Goal: Task Accomplishment & Management: Complete application form

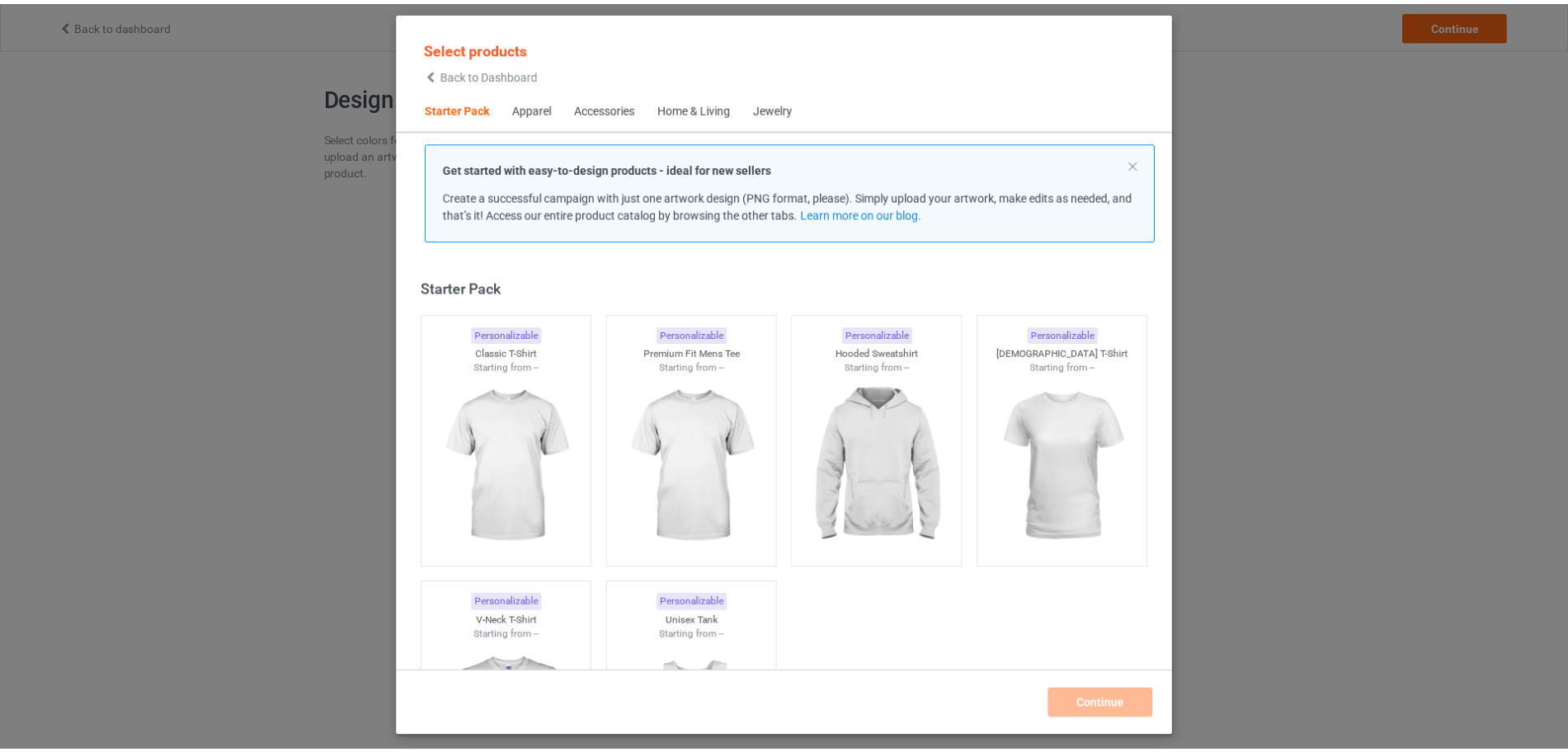
scroll to position [22, 0]
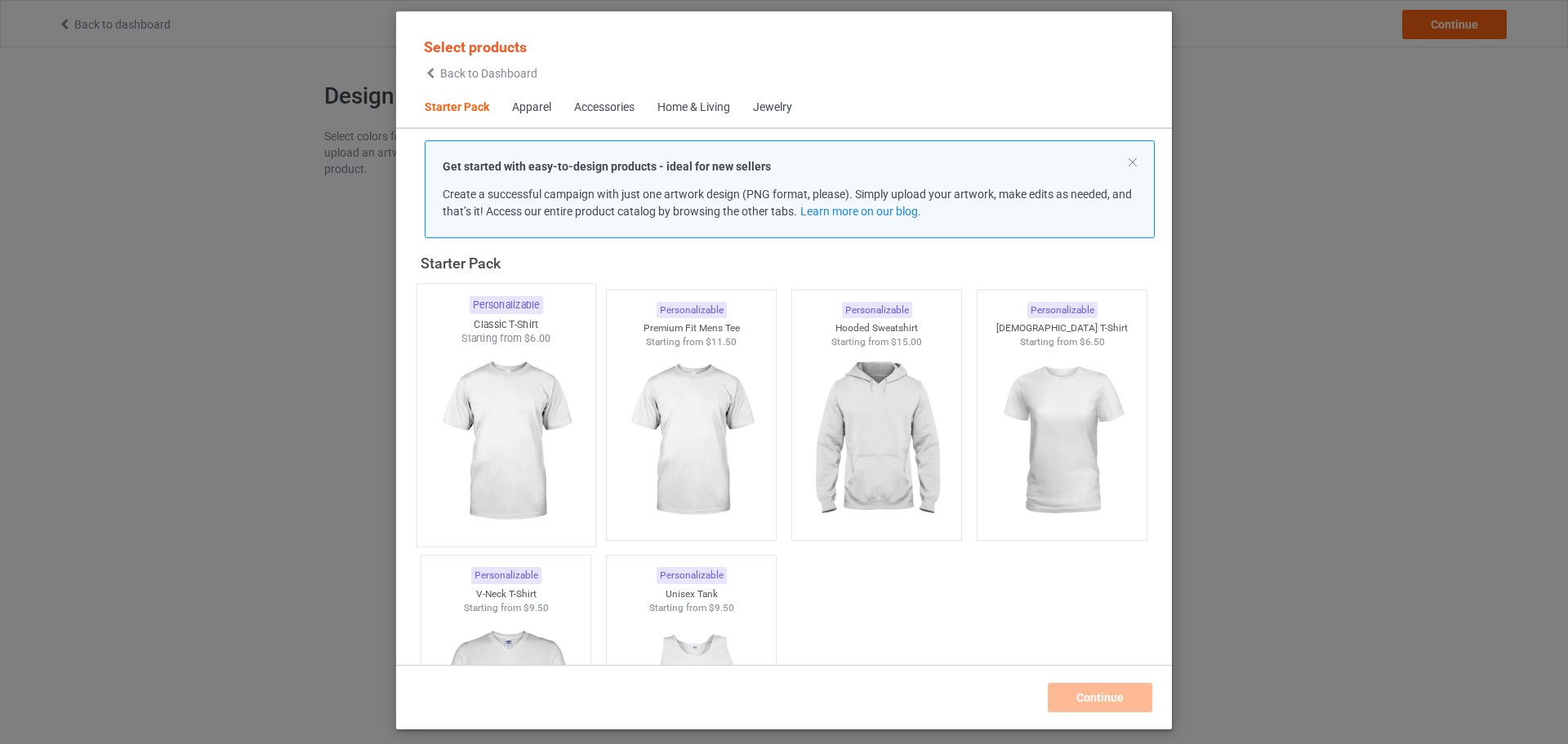
click at [491, 393] on img at bounding box center [505, 442] width 154 height 192
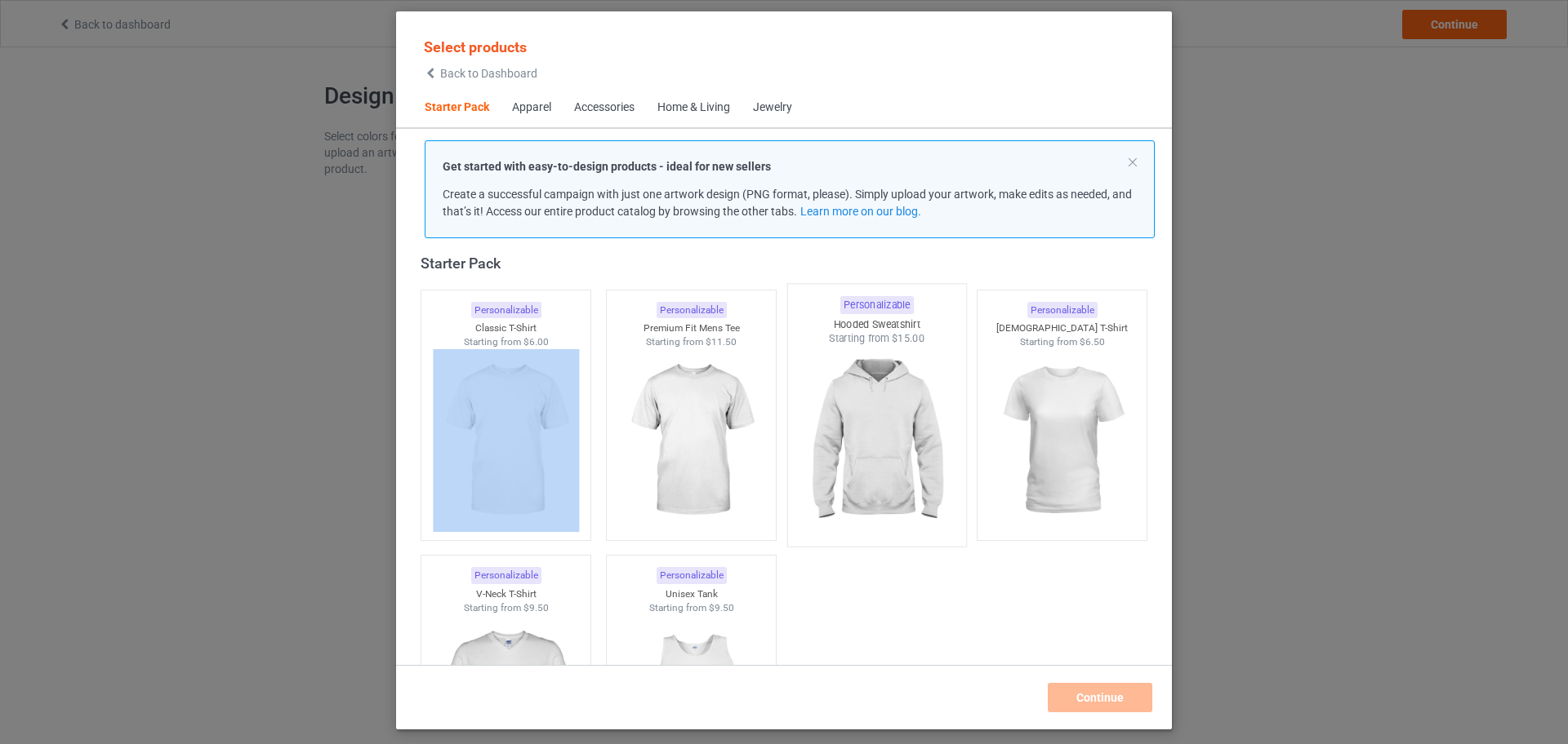
click at [836, 425] on img at bounding box center [876, 442] width 154 height 192
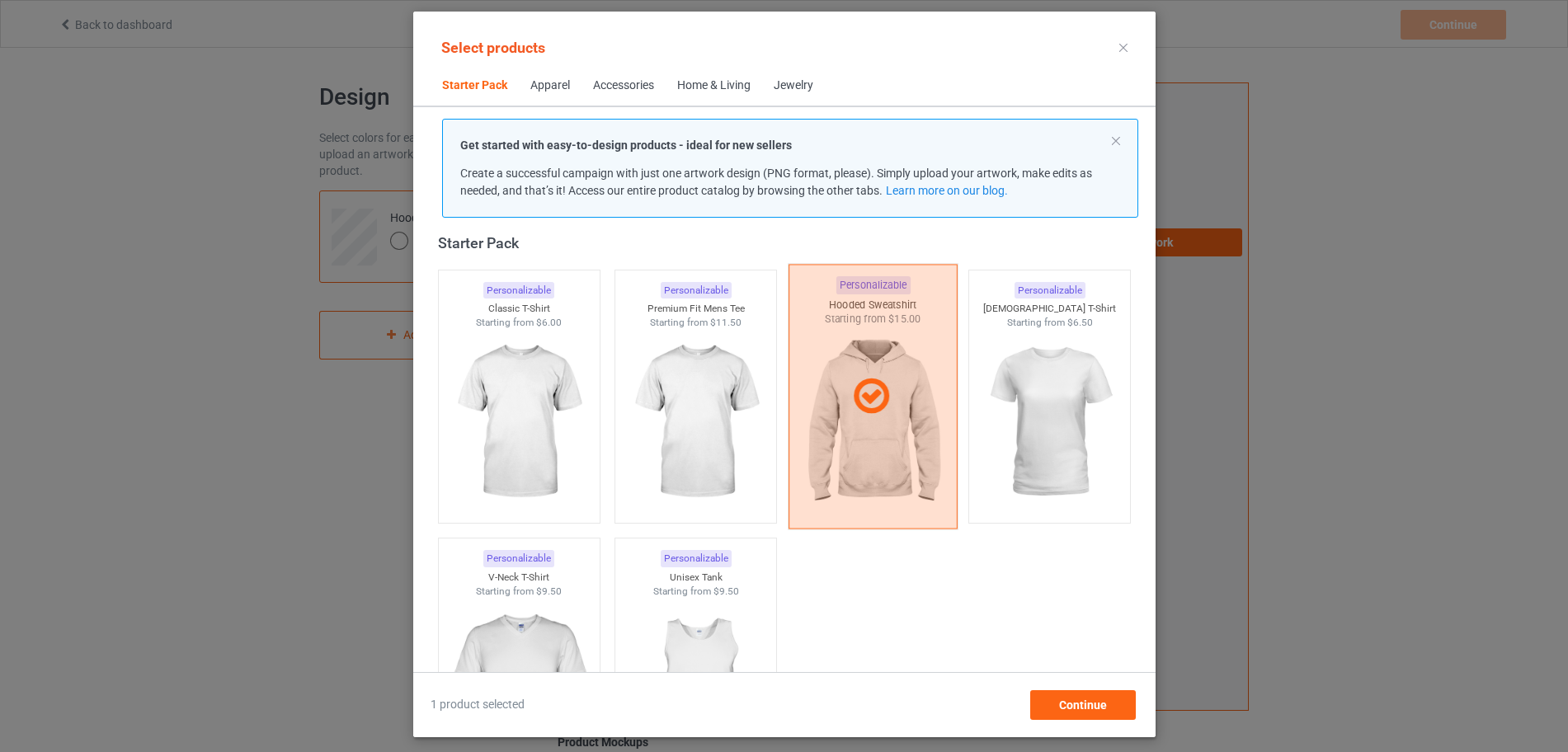
click at [838, 403] on div at bounding box center [872, 397] width 167 height 42
click at [838, 403] on img at bounding box center [873, 424] width 156 height 194
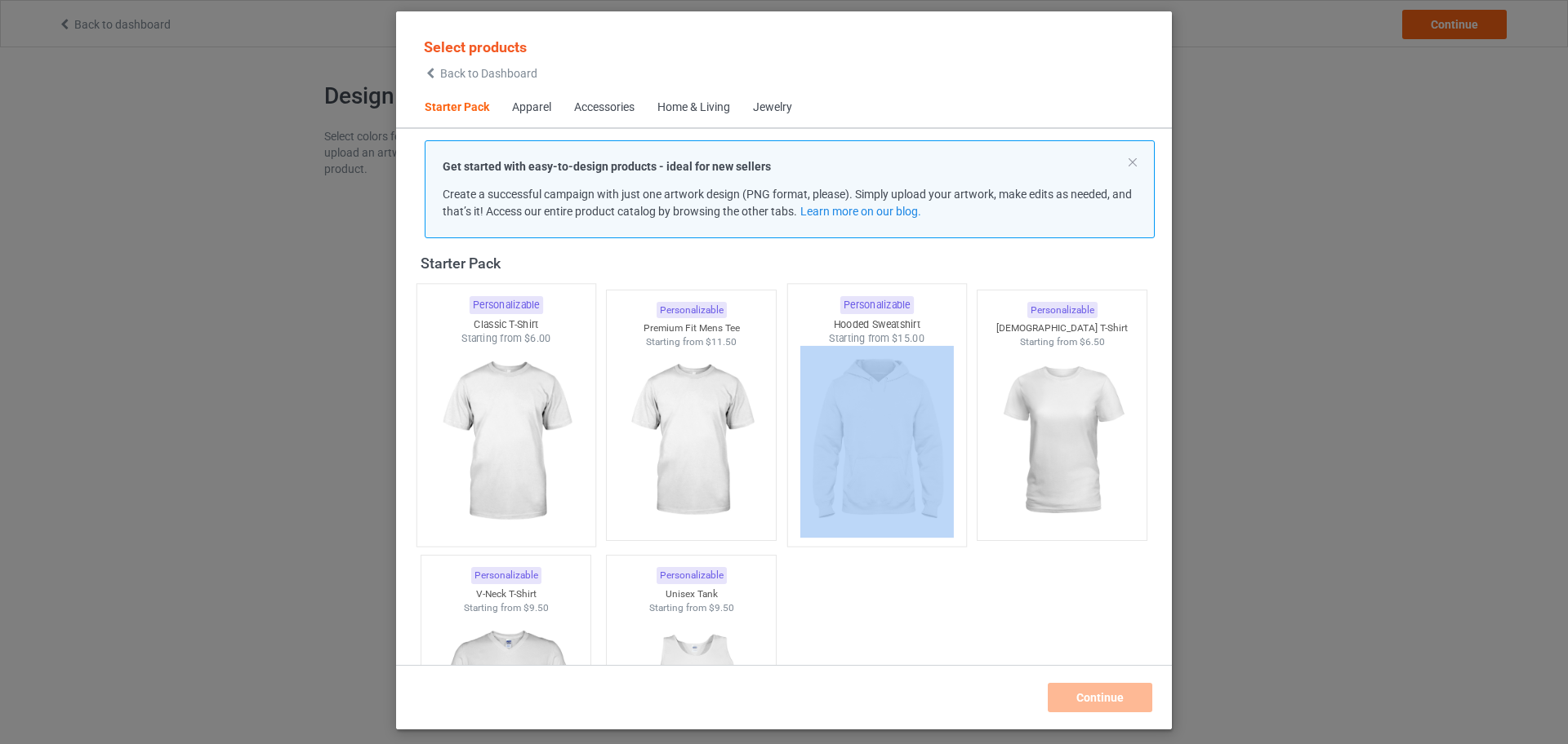
click at [546, 408] on img at bounding box center [505, 442] width 154 height 192
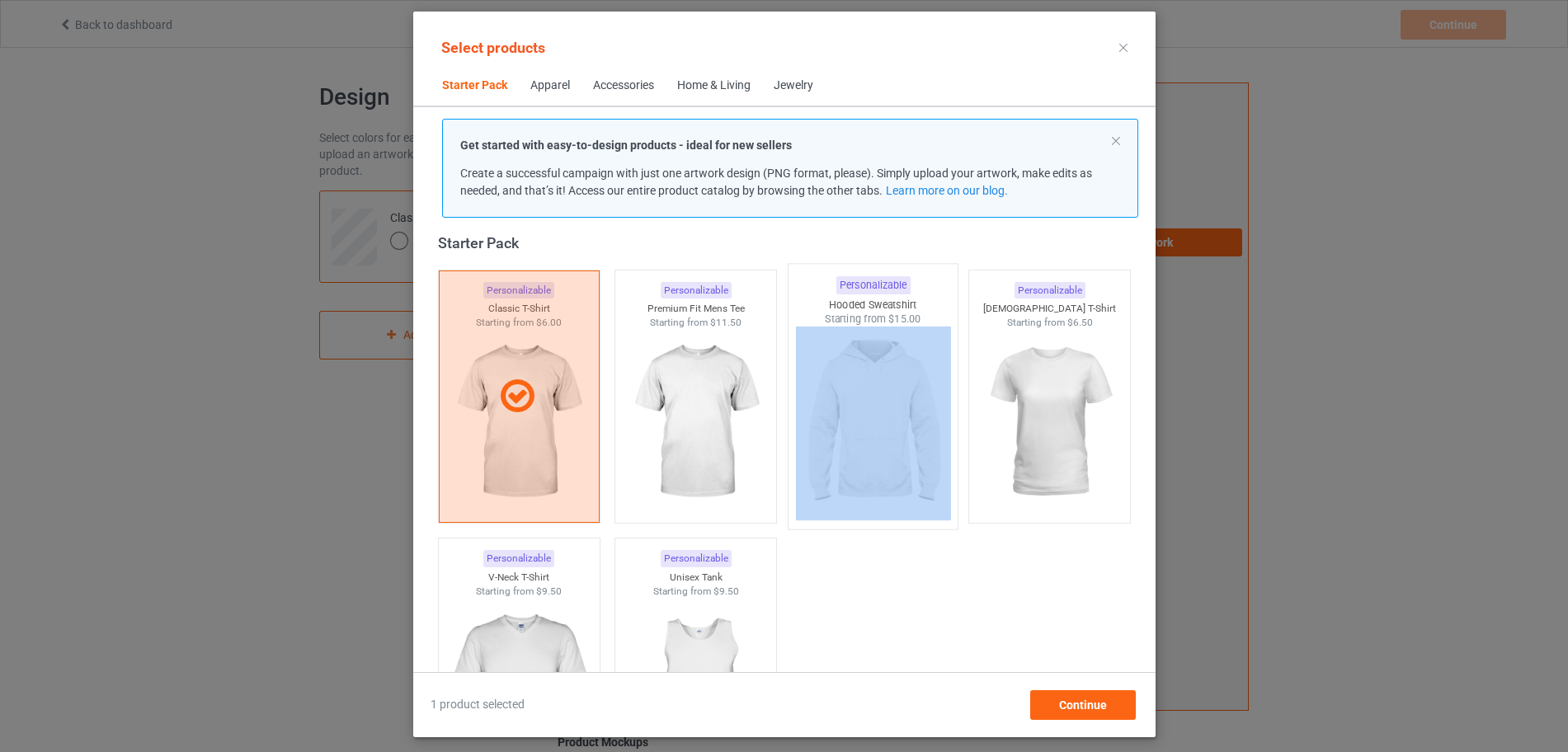
drag, startPoint x: 962, startPoint y: 423, endPoint x: 905, endPoint y: 420, distance: 57.1
click at [961, 423] on div "Personalizable Ladies T-Shirt Starting from $6.50" at bounding box center [1049, 396] width 177 height 269
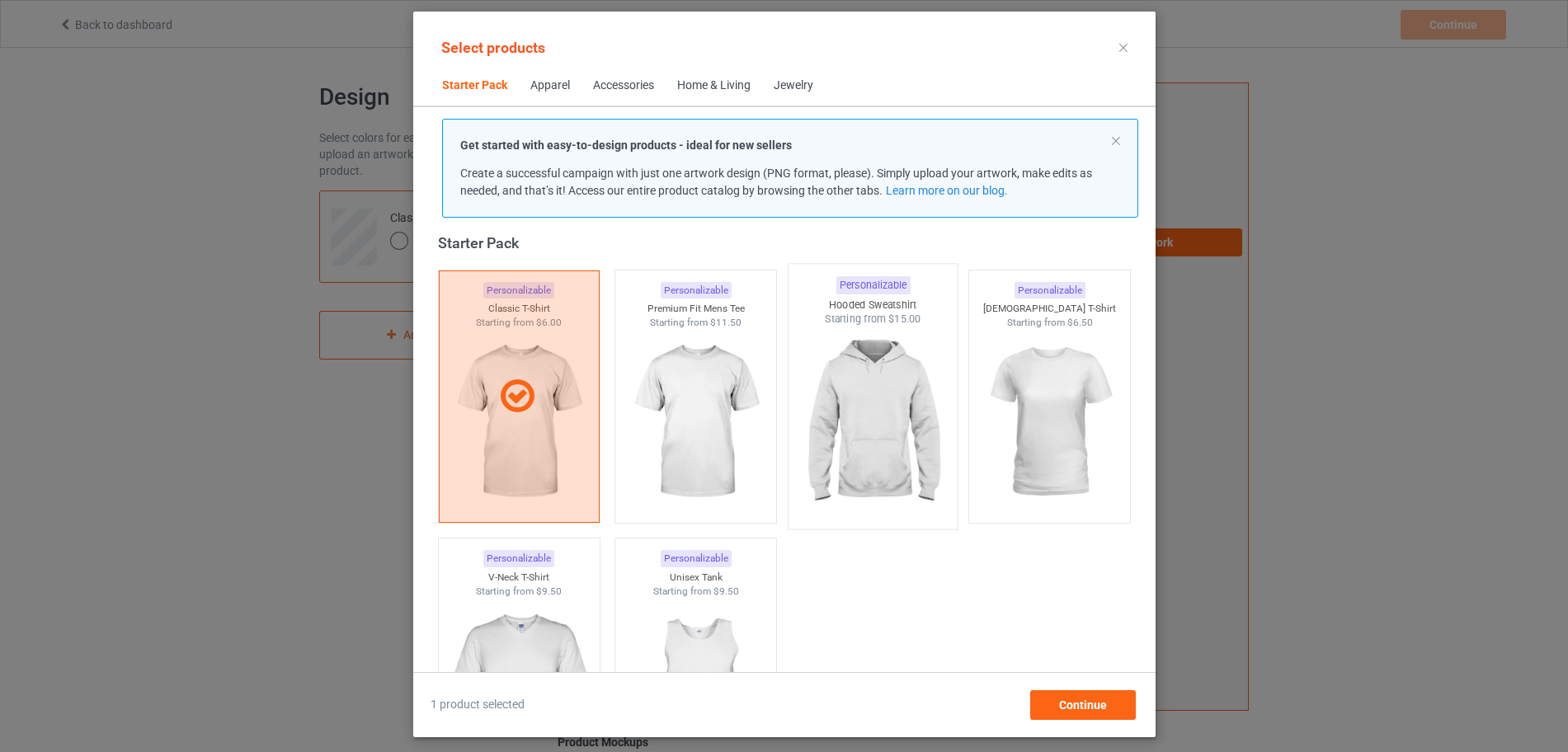
click at [905, 420] on img at bounding box center [873, 424] width 156 height 194
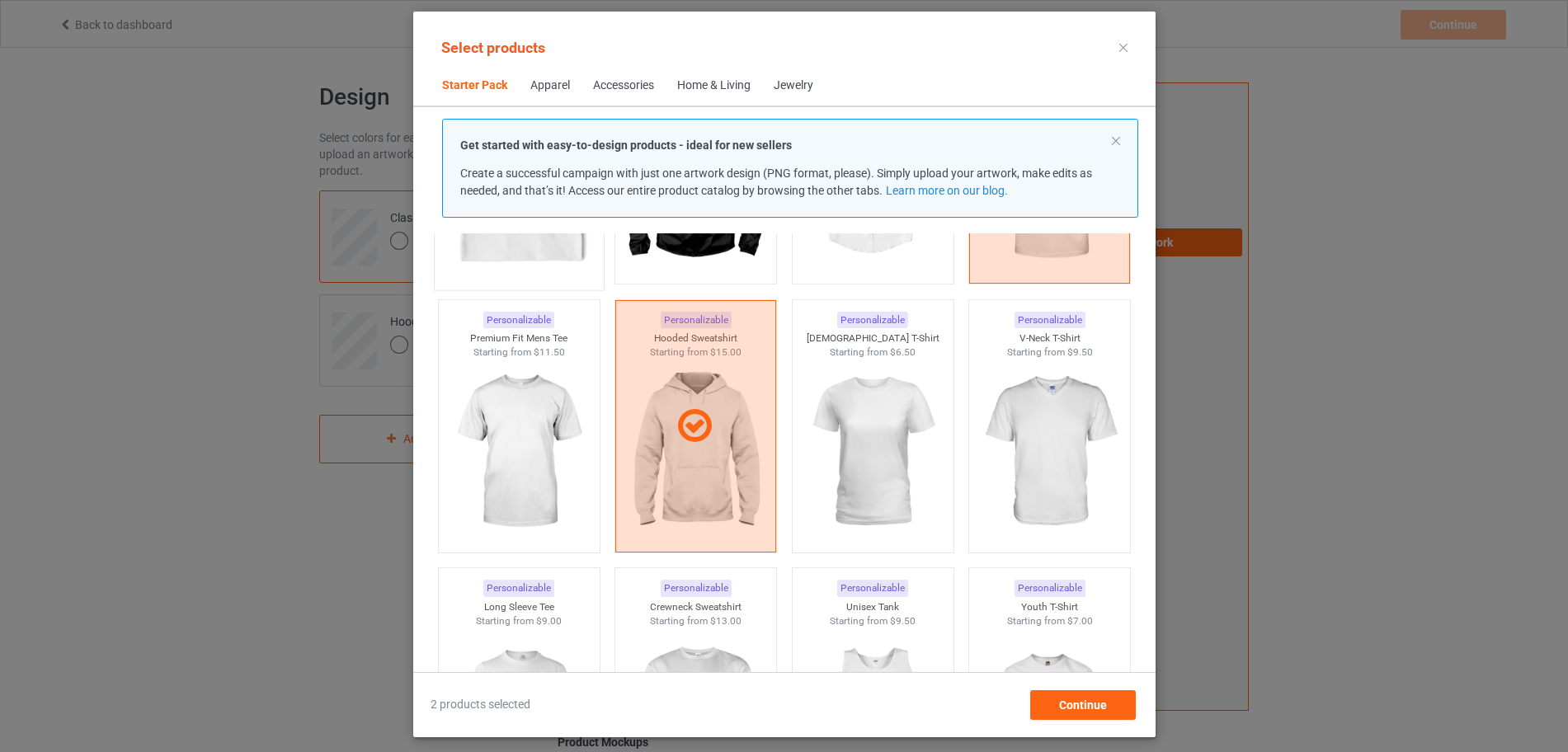
scroll to position [949, 0]
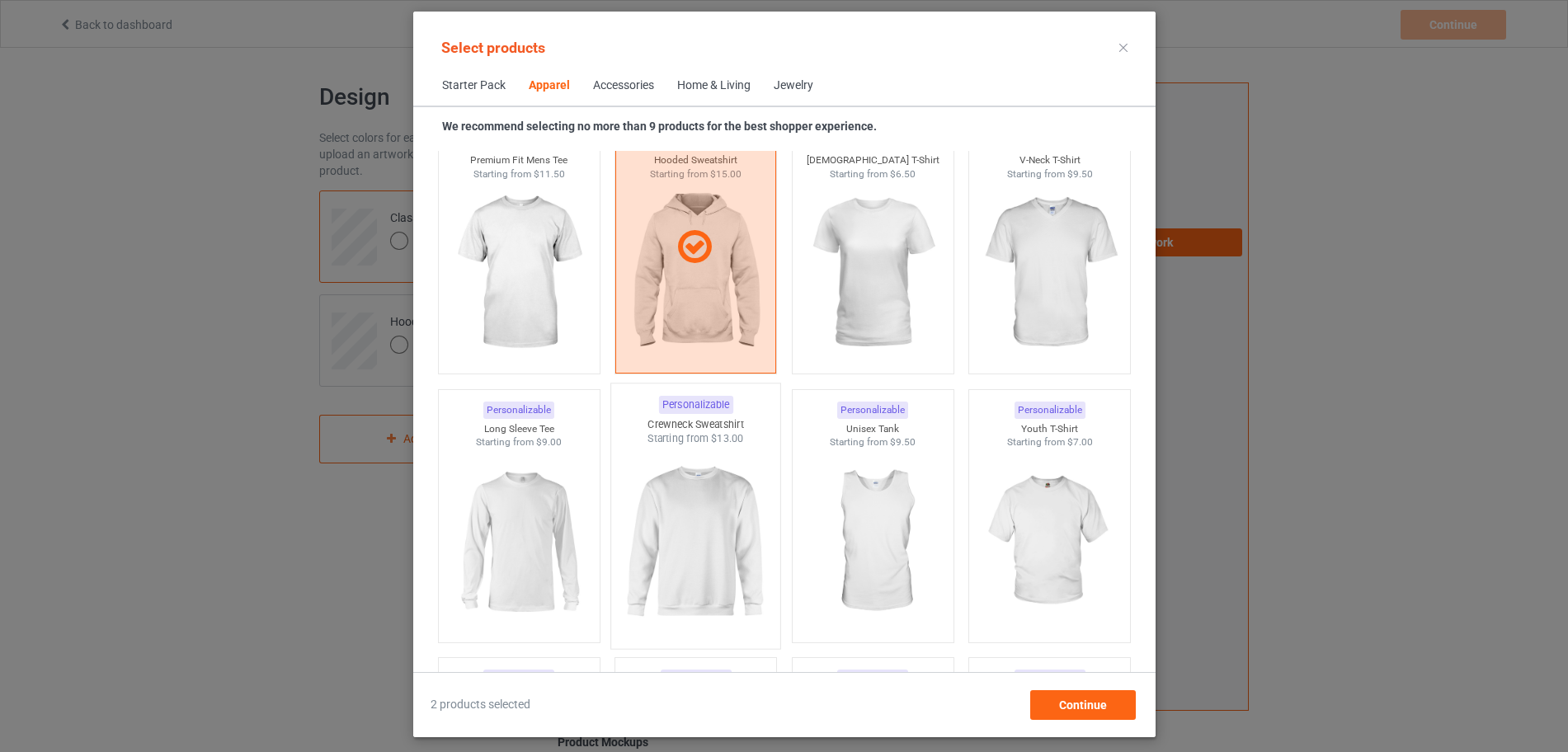
click at [695, 488] on img at bounding box center [695, 544] width 156 height 194
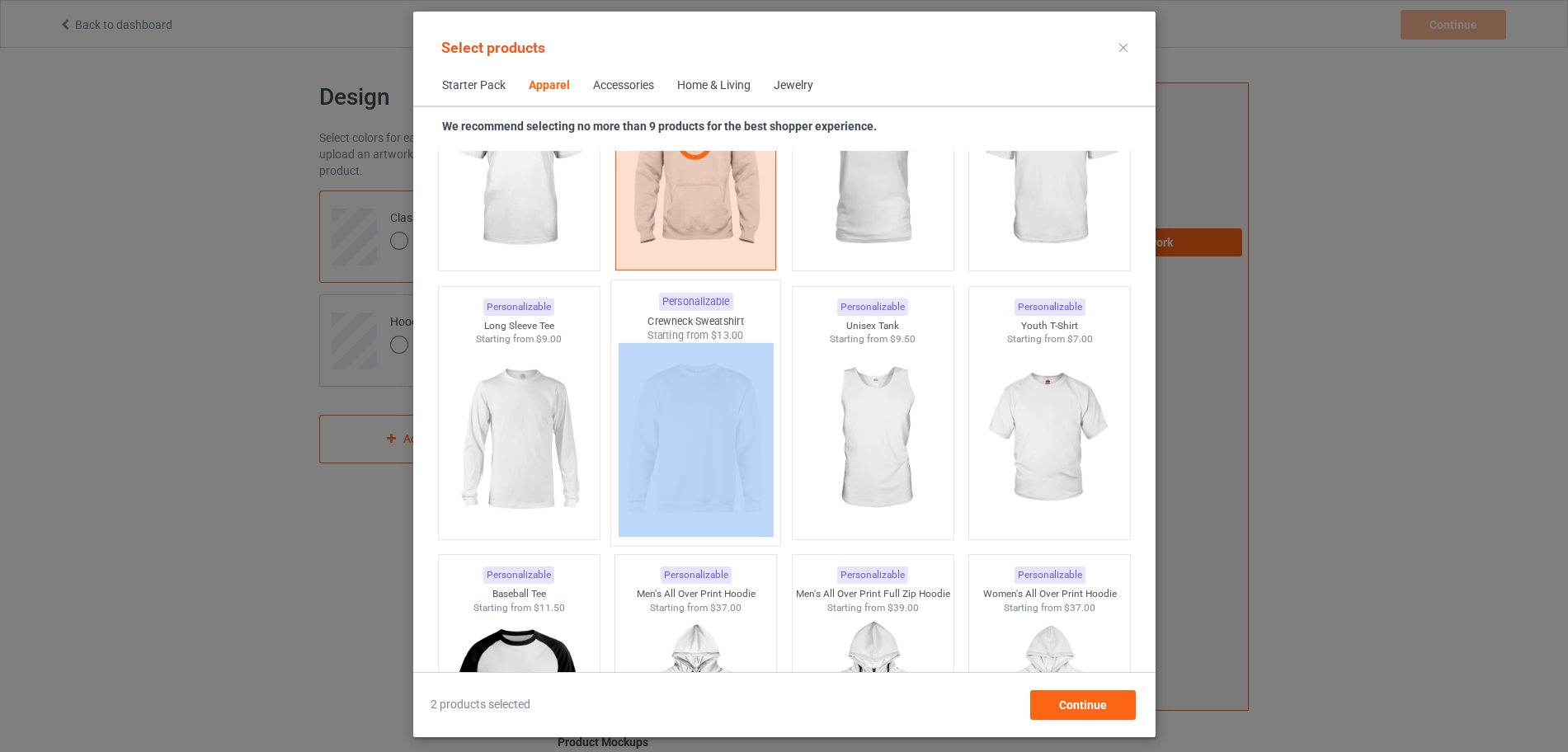
click at [696, 476] on img at bounding box center [695, 440] width 156 height 194
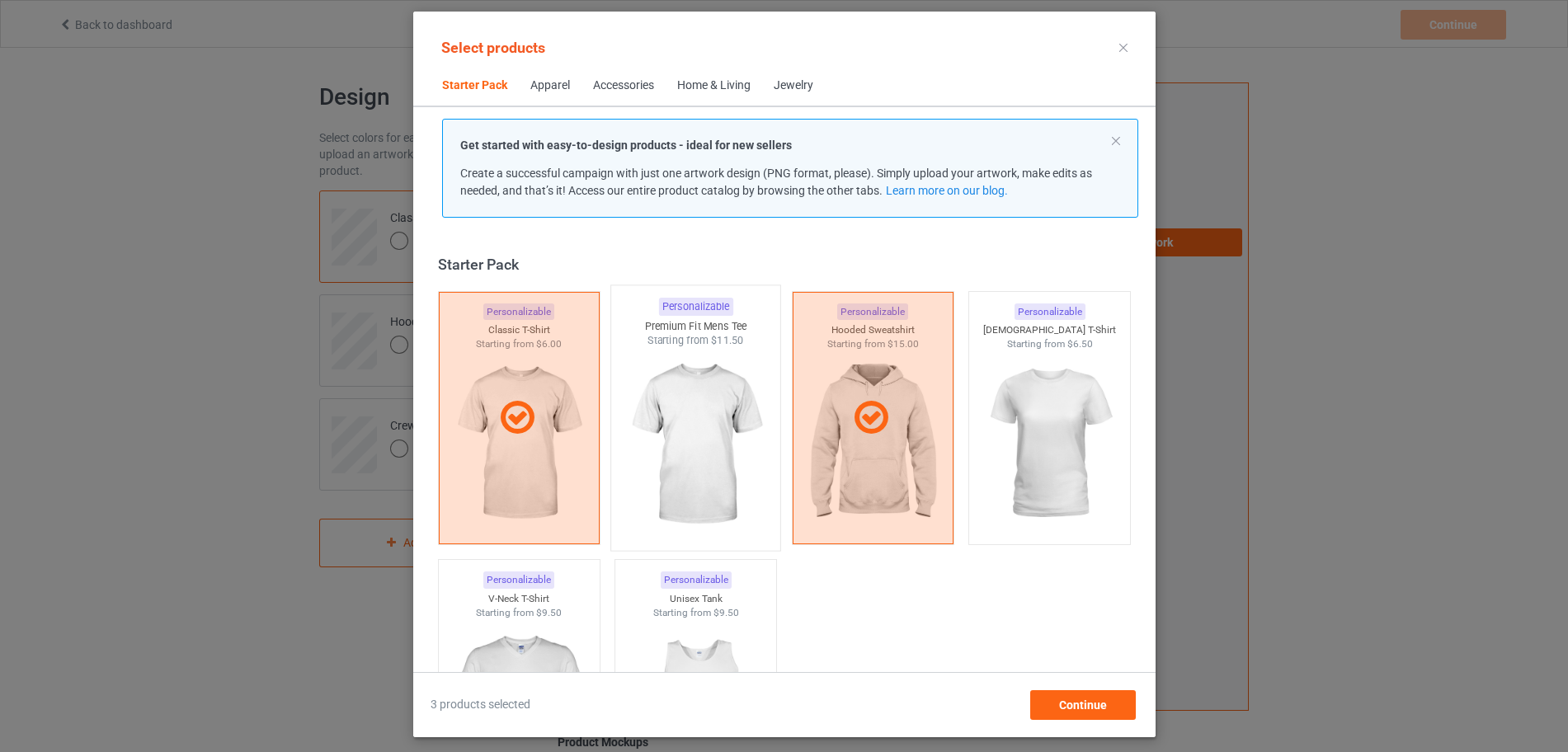
click at [693, 468] on img at bounding box center [695, 445] width 156 height 194
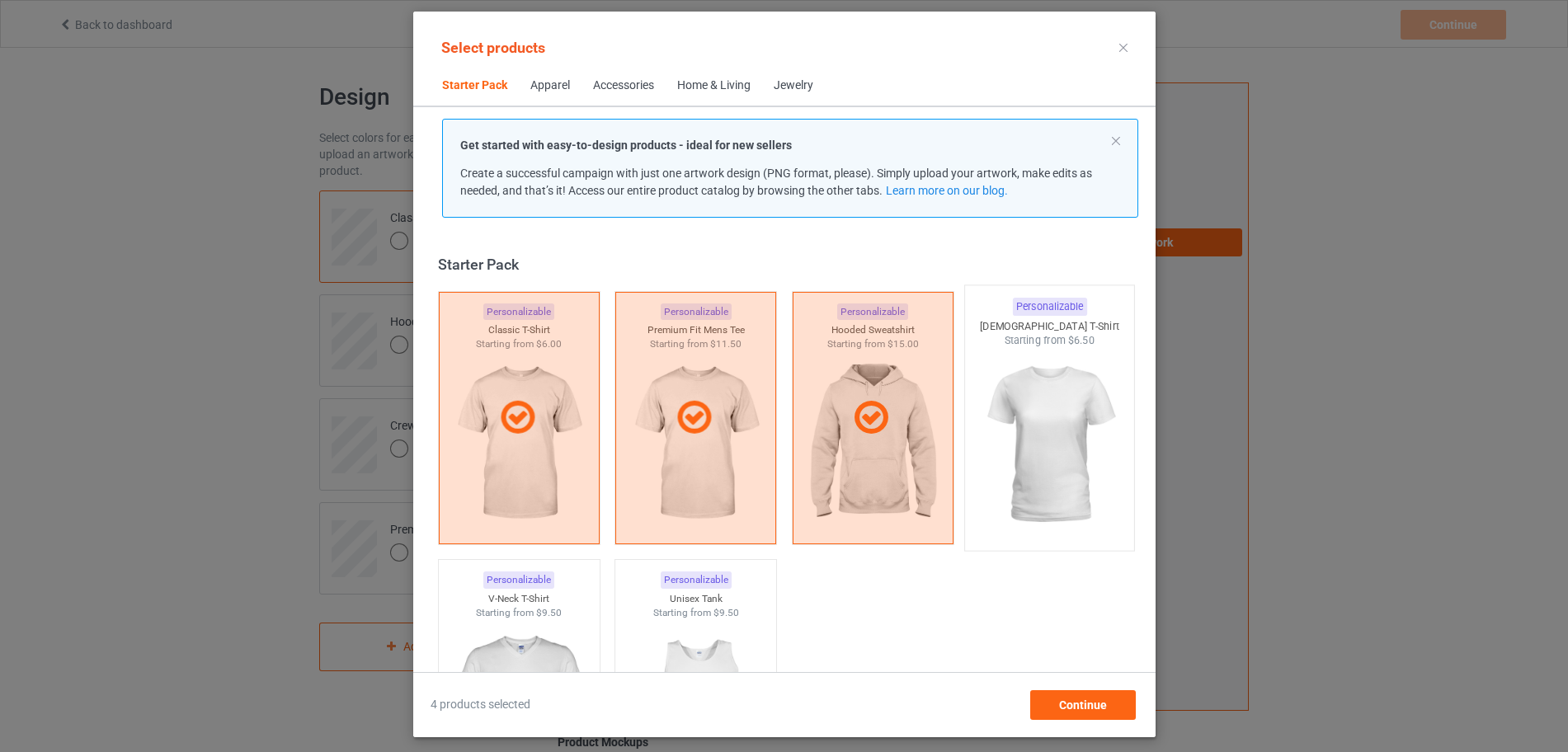
click at [981, 438] on img at bounding box center [1049, 445] width 156 height 194
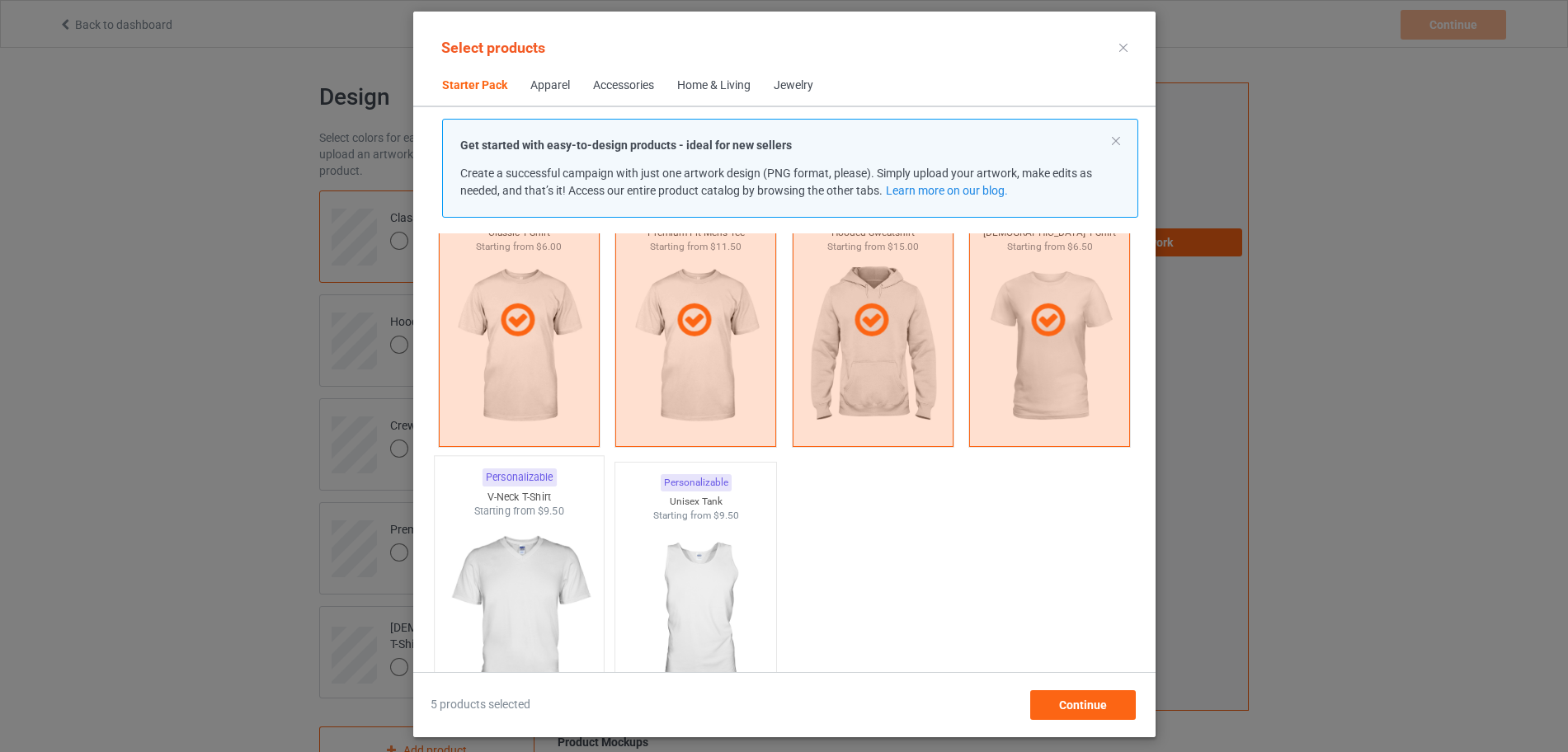
scroll to position [206, 0]
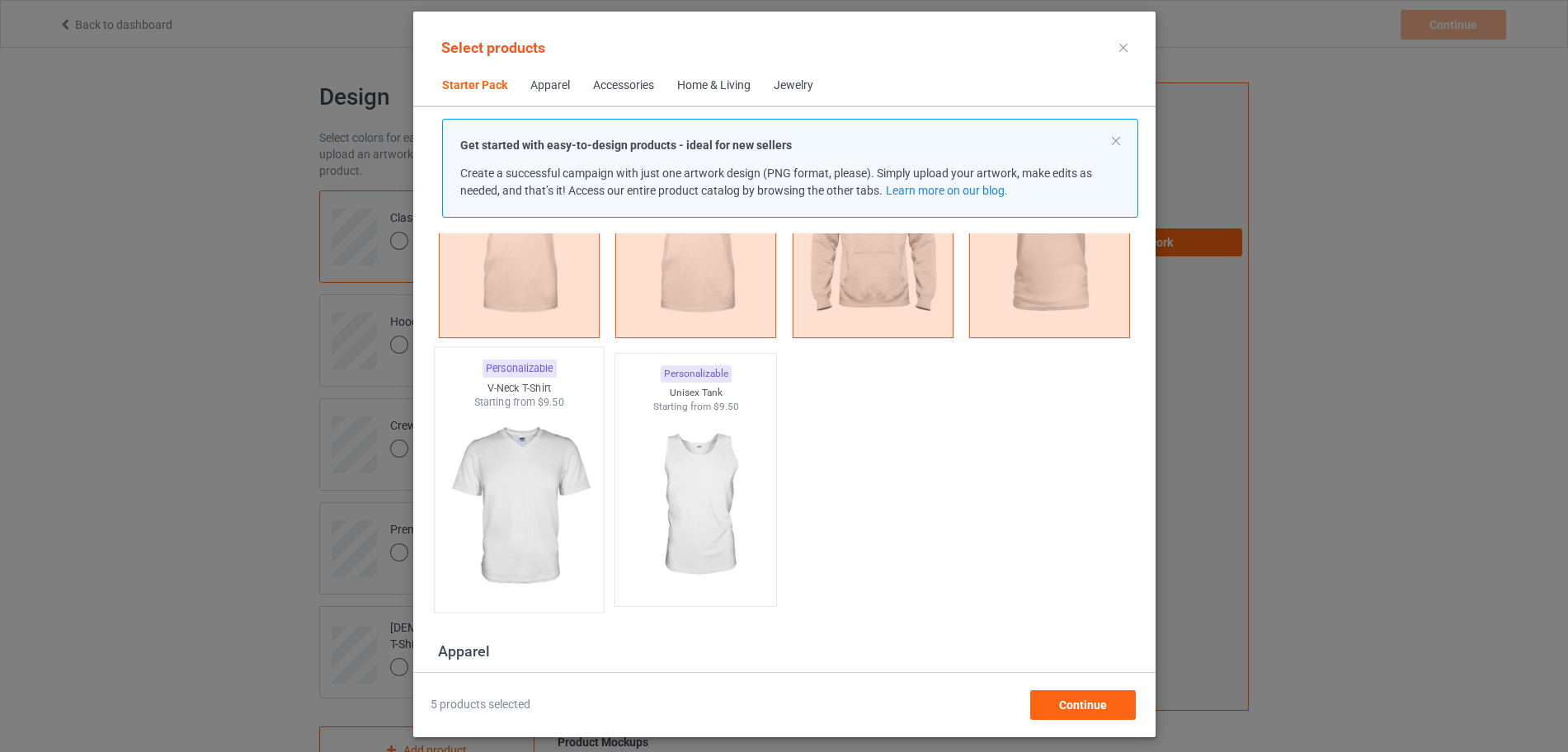
click at [560, 551] on img at bounding box center [519, 507] width 156 height 194
click at [537, 511] on img at bounding box center [519, 507] width 156 height 194
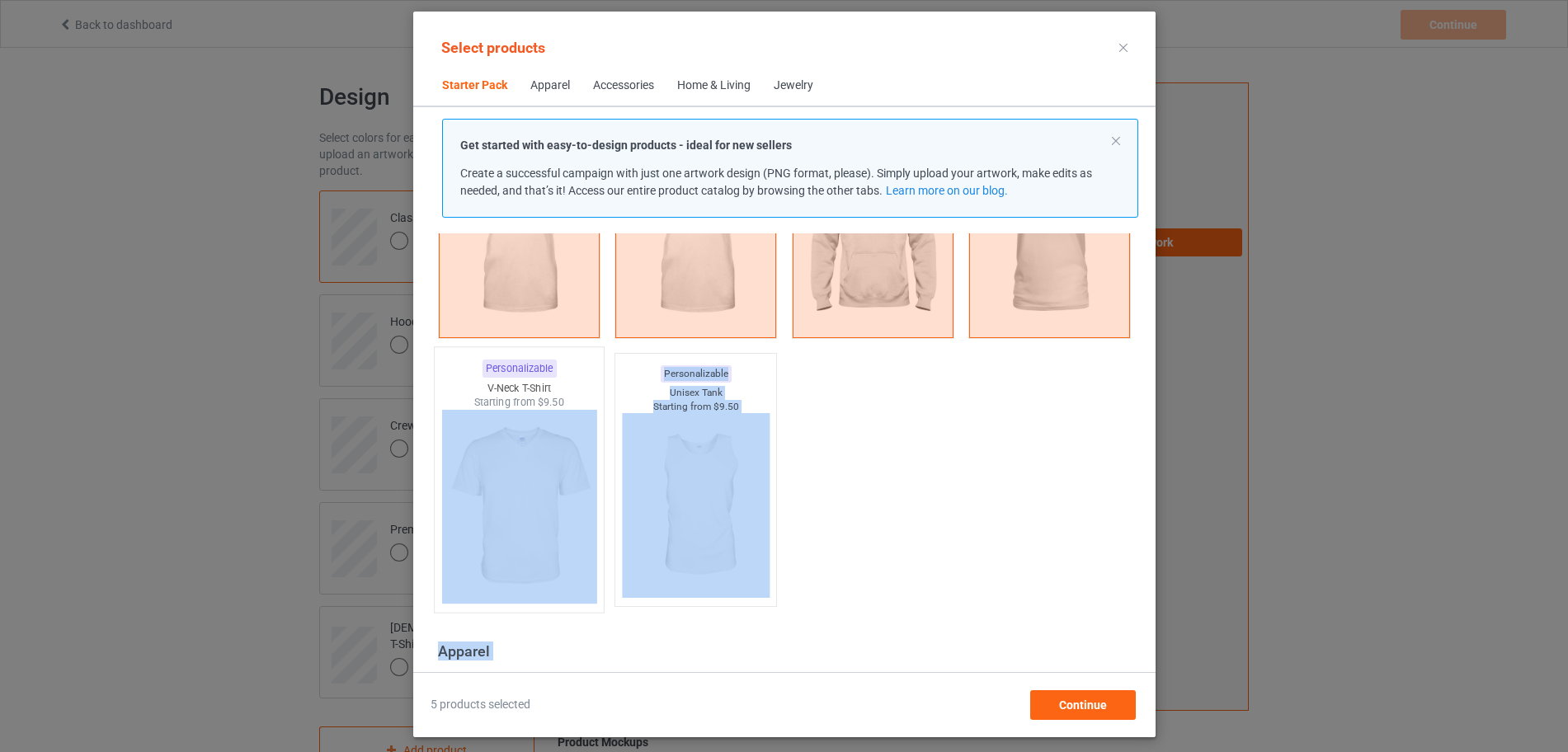
click at [524, 502] on img at bounding box center [519, 507] width 156 height 194
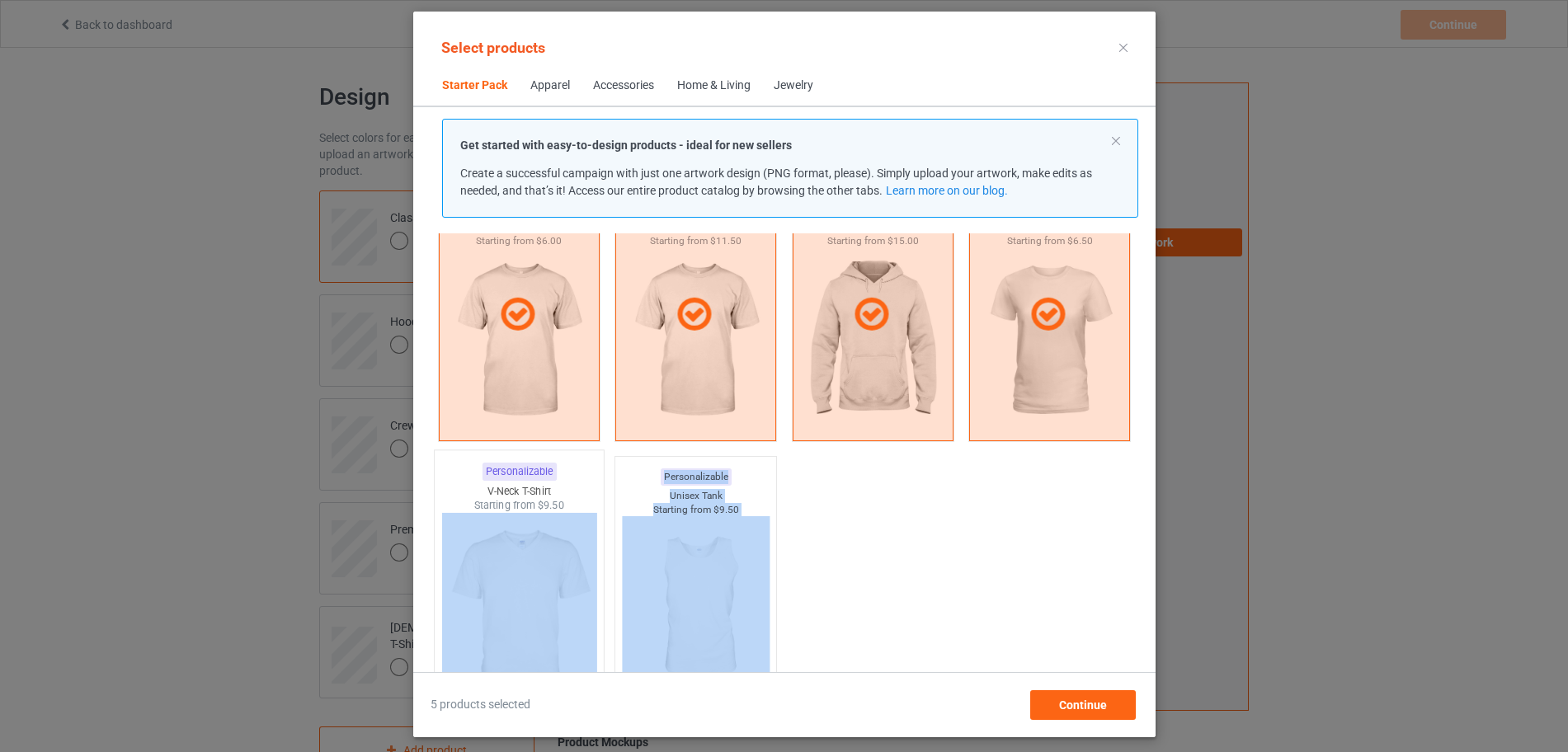
click at [499, 534] on img at bounding box center [519, 610] width 156 height 194
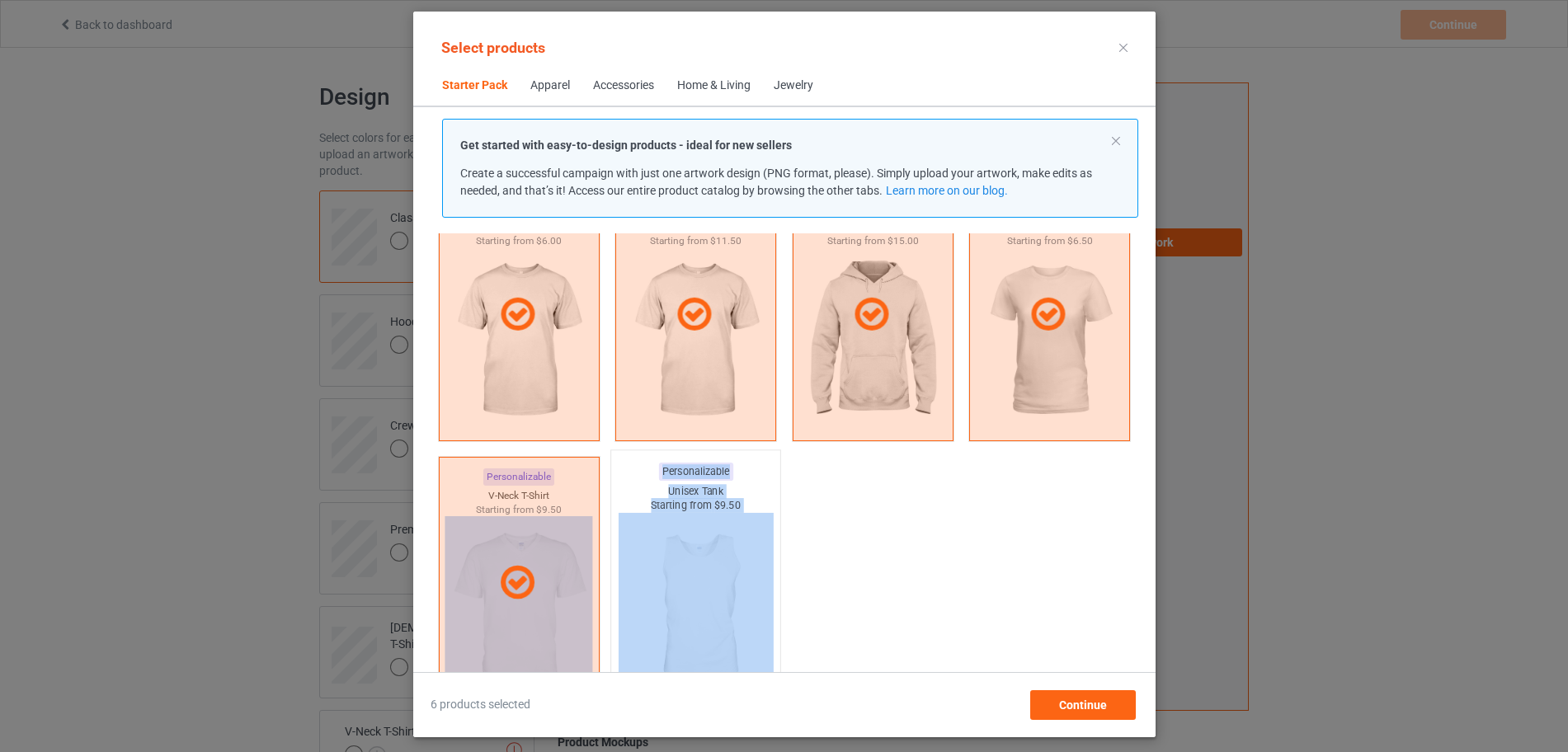
click at [747, 518] on img at bounding box center [695, 610] width 156 height 194
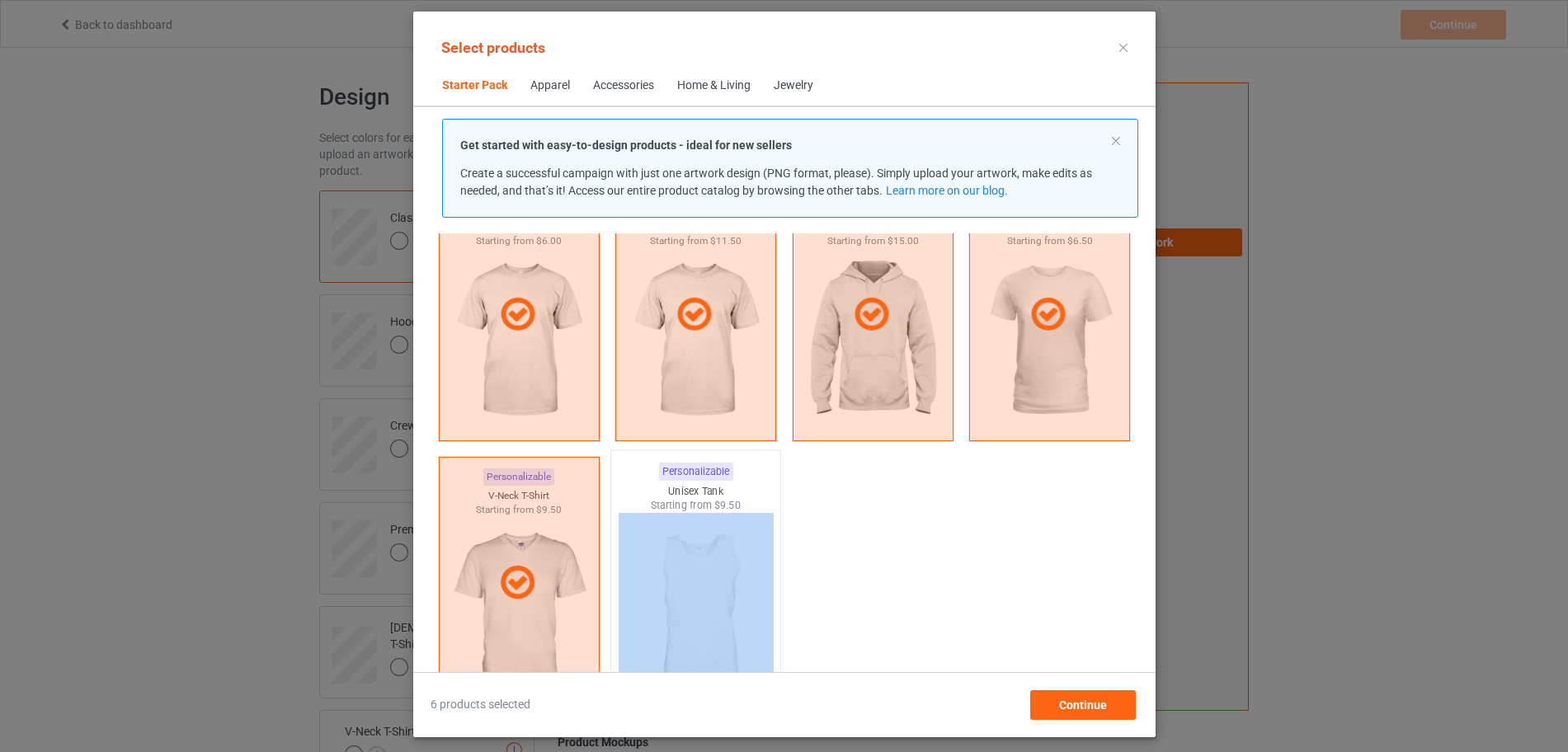
click at [722, 527] on img at bounding box center [695, 610] width 156 height 194
click at [700, 602] on img at bounding box center [695, 610] width 156 height 194
click at [676, 518] on img at bounding box center [695, 610] width 156 height 194
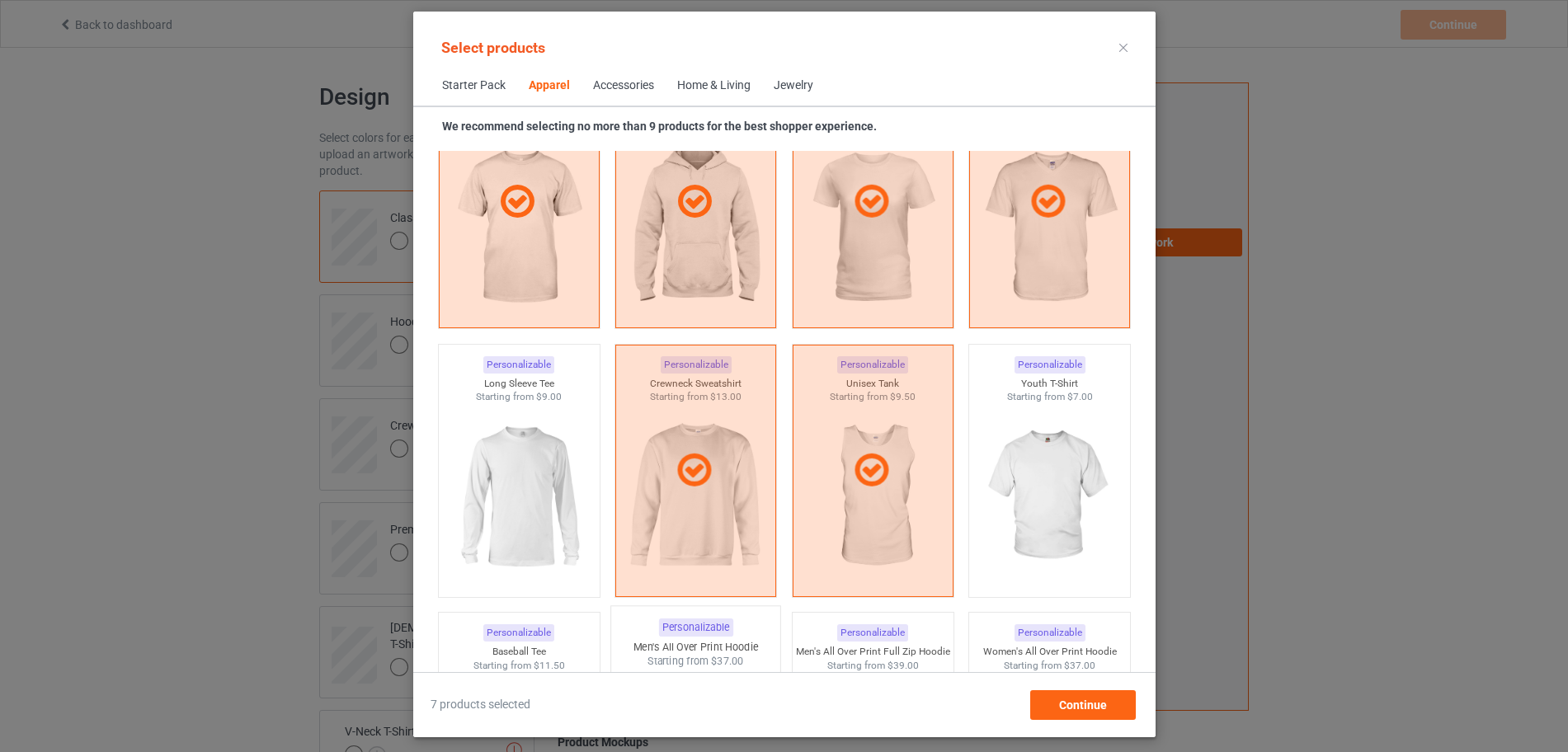
scroll to position [1237, 0]
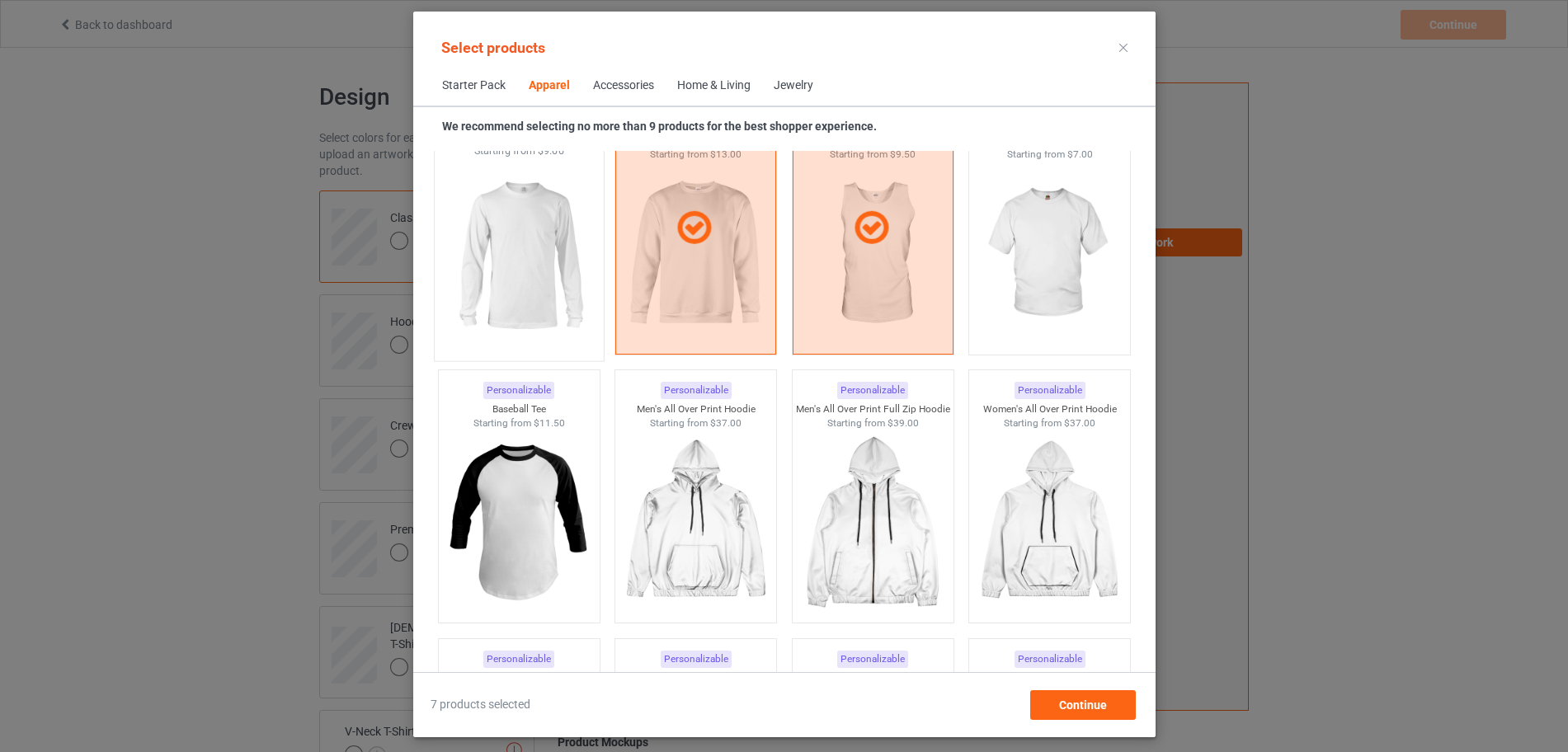
click at [517, 304] on img at bounding box center [519, 256] width 156 height 194
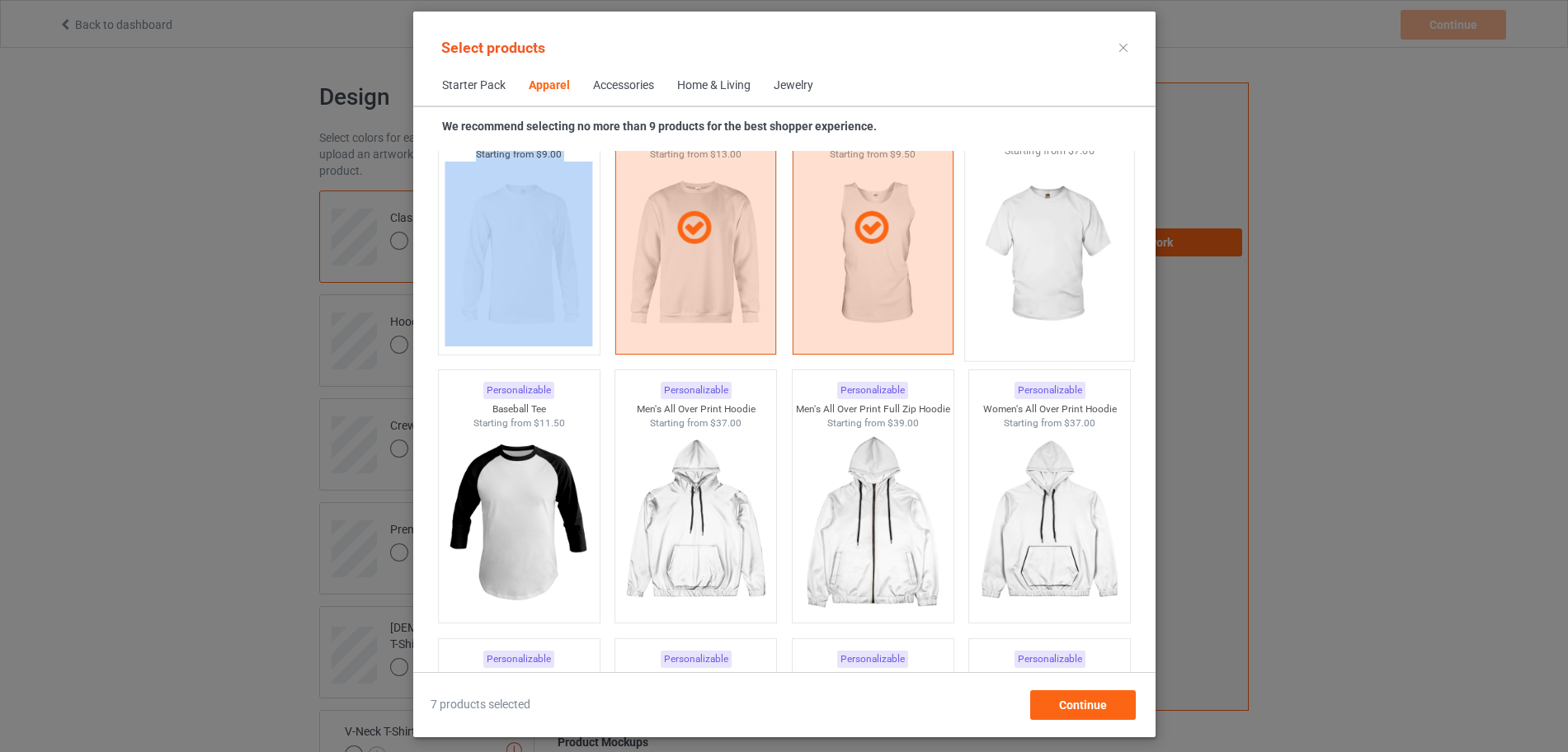
click at [1011, 293] on img at bounding box center [1049, 256] width 156 height 194
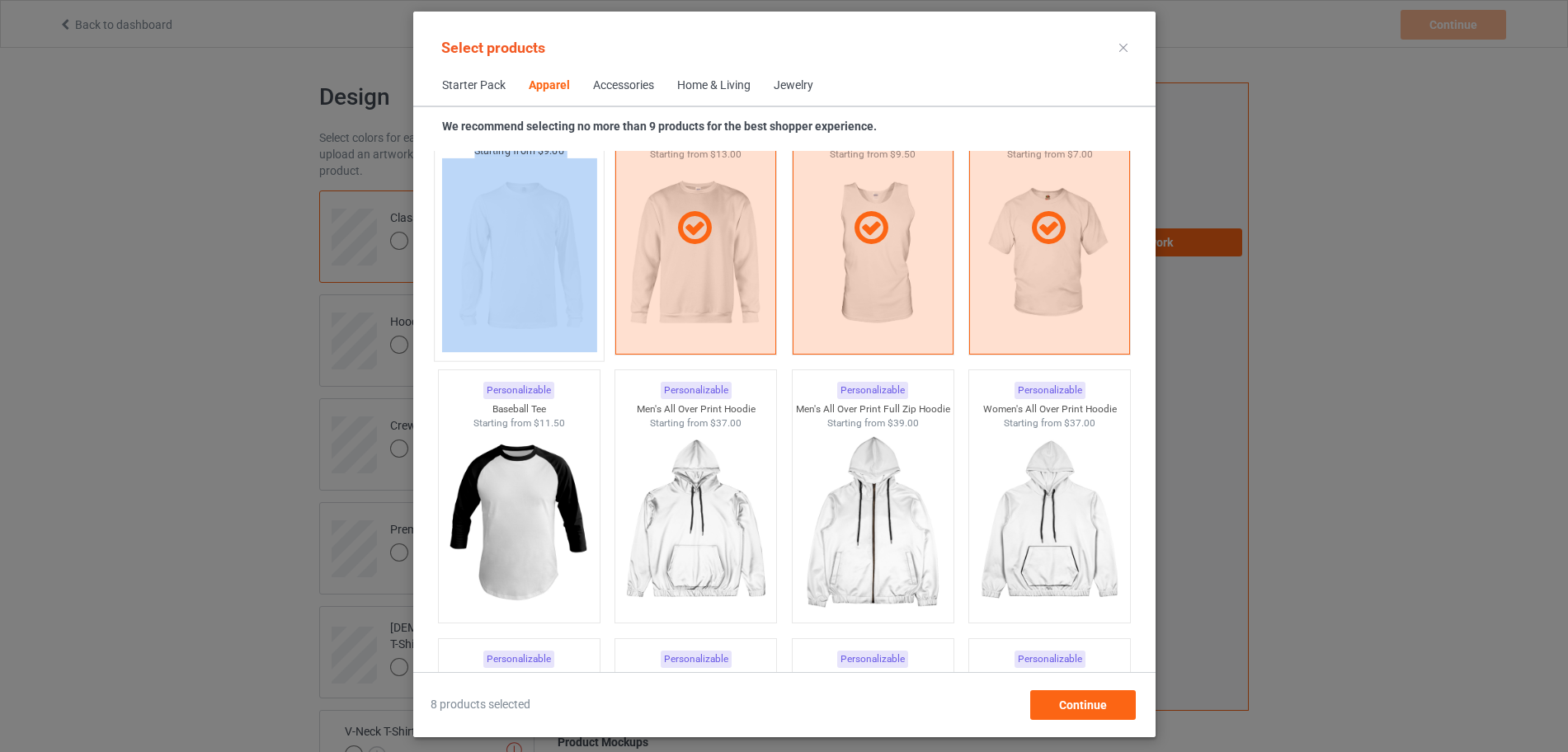
click at [548, 300] on img at bounding box center [519, 256] width 156 height 194
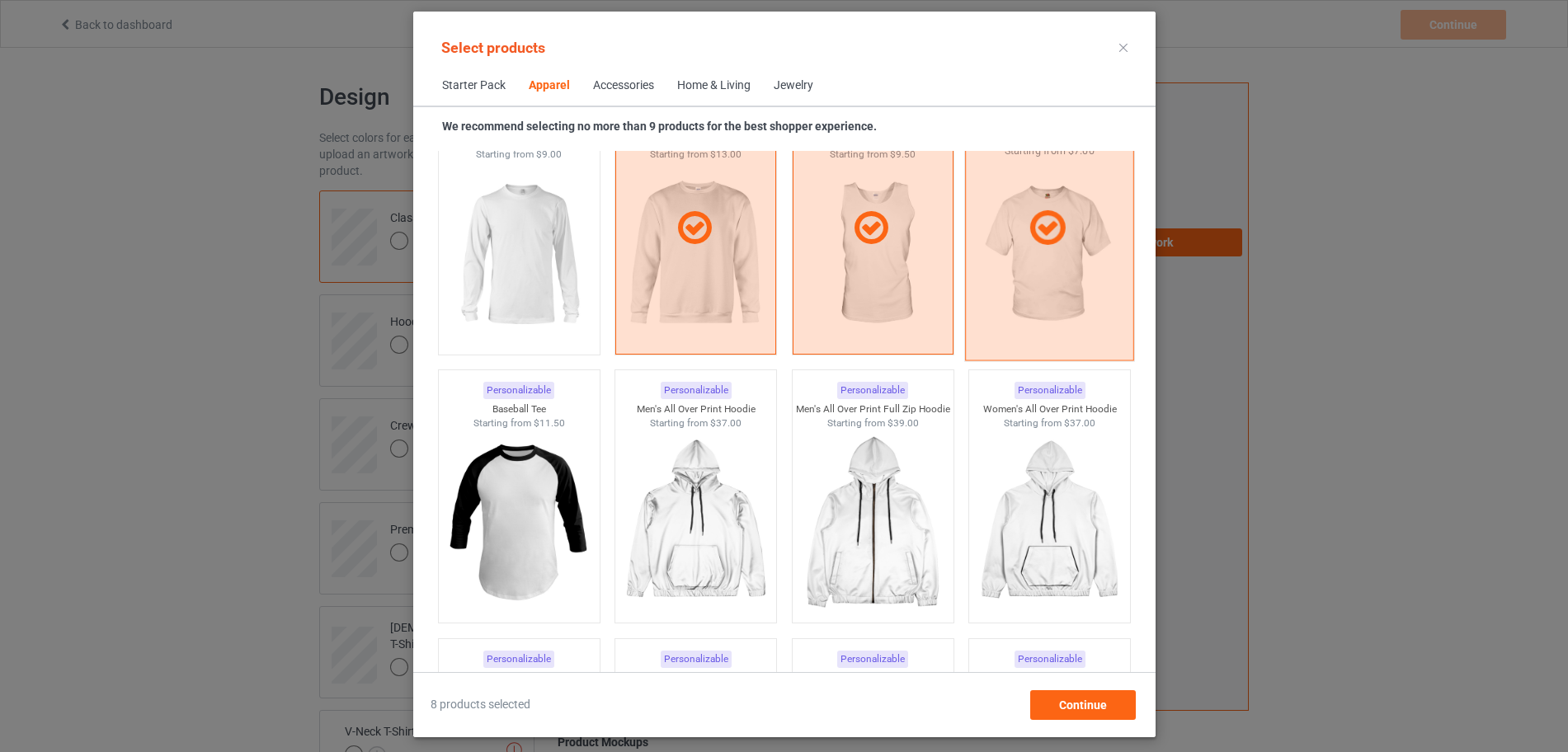
click at [1047, 313] on div at bounding box center [1049, 228] width 169 height 265
click at [1047, 313] on img at bounding box center [1049, 256] width 156 height 194
click at [1045, 312] on div at bounding box center [1049, 228] width 169 height 265
click at [1045, 312] on img at bounding box center [1049, 256] width 156 height 194
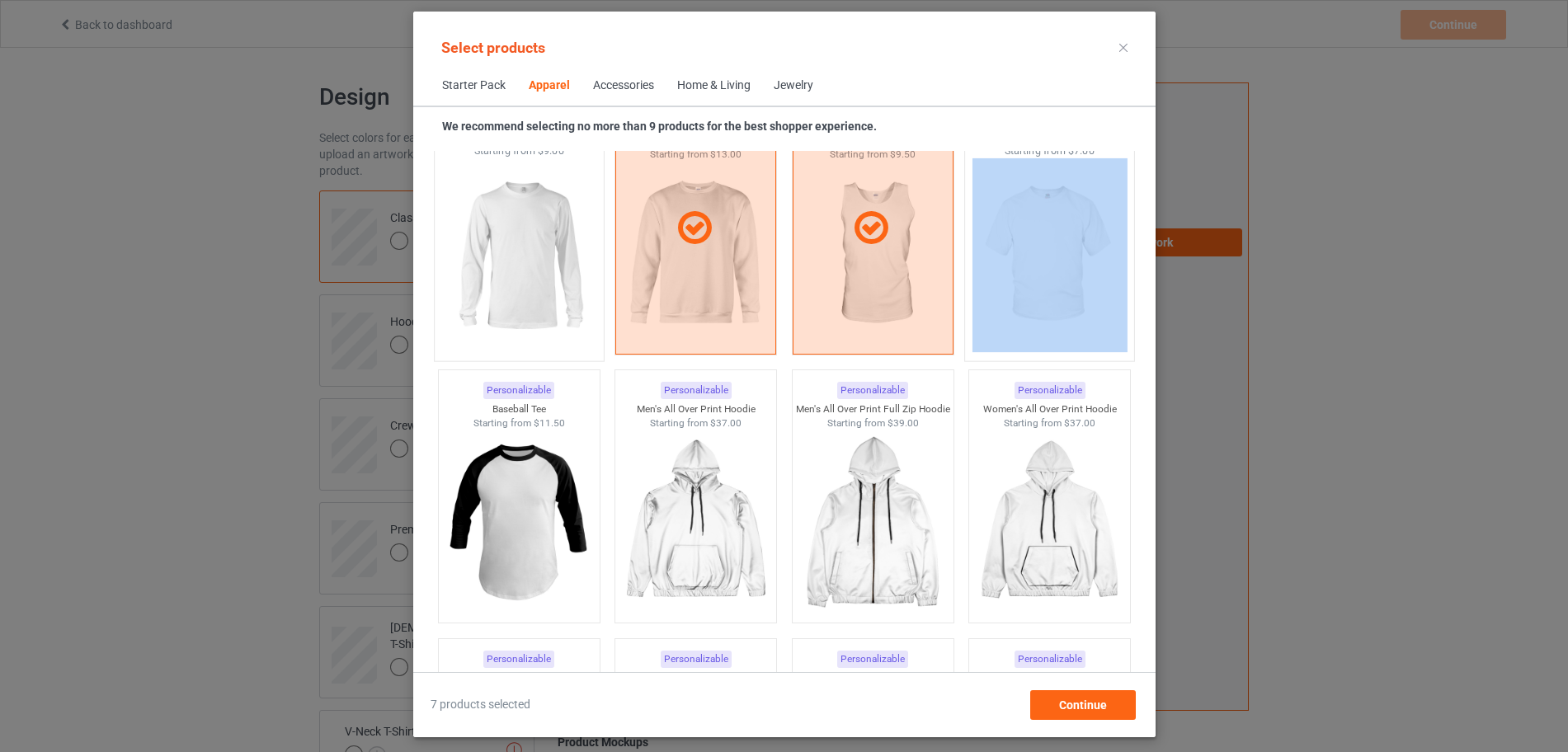
click at [492, 281] on img at bounding box center [519, 256] width 156 height 194
click at [533, 276] on img at bounding box center [519, 256] width 156 height 194
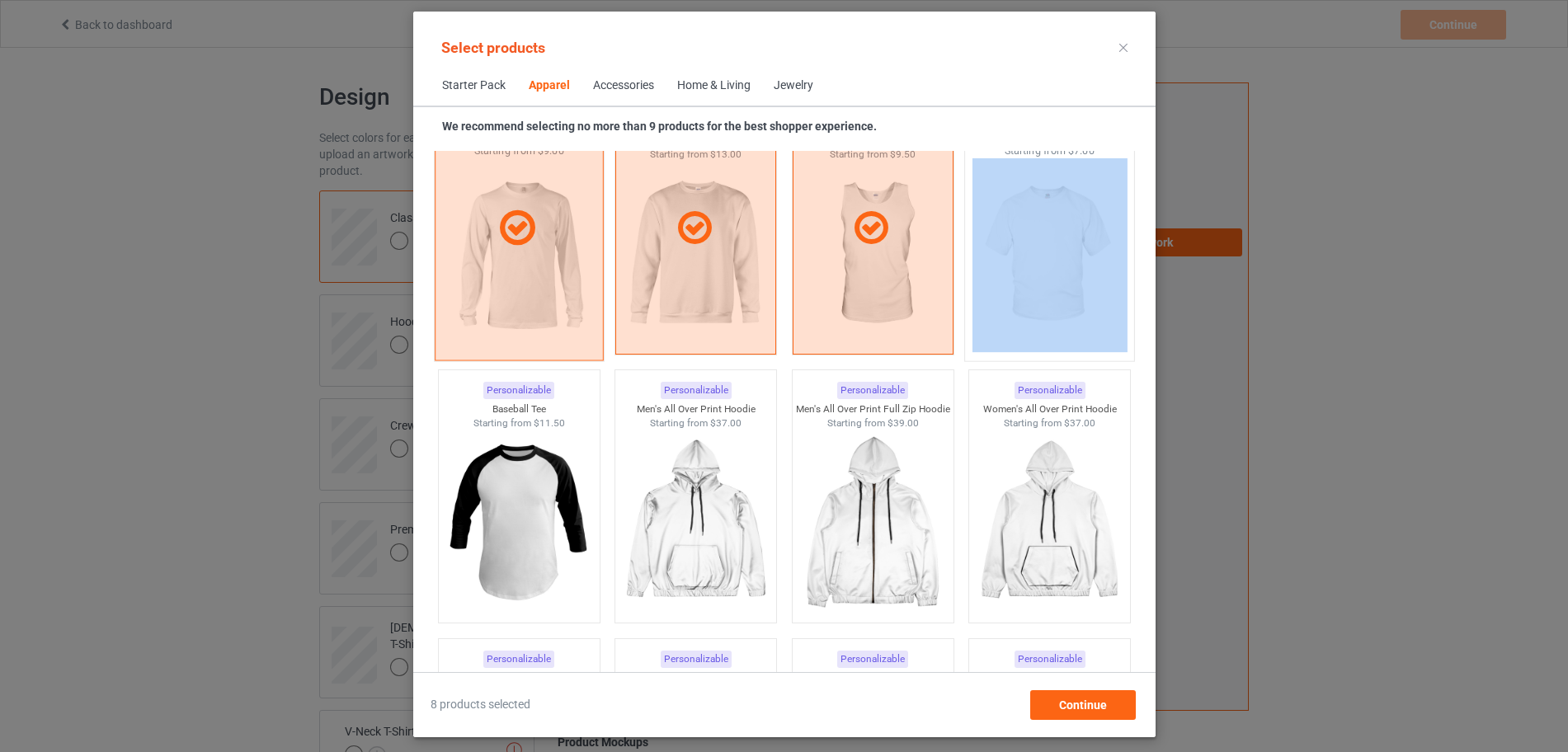
click at [533, 276] on div at bounding box center [518, 228] width 169 height 265
click at [533, 276] on img at bounding box center [519, 256] width 156 height 194
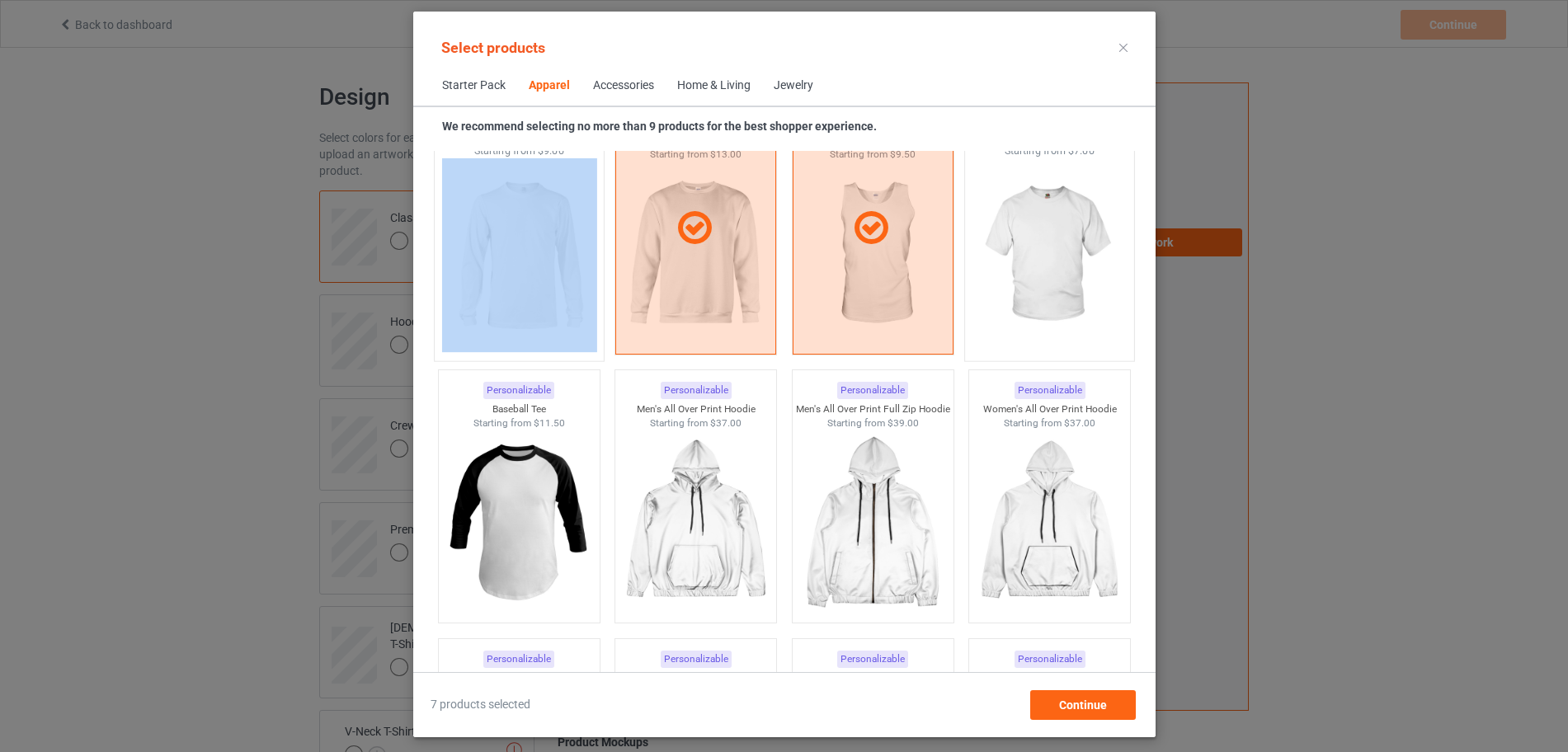
click at [532, 289] on img at bounding box center [519, 256] width 156 height 194
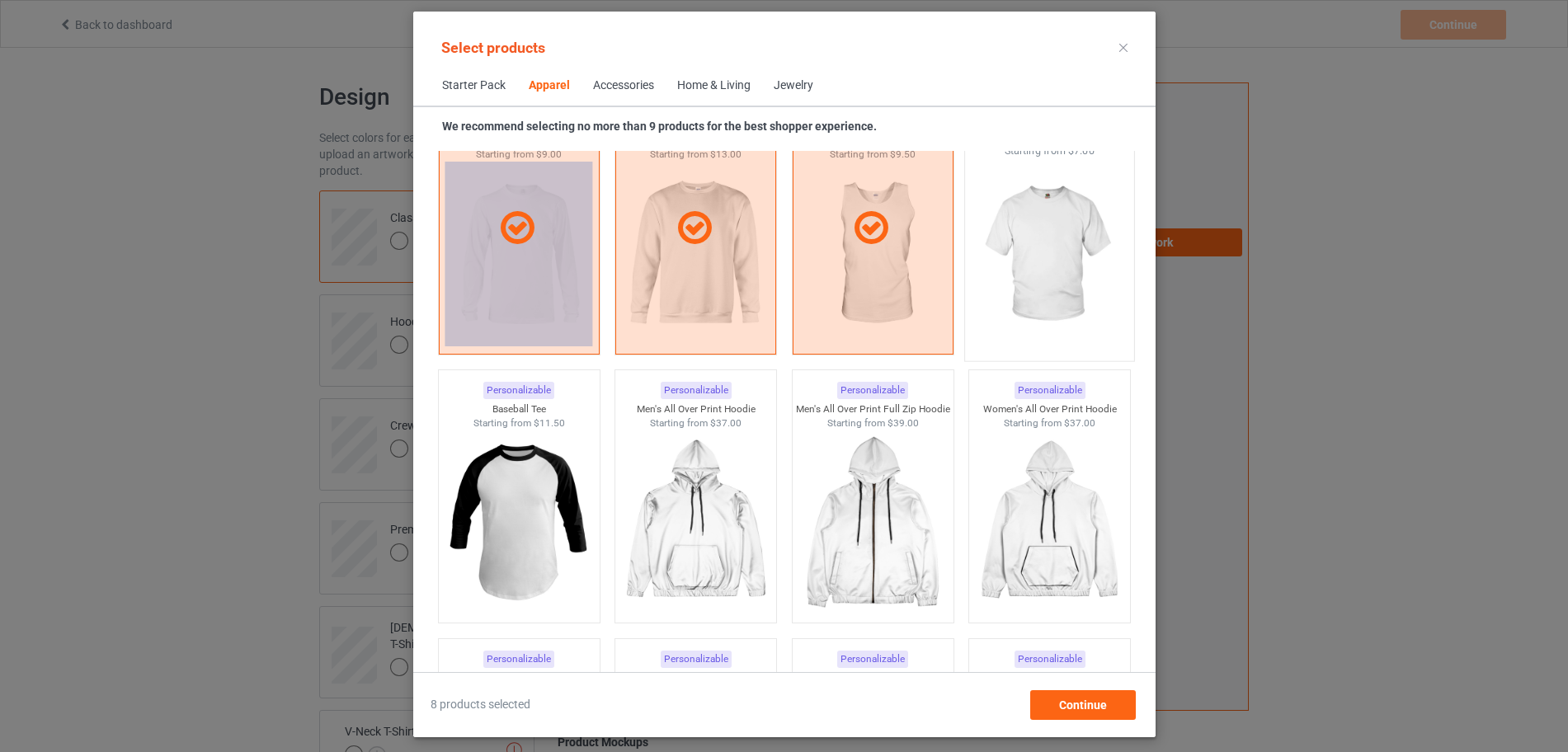
click at [1065, 254] on img at bounding box center [1049, 256] width 156 height 194
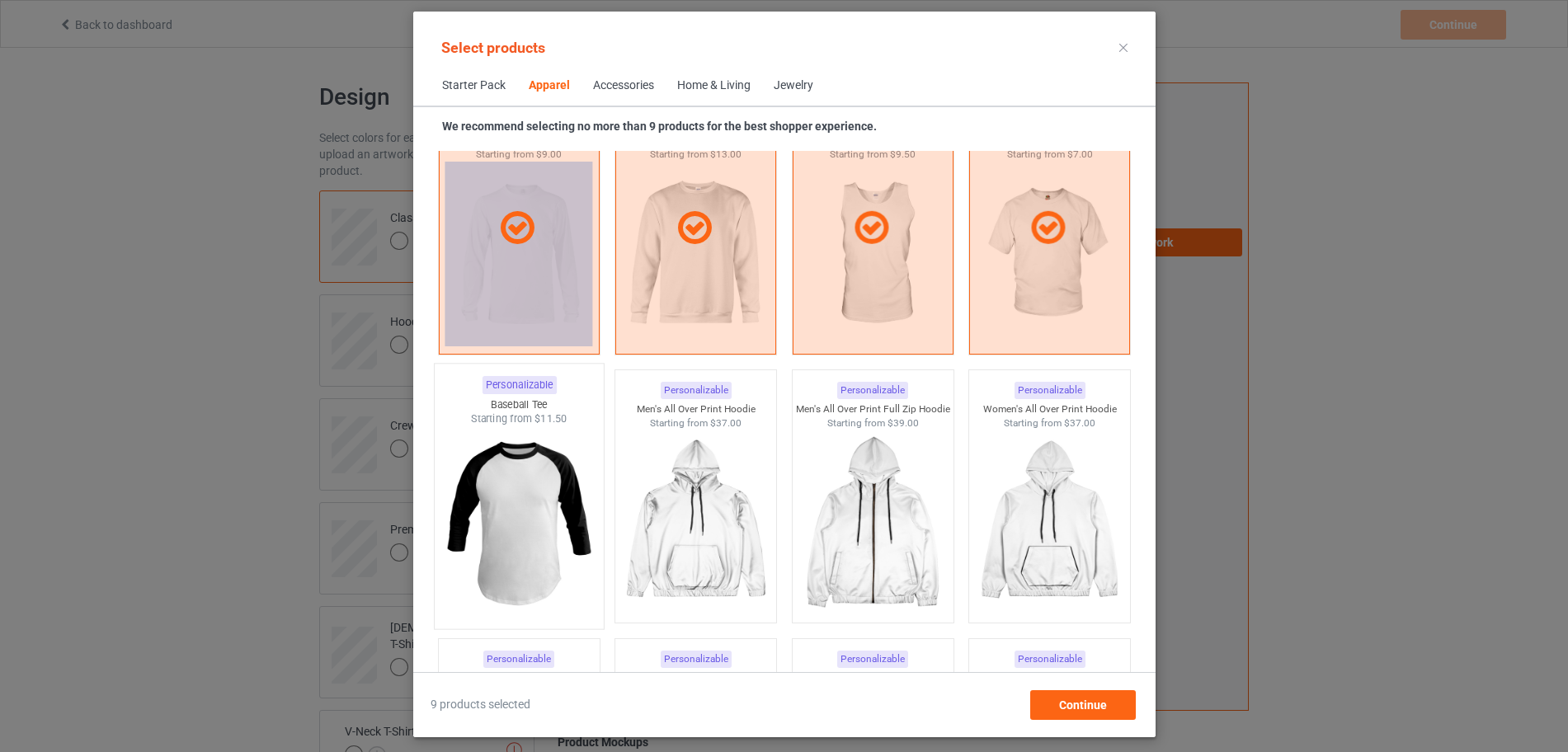
click at [525, 560] on img at bounding box center [519, 524] width 156 height 194
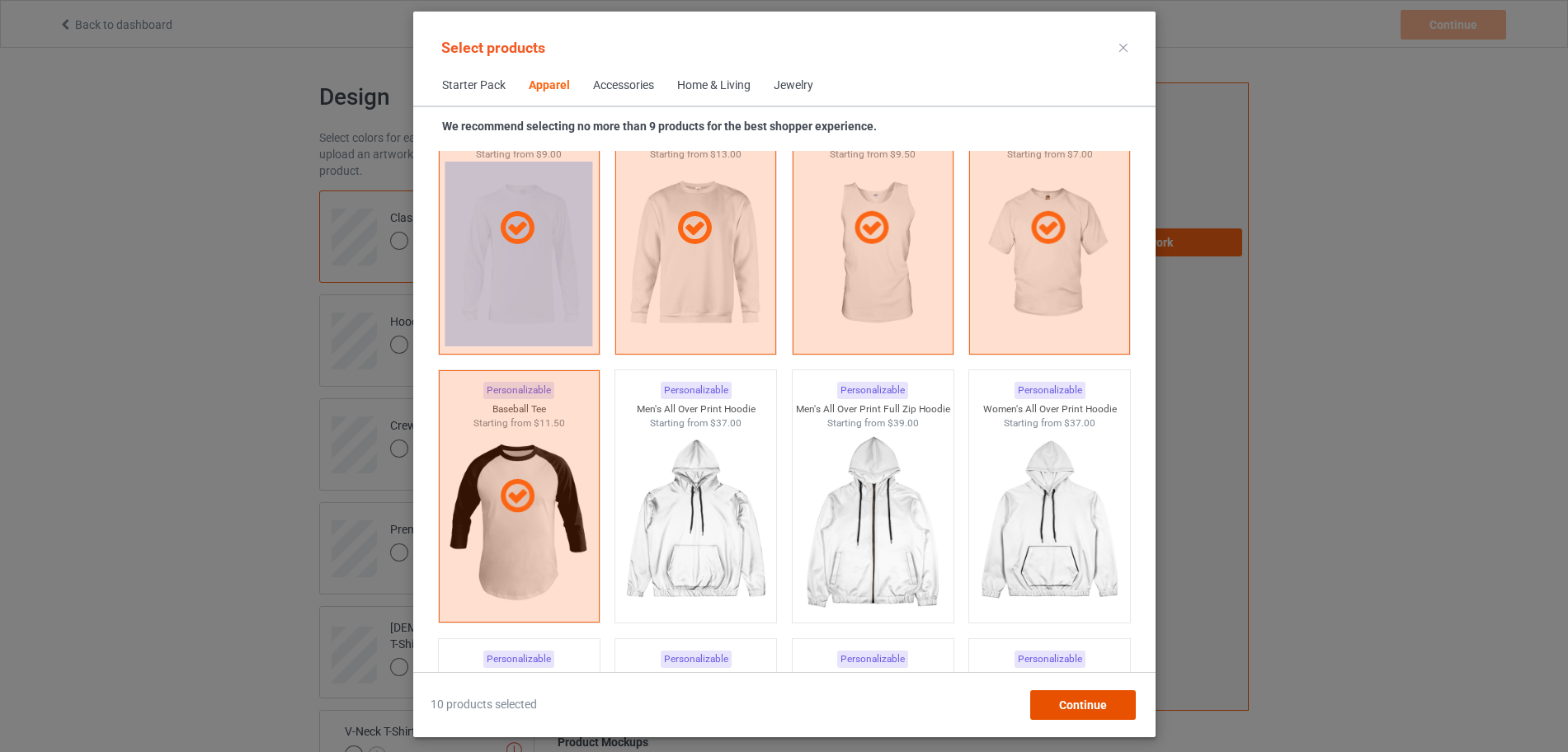
click at [1094, 705] on span "Continue" at bounding box center [1082, 704] width 48 height 13
click at [1094, 705] on div "Artwork Requirements PNG 150 DPI minimum Resources Design guide Upload Artwork" at bounding box center [1133, 396] width 230 height 627
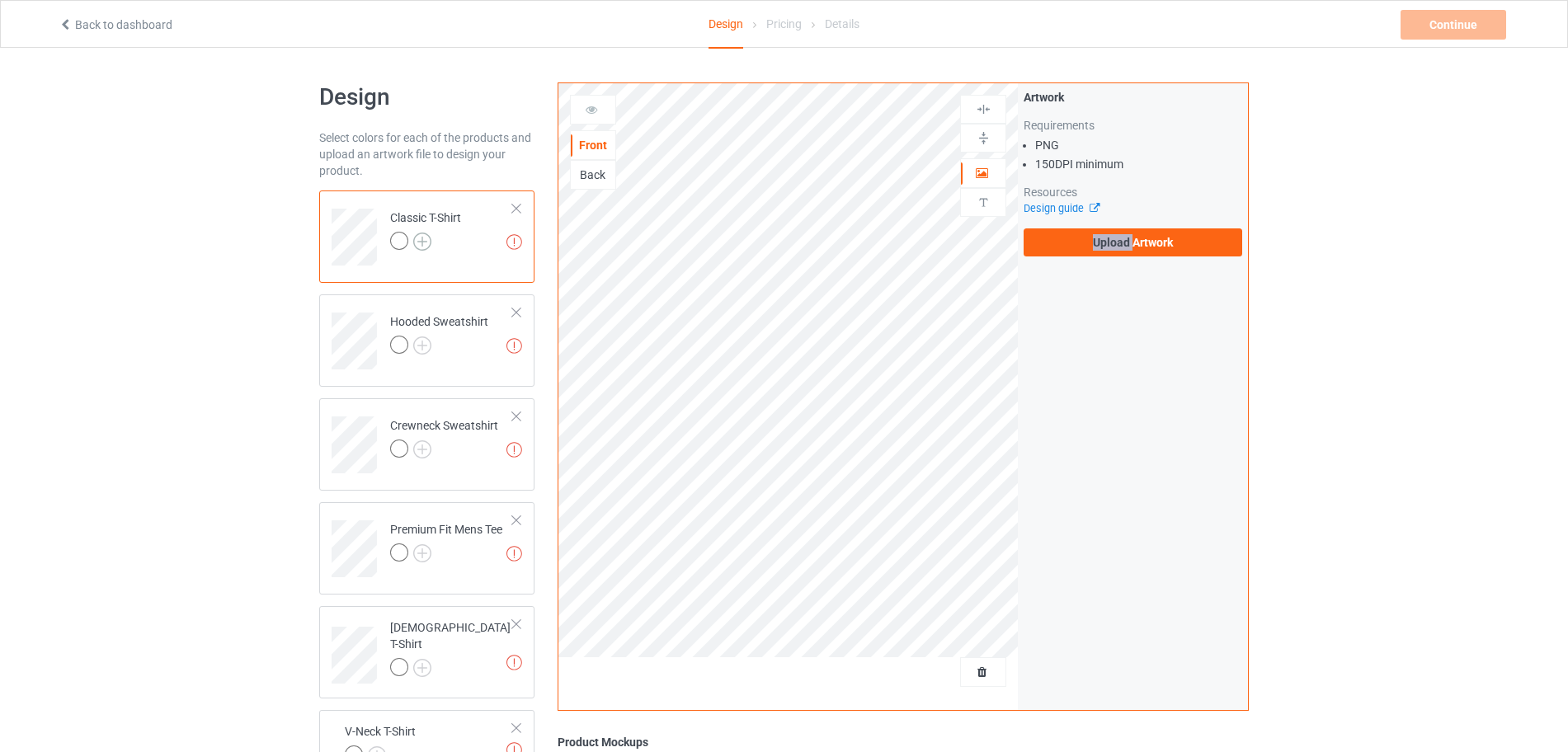
click at [426, 242] on img at bounding box center [422, 242] width 18 height 18
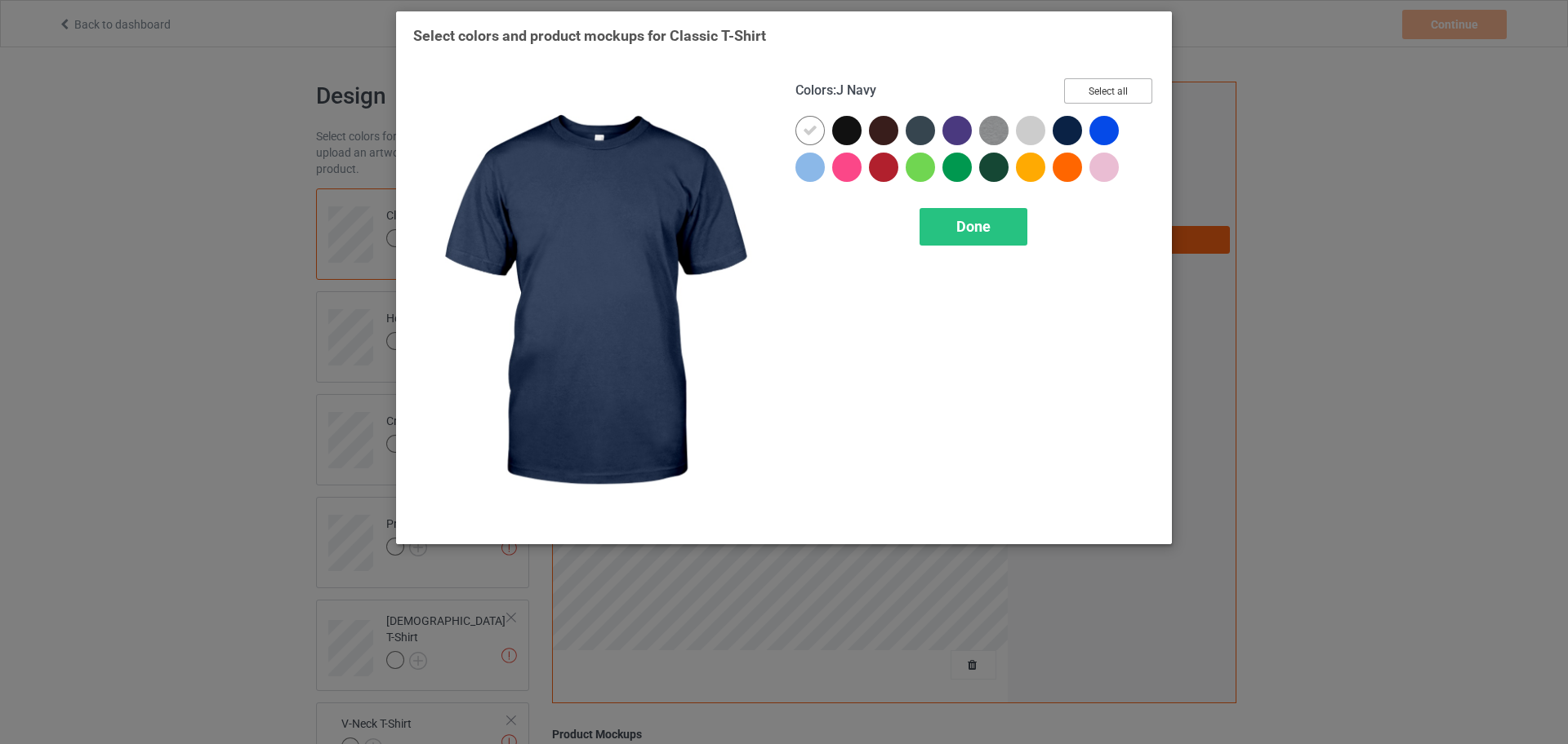
click at [1104, 85] on button "Select all" at bounding box center [1108, 91] width 88 height 25
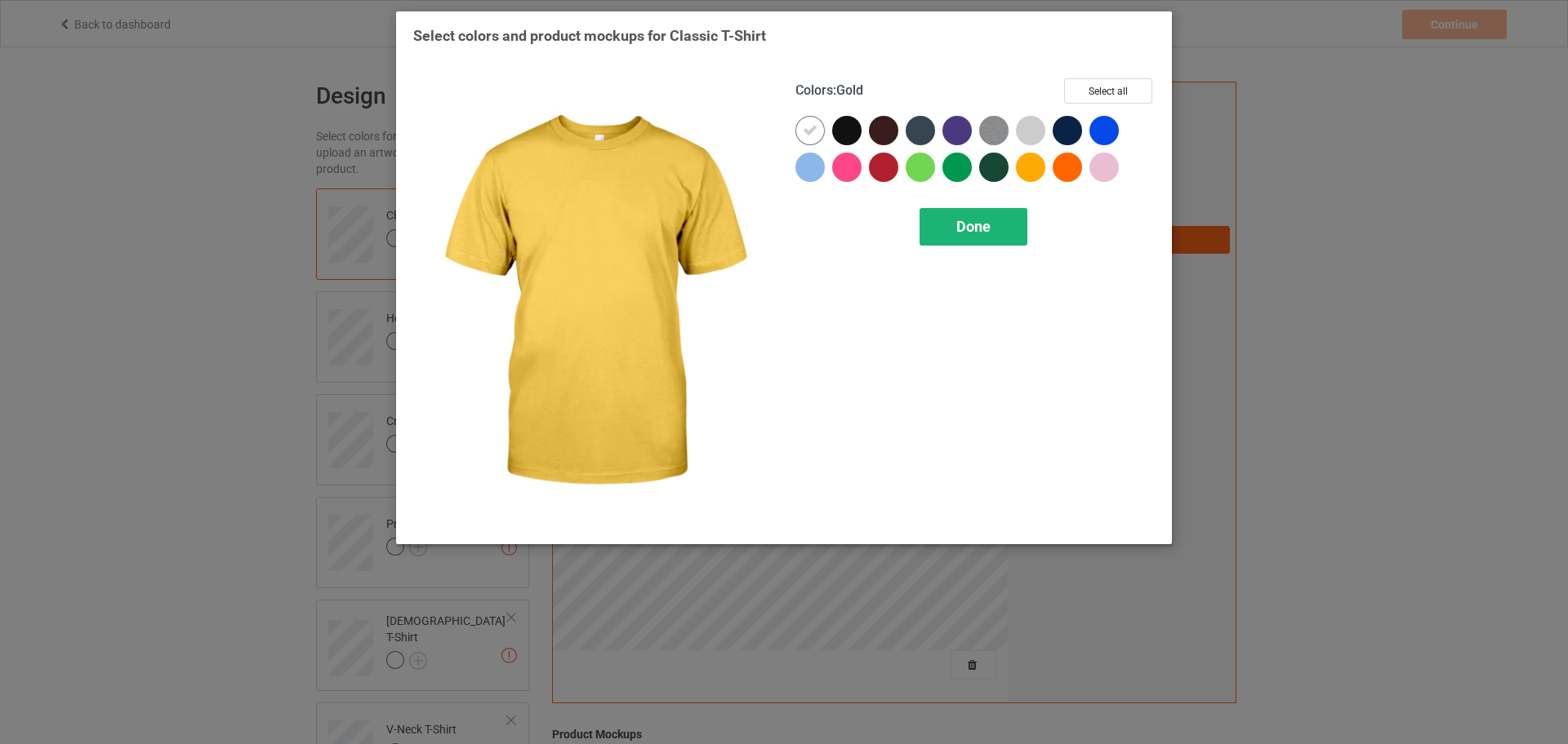
click at [982, 223] on span "Done" at bounding box center [973, 225] width 34 height 17
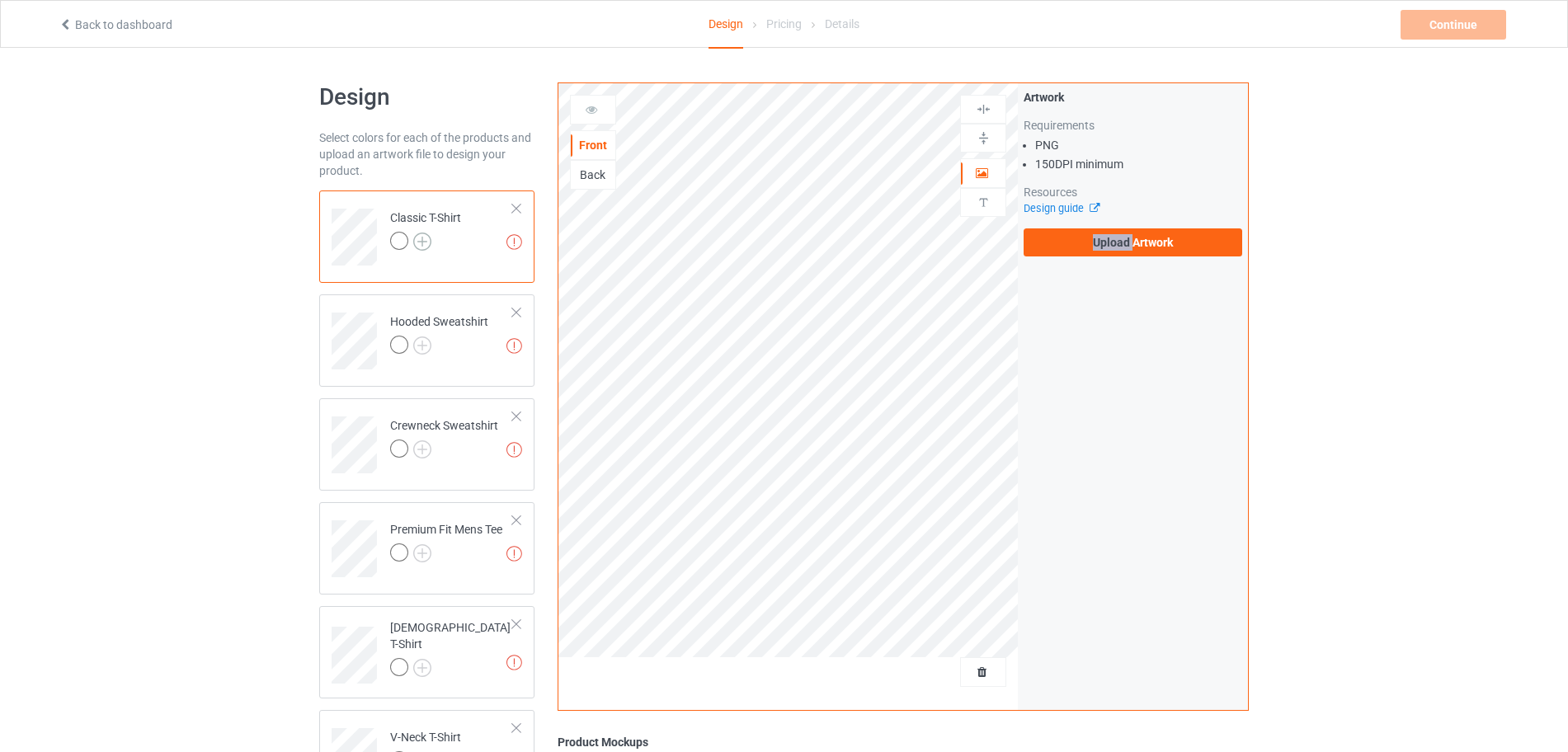
click at [427, 249] on img at bounding box center [422, 242] width 18 height 18
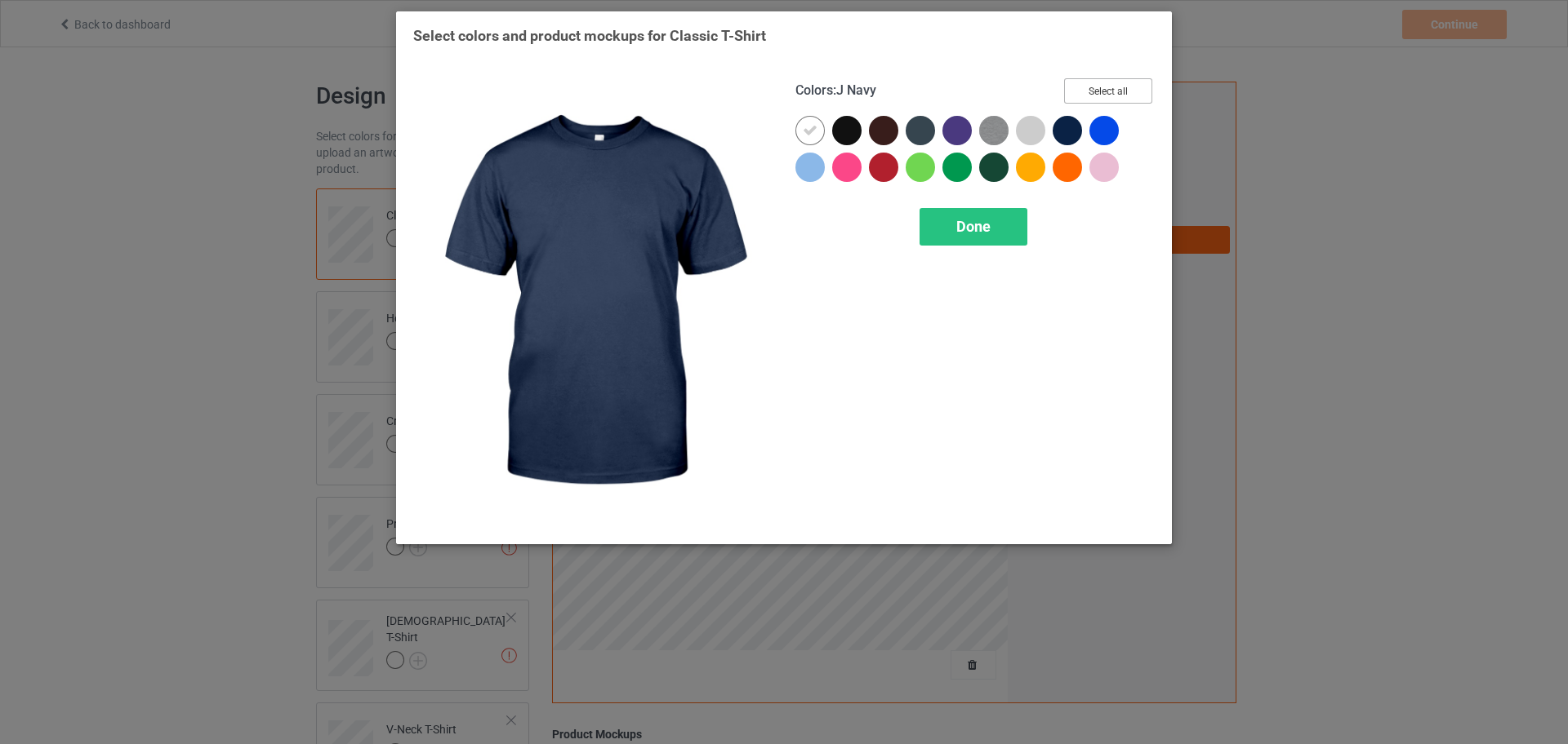
click at [1092, 92] on button "Select all" at bounding box center [1108, 91] width 88 height 25
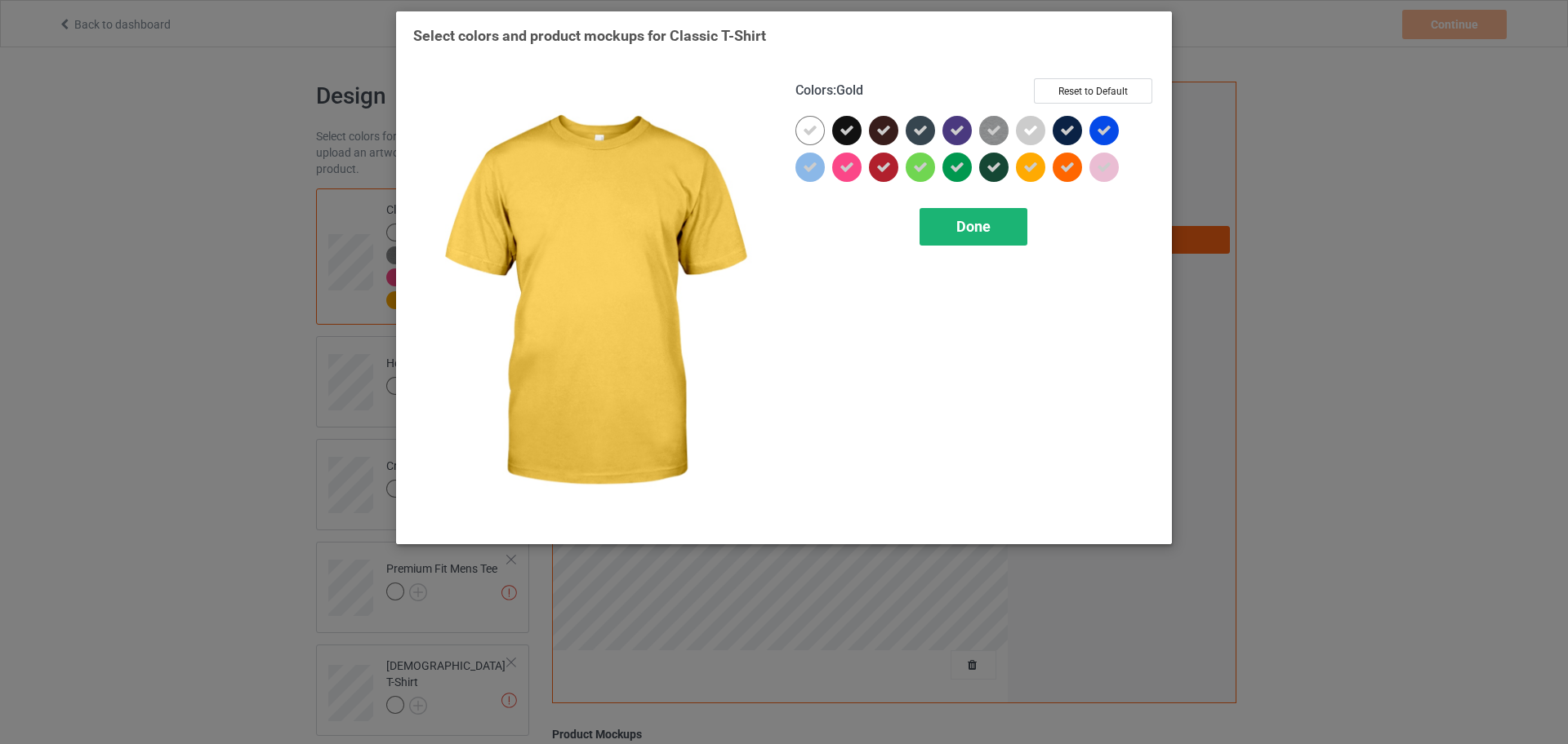
click at [985, 232] on span "Done" at bounding box center [973, 225] width 34 height 17
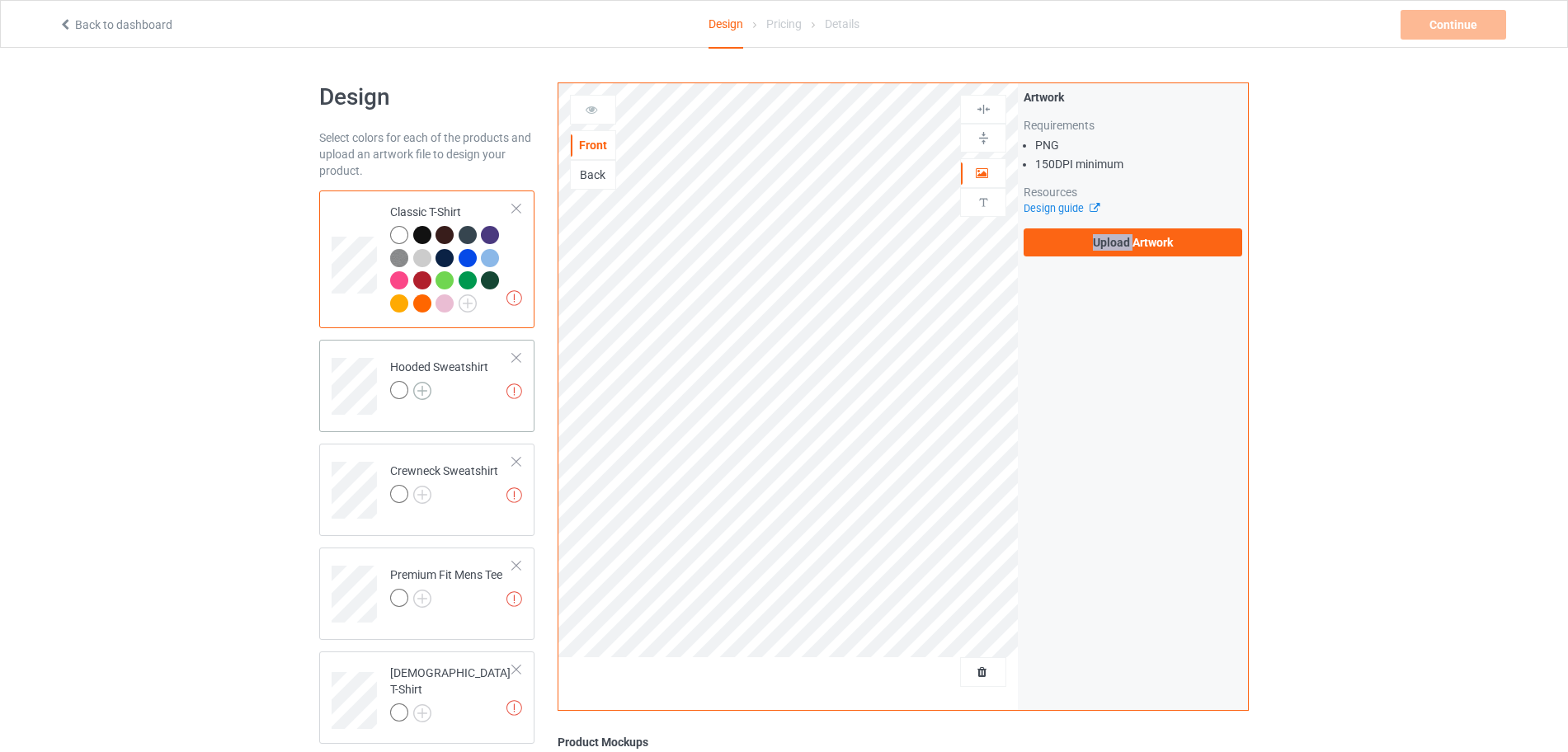
click at [417, 394] on img at bounding box center [422, 391] width 18 height 18
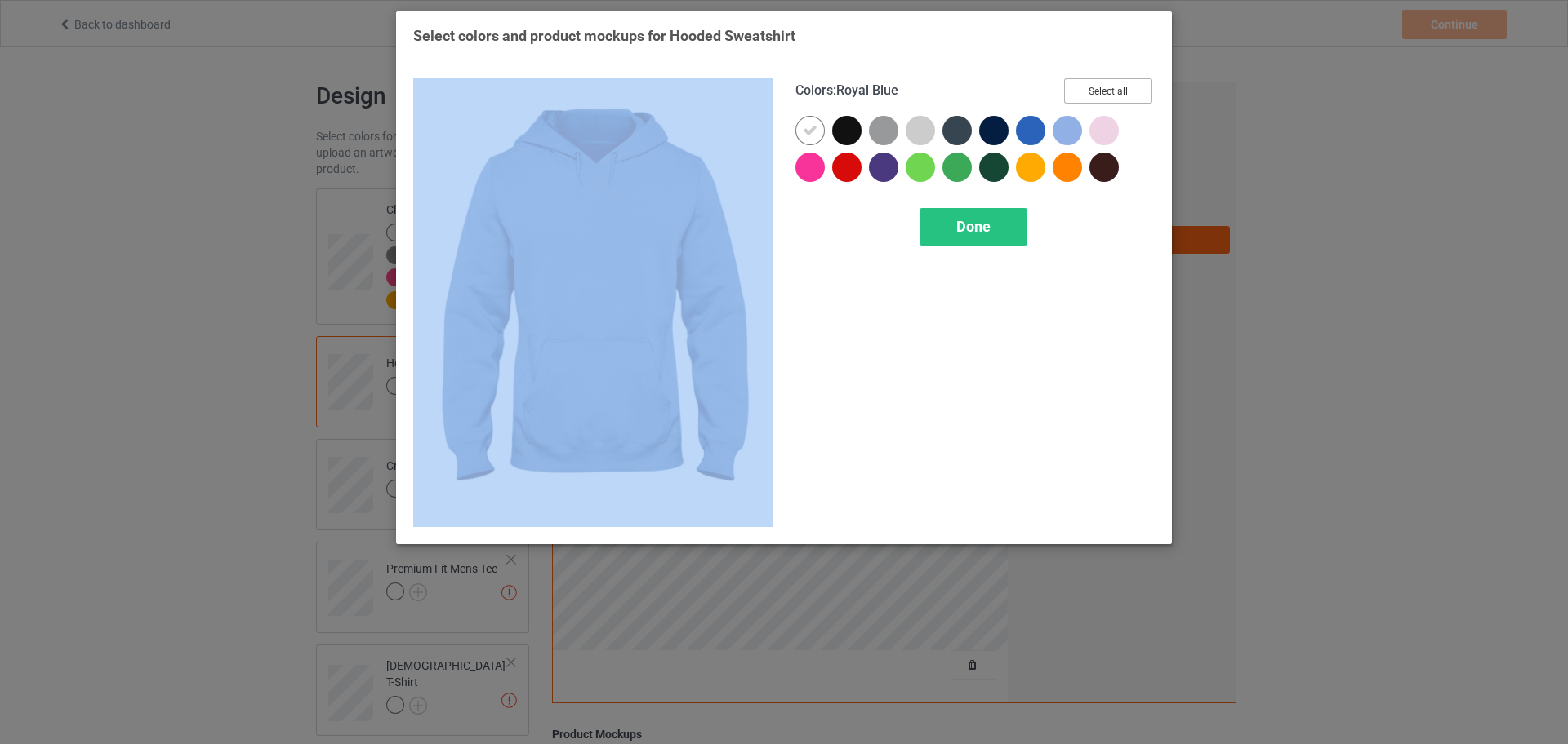
drag, startPoint x: 1092, startPoint y: 92, endPoint x: 1075, endPoint y: 127, distance: 38.9
click at [1094, 91] on button "Select all" at bounding box center [1108, 91] width 88 height 25
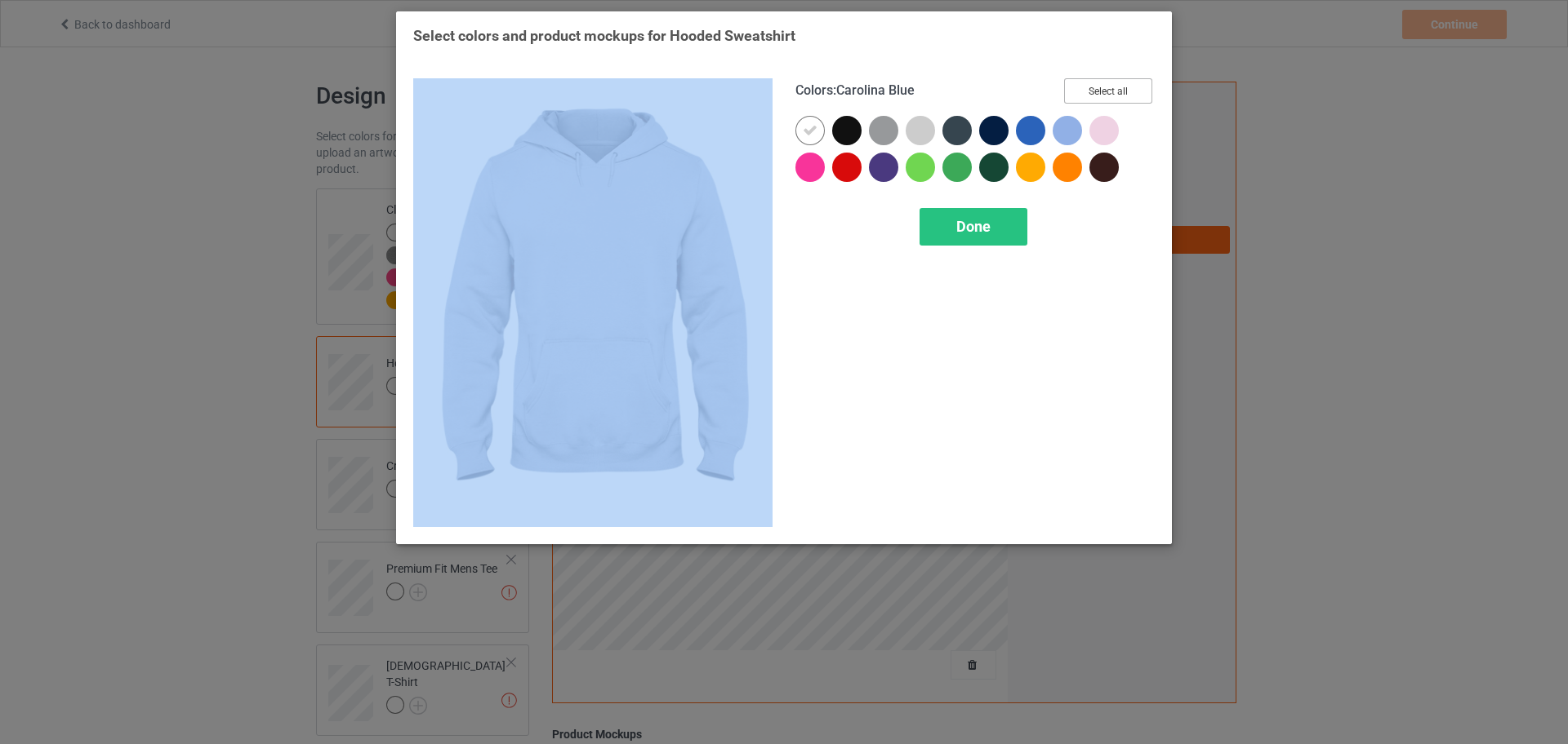
click at [1096, 95] on button "Select all" at bounding box center [1108, 91] width 88 height 25
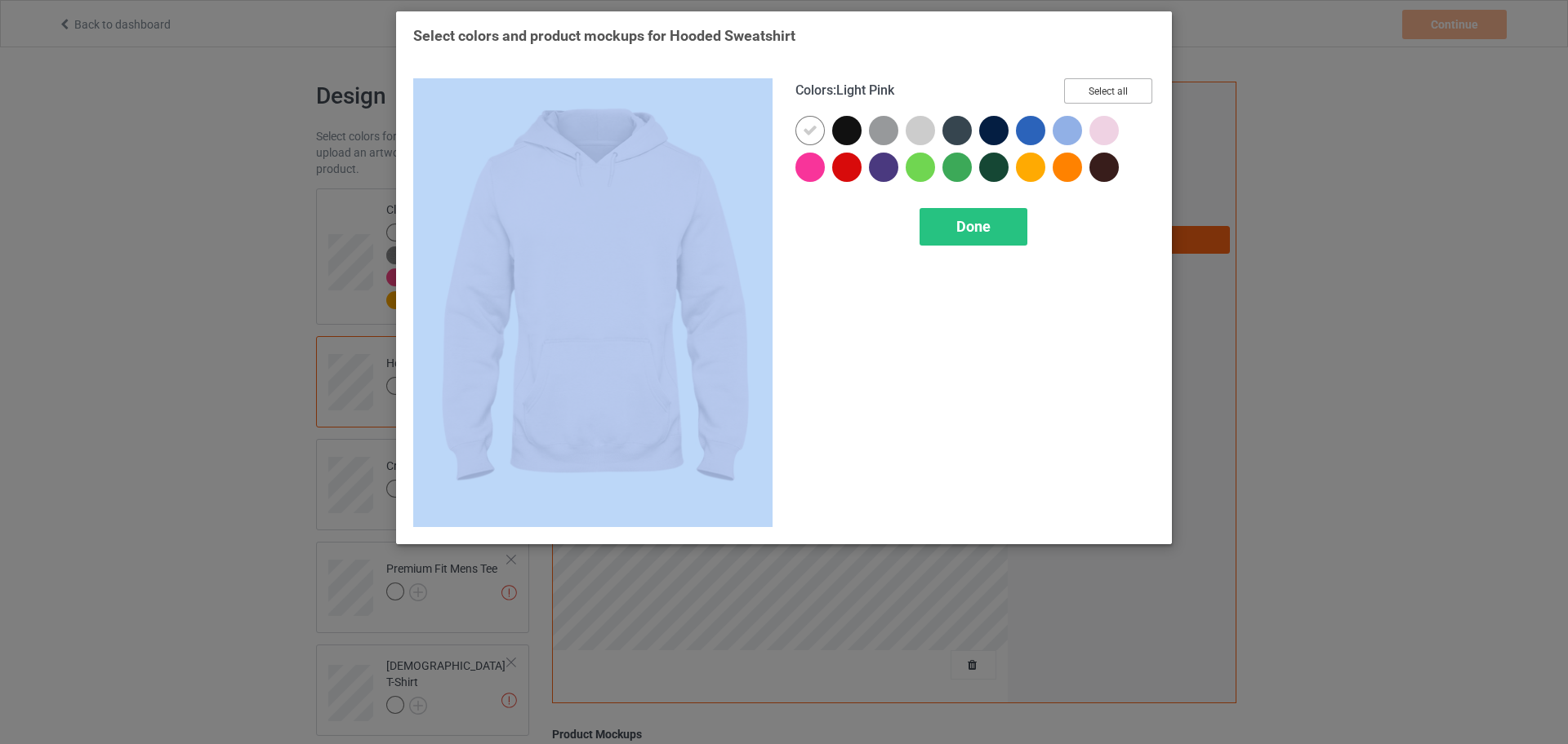
click at [1100, 95] on button "Select all" at bounding box center [1108, 91] width 88 height 25
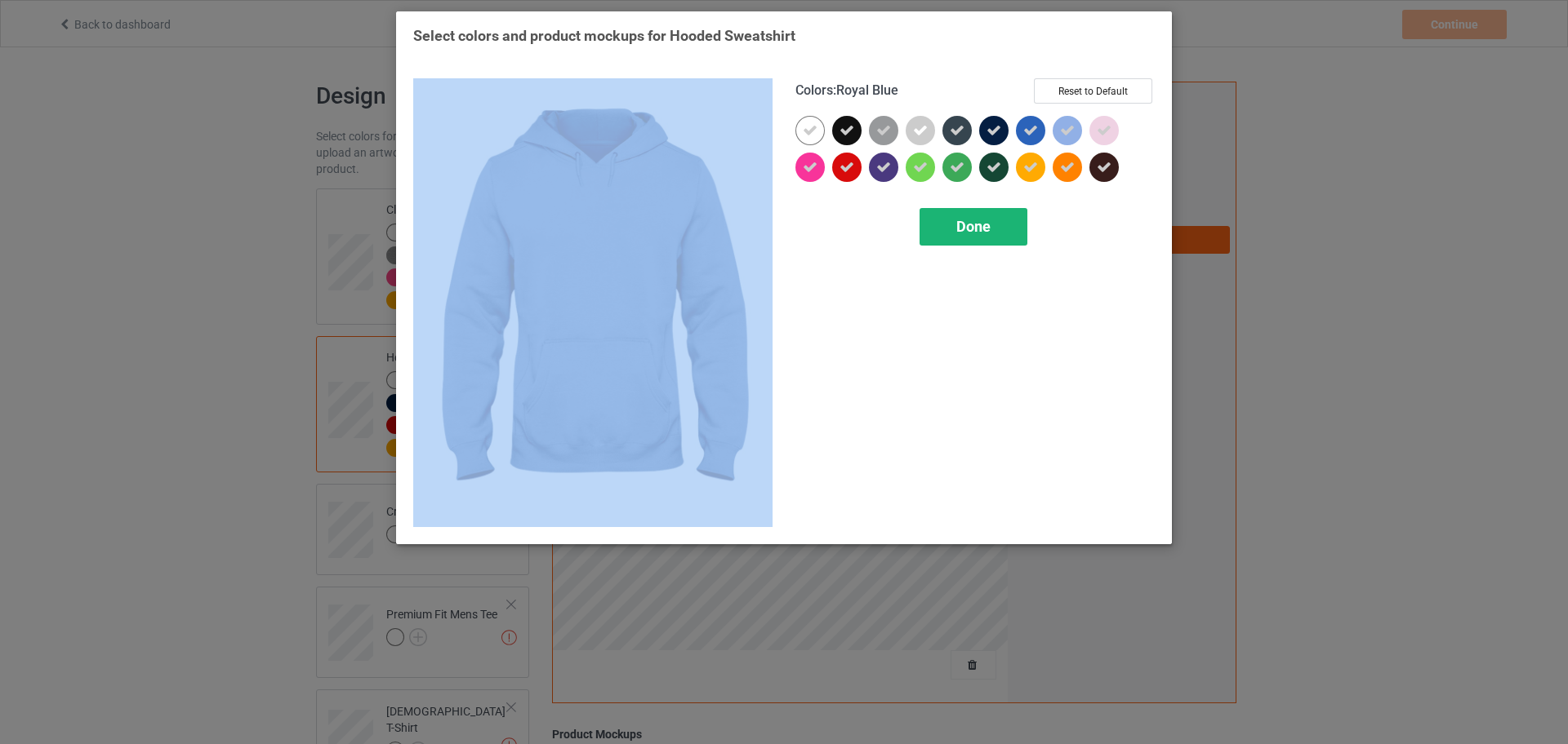
click at [987, 224] on span "Done" at bounding box center [973, 225] width 34 height 17
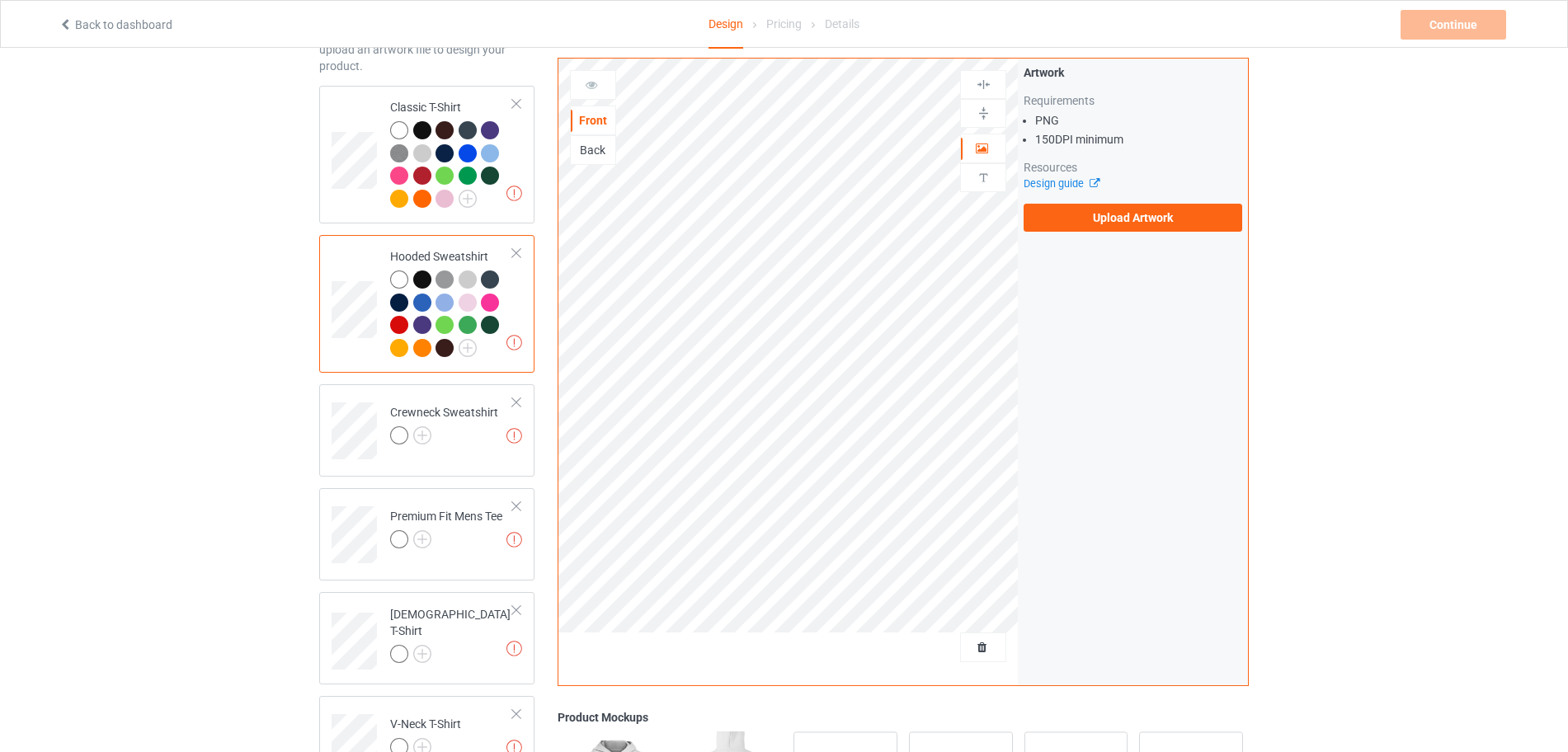
scroll to position [309, 0]
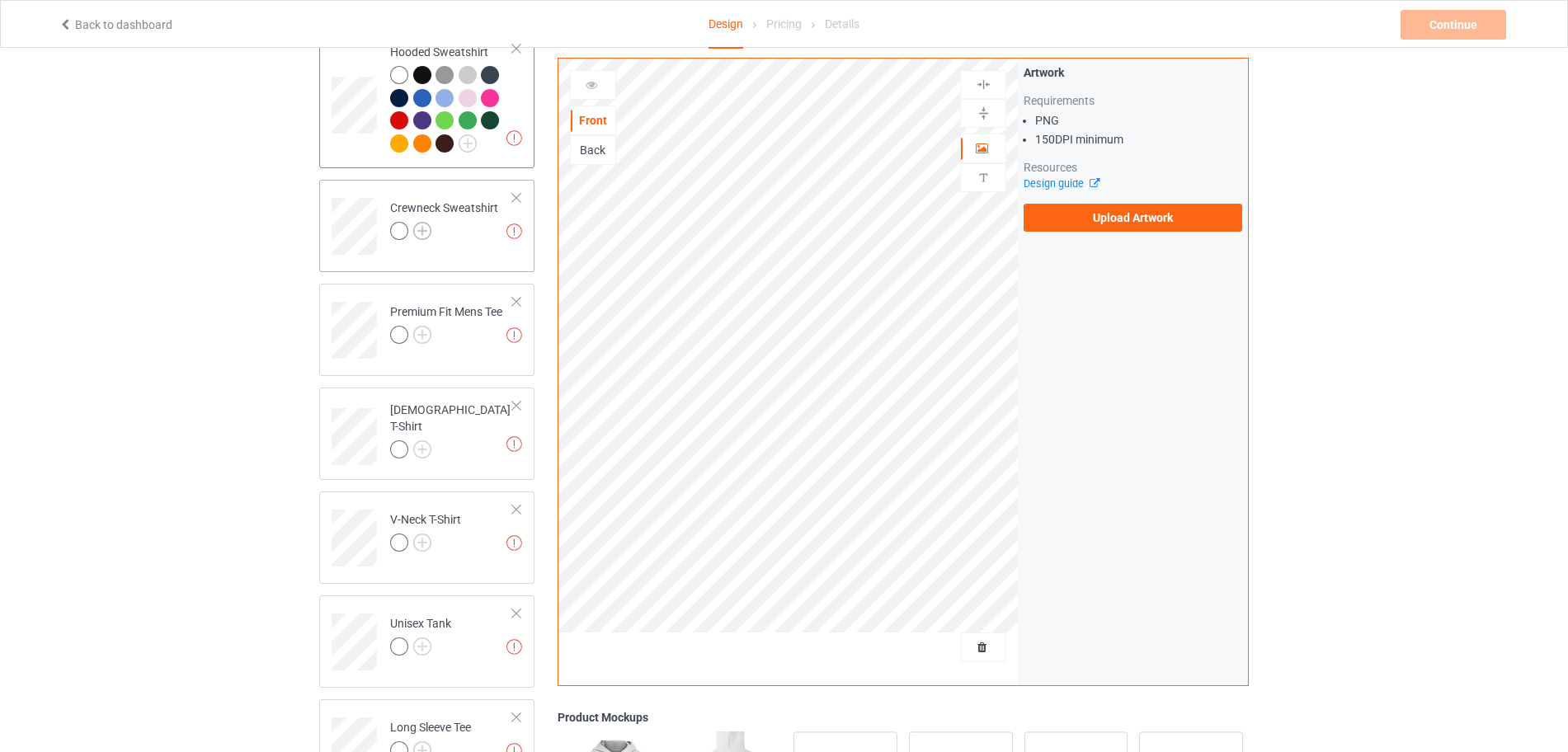
click at [426, 233] on img at bounding box center [422, 231] width 18 height 18
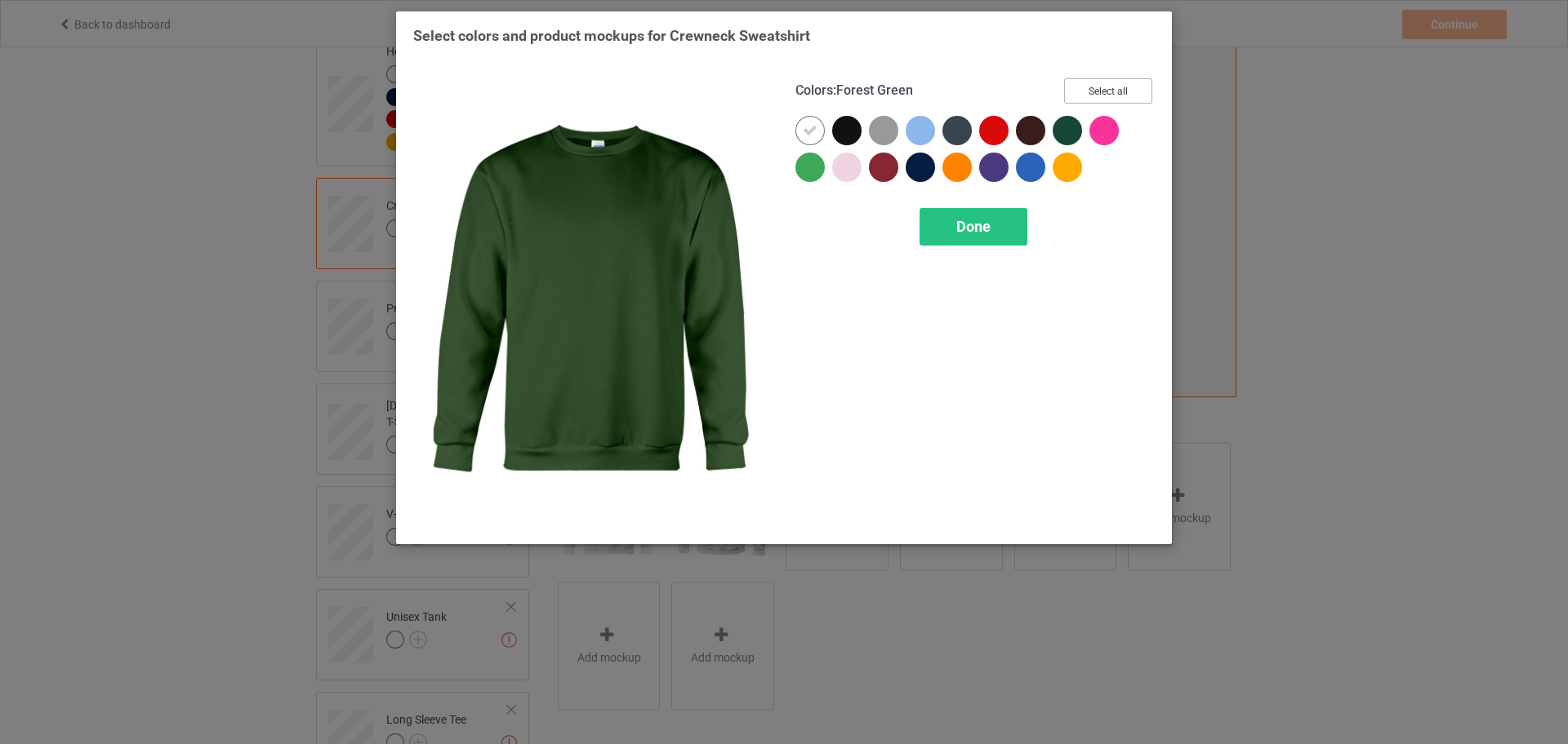
click at [1107, 90] on button "Select all" at bounding box center [1108, 91] width 88 height 25
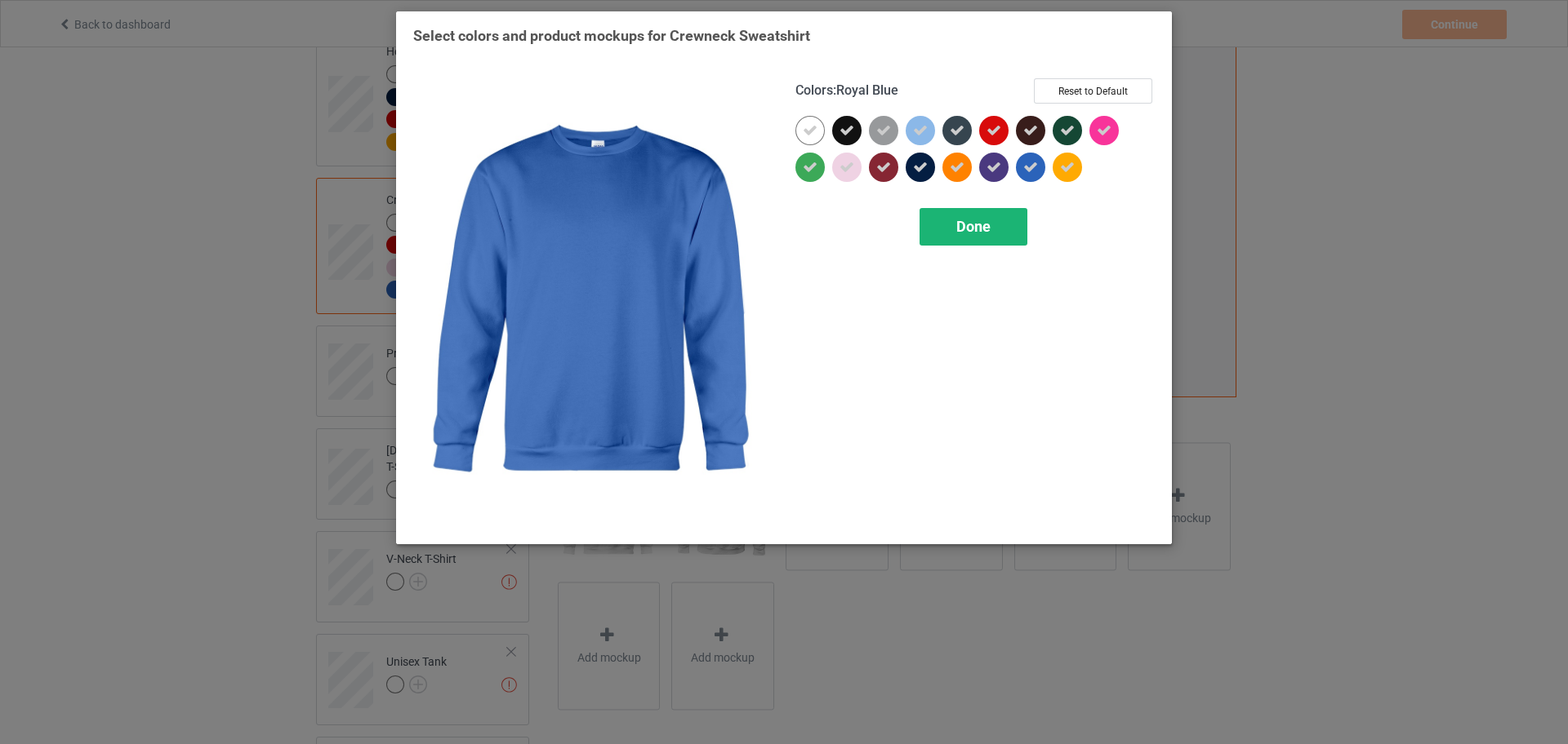
click at [991, 218] on div "Done" at bounding box center [974, 226] width 108 height 37
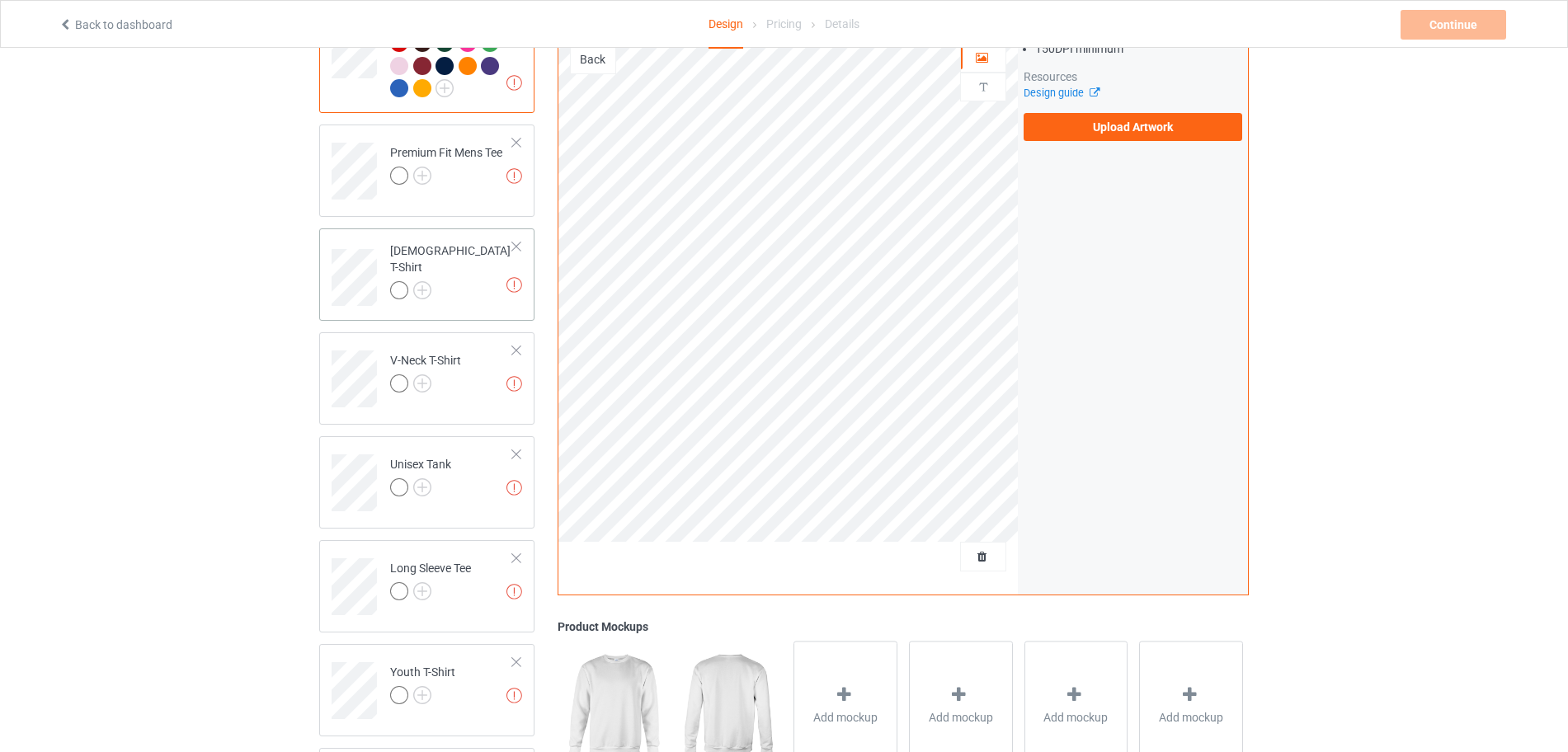
scroll to position [515, 0]
click at [427, 180] on img at bounding box center [422, 174] width 18 height 18
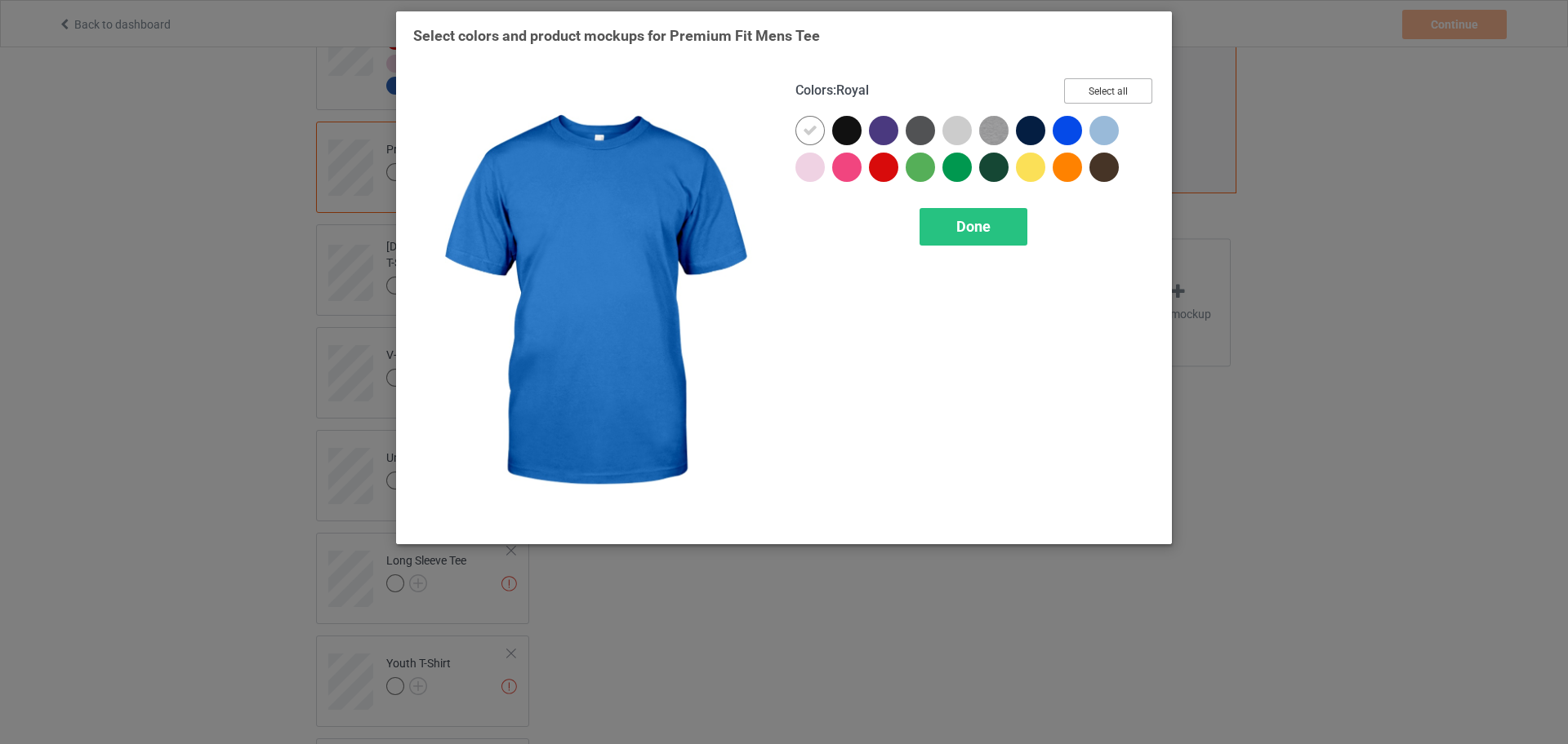
click at [1099, 92] on button "Select all" at bounding box center [1108, 91] width 88 height 25
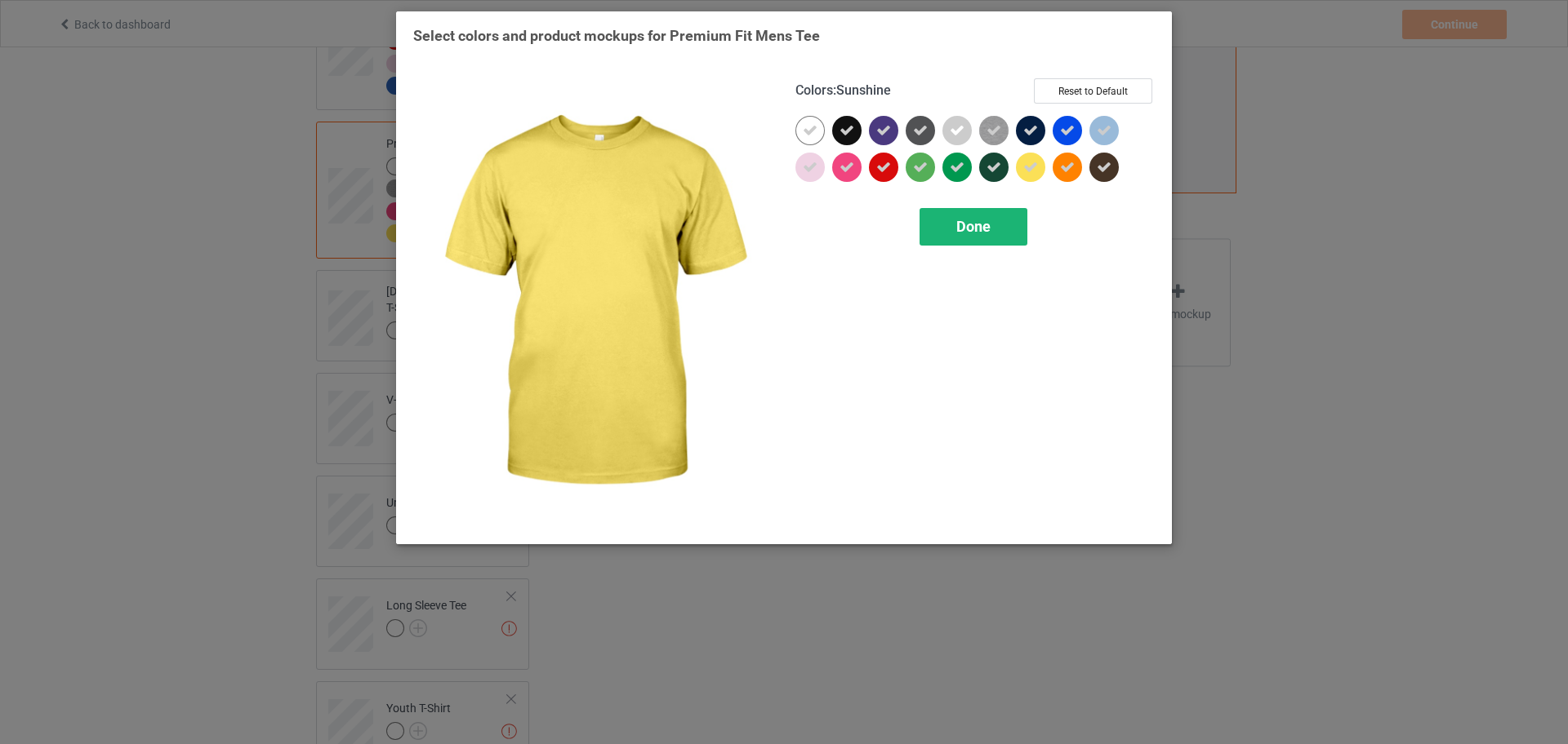
click at [1003, 224] on div "Done" at bounding box center [974, 226] width 108 height 37
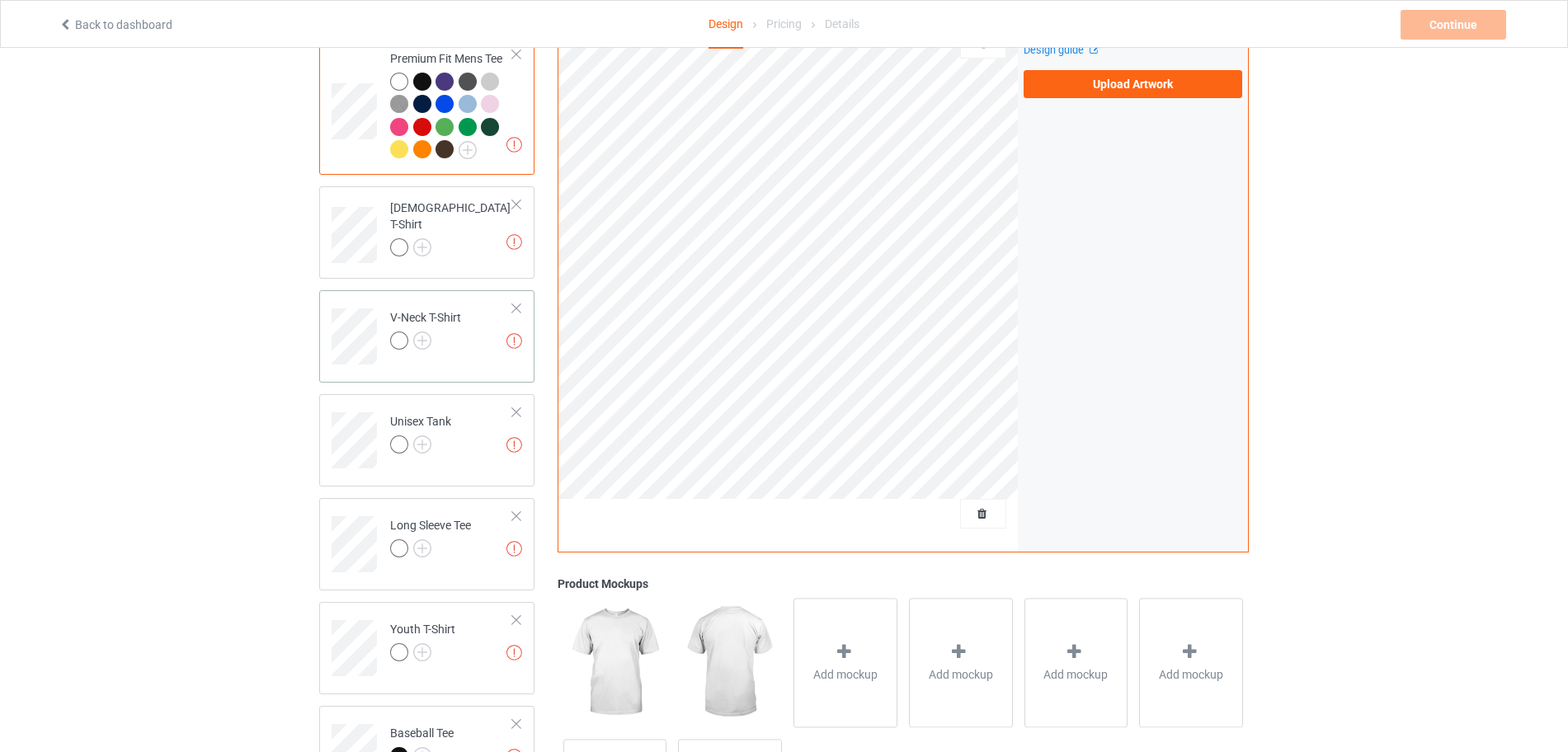
scroll to position [722, 0]
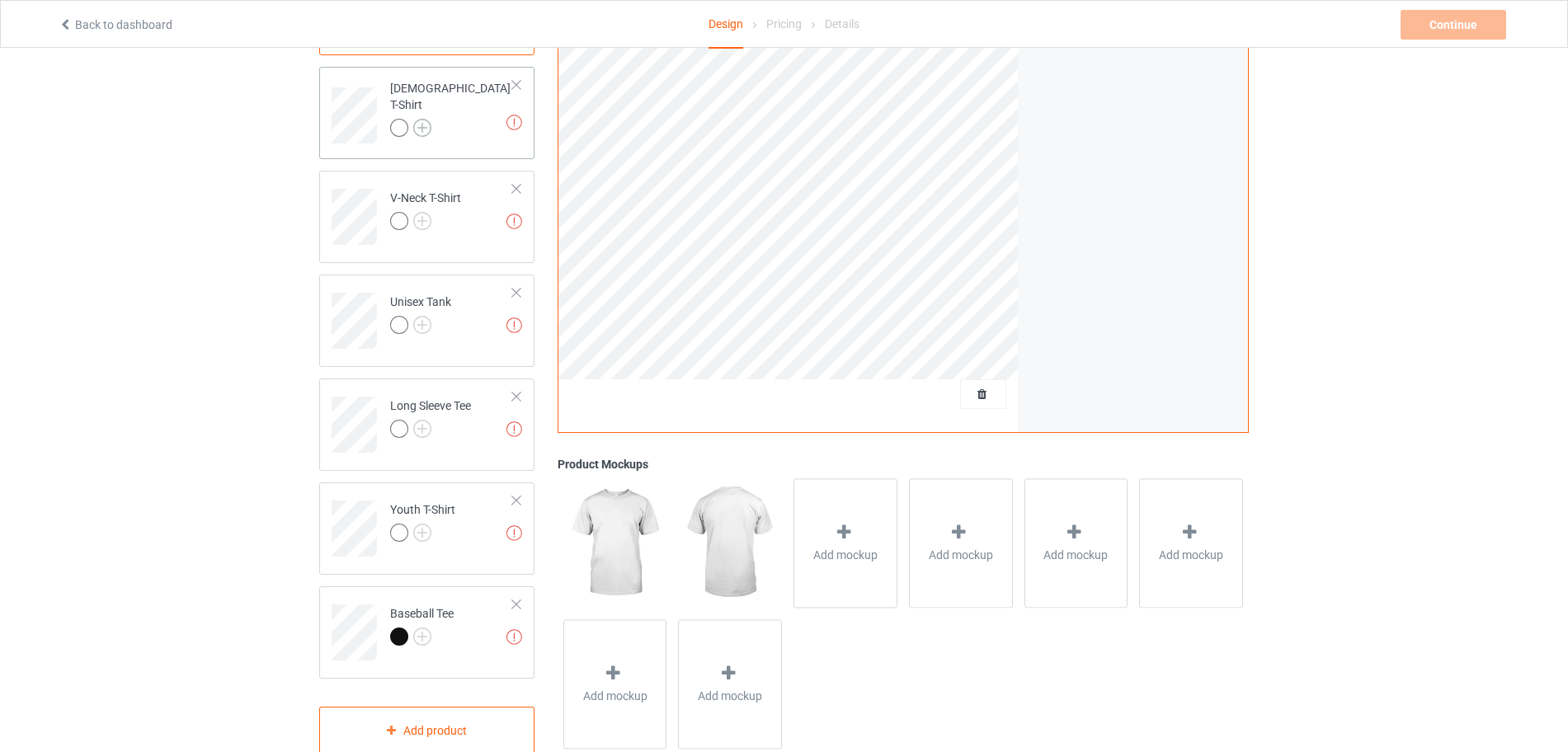
click at [421, 122] on img at bounding box center [422, 128] width 18 height 18
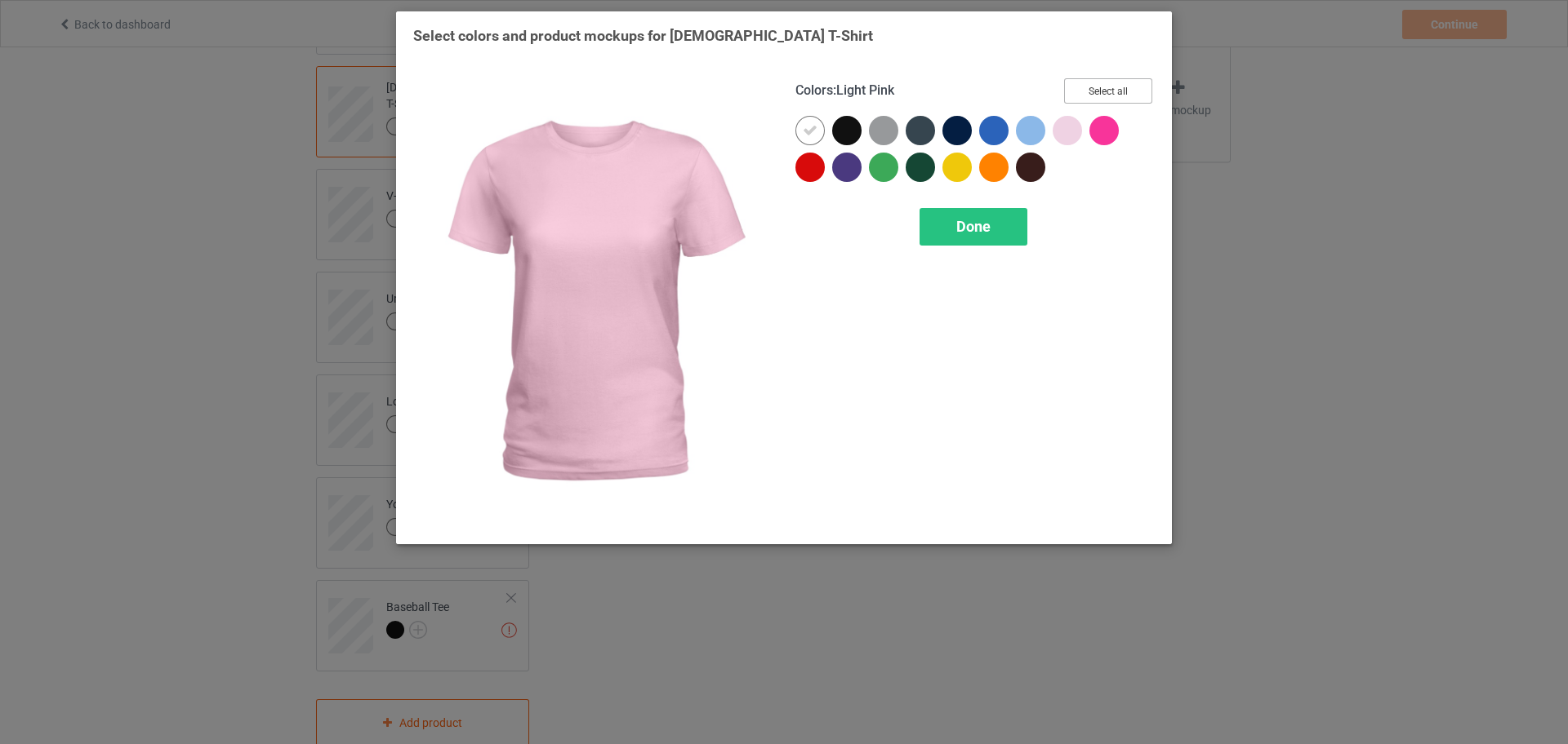
click at [1093, 100] on button "Select all" at bounding box center [1108, 91] width 88 height 25
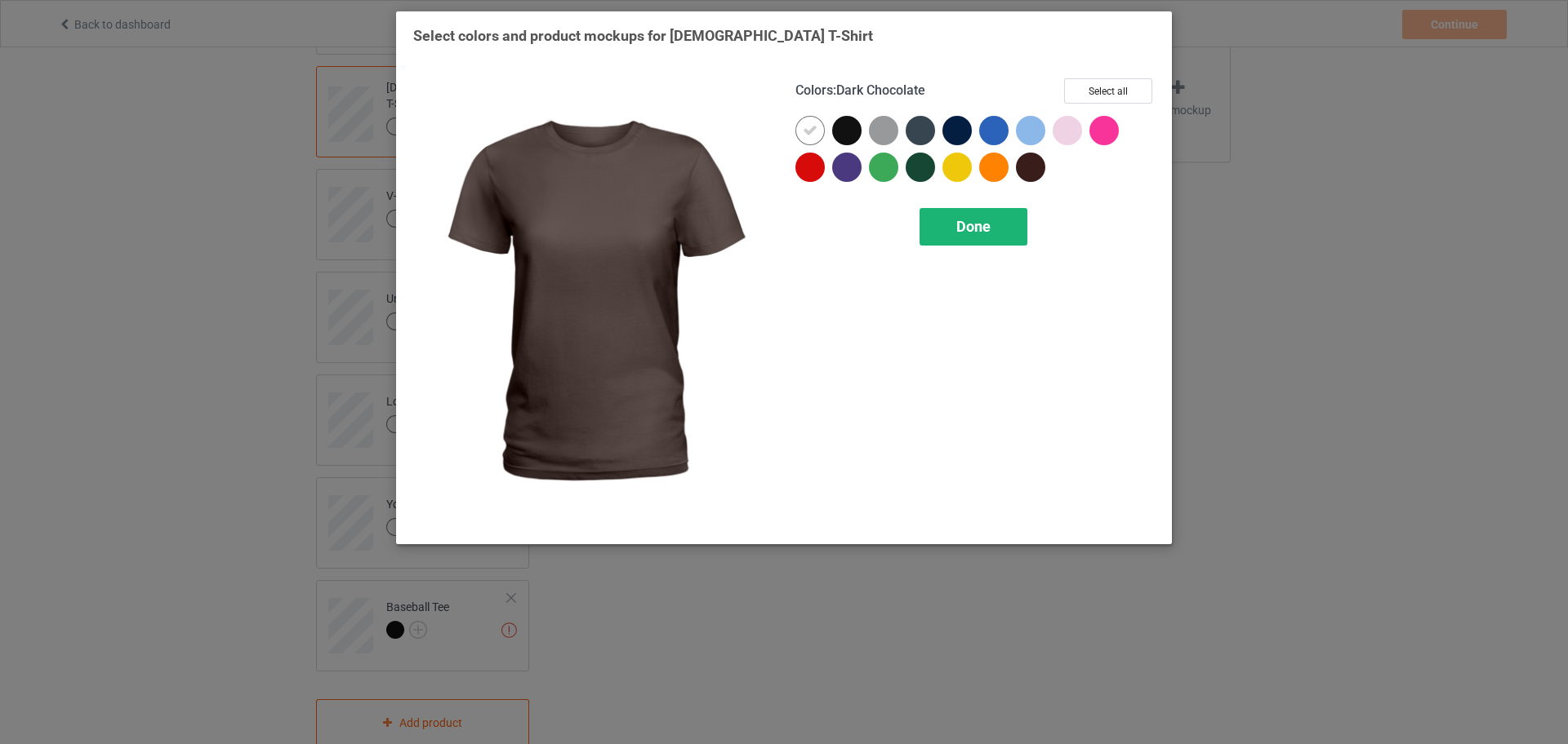
click at [962, 232] on span "Done" at bounding box center [973, 225] width 34 height 17
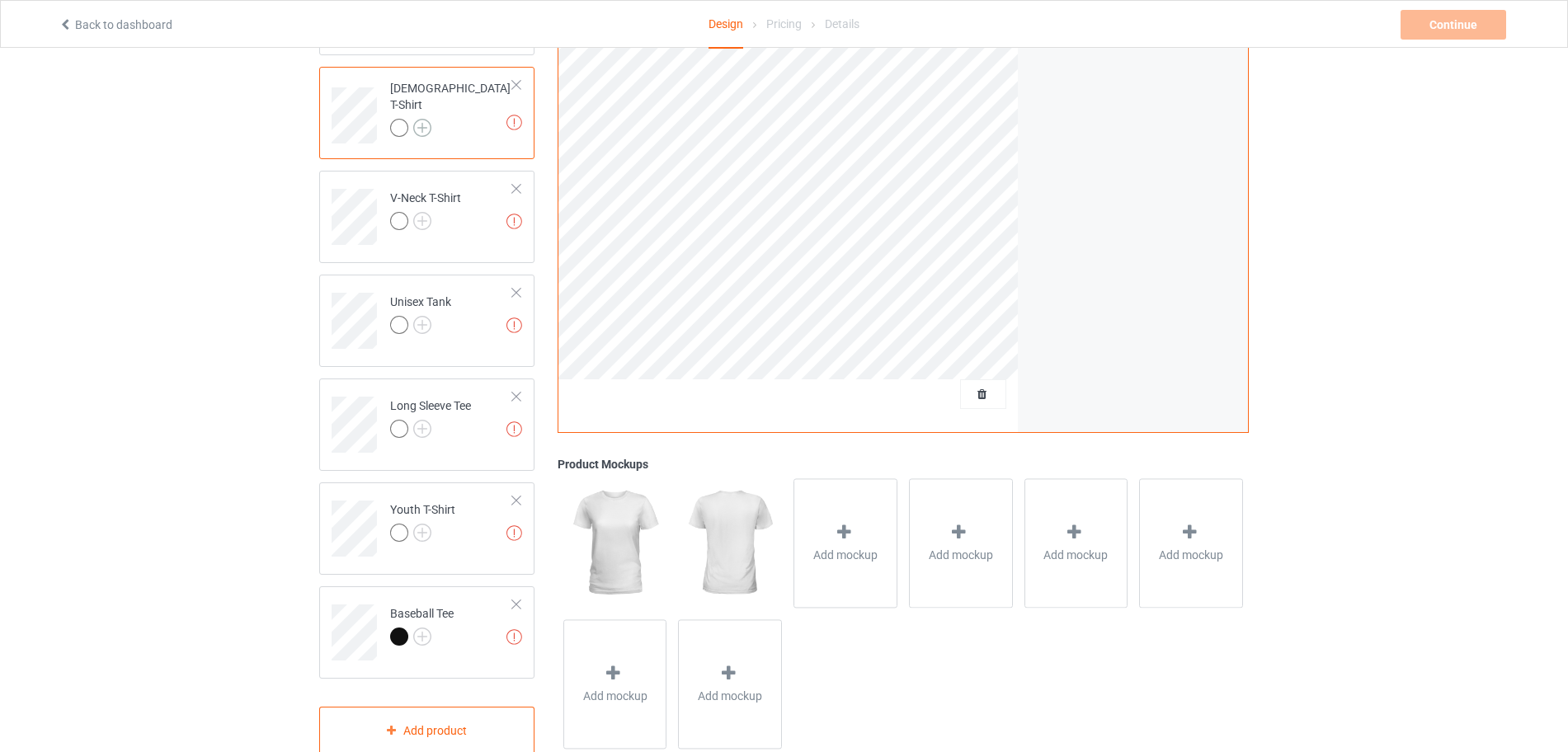
click at [429, 126] on img at bounding box center [422, 128] width 18 height 18
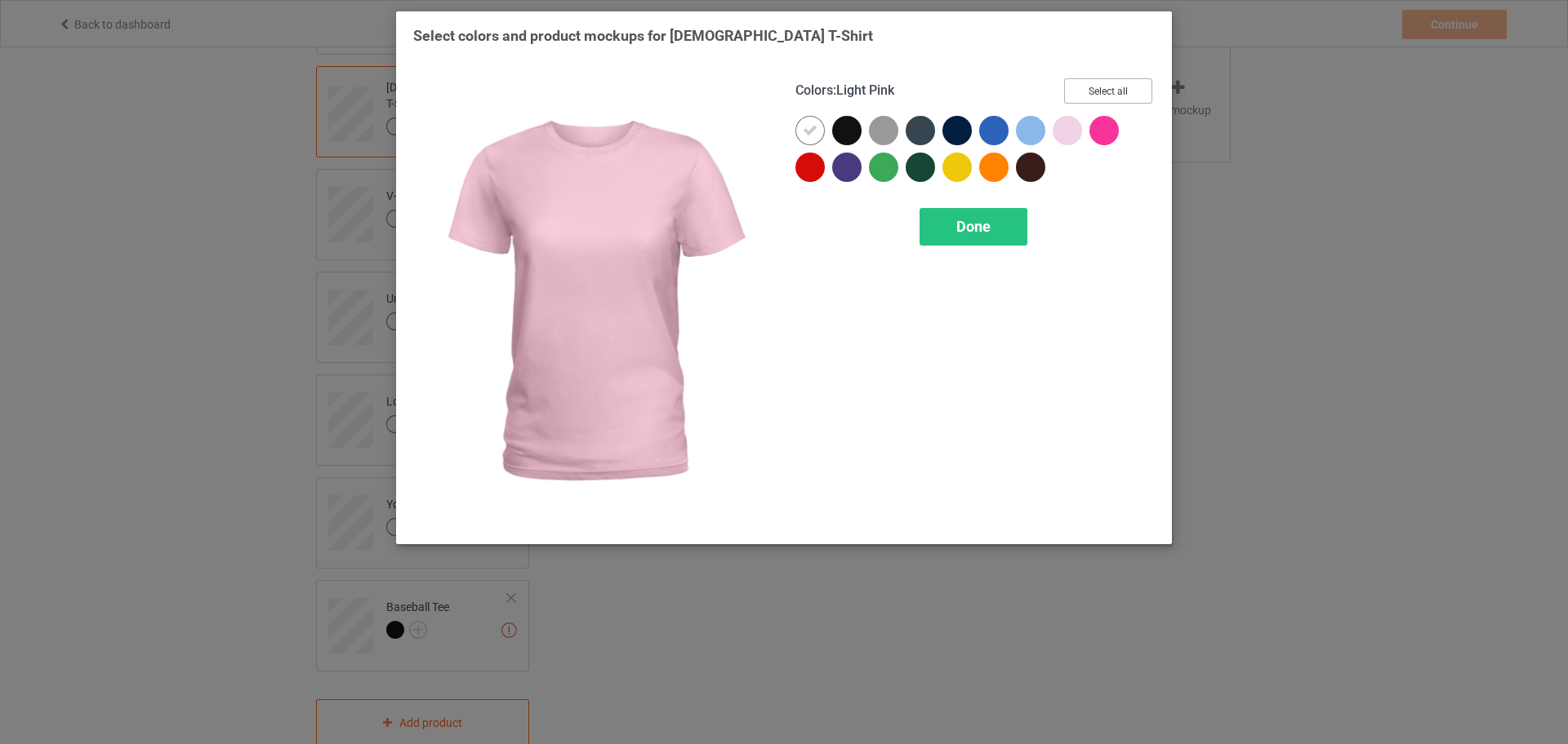
click at [1114, 94] on button "Select all" at bounding box center [1108, 91] width 88 height 25
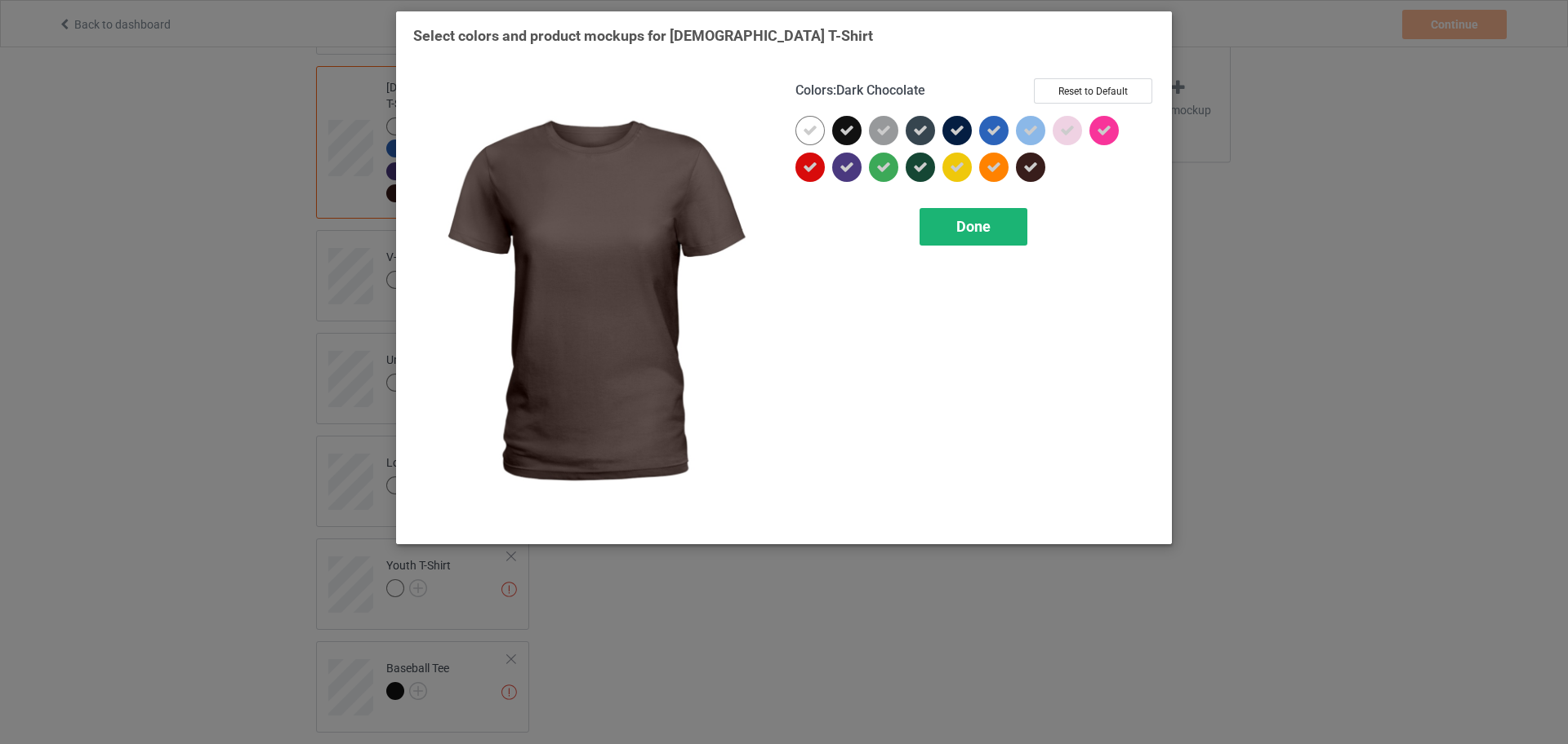
click at [970, 225] on span "Done" at bounding box center [973, 225] width 34 height 17
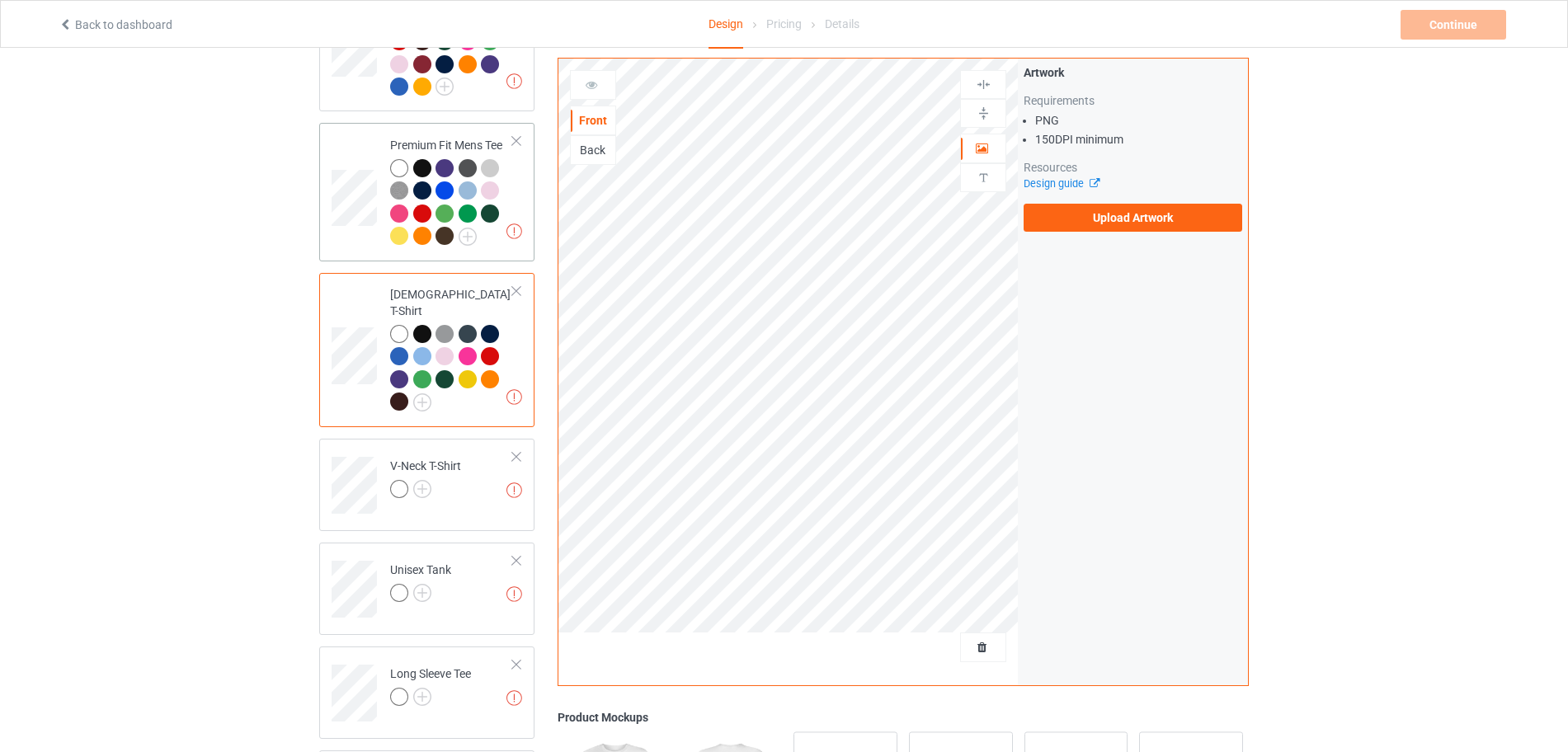
scroll to position [810, 0]
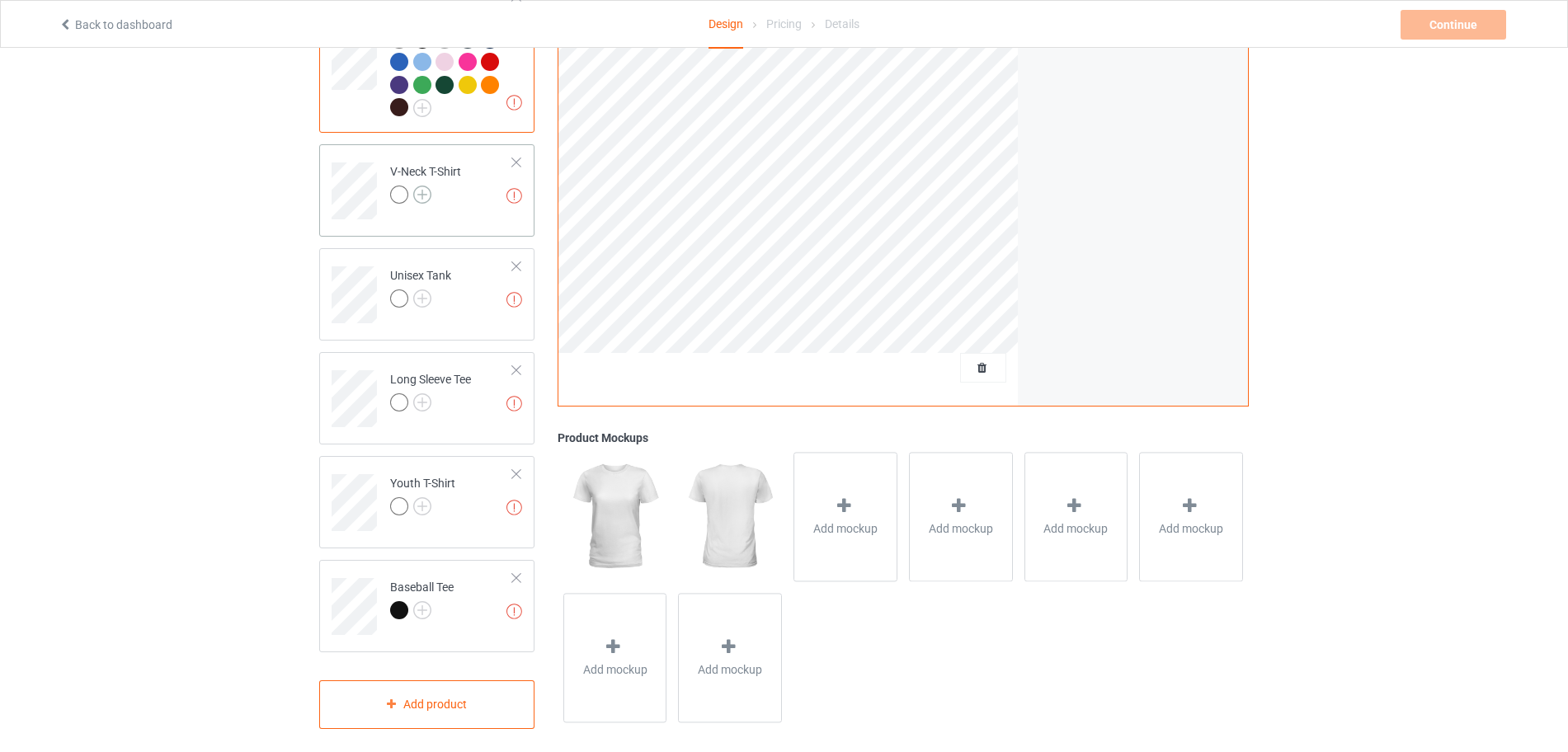
click at [415, 185] on img at bounding box center [422, 194] width 18 height 18
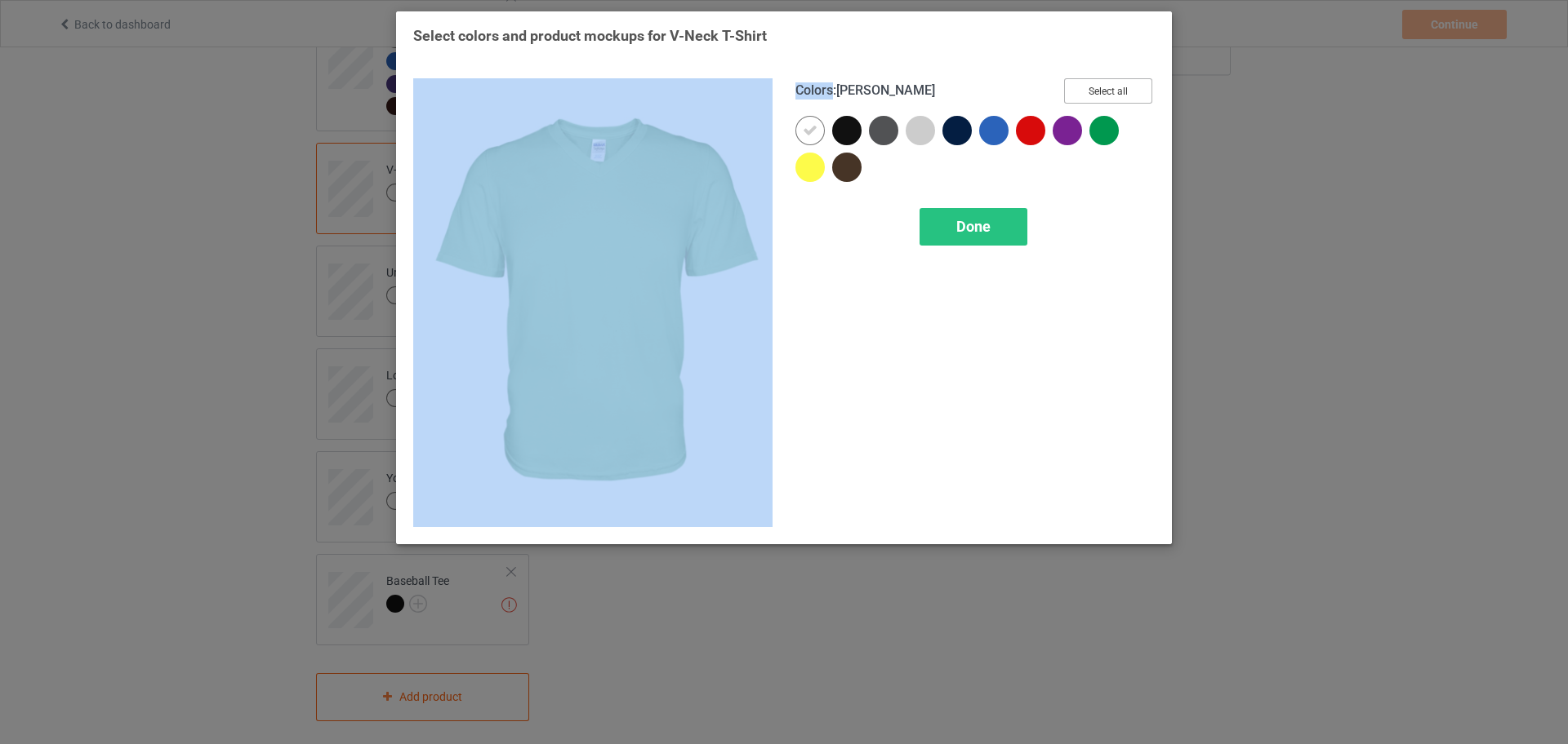
click at [1111, 98] on button "Select all" at bounding box center [1108, 91] width 88 height 25
drag, startPoint x: 1111, startPoint y: 98, endPoint x: 1091, endPoint y: 104, distance: 20.9
click at [1111, 98] on button "Select all" at bounding box center [1108, 91] width 88 height 25
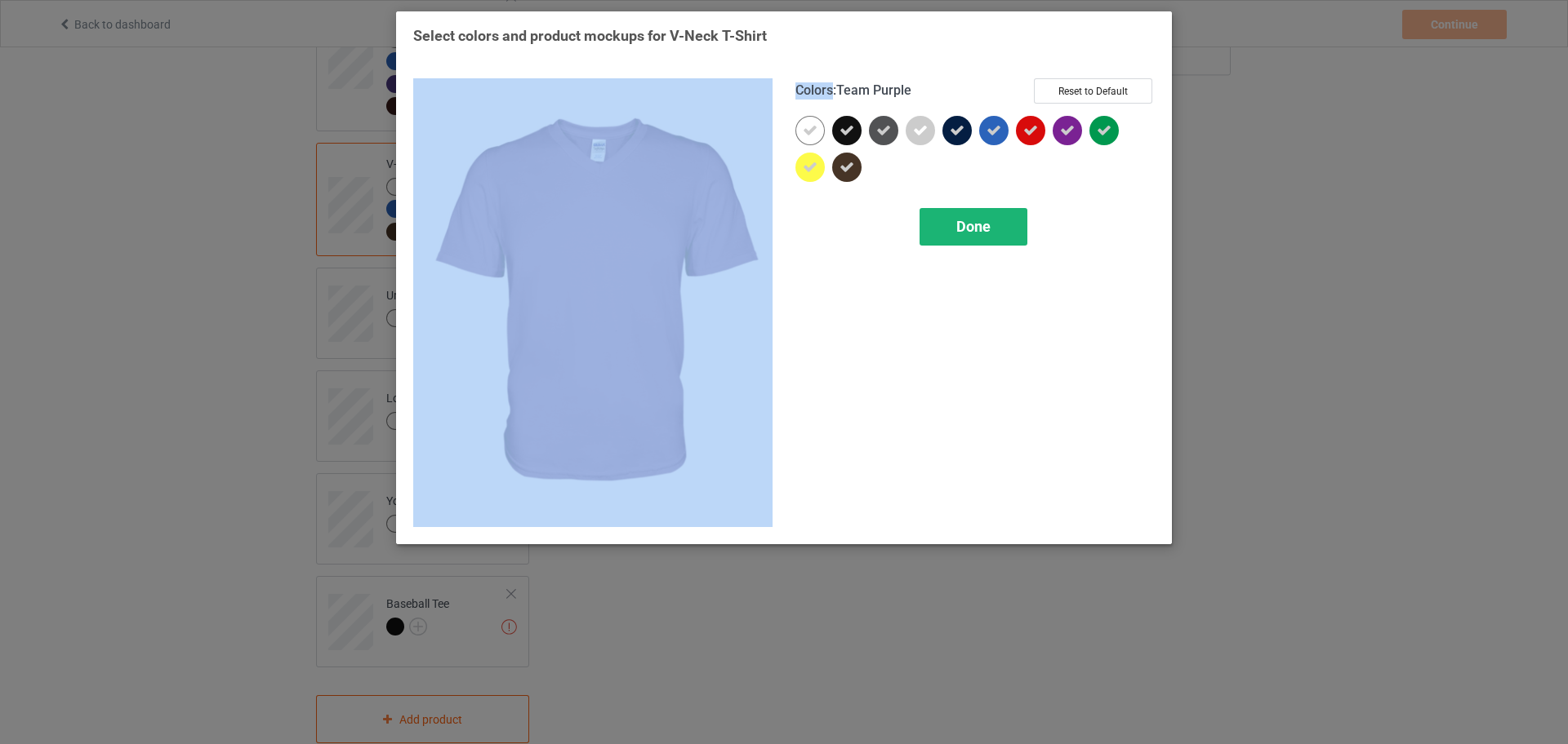
click at [984, 231] on span "Done" at bounding box center [973, 225] width 34 height 17
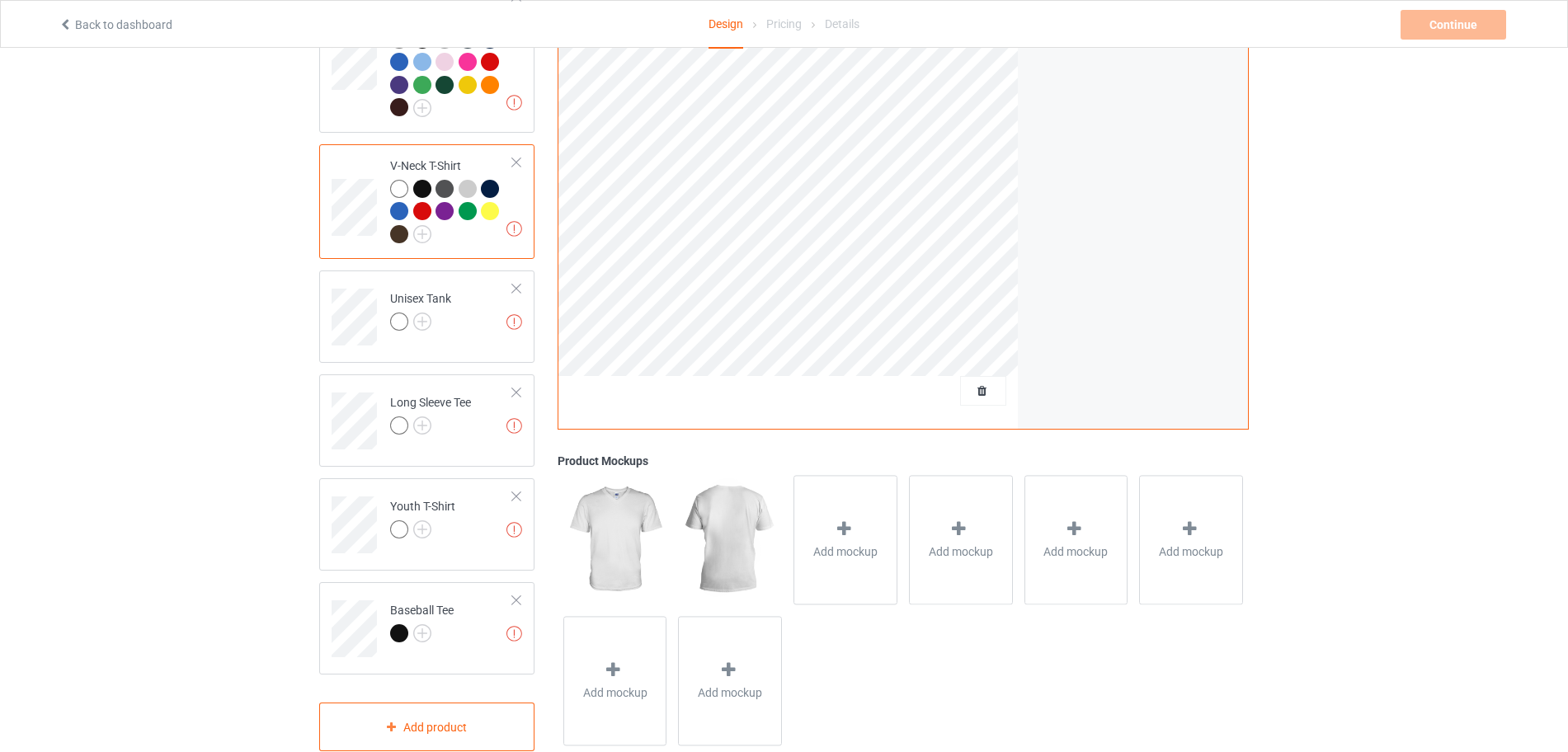
scroll to position [833, 0]
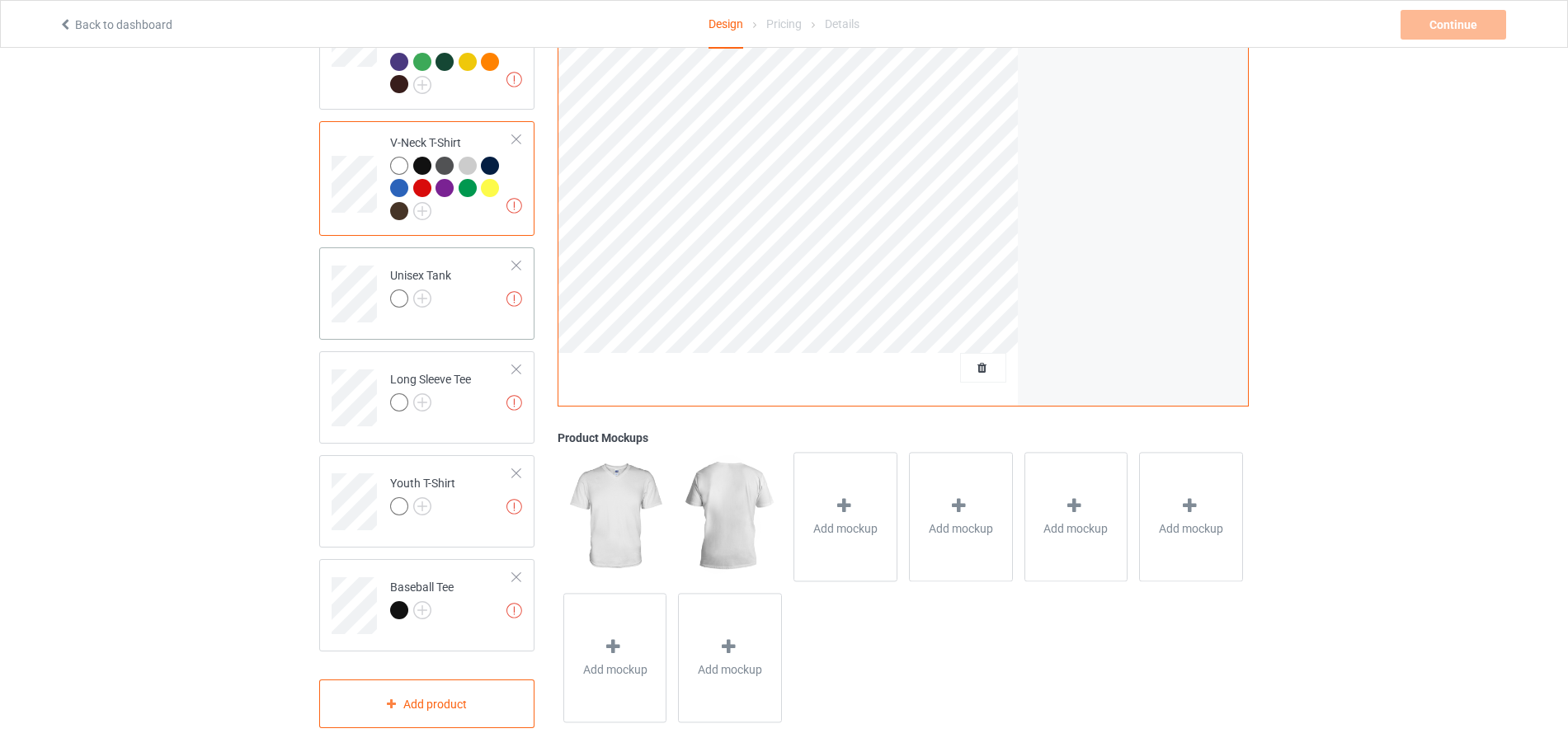
click at [422, 289] on div at bounding box center [421, 300] width 61 height 23
click at [429, 294] on img at bounding box center [422, 298] width 18 height 18
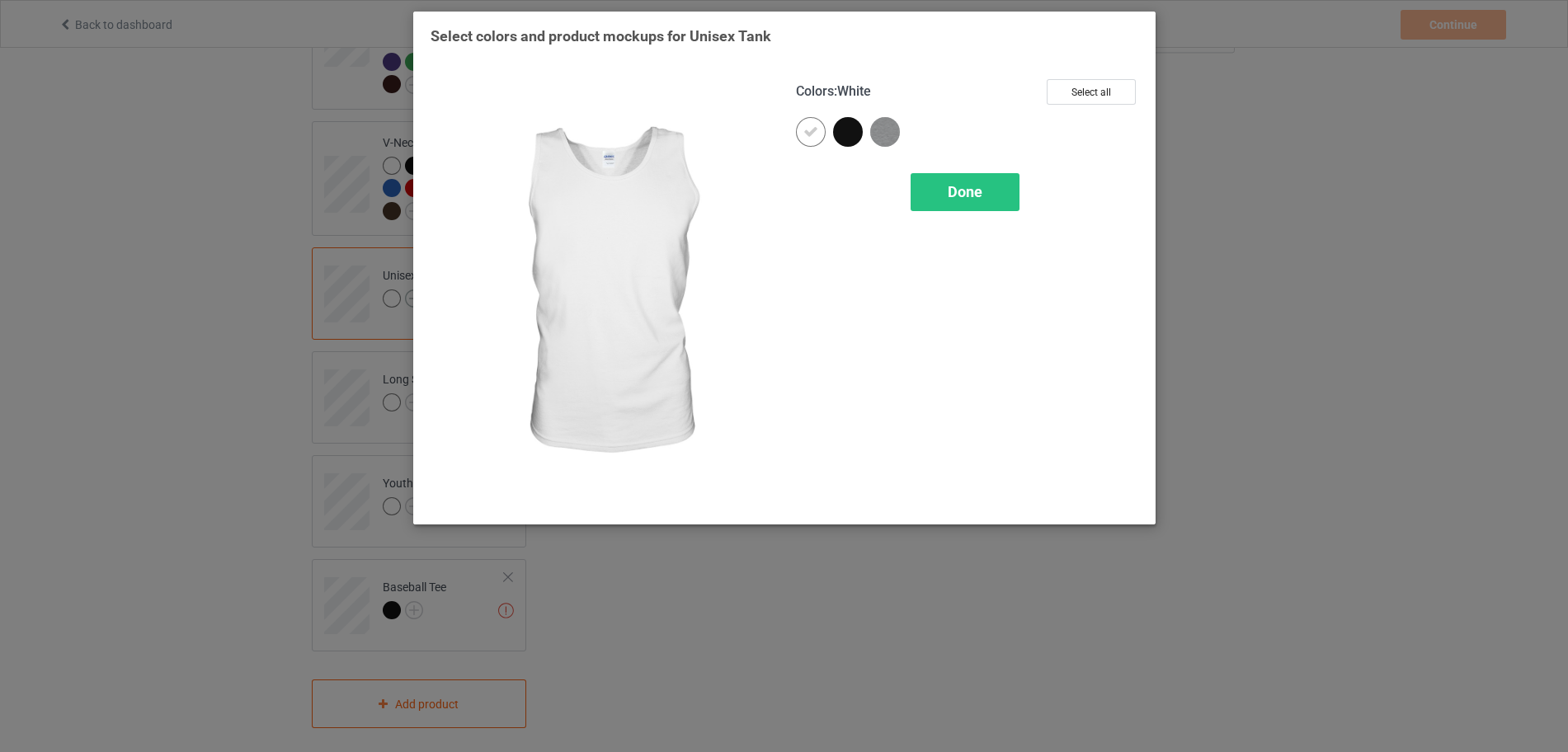
click at [431, 294] on img at bounding box center [602, 293] width 343 height 428
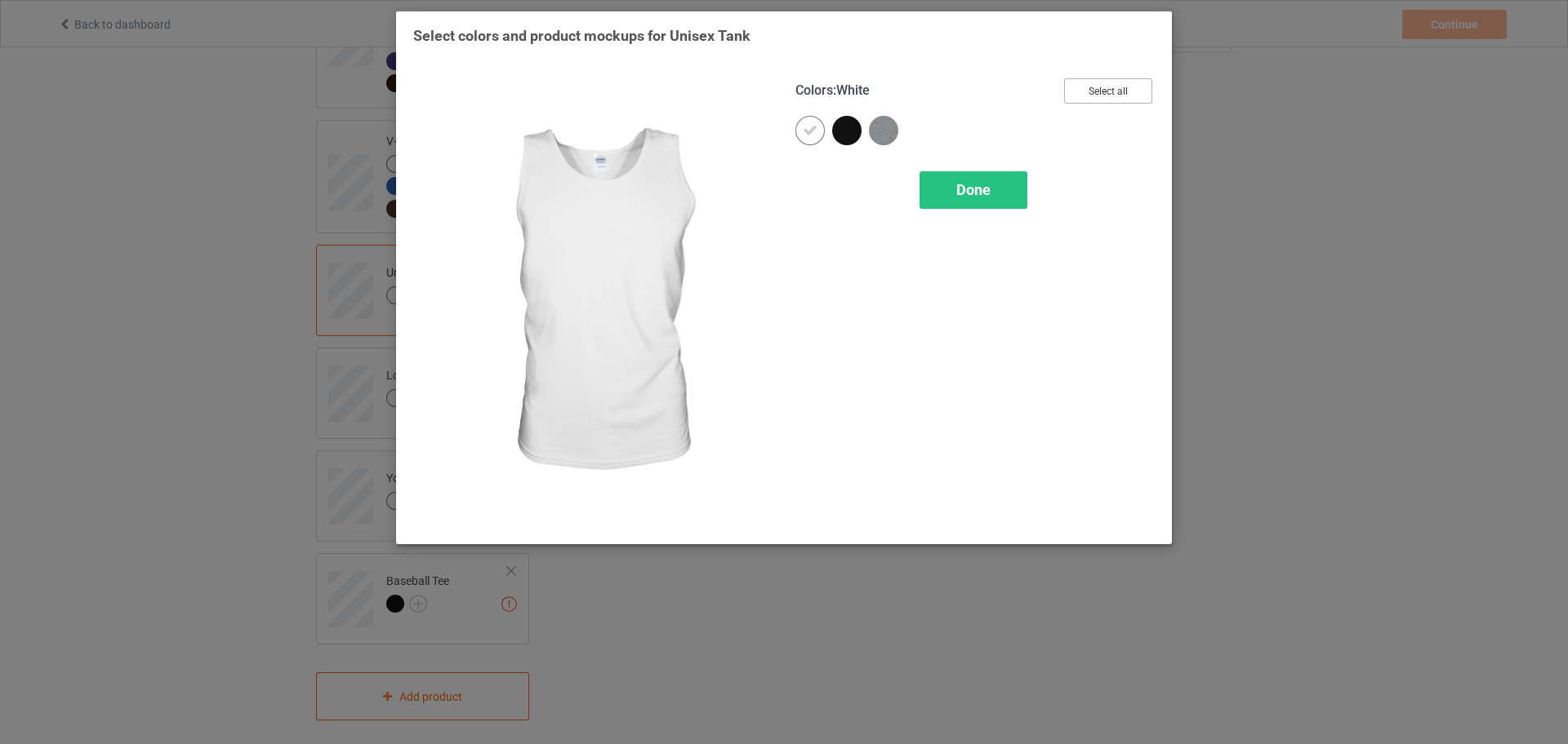
click at [1110, 80] on button "Select all" at bounding box center [1108, 91] width 88 height 25
click at [1002, 199] on div "Done" at bounding box center [974, 190] width 108 height 37
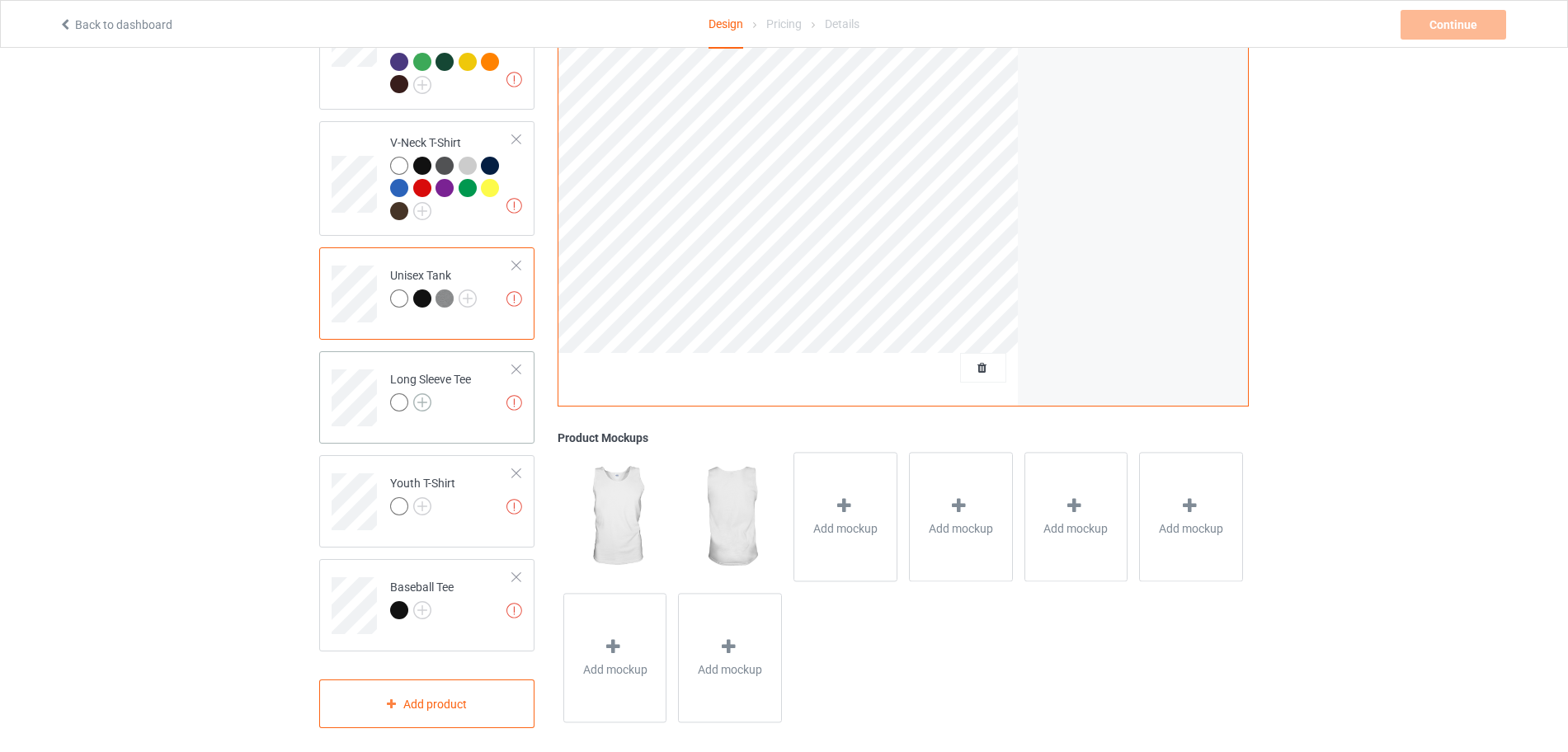
click at [427, 393] on img at bounding box center [422, 402] width 18 height 18
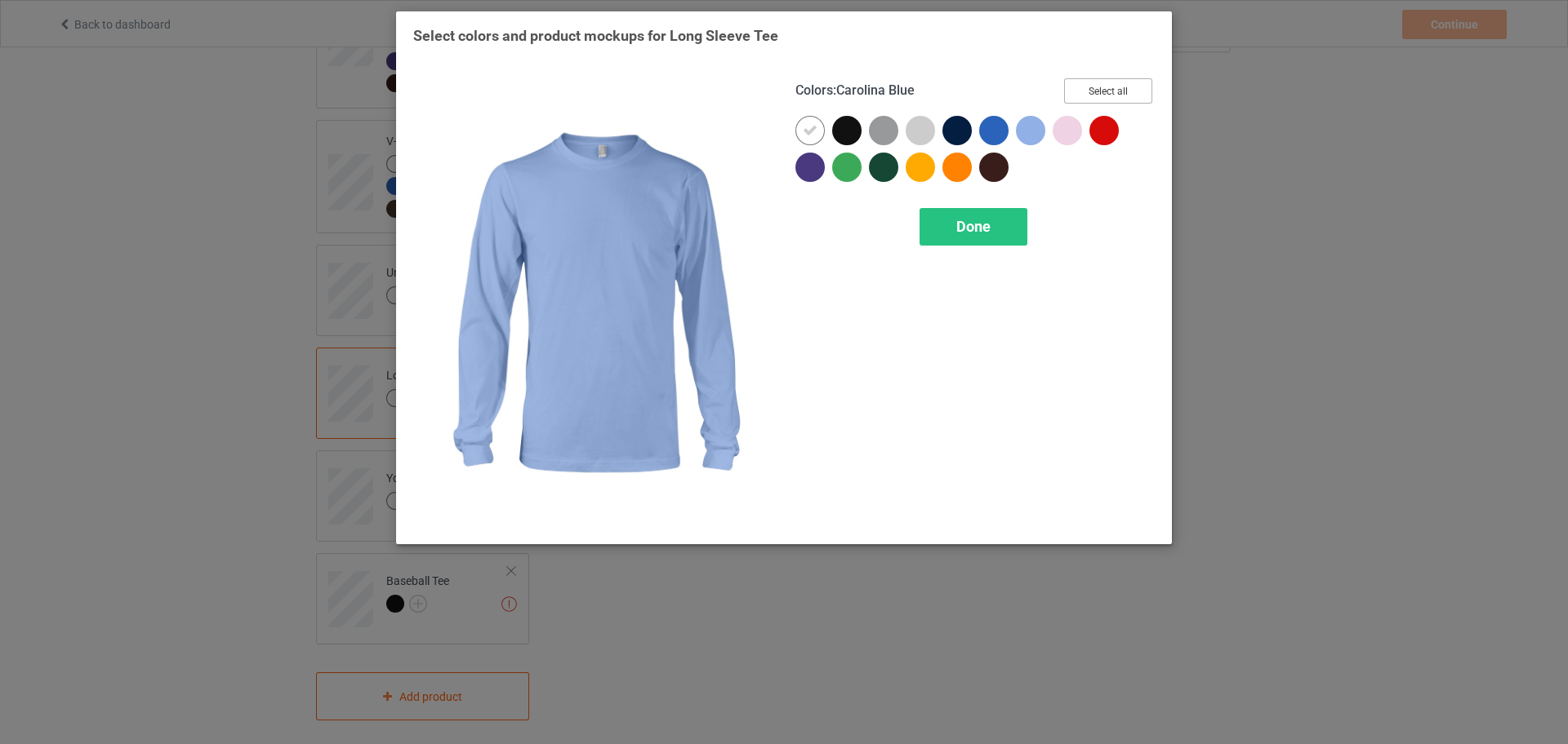
click at [1096, 90] on button "Select all" at bounding box center [1108, 91] width 88 height 25
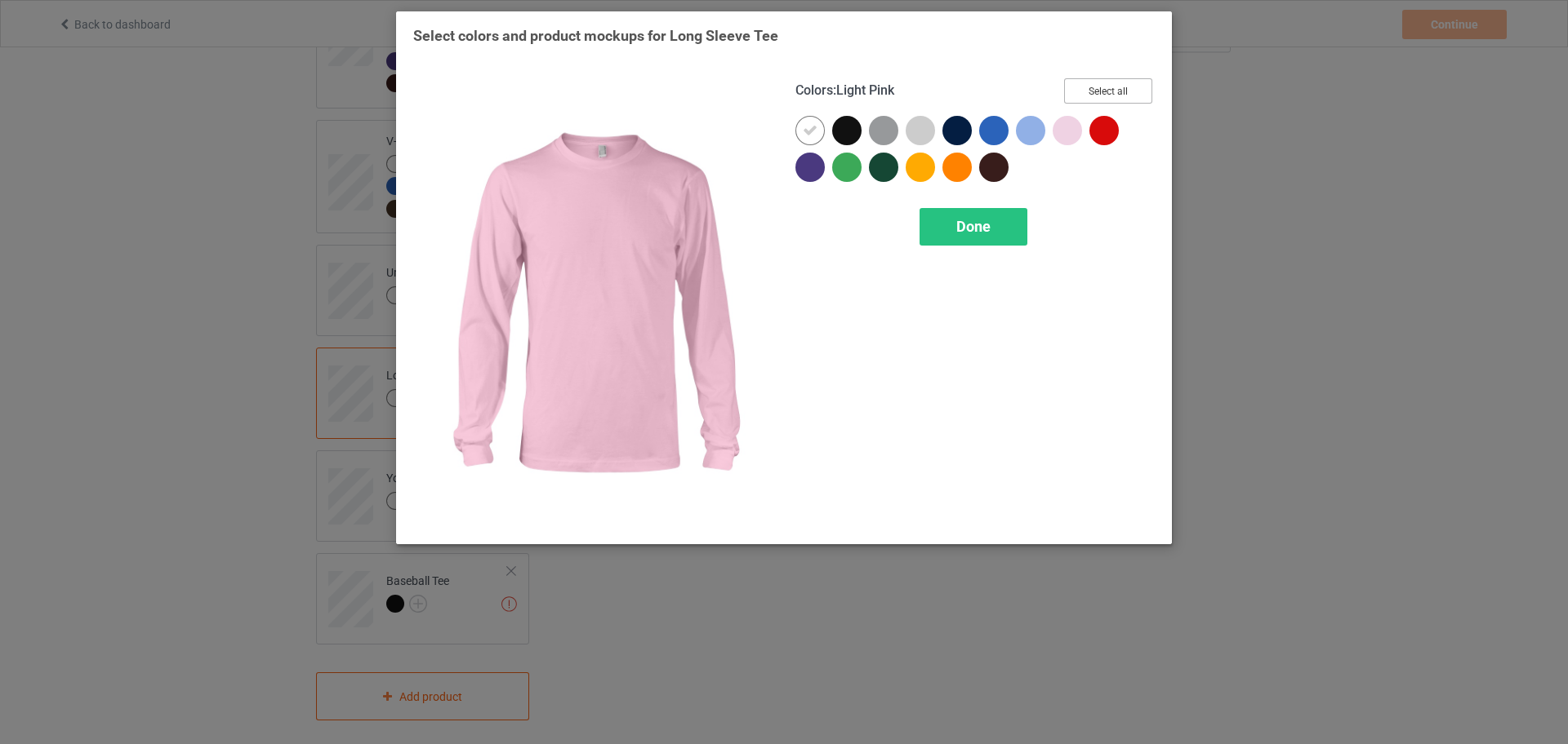
click at [1101, 90] on button "Select all" at bounding box center [1108, 91] width 88 height 25
click at [1089, 93] on button "Select all" at bounding box center [1108, 91] width 88 height 25
click at [1083, 99] on button "Select all" at bounding box center [1108, 91] width 88 height 25
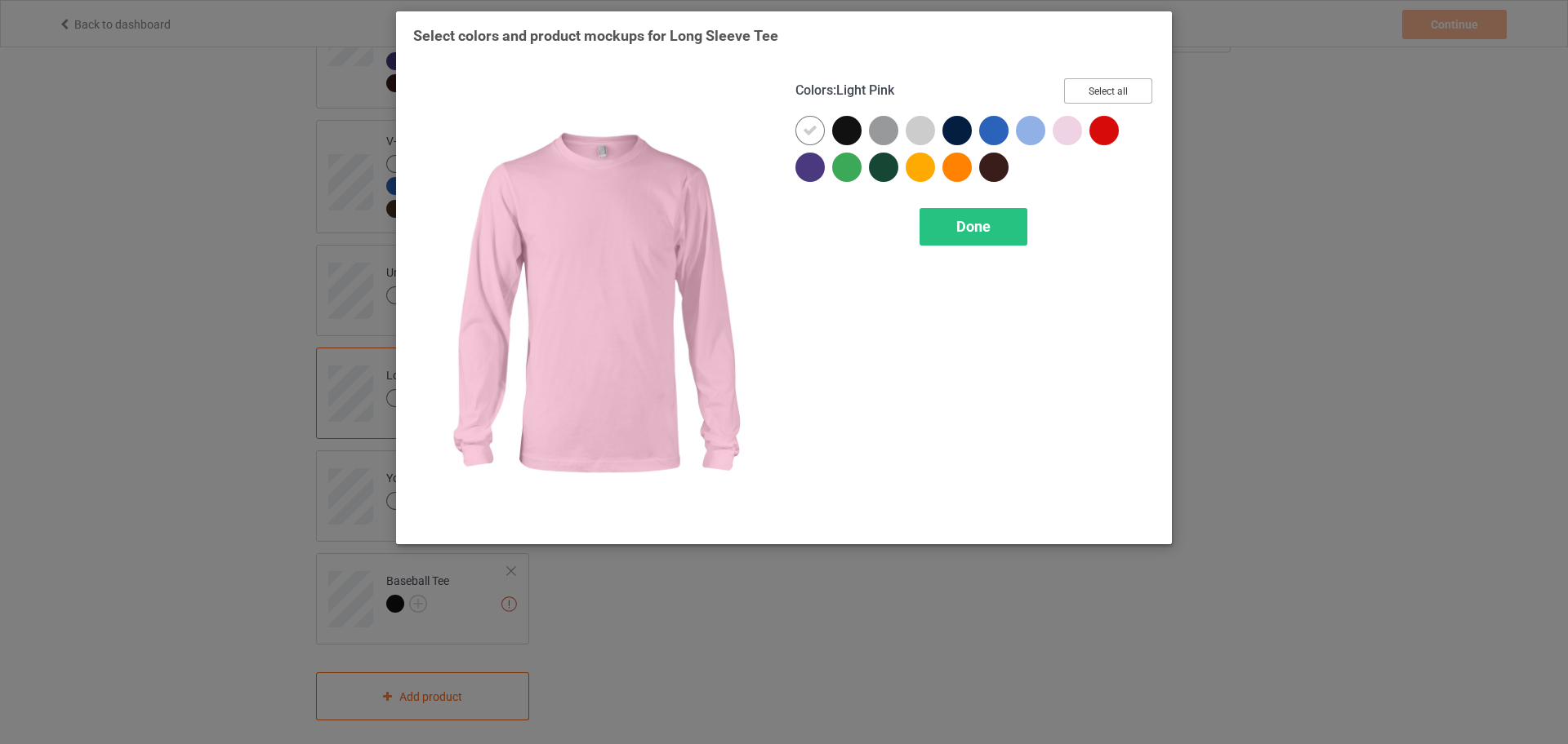
click at [1083, 99] on button "Select all" at bounding box center [1108, 91] width 88 height 25
click at [1085, 91] on button "Select all" at bounding box center [1108, 91] width 88 height 25
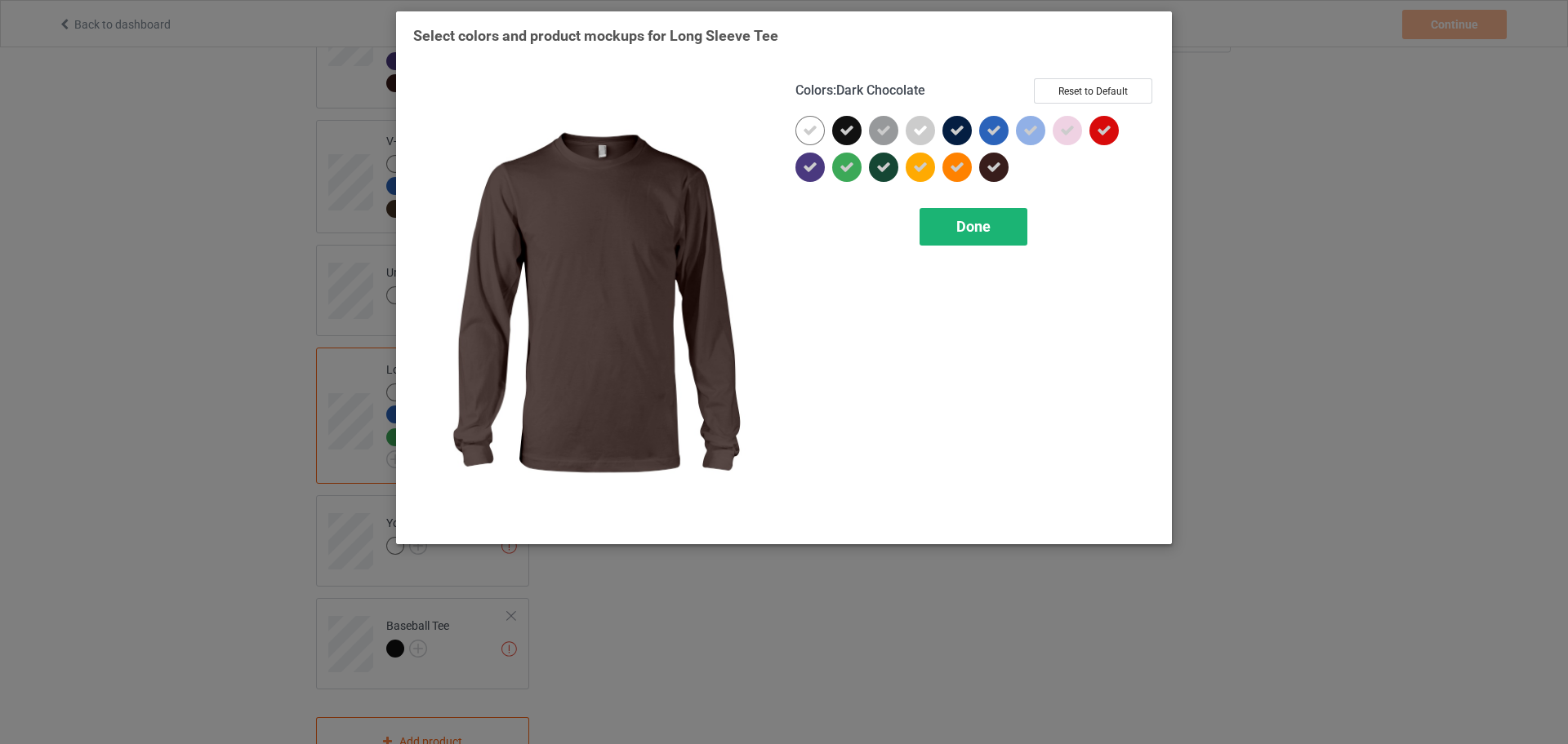
click at [997, 219] on div "Done" at bounding box center [974, 226] width 108 height 37
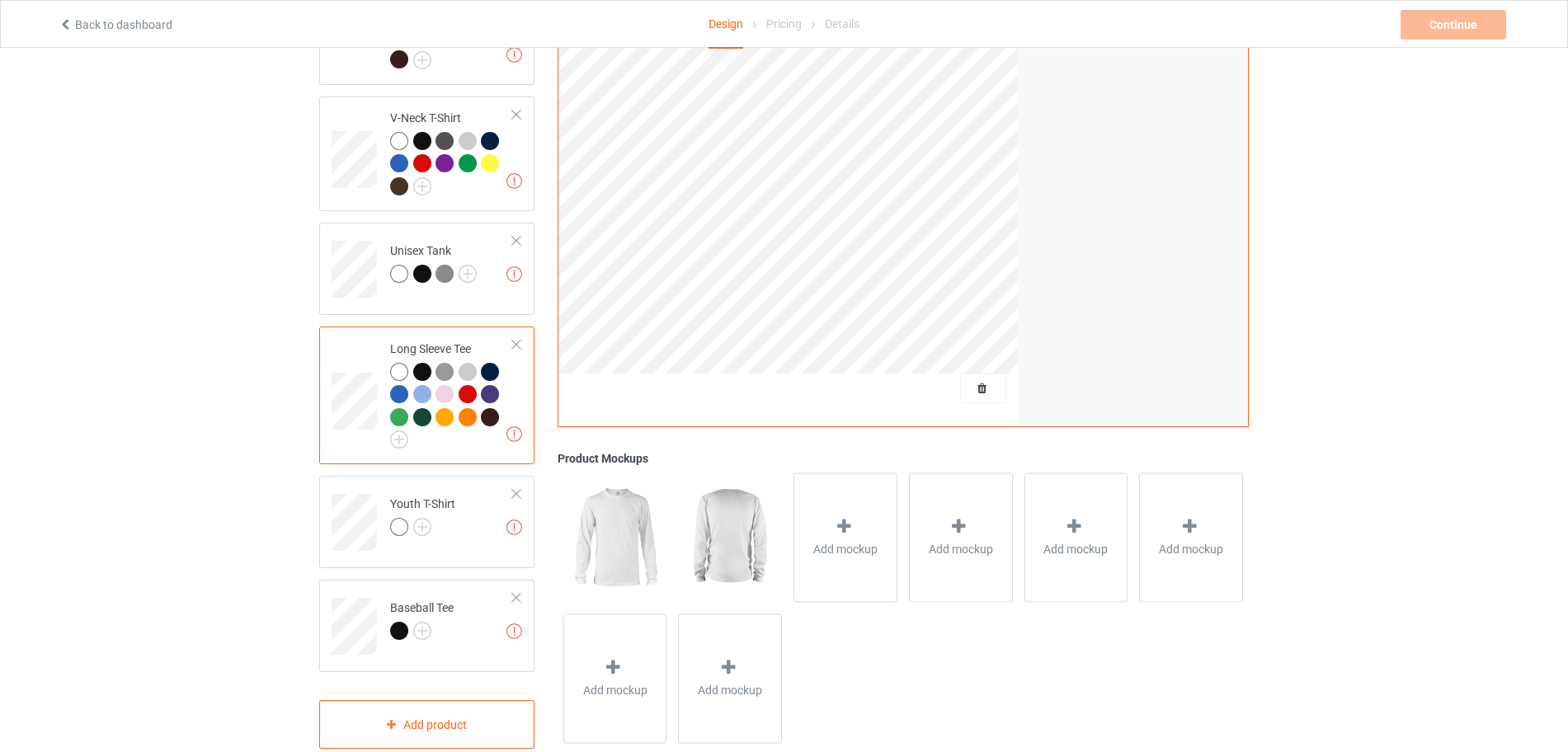
scroll to position [880, 0]
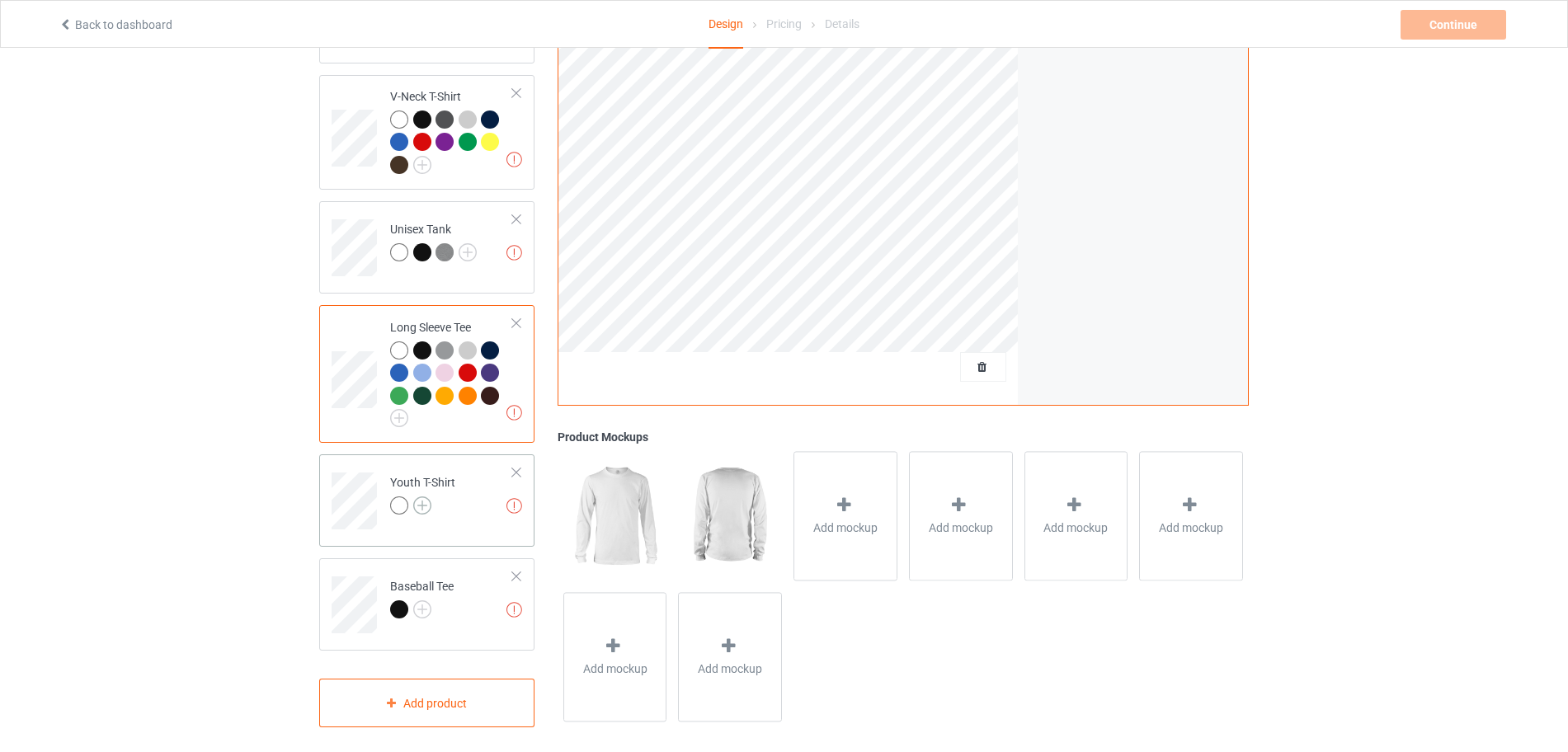
click at [427, 496] on img at bounding box center [422, 505] width 18 height 18
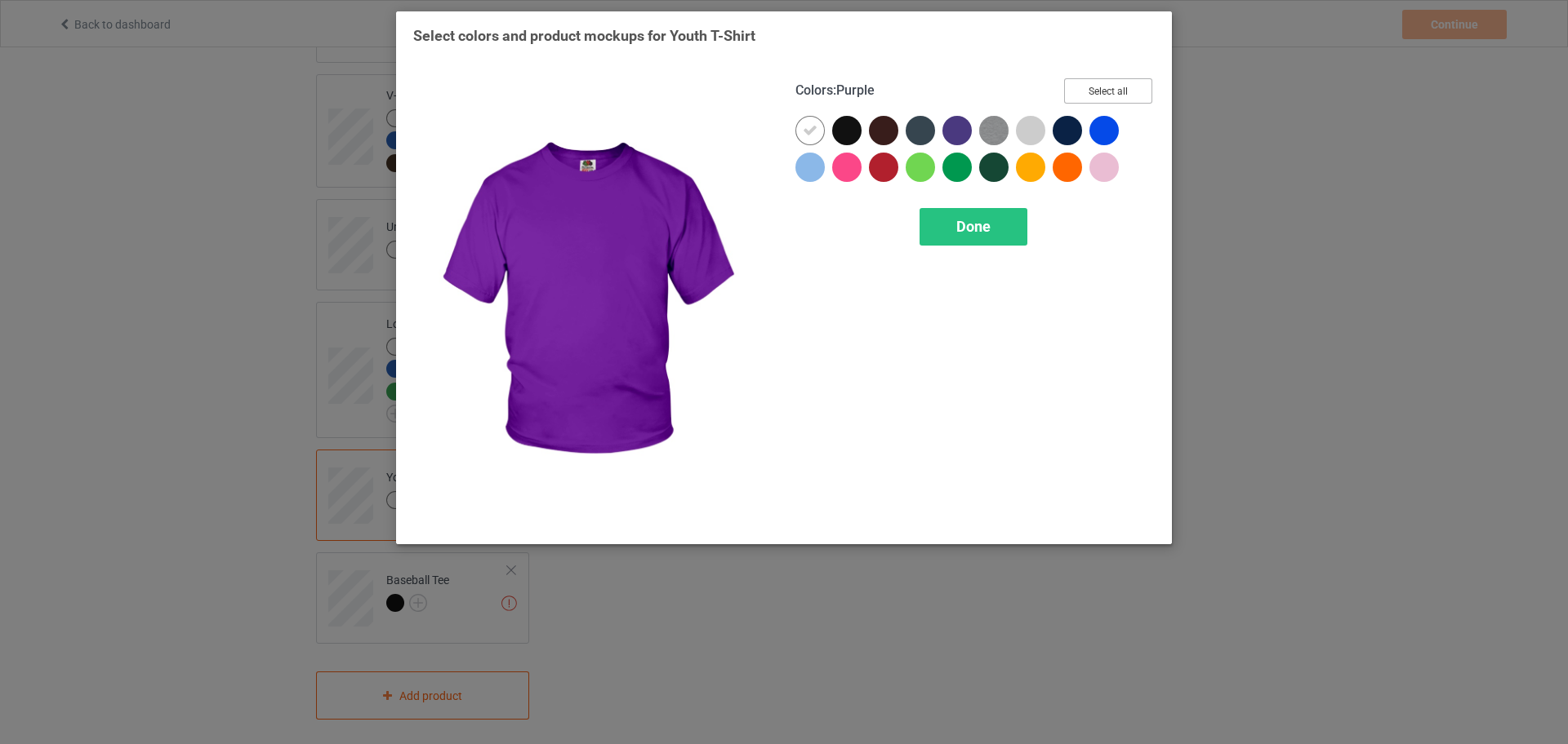
click at [1100, 100] on button "Select all" at bounding box center [1108, 91] width 88 height 25
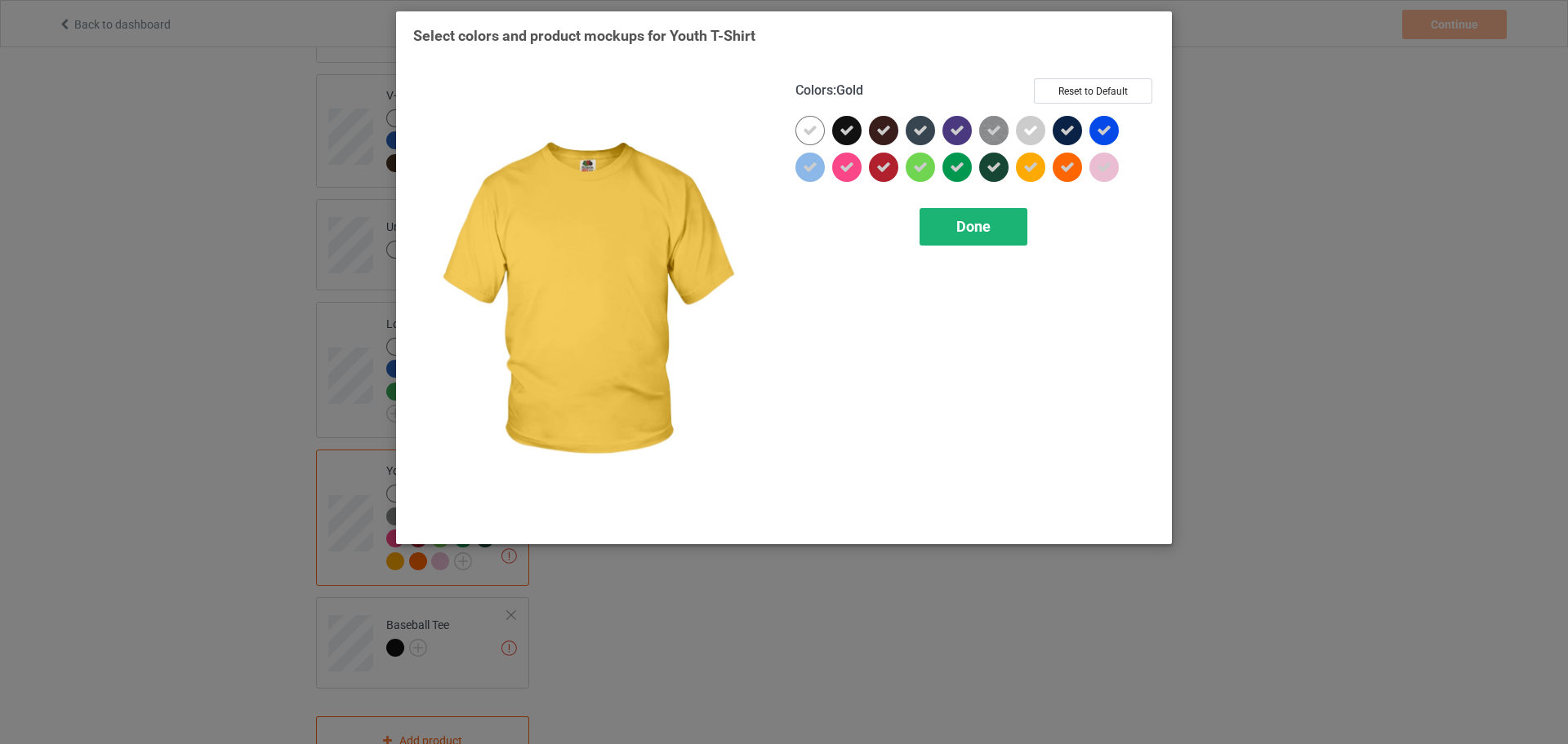
click at [979, 226] on span "Done" at bounding box center [973, 225] width 34 height 17
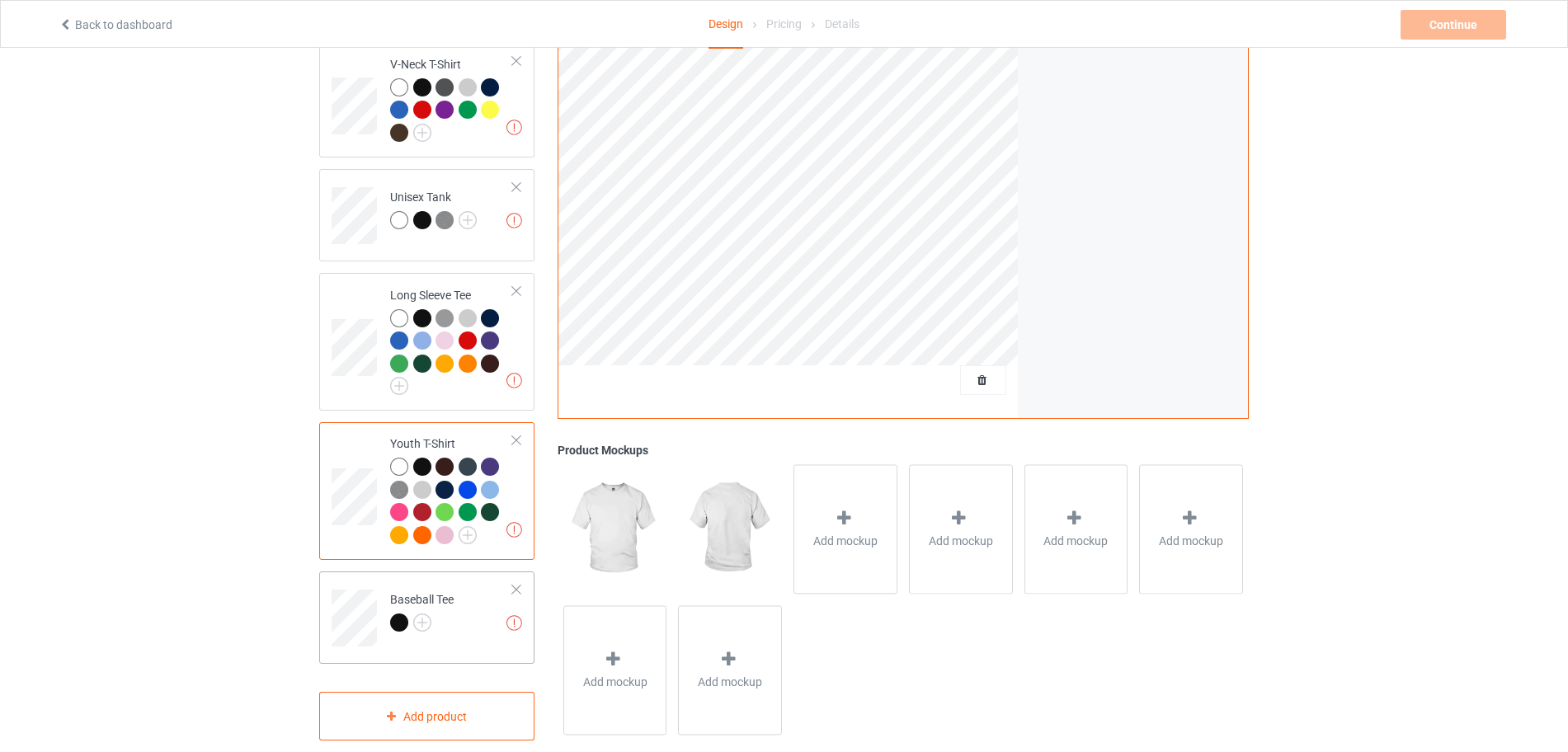
scroll to position [925, 0]
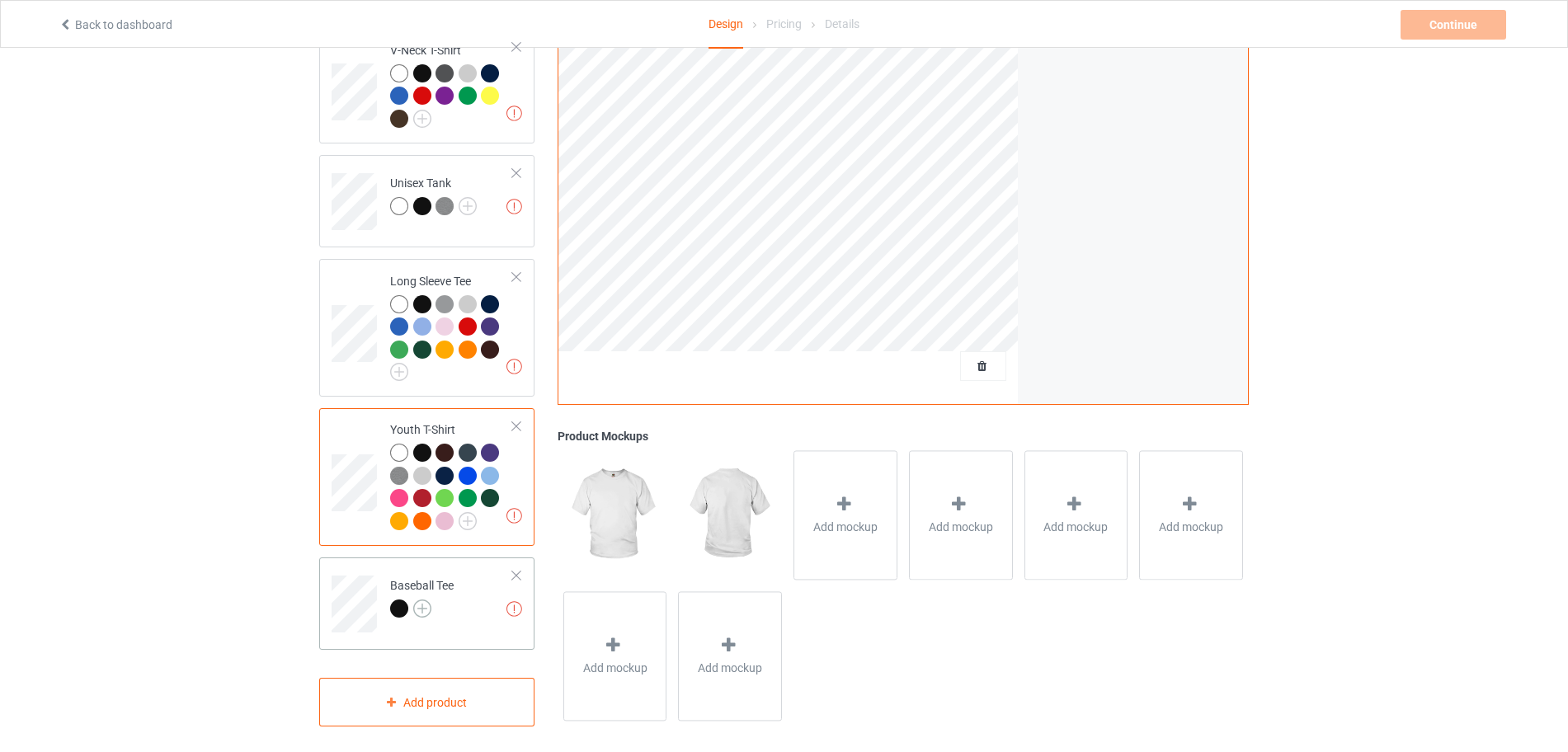
click at [418, 600] on img at bounding box center [422, 608] width 18 height 18
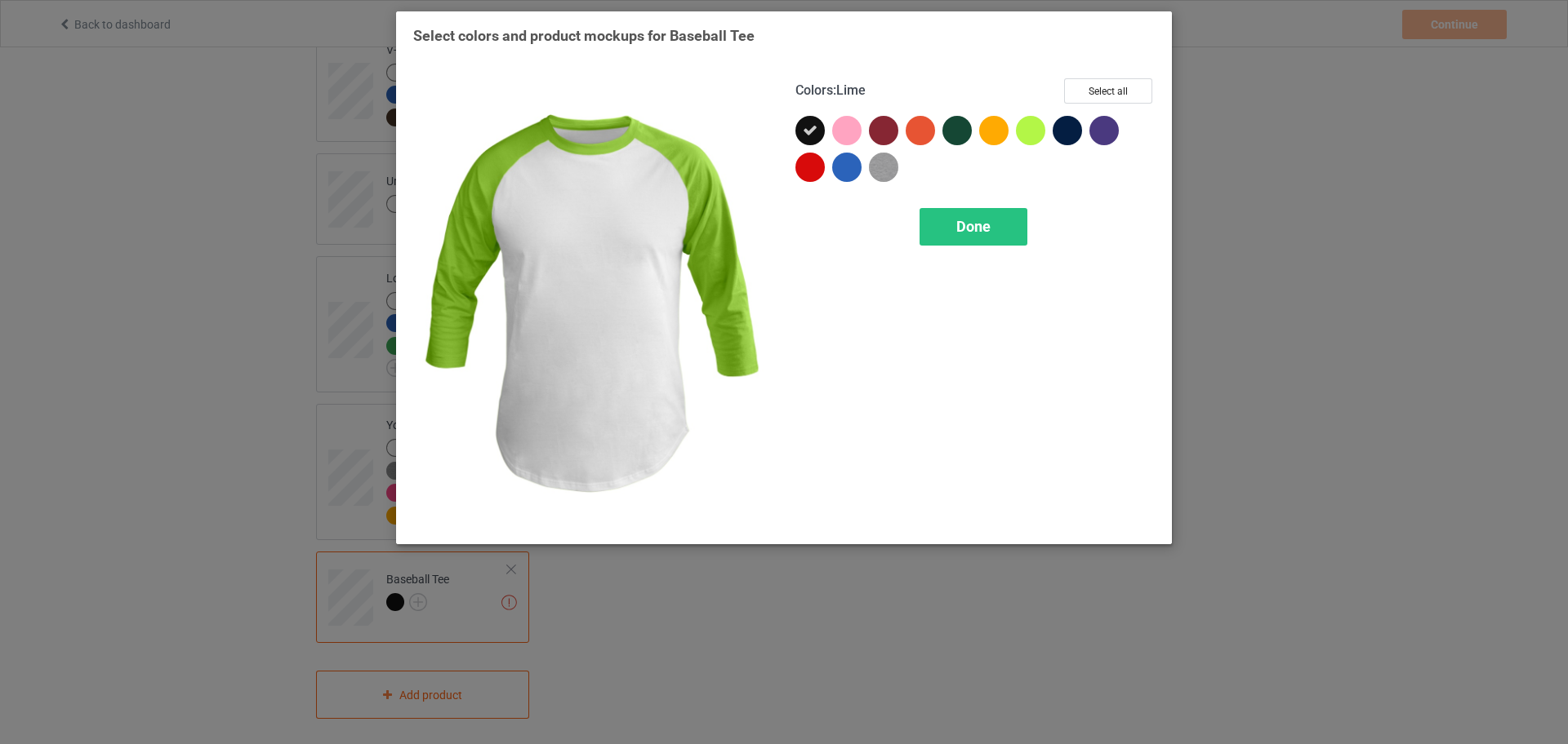
click at [1118, 76] on div "Colors : Lime Select all Done" at bounding box center [975, 302] width 382 height 471
click at [1106, 94] on button "Select all" at bounding box center [1108, 91] width 88 height 25
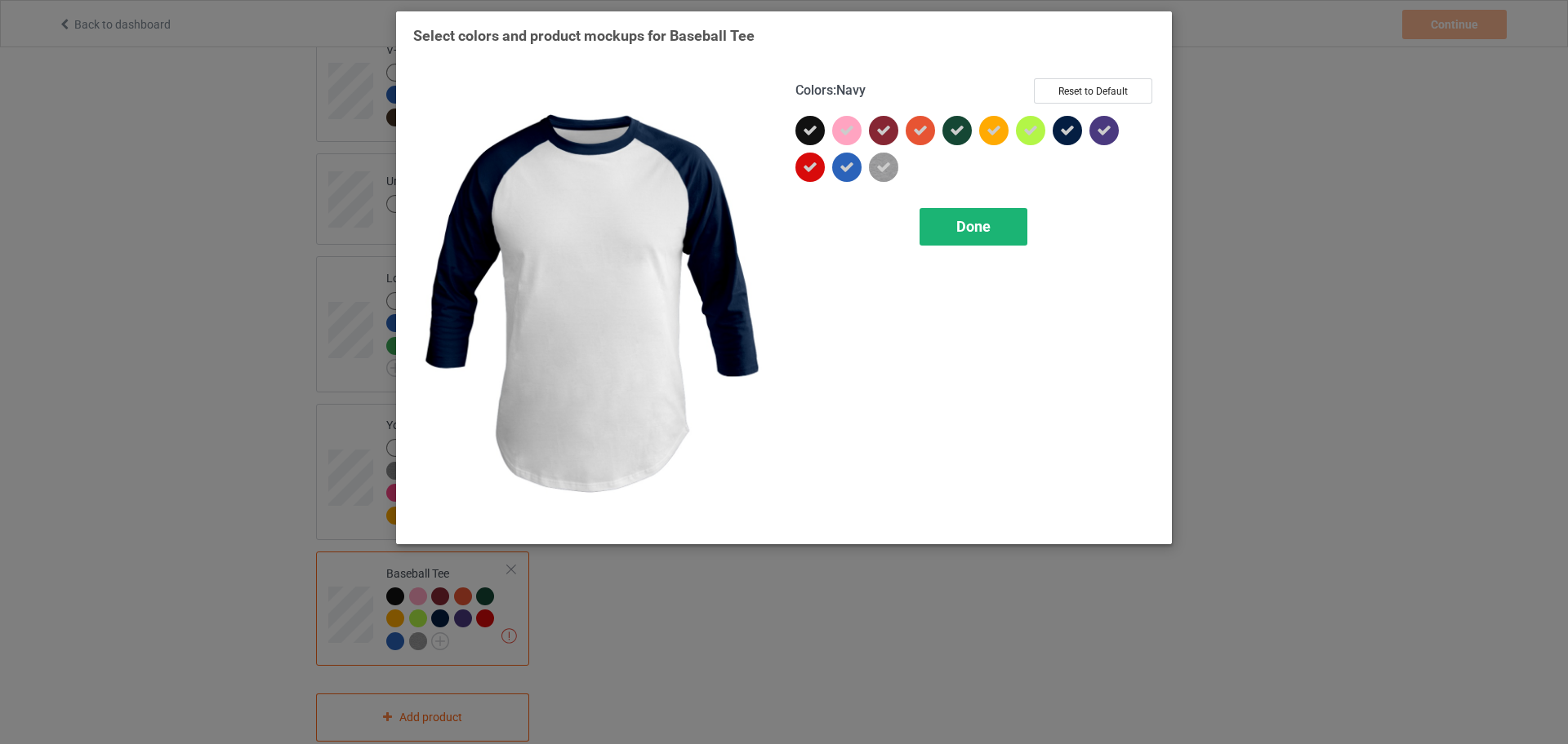
click at [977, 236] on div "Done" at bounding box center [974, 226] width 108 height 37
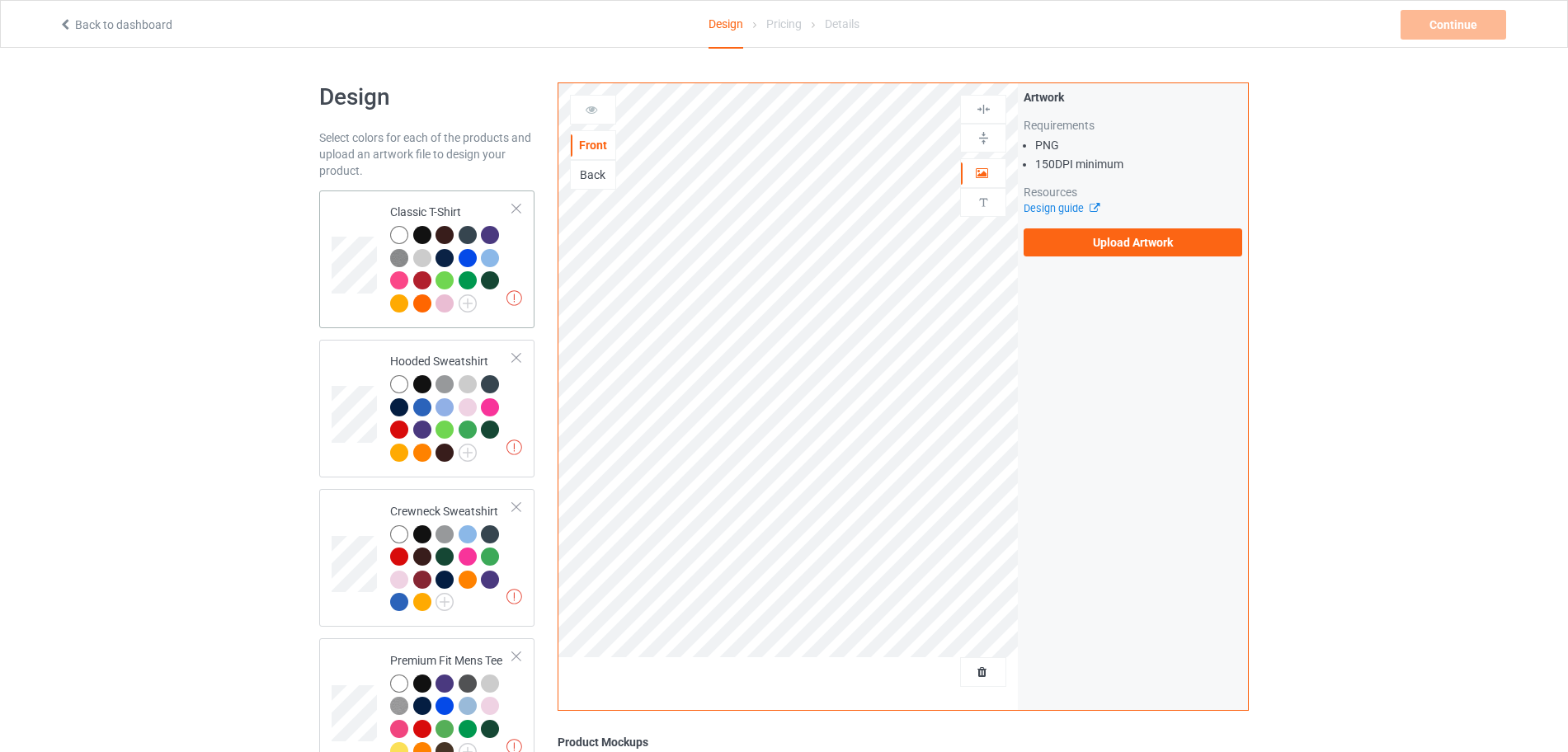
click at [455, 303] on div at bounding box center [447, 305] width 23 height 23
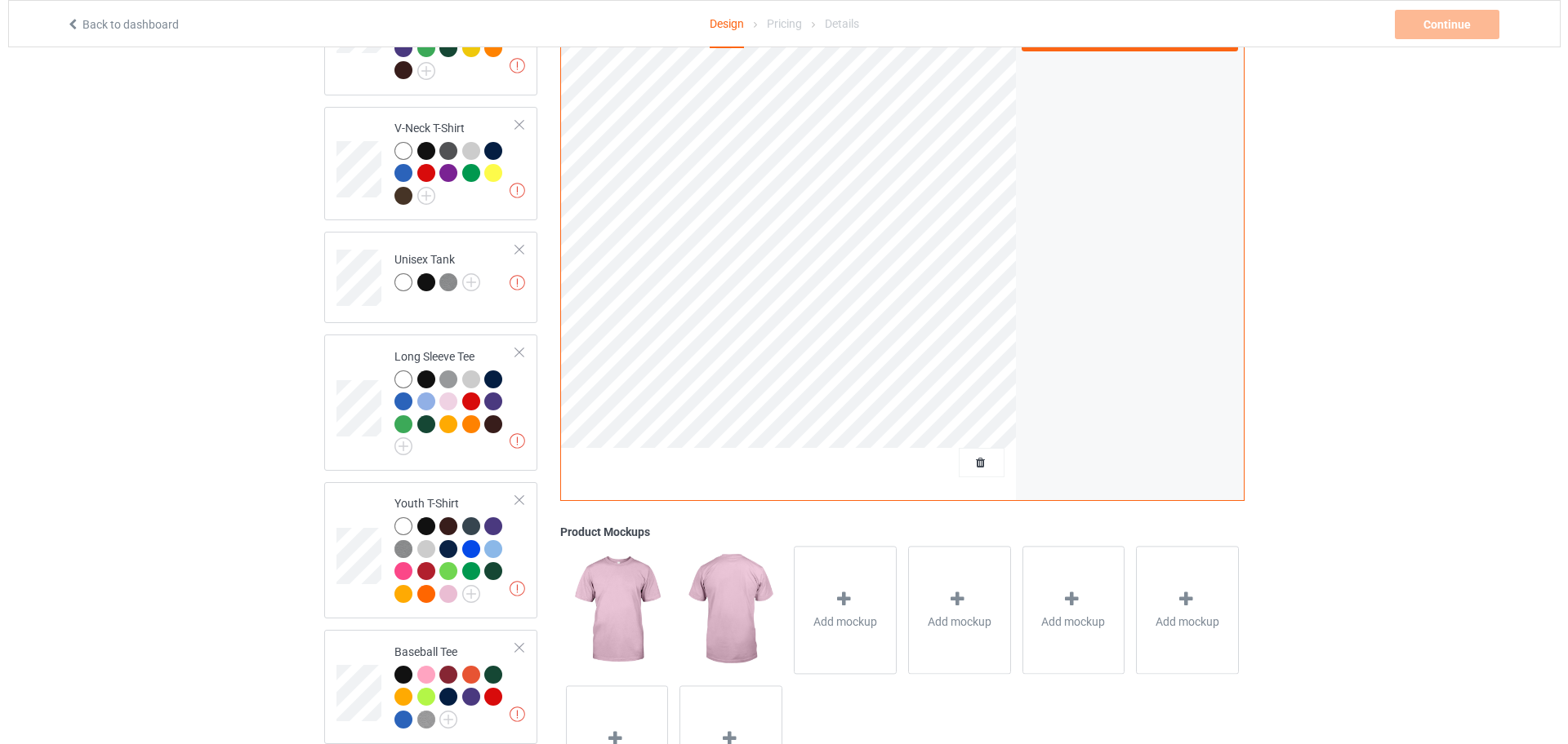
scroll to position [939, 0]
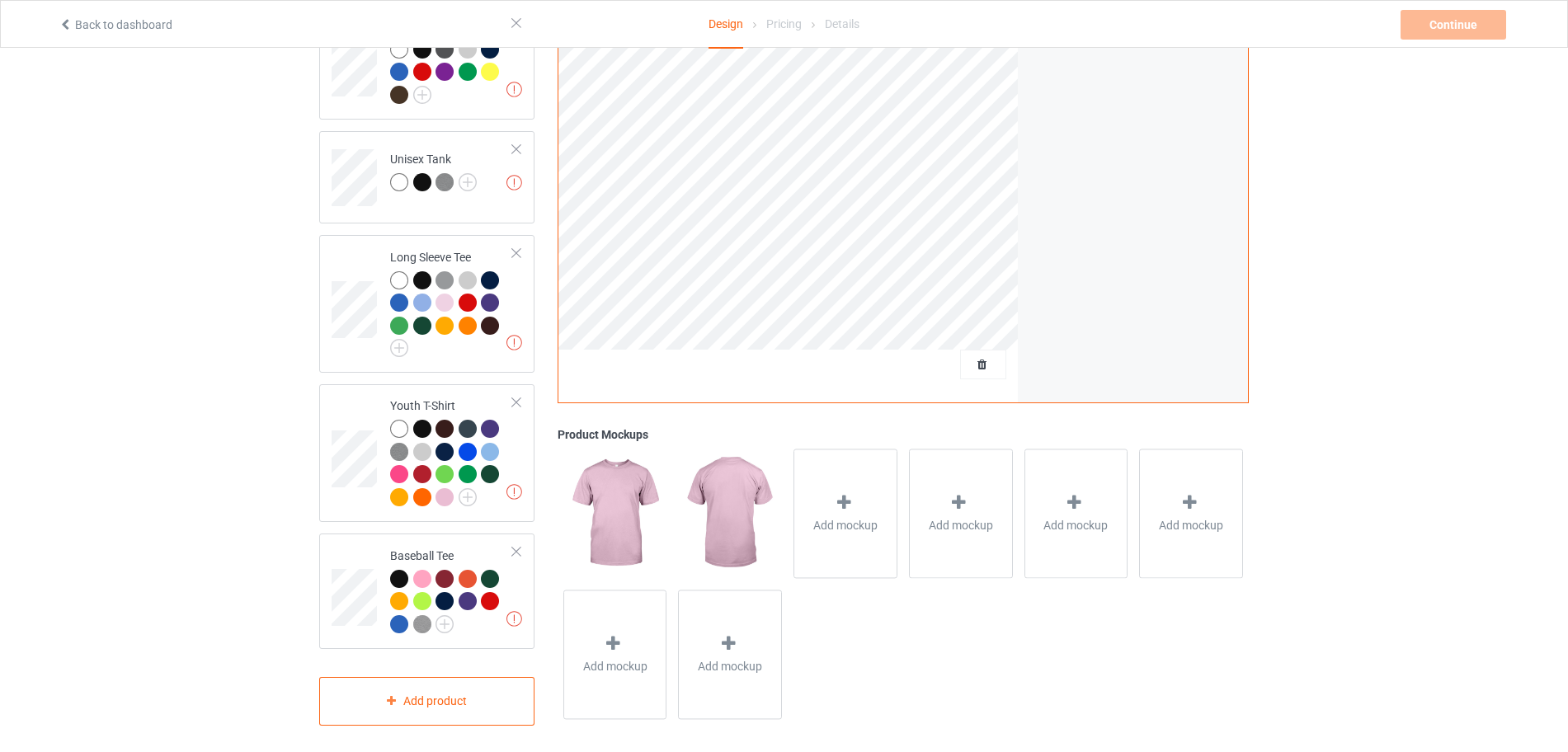
click at [822, 575] on div "Add mockup" at bounding box center [845, 514] width 116 height 141
click at [841, 530] on div "Add mockup" at bounding box center [845, 514] width 104 height 130
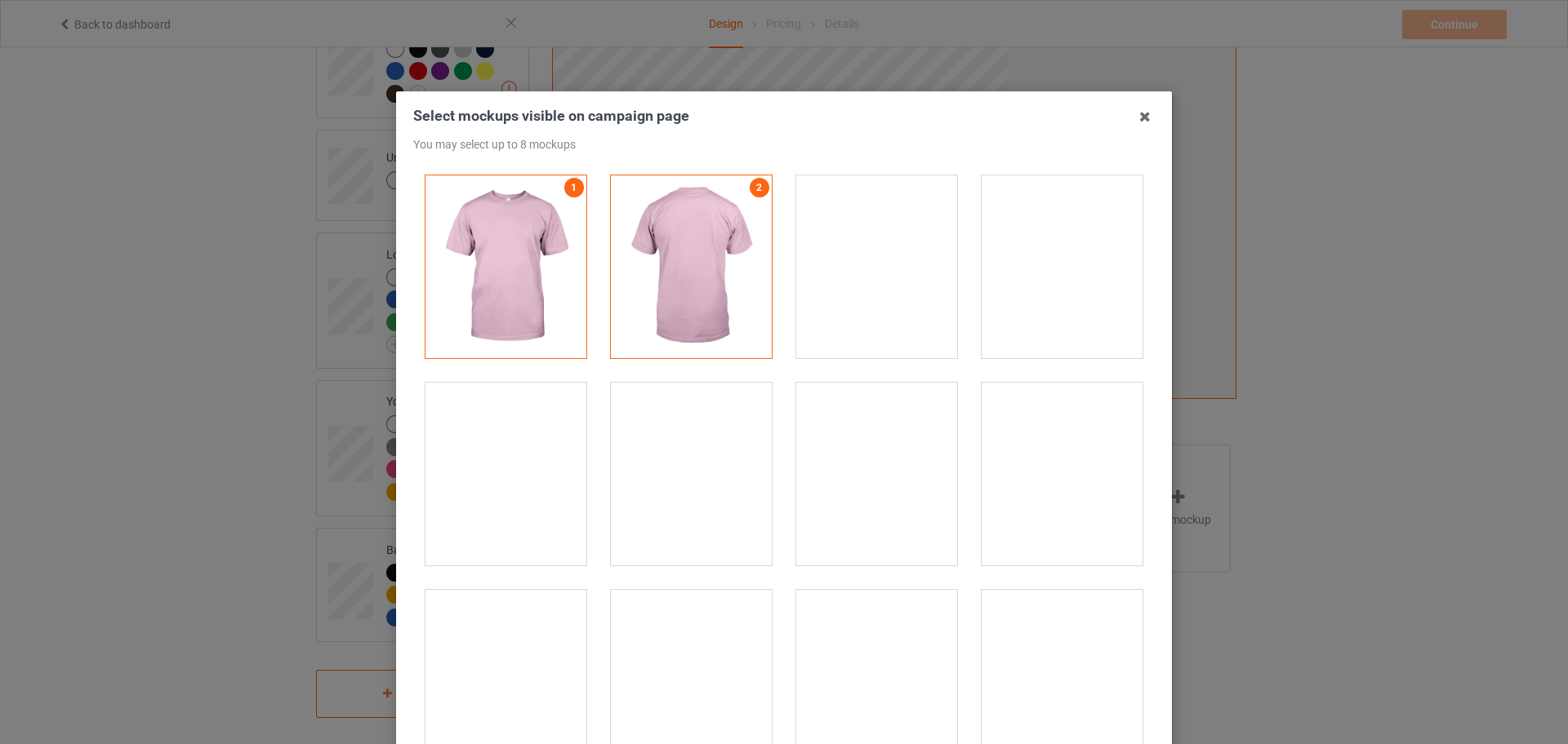
click at [867, 466] on div at bounding box center [877, 474] width 161 height 183
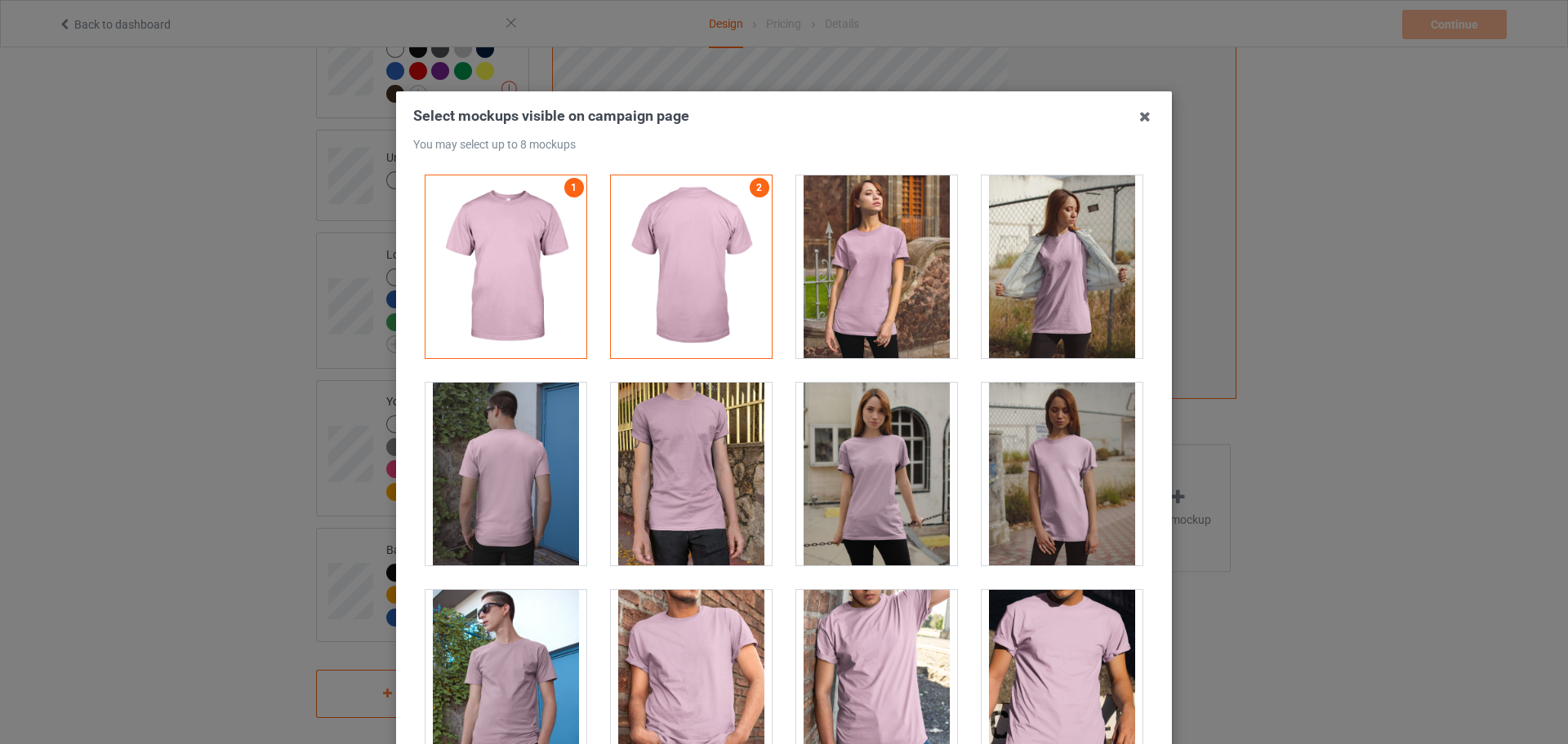
click at [866, 466] on div at bounding box center [877, 474] width 161 height 183
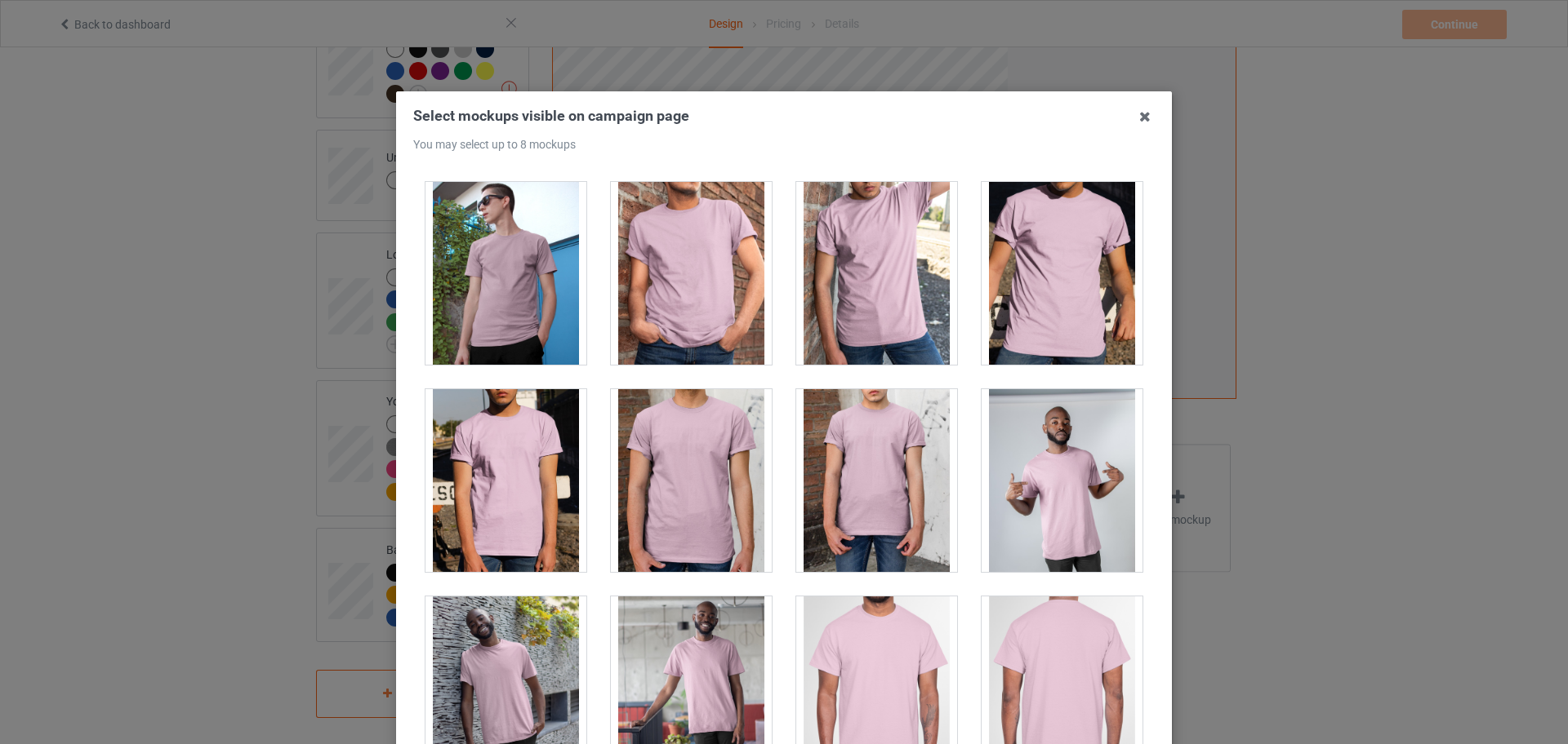
scroll to position [102, 0]
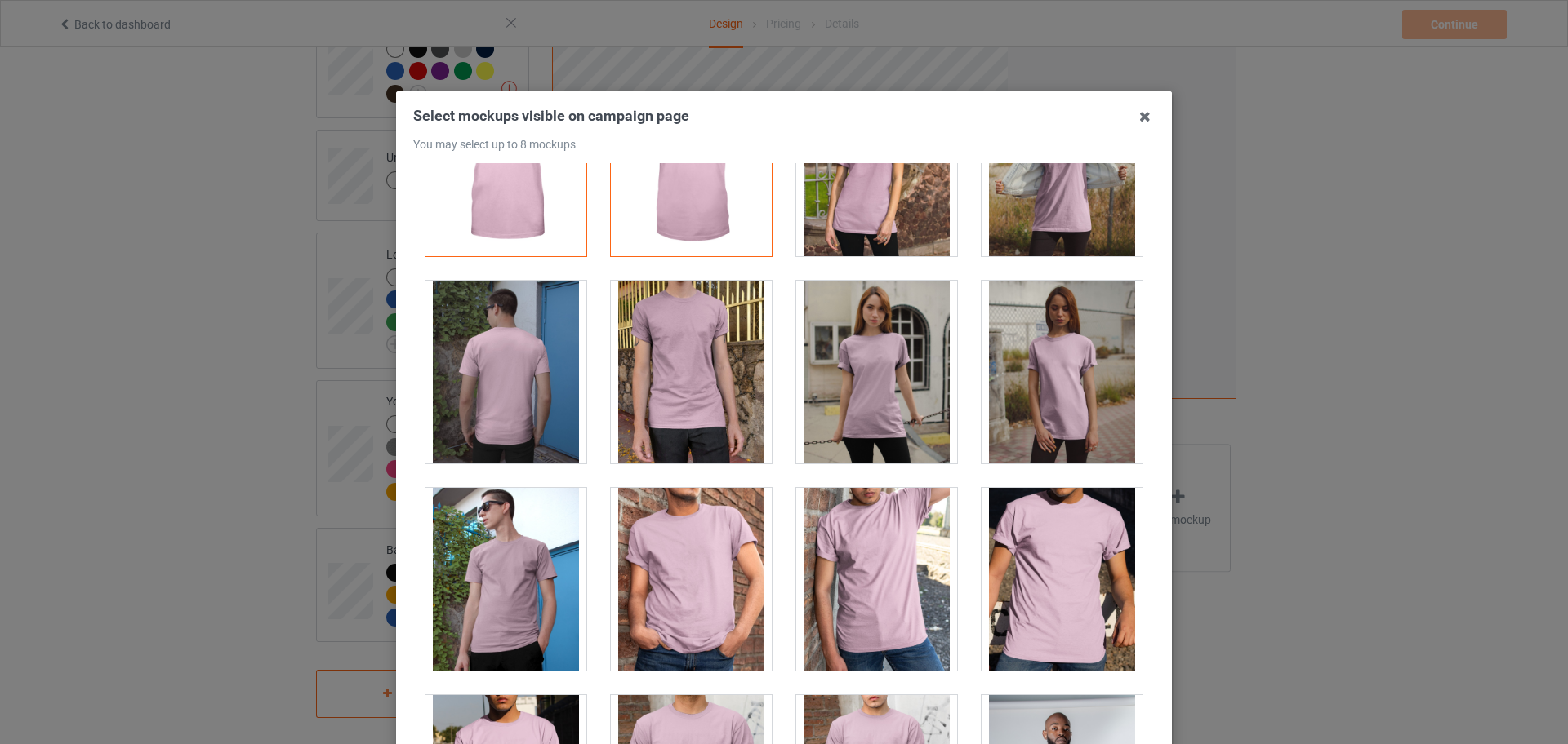
click at [872, 354] on div at bounding box center [877, 372] width 161 height 183
click at [839, 382] on div at bounding box center [877, 372] width 161 height 183
click at [813, 389] on div at bounding box center [877, 372] width 161 height 183
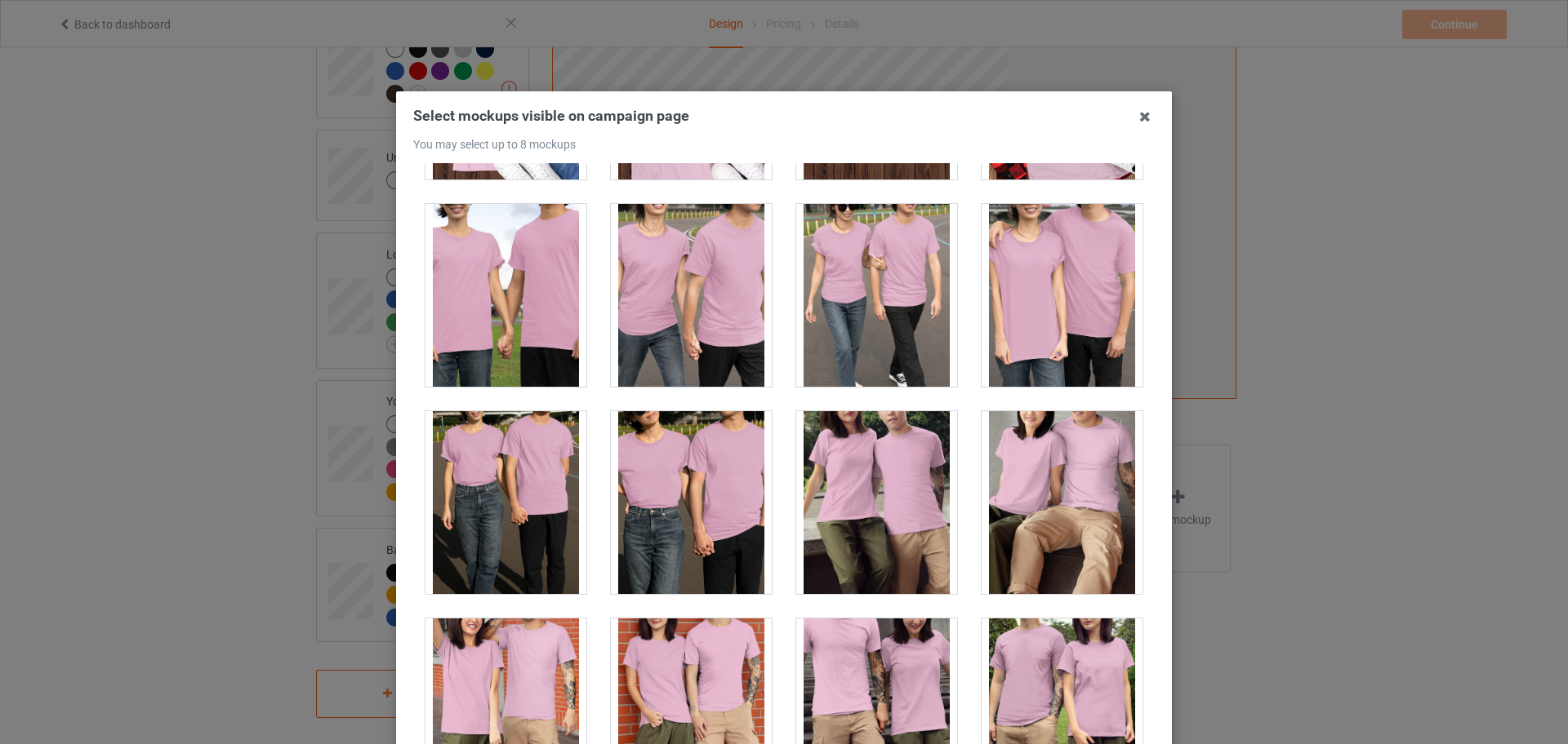
scroll to position [5510, 0]
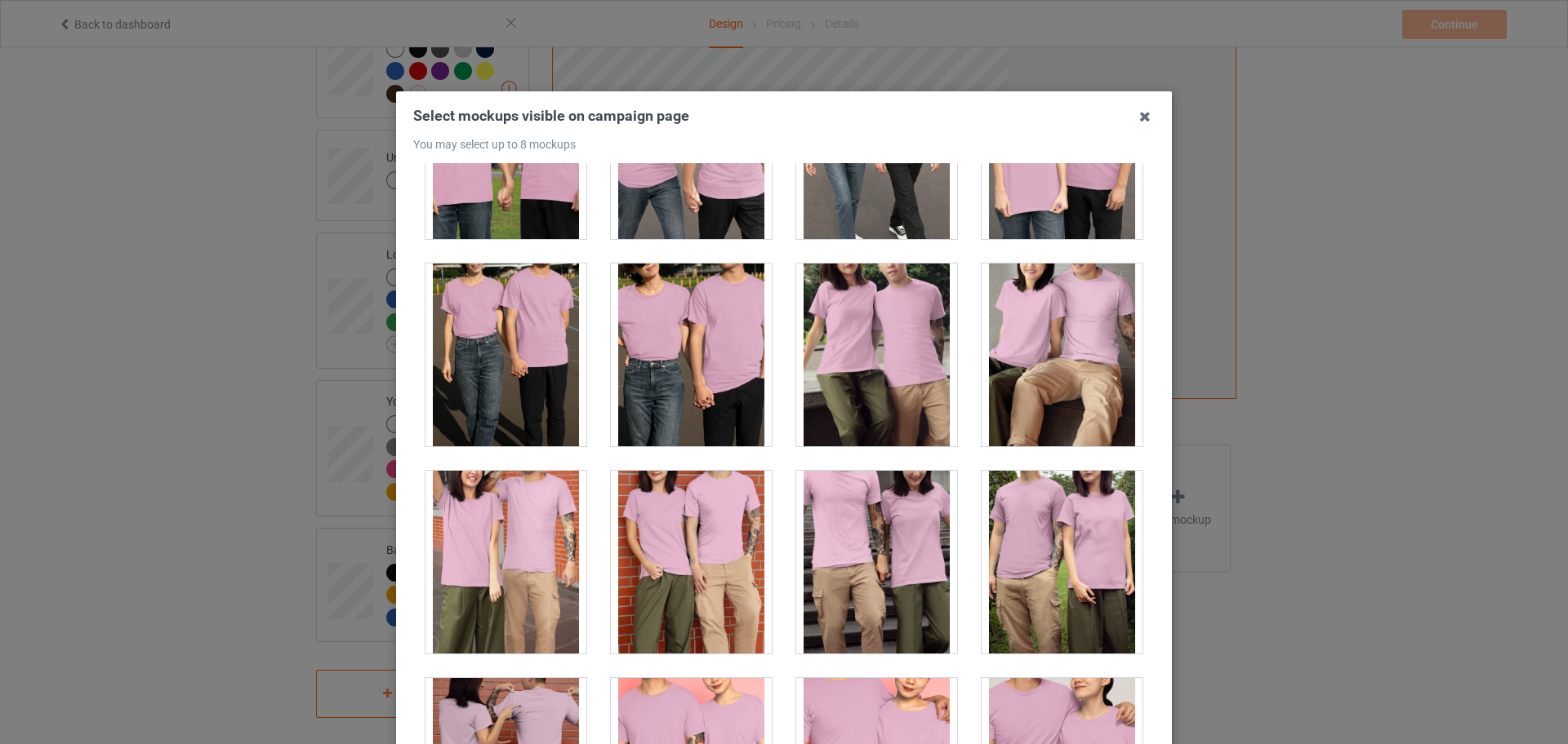
click at [703, 350] on div at bounding box center [691, 355] width 161 height 183
click at [652, 388] on div at bounding box center [691, 355] width 161 height 183
click at [652, 386] on div at bounding box center [691, 355] width 161 height 183
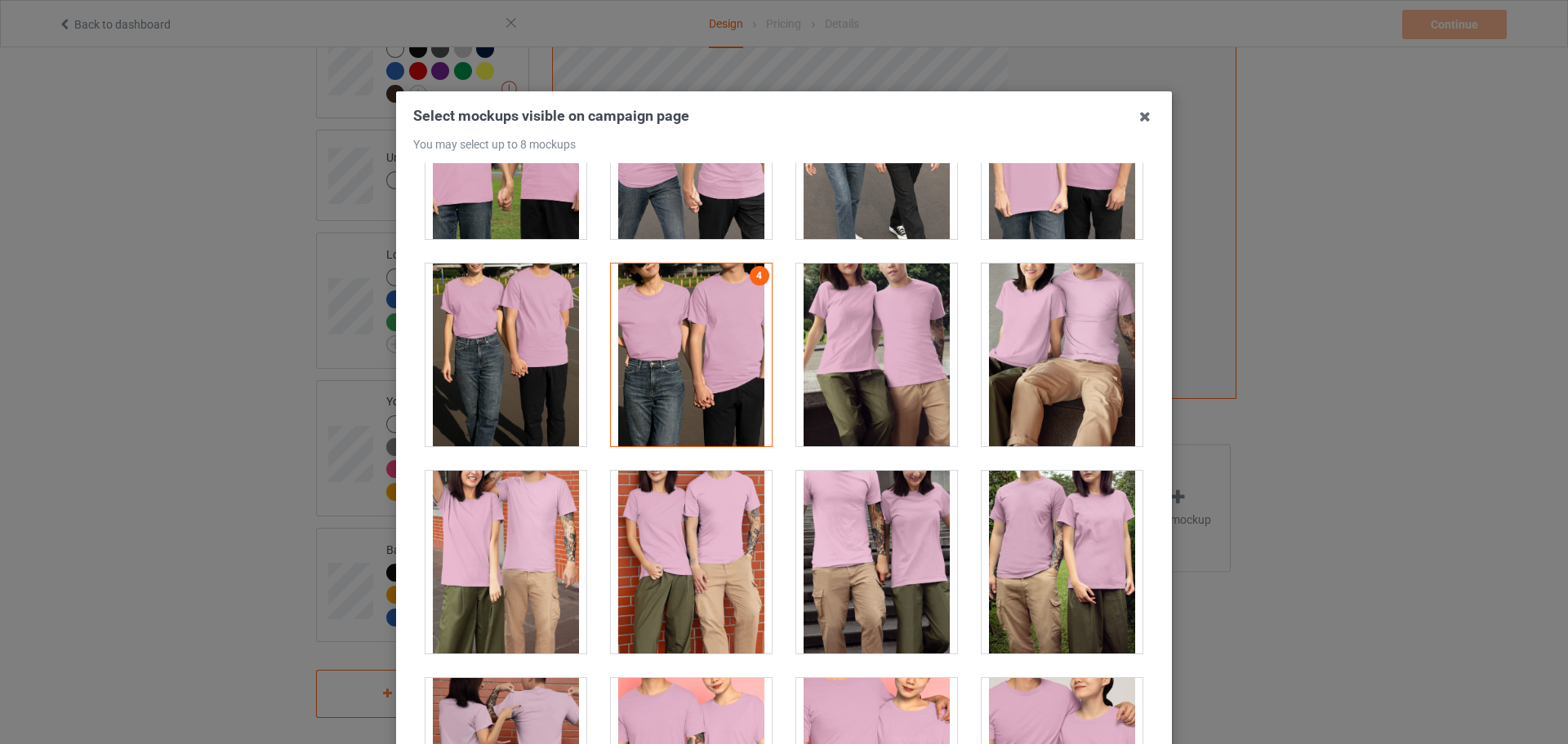
click at [652, 386] on div at bounding box center [691, 355] width 161 height 183
click at [652, 385] on div at bounding box center [691, 355] width 161 height 183
click at [657, 382] on div at bounding box center [691, 355] width 161 height 183
click at [676, 365] on div at bounding box center [691, 355] width 161 height 183
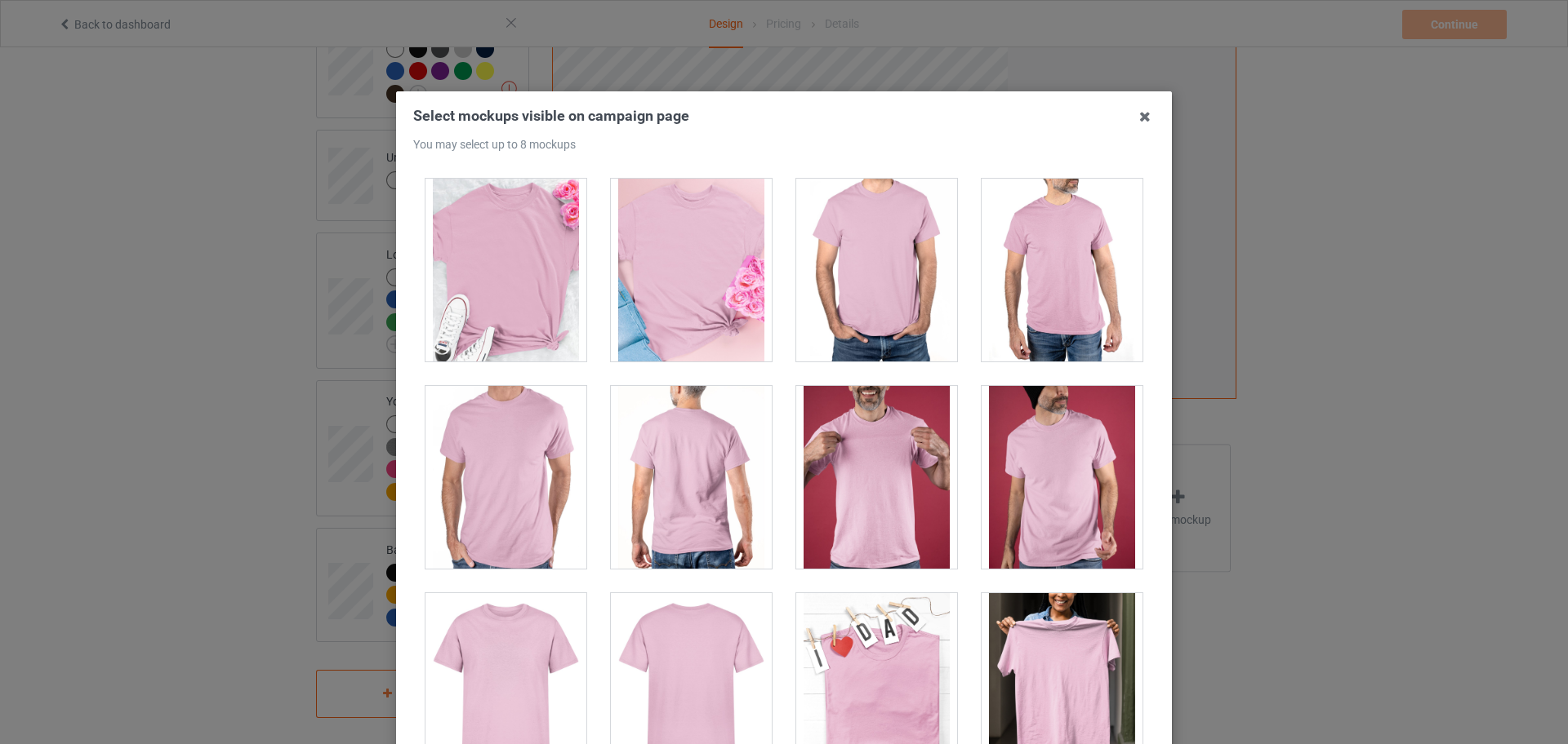
scroll to position [6836, 0]
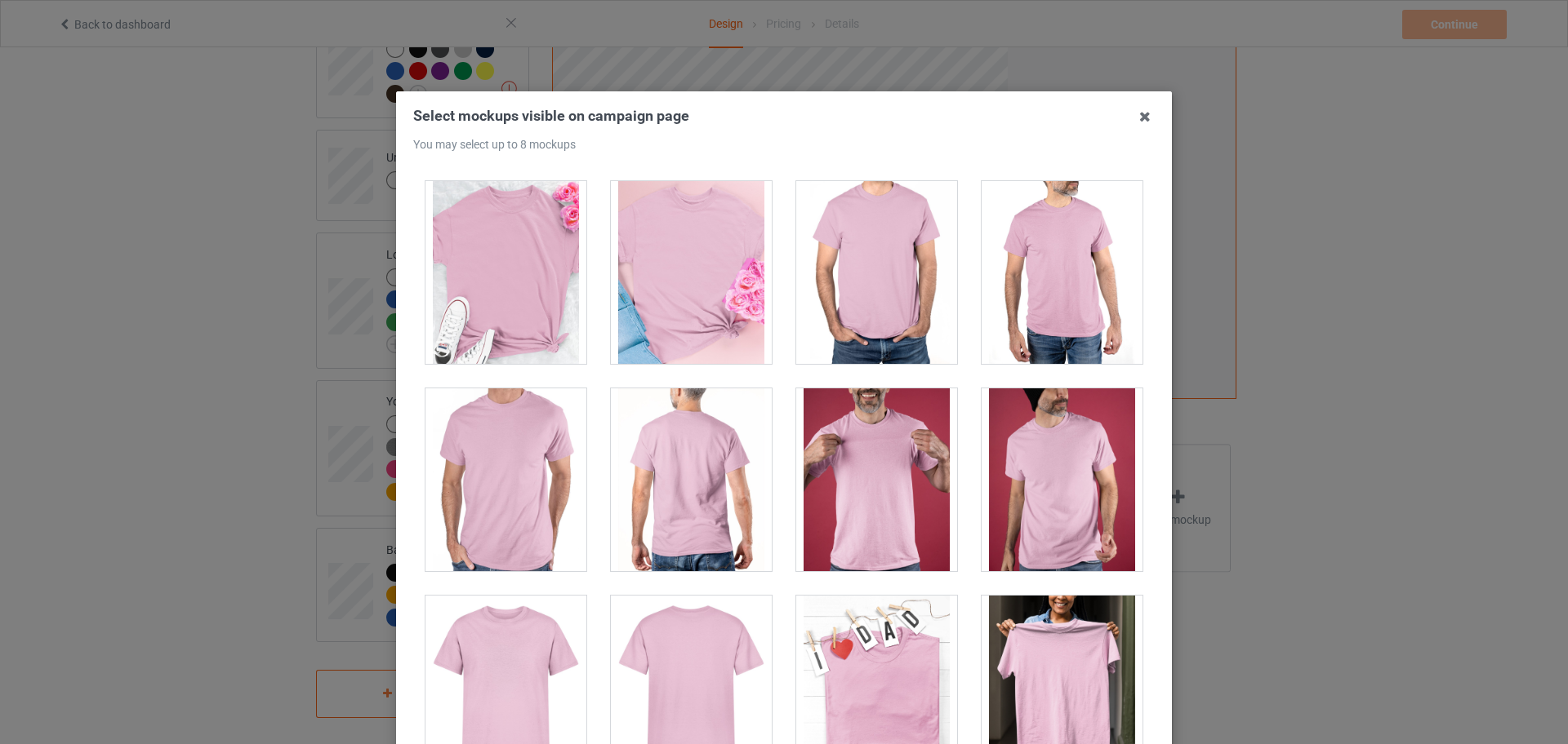
click at [870, 354] on div at bounding box center [877, 273] width 161 height 183
click at [796, 325] on div at bounding box center [877, 273] width 161 height 183
click at [796, 326] on div at bounding box center [877, 273] width 161 height 183
click at [796, 343] on div at bounding box center [877, 273] width 161 height 183
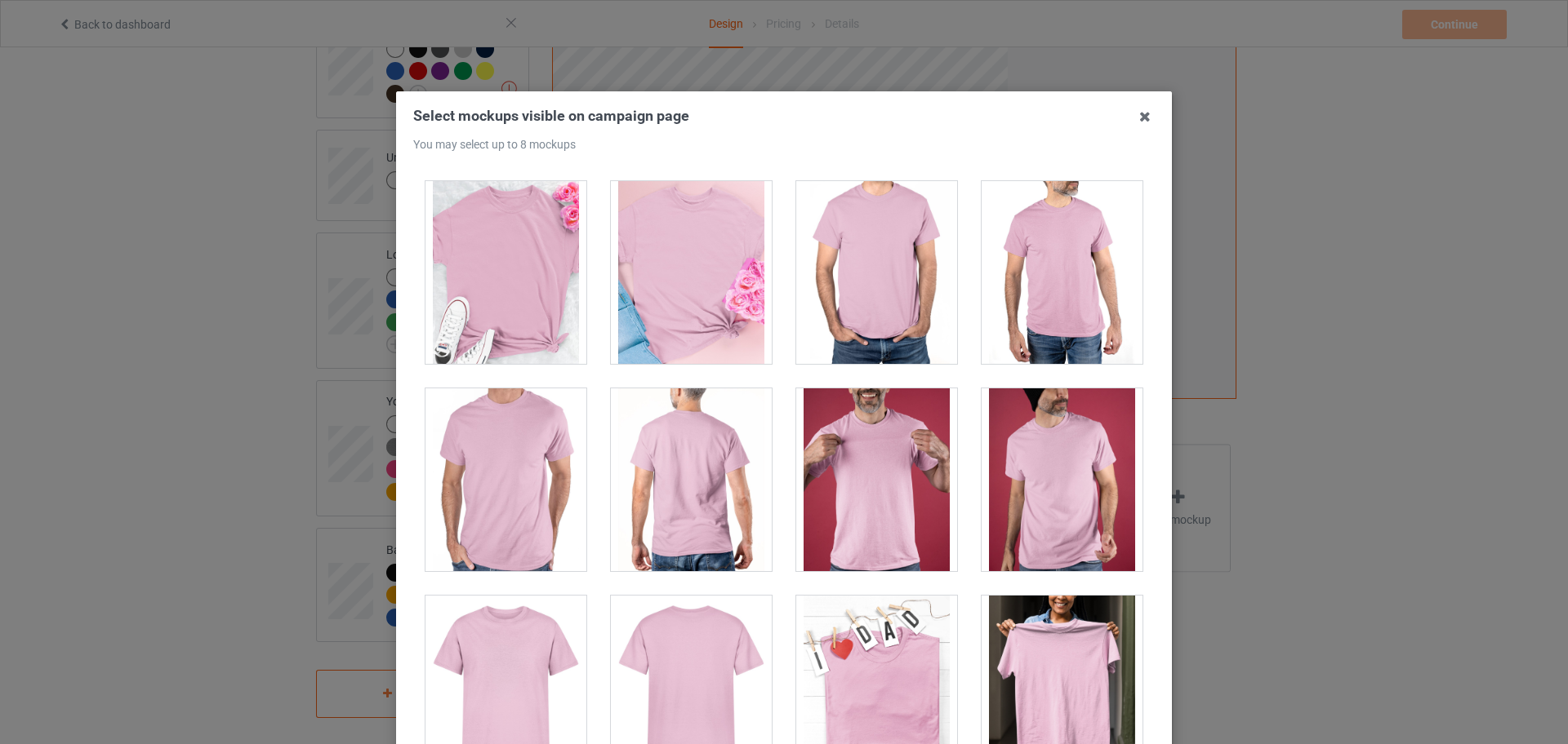
click at [796, 343] on div at bounding box center [877, 273] width 161 height 183
click at [796, 349] on div at bounding box center [877, 273] width 161 height 183
click at [784, 373] on div "5" at bounding box center [876, 273] width 185 height 208
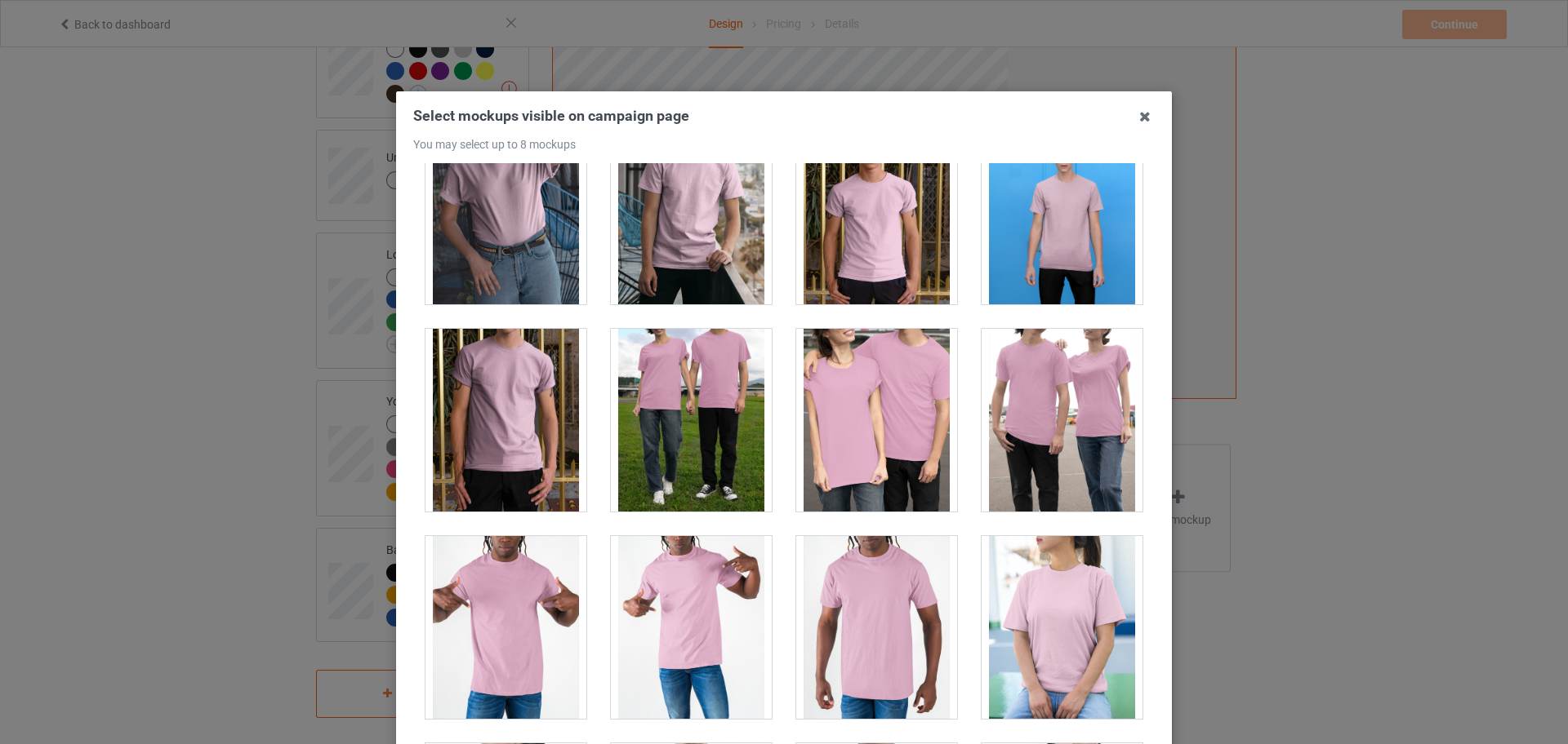
scroll to position [8571, 0]
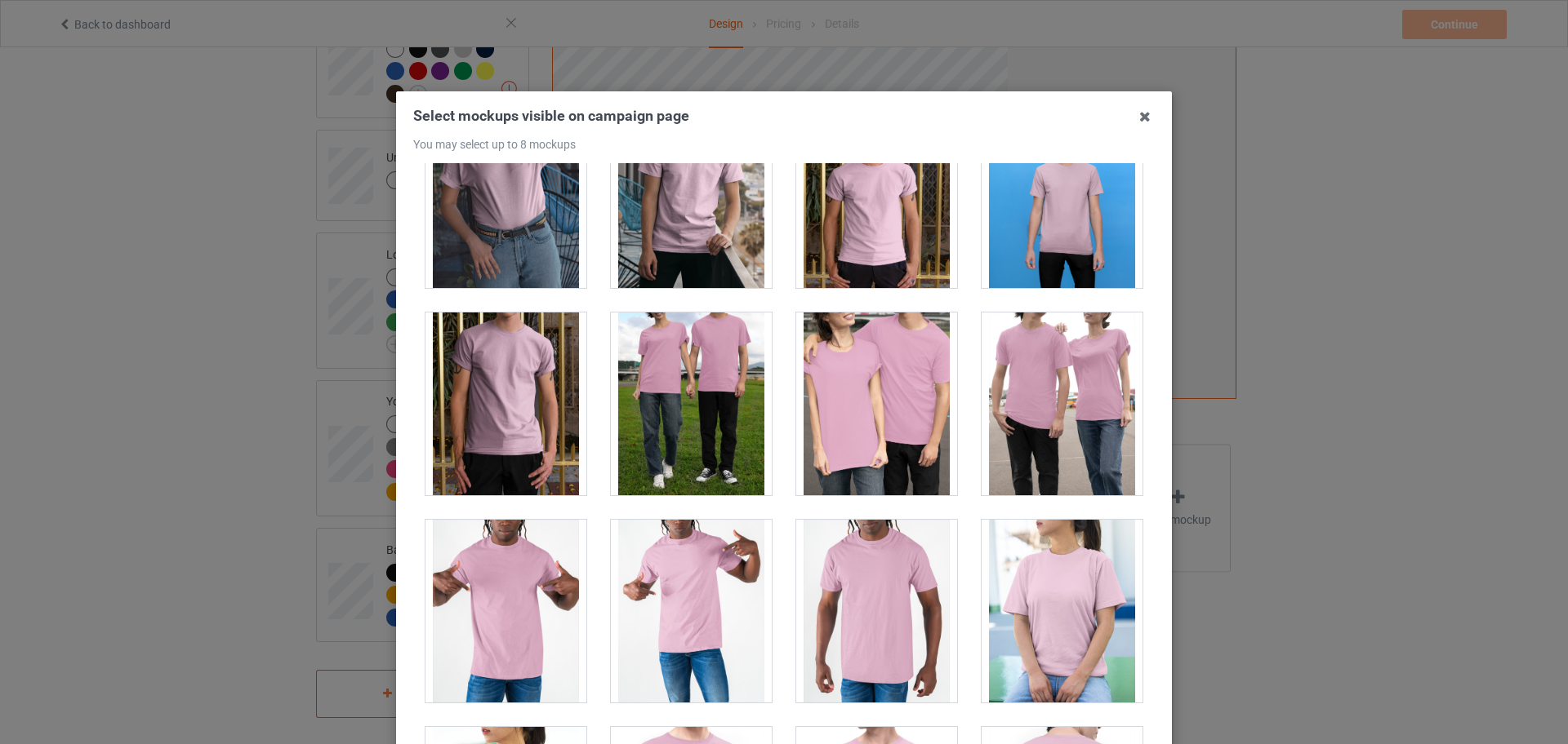
click at [822, 417] on div at bounding box center [877, 404] width 161 height 183
click at [858, 420] on div at bounding box center [877, 404] width 161 height 183
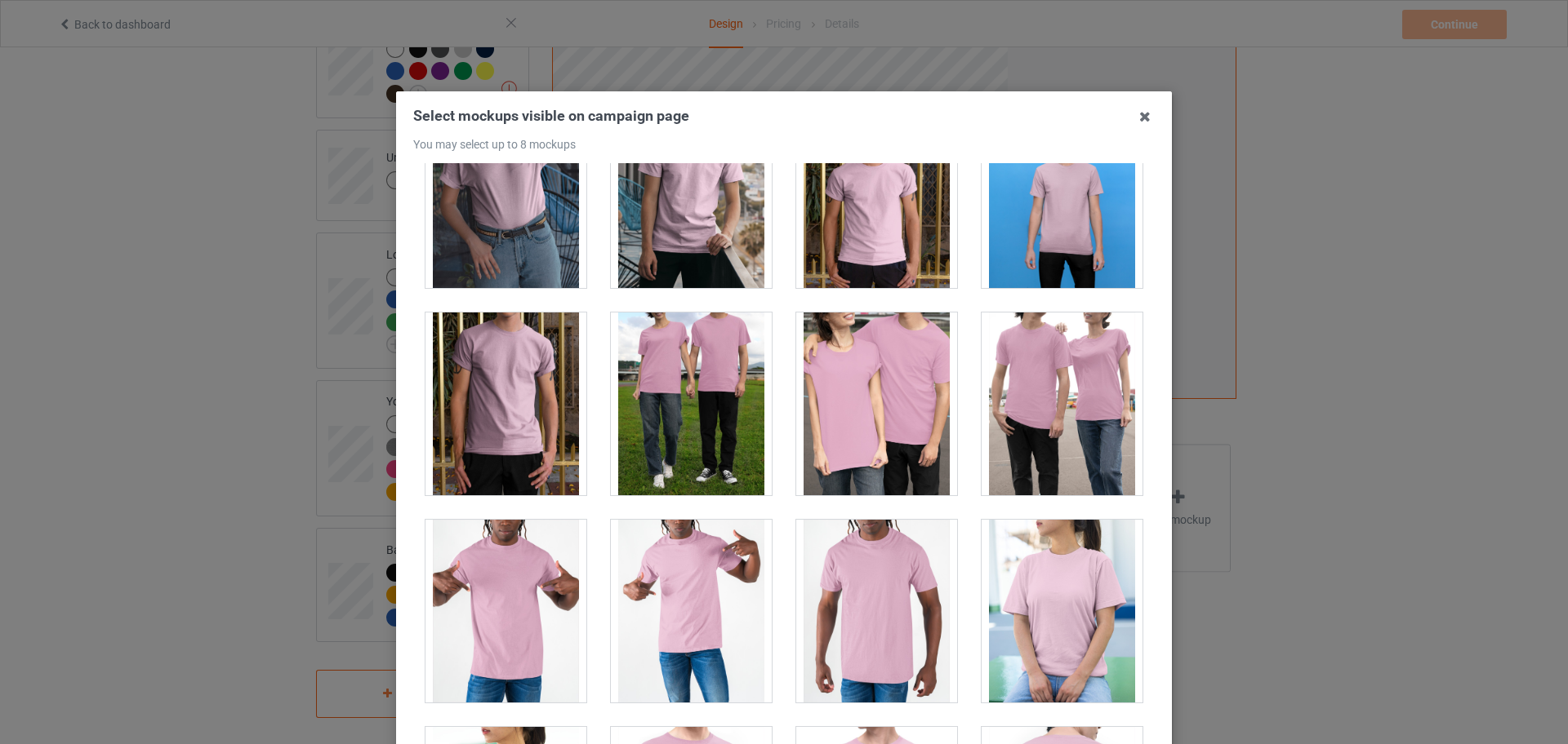
click at [858, 420] on div at bounding box center [877, 404] width 161 height 183
click at [890, 438] on div at bounding box center [877, 404] width 161 height 183
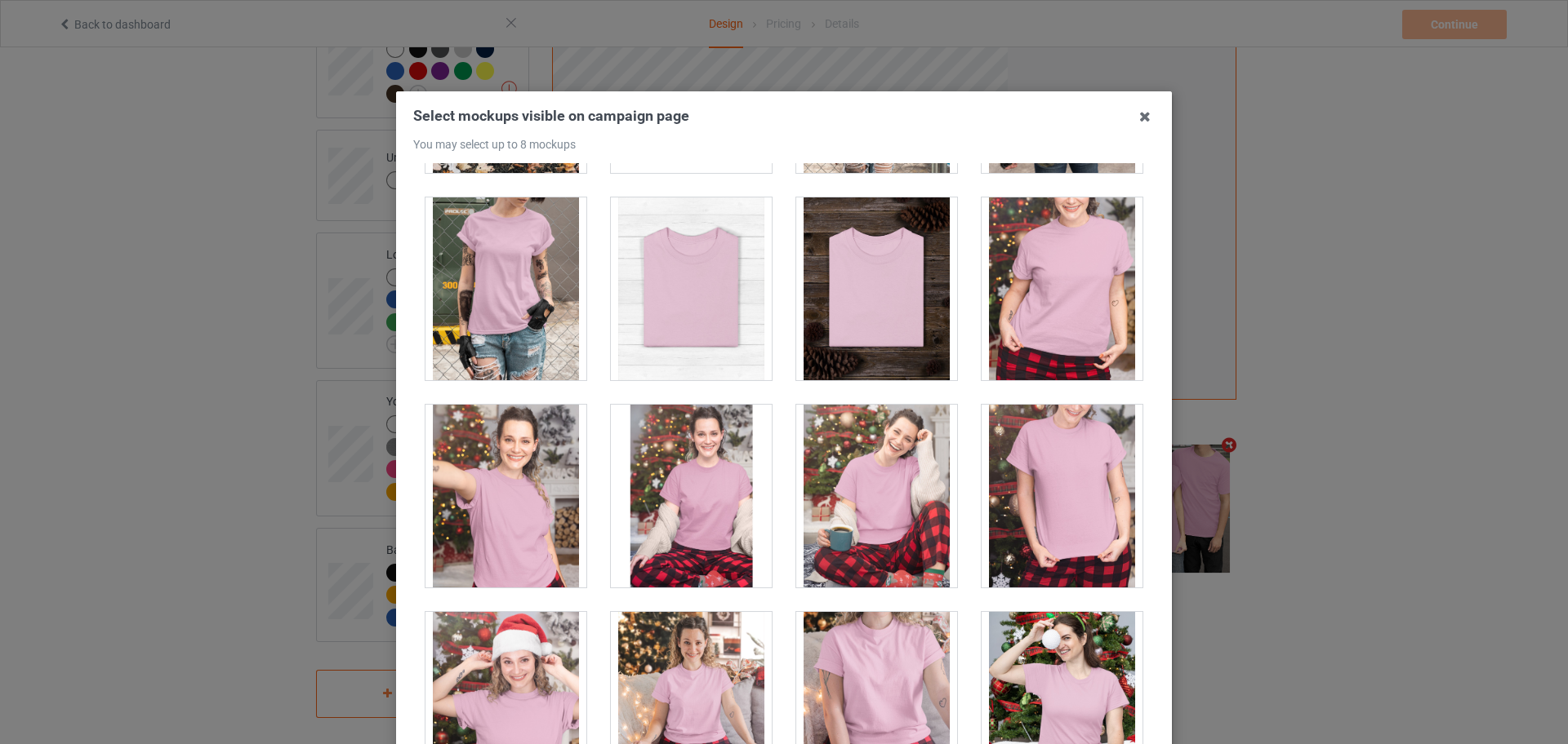
scroll to position [16530, 0]
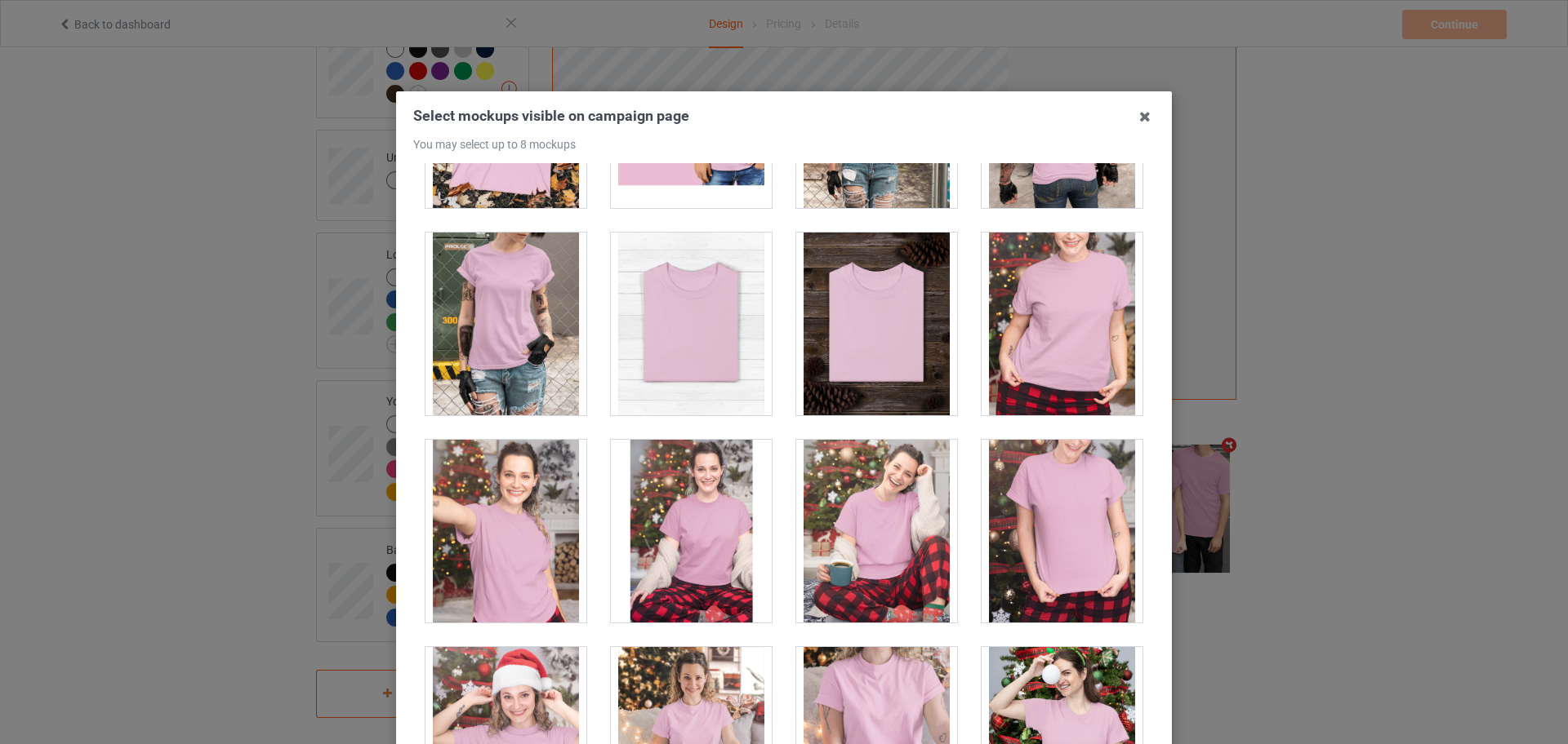
click at [999, 357] on div at bounding box center [1062, 323] width 161 height 183
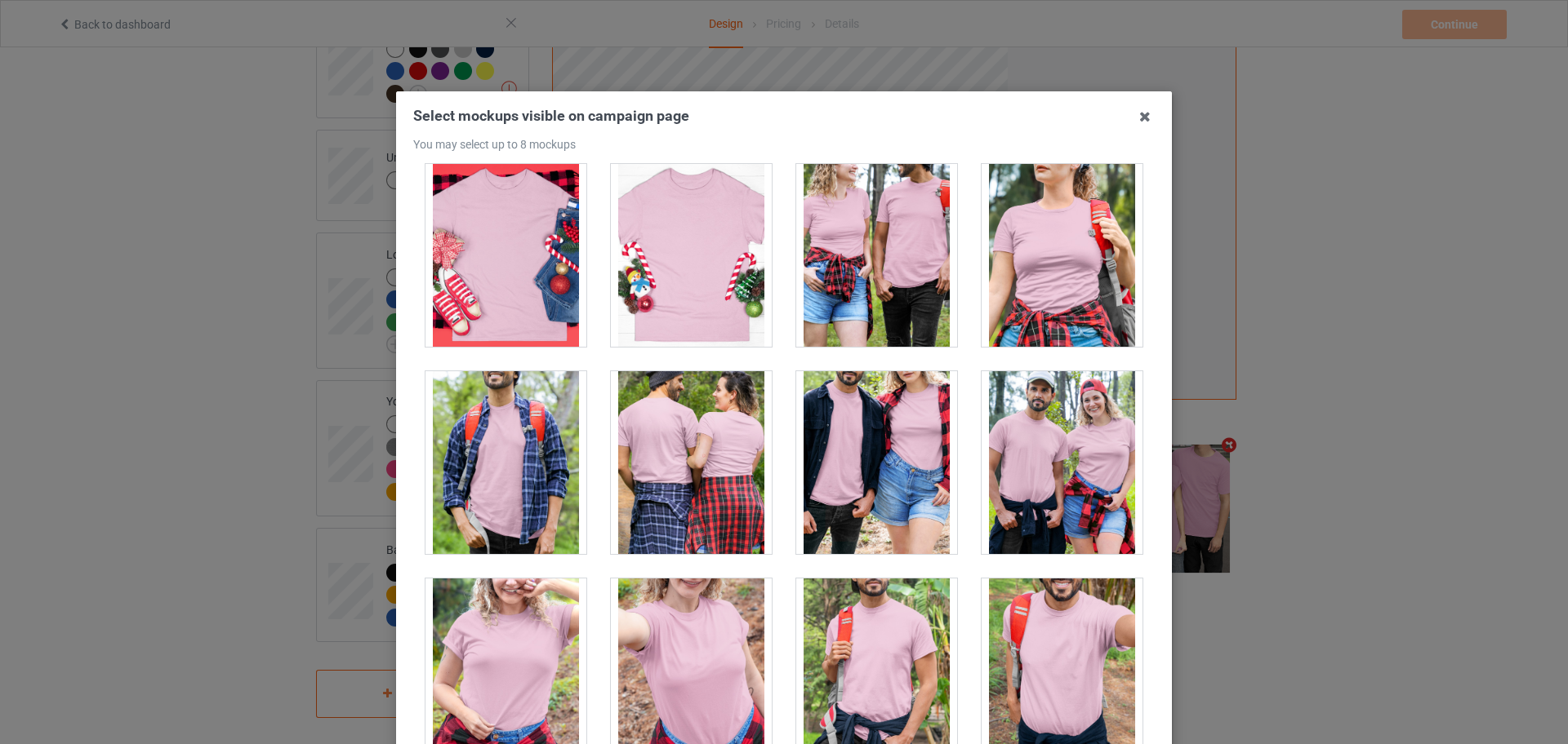
scroll to position [18162, 0]
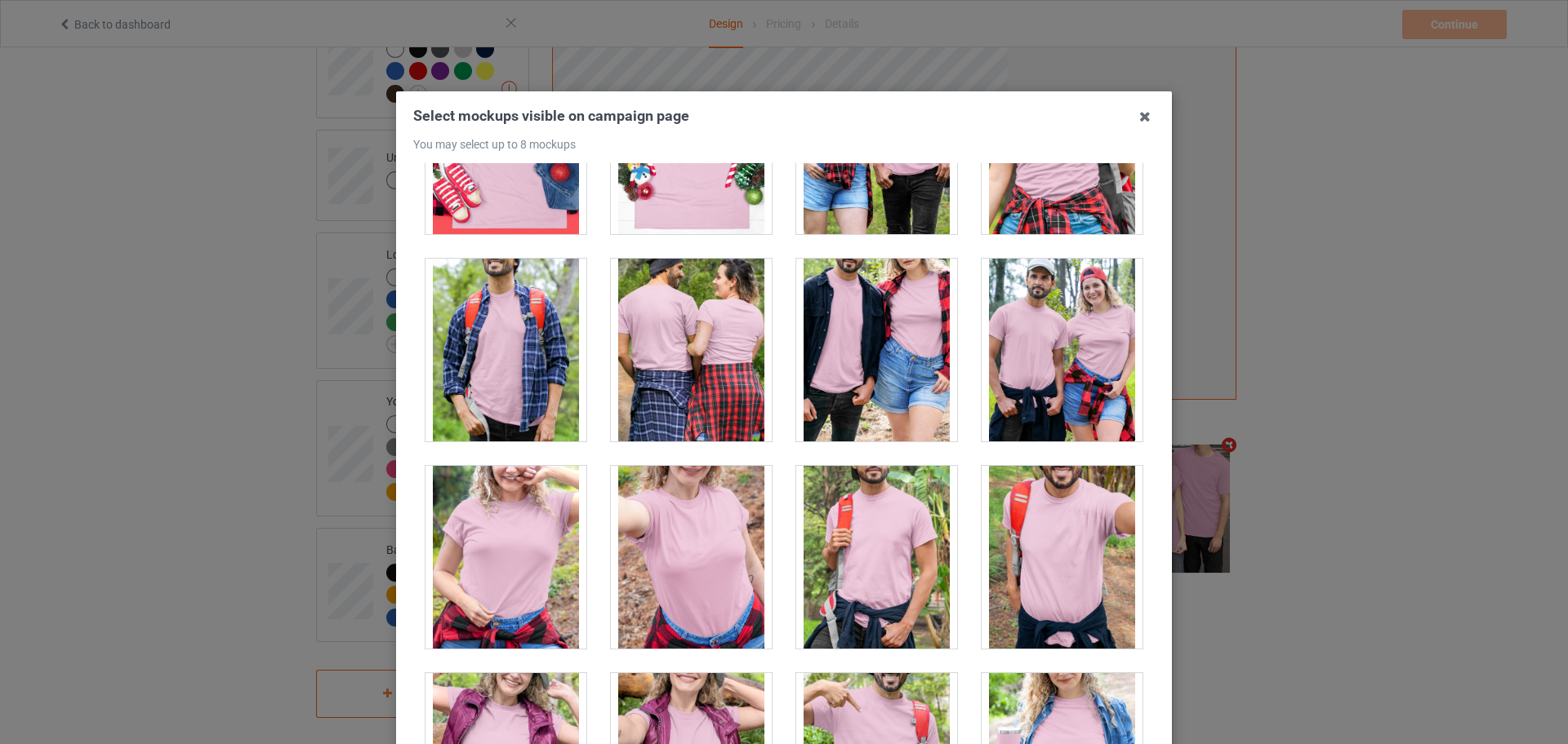
click at [514, 505] on div at bounding box center [506, 557] width 161 height 183
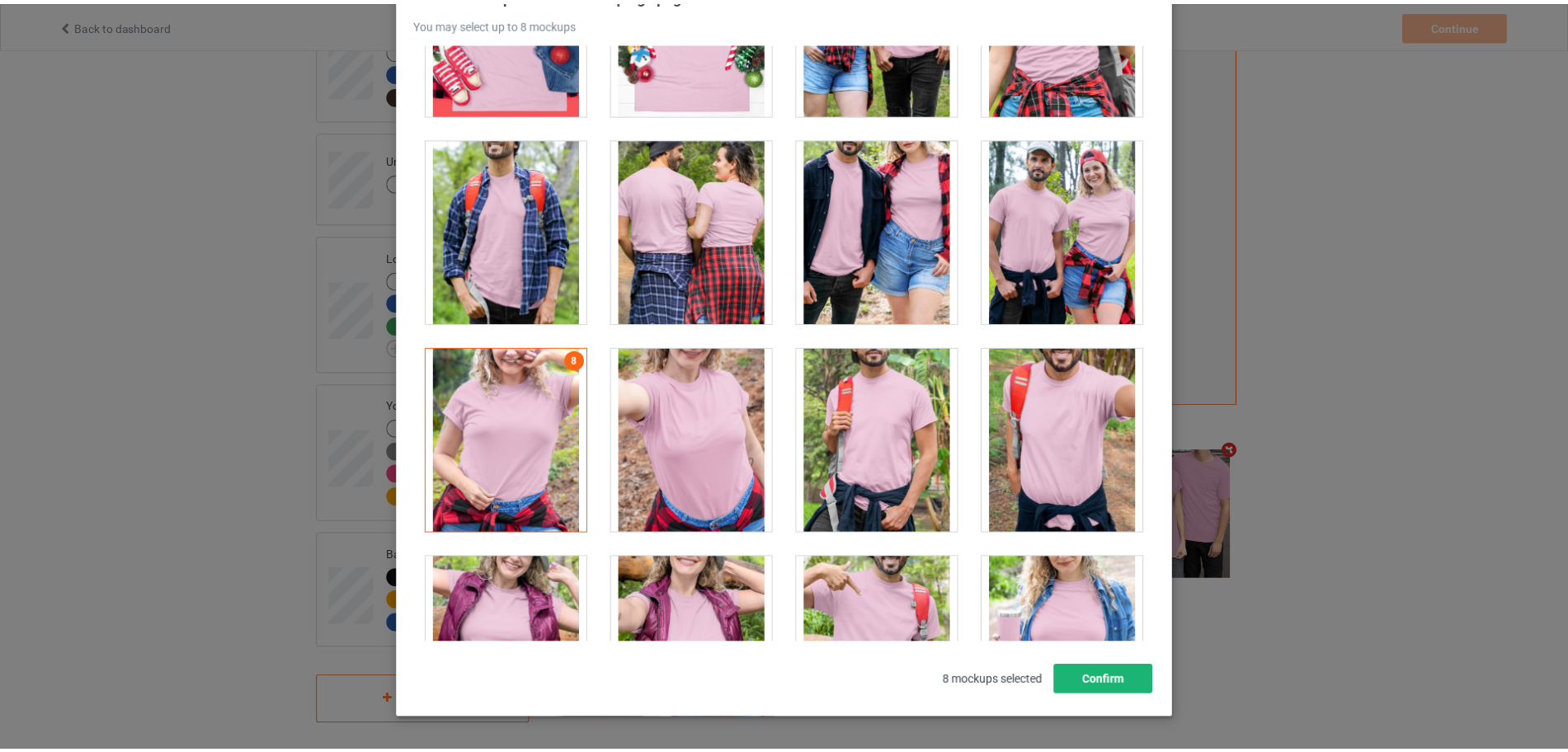
scroll to position [182, 0]
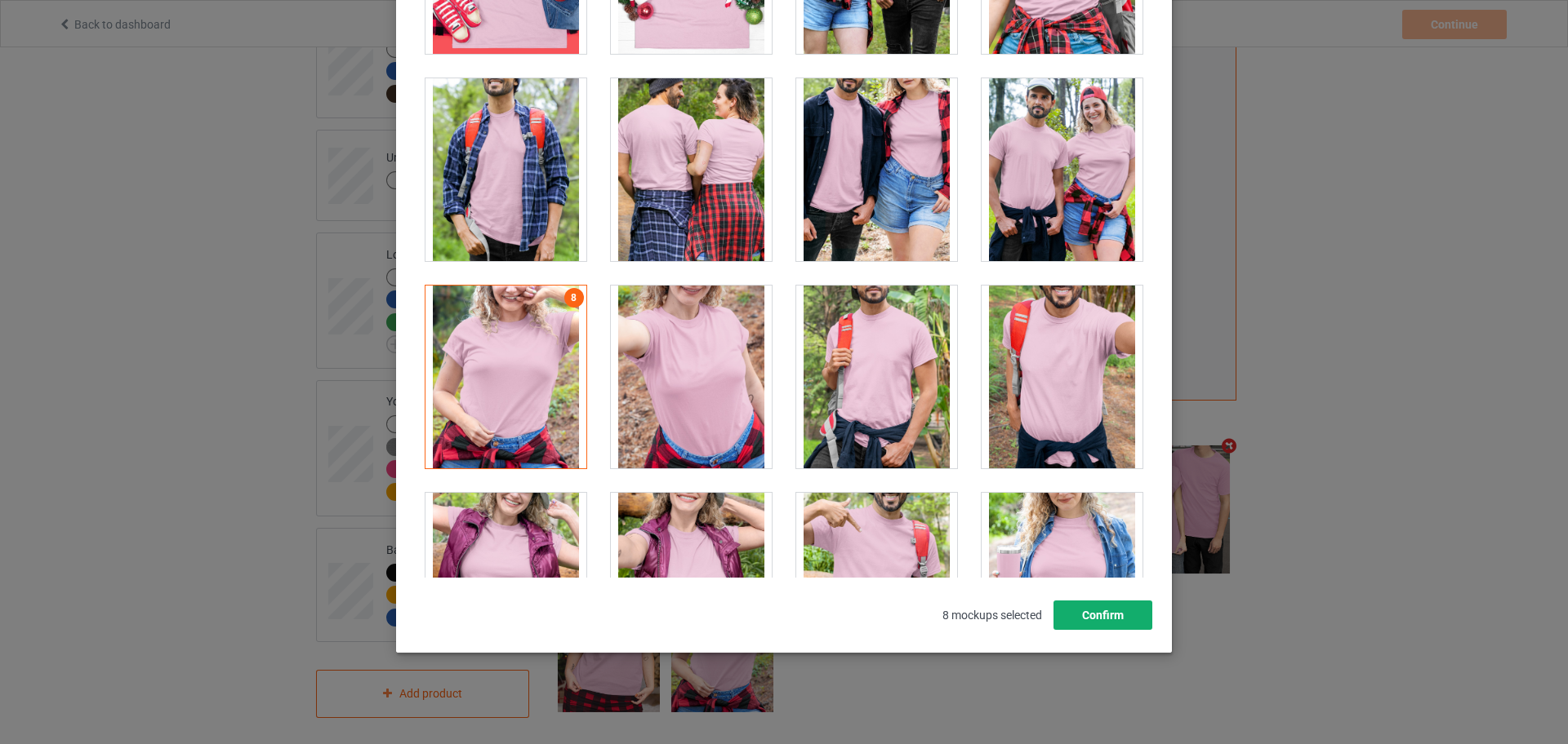
click at [1082, 611] on button "Confirm" at bounding box center [1102, 616] width 99 height 29
click at [1082, 611] on div at bounding box center [894, 579] width 684 height 278
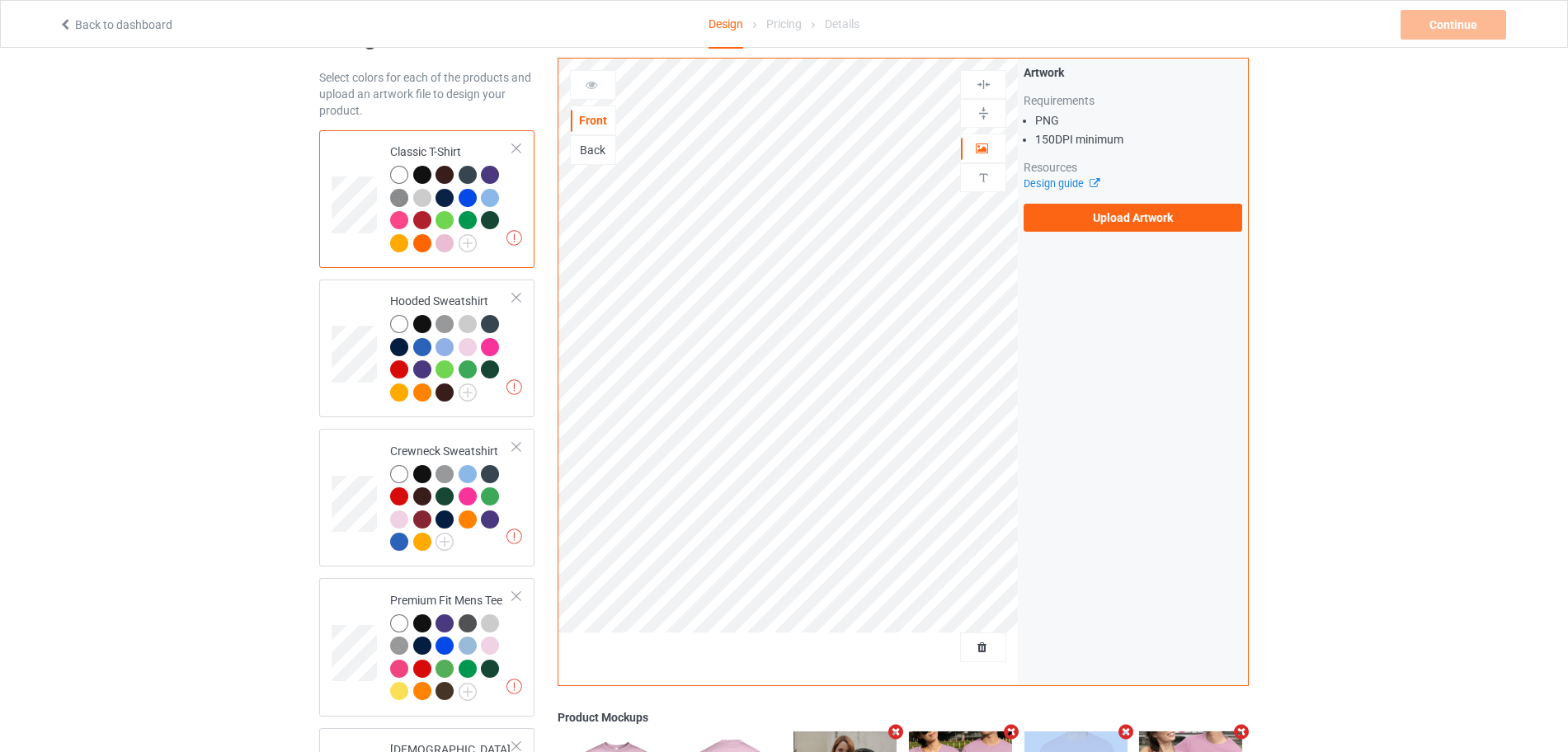
scroll to position [0, 0]
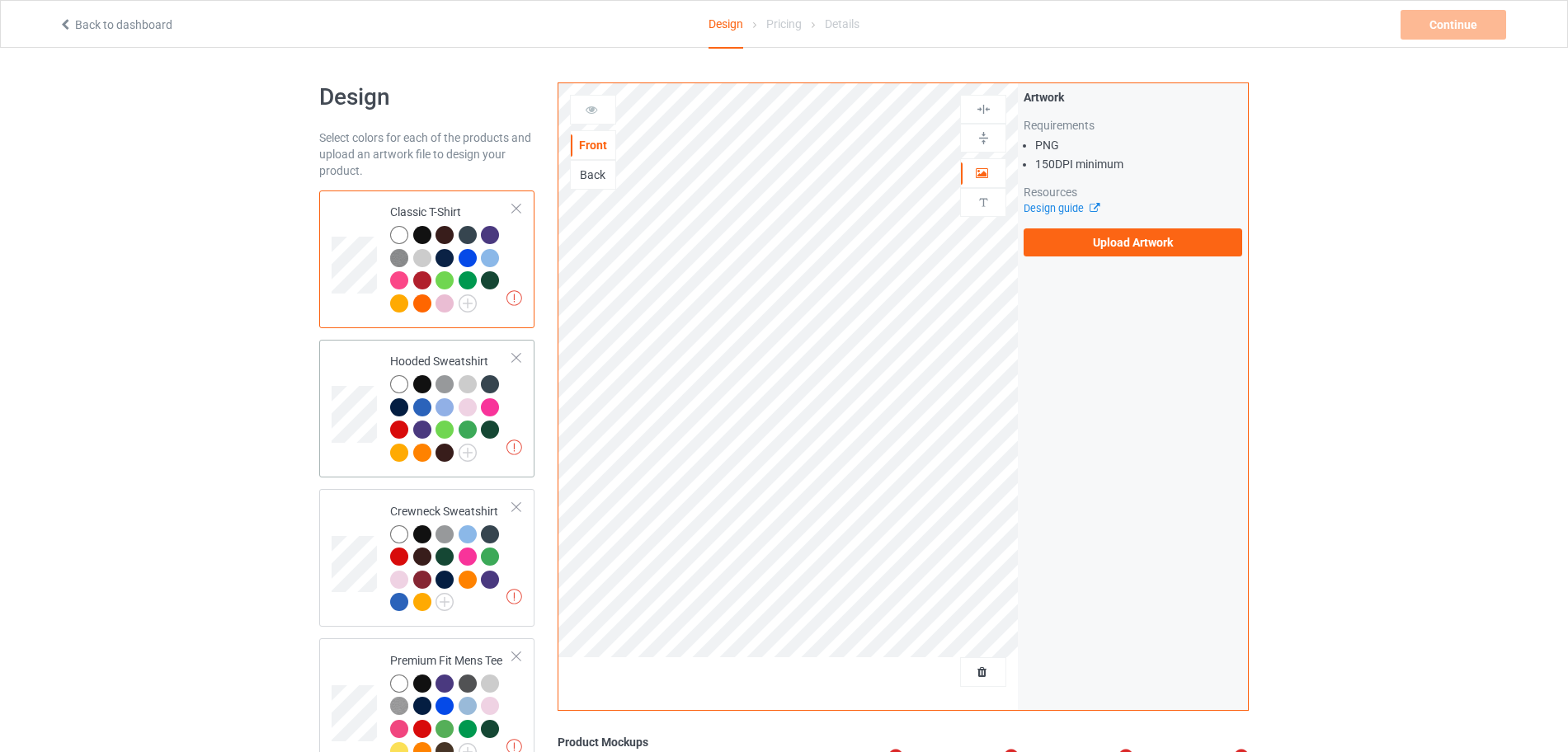
click at [510, 397] on div at bounding box center [452, 421] width 123 height 91
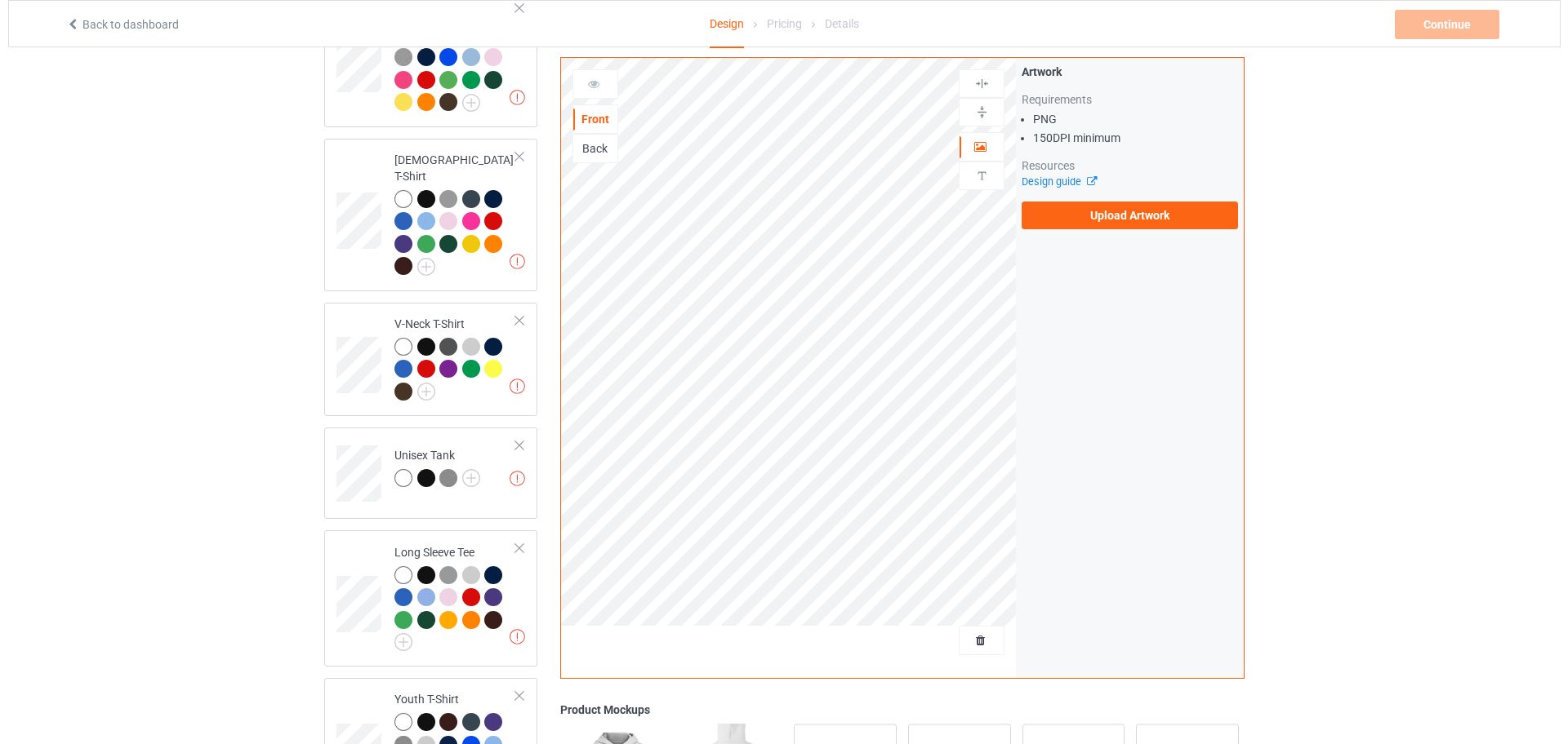
scroll to position [817, 0]
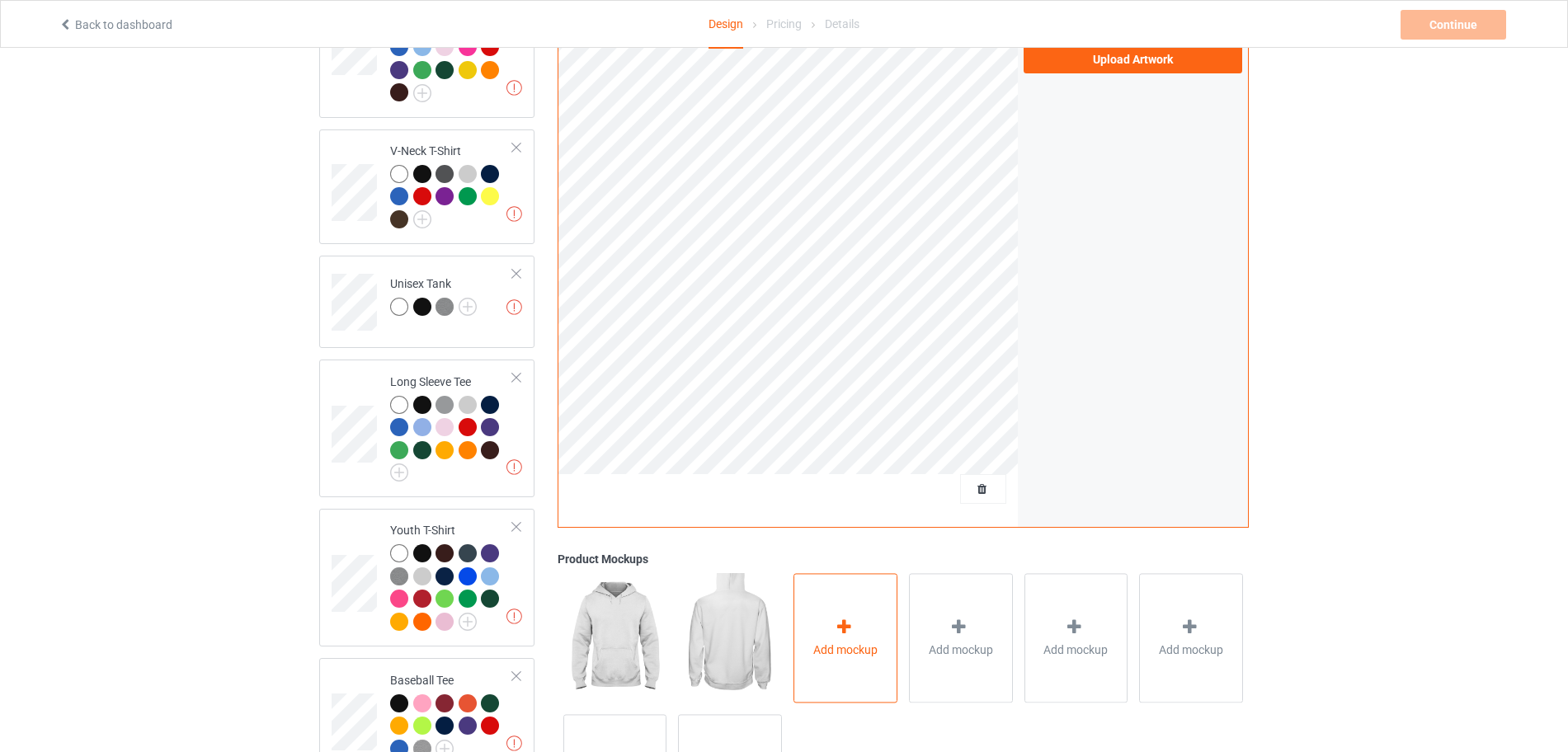
click at [856, 592] on div "Add mockup" at bounding box center [845, 639] width 104 height 130
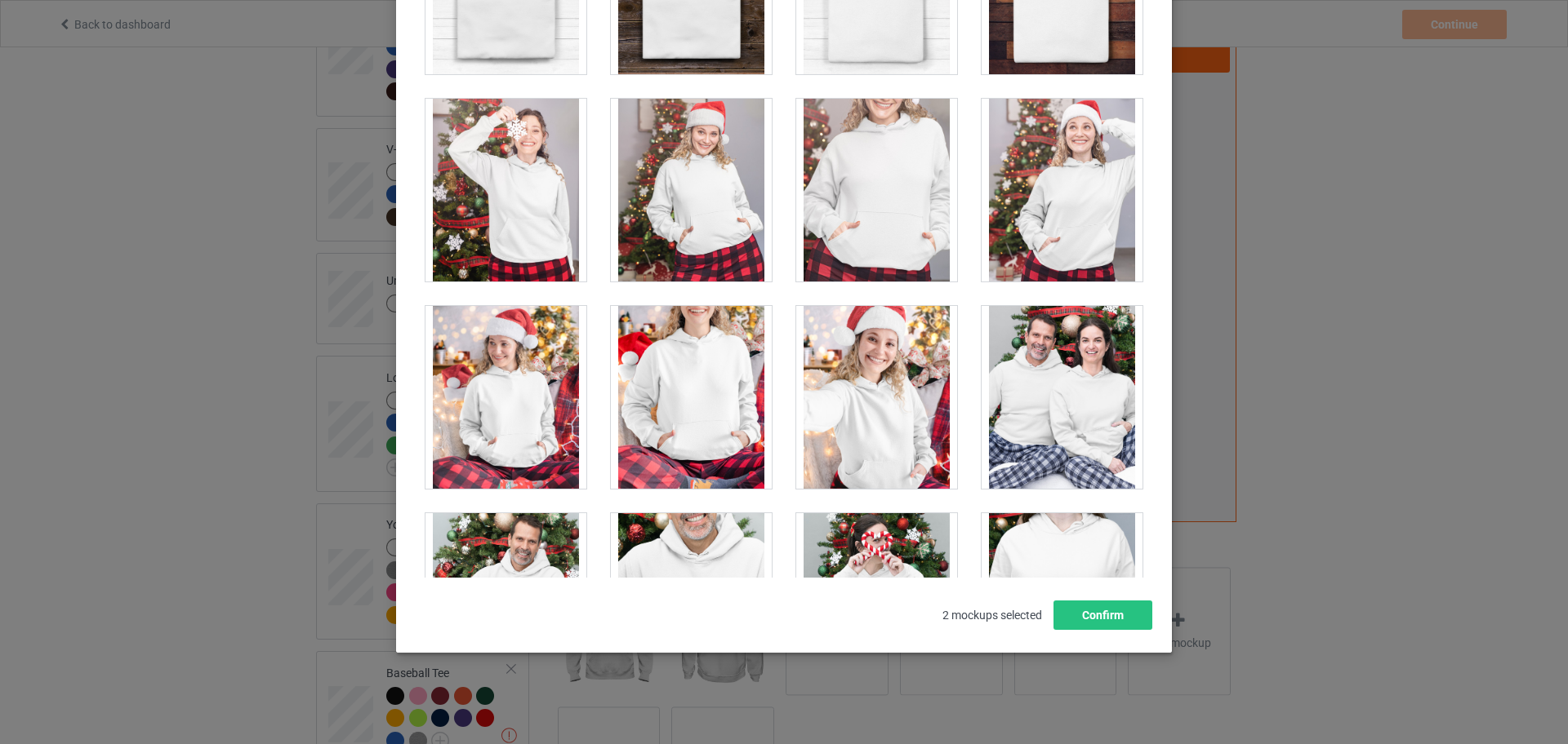
scroll to position [10203, 0]
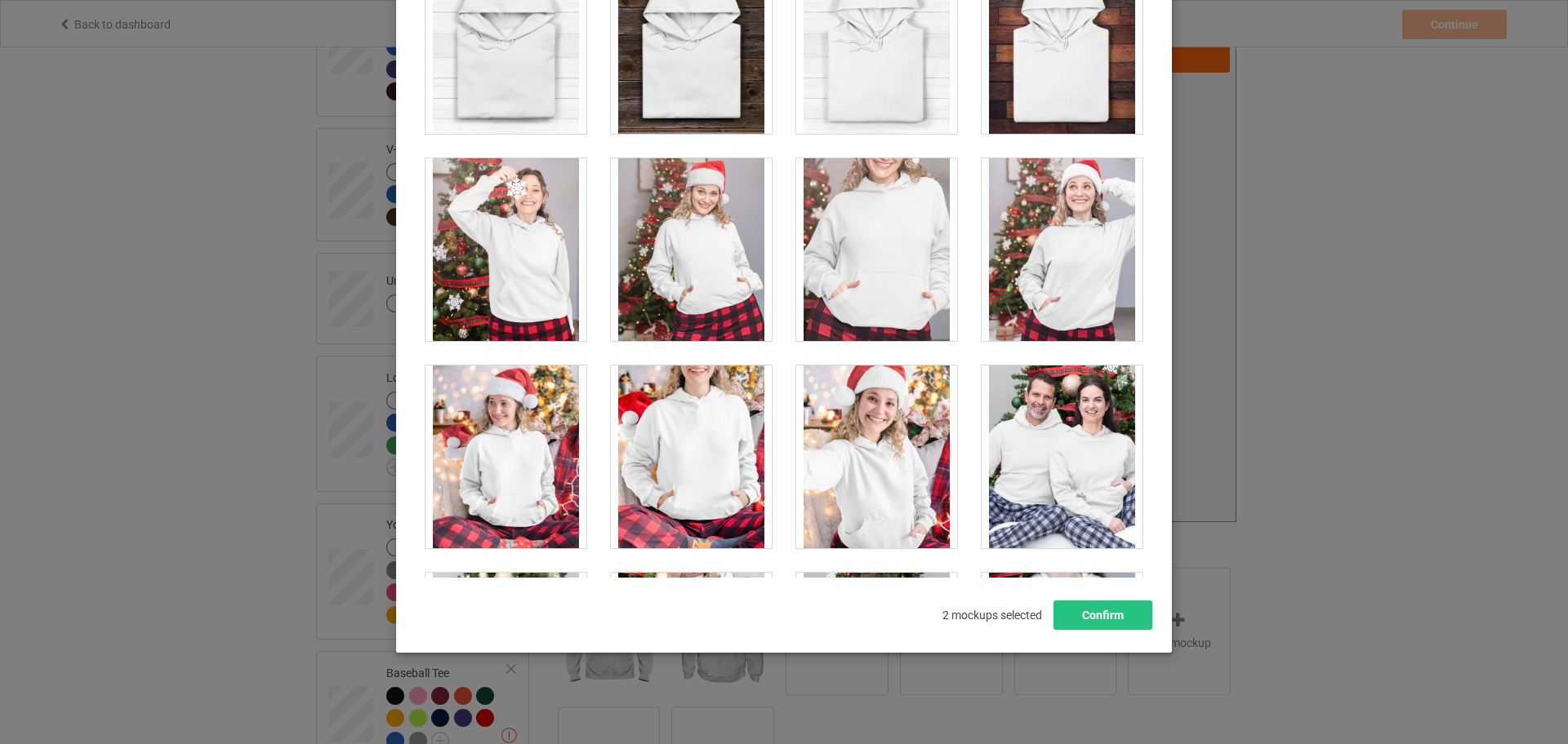
click at [877, 298] on div at bounding box center [877, 250] width 161 height 183
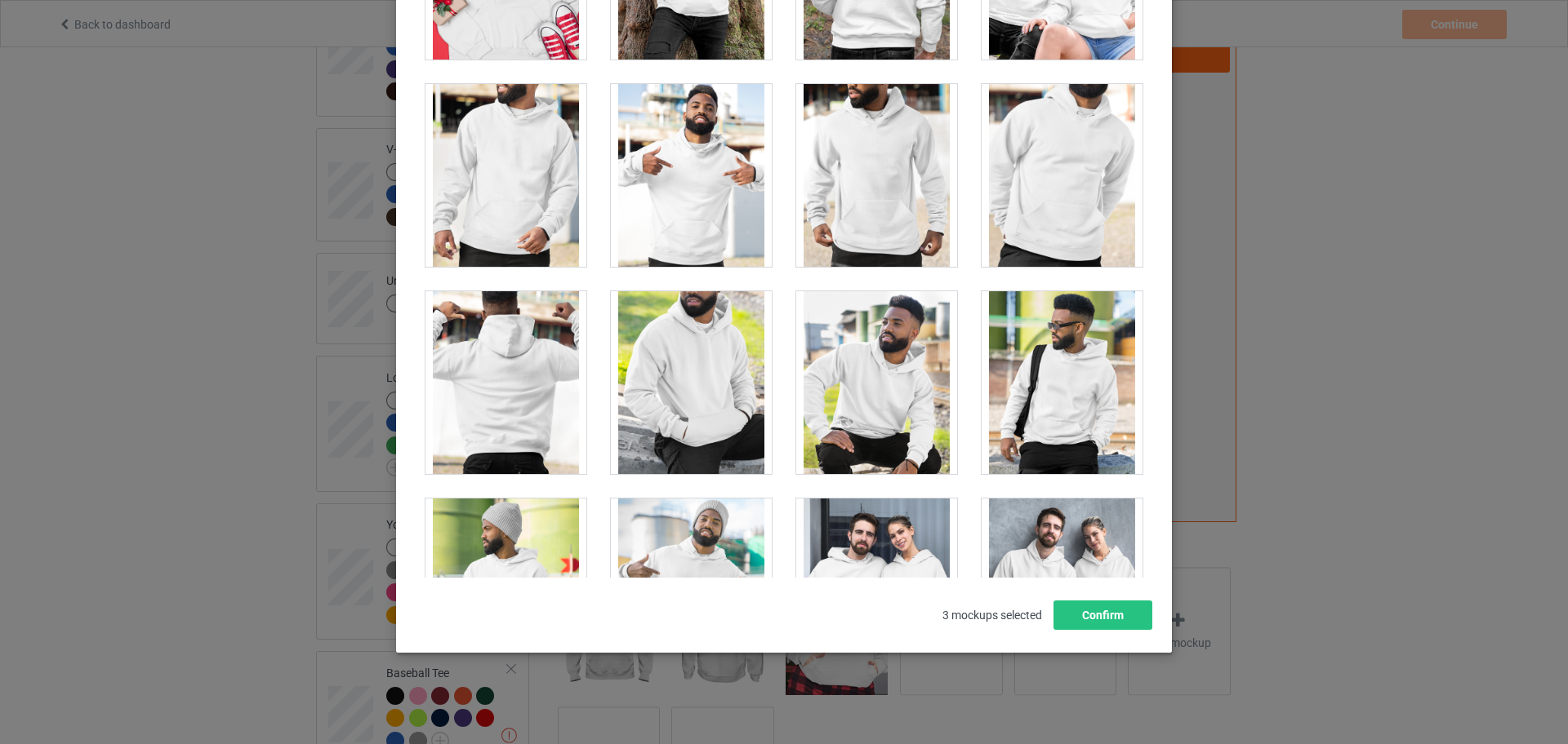
scroll to position [11938, 0]
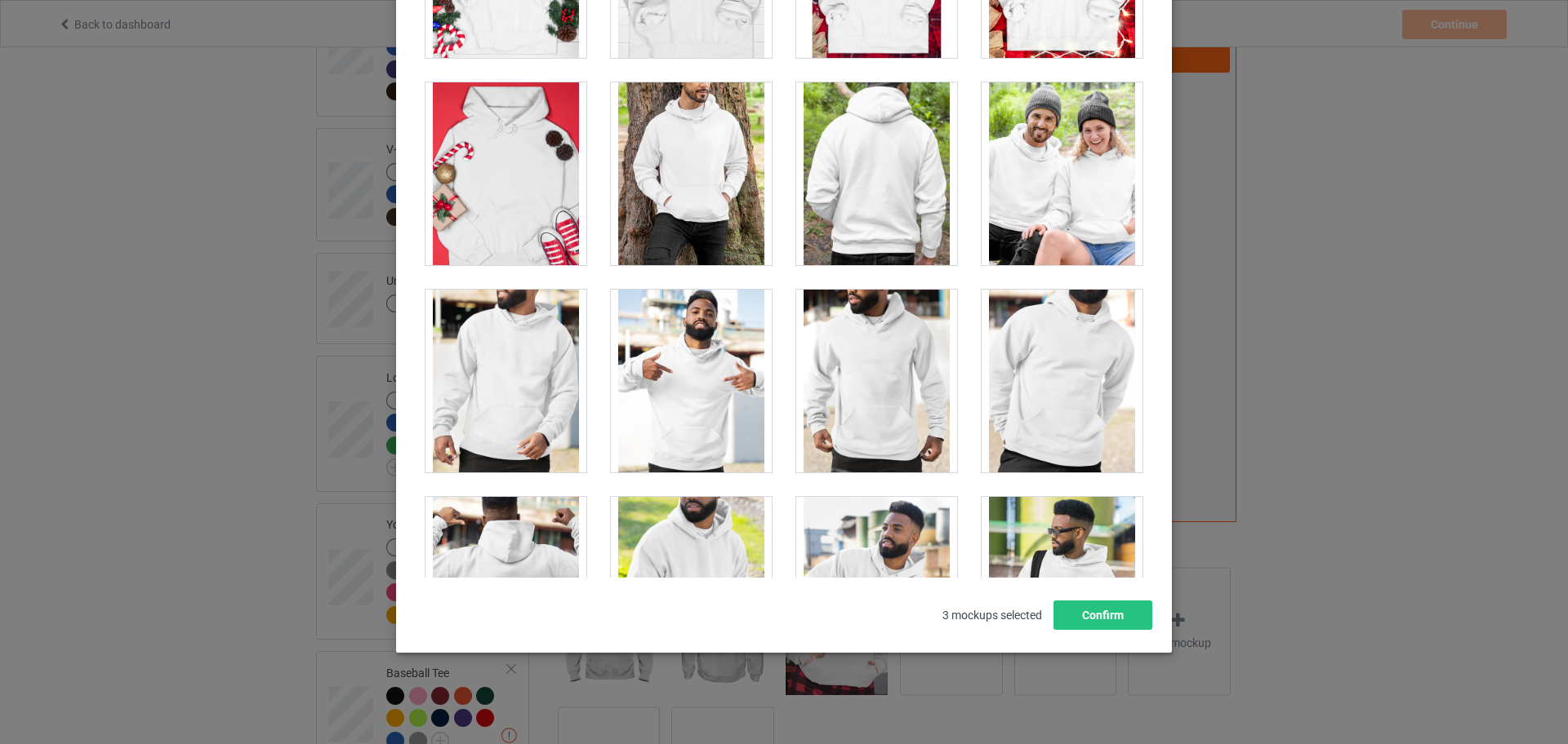
click at [1011, 228] on div at bounding box center [1062, 174] width 161 height 183
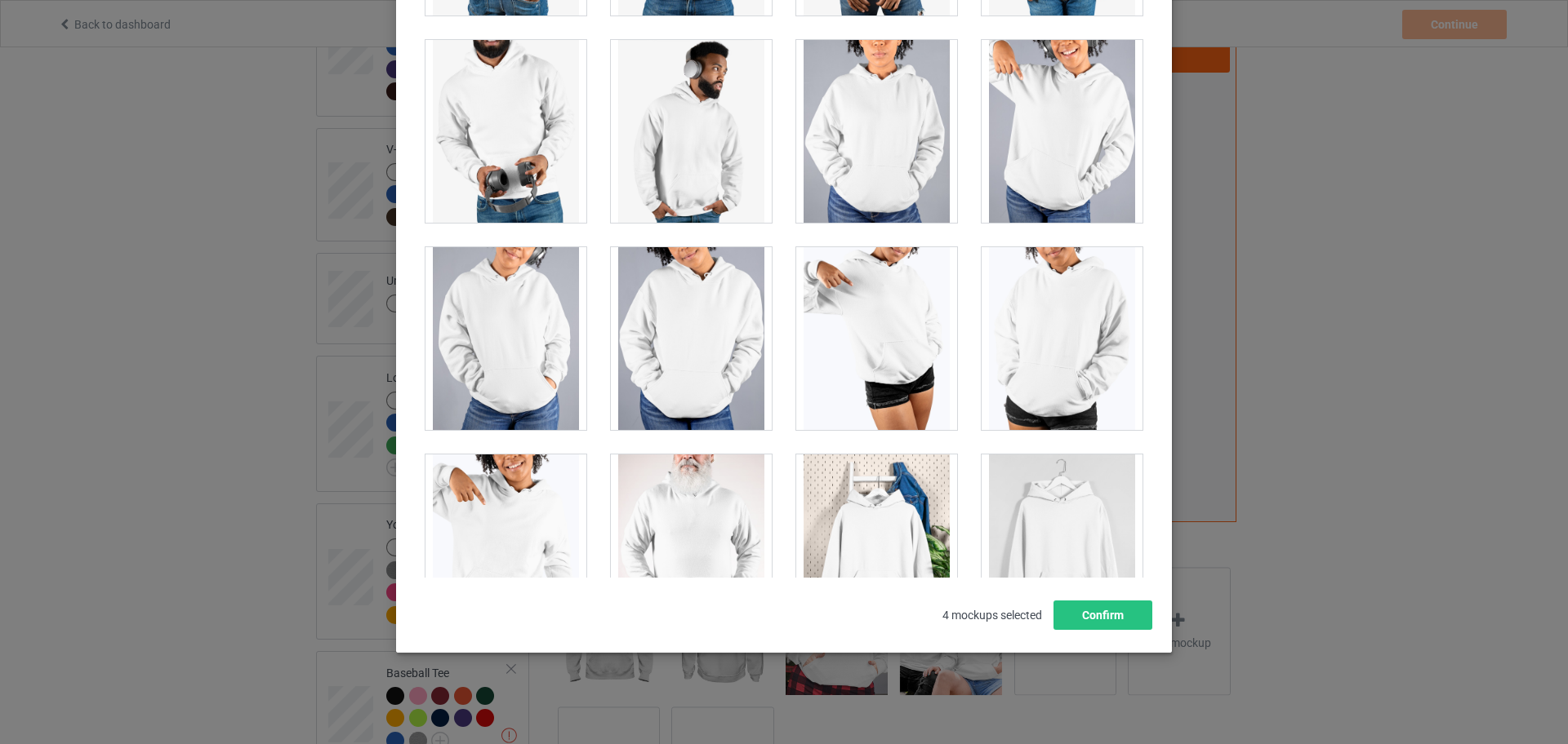
scroll to position [13917, 0]
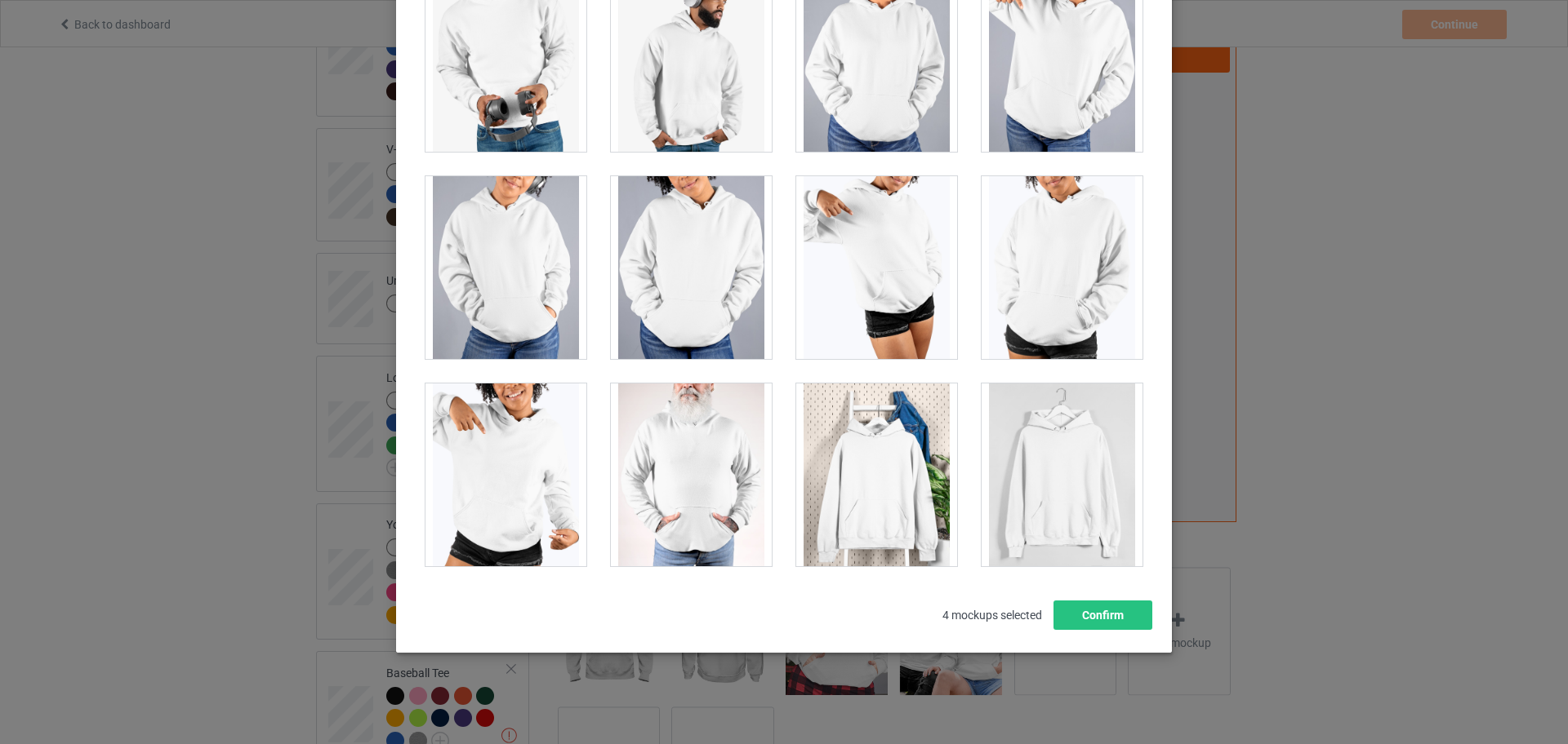
click at [891, 485] on div at bounding box center [877, 474] width 161 height 183
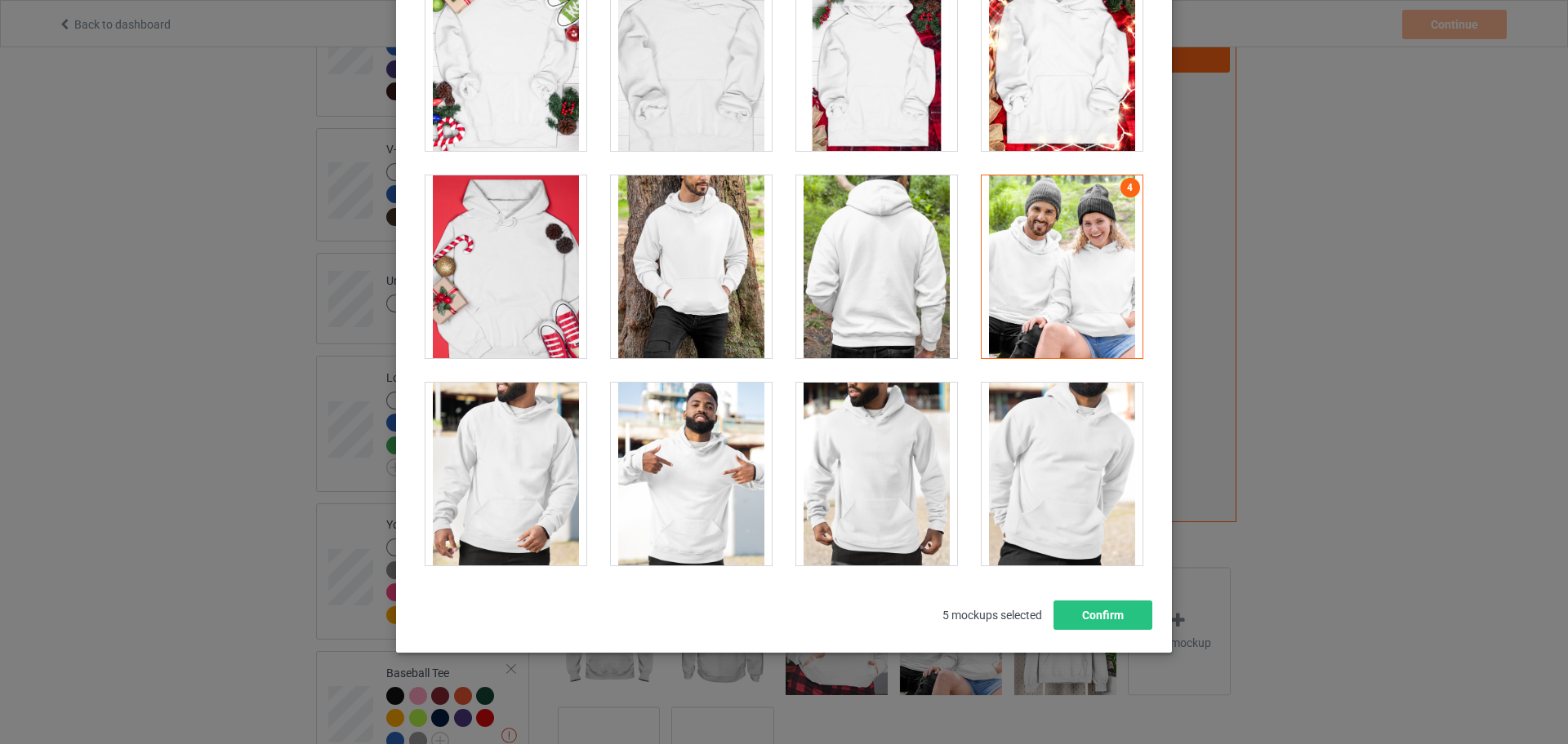
scroll to position [11775, 0]
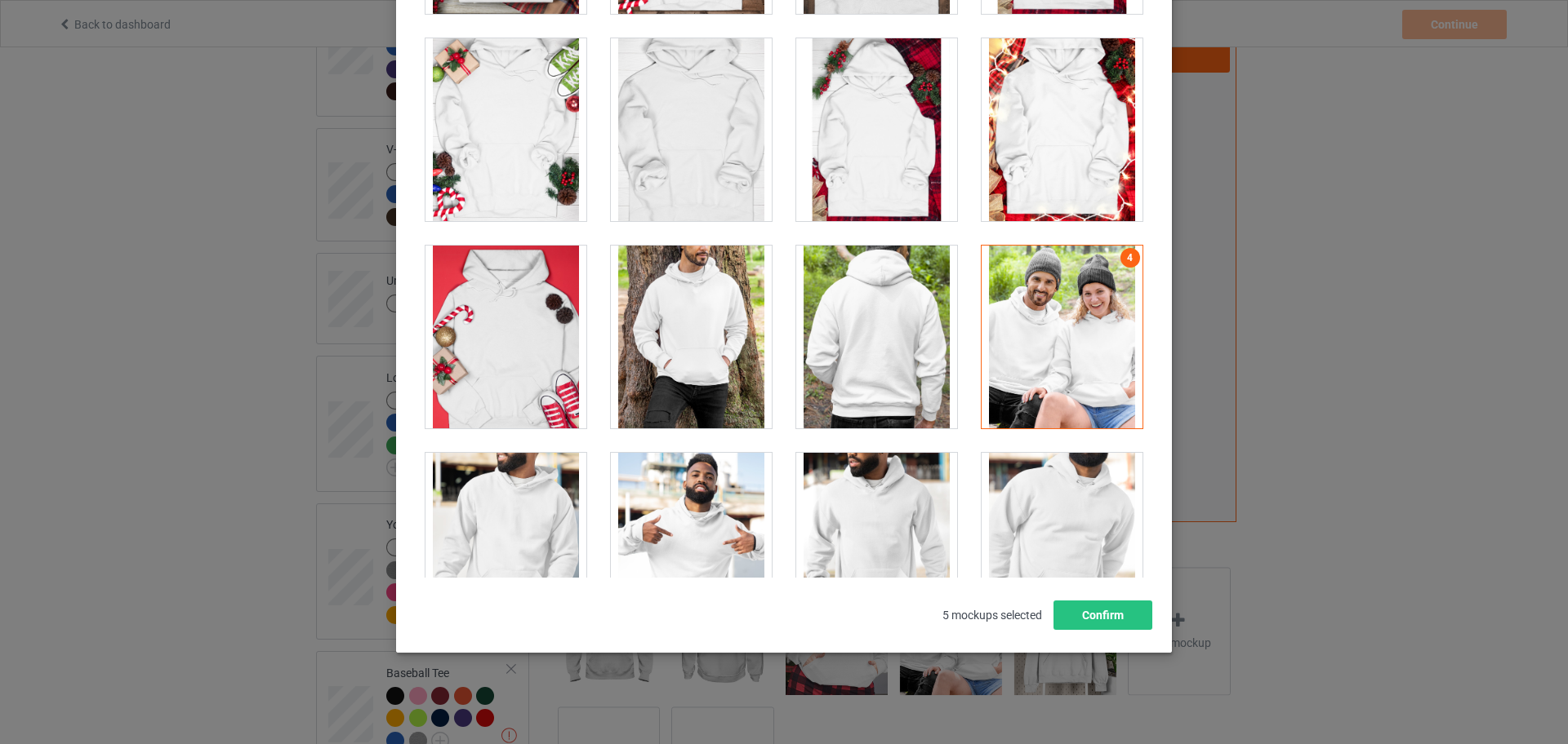
click at [708, 328] on div at bounding box center [691, 337] width 161 height 183
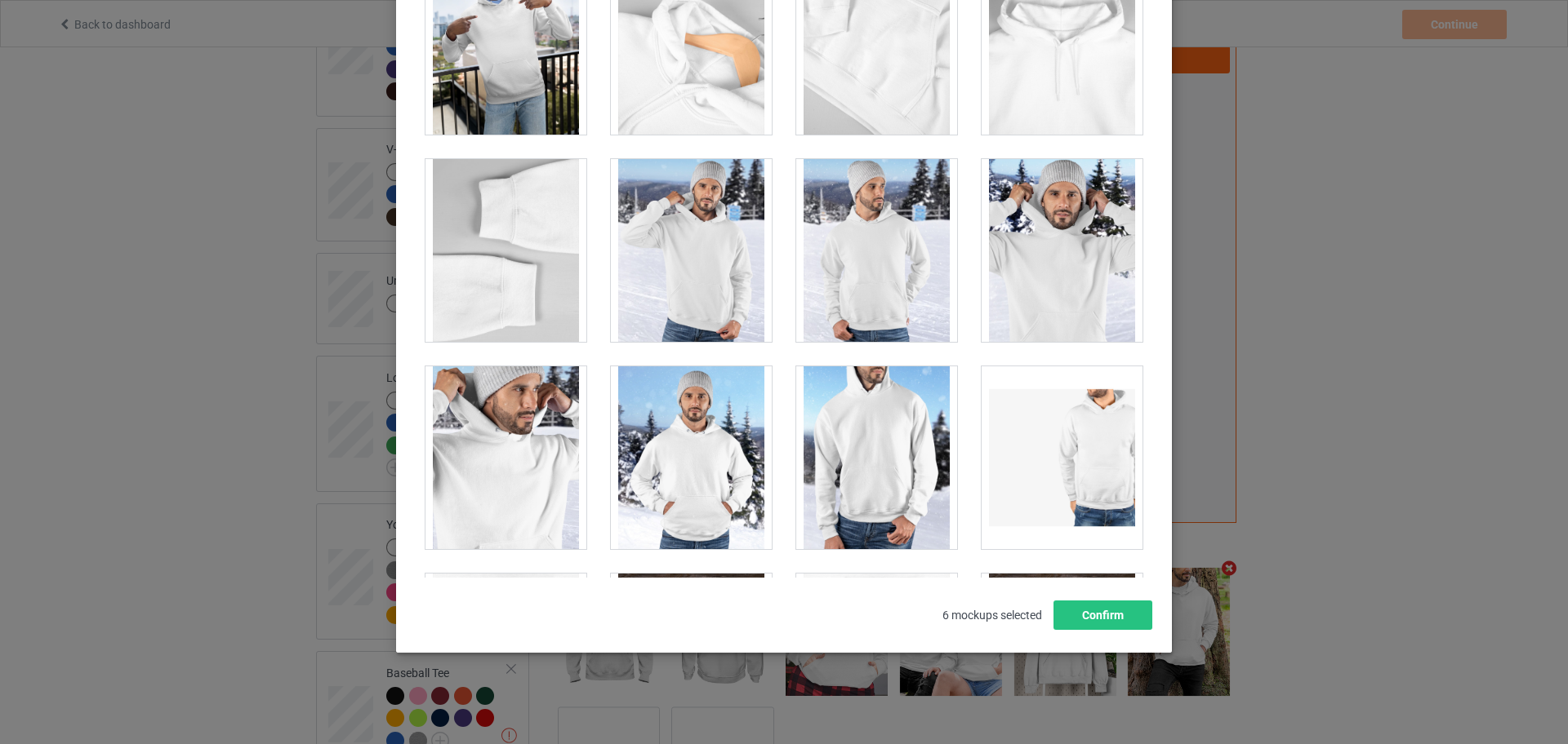
scroll to position [9326, 0]
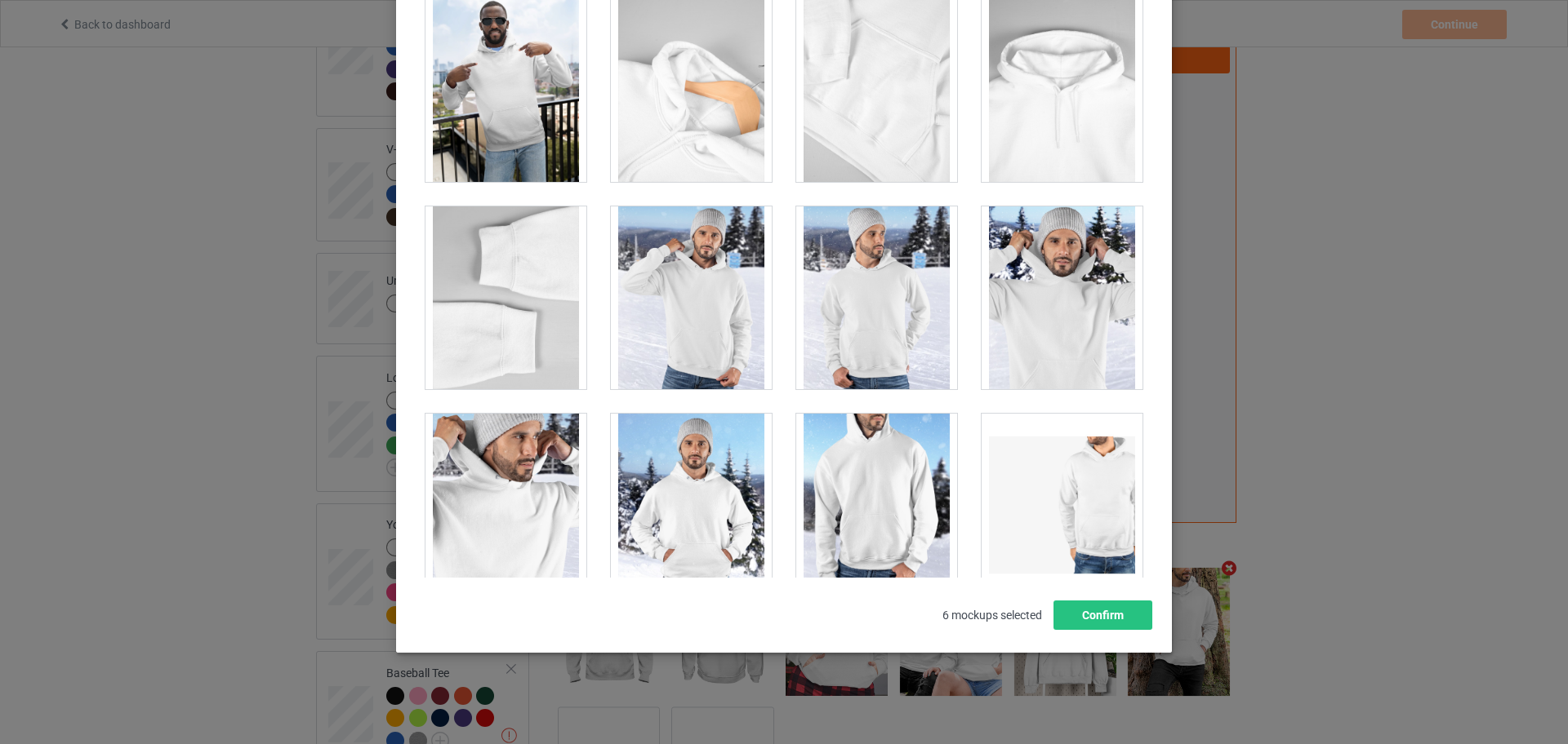
click at [697, 436] on div at bounding box center [691, 505] width 161 height 183
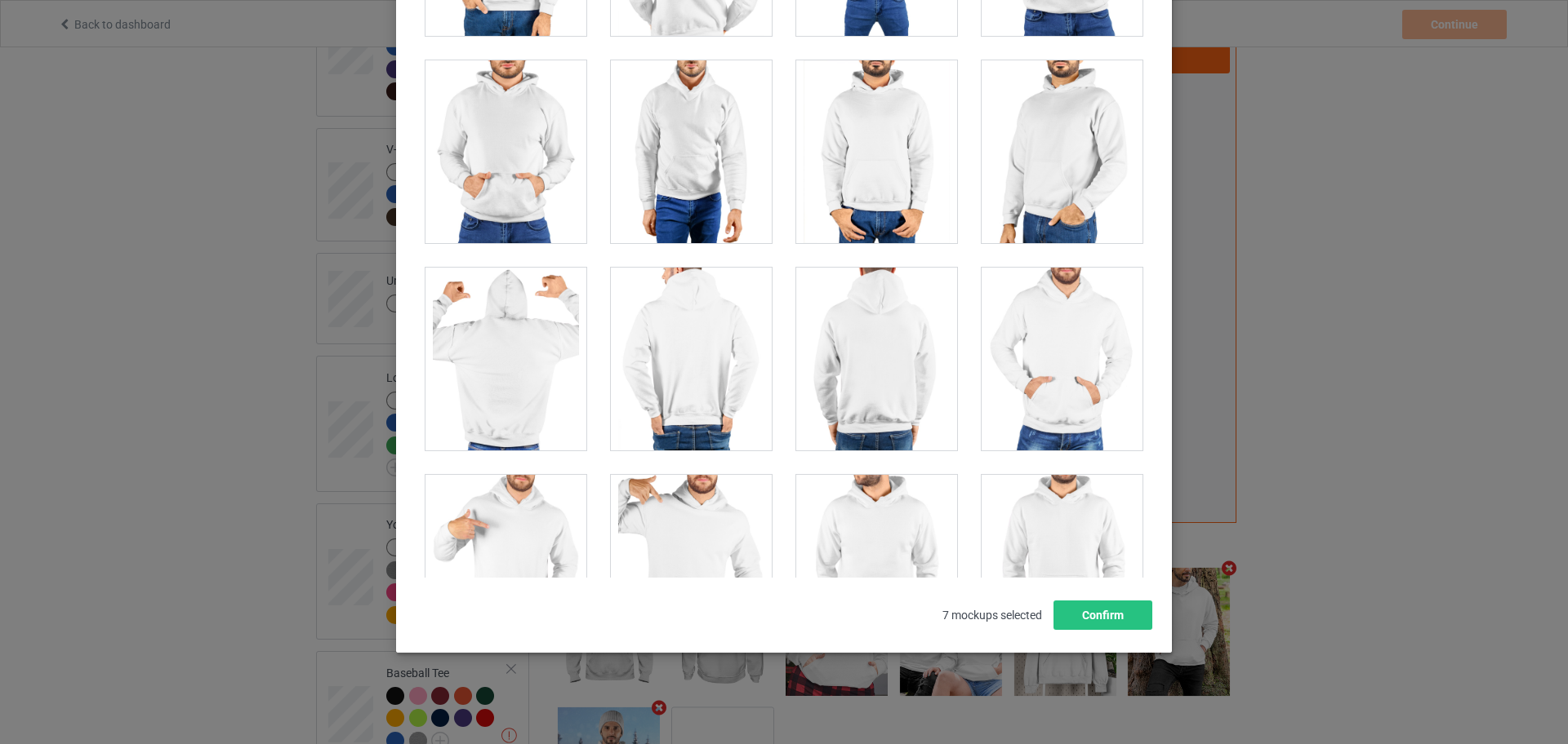
scroll to position [8611, 0]
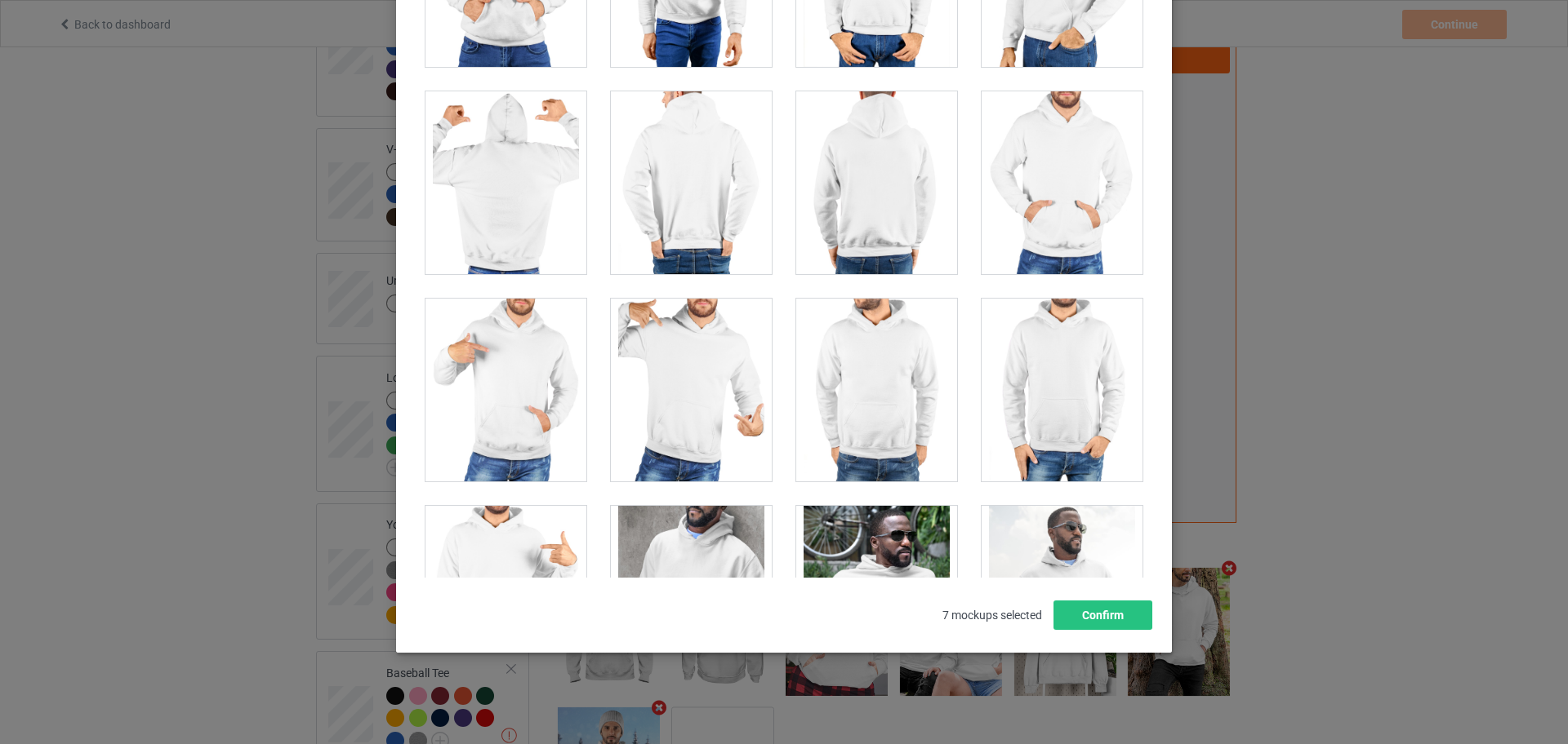
click at [845, 418] on div at bounding box center [877, 390] width 161 height 183
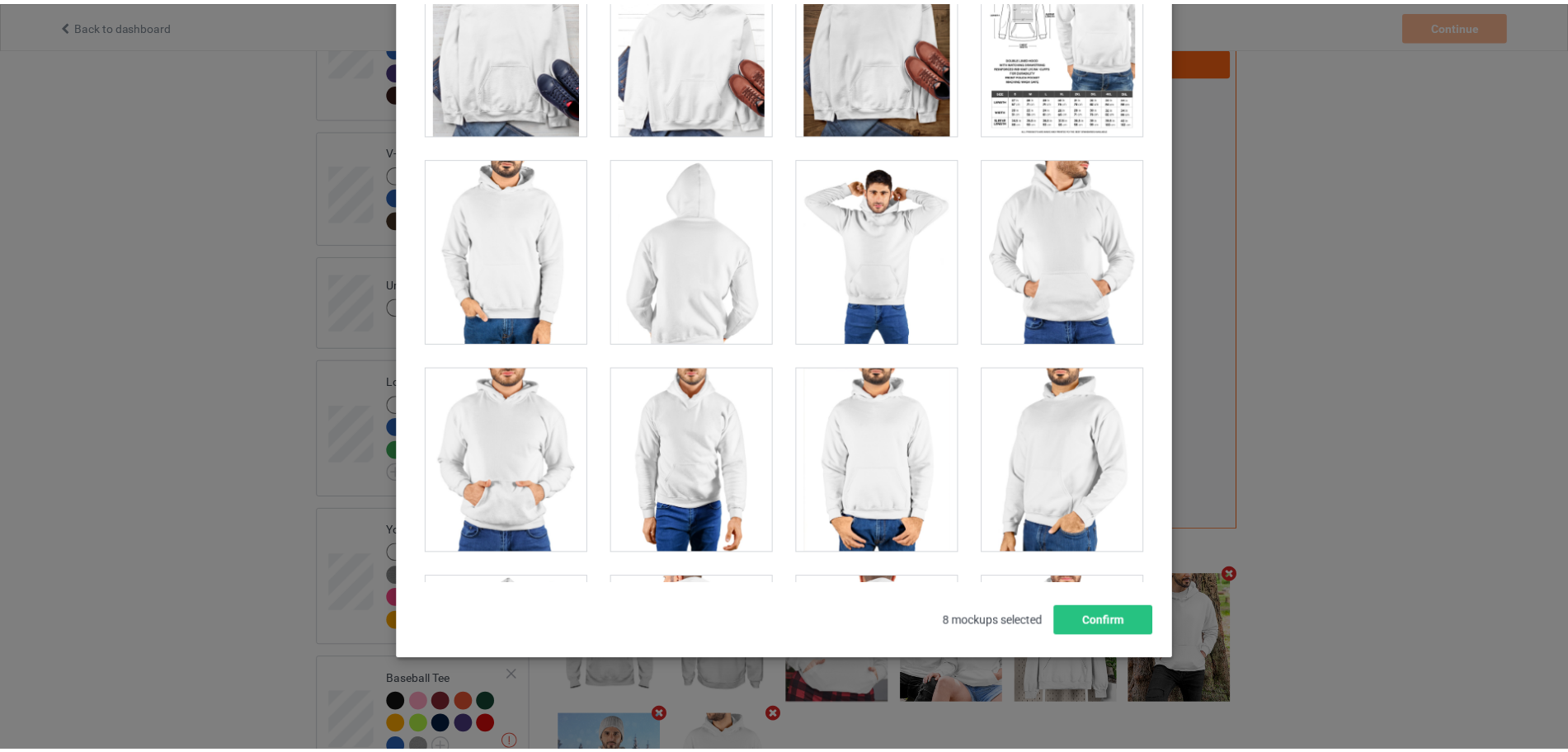
scroll to position [8189, 0]
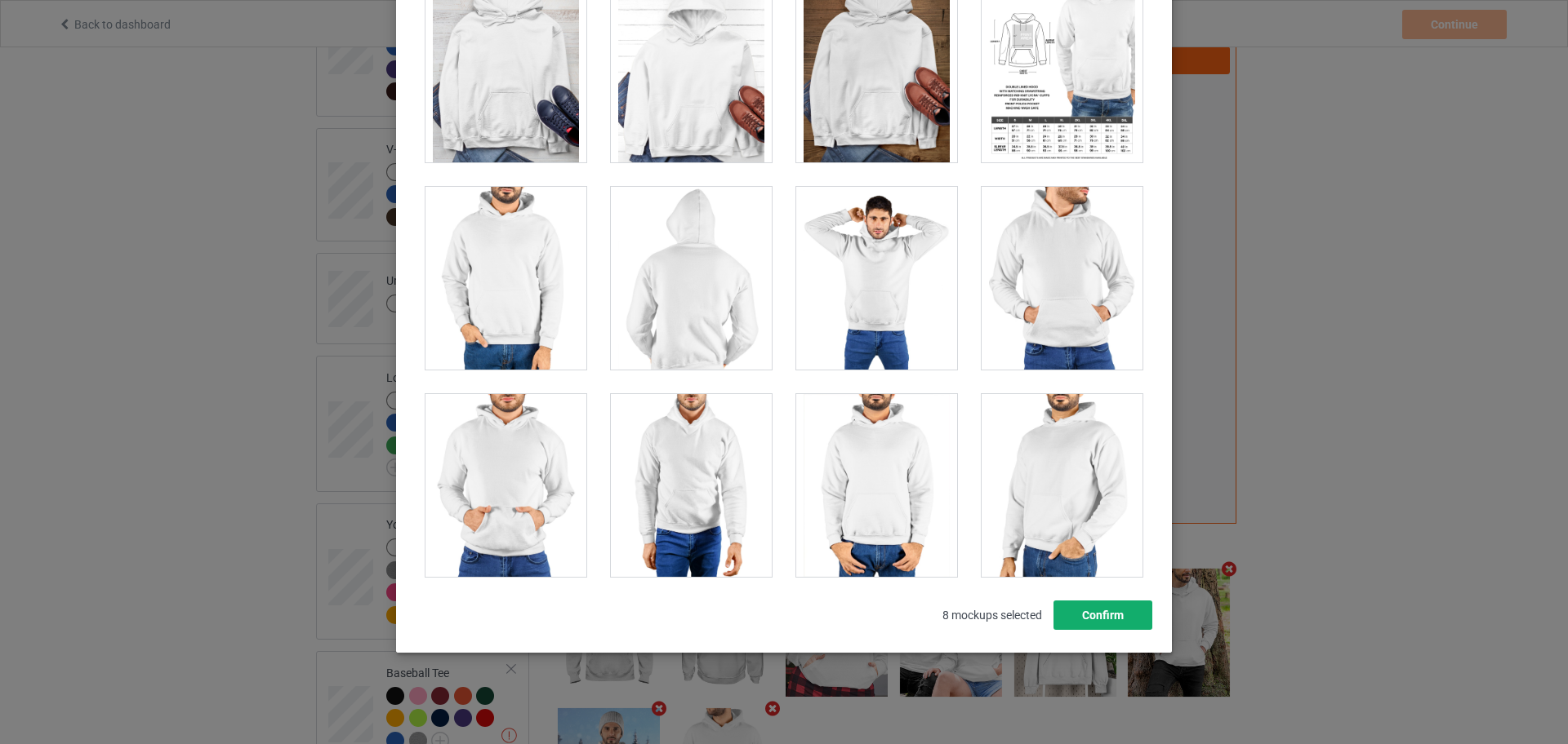
click at [1120, 629] on button "Confirm" at bounding box center [1102, 616] width 99 height 29
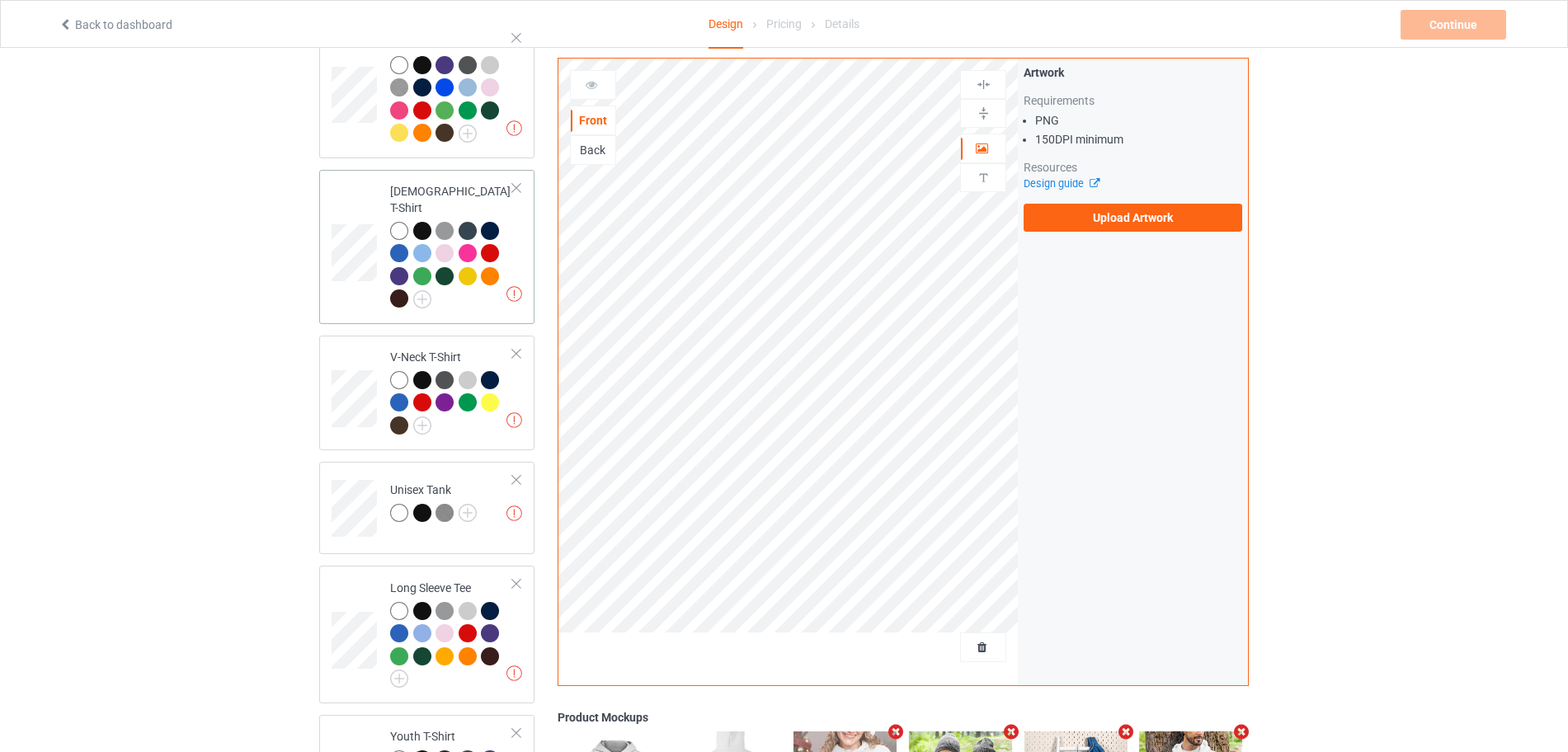
click at [479, 289] on div at bounding box center [452, 268] width 123 height 91
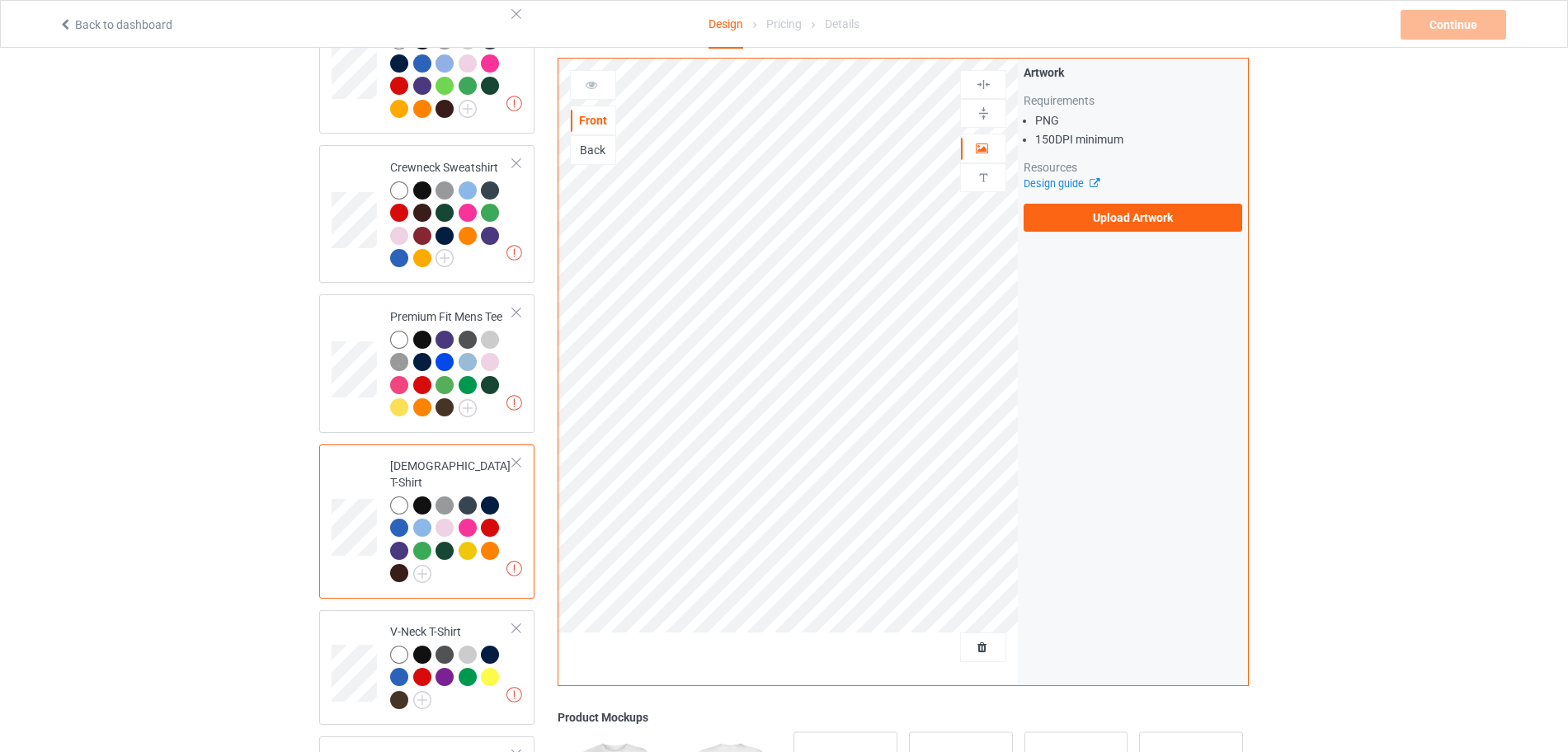
scroll to position [309, 0]
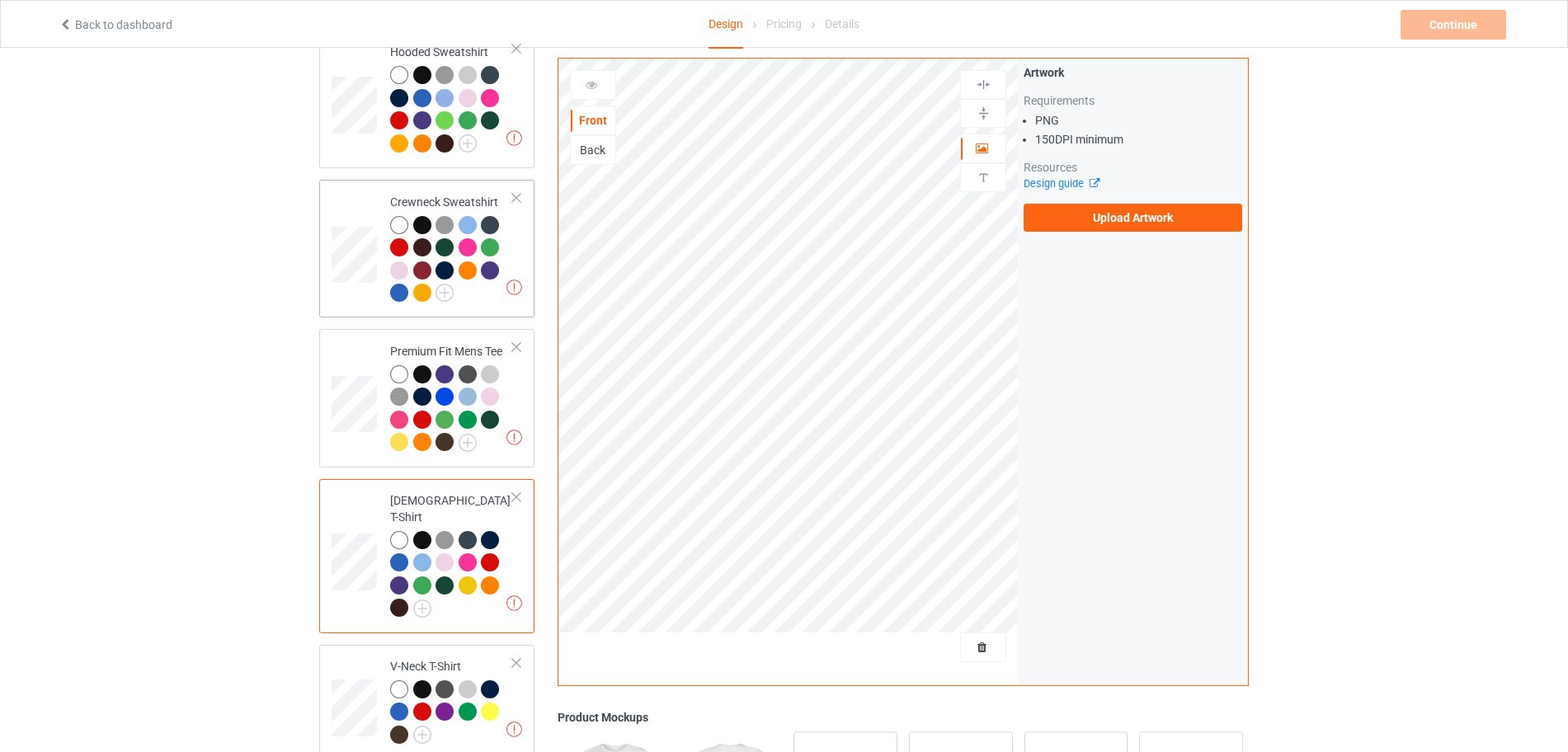
click at [494, 316] on div "Missing artworks Crewneck Sweatshirt" at bounding box center [426, 249] width 215 height 138
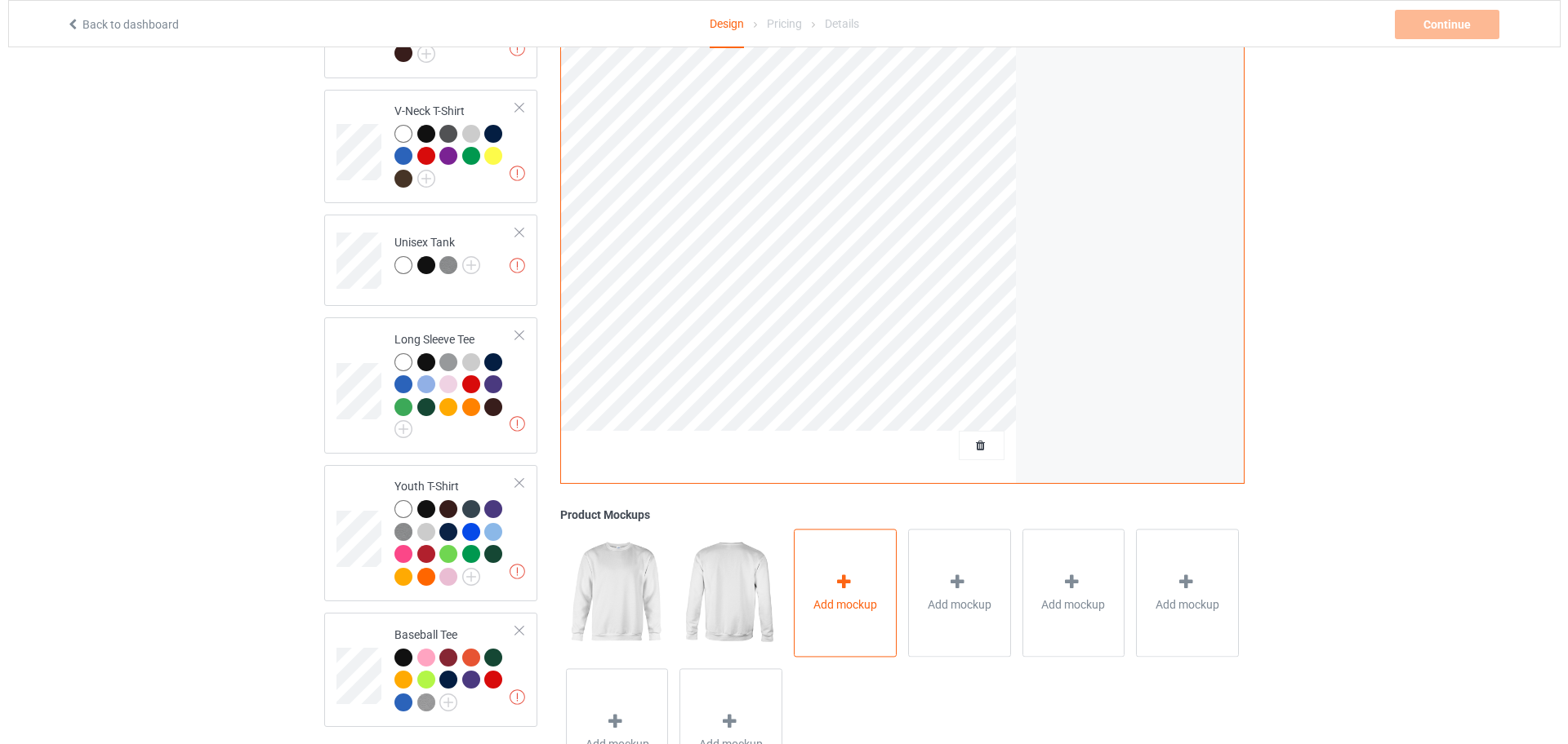
scroll to position [939, 0]
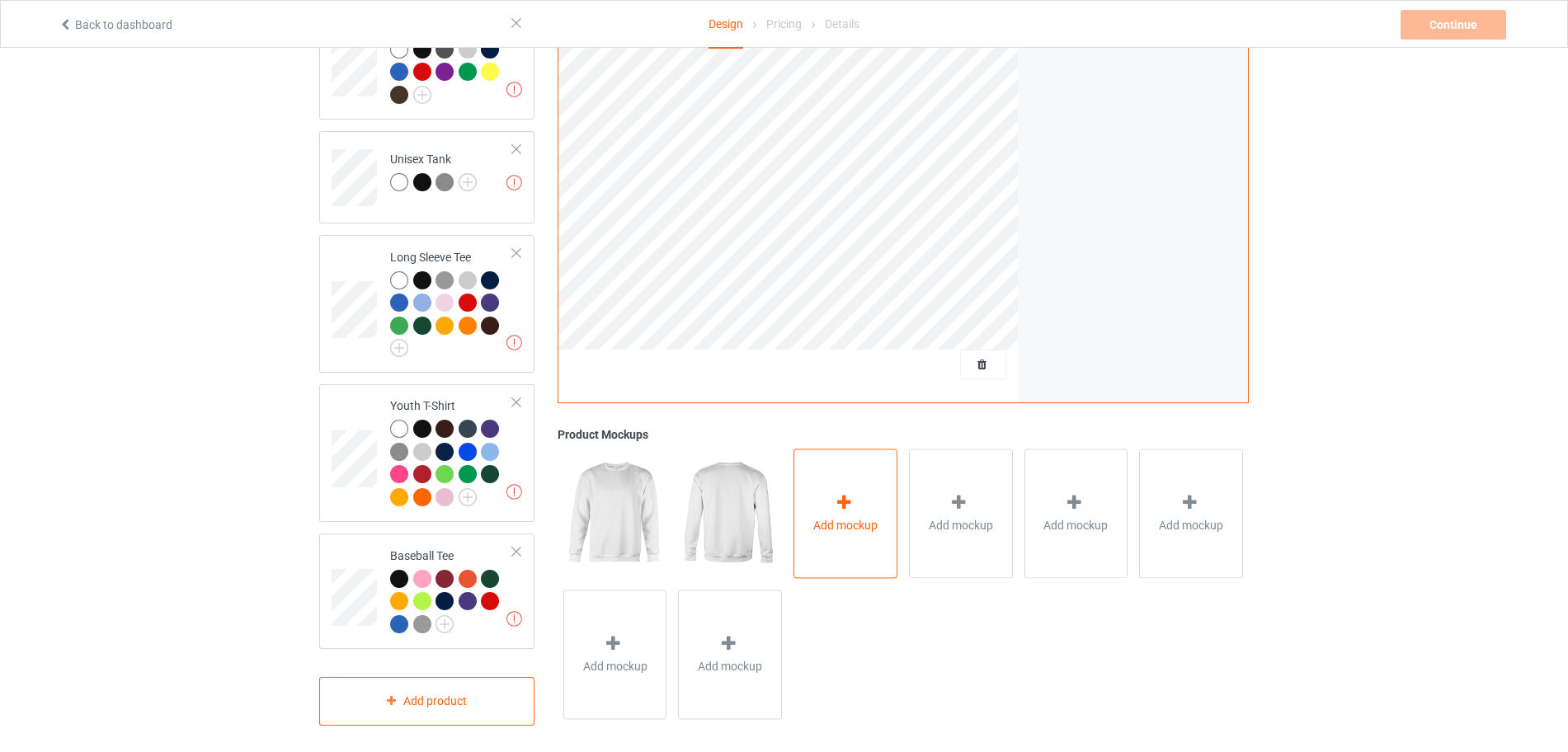
click at [848, 532] on div "Add mockup" at bounding box center [845, 514] width 104 height 130
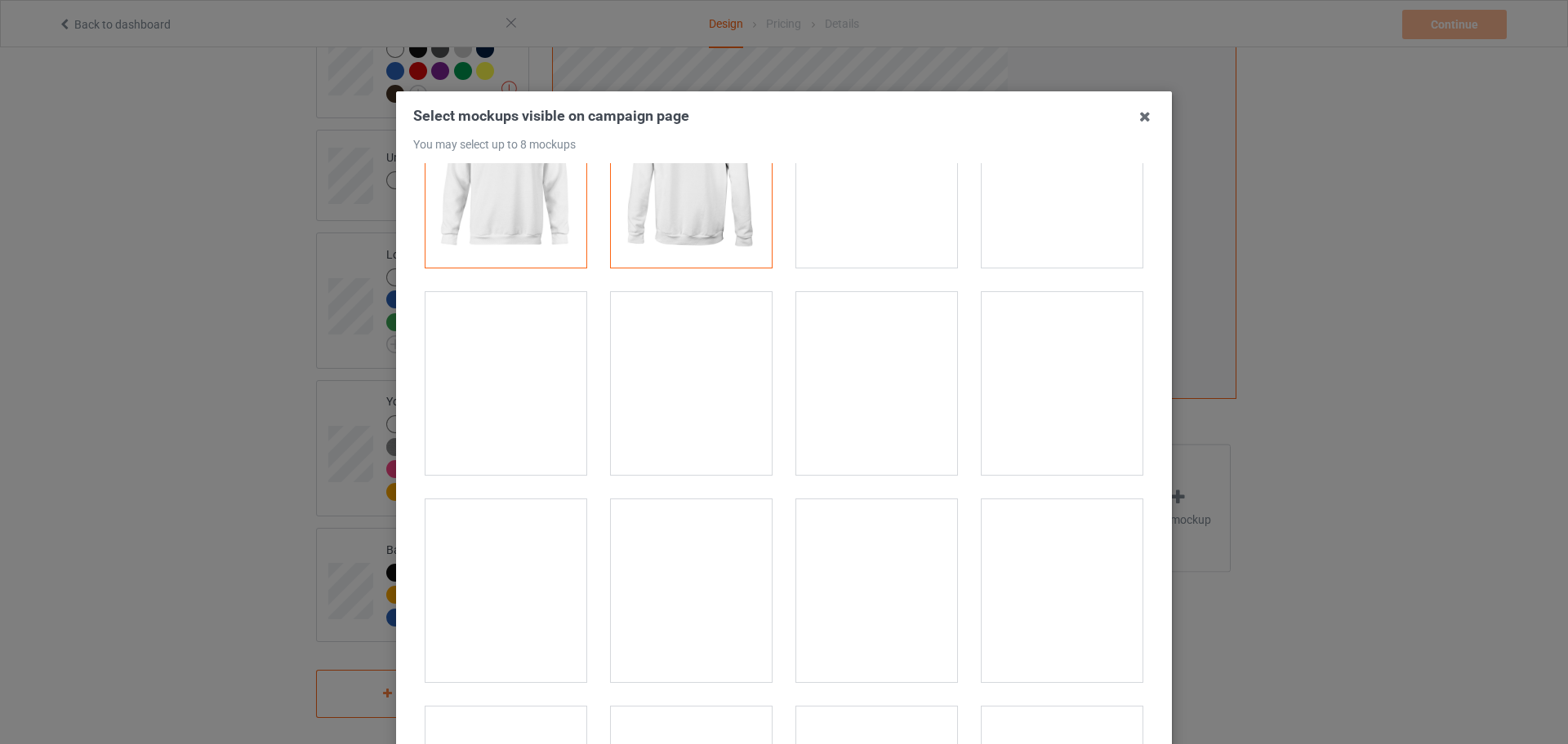
scroll to position [204, 0]
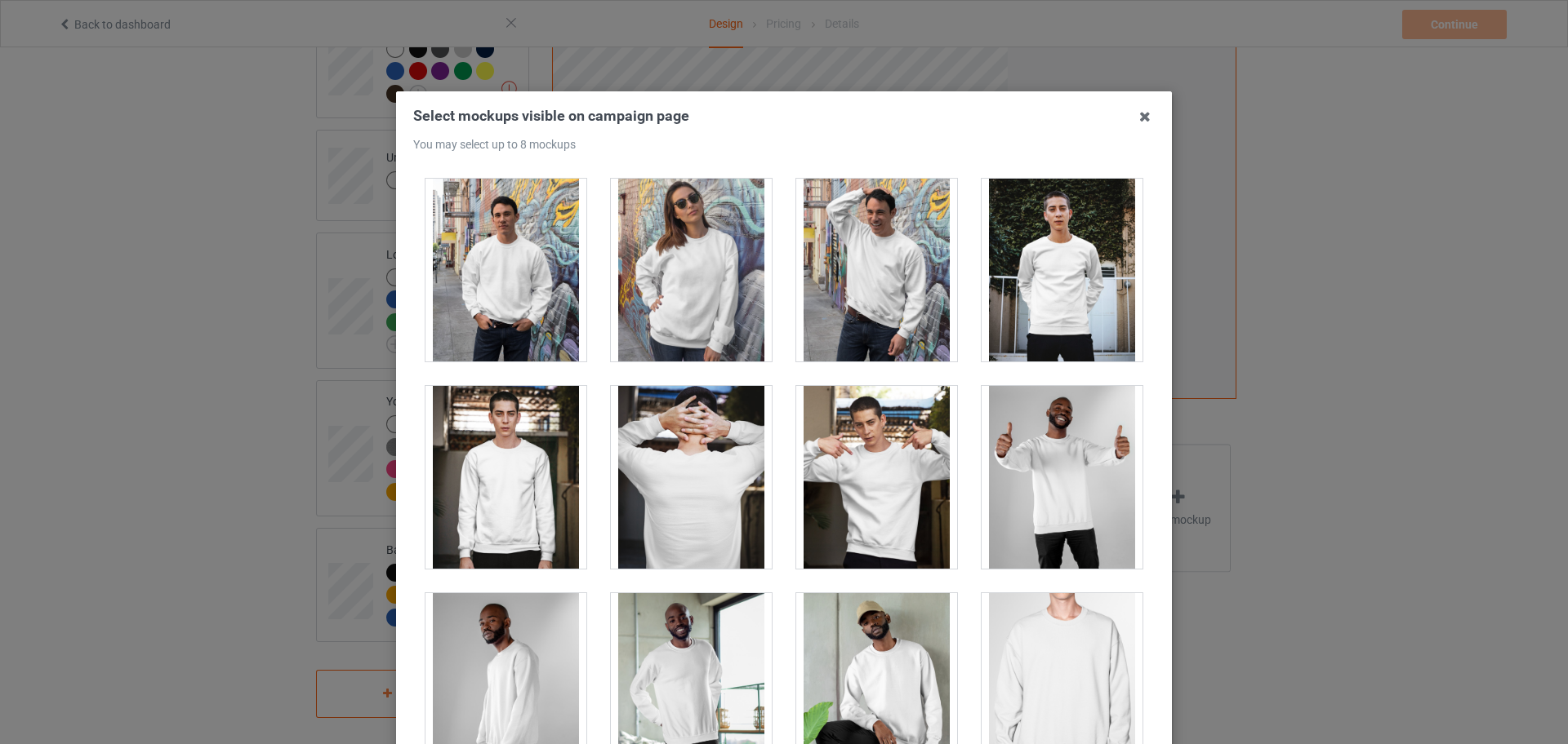
click at [538, 329] on div at bounding box center [506, 270] width 161 height 183
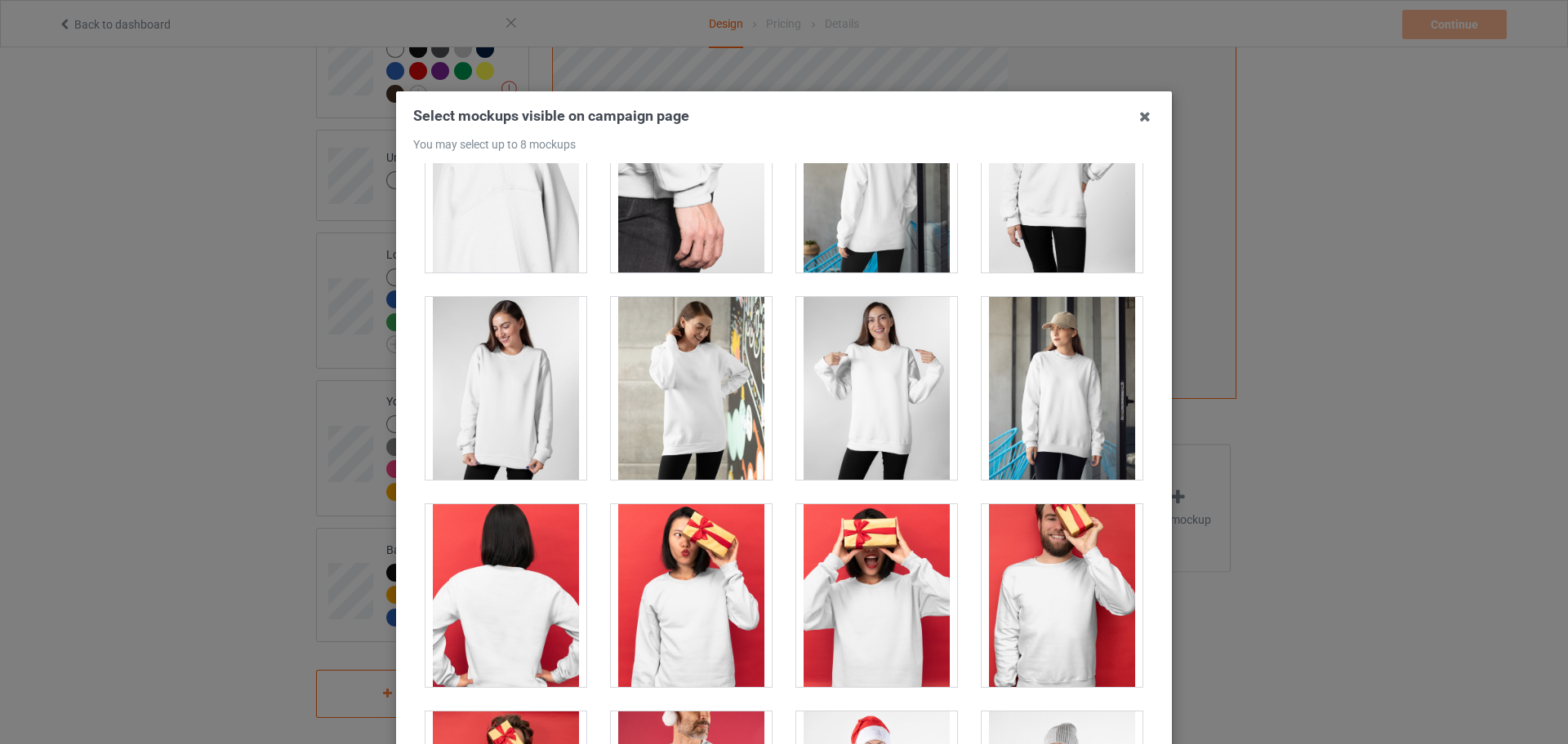
click at [880, 398] on div at bounding box center [877, 388] width 161 height 183
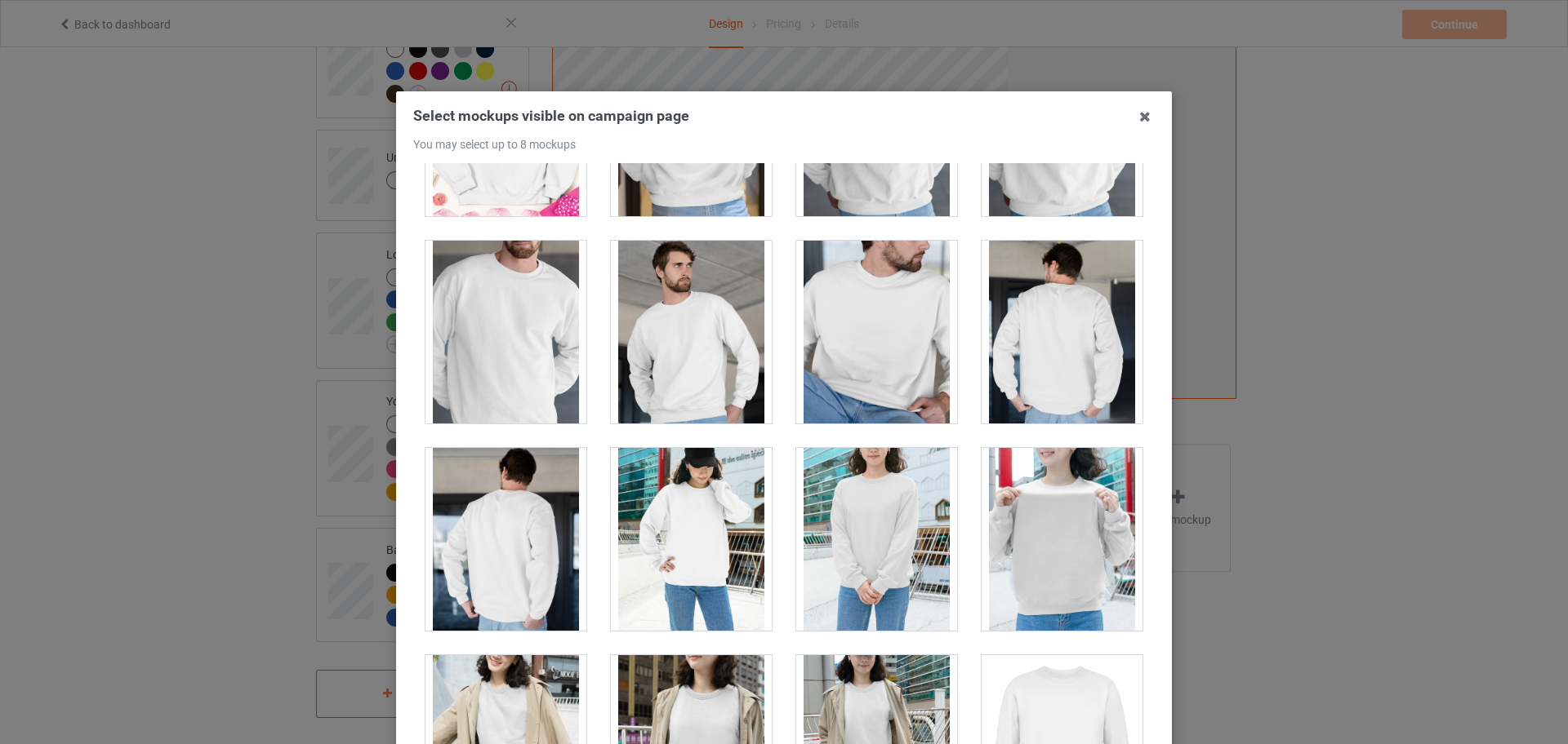
scroll to position [3877, 0]
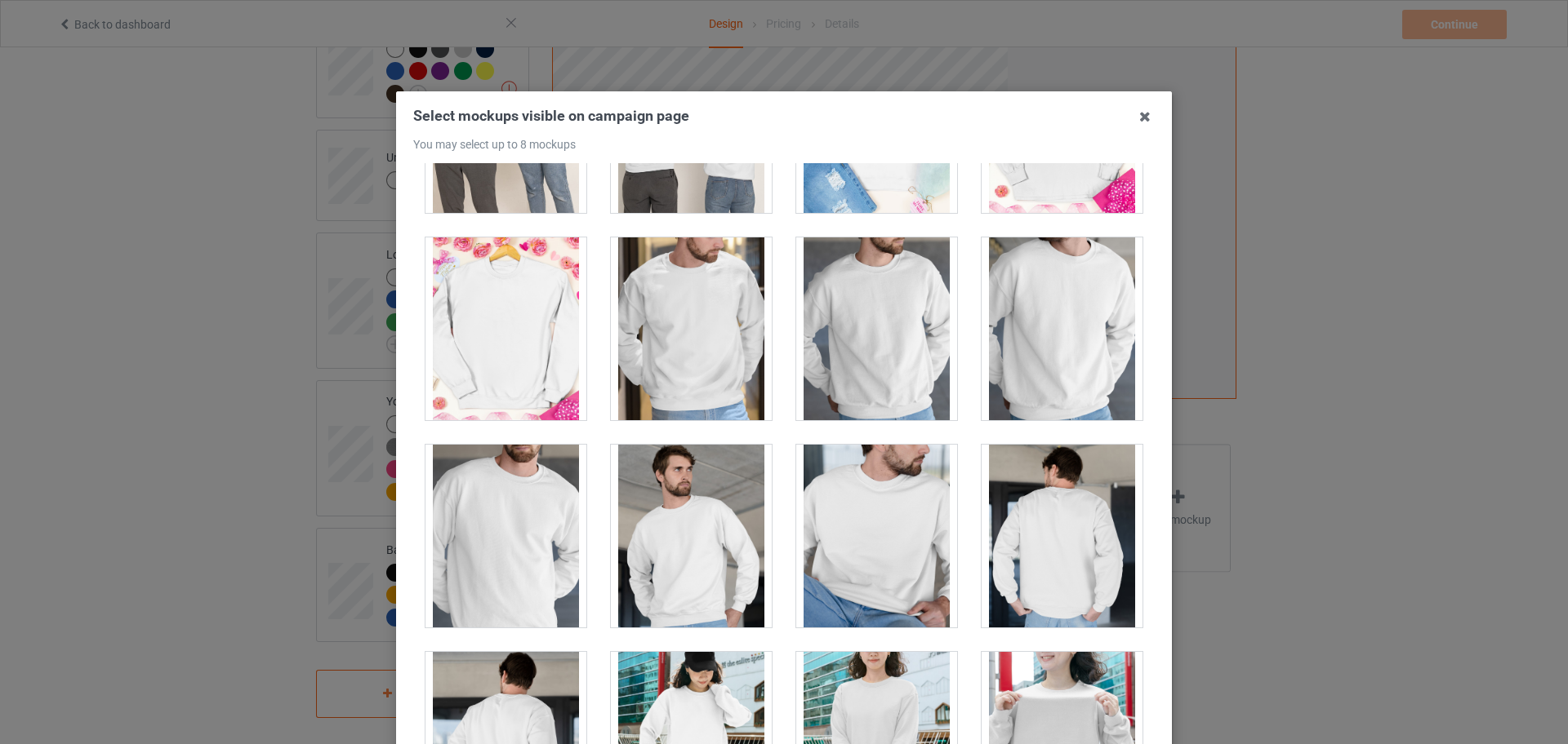
click at [701, 383] on div at bounding box center [691, 328] width 161 height 183
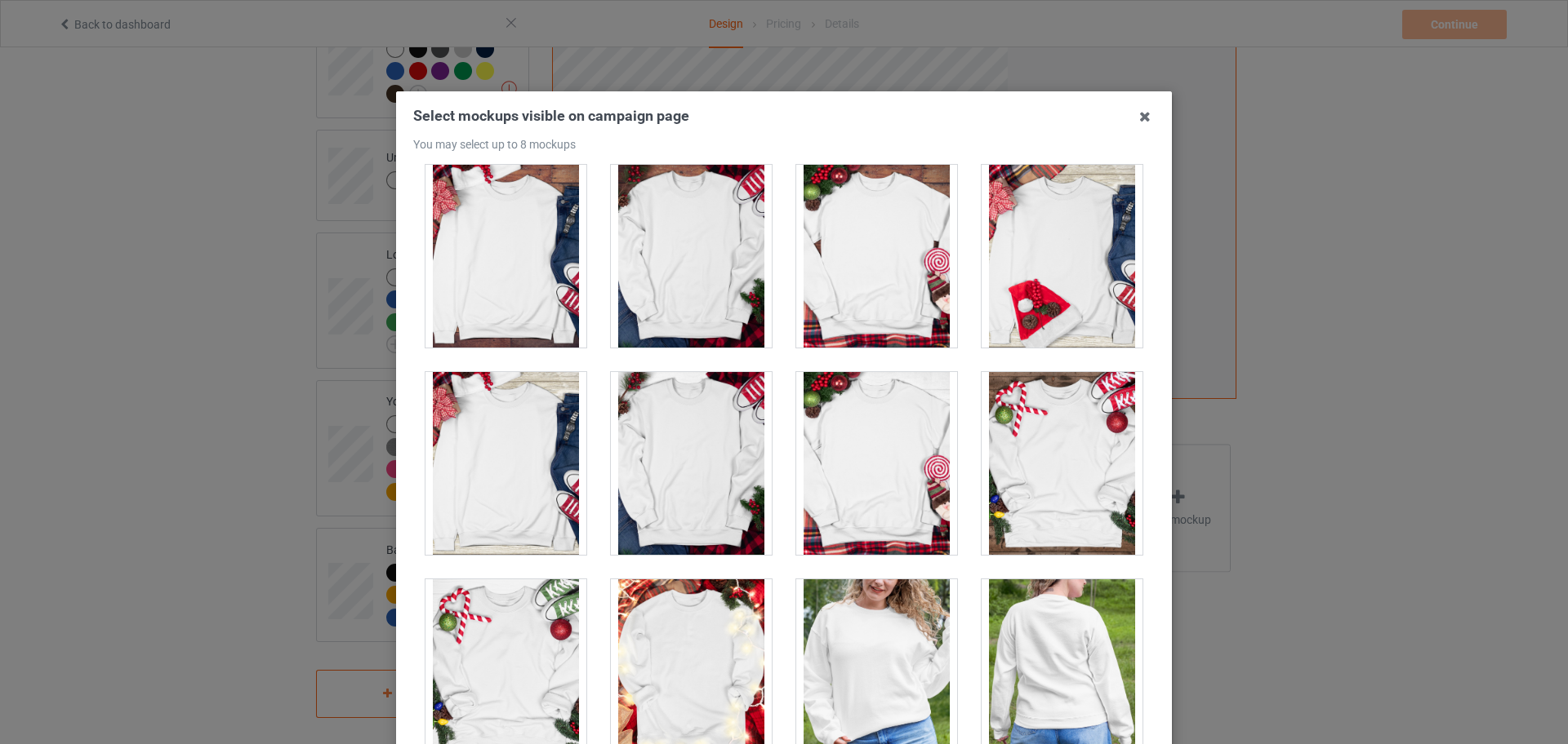
scroll to position [7347, 0]
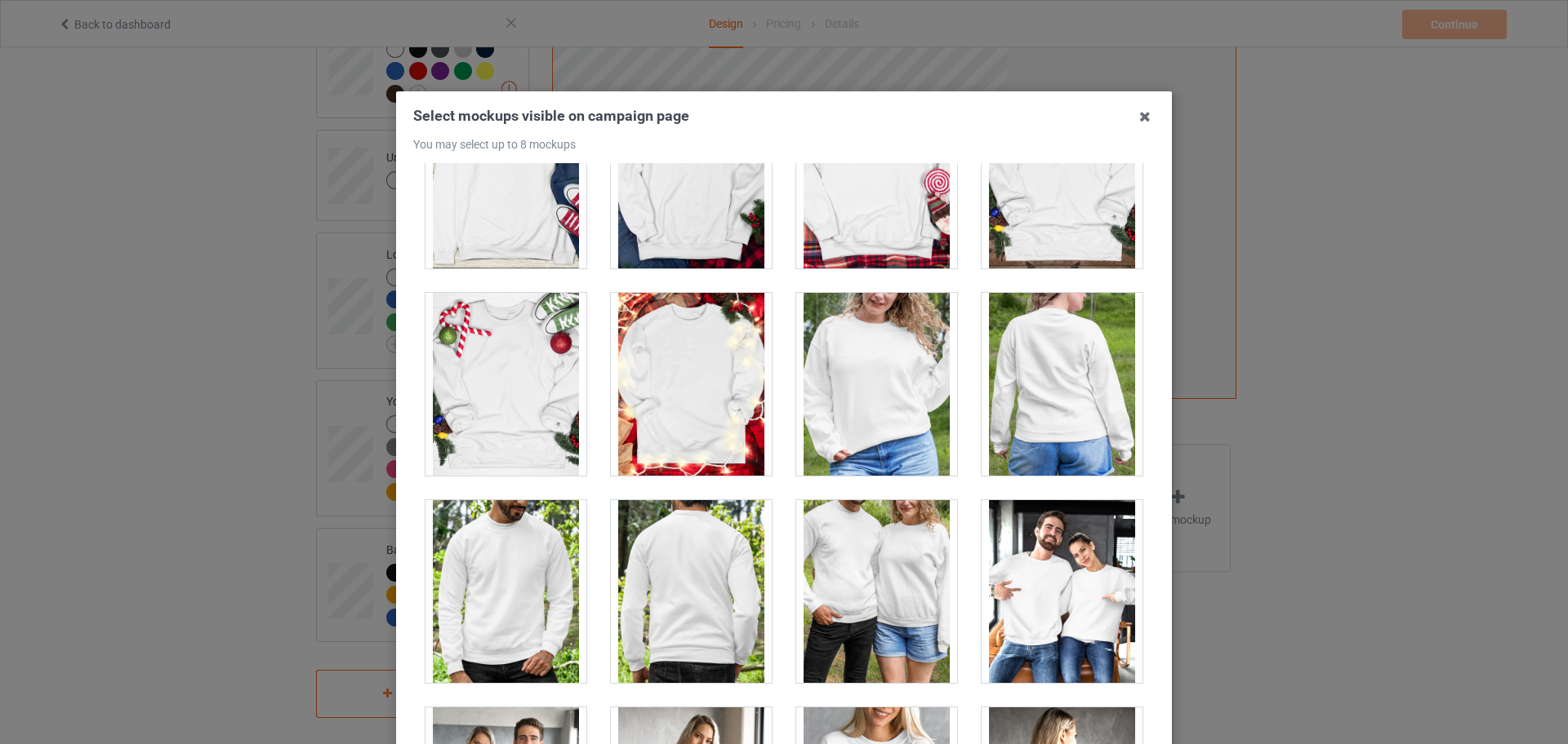
click at [867, 417] on div at bounding box center [877, 384] width 161 height 183
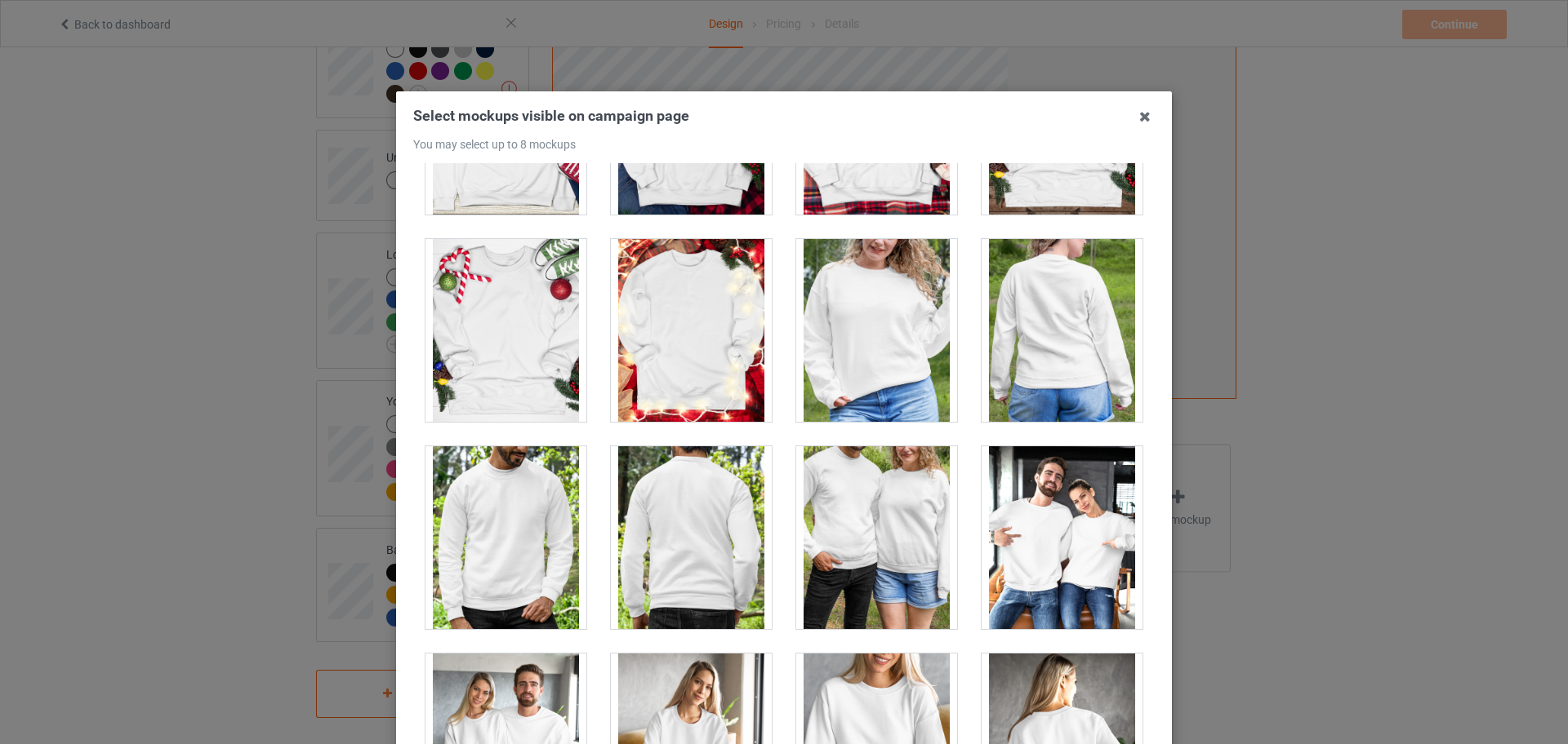
scroll to position [7449, 0]
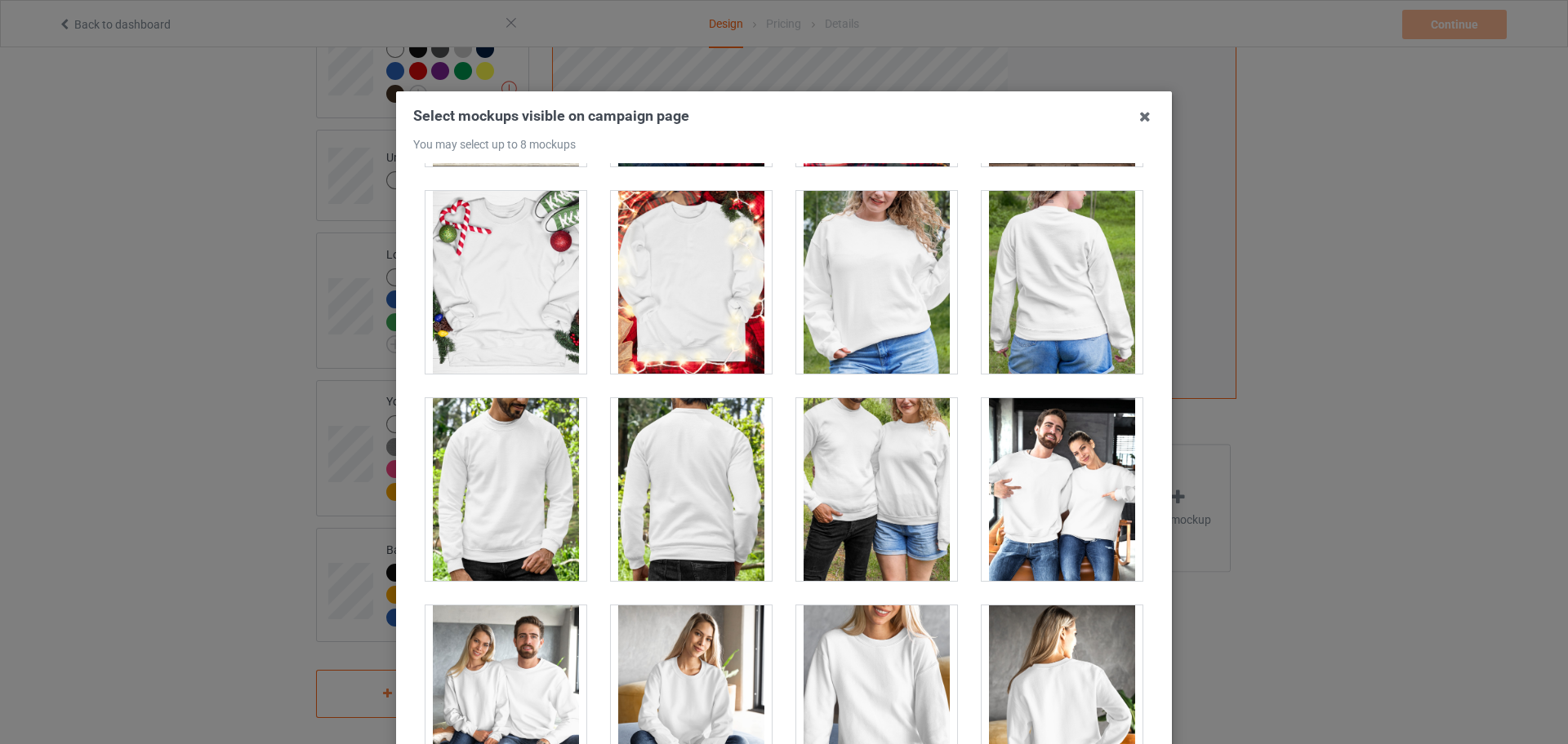
click at [886, 315] on div at bounding box center [877, 282] width 161 height 183
click at [880, 319] on div at bounding box center [877, 282] width 161 height 183
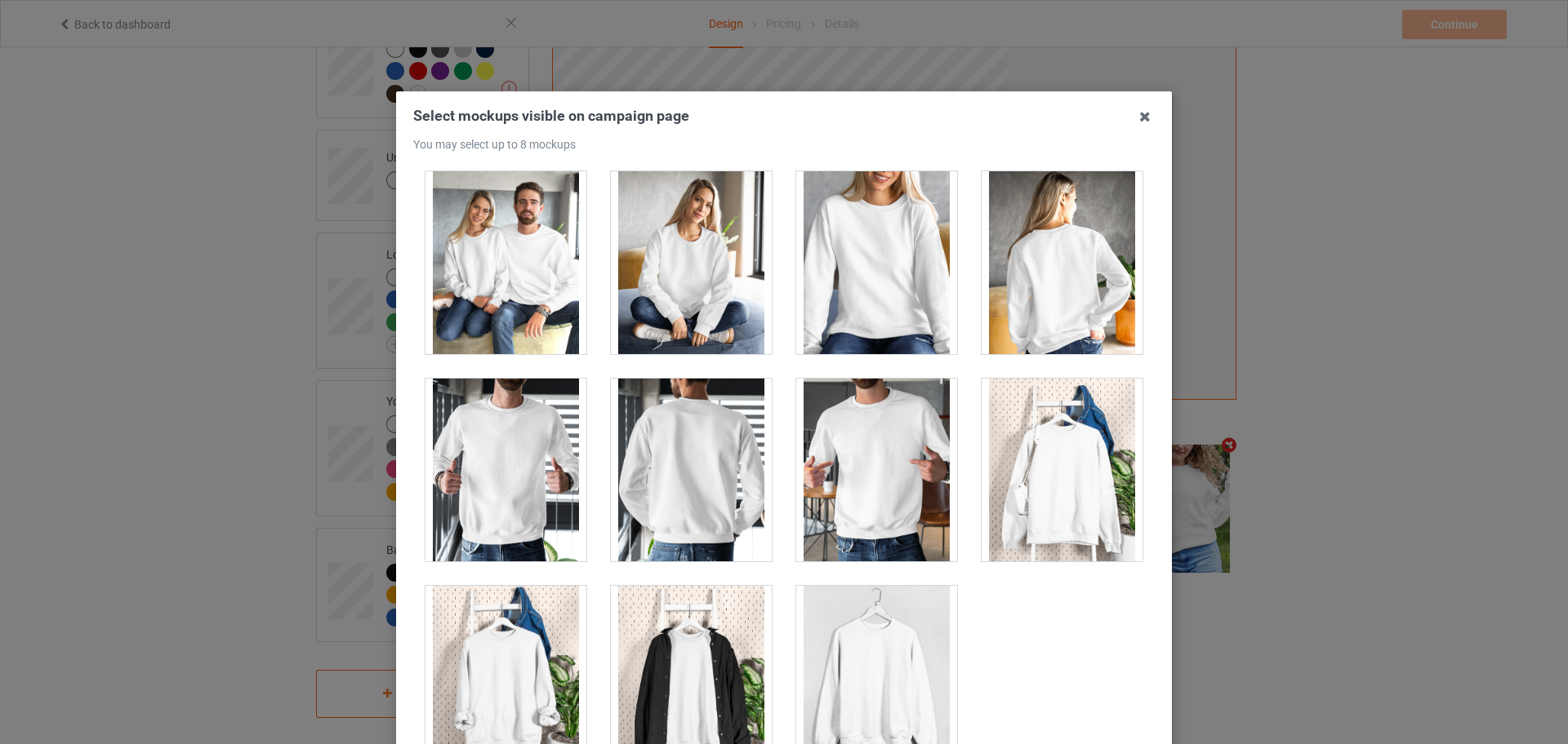
scroll to position [7905, 0]
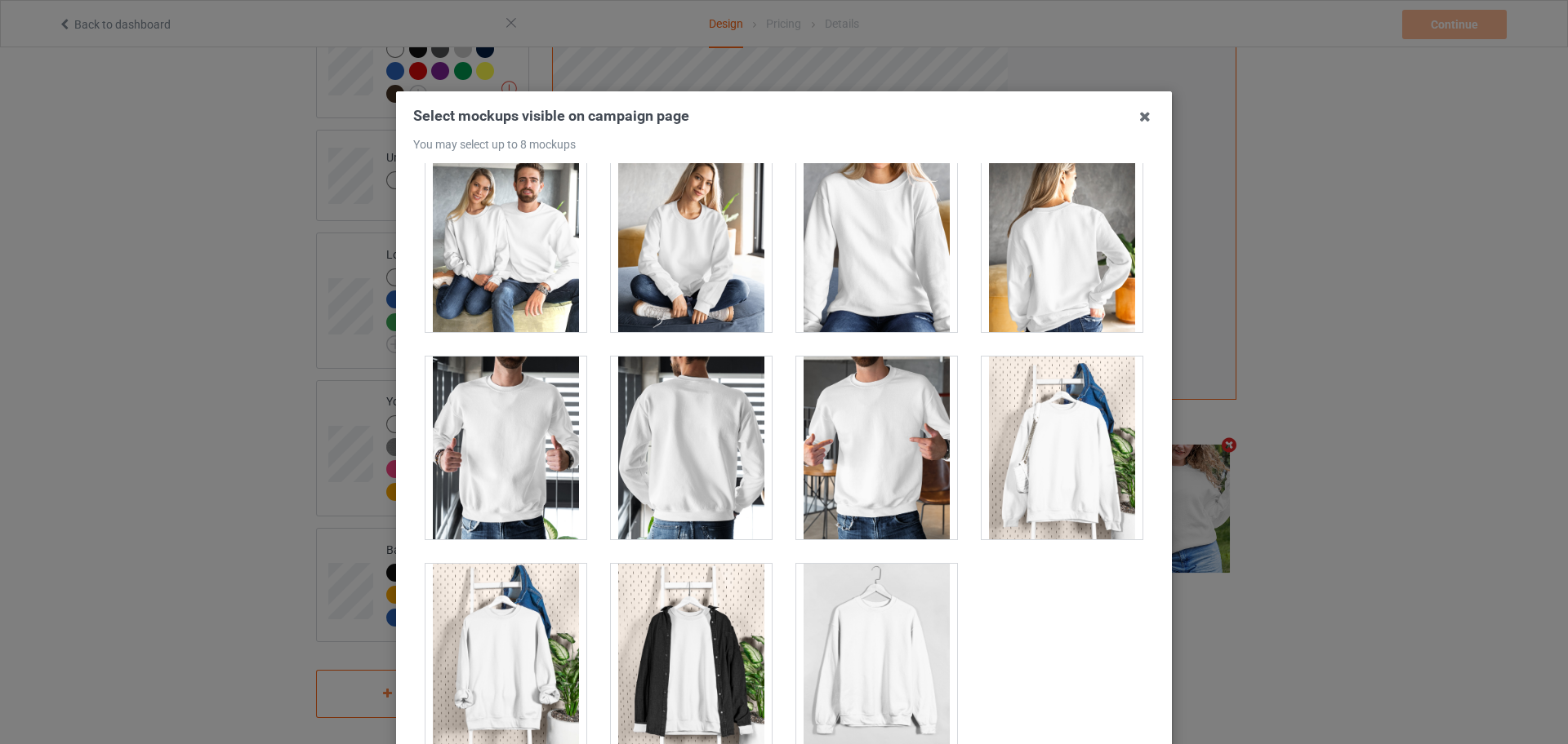
click at [514, 627] on div at bounding box center [506, 655] width 161 height 183
click at [553, 647] on div at bounding box center [506, 655] width 161 height 183
click at [480, 659] on div at bounding box center [506, 655] width 161 height 183
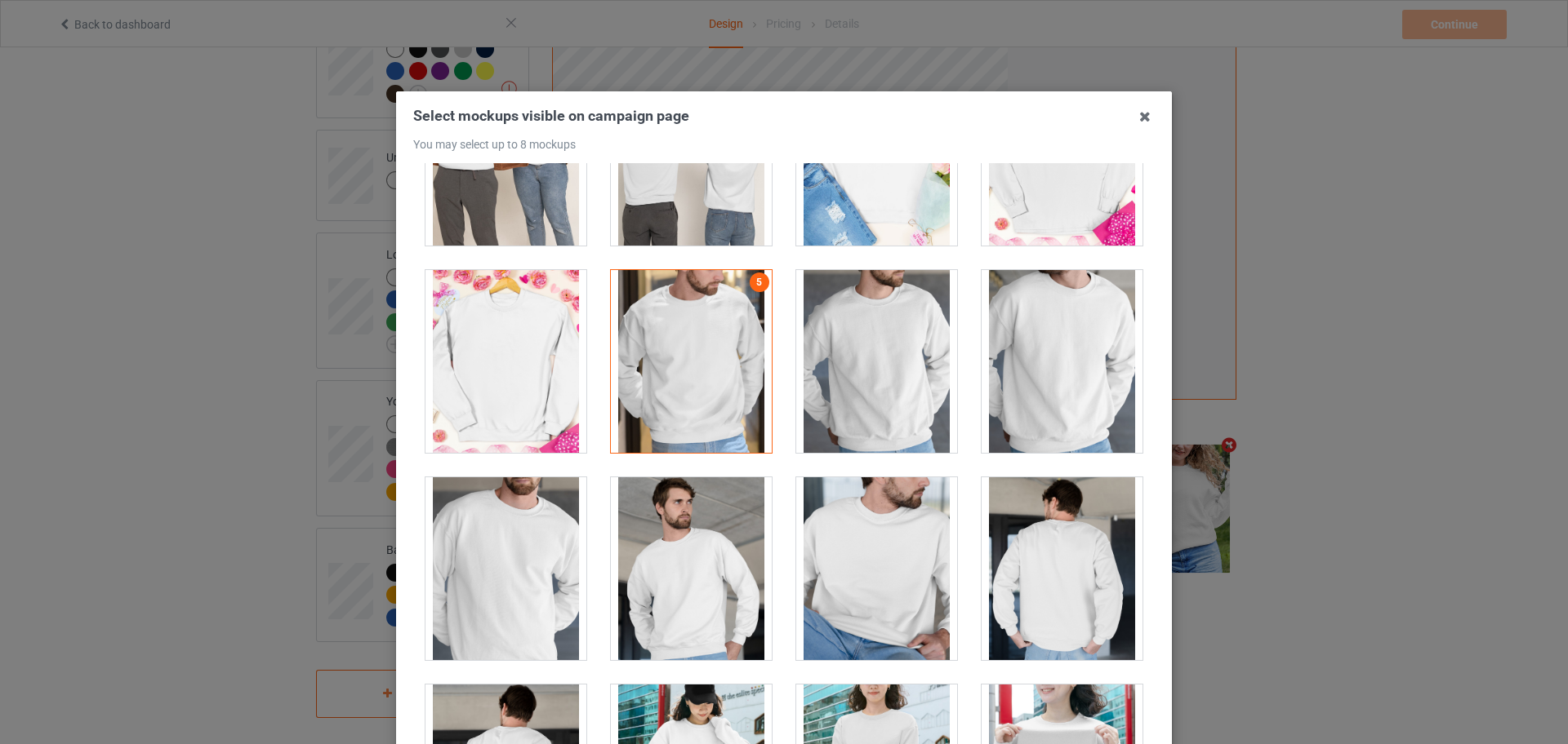
scroll to position [3824, 0]
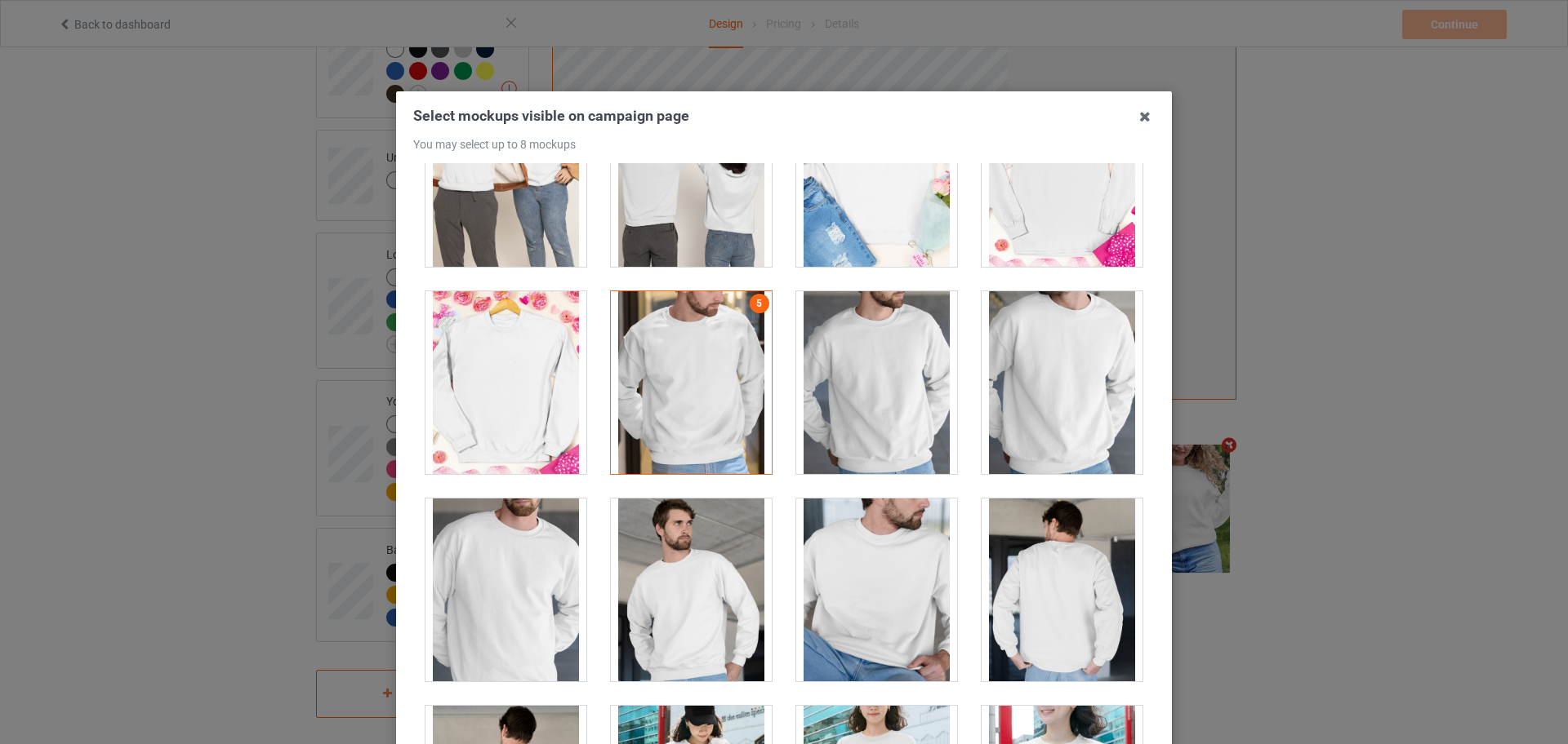
click at [867, 553] on div at bounding box center [877, 590] width 161 height 183
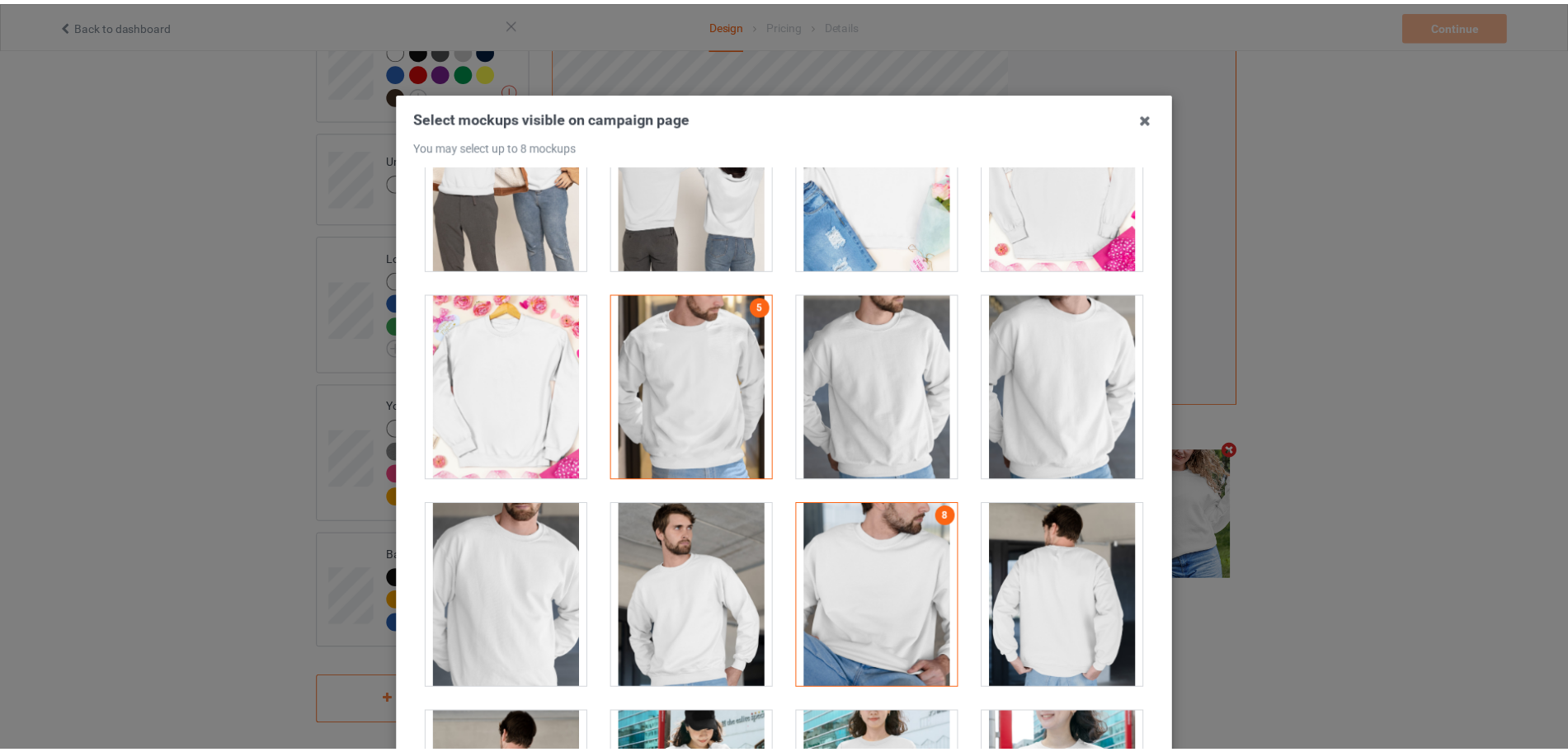
scroll to position [182, 0]
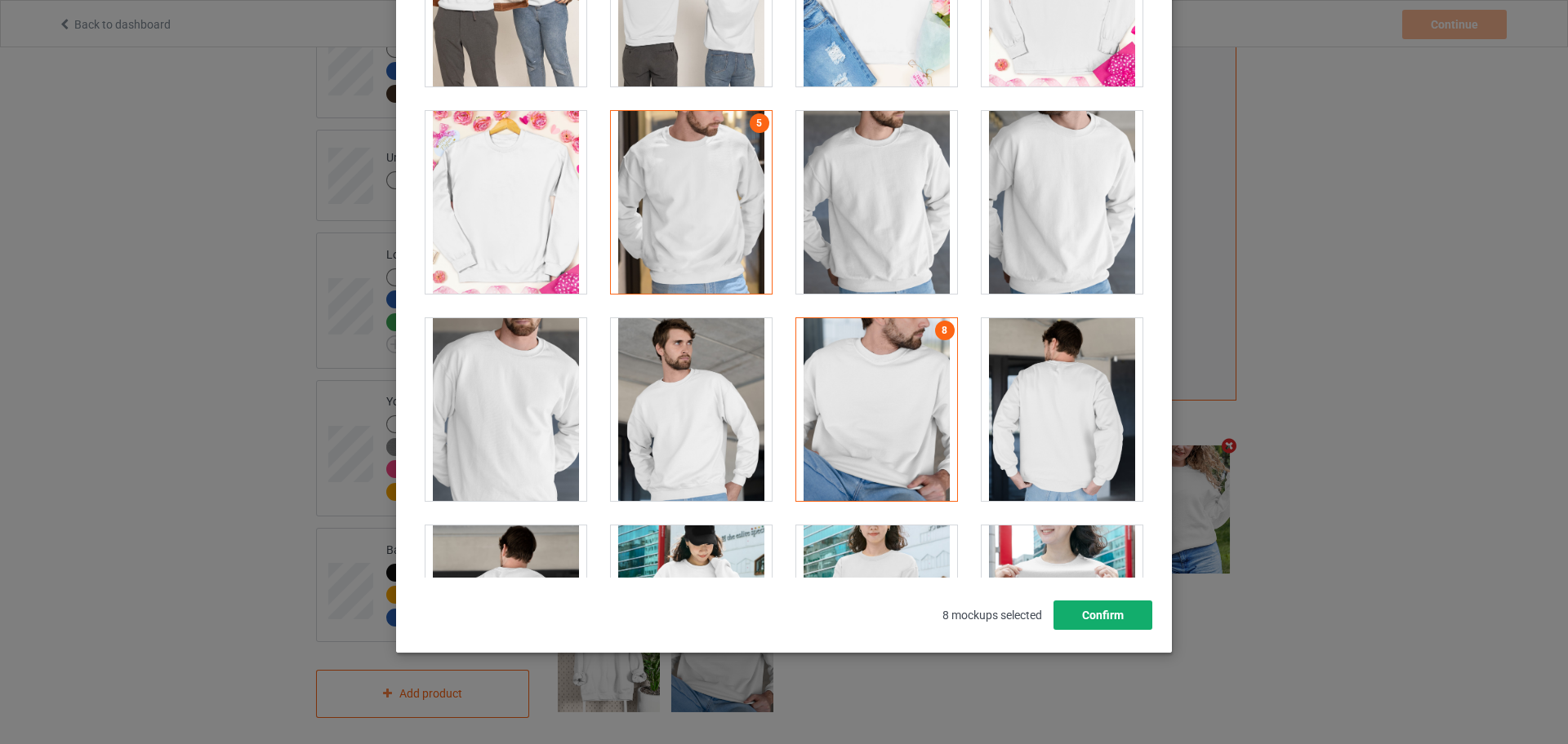
click at [1098, 606] on button "Confirm" at bounding box center [1102, 616] width 99 height 29
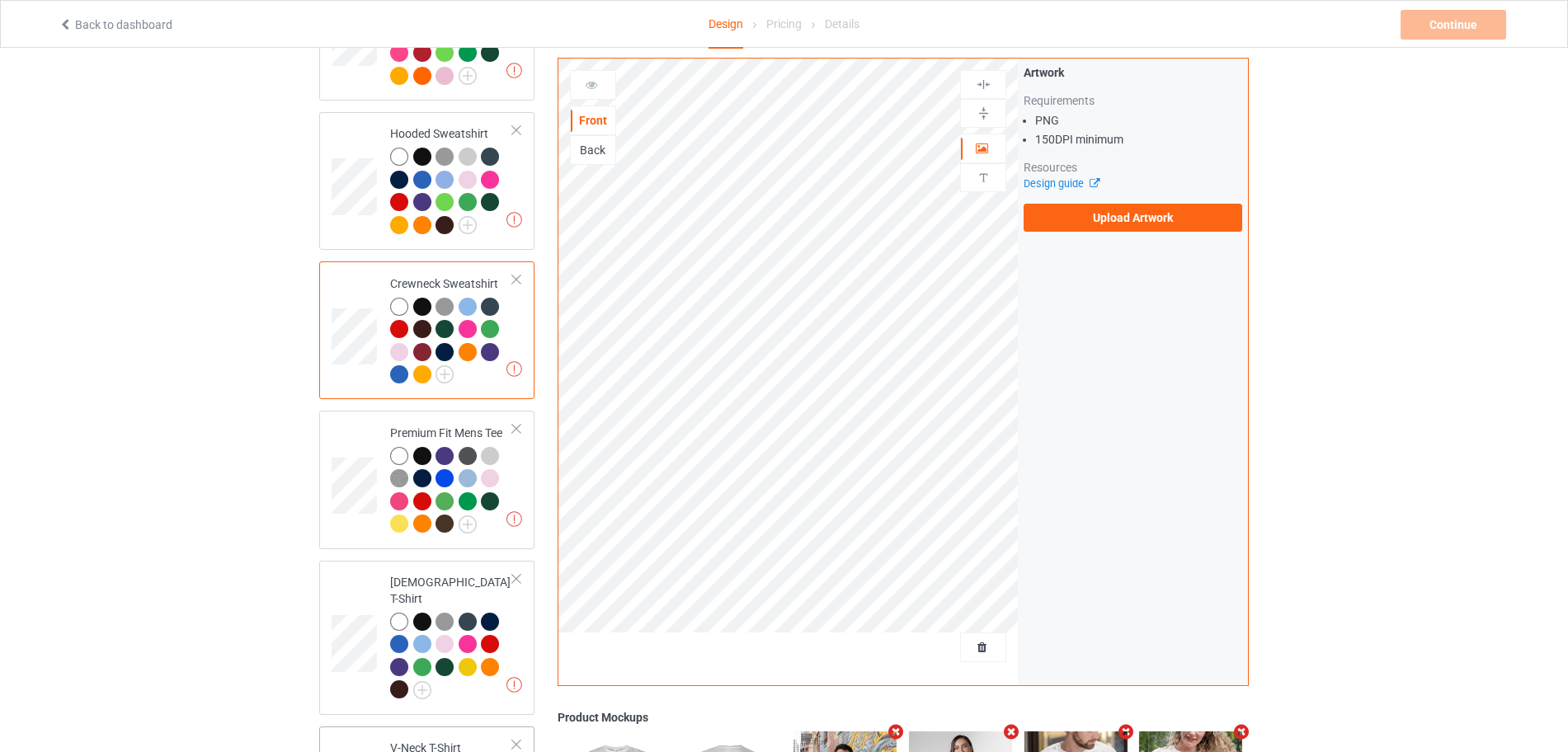
scroll to position [434, 0]
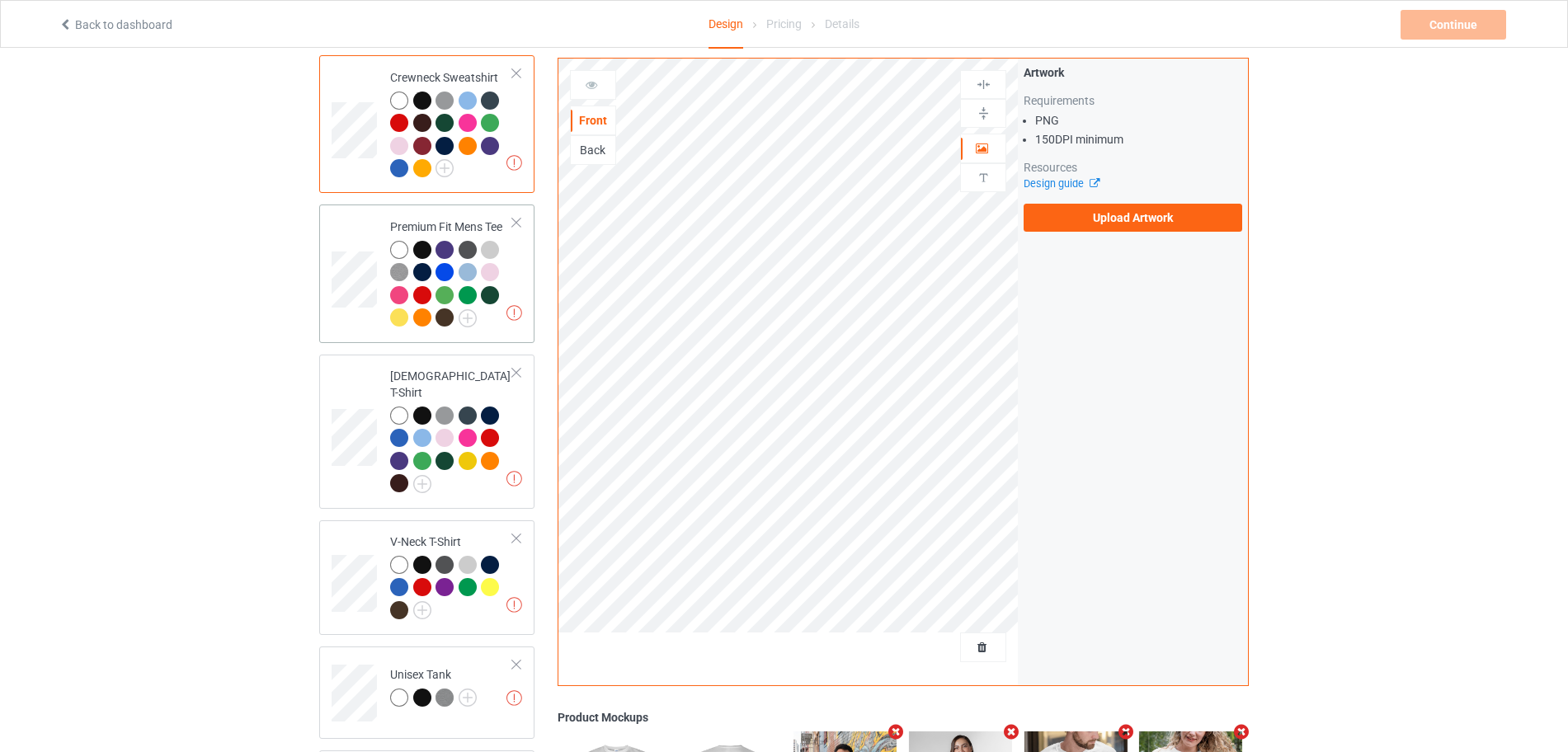
click at [512, 301] on div at bounding box center [452, 286] width 123 height 91
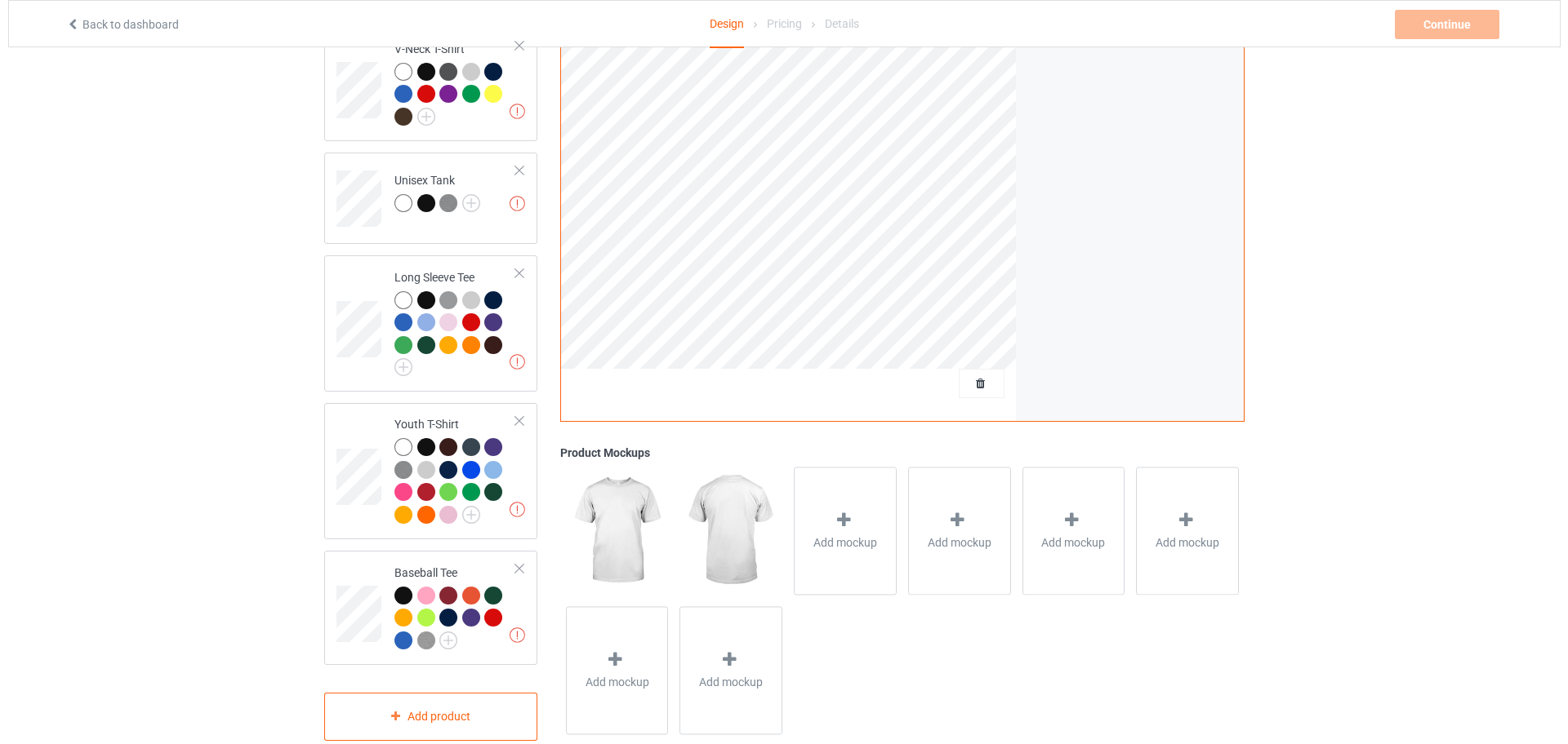
scroll to position [939, 0]
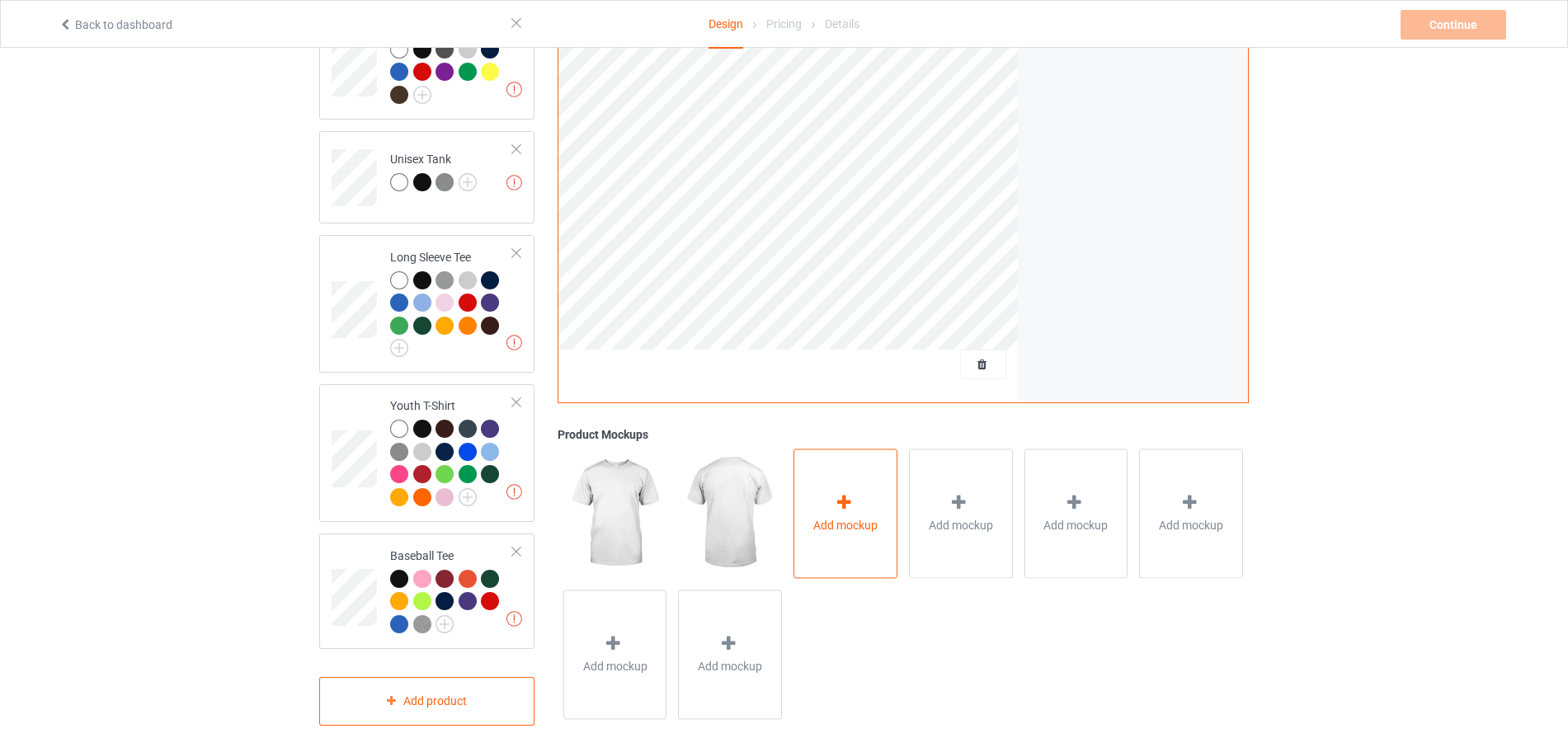
click at [849, 539] on div "Add mockup" at bounding box center [845, 514] width 104 height 130
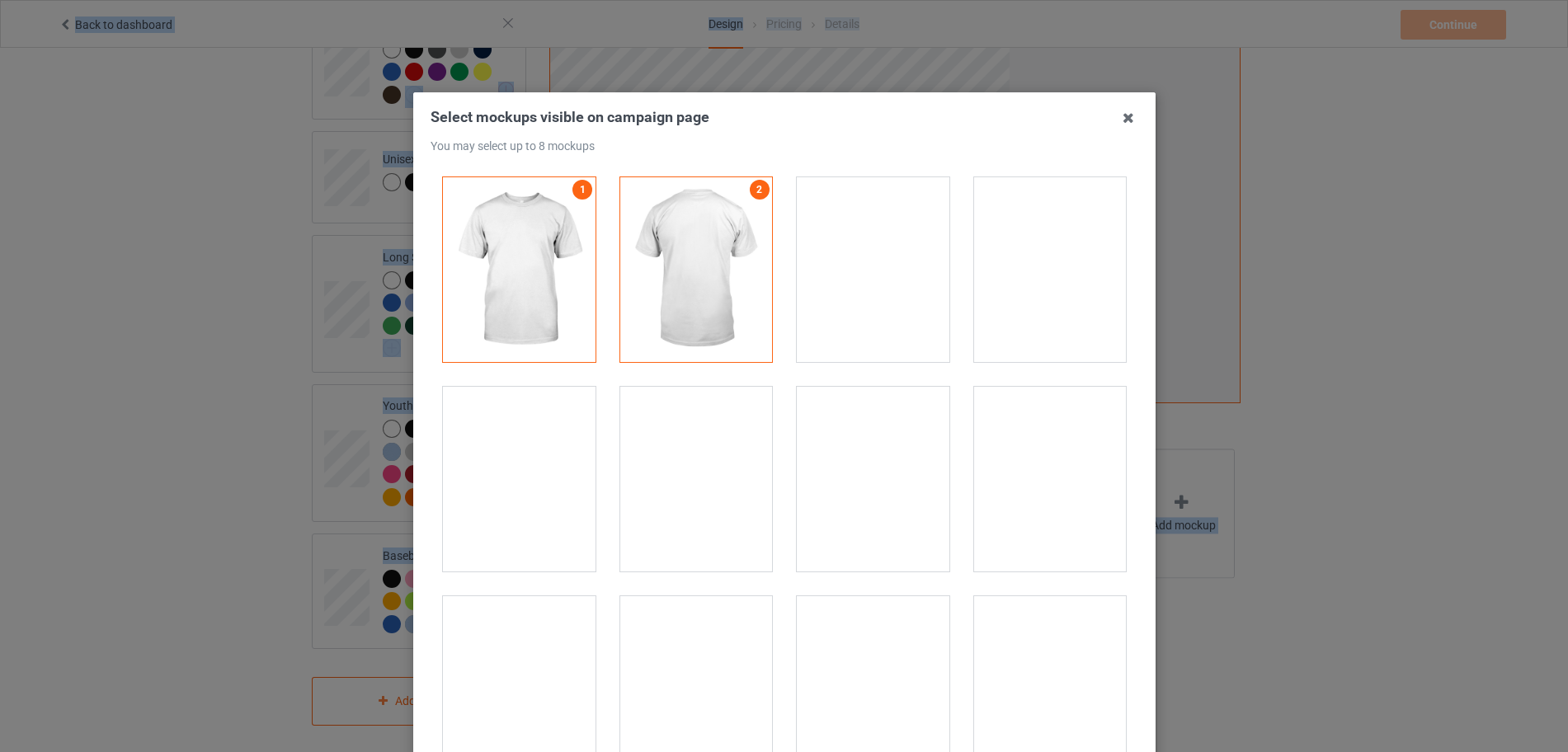
click at [849, 539] on div at bounding box center [873, 480] width 153 height 185
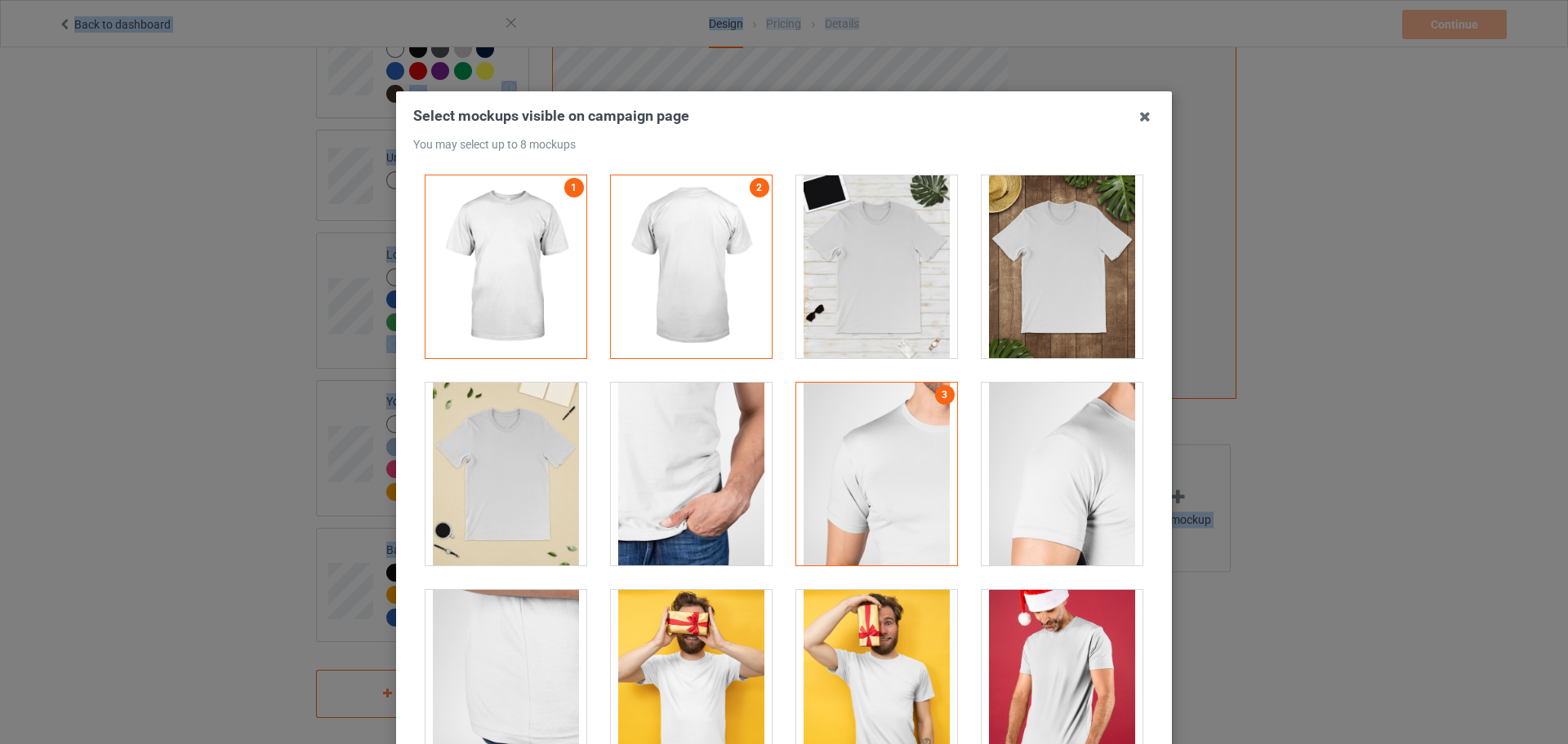
click at [893, 437] on div at bounding box center [877, 474] width 161 height 183
click at [896, 304] on div at bounding box center [877, 267] width 161 height 183
click at [876, 343] on div at bounding box center [877, 267] width 161 height 183
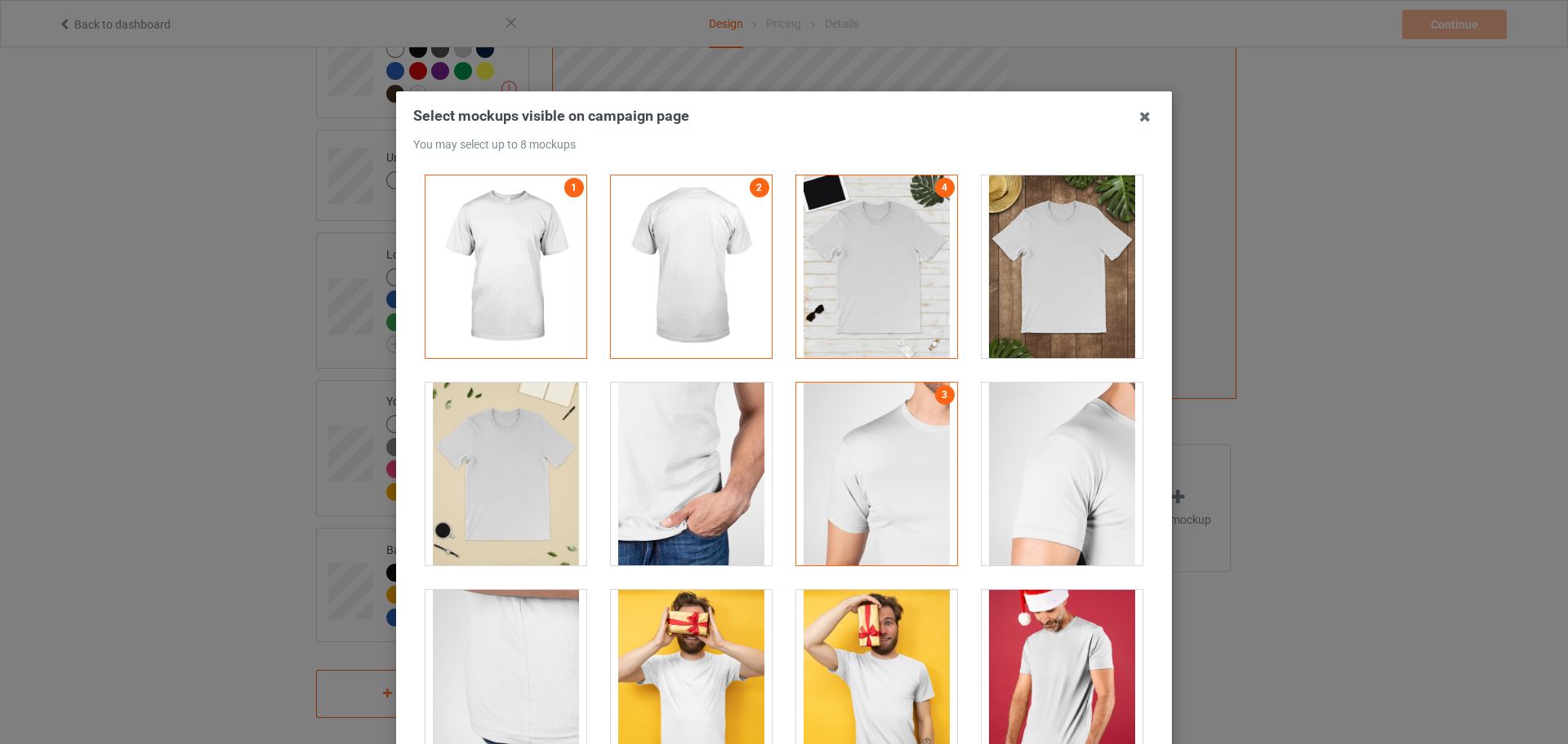
click at [869, 398] on div at bounding box center [877, 474] width 161 height 183
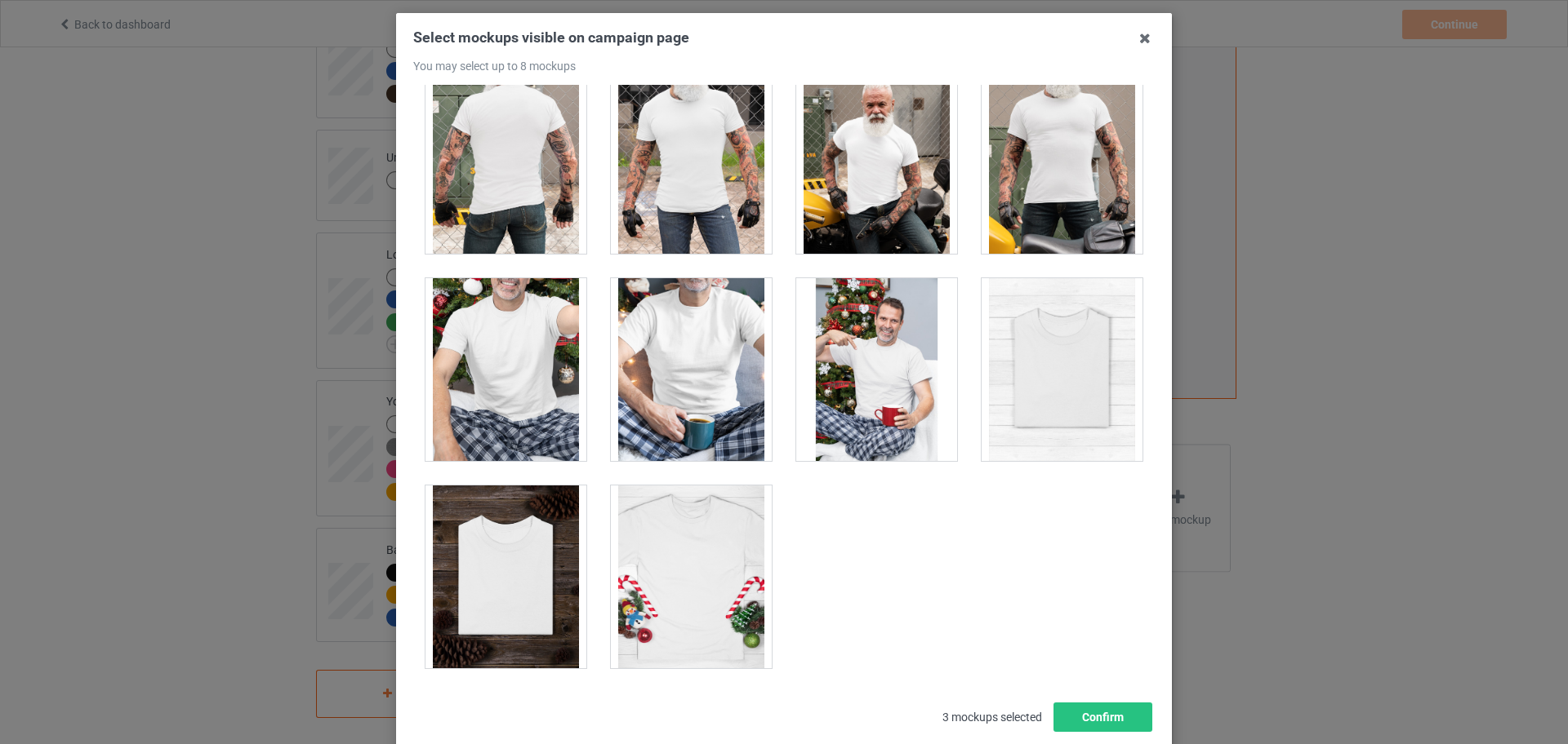
scroll to position [180, 0]
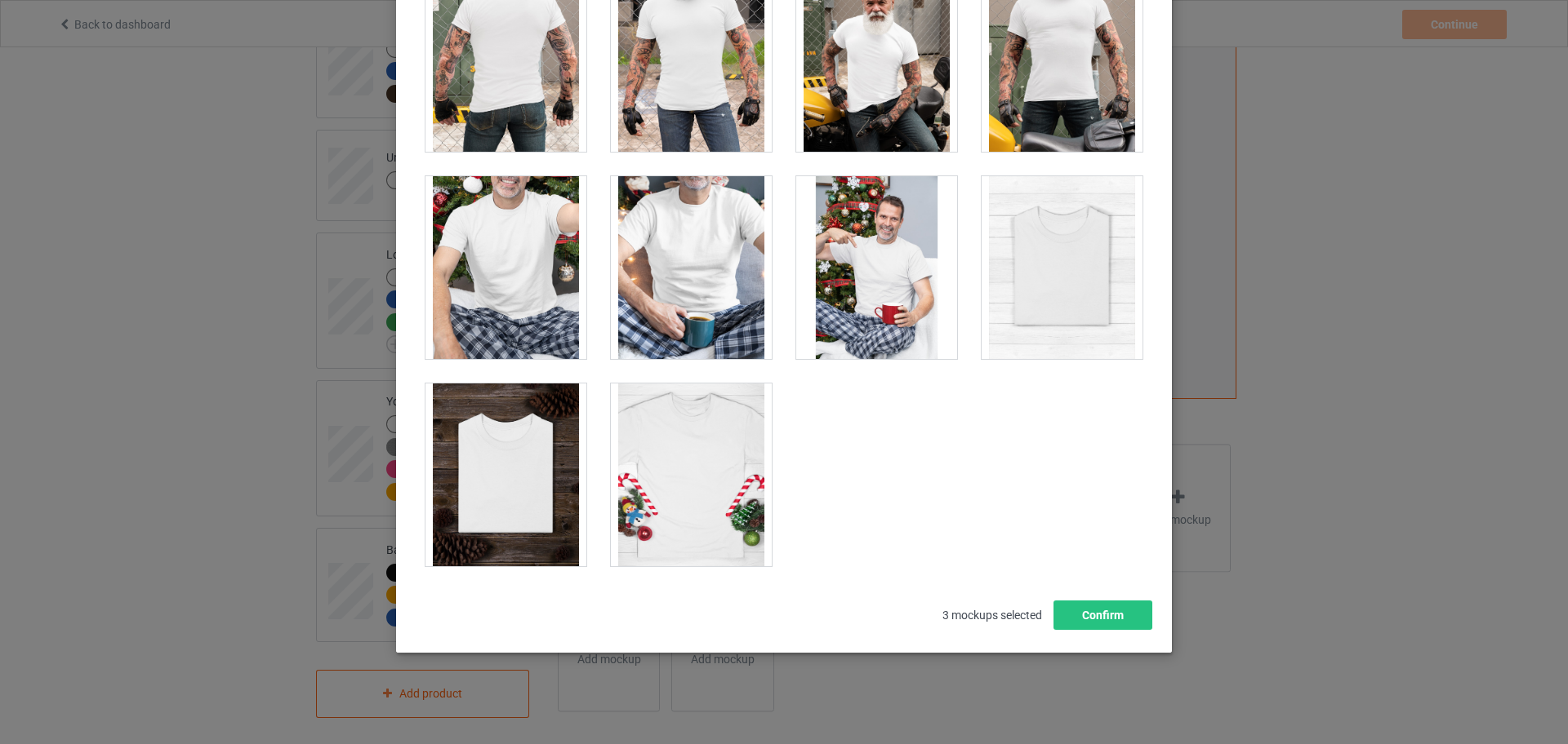
click at [490, 475] on div at bounding box center [506, 474] width 161 height 183
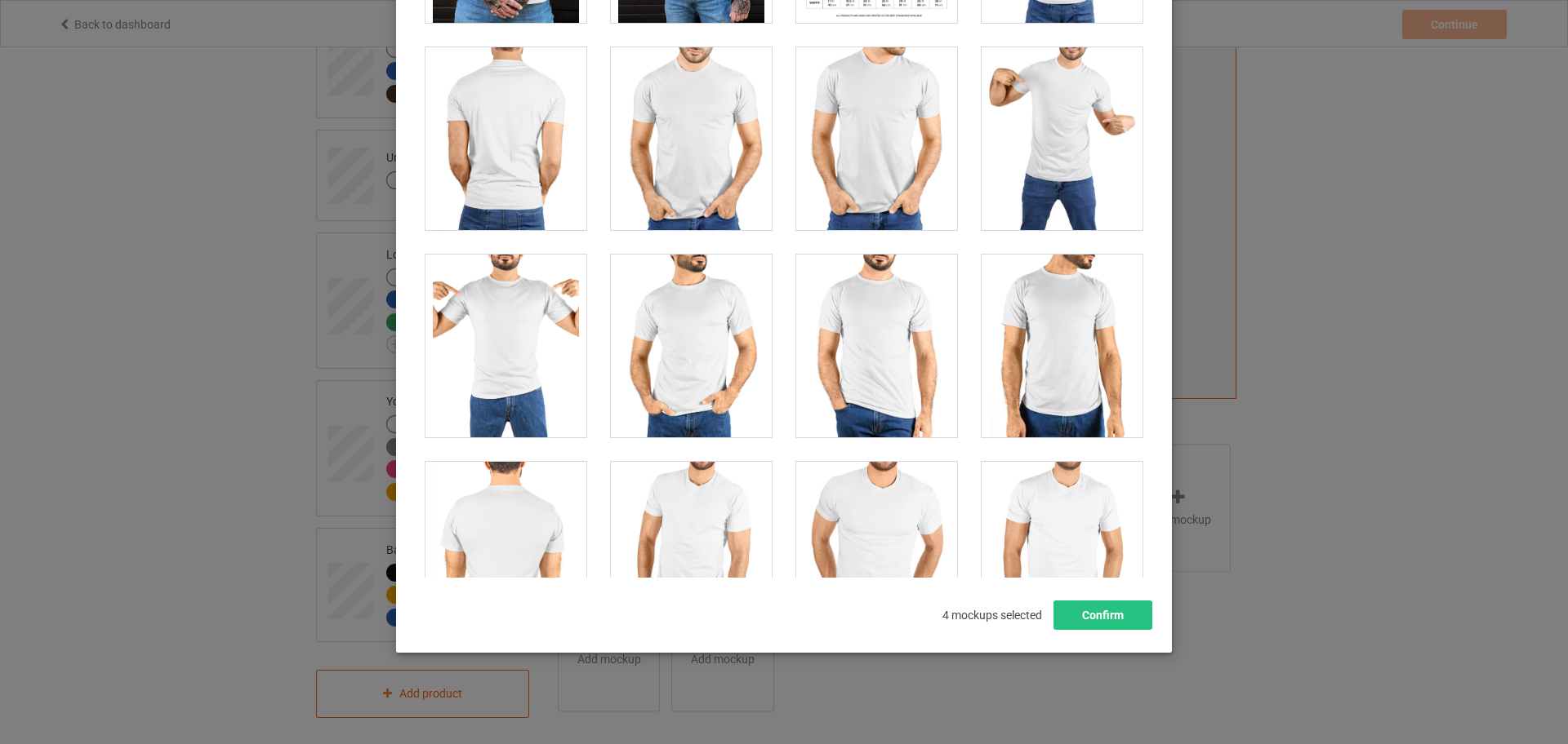
scroll to position [3370, 0]
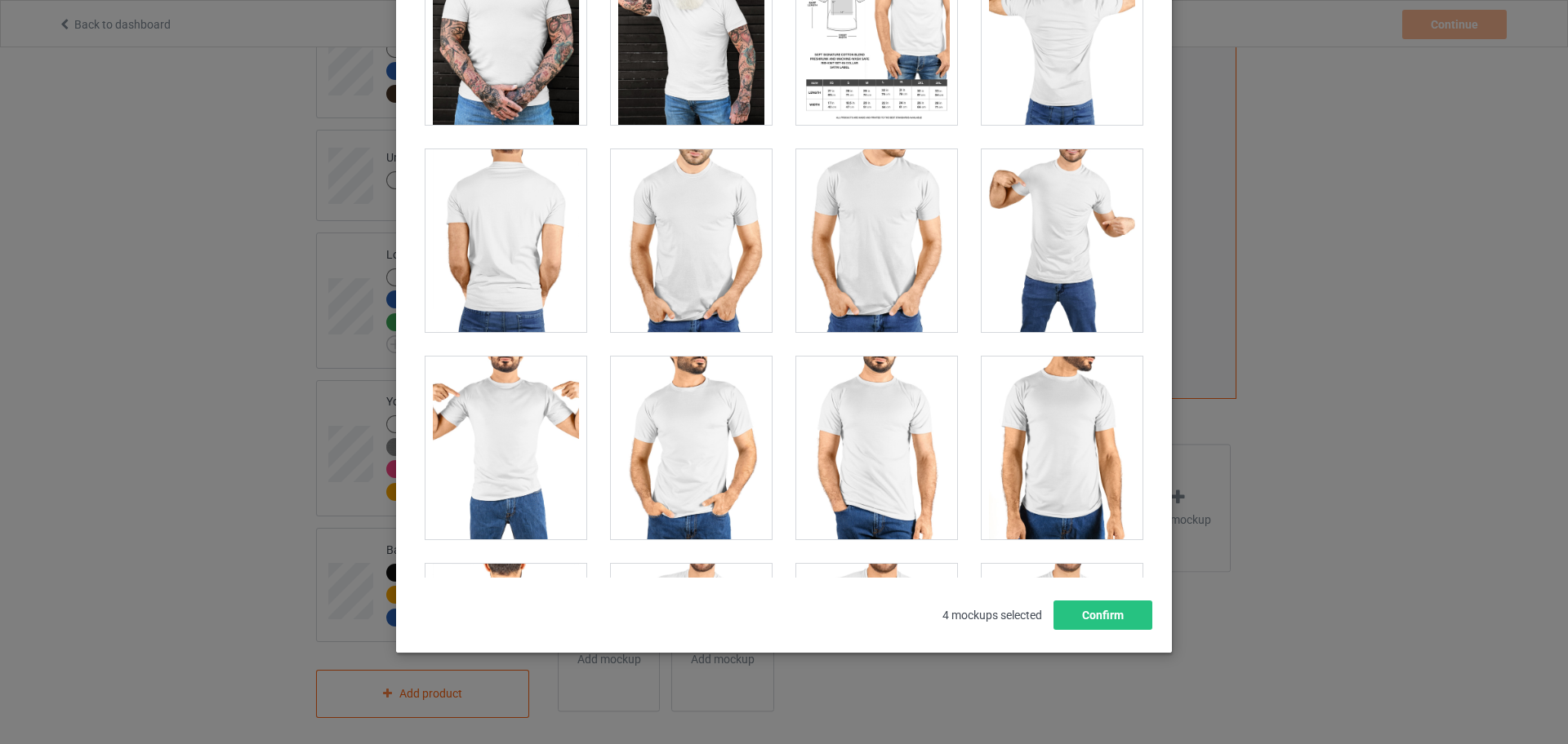
click at [849, 287] on div at bounding box center [877, 240] width 161 height 183
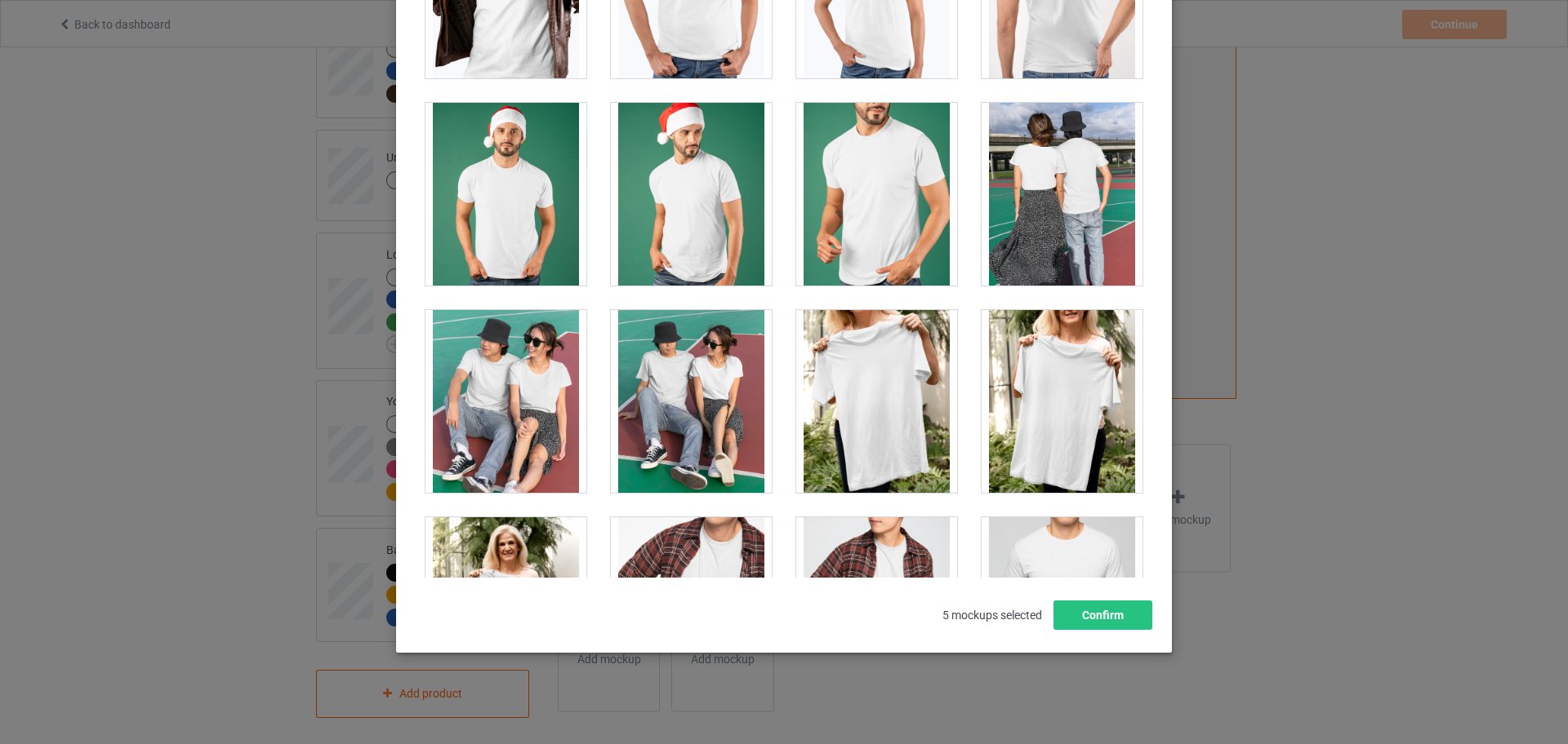
scroll to position [1125, 0]
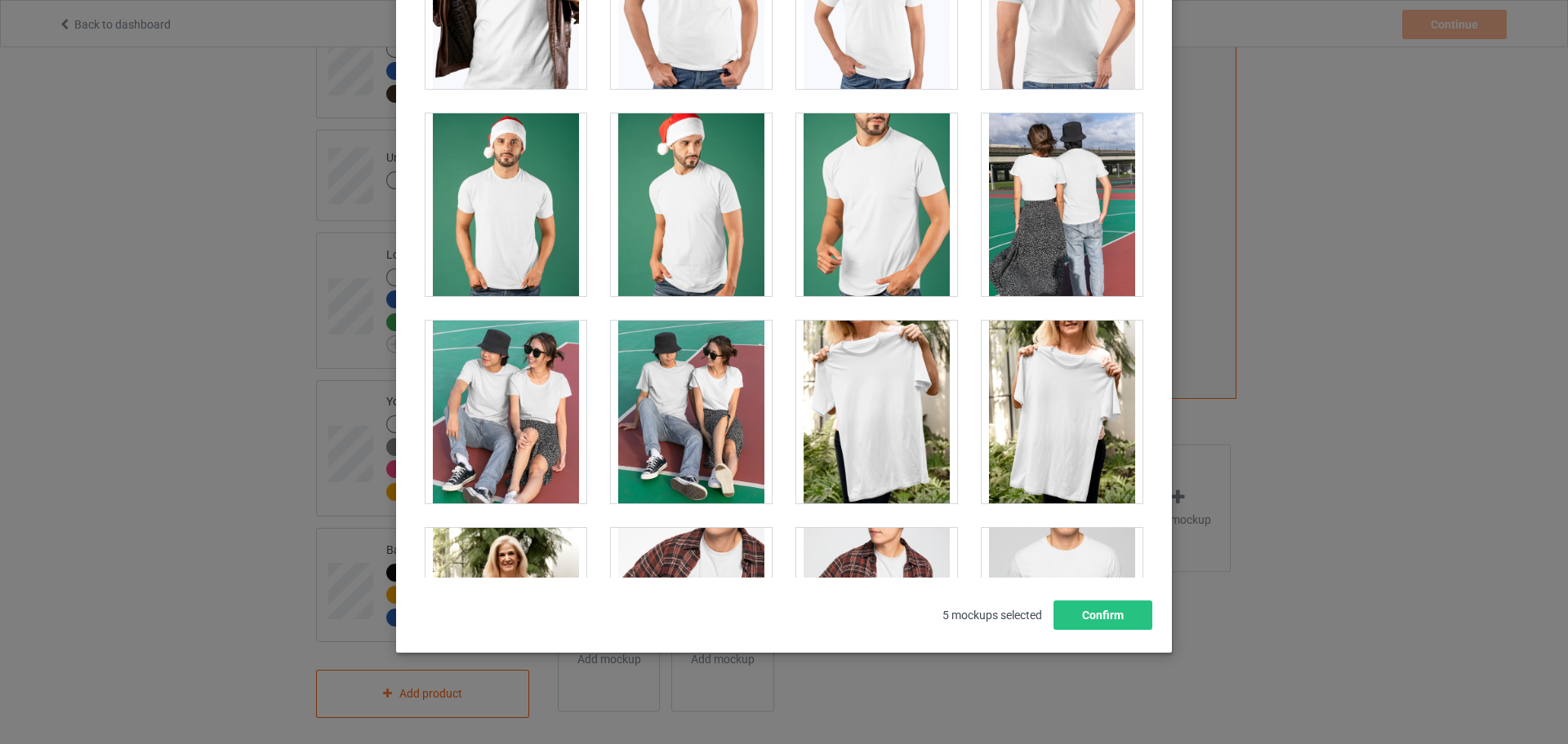
click at [1002, 429] on div at bounding box center [1062, 412] width 161 height 183
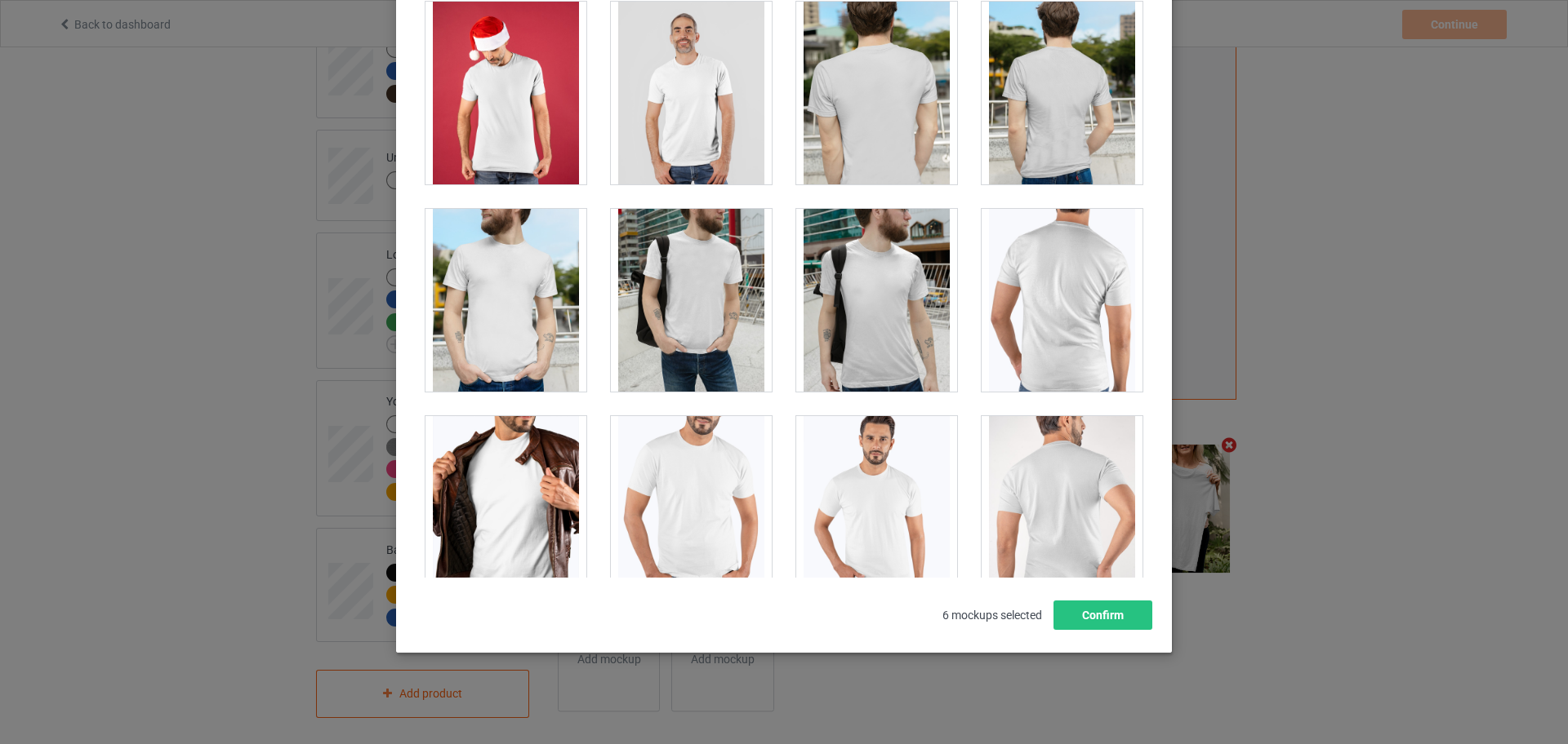
click at [700, 490] on div at bounding box center [691, 508] width 161 height 183
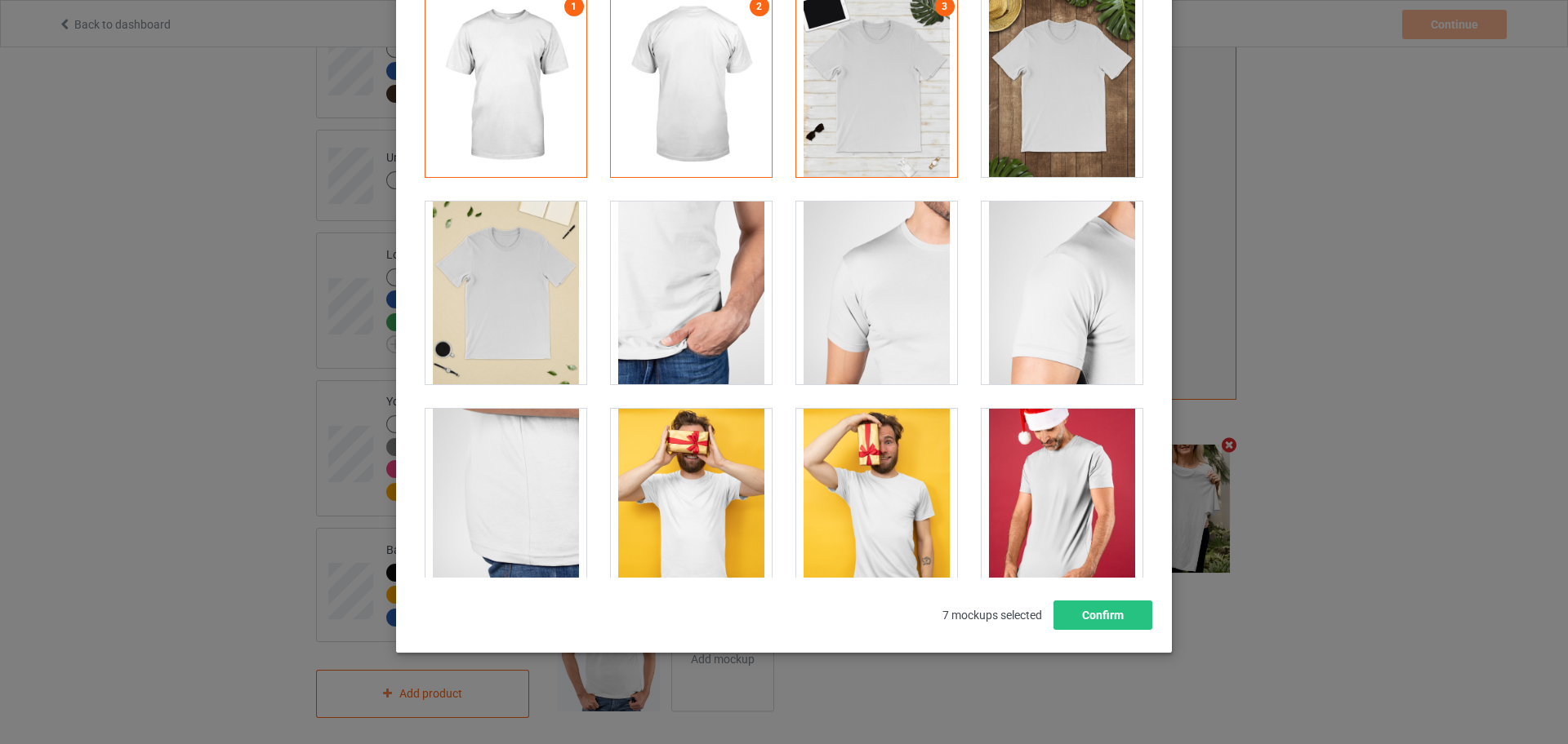
scroll to position [0, 0]
click at [528, 308] on div at bounding box center [506, 294] width 161 height 183
click at [1012, 128] on div at bounding box center [1062, 86] width 161 height 183
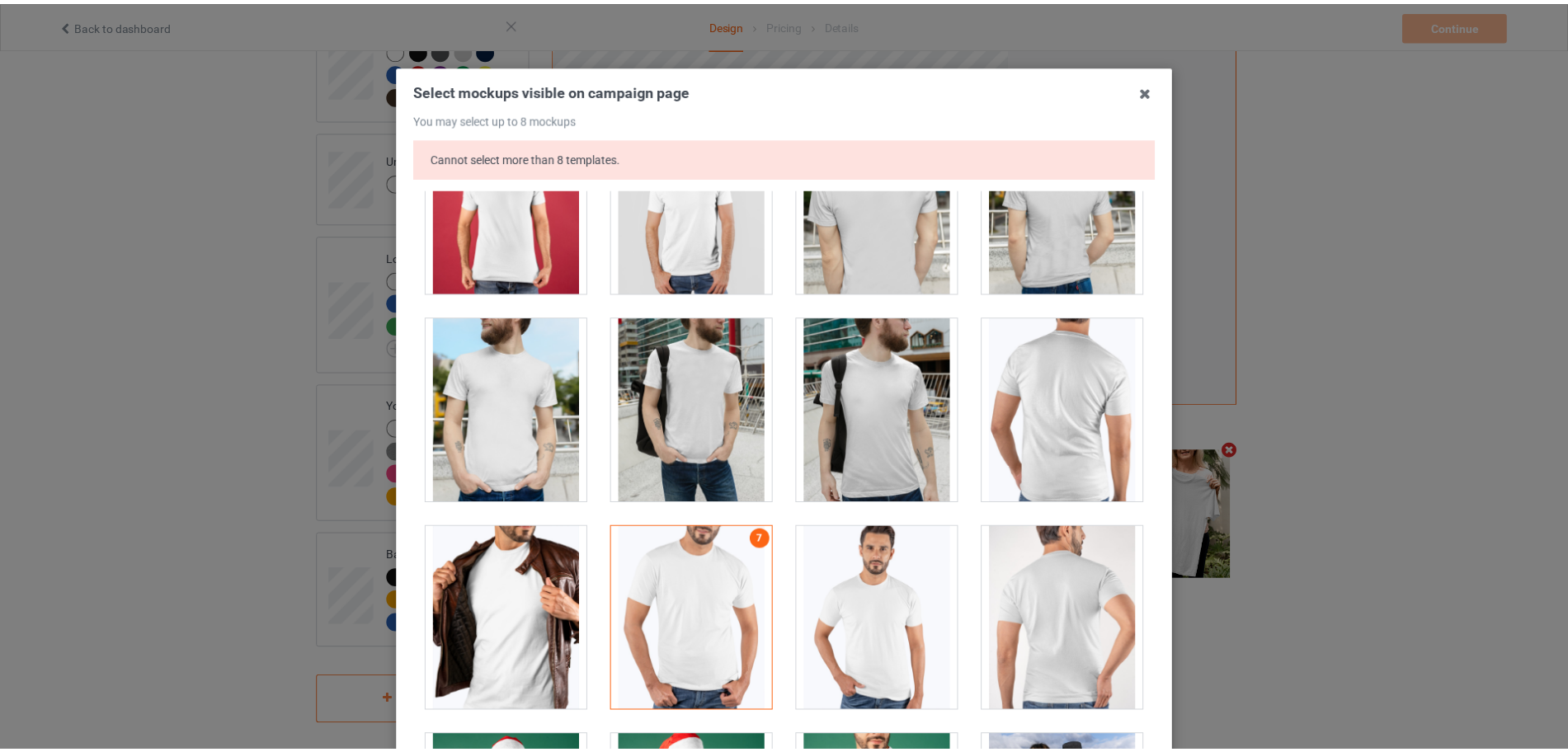
scroll to position [234, 0]
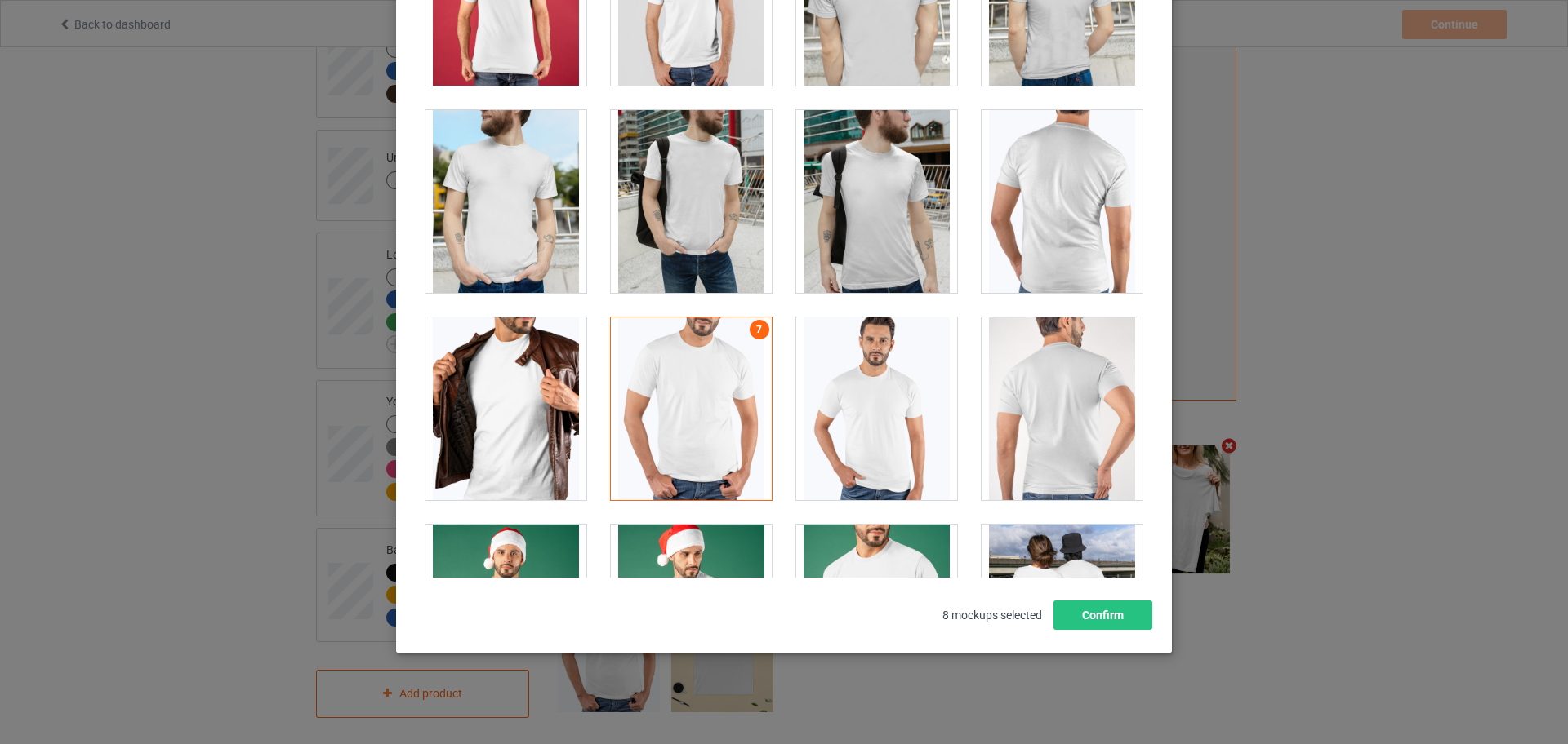
click at [1095, 631] on div "Select mockups visible on campaign page You may select up to 8 mockups Cannot s…" at bounding box center [784, 257] width 776 height 793
drag, startPoint x: 1095, startPoint y: 631, endPoint x: 1087, endPoint y: 624, distance: 10.6
click at [1095, 631] on div "Select mockups visible on campaign page You may select up to 8 mockups Cannot s…" at bounding box center [784, 257] width 776 height 793
click at [1087, 622] on button "Confirm" at bounding box center [1102, 616] width 99 height 29
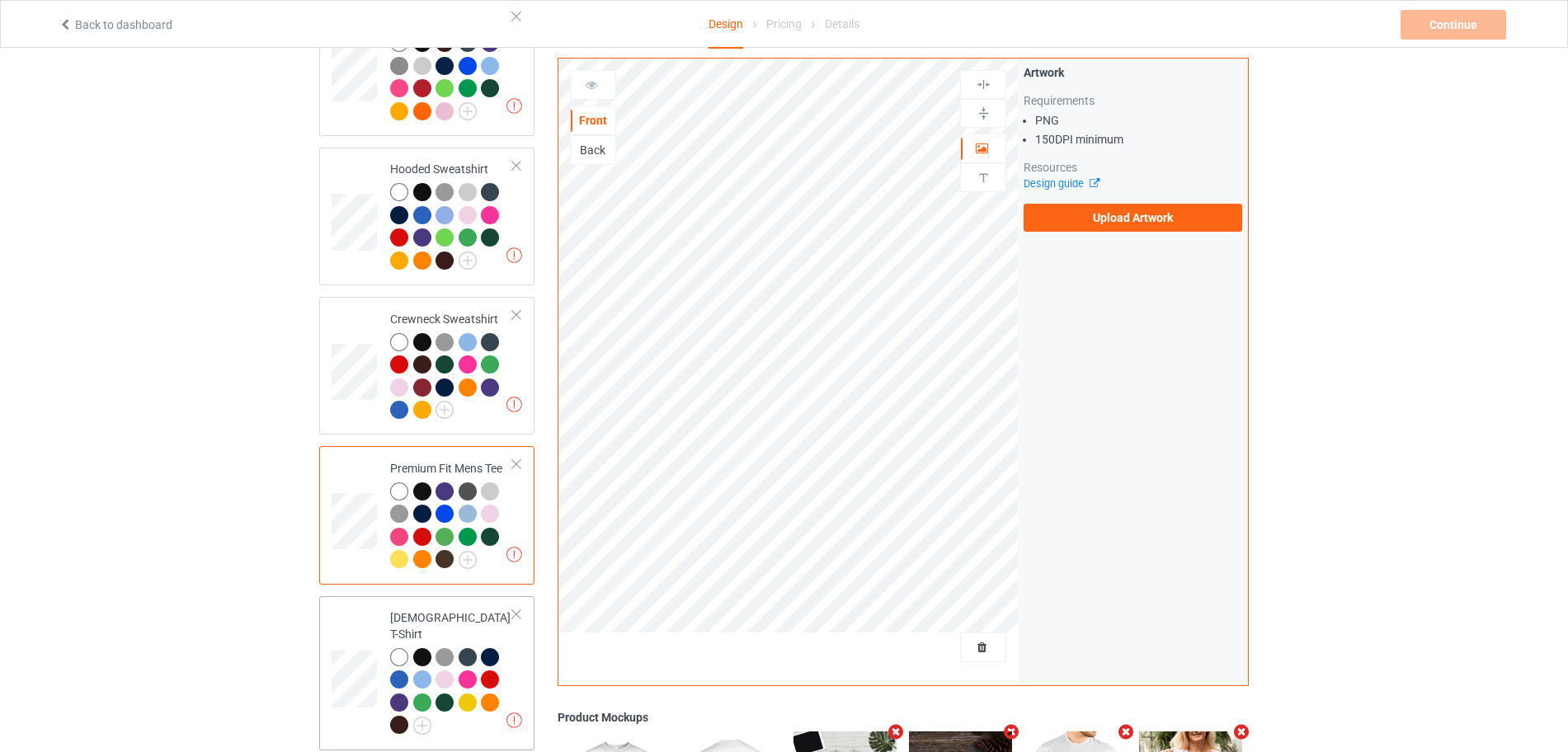
scroll to position [331, 0]
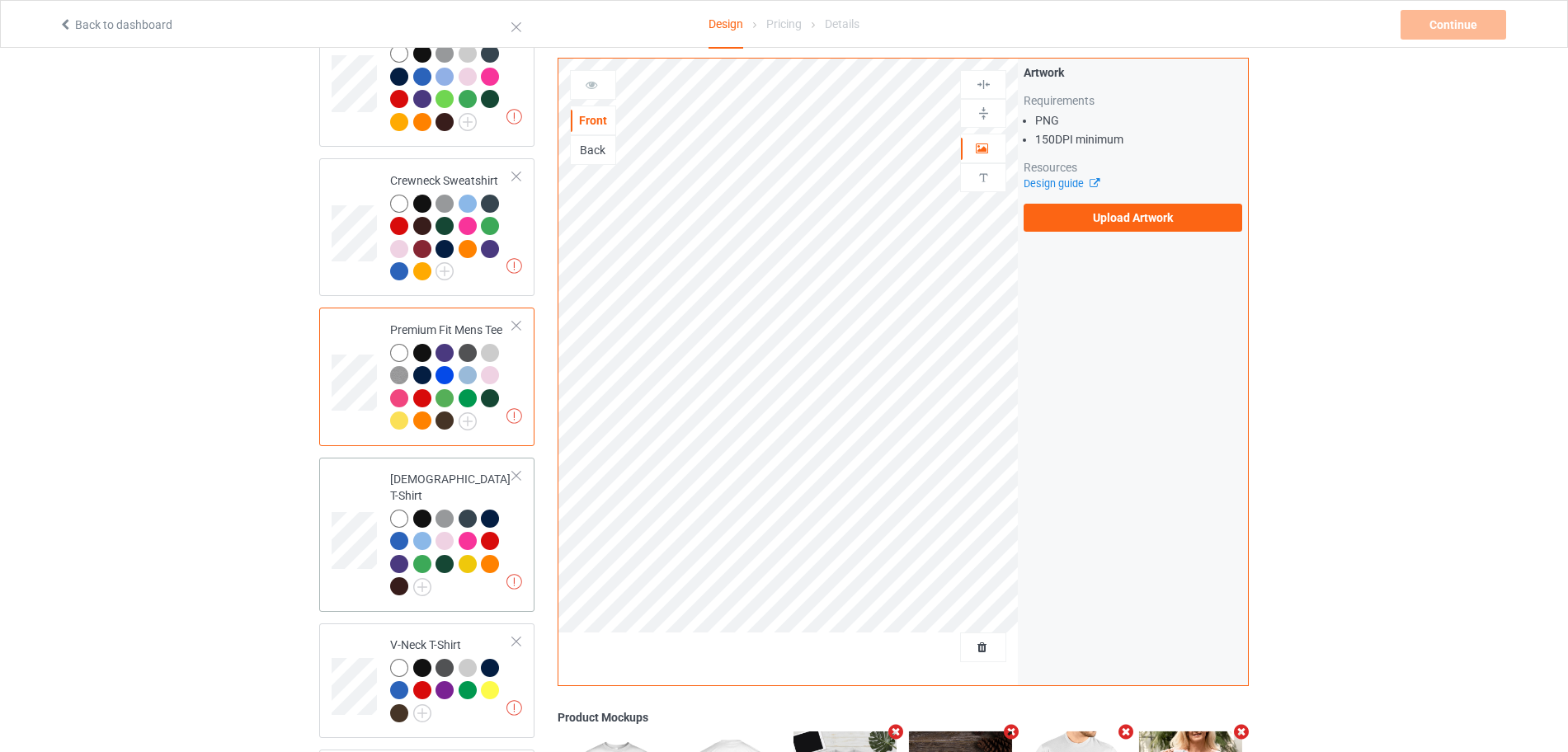
click at [518, 531] on td "Missing artworks Ladies T-Shirt" at bounding box center [452, 535] width 141 height 141
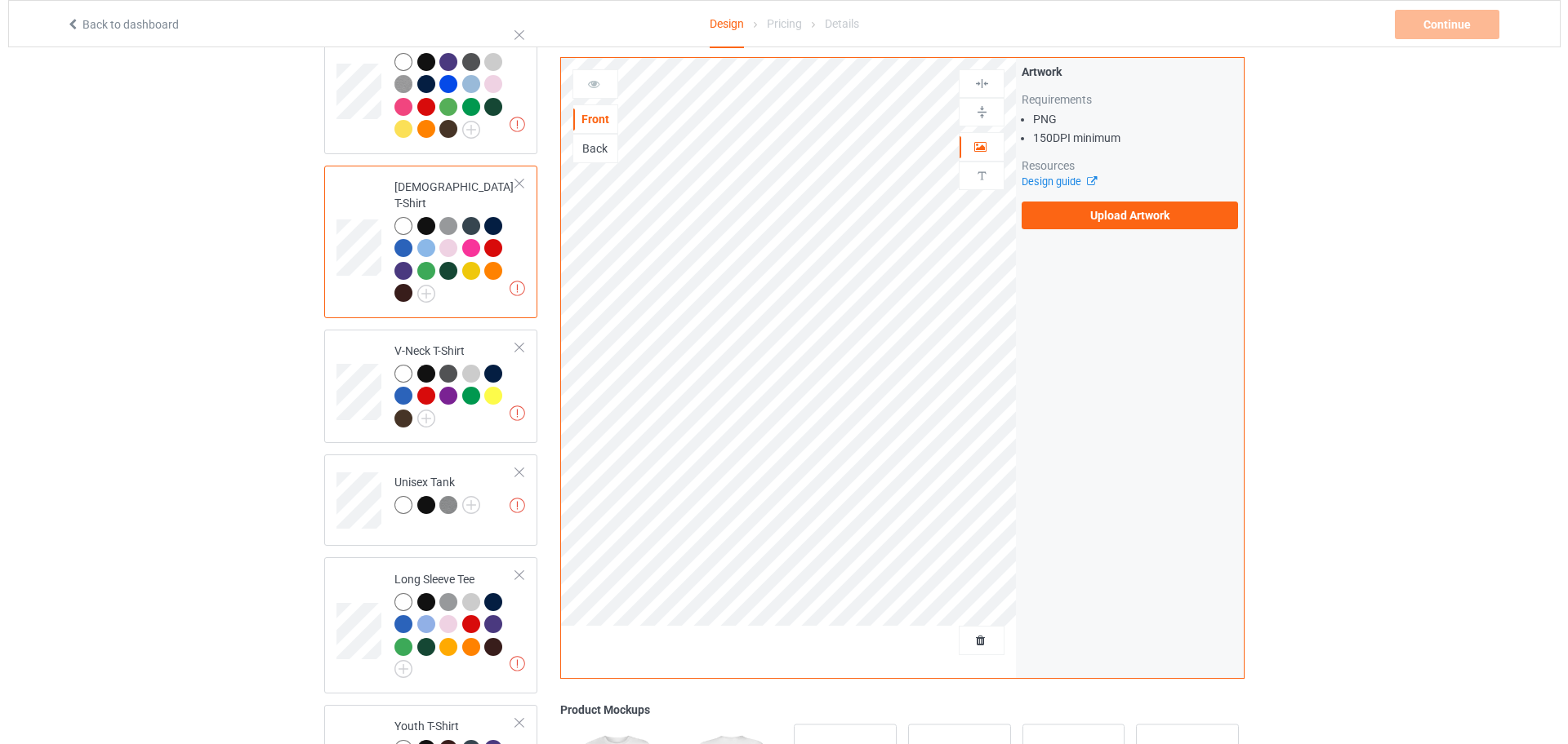
scroll to position [735, 0]
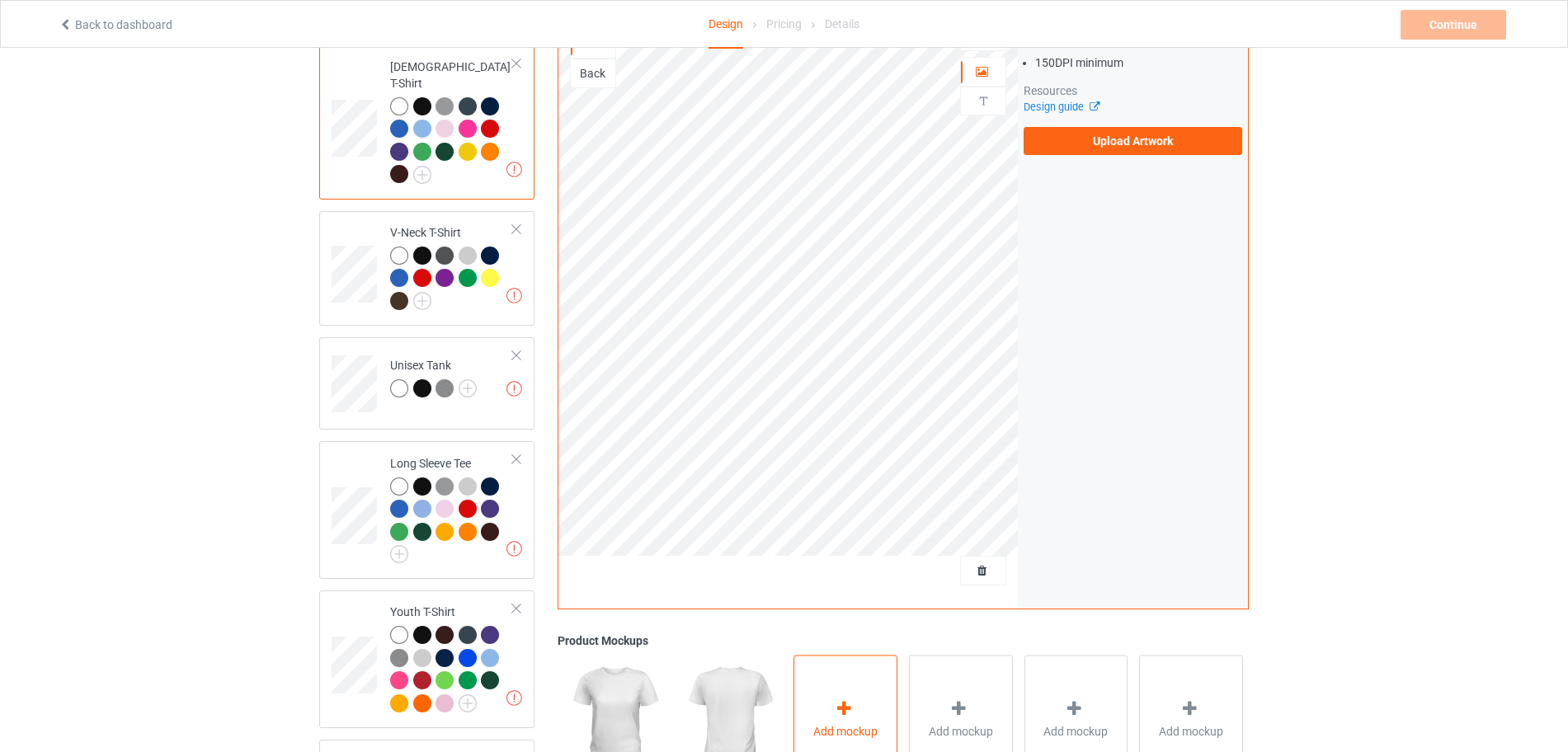
click at [862, 681] on div "Add mockup" at bounding box center [845, 720] width 104 height 130
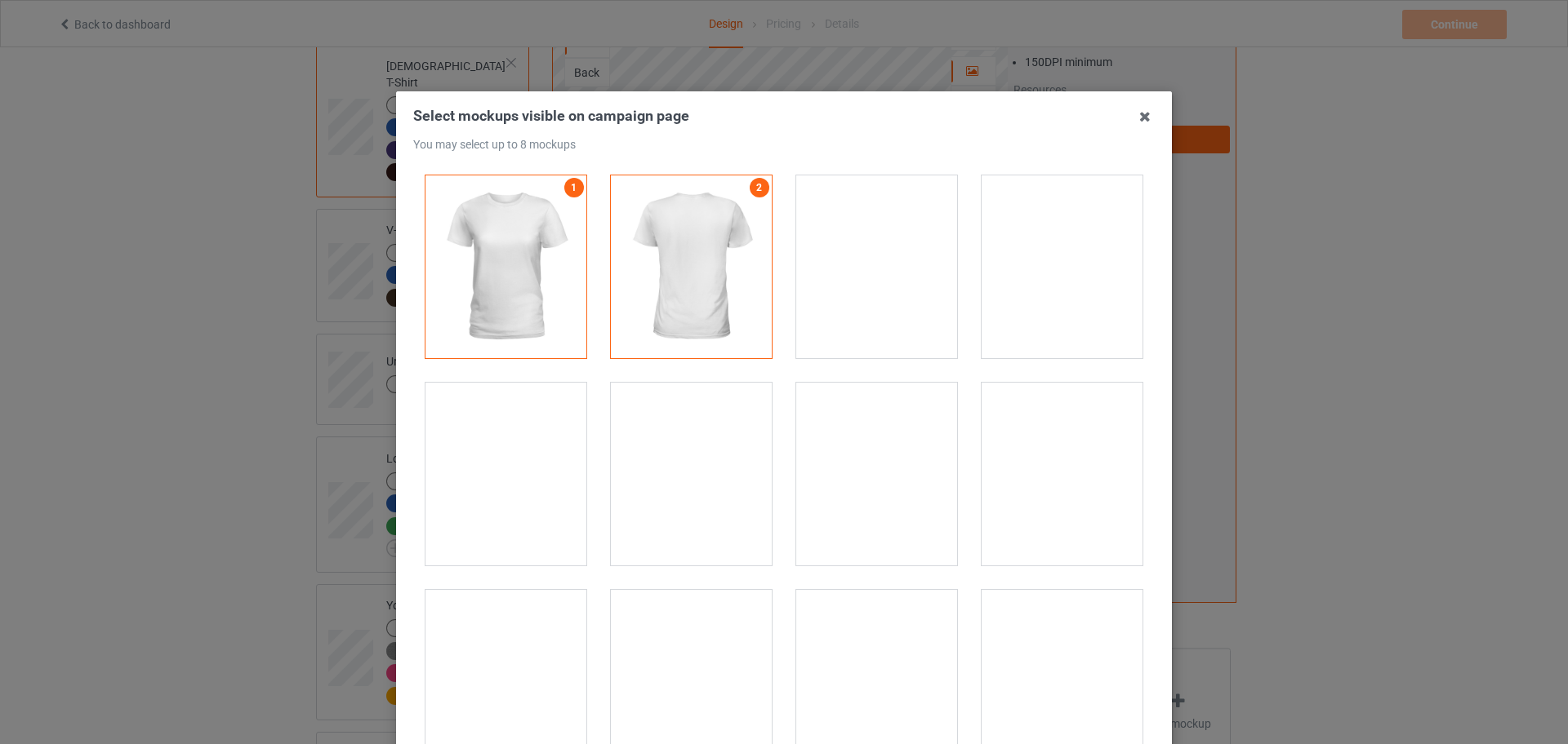
click at [900, 450] on div at bounding box center [877, 474] width 161 height 183
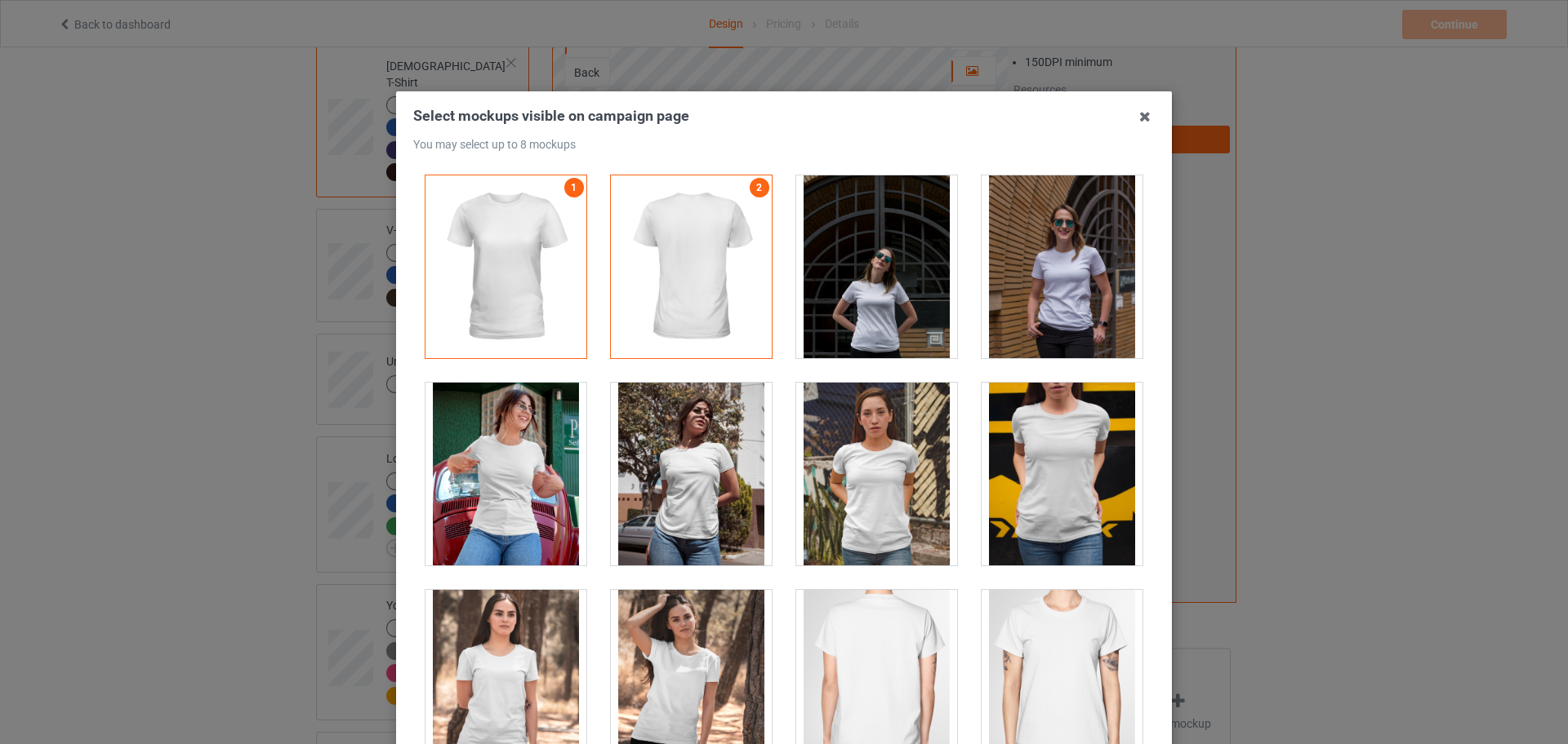
click at [900, 450] on div at bounding box center [877, 474] width 161 height 183
click at [875, 472] on div at bounding box center [877, 474] width 161 height 183
click at [826, 525] on div at bounding box center [877, 474] width 161 height 183
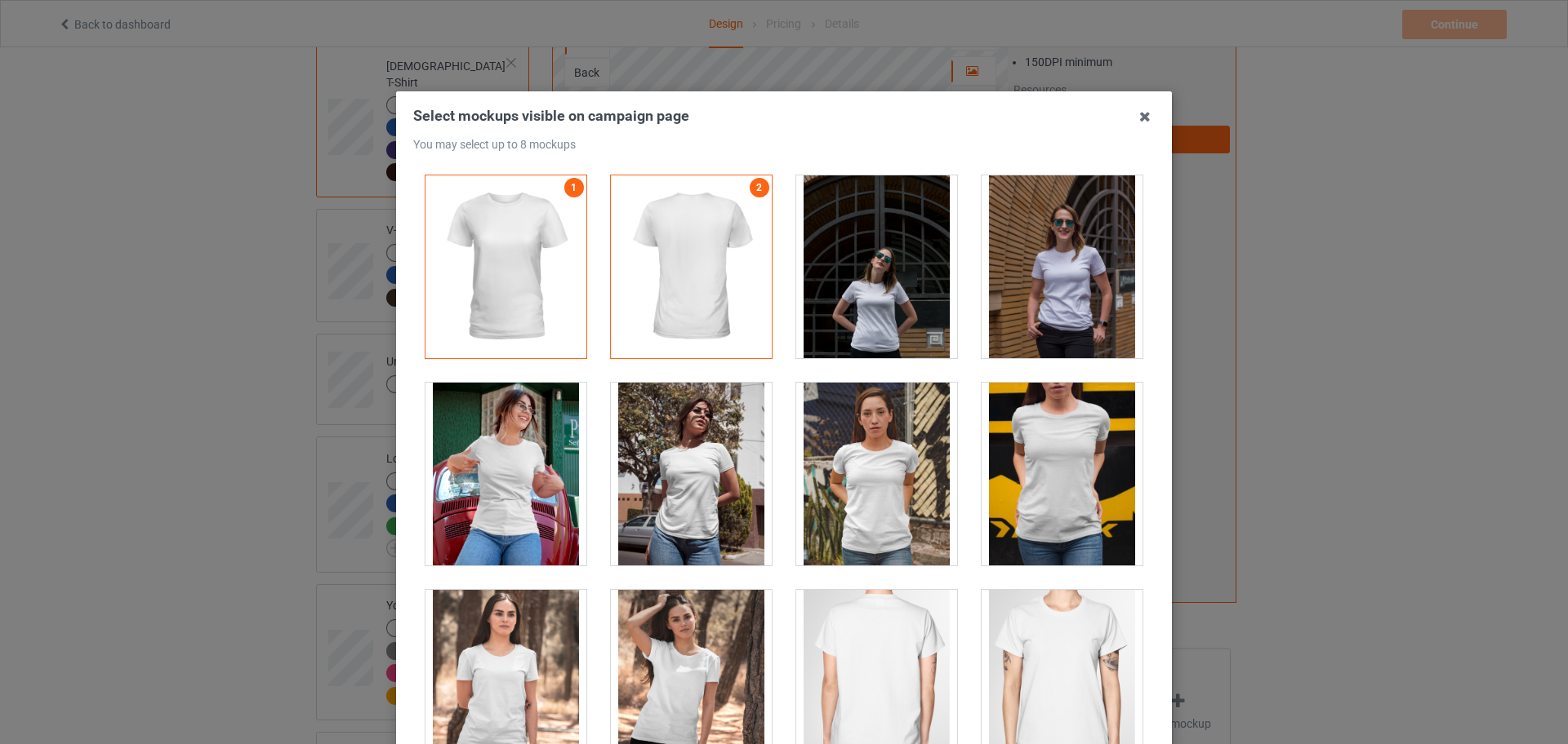
click at [549, 489] on div at bounding box center [506, 474] width 161 height 183
click at [842, 492] on div at bounding box center [877, 474] width 161 height 183
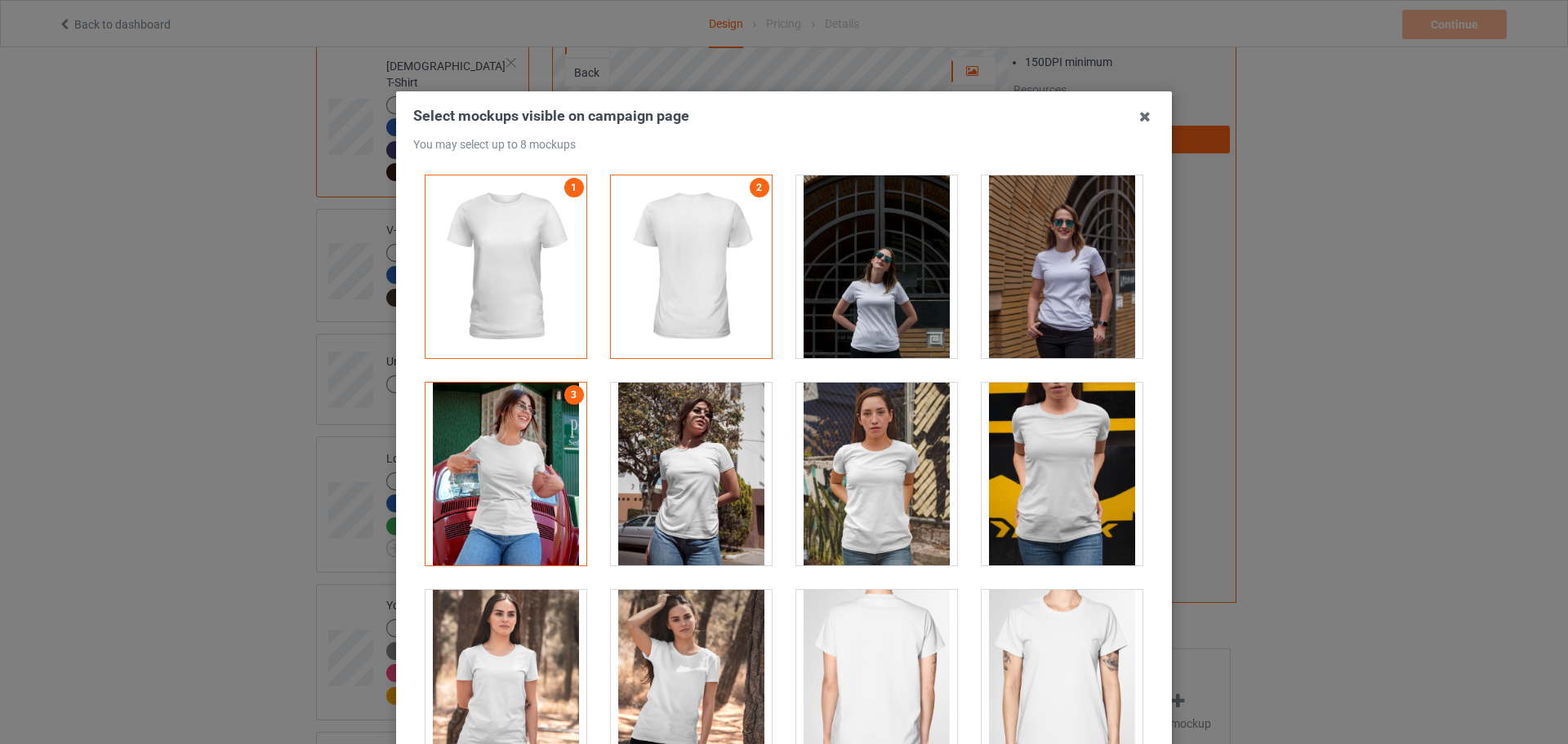
click at [872, 500] on div at bounding box center [877, 474] width 161 height 183
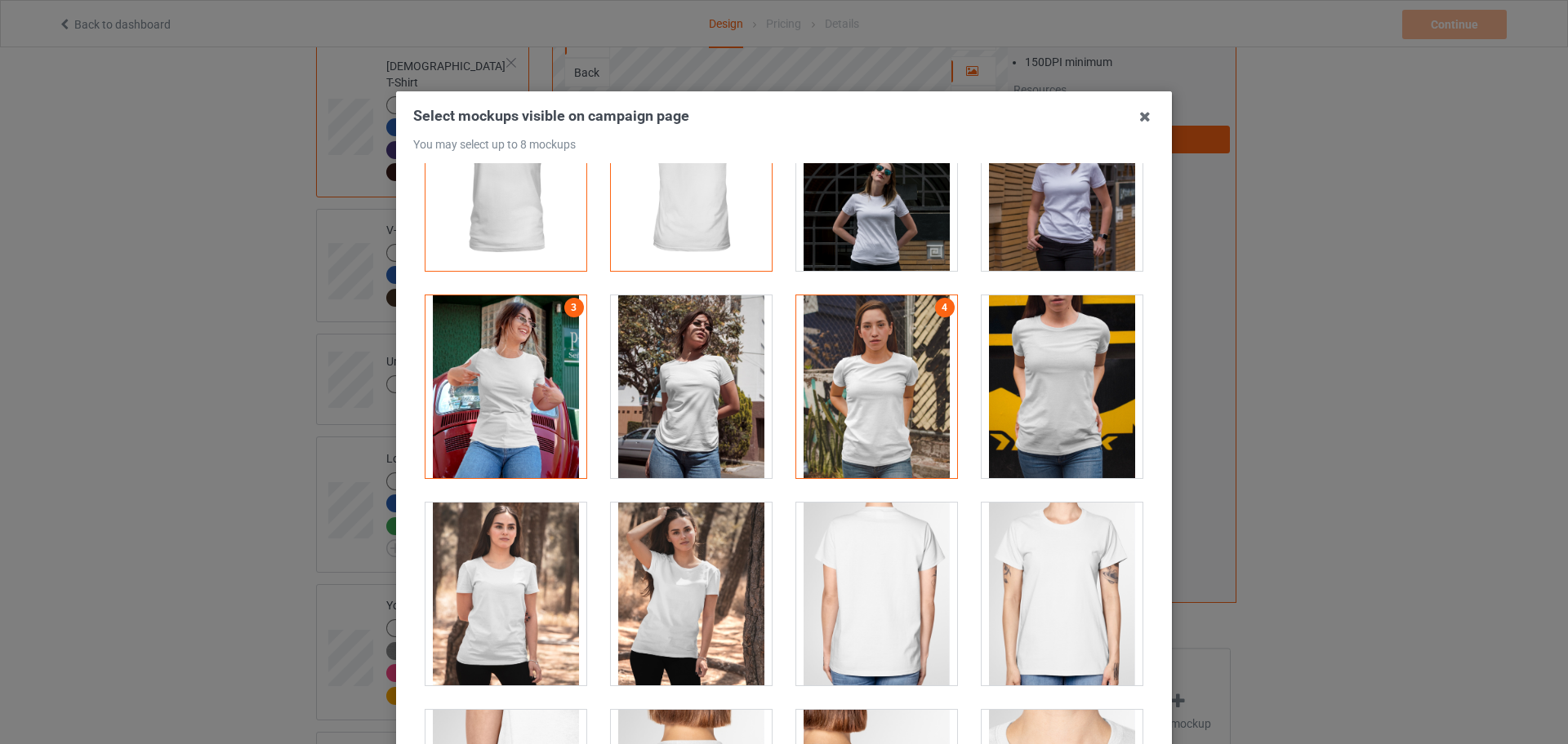
scroll to position [408, 0]
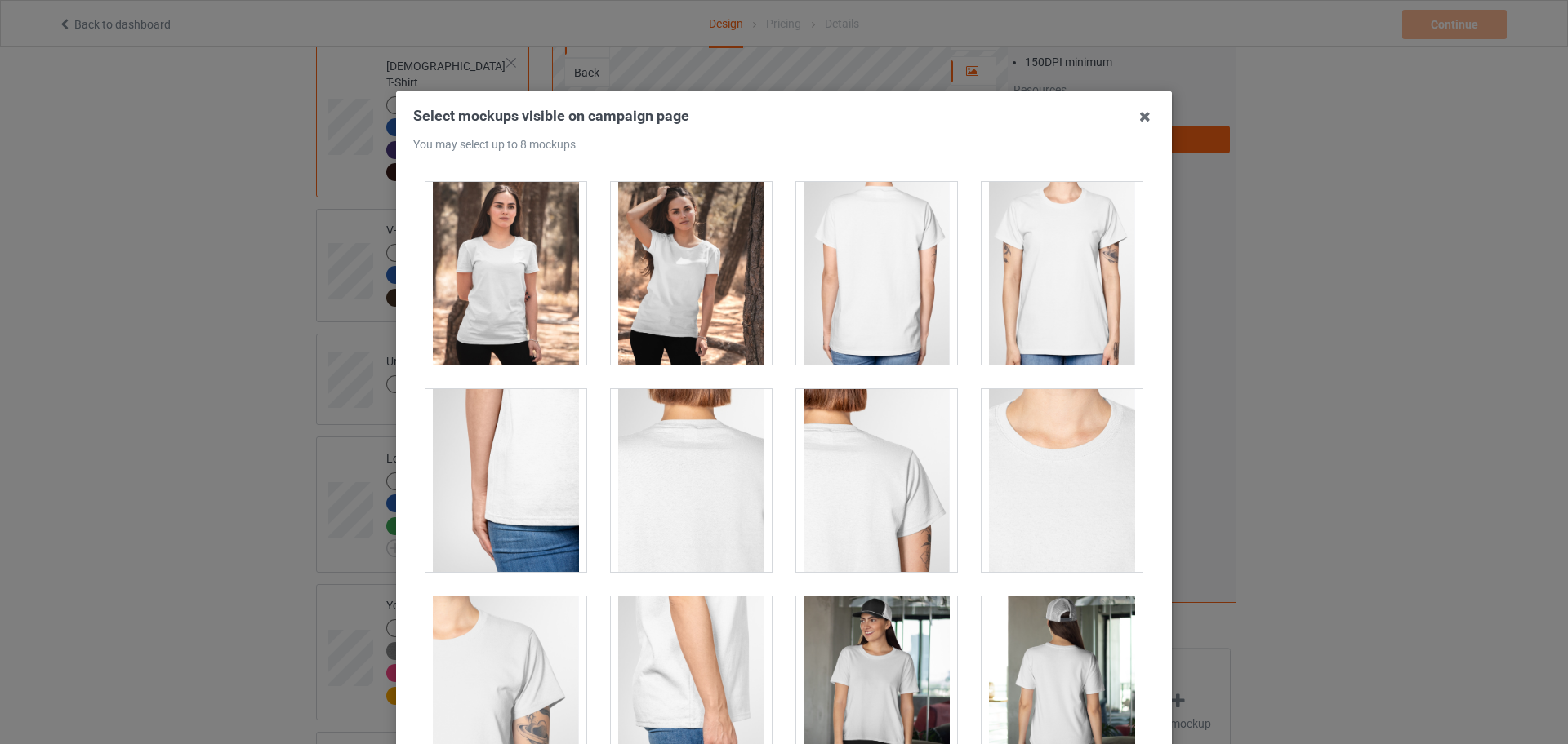
click at [693, 305] on div at bounding box center [691, 273] width 161 height 183
click at [511, 308] on div at bounding box center [506, 273] width 161 height 183
click at [501, 334] on div at bounding box center [506, 273] width 161 height 183
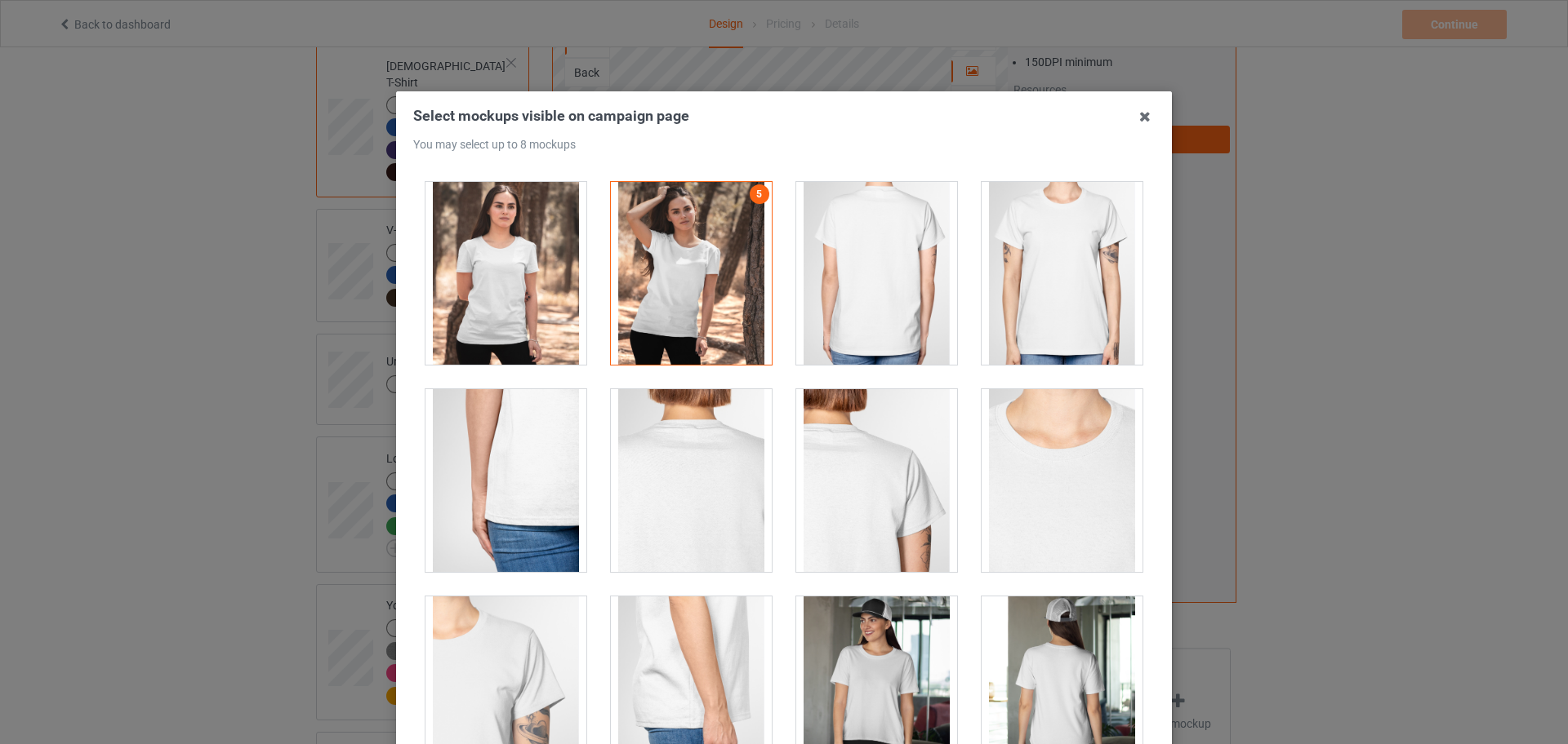
click at [501, 327] on div at bounding box center [506, 273] width 161 height 183
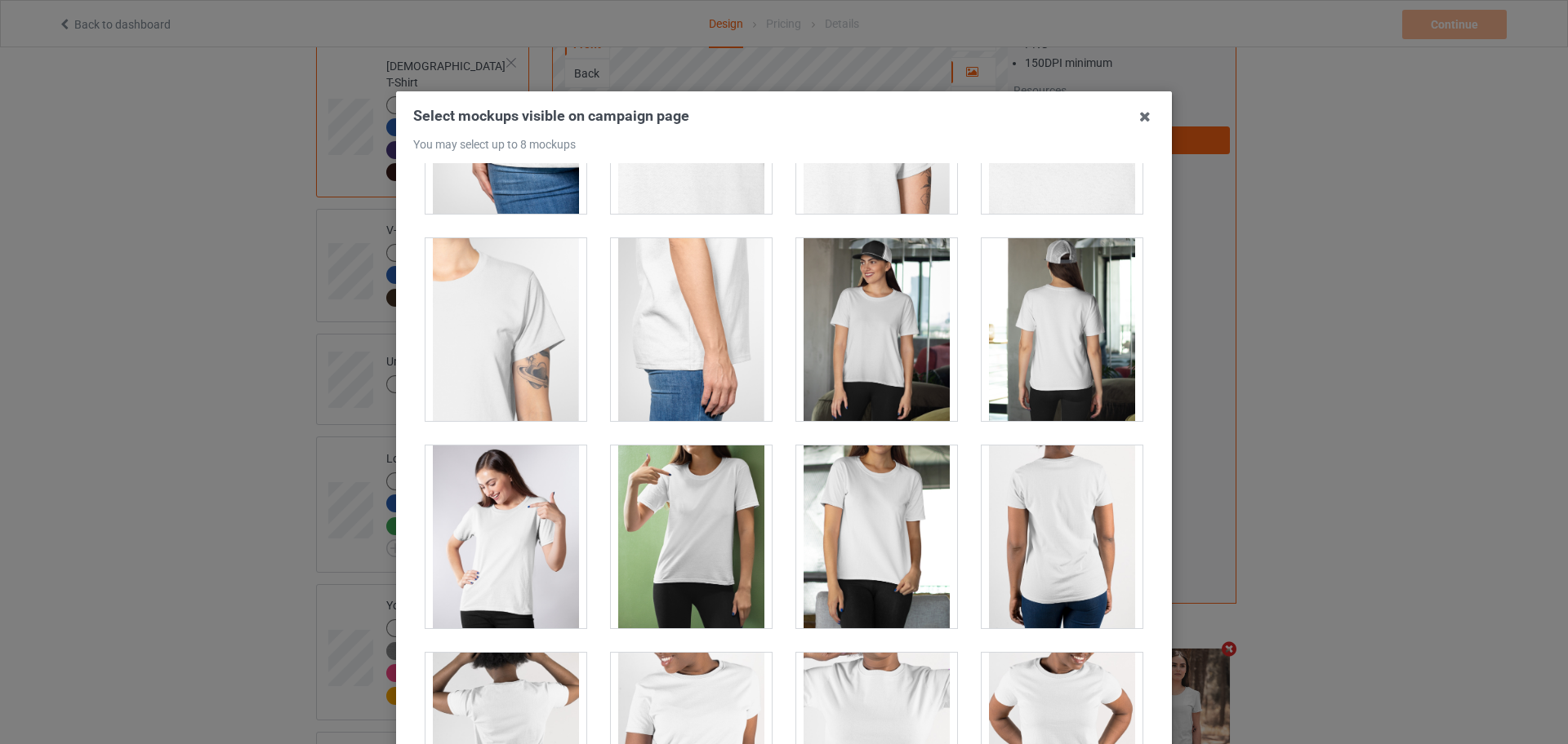
scroll to position [817, 0]
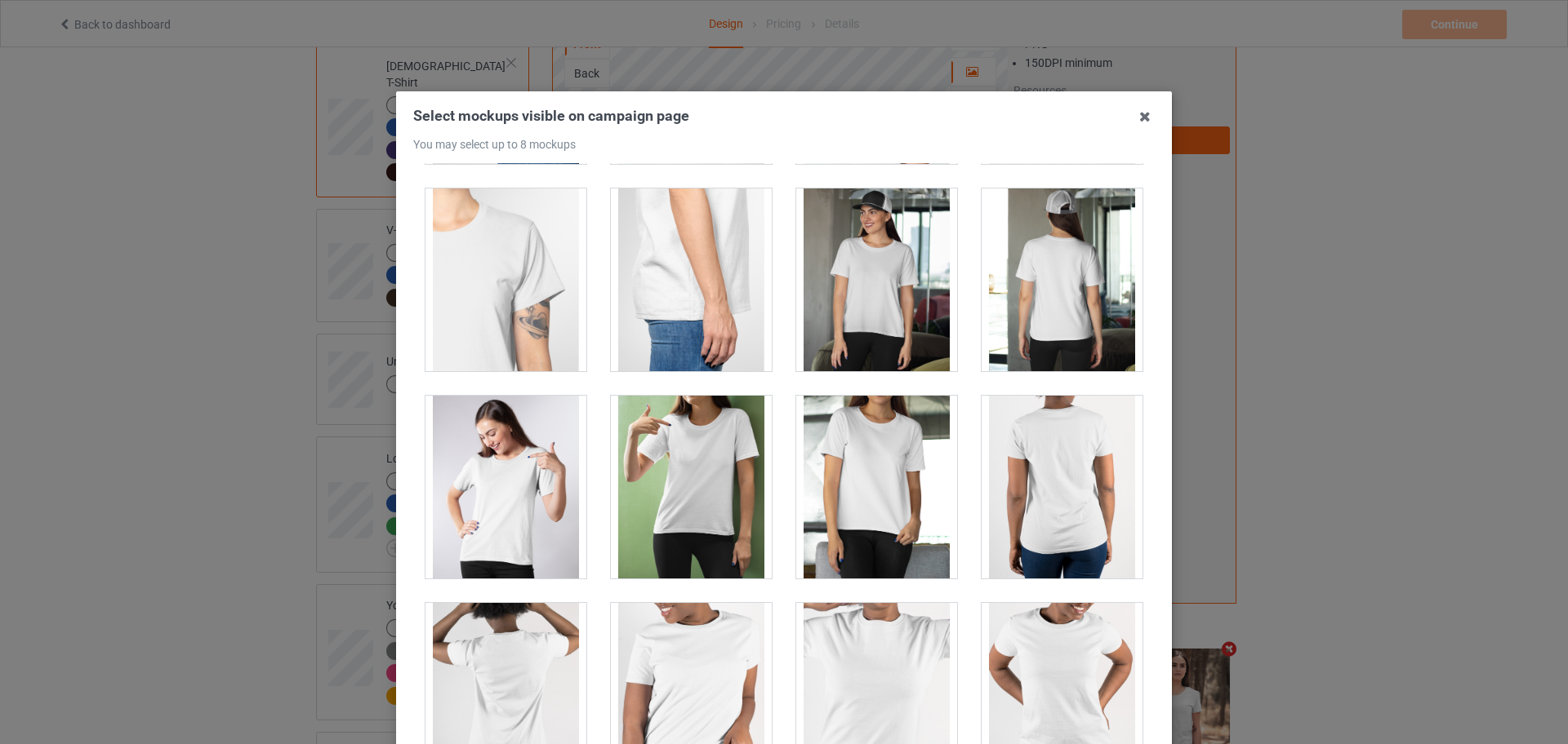
click at [872, 322] on div at bounding box center [877, 279] width 161 height 183
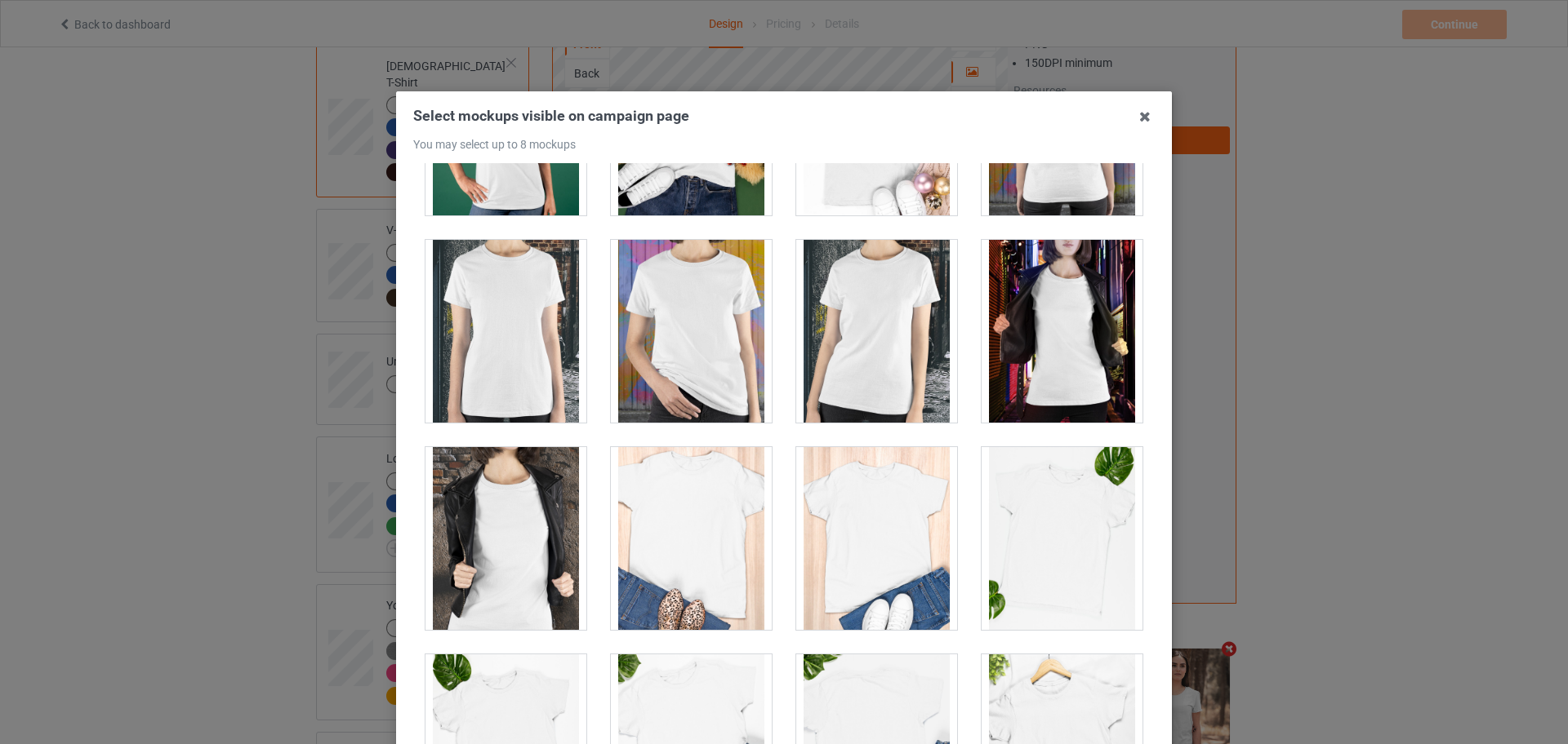
scroll to position [2041, 0]
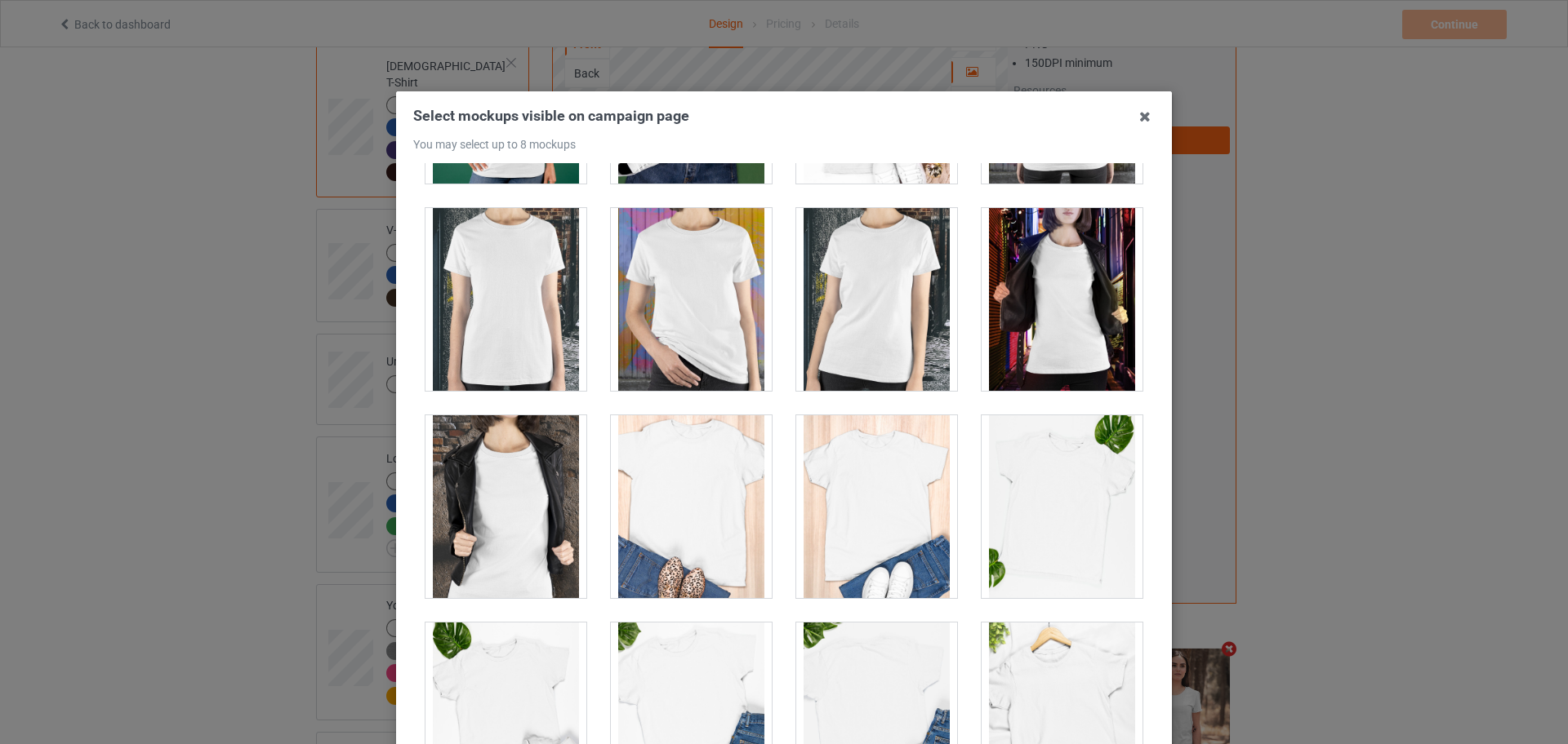
click at [524, 498] on div at bounding box center [506, 507] width 161 height 183
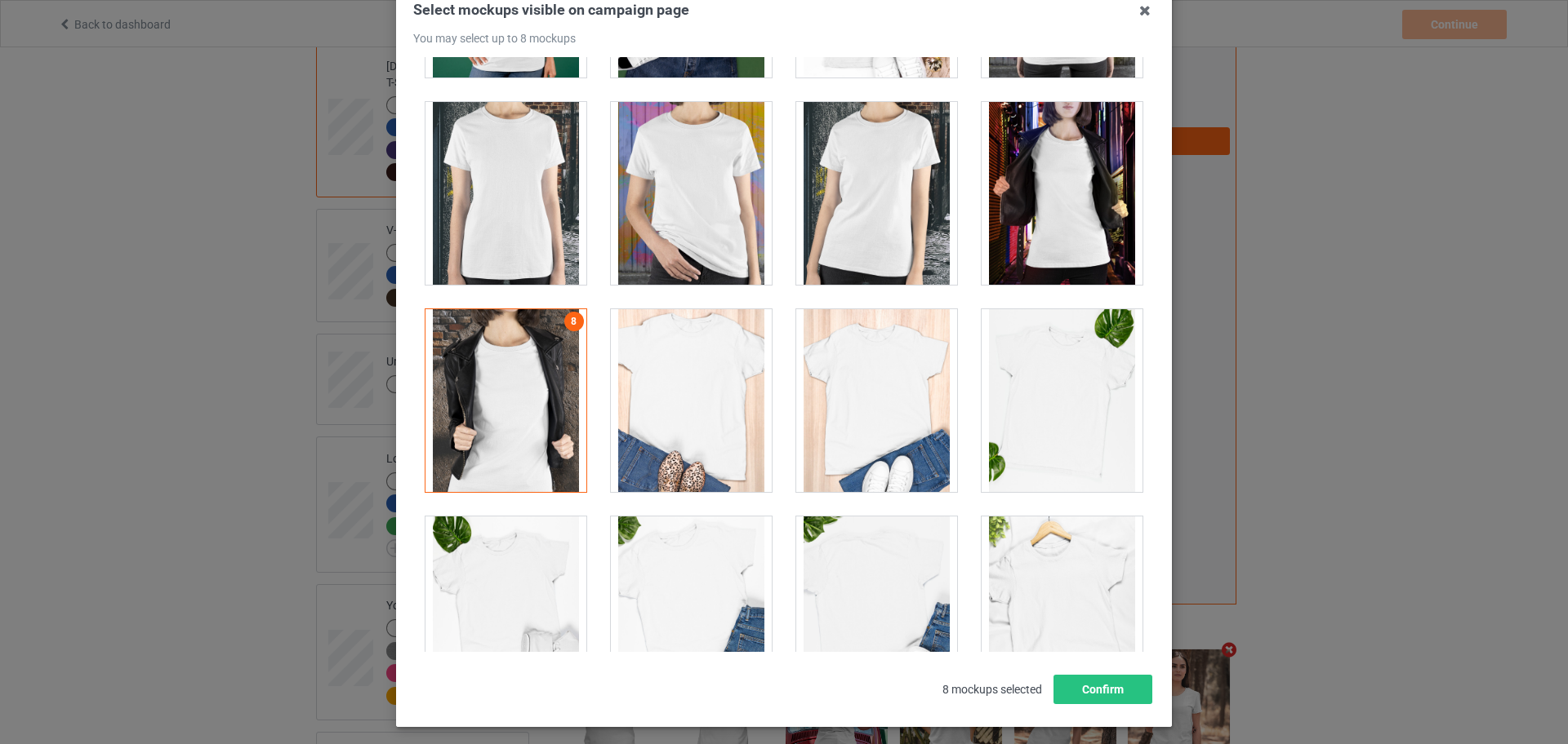
scroll to position [180, 0]
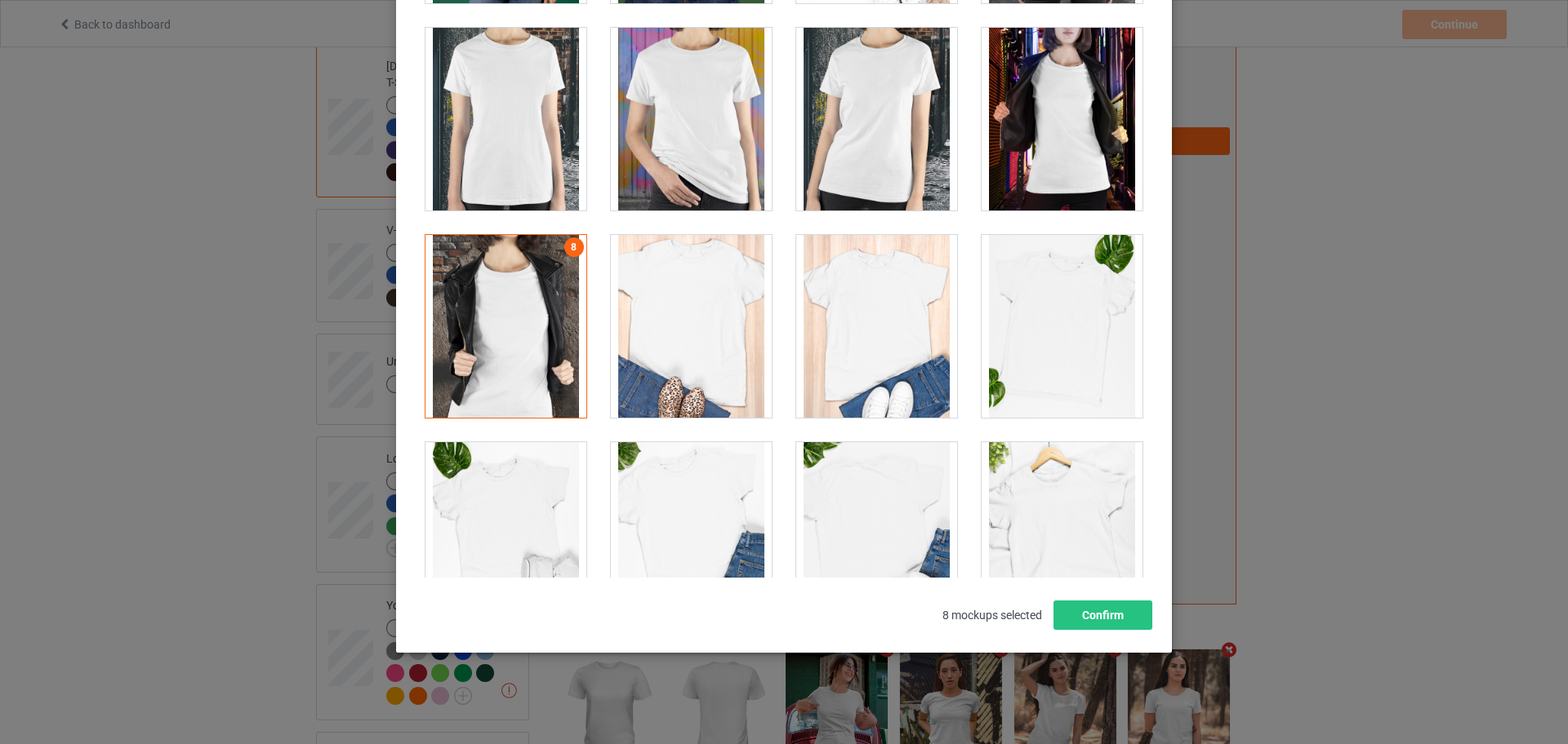
click at [1096, 632] on div "Select mockups visible on campaign page You may select up to 8 mockups 1 2 3 4 …" at bounding box center [784, 281] width 776 height 742
click at [1091, 618] on button "Confirm" at bounding box center [1102, 616] width 99 height 29
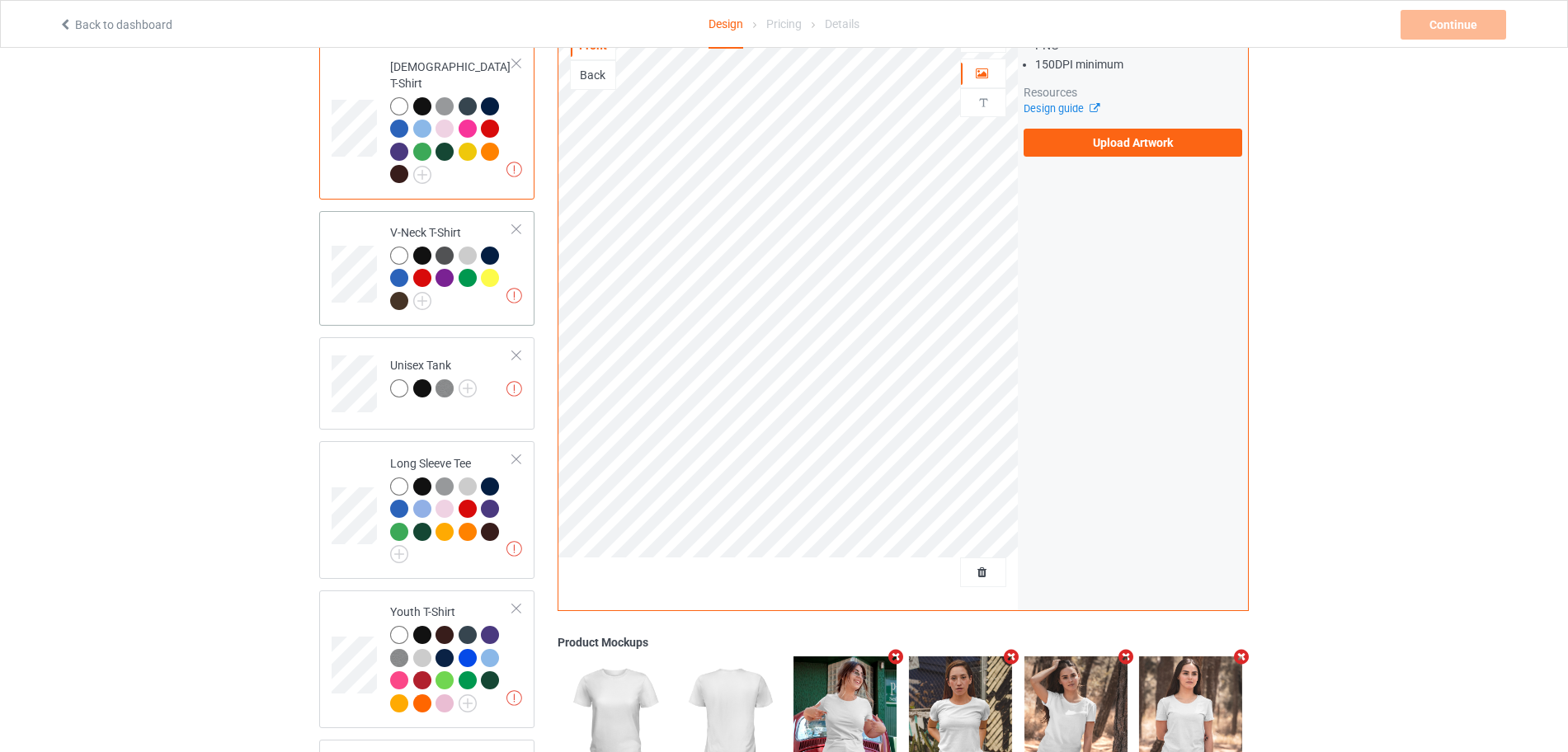
click at [507, 259] on div at bounding box center [452, 280] width 123 height 68
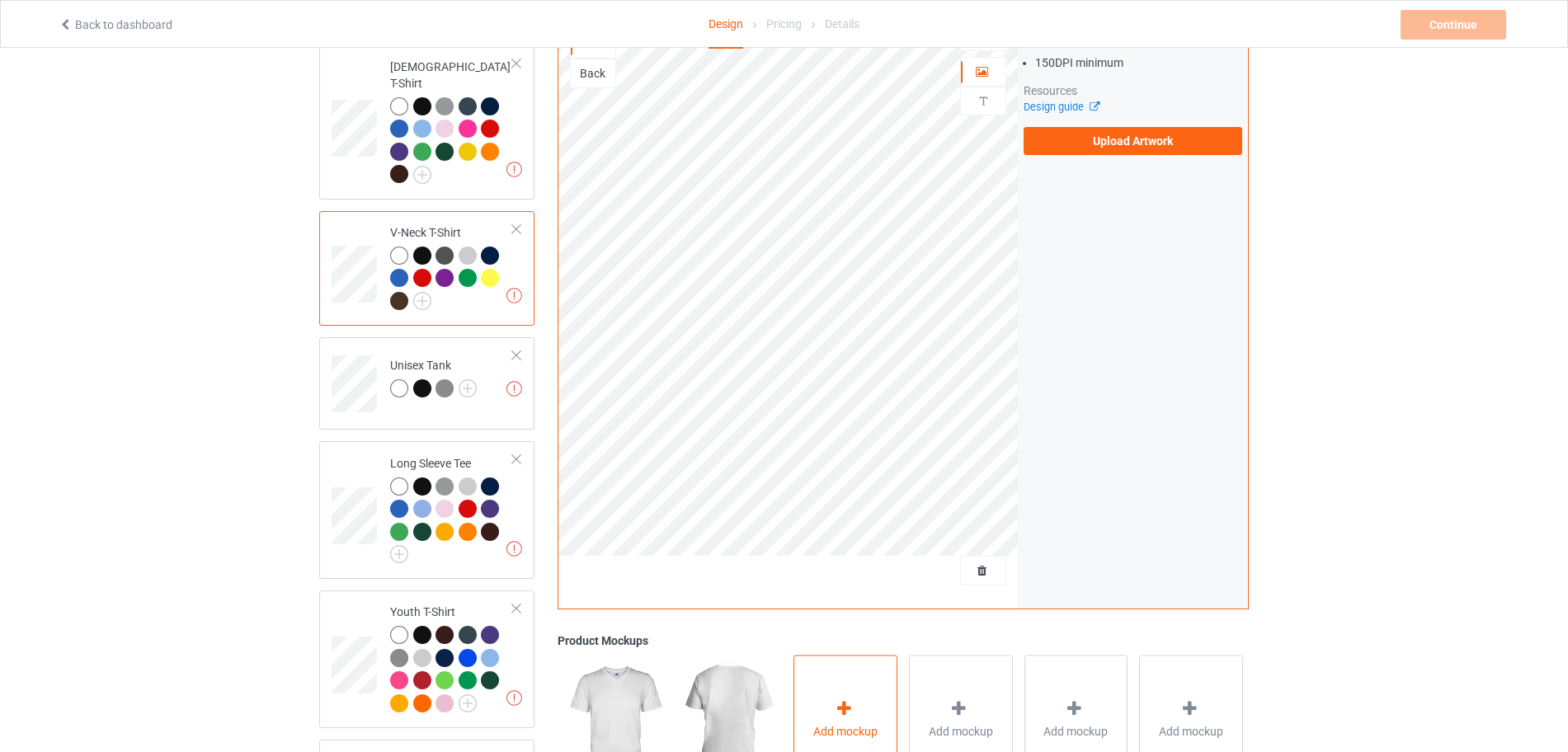
click at [863, 680] on div "Add mockup" at bounding box center [845, 720] width 104 height 130
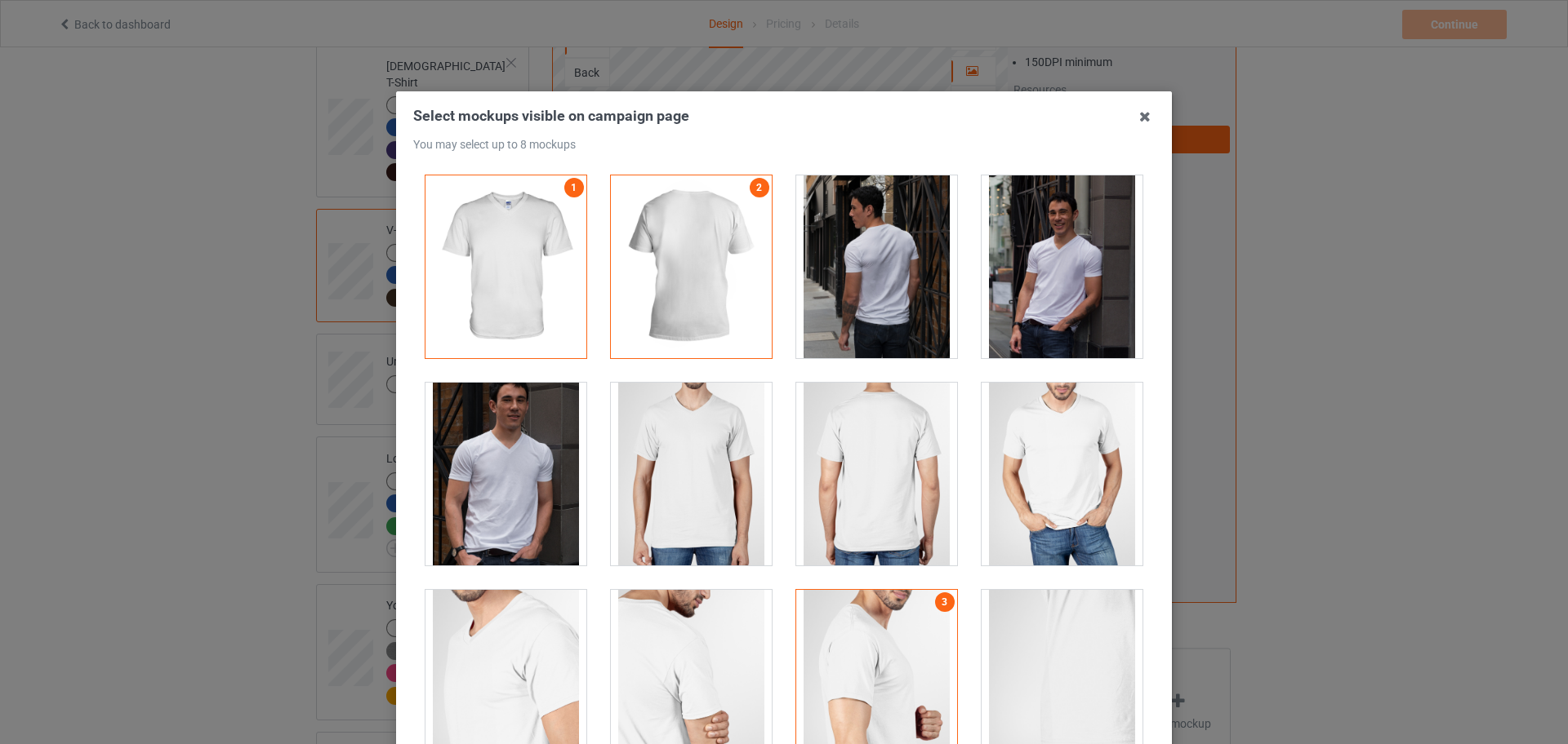
click at [500, 485] on div at bounding box center [506, 474] width 161 height 183
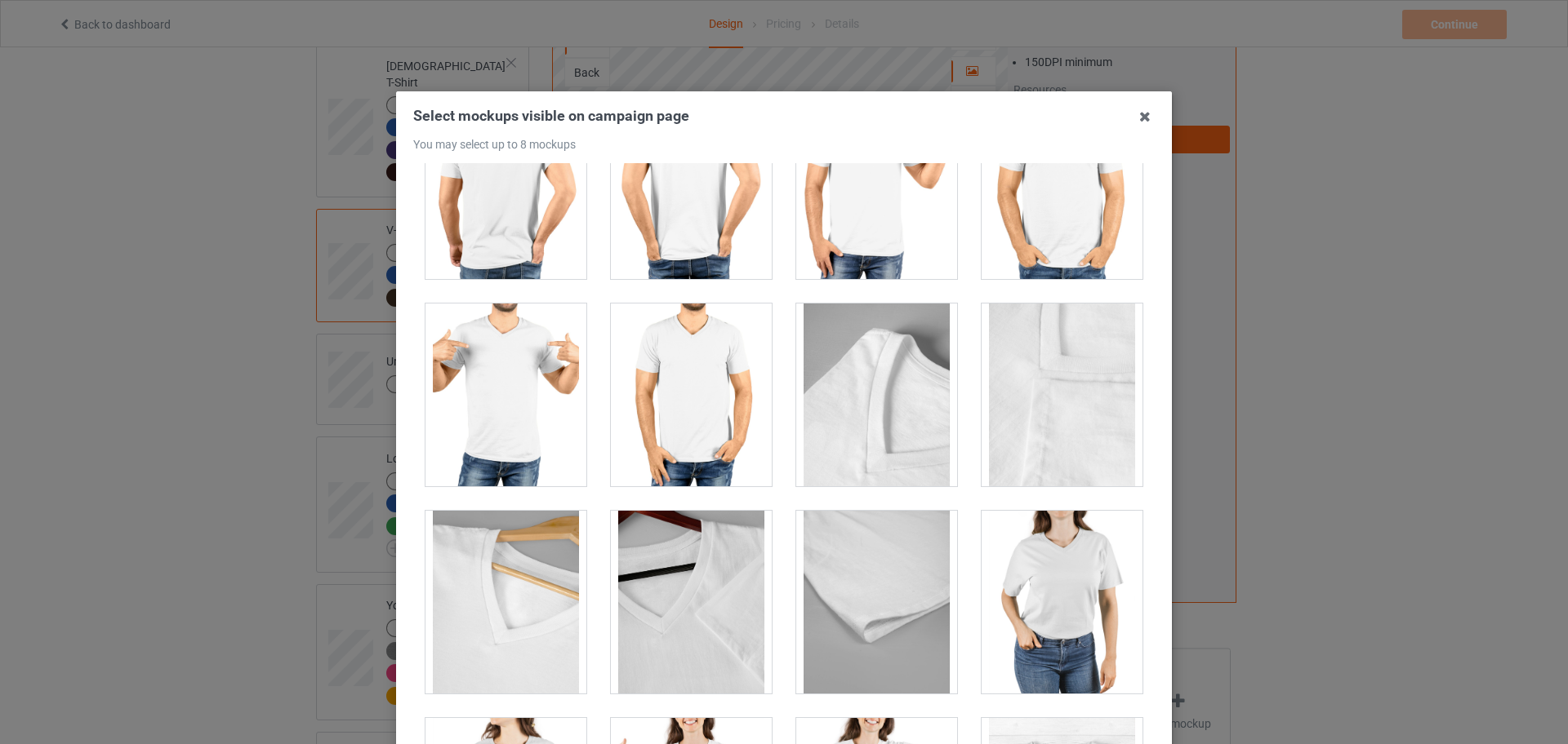
scroll to position [1224, 0]
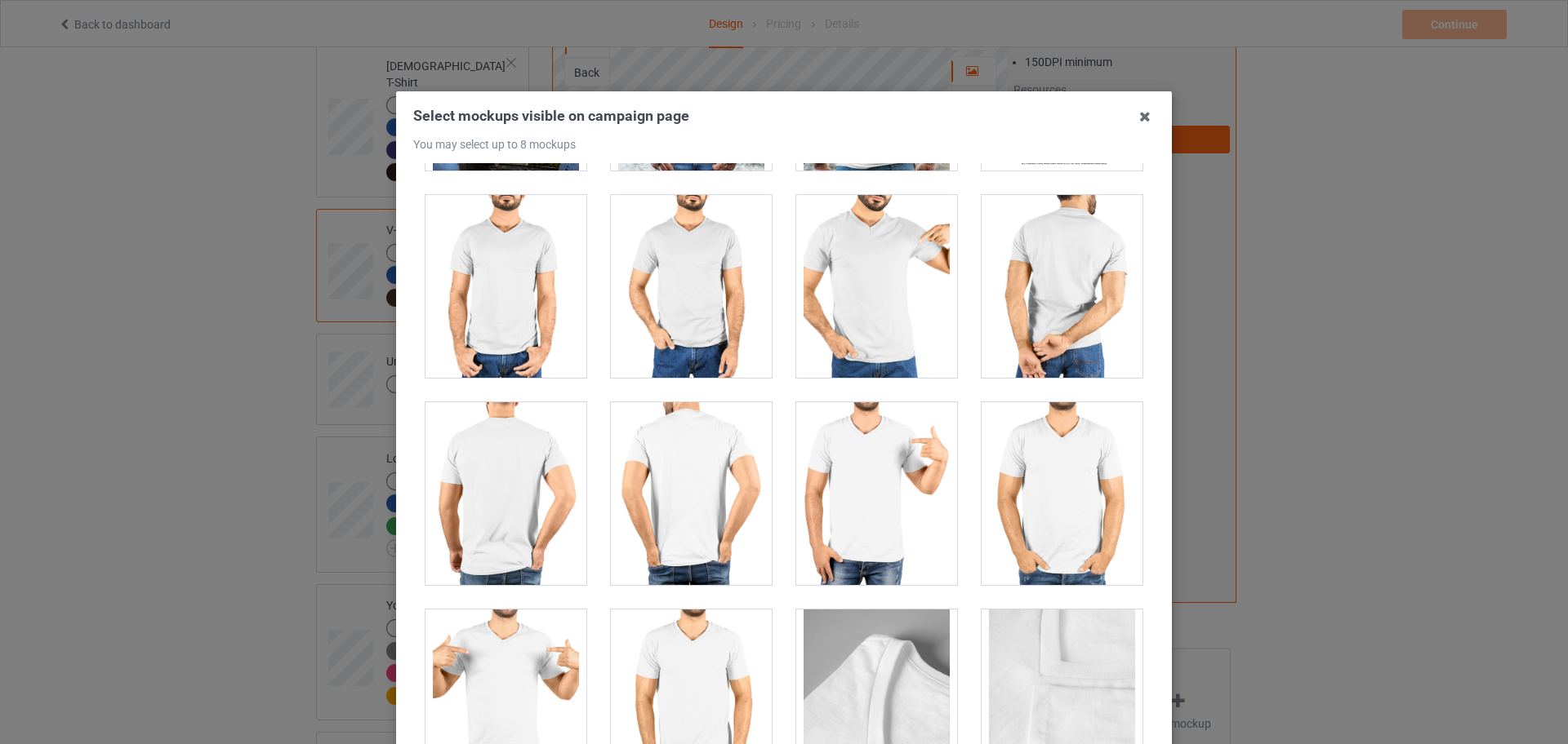
click at [880, 520] on div at bounding box center [877, 494] width 161 height 183
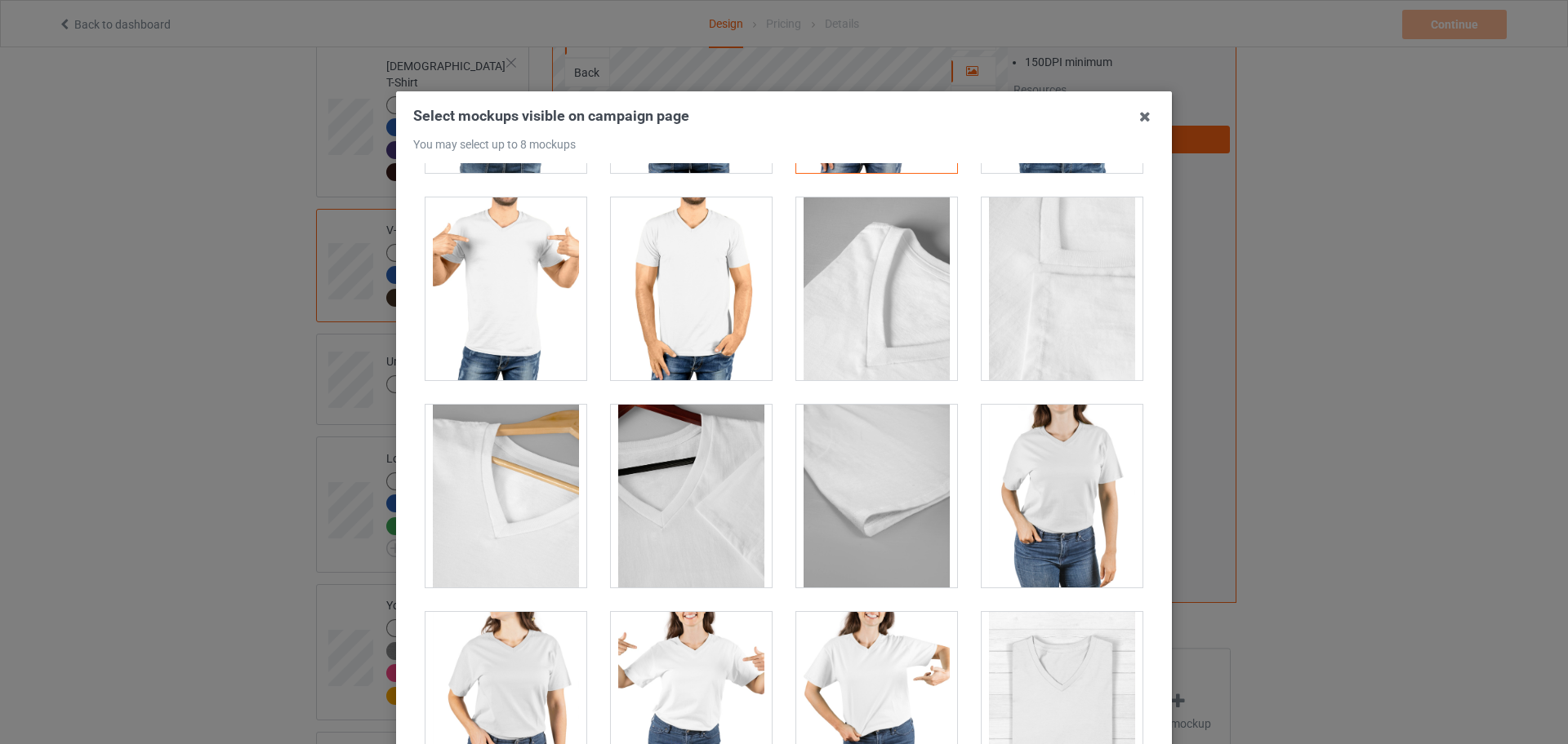
scroll to position [1837, 0]
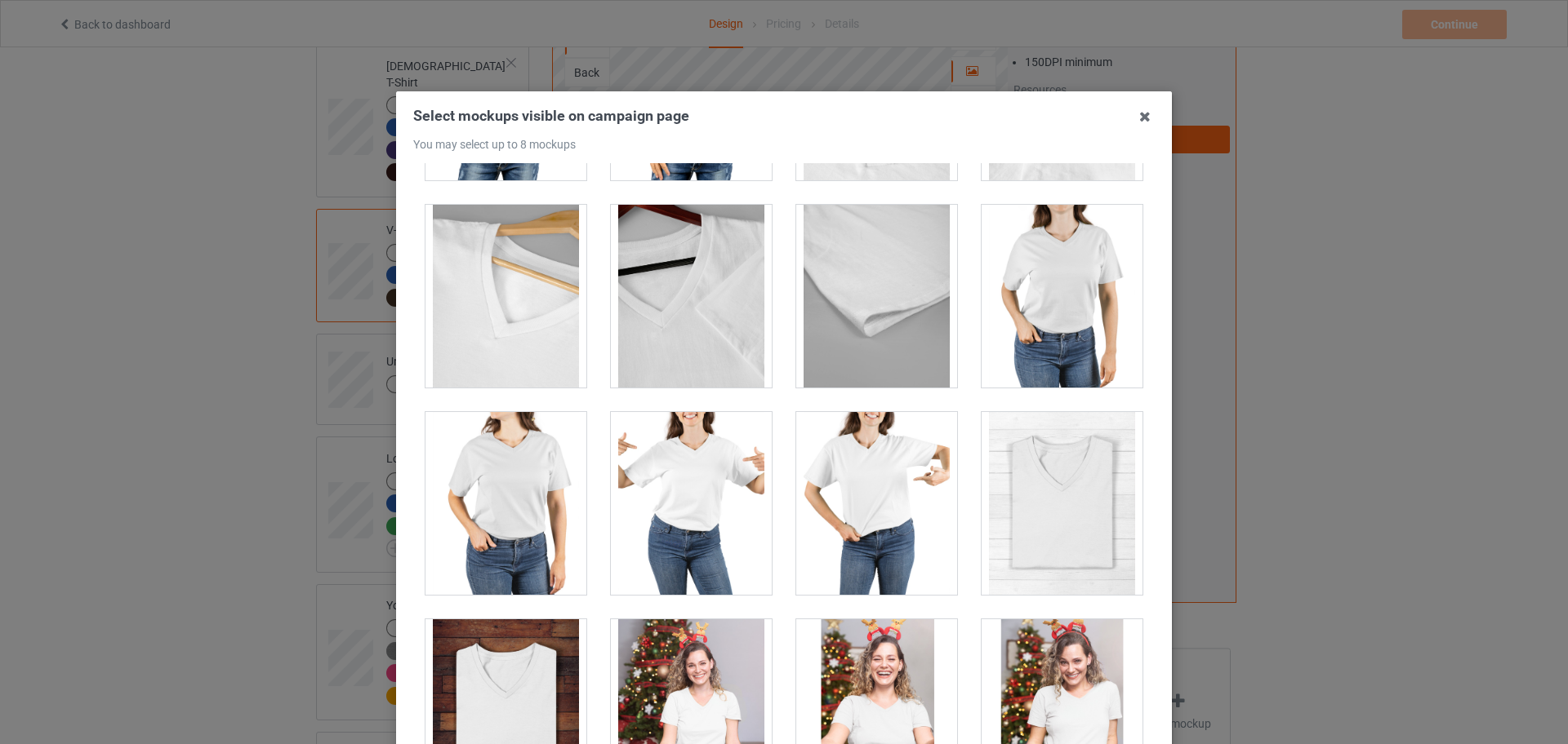
click at [1030, 359] on div at bounding box center [1062, 296] width 161 height 183
click at [872, 521] on div at bounding box center [877, 504] width 161 height 183
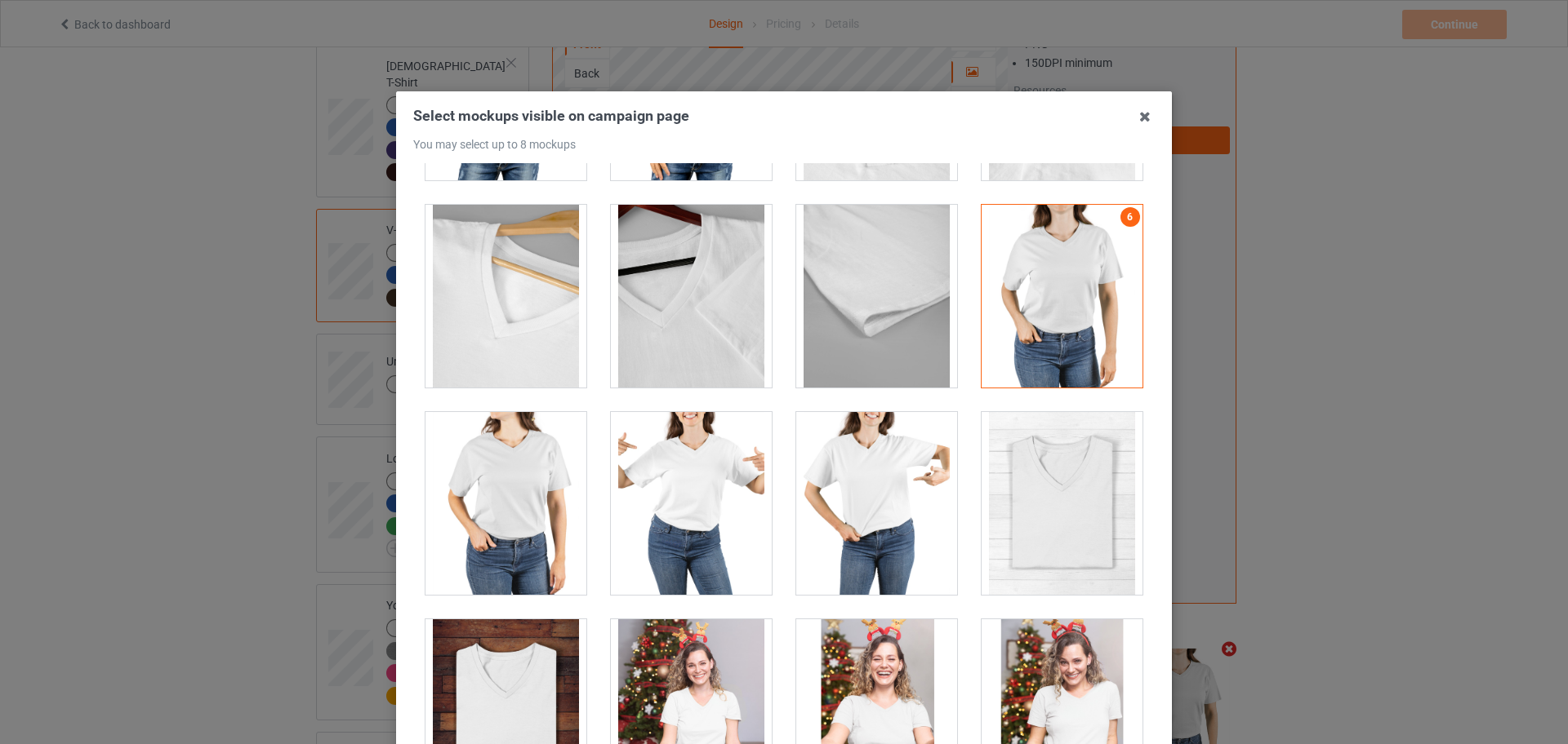
click at [695, 501] on div at bounding box center [691, 504] width 161 height 183
click at [611, 509] on div at bounding box center [691, 504] width 161 height 183
click at [543, 496] on div at bounding box center [506, 504] width 161 height 183
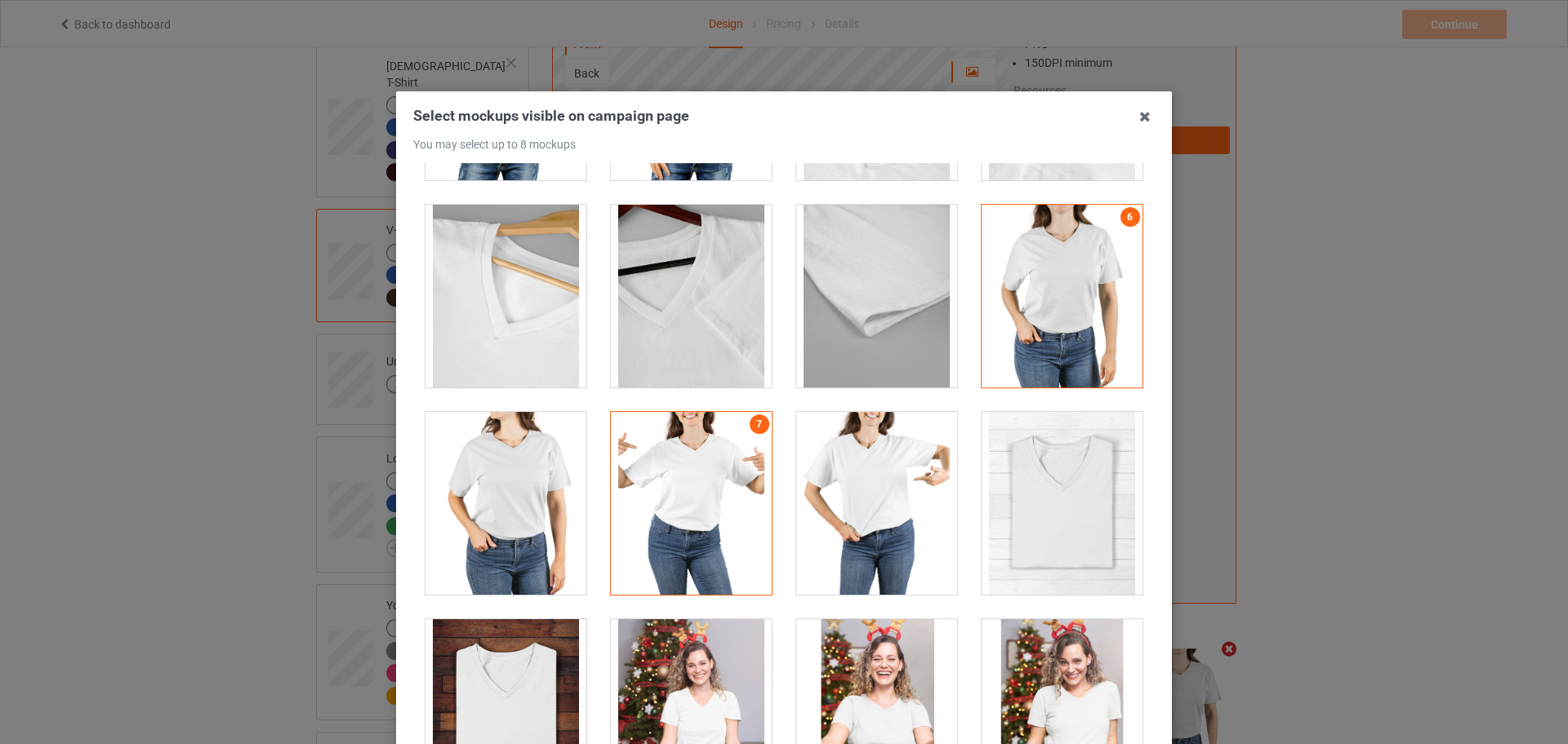
click at [510, 490] on div at bounding box center [506, 504] width 161 height 183
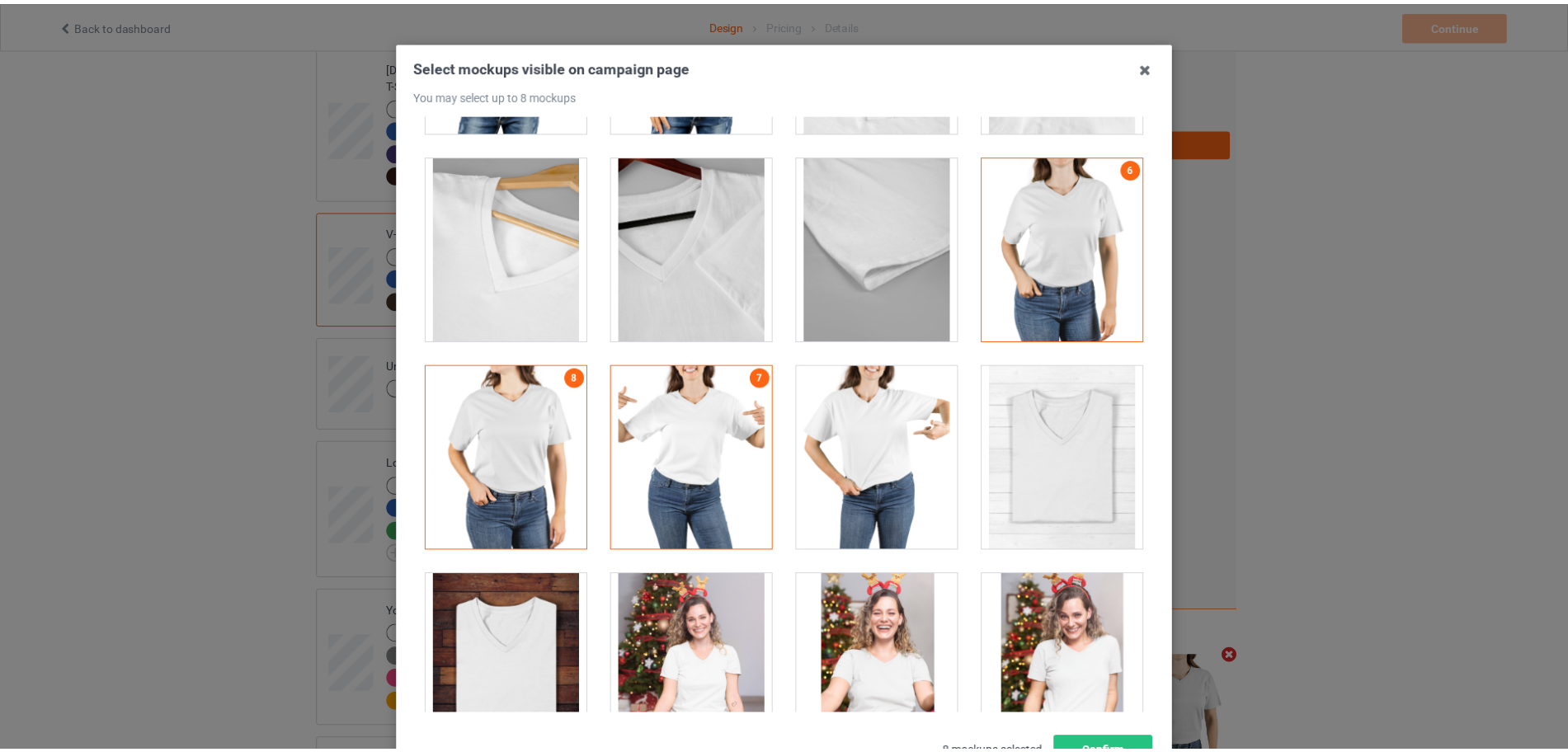
scroll to position [182, 0]
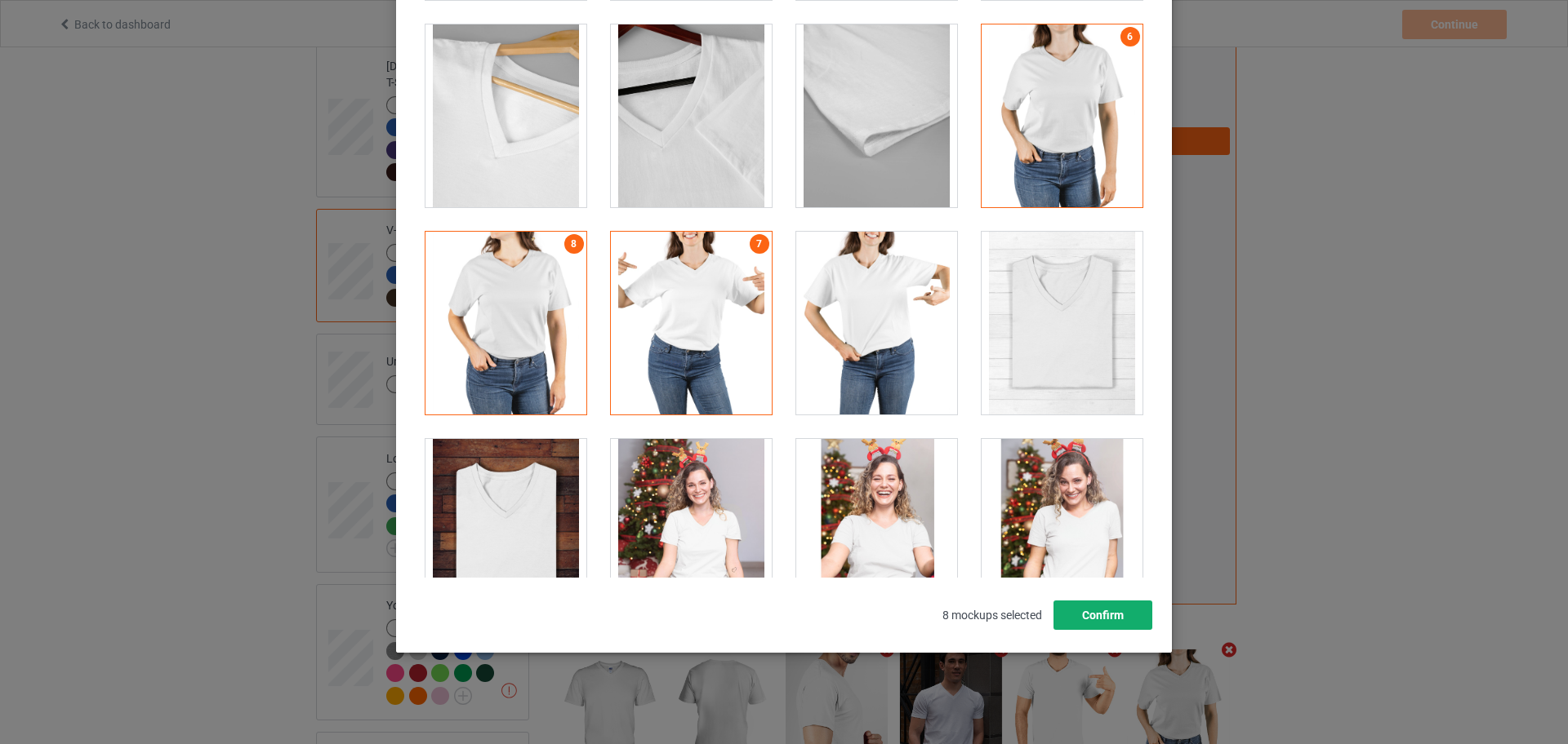
click at [1073, 606] on button "Confirm" at bounding box center [1102, 616] width 99 height 29
click at [1073, 606] on div "Front Back Artwork Upload artwork before adding personalization Artwork Require…" at bounding box center [894, 453] width 684 height 939
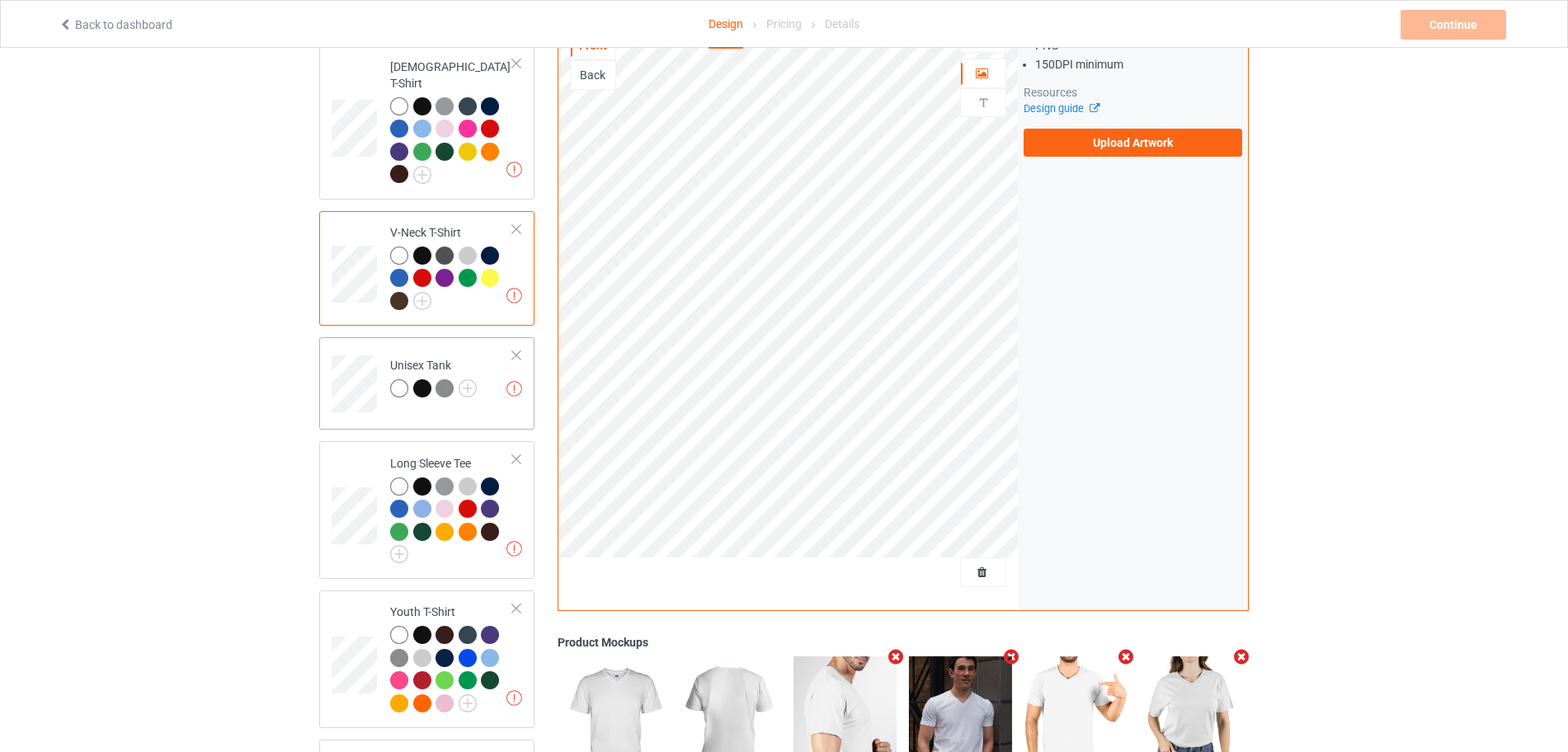
click at [473, 362] on div "Unisex Tank" at bounding box center [433, 377] width 86 height 40
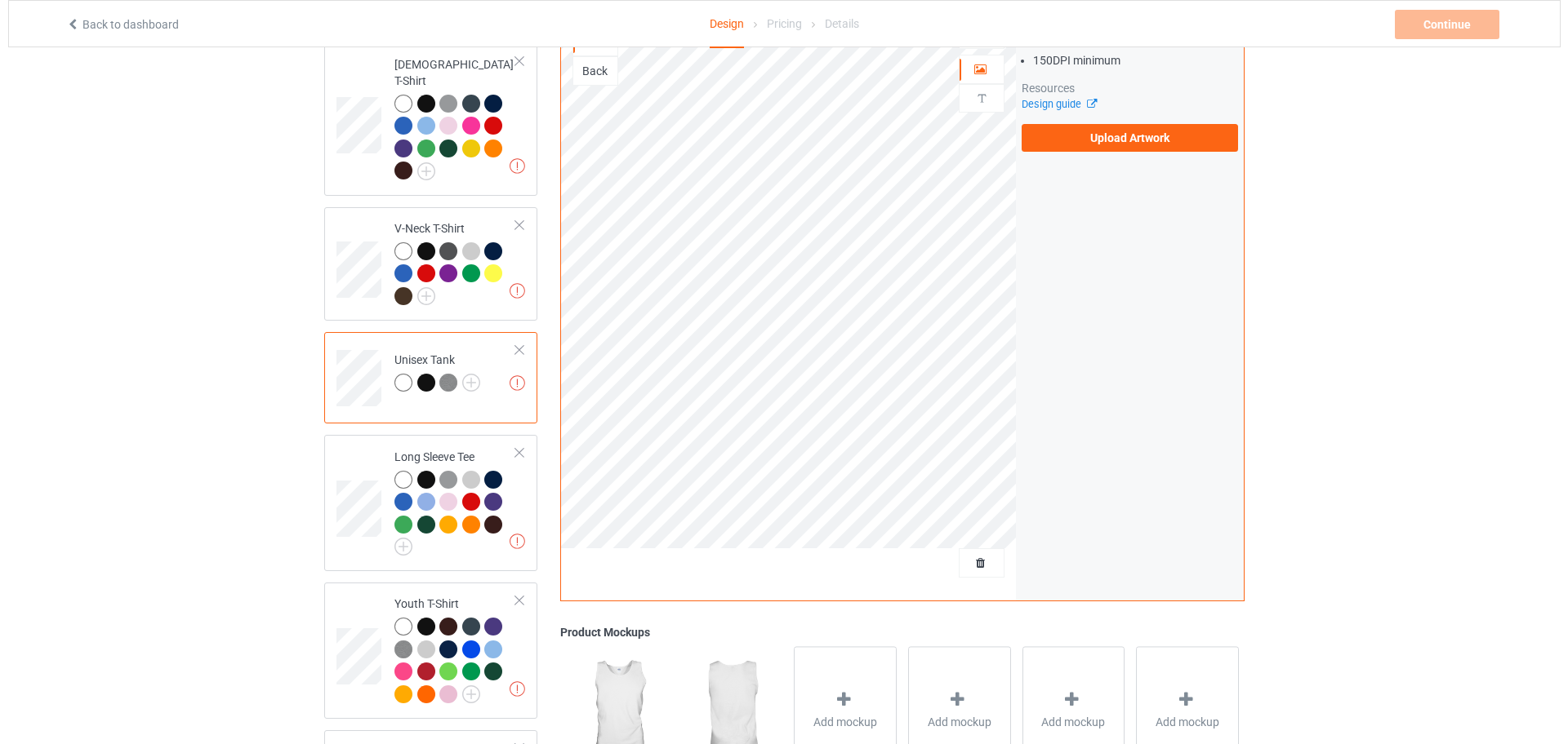
scroll to position [939, 0]
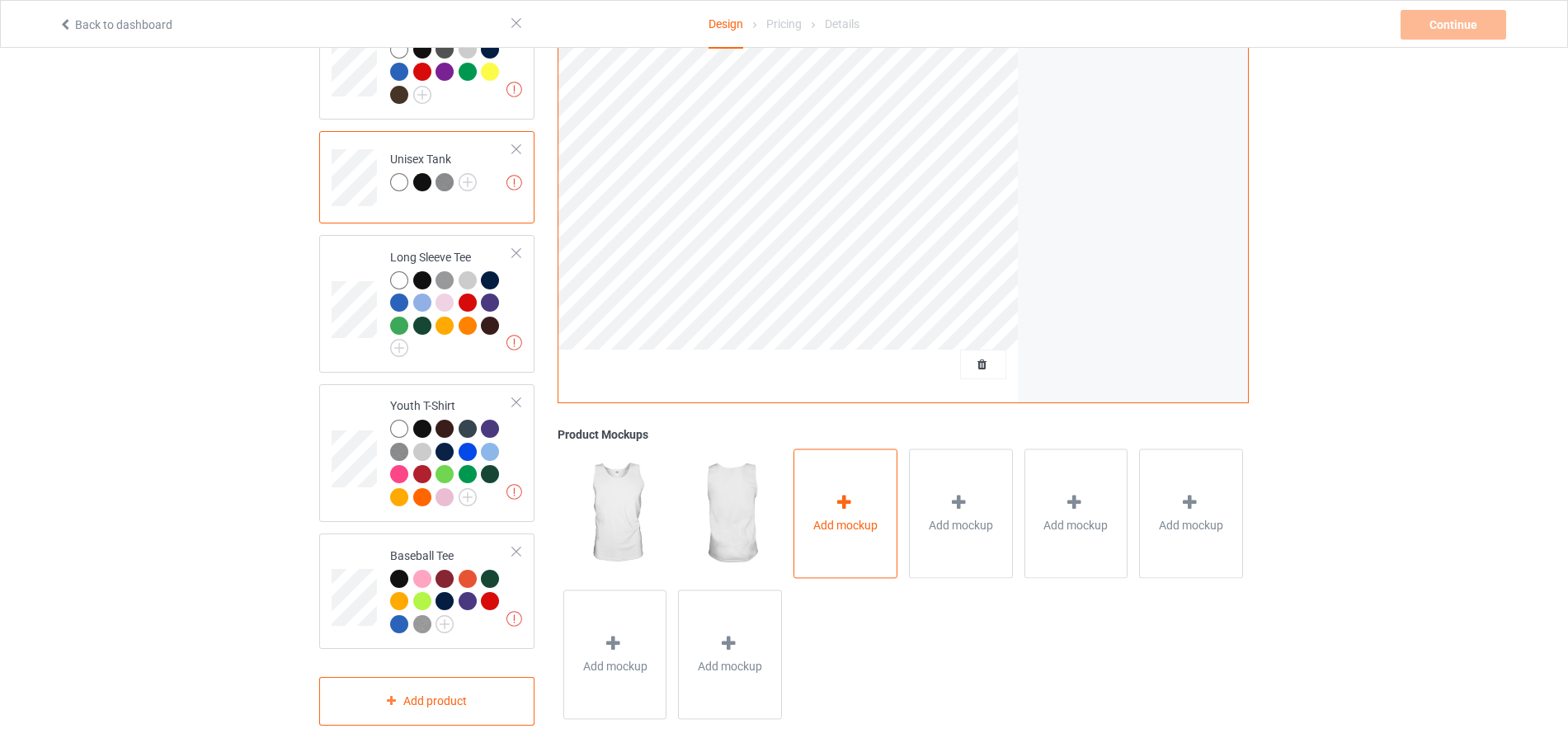
click at [836, 535] on div "Add mockup" at bounding box center [845, 514] width 104 height 130
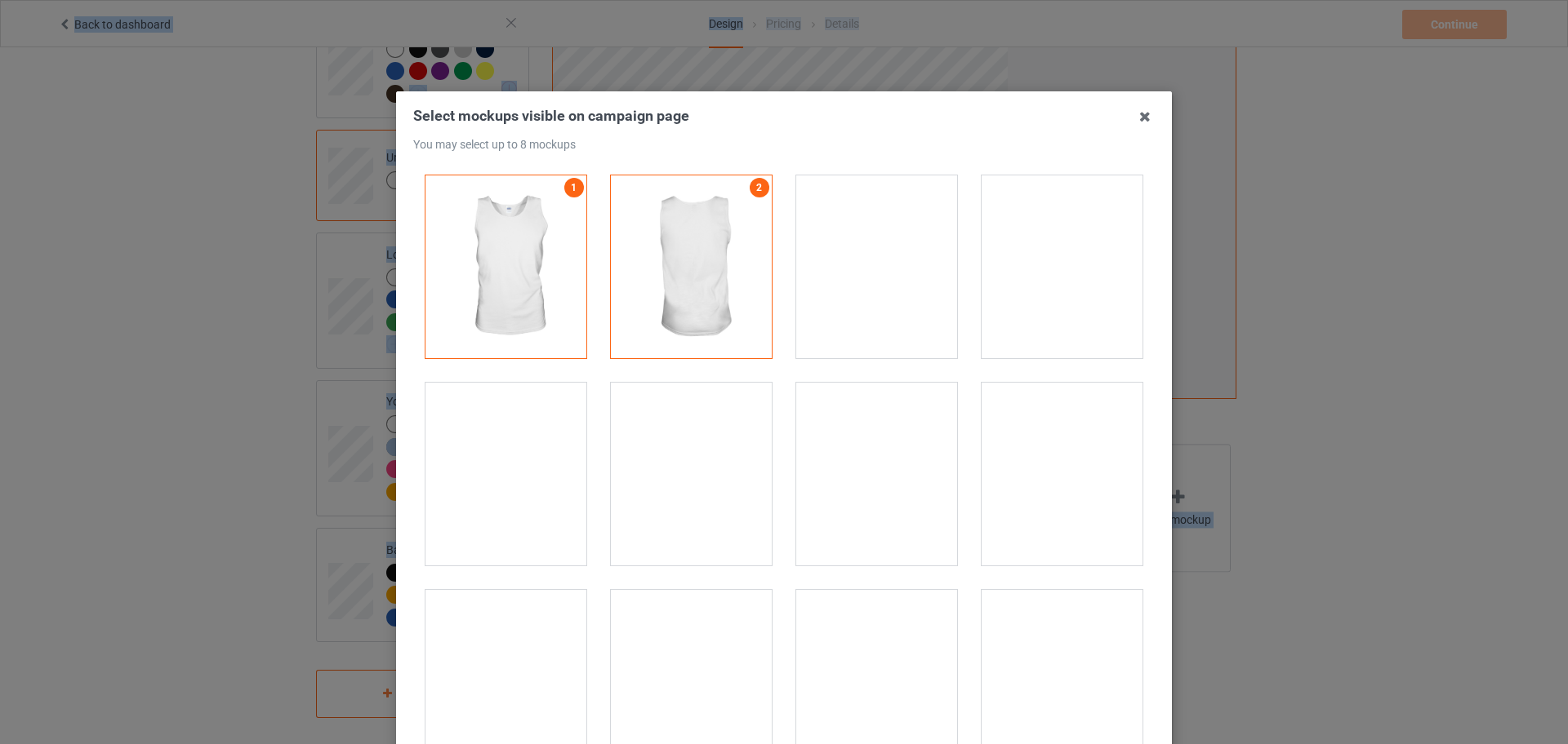
click at [1027, 437] on div at bounding box center [1062, 474] width 161 height 183
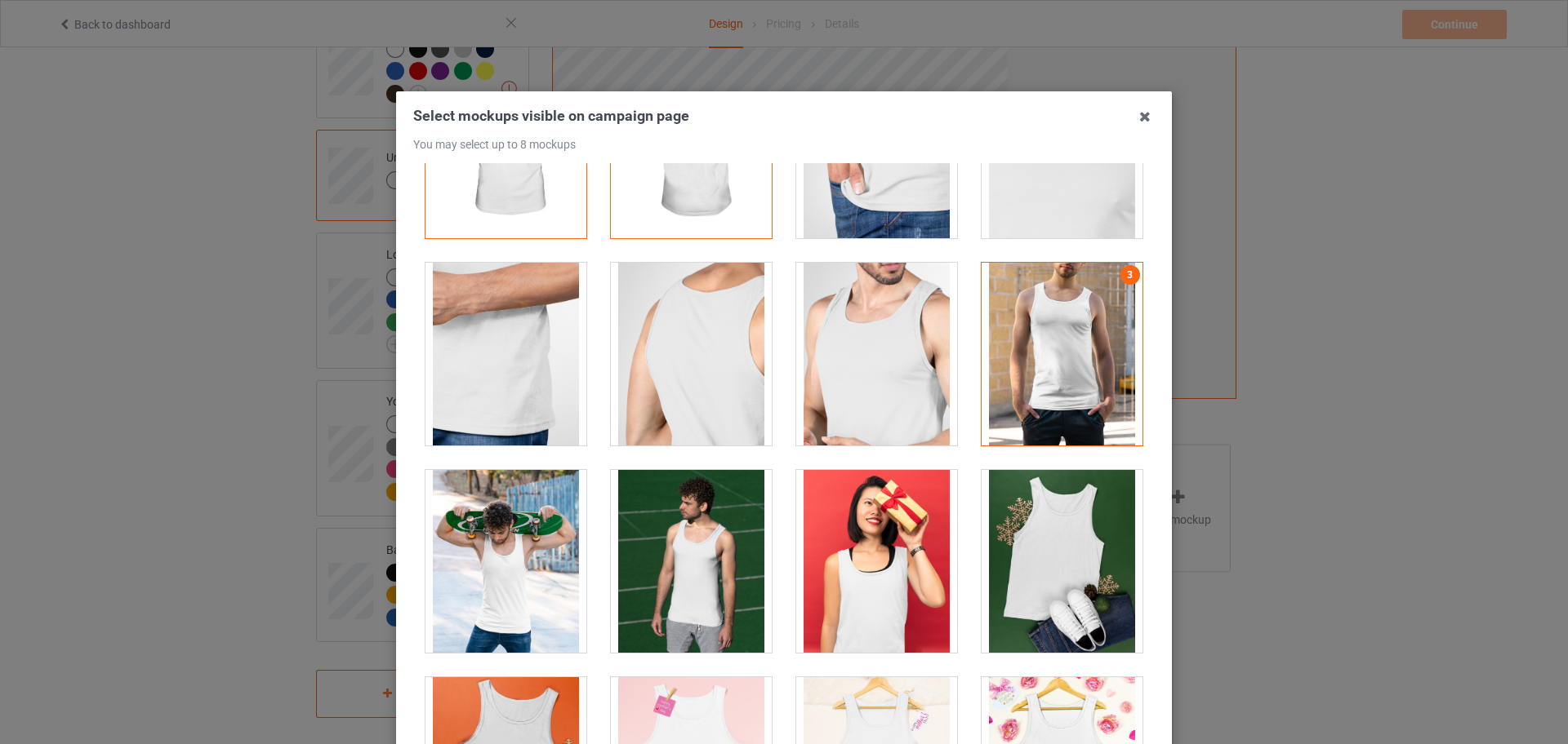
scroll to position [204, 0]
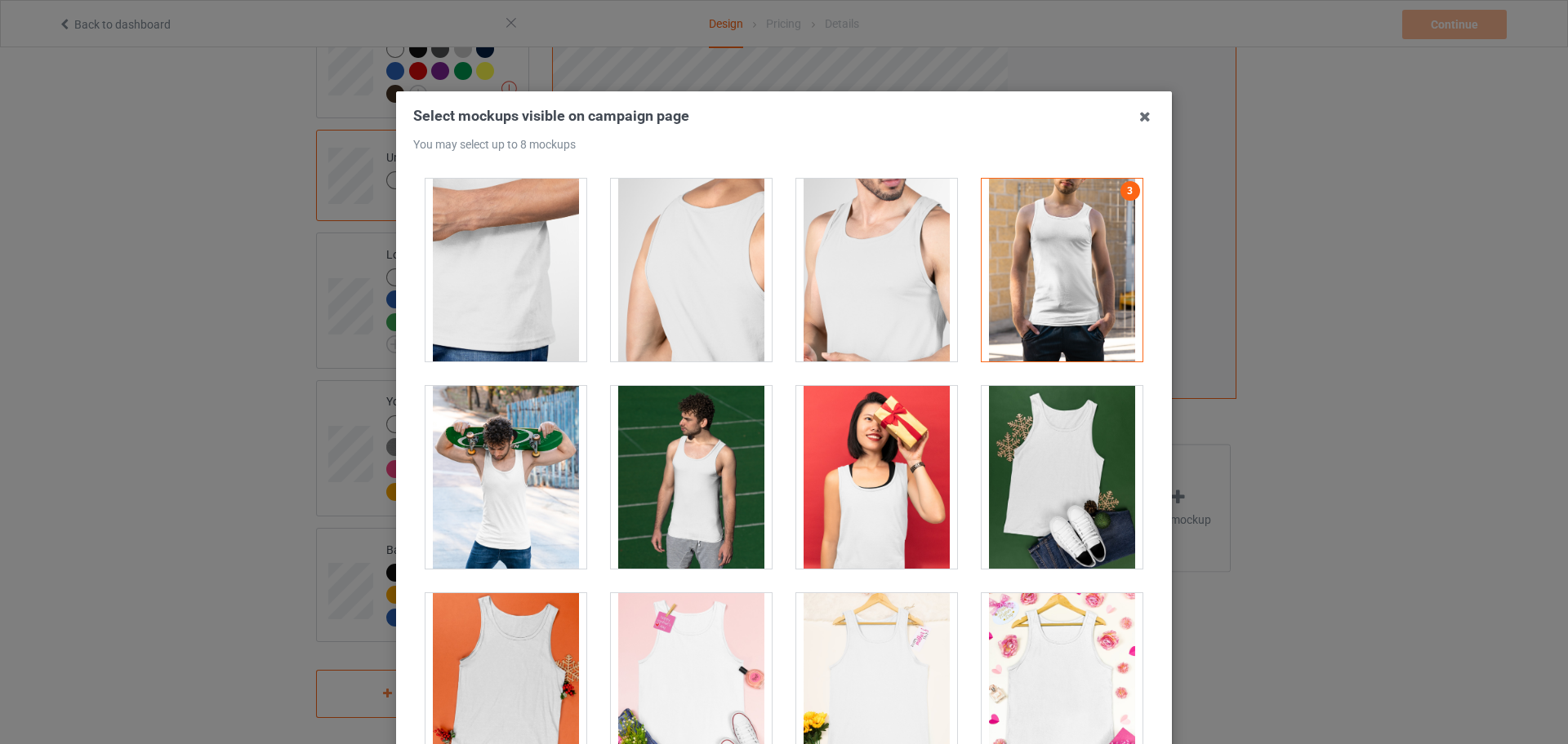
click at [705, 534] on div at bounding box center [691, 477] width 161 height 183
click at [1008, 500] on div at bounding box center [1062, 477] width 161 height 183
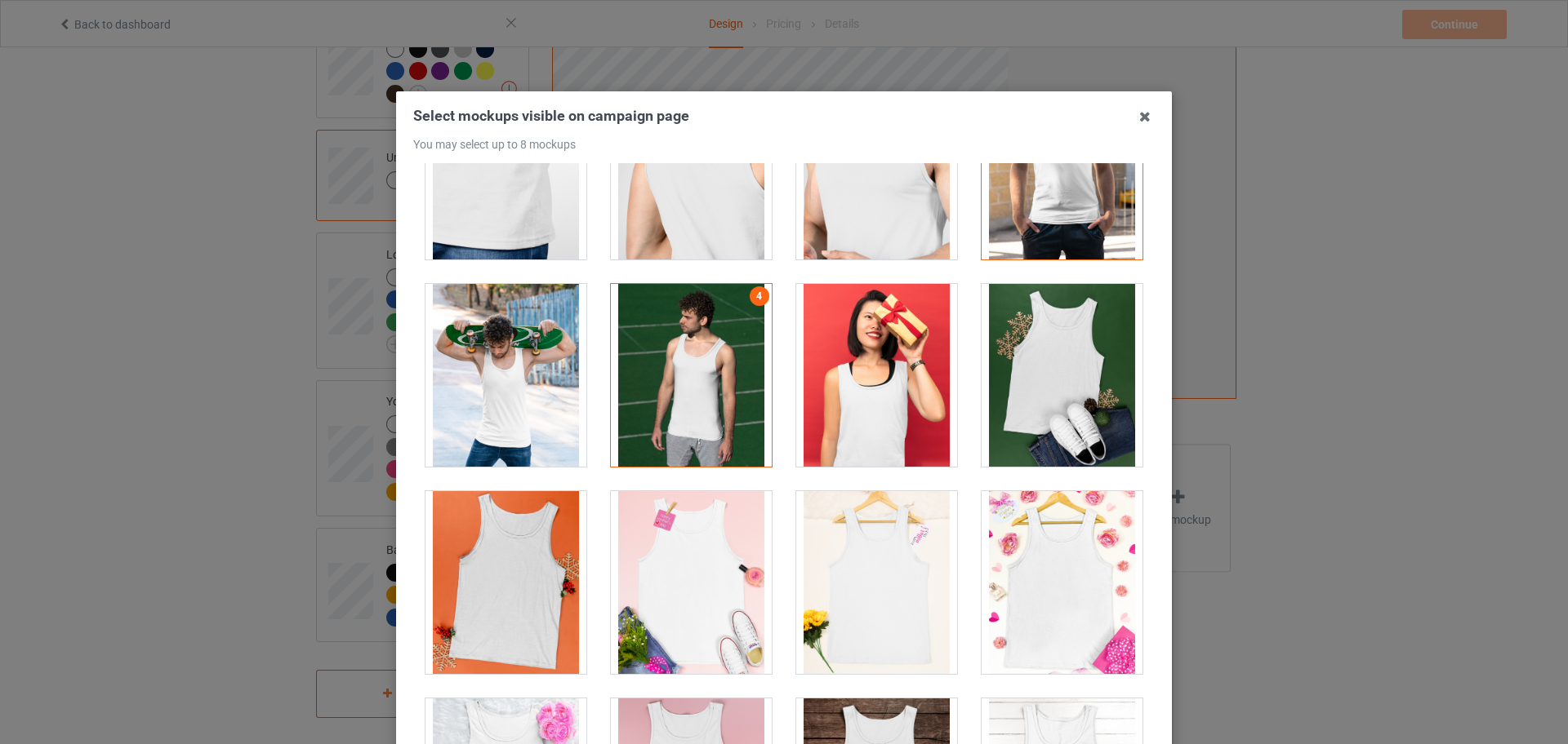
click at [500, 387] on div at bounding box center [506, 375] width 161 height 183
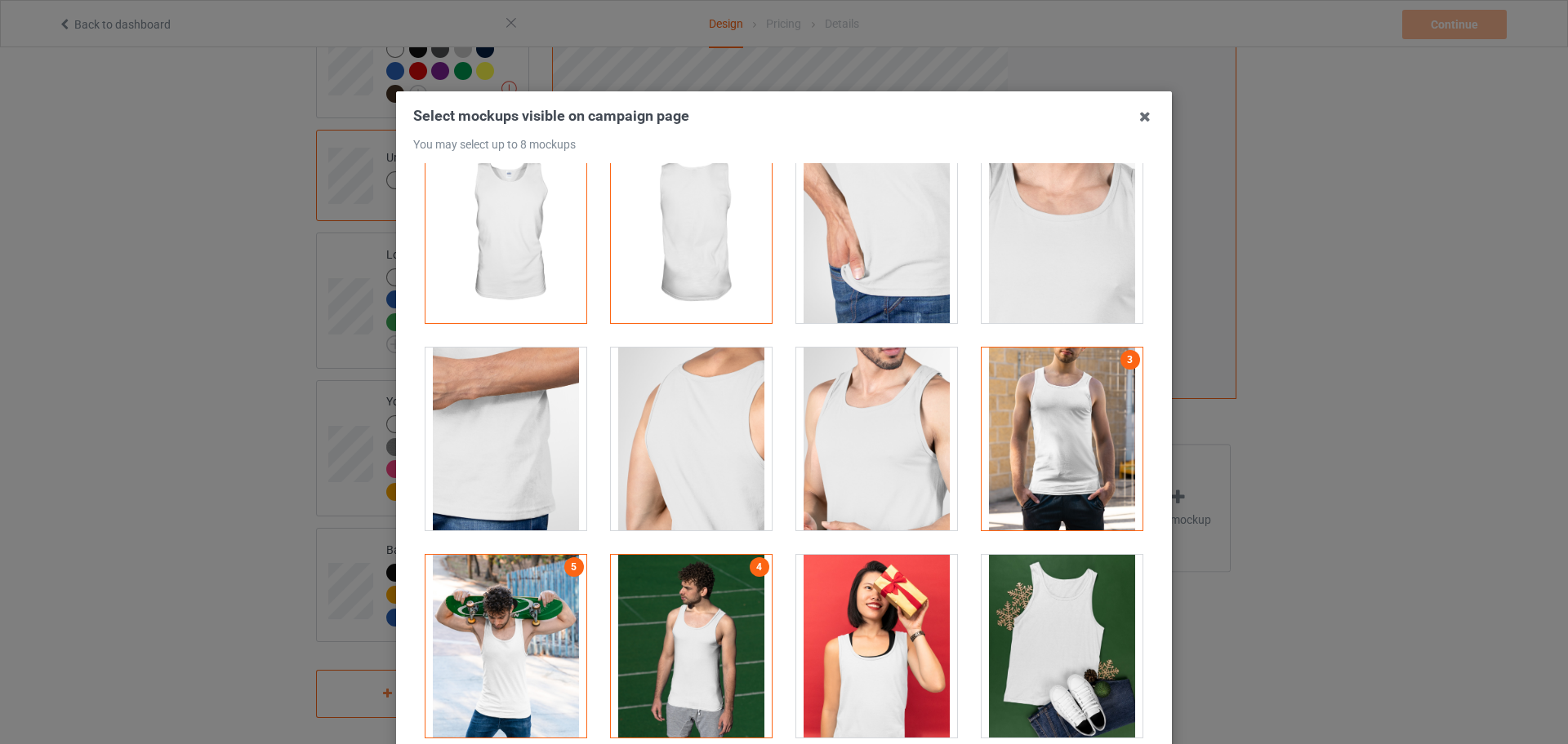
scroll to position [0, 0]
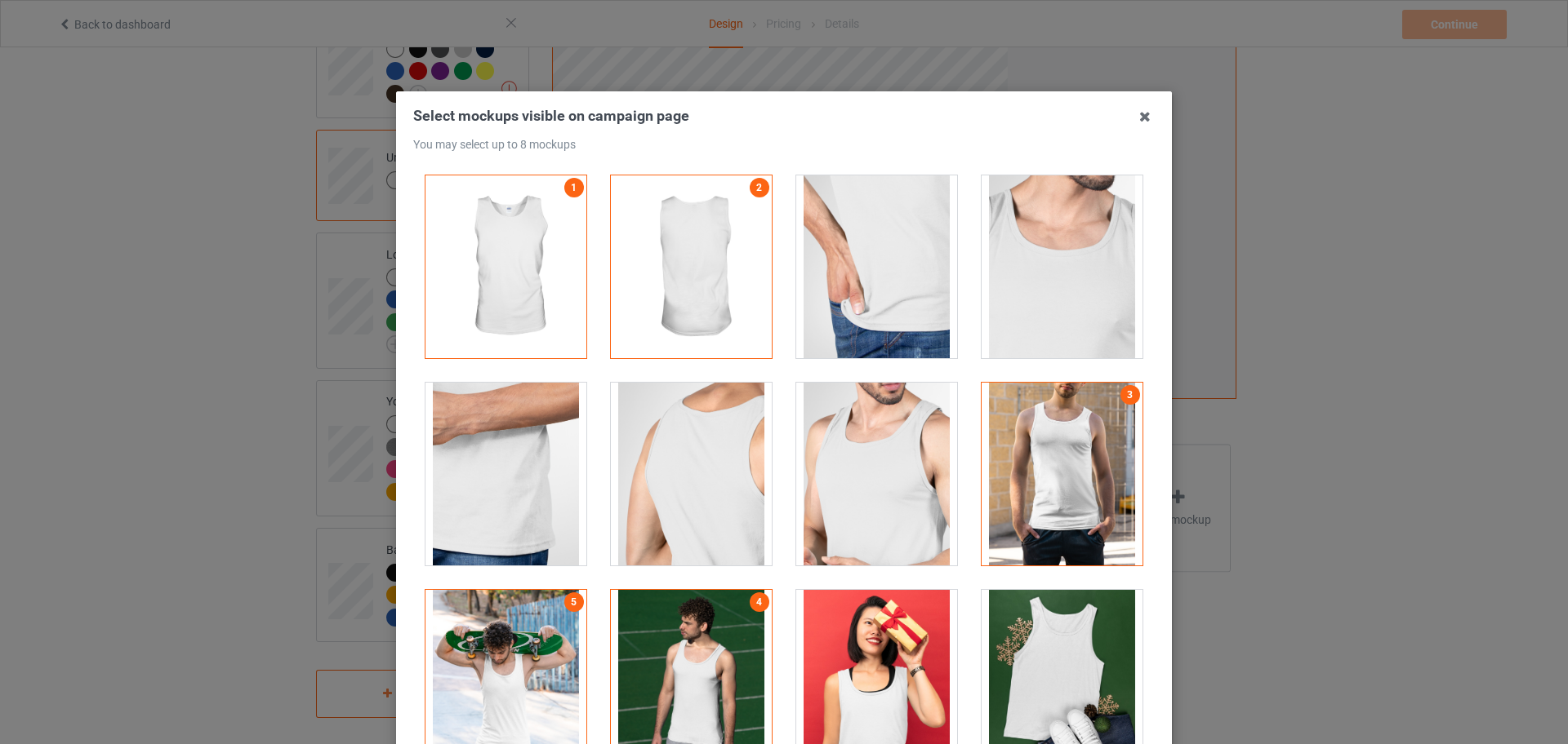
click at [916, 519] on div at bounding box center [877, 474] width 161 height 183
click at [843, 500] on div at bounding box center [877, 474] width 161 height 183
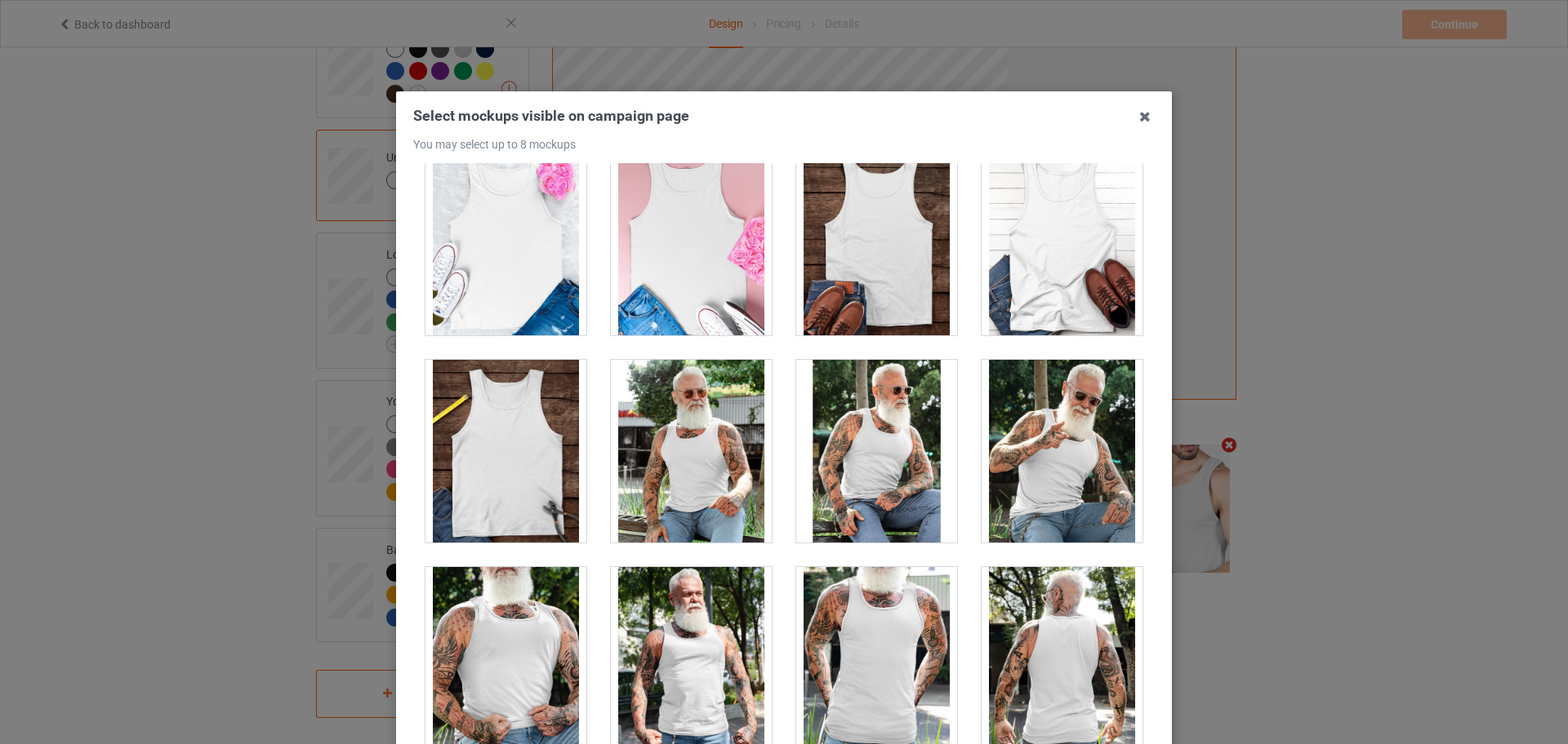
scroll to position [1020, 0]
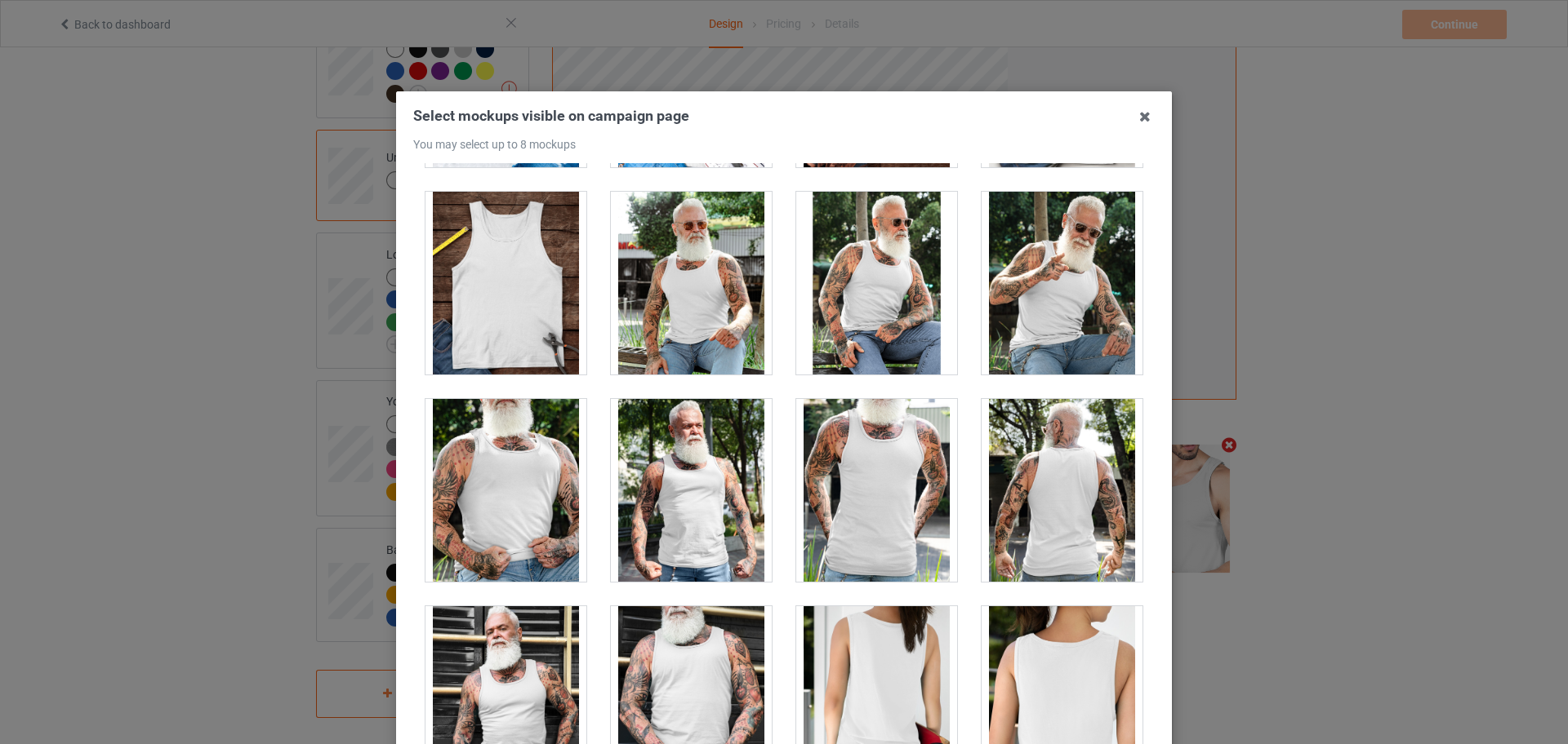
click at [697, 362] on div at bounding box center [691, 283] width 161 height 183
click at [690, 311] on div at bounding box center [691, 283] width 161 height 183
click at [688, 456] on div at bounding box center [691, 490] width 161 height 183
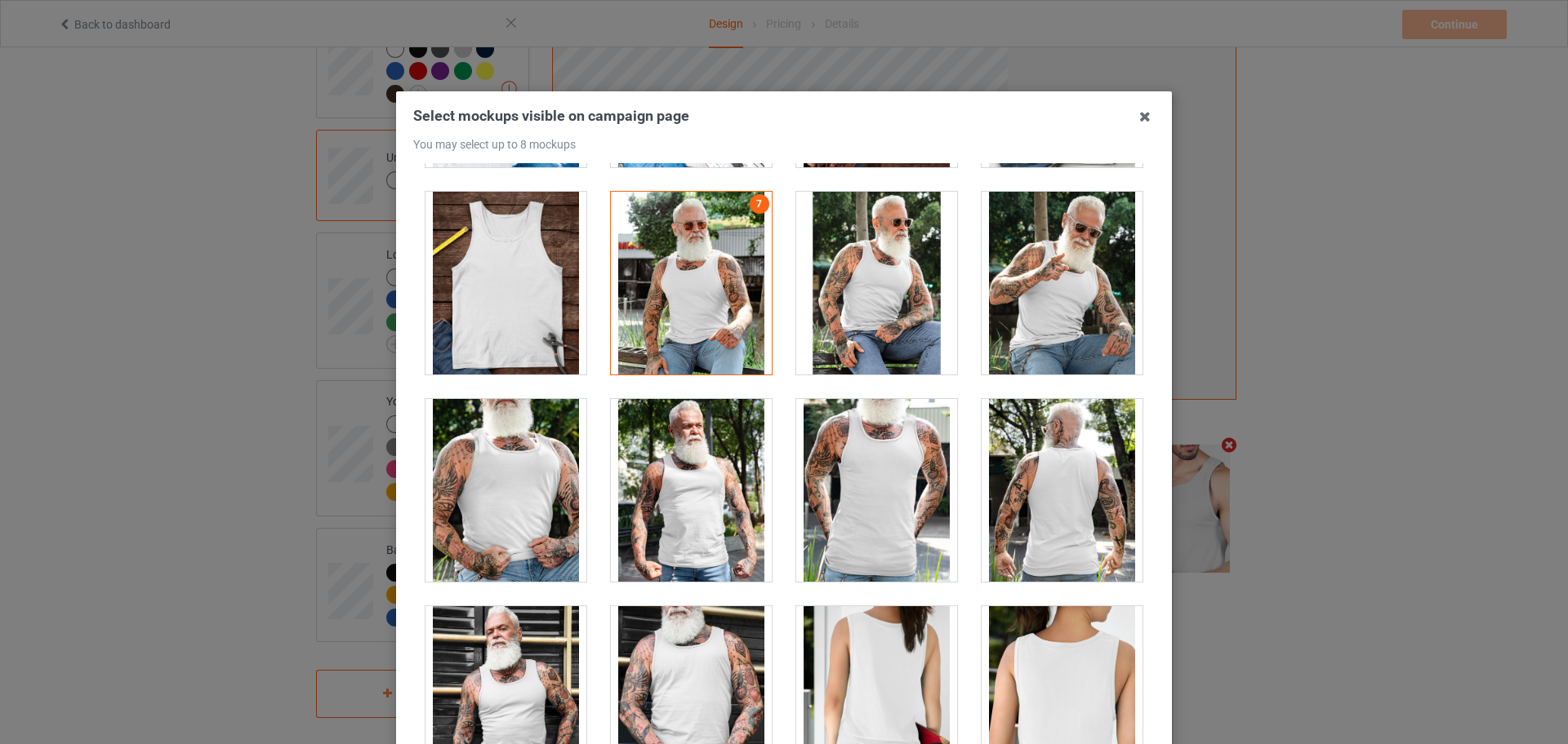
click at [688, 456] on div at bounding box center [691, 490] width 161 height 183
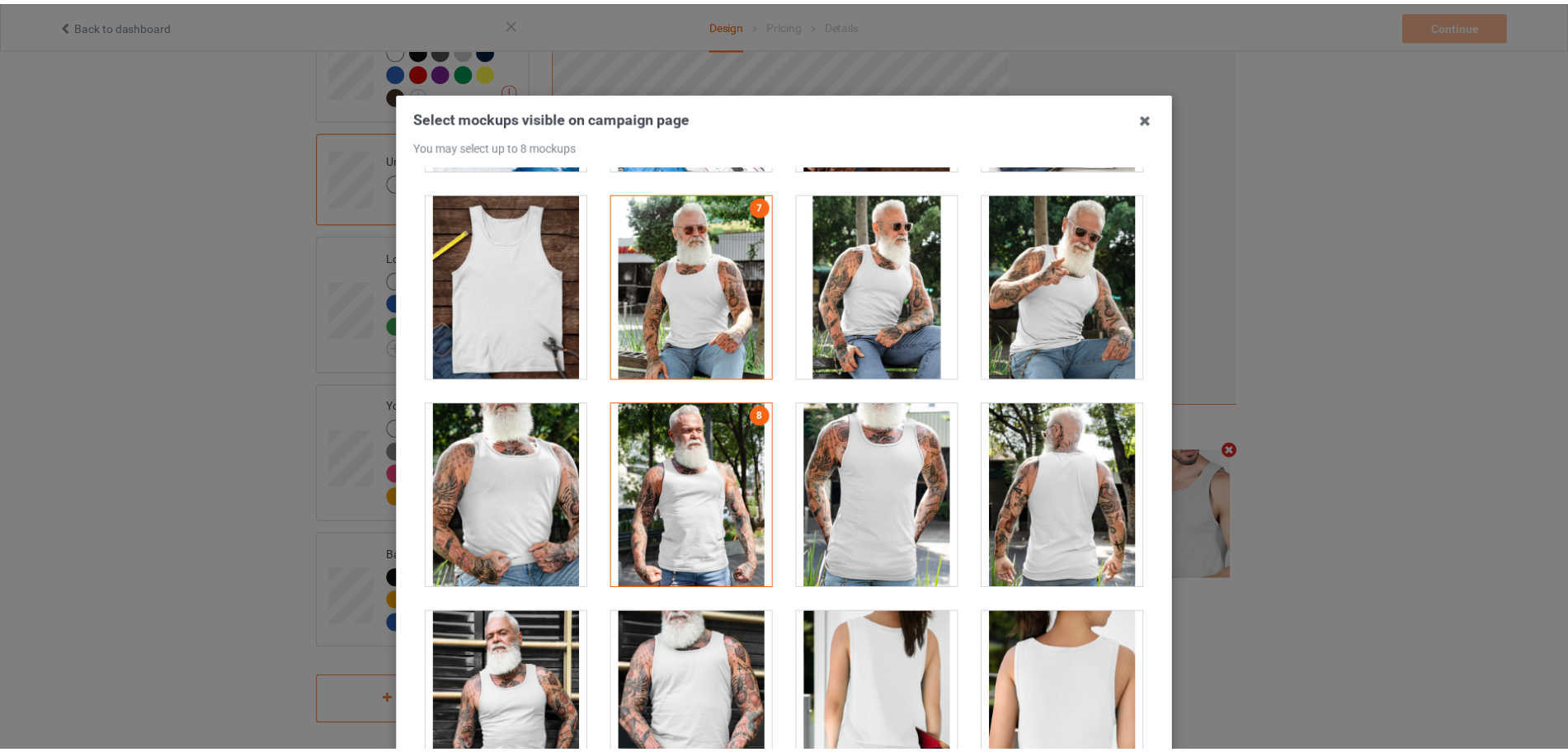
scroll to position [182, 0]
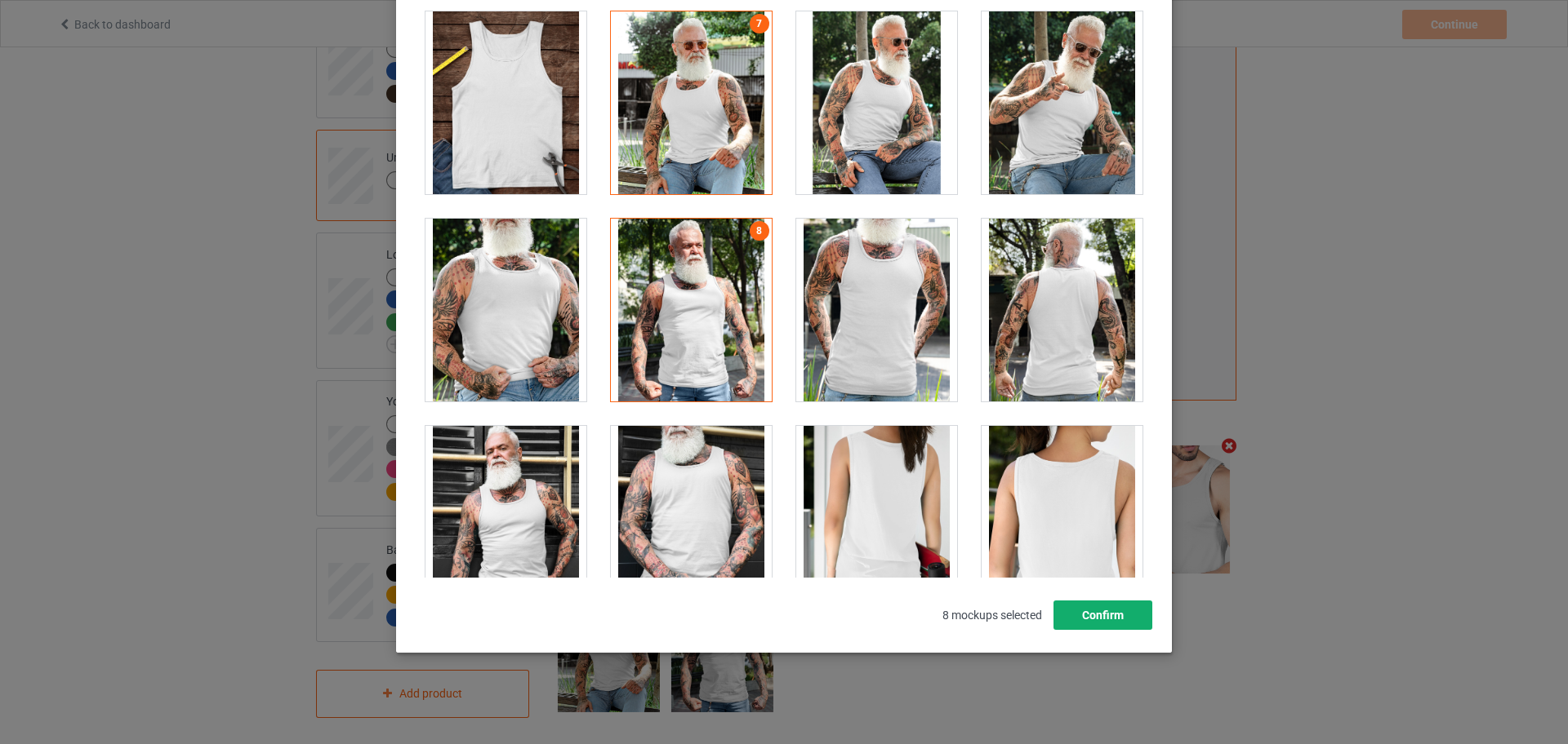
click at [1096, 618] on button "Confirm" at bounding box center [1102, 616] width 99 height 29
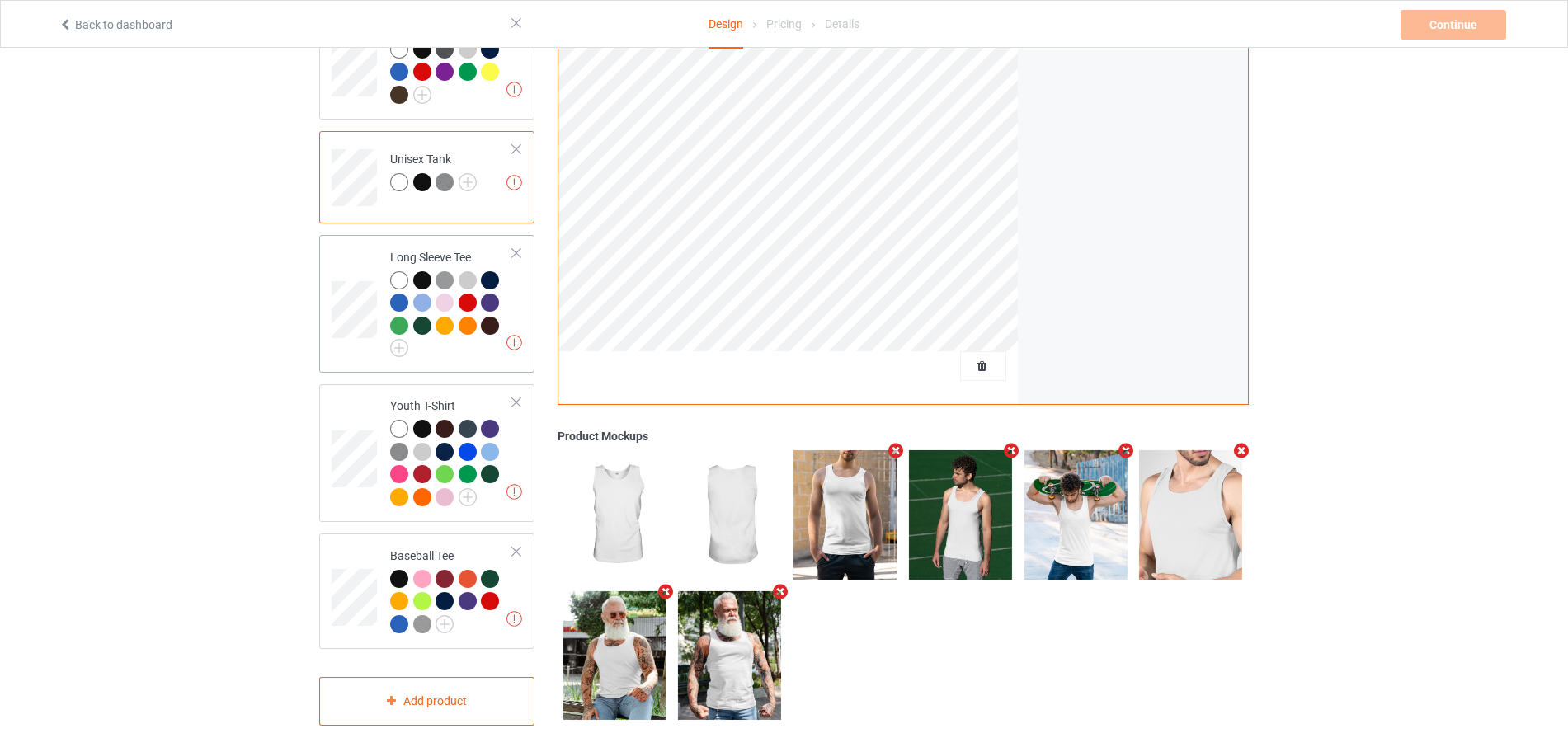
click at [490, 346] on div at bounding box center [452, 314] width 123 height 86
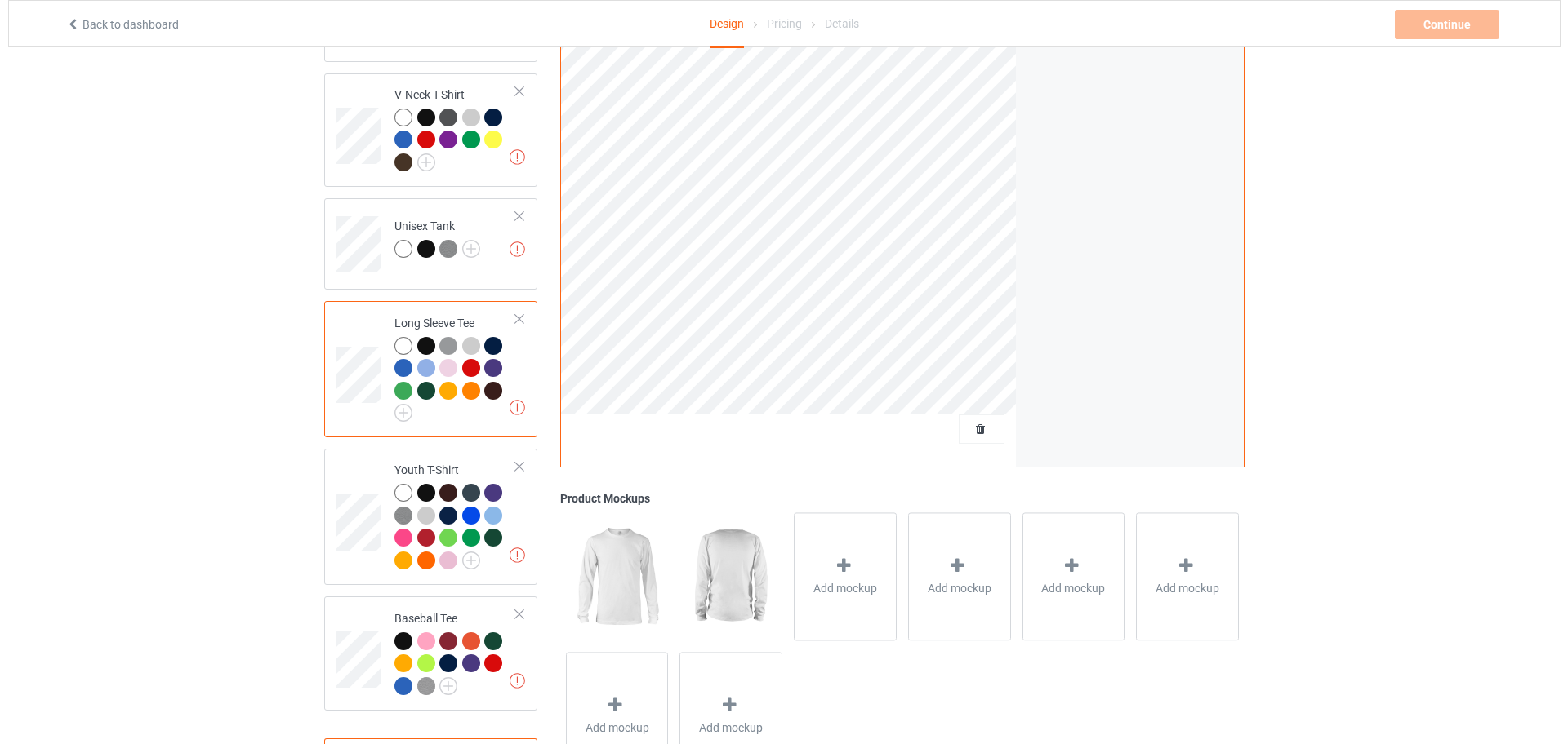
scroll to position [837, 0]
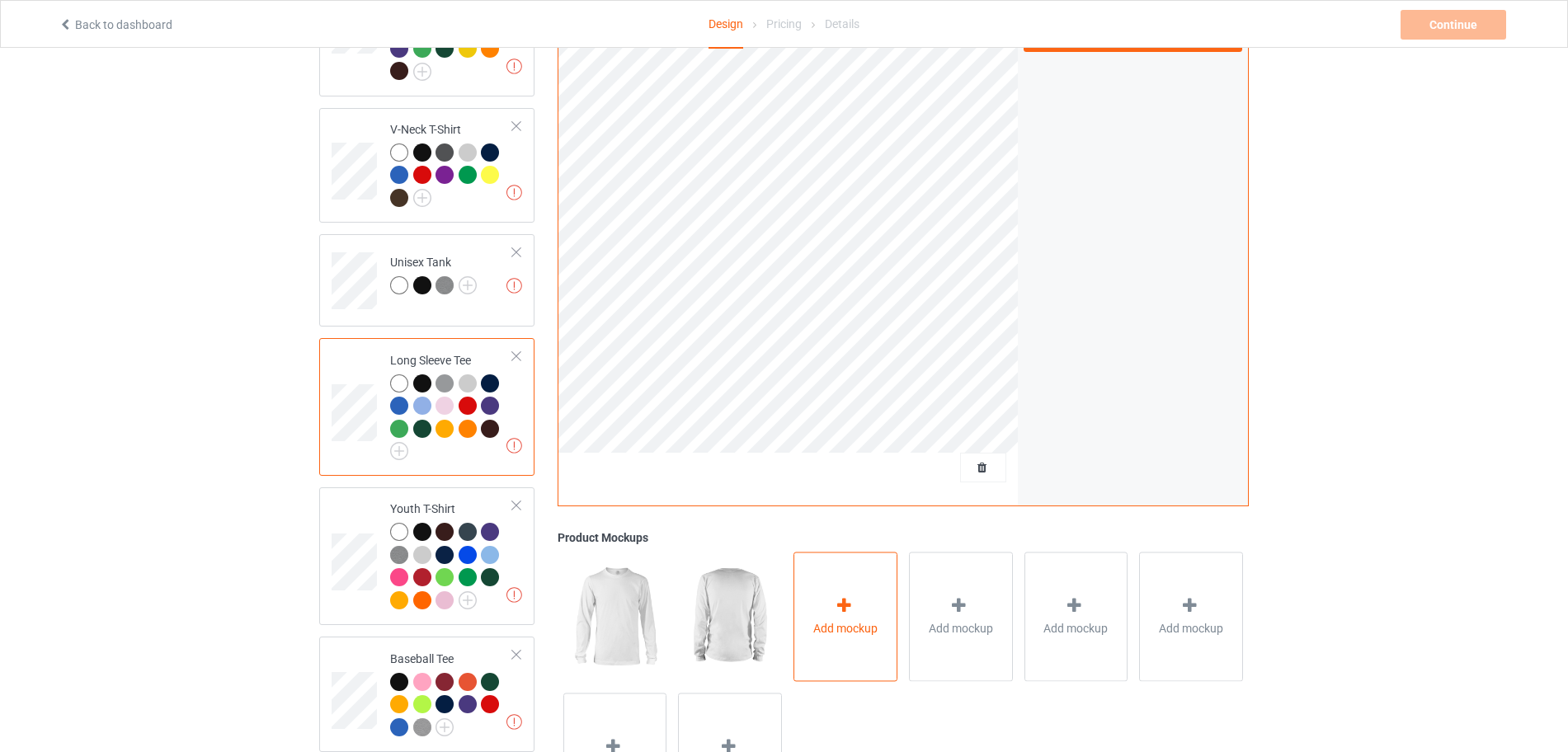
click at [858, 649] on div "Add mockup" at bounding box center [845, 617] width 104 height 130
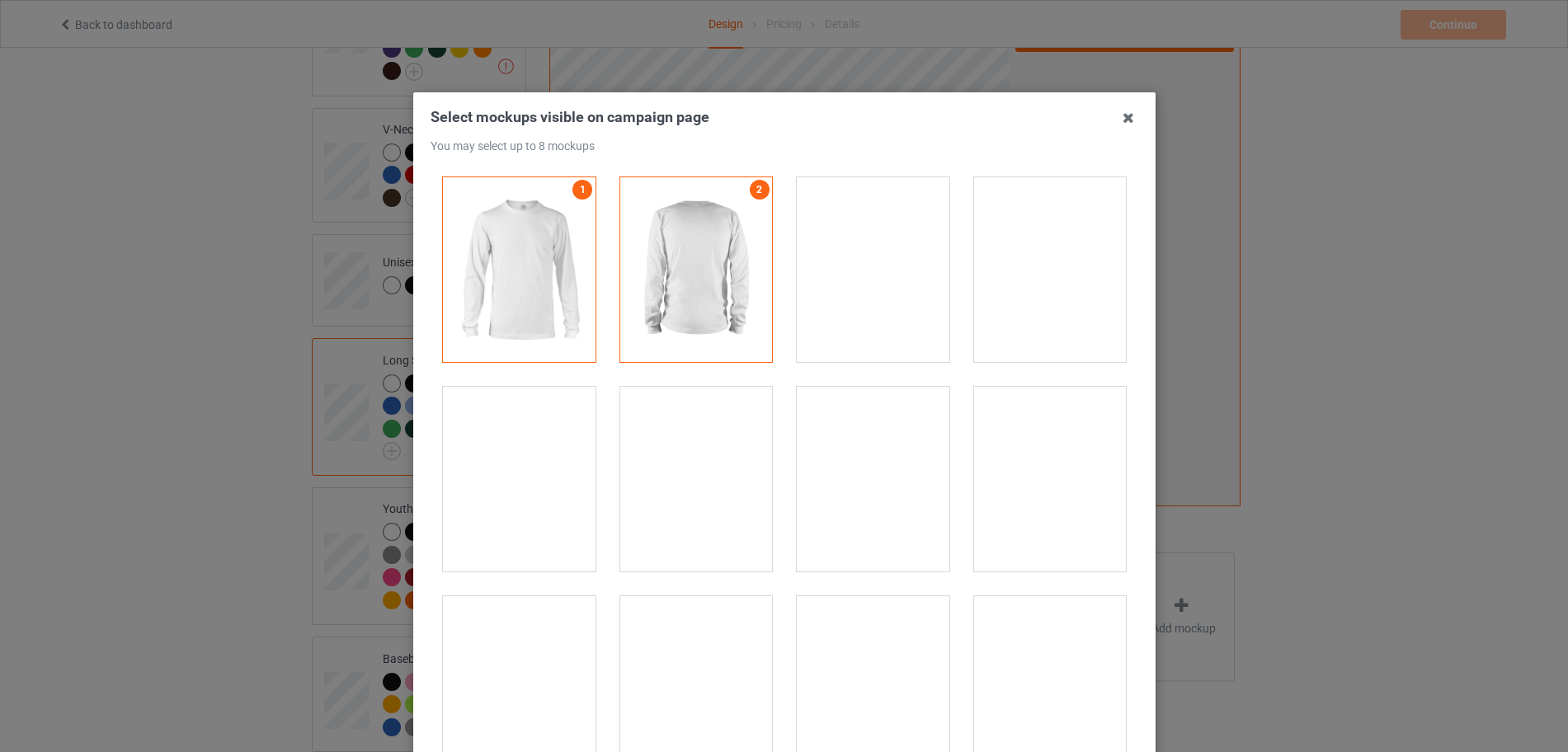
click at [858, 649] on div at bounding box center [873, 689] width 153 height 185
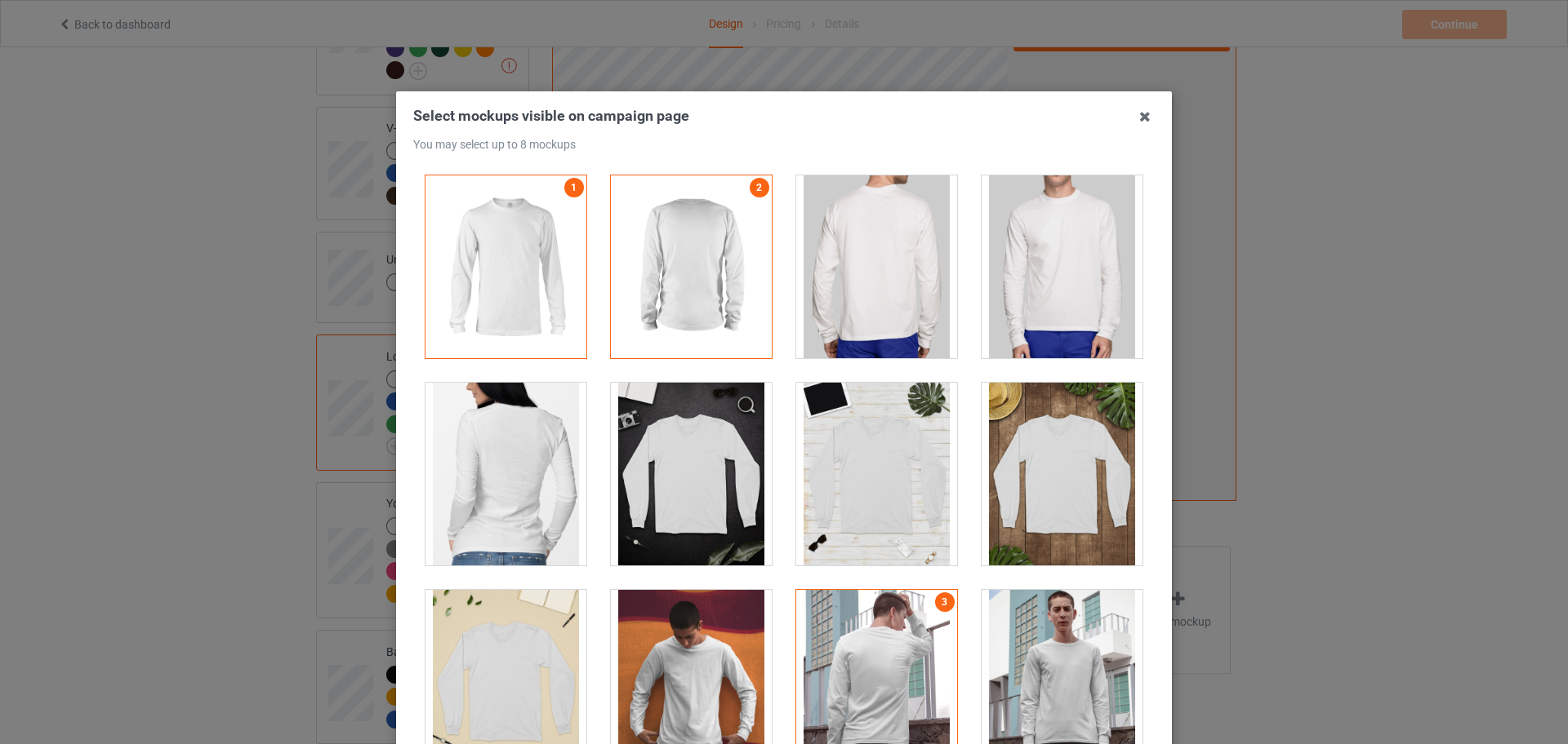
click at [1037, 437] on div at bounding box center [1062, 474] width 161 height 183
click at [1006, 480] on div at bounding box center [1062, 474] width 161 height 183
click at [720, 499] on div at bounding box center [691, 474] width 161 height 183
drag, startPoint x: 720, startPoint y: 499, endPoint x: 745, endPoint y: 499, distance: 25.0
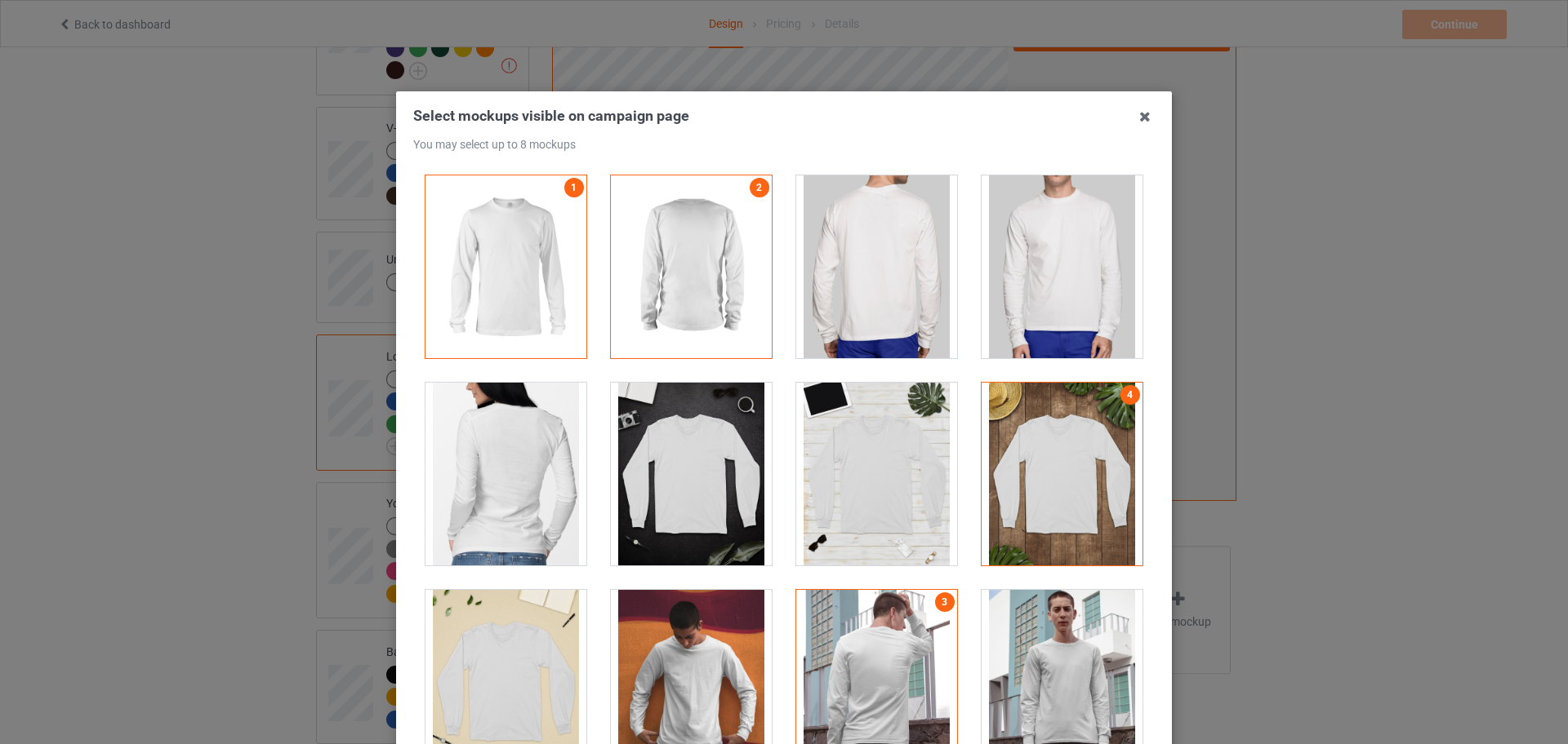
click at [720, 499] on div at bounding box center [691, 474] width 161 height 183
click at [846, 504] on div at bounding box center [877, 474] width 161 height 183
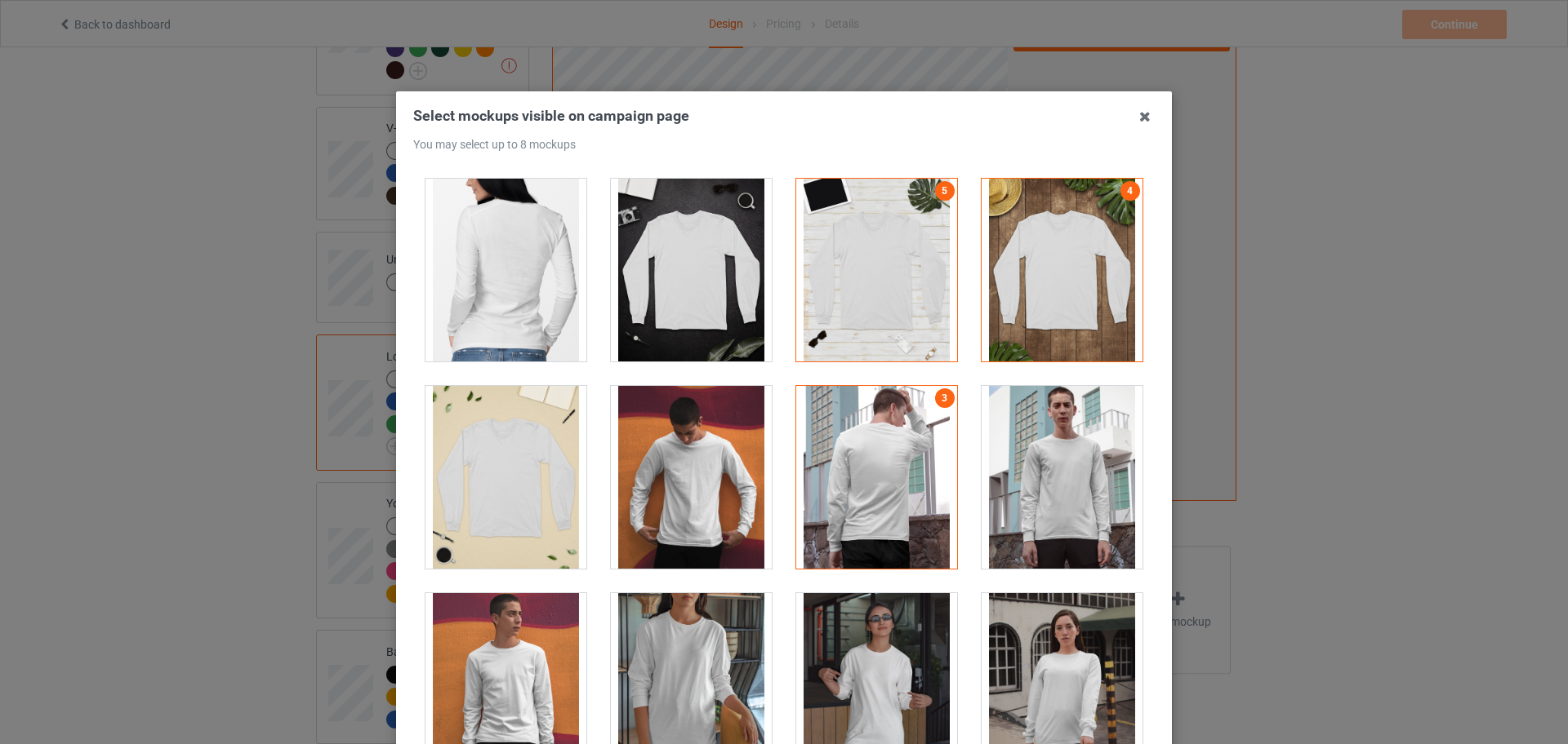
click at [713, 460] on div at bounding box center [691, 477] width 161 height 183
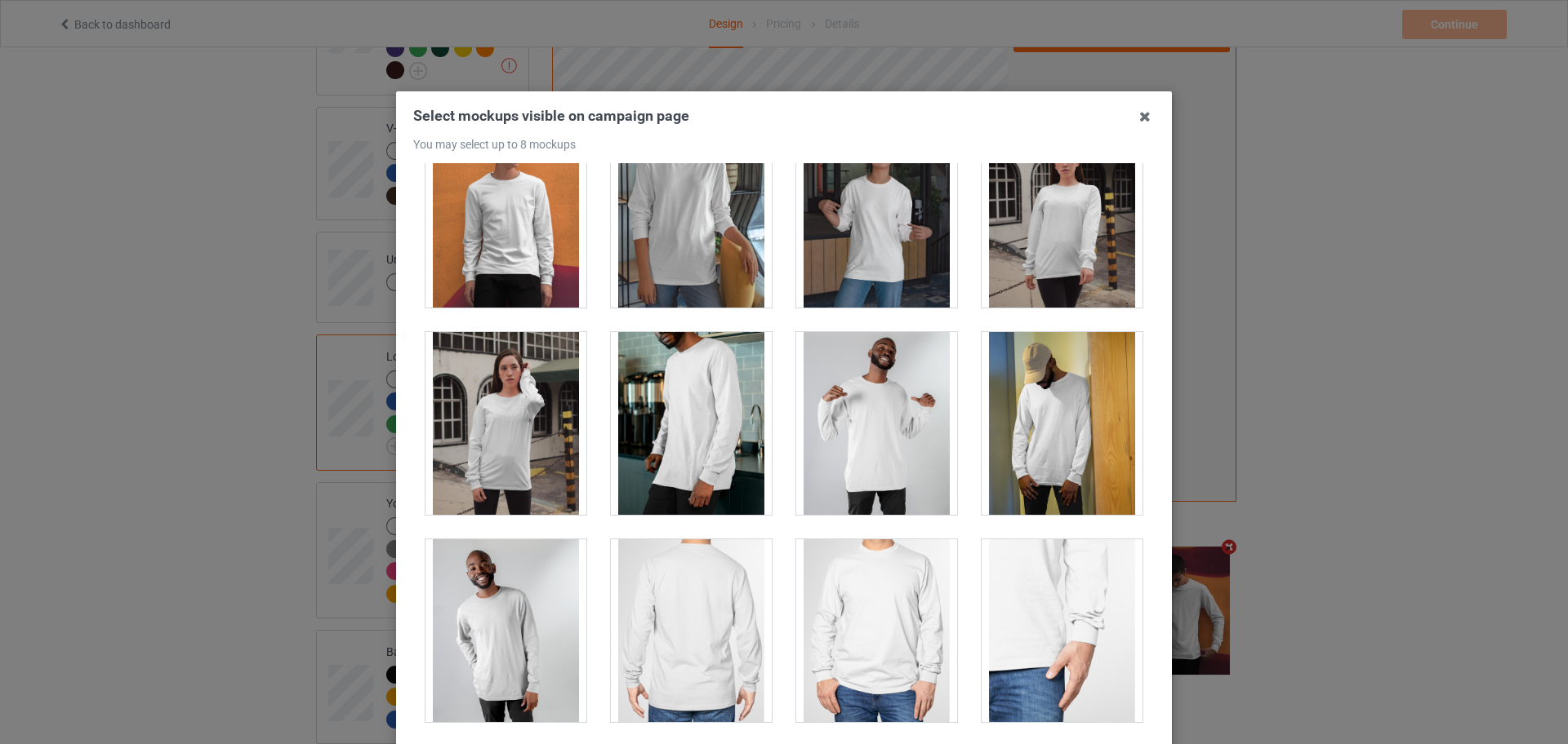
scroll to position [817, 0]
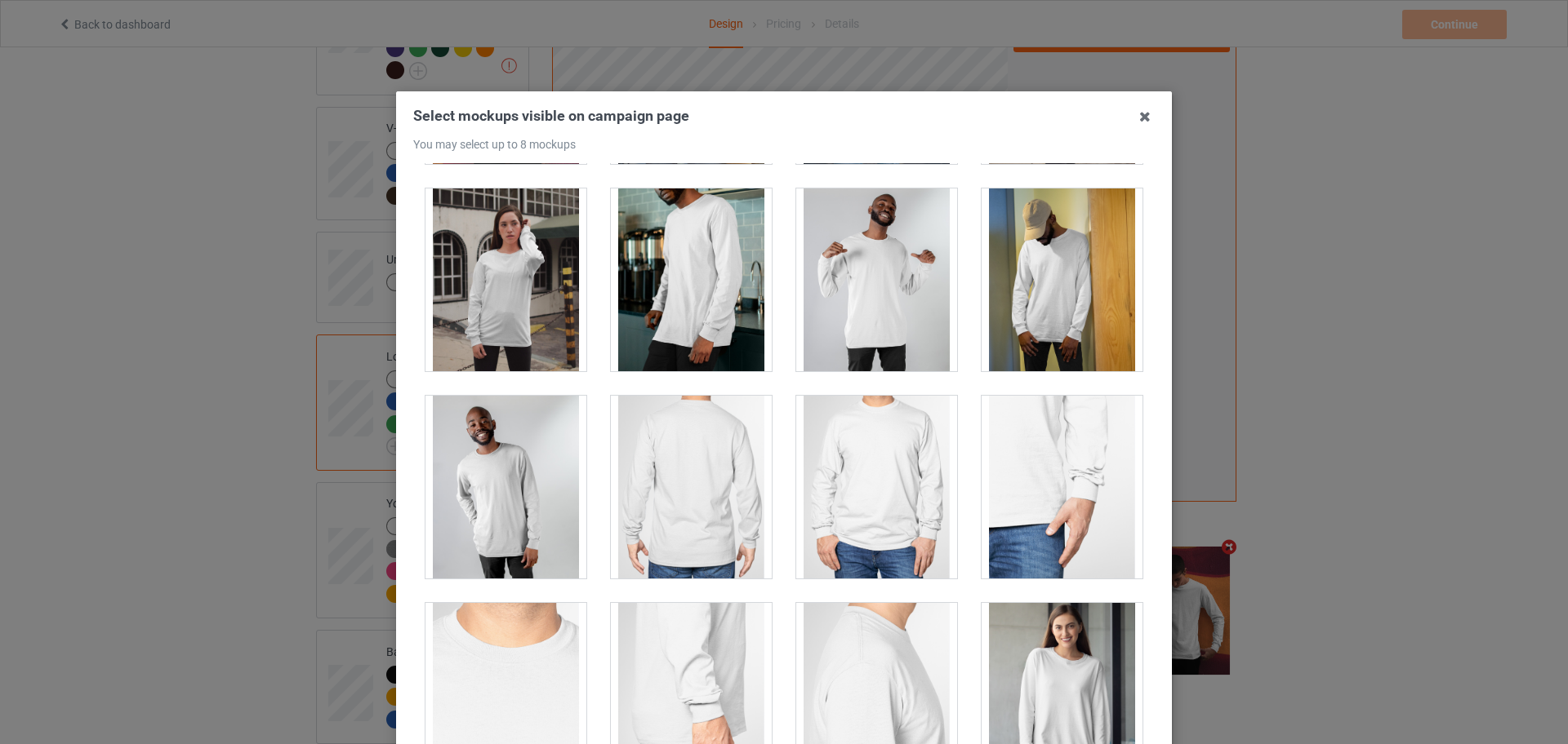
click at [498, 287] on div at bounding box center [506, 279] width 161 height 183
click at [494, 286] on div at bounding box center [506, 279] width 161 height 183
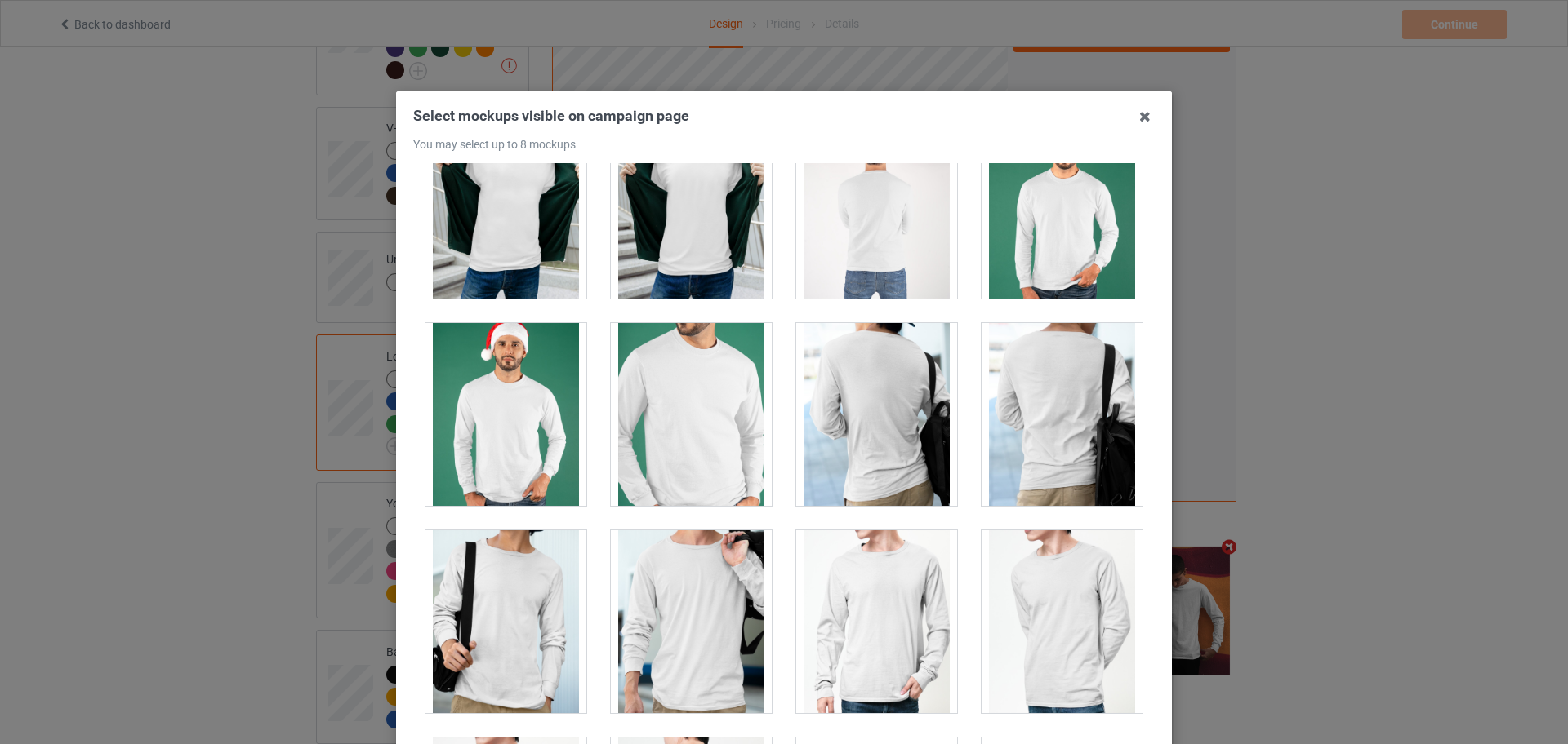
scroll to position [3061, 0]
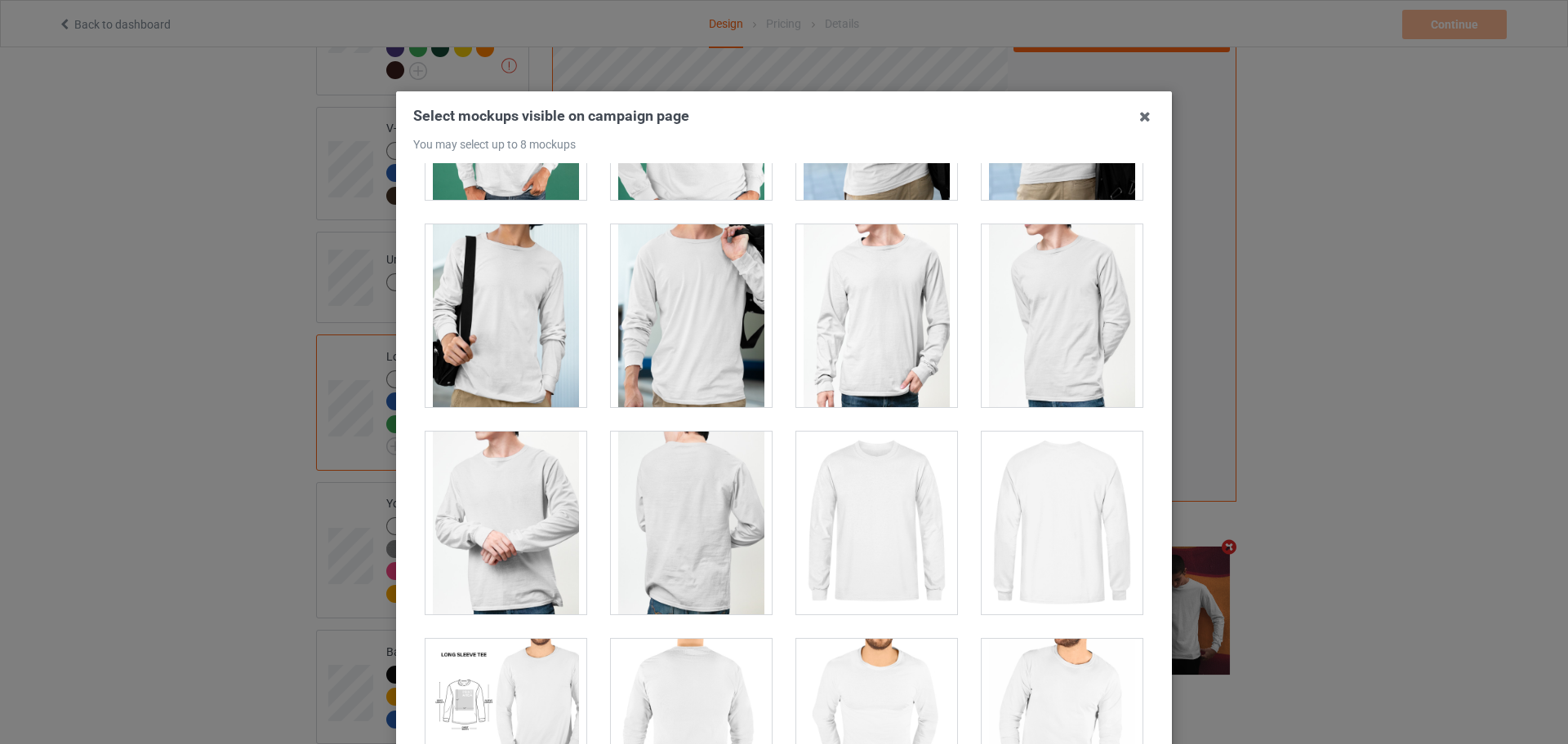
click at [503, 329] on div at bounding box center [506, 316] width 161 height 183
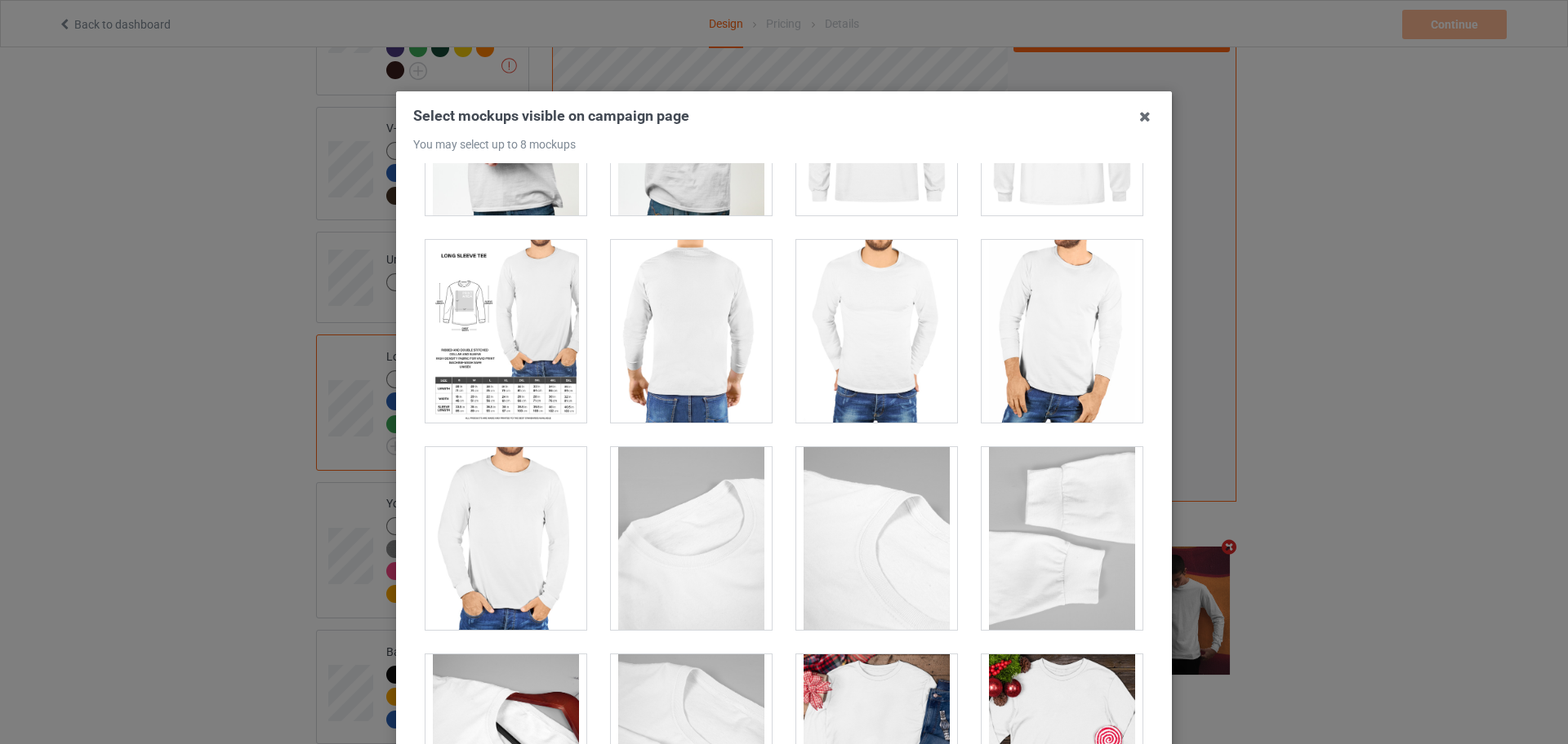
scroll to position [3469, 0]
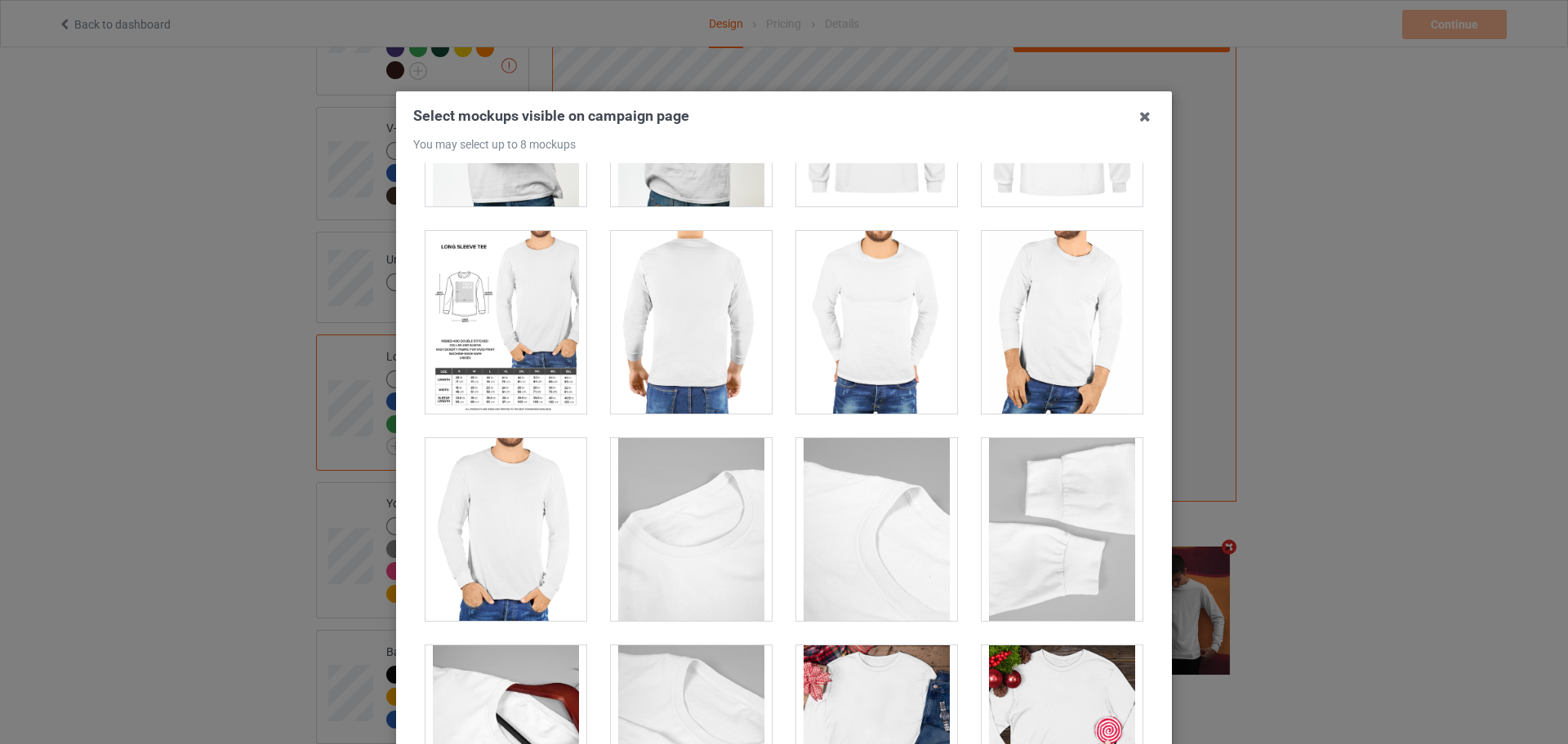
click at [860, 372] on div at bounding box center [877, 322] width 161 height 183
click at [848, 327] on div at bounding box center [877, 322] width 161 height 183
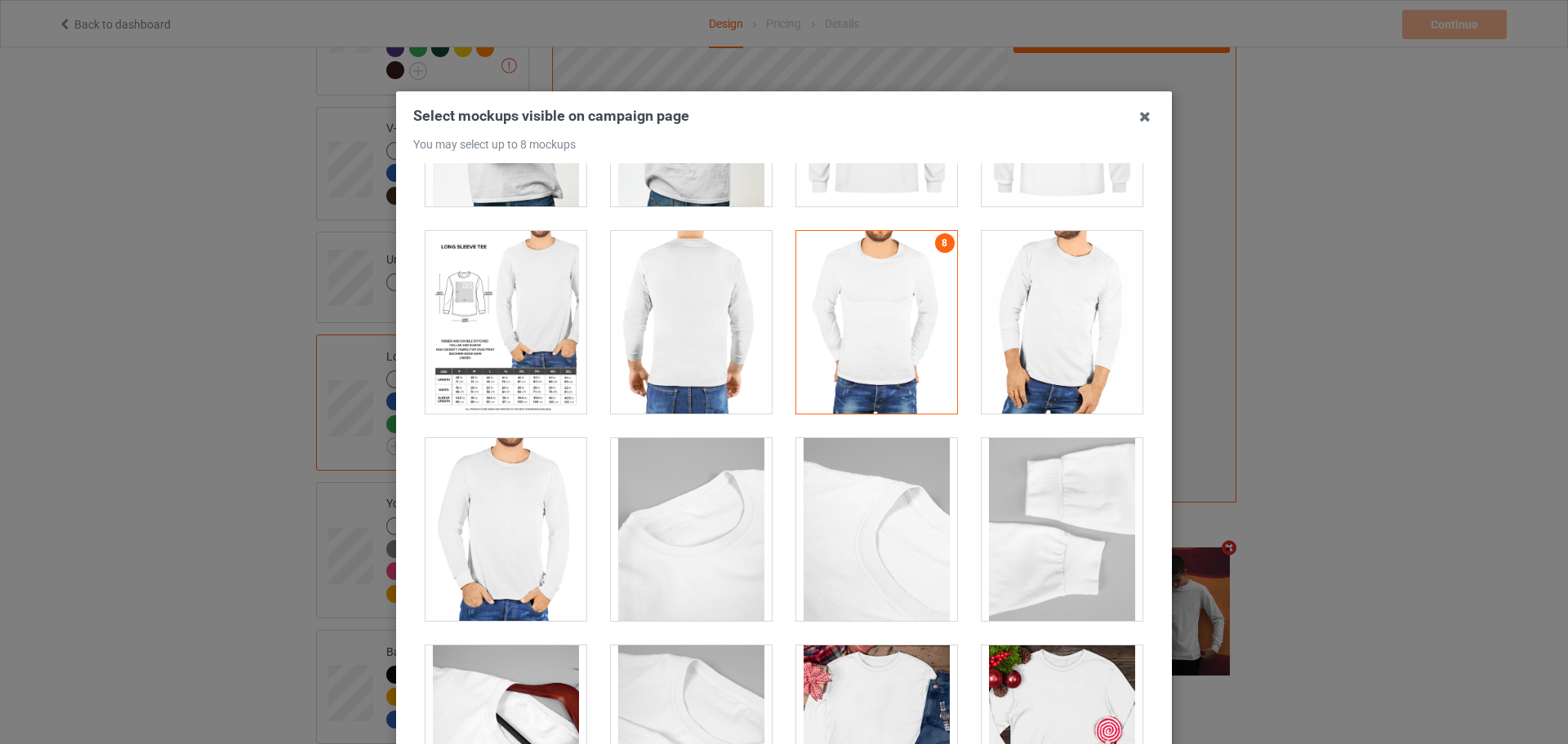
click at [477, 551] on div at bounding box center [506, 529] width 161 height 183
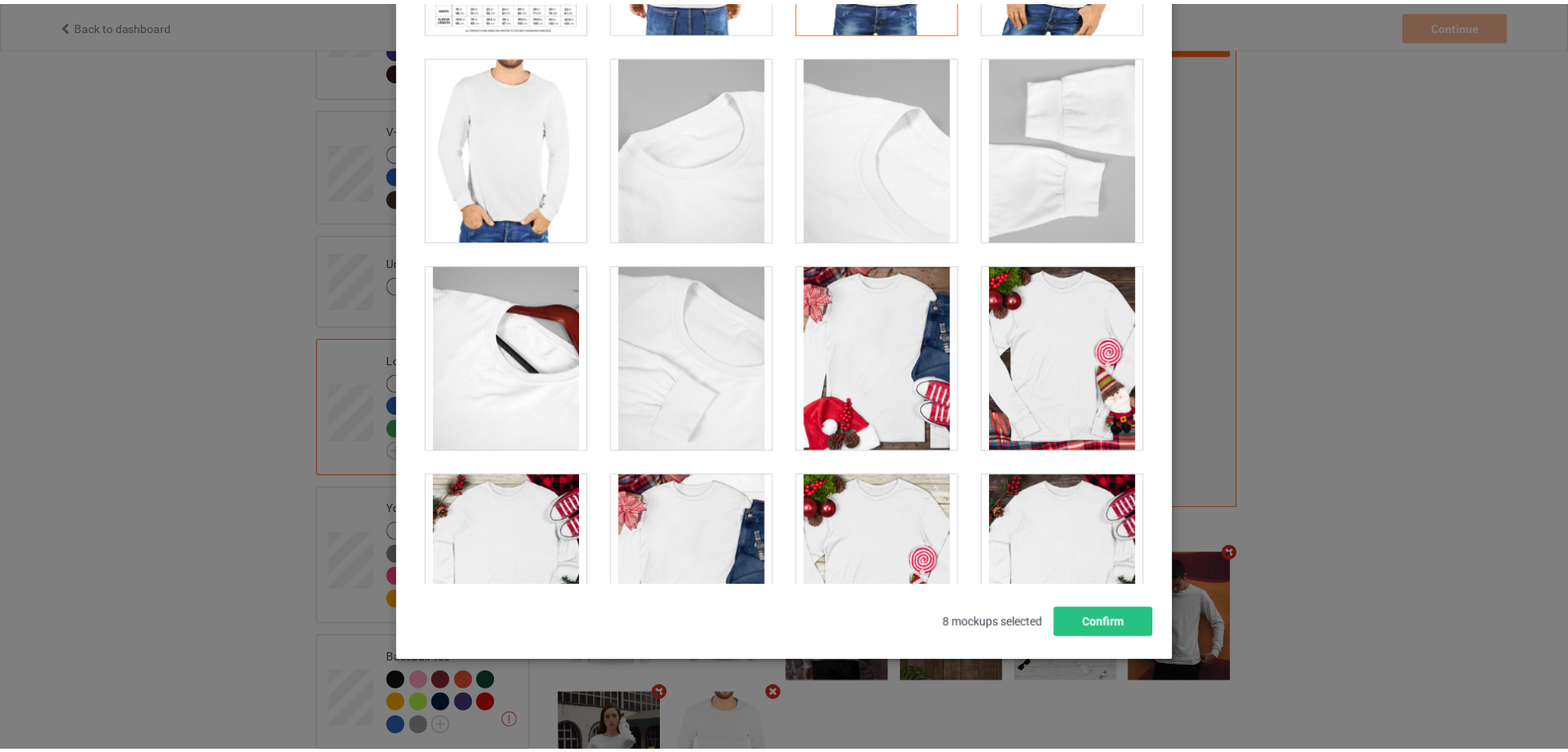
scroll to position [234, 0]
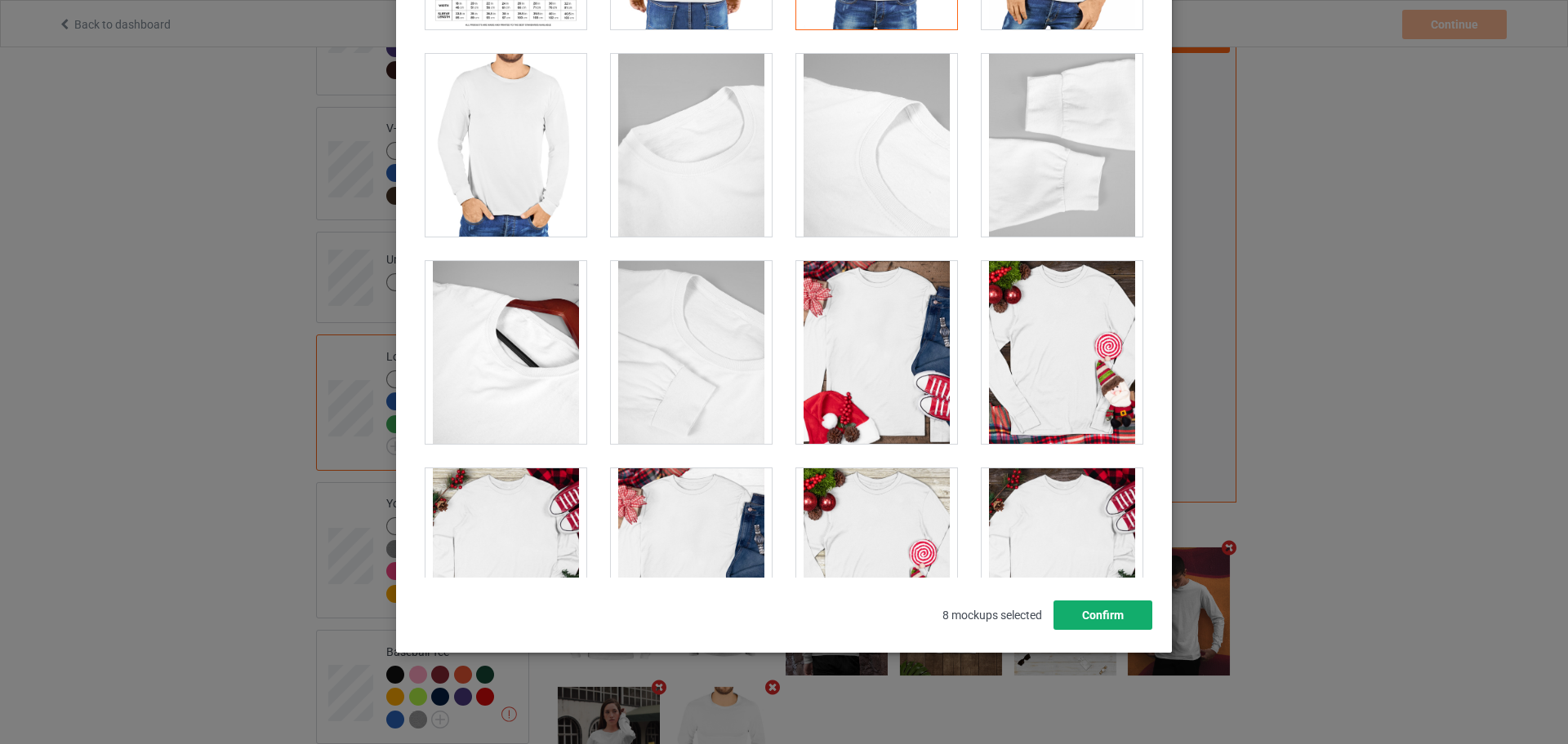
click at [1087, 616] on button "Confirm" at bounding box center [1102, 616] width 99 height 29
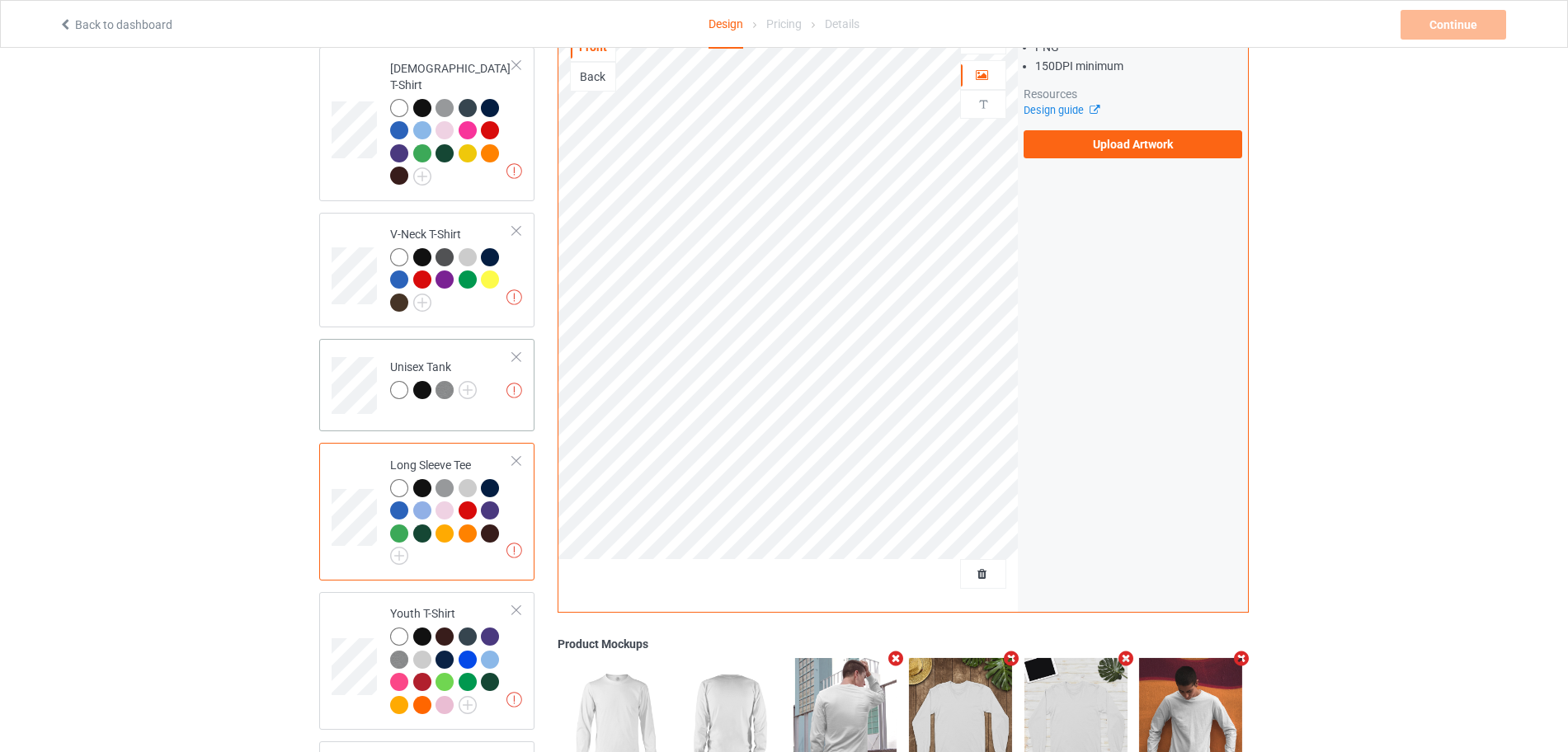
scroll to position [743, 0]
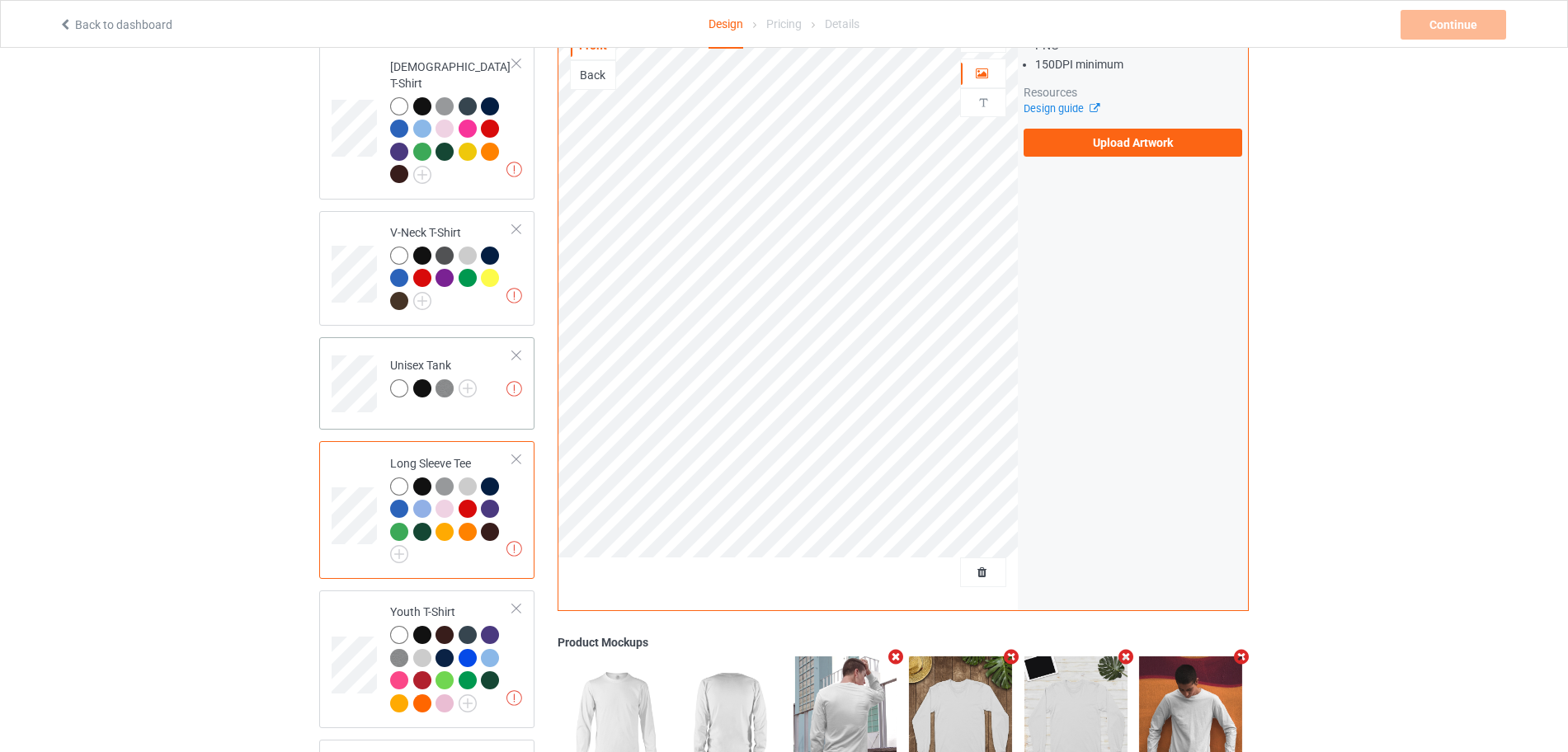
click at [496, 366] on td "Missing artworks Unisex Tank" at bounding box center [452, 377] width 141 height 68
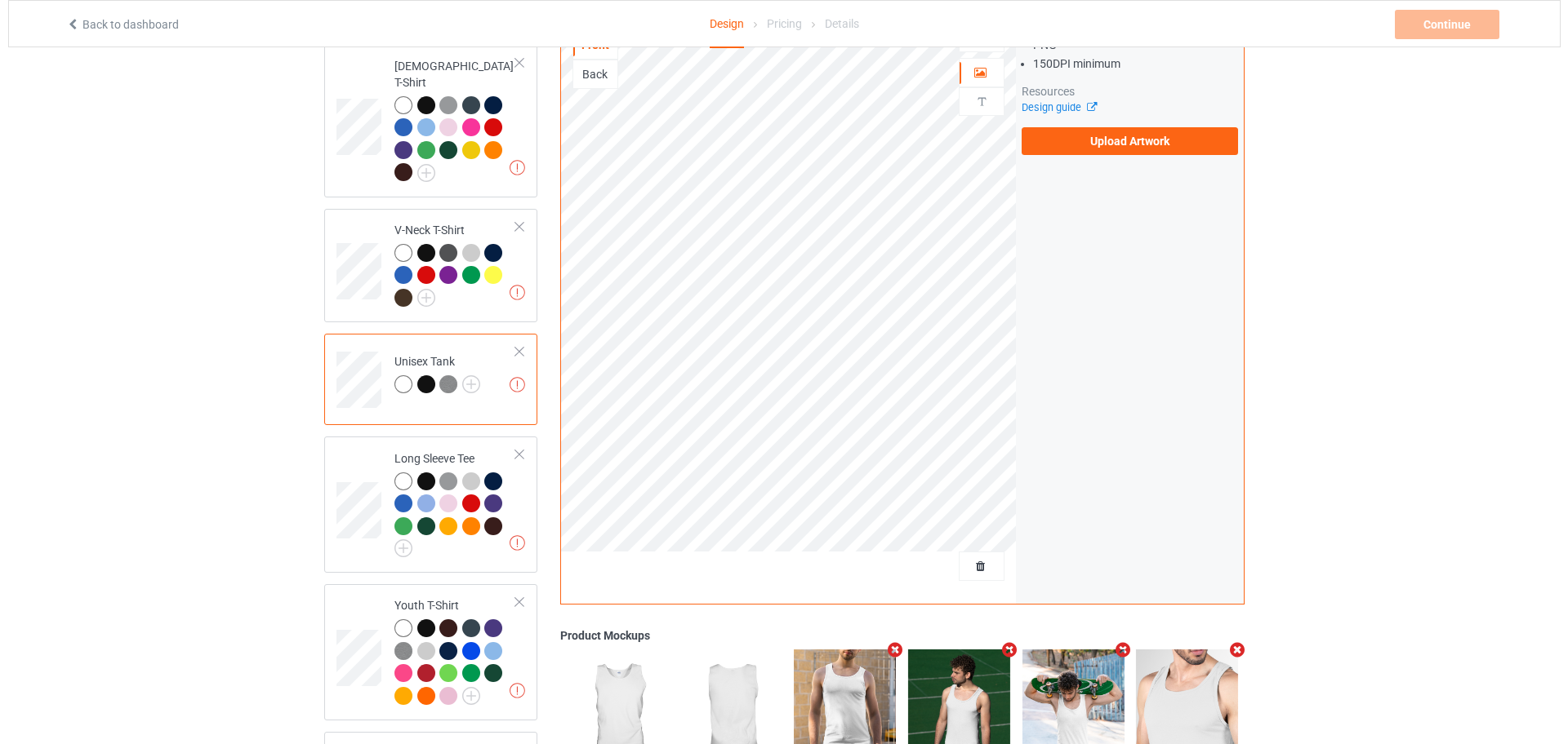
scroll to position [939, 0]
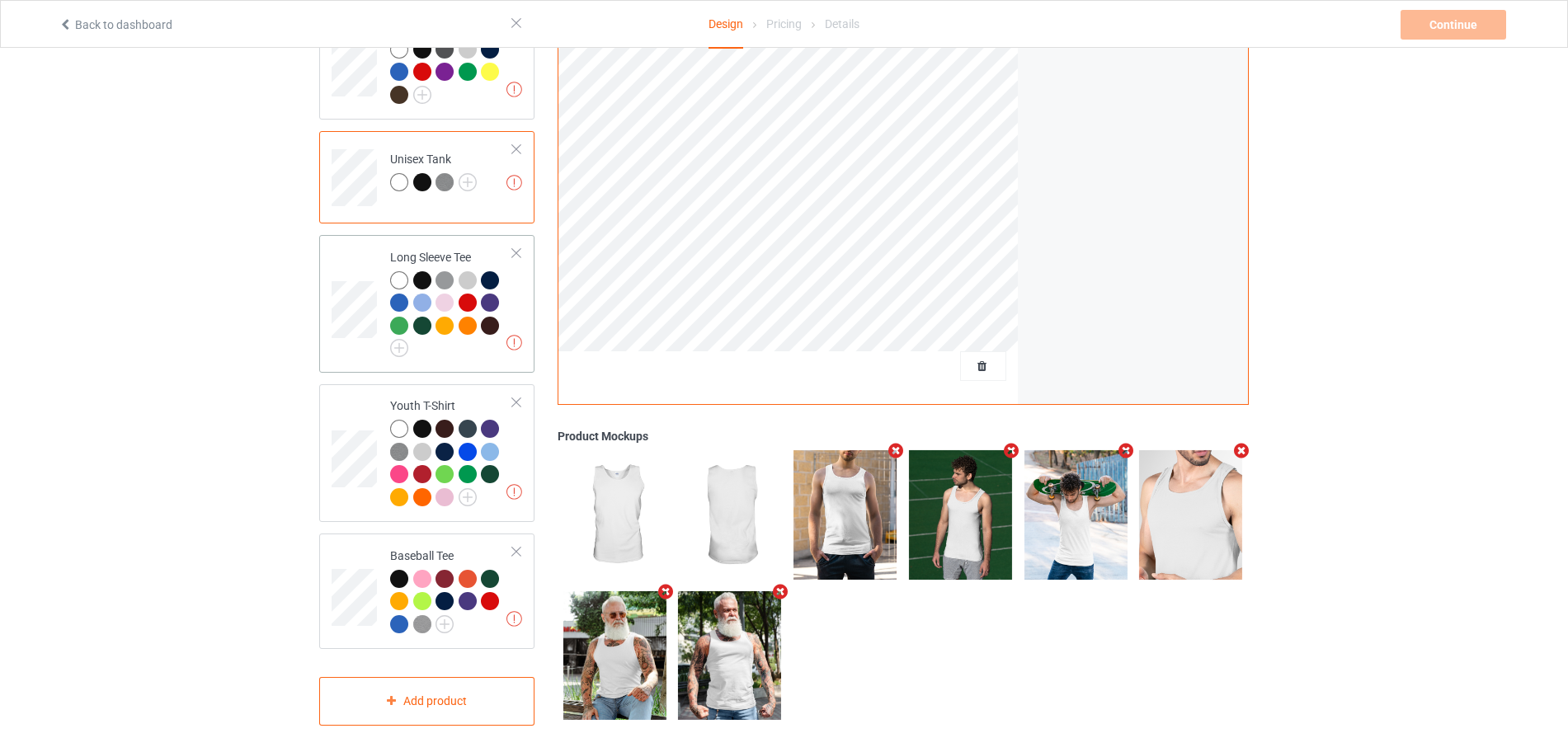
click at [502, 293] on div at bounding box center [491, 304] width 23 height 23
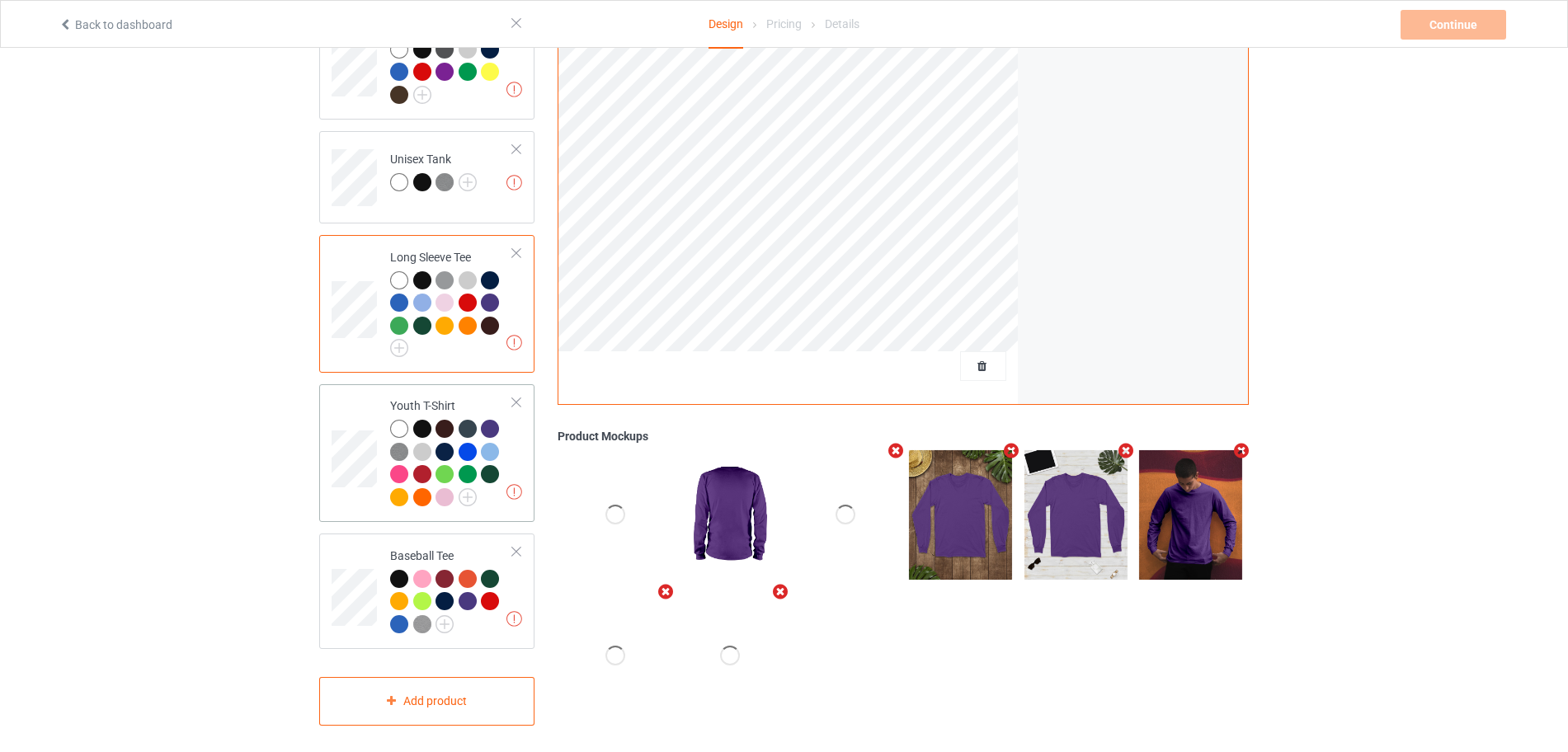
click at [490, 500] on td "Missing artworks Youth T-Shirt" at bounding box center [452, 454] width 141 height 125
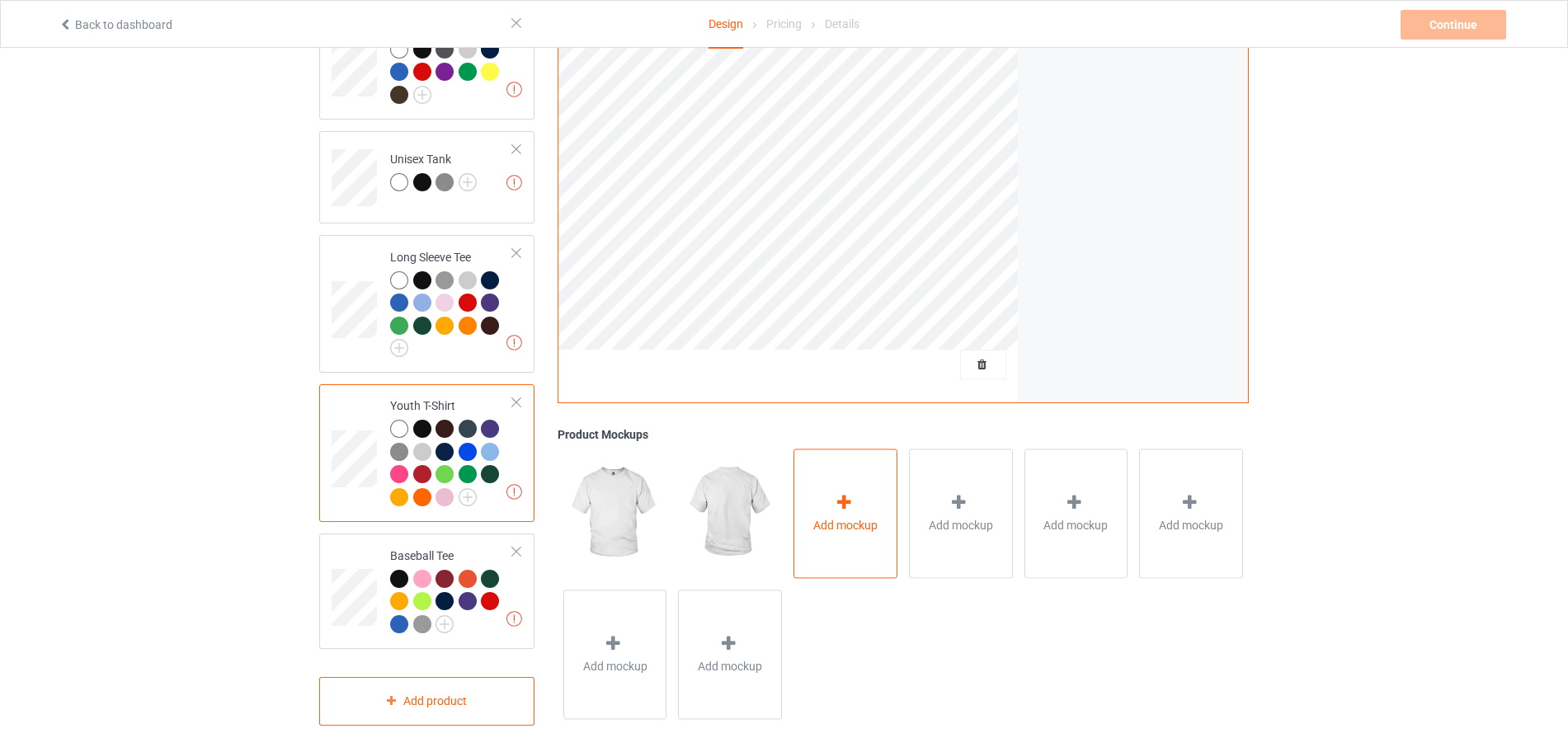
click at [845, 531] on div "Add mockup" at bounding box center [845, 514] width 104 height 130
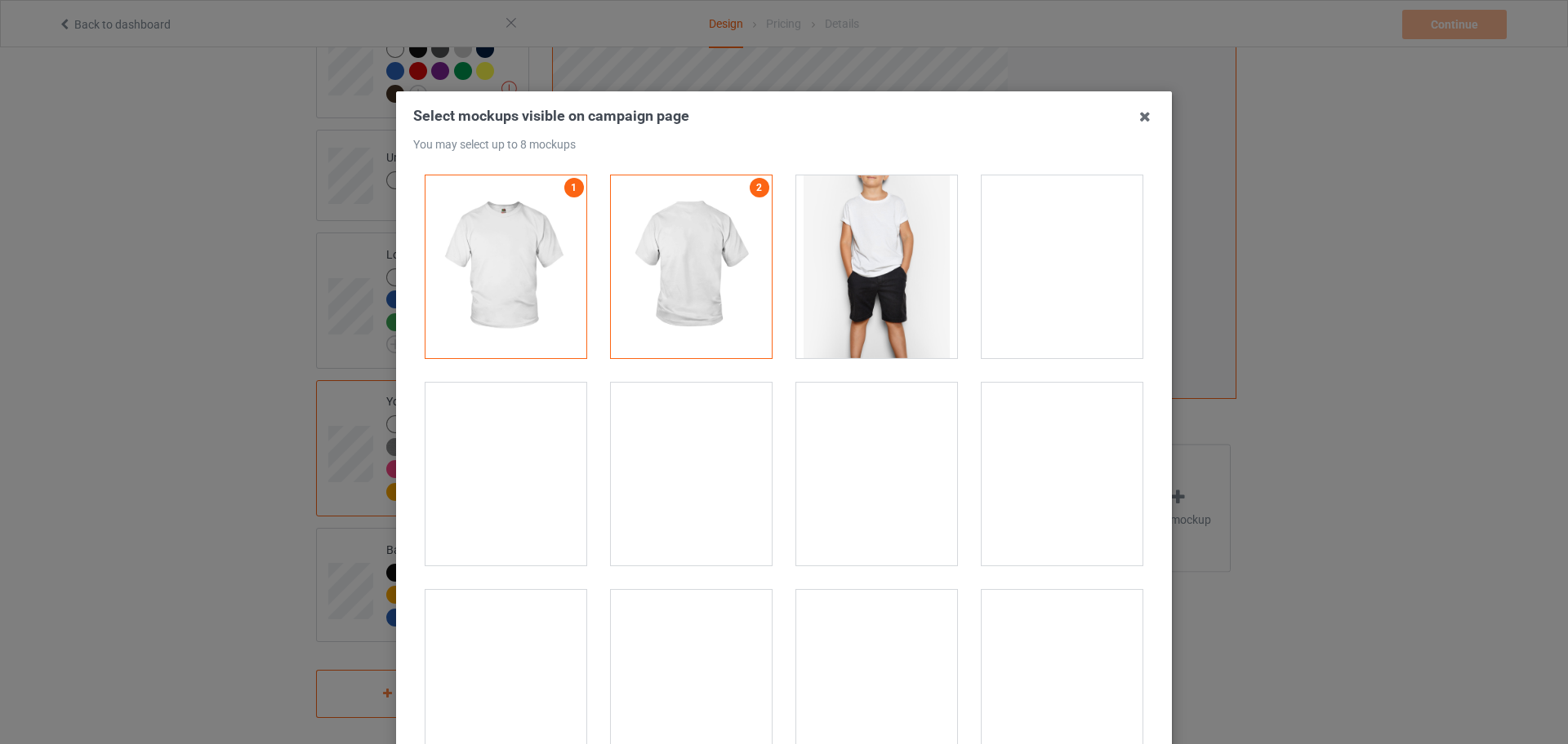
click at [859, 322] on div at bounding box center [877, 267] width 161 height 183
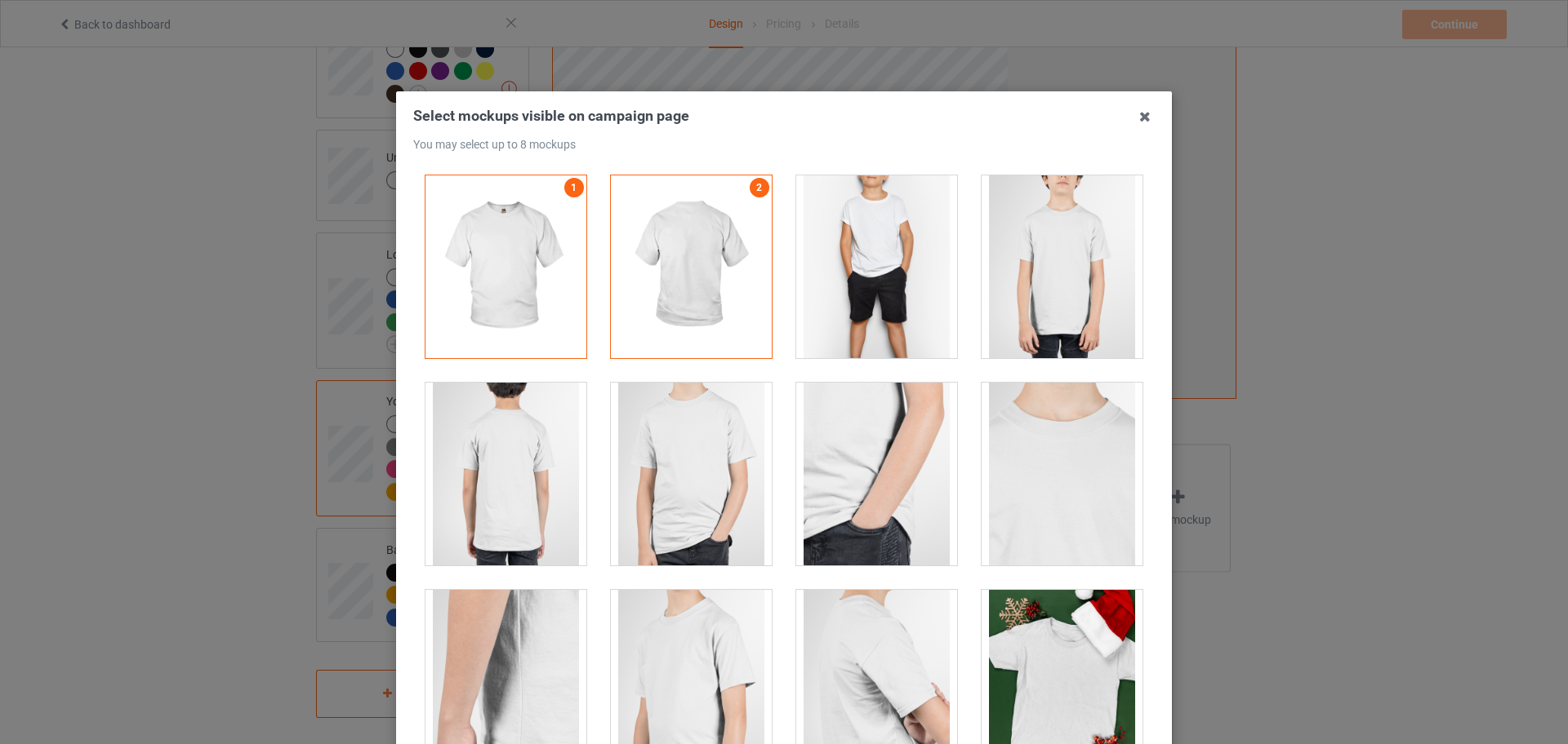
click at [859, 322] on div at bounding box center [877, 267] width 161 height 183
click at [527, 514] on div at bounding box center [506, 474] width 161 height 183
click at [1022, 266] on div at bounding box center [1062, 267] width 161 height 183
click at [884, 277] on div at bounding box center [877, 267] width 161 height 183
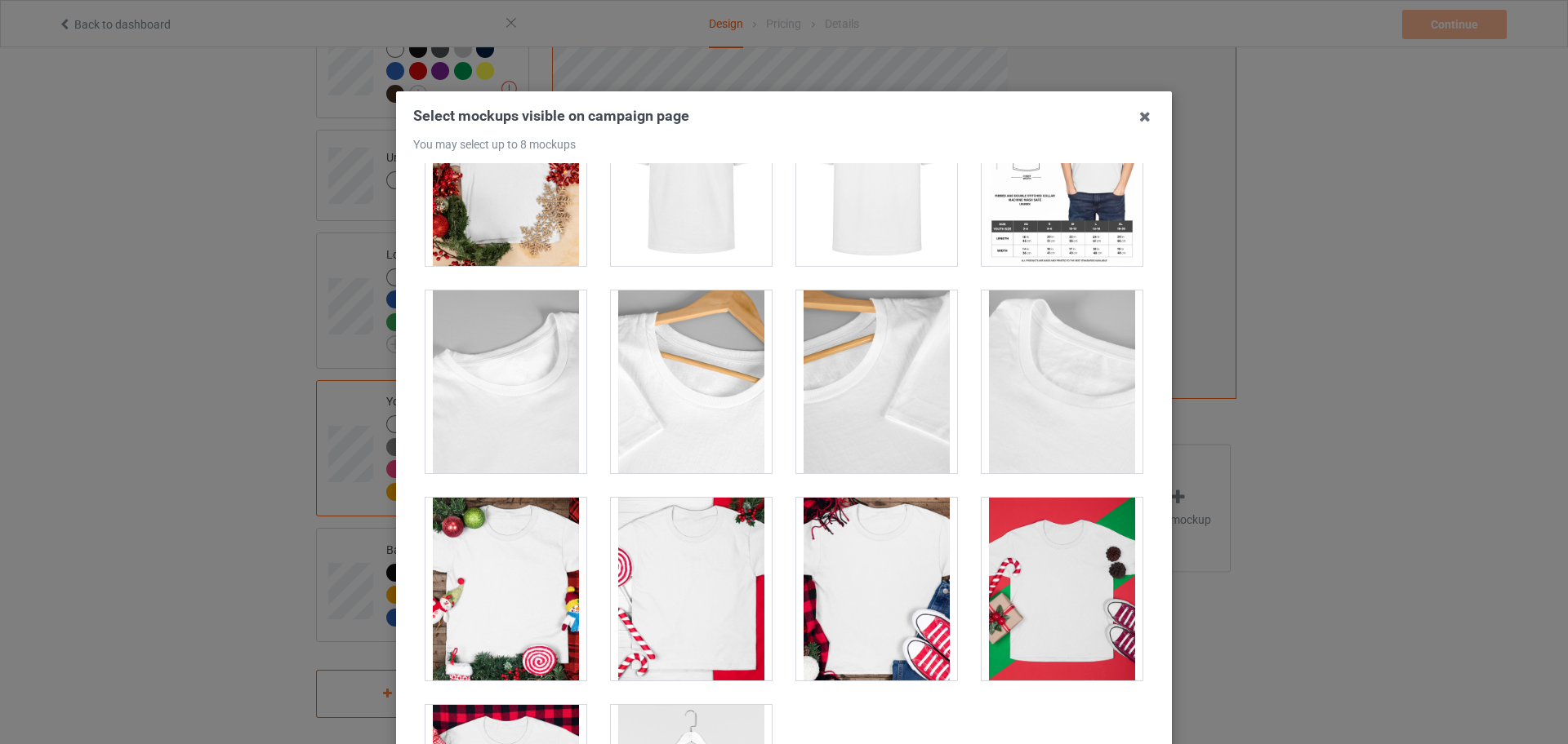
scroll to position [856, 0]
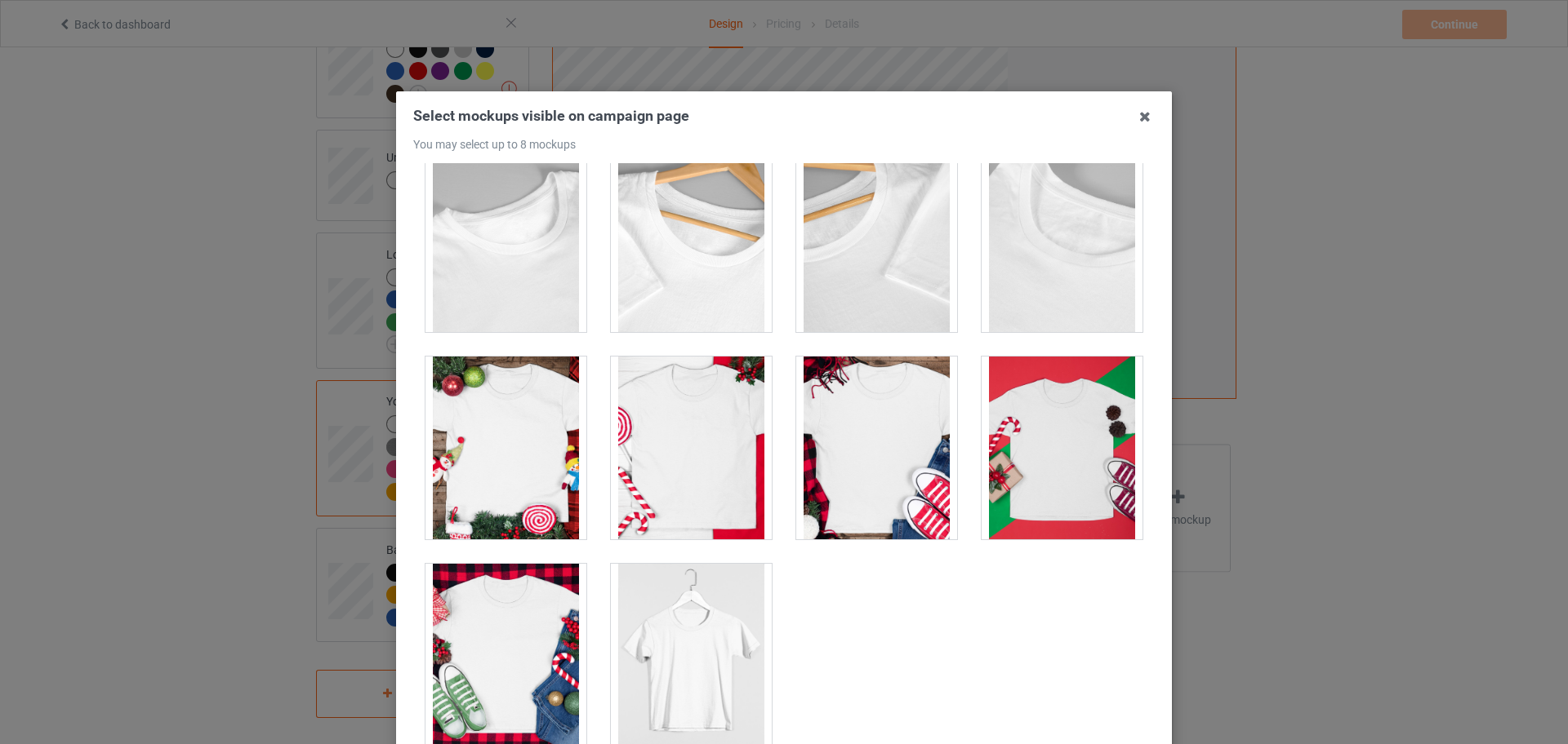
click at [667, 627] on div at bounding box center [691, 655] width 161 height 183
click at [678, 478] on div at bounding box center [691, 448] width 161 height 183
click at [896, 450] on div at bounding box center [877, 448] width 161 height 183
click at [719, 442] on div at bounding box center [691, 448] width 161 height 183
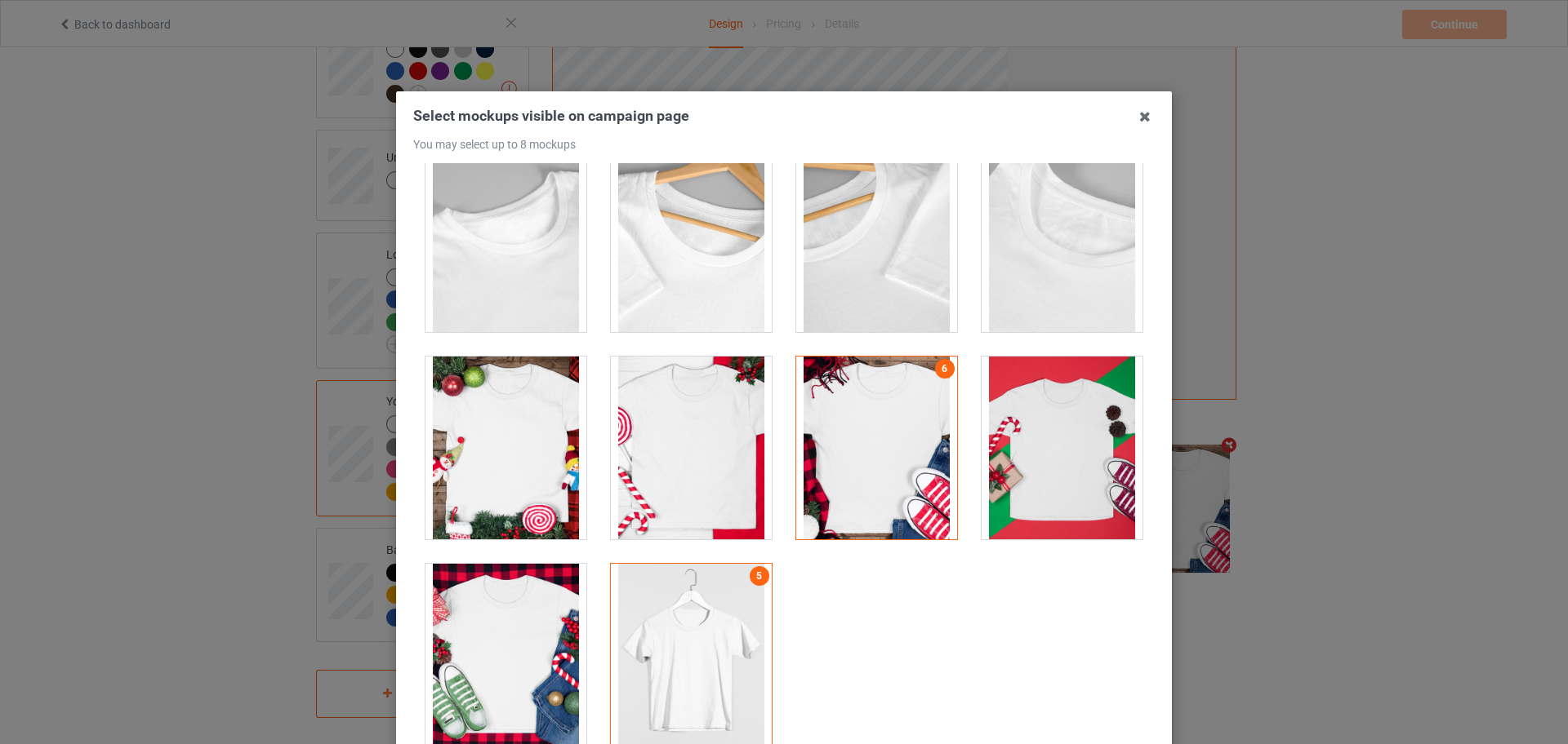
click at [719, 442] on div at bounding box center [691, 448] width 161 height 183
click at [701, 517] on div at bounding box center [691, 448] width 161 height 183
click at [704, 510] on div at bounding box center [691, 448] width 161 height 183
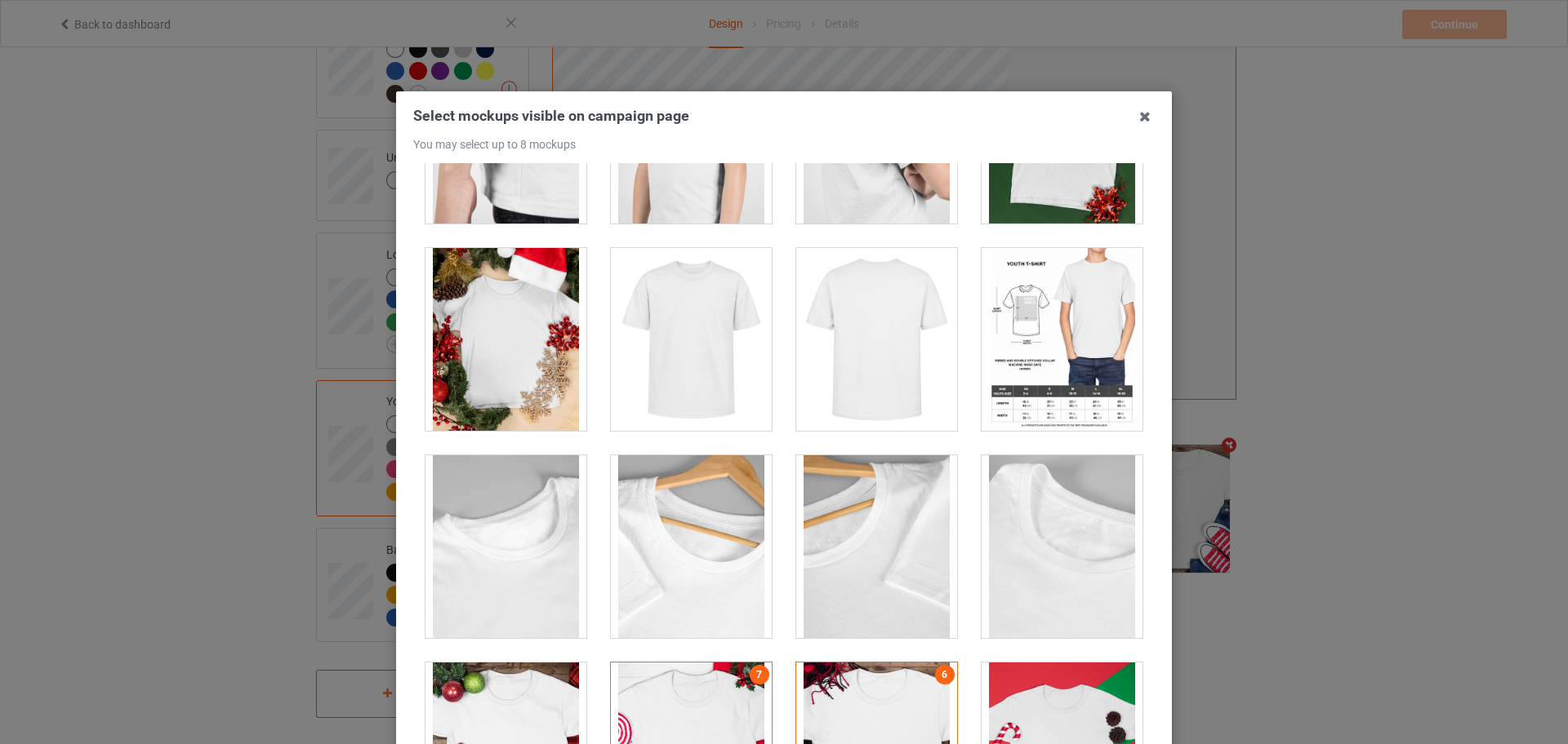
click at [1008, 369] on div at bounding box center [1062, 339] width 161 height 183
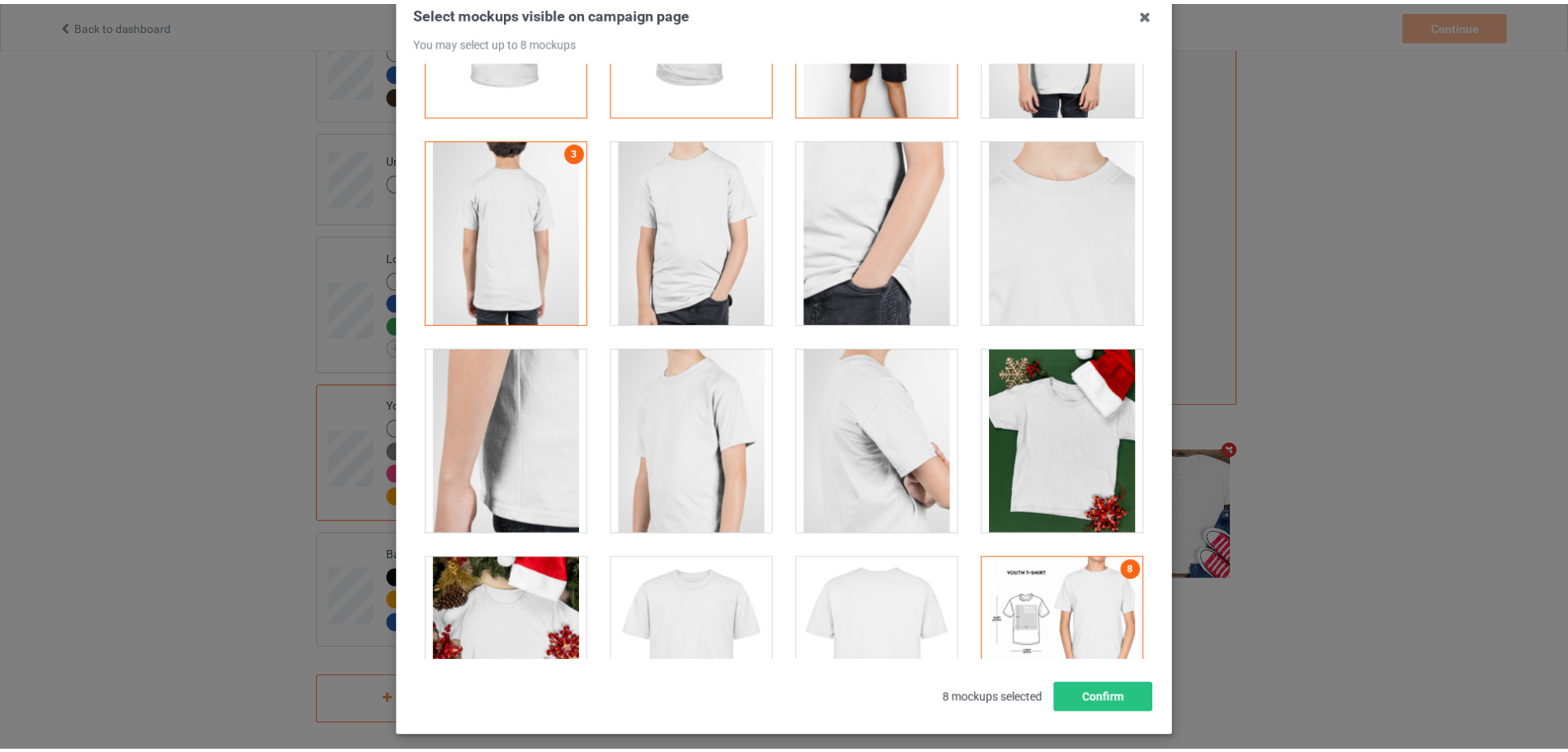
scroll to position [182, 0]
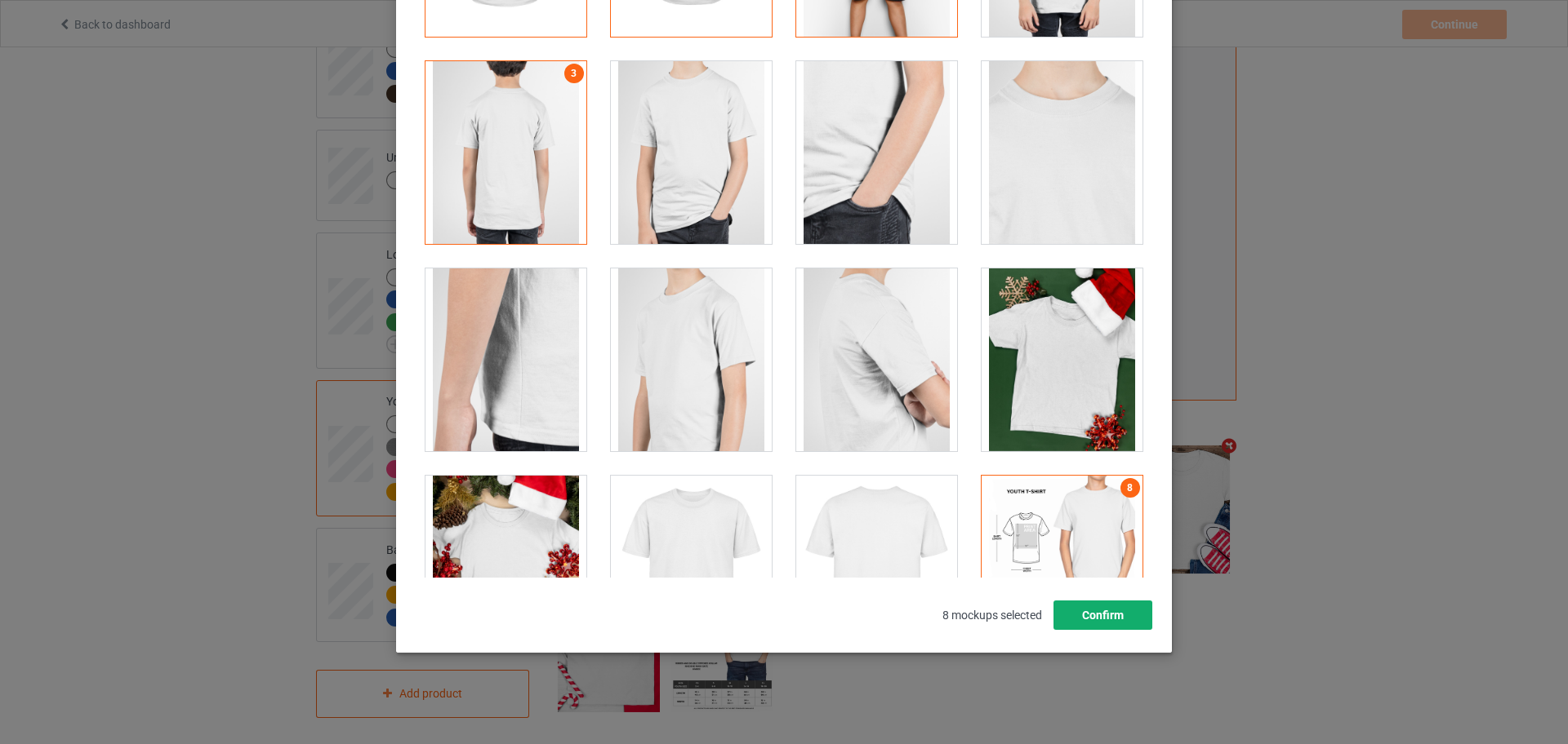
click at [1120, 618] on button "Confirm" at bounding box center [1102, 616] width 99 height 29
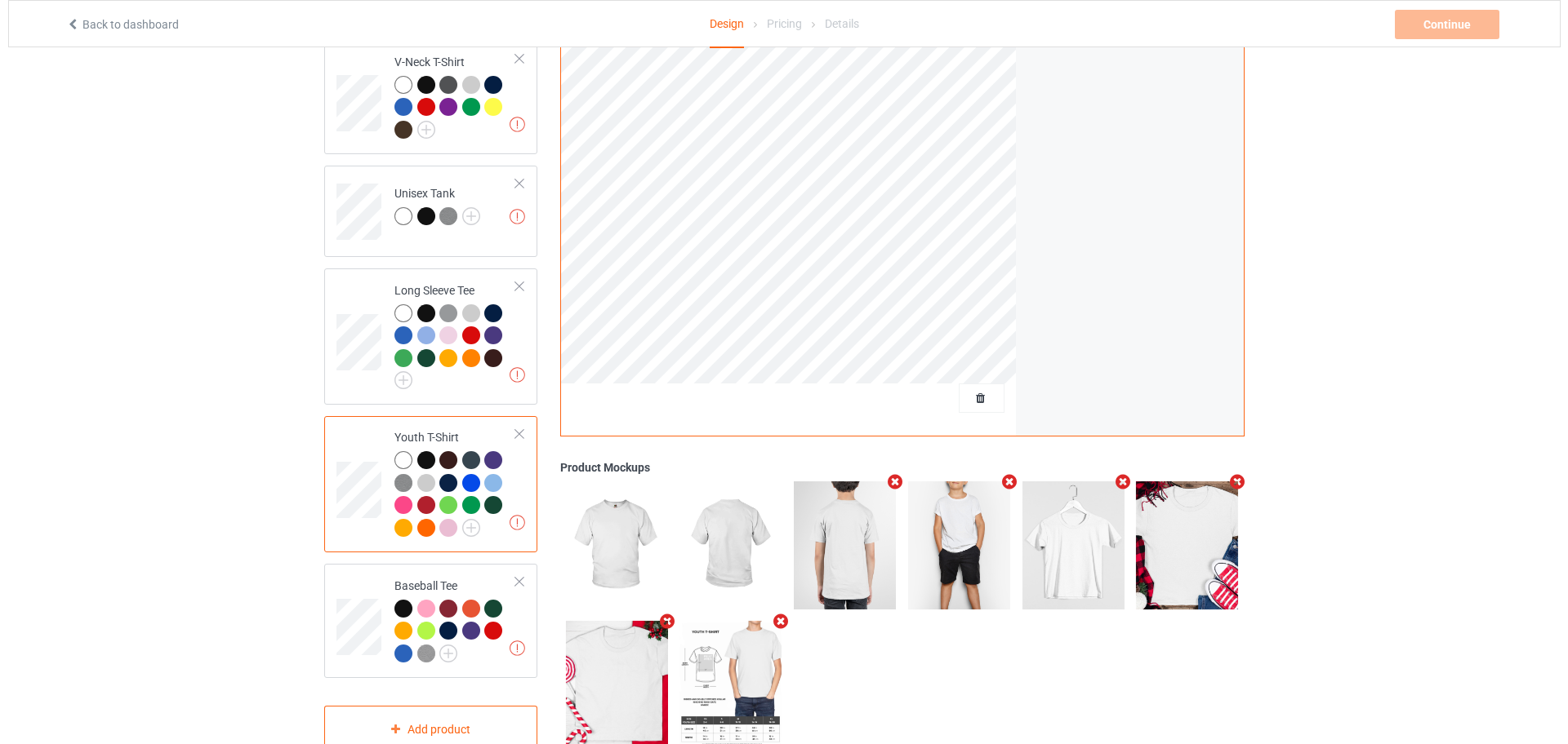
scroll to position [939, 0]
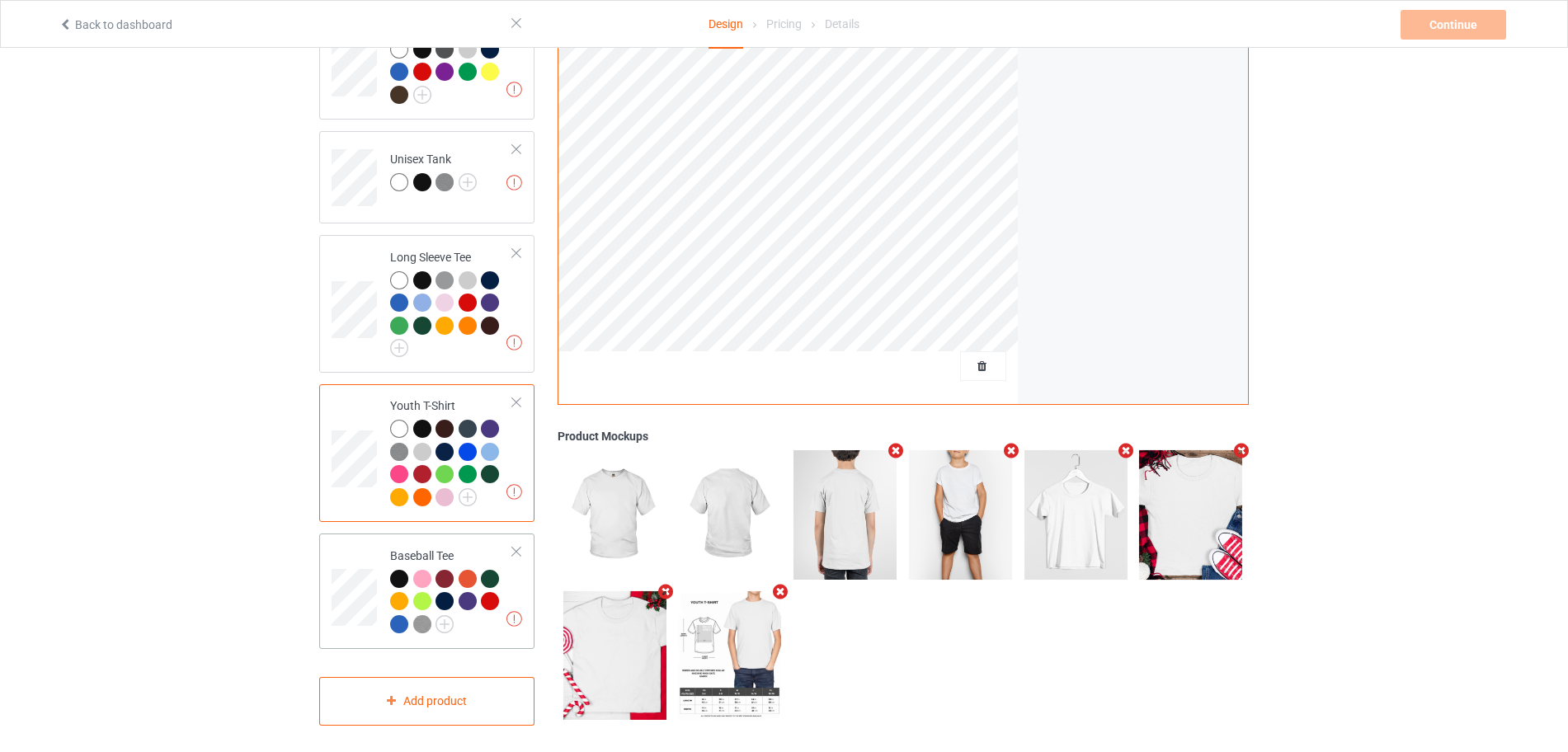
click at [503, 573] on div at bounding box center [491, 581] width 23 height 23
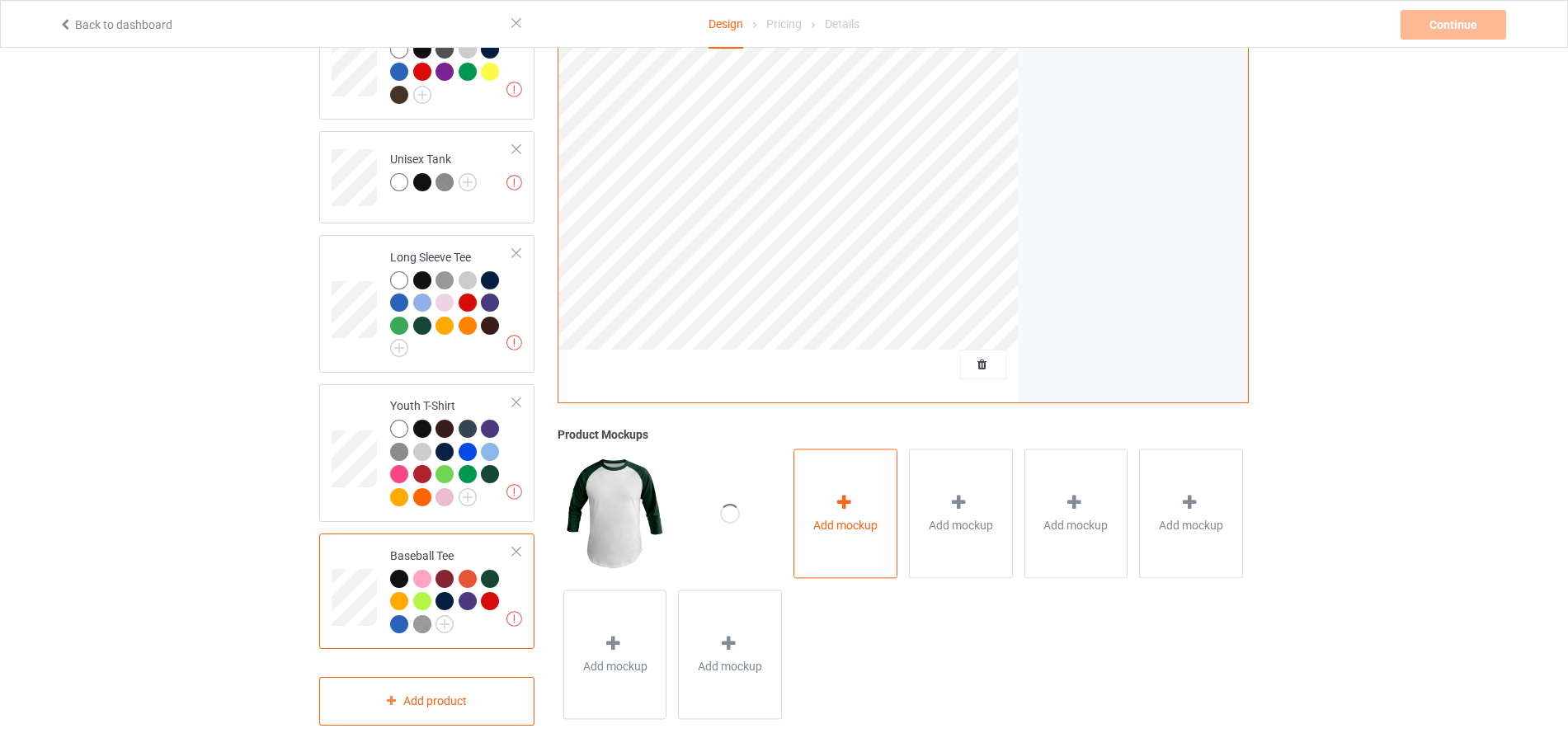
click at [849, 504] on div at bounding box center [845, 506] width 23 height 24
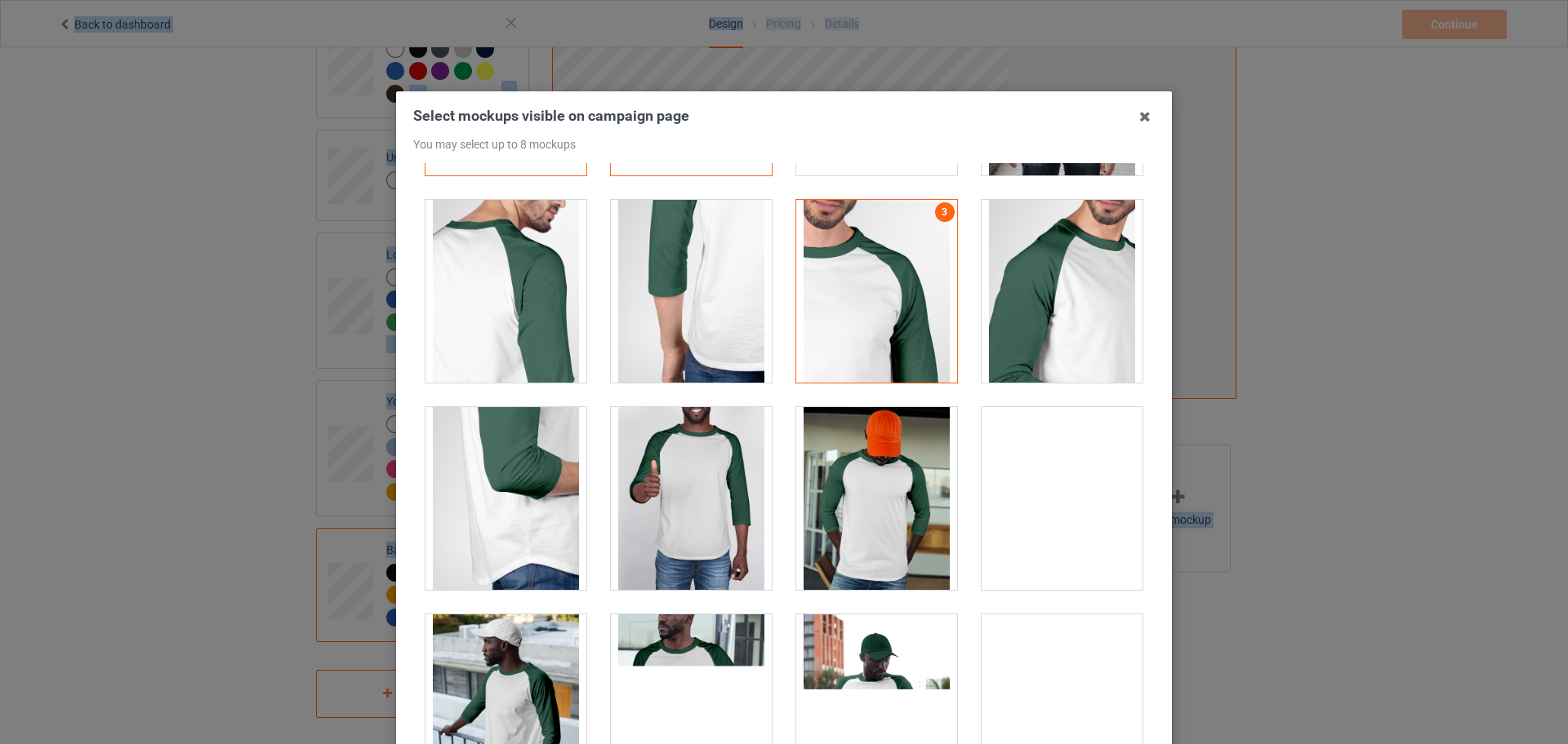
scroll to position [306, 0]
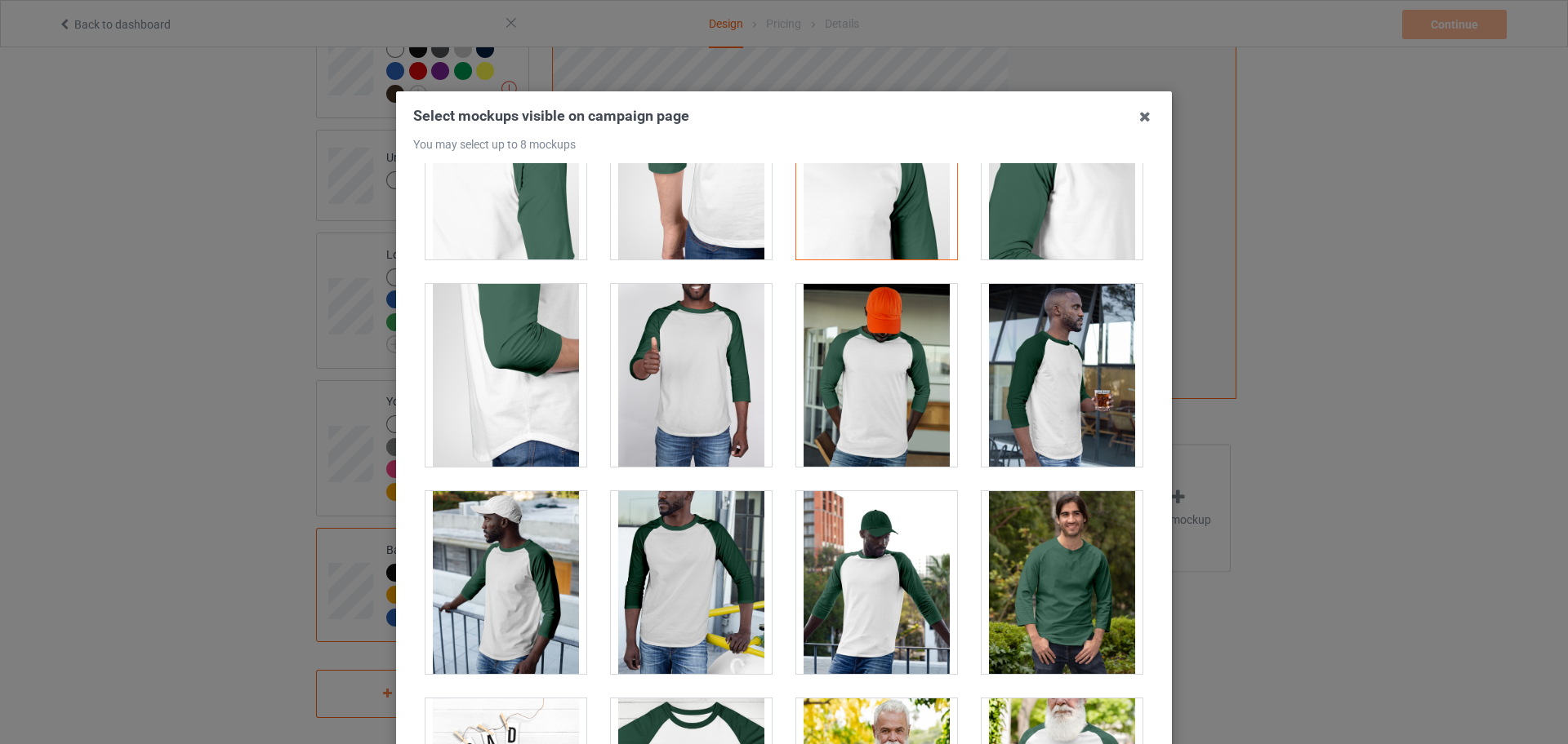
click at [1010, 403] on div at bounding box center [1062, 375] width 161 height 183
click at [692, 405] on div at bounding box center [691, 375] width 161 height 183
click at [657, 388] on div at bounding box center [691, 375] width 161 height 183
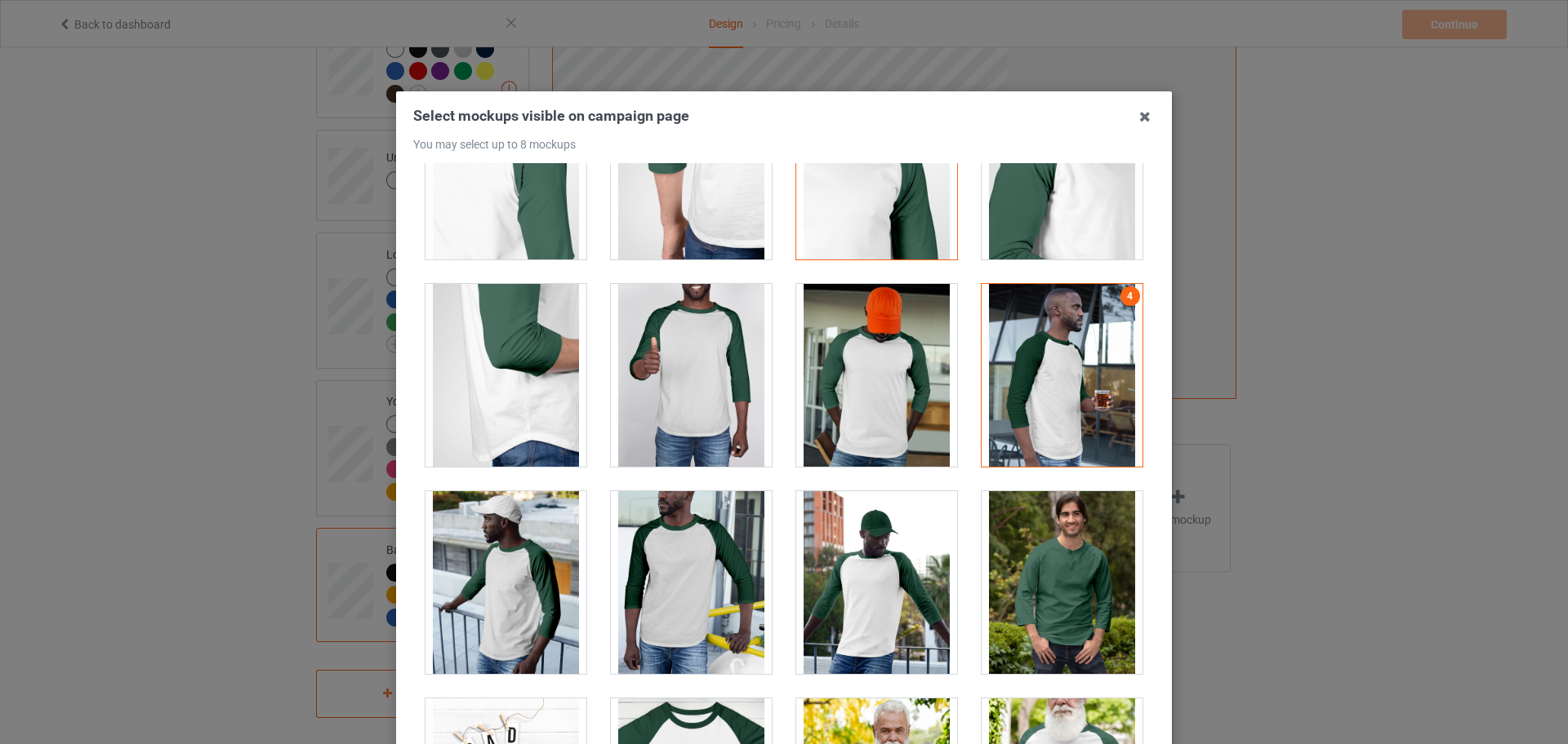
click at [672, 422] on div at bounding box center [691, 375] width 161 height 183
click at [676, 420] on div at bounding box center [691, 375] width 161 height 183
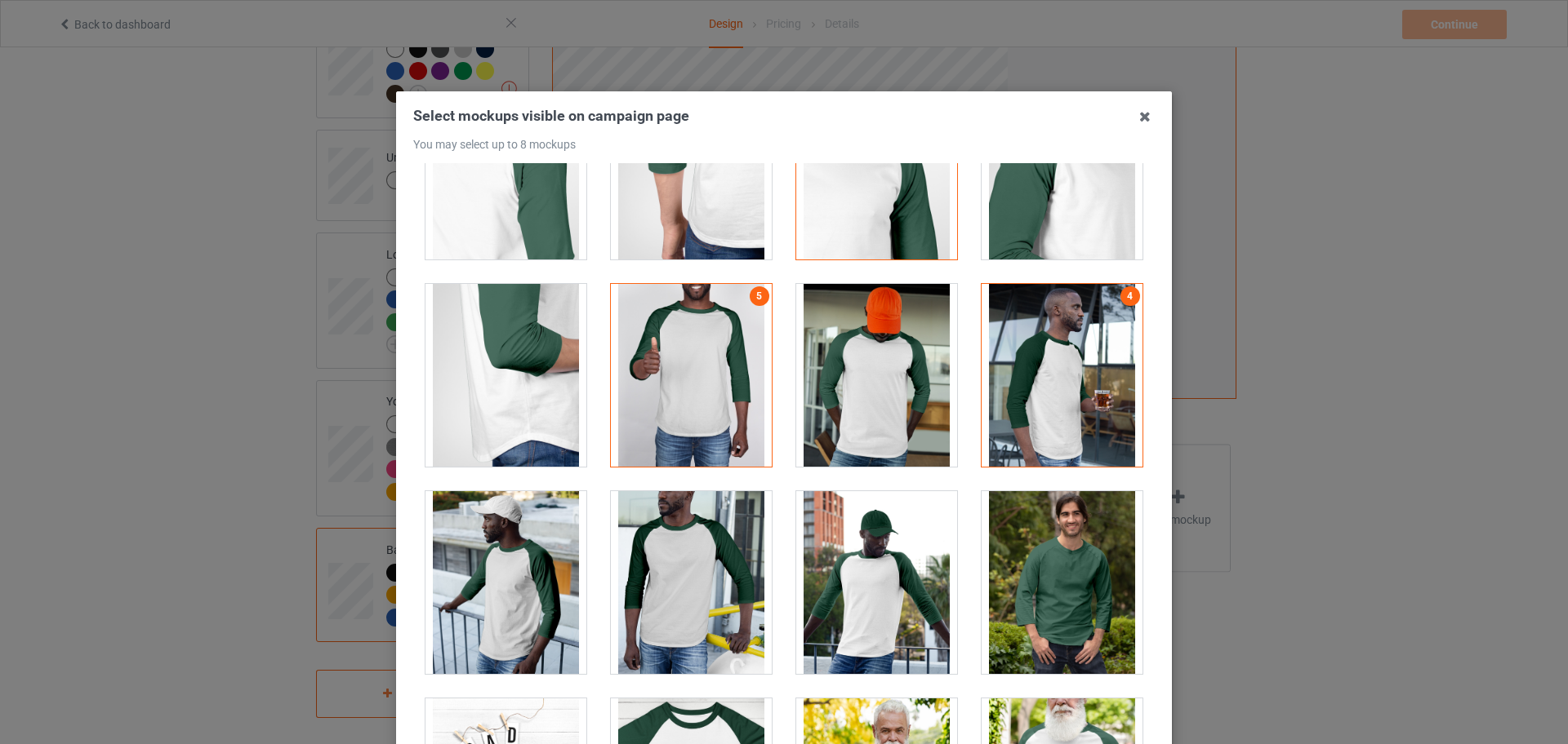
click at [877, 549] on div at bounding box center [877, 582] width 161 height 183
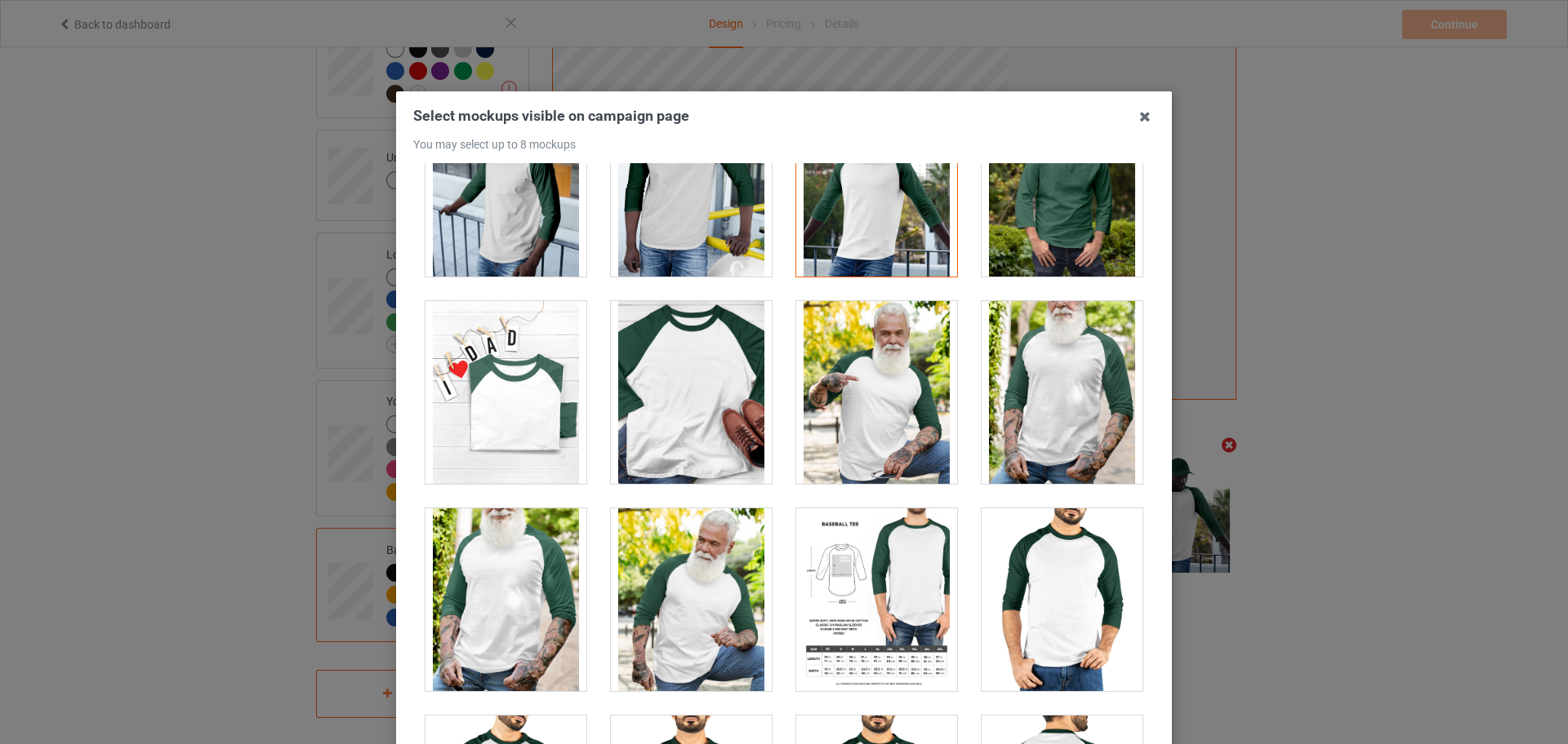
scroll to position [715, 0]
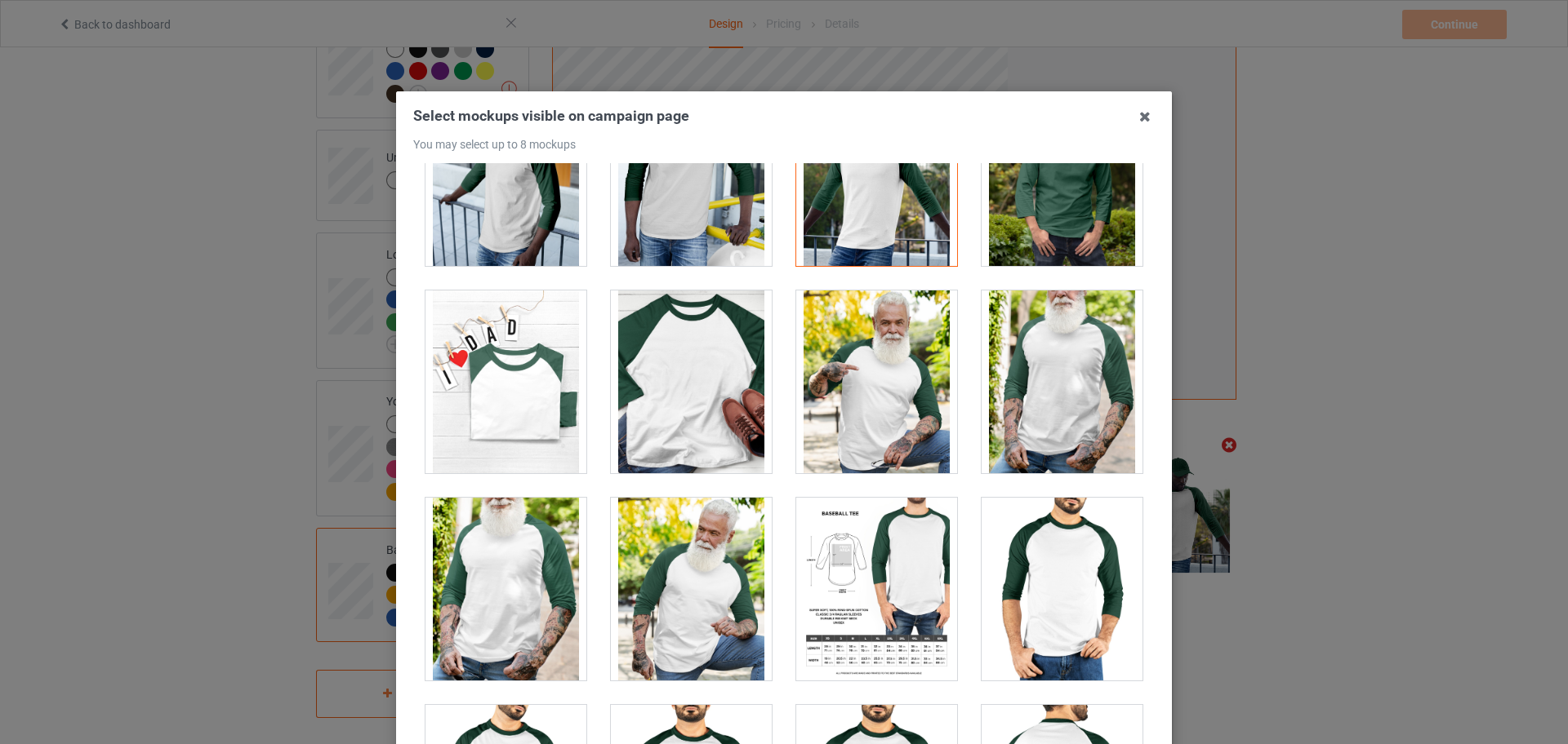
click at [694, 443] on div at bounding box center [691, 381] width 161 height 183
click at [867, 437] on div at bounding box center [877, 381] width 161 height 183
click at [897, 397] on div at bounding box center [877, 381] width 161 height 183
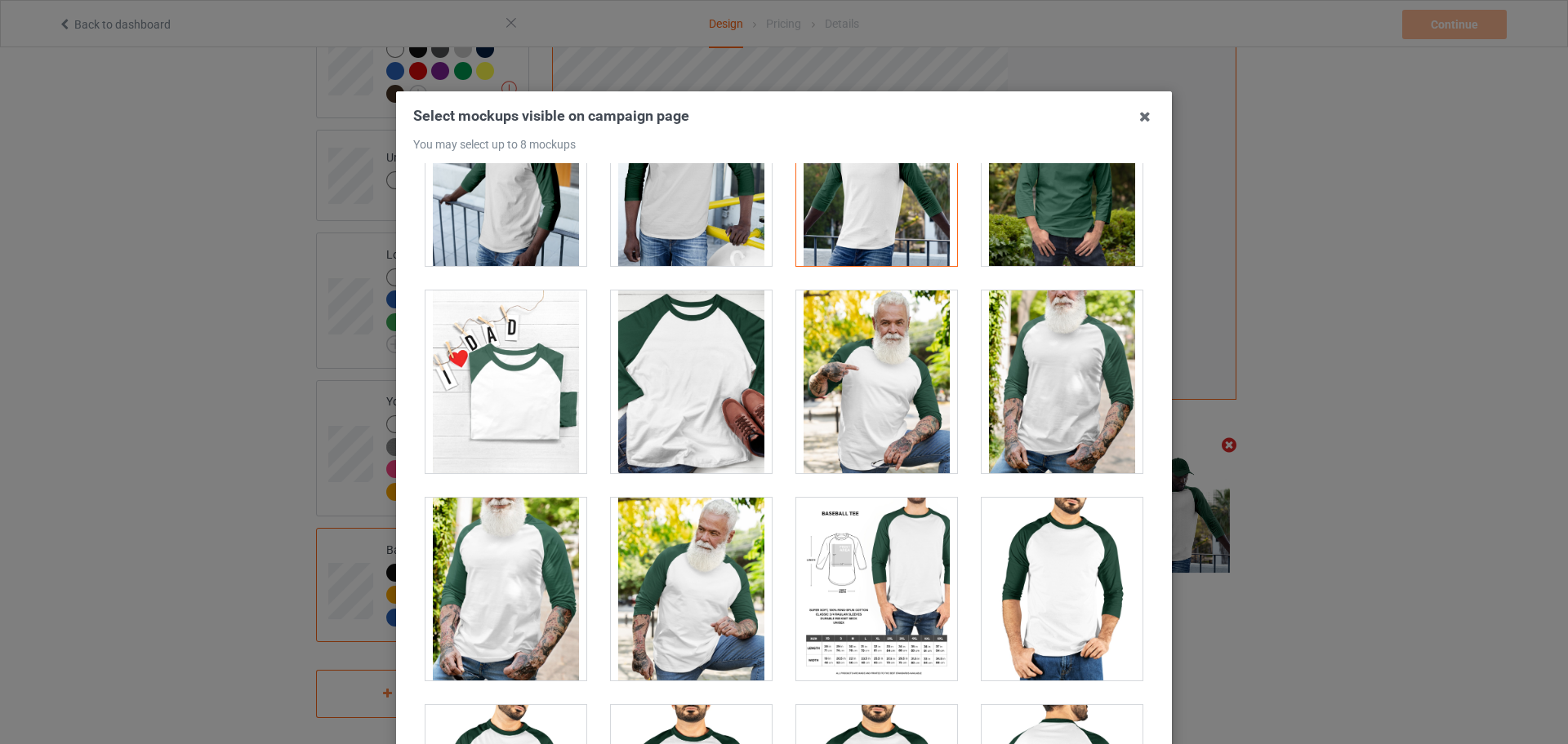
click at [897, 397] on div at bounding box center [877, 381] width 161 height 183
click at [927, 378] on div at bounding box center [877, 381] width 161 height 183
click at [901, 367] on div at bounding box center [877, 381] width 161 height 183
click at [991, 383] on div at bounding box center [1062, 381] width 161 height 183
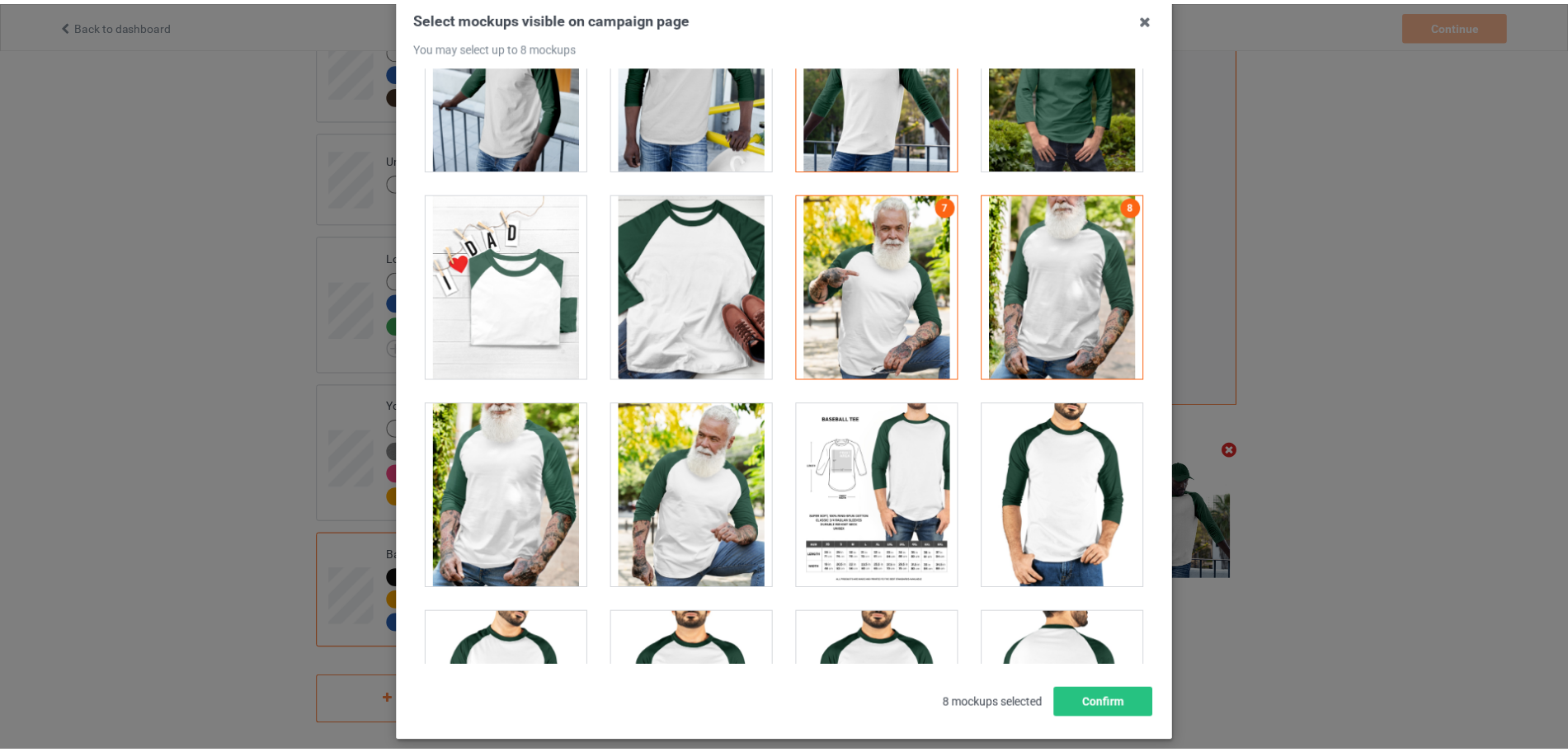
scroll to position [182, 0]
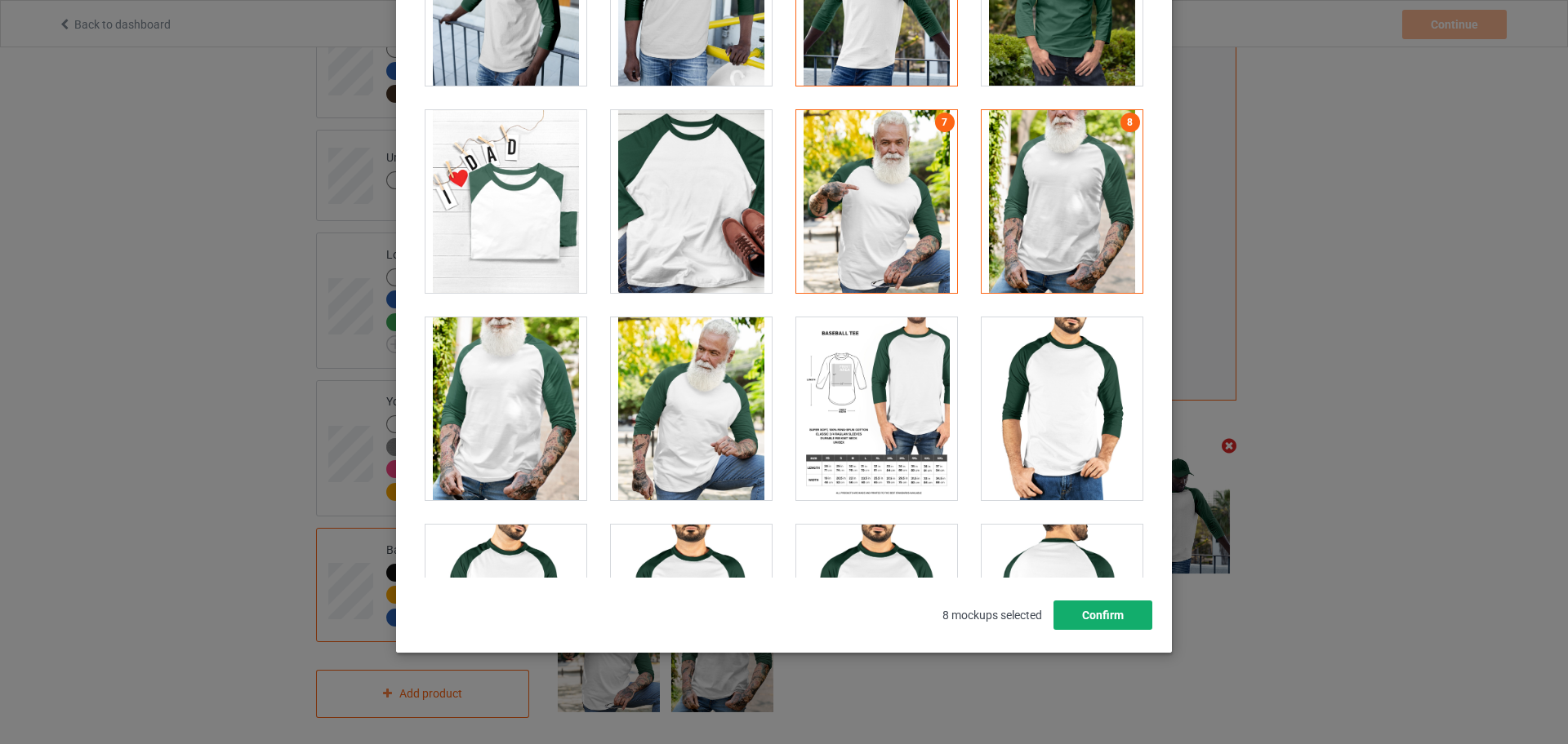
click at [1111, 614] on button "Confirm" at bounding box center [1102, 616] width 99 height 29
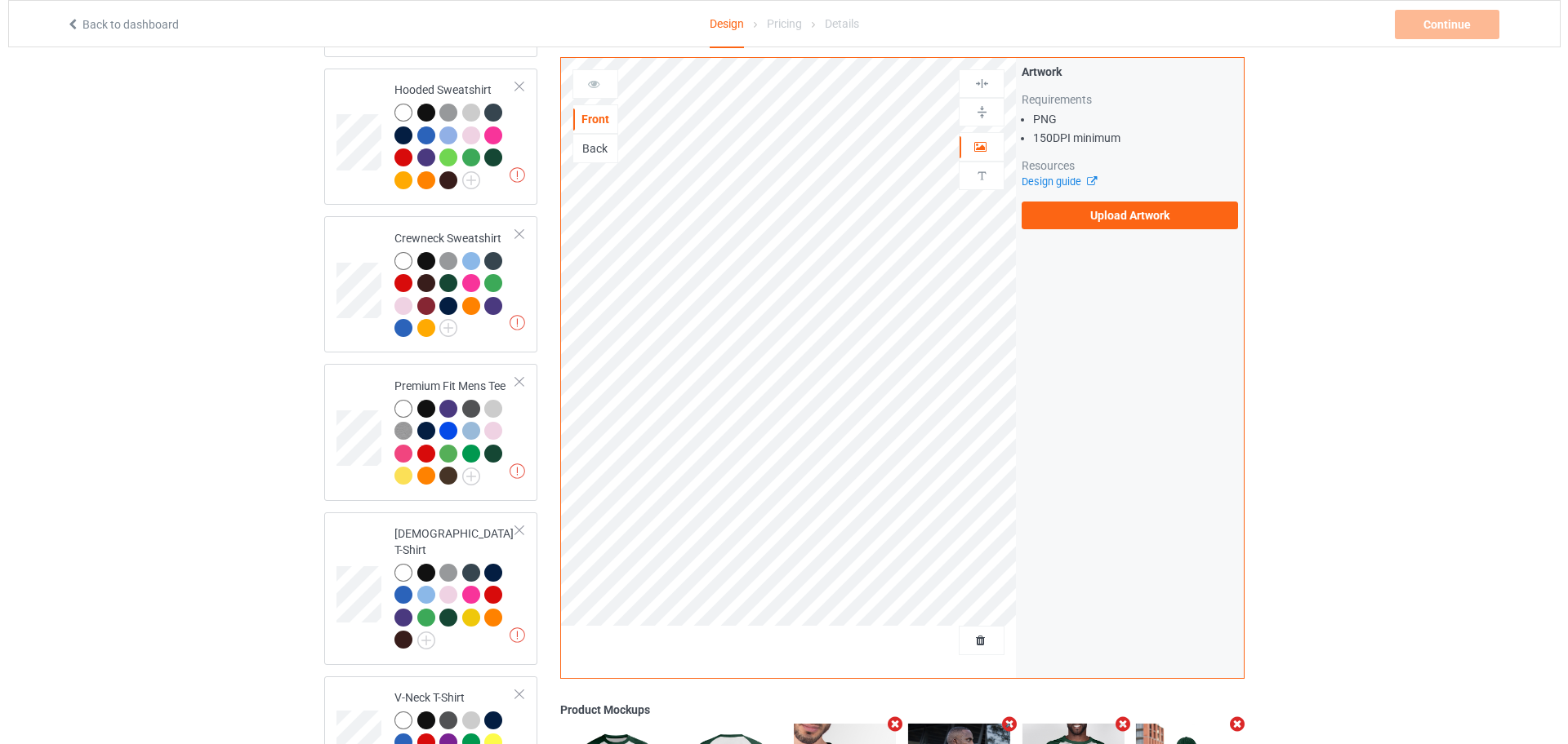
scroll to position [0, 0]
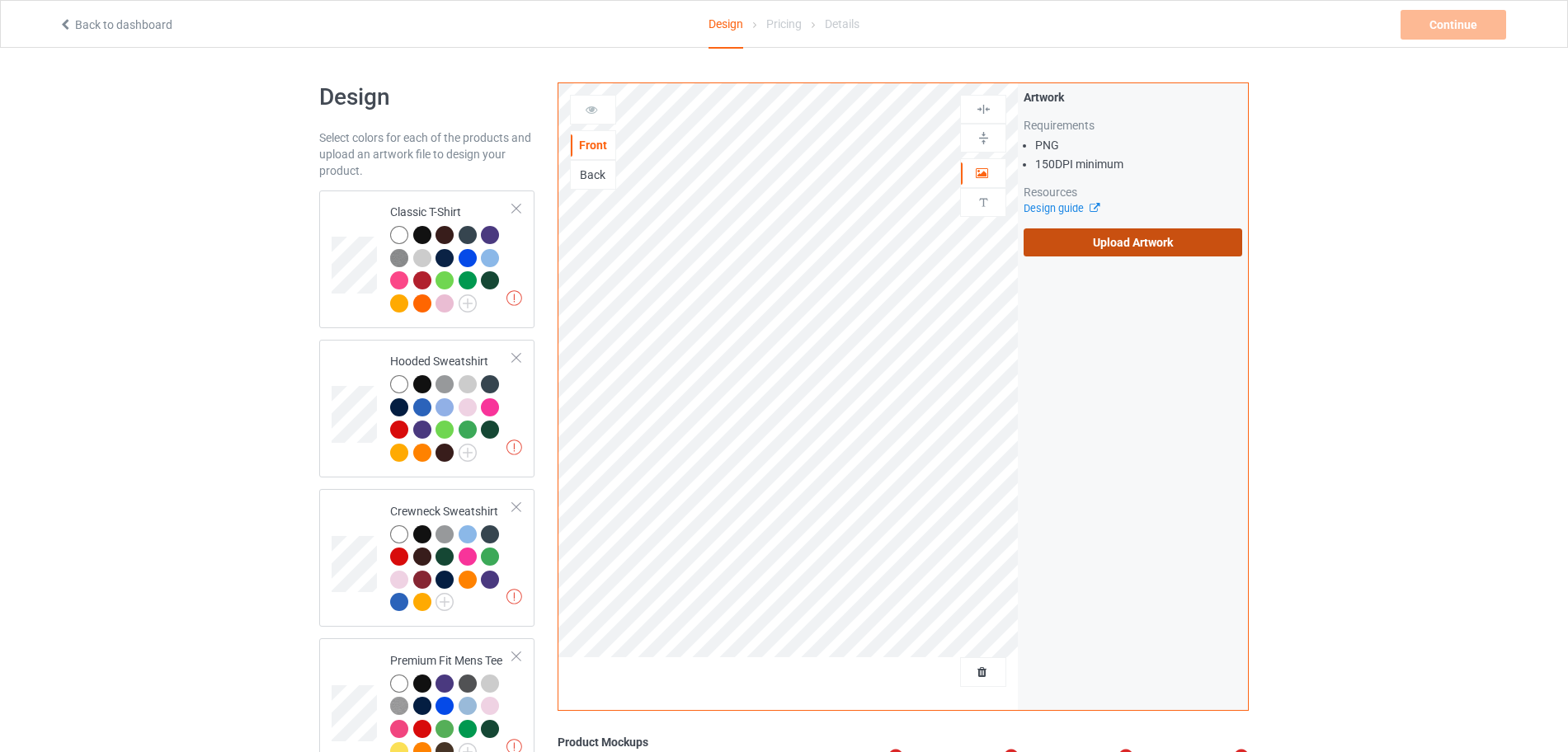
click at [1078, 248] on label "Upload Artwork" at bounding box center [1132, 243] width 219 height 28
click at [0, 0] on input "Upload Artwork" at bounding box center [0, 0] width 0 height 0
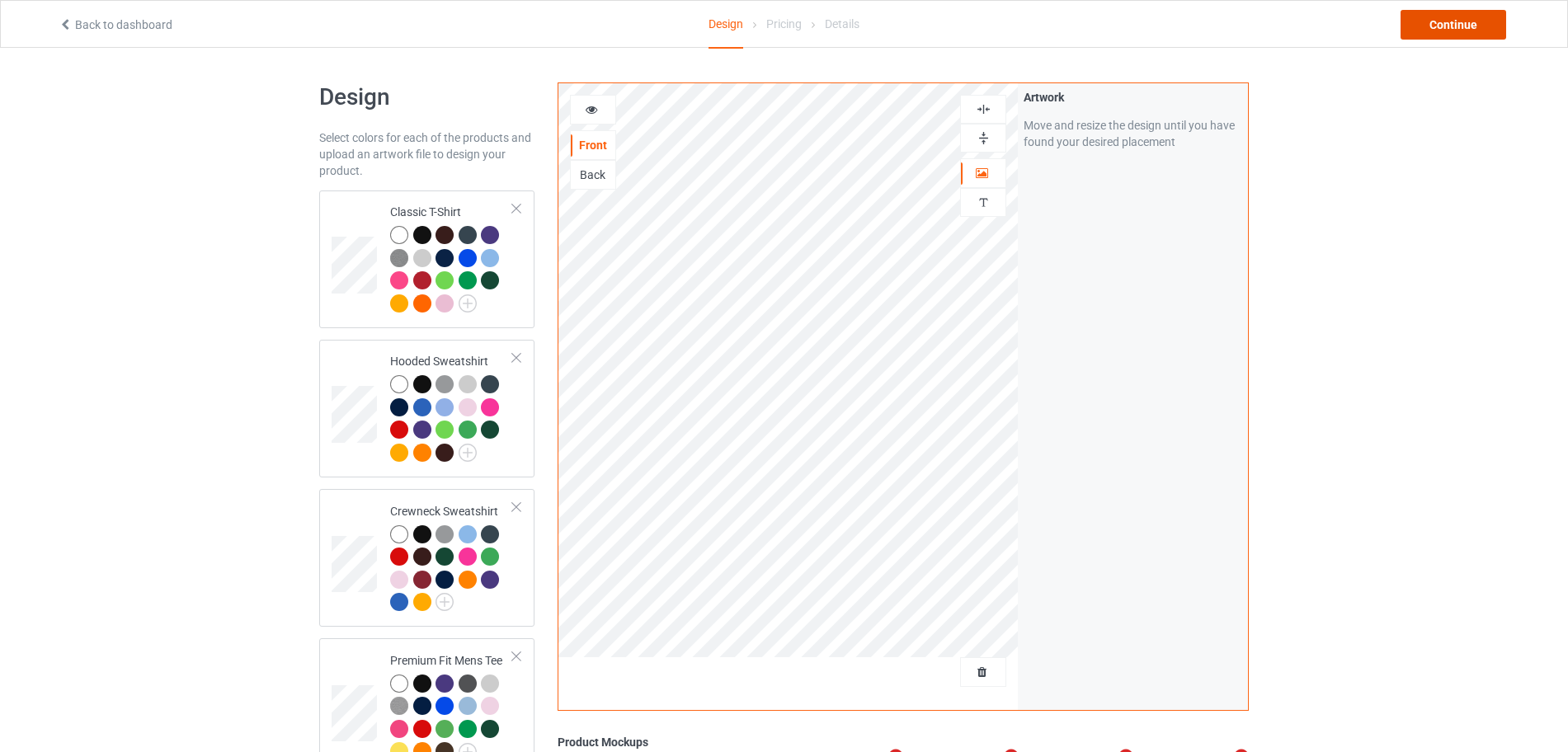
click at [1459, 27] on div "Continue" at bounding box center [1453, 25] width 106 height 30
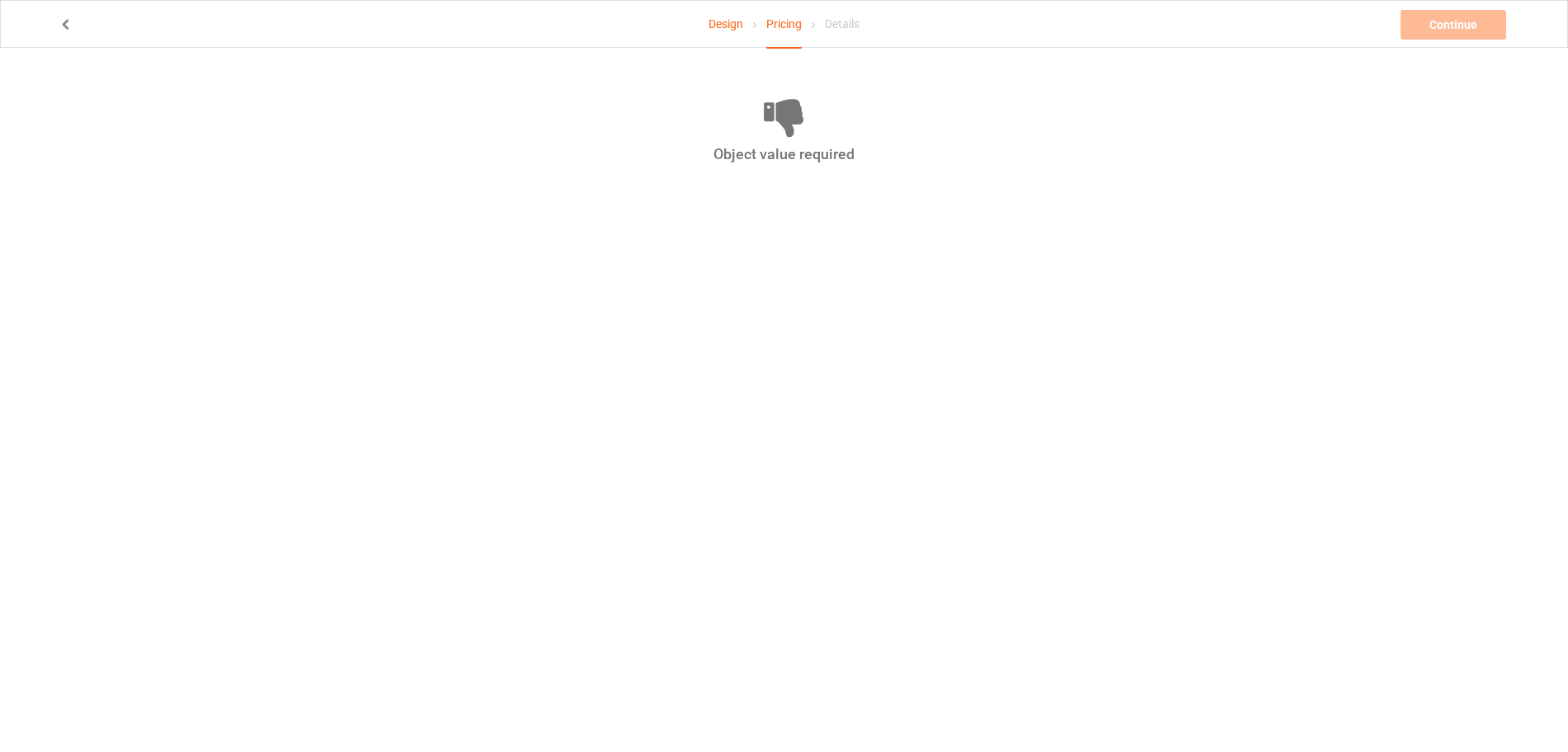
click at [720, 22] on link "Design" at bounding box center [725, 24] width 35 height 47
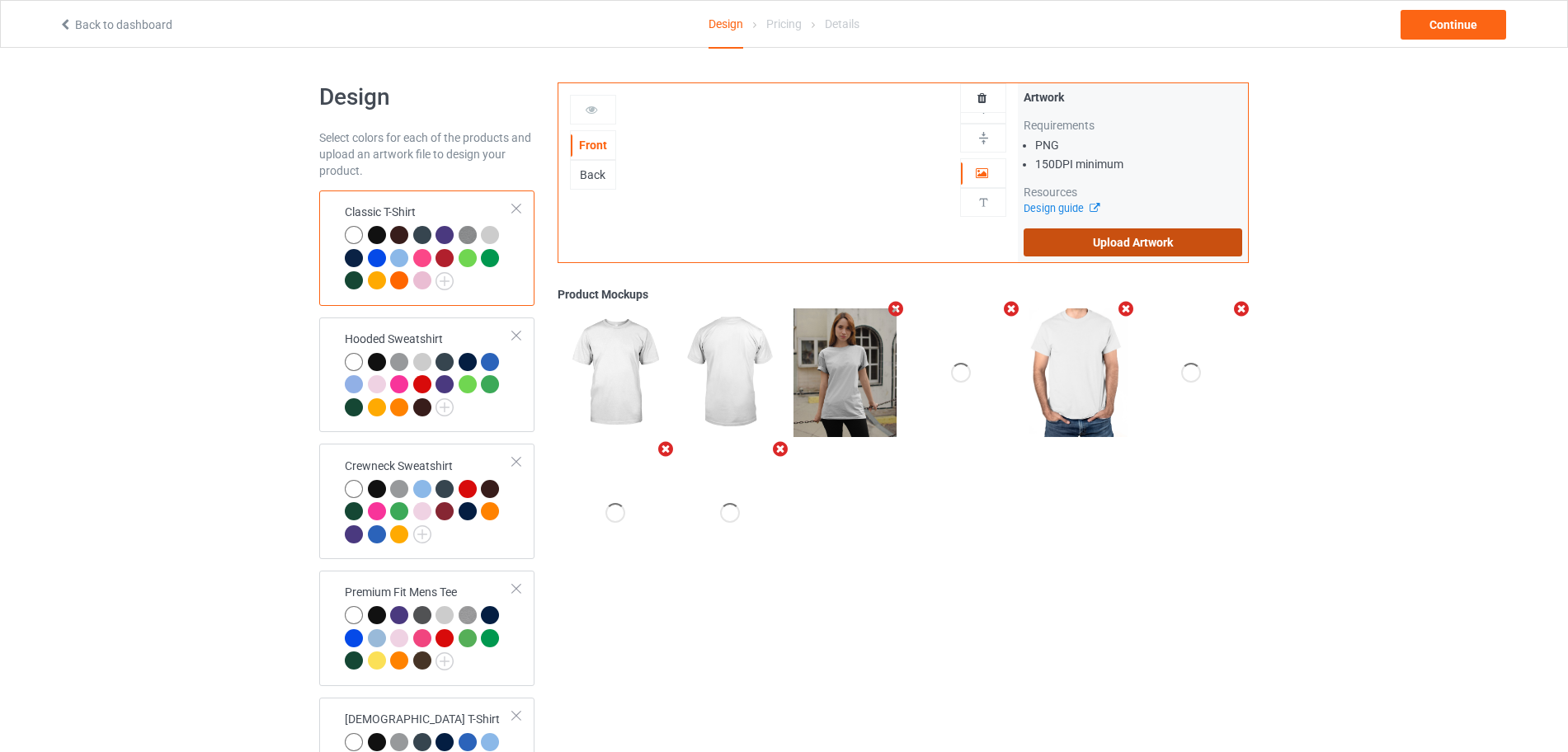
click at [1151, 239] on label "Upload Artwork" at bounding box center [1132, 243] width 219 height 28
click at [0, 0] on input "Upload Artwork" at bounding box center [0, 0] width 0 height 0
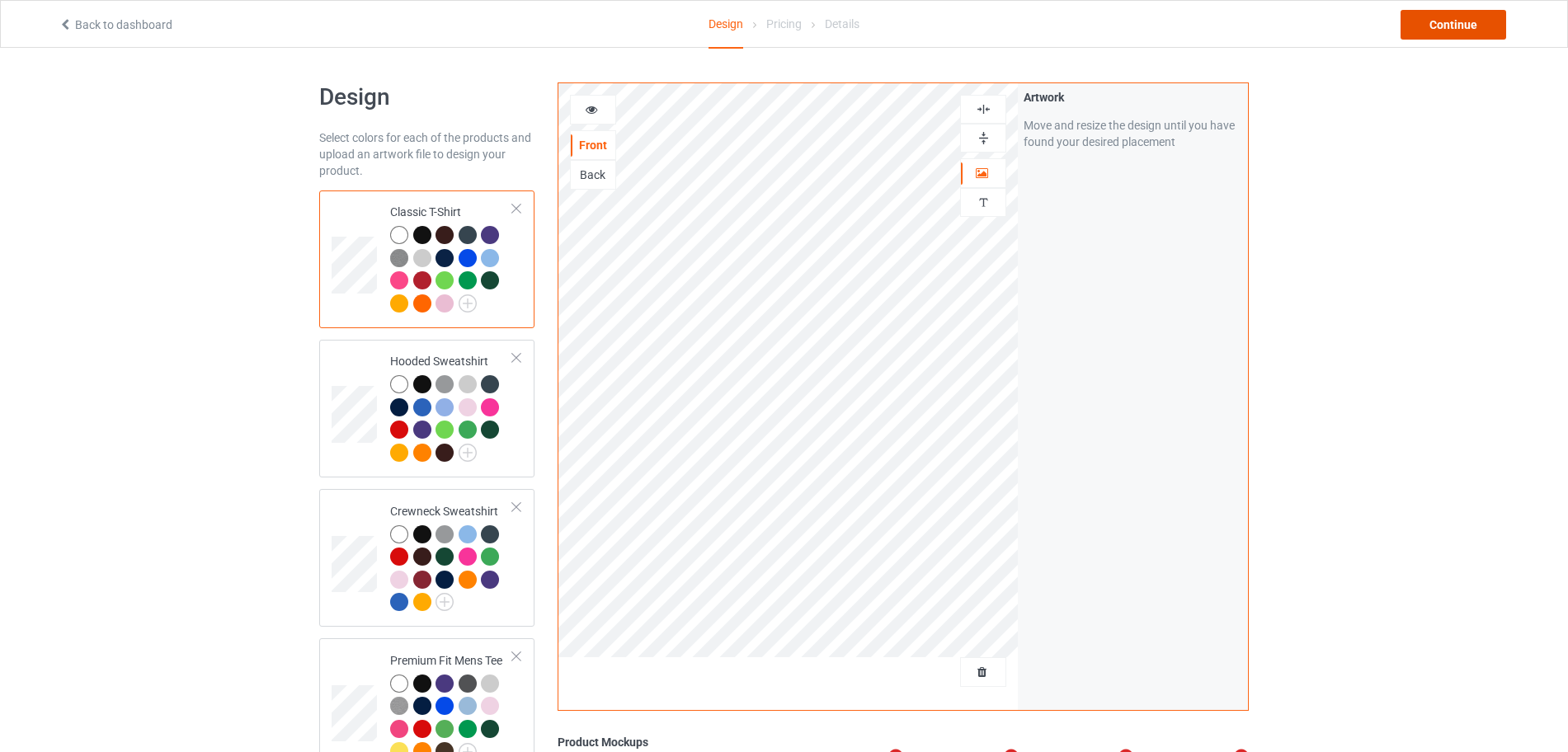
click at [1460, 30] on div "Continue" at bounding box center [1453, 25] width 106 height 30
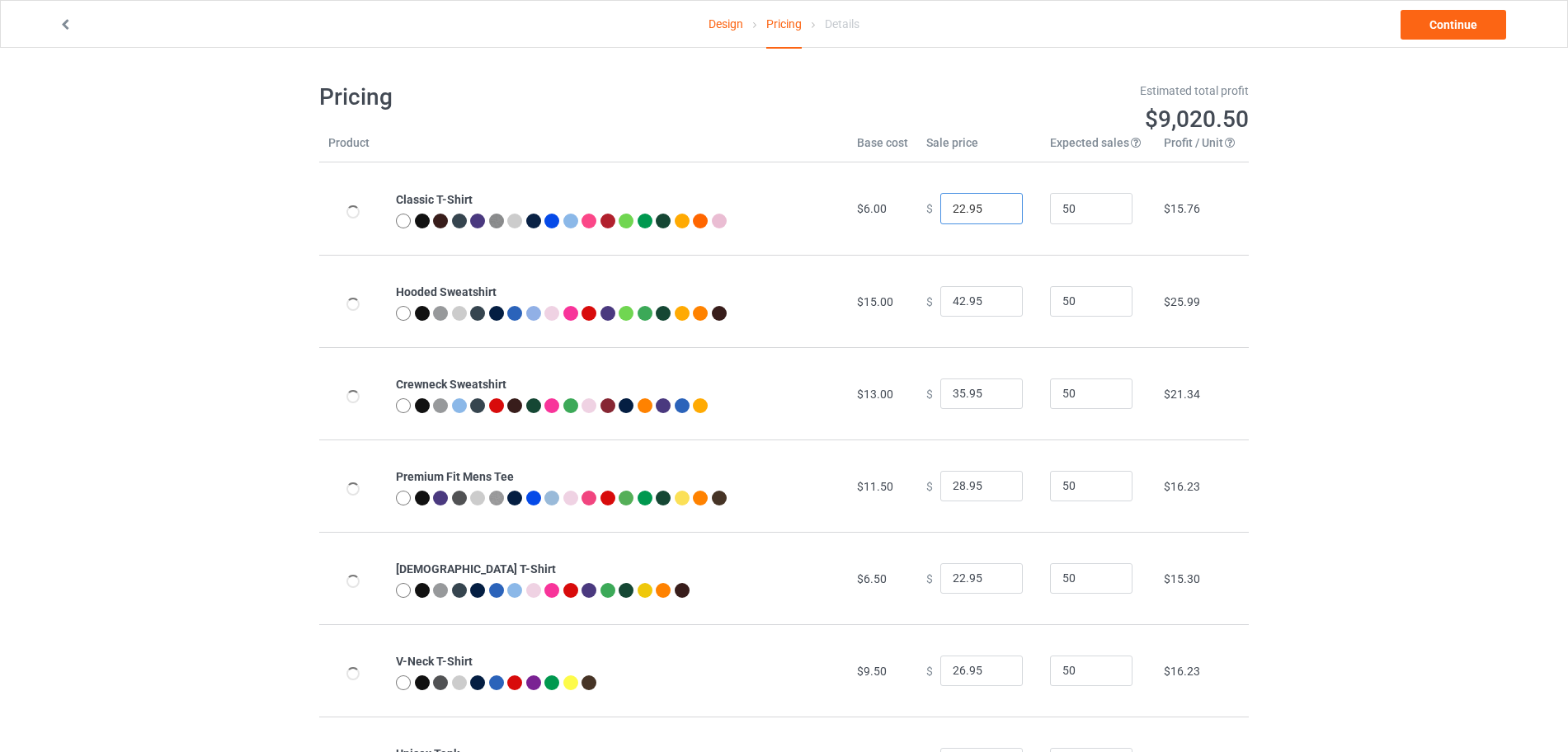
click at [997, 205] on input "23.95" at bounding box center [981, 209] width 82 height 32
click at [997, 205] on input "24.95" at bounding box center [981, 209] width 82 height 32
click at [997, 205] on input "25.95" at bounding box center [981, 209] width 82 height 32
click at [997, 205] on input "26.95" at bounding box center [981, 209] width 82 height 32
click at [997, 205] on input "27.95" at bounding box center [981, 209] width 82 height 32
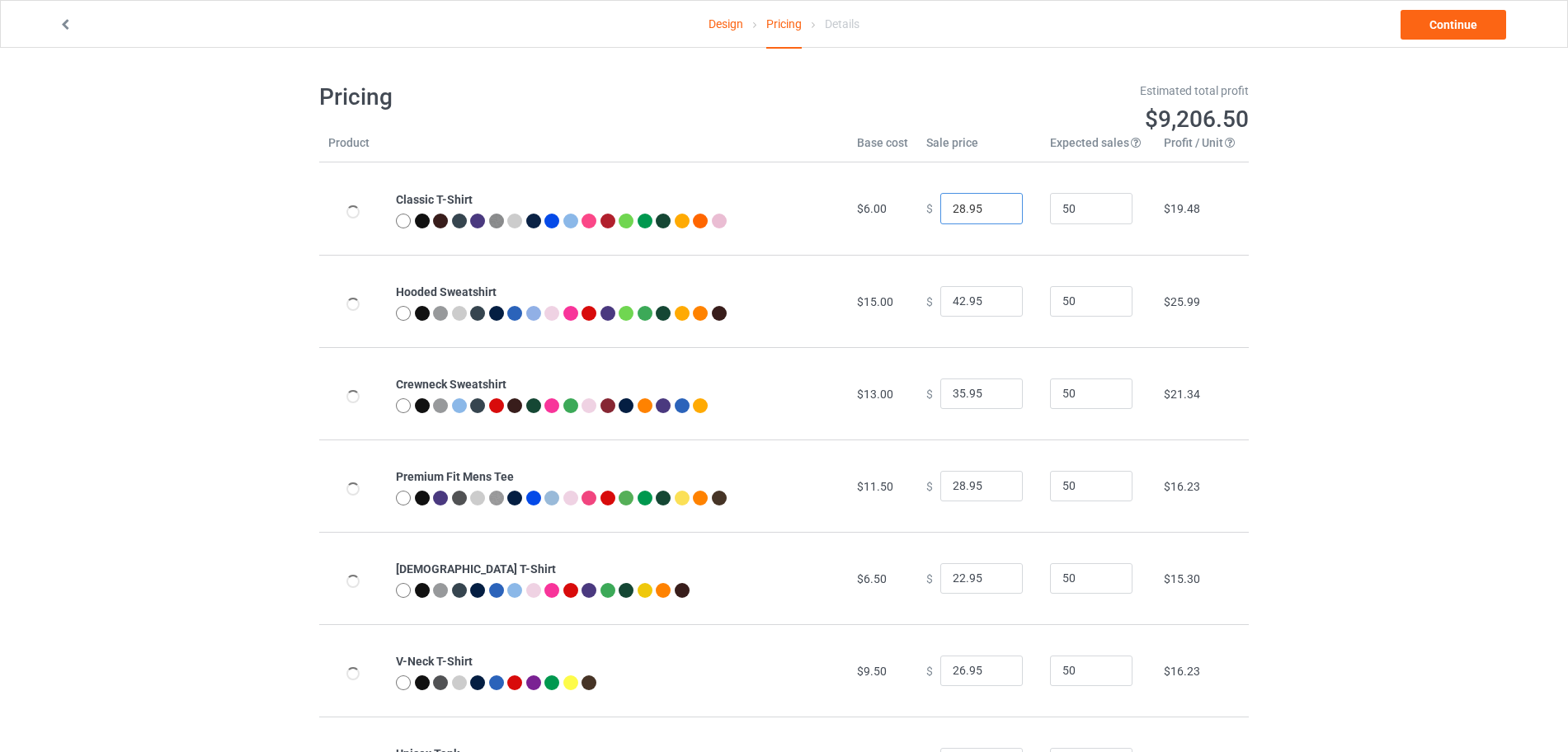
click at [997, 205] on input "28.95" at bounding box center [981, 209] width 82 height 32
click at [993, 219] on input "28.95" at bounding box center [981, 209] width 82 height 32
click at [995, 214] on input "27.95" at bounding box center [981, 209] width 82 height 32
click at [995, 214] on input "26.95" at bounding box center [981, 209] width 82 height 32
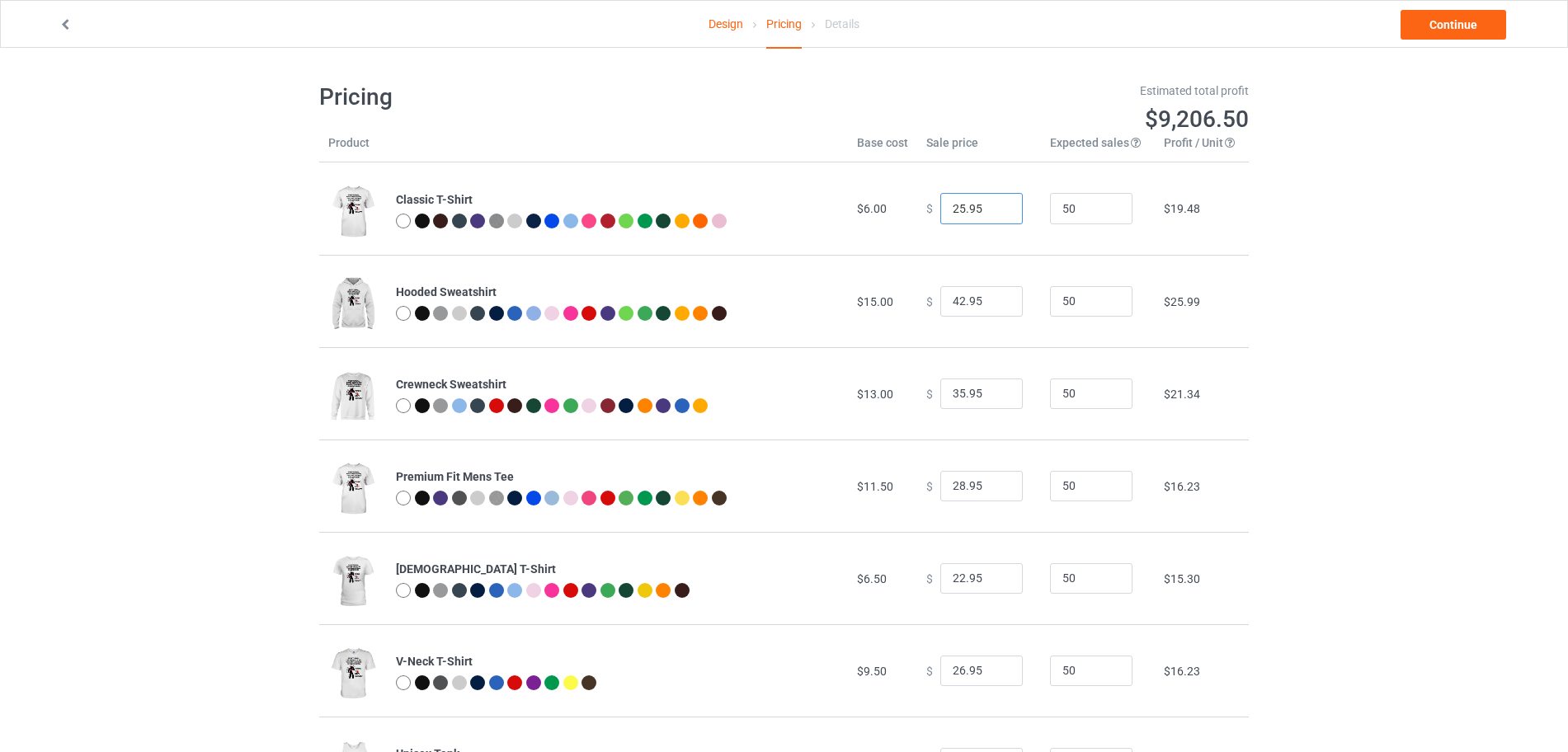
click at [995, 214] on input "25.95" at bounding box center [981, 209] width 82 height 32
click at [995, 214] on input "24.95" at bounding box center [981, 209] width 82 height 32
click at [995, 214] on input "23.95" at bounding box center [981, 209] width 82 height 32
click at [998, 205] on input "24.95" at bounding box center [981, 209] width 82 height 32
type input "25.95"
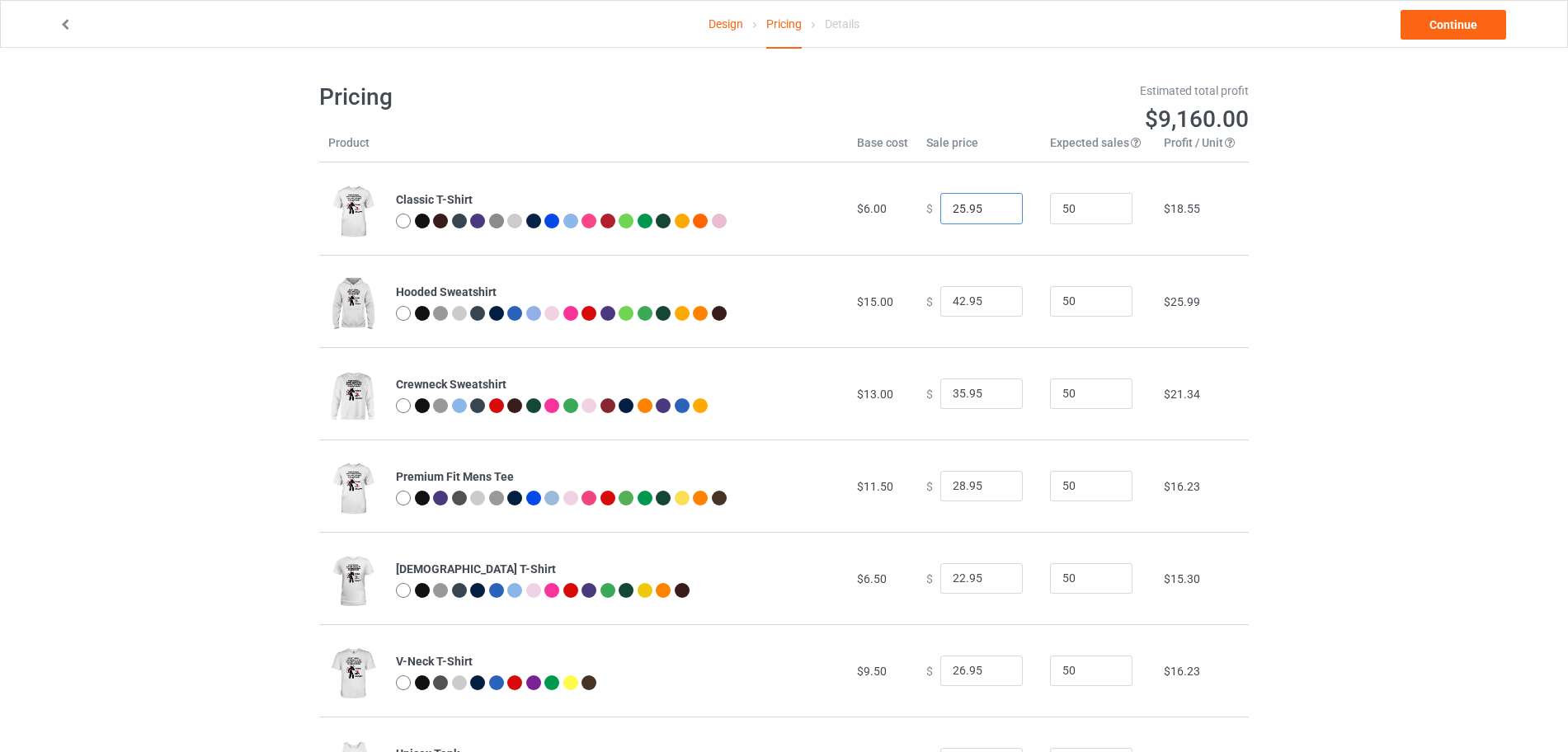
click at [998, 205] on input "25.95" at bounding box center [981, 209] width 82 height 32
click at [993, 299] on input "43.95" at bounding box center [981, 302] width 82 height 32
type input "44.95"
click at [993, 299] on input "44.95" at bounding box center [981, 302] width 82 height 32
click at [994, 392] on input "36.95" at bounding box center [981, 394] width 82 height 32
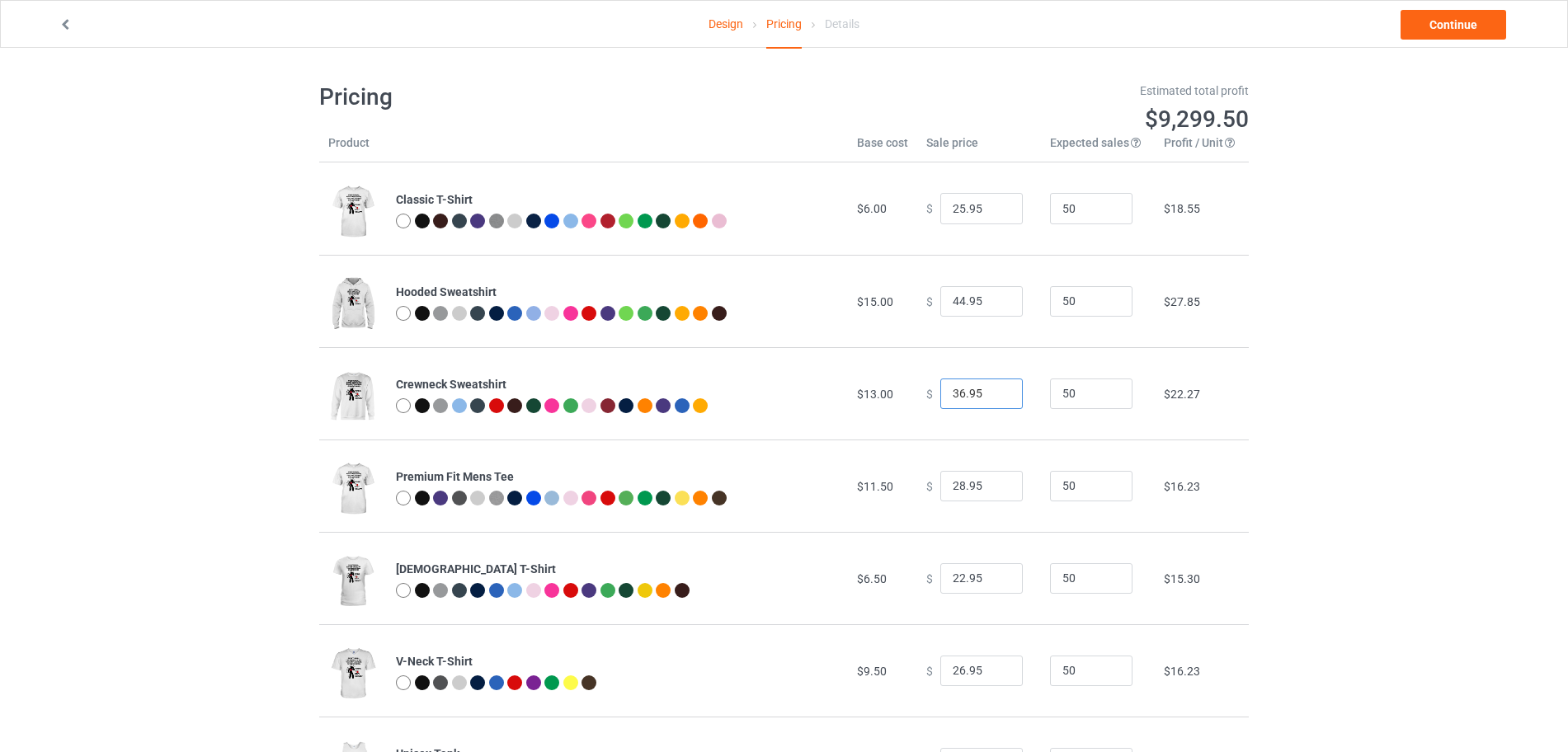
click at [994, 392] on input "37.95" at bounding box center [981, 394] width 82 height 32
click at [994, 392] on input "38.95" at bounding box center [981, 394] width 82 height 32
type input "37.95"
click at [994, 397] on input "37.95" at bounding box center [981, 394] width 82 height 32
type input "29.95"
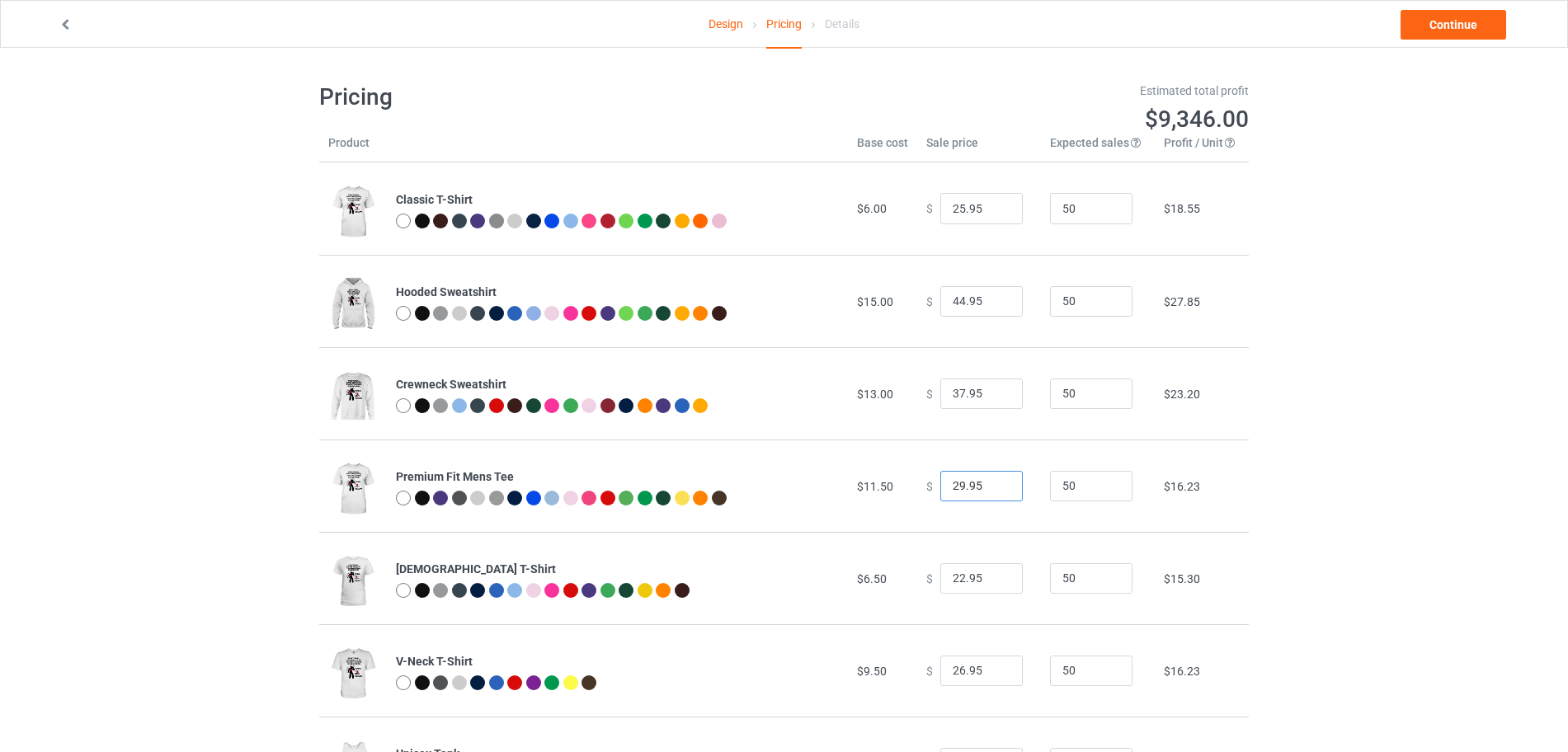
click at [993, 483] on input "29.95" at bounding box center [981, 486] width 82 height 32
click at [993, 577] on input "23.95" at bounding box center [981, 580] width 82 height 32
click at [993, 577] on input "24.95" at bounding box center [981, 580] width 82 height 32
type input "25.95"
click at [993, 577] on input "25.95" at bounding box center [981, 580] width 82 height 32
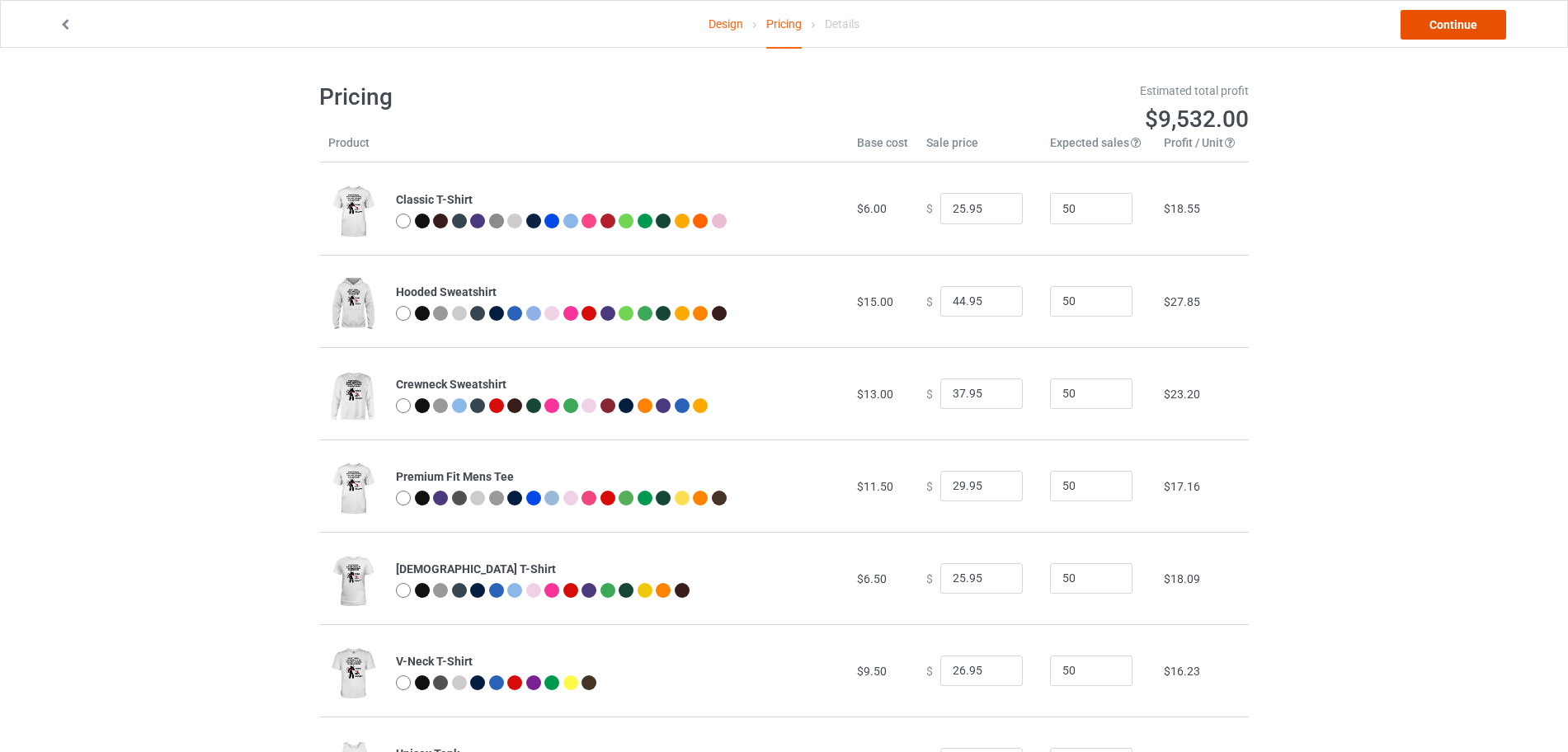
click at [1437, 31] on link "Continue" at bounding box center [1453, 25] width 106 height 30
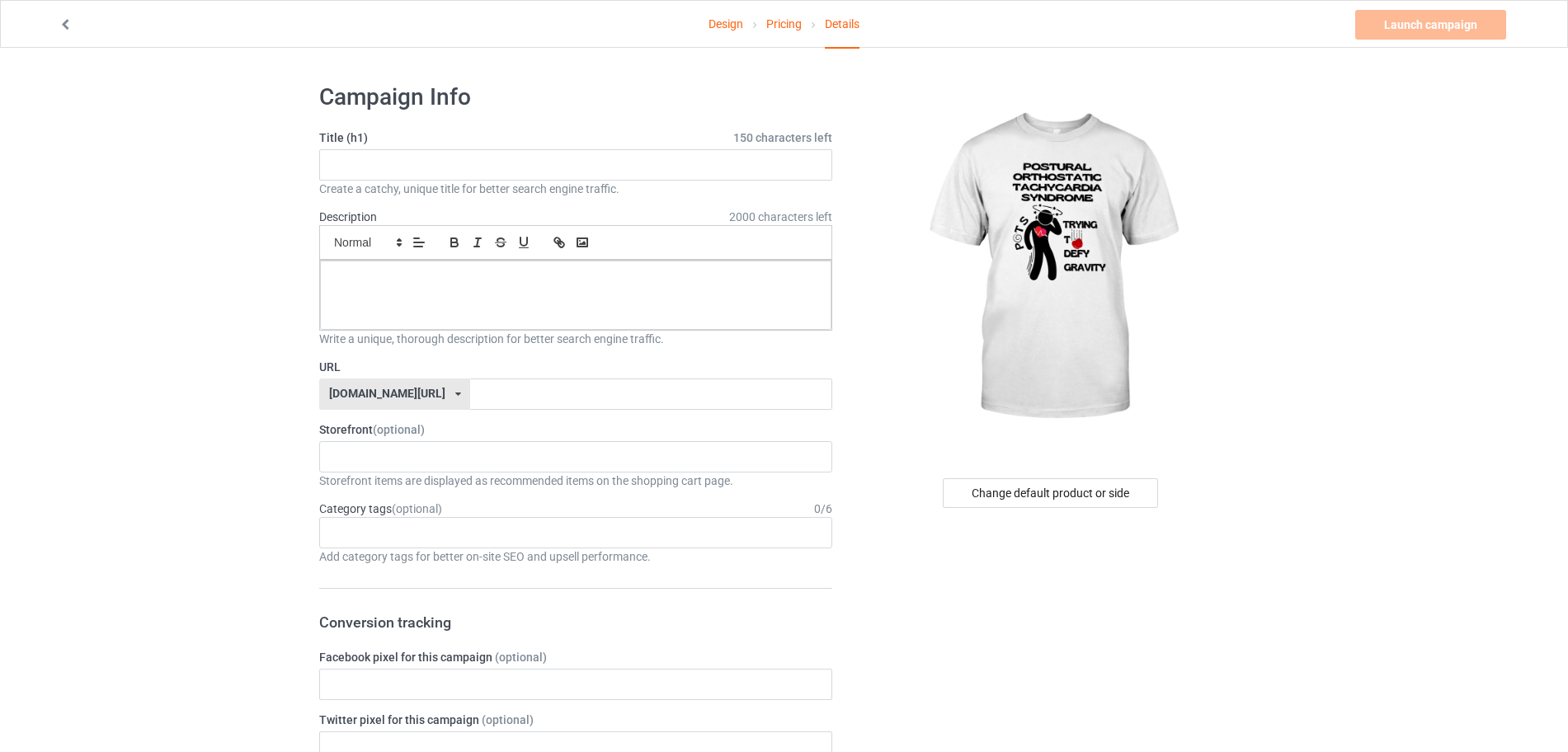
click at [492, 181] on div "Create a catchy, unique title for better search engine traffic." at bounding box center [575, 188] width 513 height 17
click at [488, 174] on input "text" at bounding box center [575, 165] width 513 height 32
paste input "LIMITED EDITION"
type input "LIMITED EDITION"
click at [461, 284] on p at bounding box center [575, 279] width 485 height 16
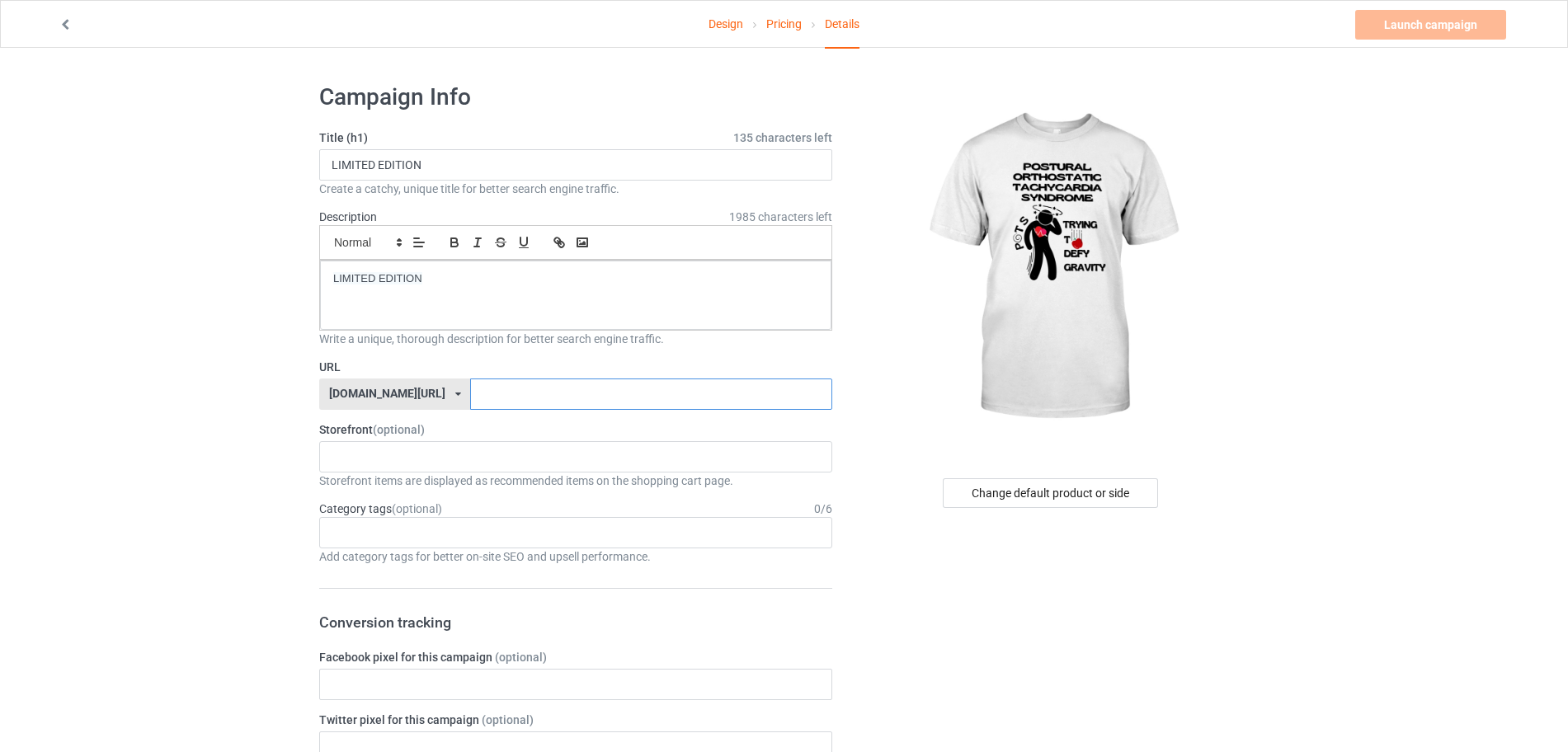
click at [470, 387] on input "text" at bounding box center [651, 394] width 362 height 32
paste input "LIMITED EDITION"
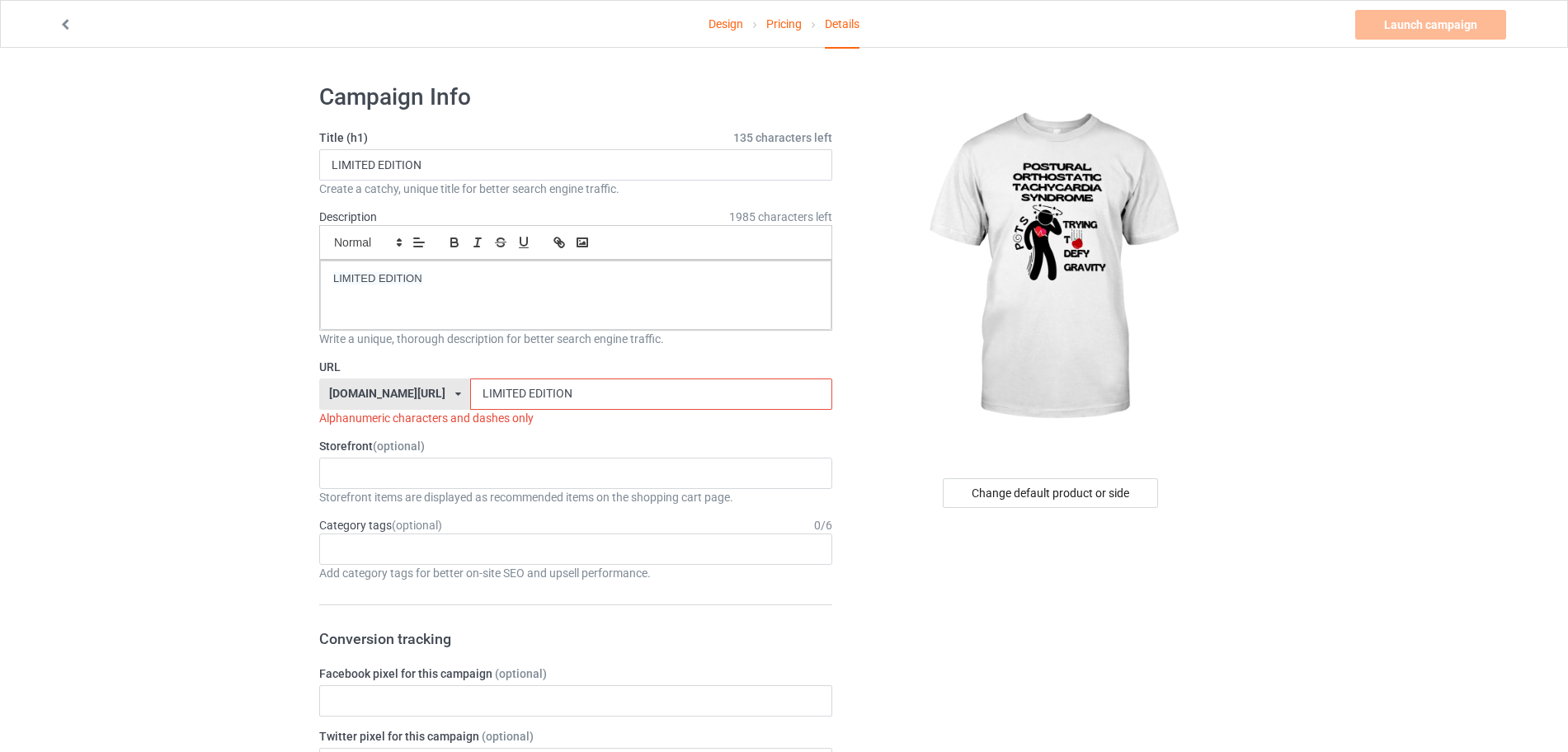
click at [487, 396] on input "LIMITED EDITION" at bounding box center [651, 394] width 362 height 32
click at [486, 393] on input "LIMITED EDITION" at bounding box center [651, 394] width 362 height 32
click at [480, 393] on input "LIMITED EDITION" at bounding box center [651, 394] width 362 height 32
click at [562, 402] on input "LIMITEDdýauEDITION" at bounding box center [651, 394] width 362 height 32
click at [488, 391] on input "LIMITEDdýauEDITION·" at bounding box center [651, 394] width 362 height 32
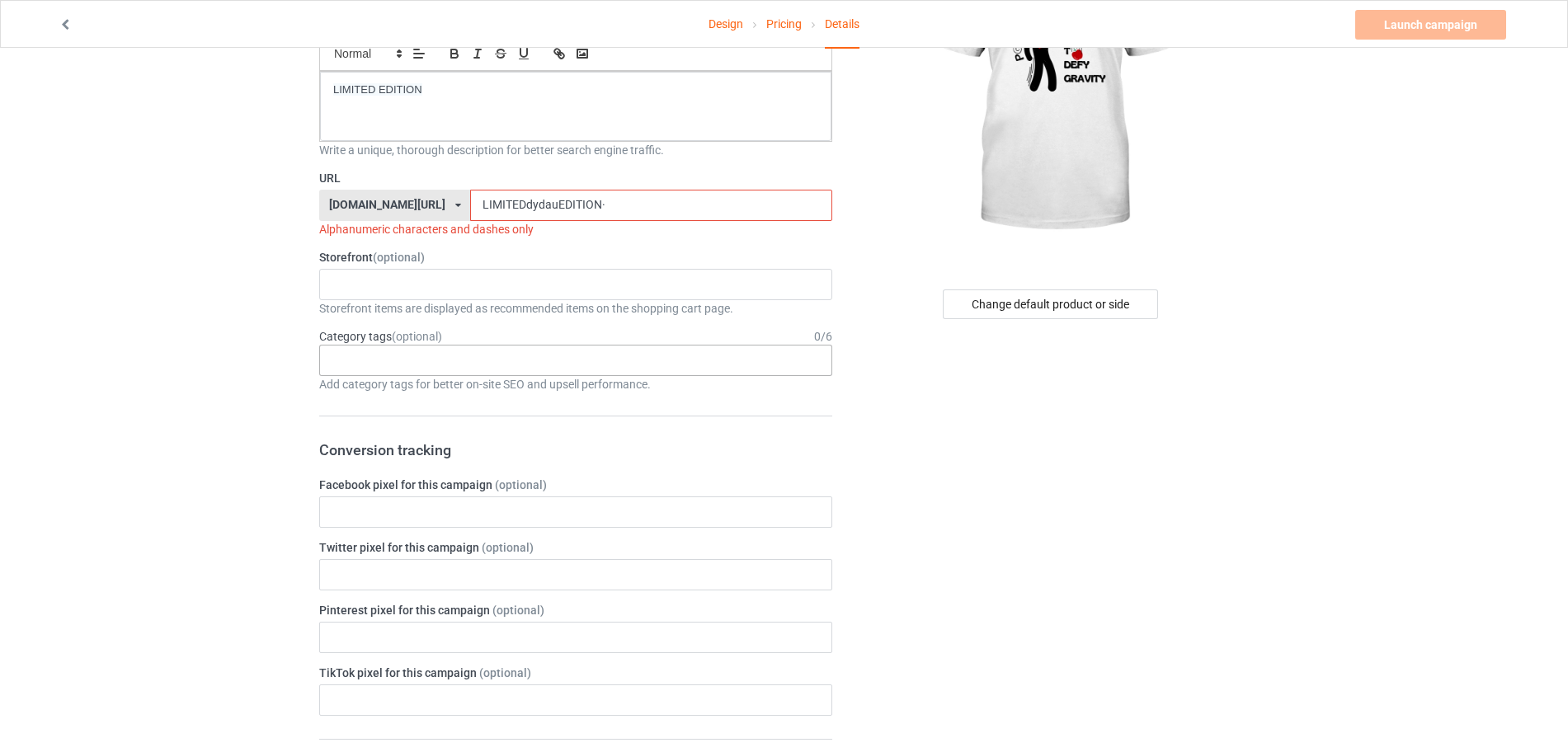
scroll to position [206, 0]
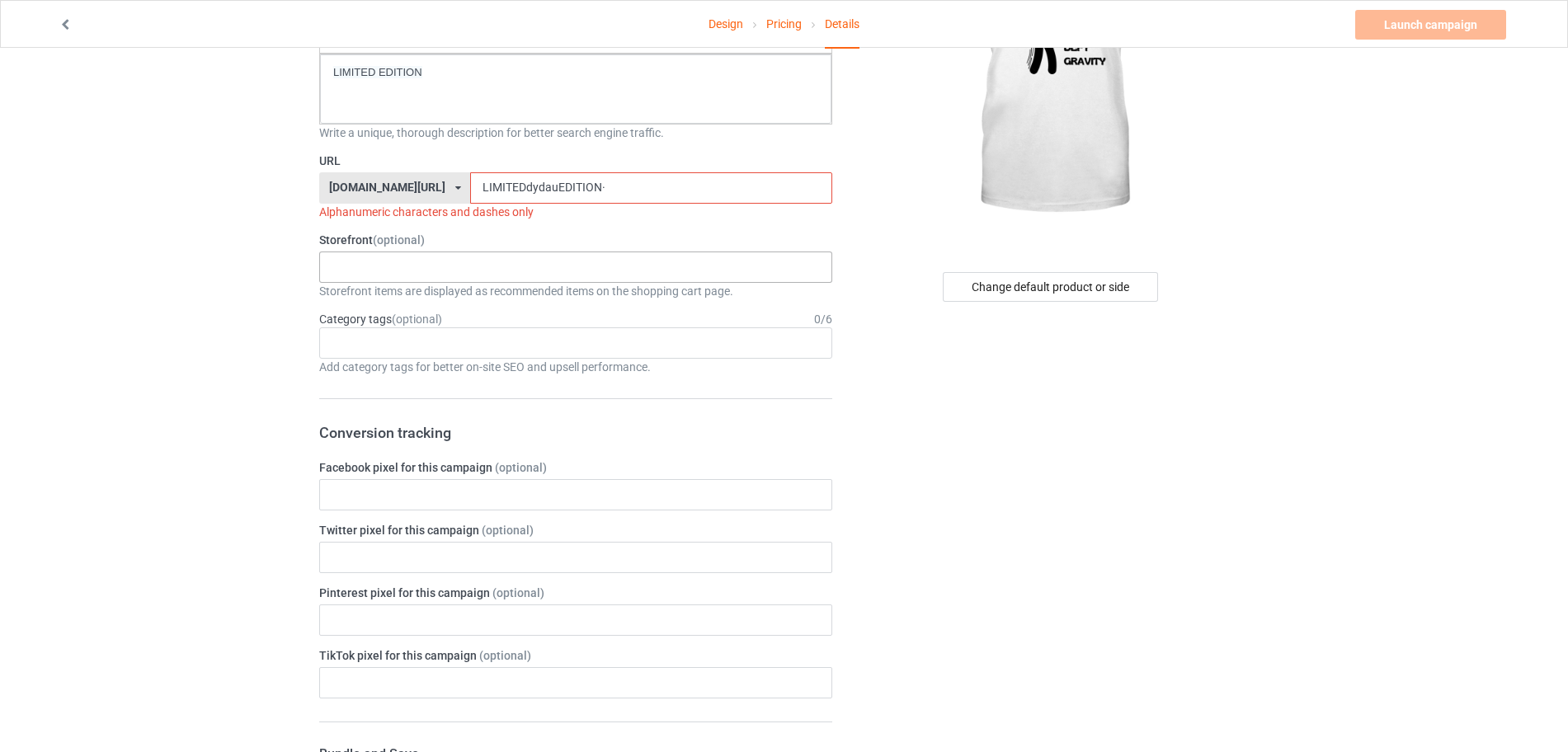
type input "LIMITEDdydauEDITION·"
click at [559, 272] on div "ASL Society Lung Cancer Awareness LUPUS AWARENESS SUICIDE PREVENTION AWARENESS …" at bounding box center [575, 268] width 513 height 32
type input "dy"
click at [459, 296] on div "[MEDICAL_DATA] AWARENESS" at bounding box center [575, 297] width 511 height 31
click at [587, 187] on input "LIMITEDdydauEDITION·" at bounding box center [651, 188] width 362 height 32
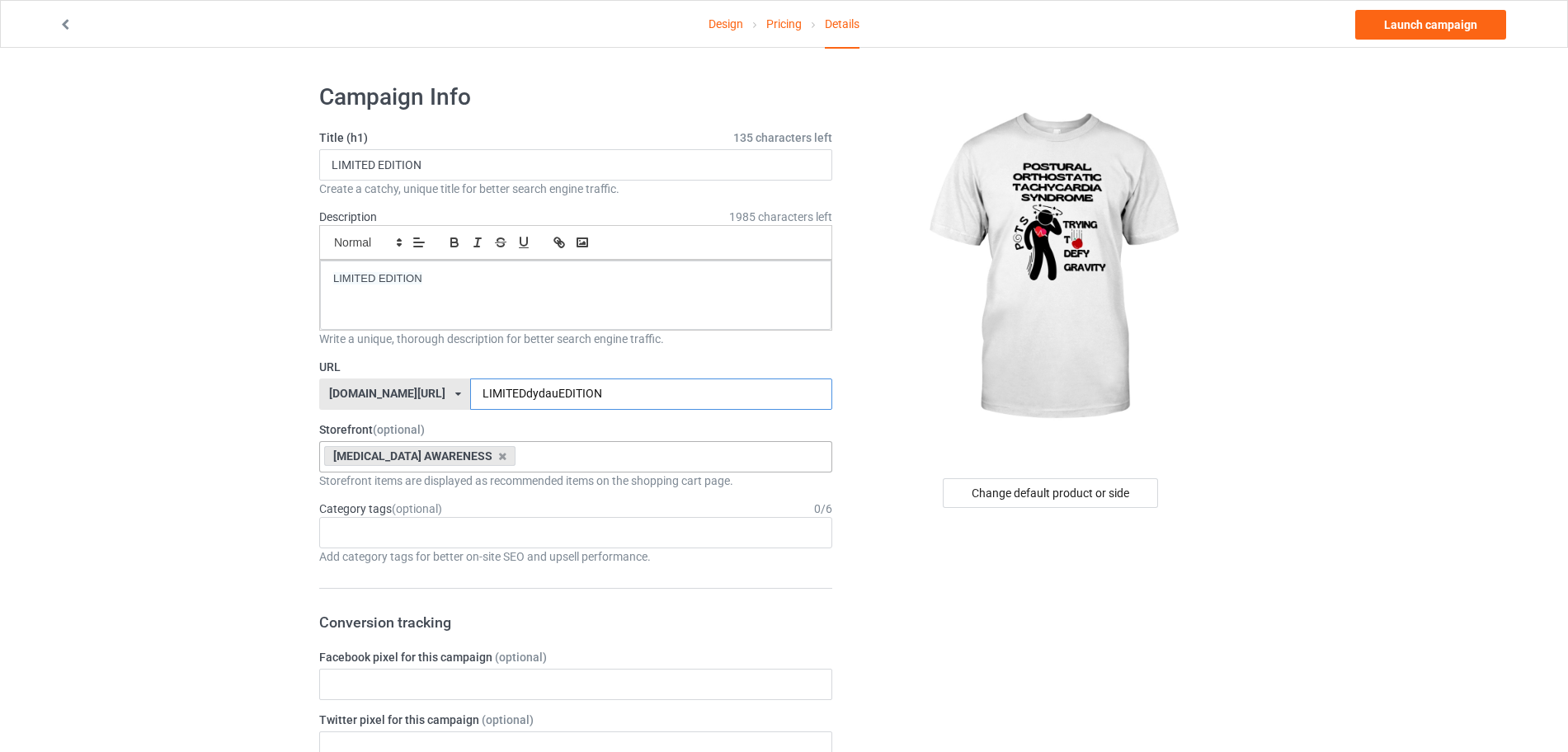
type input "LIMITEDdydauEDITION"
drag, startPoint x: 1426, startPoint y: 31, endPoint x: 1161, endPoint y: 68, distance: 267.6
click at [1426, 30] on link "Launch campaign" at bounding box center [1430, 25] width 151 height 30
click at [1426, 48] on body "Design Pricing Details Launch campaign Campaign Info Title (h1) 135 characters …" at bounding box center [784, 423] width 1568 height 752
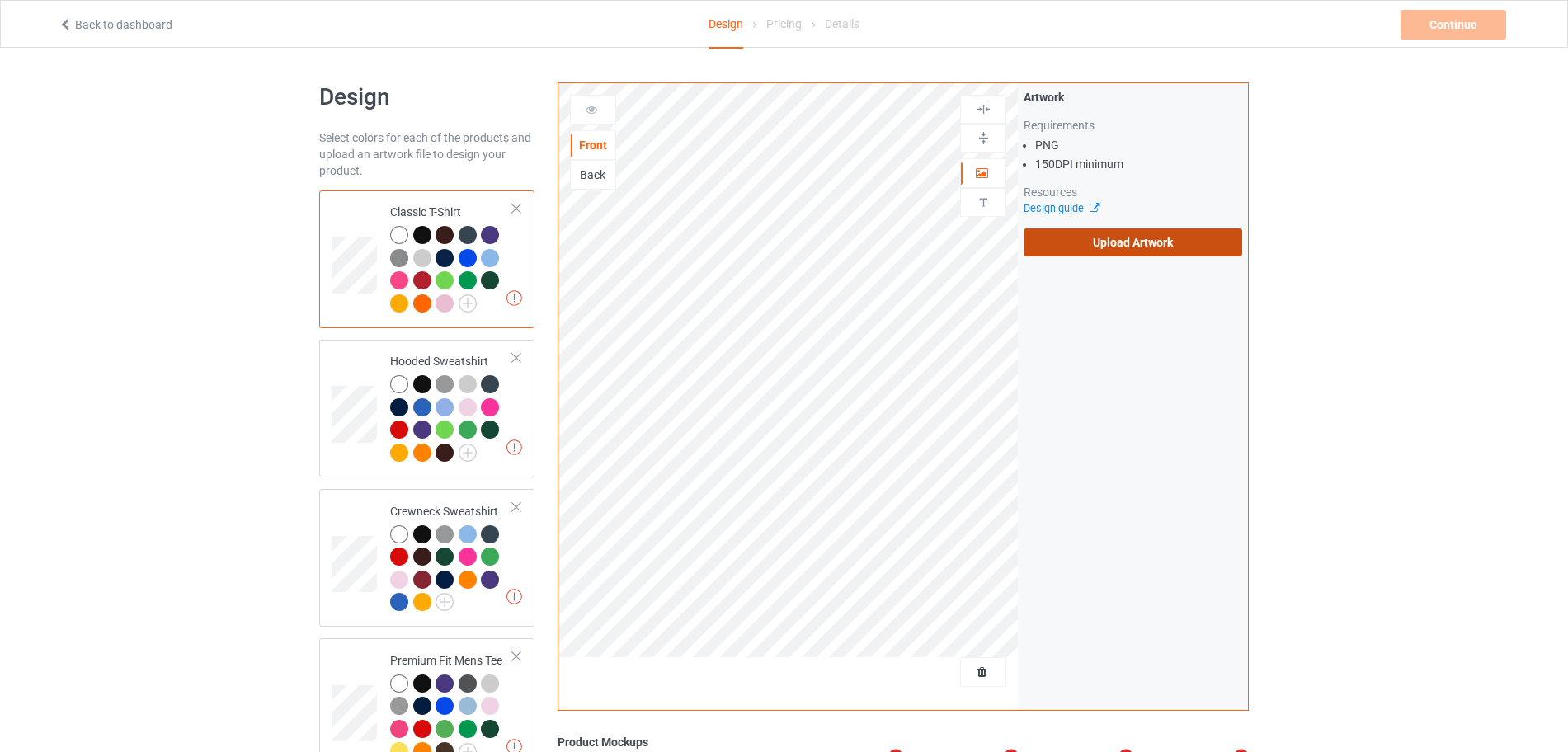
click at [1061, 247] on label "Upload Artwork" at bounding box center [1132, 243] width 219 height 28
click at [0, 0] on input "Upload Artwork" at bounding box center [0, 0] width 0 height 0
click at [1052, 243] on label "Upload Artwork" at bounding box center [1132, 243] width 219 height 28
click at [0, 0] on input "Upload Artwork" at bounding box center [0, 0] width 0 height 0
click at [1095, 245] on label "Upload Artwork" at bounding box center [1132, 243] width 219 height 28
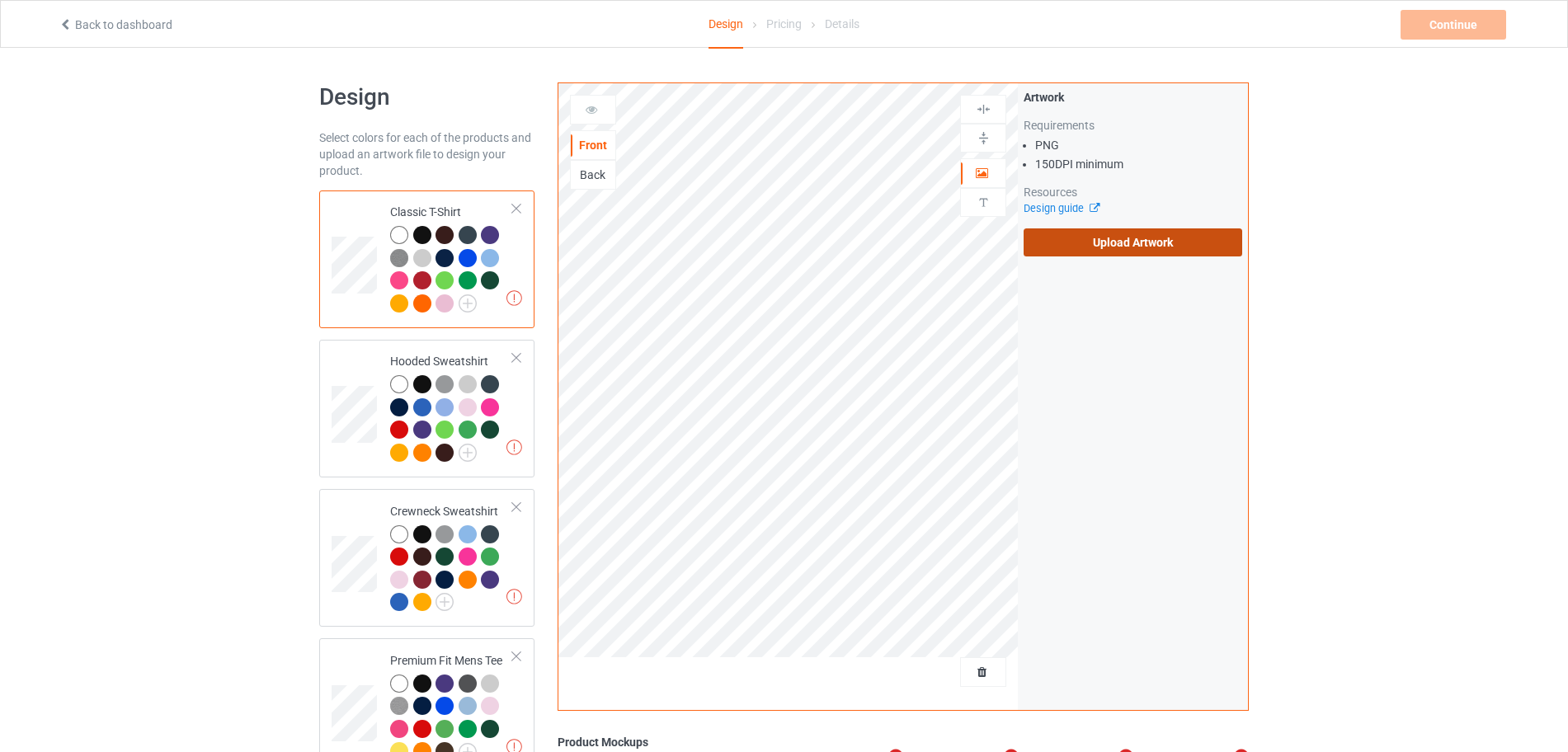
click at [0, 0] on input "Upload Artwork" at bounding box center [0, 0] width 0 height 0
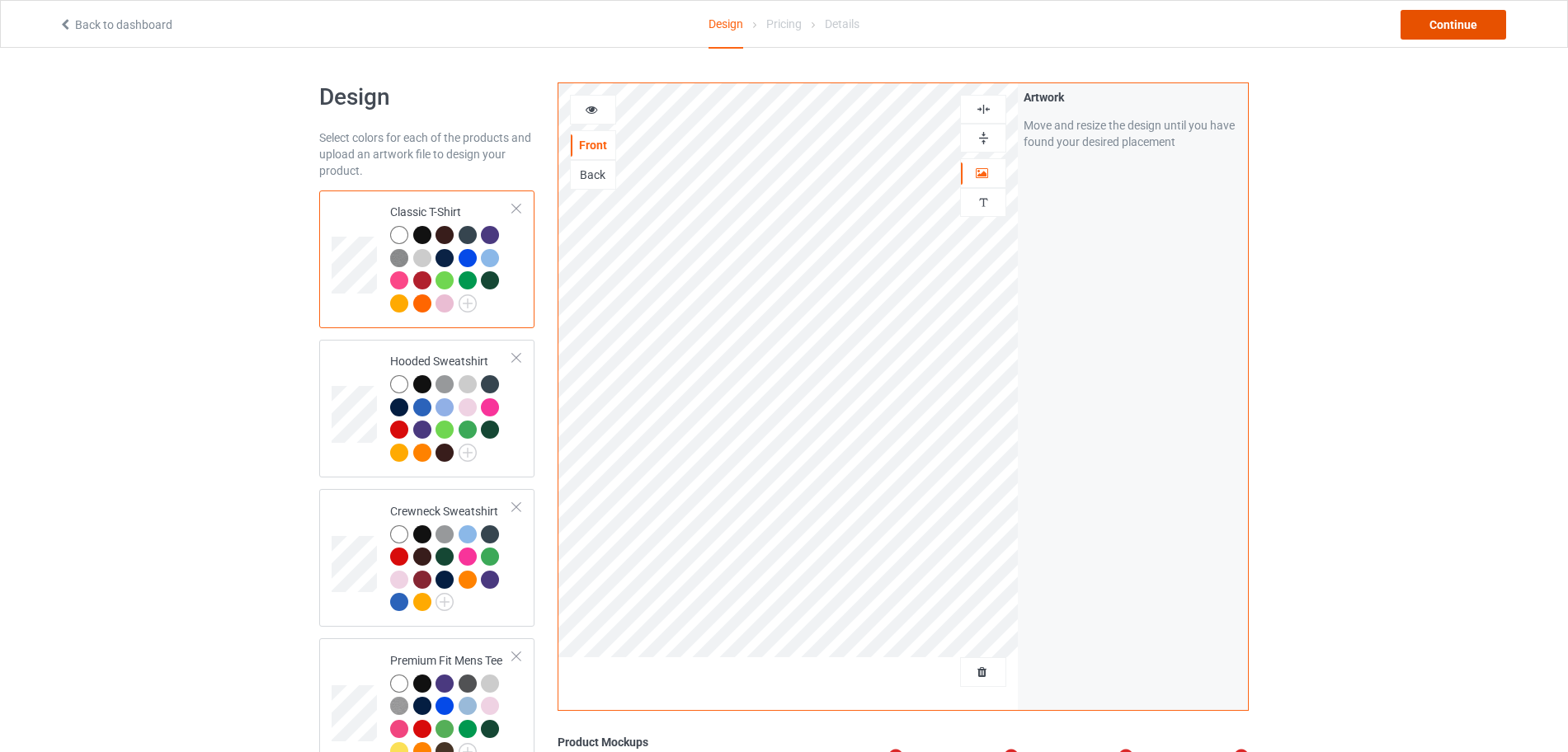
click at [1254, 25] on div "Continue" at bounding box center [1453, 25] width 106 height 30
click at [1254, 48] on body "Back to dashboard Design Pricing Details Continue Design Select colors for each…" at bounding box center [784, 423] width 1568 height 752
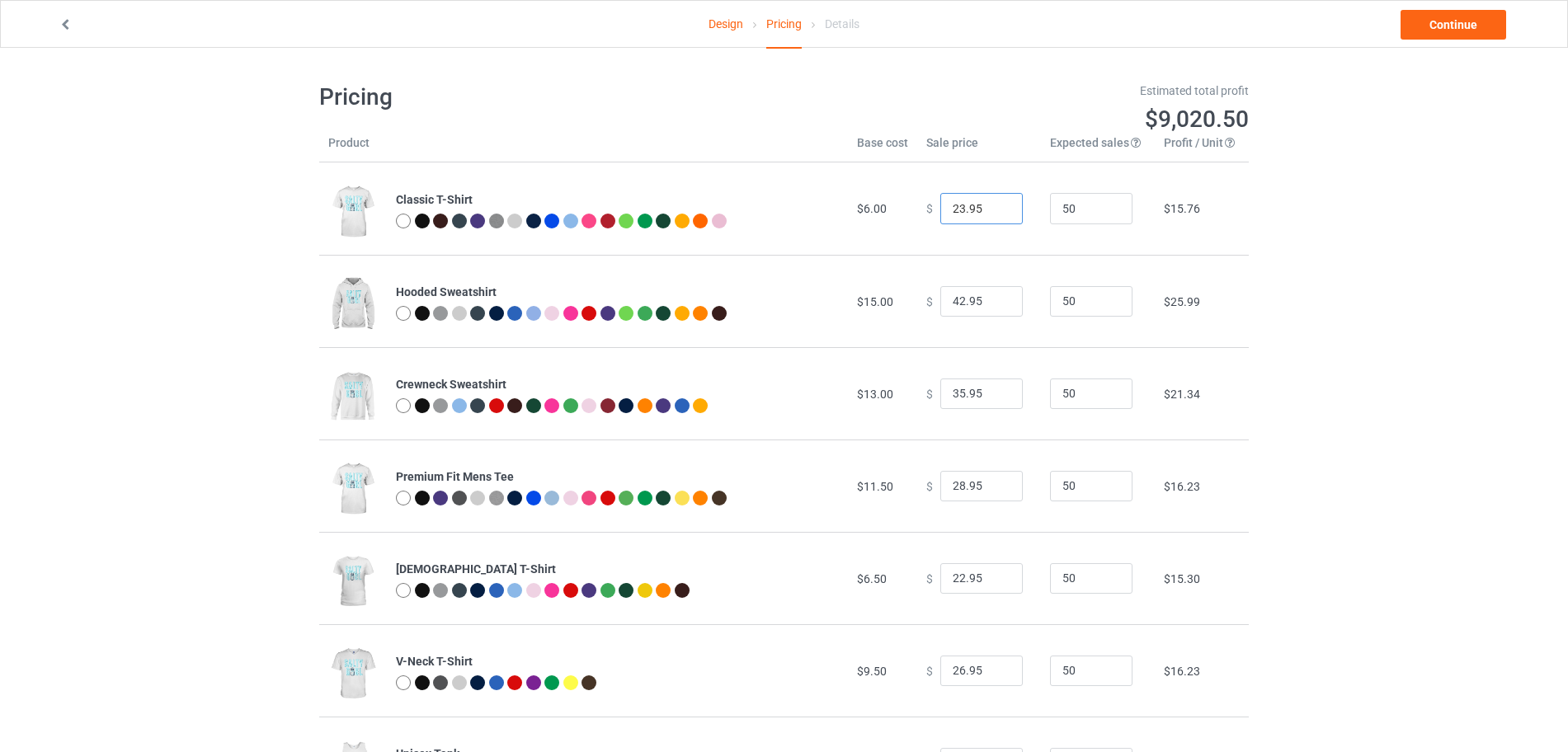
click at [998, 209] on input "23.95" at bounding box center [981, 209] width 82 height 32
click at [998, 209] on input "24.95" at bounding box center [981, 209] width 82 height 32
click at [998, 209] on input "25.95" at bounding box center [981, 209] width 82 height 32
click at [998, 209] on input "26.95" at bounding box center [981, 209] width 82 height 32
click at [998, 209] on input "27.95" at bounding box center [981, 209] width 82 height 32
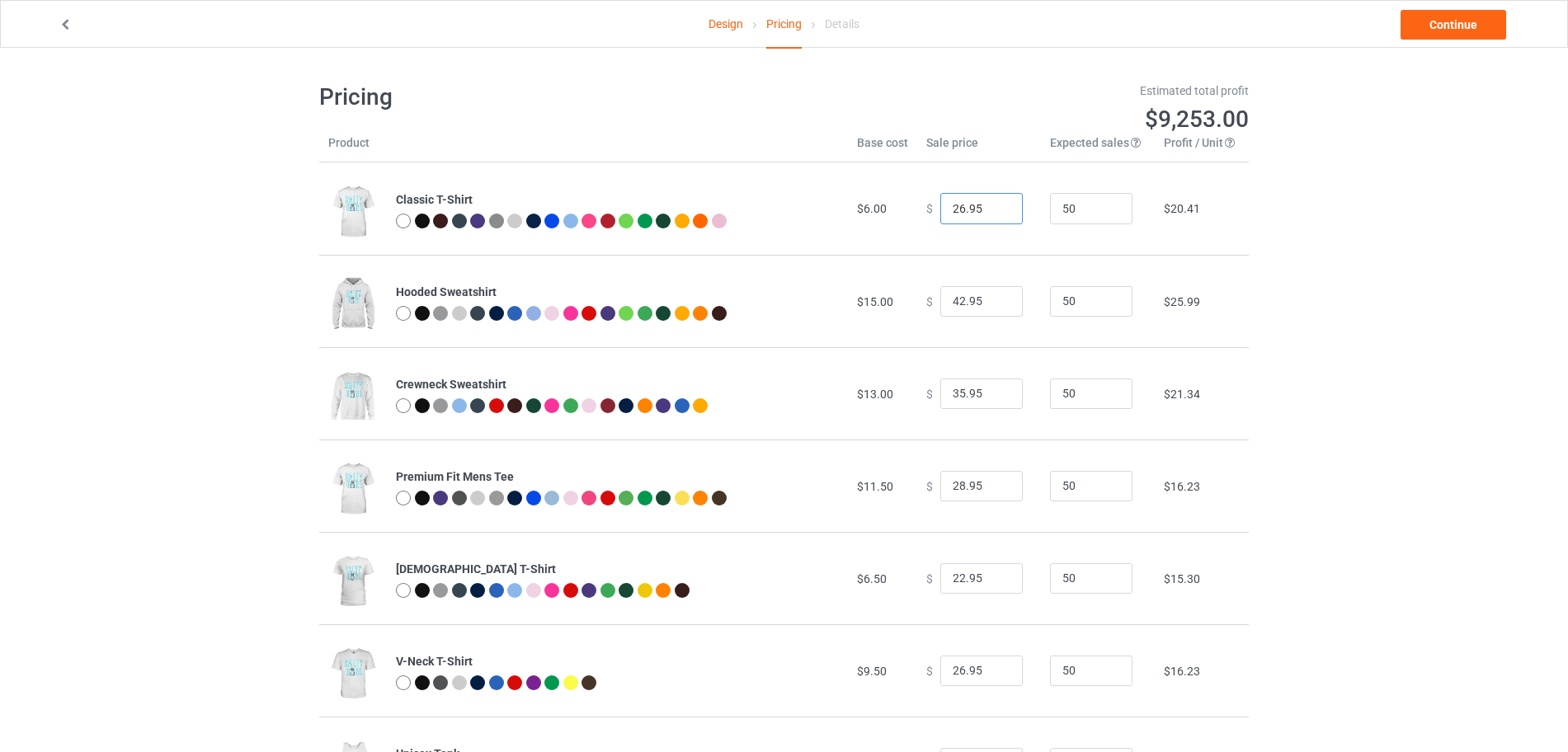
type input "26.95"
click at [998, 211] on input "26.95" at bounding box center [981, 209] width 82 height 32
click at [990, 299] on input "43.95" at bounding box center [981, 302] width 82 height 32
type input "44.95"
click at [992, 295] on input "44.95" at bounding box center [981, 302] width 82 height 32
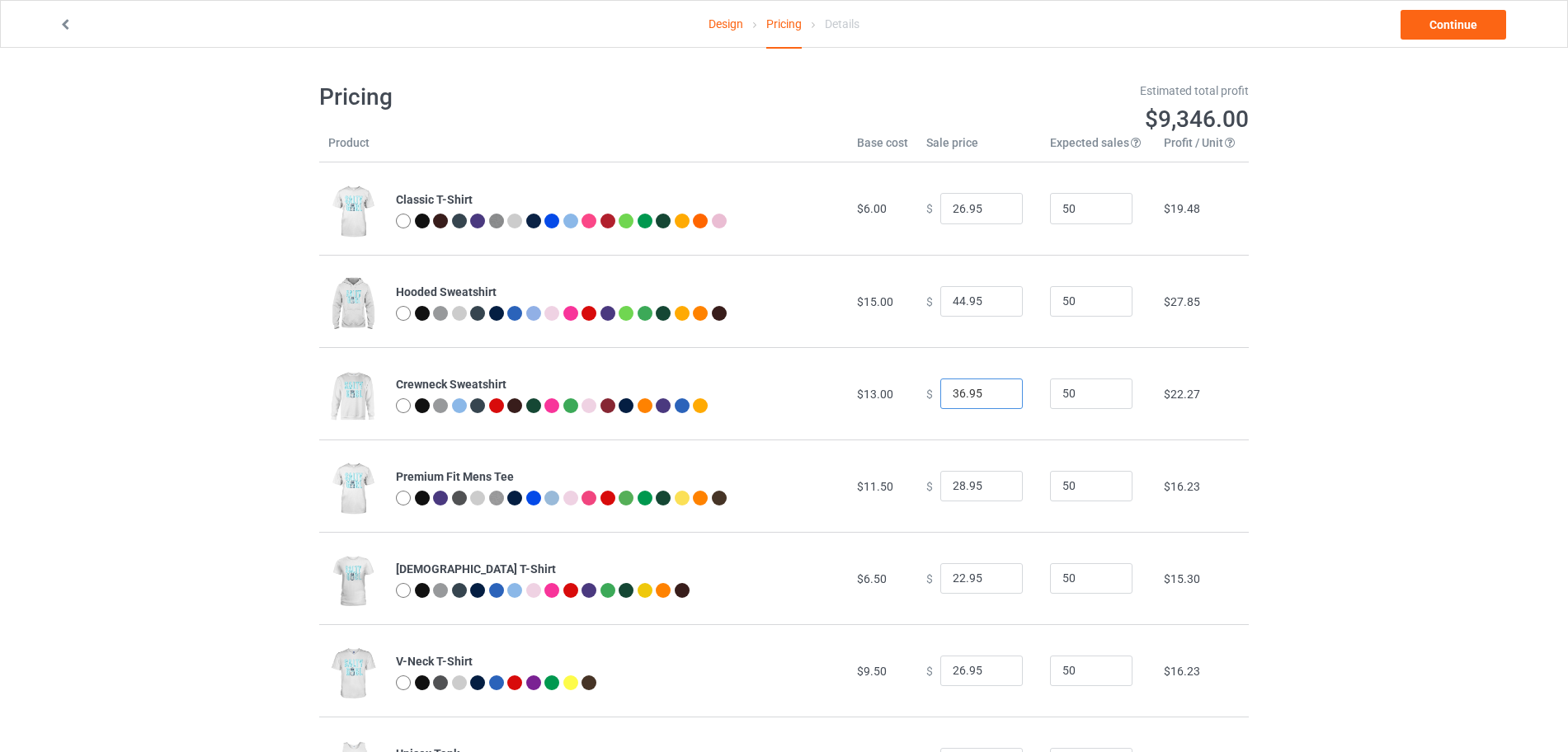
click at [996, 392] on input "36.95" at bounding box center [981, 394] width 82 height 32
type input "37.95"
click at [996, 392] on input "37.95" at bounding box center [981, 394] width 82 height 32
click at [990, 486] on input "29.95" at bounding box center [981, 486] width 82 height 32
type input "30.95"
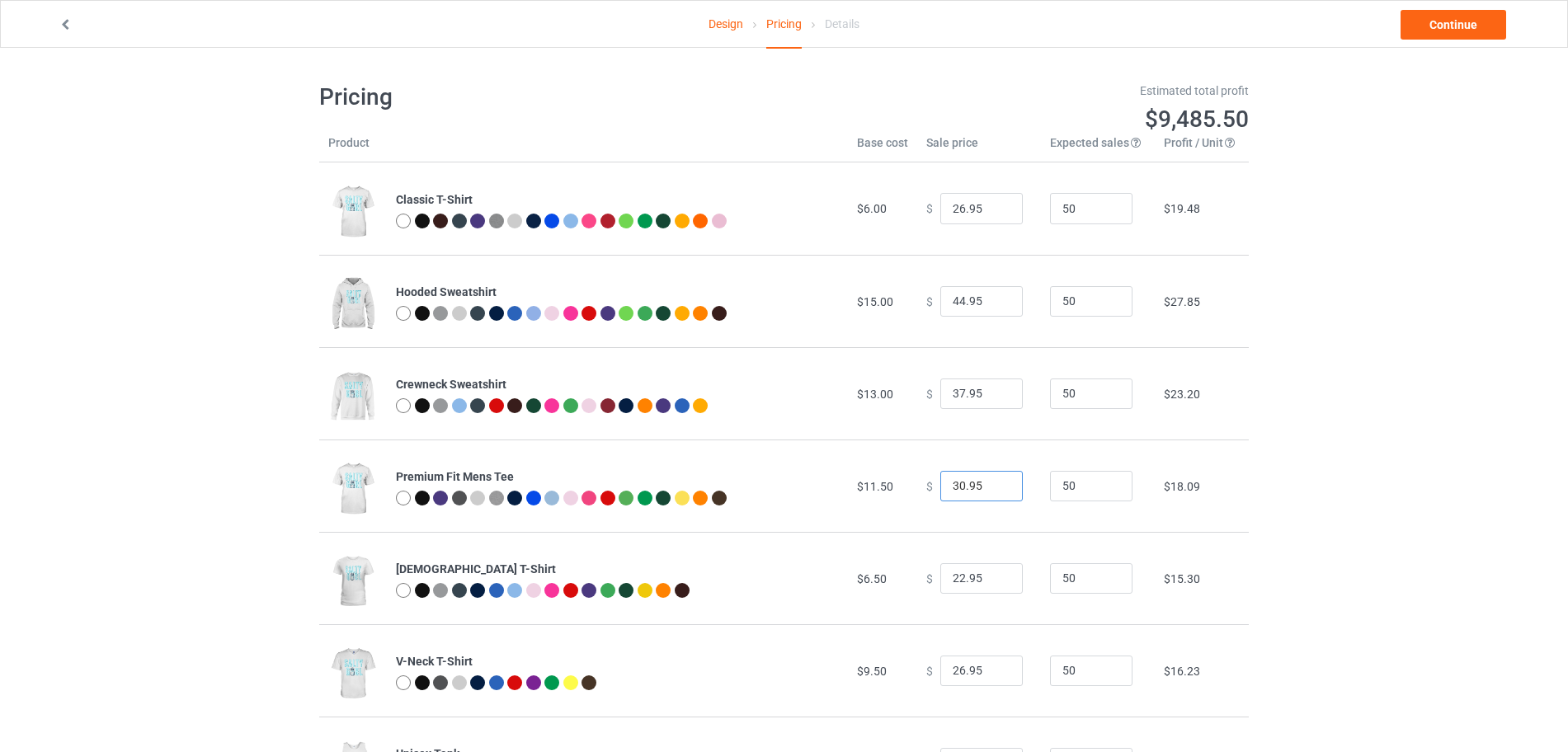
click at [990, 486] on input "30.95" at bounding box center [981, 486] width 82 height 32
click at [1254, 21] on link "Continue" at bounding box center [1453, 25] width 106 height 30
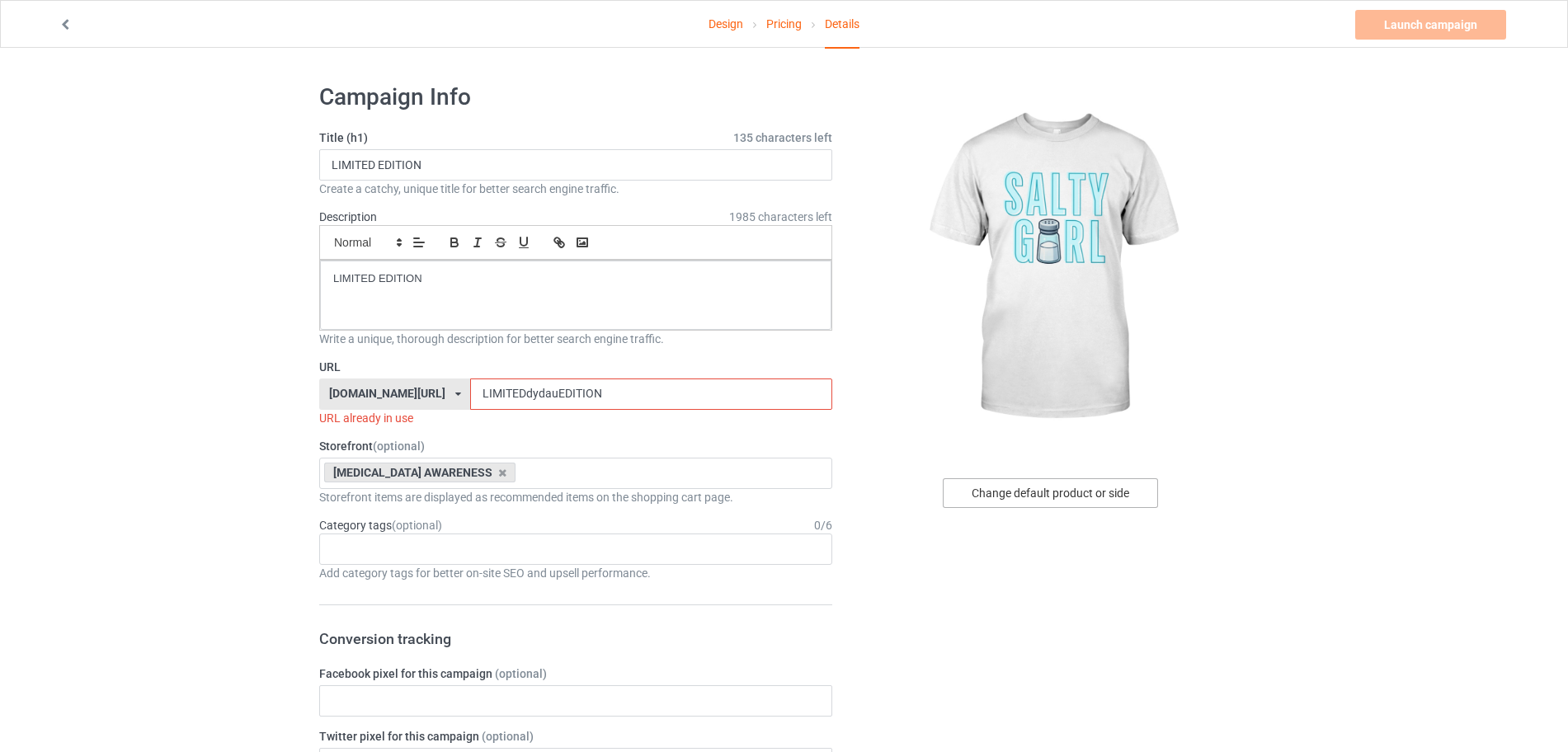
click at [1025, 500] on div "Change default product or side" at bounding box center [1050, 493] width 215 height 30
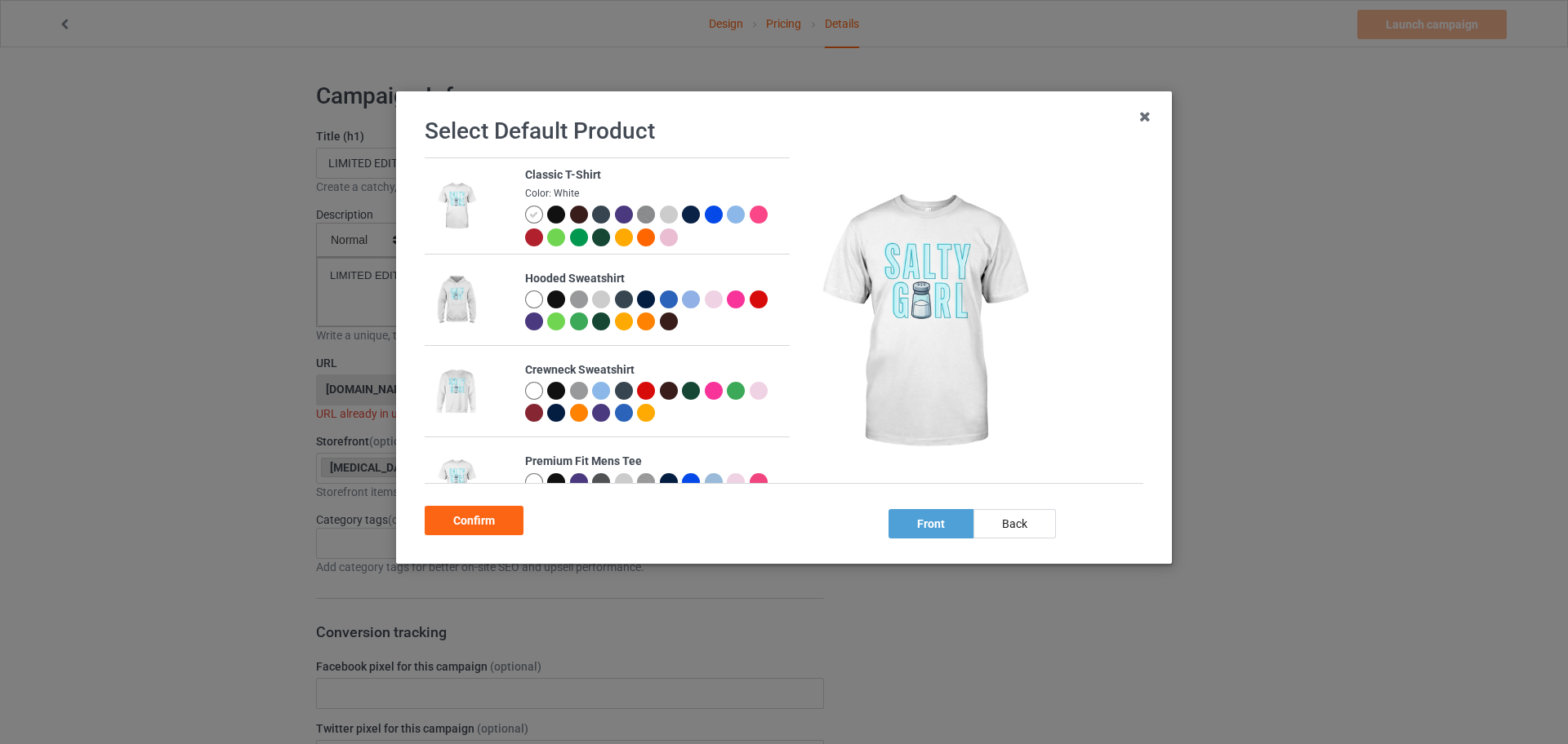
click at [554, 221] on div at bounding box center [556, 215] width 18 height 18
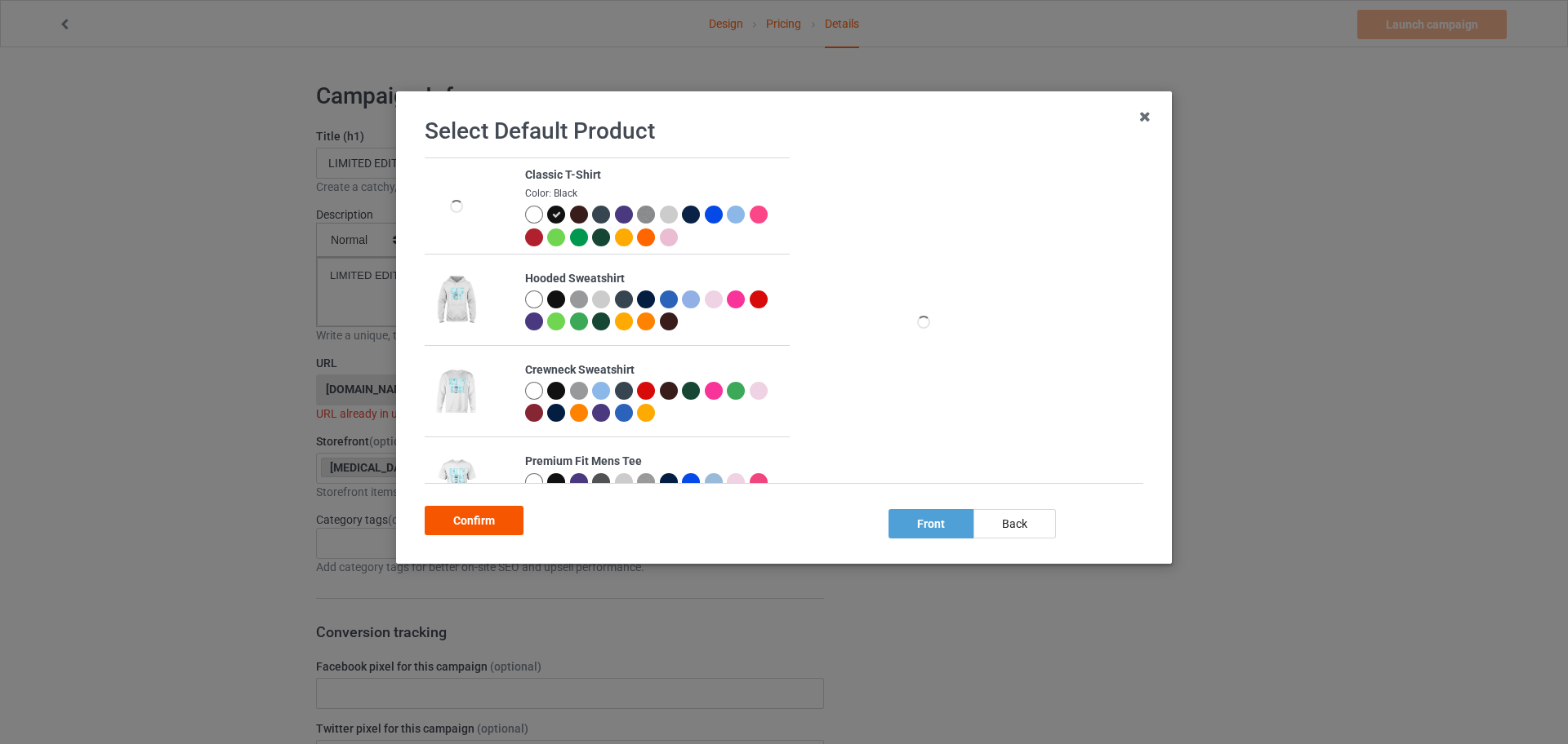
click at [485, 515] on div "Confirm" at bounding box center [474, 521] width 99 height 29
click at [485, 515] on div "Category tags (optional) 0 / 6" at bounding box center [570, 520] width 508 height 17
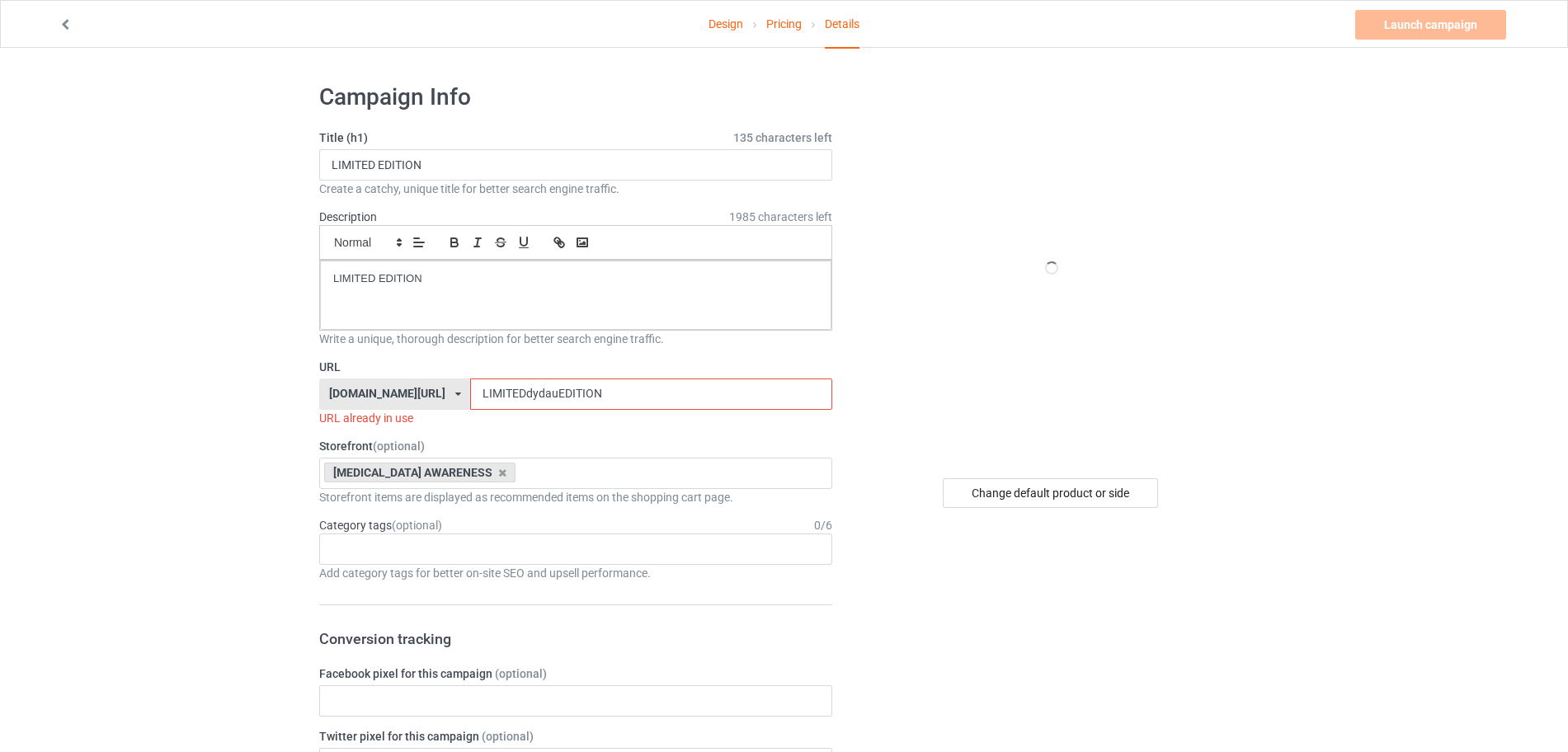
click at [605, 393] on input "LIMITEDdydauEDITION" at bounding box center [651, 394] width 362 height 32
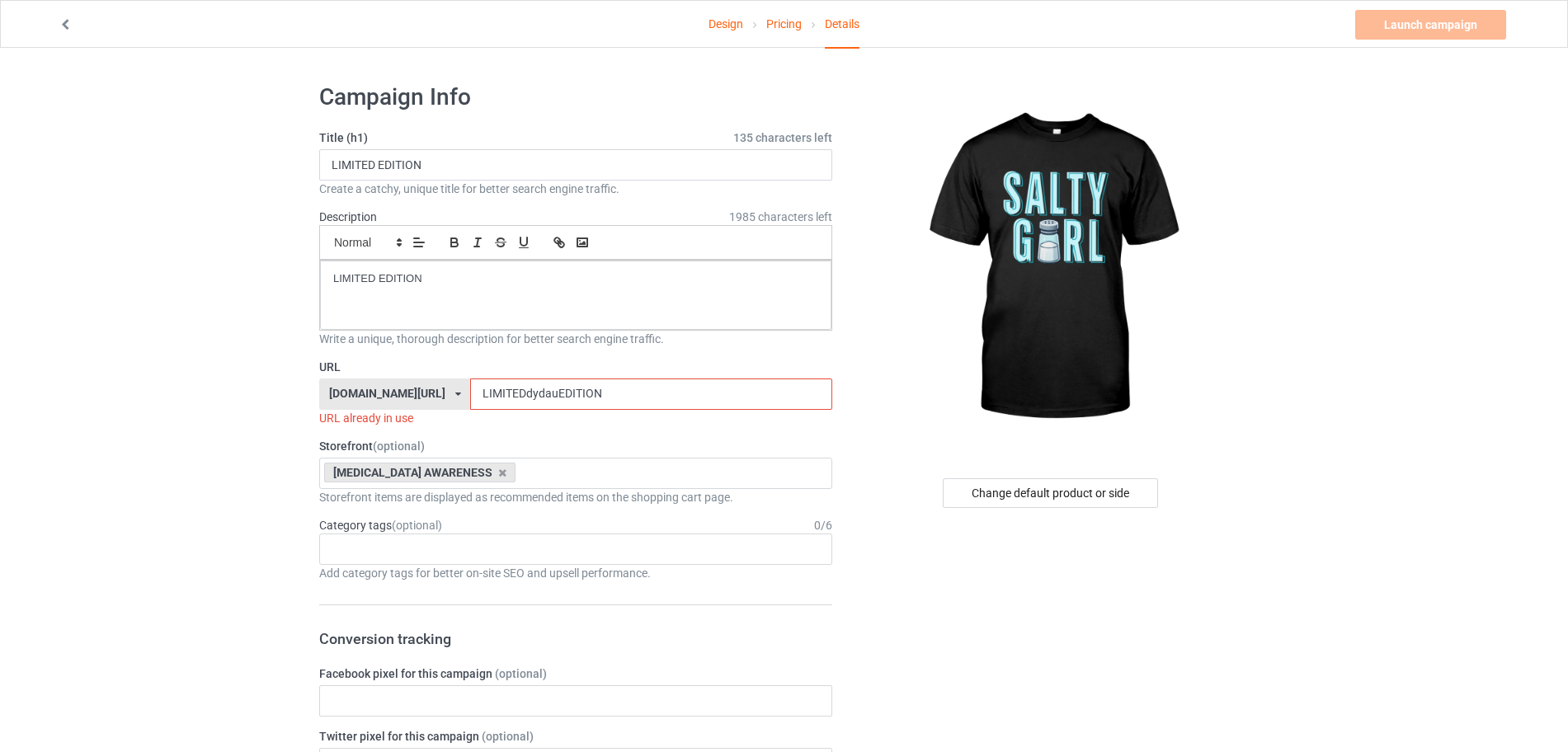
click at [582, 387] on input "LIMITEDdydauEDITION" at bounding box center [651, 394] width 362 height 32
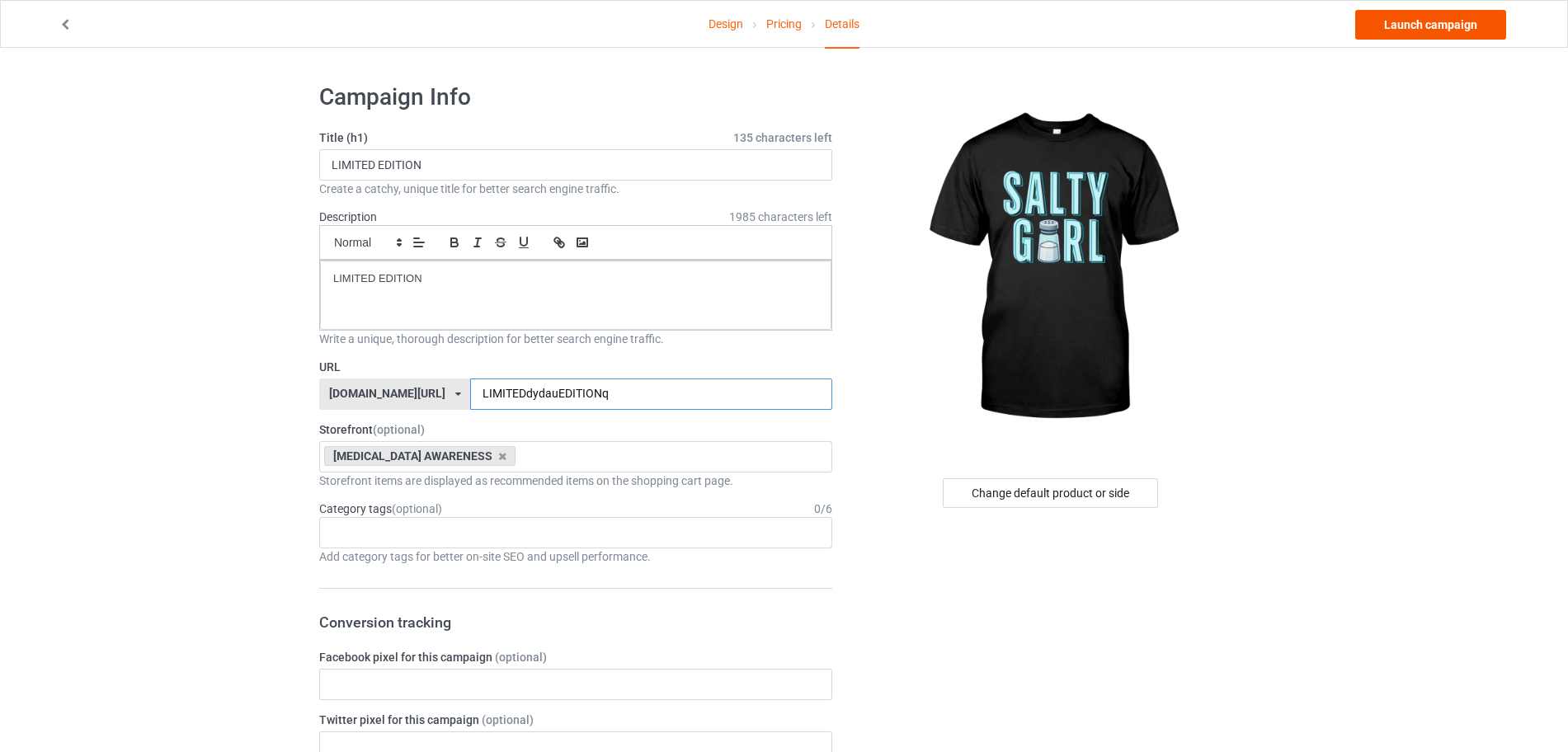
type input "LIMITEDdydauEDITIONq"
click at [1254, 28] on link "Launch campaign" at bounding box center [1430, 25] width 151 height 30
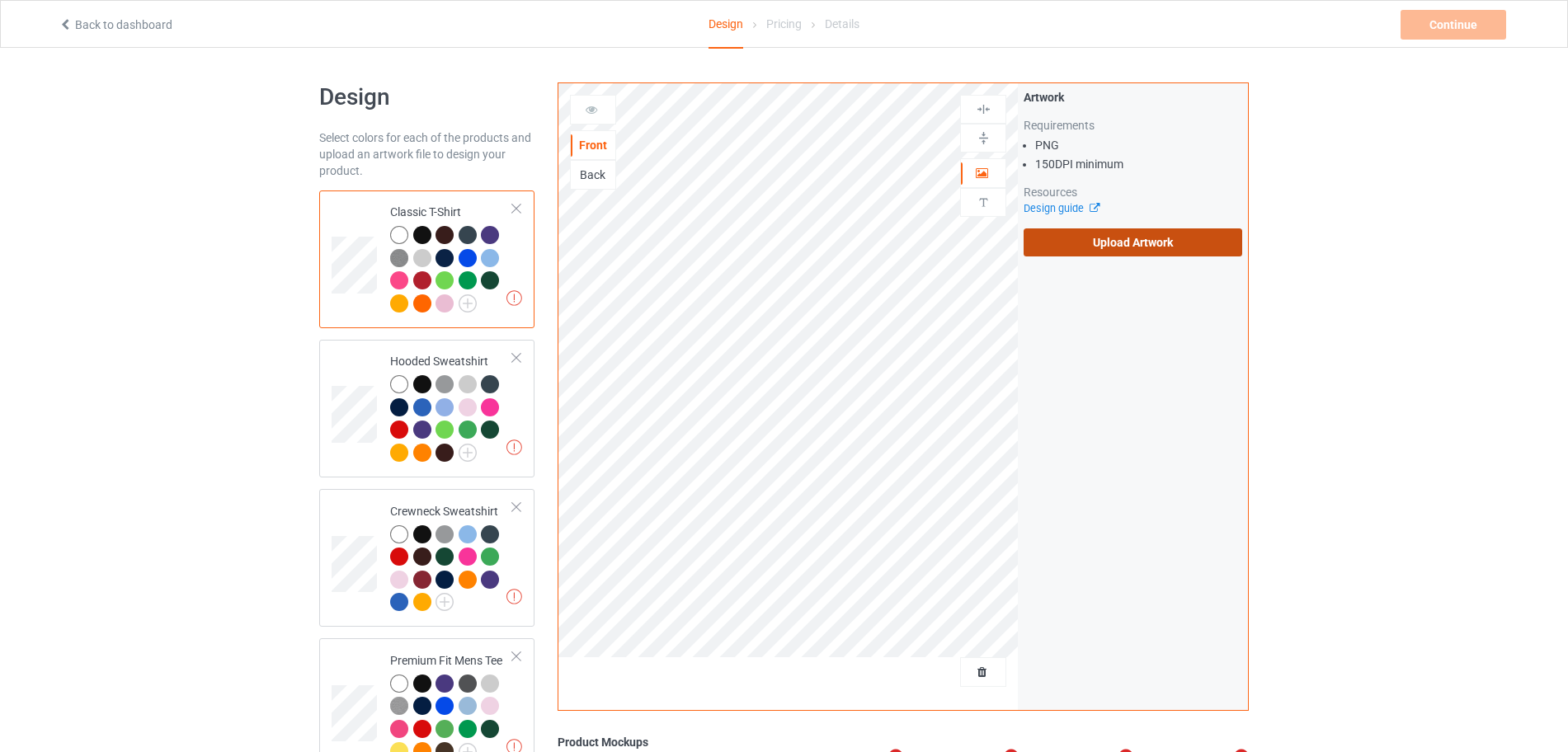
click at [1051, 253] on label "Upload Artwork" at bounding box center [1132, 243] width 219 height 28
click at [0, 0] on input "Upload Artwork" at bounding box center [0, 0] width 0 height 0
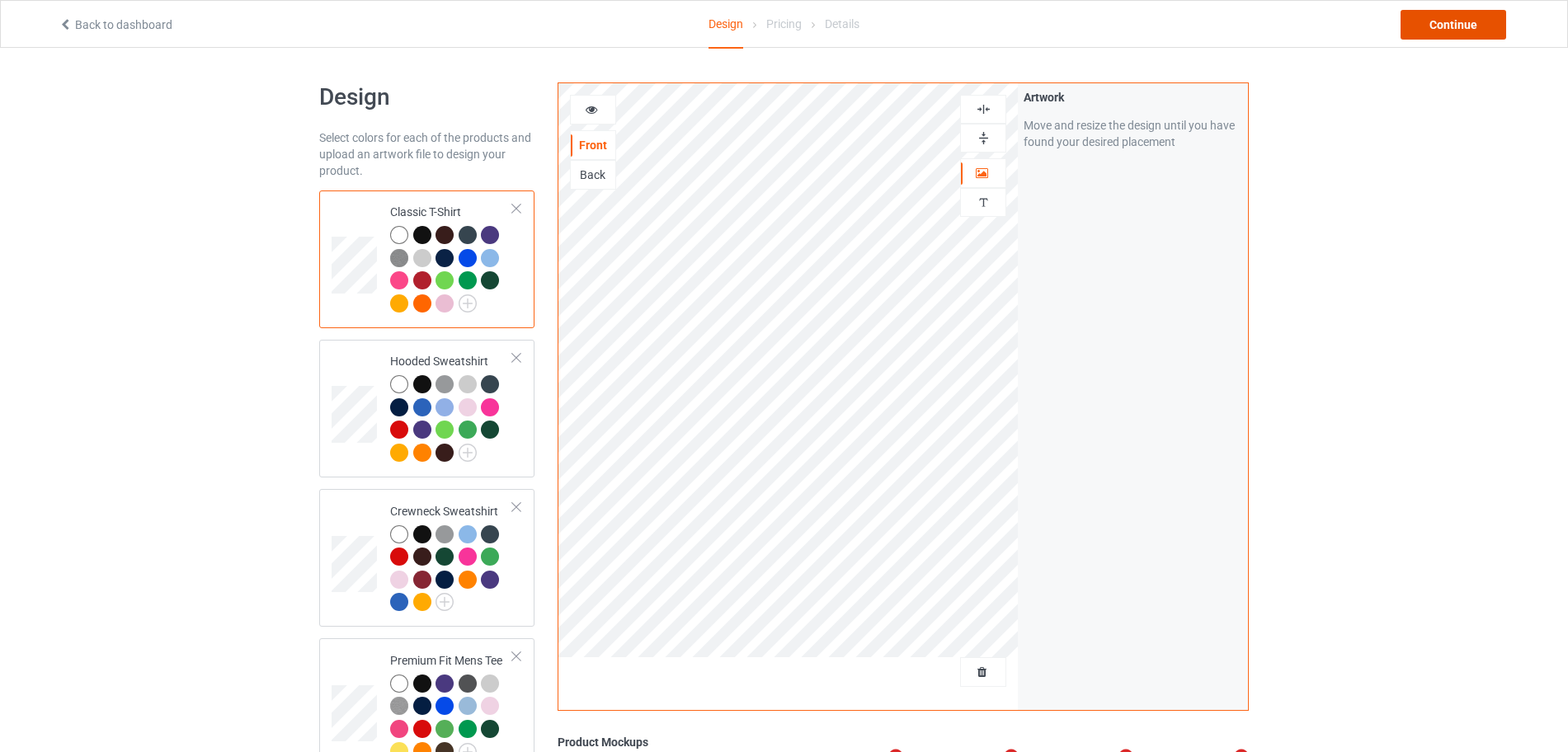
click at [1476, 26] on div "Continue" at bounding box center [1453, 25] width 106 height 30
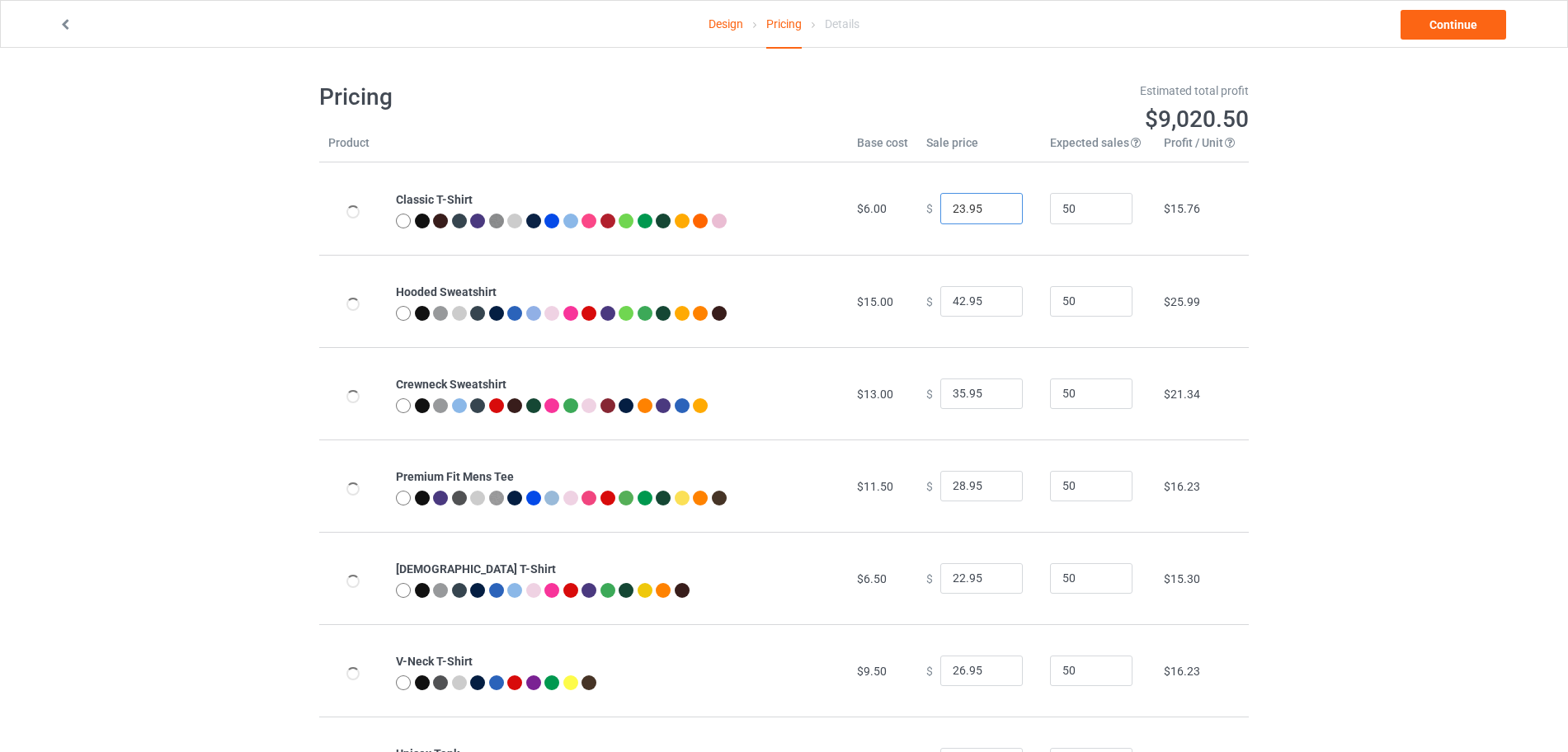
click at [996, 205] on input "23.95" at bounding box center [981, 209] width 82 height 32
click at [996, 205] on input "24.95" at bounding box center [981, 209] width 82 height 32
click at [996, 205] on input "25.95" at bounding box center [981, 209] width 82 height 32
click at [996, 205] on input "26.95" at bounding box center [981, 209] width 82 height 32
click at [996, 205] on input "27.95" at bounding box center [981, 209] width 82 height 32
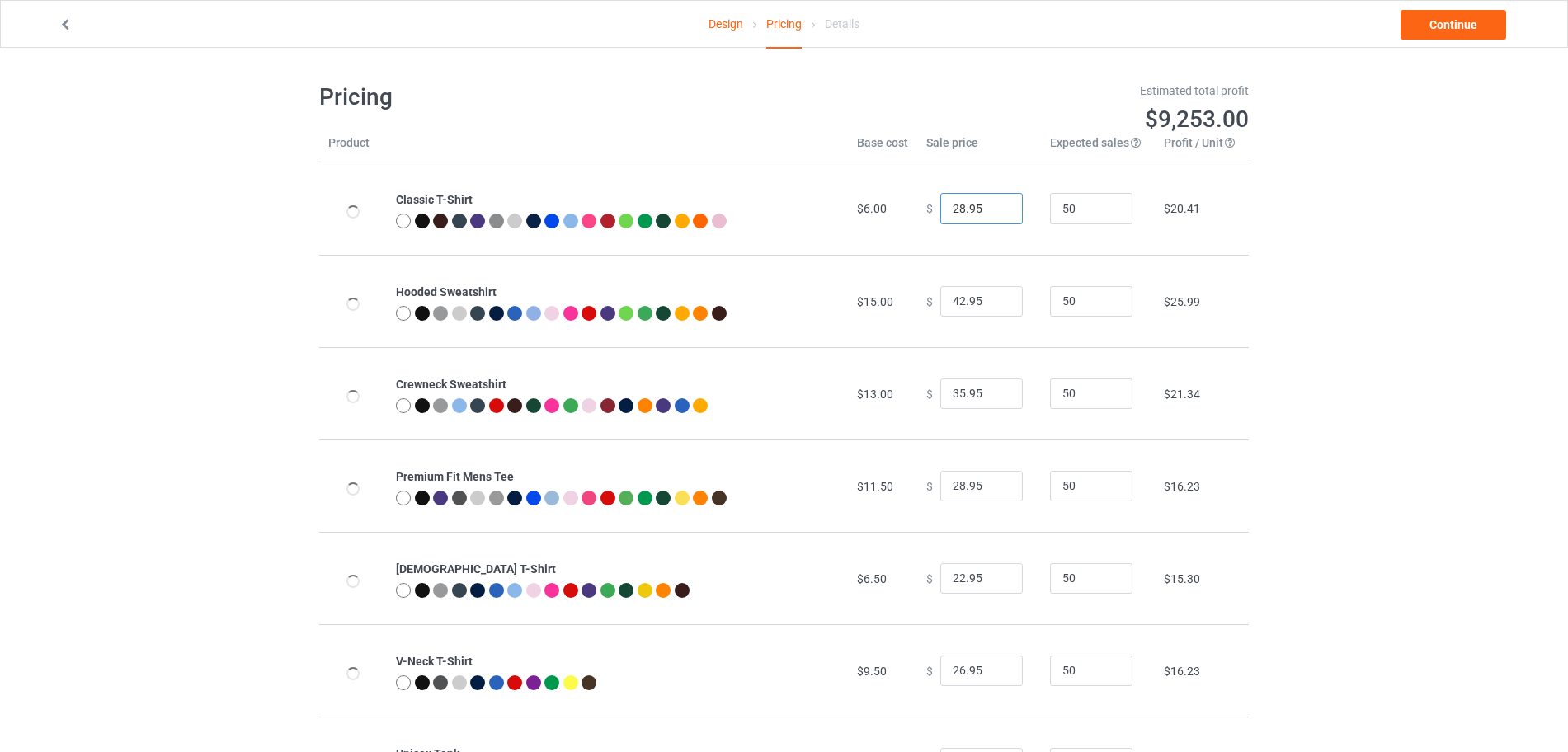
click at [996, 205] on input "28.95" at bounding box center [981, 209] width 82 height 32
click at [997, 215] on input "27.95" at bounding box center [981, 209] width 82 height 32
click at [997, 215] on input "26.95" at bounding box center [981, 209] width 82 height 32
click at [997, 215] on input "25.95" at bounding box center [981, 209] width 82 height 32
click at [997, 208] on input "26.95" at bounding box center [981, 209] width 82 height 32
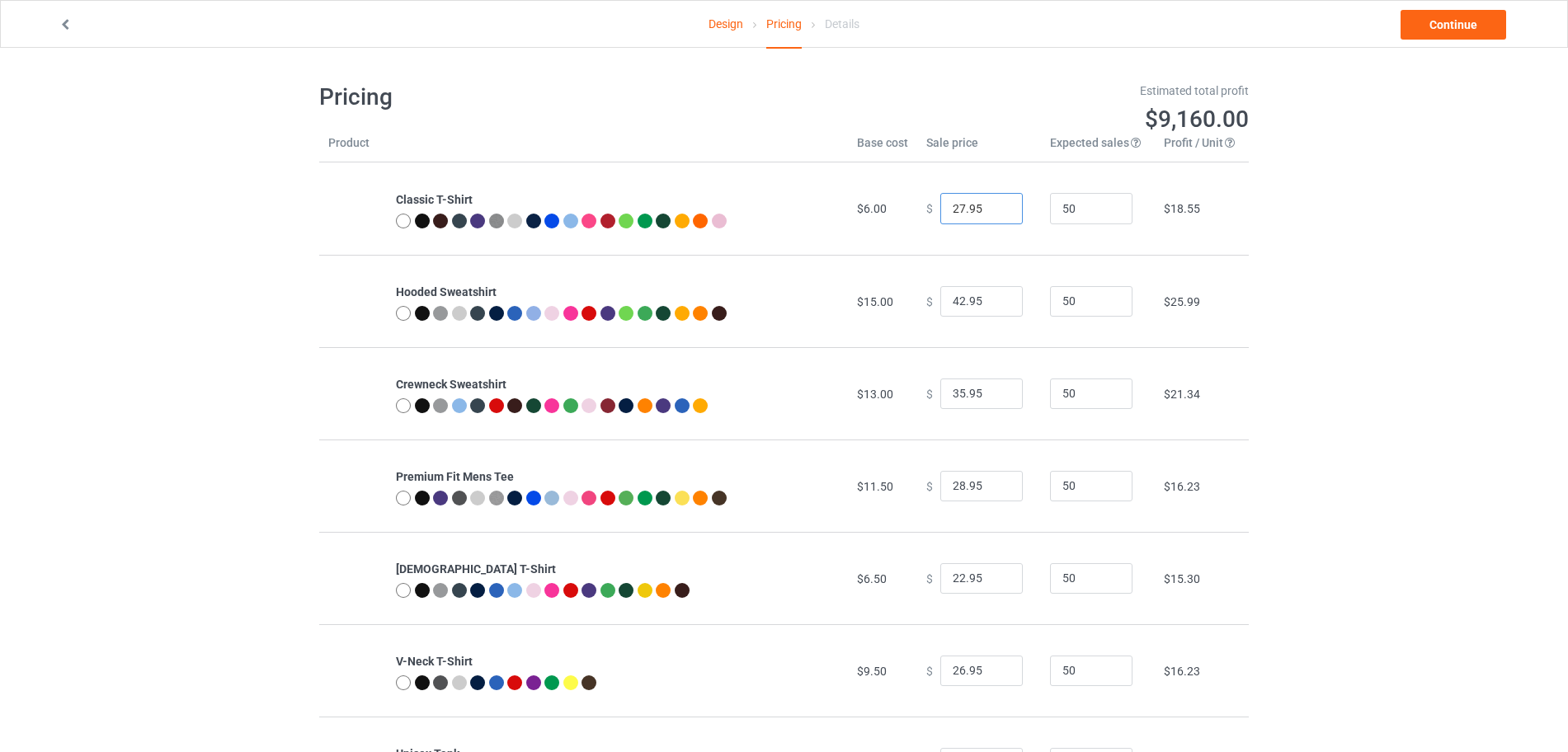
click at [997, 208] on input "27.95" at bounding box center [981, 209] width 82 height 32
click at [997, 208] on input "28.95" at bounding box center [981, 209] width 82 height 32
click at [997, 210] on input "27.95" at bounding box center [981, 209] width 82 height 32
type input "26.95"
click at [997, 210] on input "26.95" at bounding box center [981, 209] width 82 height 32
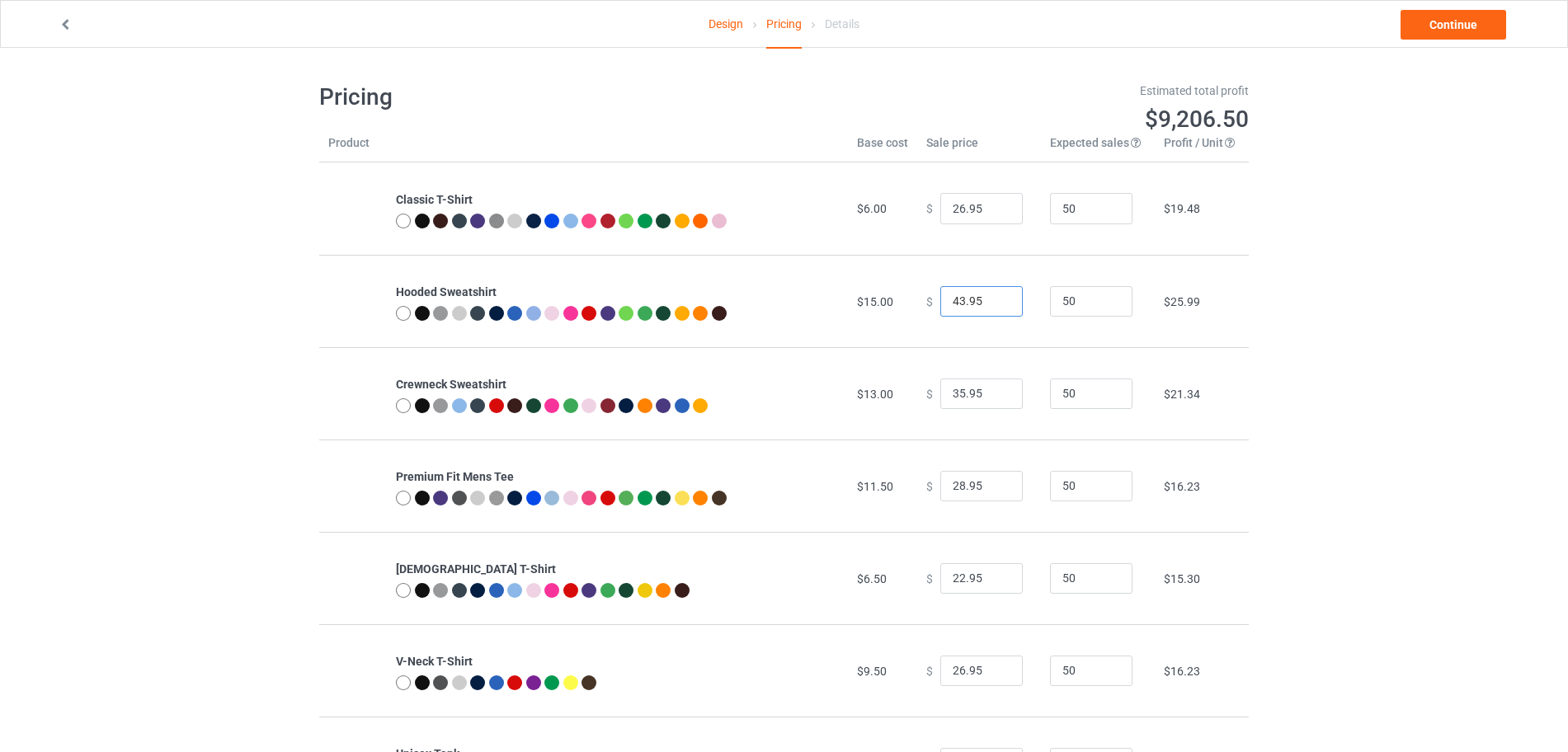
click at [995, 299] on input "43.95" at bounding box center [981, 302] width 82 height 32
type input "44.95"
click at [995, 299] on input "44.95" at bounding box center [981, 302] width 82 height 32
click at [996, 390] on input "36.95" at bounding box center [981, 394] width 82 height 32
type input "37.95"
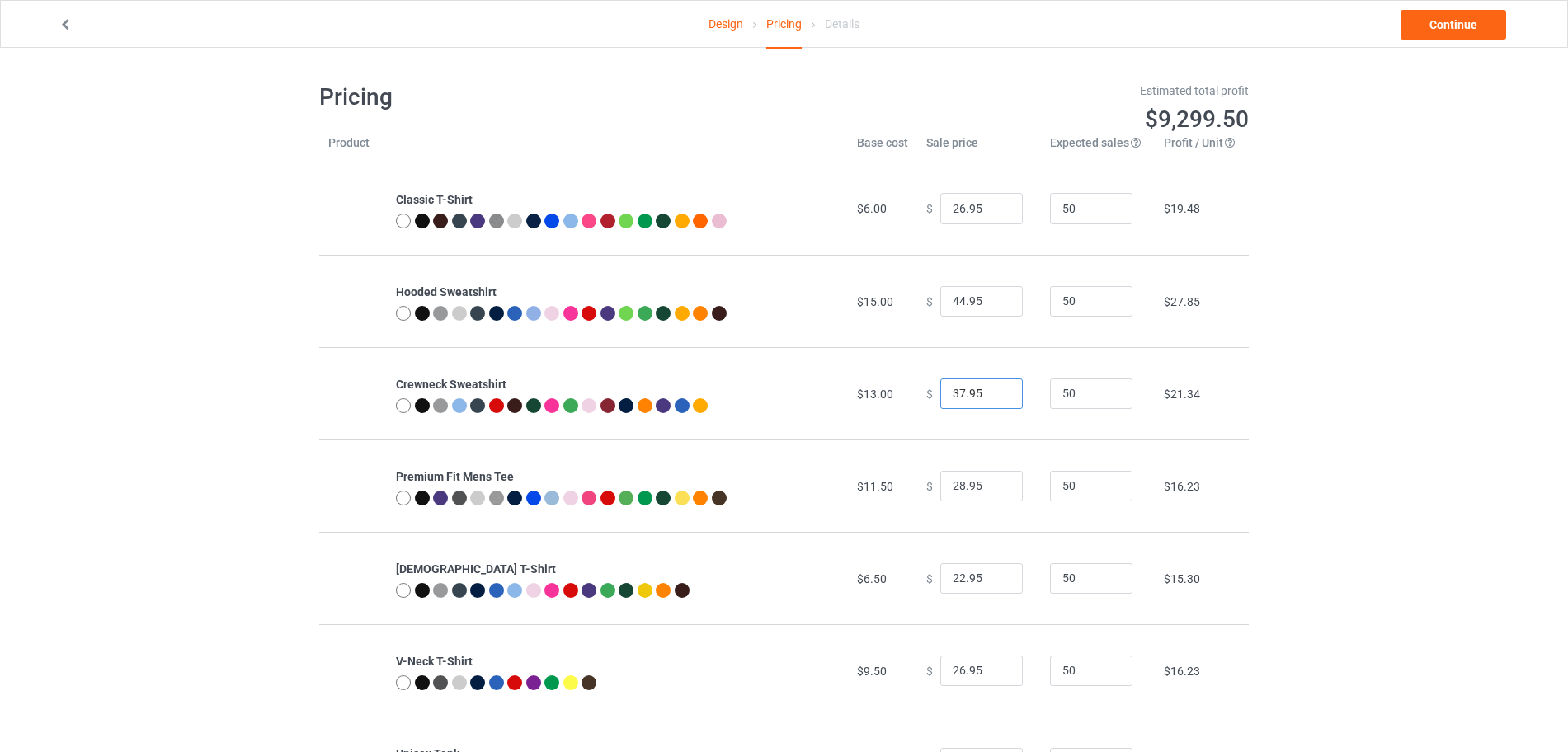
click at [996, 390] on input "37.95" at bounding box center [981, 394] width 82 height 32
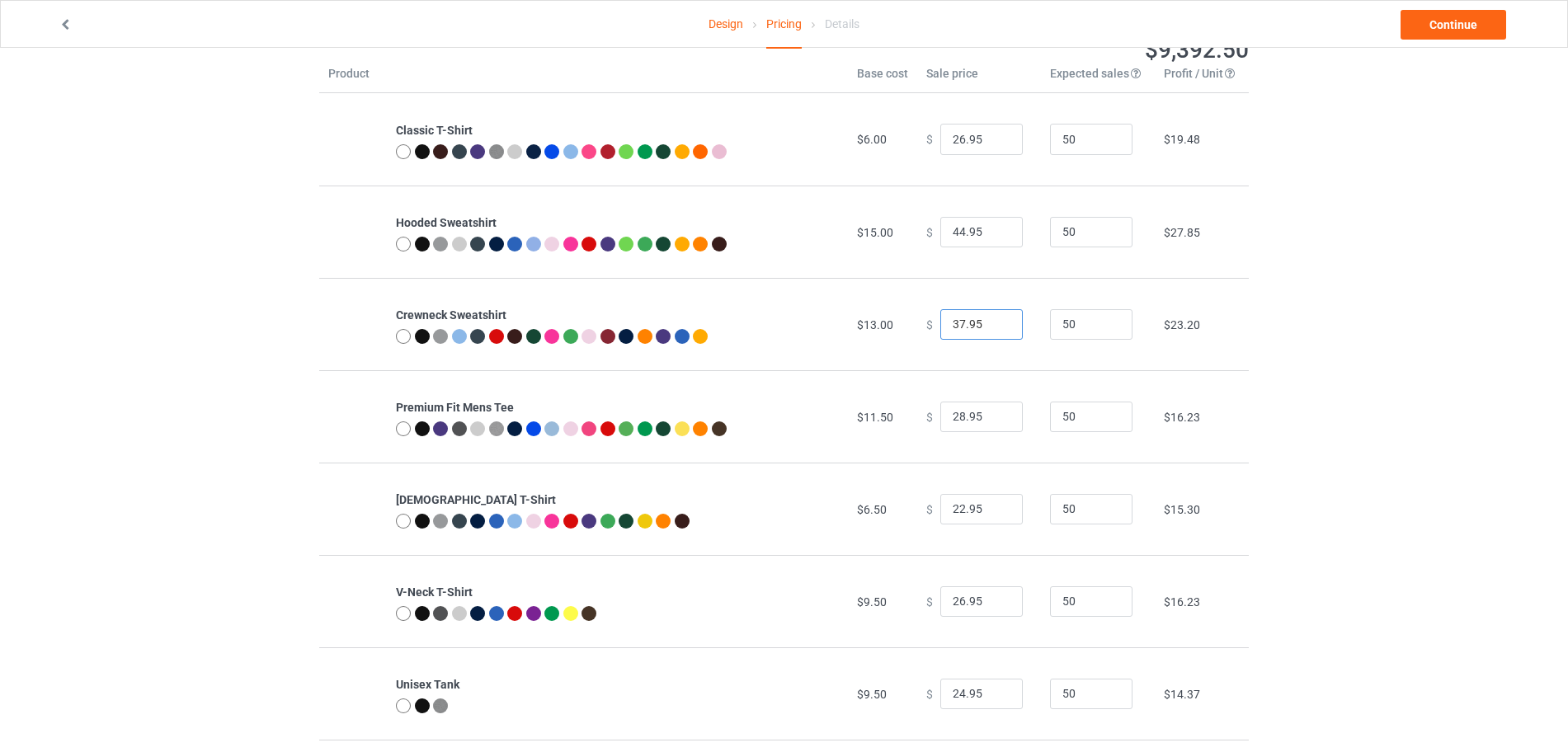
scroll to position [103, 0]
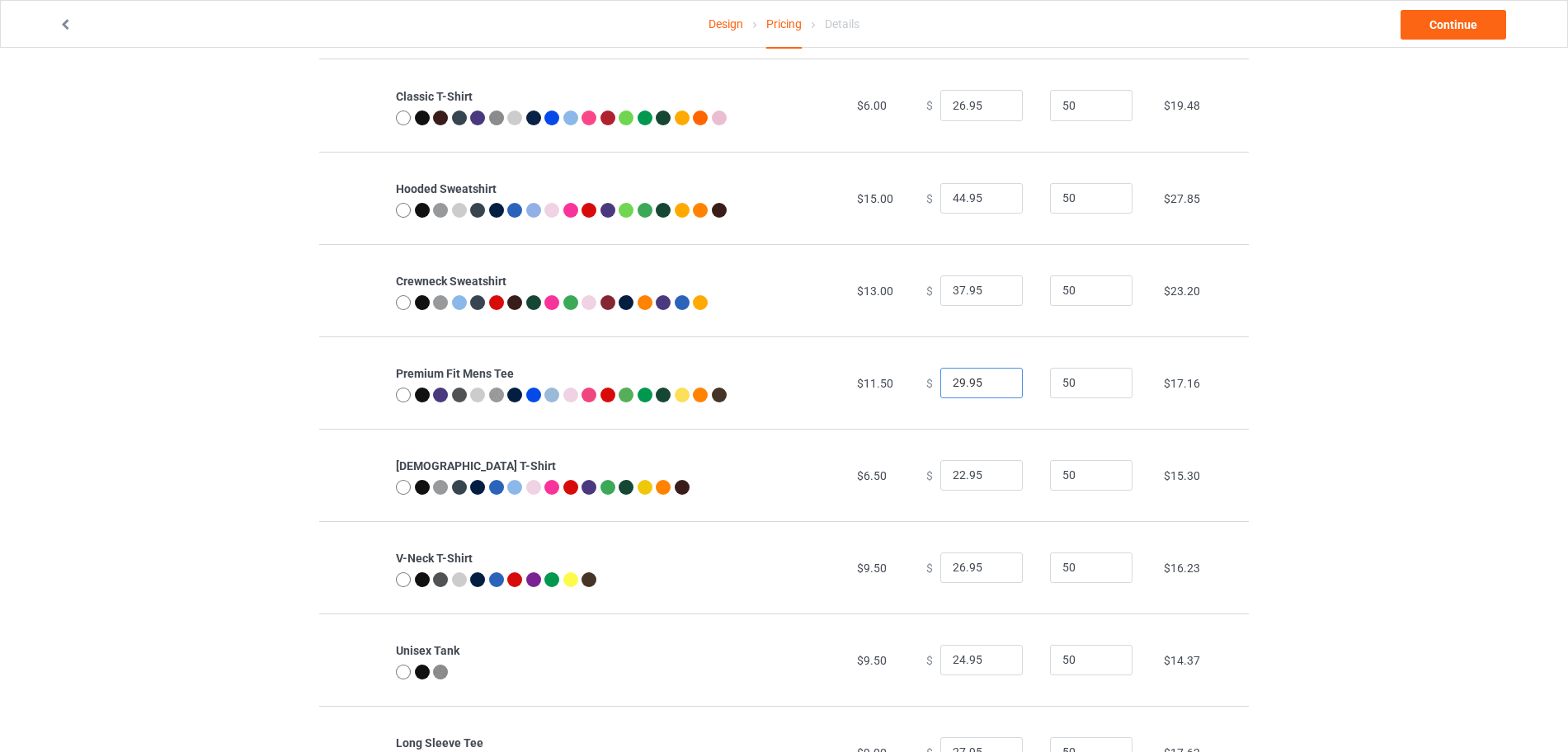
type input "29.95"
click at [993, 377] on input "29.95" at bounding box center [981, 383] width 82 height 32
click at [1417, 20] on link "Continue" at bounding box center [1453, 25] width 106 height 30
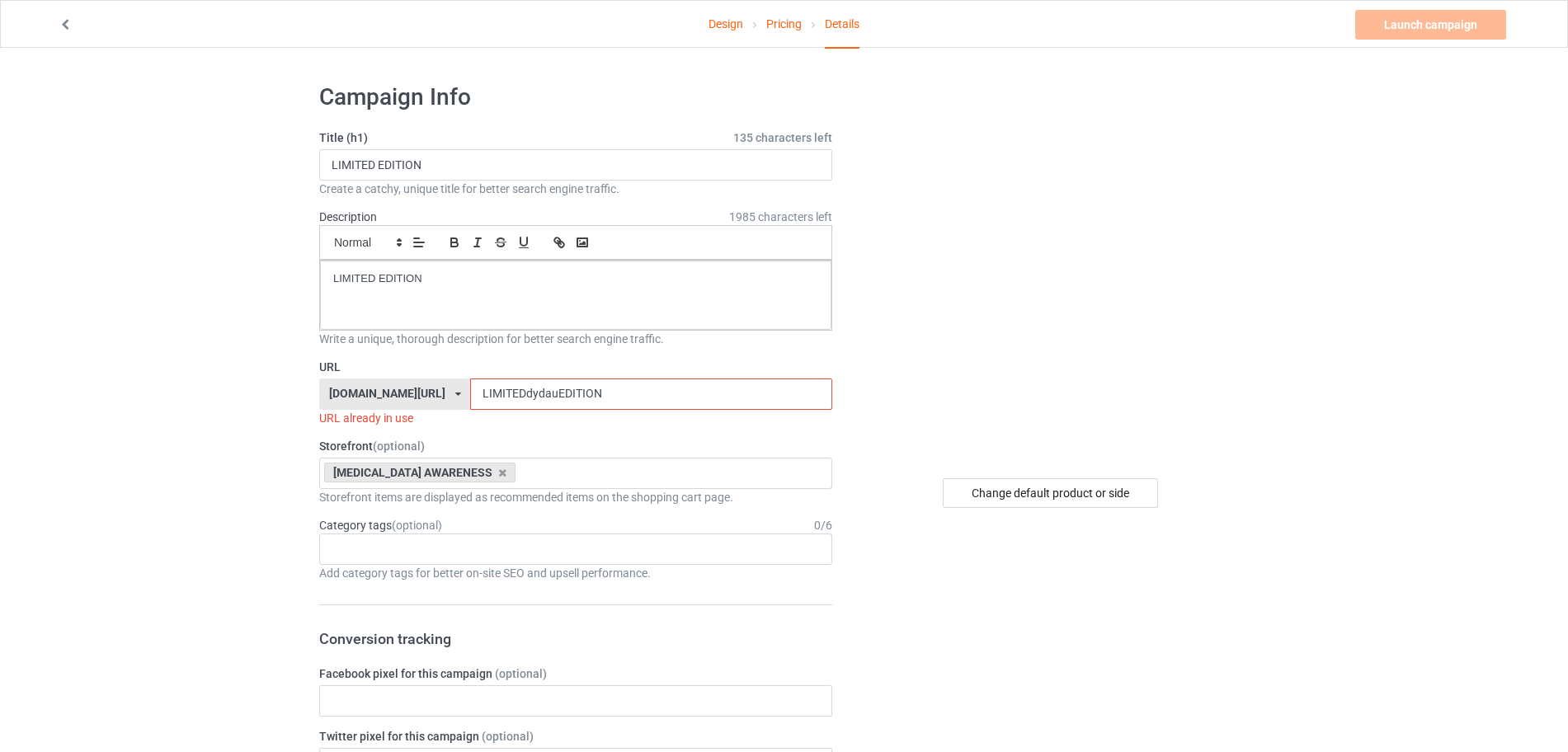
click at [560, 382] on input "LIMITEDdydauEDITION" at bounding box center [651, 394] width 362 height 32
click at [566, 397] on input "LIMITEDdydauEDITION¢" at bounding box center [651, 394] width 362 height 32
drag, startPoint x: 566, startPoint y: 397, endPoint x: 554, endPoint y: 394, distance: 12.4
click at [554, 394] on input "LIMITEDdydauEDITION¢" at bounding box center [651, 394] width 362 height 32
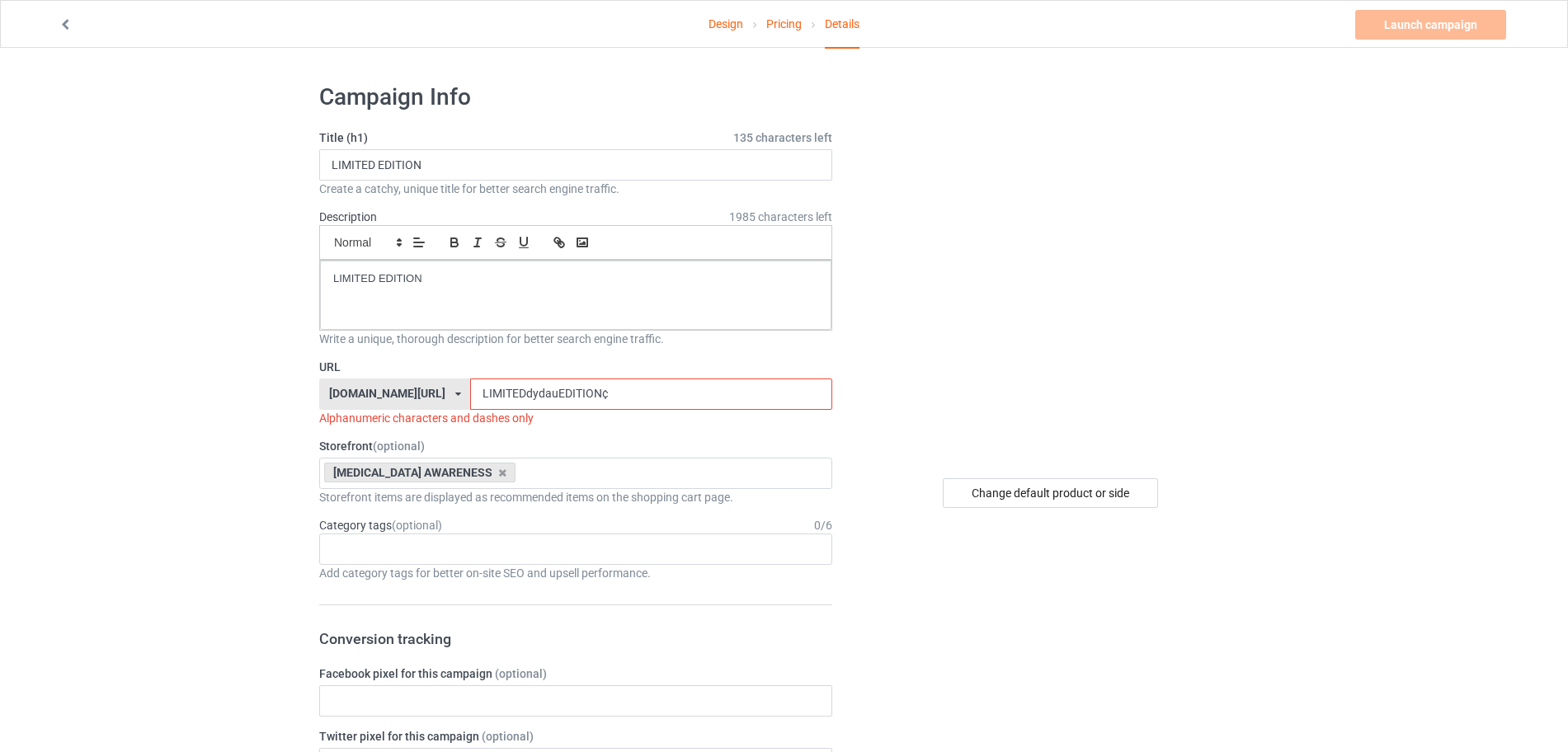
click at [564, 392] on input "LIMITEDdydauEDITION¢" at bounding box center [651, 394] width 362 height 32
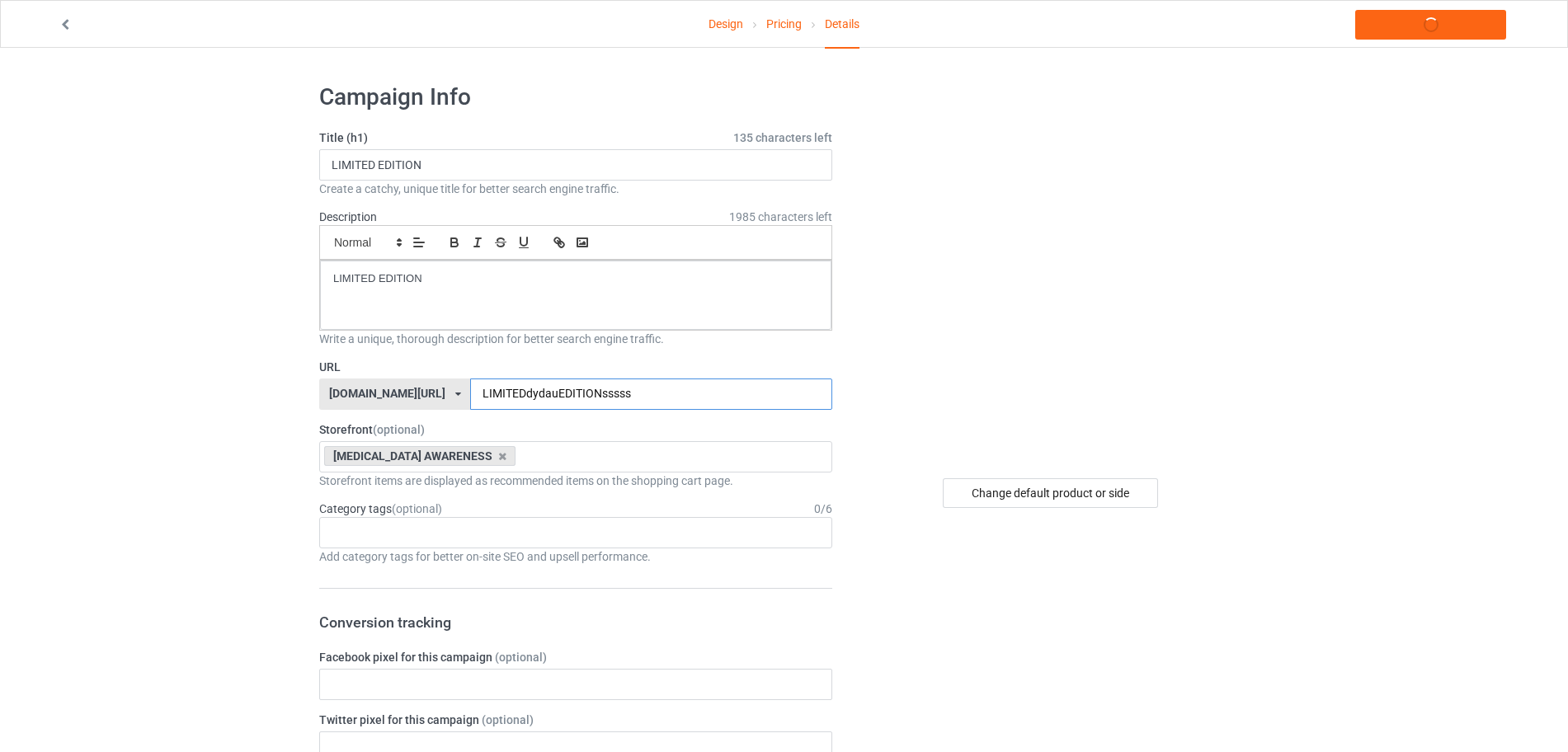
type input "LIMITEDdydauEDITIONssssss"
click at [1438, 32] on link "Launch campaign" at bounding box center [1430, 25] width 151 height 30
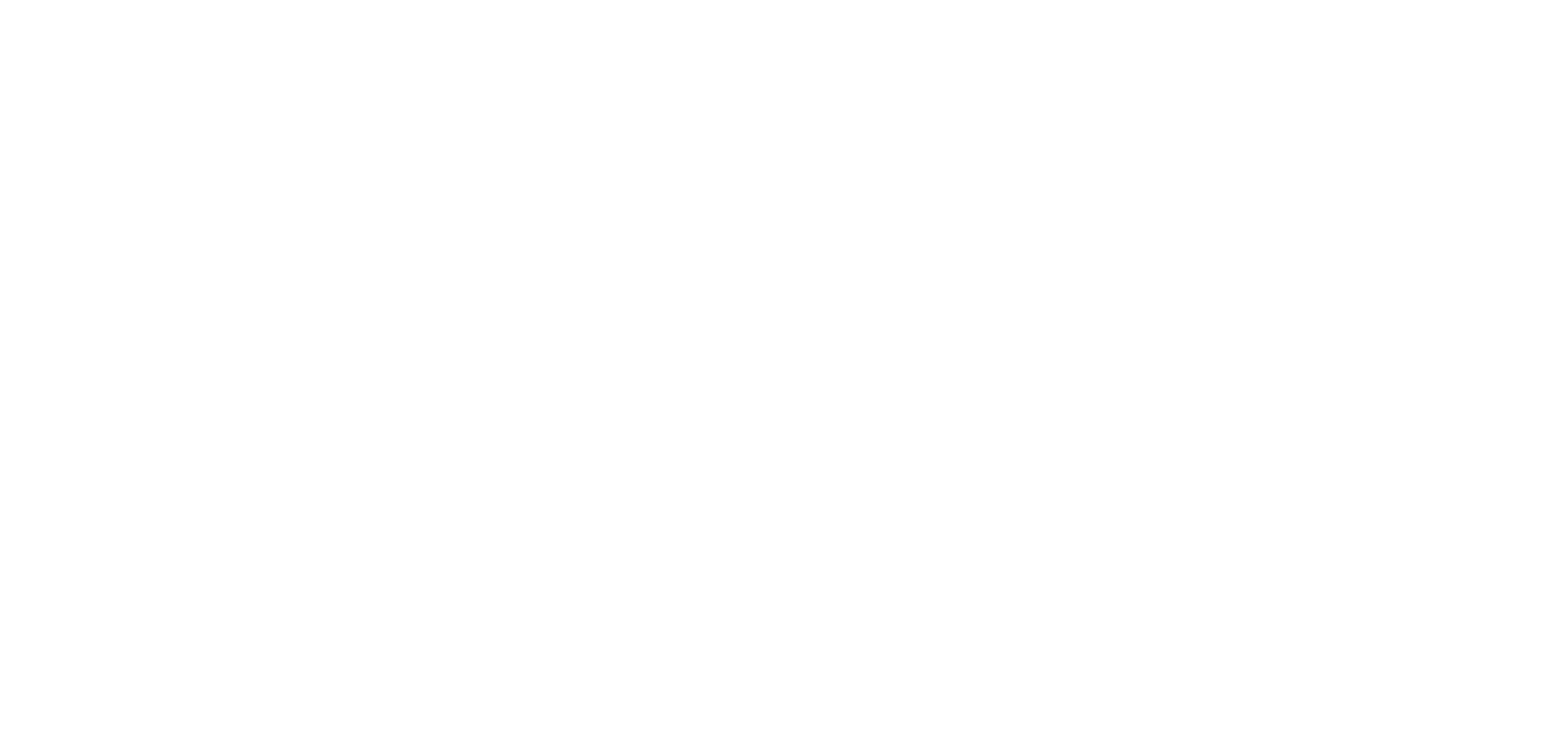
click at [1438, 32] on body at bounding box center [784, 376] width 1568 height 752
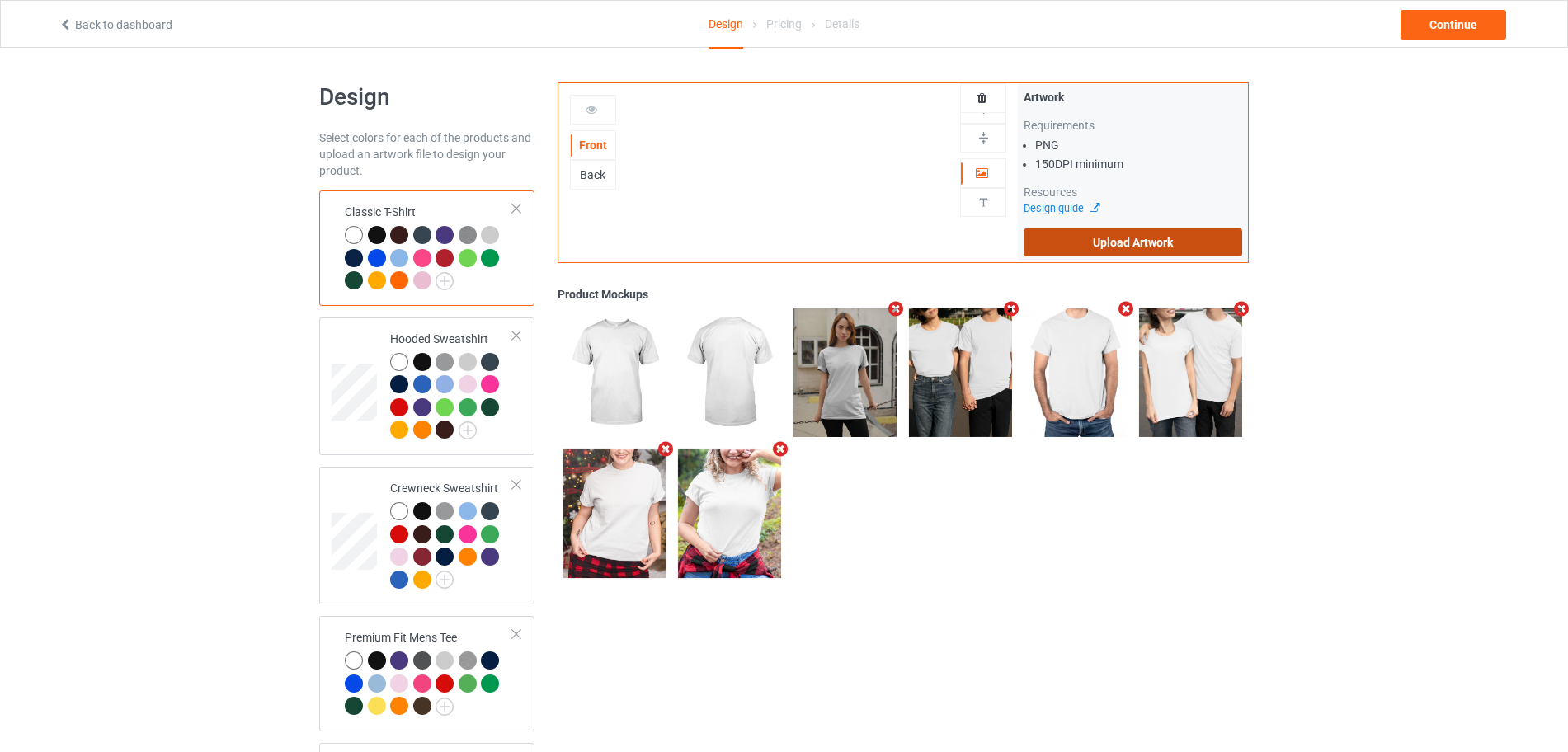
click at [1083, 240] on label "Upload Artwork" at bounding box center [1132, 243] width 219 height 28
click at [0, 0] on input "Upload Artwork" at bounding box center [0, 0] width 0 height 0
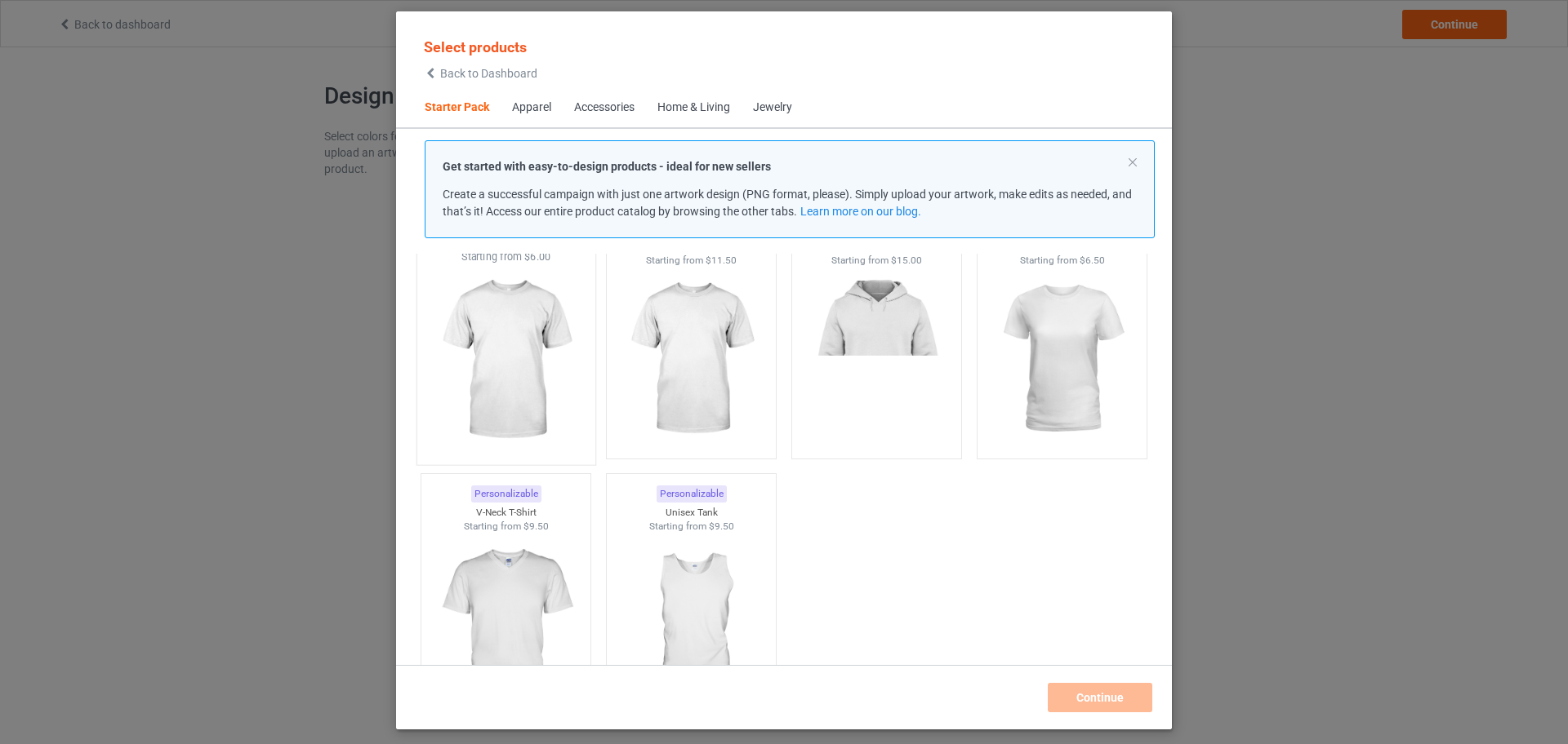
scroll to position [225, 0]
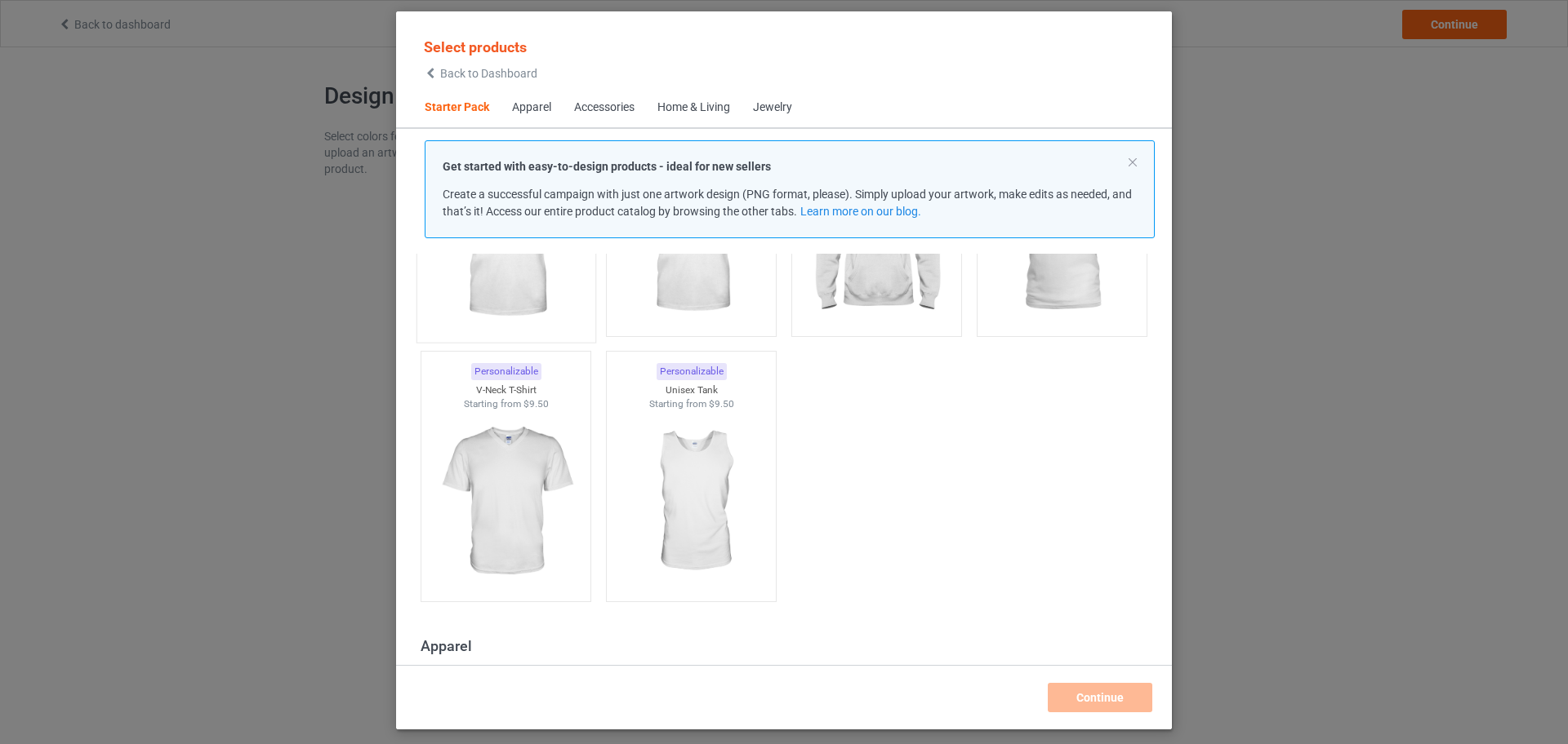
click at [487, 333] on img at bounding box center [505, 238] width 154 height 192
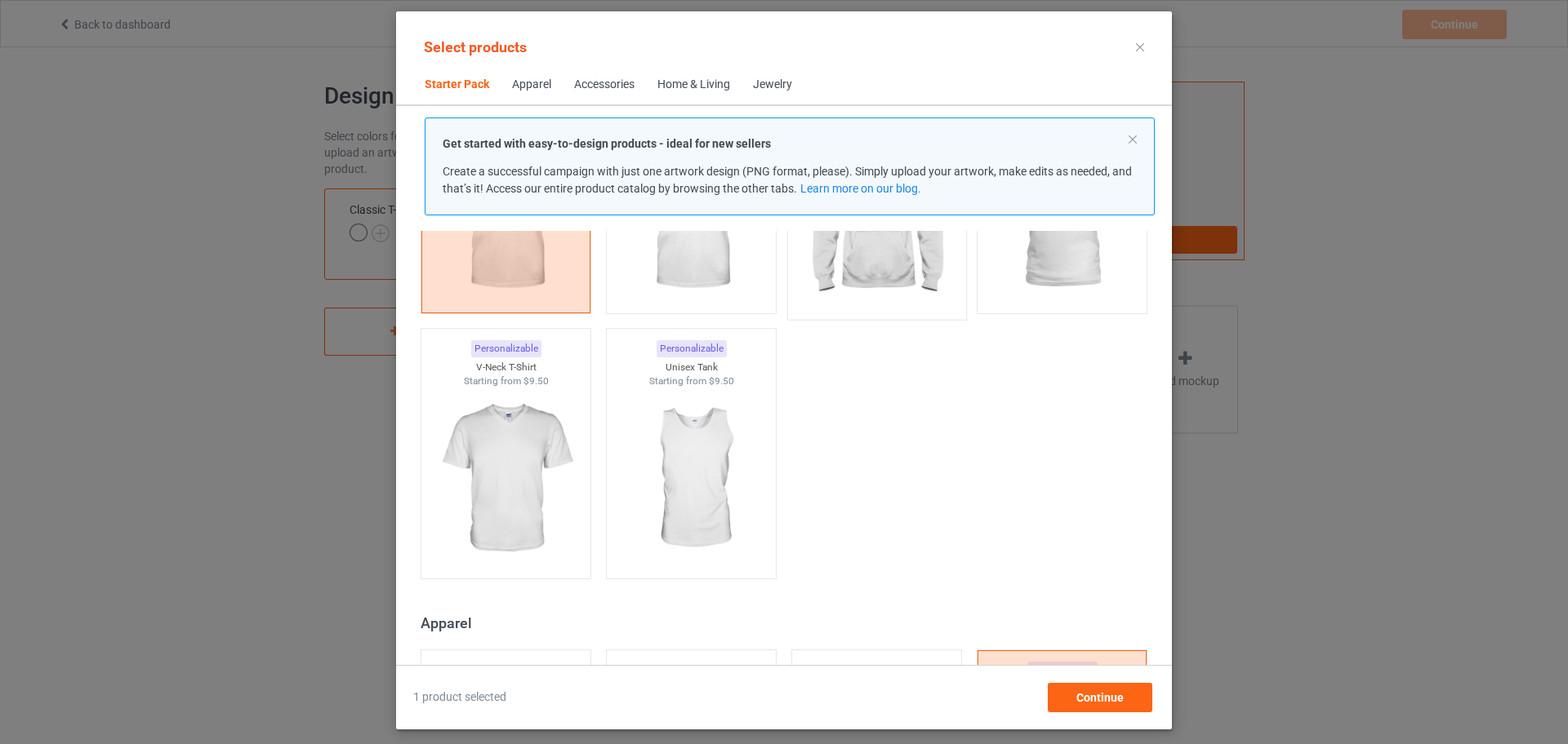
click at [866, 267] on img at bounding box center [876, 216] width 154 height 192
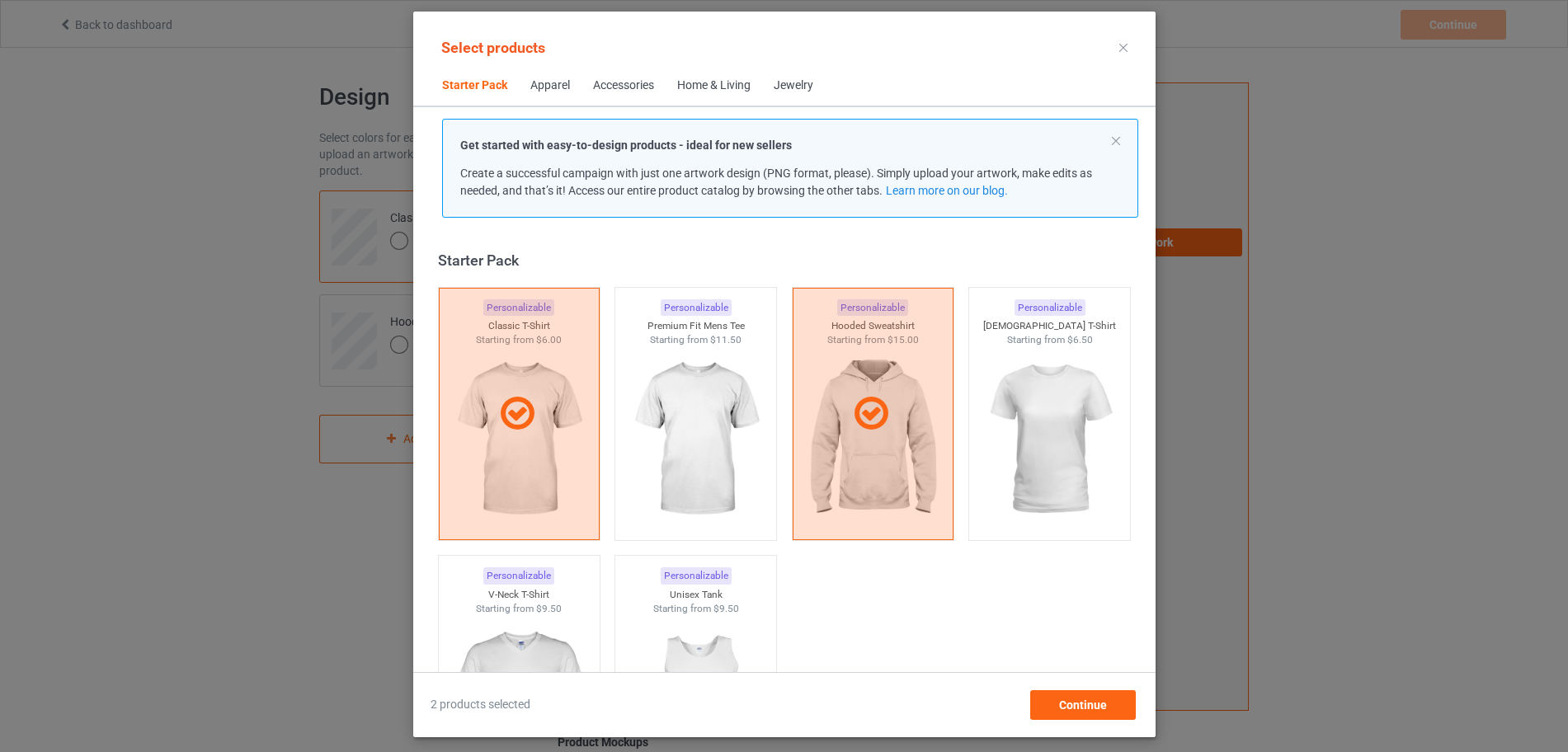
scroll to position [0, 0]
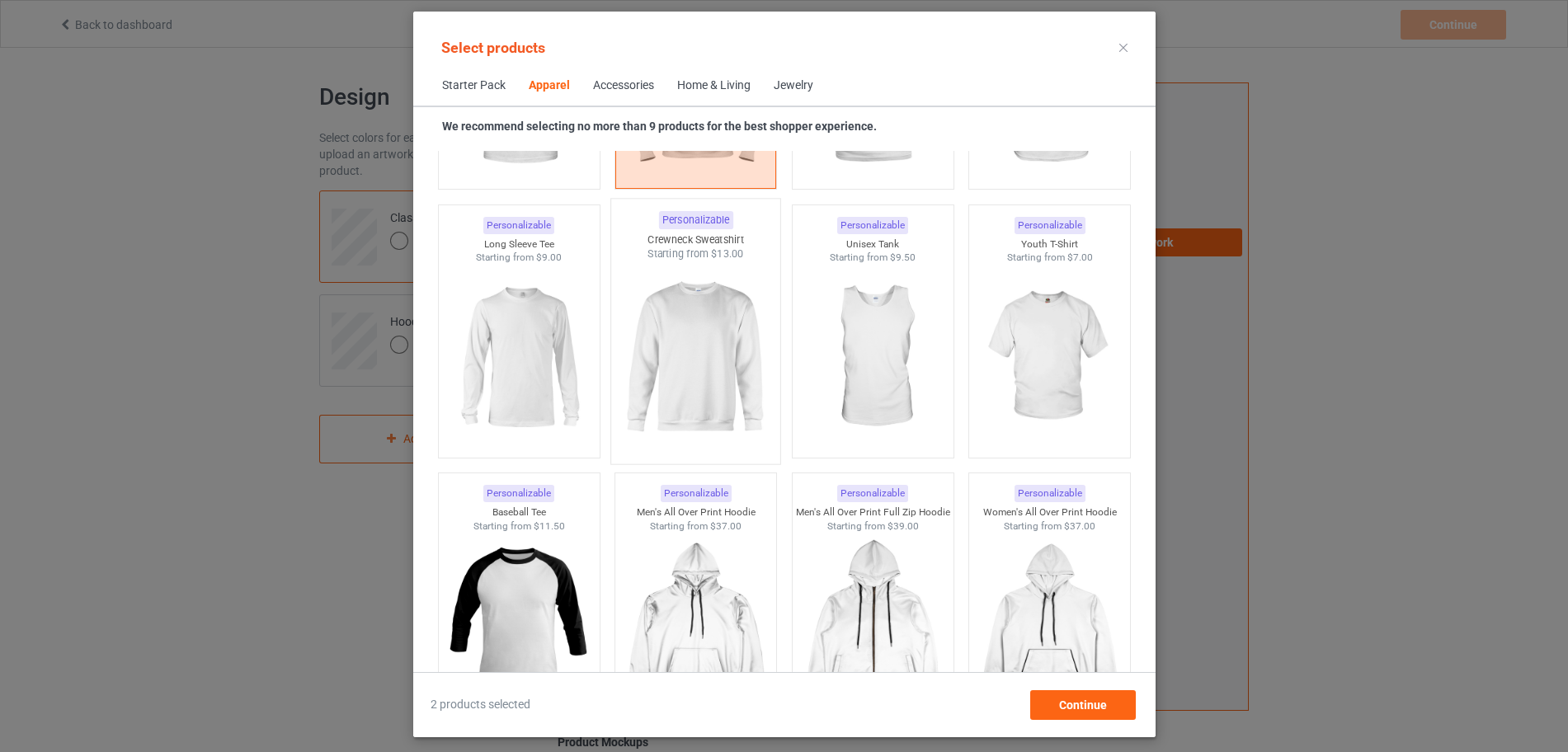
click at [692, 359] on img at bounding box center [695, 359] width 156 height 194
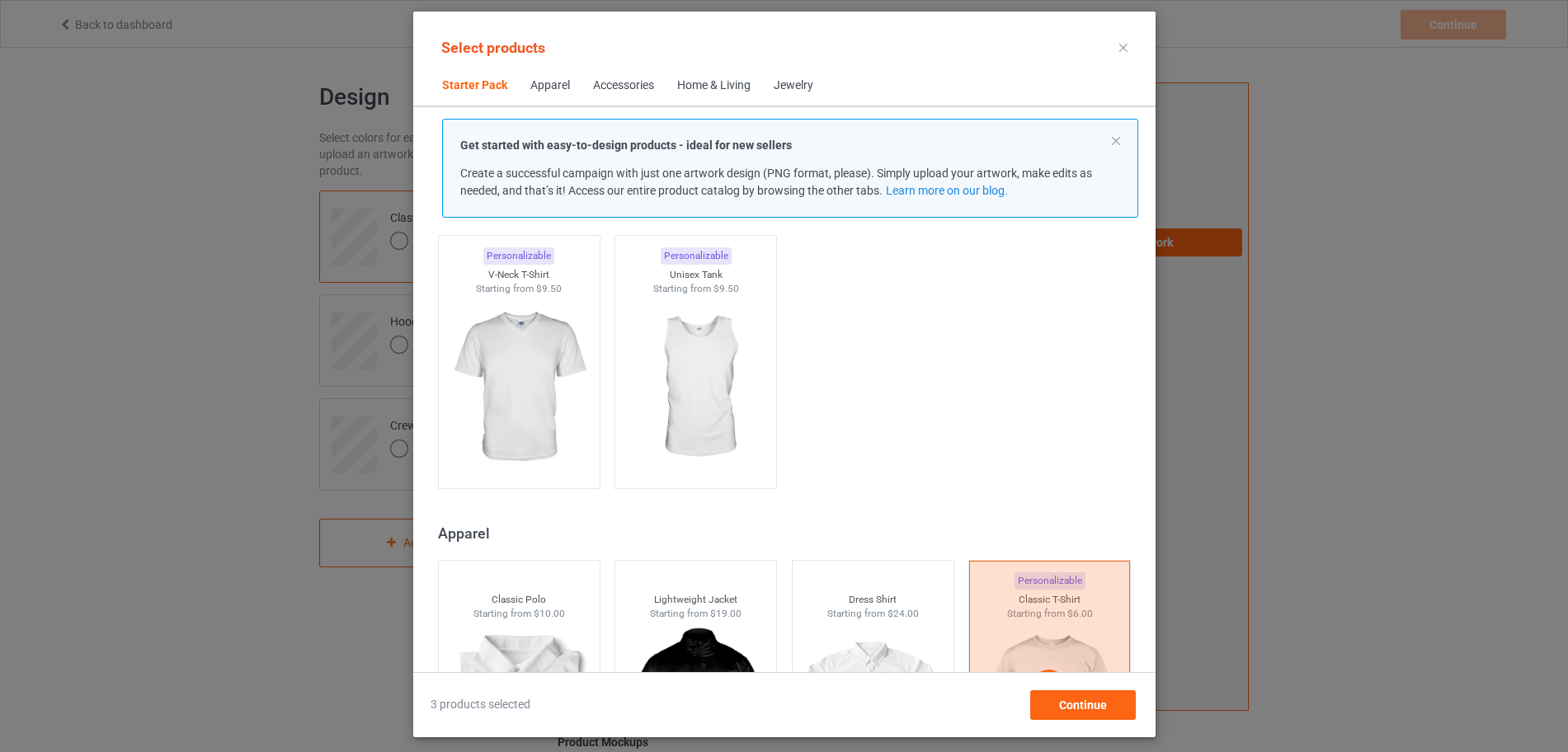
scroll to position [103, 0]
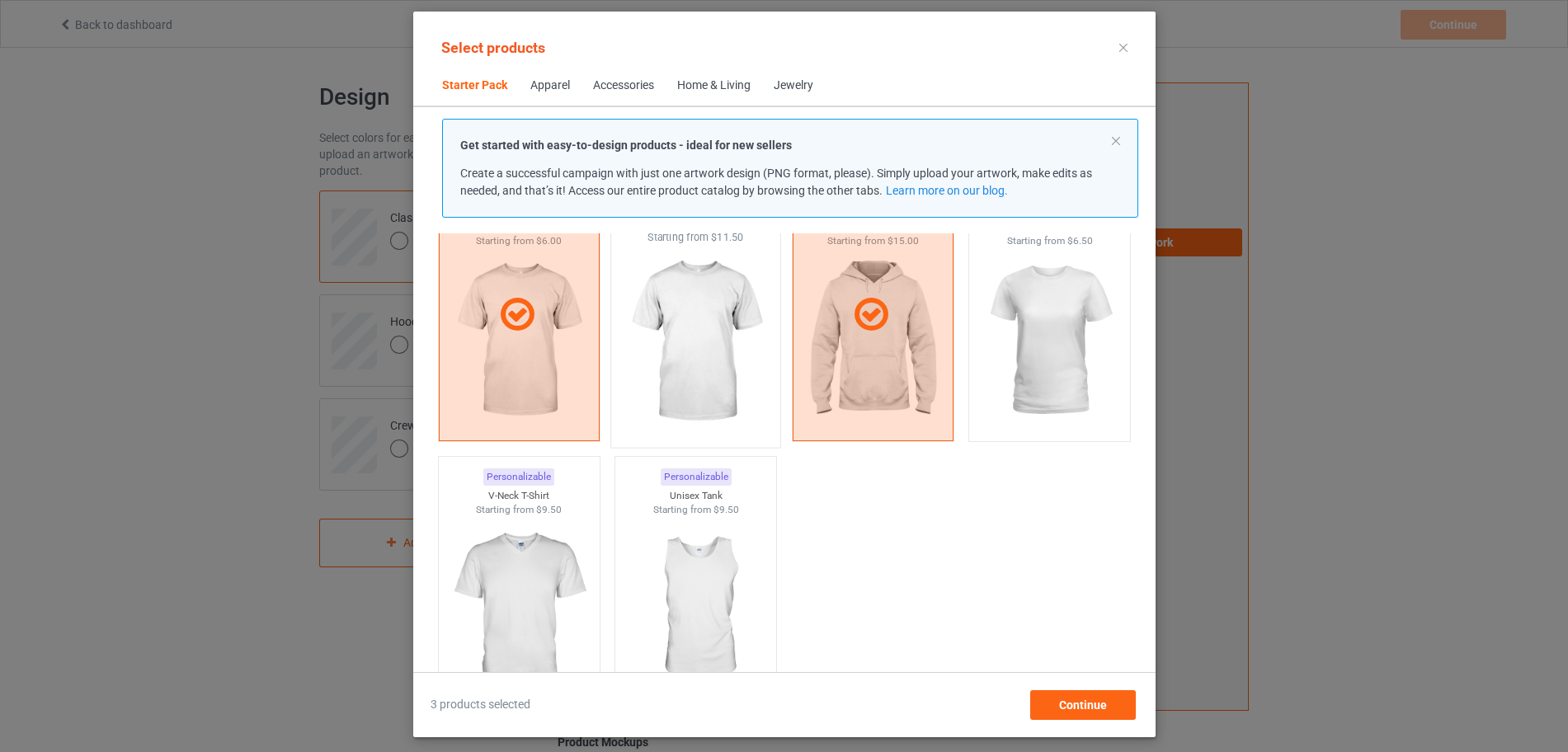
click at [696, 327] on img at bounding box center [695, 342] width 156 height 194
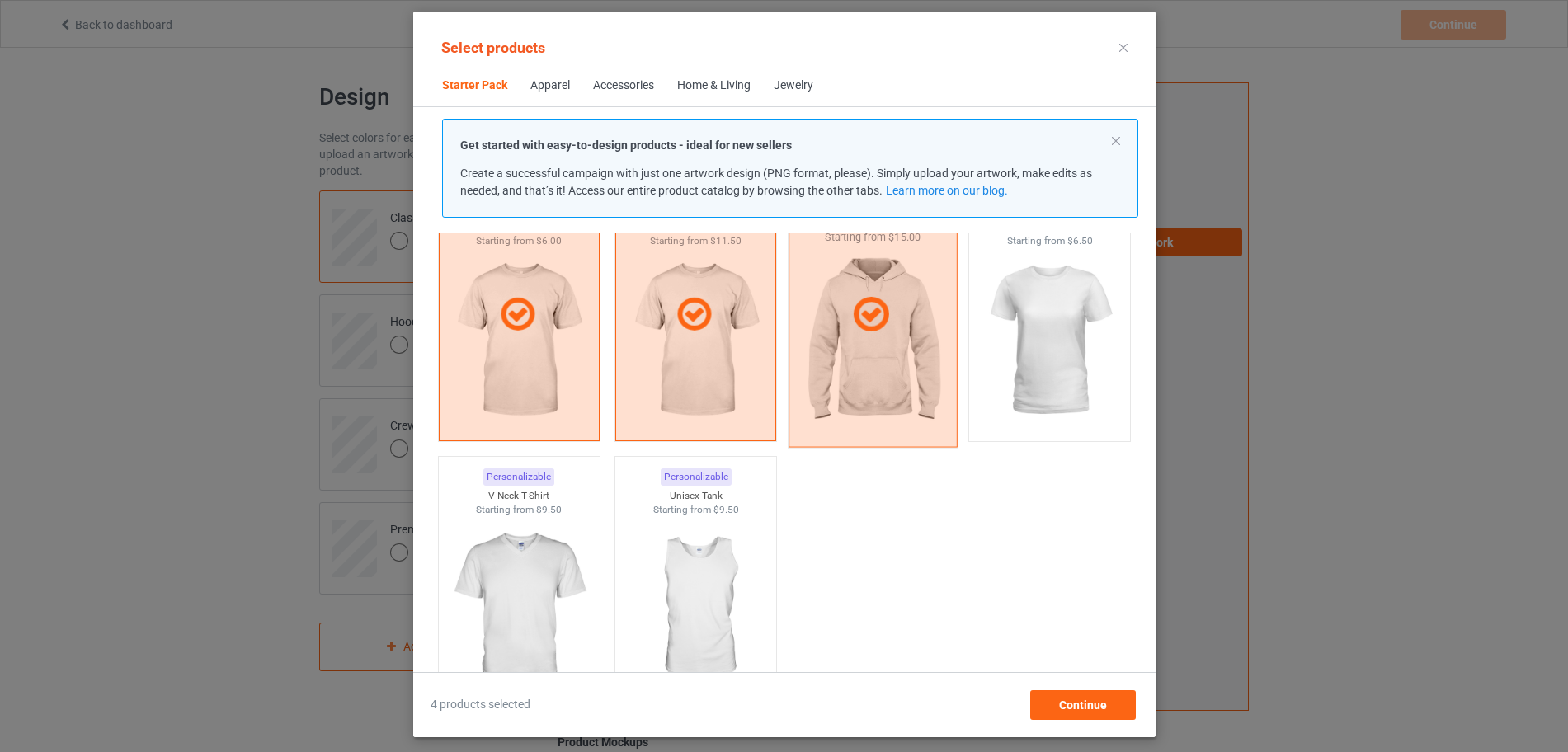
drag, startPoint x: 754, startPoint y: 315, endPoint x: 801, endPoint y: 316, distance: 47.0
click at [757, 314] on div at bounding box center [695, 315] width 159 height 40
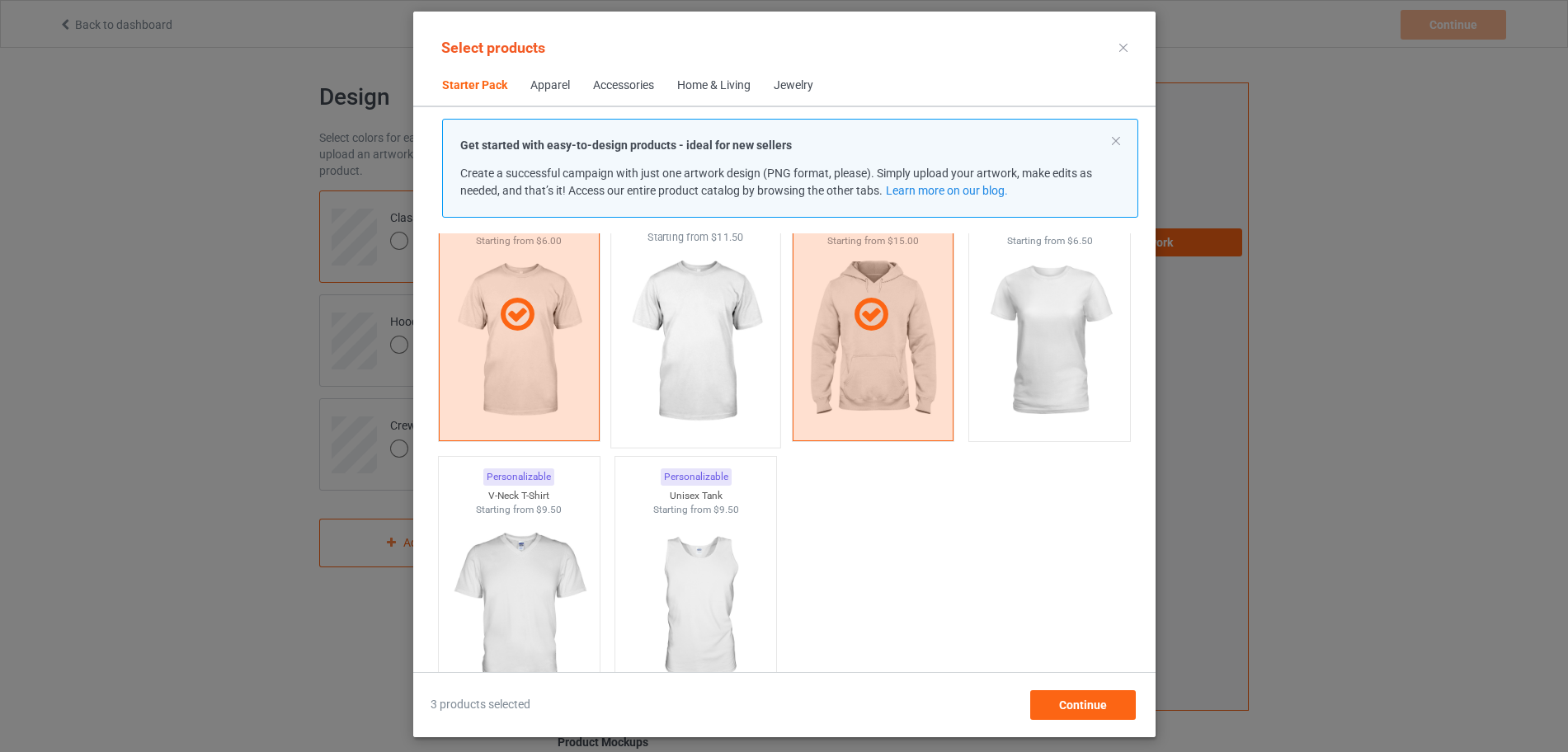
click at [698, 353] on img at bounding box center [695, 342] width 156 height 194
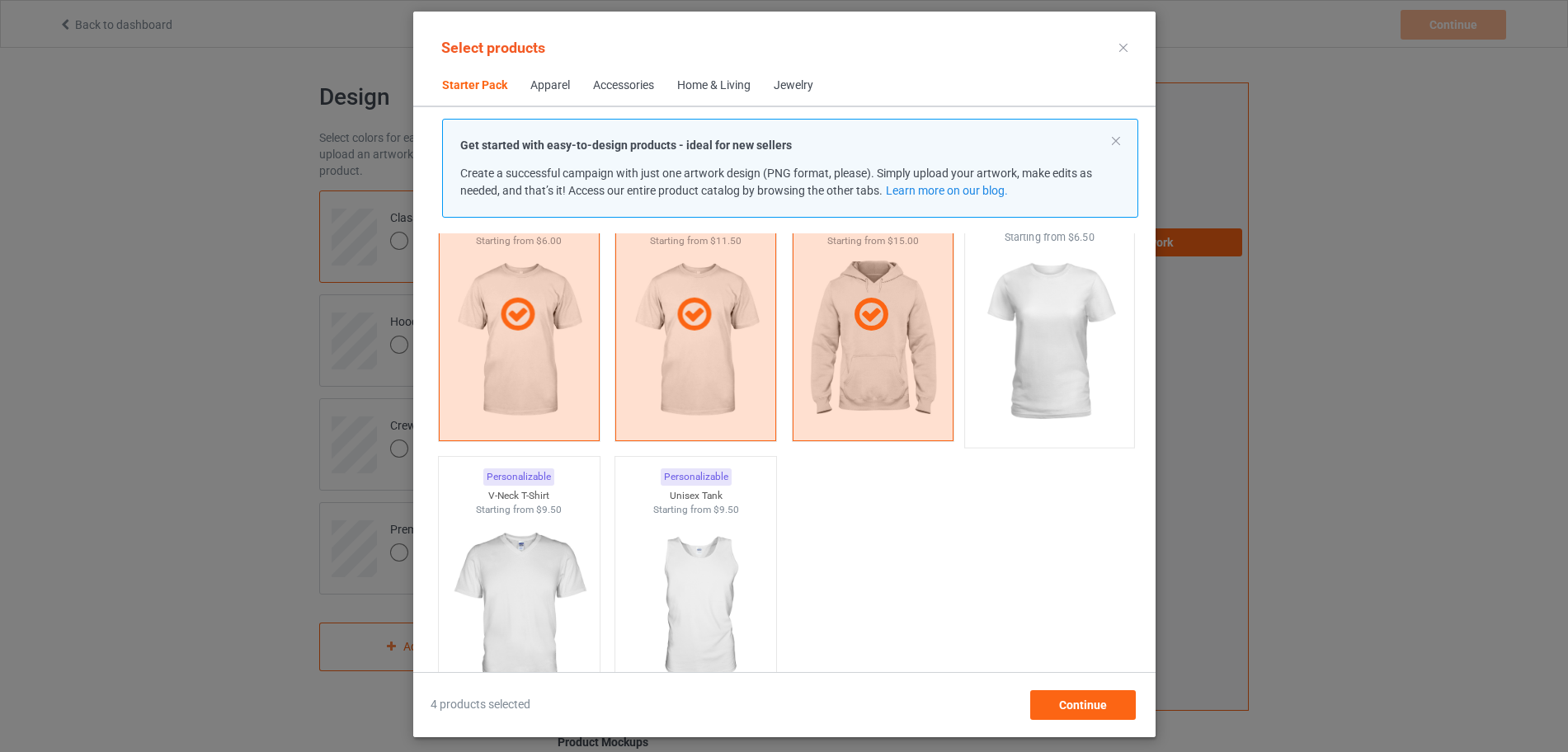
click at [1054, 276] on img at bounding box center [1049, 342] width 156 height 194
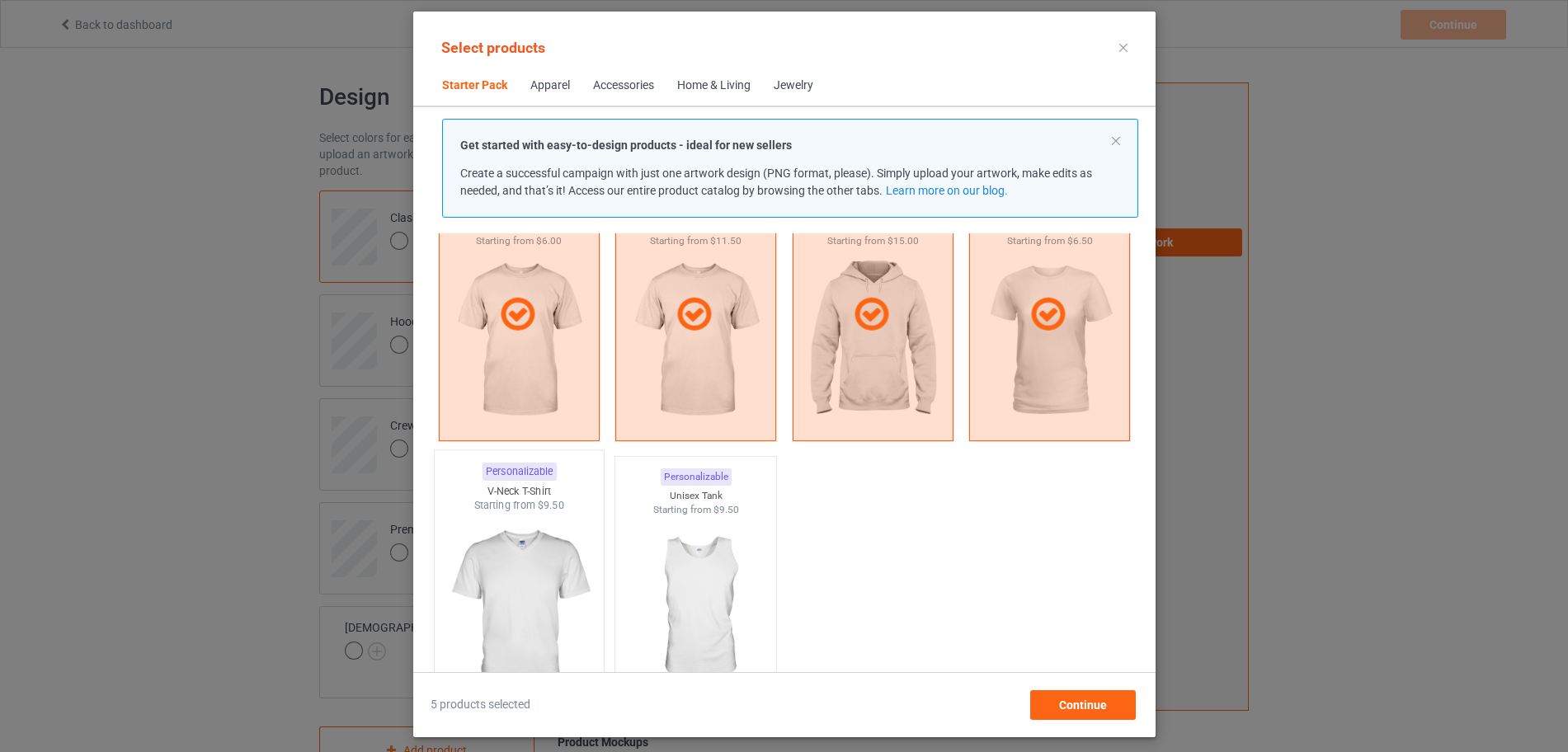
click at [535, 575] on img at bounding box center [519, 610] width 156 height 194
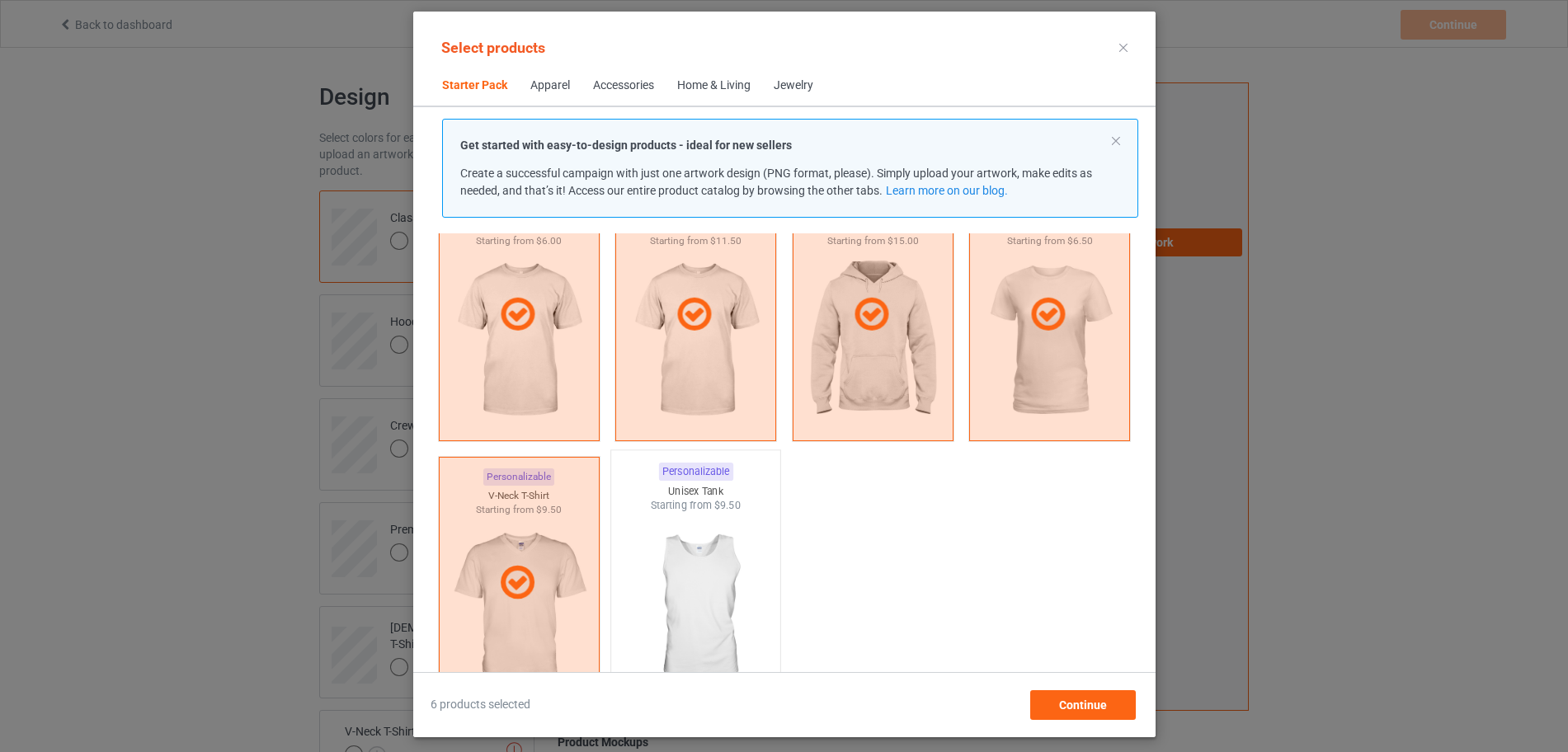
click at [661, 519] on img at bounding box center [695, 610] width 156 height 194
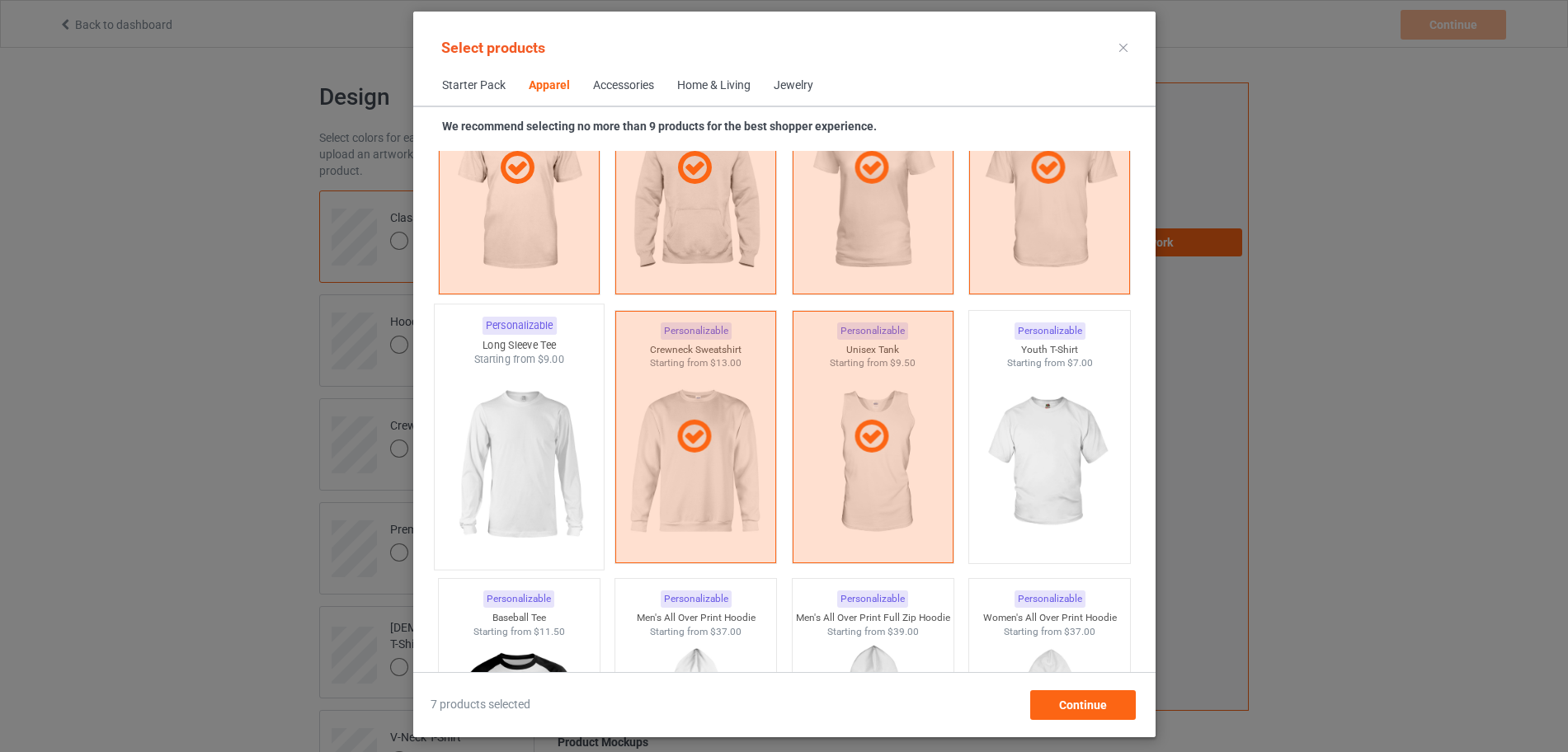
scroll to position [1031, 0]
click at [540, 476] on img at bounding box center [519, 462] width 156 height 194
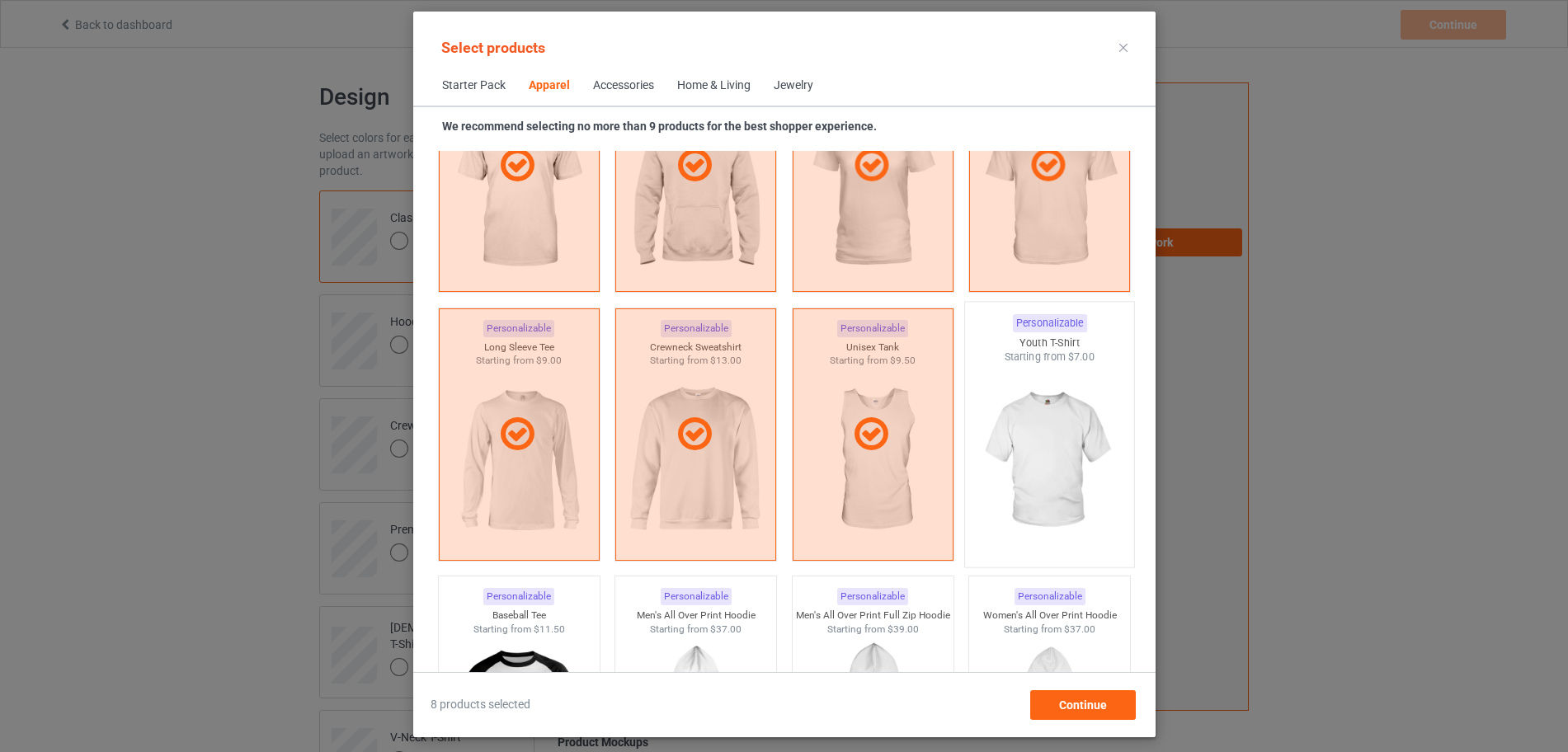
click at [1059, 419] on img at bounding box center [1049, 462] width 156 height 194
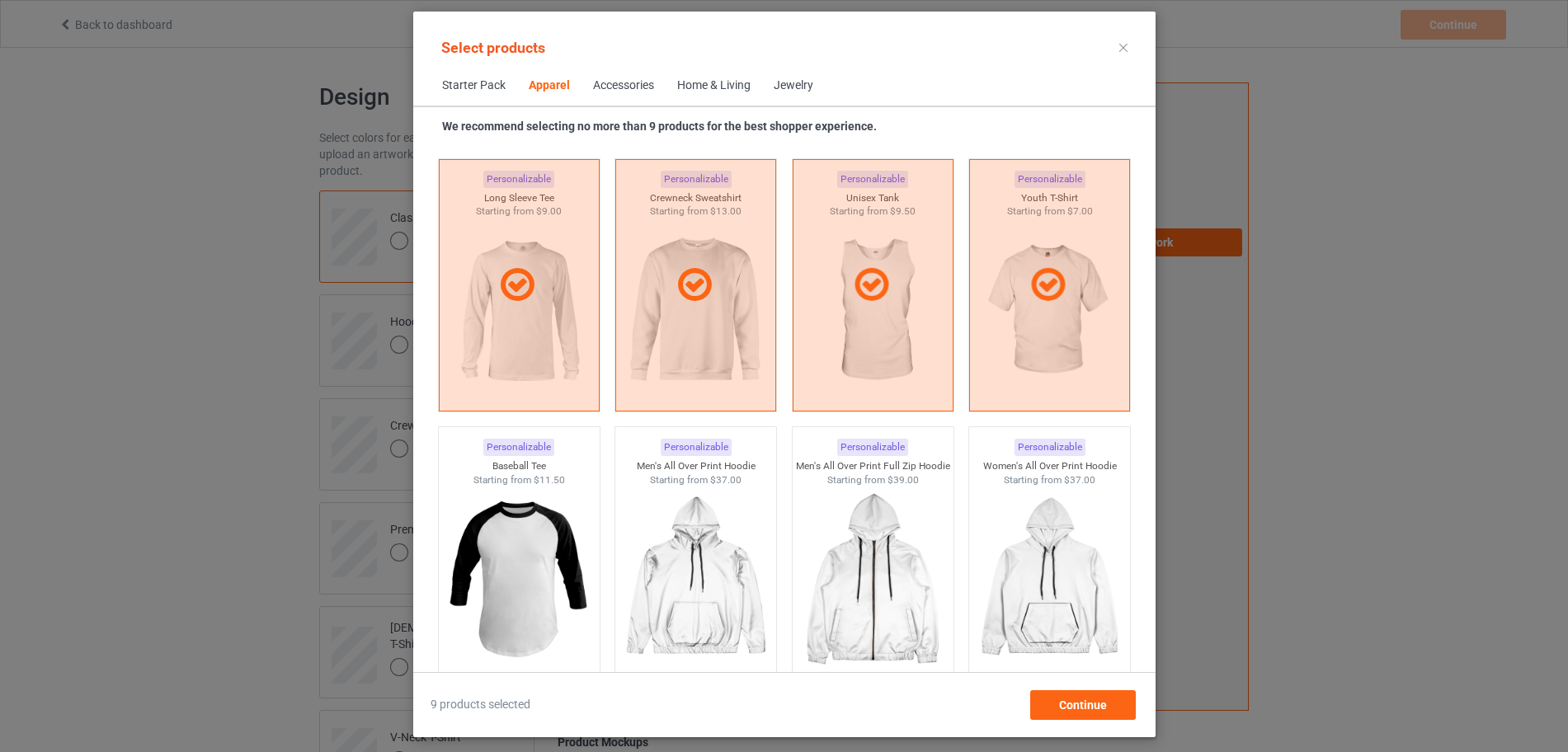
scroll to position [1341, 0]
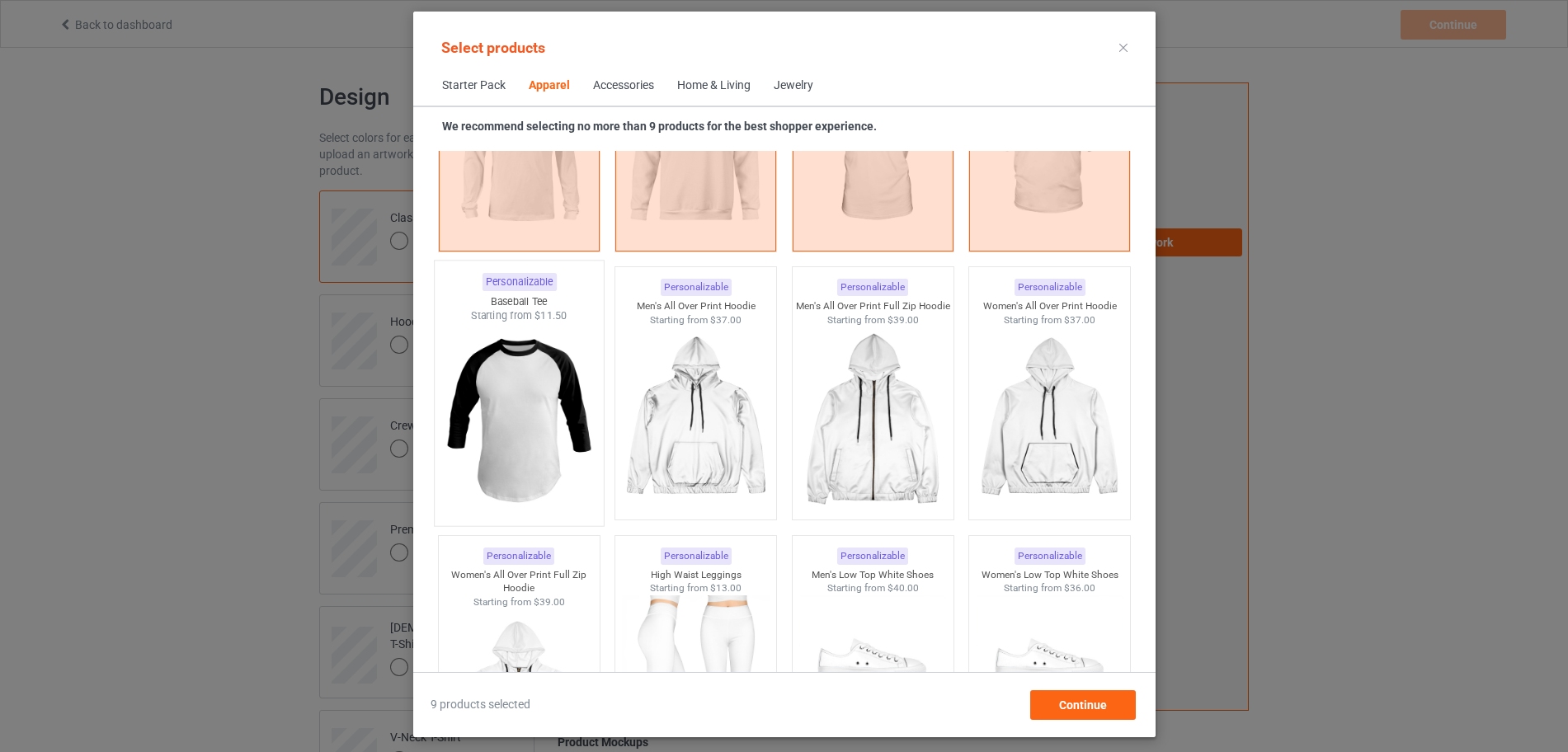
click at [542, 461] on img at bounding box center [519, 420] width 156 height 194
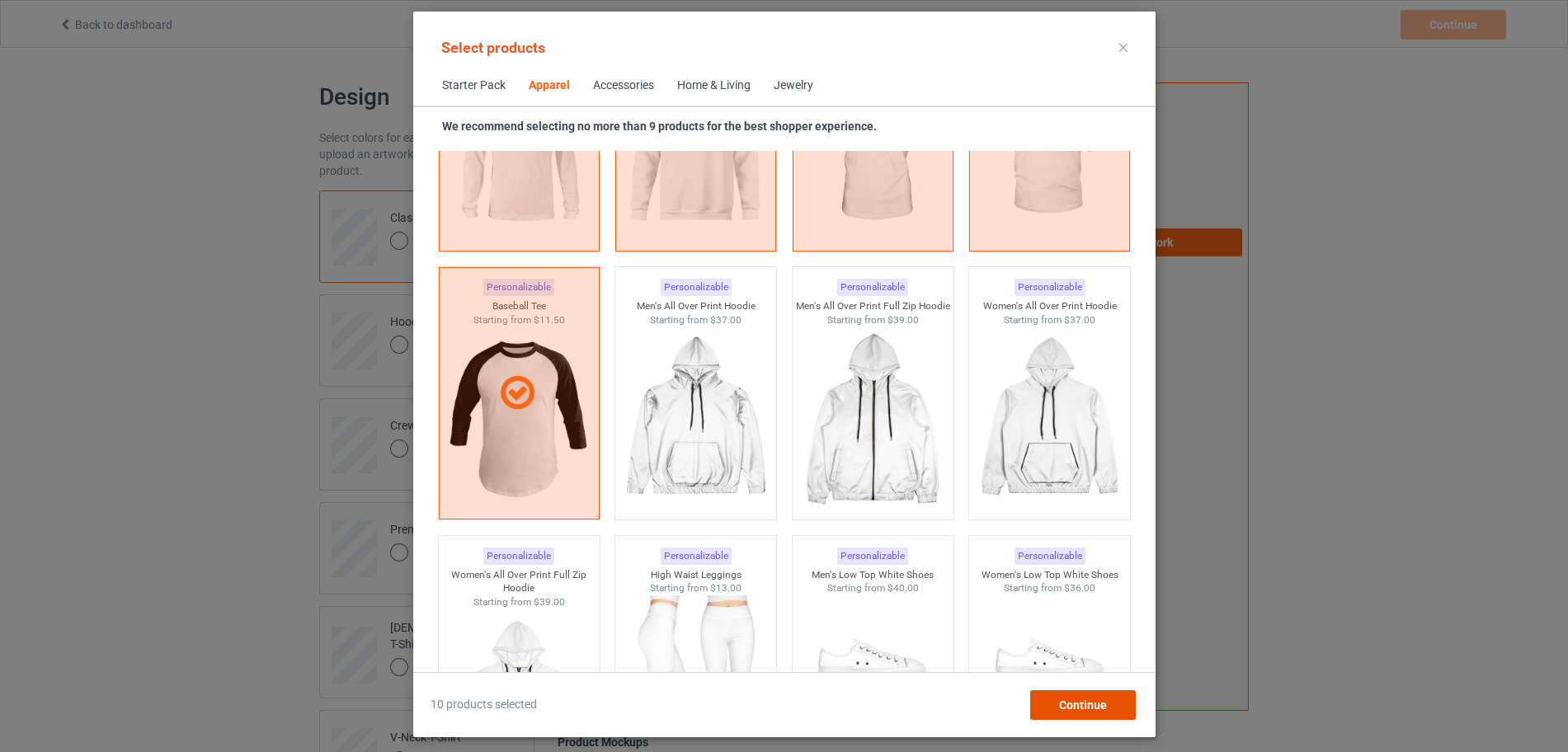
click at [1105, 704] on span "Continue" at bounding box center [1082, 704] width 48 height 13
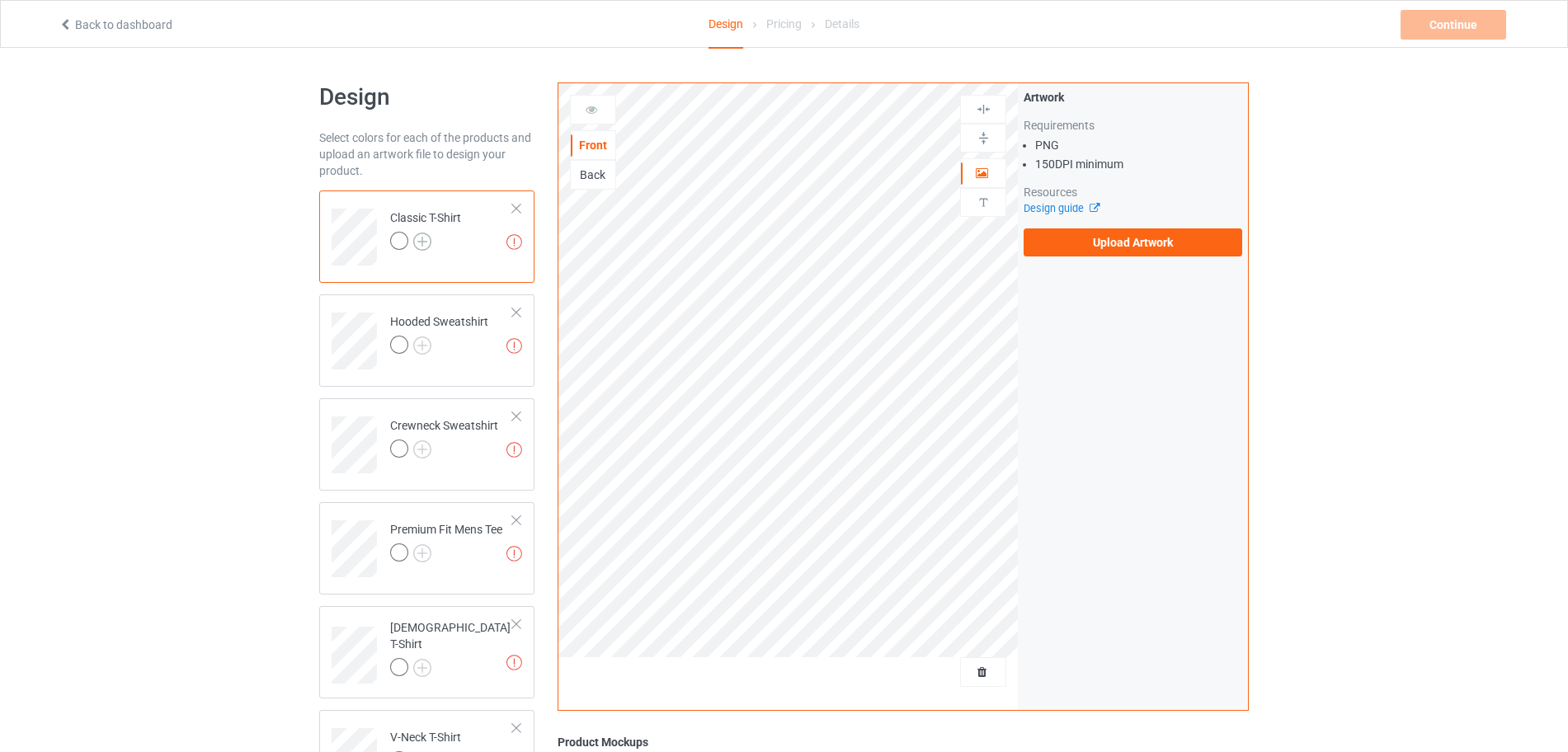
click at [423, 247] on img at bounding box center [422, 242] width 18 height 18
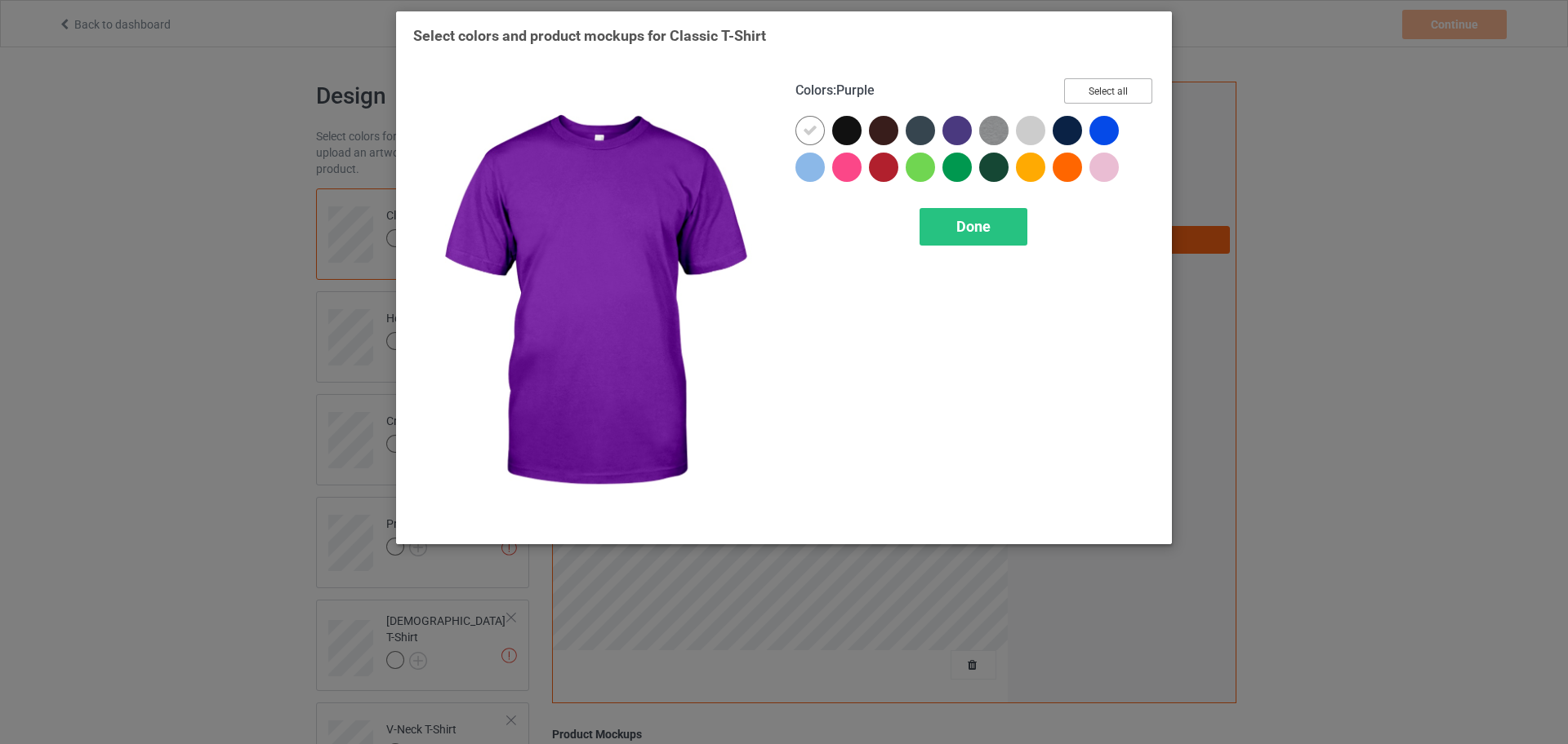
click at [1093, 81] on button "Select all" at bounding box center [1108, 91] width 88 height 25
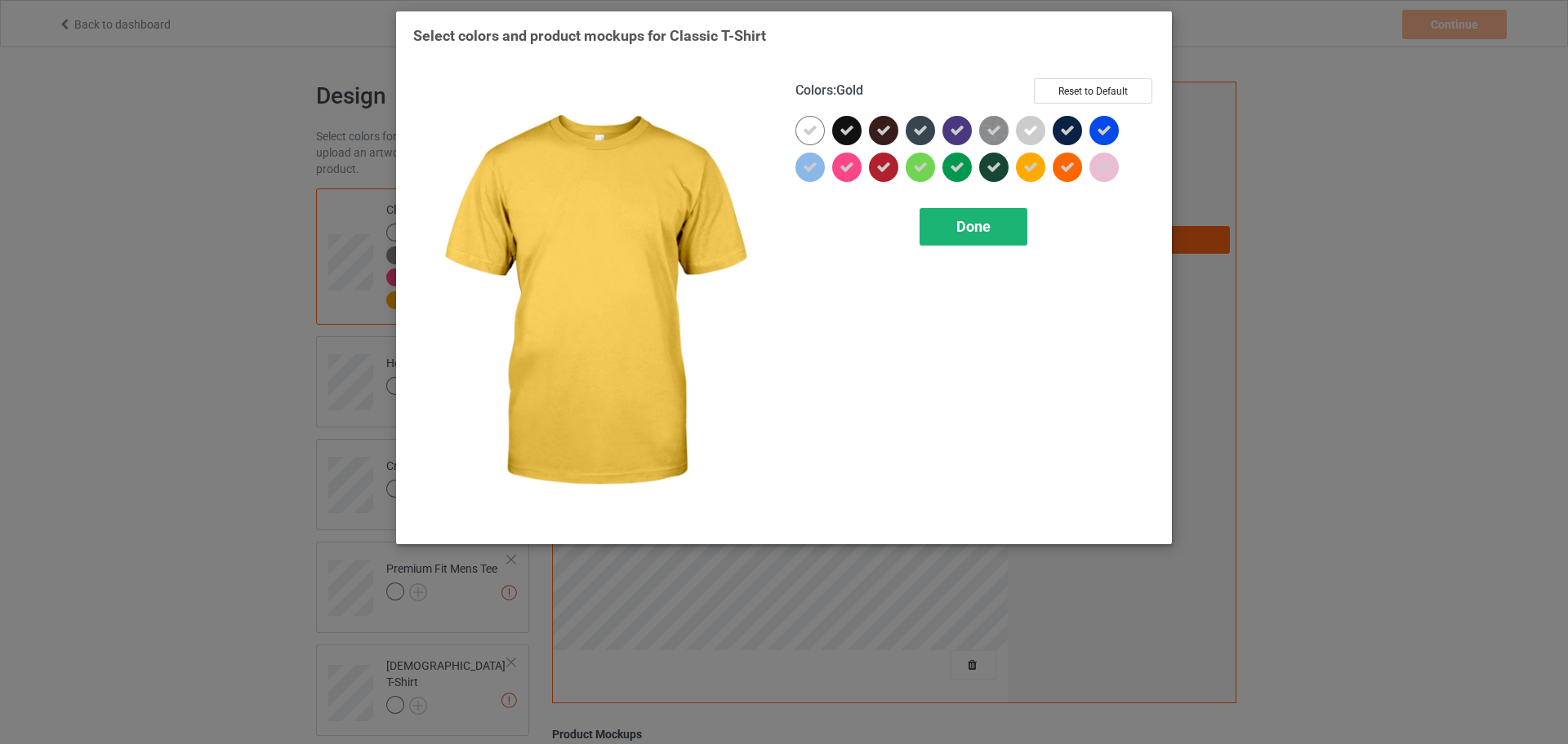
click at [966, 225] on span "Done" at bounding box center [973, 225] width 34 height 17
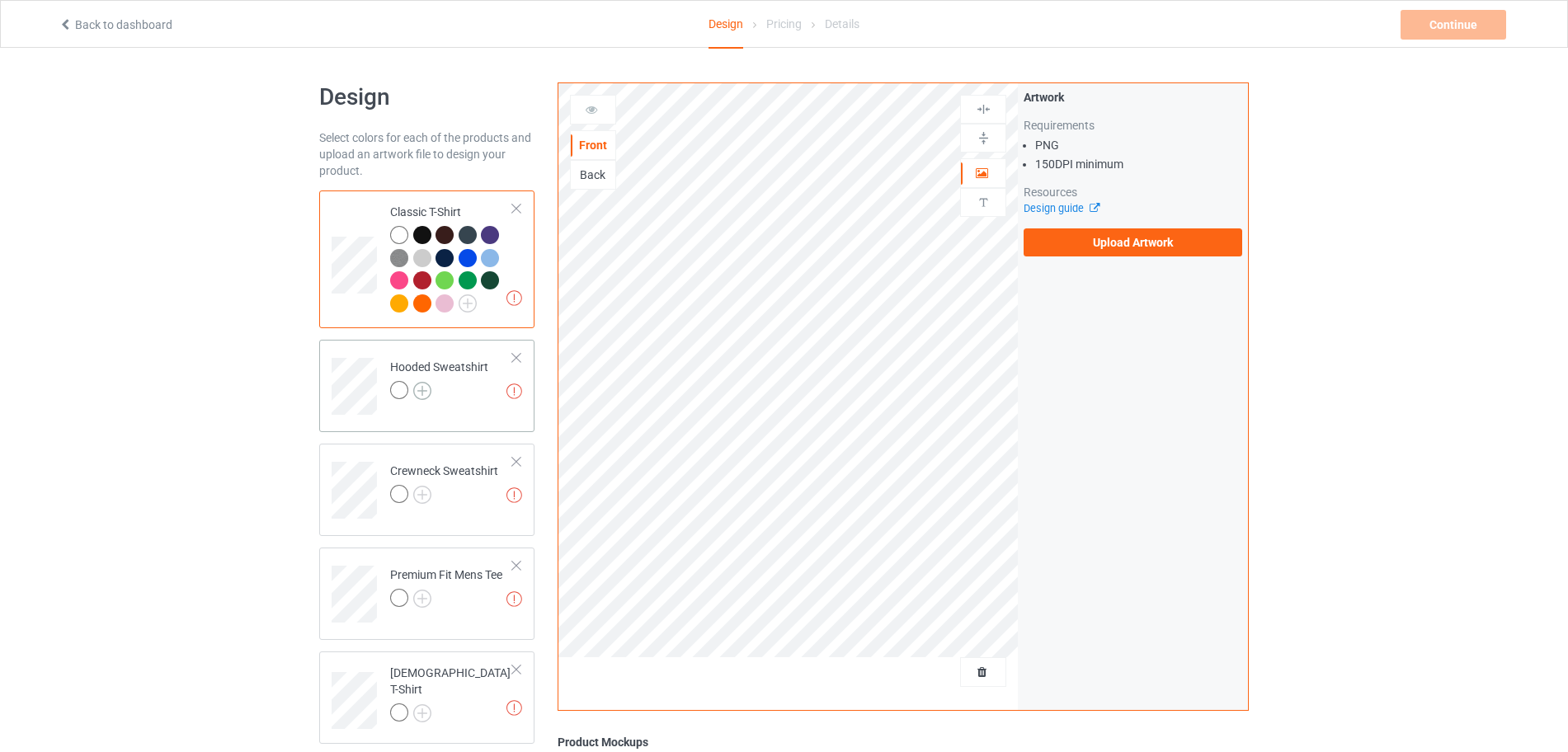
click at [417, 391] on img at bounding box center [422, 391] width 18 height 18
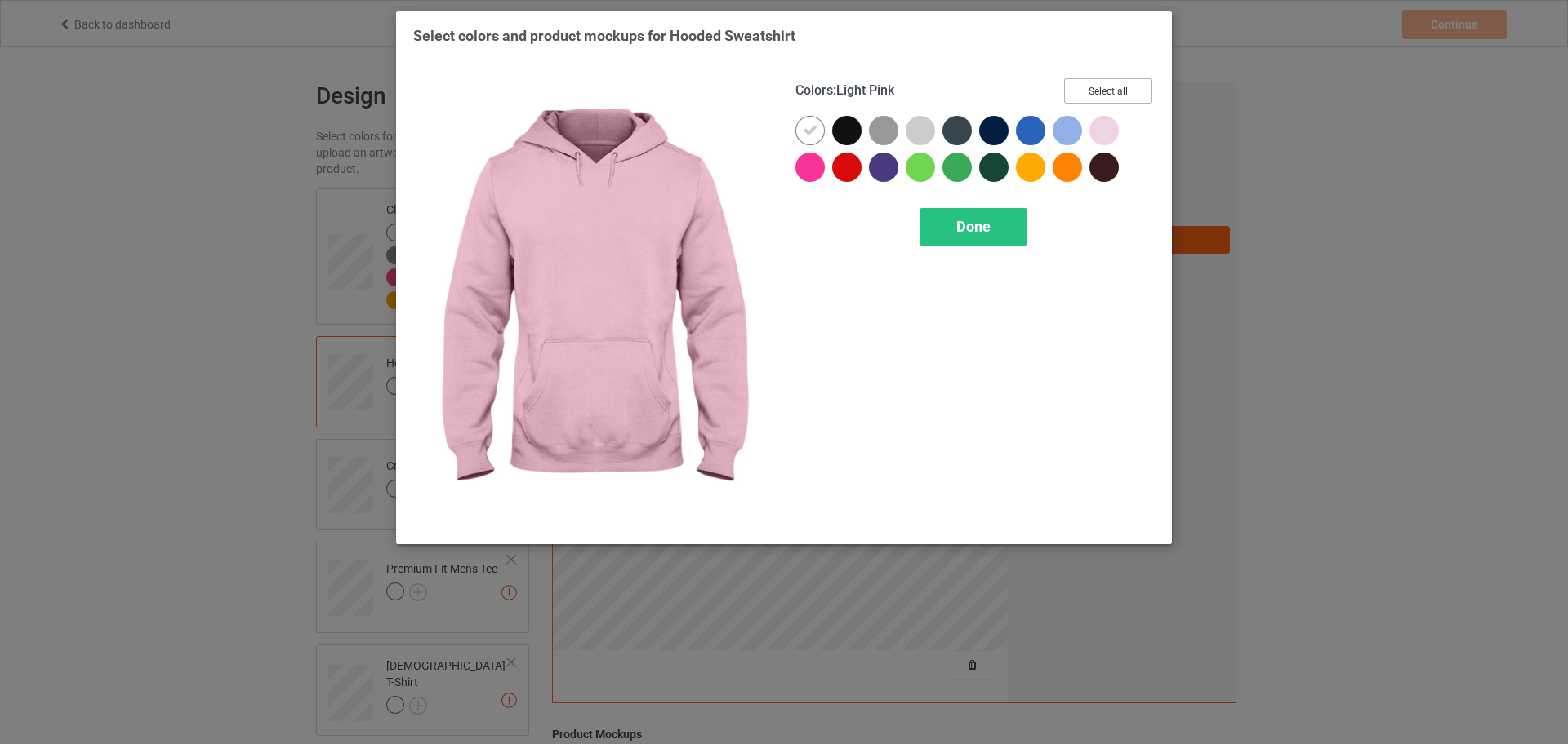
click at [1135, 84] on button "Select all" at bounding box center [1108, 91] width 88 height 25
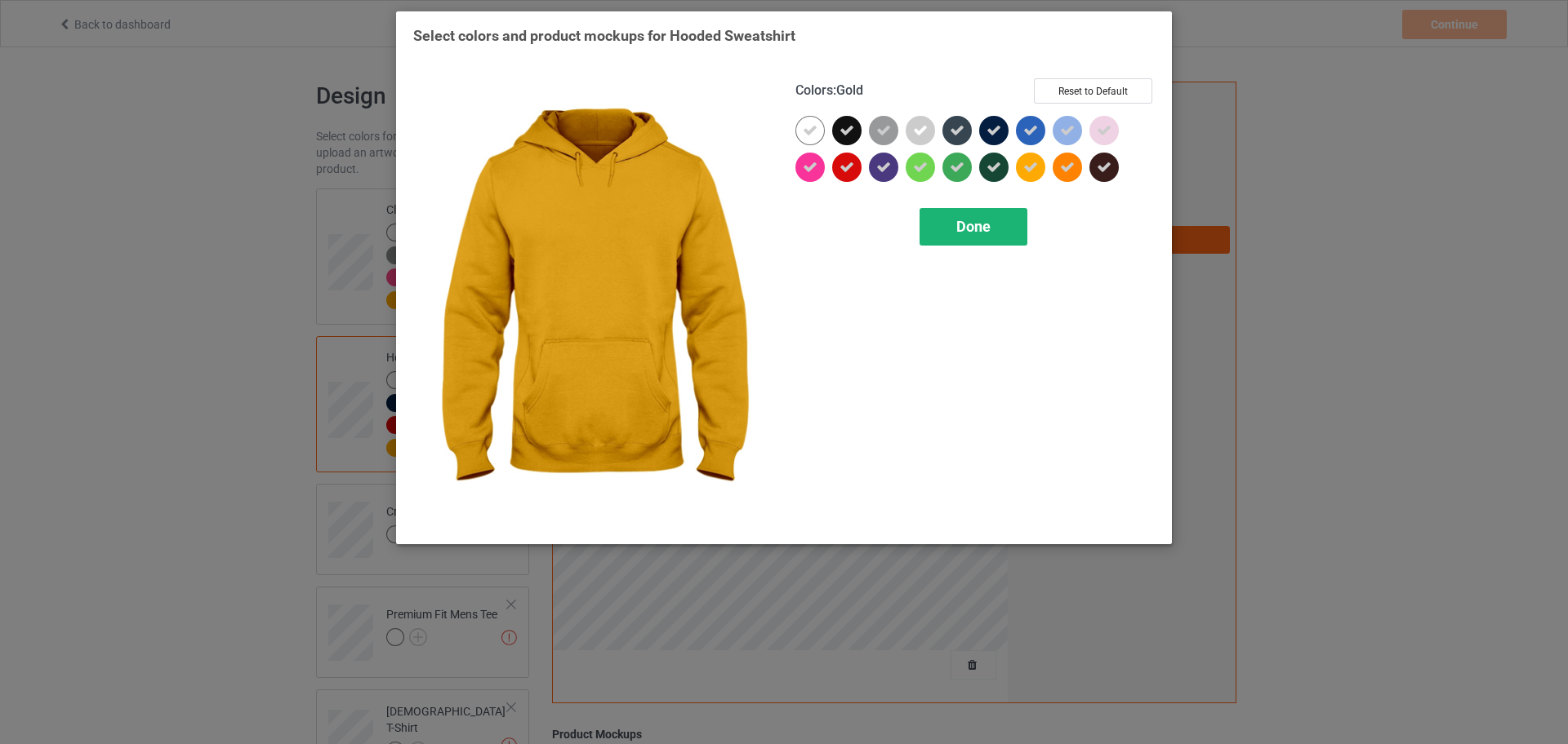
click at [969, 223] on span "Done" at bounding box center [973, 225] width 34 height 17
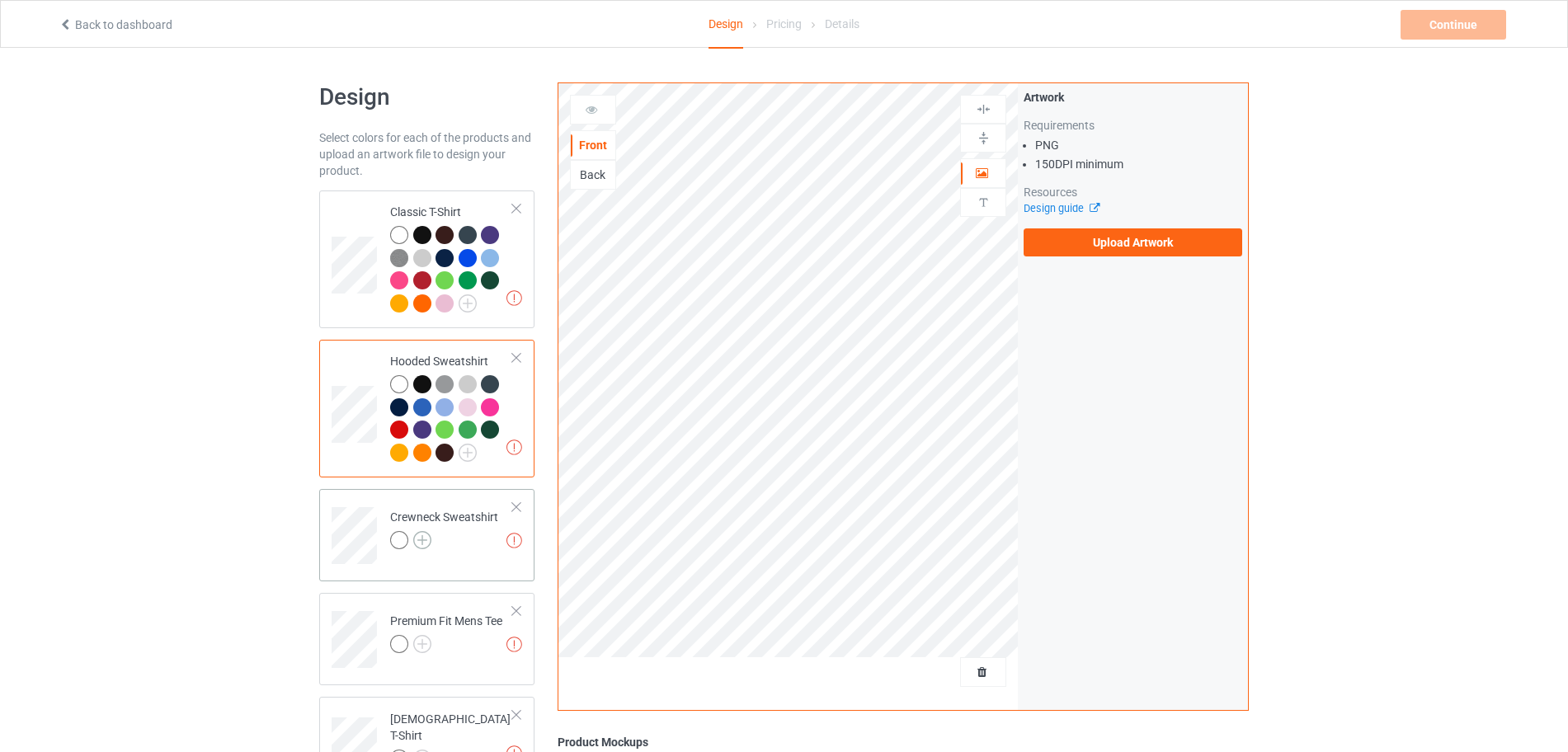
click at [421, 537] on img at bounding box center [422, 540] width 18 height 18
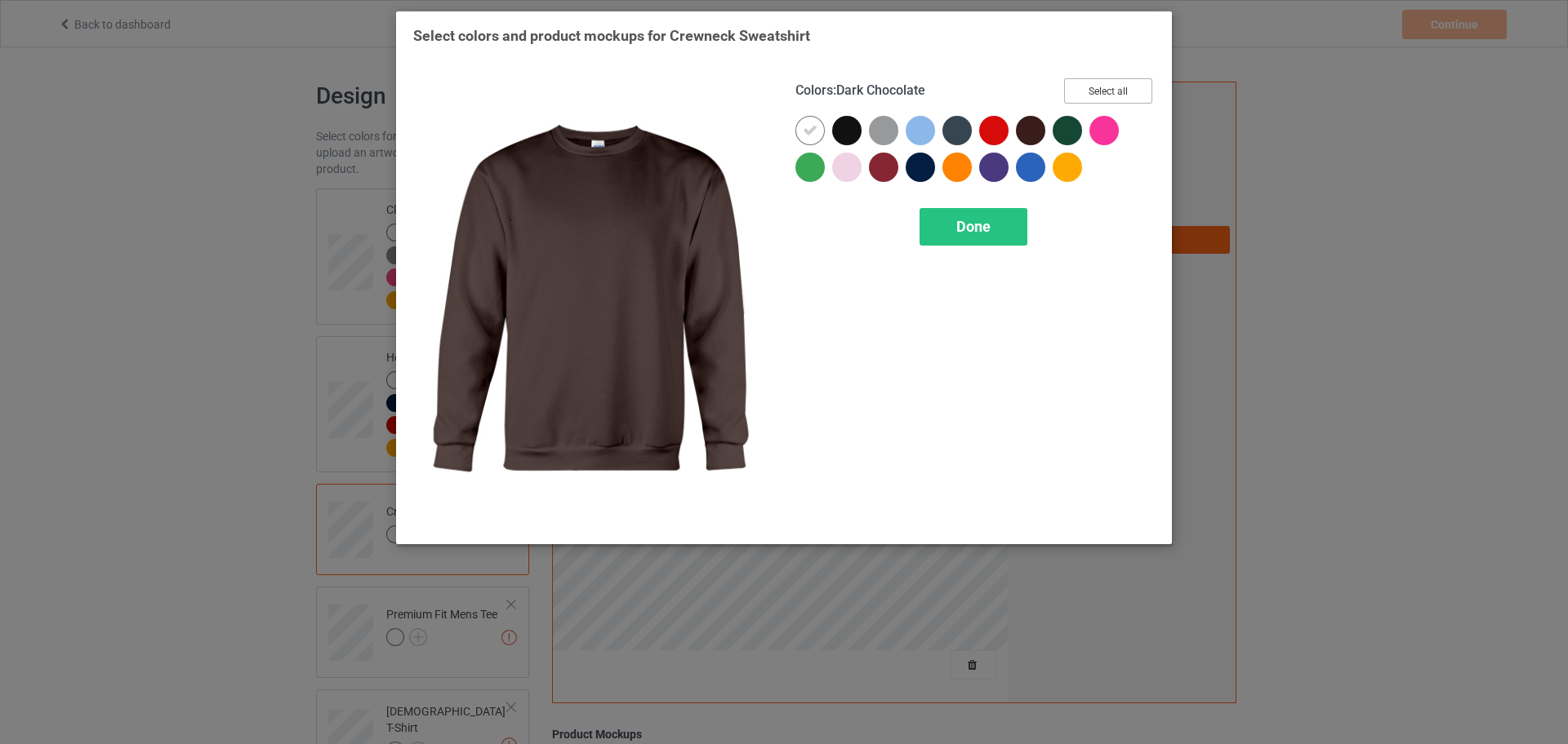
click at [1101, 84] on button "Select all" at bounding box center [1108, 91] width 88 height 25
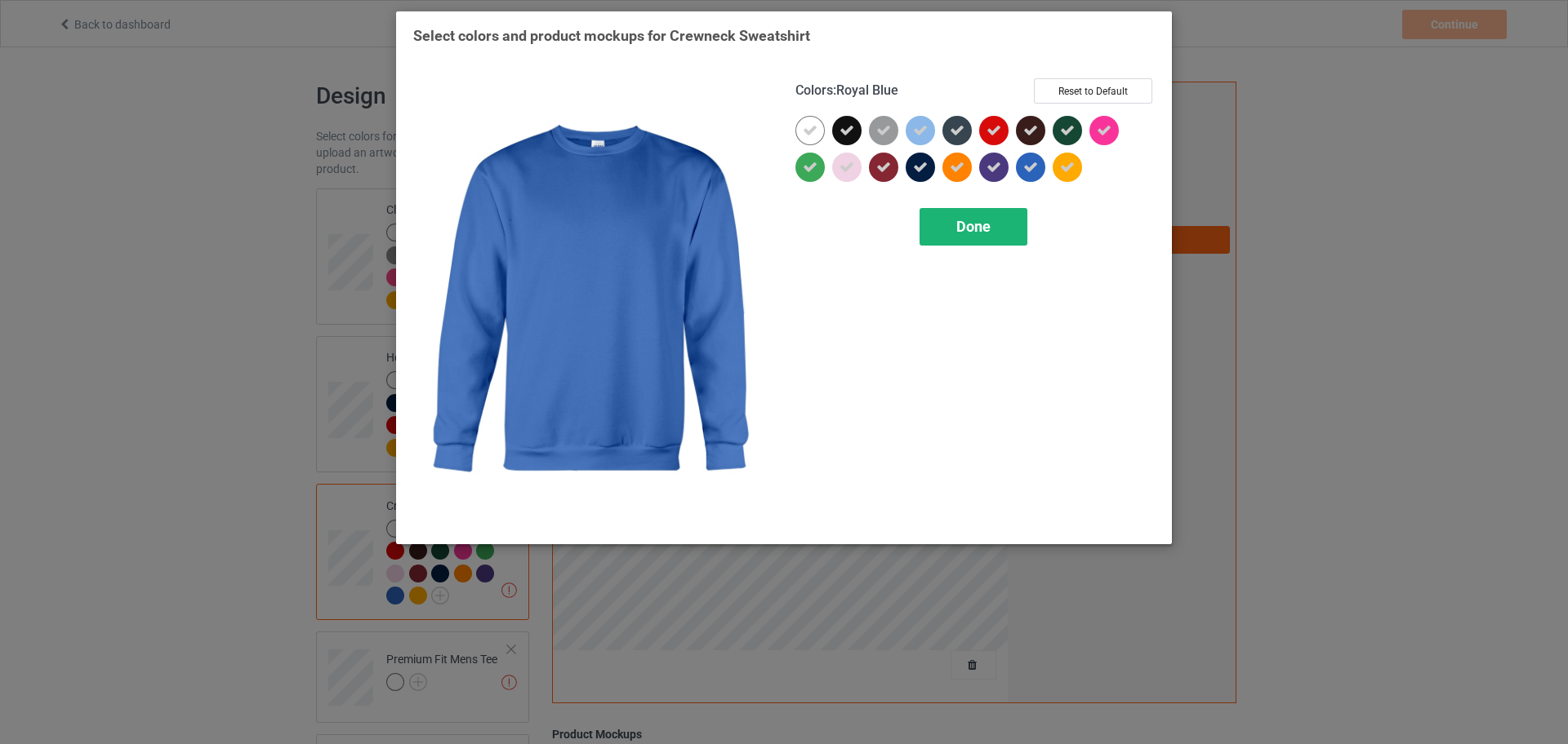
click at [985, 226] on span "Done" at bounding box center [973, 225] width 34 height 17
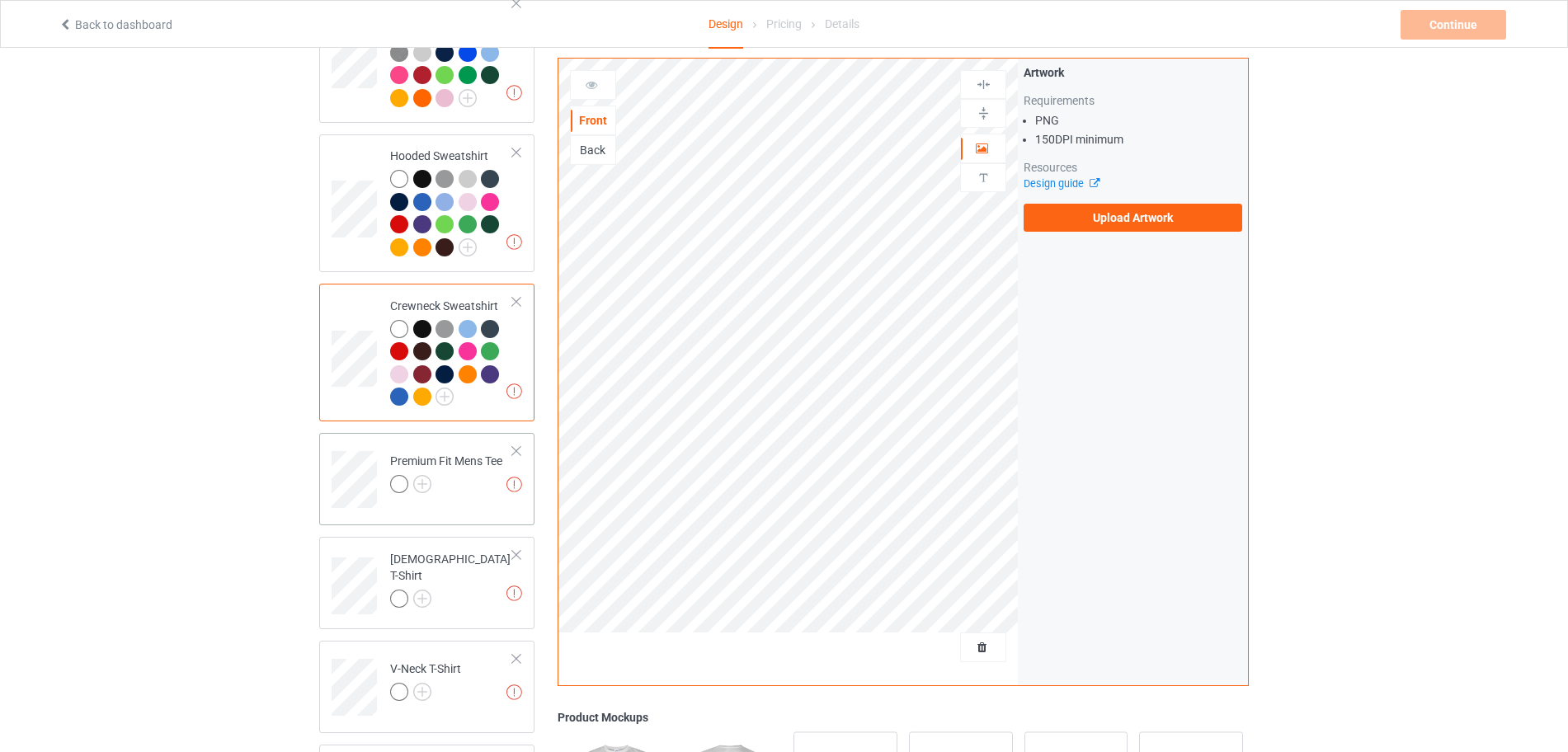
scroll to position [206, 0]
click at [431, 481] on img at bounding box center [422, 483] width 18 height 18
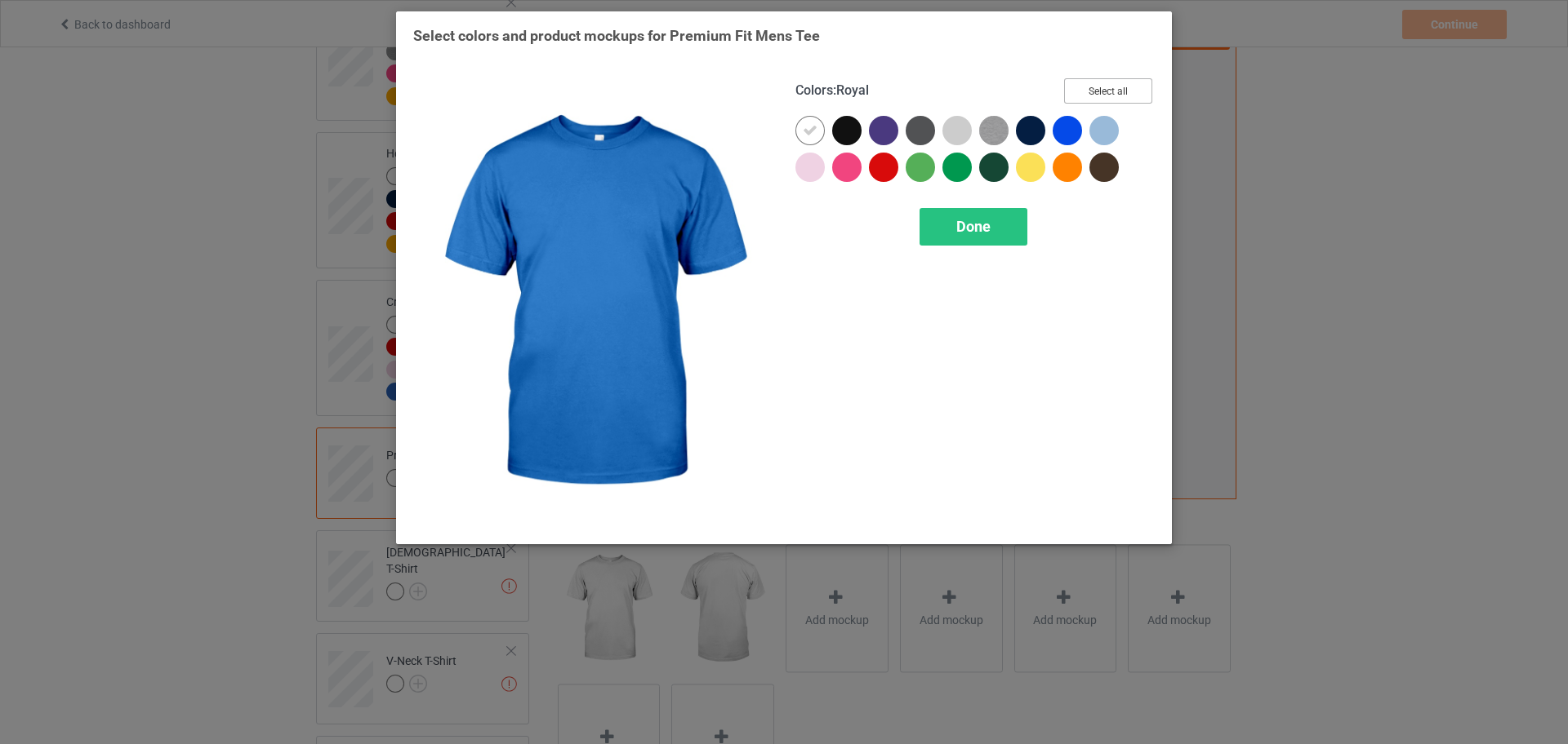
click at [1092, 95] on button "Select all" at bounding box center [1108, 91] width 88 height 25
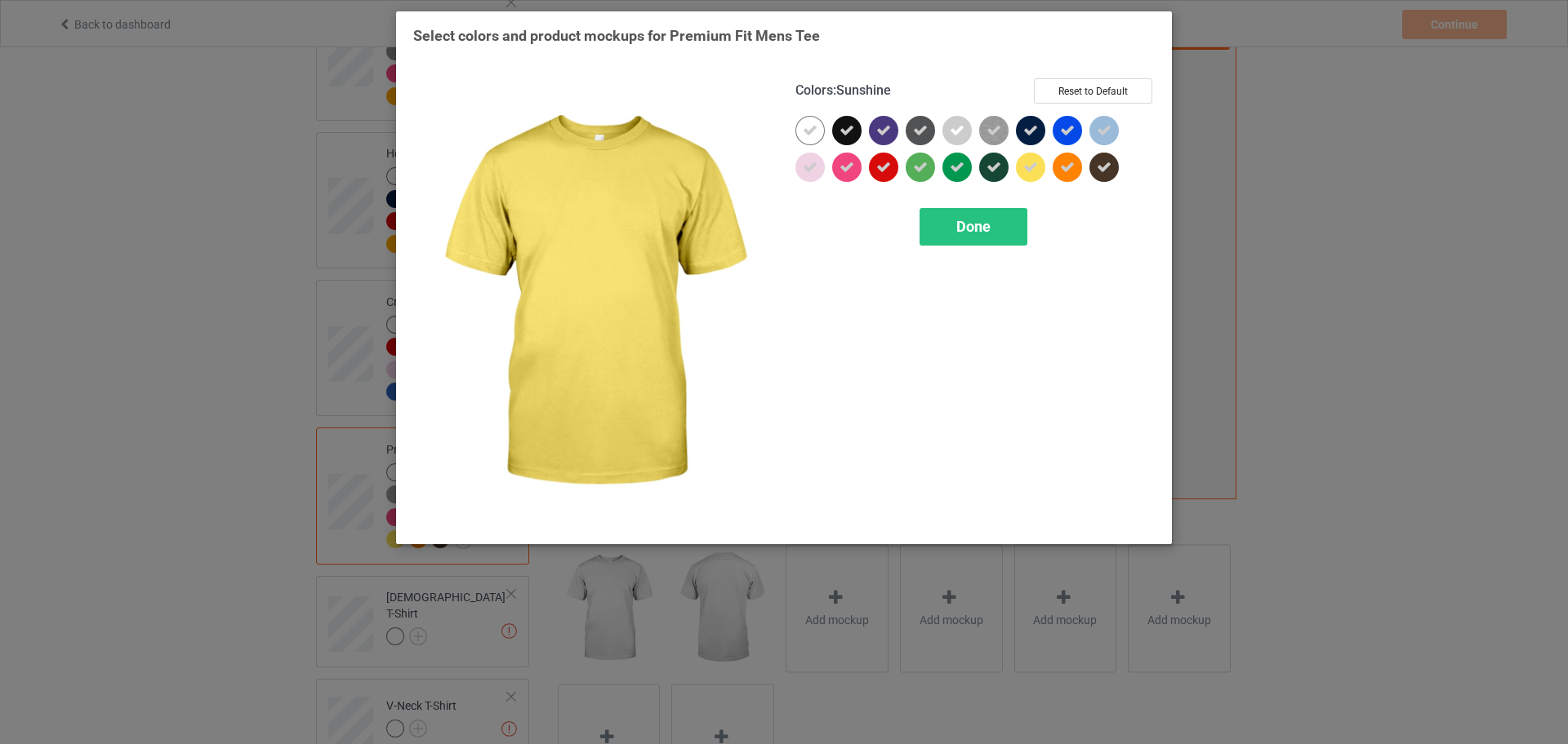
click at [977, 253] on div "Colors : Sunshine Reset to Default Done" at bounding box center [975, 302] width 382 height 471
click at [985, 223] on span "Done" at bounding box center [973, 225] width 34 height 17
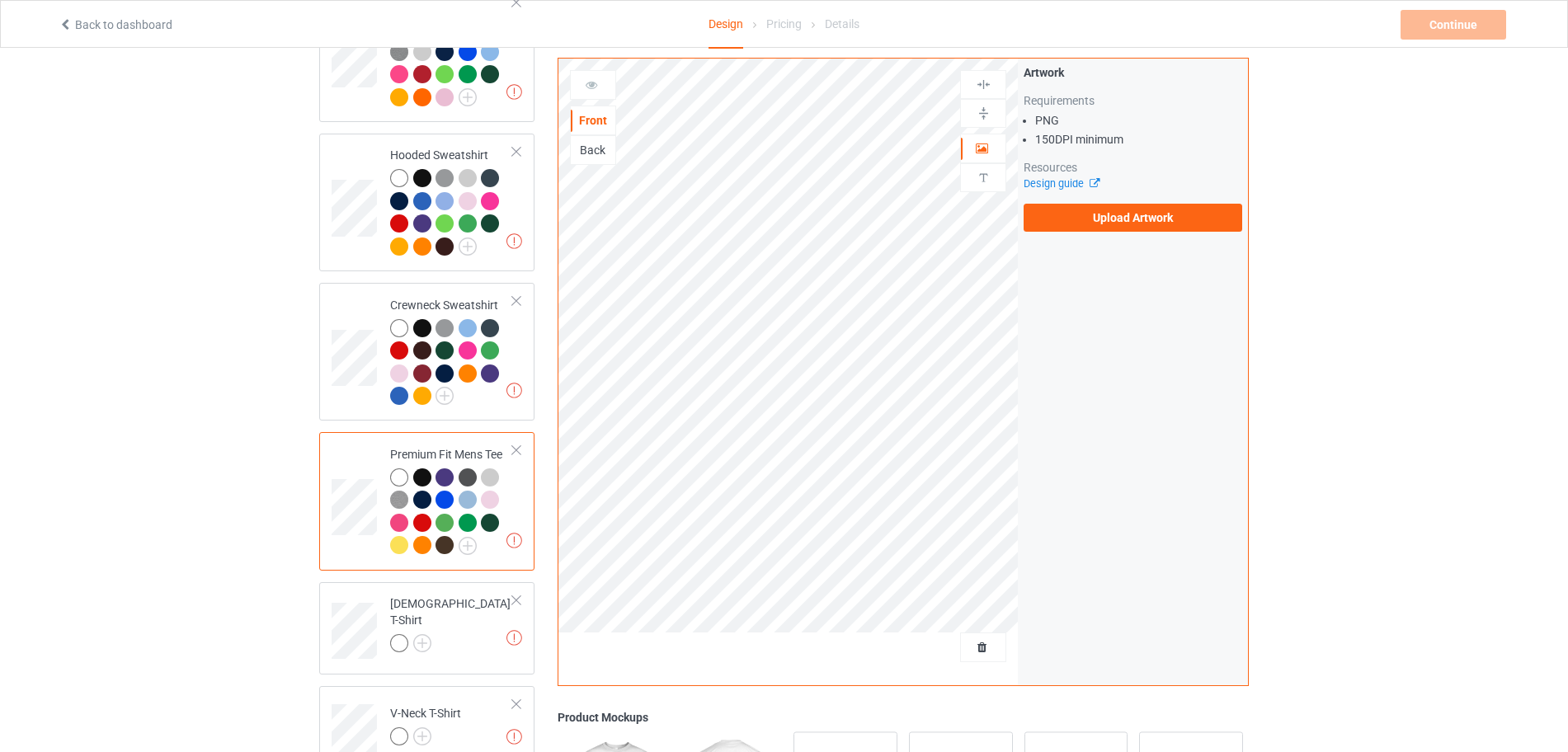
scroll to position [515, 0]
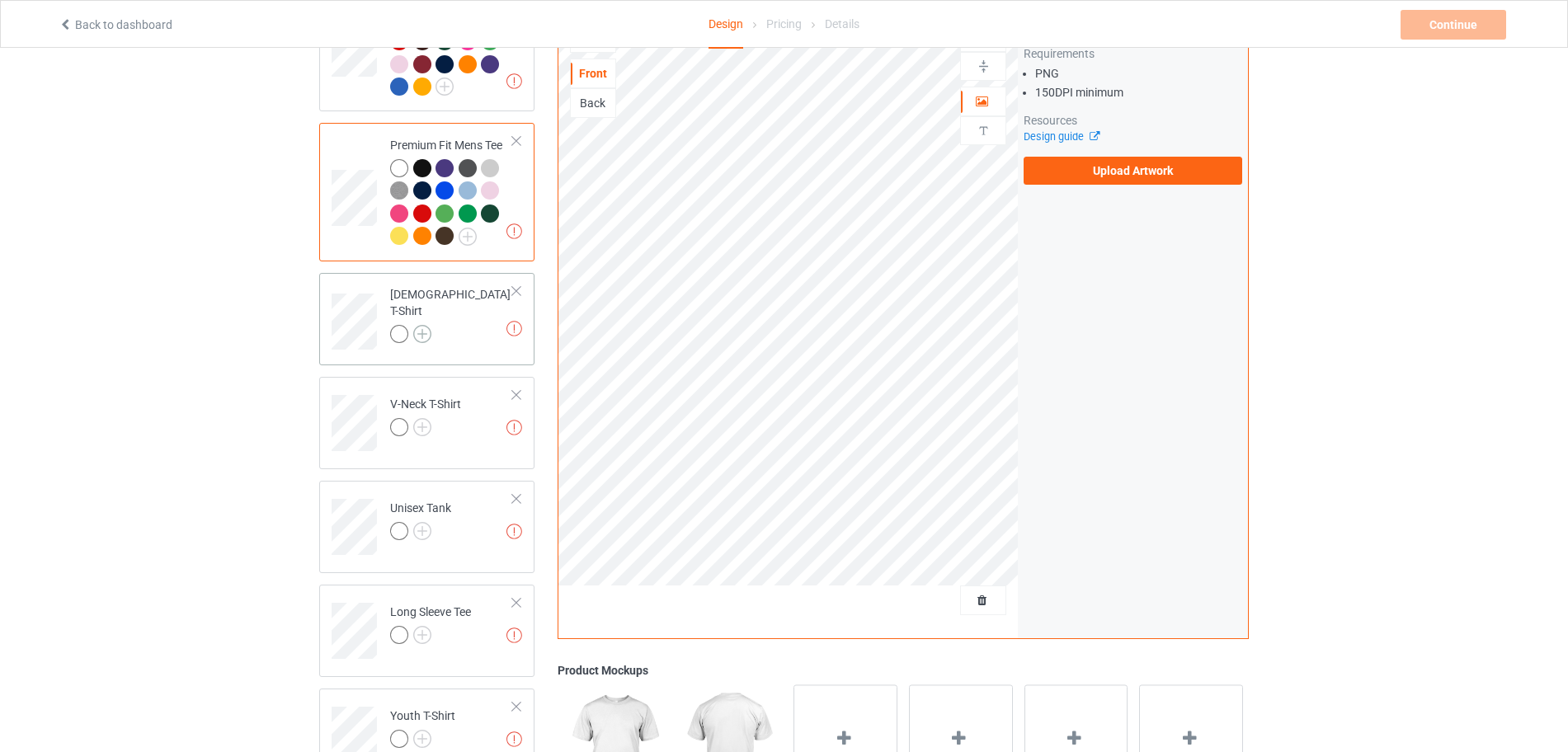
click at [426, 333] on img at bounding box center [422, 334] width 18 height 18
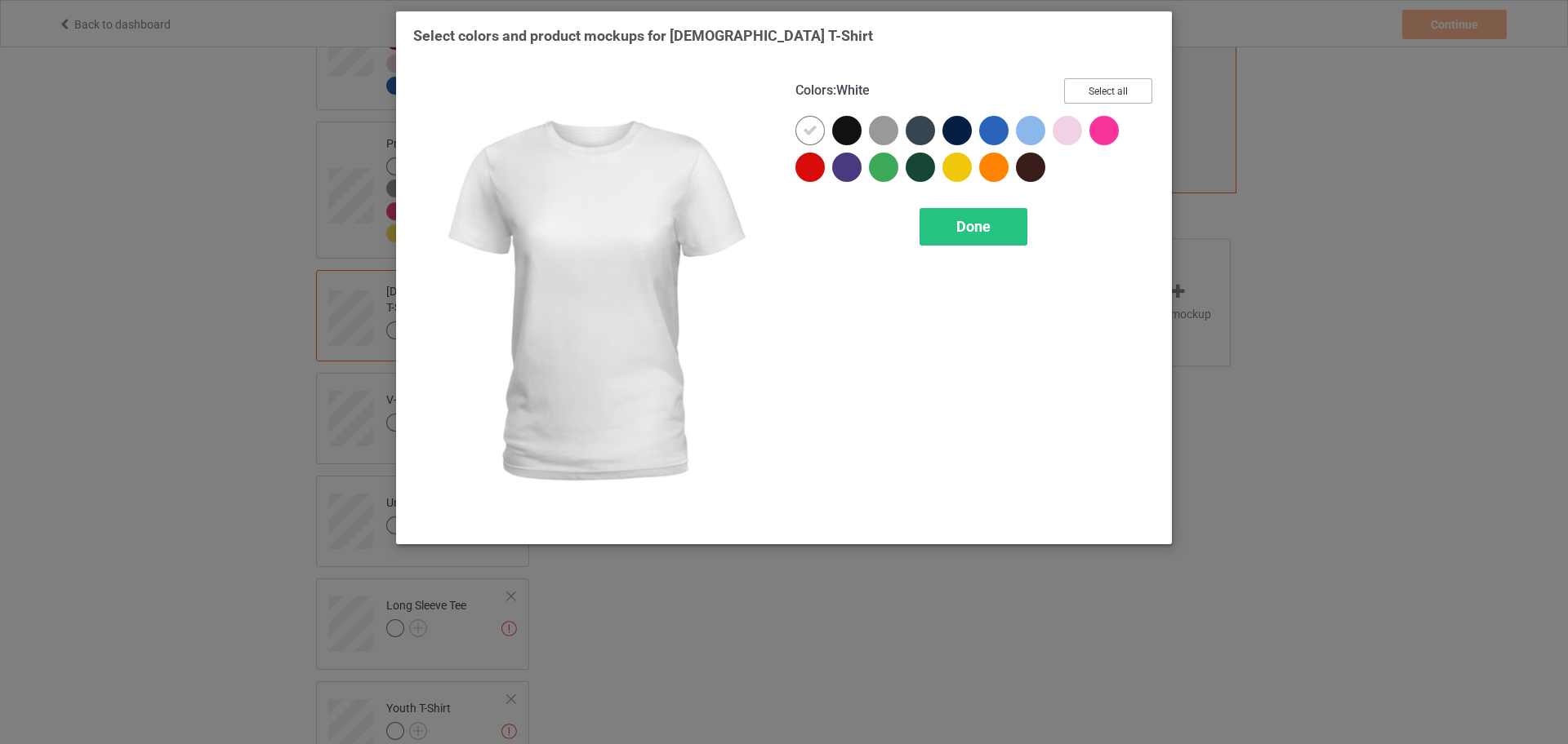
click at [1123, 88] on button "Select all" at bounding box center [1108, 91] width 88 height 25
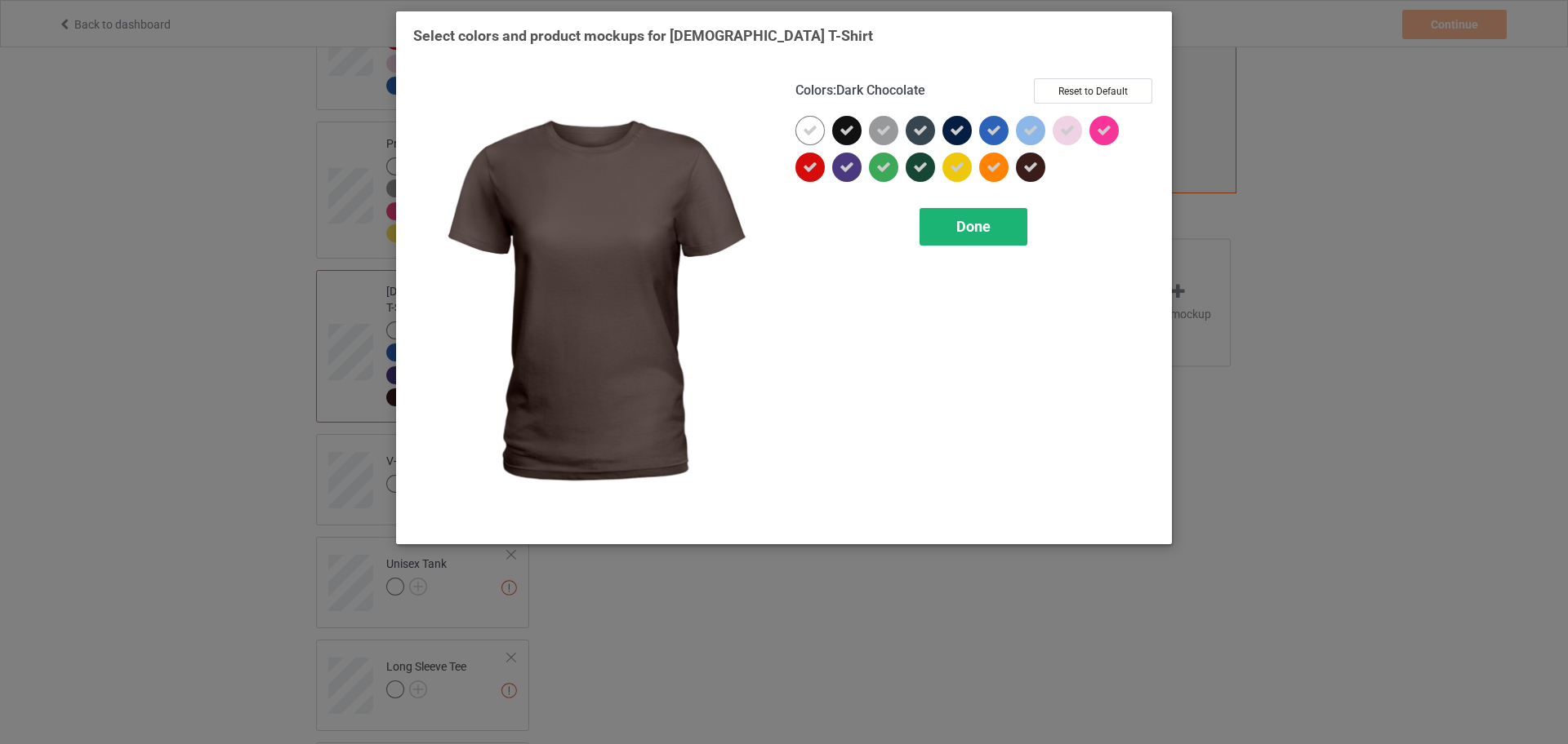
click at [988, 234] on span "Done" at bounding box center [973, 225] width 34 height 17
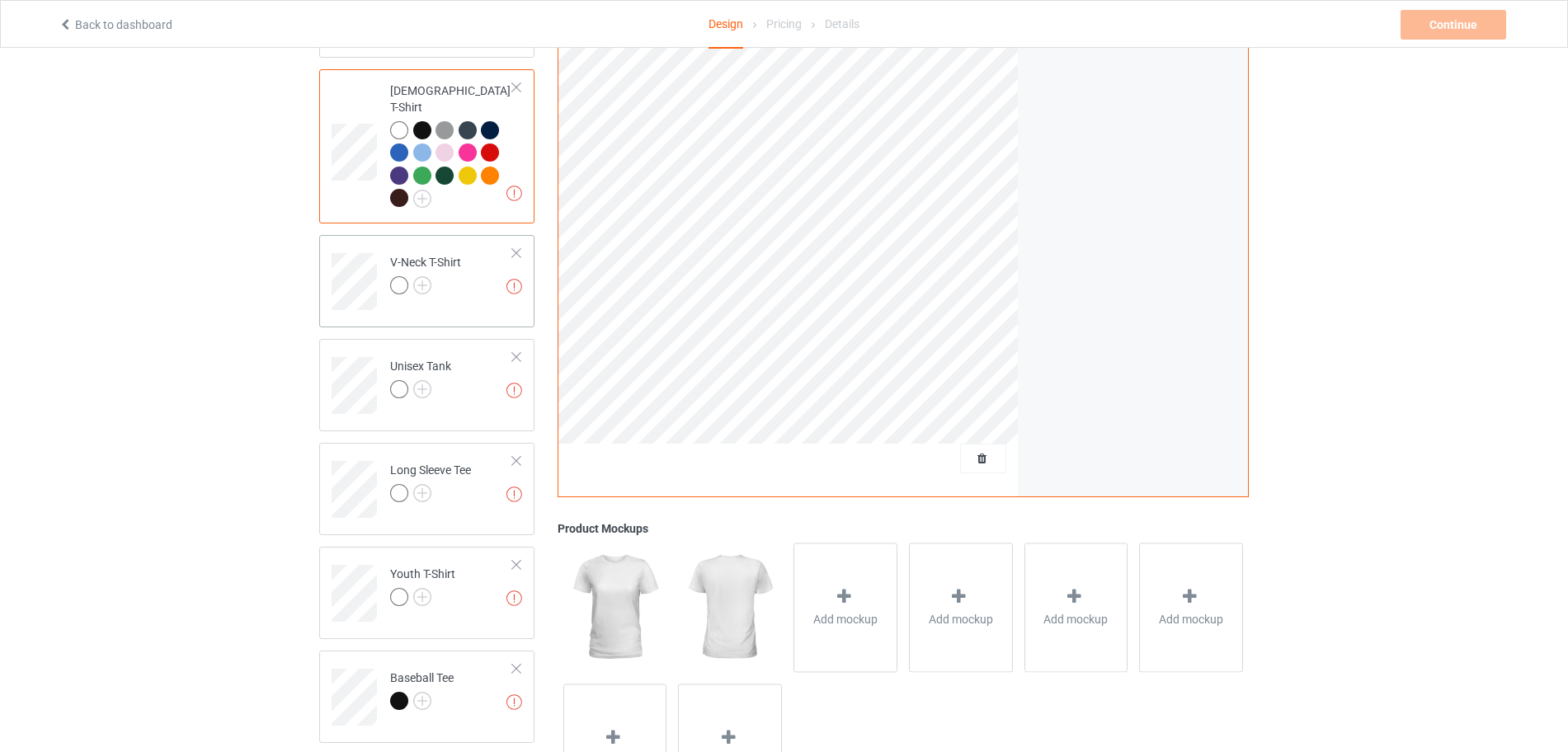
scroll to position [722, 0]
click at [425, 273] on img at bounding box center [422, 282] width 18 height 18
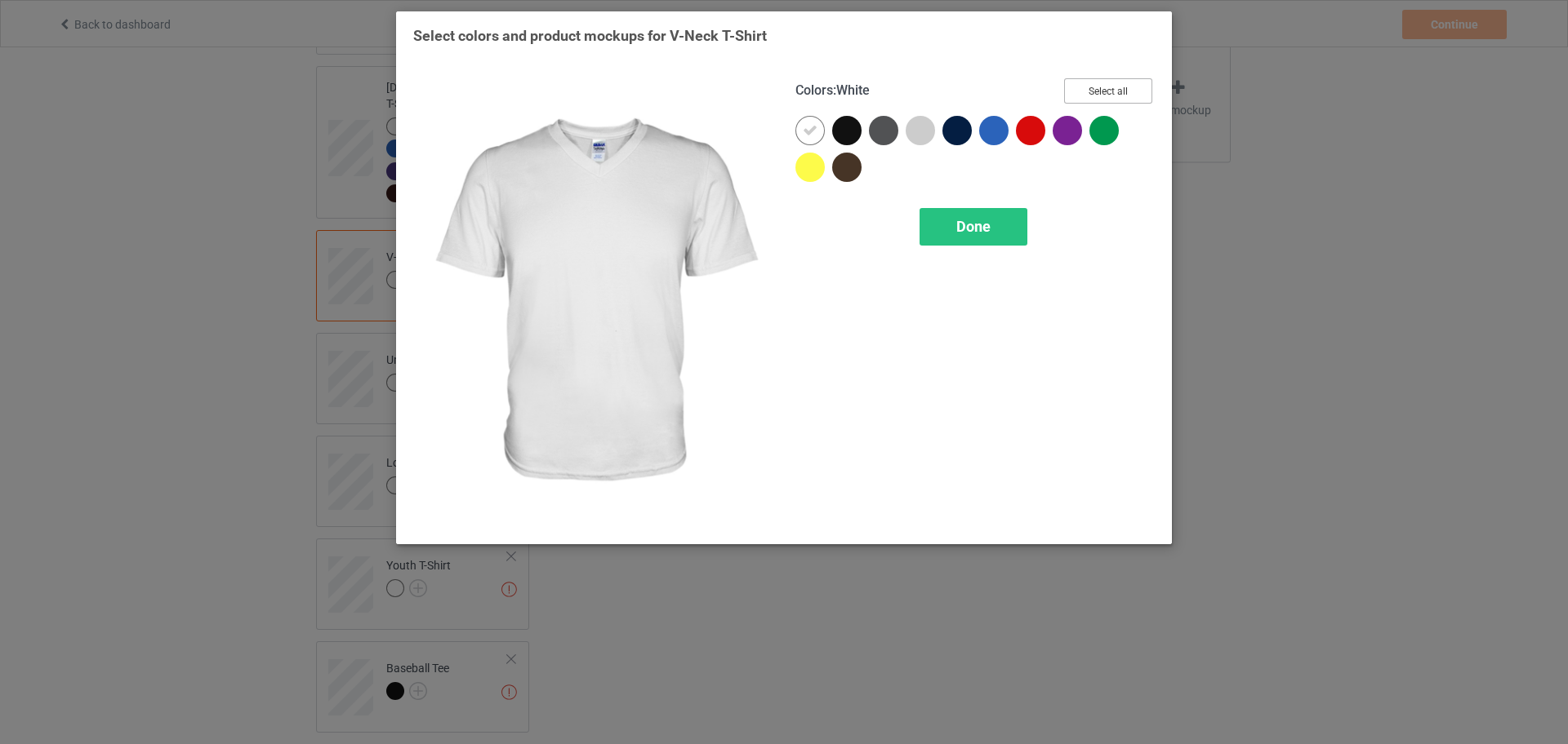
click at [1111, 99] on button "Select all" at bounding box center [1108, 91] width 88 height 25
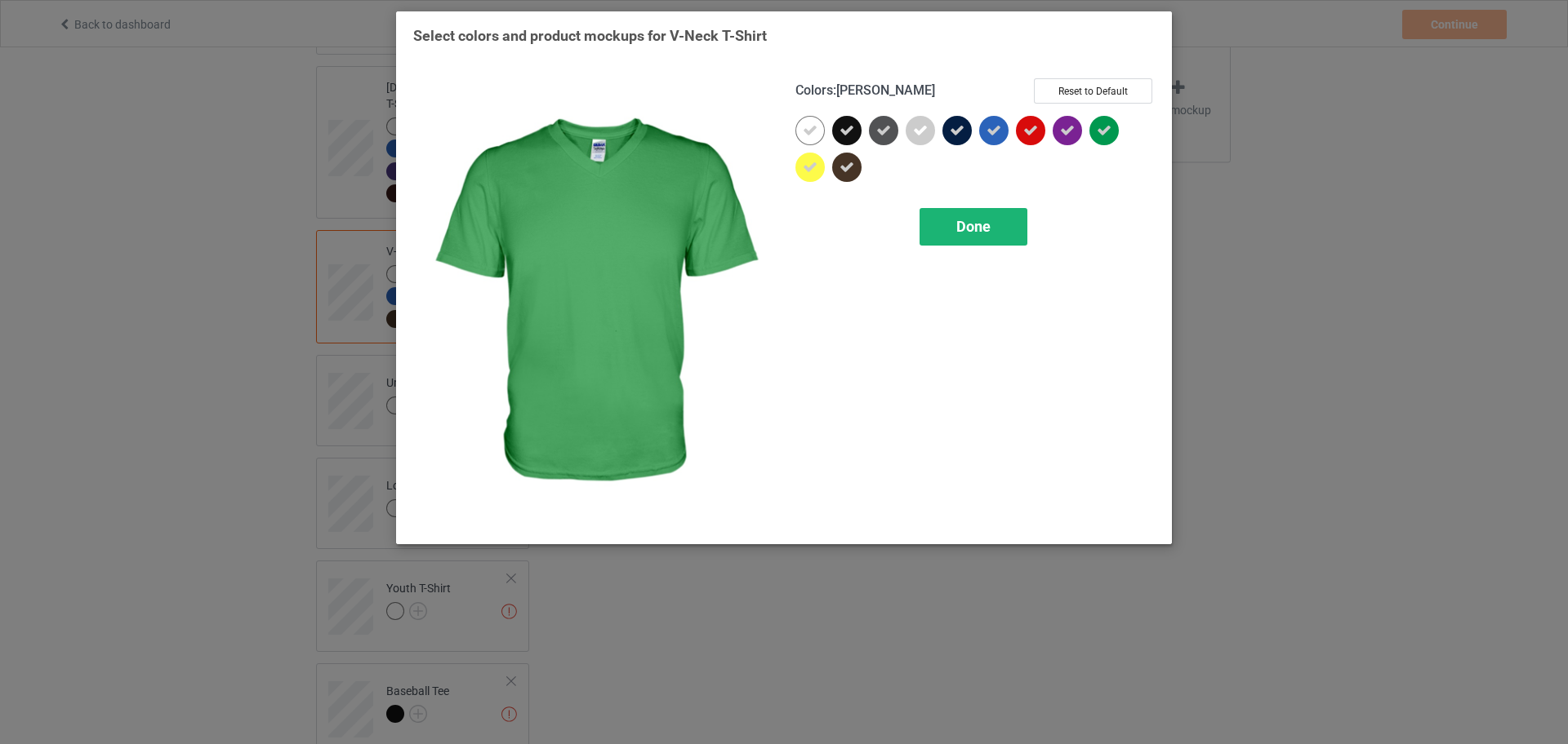
click at [984, 223] on span "Done" at bounding box center [973, 225] width 34 height 17
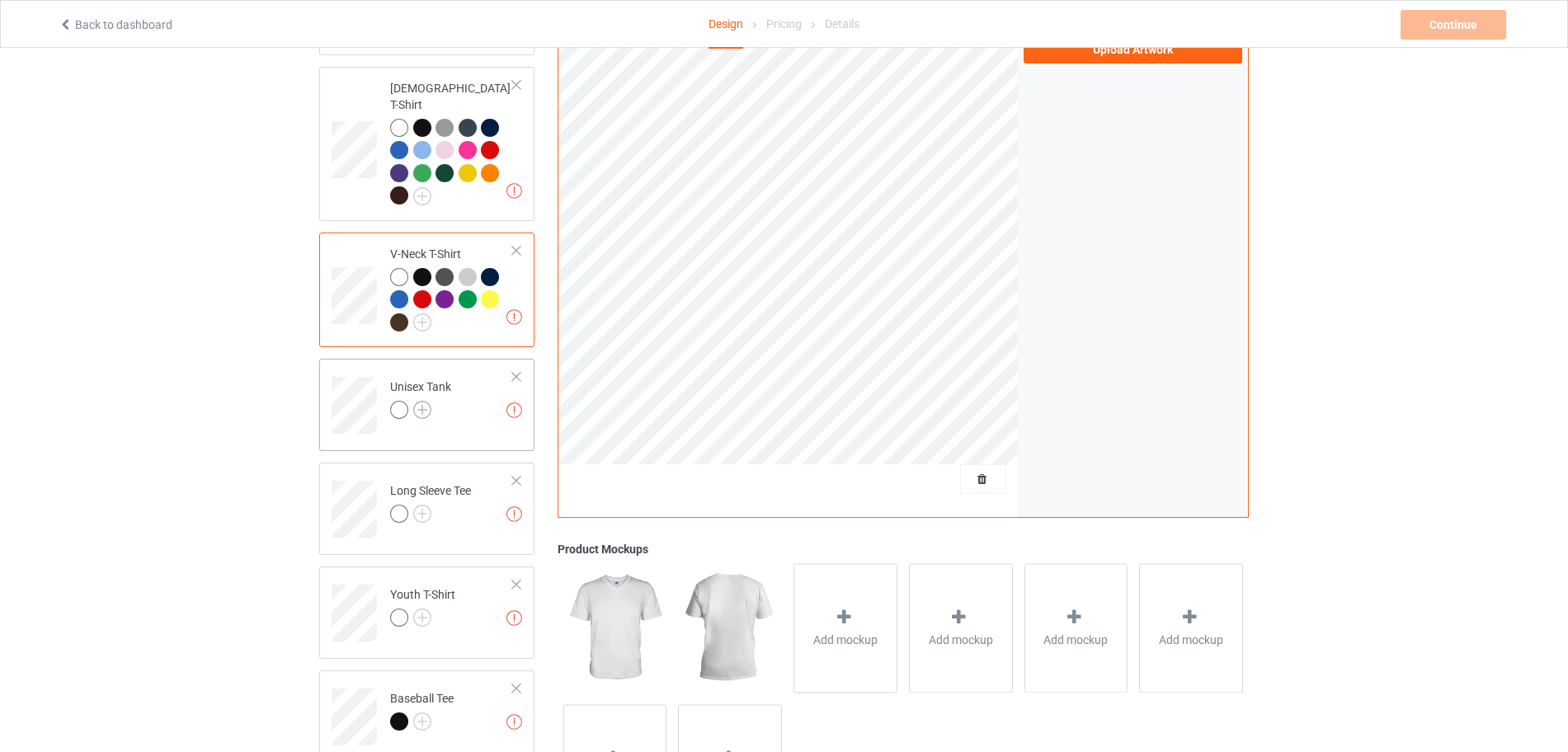
click at [430, 402] on img at bounding box center [422, 410] width 18 height 18
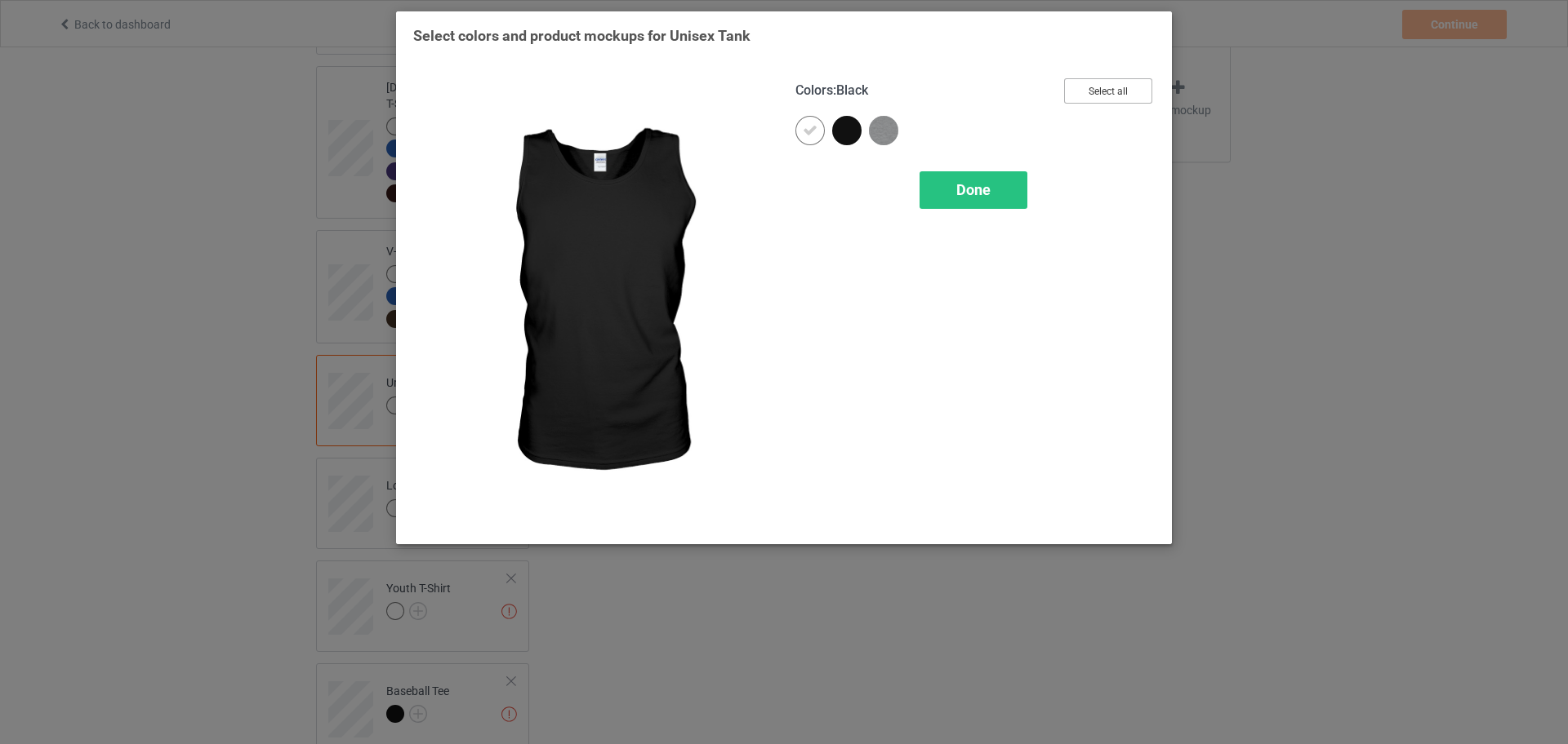
click at [1101, 86] on button "Select all" at bounding box center [1108, 91] width 88 height 25
click at [986, 198] on span "Done" at bounding box center [973, 189] width 34 height 17
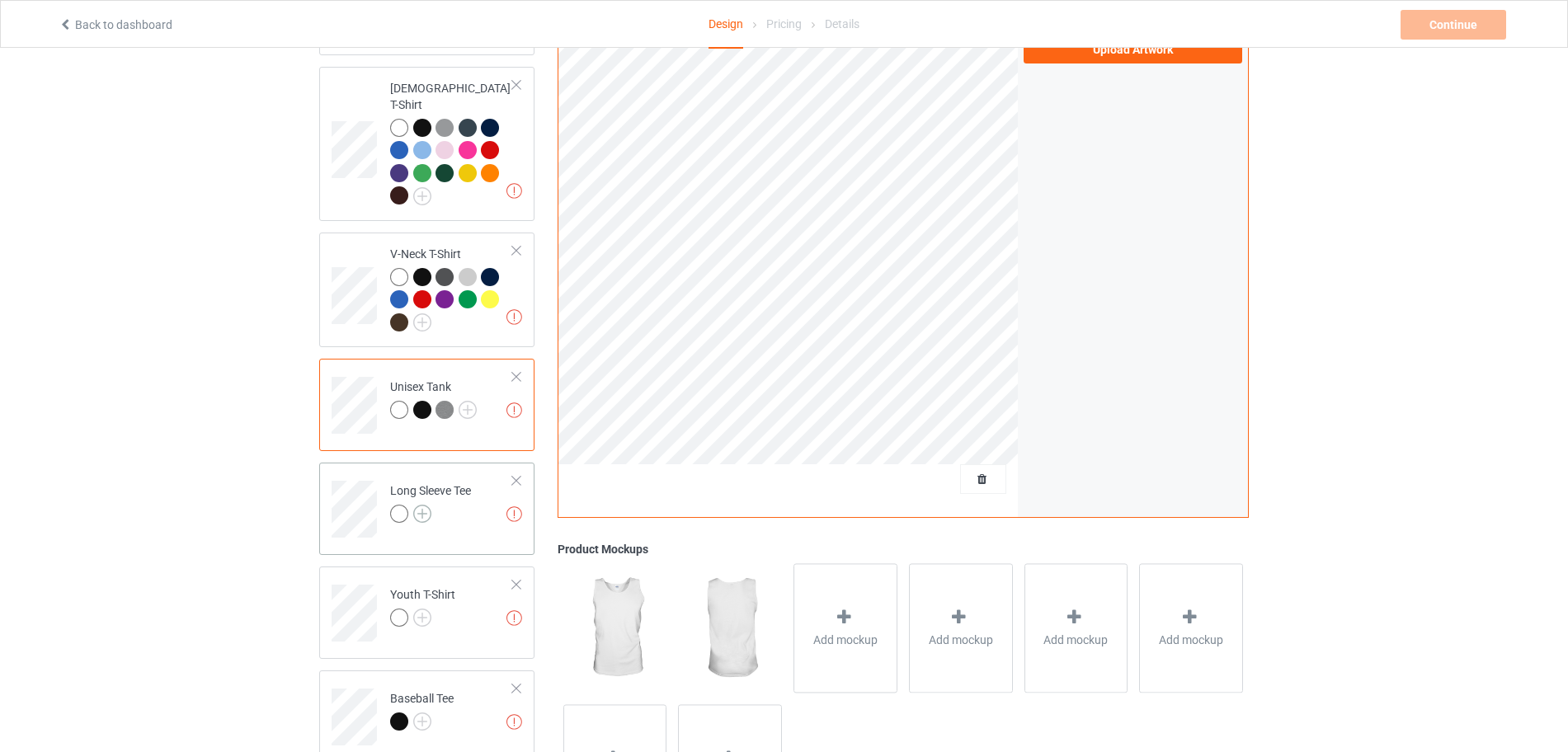
click at [431, 505] on img at bounding box center [422, 514] width 18 height 18
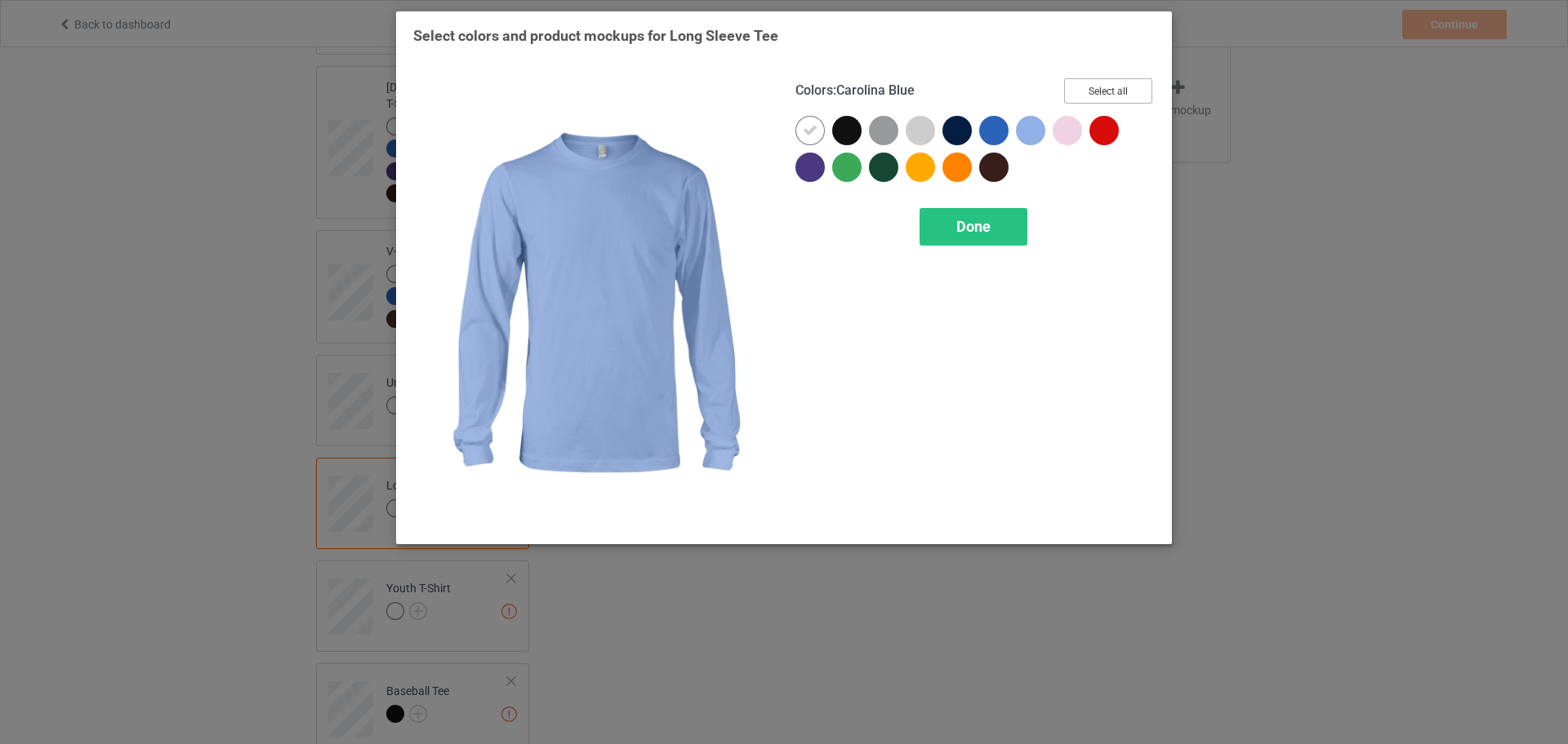
click at [1082, 90] on button "Select all" at bounding box center [1108, 91] width 88 height 25
click at [980, 228] on span "Done" at bounding box center [973, 225] width 34 height 17
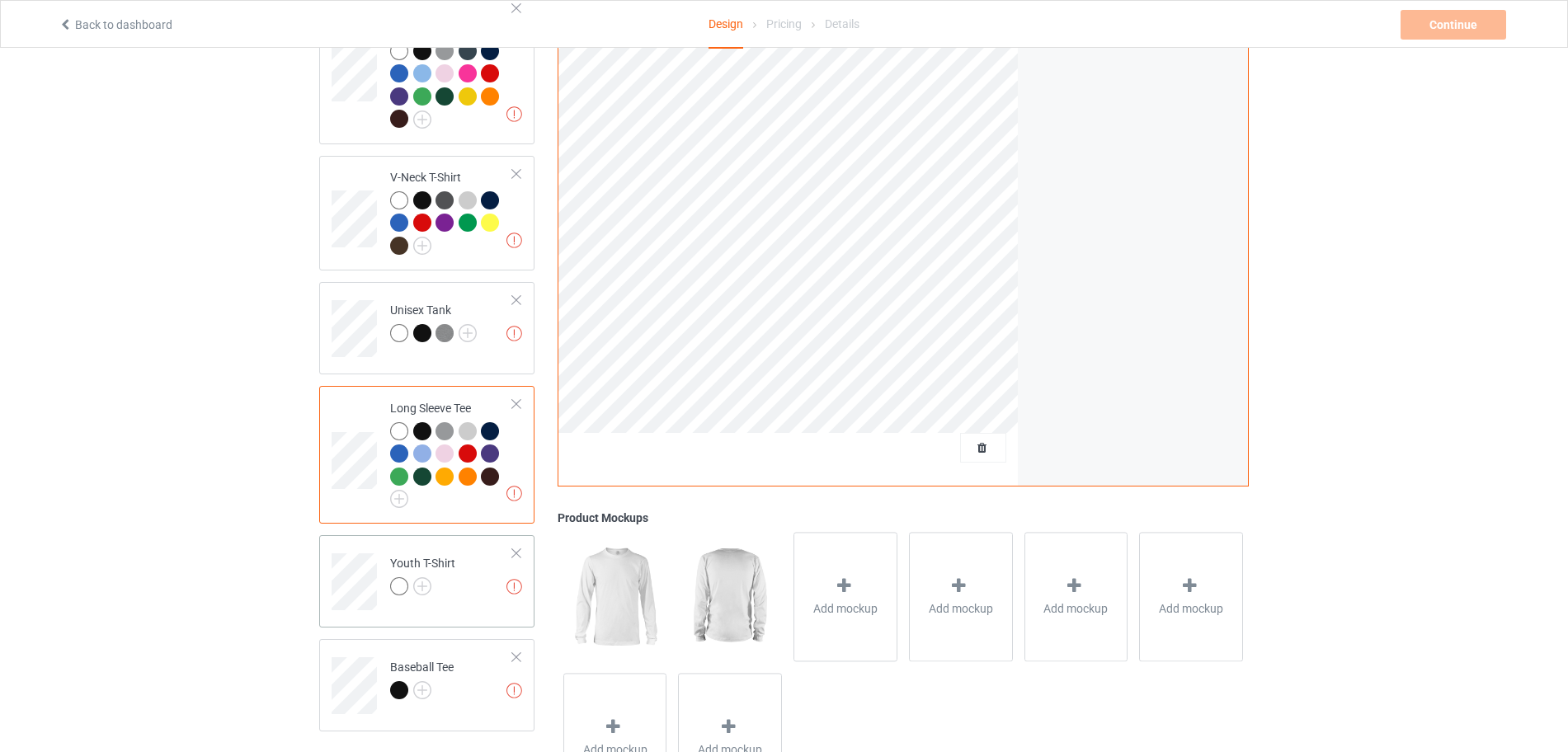
scroll to position [880, 0]
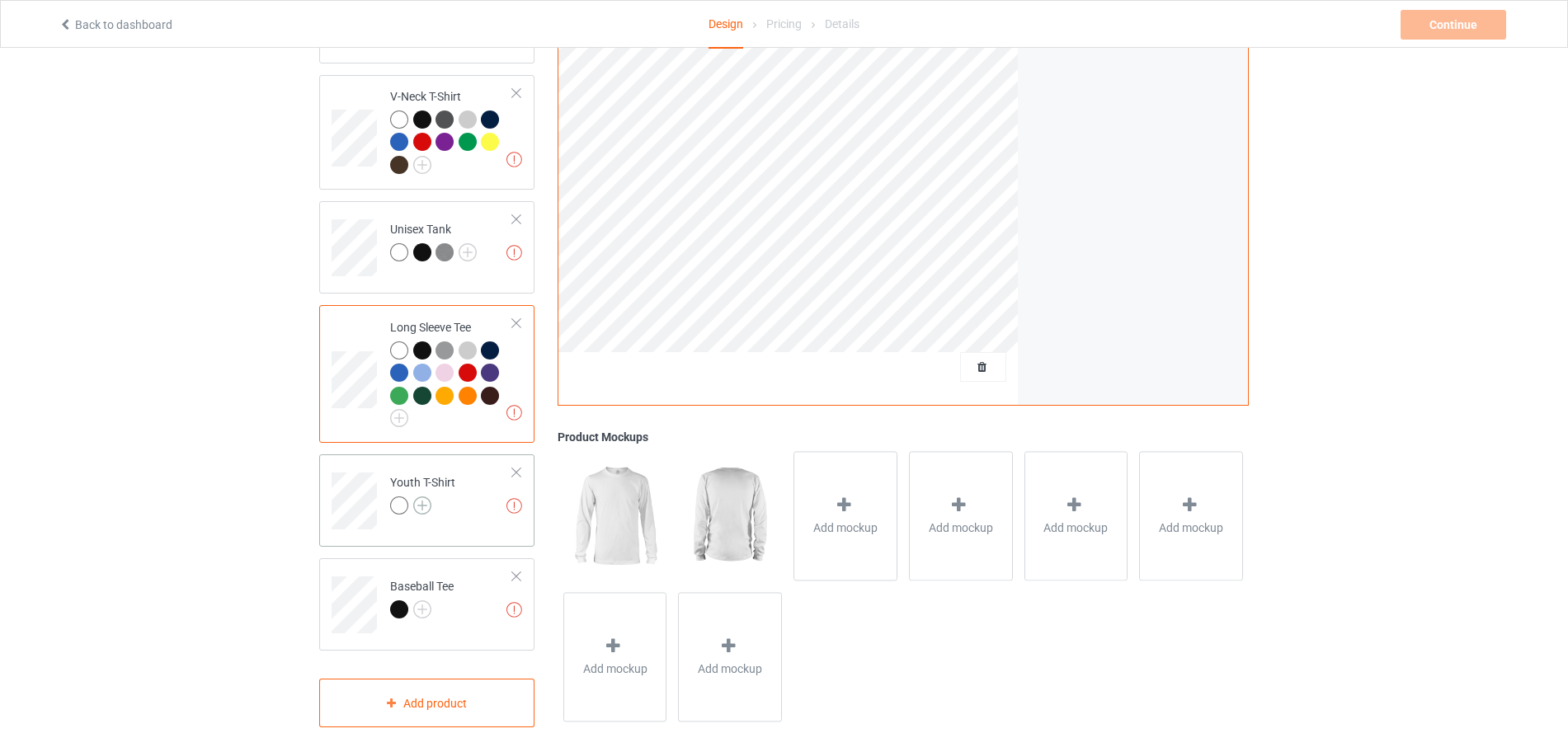
click at [424, 496] on img at bounding box center [422, 505] width 18 height 18
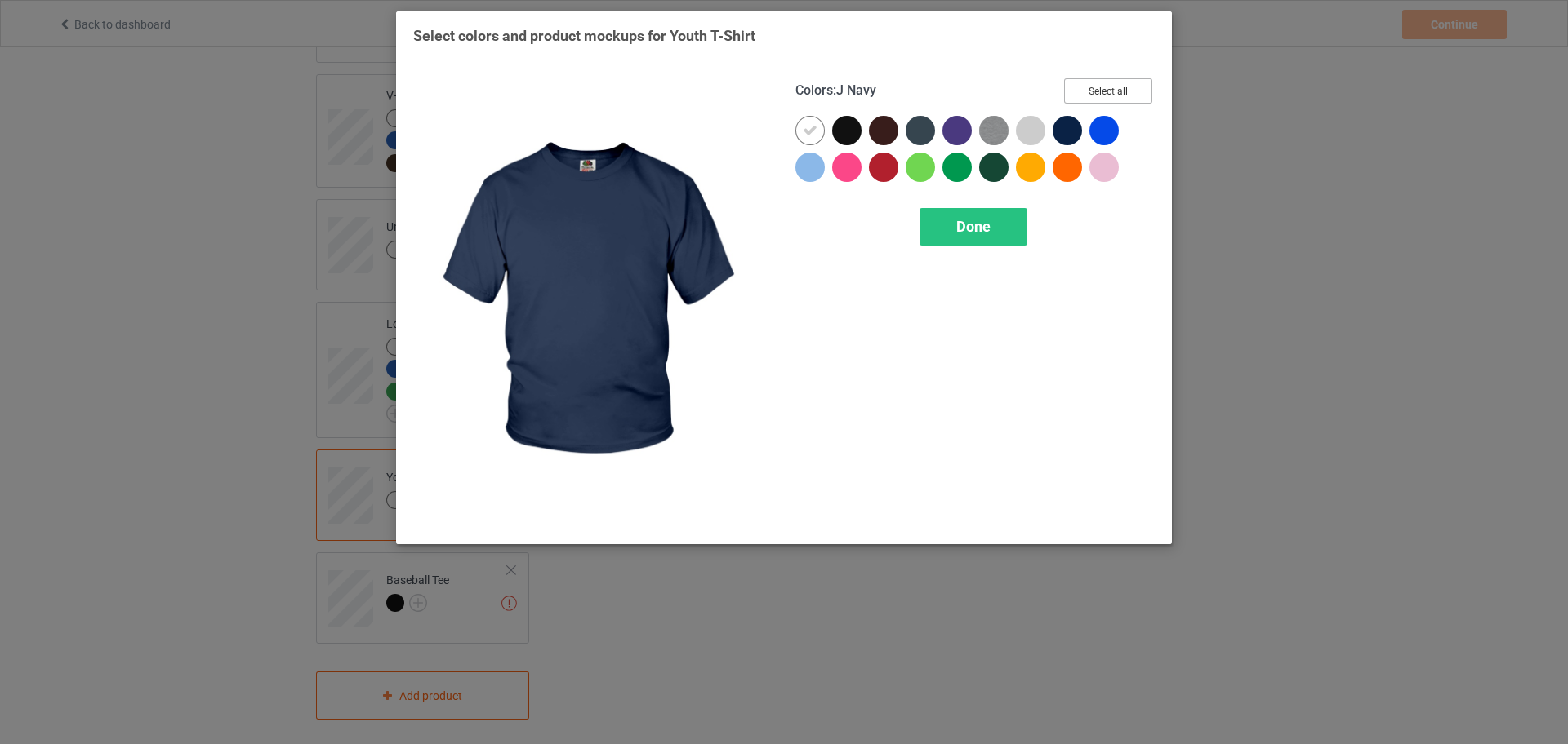
click at [1108, 95] on button "Select all" at bounding box center [1108, 91] width 88 height 25
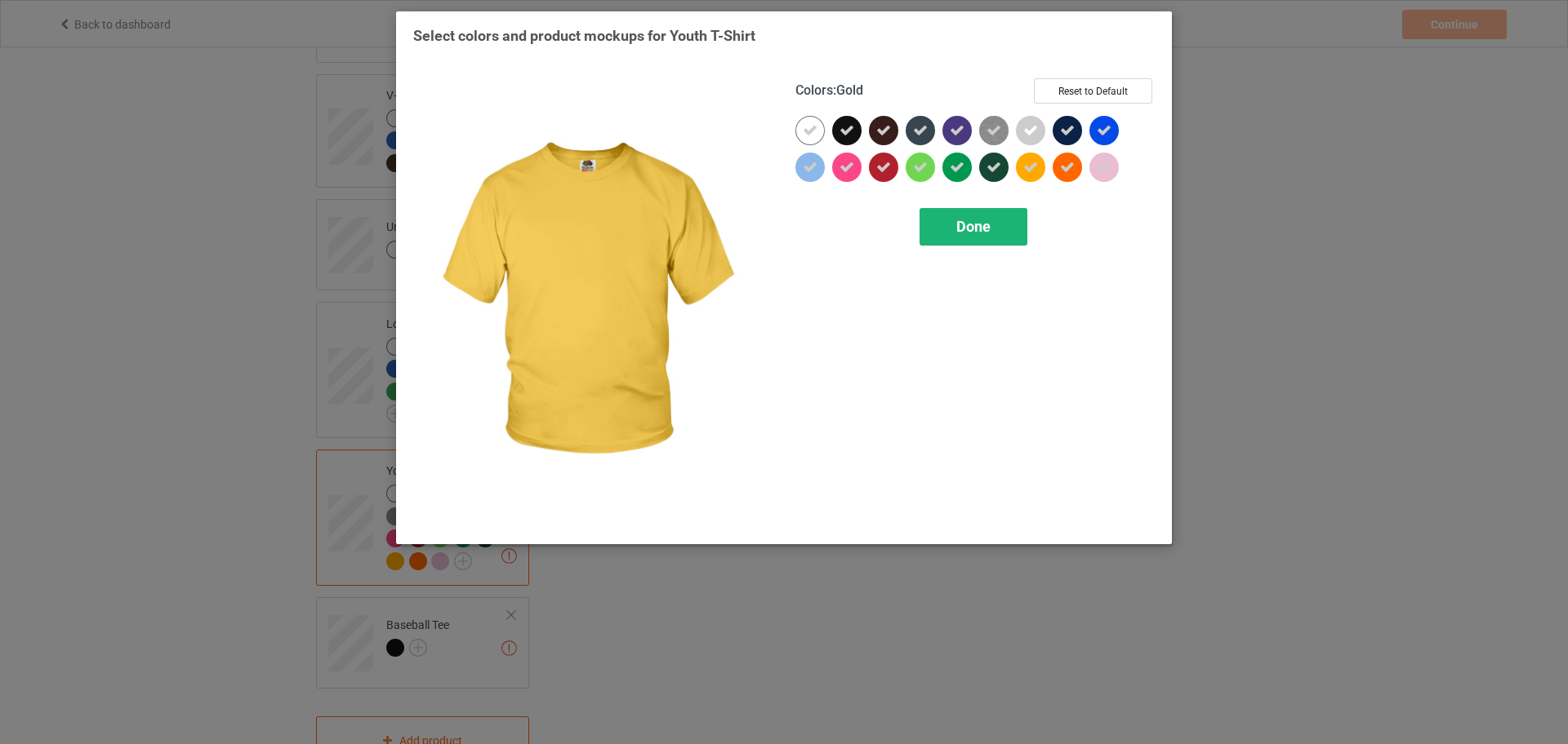
click at [971, 228] on span "Done" at bounding box center [973, 225] width 34 height 17
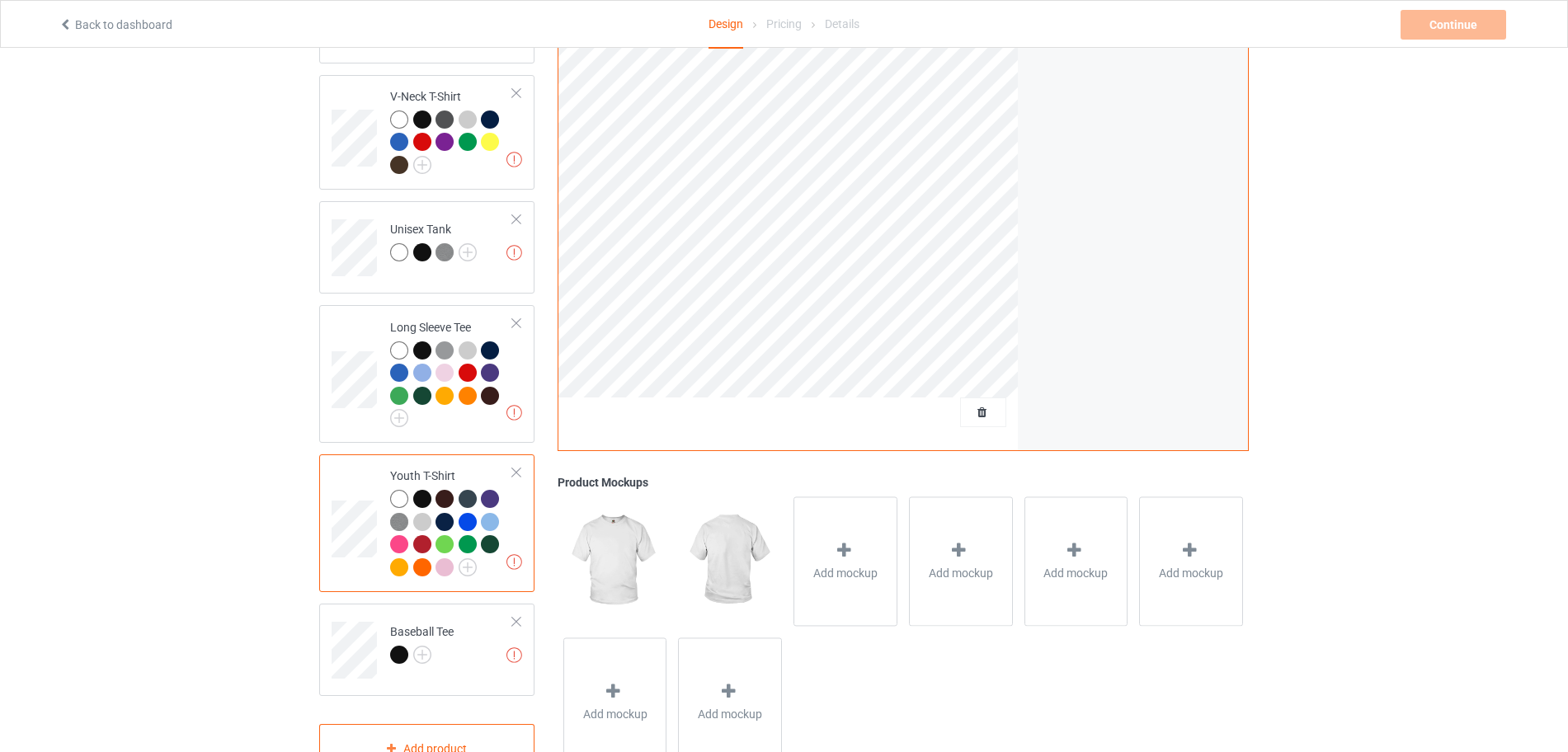
scroll to position [925, 0]
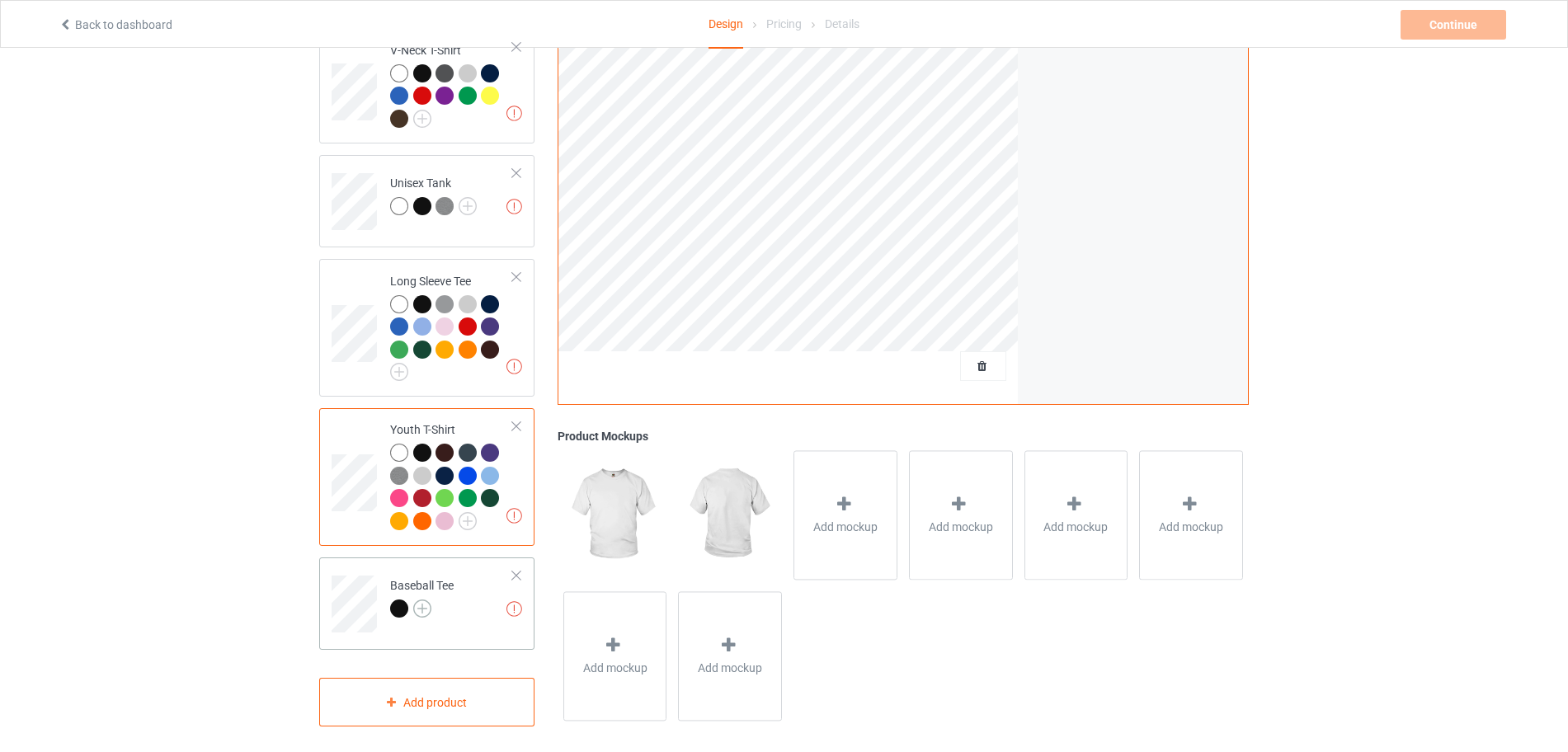
click at [419, 600] on img at bounding box center [422, 608] width 18 height 18
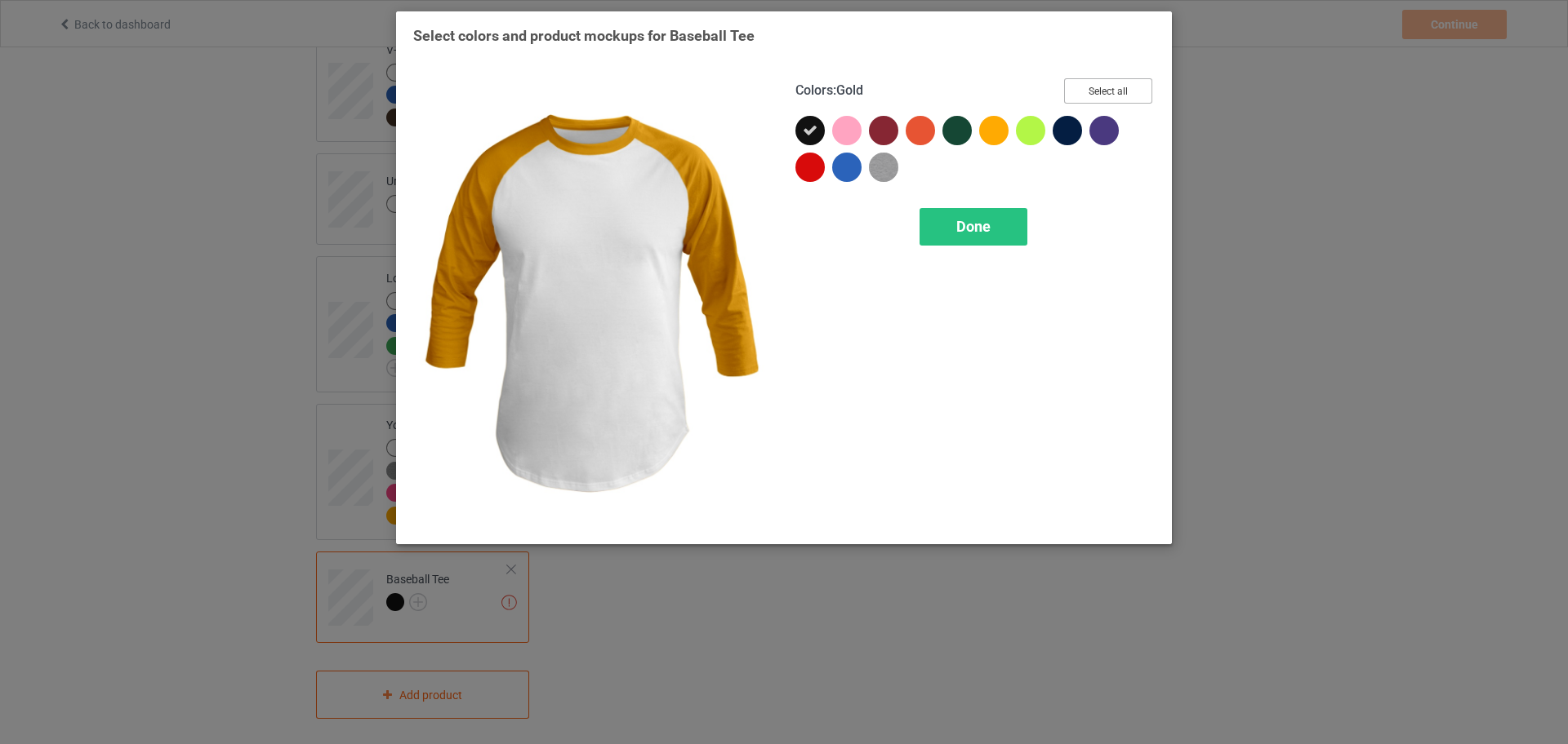
click at [1101, 78] on button "Select all" at bounding box center [1108, 91] width 88 height 25
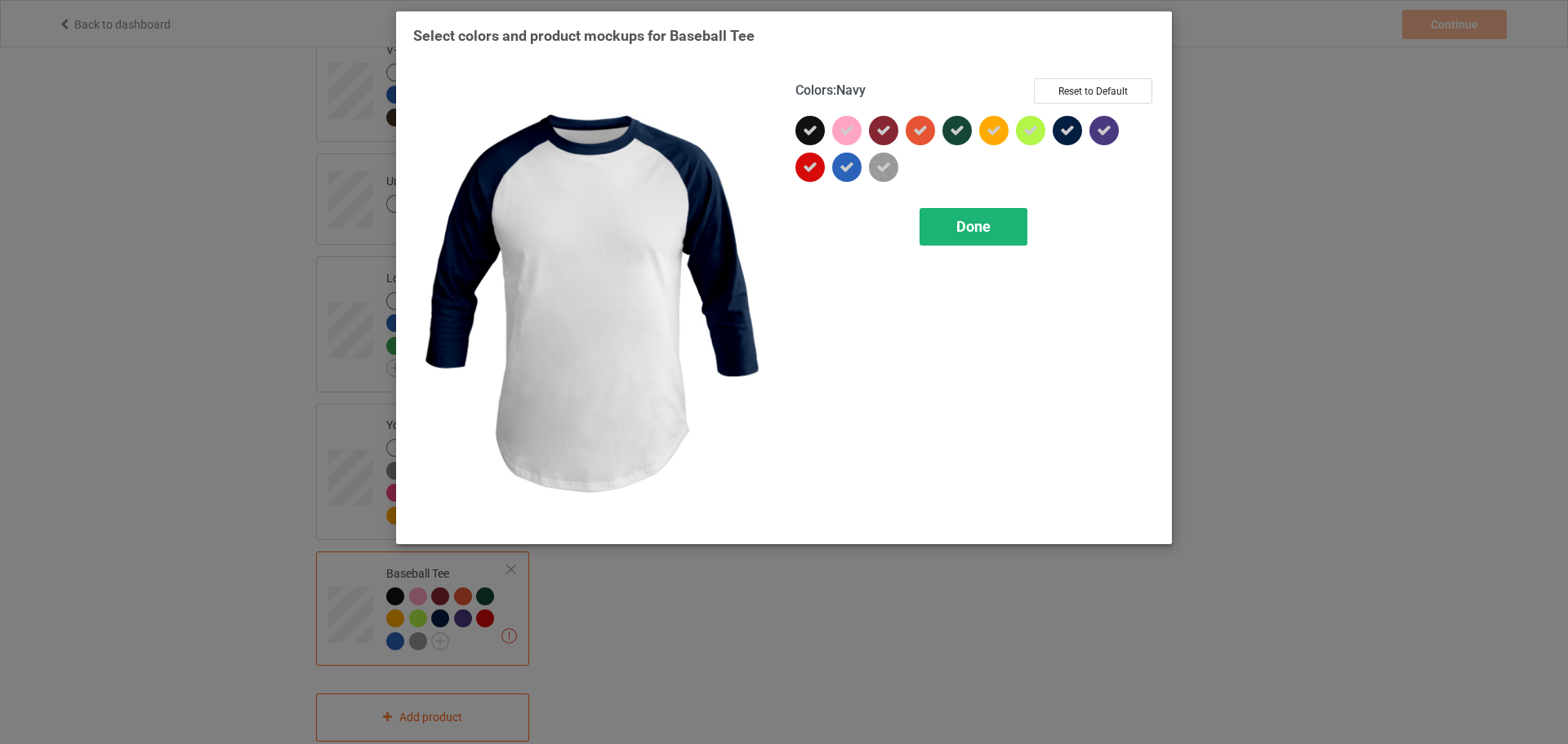
click at [979, 226] on span "Done" at bounding box center [973, 225] width 34 height 17
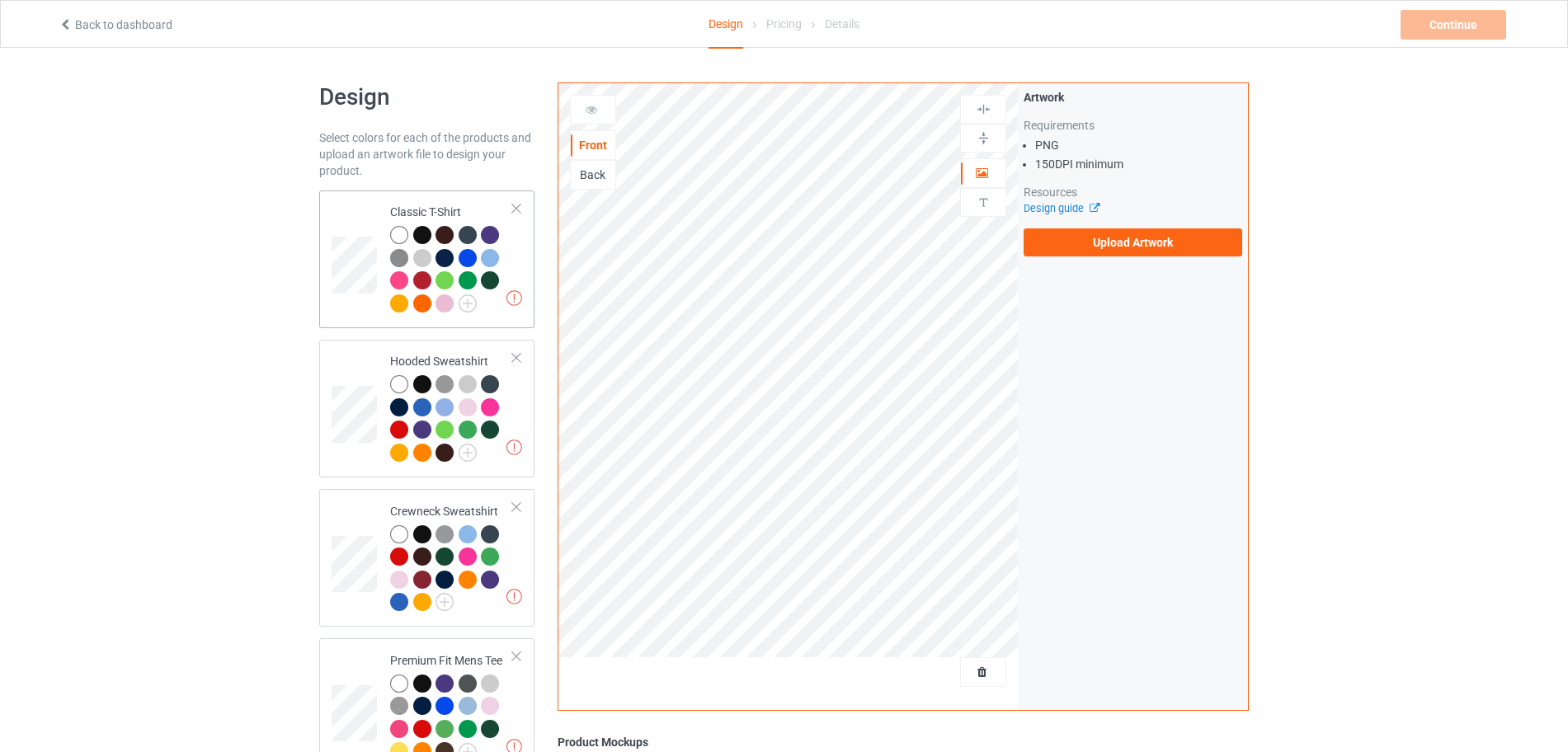
click at [514, 273] on td "Missing artworks Classic T-Shirt" at bounding box center [452, 260] width 141 height 125
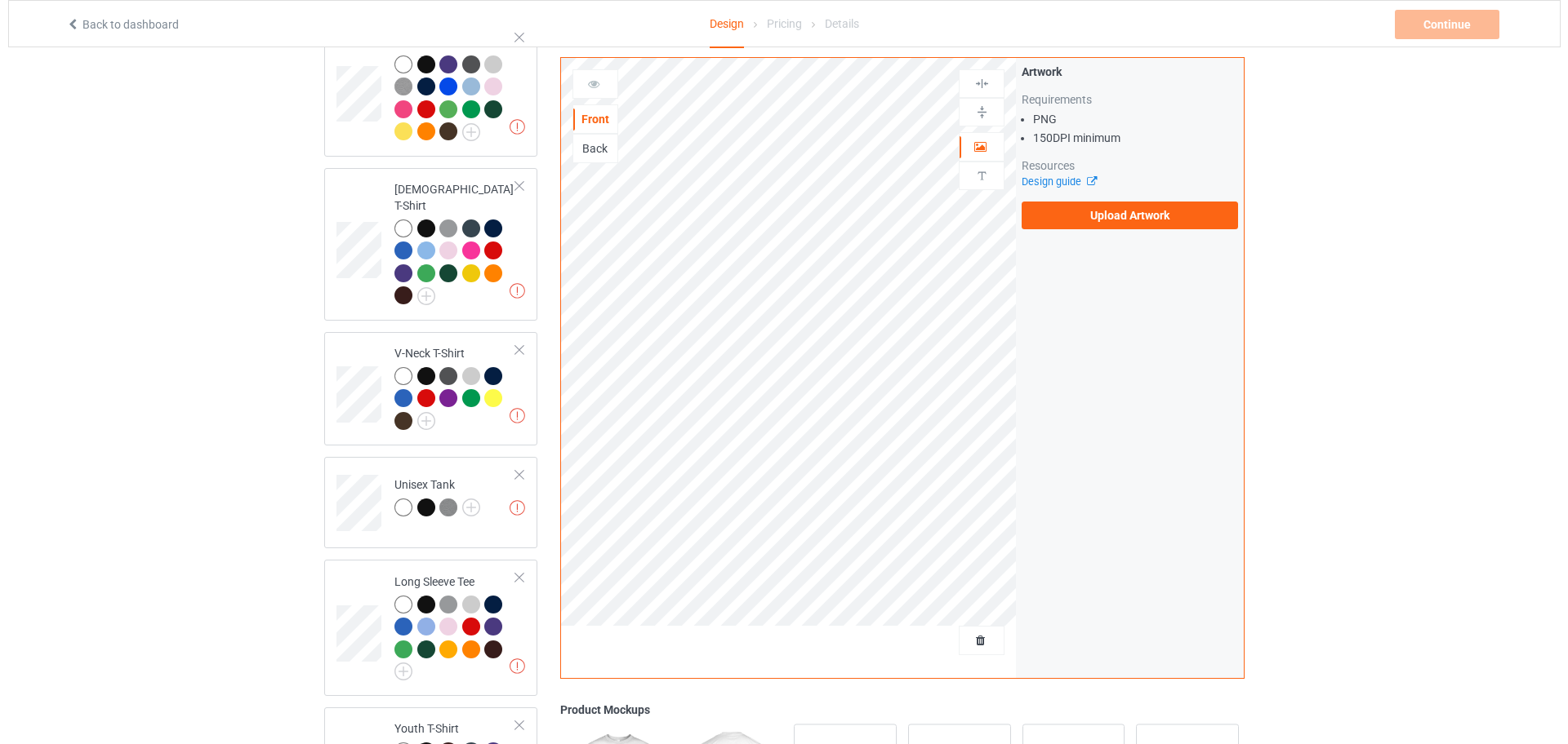
scroll to position [939, 0]
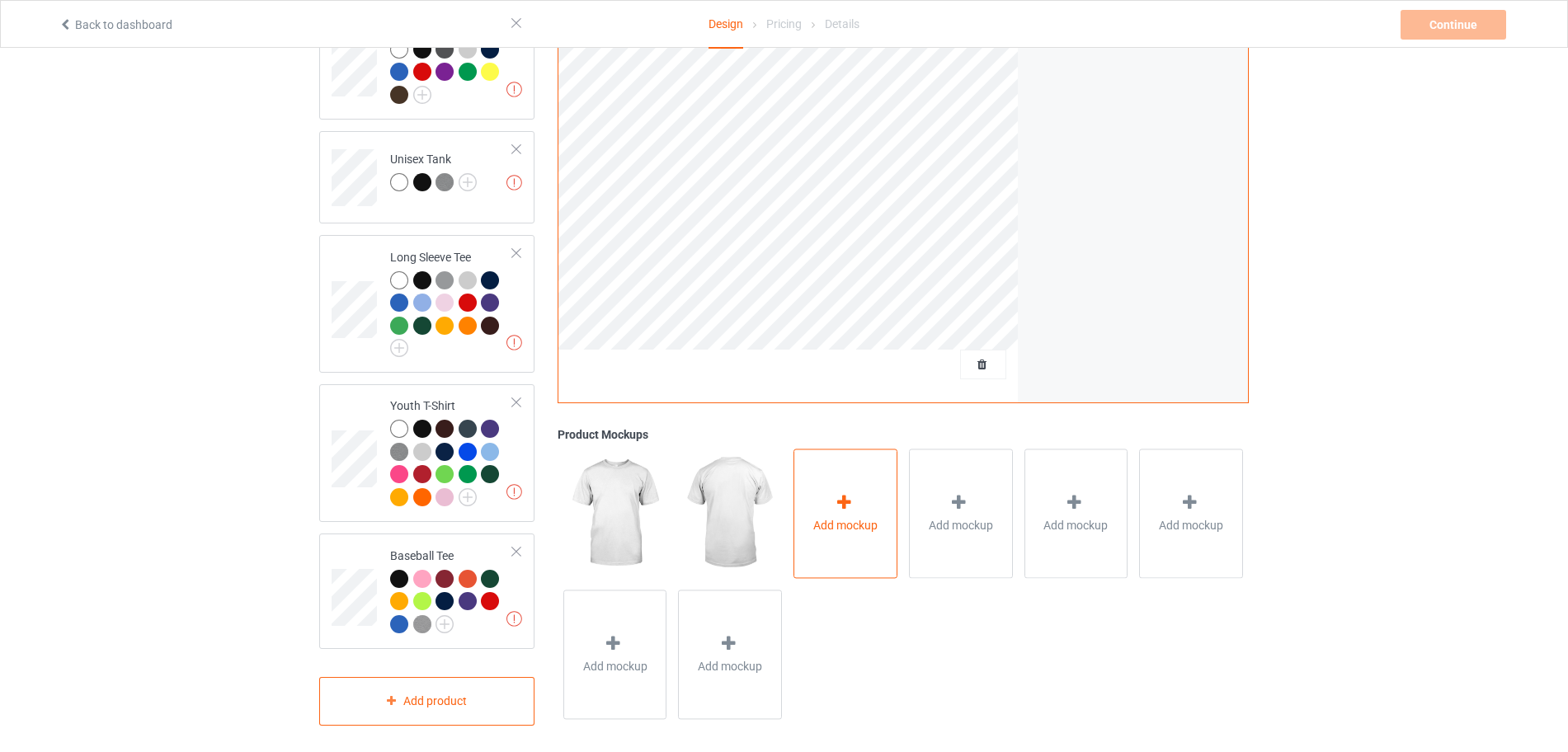
click at [815, 505] on div "Add mockup" at bounding box center [845, 514] width 104 height 130
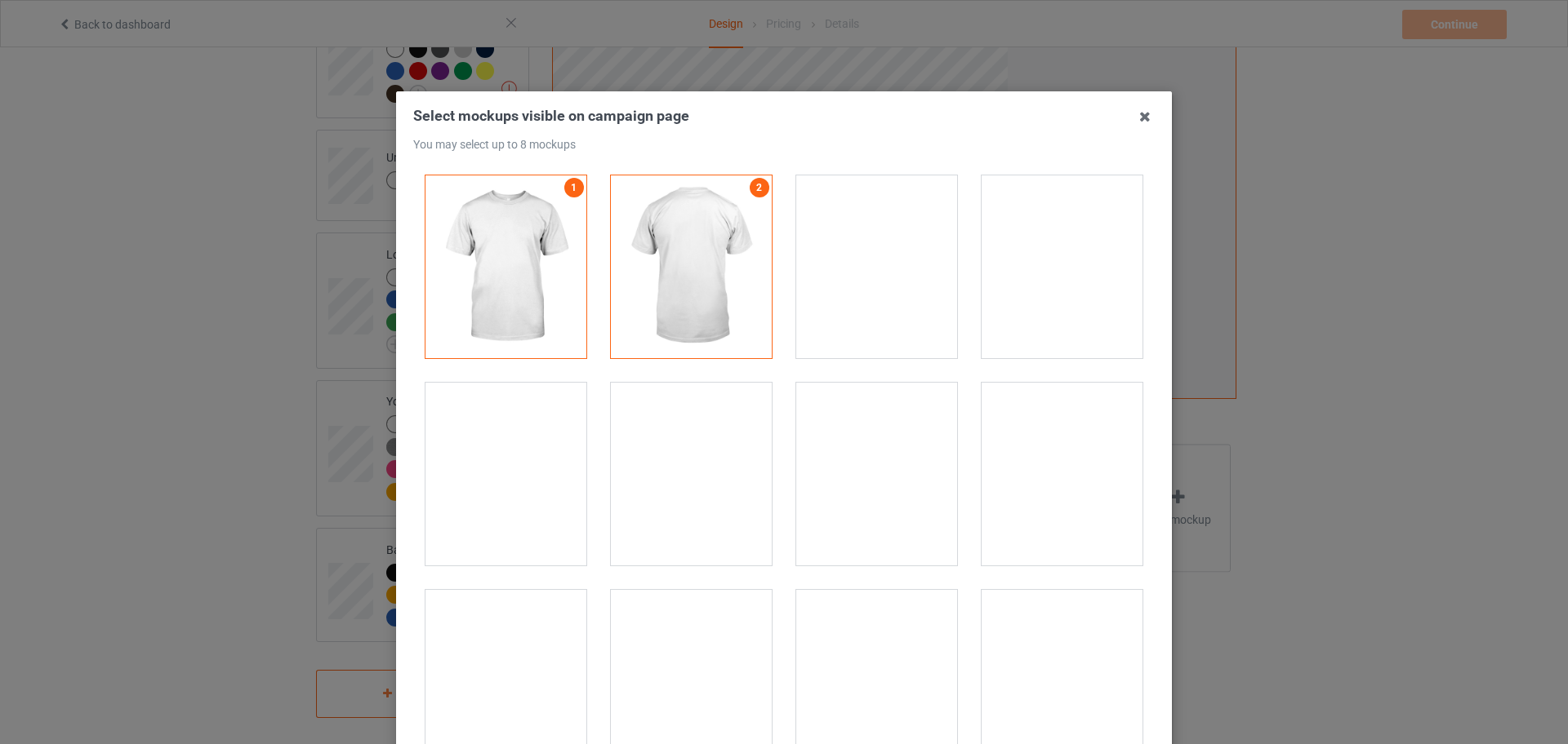
click at [859, 445] on div at bounding box center [877, 474] width 161 height 183
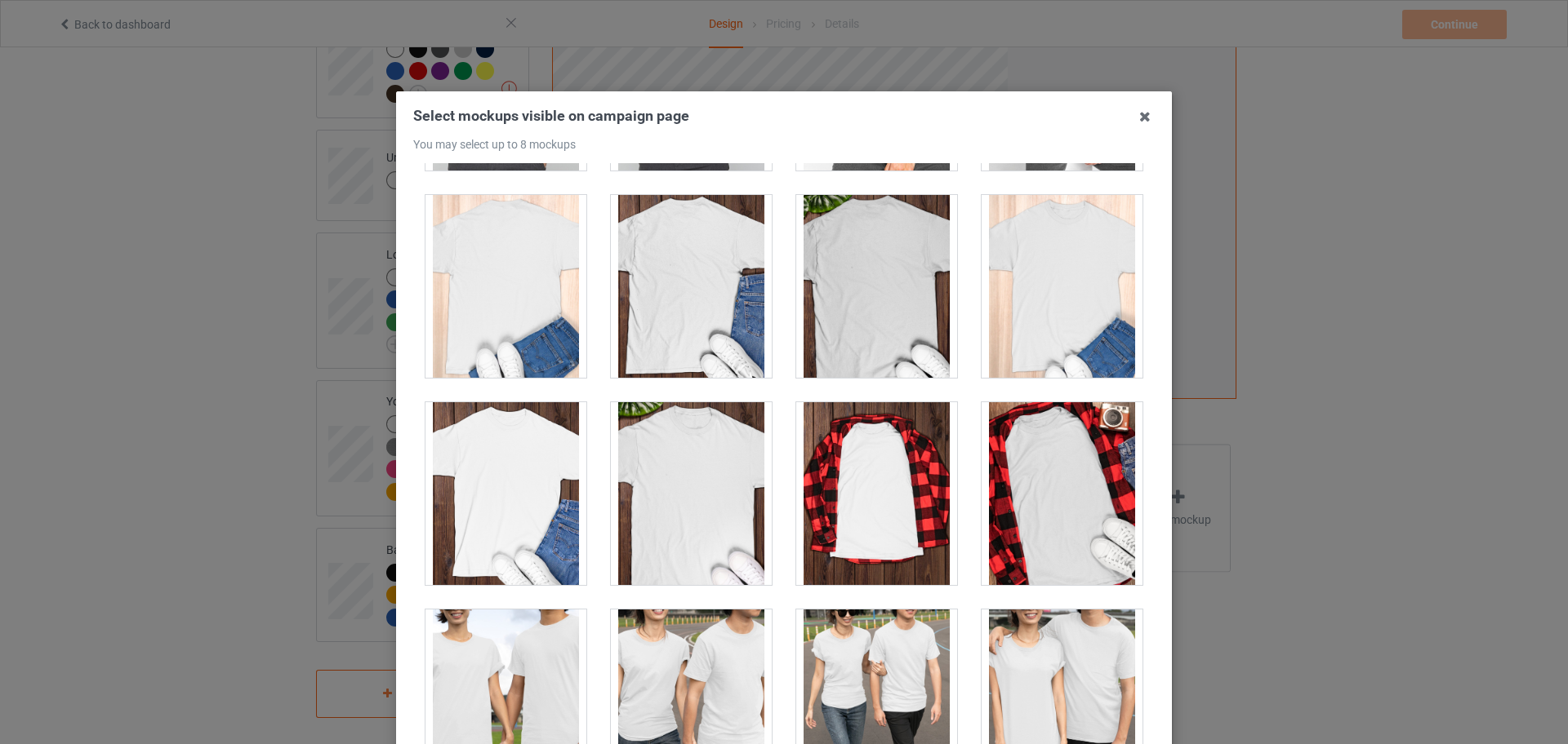
scroll to position [4999, 0]
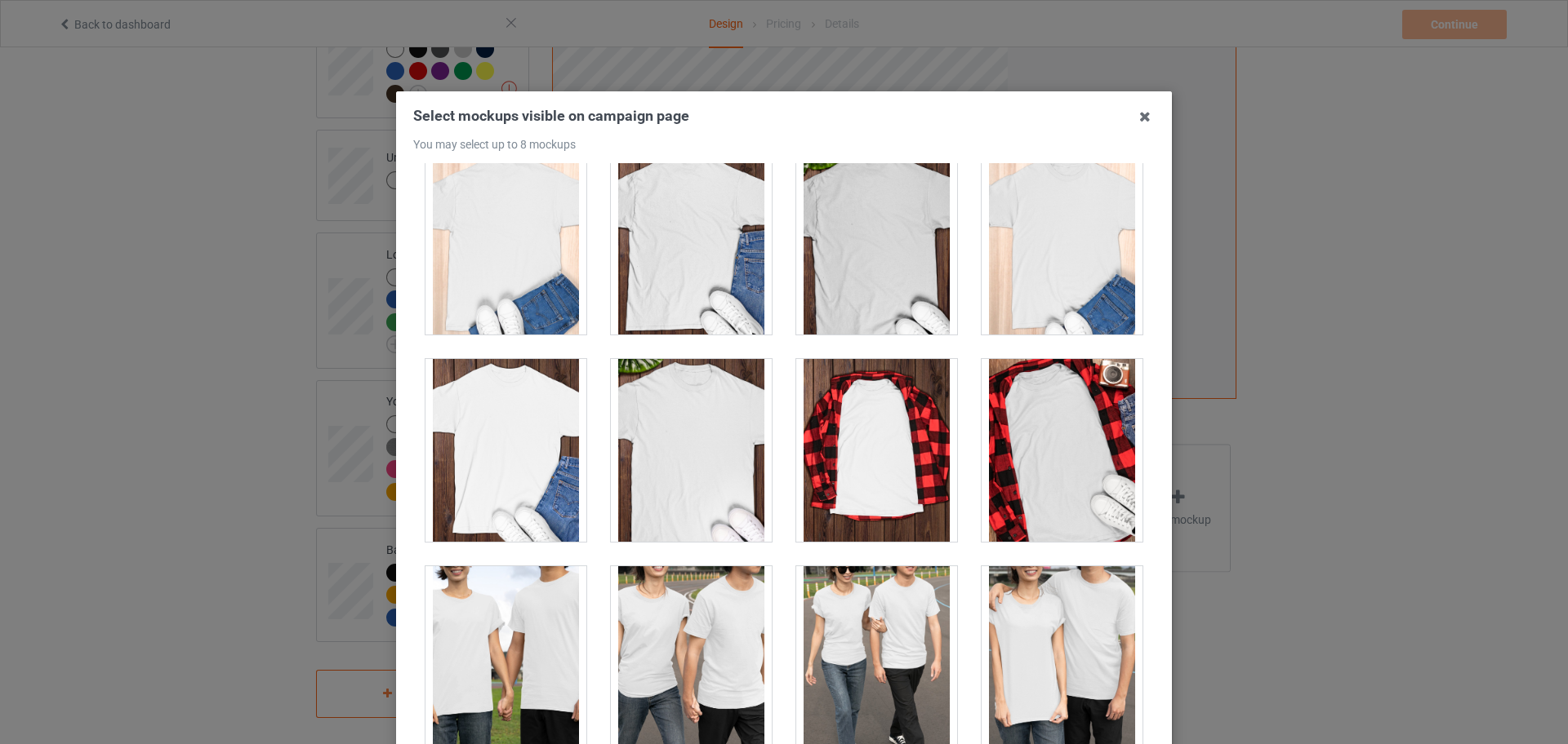
click at [845, 420] on div at bounding box center [877, 450] width 161 height 183
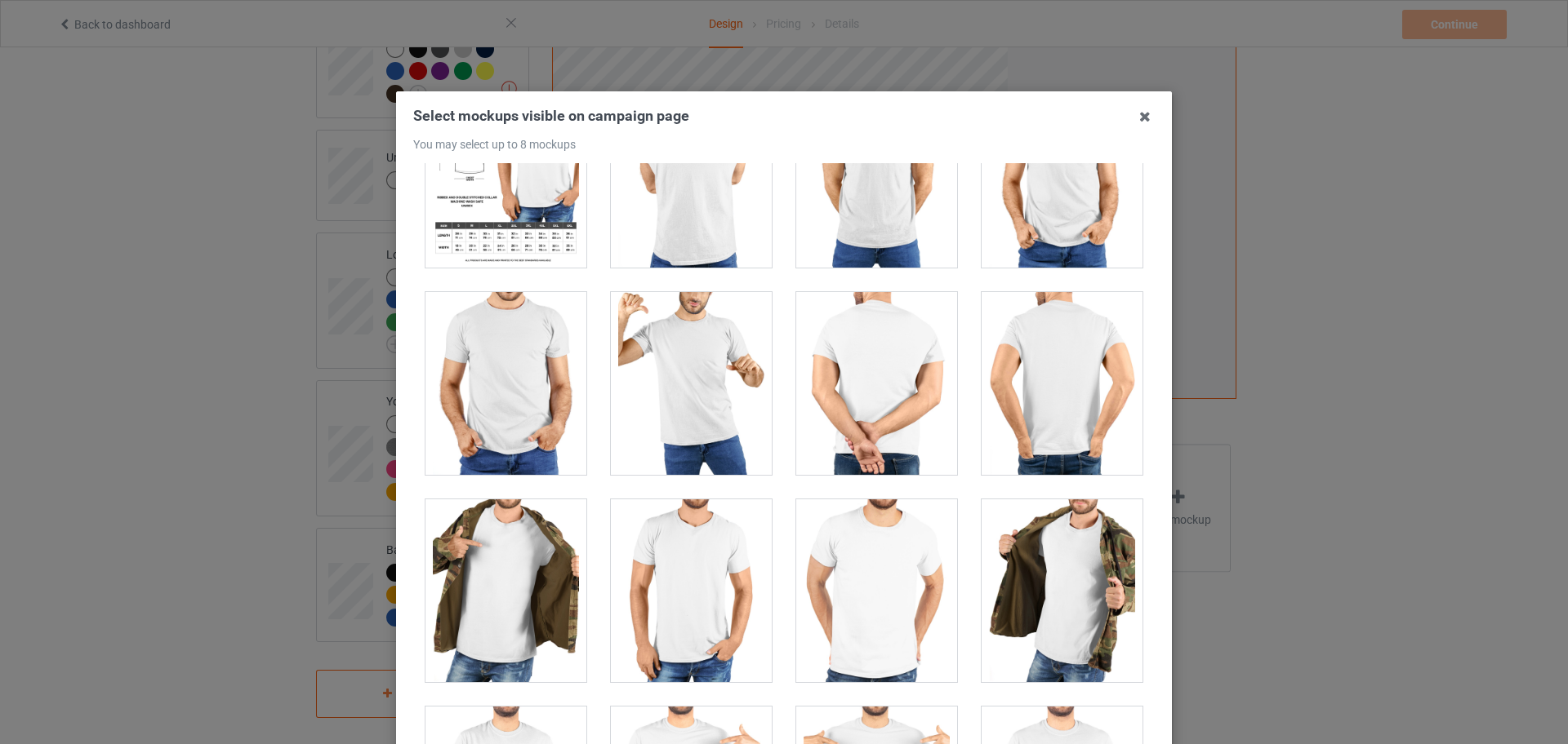
scroll to position [13367, 0]
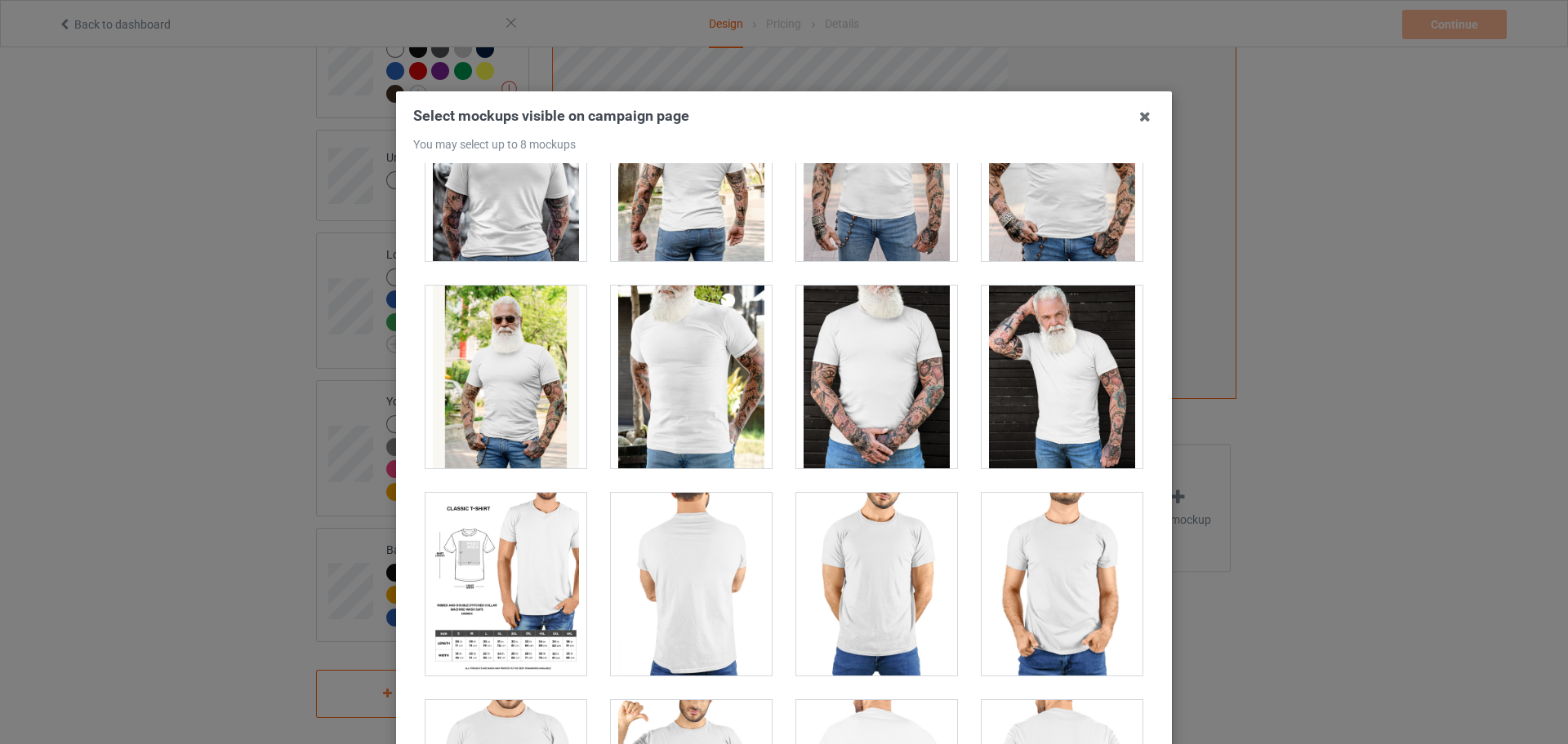
click at [878, 535] on div at bounding box center [877, 584] width 161 height 183
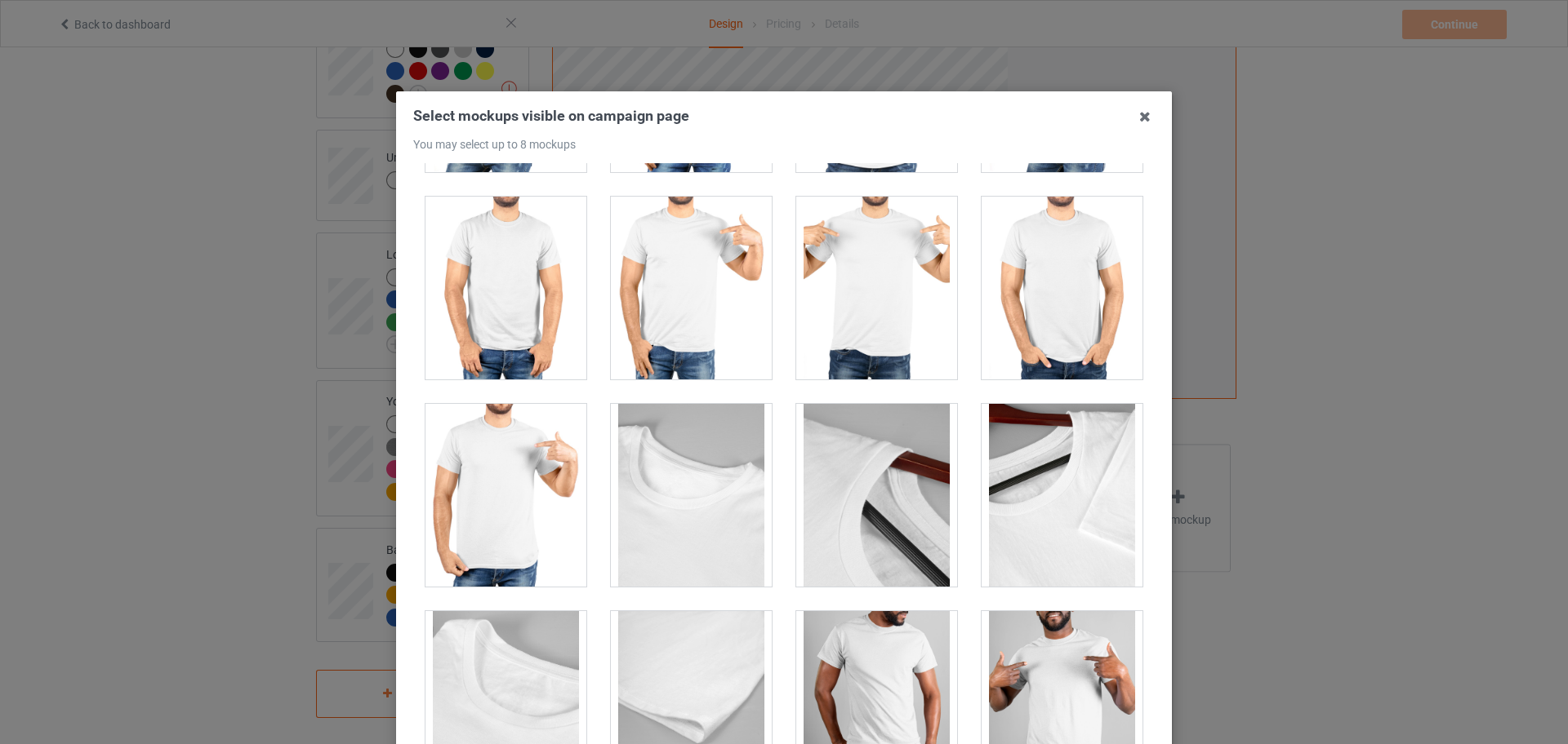
click at [551, 447] on div at bounding box center [506, 495] width 161 height 183
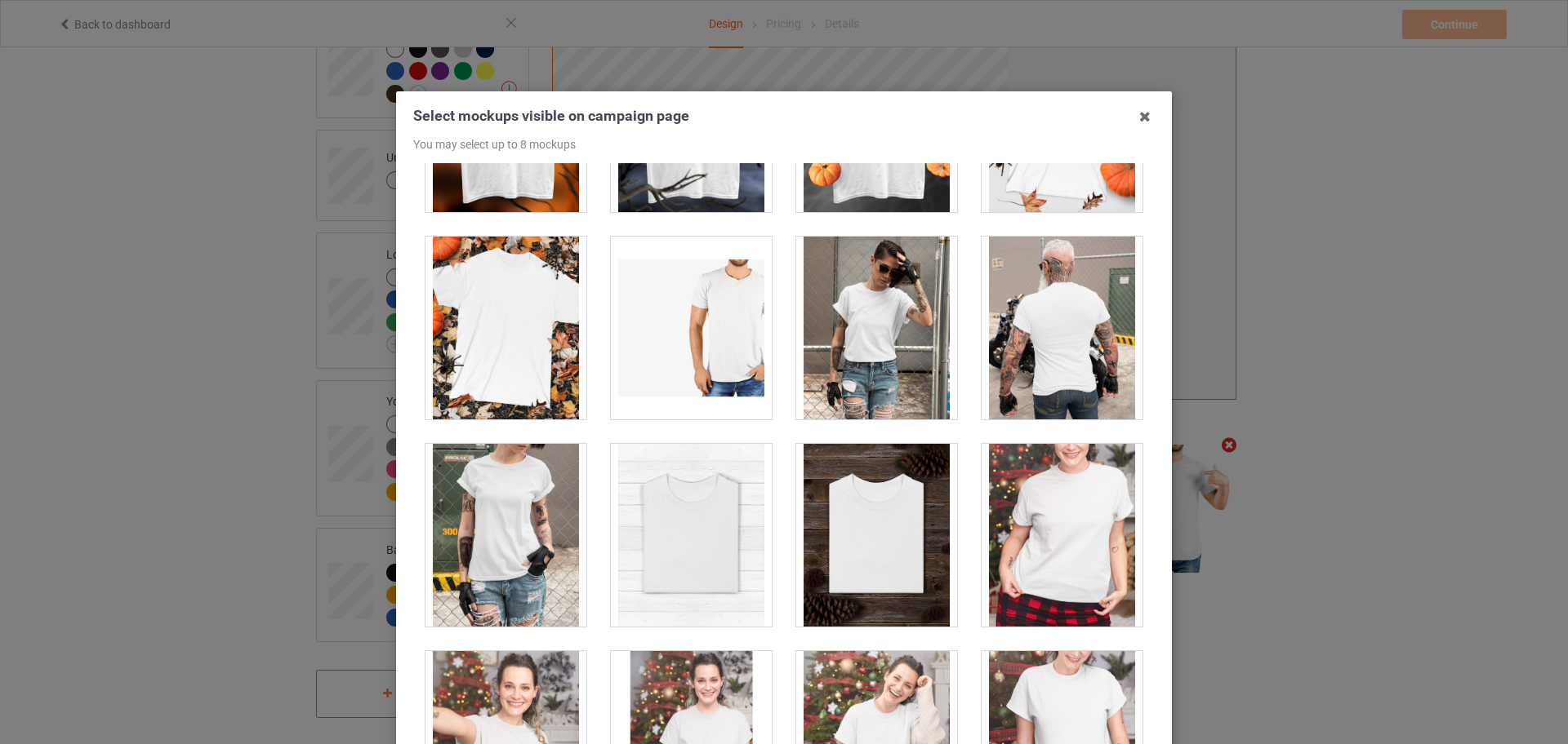
scroll to position [16326, 0]
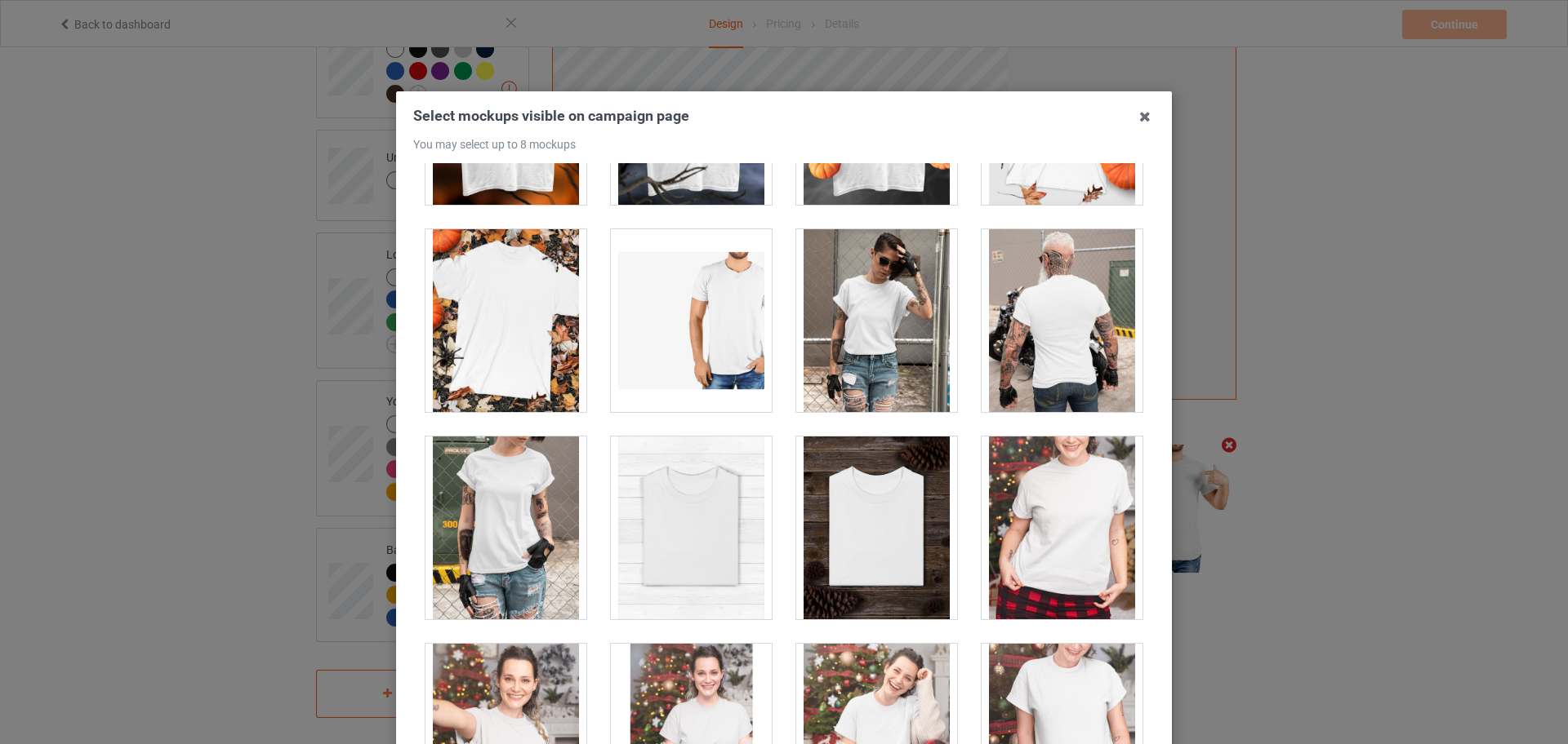
click at [1002, 513] on div at bounding box center [1062, 528] width 161 height 183
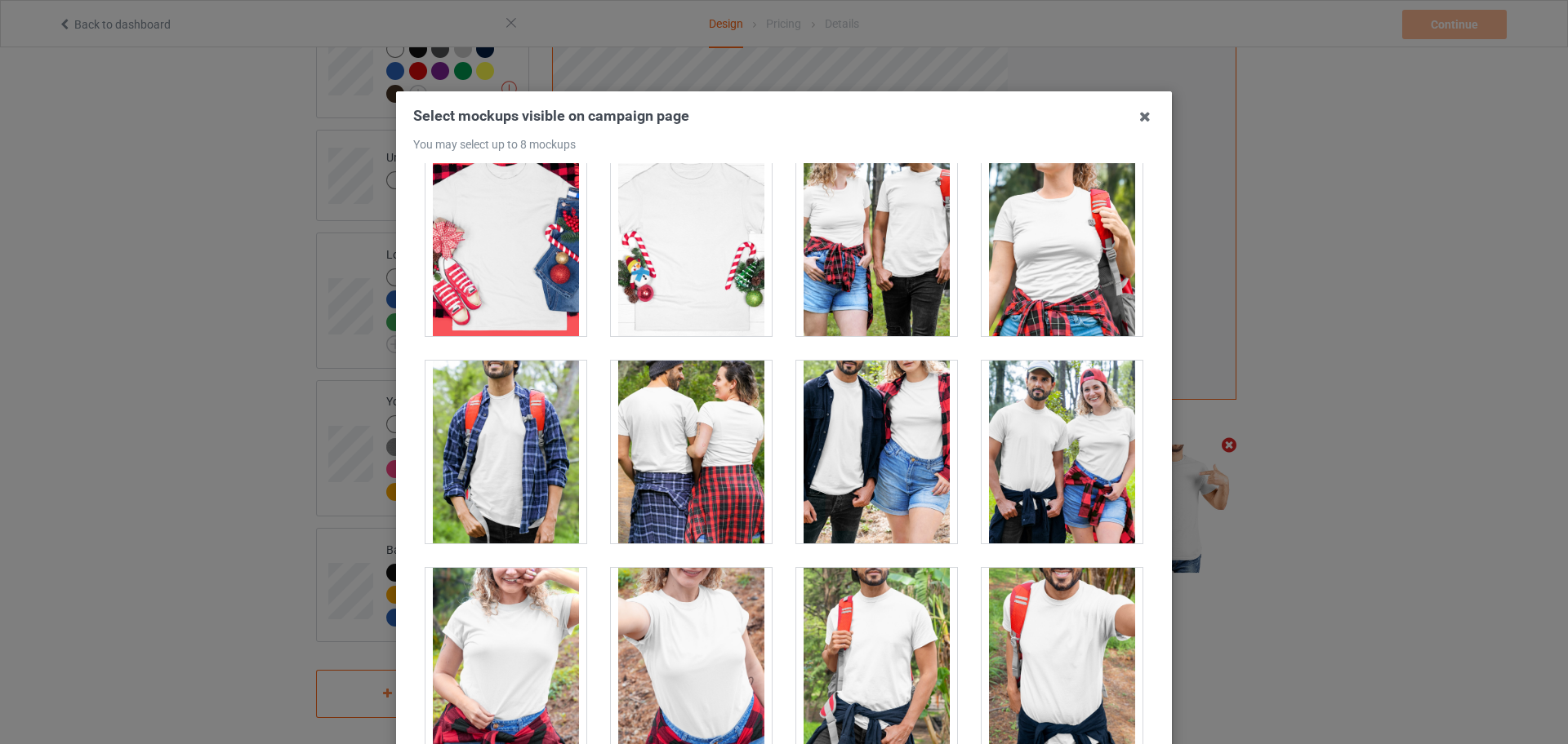
scroll to position [18264, 0]
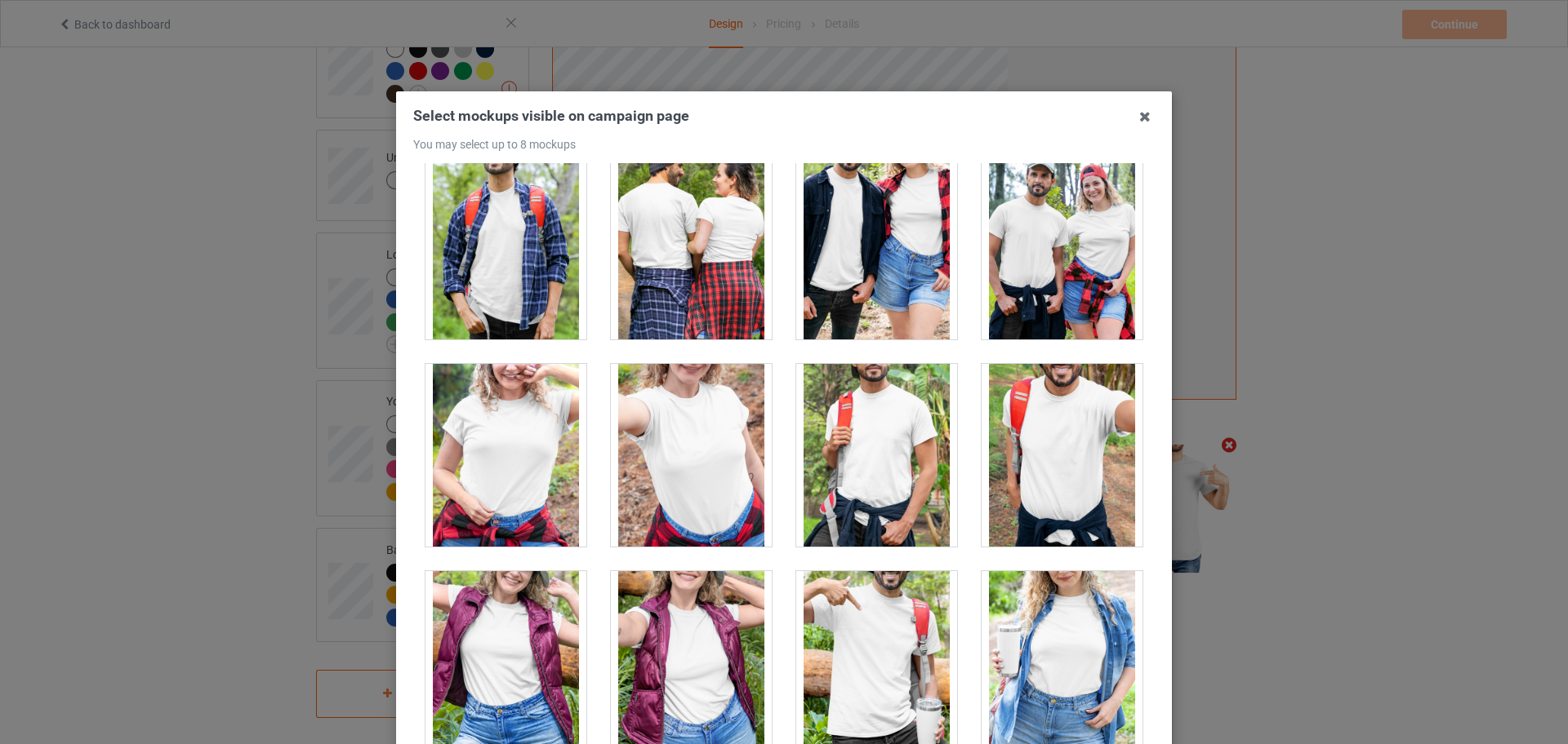
click at [531, 498] on div at bounding box center [506, 455] width 161 height 183
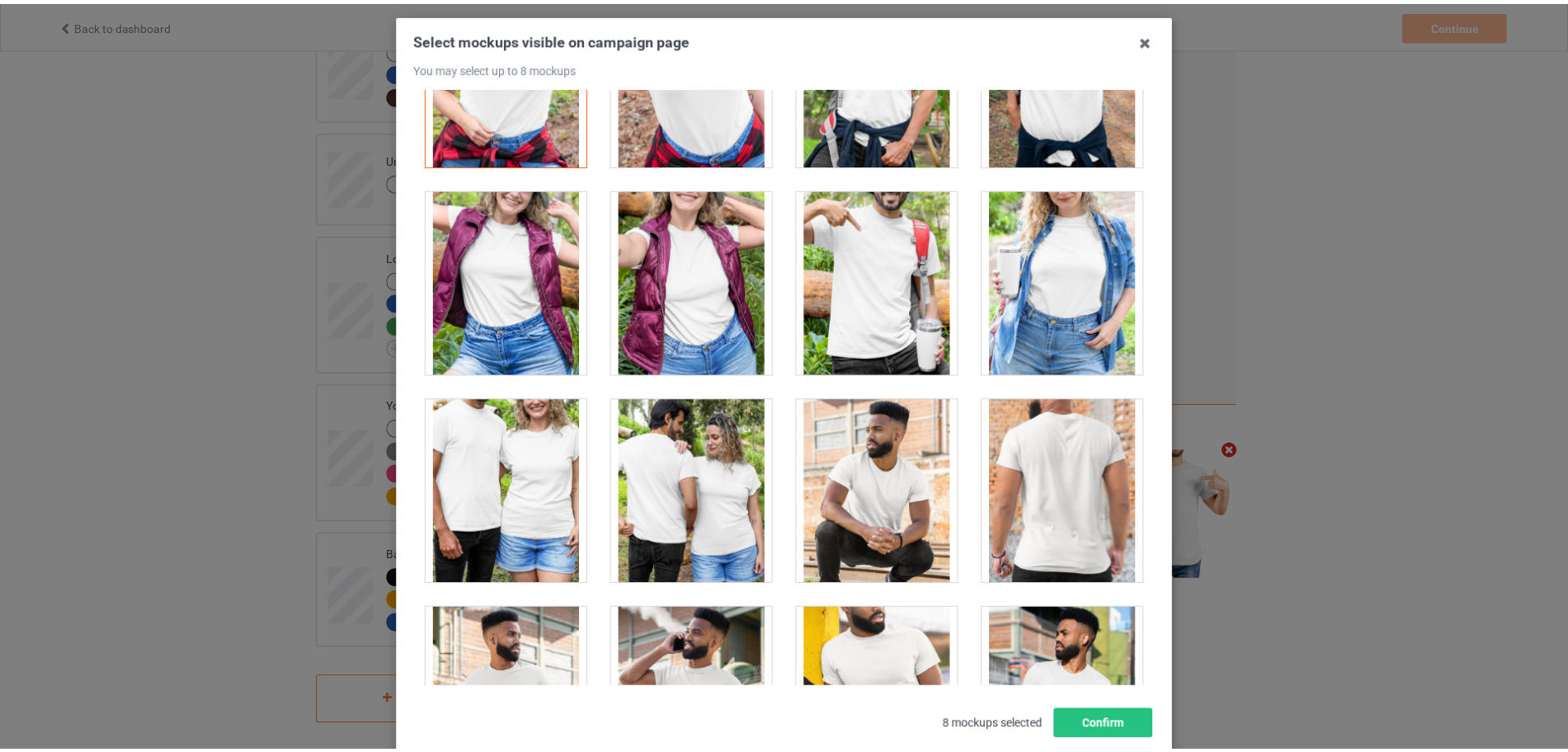
scroll to position [182, 0]
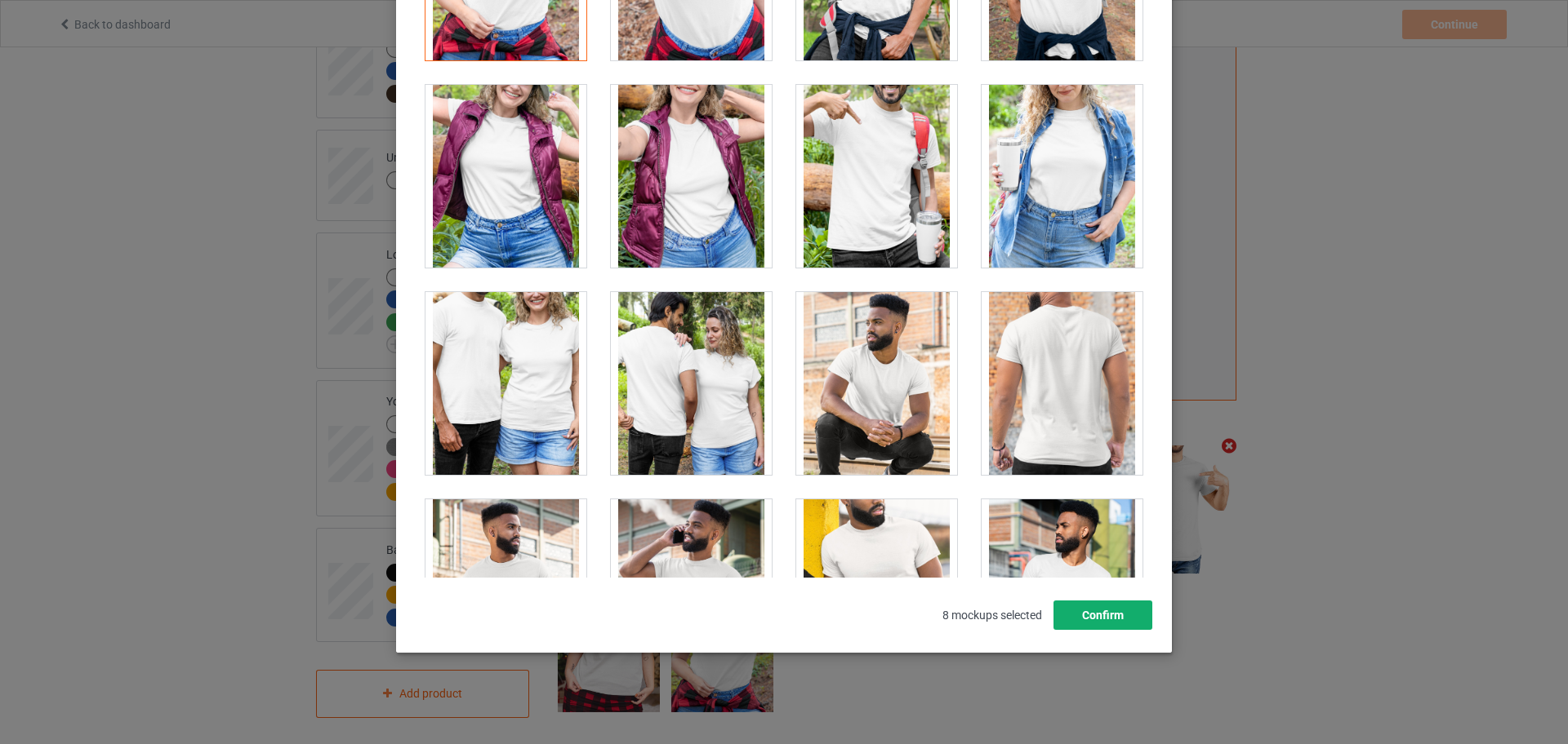
click at [1115, 618] on button "Confirm" at bounding box center [1102, 616] width 99 height 29
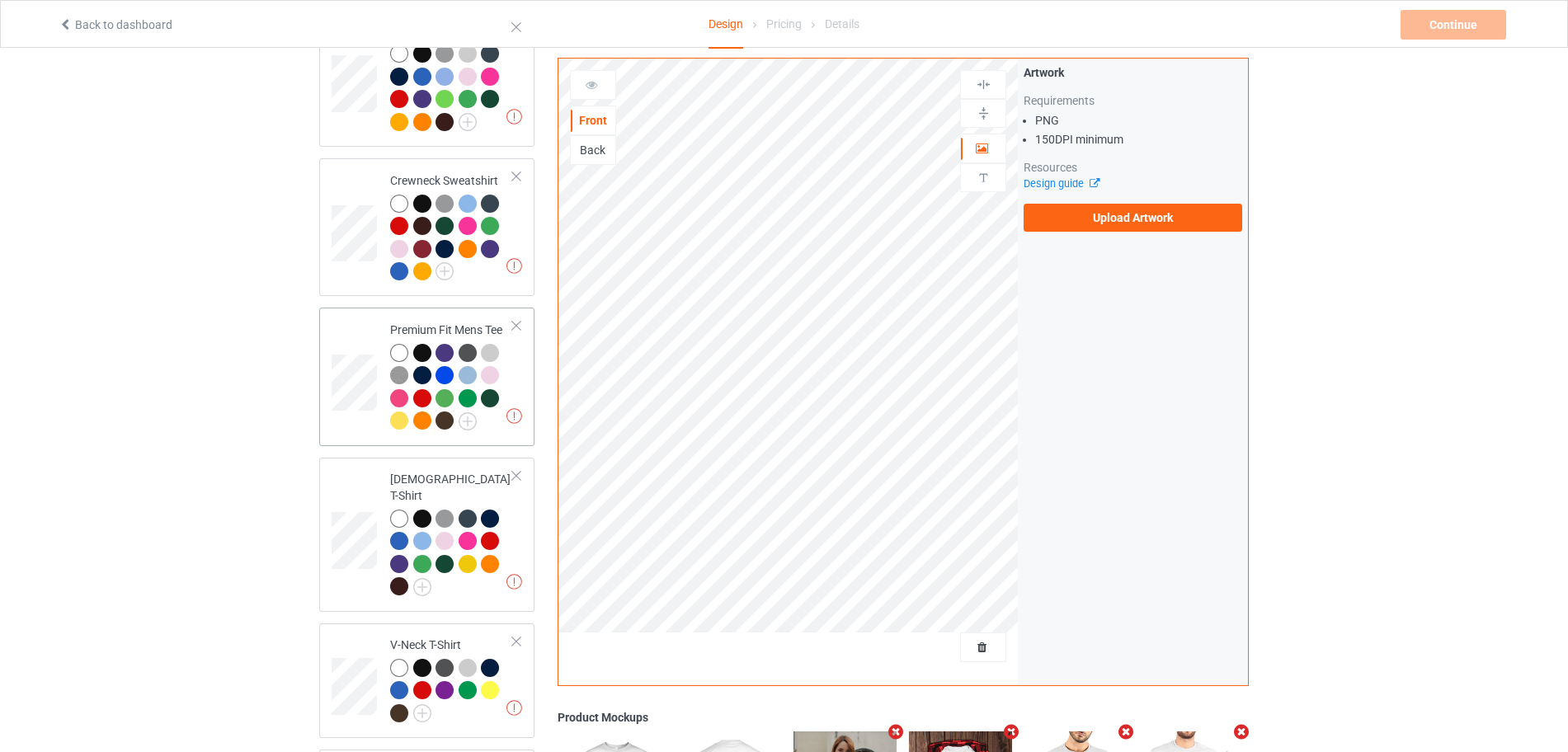
scroll to position [0, 0]
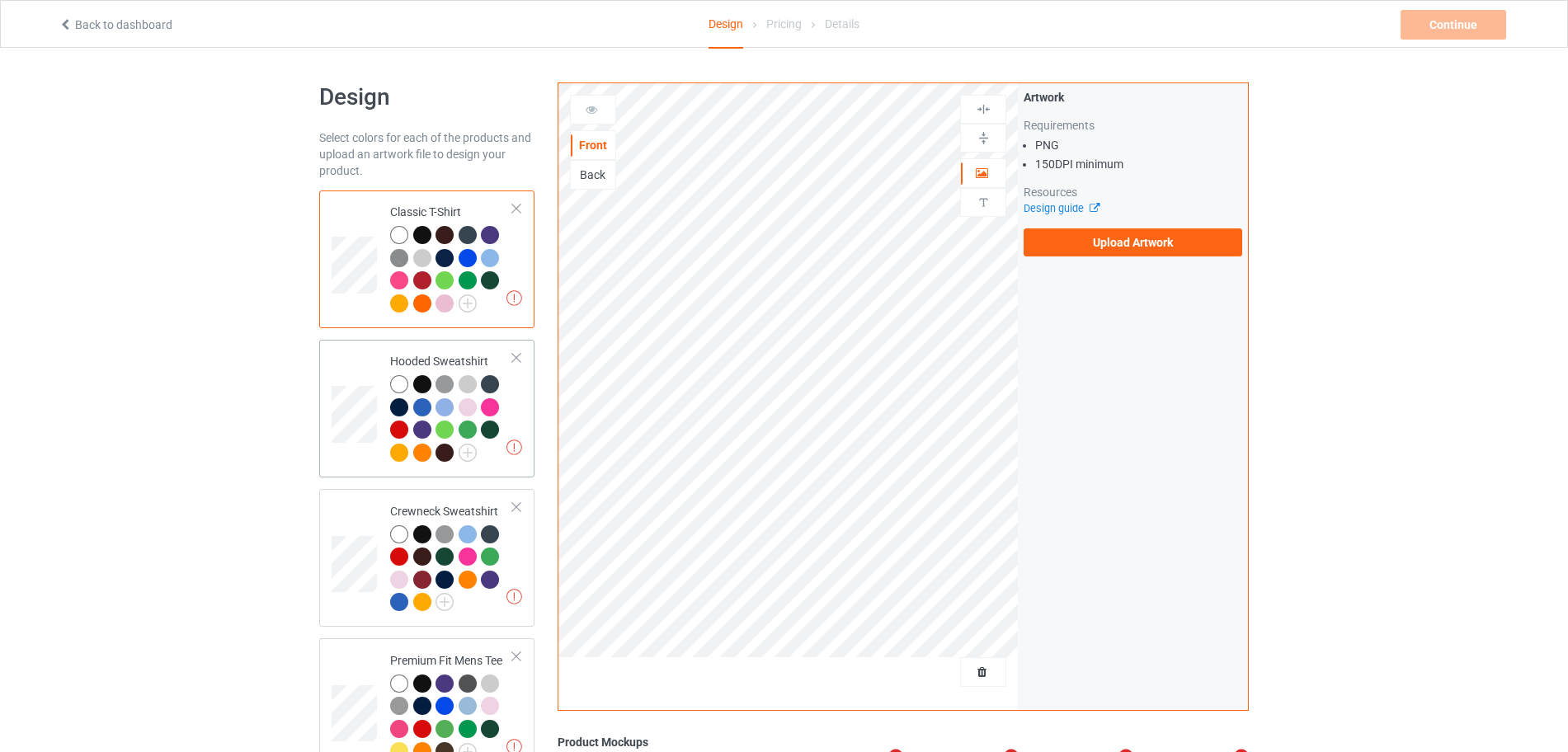
click at [513, 391] on td "Missing artworks Hooded Sweatshirt" at bounding box center [452, 409] width 141 height 125
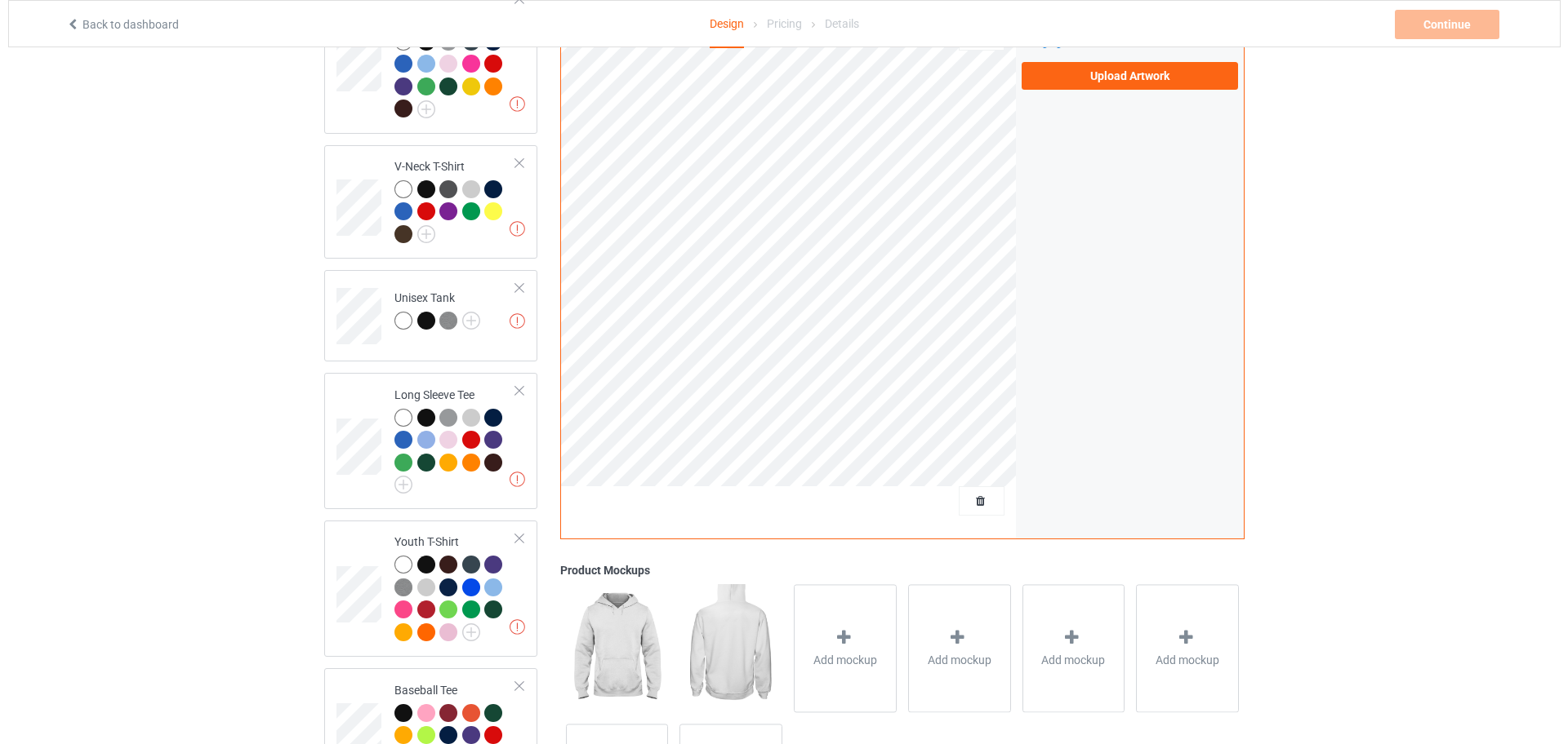
scroll to position [939, 0]
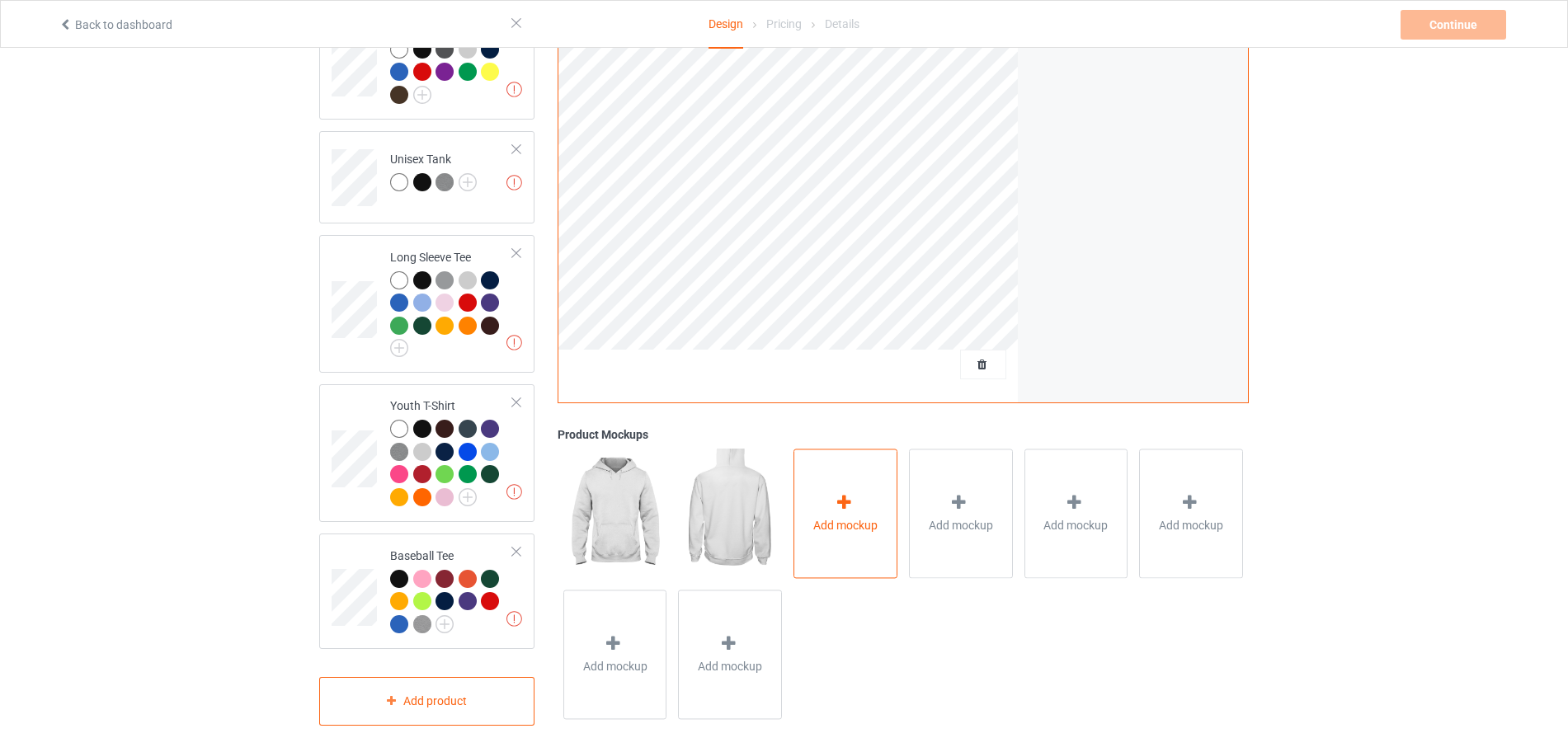
click at [853, 478] on div "Add mockup" at bounding box center [845, 514] width 104 height 130
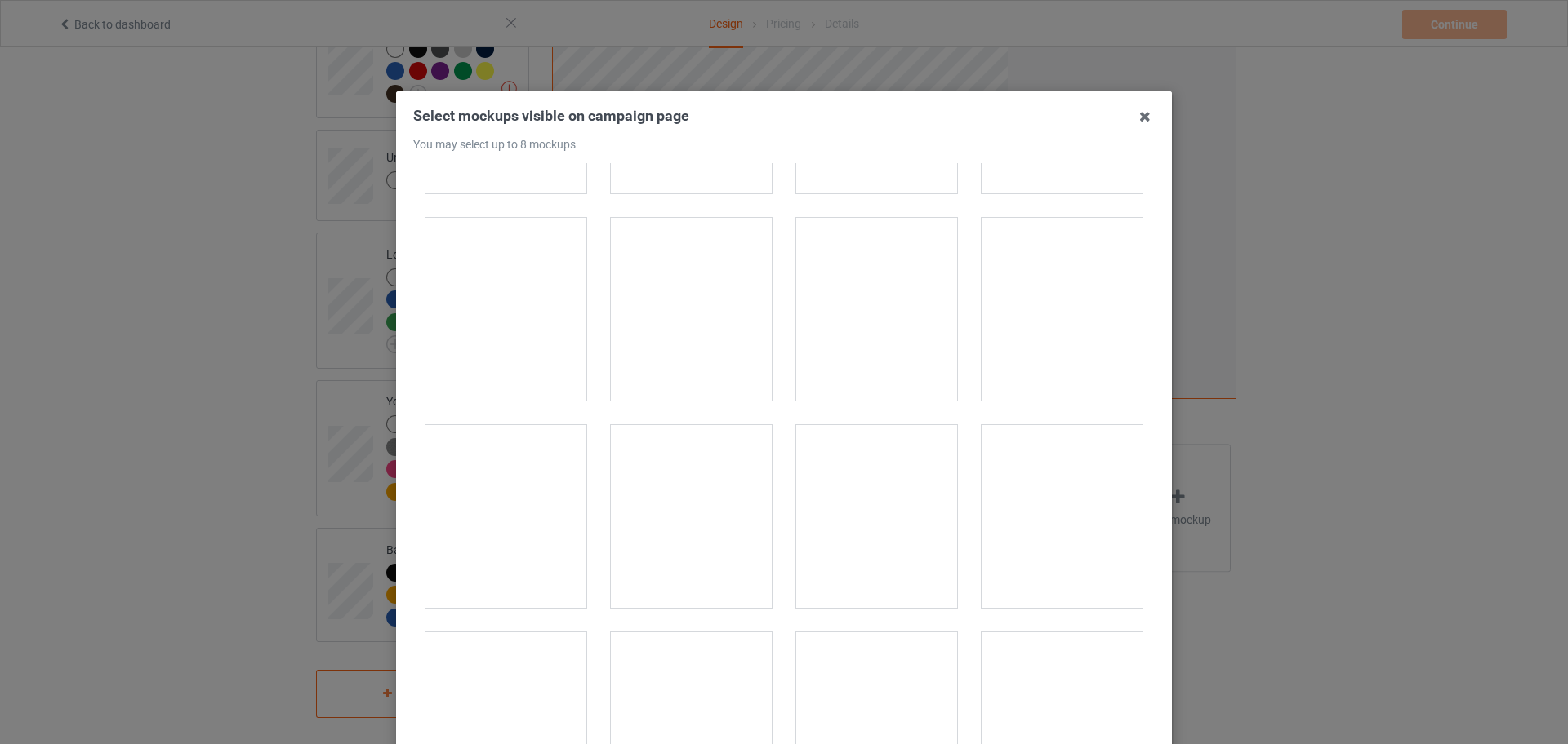
click at [699, 346] on div at bounding box center [691, 309] width 161 height 183
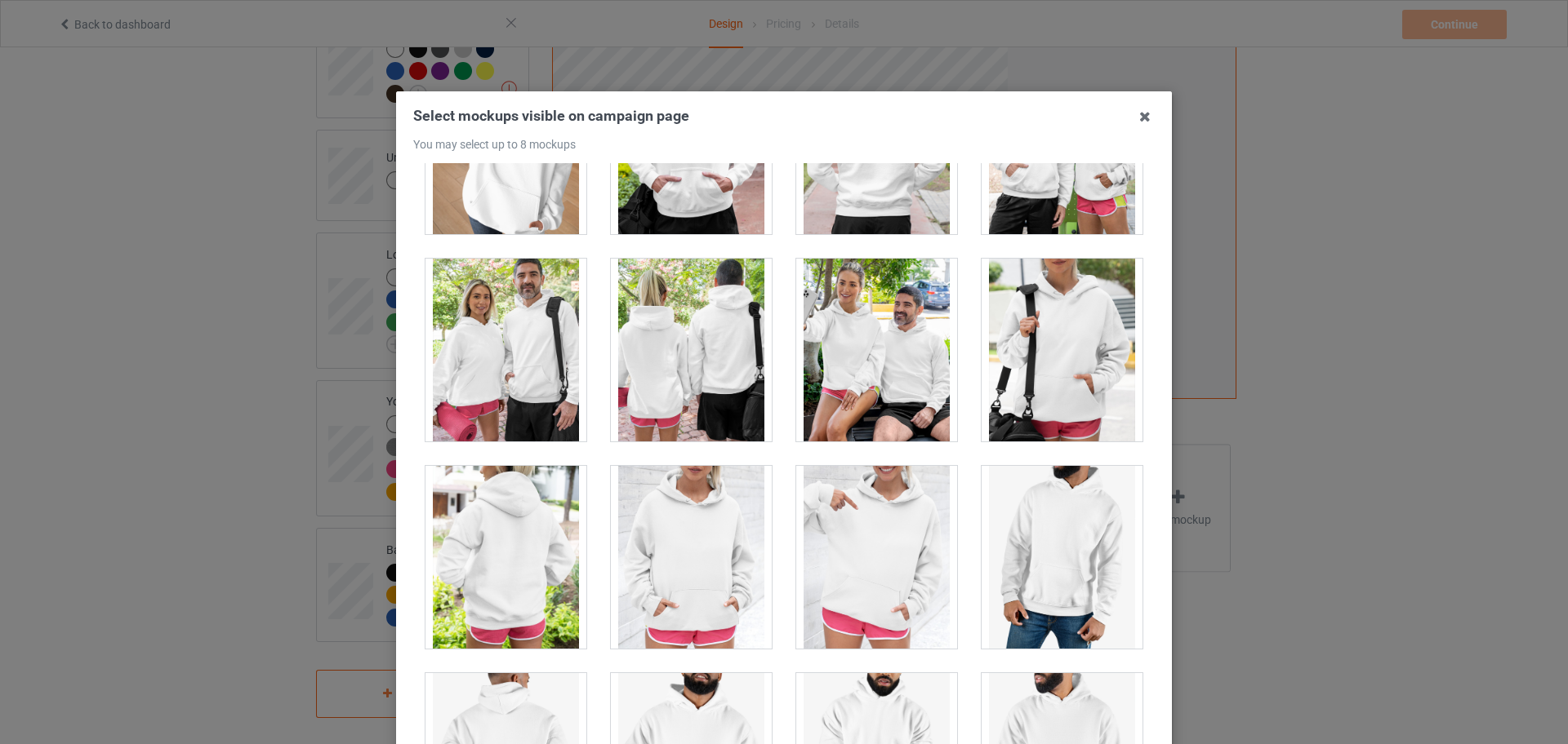
scroll to position [13061, 0]
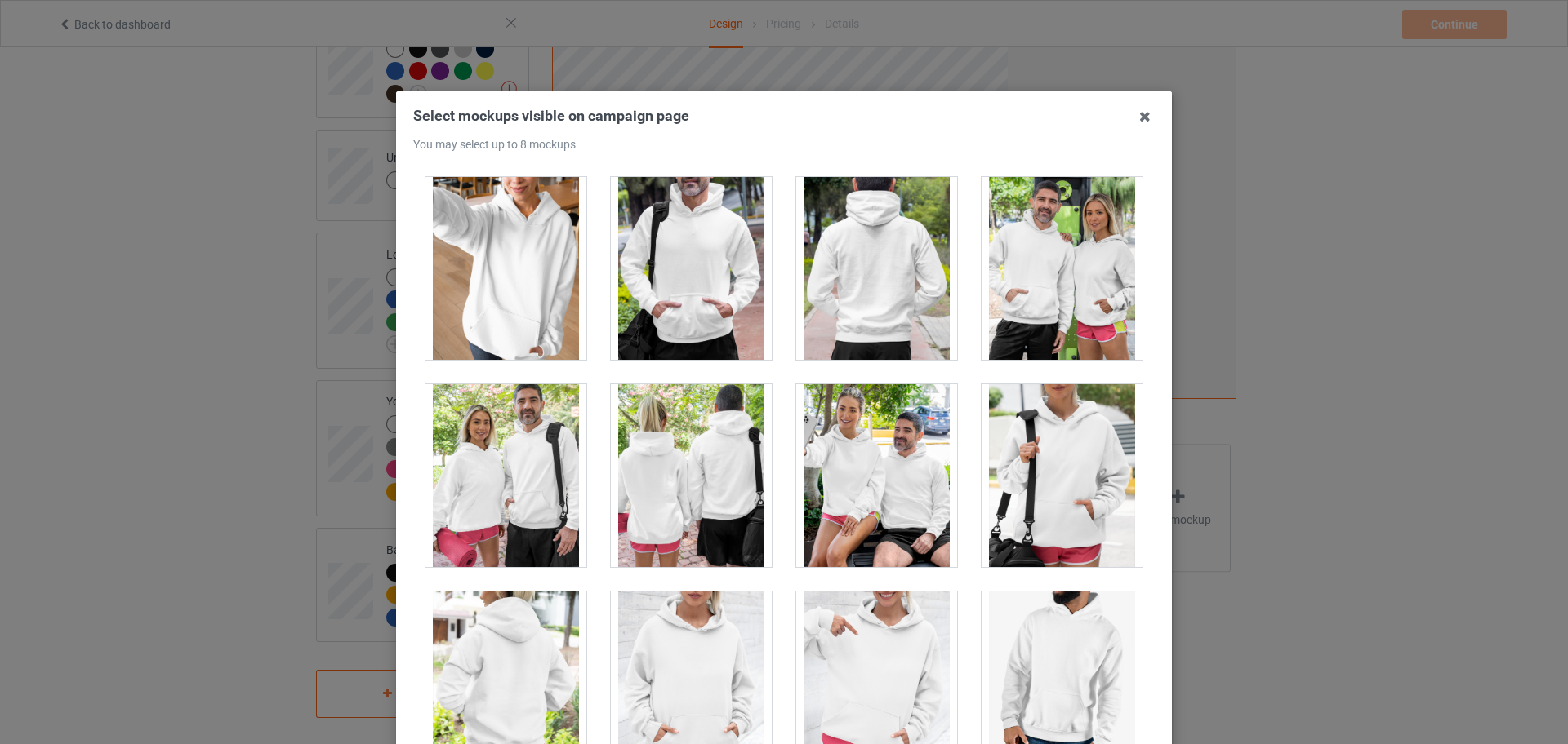
click at [539, 304] on div at bounding box center [506, 269] width 161 height 183
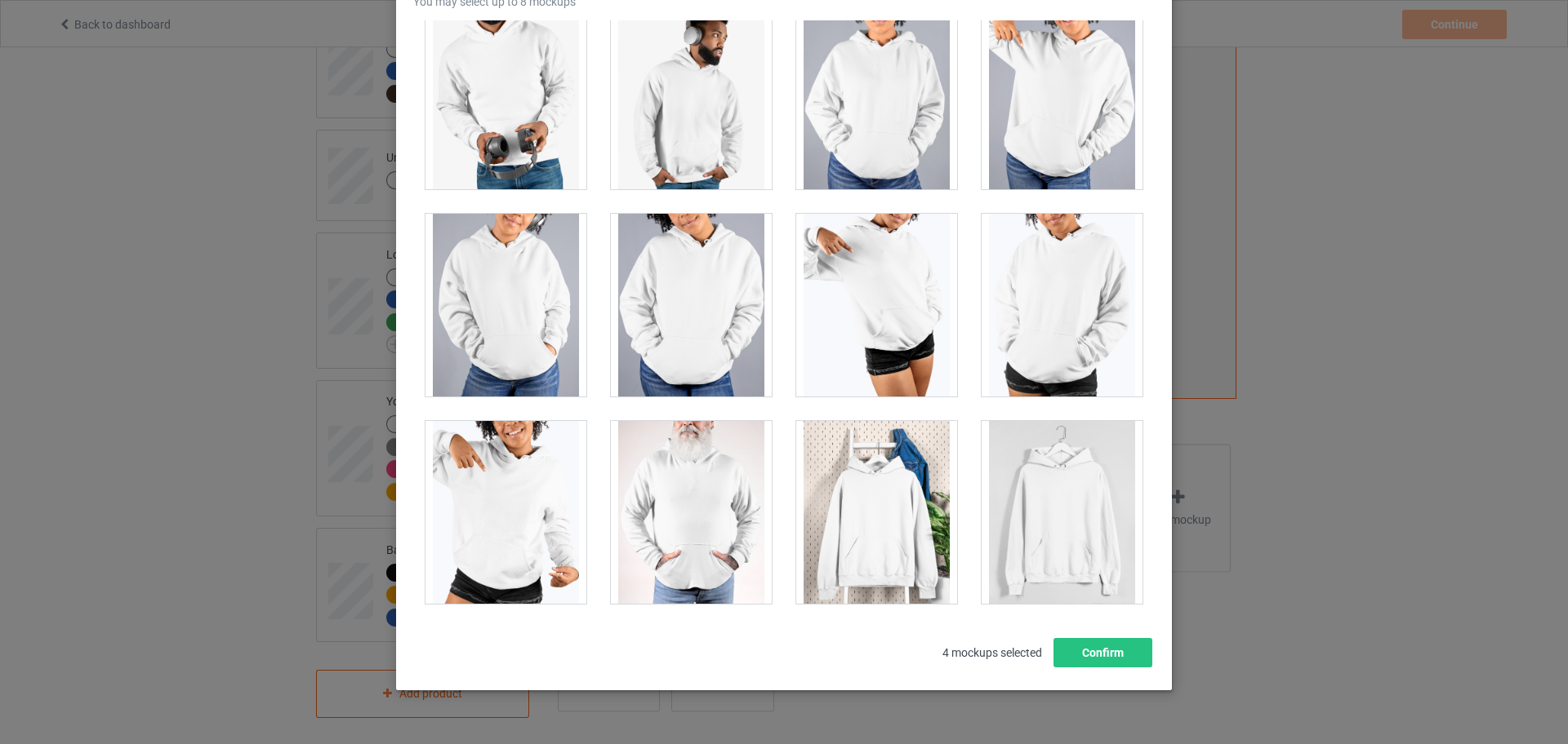
scroll to position [180, 0]
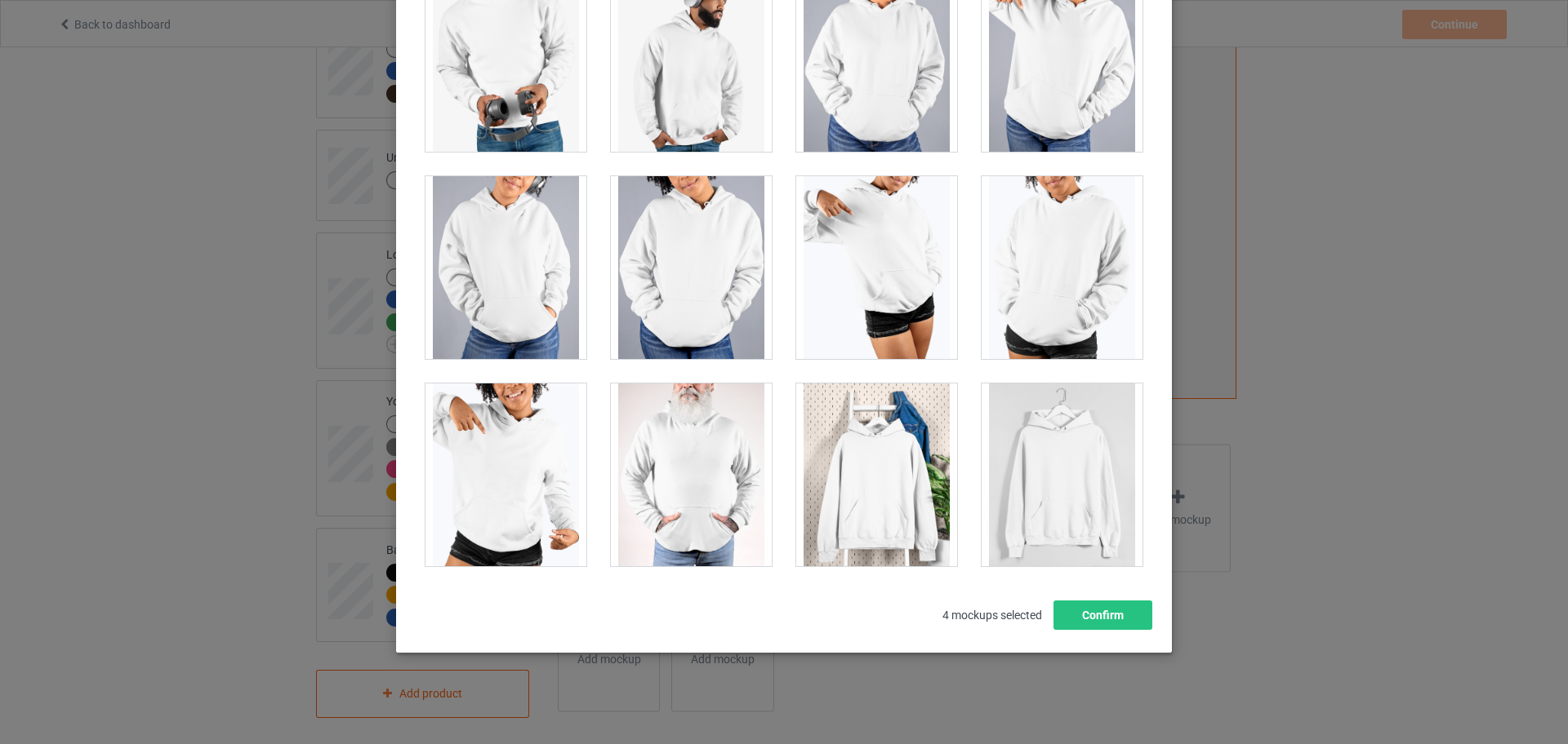
click at [840, 467] on div at bounding box center [877, 474] width 161 height 183
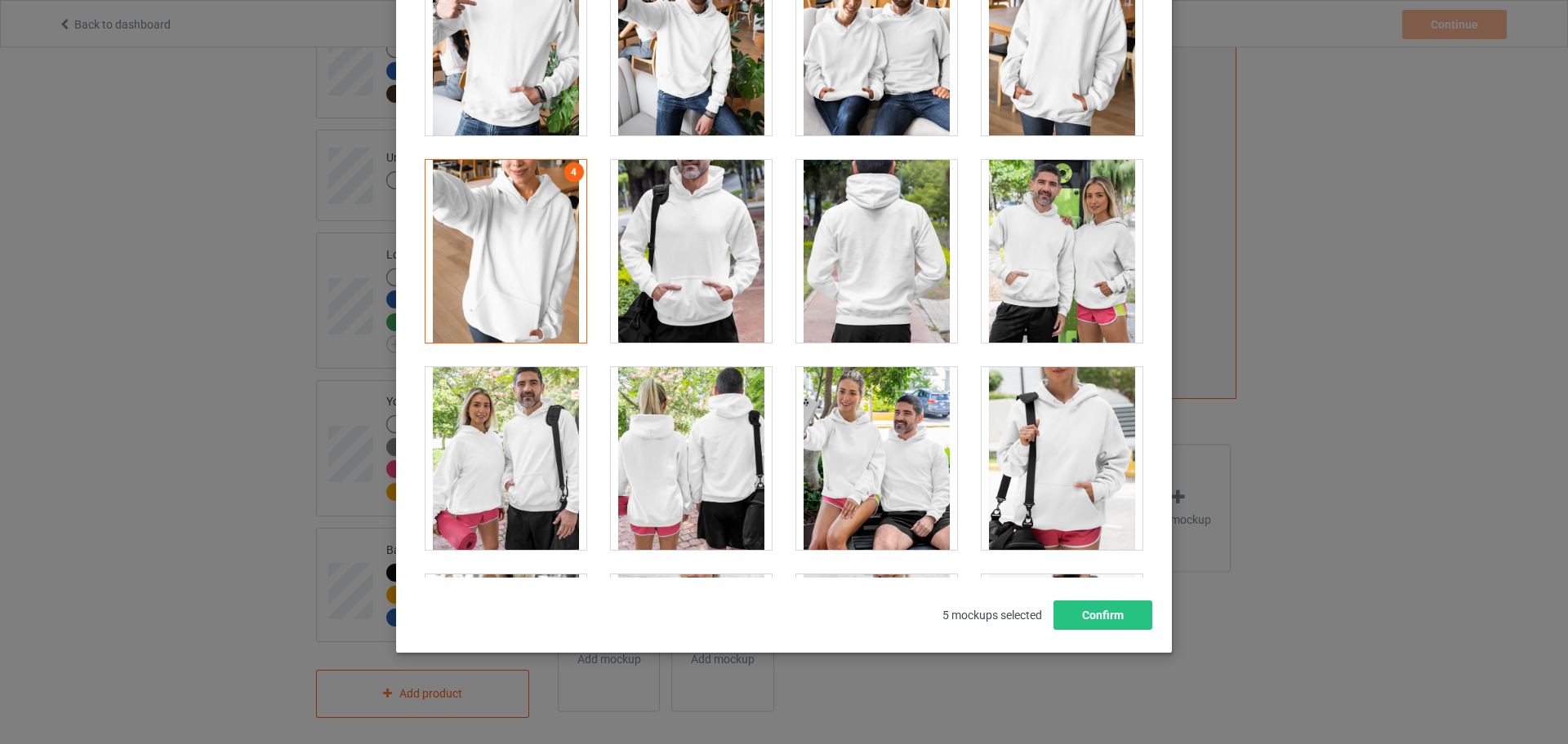
scroll to position [13306, 0]
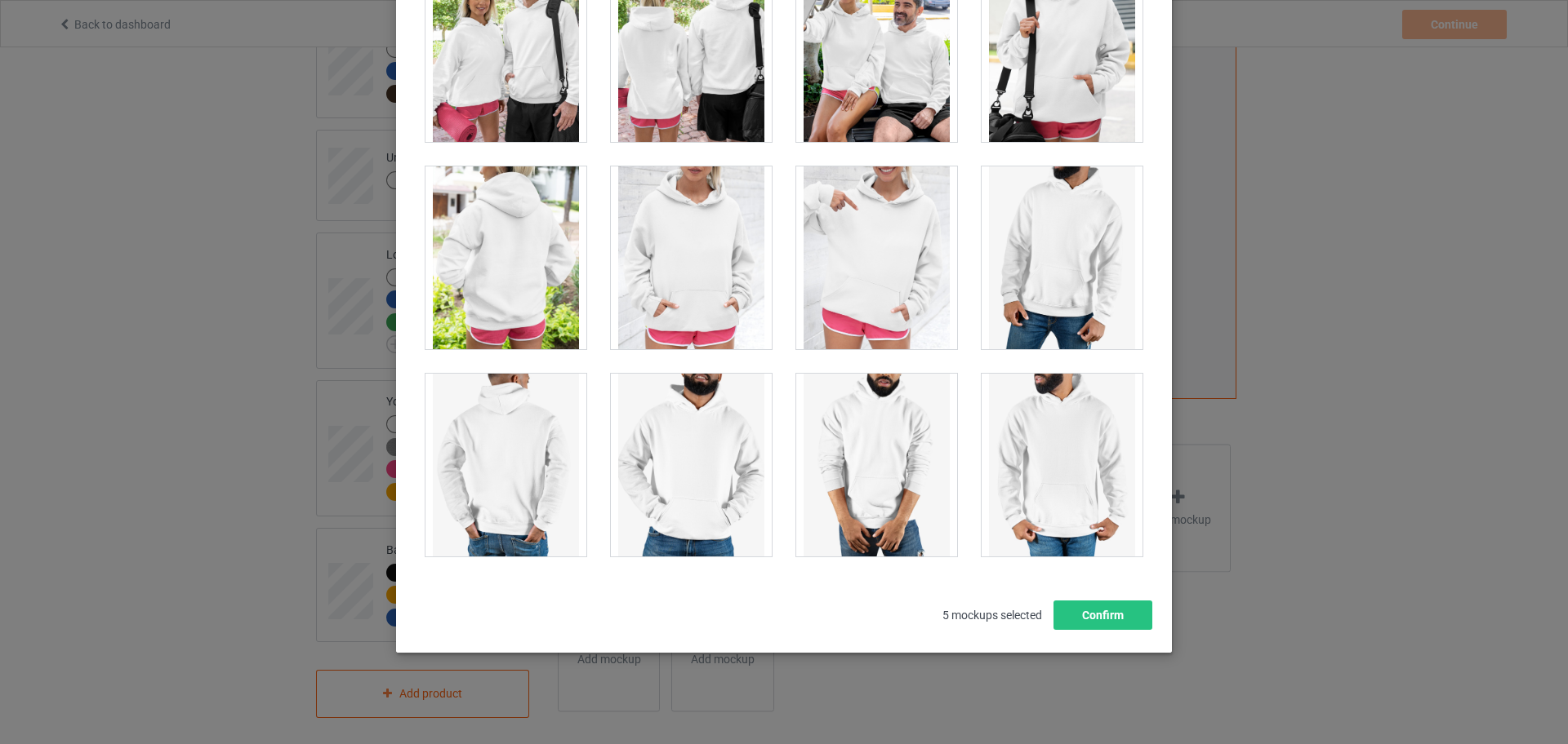
click at [724, 442] on div at bounding box center [691, 465] width 161 height 183
click at [734, 317] on div at bounding box center [691, 258] width 161 height 183
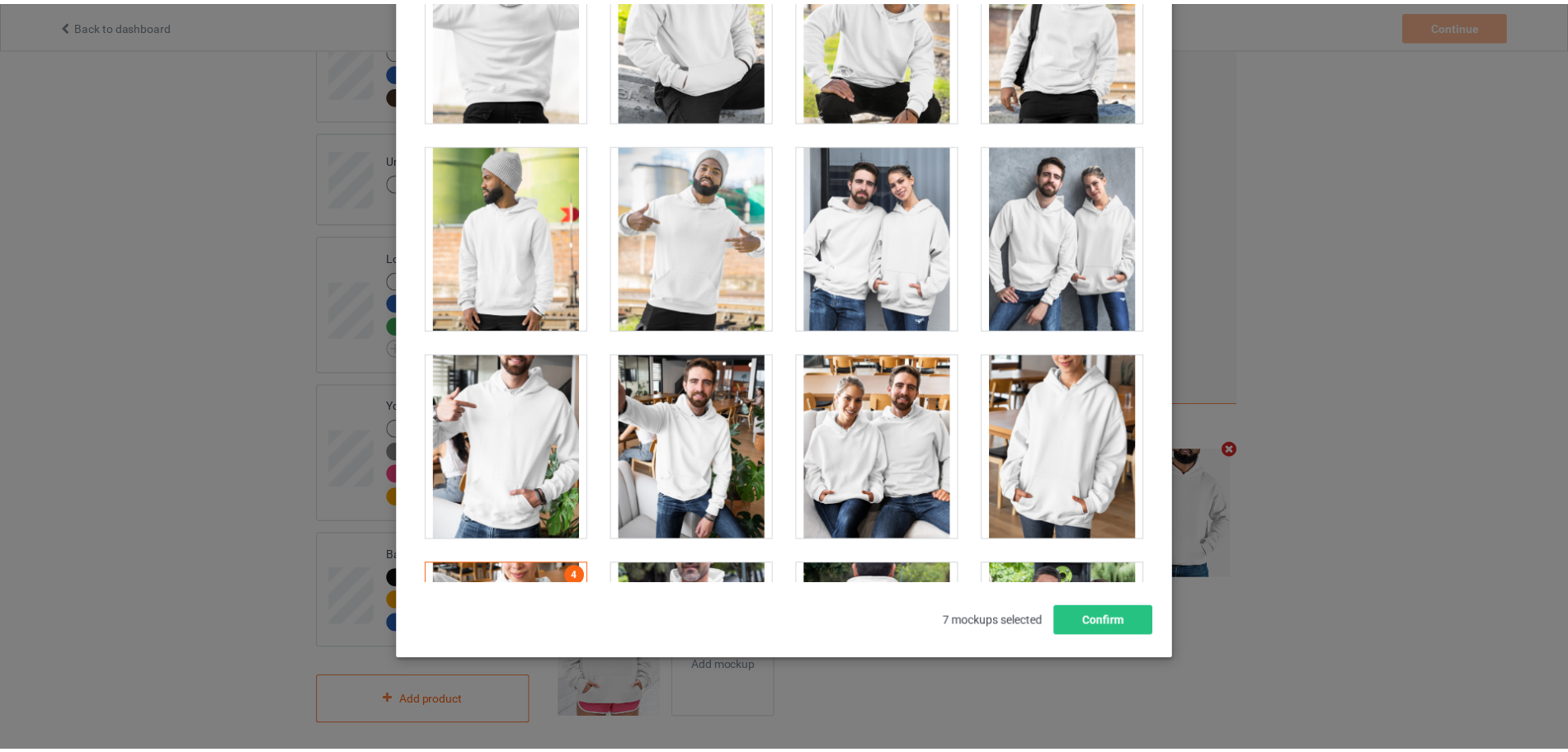
scroll to position [12623, 0]
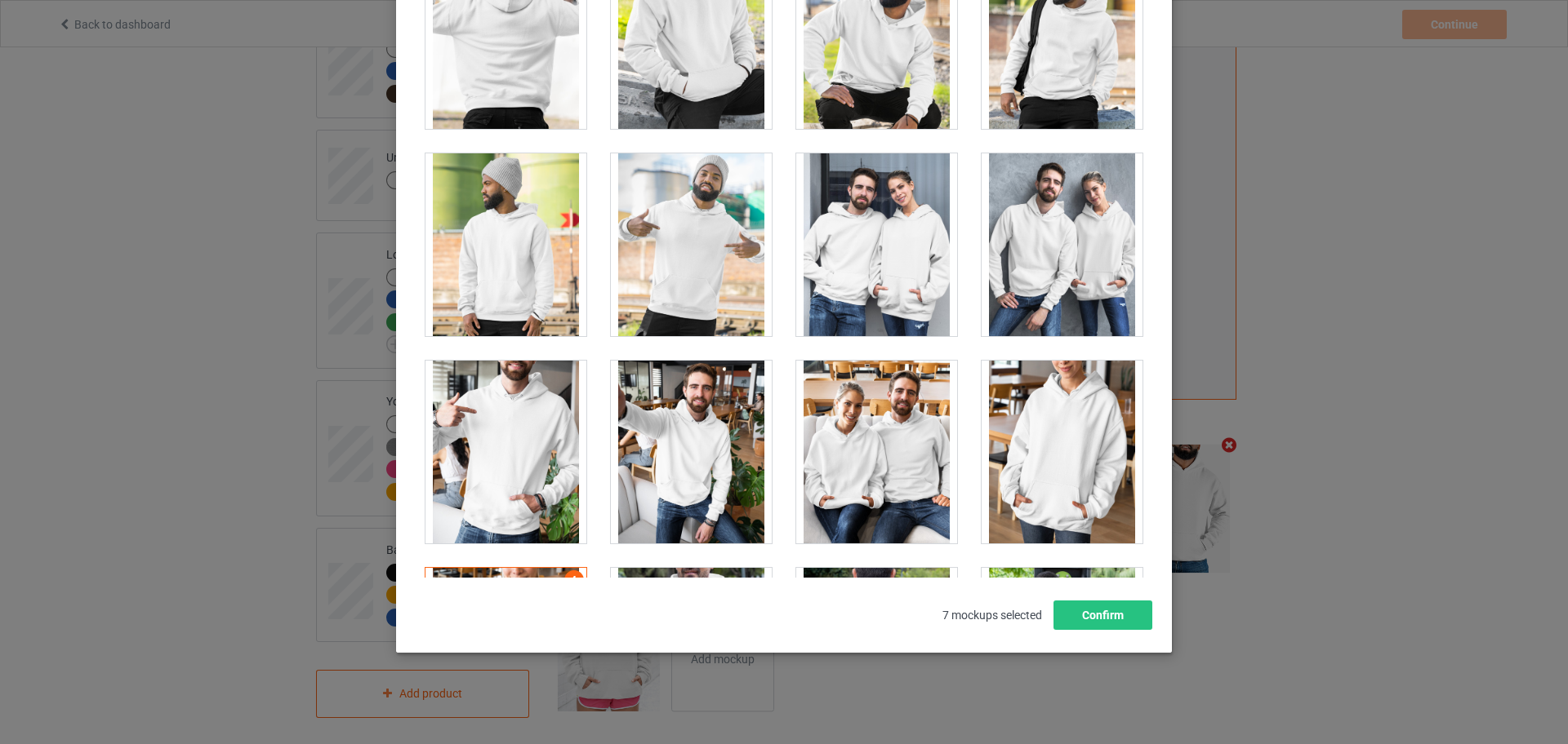
click at [873, 444] on div at bounding box center [877, 452] width 161 height 183
click at [1126, 610] on button "Confirm" at bounding box center [1102, 616] width 99 height 29
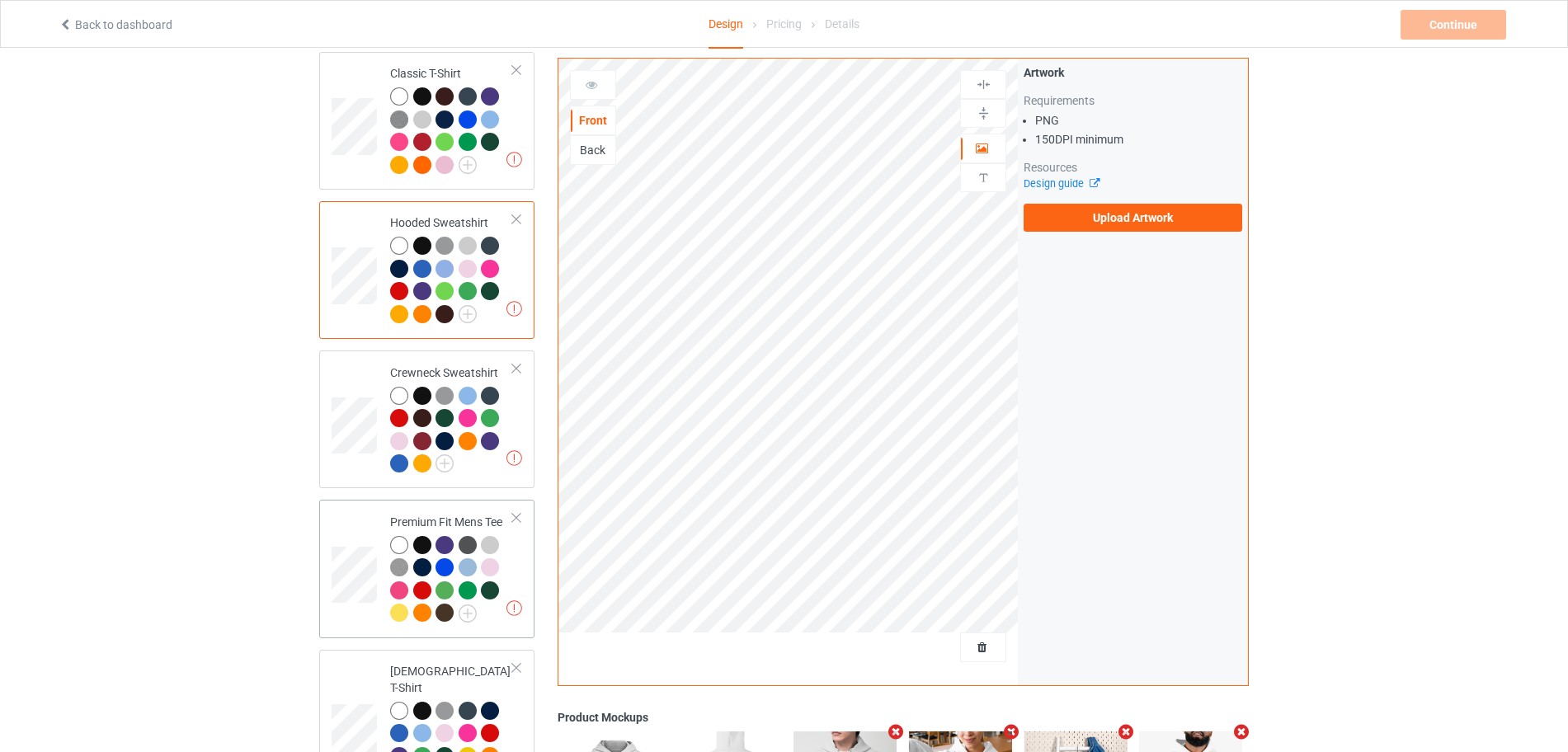
scroll to position [309, 0]
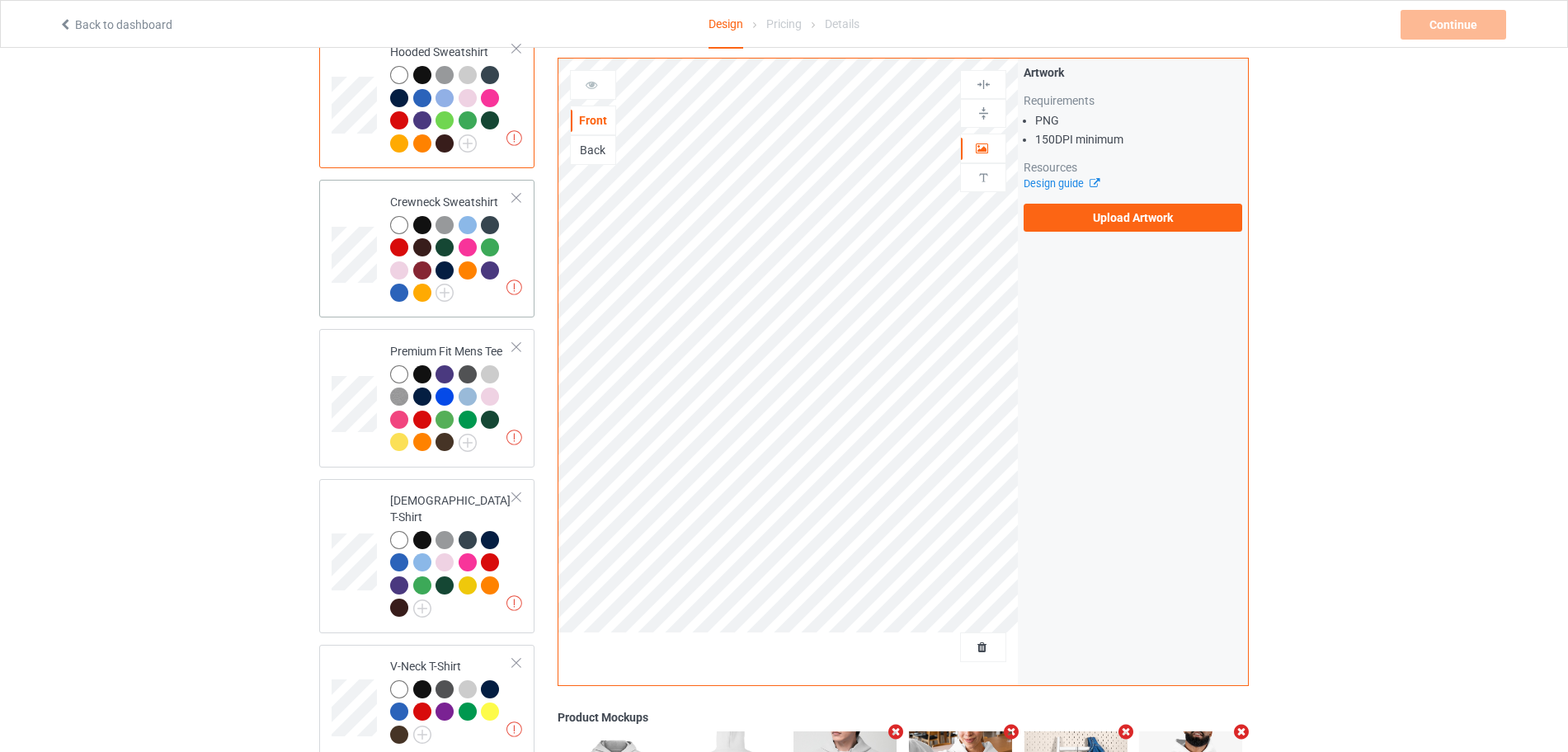
click at [520, 266] on td "Missing artworks Crewneck Sweatshirt" at bounding box center [452, 249] width 141 height 125
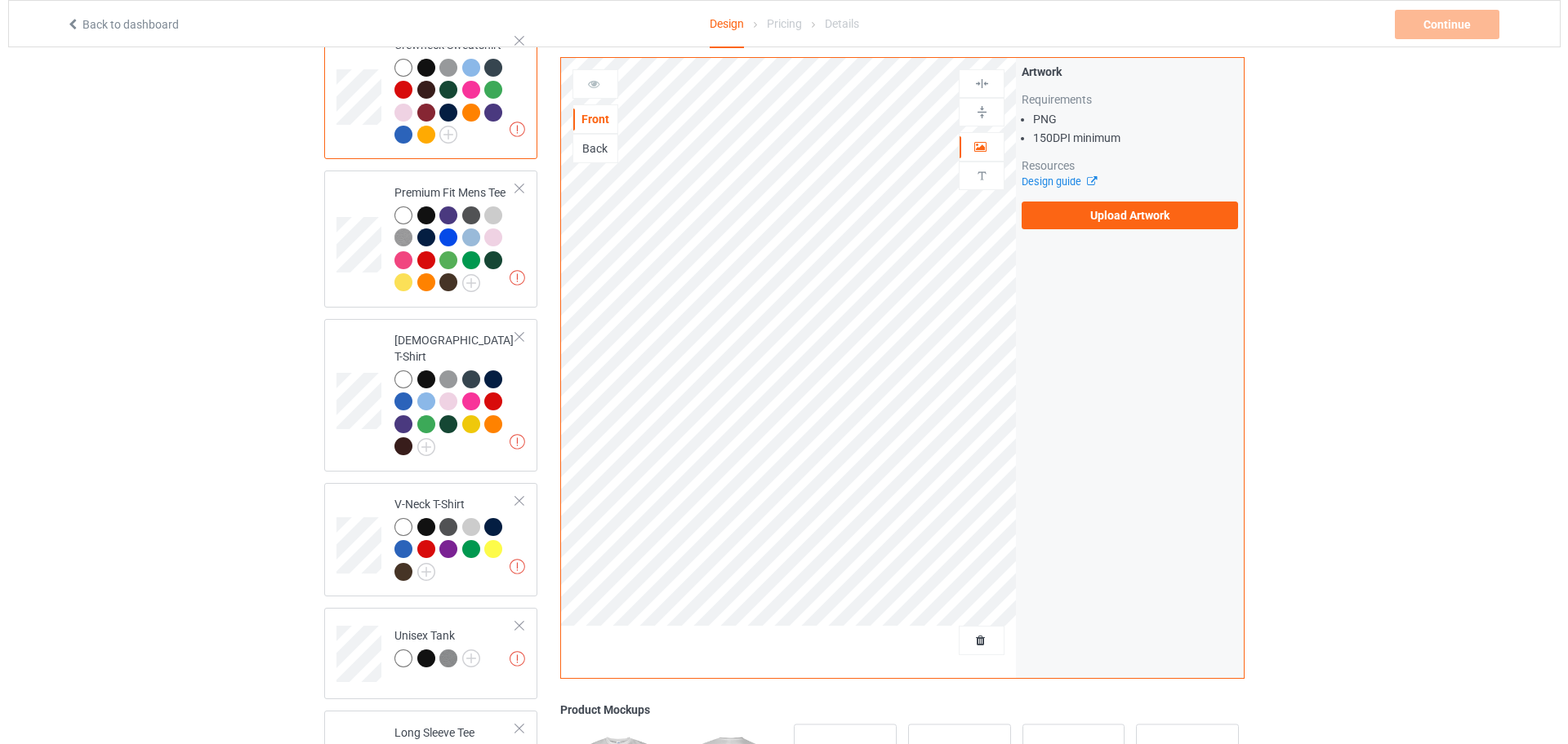
scroll to position [918, 0]
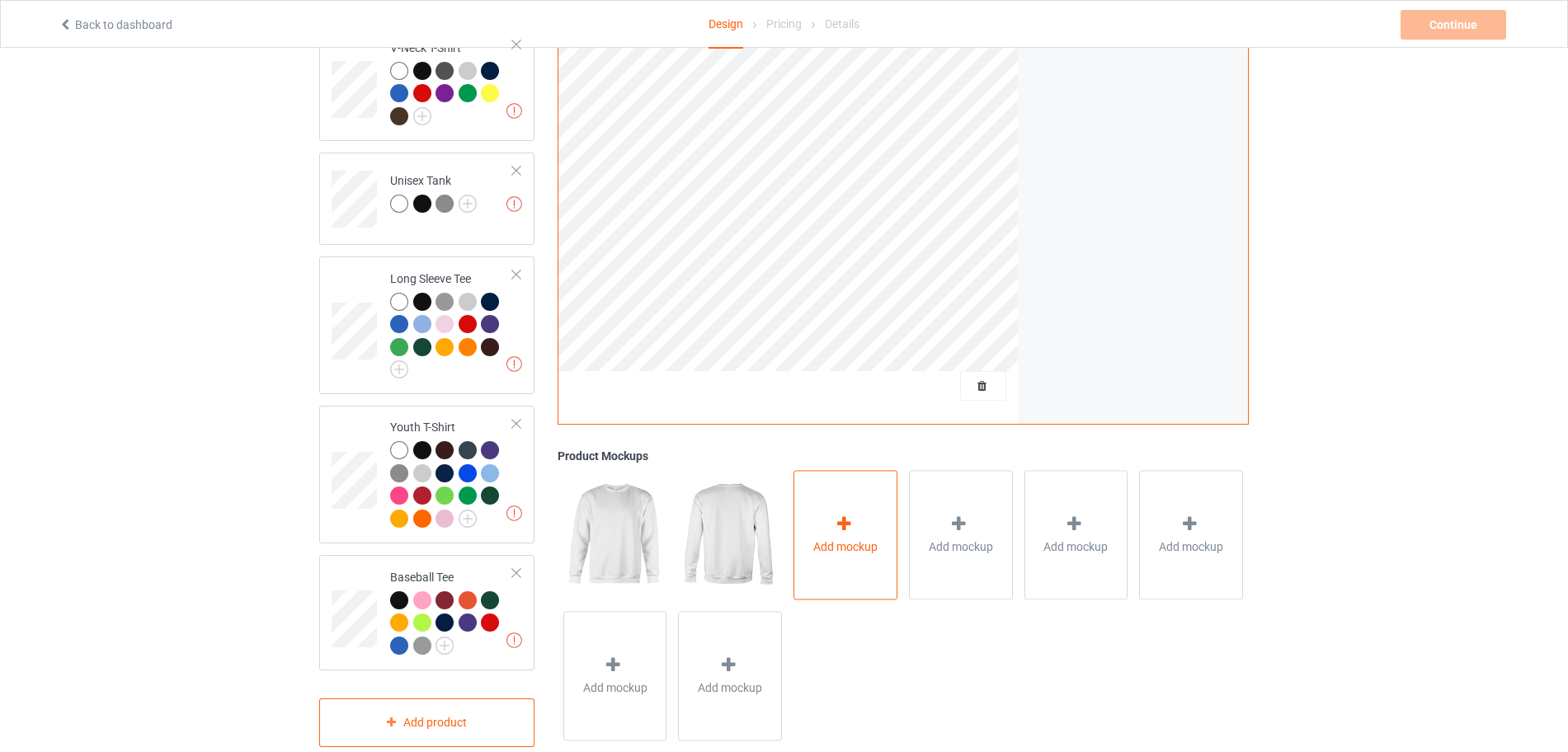
click at [825, 522] on div "Add mockup" at bounding box center [845, 535] width 104 height 130
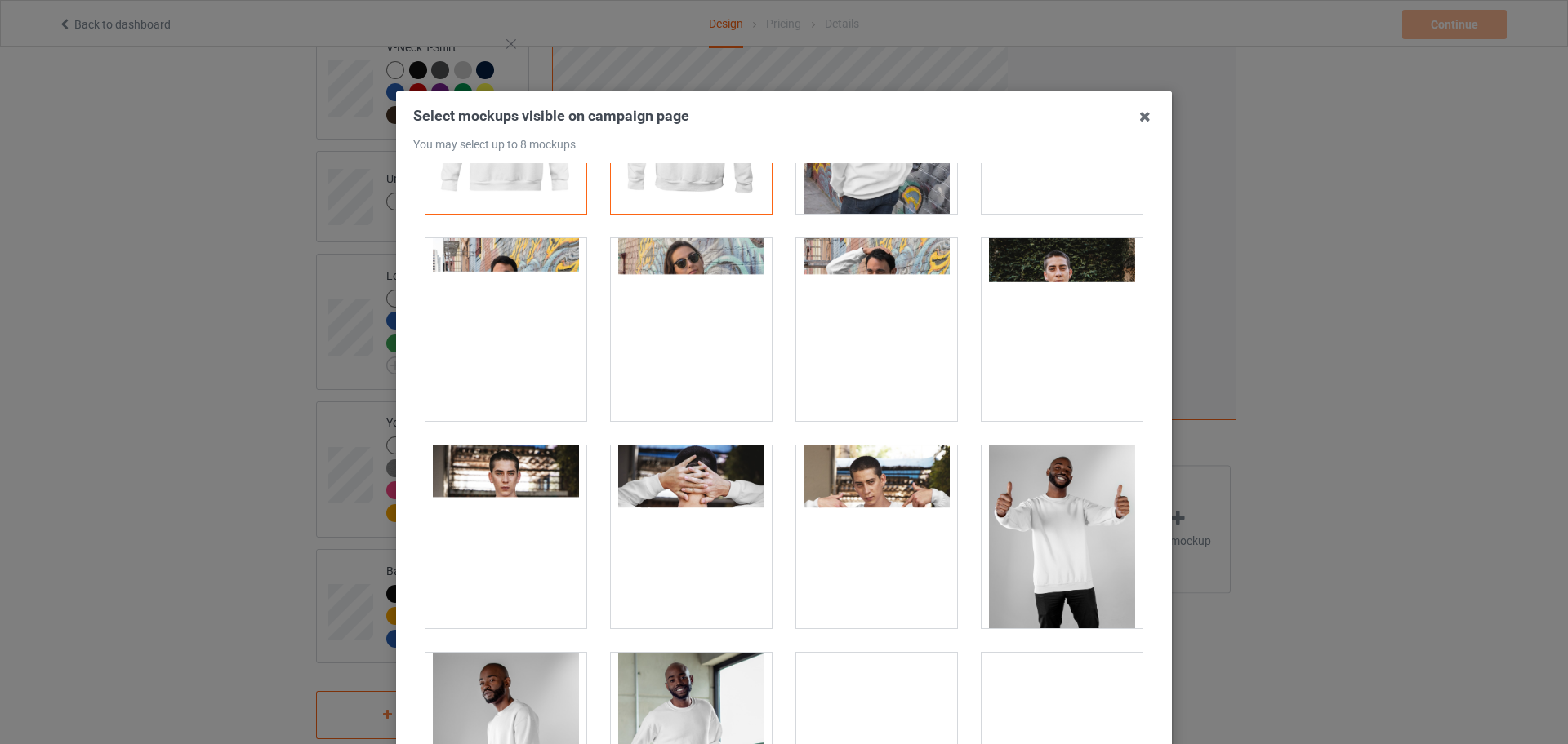
scroll to position [0, 0]
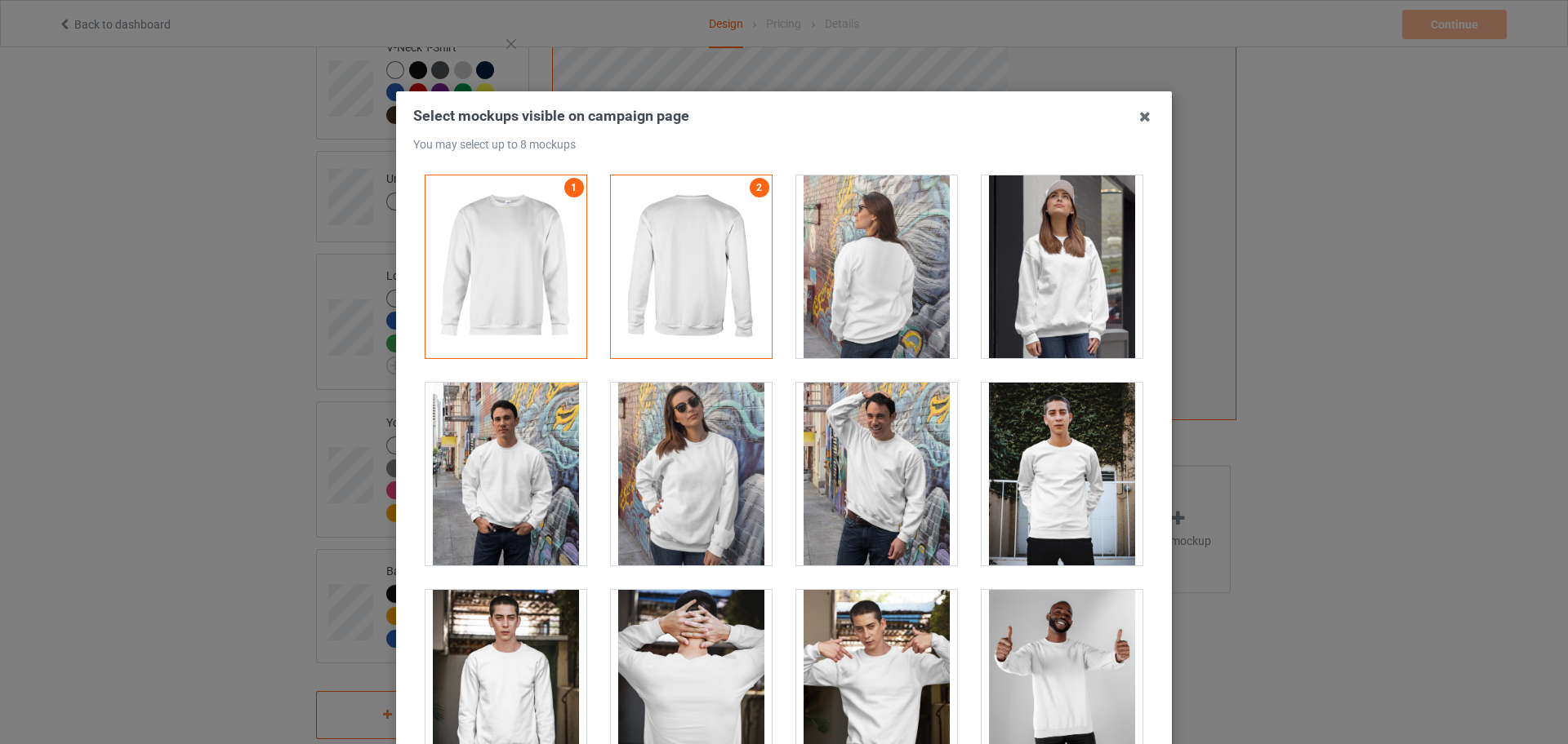
click at [515, 437] on div at bounding box center [506, 474] width 161 height 183
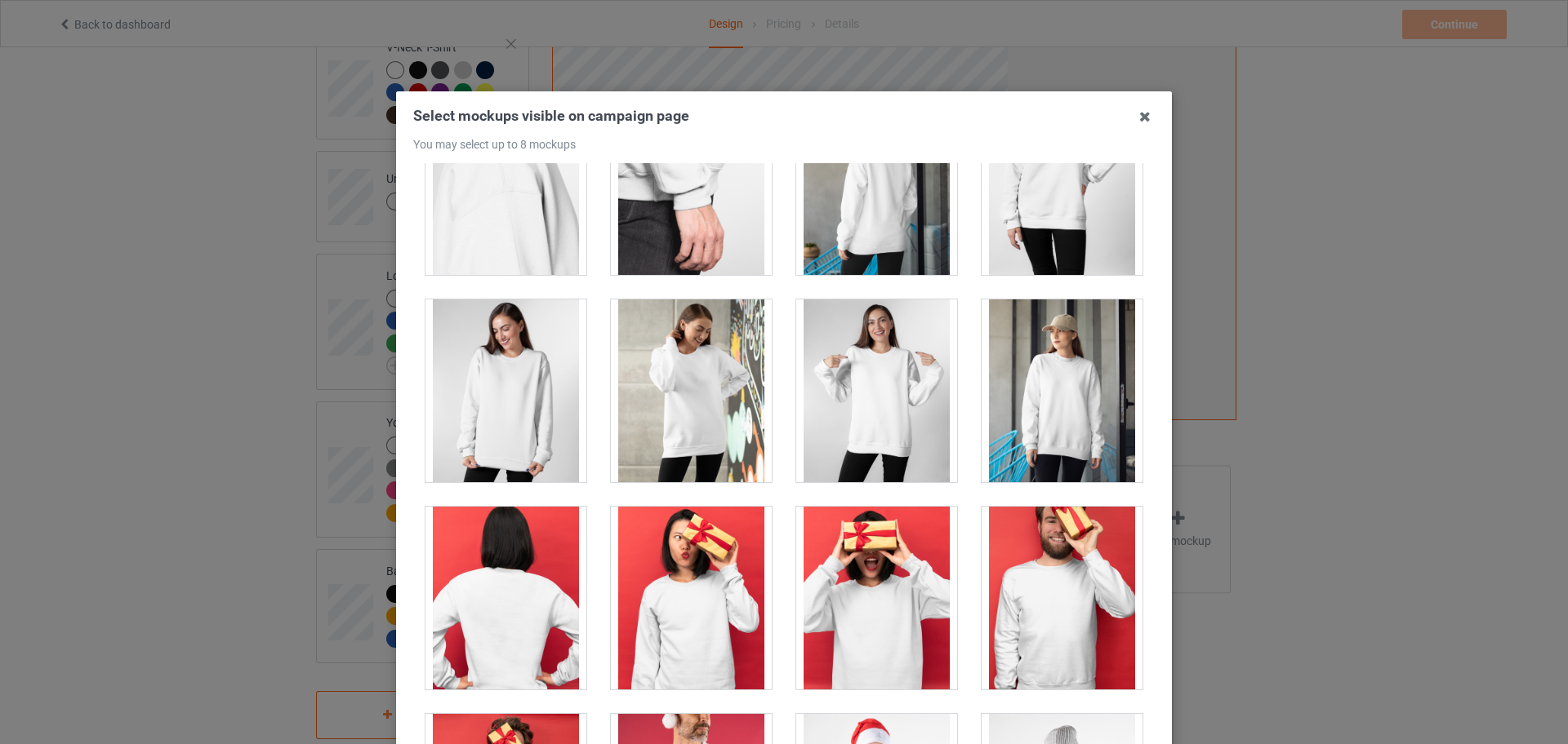
scroll to position [1122, 0]
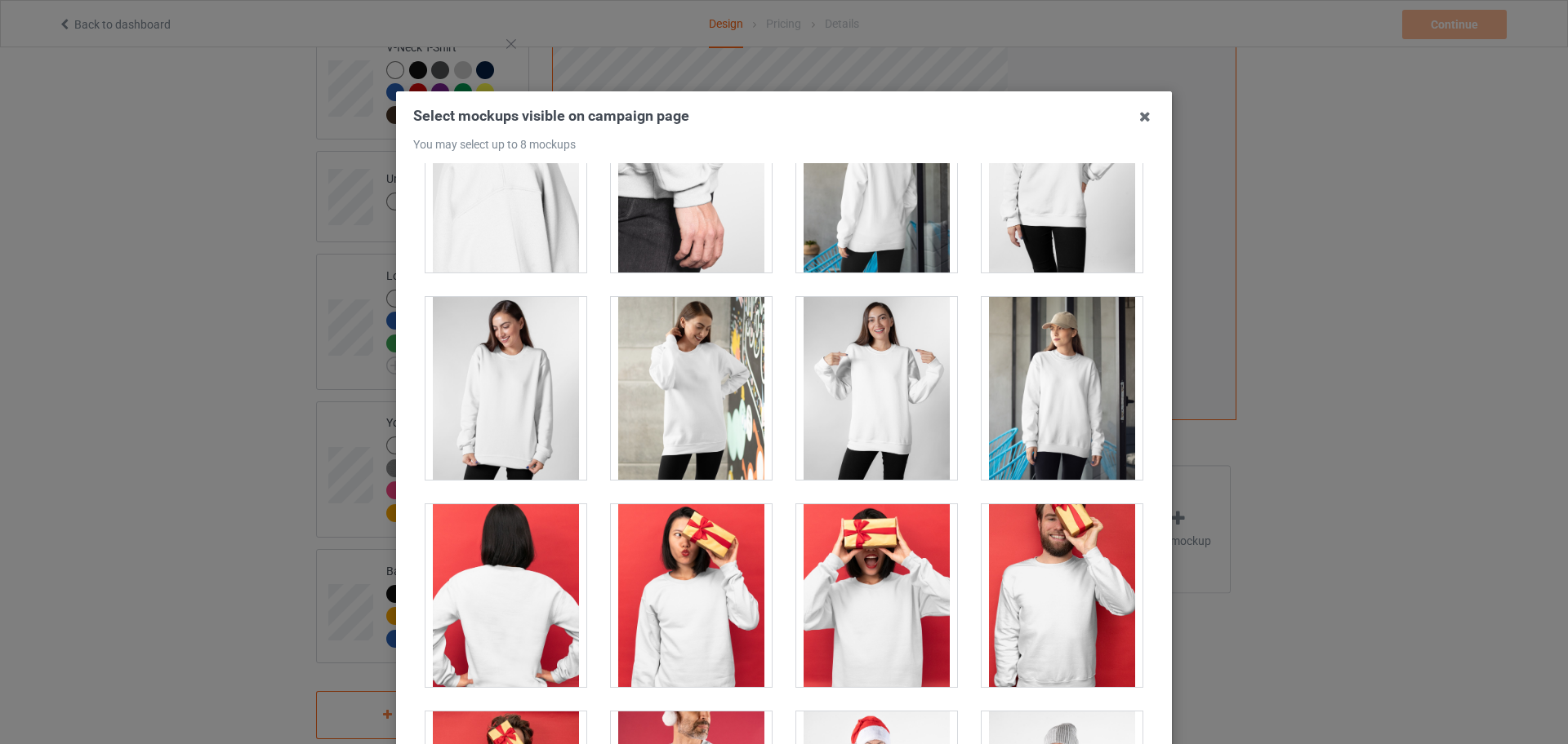
click at [850, 437] on div at bounding box center [877, 388] width 161 height 183
click at [598, 420] on div at bounding box center [690, 389] width 185 height 208
click at [531, 403] on div at bounding box center [506, 388] width 161 height 183
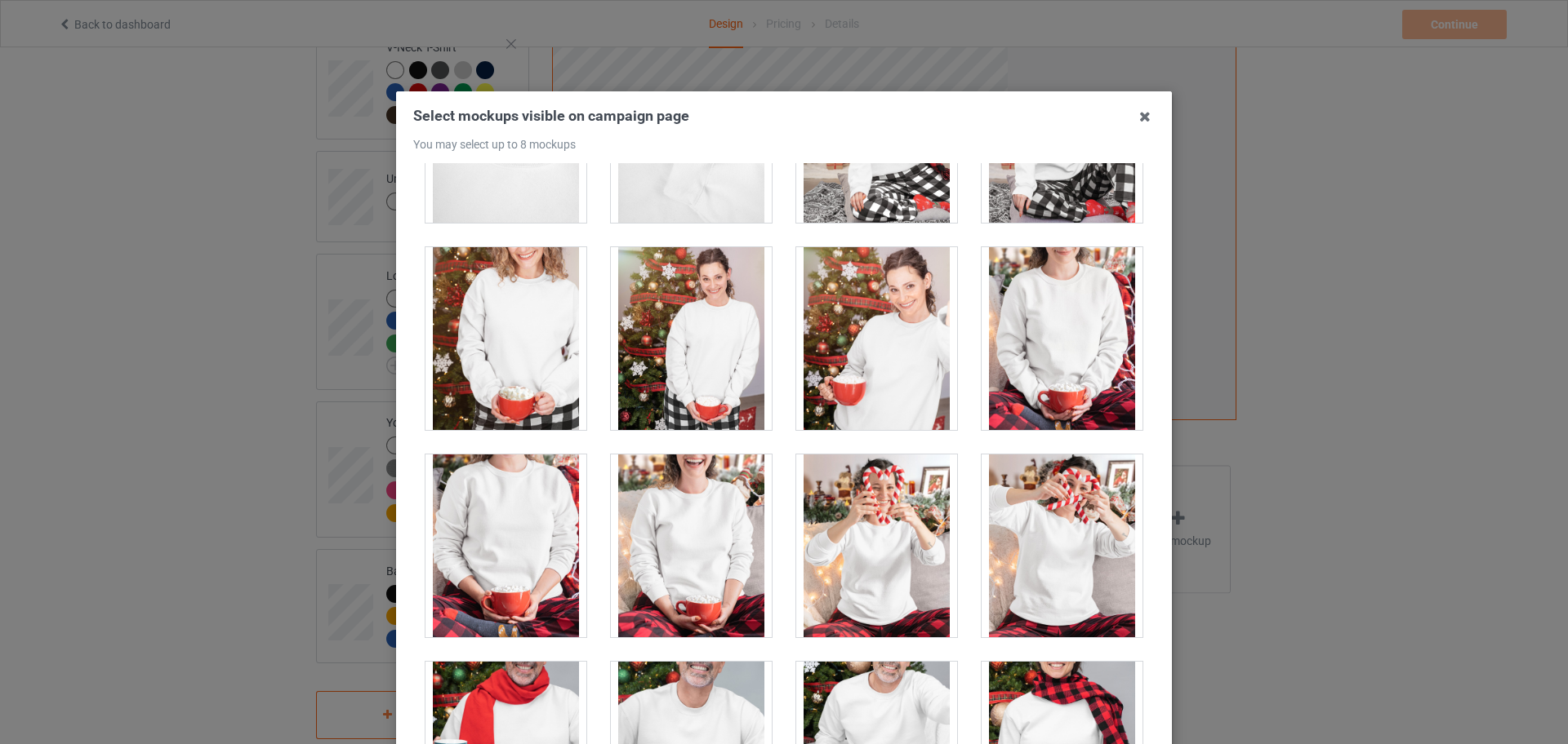
scroll to position [6326, 0]
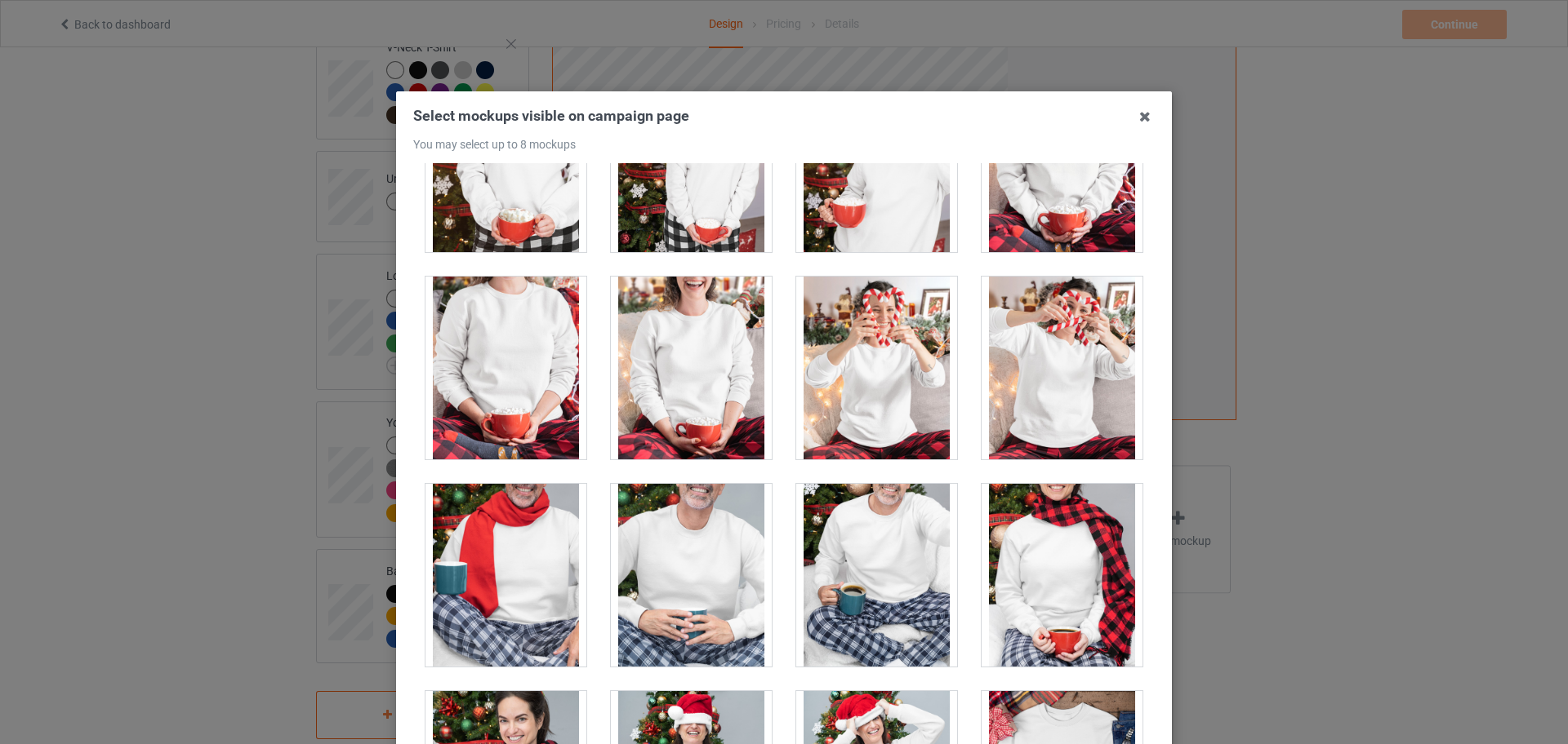
click at [669, 403] on div at bounding box center [691, 368] width 161 height 183
click at [505, 393] on div at bounding box center [506, 368] width 161 height 183
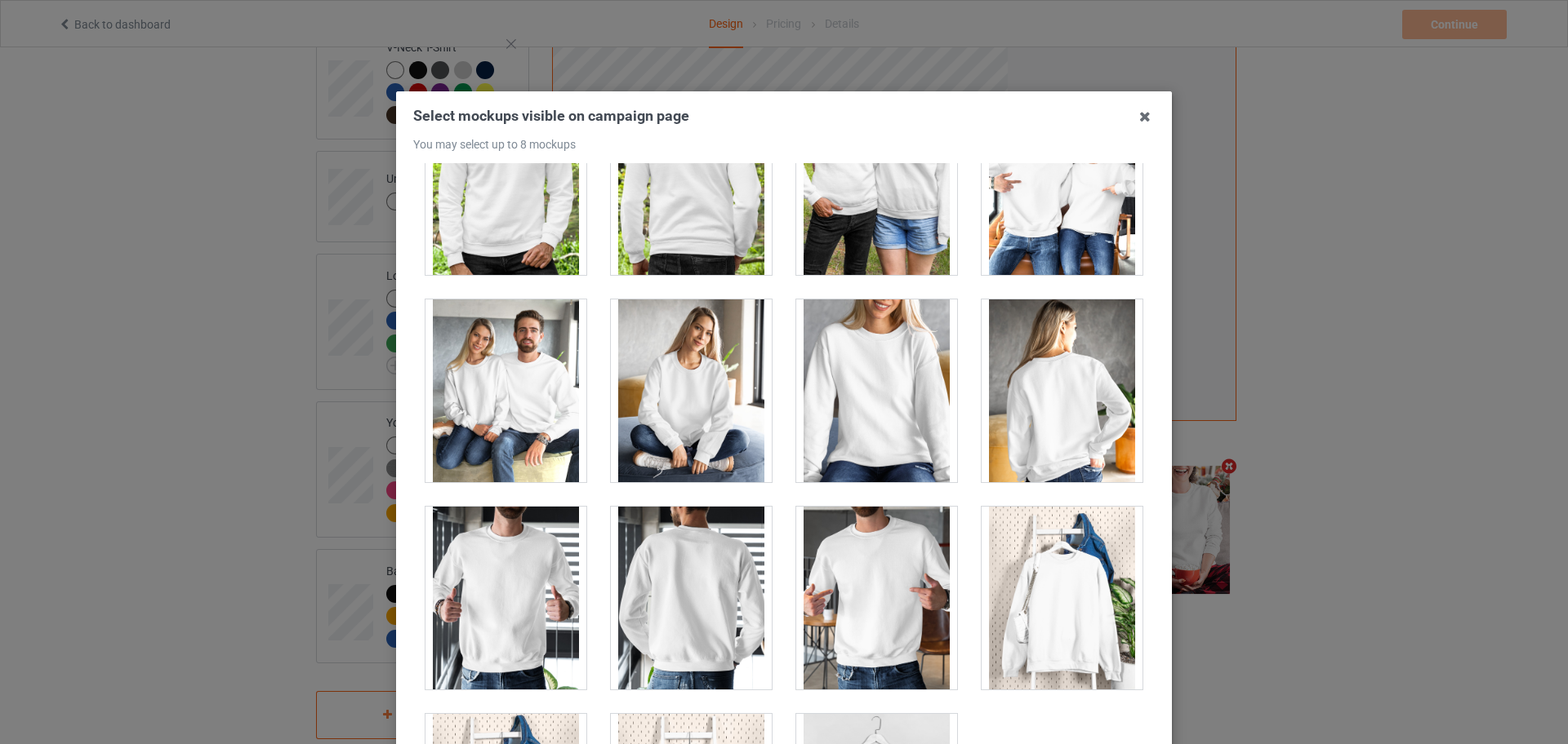
scroll to position [7347, 0]
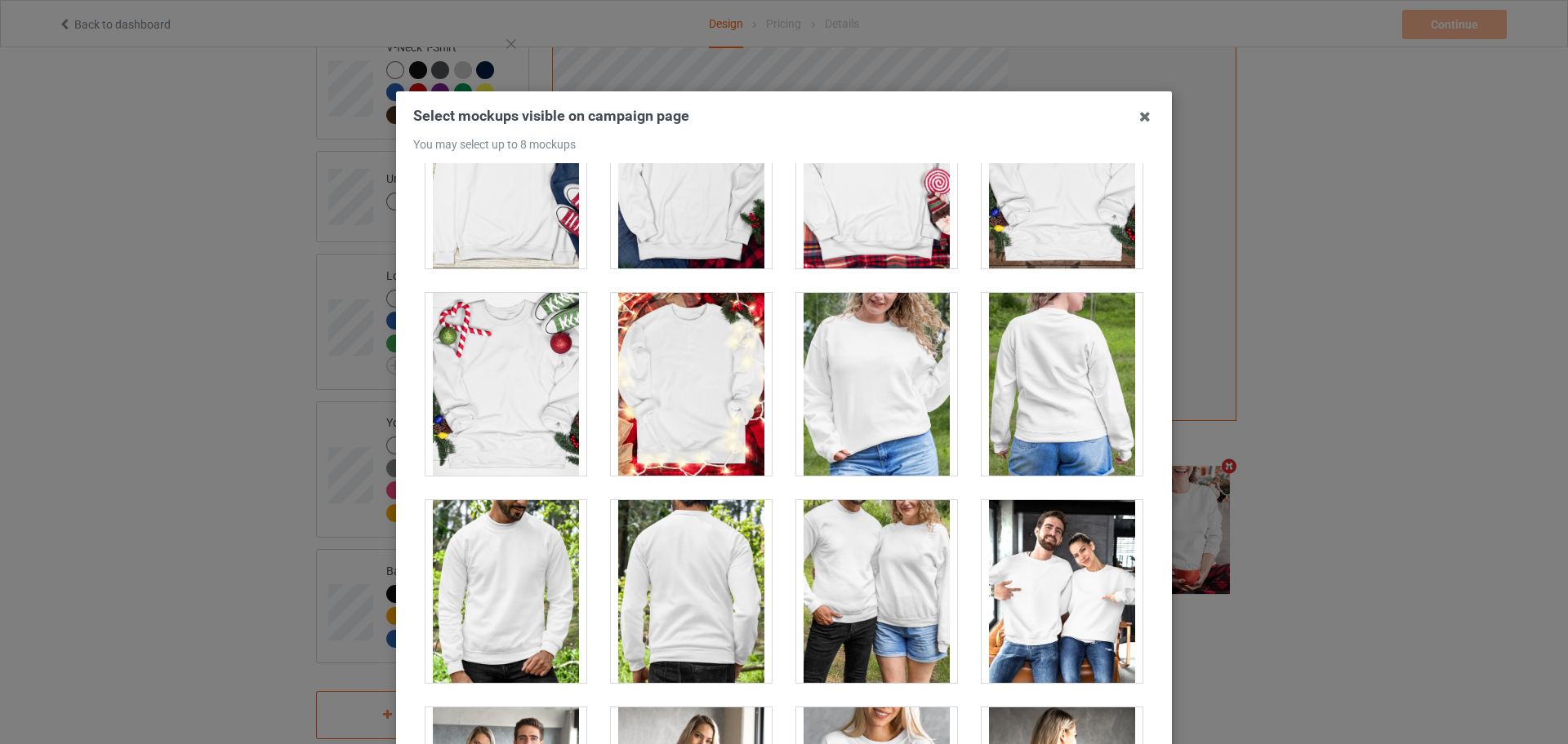
drag, startPoint x: 868, startPoint y: 378, endPoint x: 877, endPoint y: 381, distance: 9.5
click at [869, 378] on div at bounding box center [877, 384] width 161 height 183
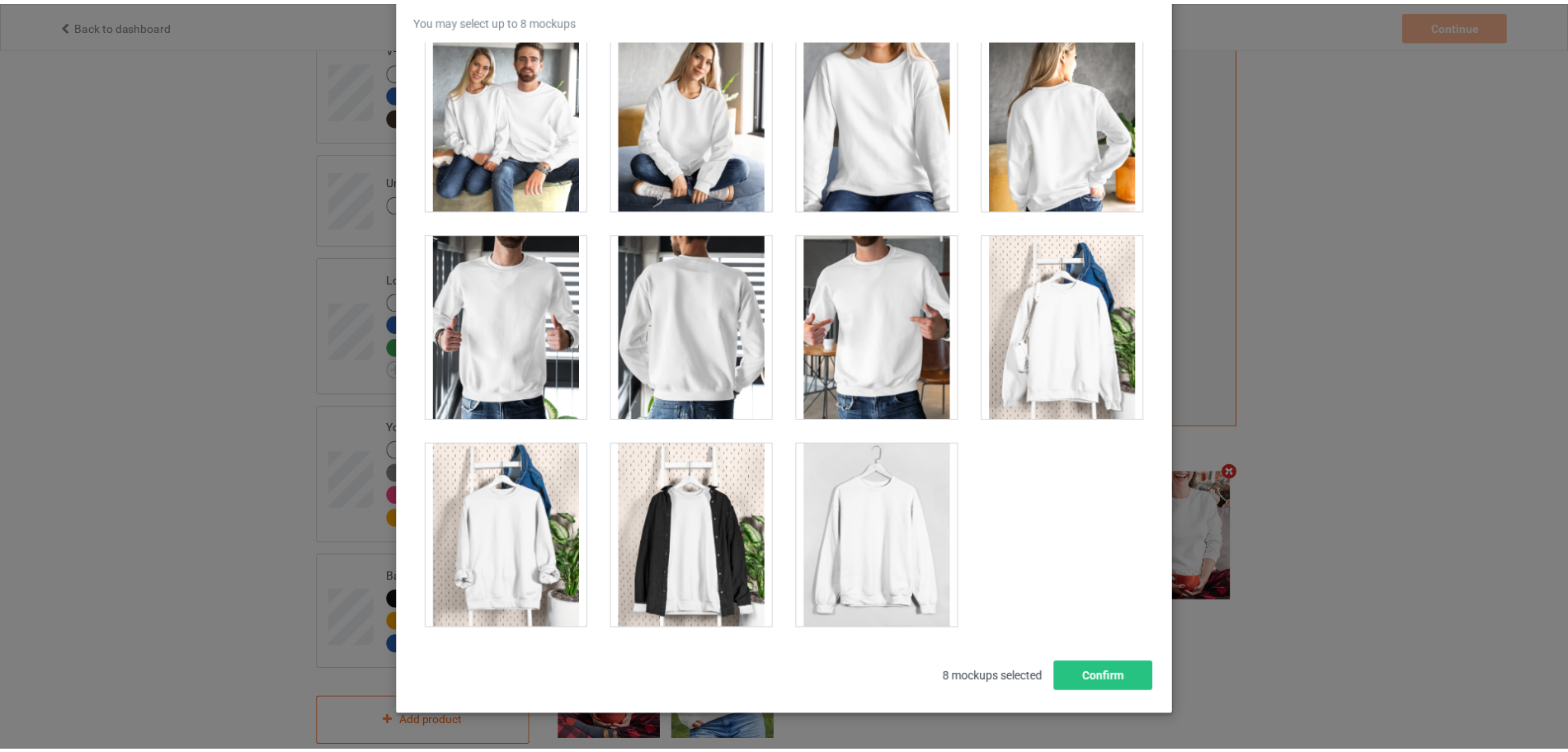
scroll to position [182, 0]
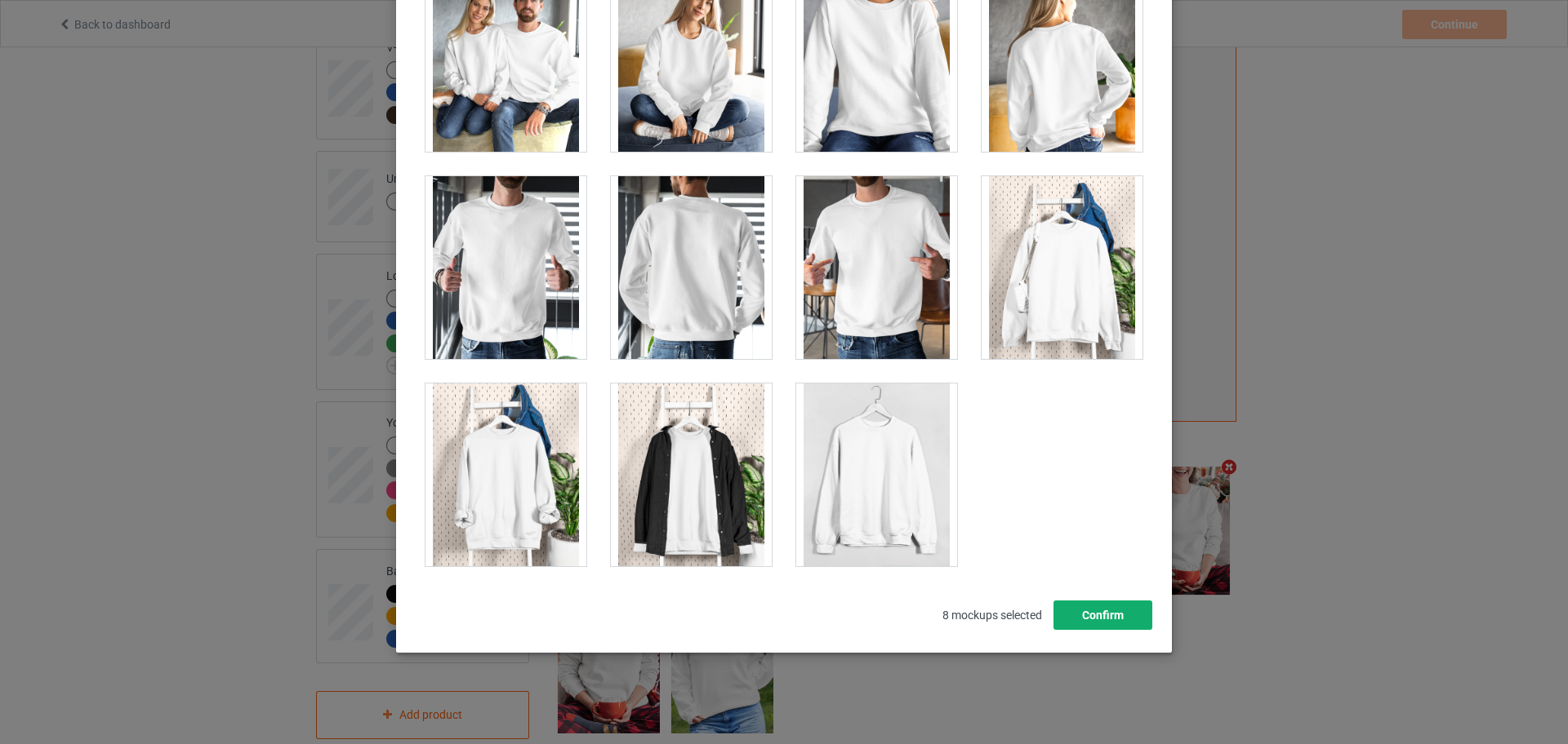
click at [1121, 613] on button "Confirm" at bounding box center [1102, 616] width 99 height 29
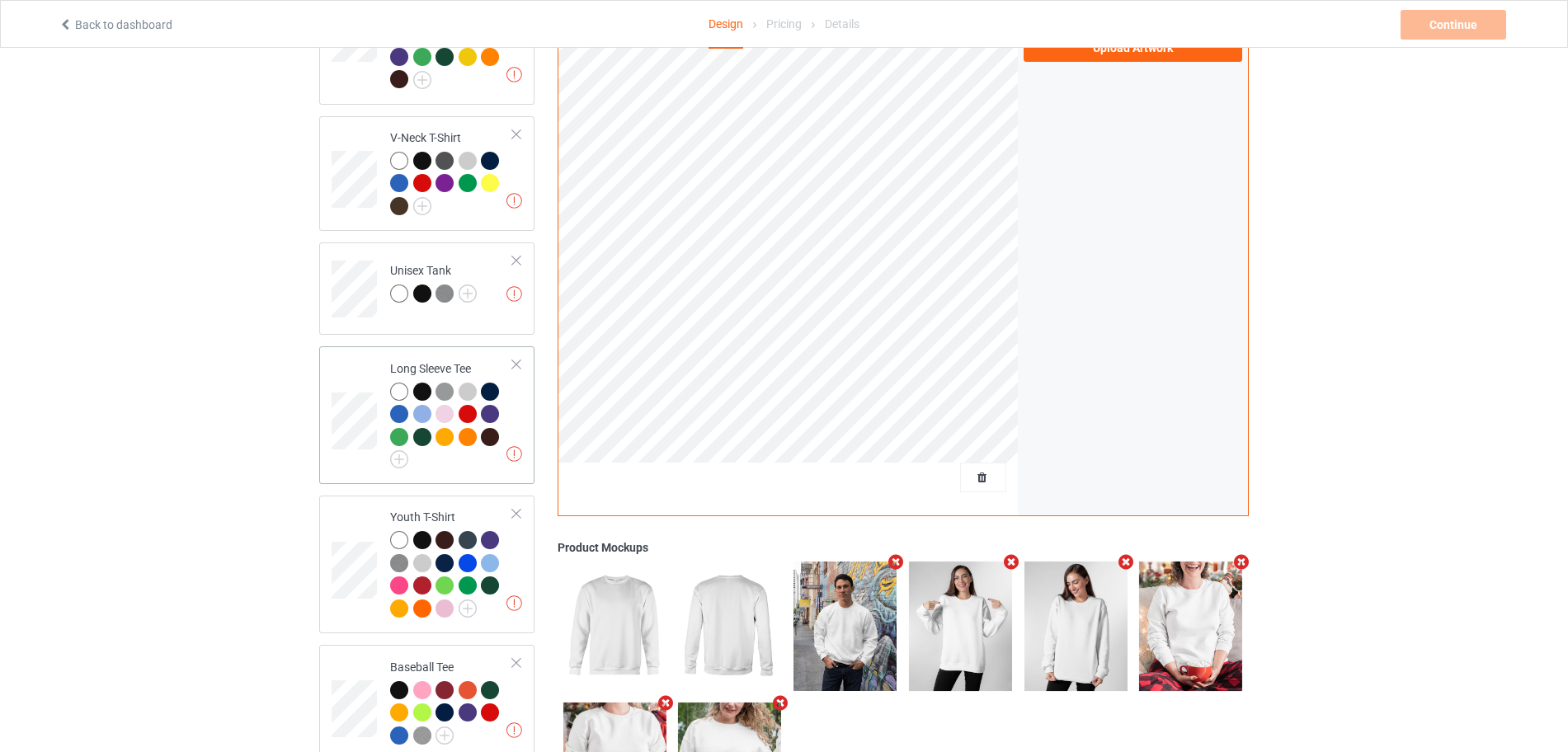
scroll to position [515, 0]
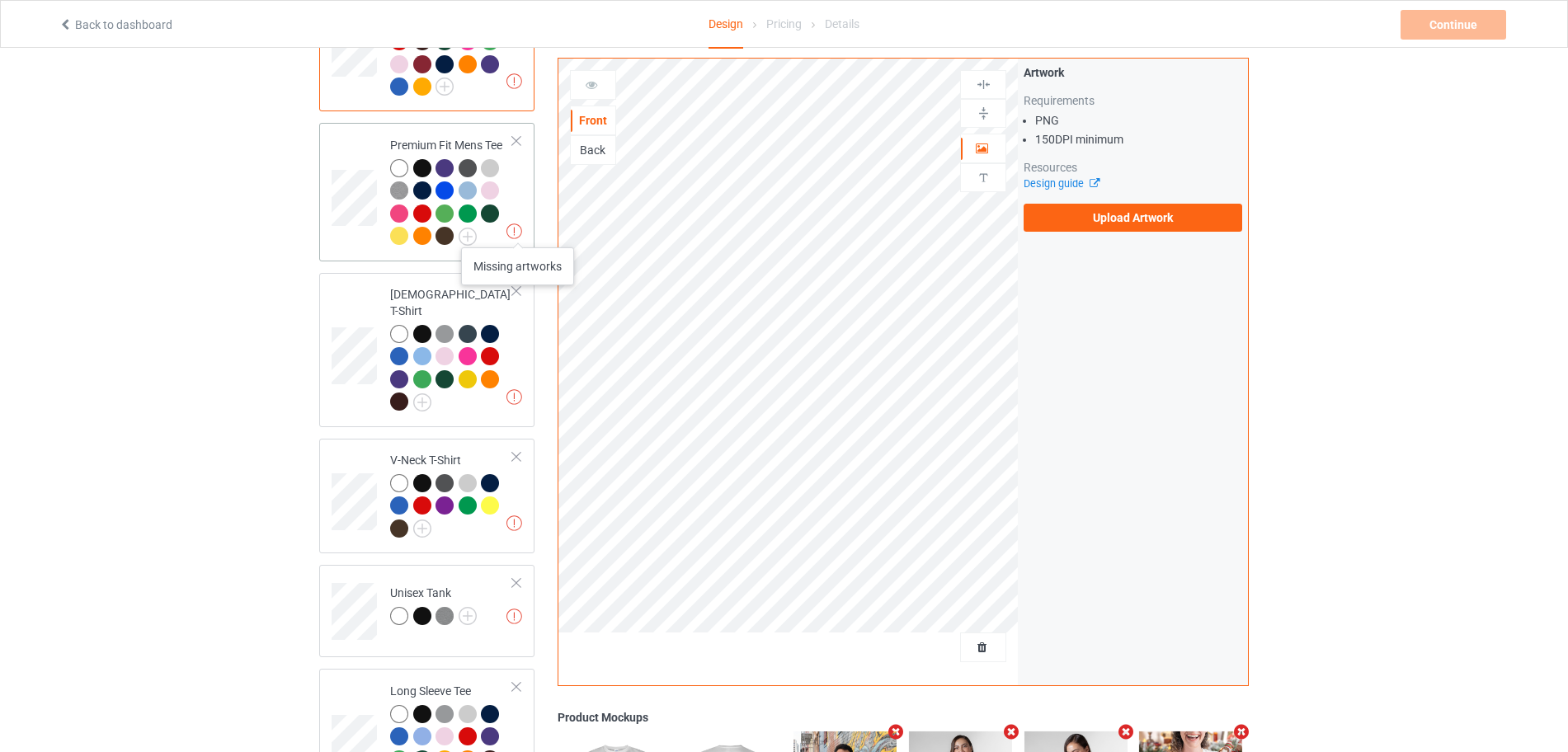
click at [515, 204] on td "Missing artworks Premium Fit Mens Tee" at bounding box center [452, 192] width 141 height 125
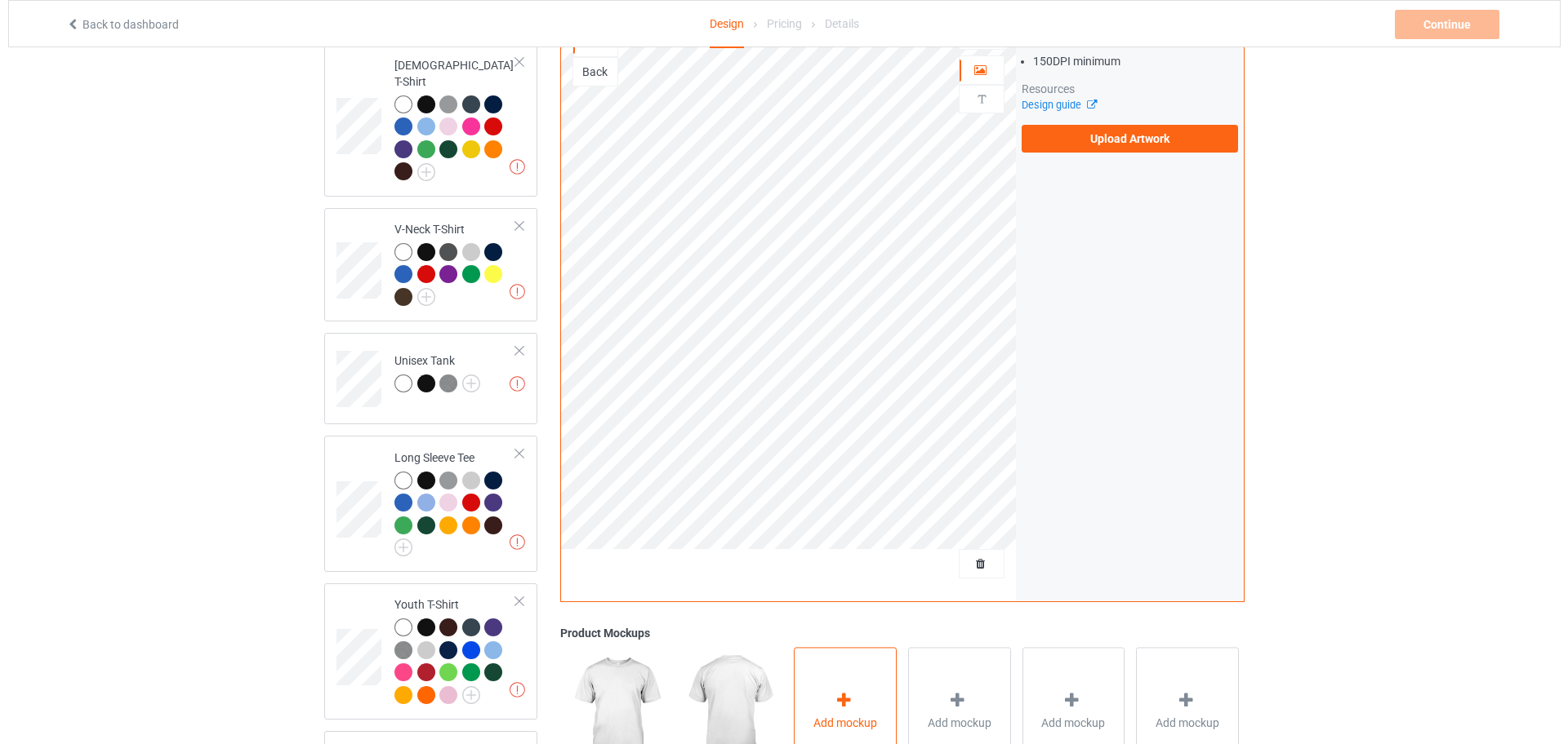
scroll to position [939, 0]
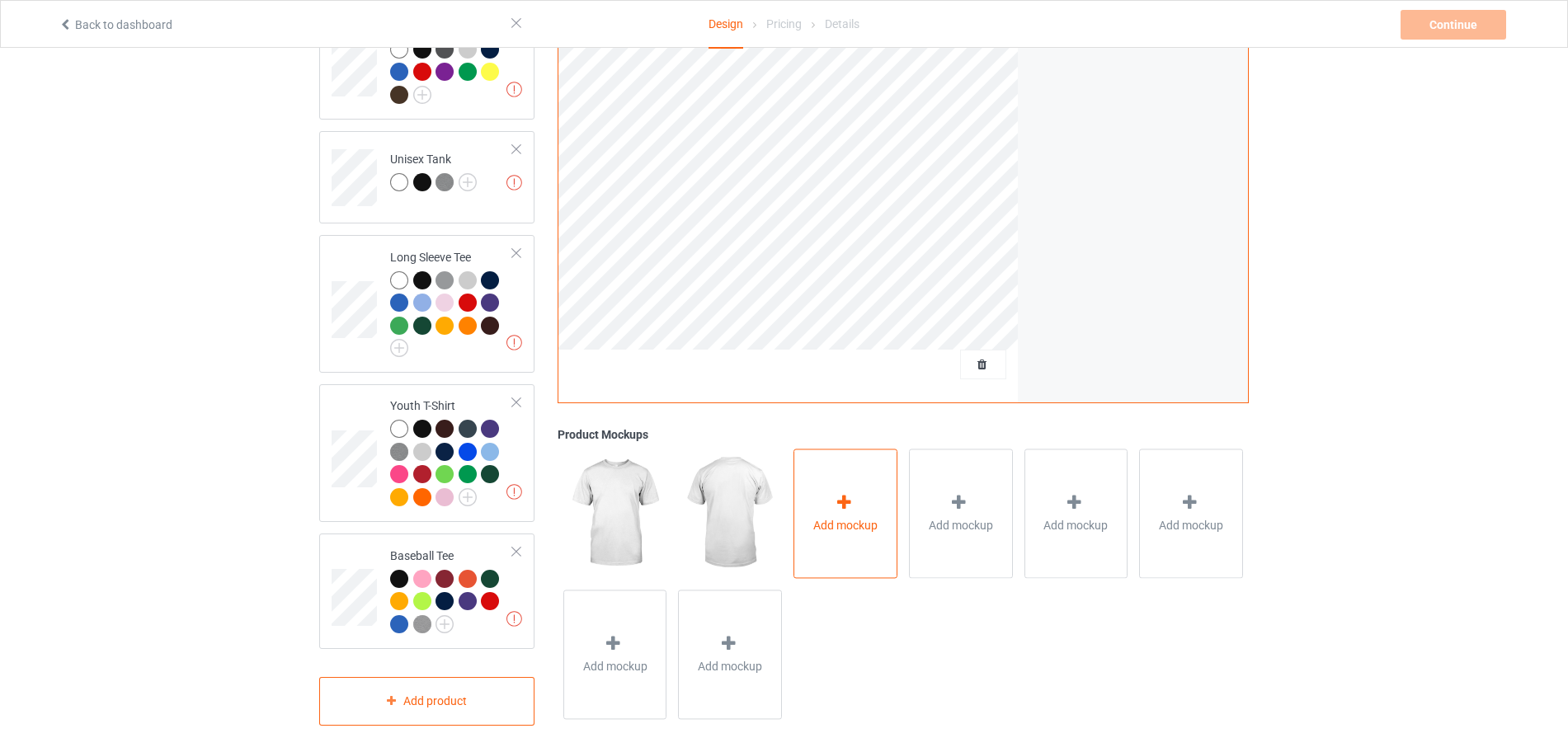
click at [847, 518] on span "Add mockup" at bounding box center [845, 526] width 64 height 17
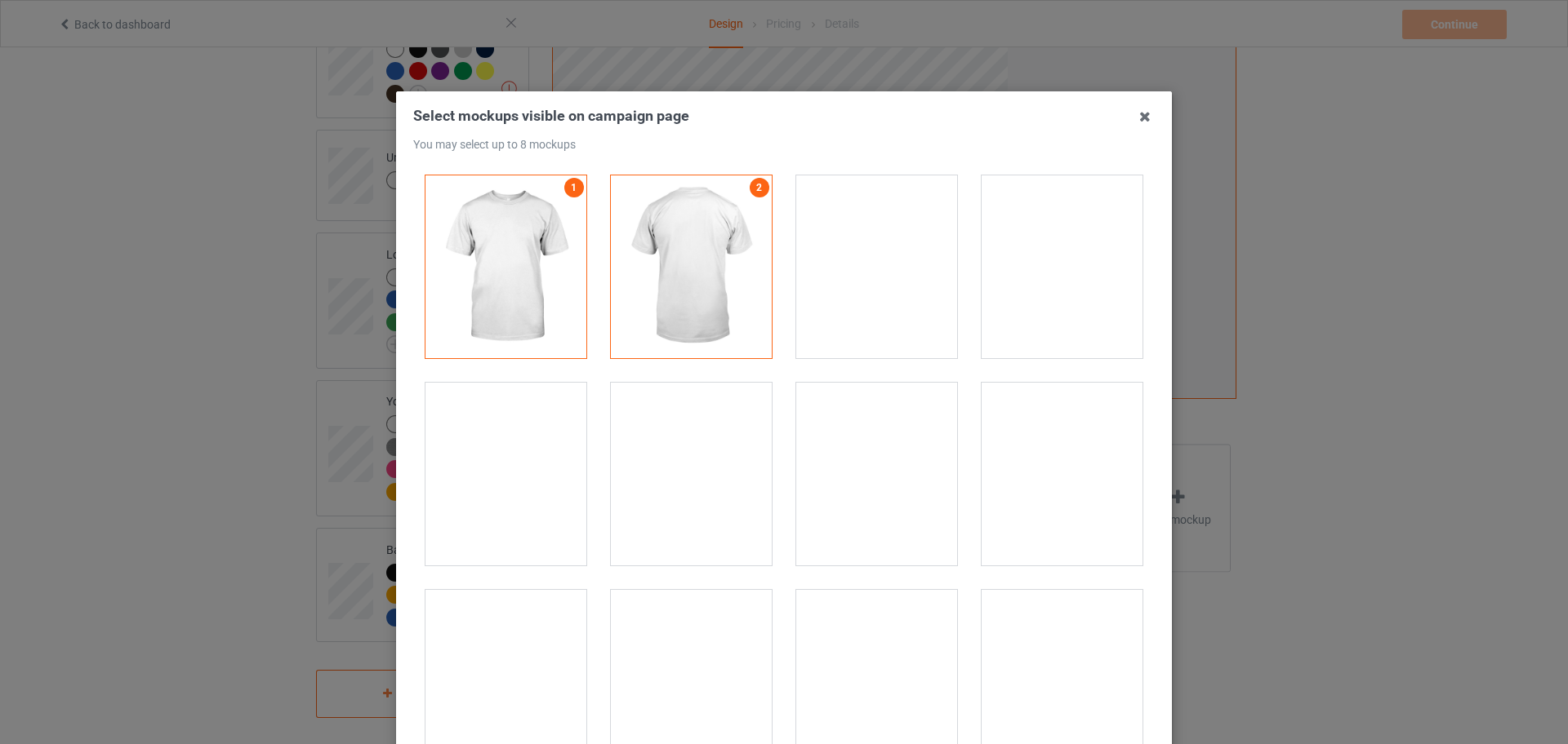
click at [999, 292] on div at bounding box center [1062, 267] width 161 height 183
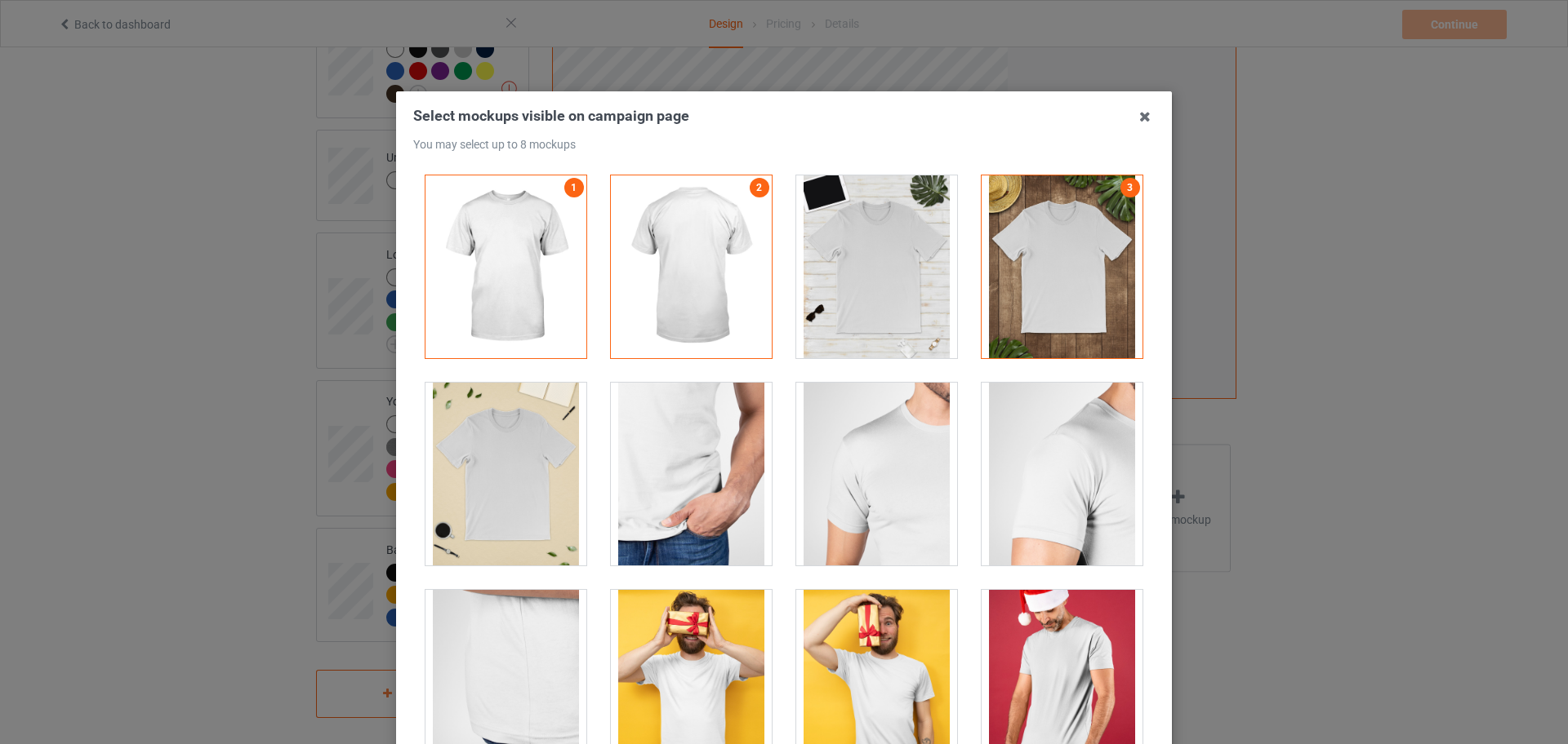
click at [501, 500] on div at bounding box center [506, 474] width 161 height 183
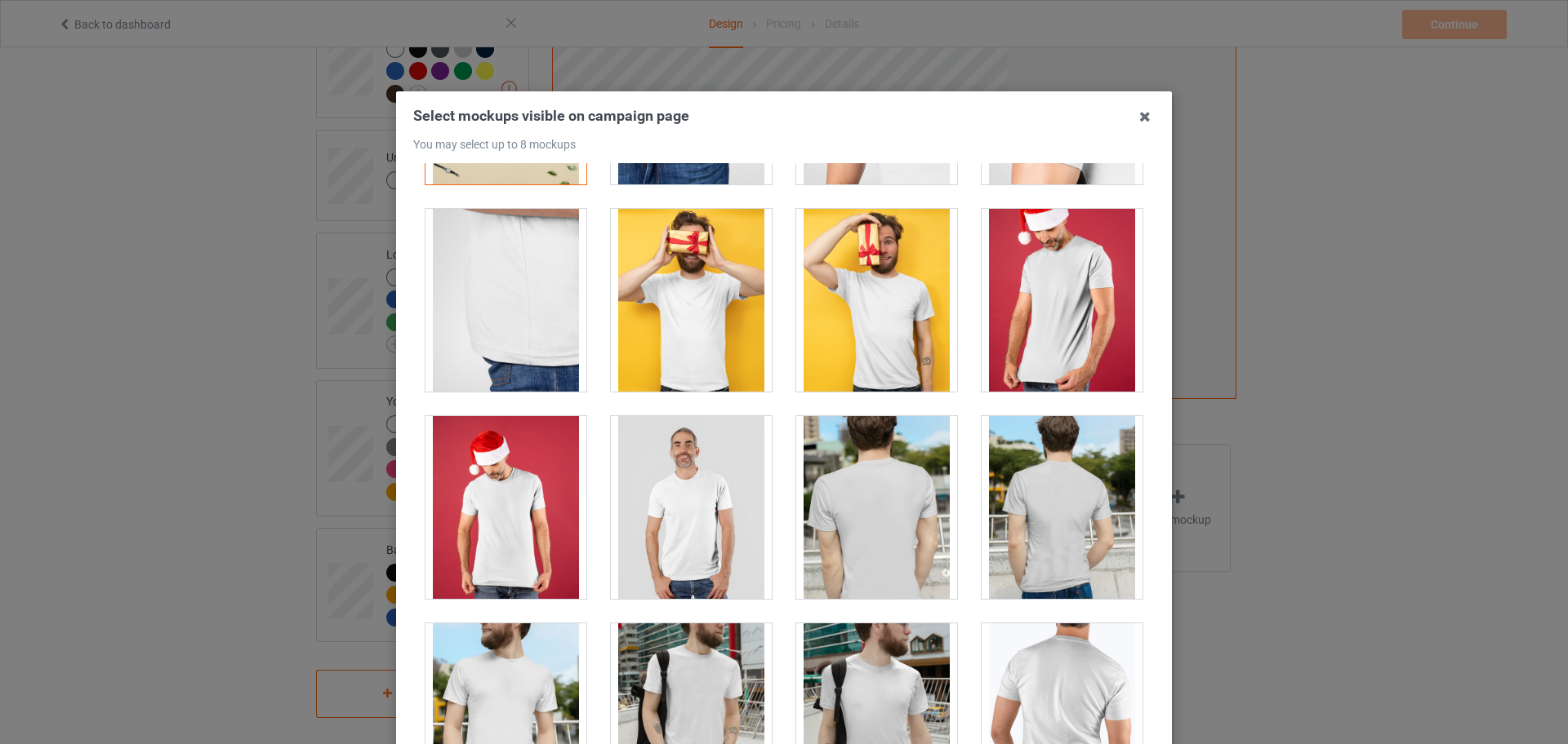
scroll to position [715, 0]
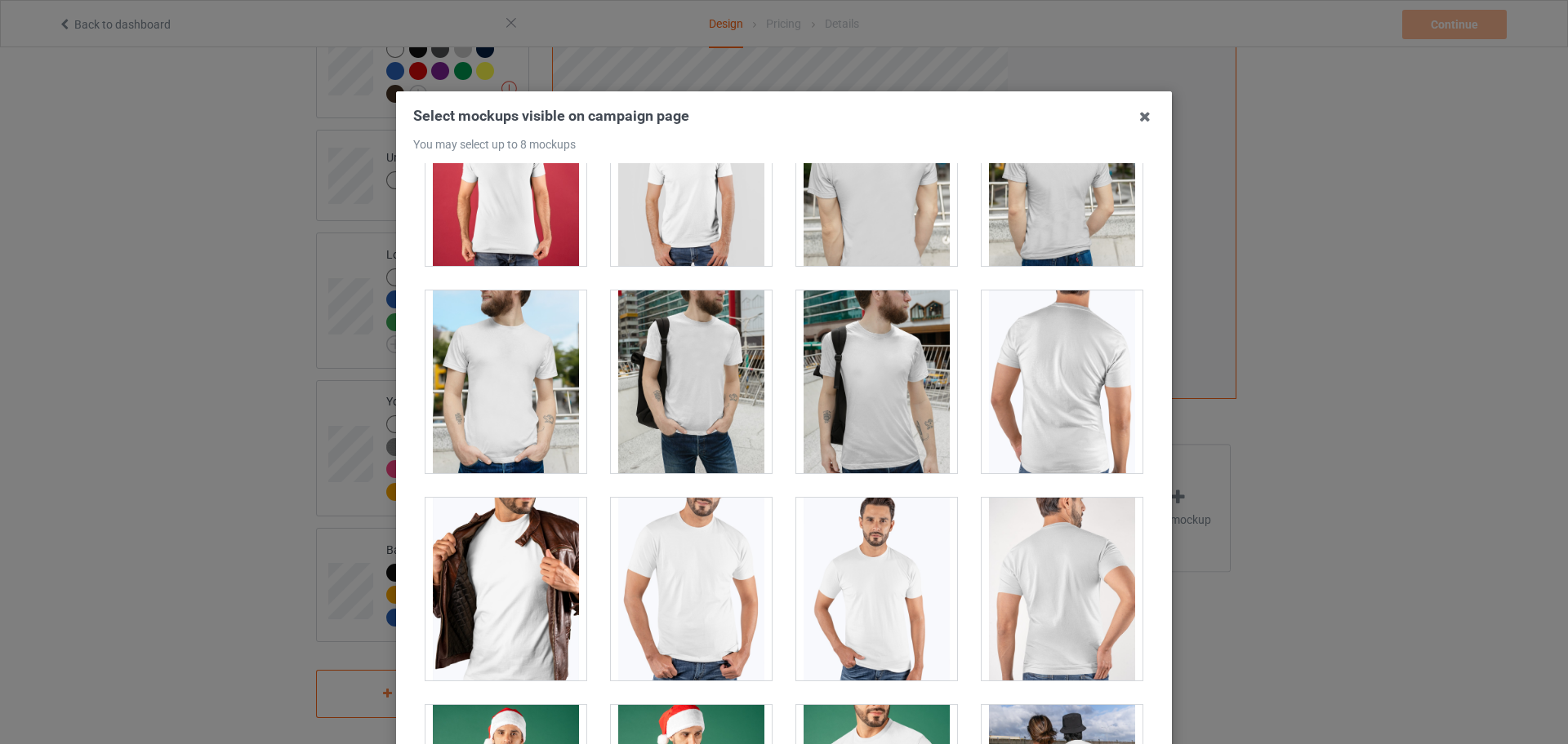
click at [515, 399] on div at bounding box center [506, 381] width 161 height 183
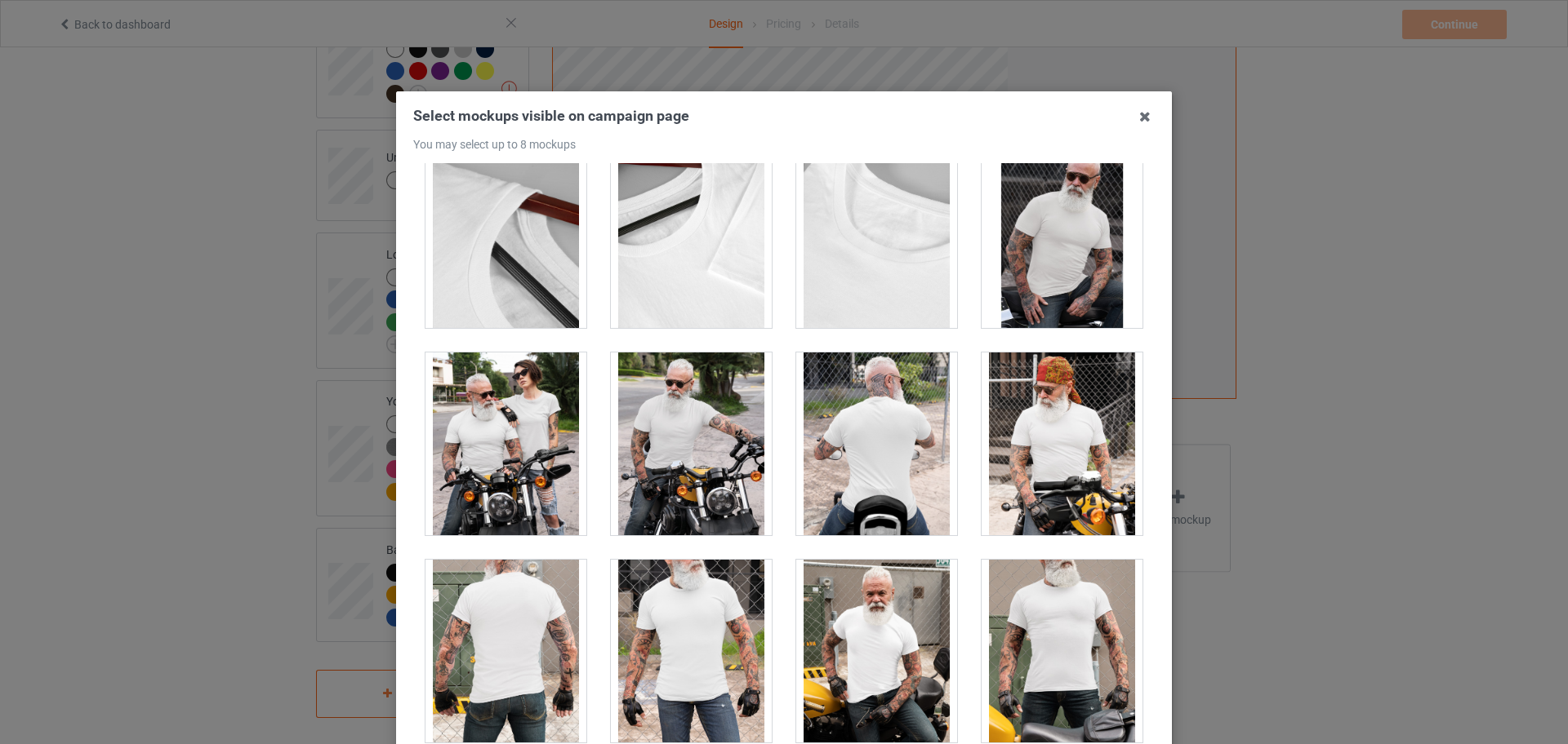
scroll to position [5002, 0]
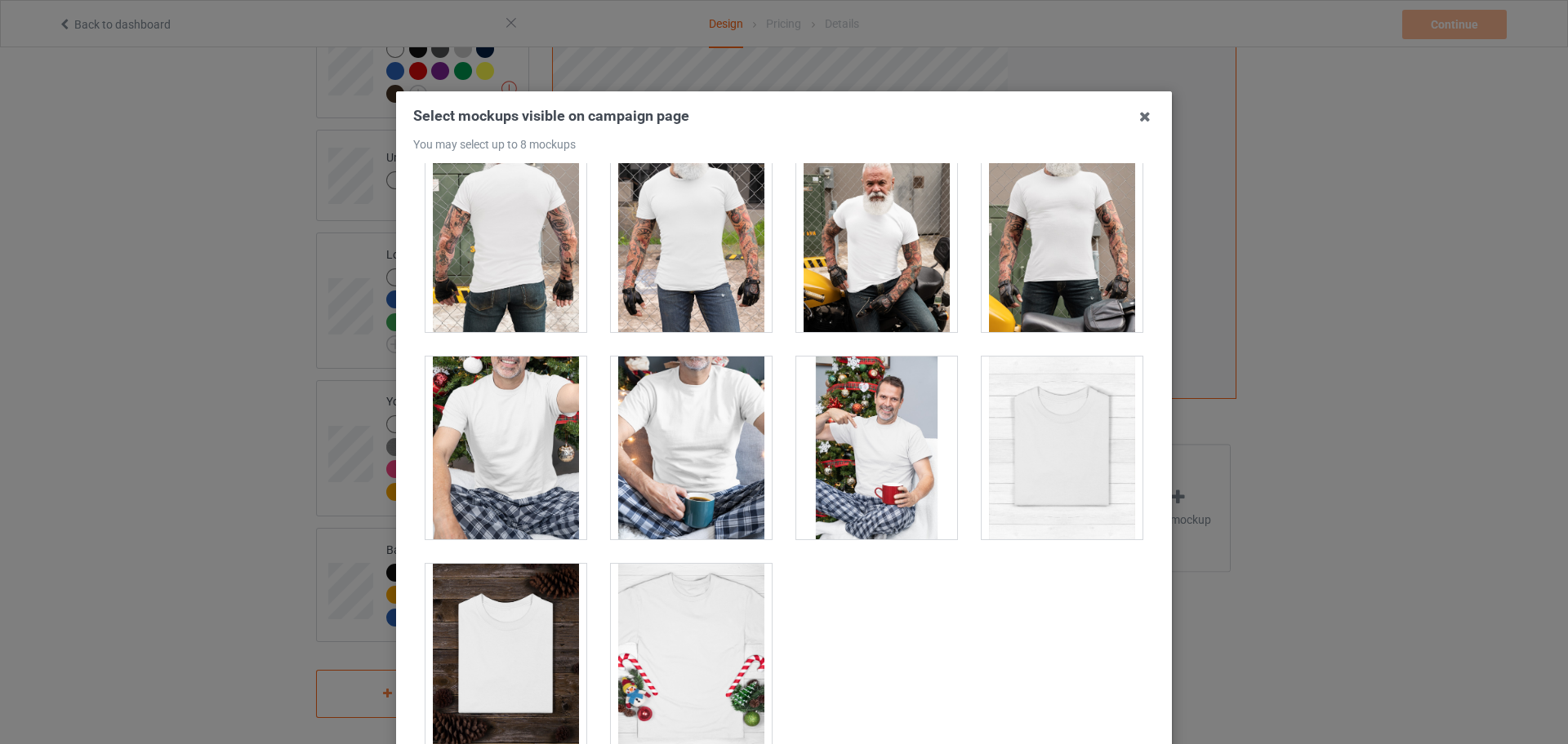
click at [532, 654] on div at bounding box center [506, 655] width 161 height 183
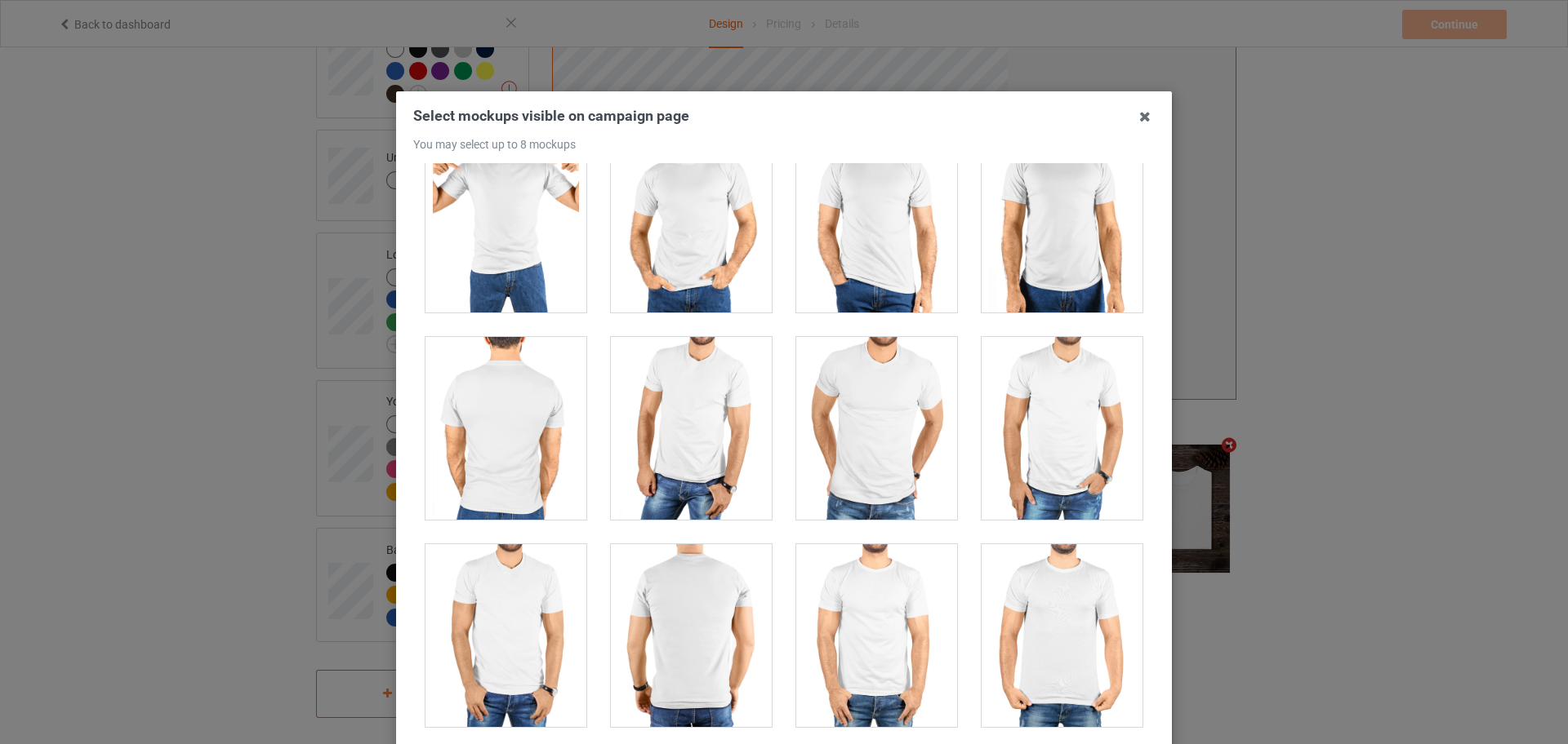
click at [871, 494] on div at bounding box center [877, 428] width 161 height 183
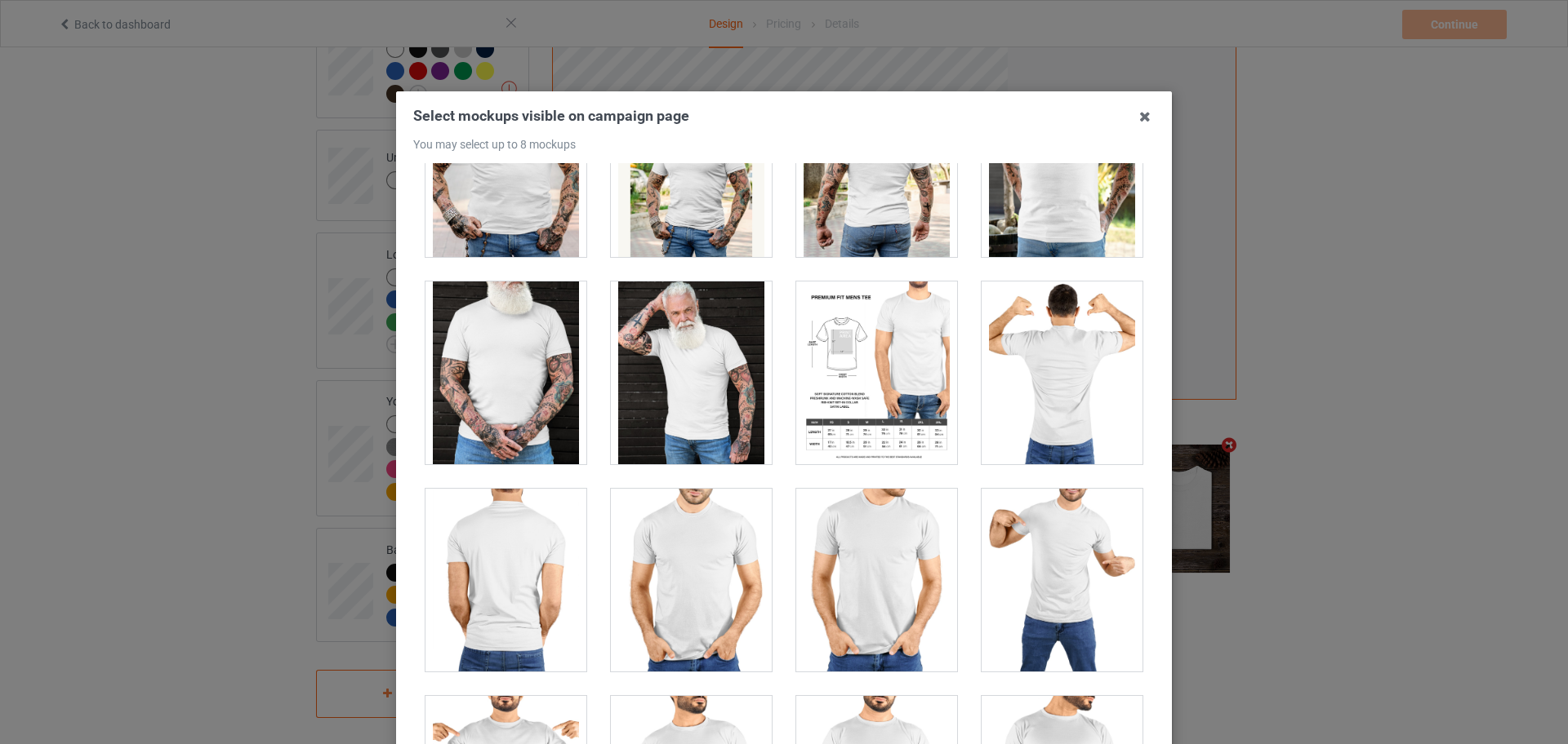
scroll to position [3165, 0]
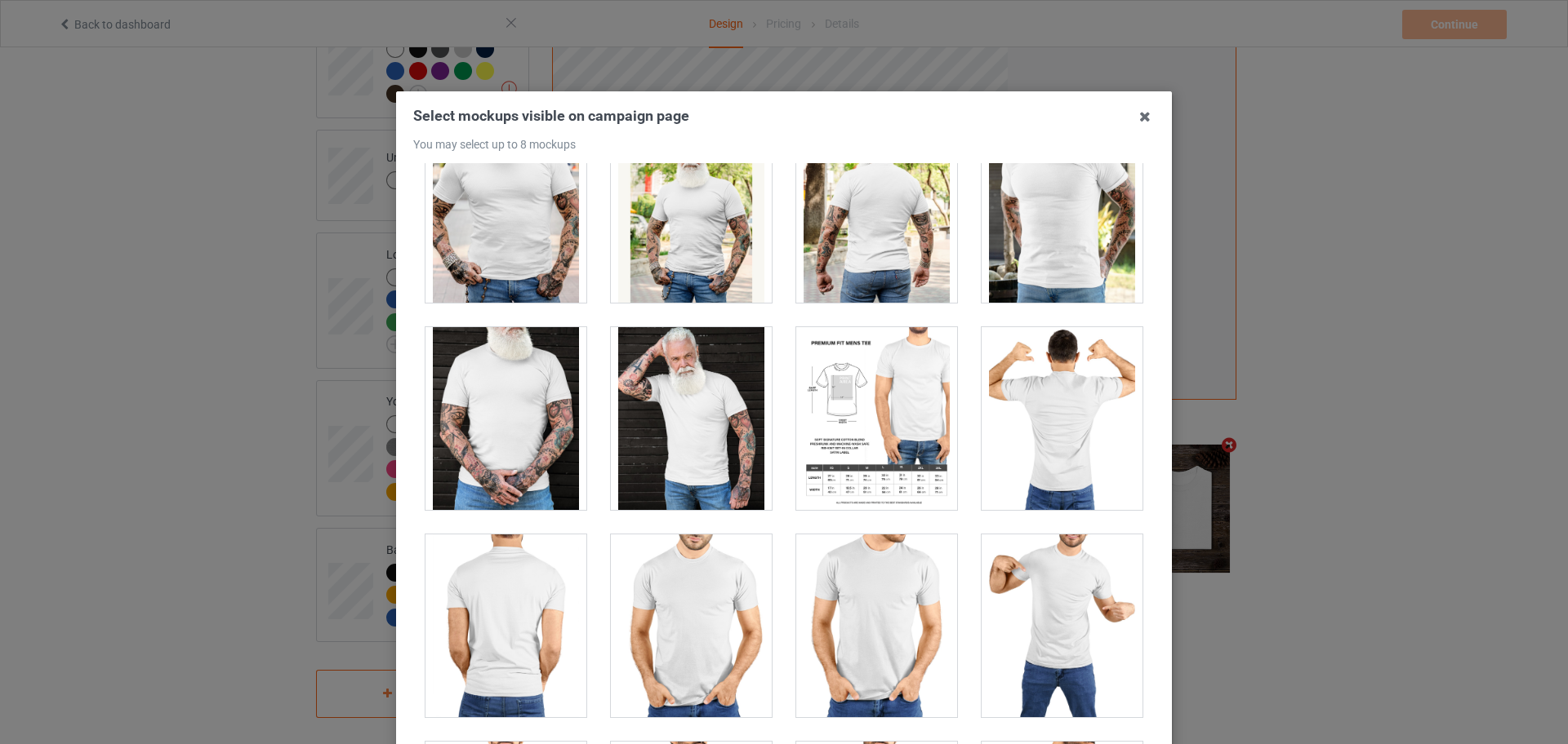
click at [672, 612] on div at bounding box center [691, 625] width 161 height 183
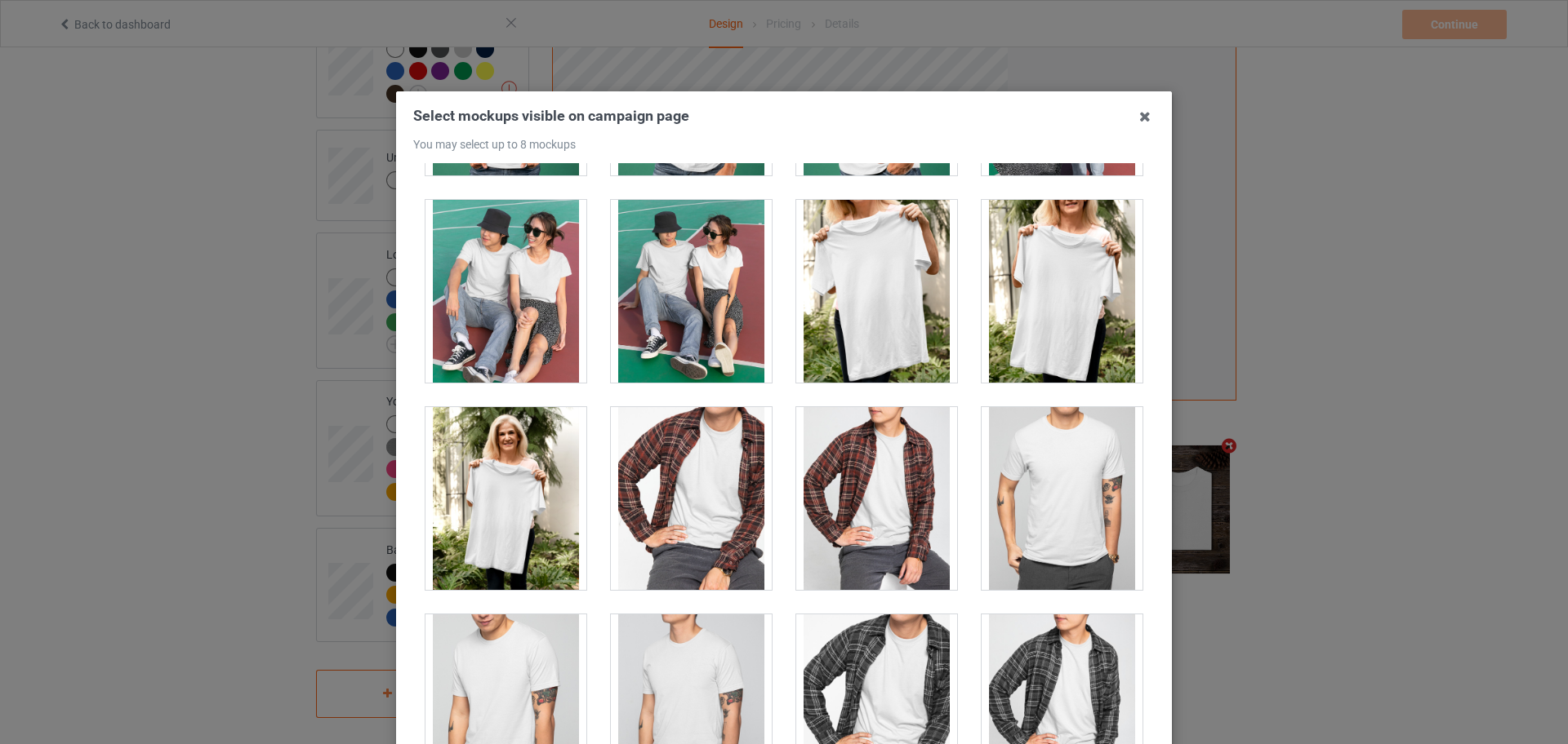
scroll to position [1428, 0]
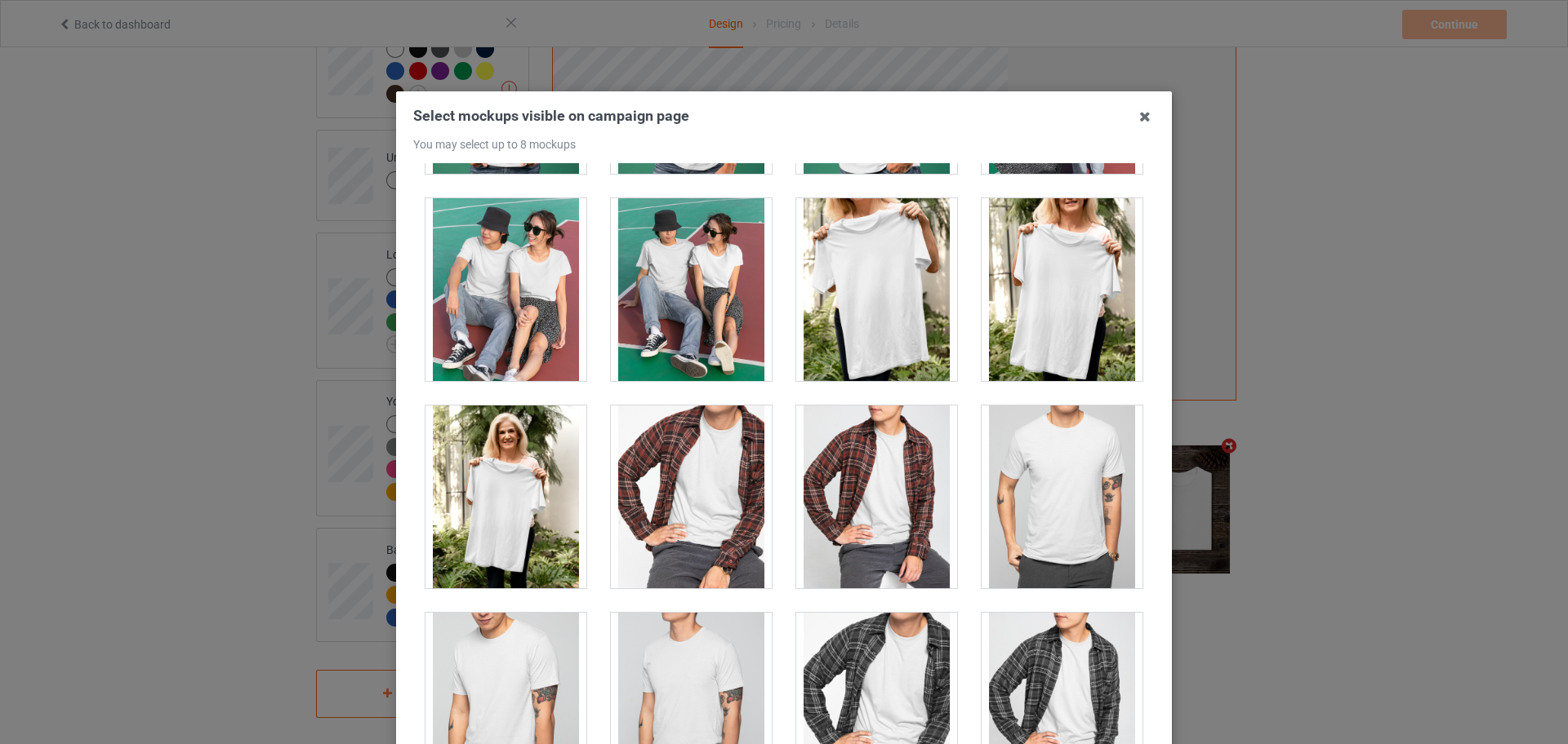
click at [1056, 300] on div at bounding box center [1062, 289] width 161 height 183
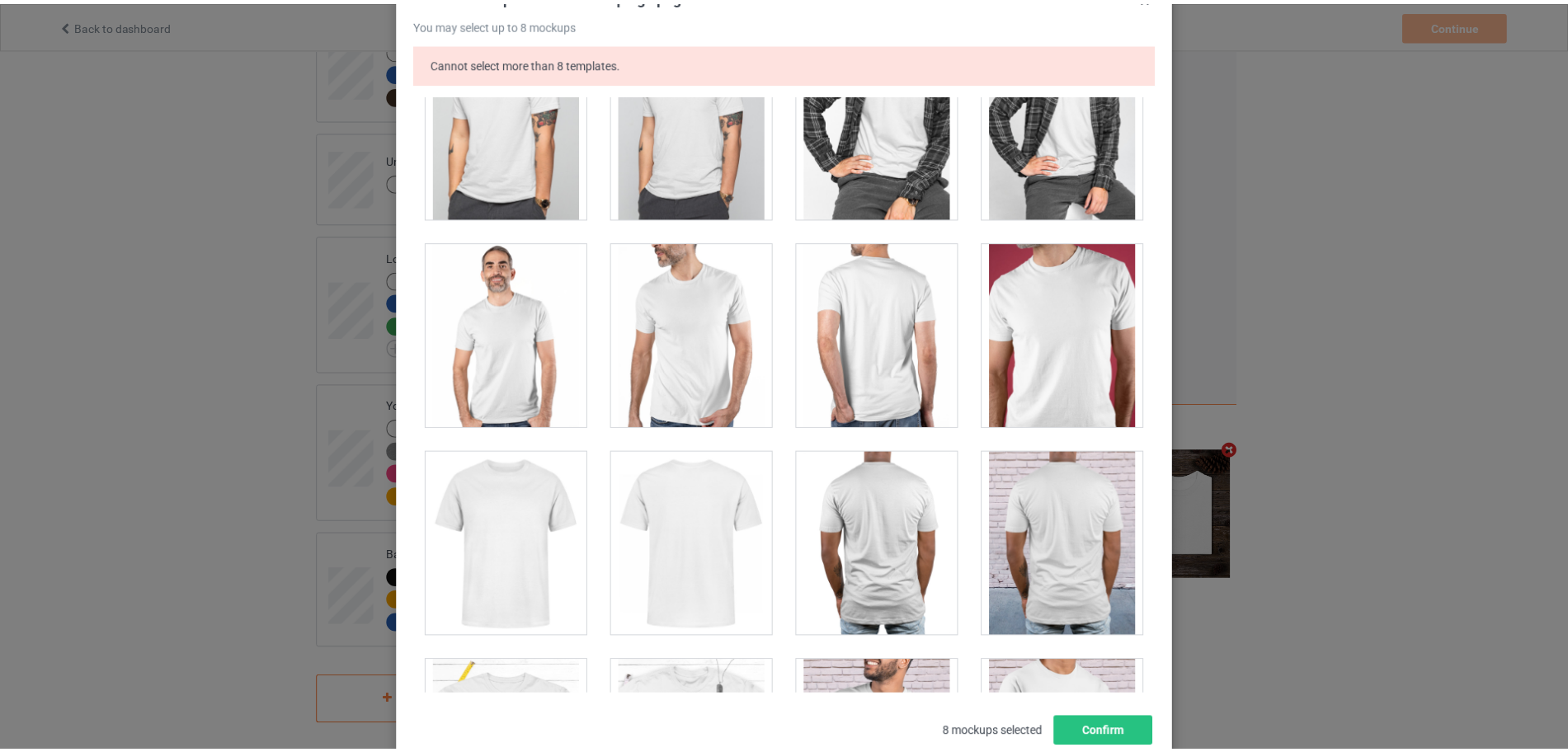
scroll to position [234, 0]
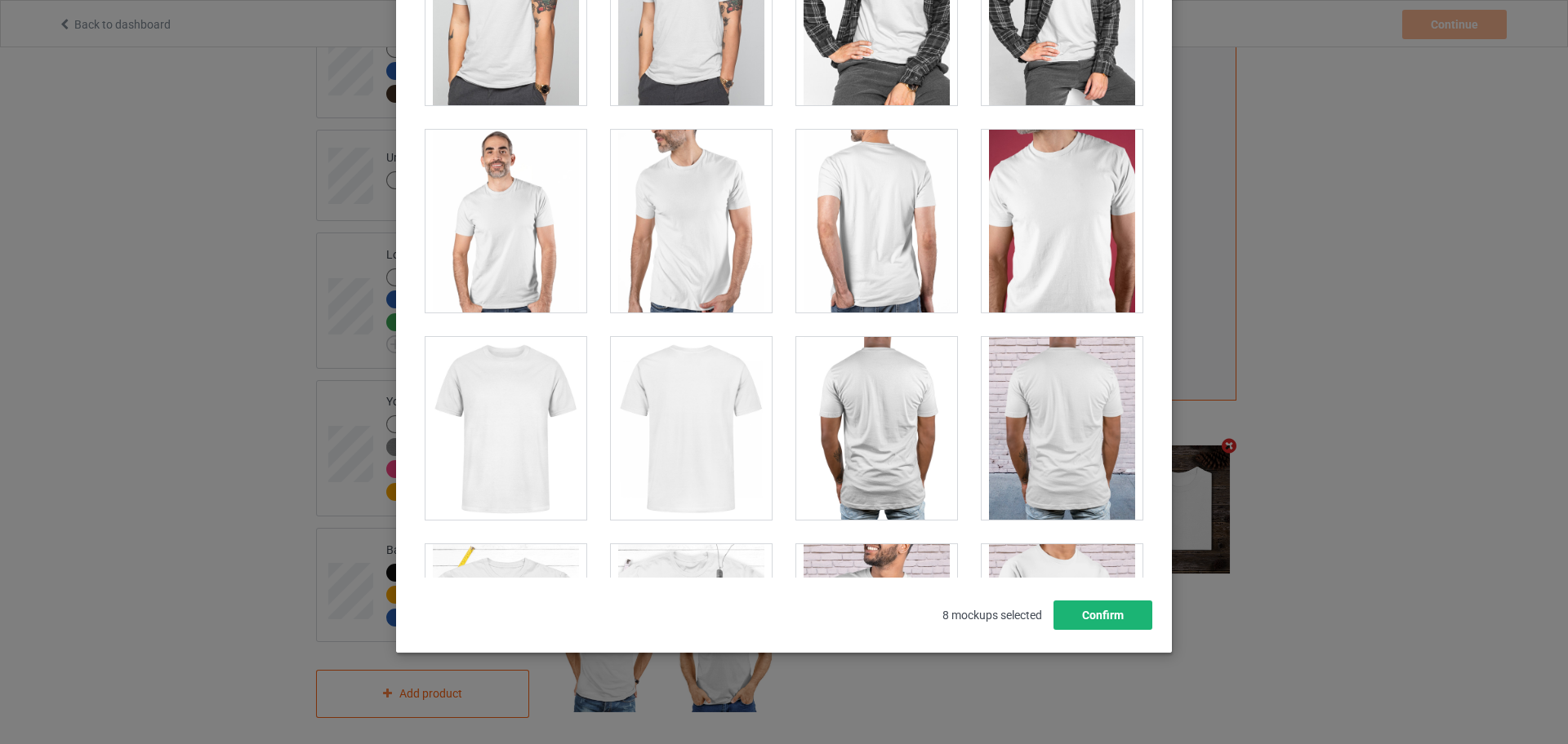
drag, startPoint x: 1097, startPoint y: 599, endPoint x: 1098, endPoint y: 612, distance: 13.0
click at [1097, 603] on div "Select mockups visible on campaign page You may select up to 8 mockups Cannot s…" at bounding box center [784, 253] width 741 height 755
click at [1098, 612] on button "Confirm" at bounding box center [1102, 616] width 99 height 29
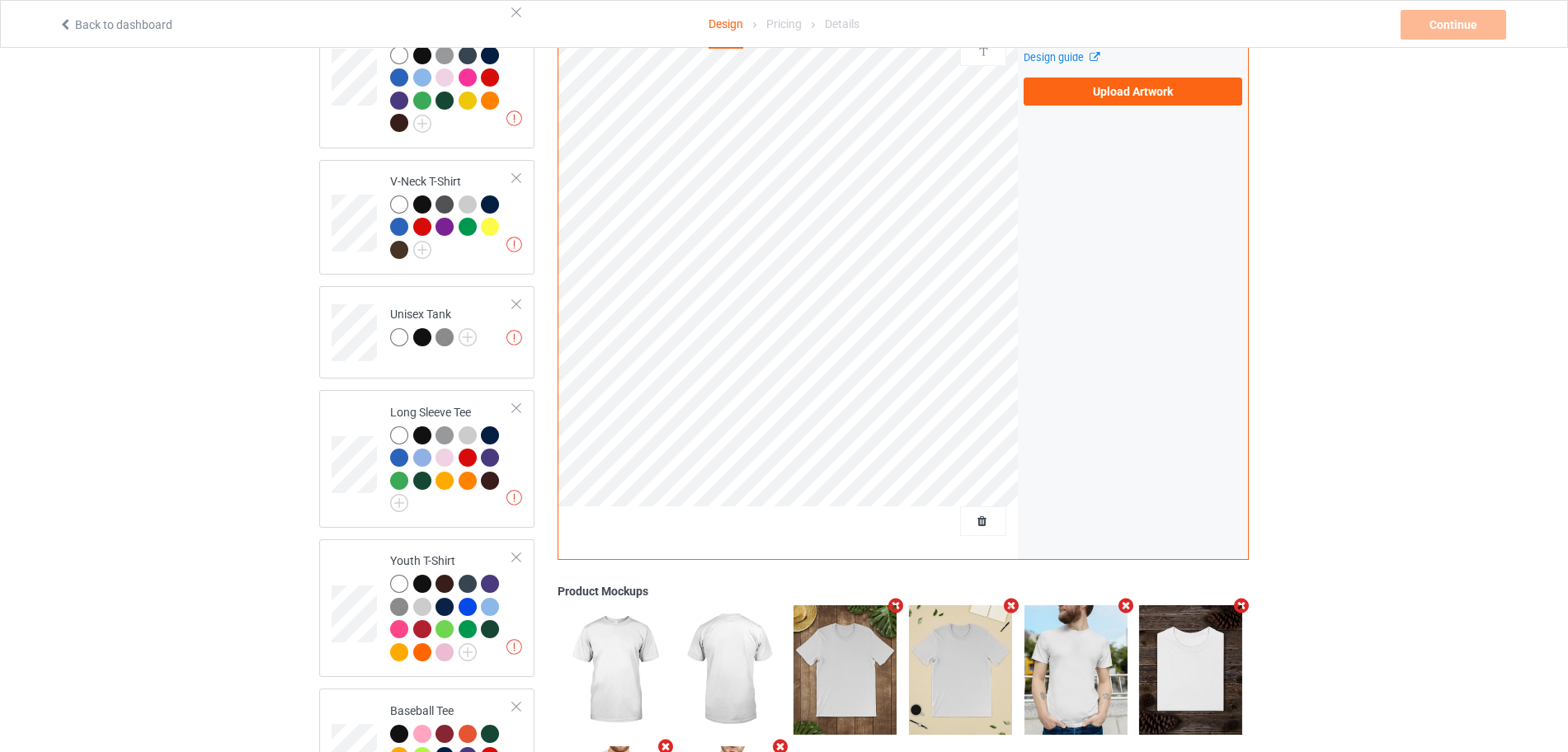
scroll to position [434, 0]
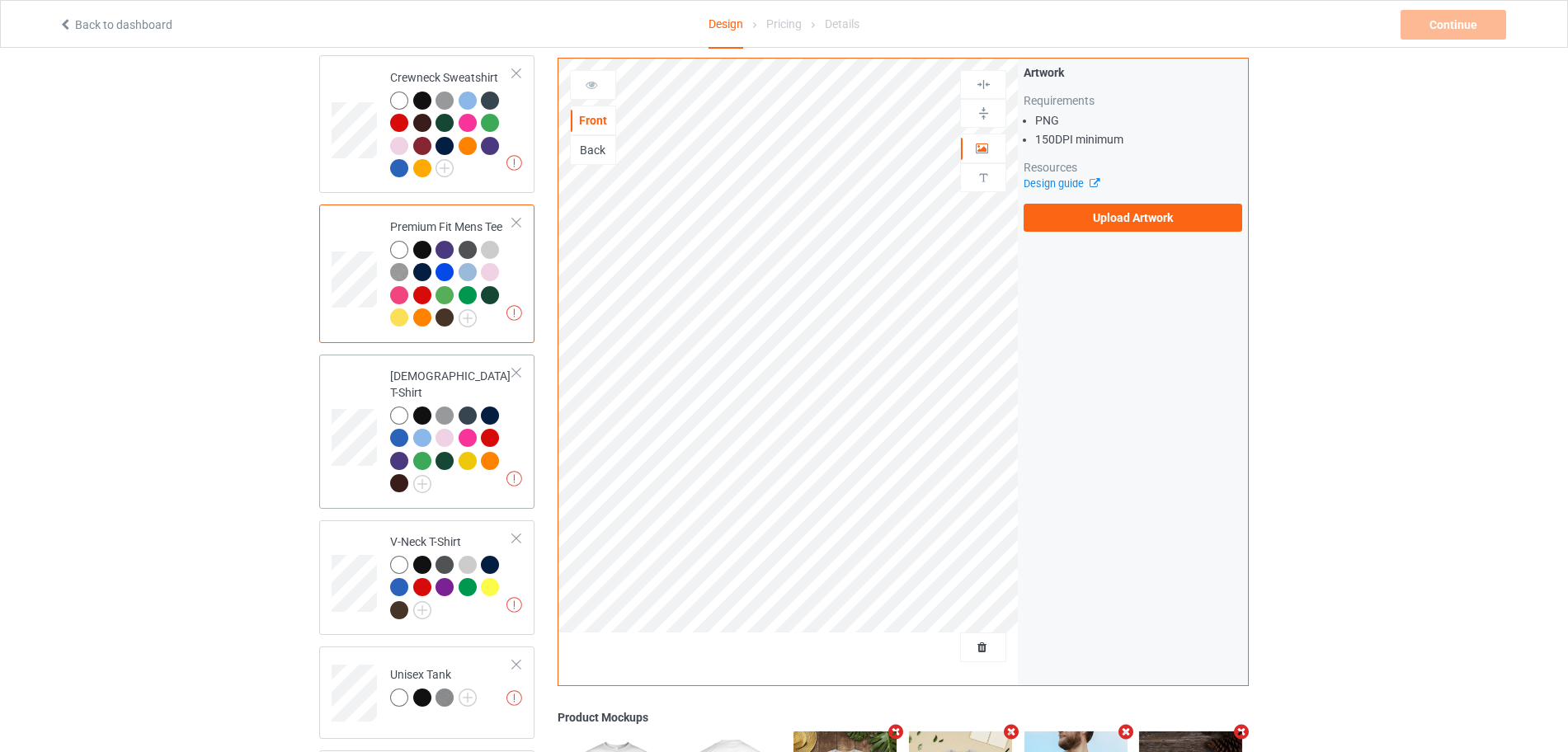
click at [513, 403] on td "Missing artworks Ladies T-Shirt" at bounding box center [452, 432] width 141 height 141
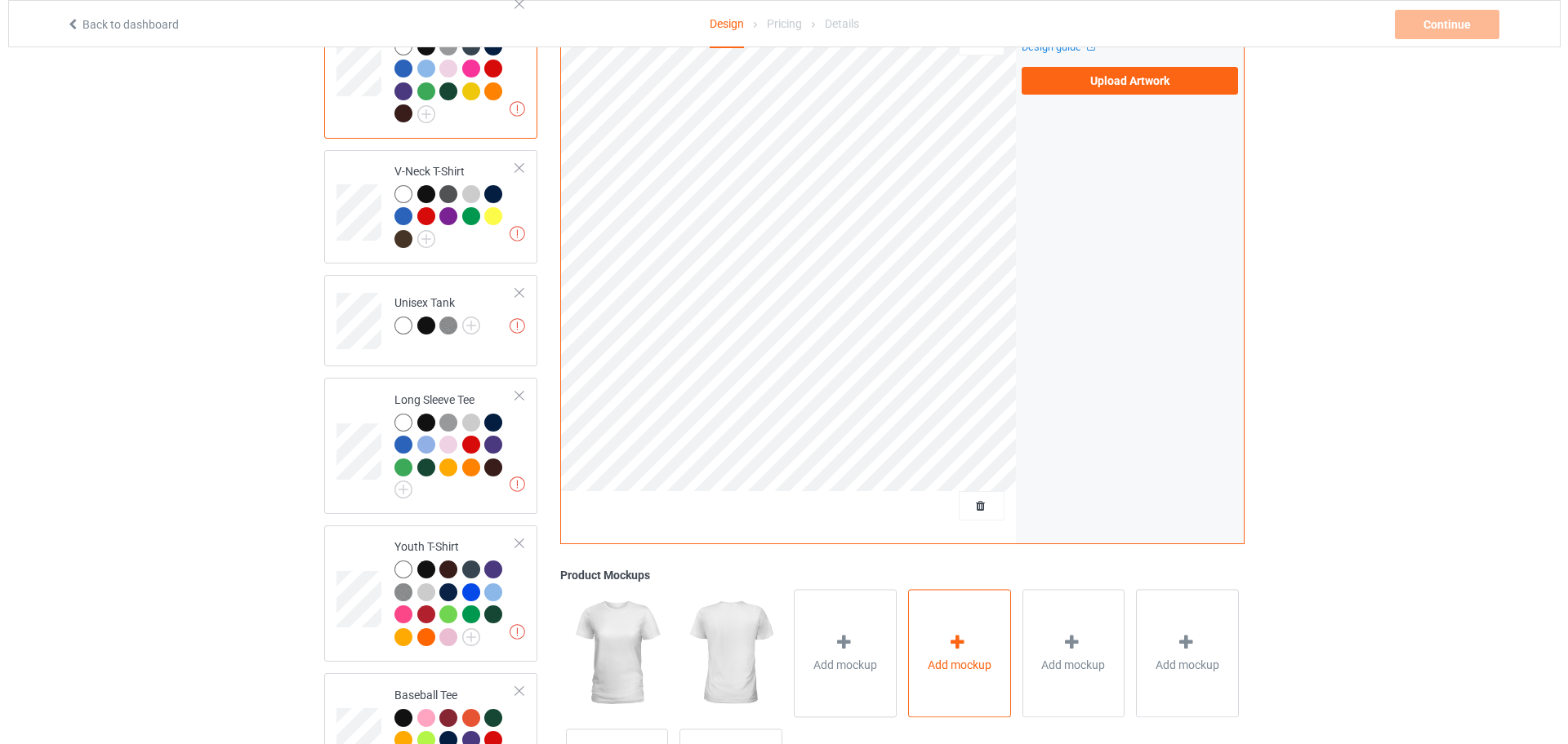
scroll to position [939, 0]
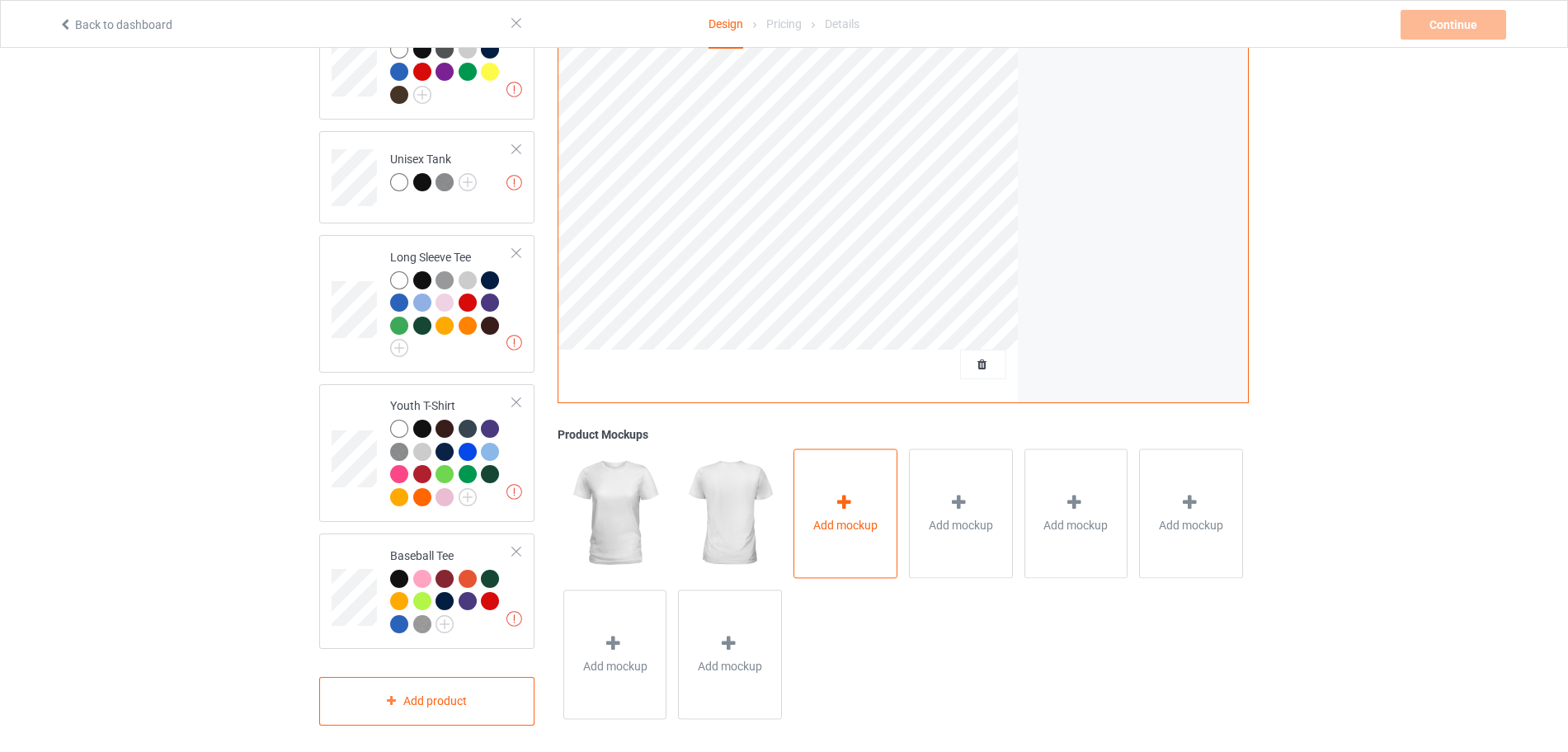
click at [852, 534] on div "Add mockup" at bounding box center [845, 514] width 104 height 130
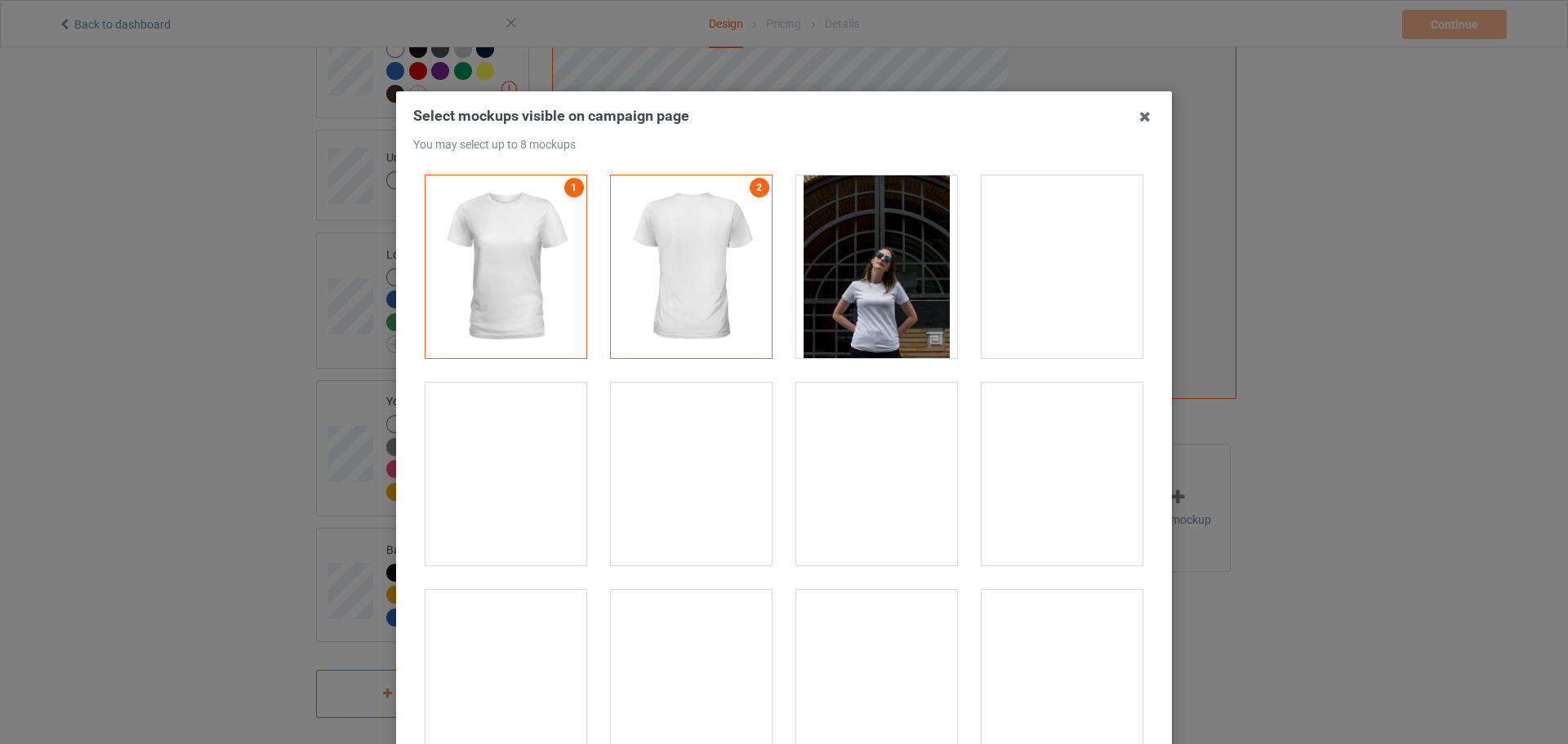
click at [524, 644] on div at bounding box center [506, 681] width 161 height 183
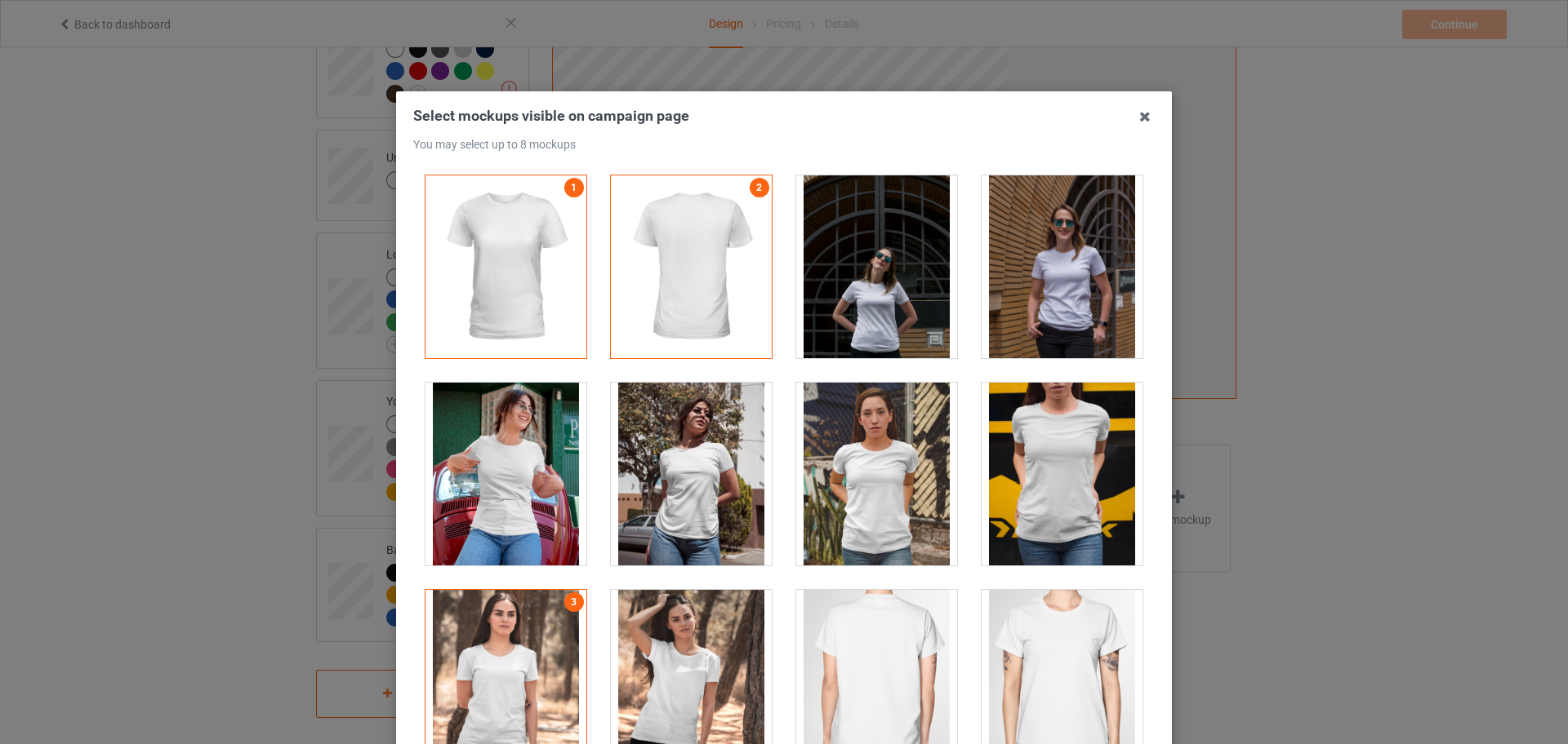
click at [520, 477] on div at bounding box center [506, 474] width 161 height 183
click at [1004, 286] on div at bounding box center [1062, 267] width 161 height 183
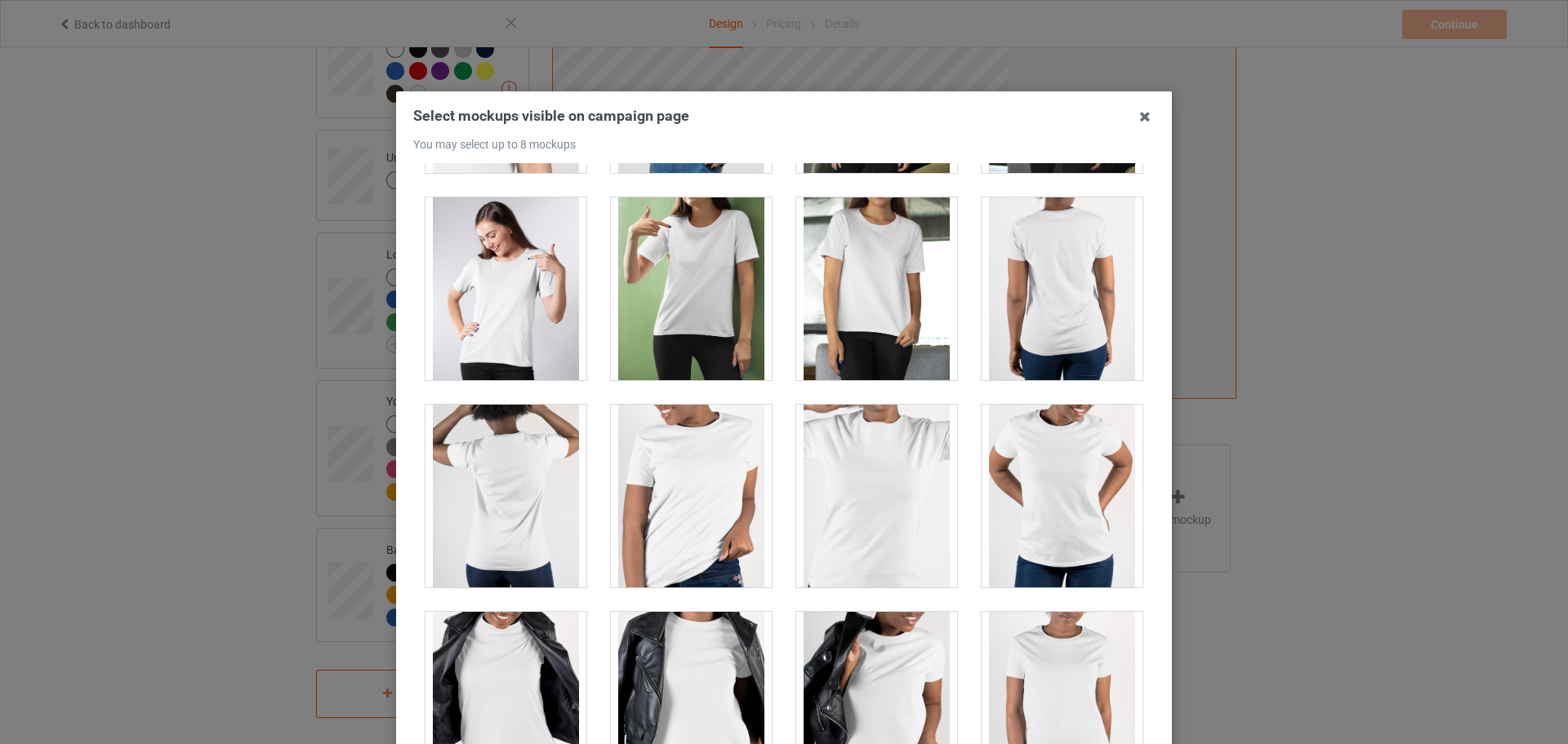
scroll to position [1020, 0]
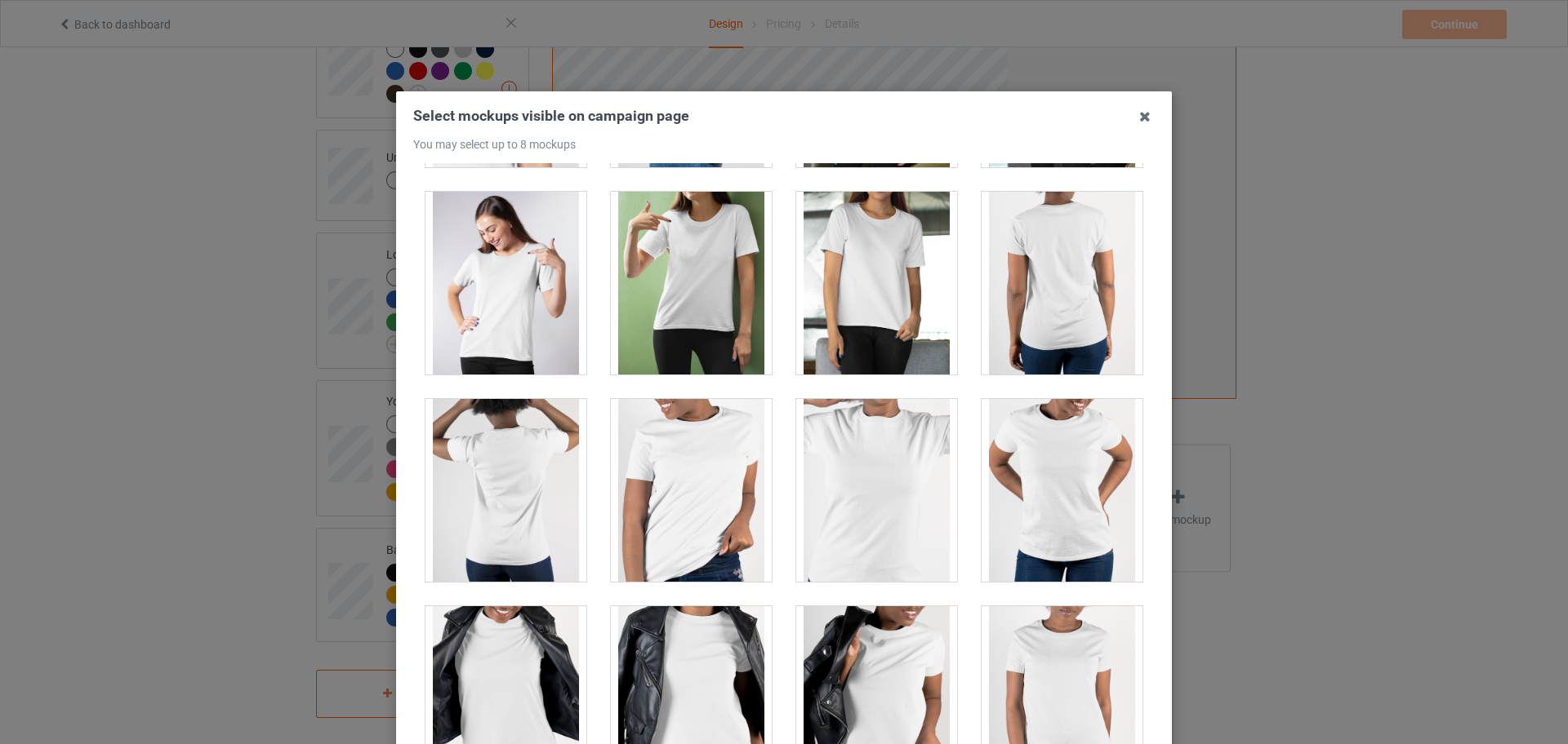
click at [833, 286] on div at bounding box center [877, 283] width 161 height 183
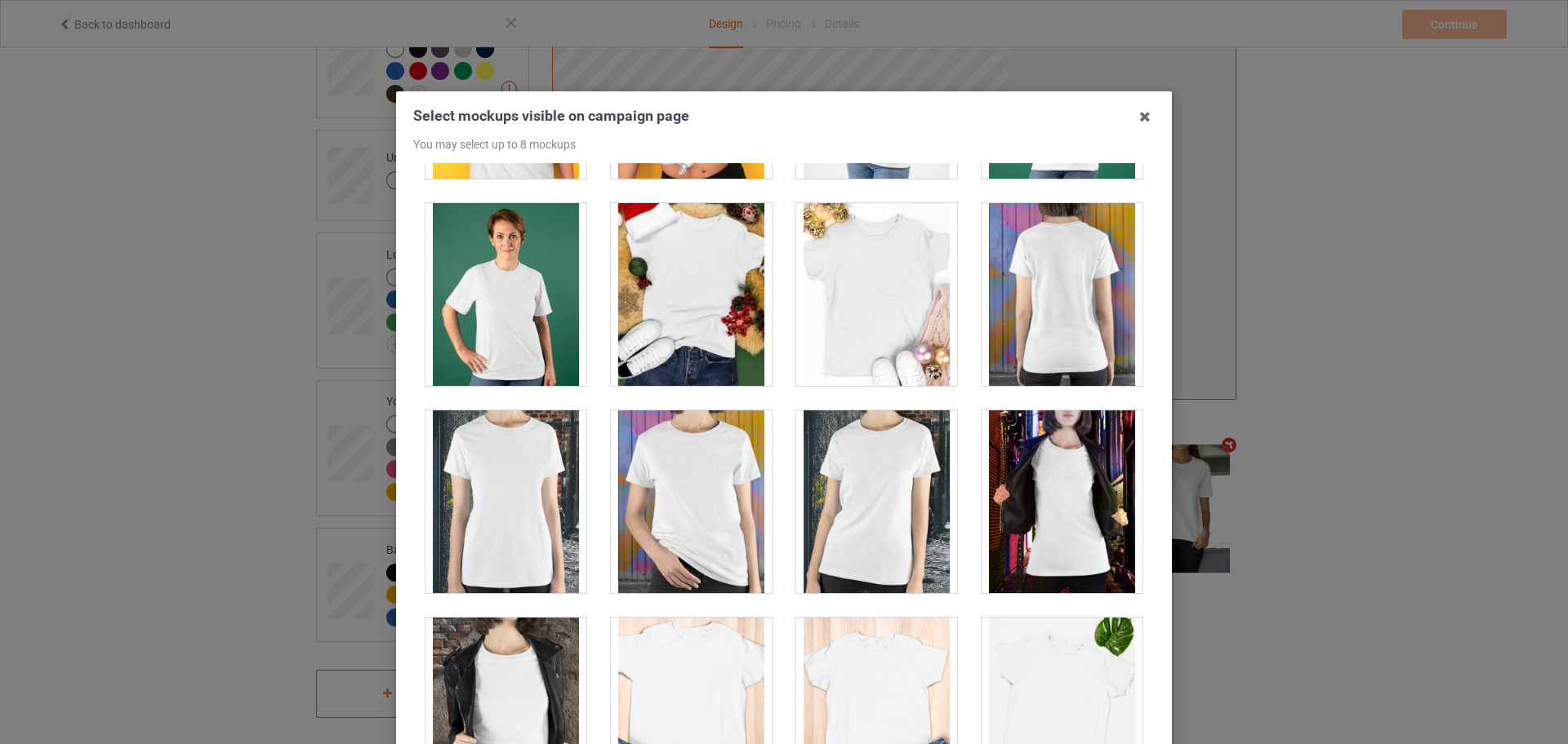
scroll to position [1837, 0]
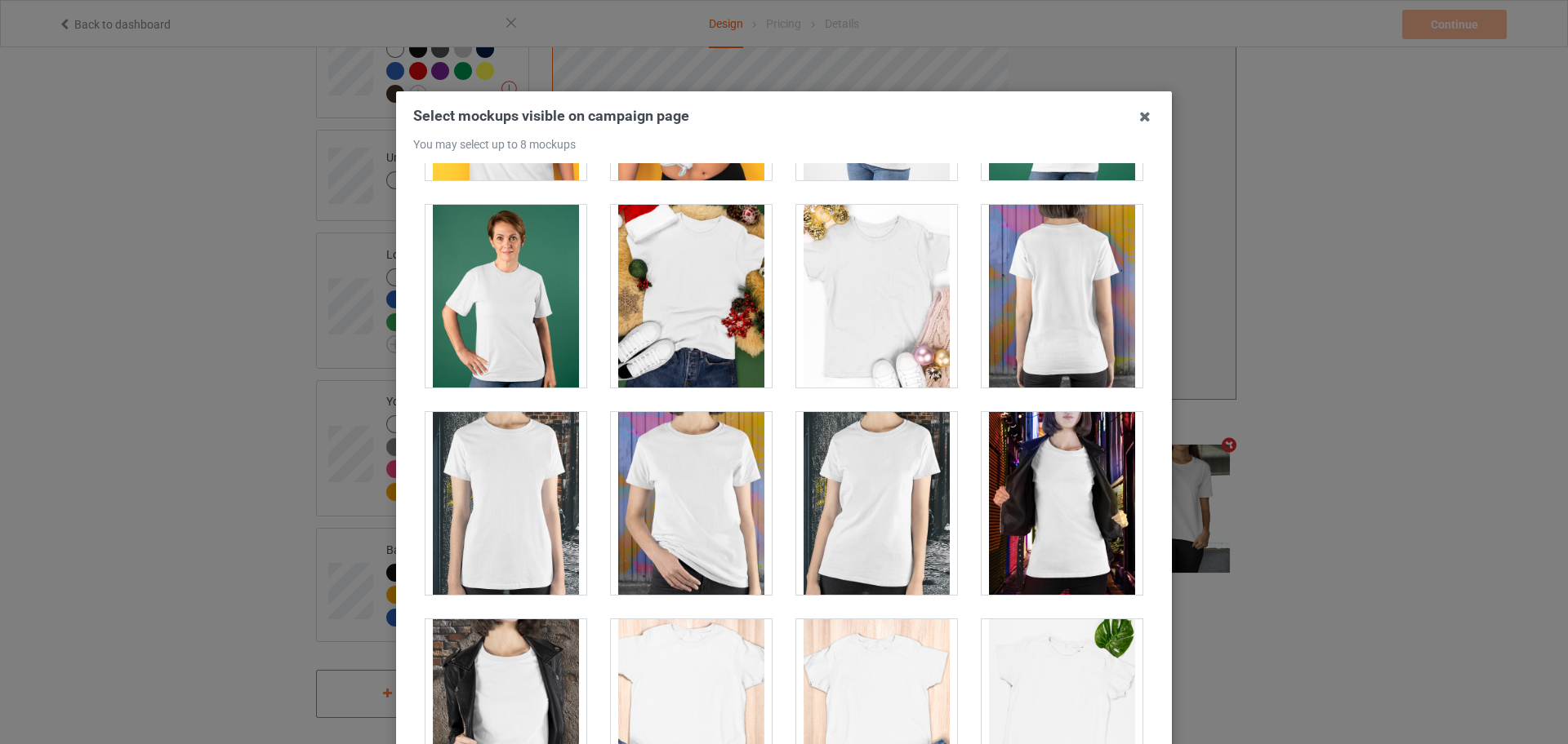
click at [1002, 403] on div at bounding box center [1061, 504] width 185 height 208
click at [1010, 475] on div at bounding box center [1062, 504] width 161 height 183
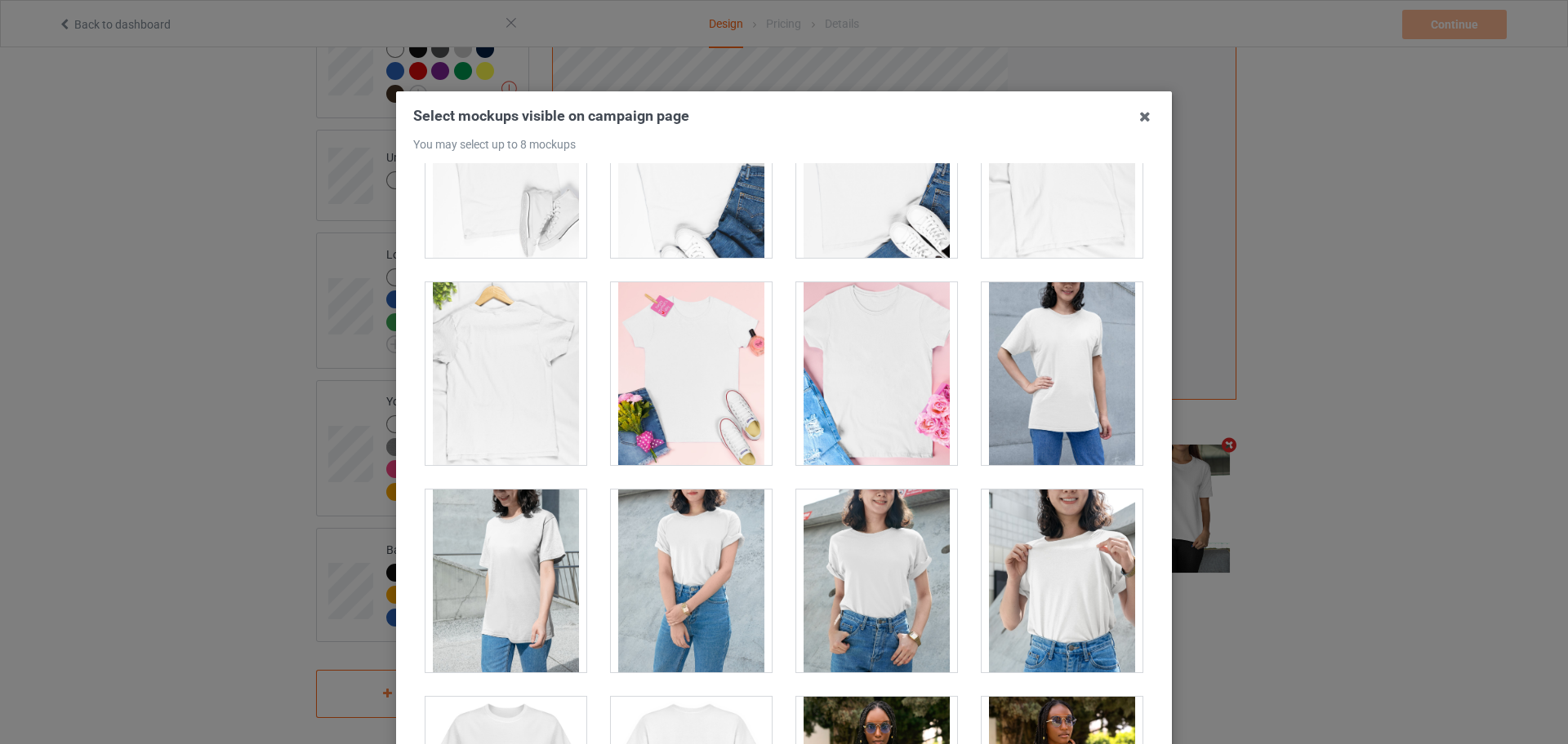
scroll to position [2754, 0]
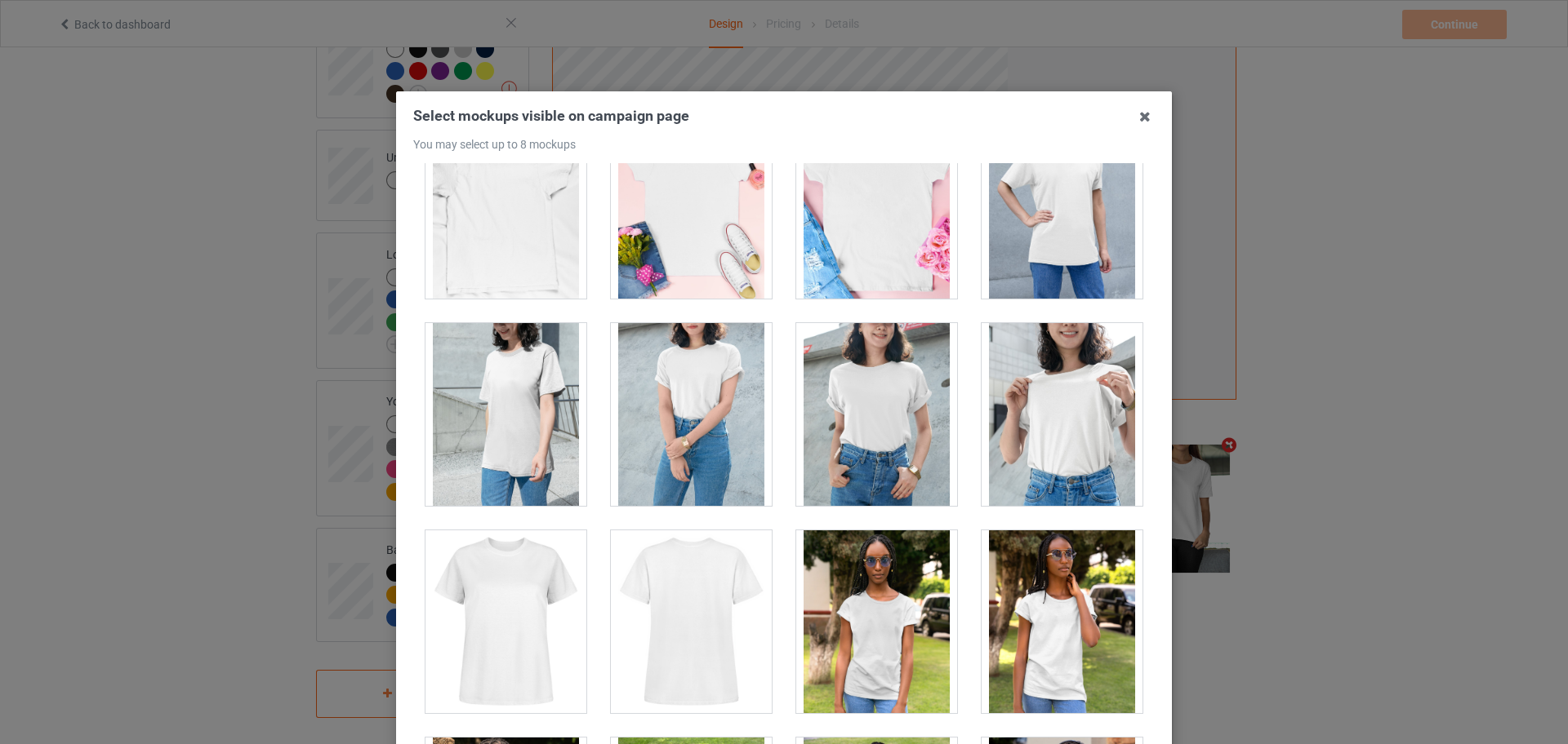
click at [867, 451] on div at bounding box center [877, 415] width 161 height 183
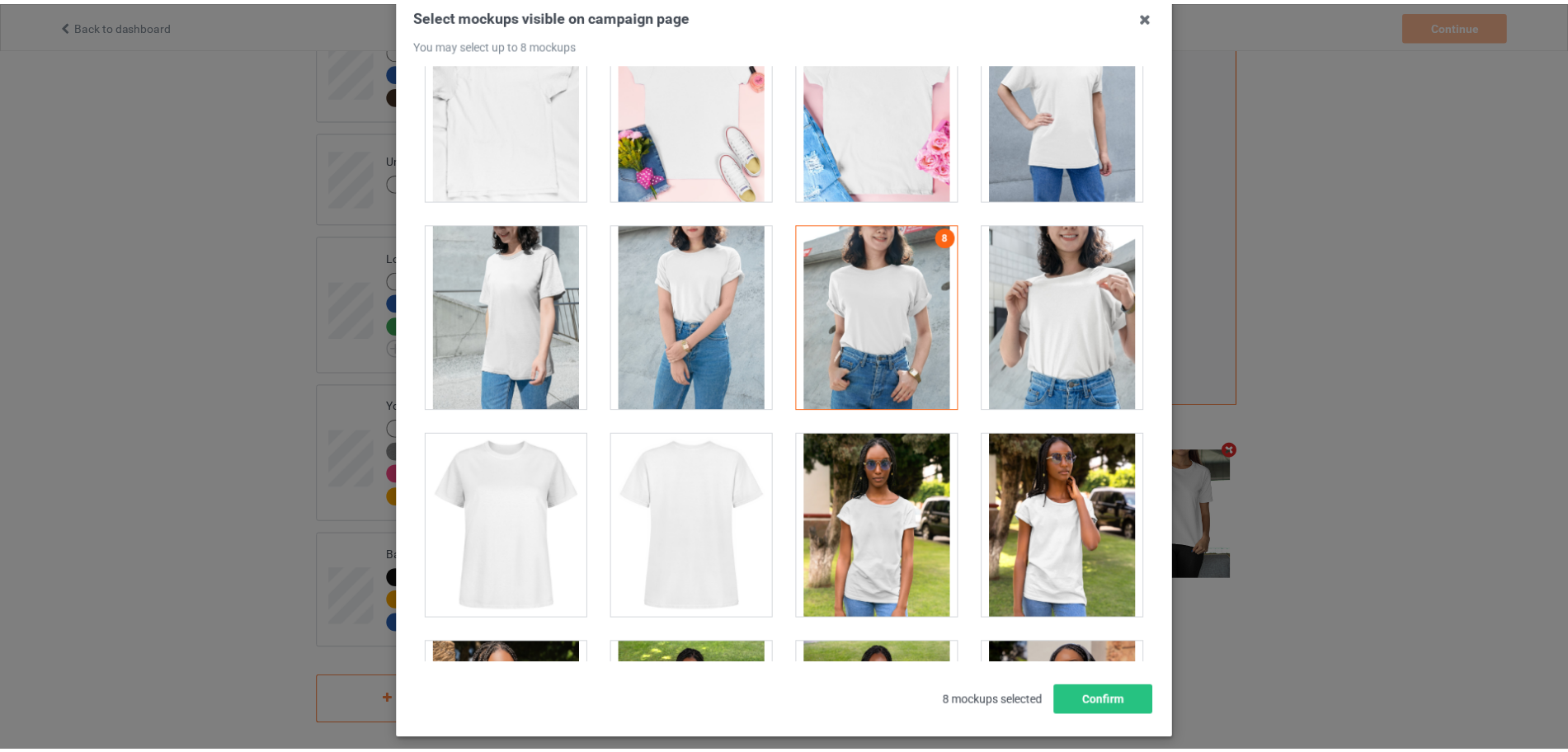
scroll to position [182, 0]
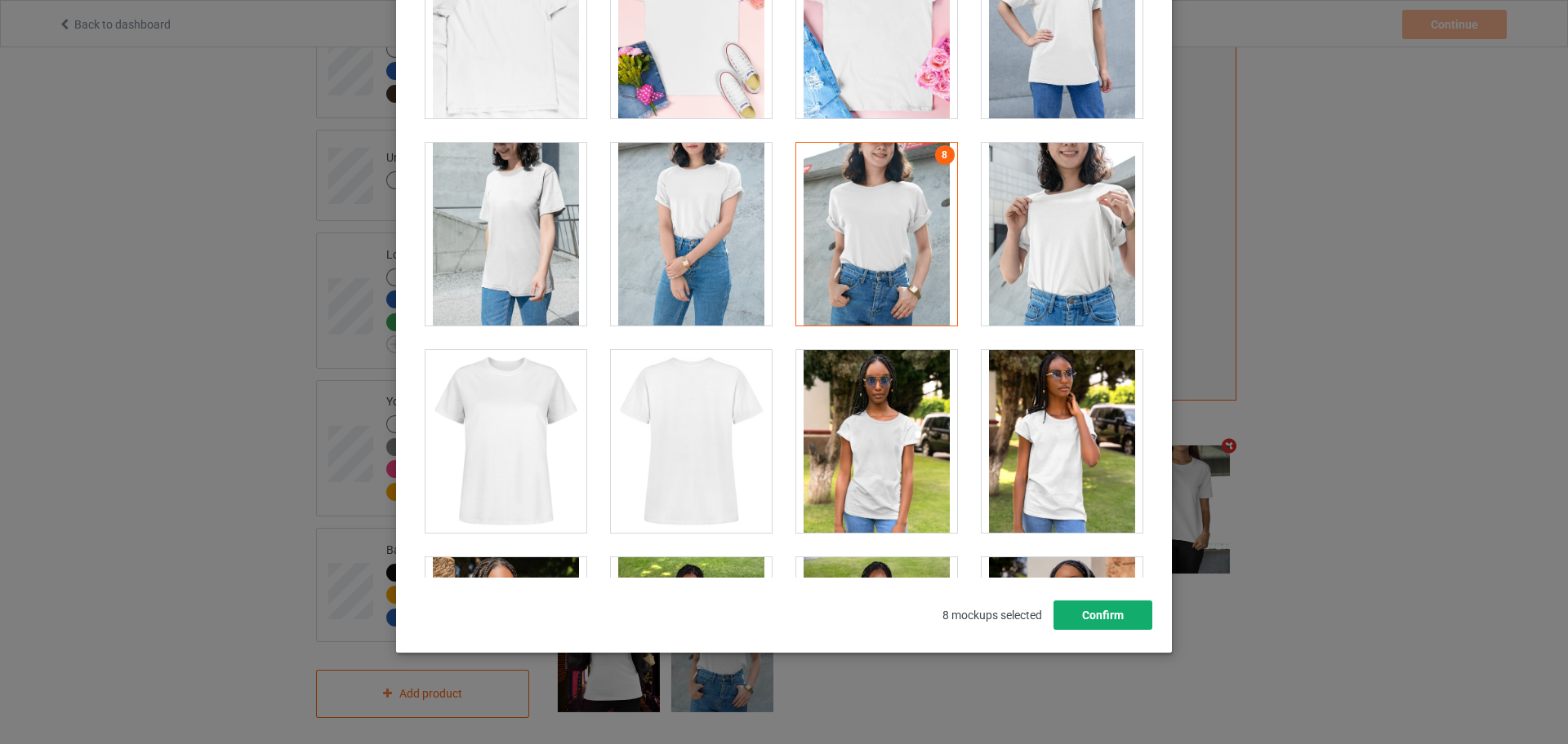
click at [1110, 613] on button "Confirm" at bounding box center [1102, 616] width 99 height 29
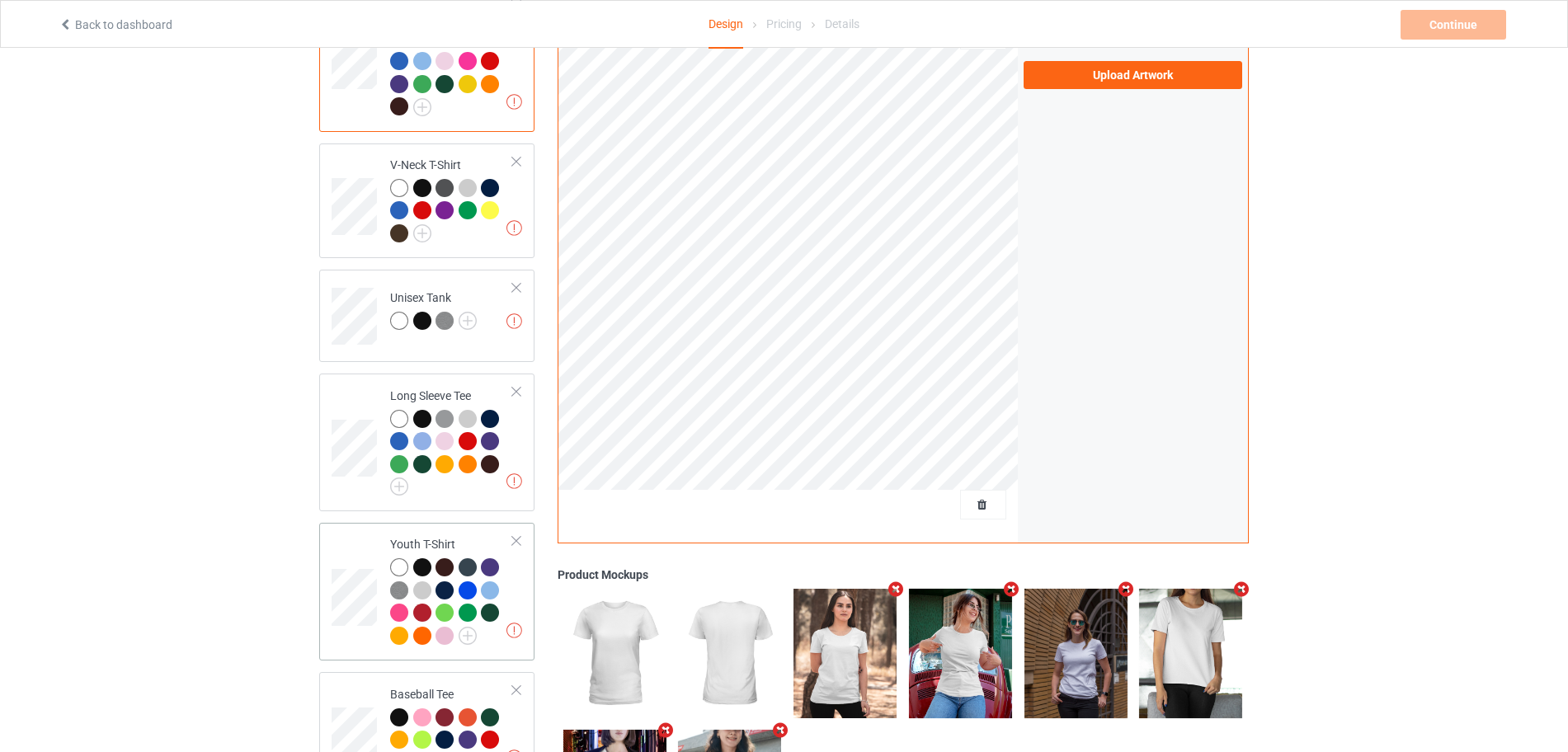
scroll to position [537, 0]
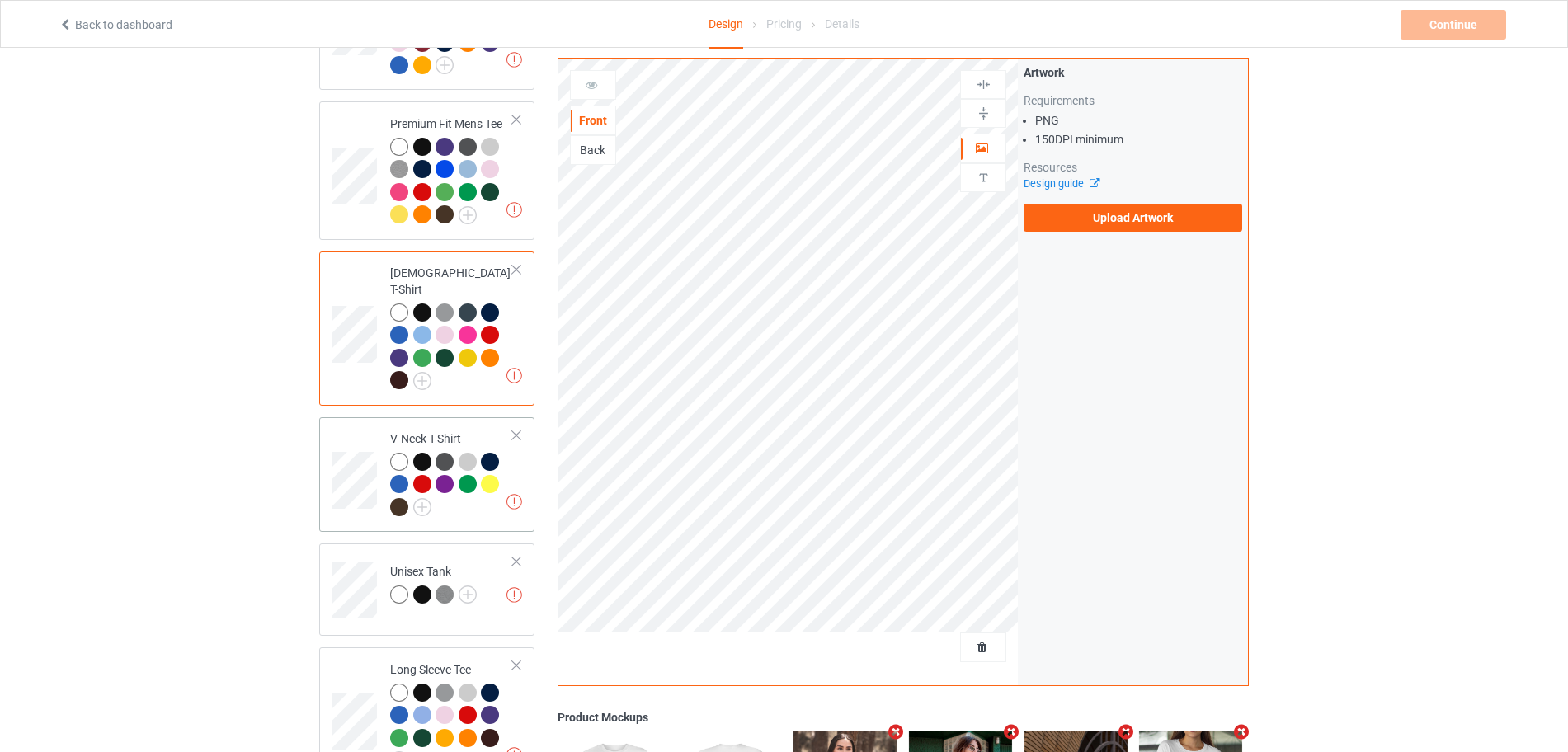
click at [503, 453] on div at bounding box center [491, 464] width 23 height 23
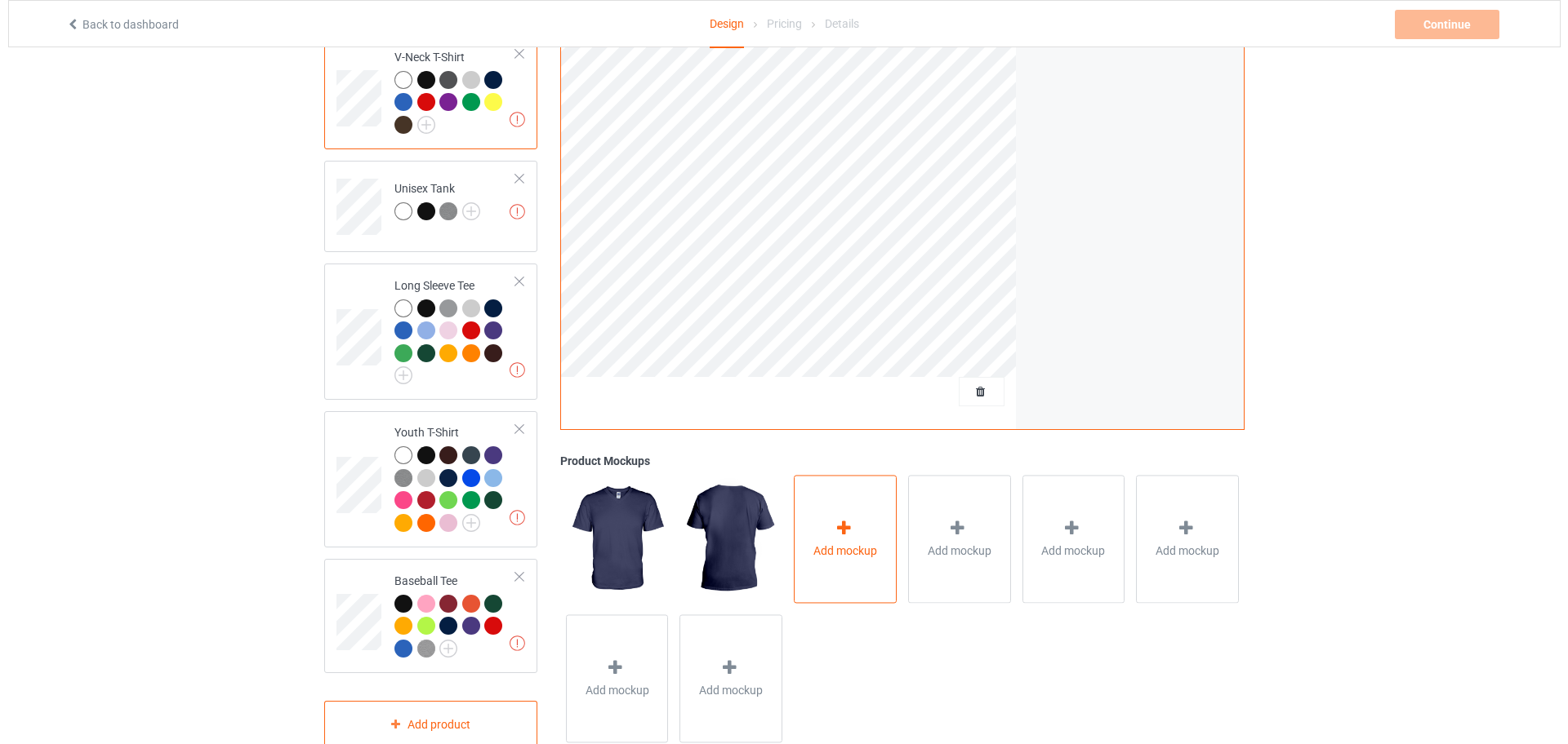
scroll to position [939, 0]
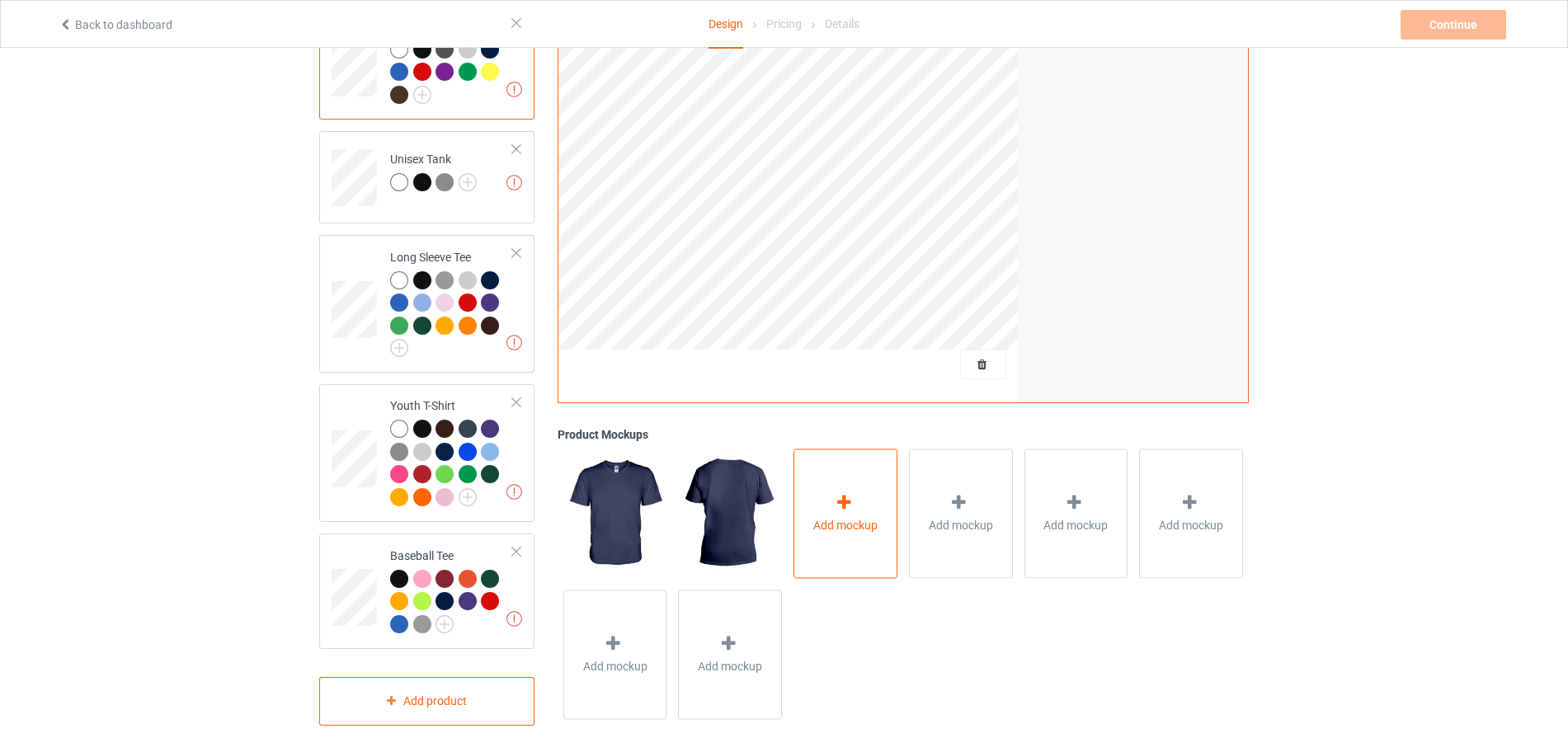
click at [858, 552] on div "Add mockup" at bounding box center [845, 514] width 104 height 130
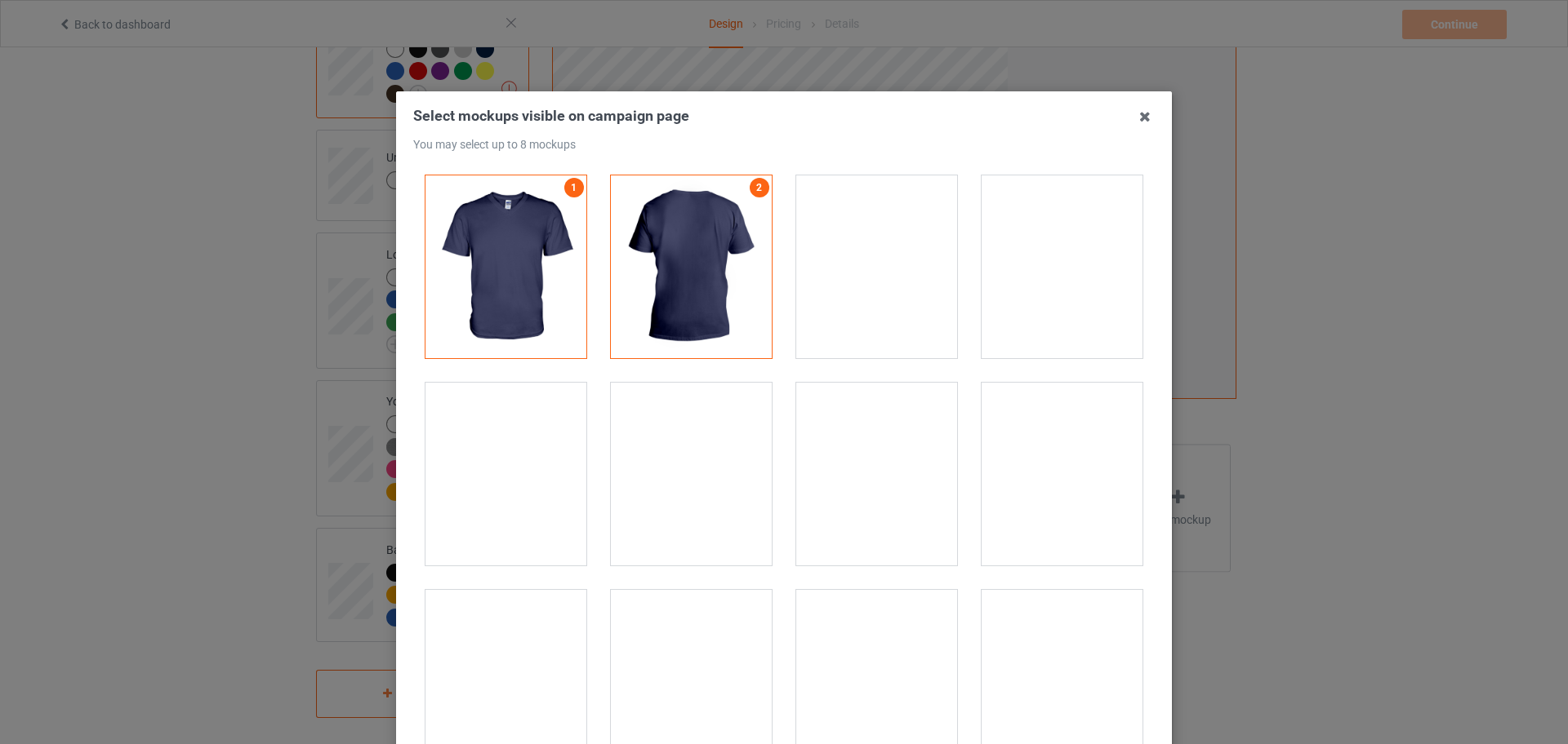
click at [512, 501] on div at bounding box center [506, 474] width 161 height 183
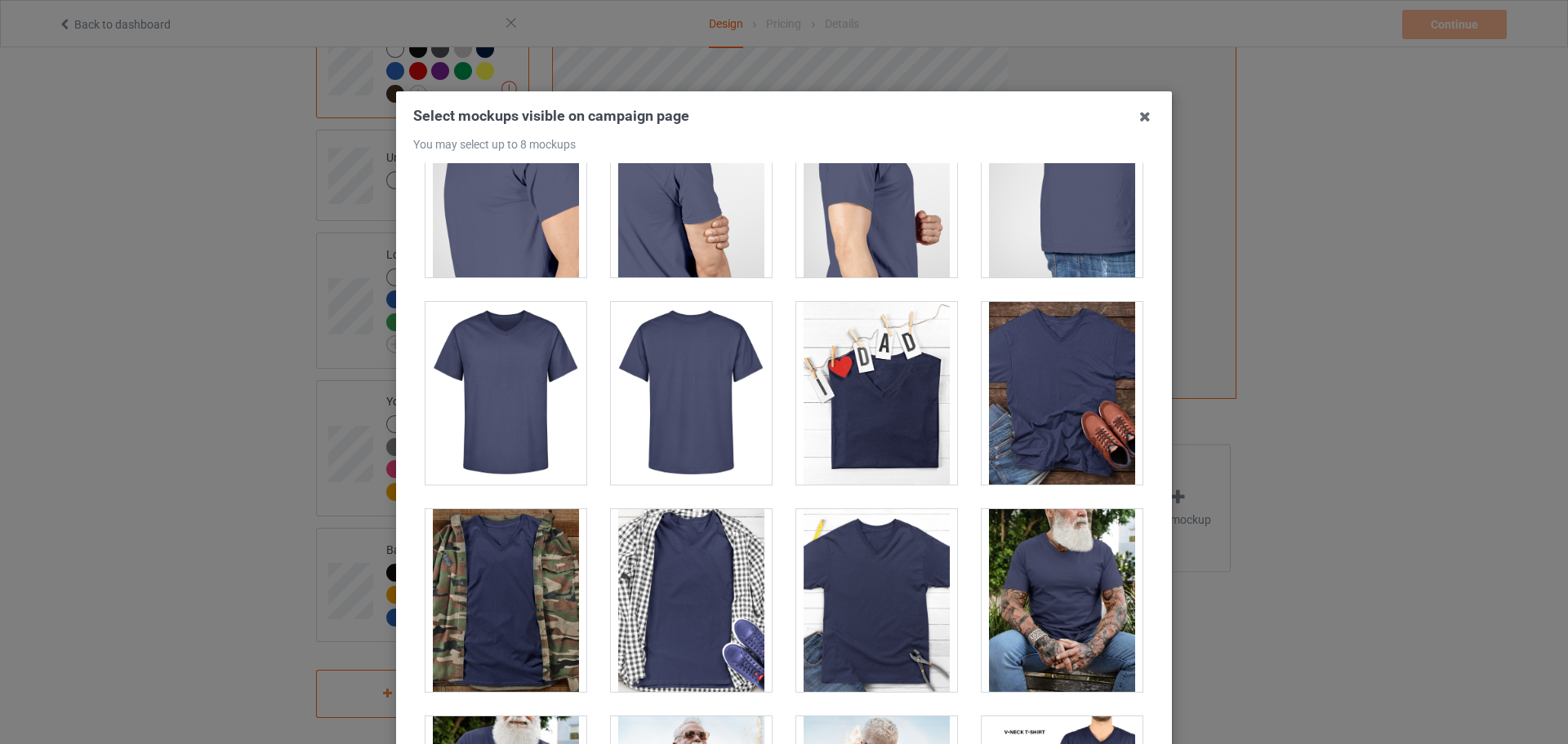
scroll to position [510, 0]
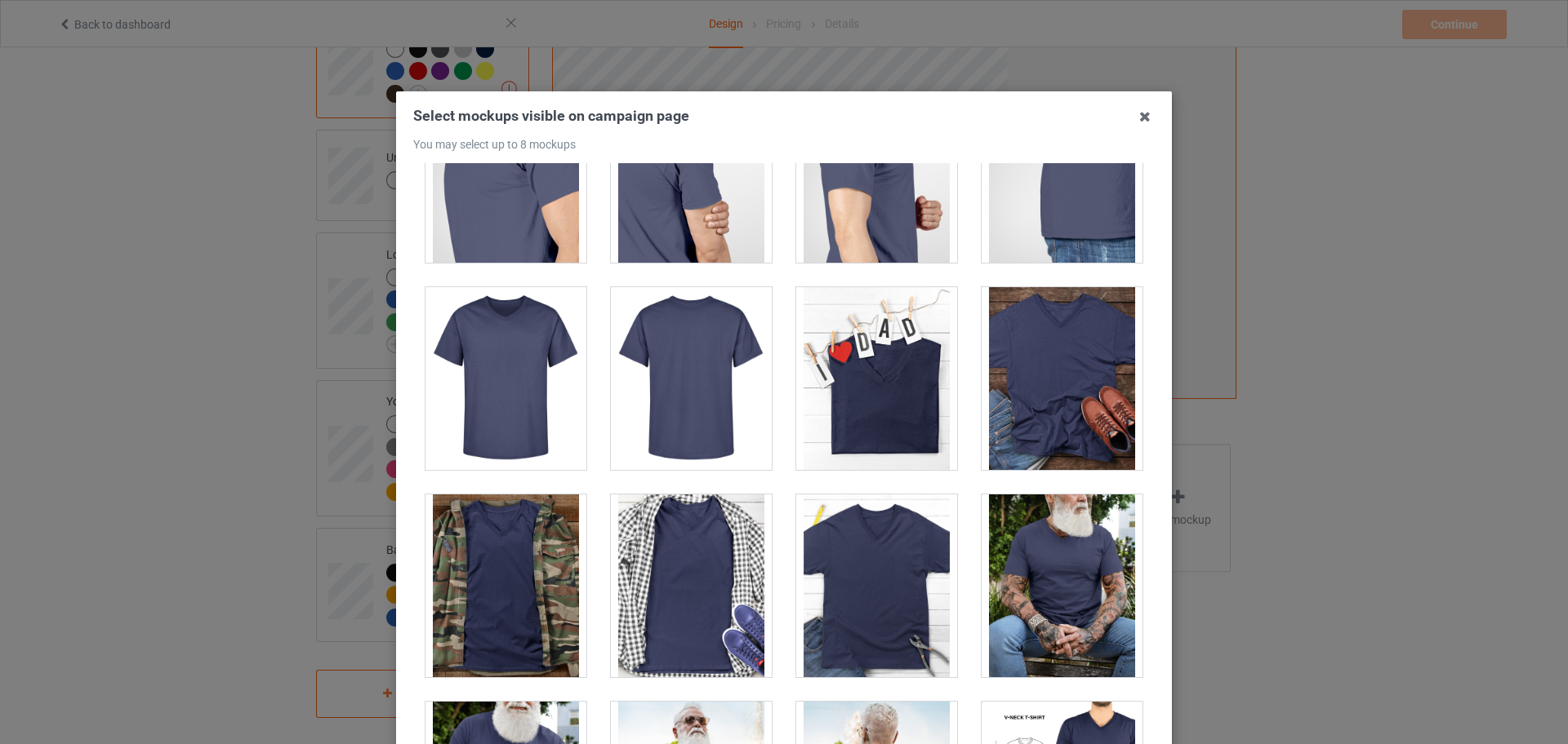
click at [700, 565] on div at bounding box center [691, 586] width 161 height 183
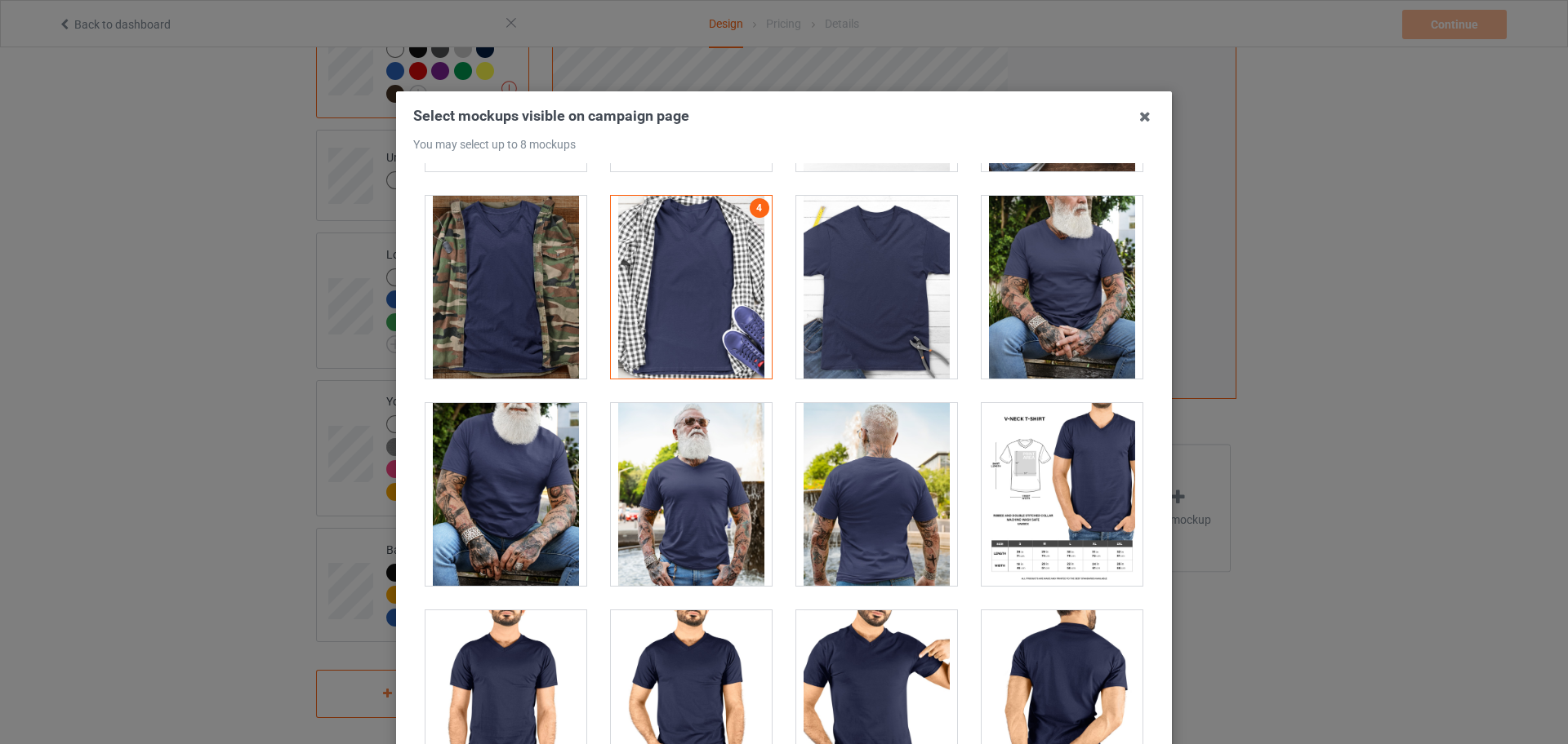
scroll to position [1122, 0]
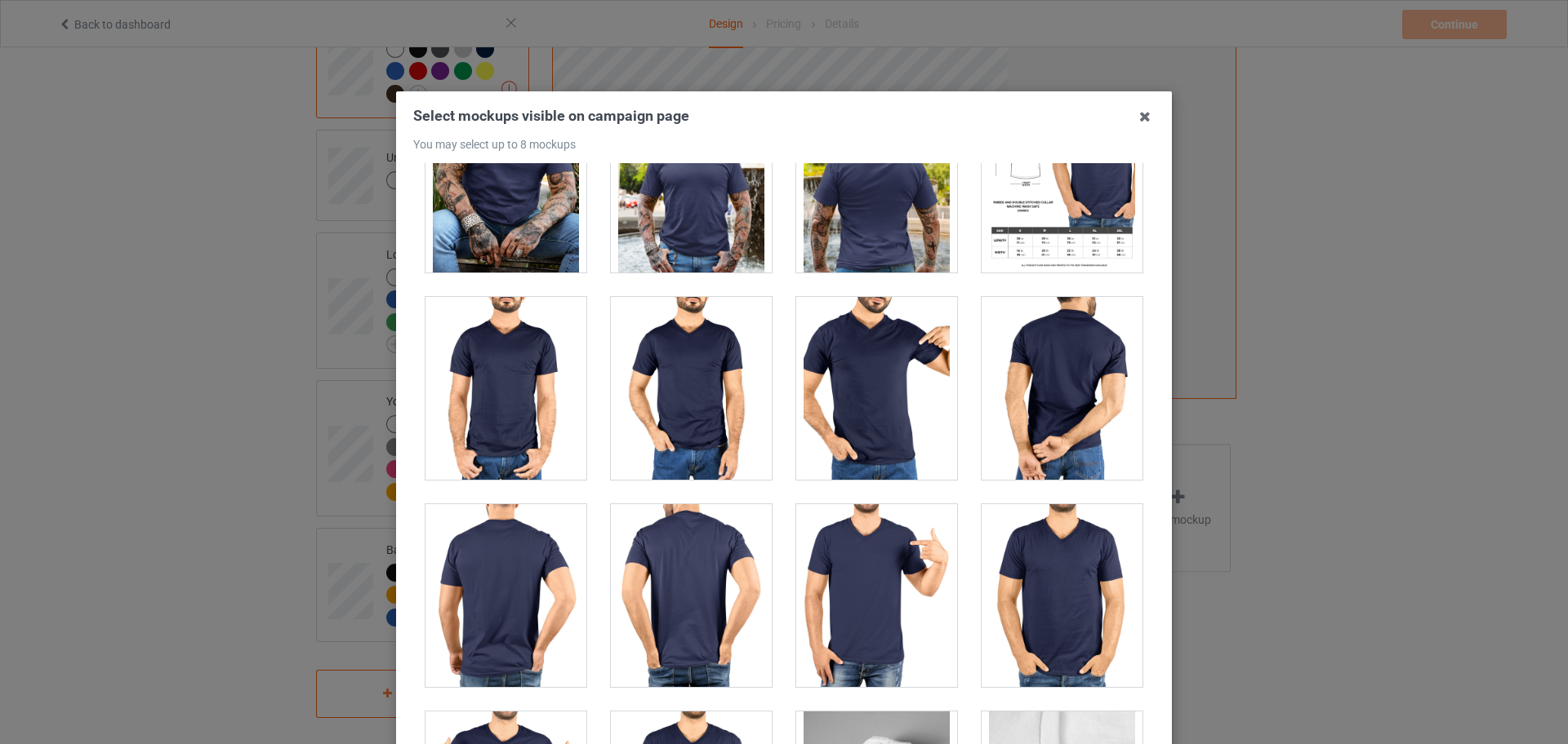
click at [482, 420] on div at bounding box center [506, 388] width 161 height 183
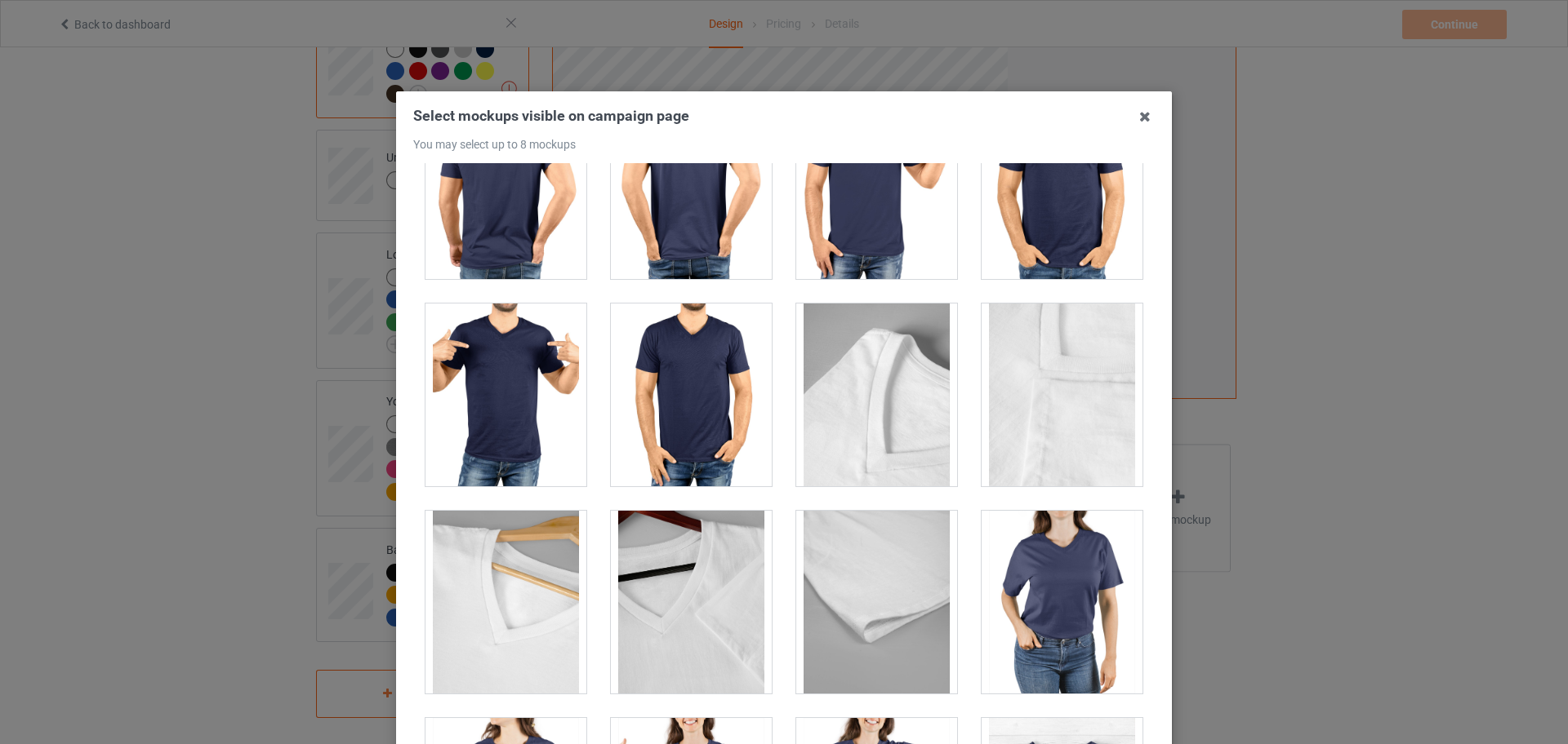
scroll to position [1837, 0]
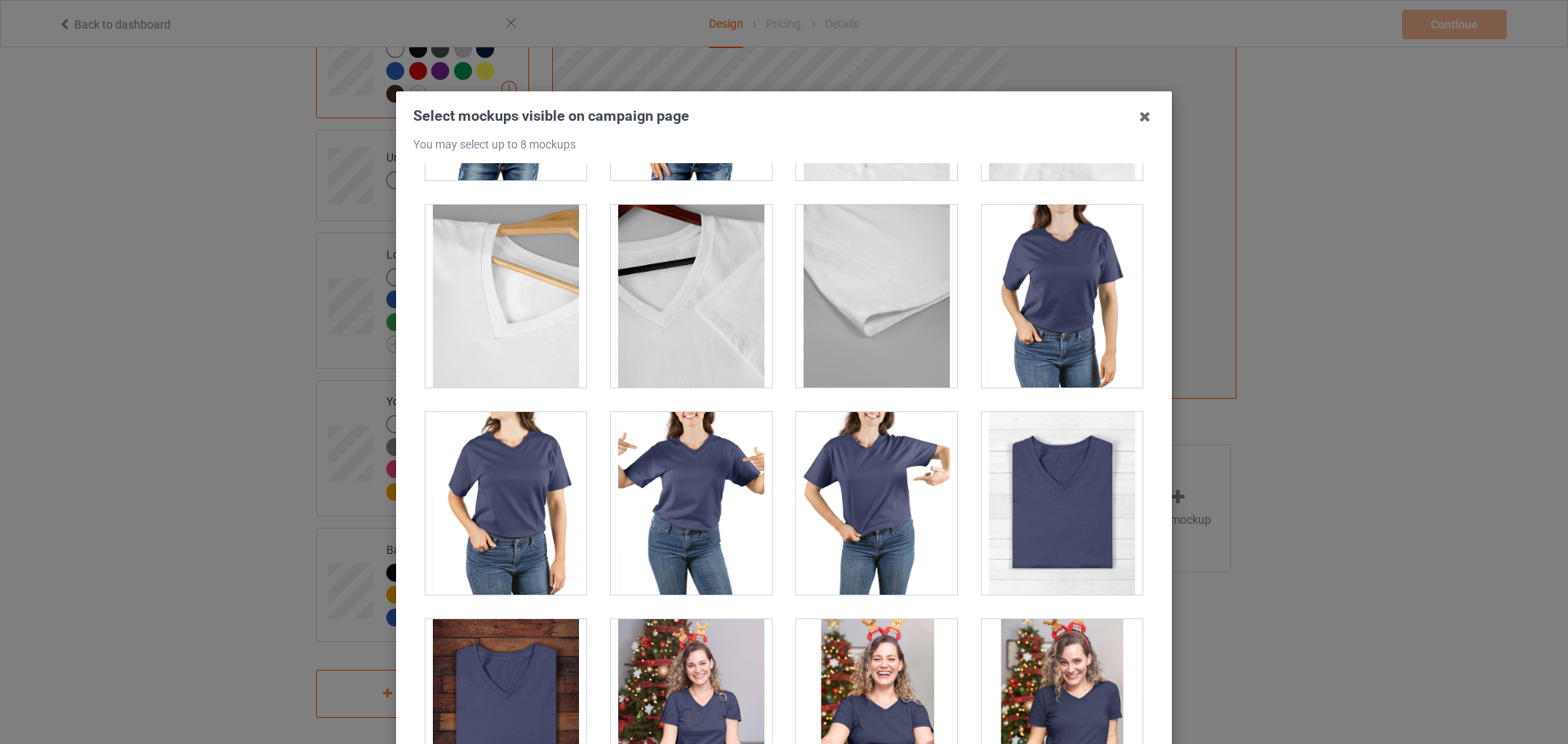
click at [524, 507] on div at bounding box center [506, 504] width 161 height 183
click at [709, 488] on div at bounding box center [691, 504] width 161 height 183
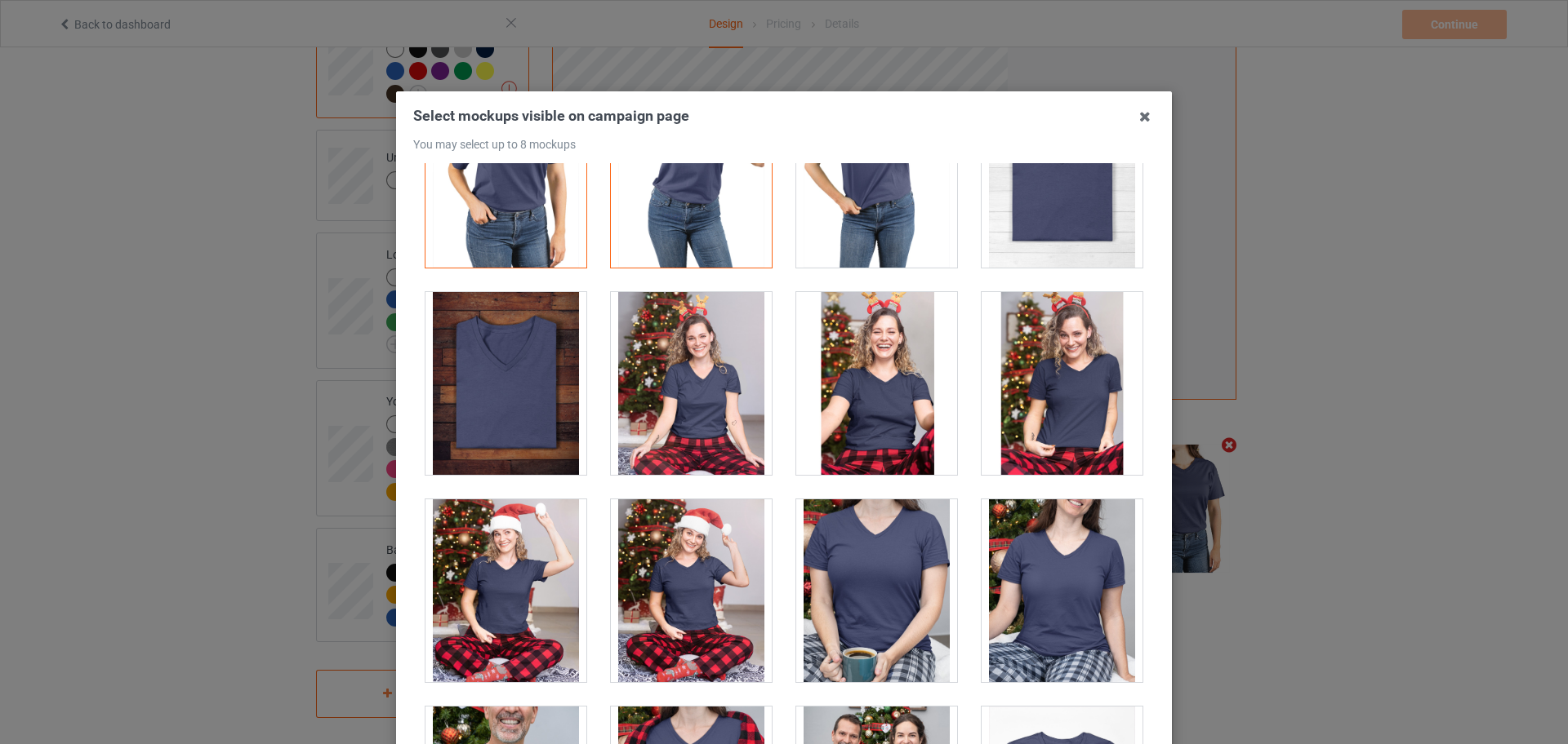
scroll to position [2551, 0]
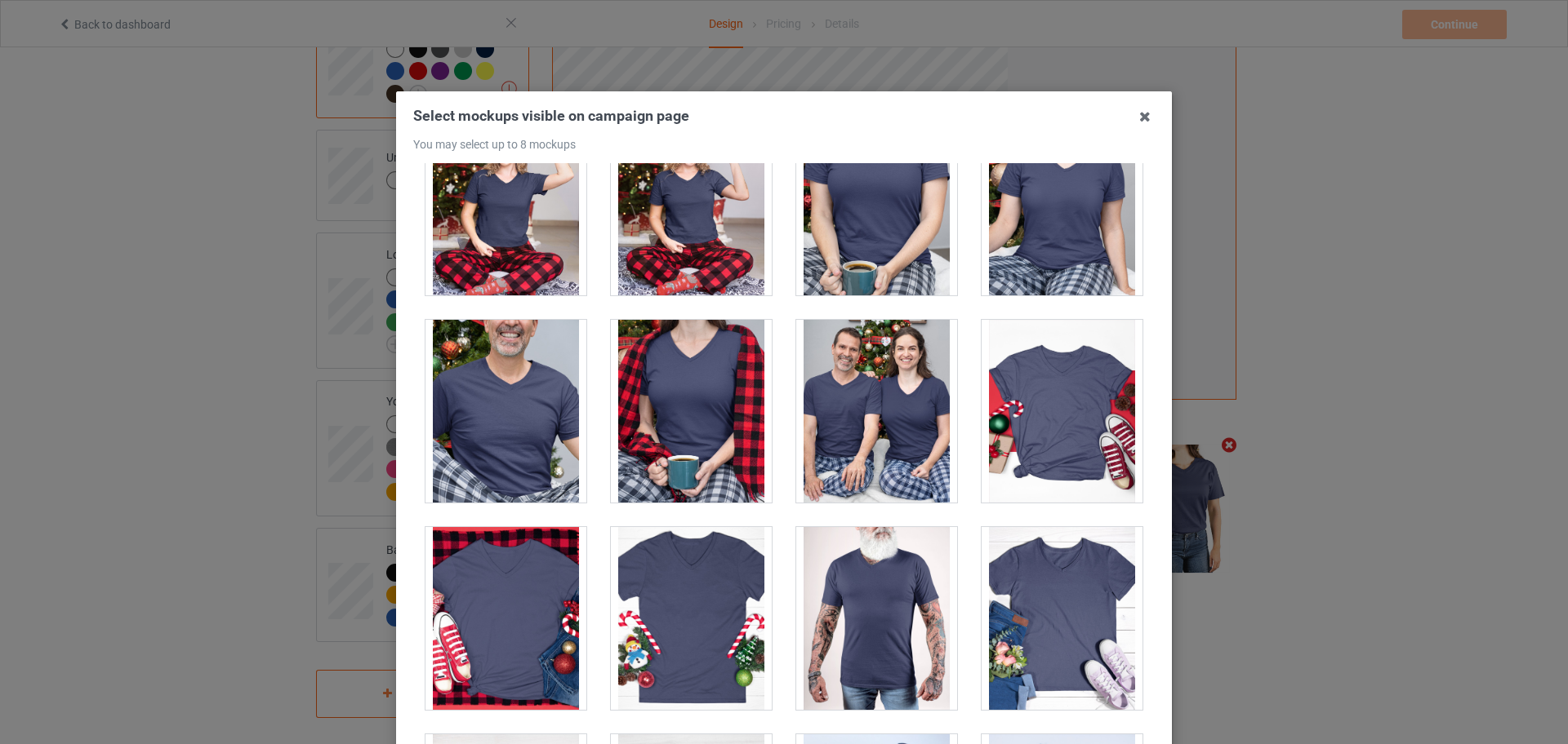
click at [701, 451] on div at bounding box center [691, 411] width 161 height 183
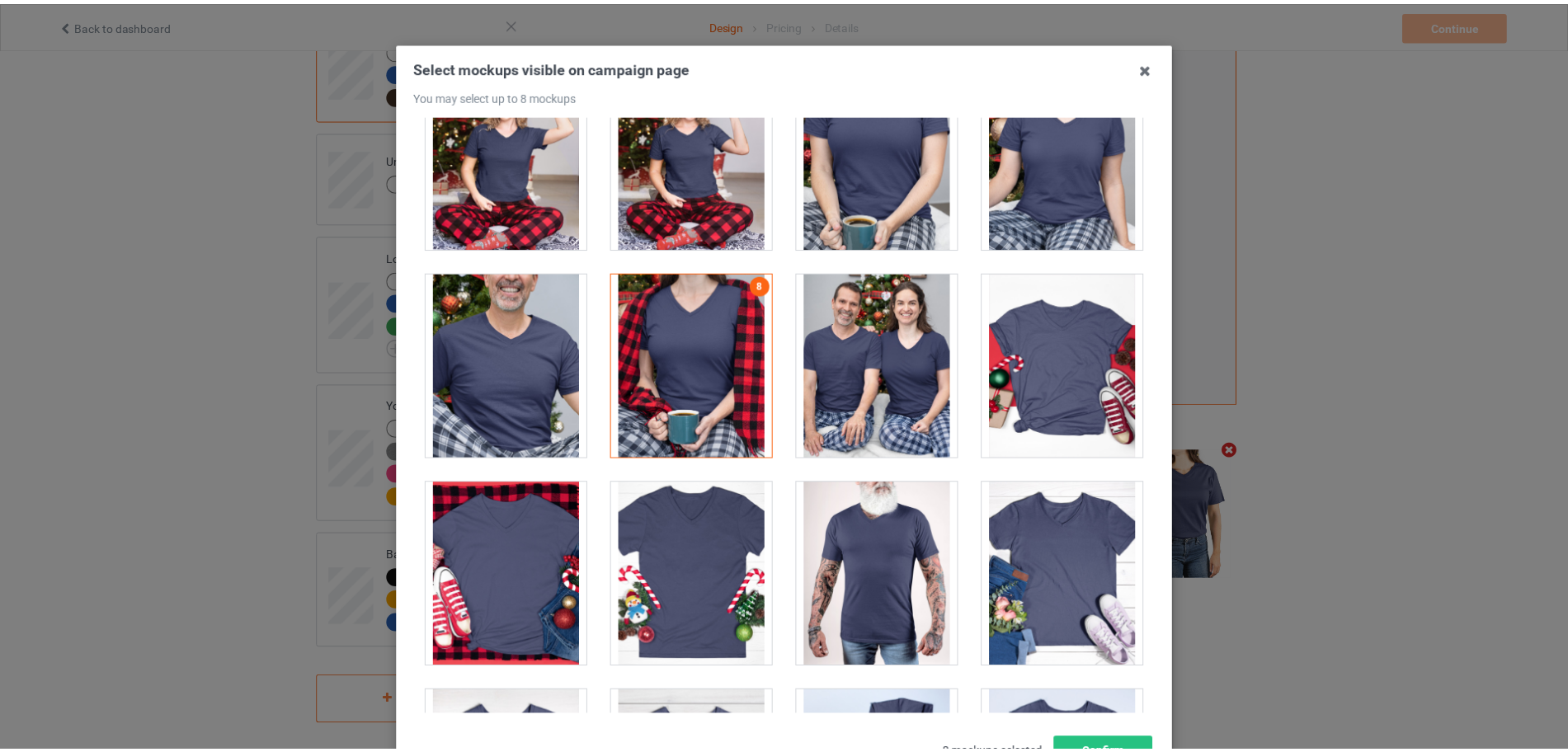
scroll to position [182, 0]
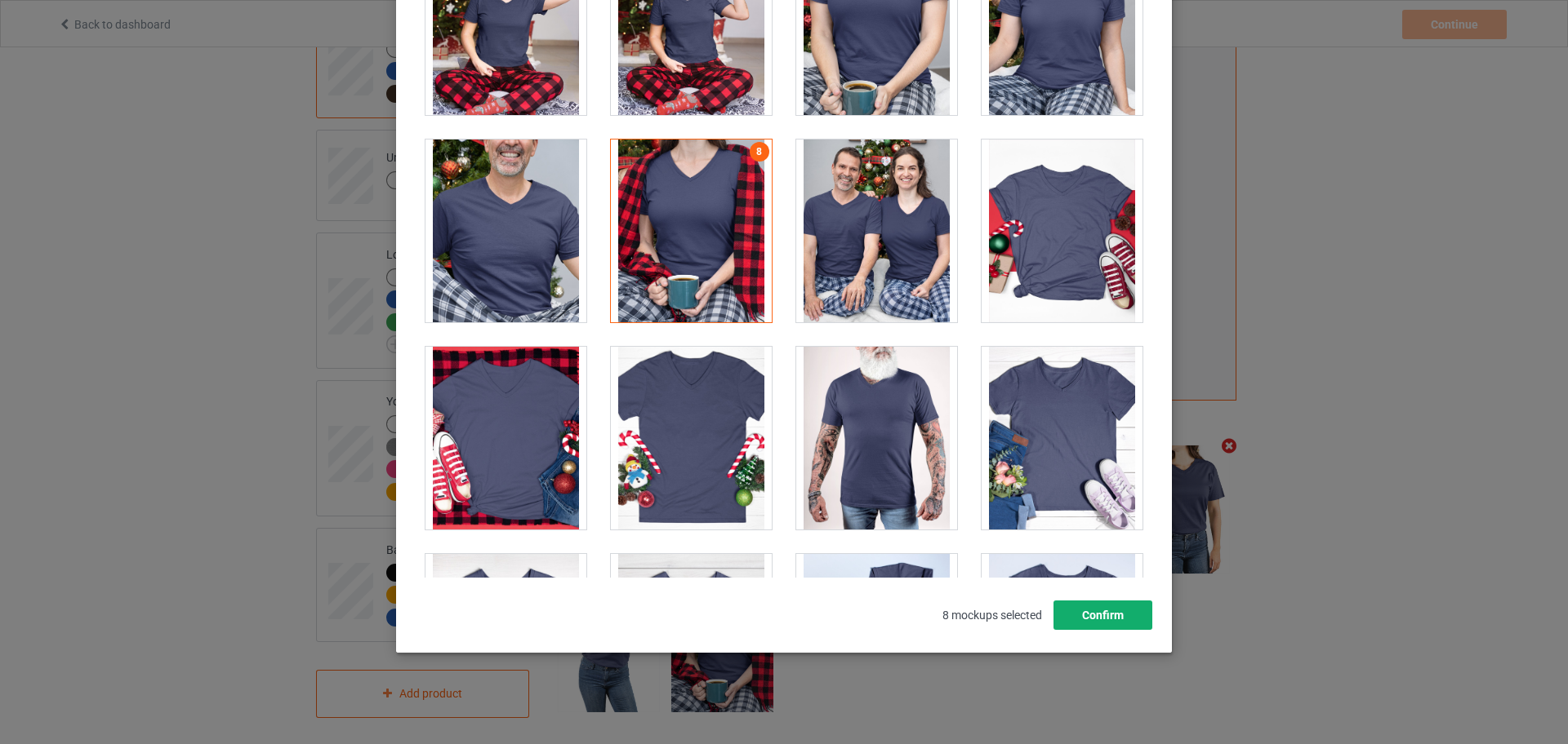
drag, startPoint x: 1132, startPoint y: 613, endPoint x: 1077, endPoint y: 587, distance: 60.8
click at [1131, 613] on button "Confirm" at bounding box center [1102, 616] width 99 height 29
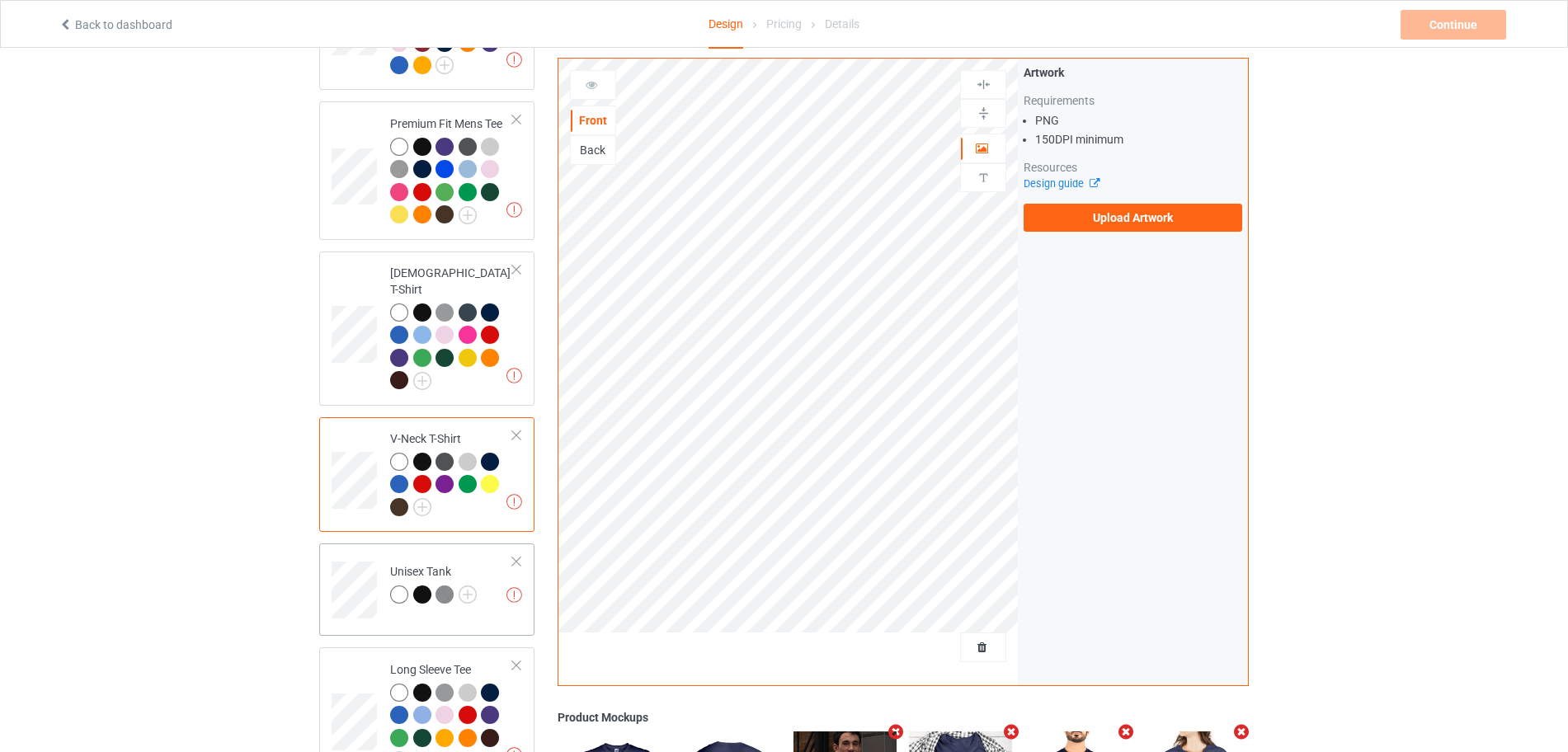
click at [490, 555] on td "Missing artworks Unisex Tank" at bounding box center [452, 584] width 141 height 68
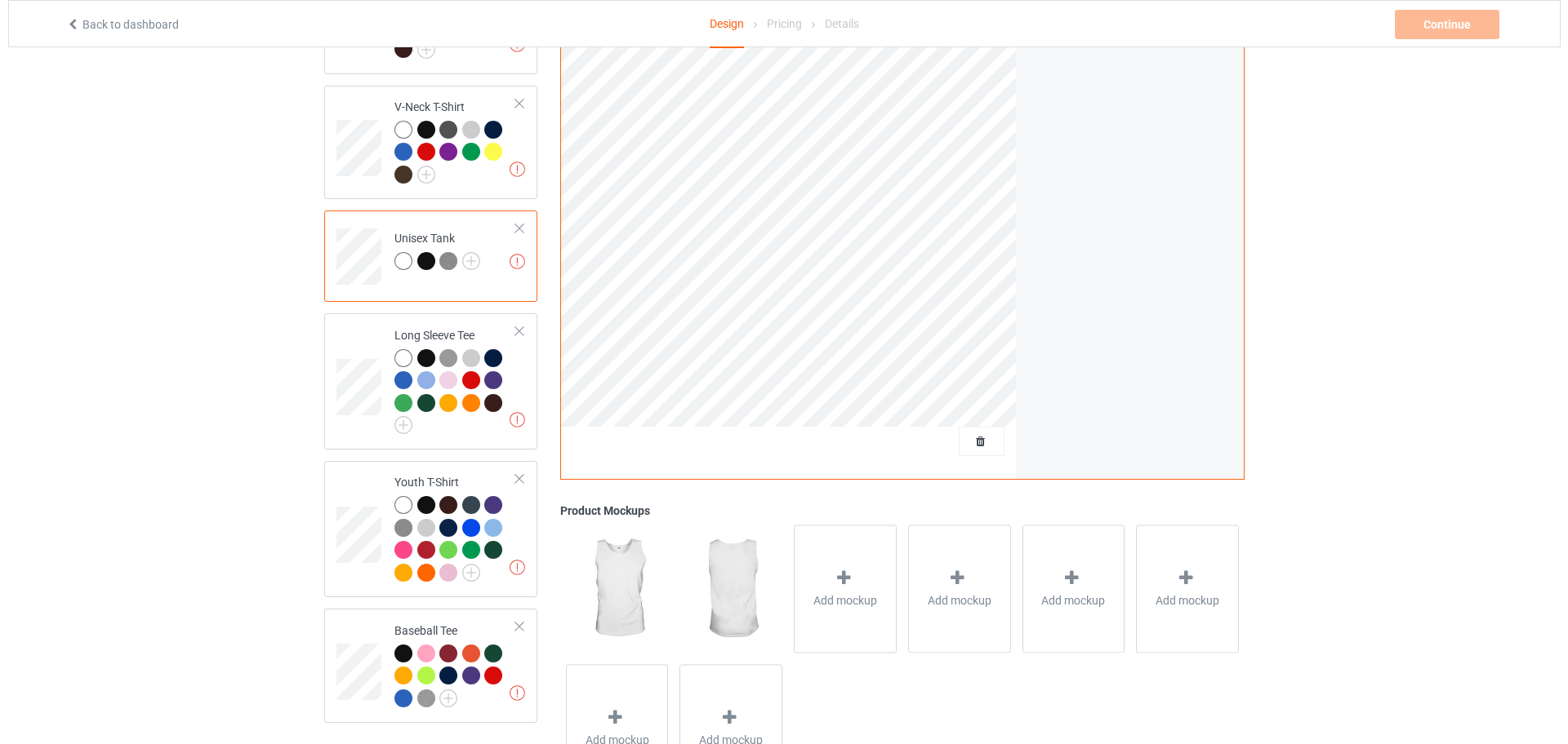
scroll to position [939, 0]
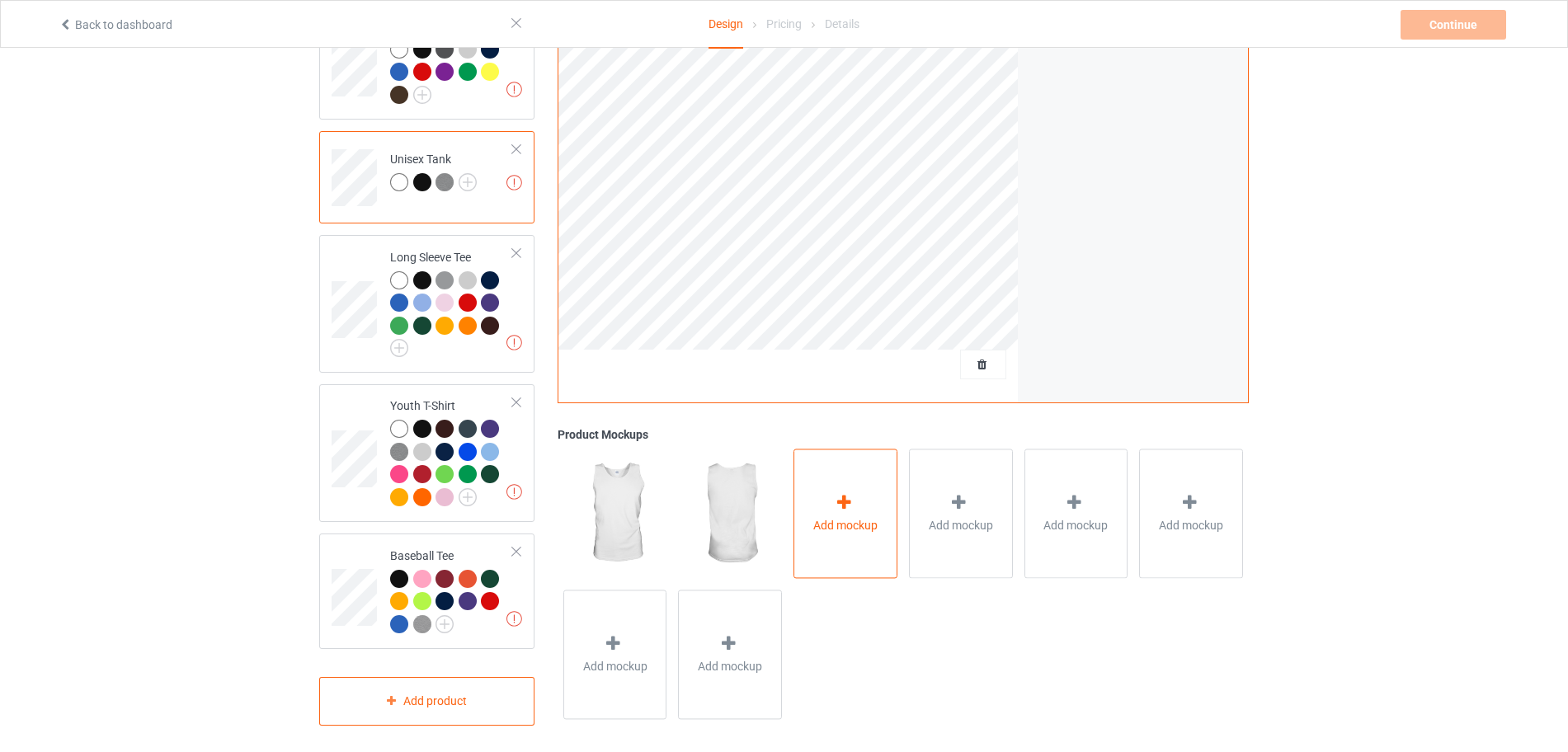
click at [870, 486] on div "Add mockup" at bounding box center [845, 514] width 104 height 130
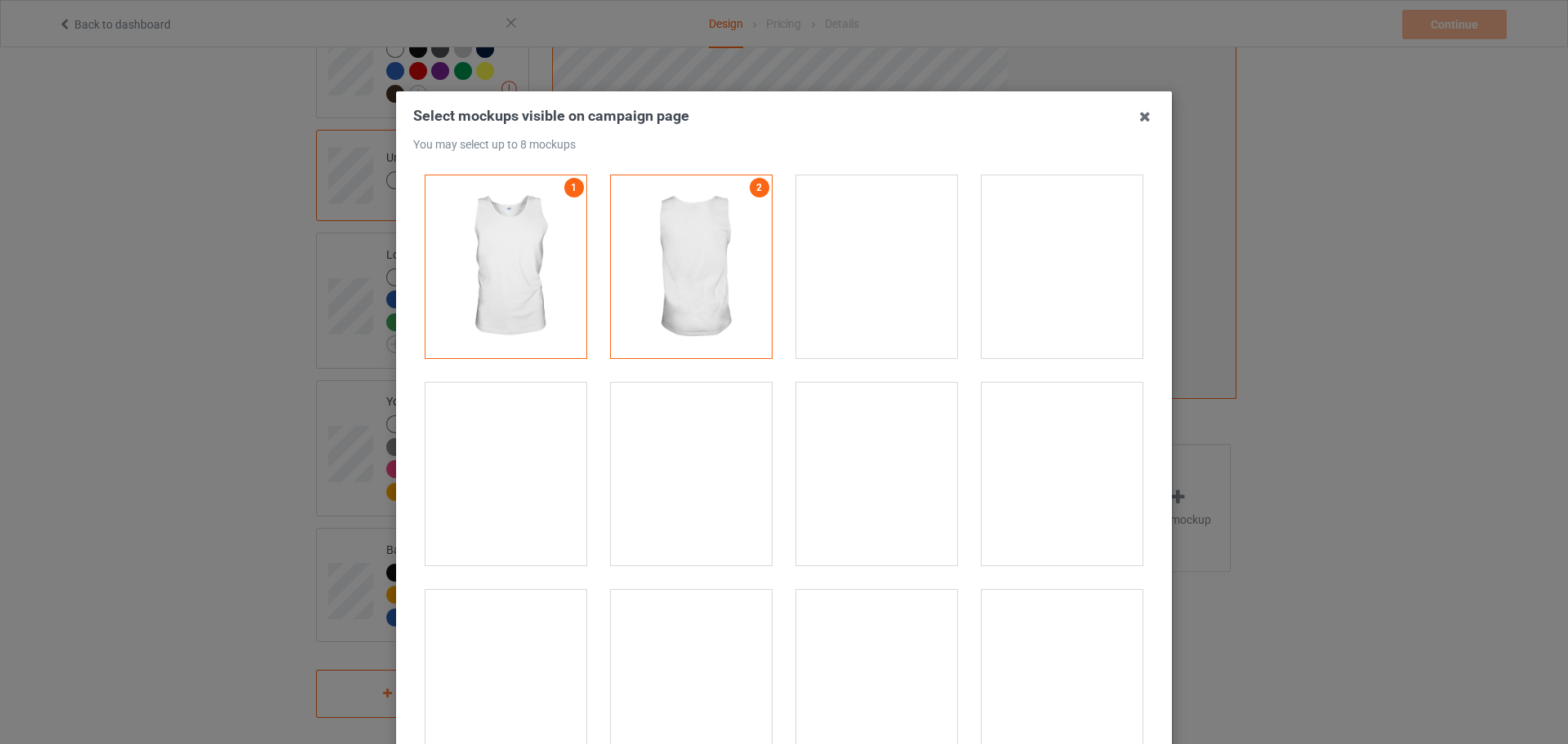
click at [1032, 450] on div at bounding box center [1062, 474] width 161 height 183
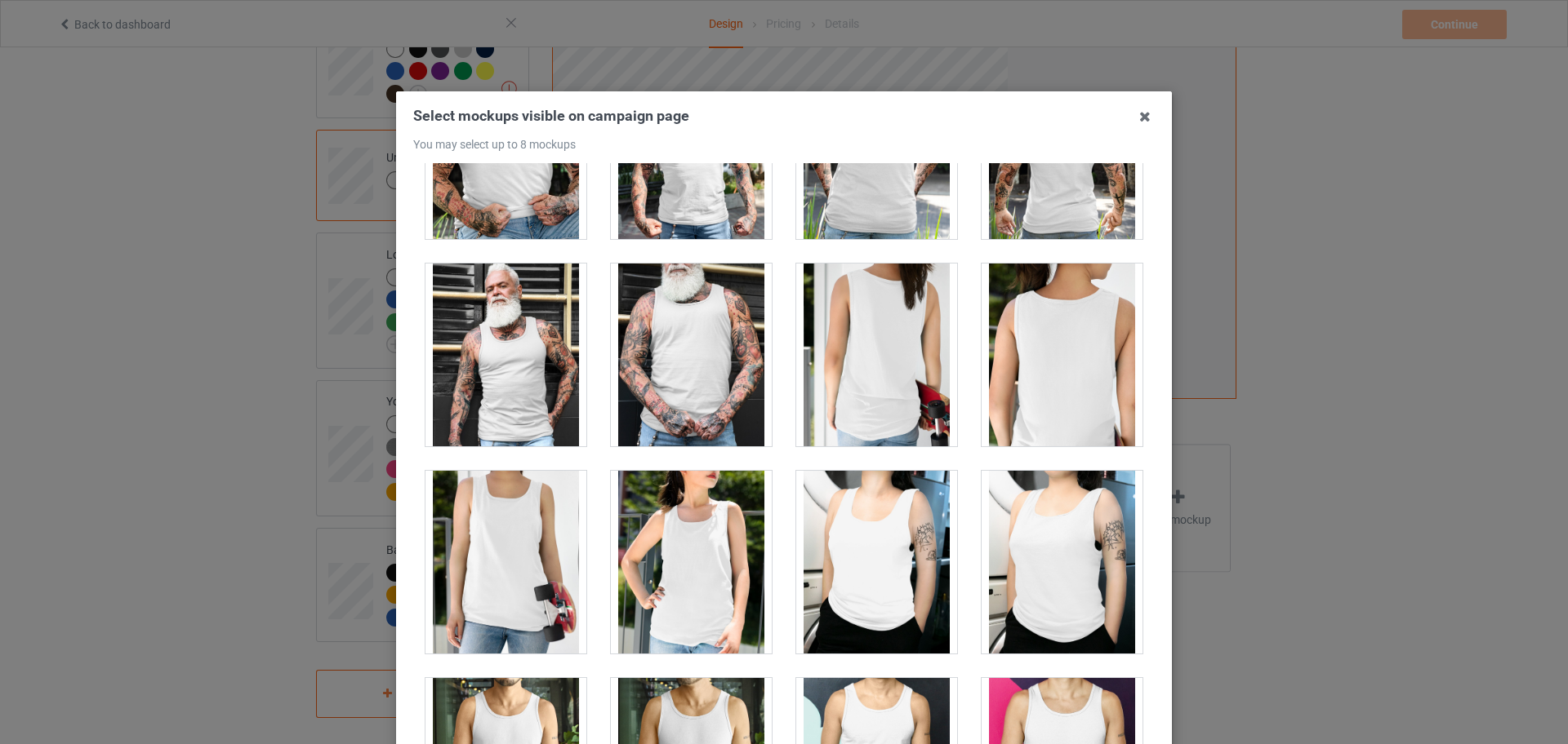
scroll to position [1530, 0]
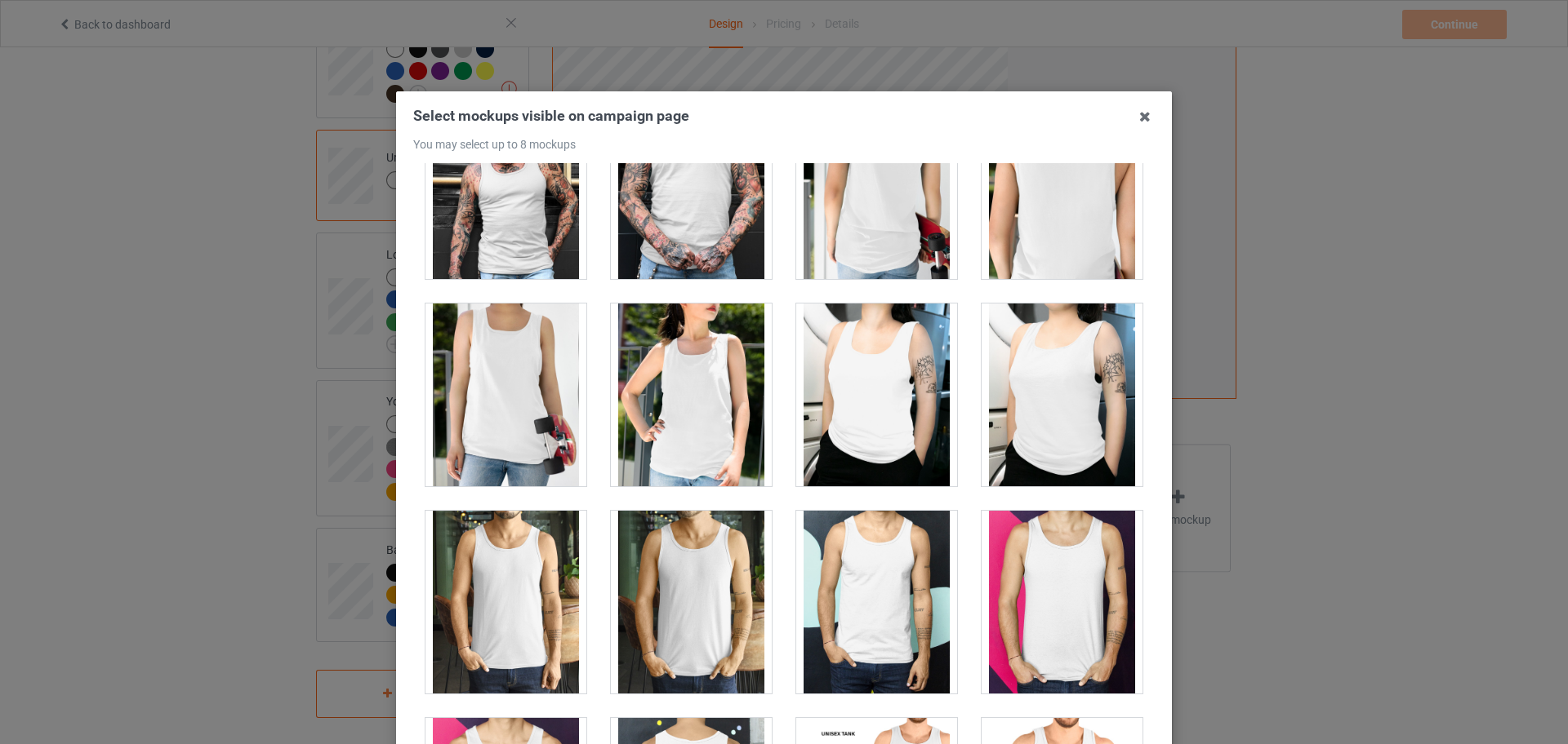
click at [694, 388] on div at bounding box center [691, 395] width 161 height 183
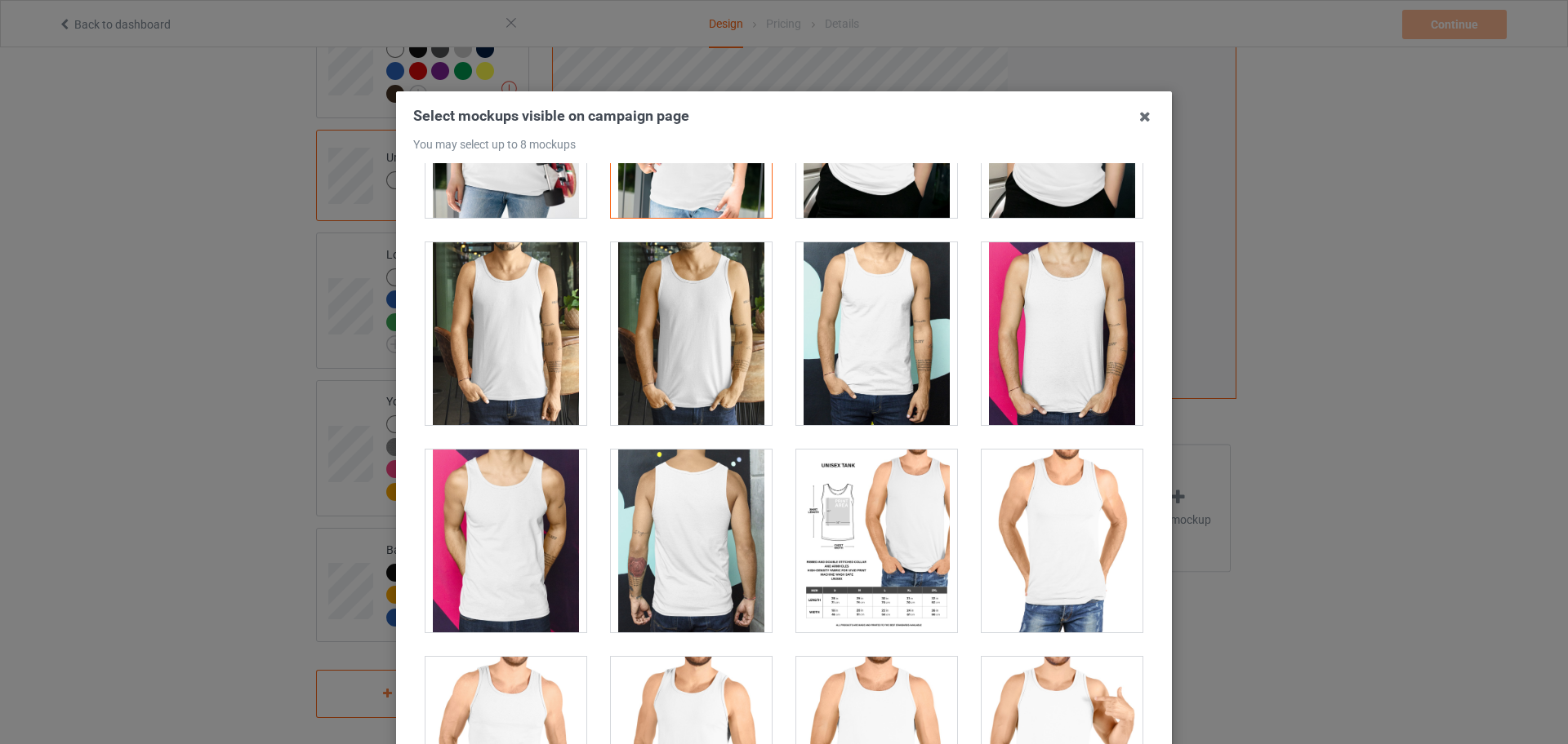
scroll to position [1837, 0]
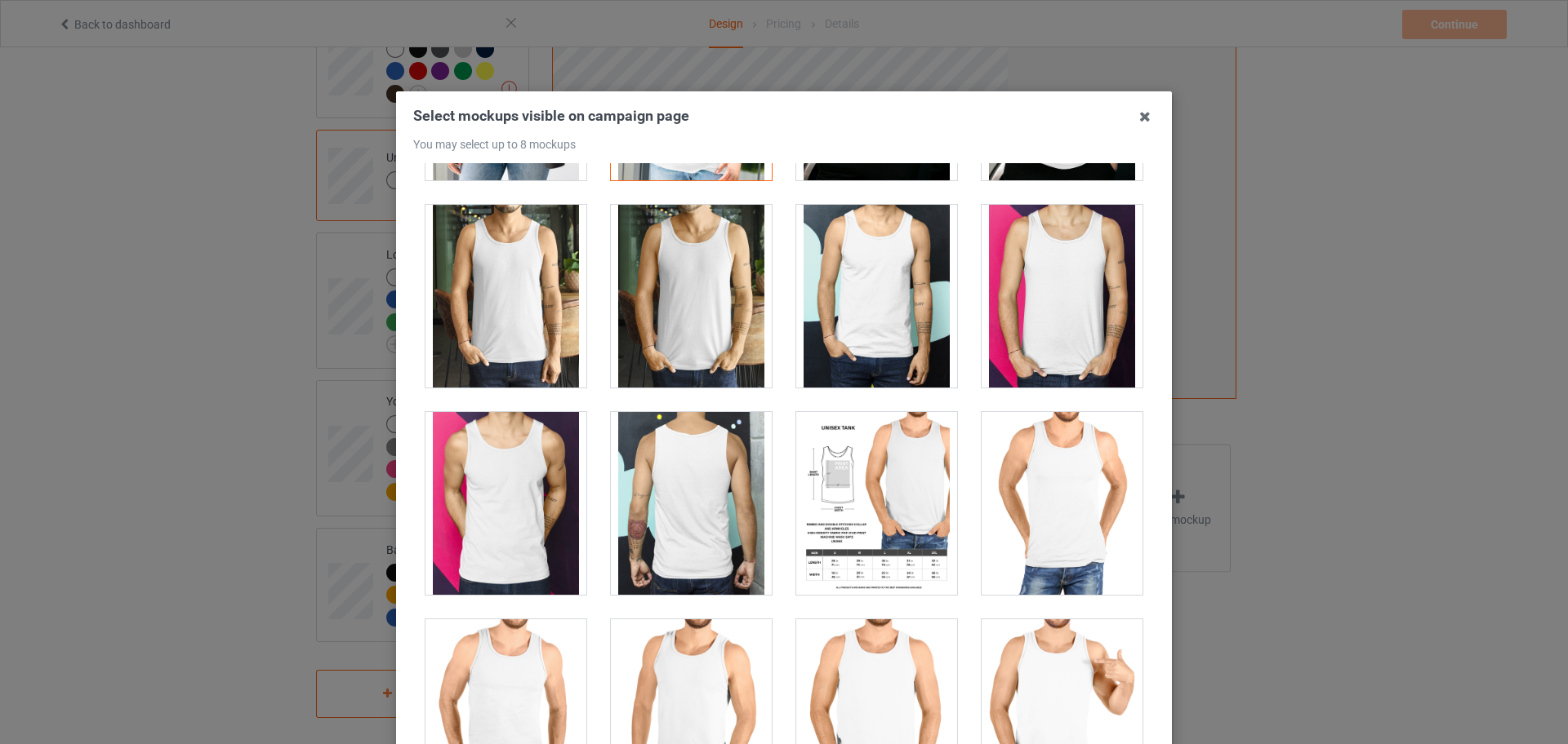
click at [1017, 483] on div at bounding box center [1062, 504] width 161 height 183
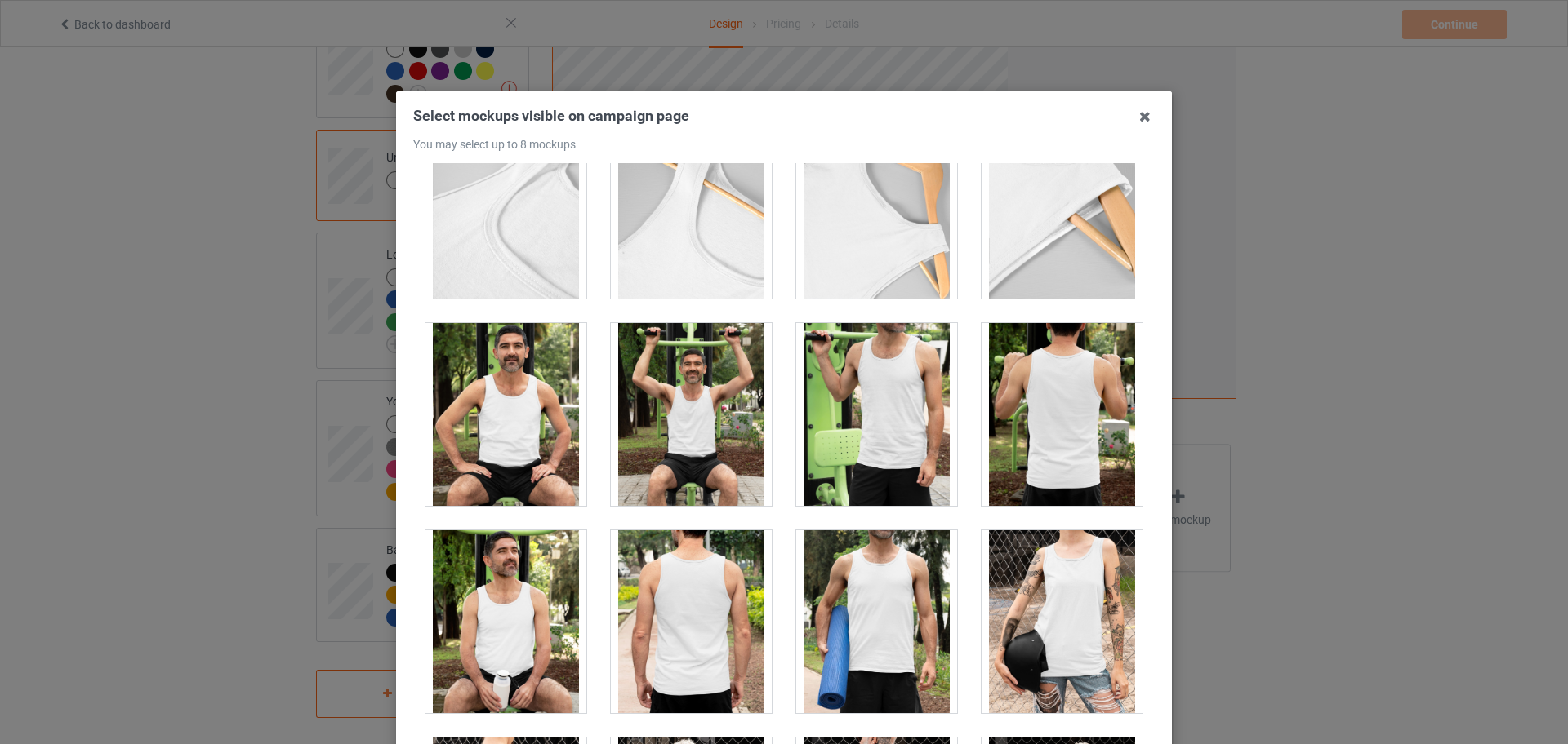
click at [522, 382] on div at bounding box center [506, 415] width 161 height 183
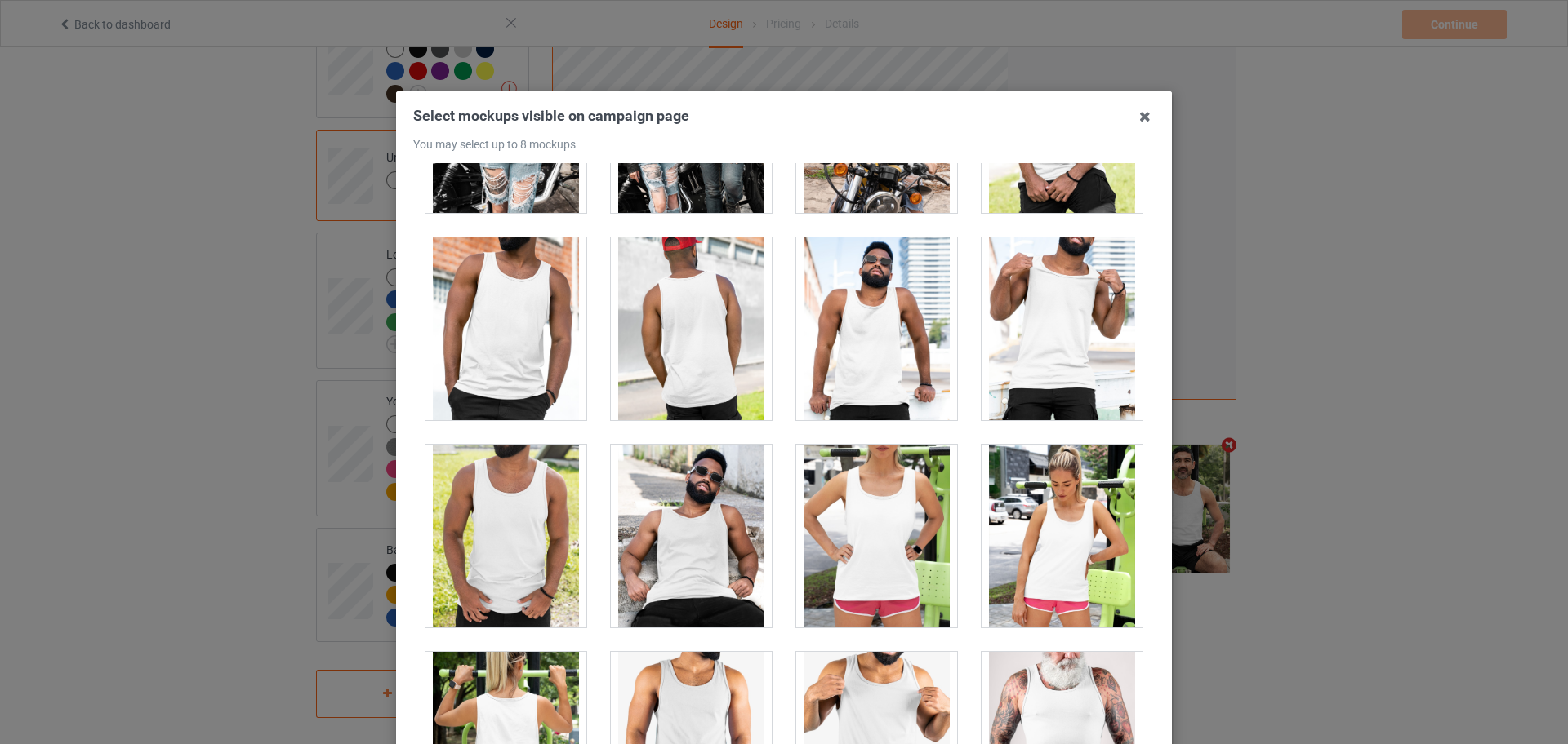
scroll to position [3965, 0]
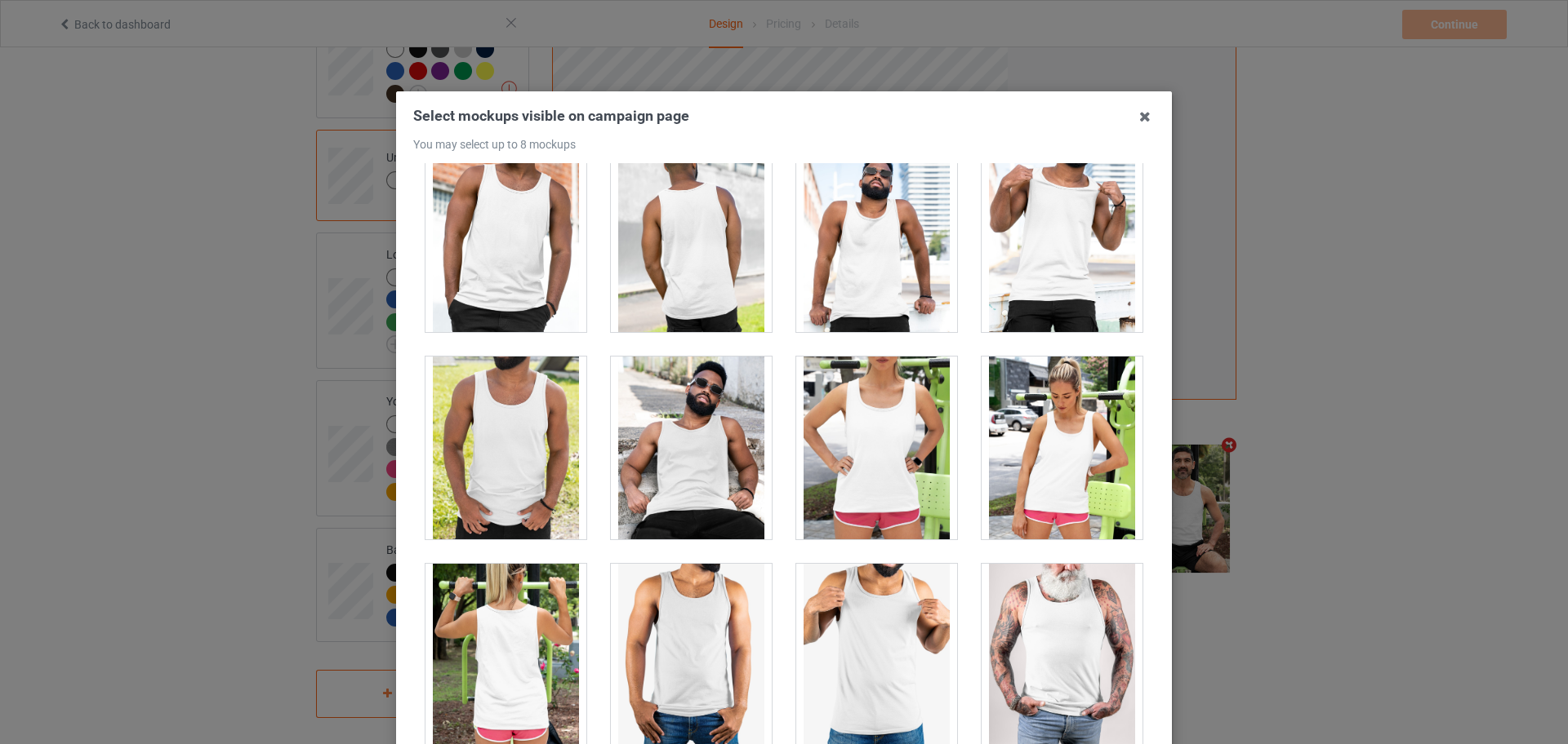
click at [1073, 433] on div at bounding box center [1062, 448] width 161 height 183
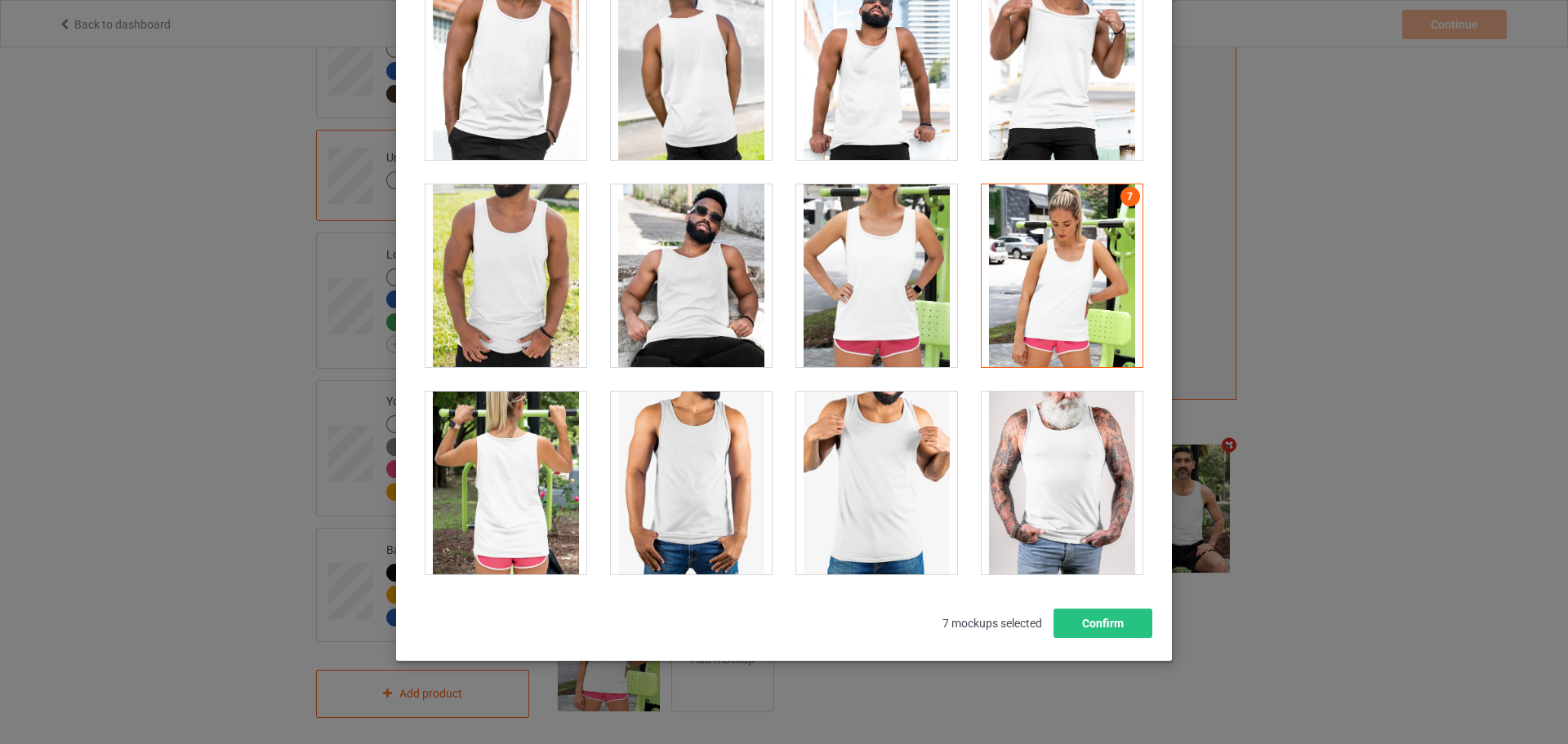
scroll to position [180, 0]
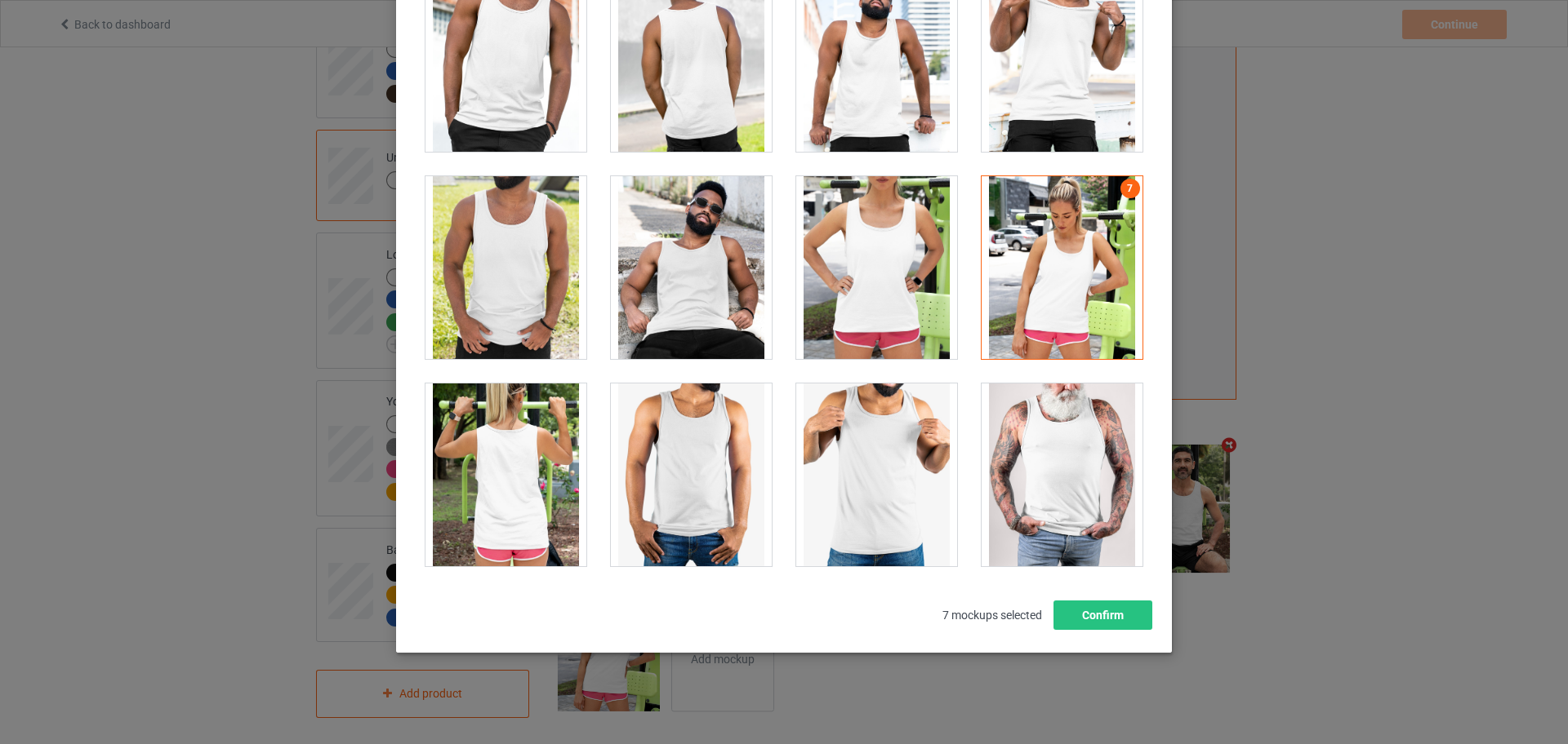
click at [628, 475] on div at bounding box center [691, 474] width 161 height 183
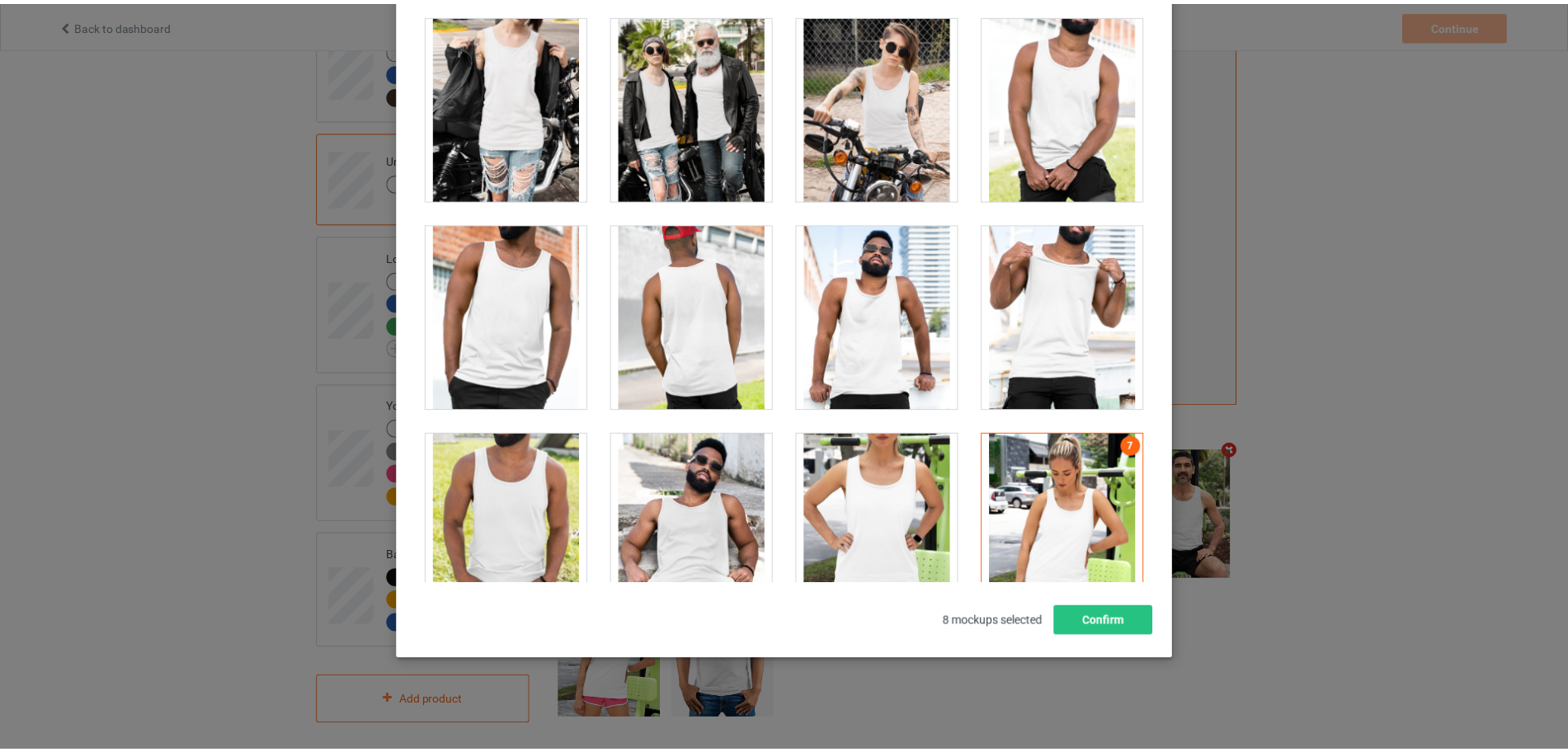
scroll to position [3596, 0]
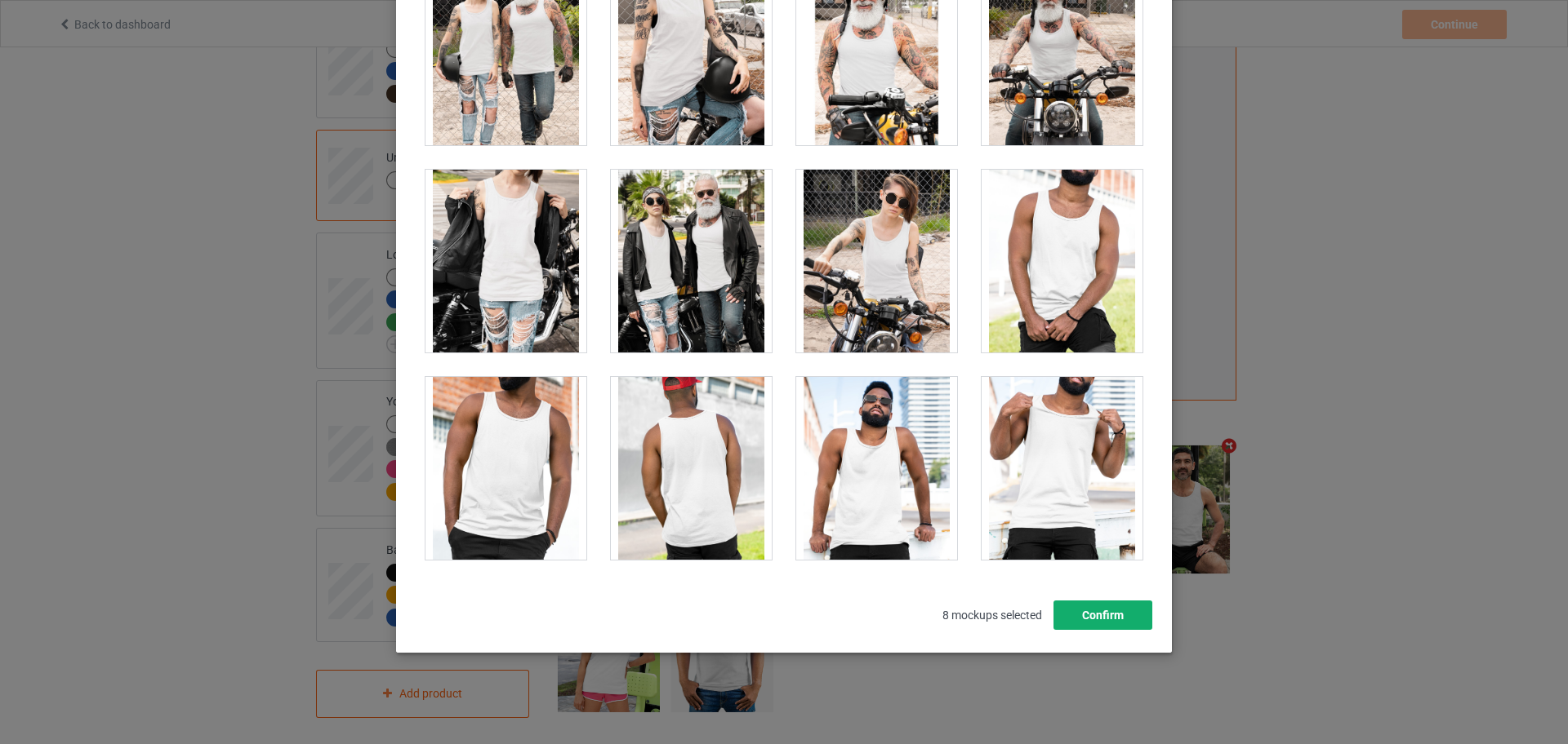
click at [1096, 626] on button "Confirm" at bounding box center [1102, 616] width 99 height 29
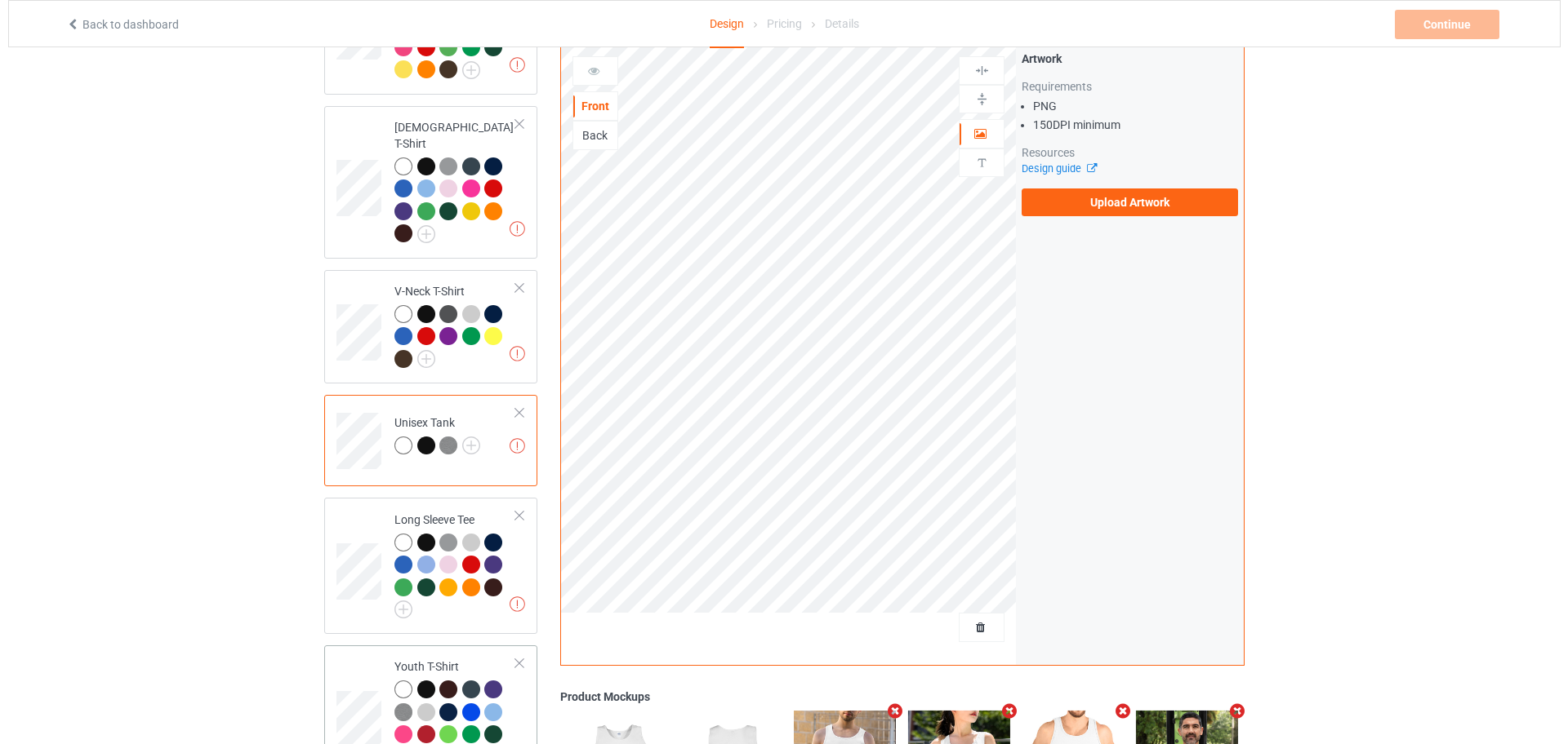
scroll to position [939, 0]
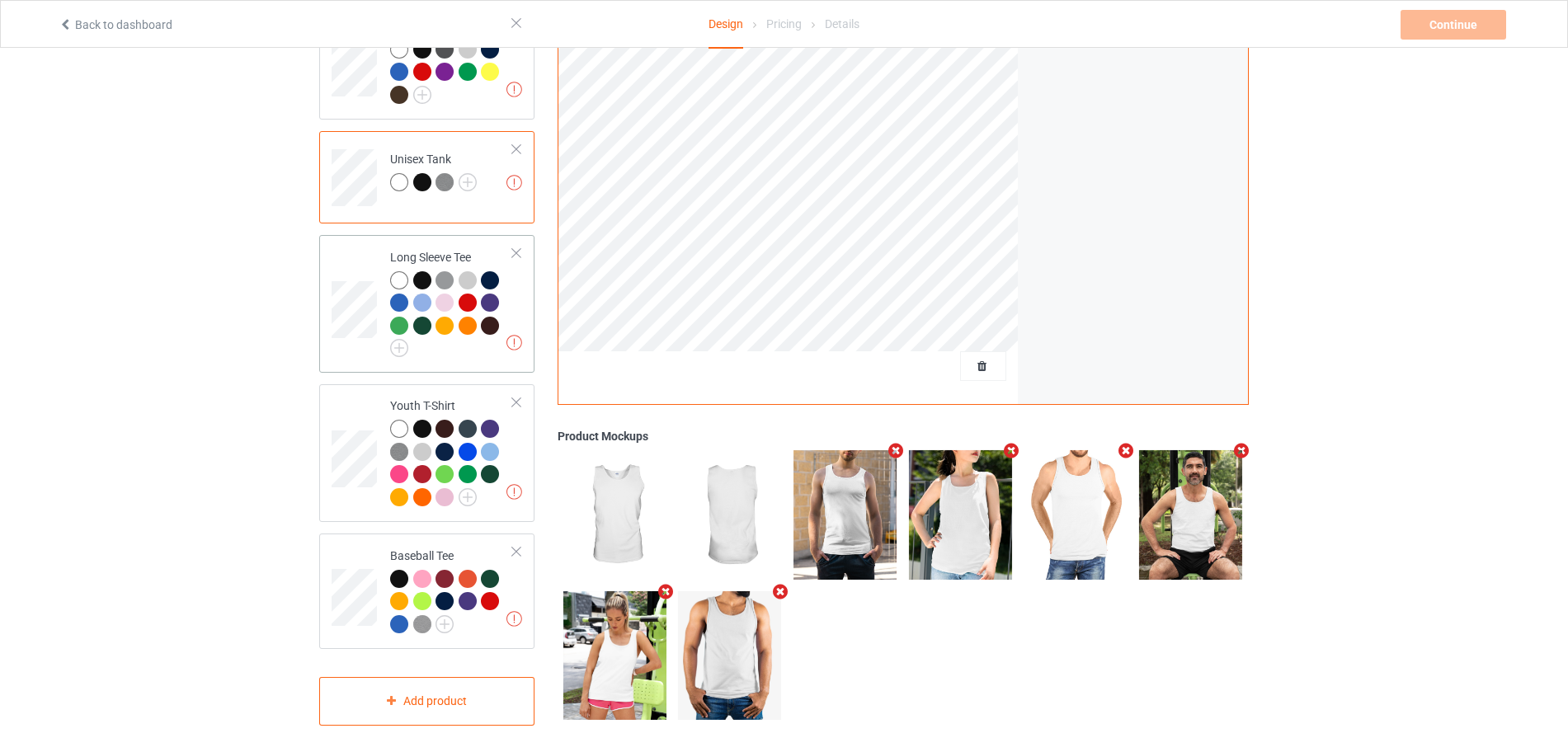
click at [508, 293] on div at bounding box center [452, 314] width 123 height 86
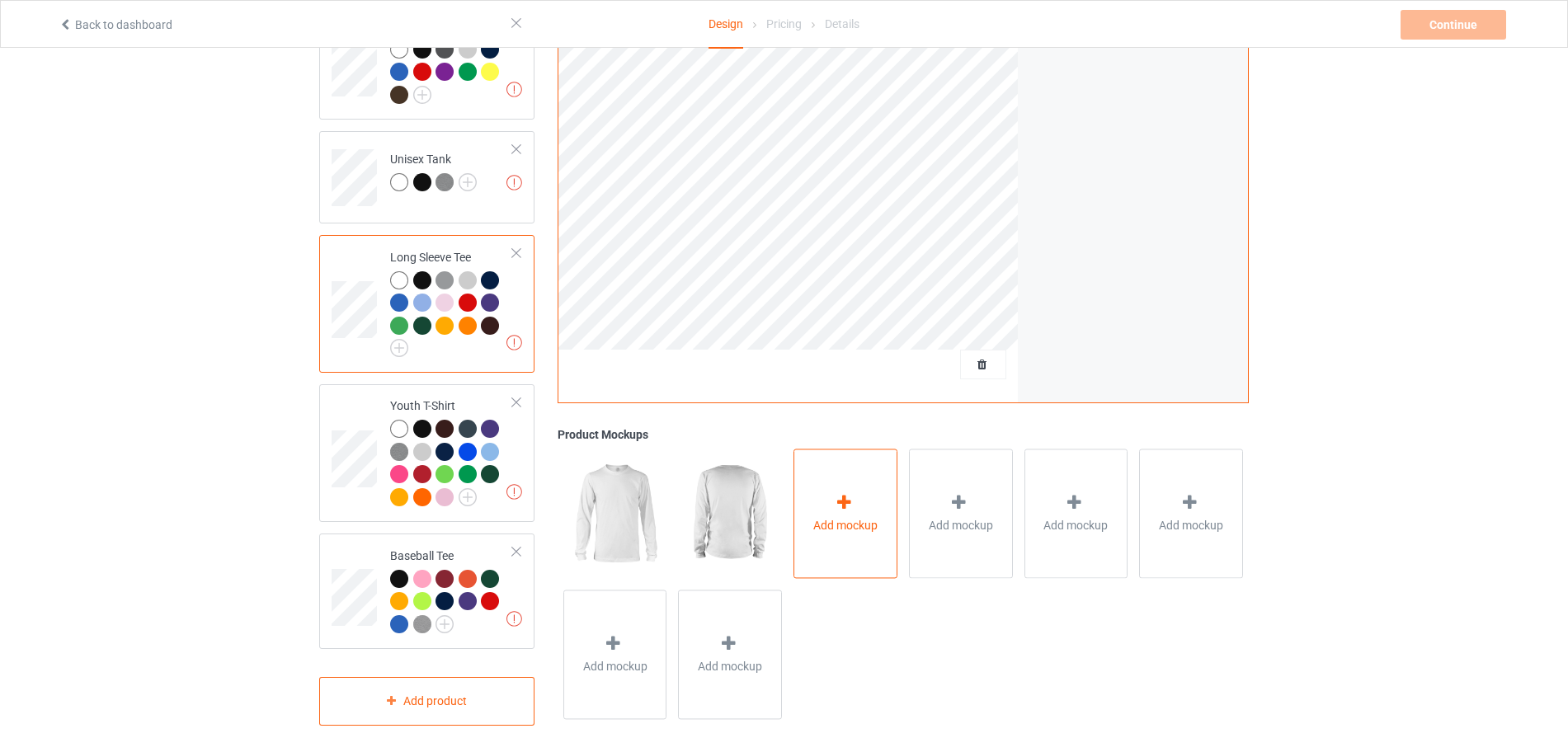
click at [851, 506] on div at bounding box center [845, 506] width 23 height 24
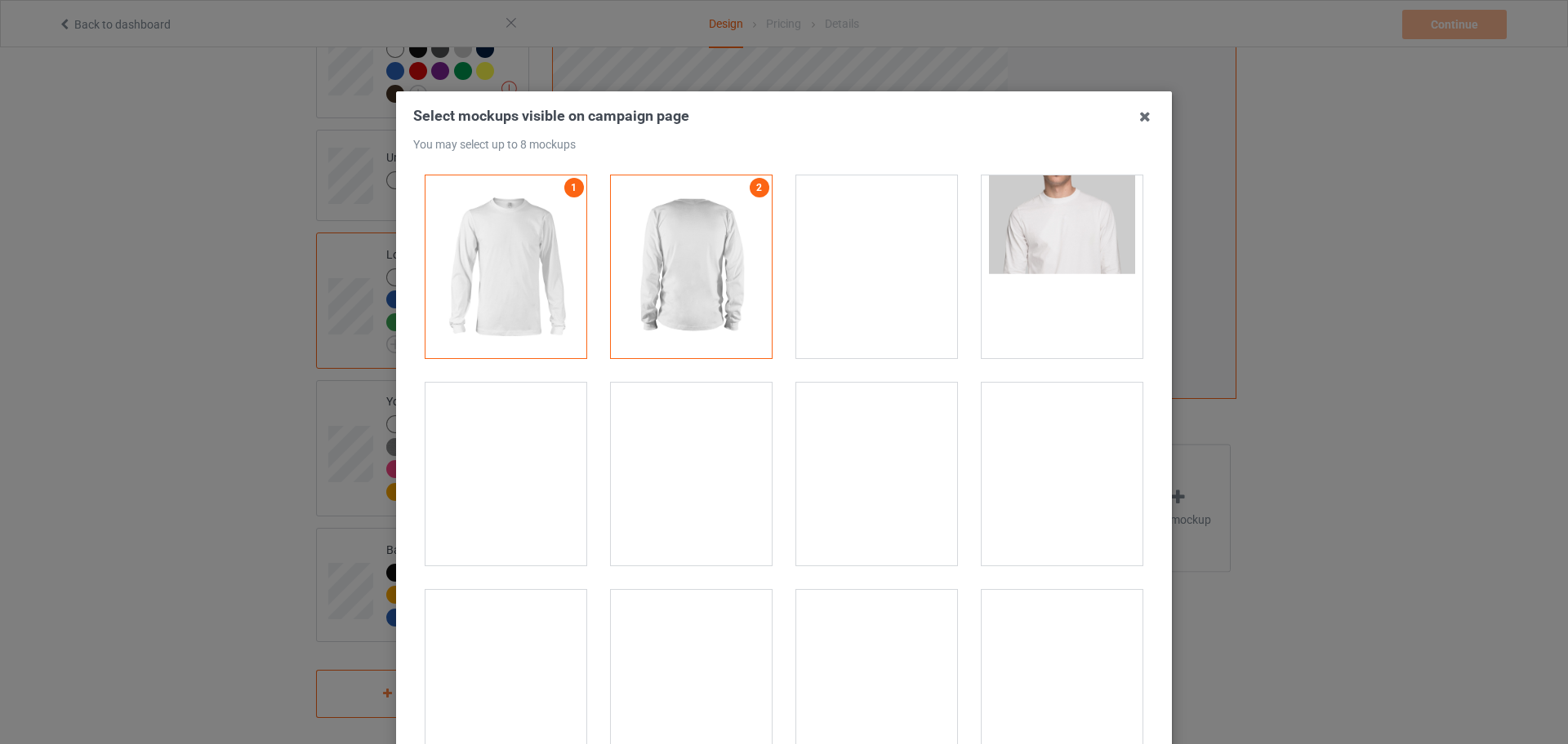
click at [1028, 273] on div at bounding box center [1062, 267] width 161 height 183
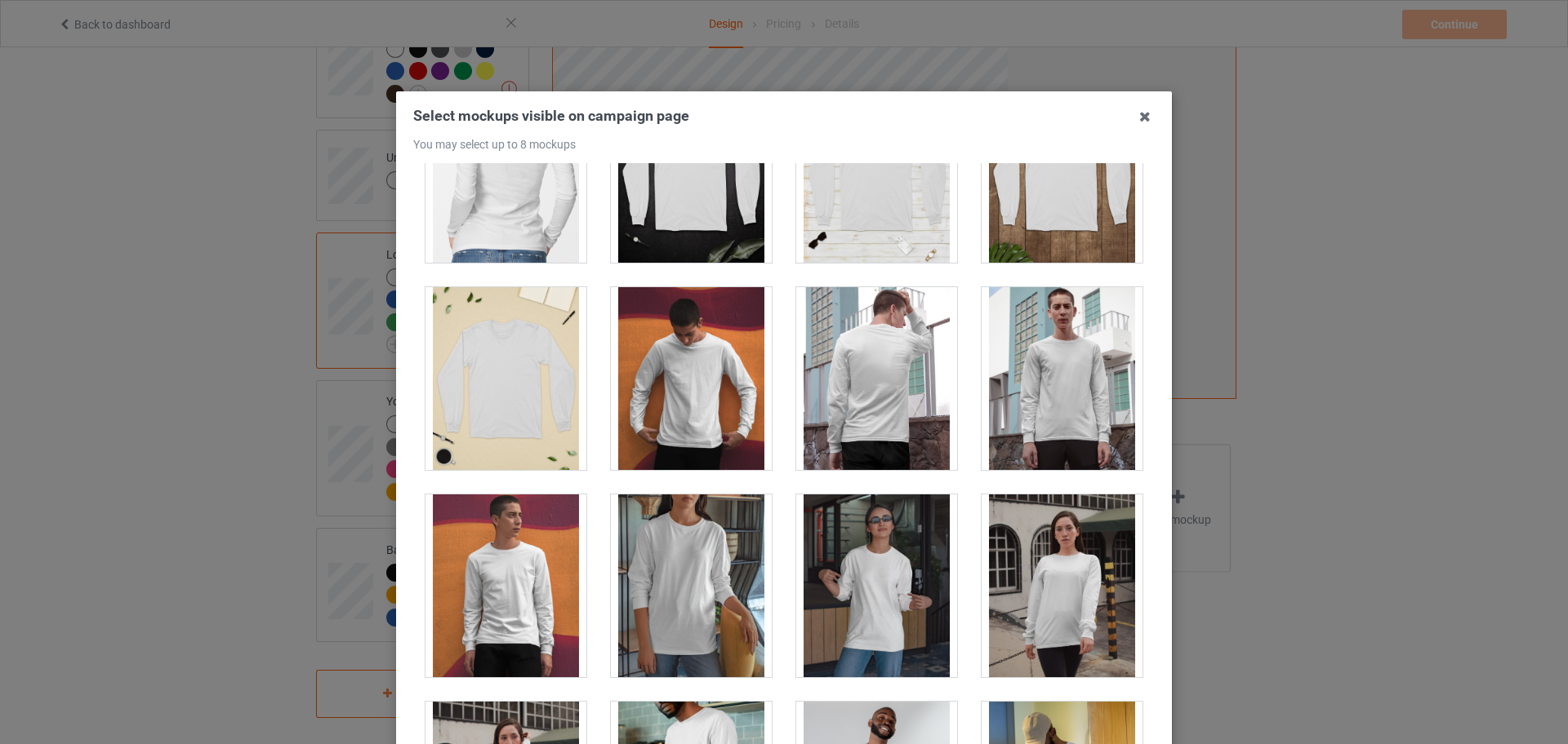
scroll to position [306, 0]
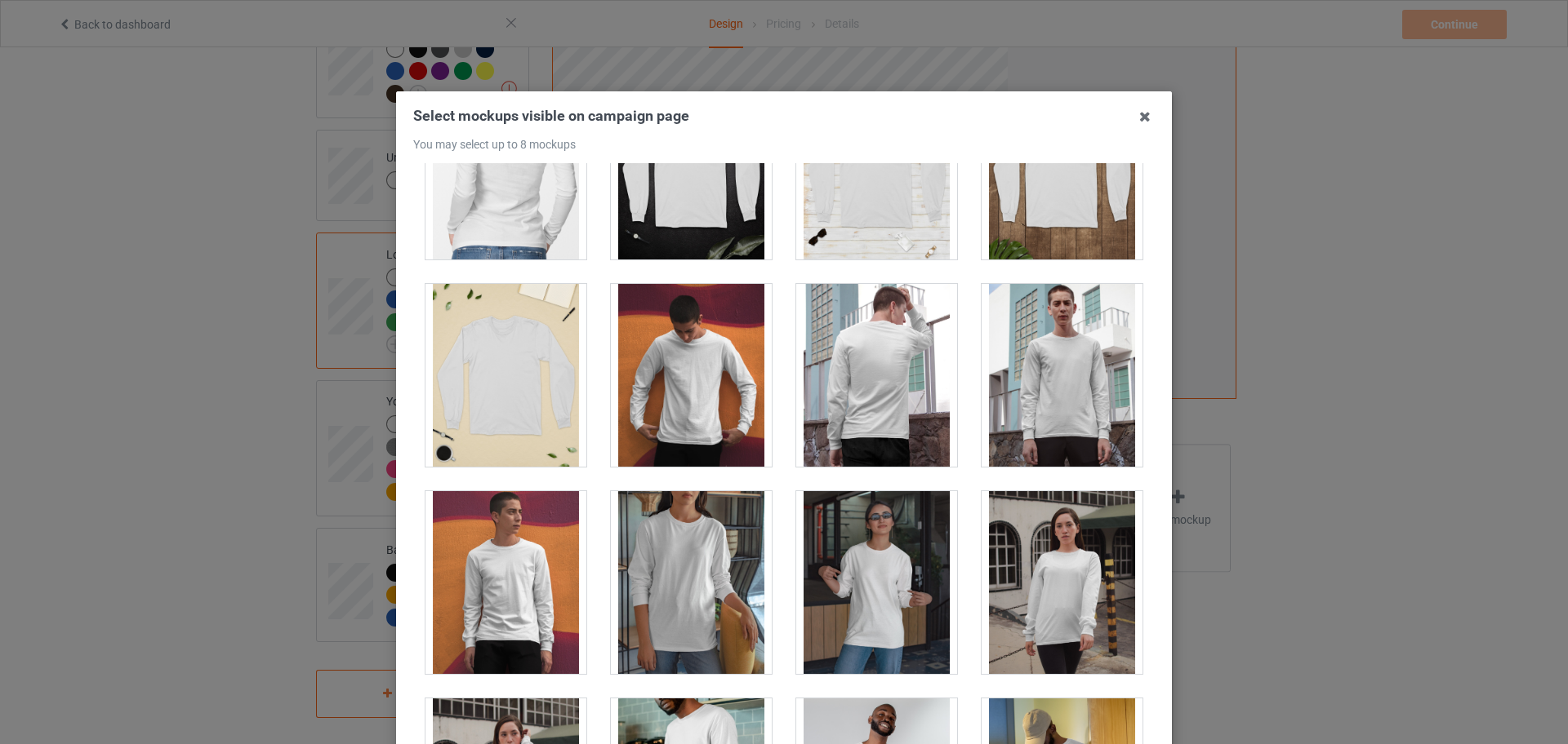
click at [495, 419] on div at bounding box center [506, 375] width 161 height 183
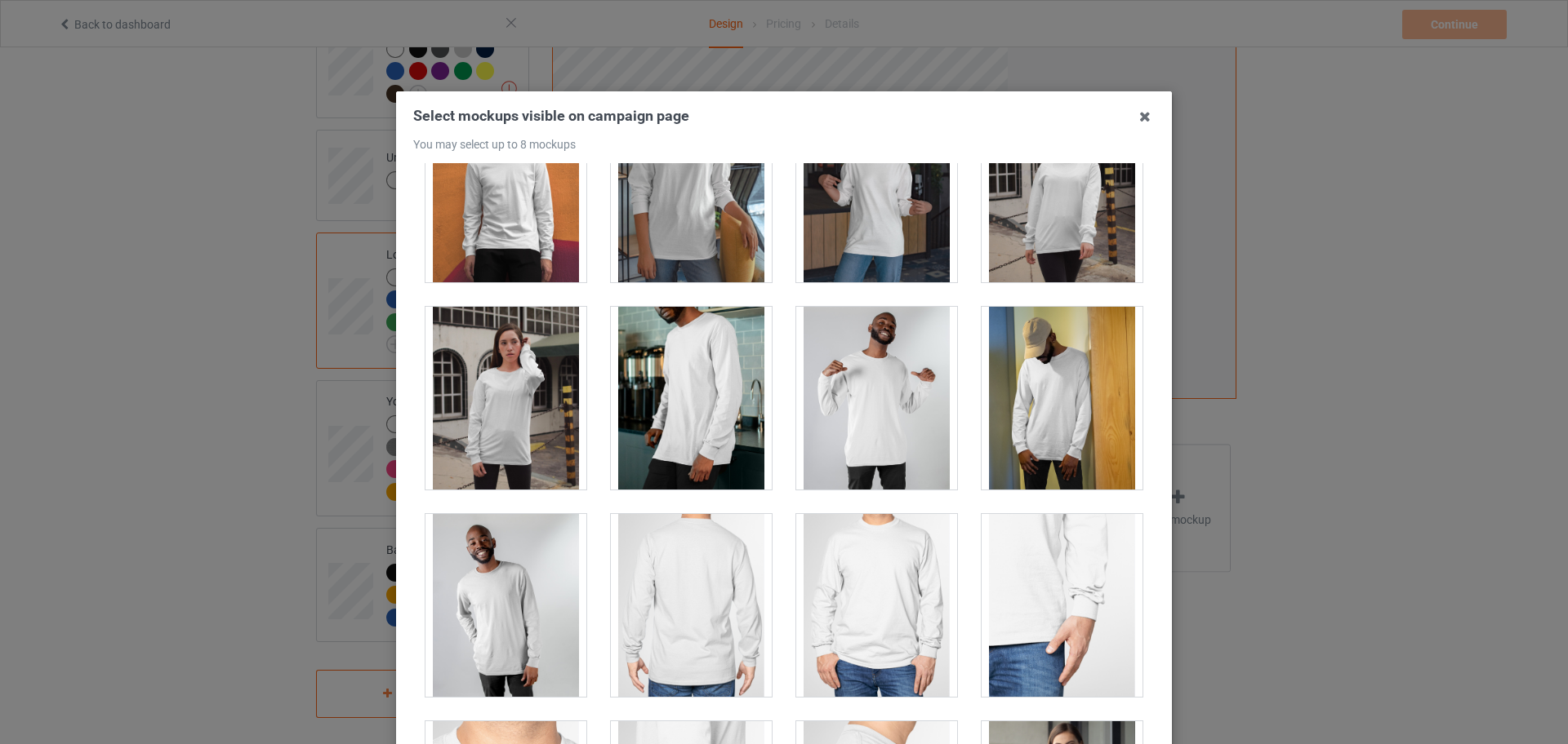
scroll to position [1020, 0]
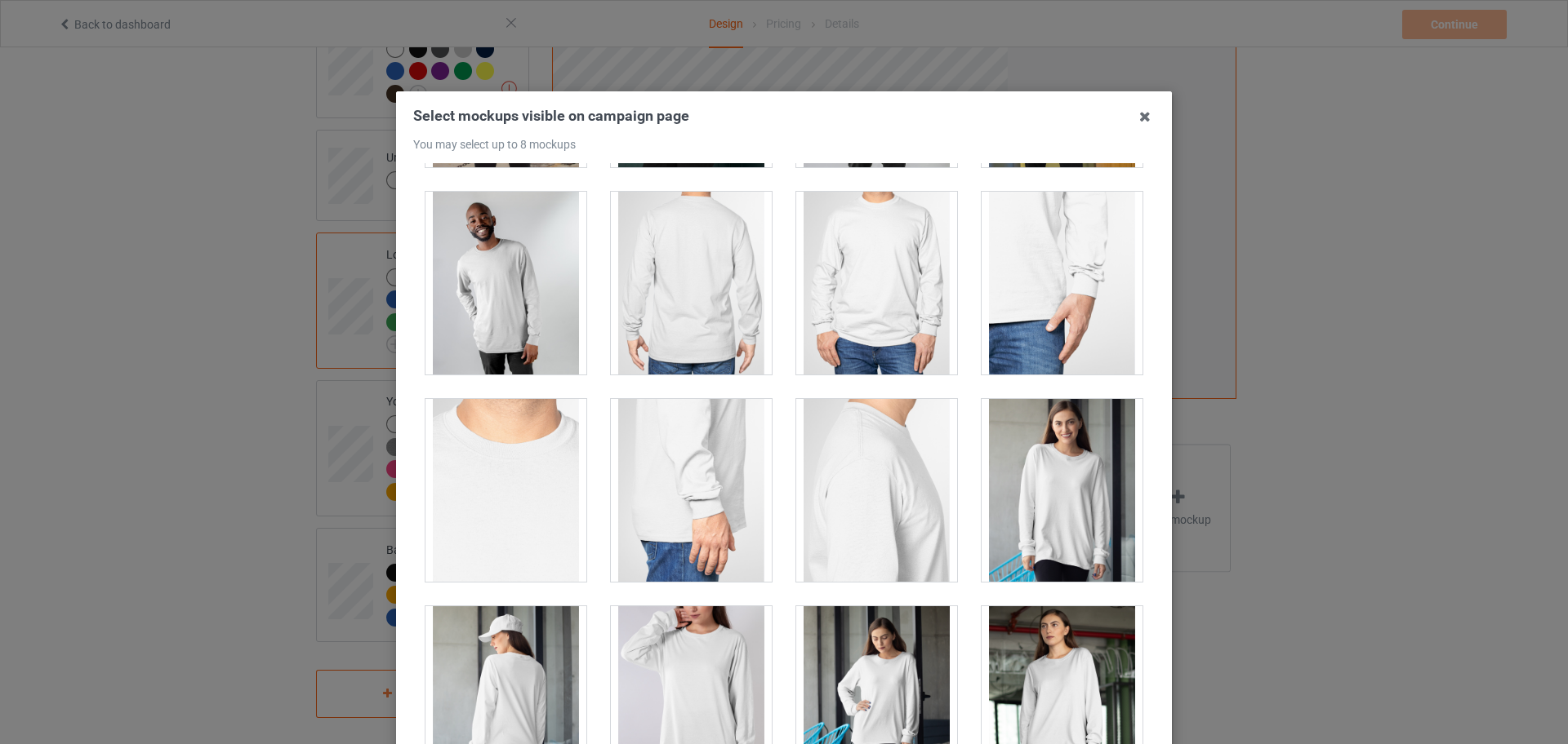
click at [1016, 484] on div at bounding box center [1062, 490] width 161 height 183
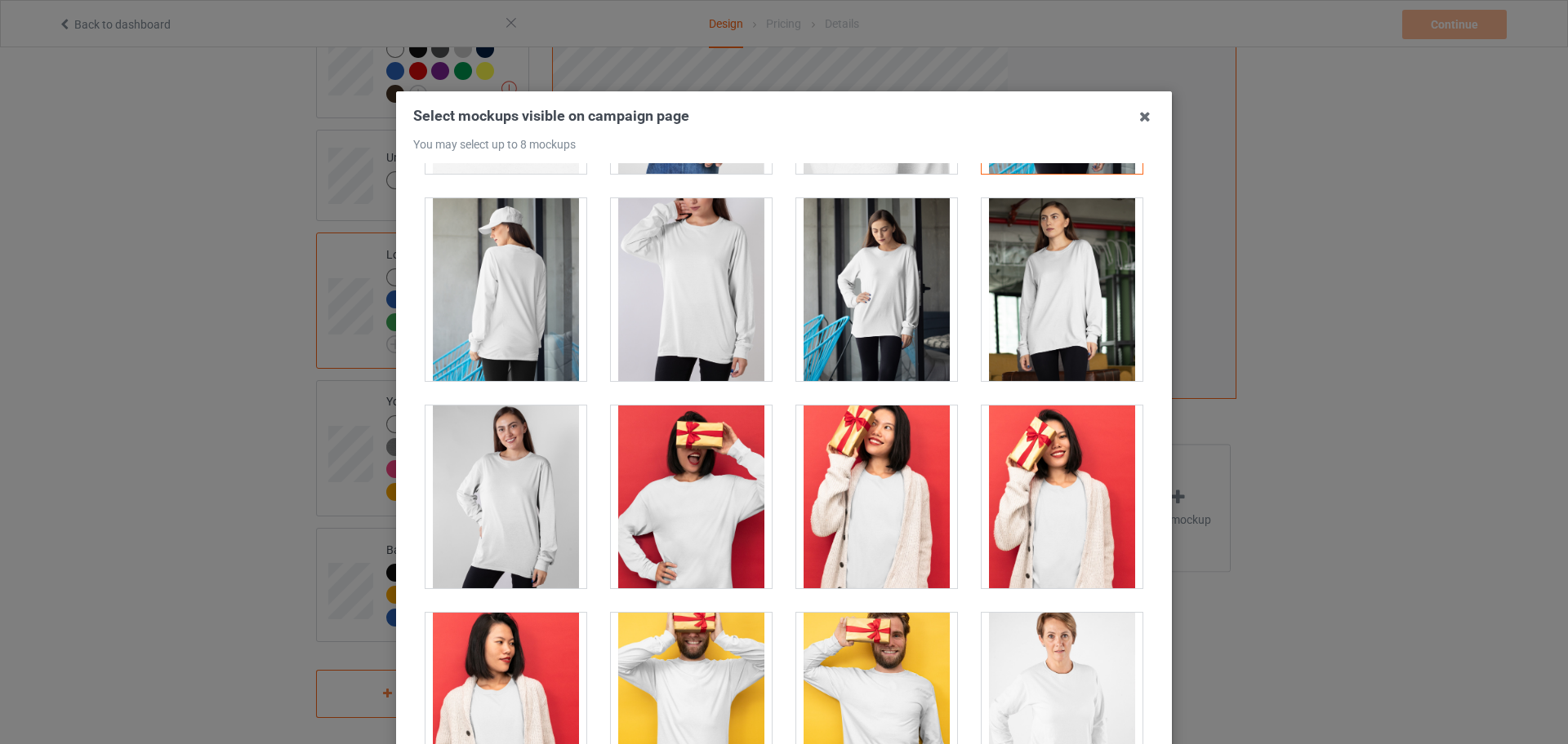
click at [842, 321] on div at bounding box center [877, 289] width 161 height 183
click at [662, 334] on div at bounding box center [691, 289] width 161 height 183
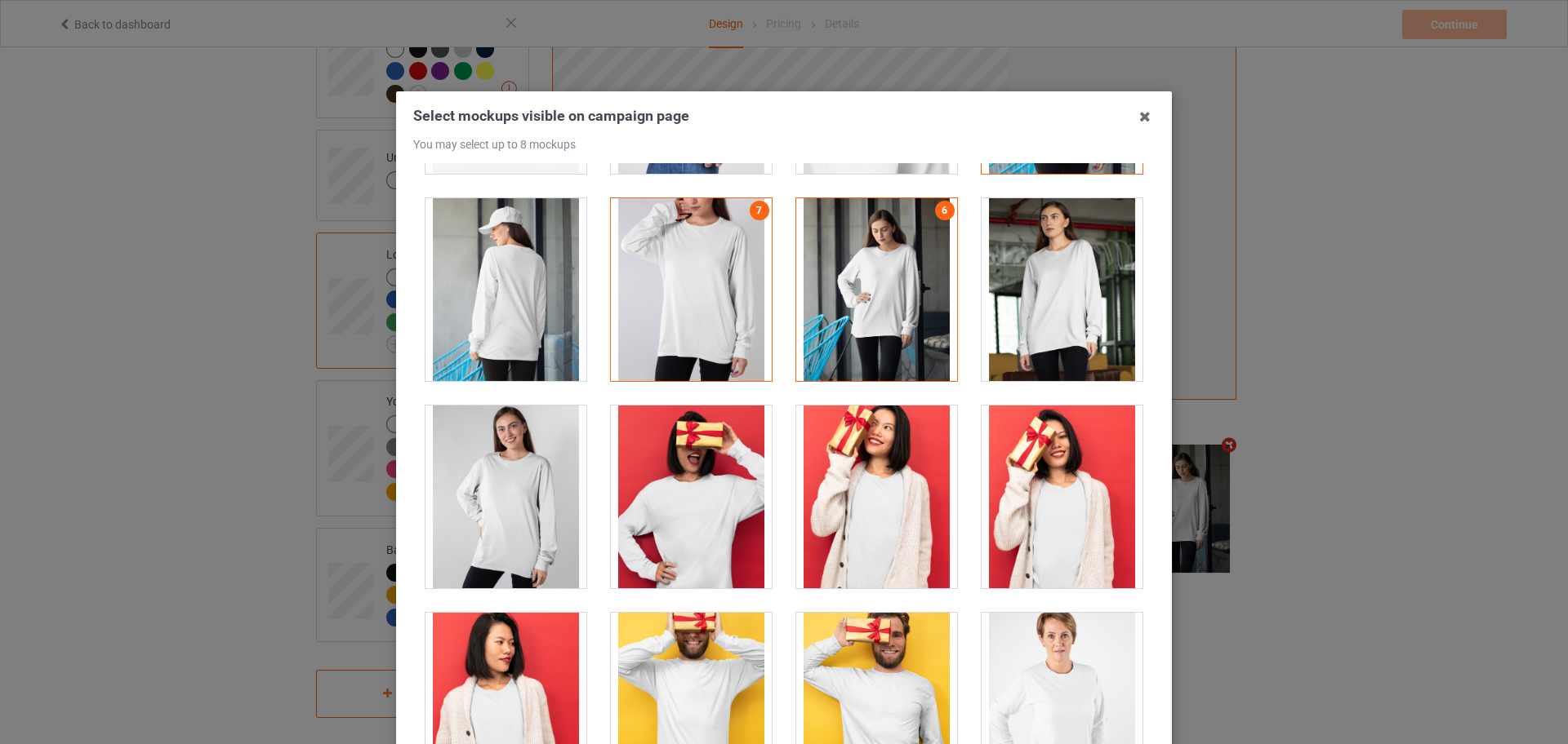
click at [1028, 315] on div at bounding box center [1062, 289] width 161 height 183
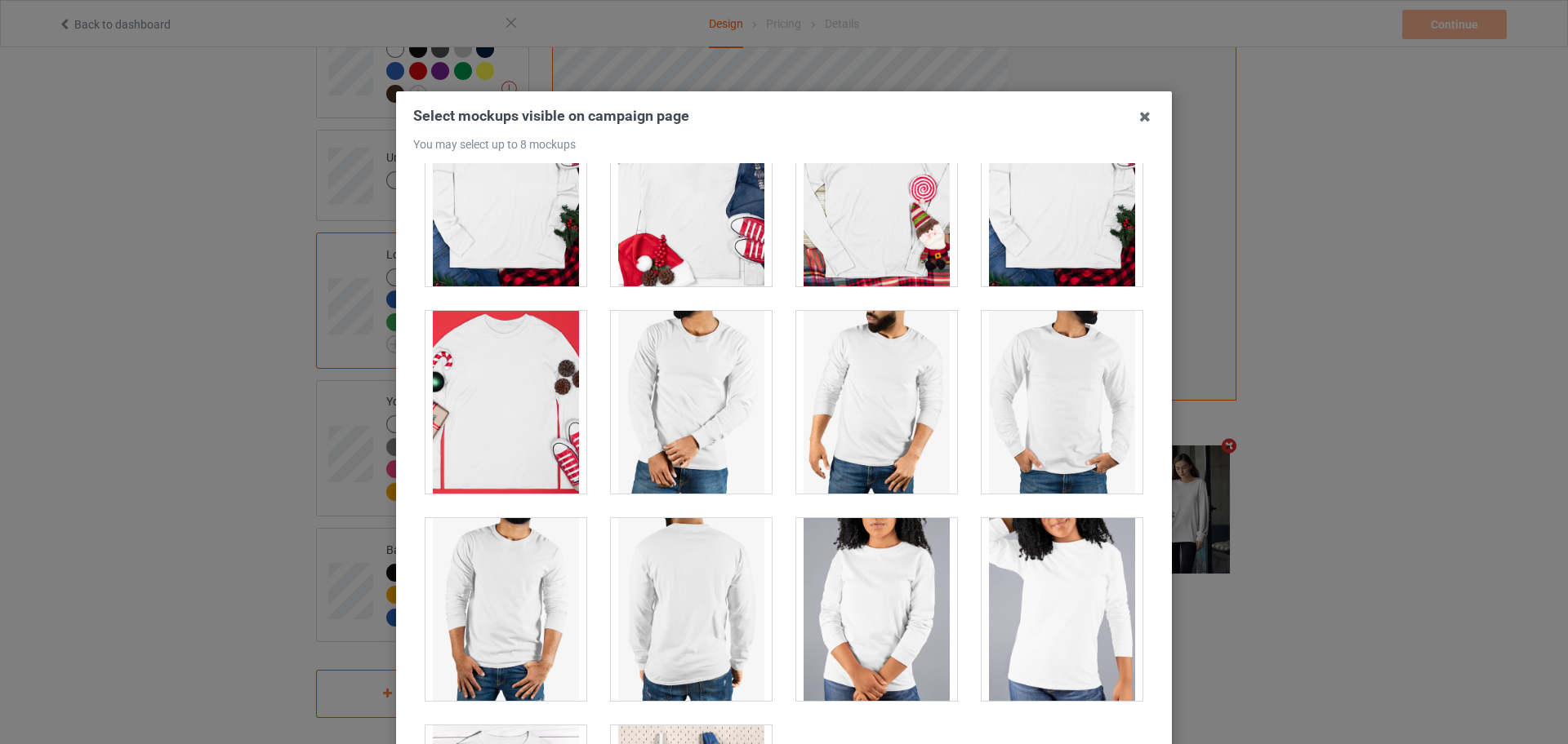
scroll to position [4380, 0]
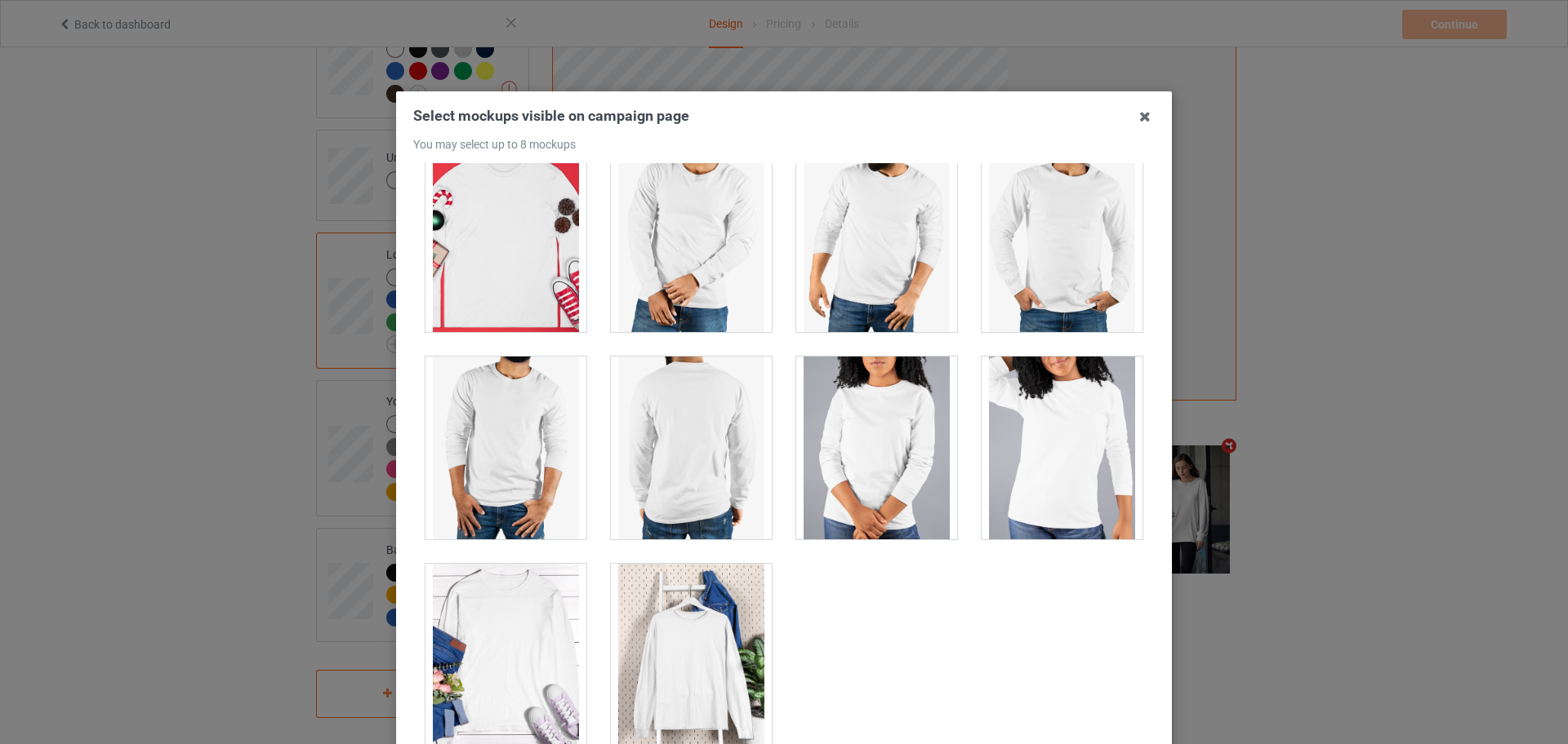
click at [665, 621] on div at bounding box center [691, 655] width 161 height 183
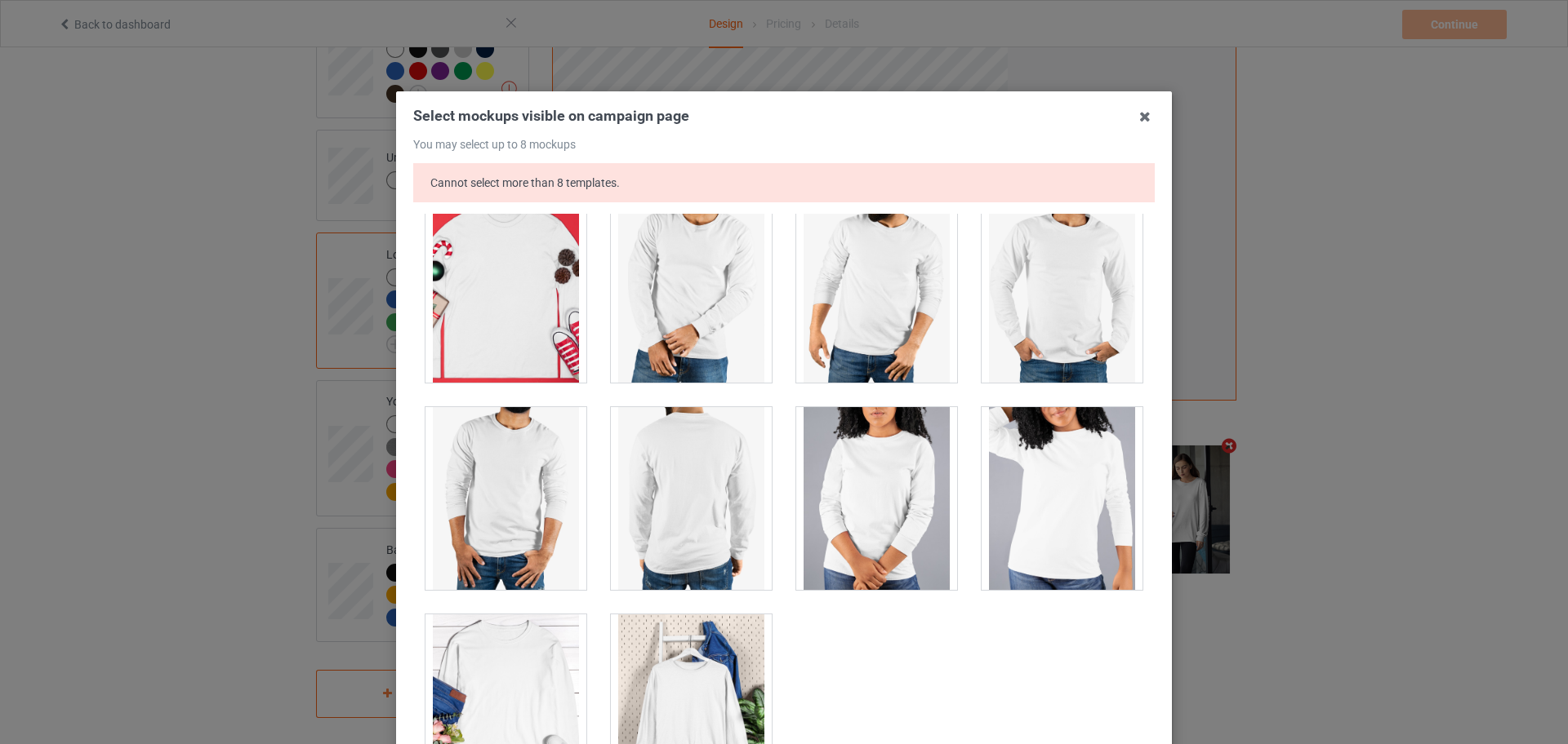
scroll to position [231, 0]
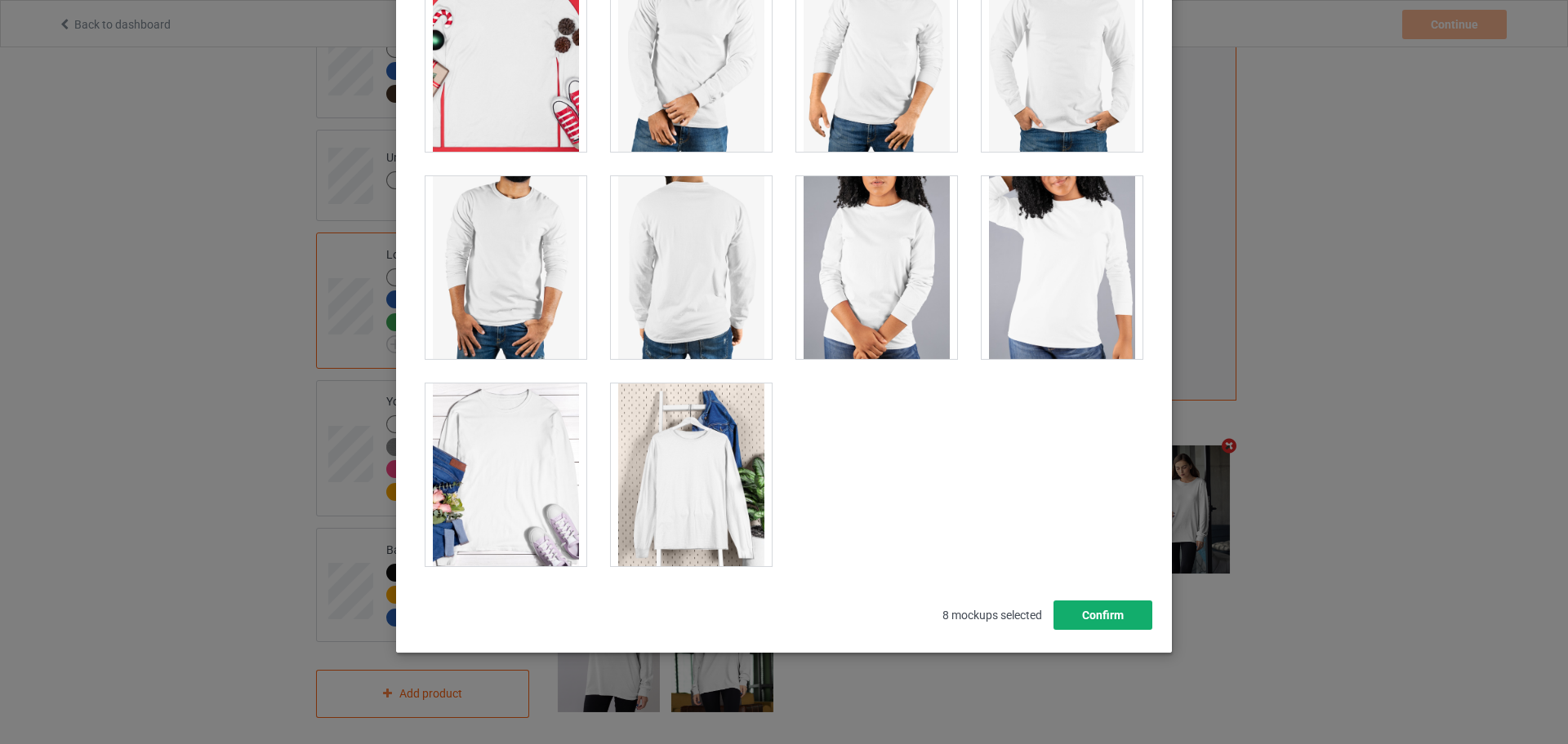
click at [1101, 622] on button "Confirm" at bounding box center [1102, 616] width 99 height 29
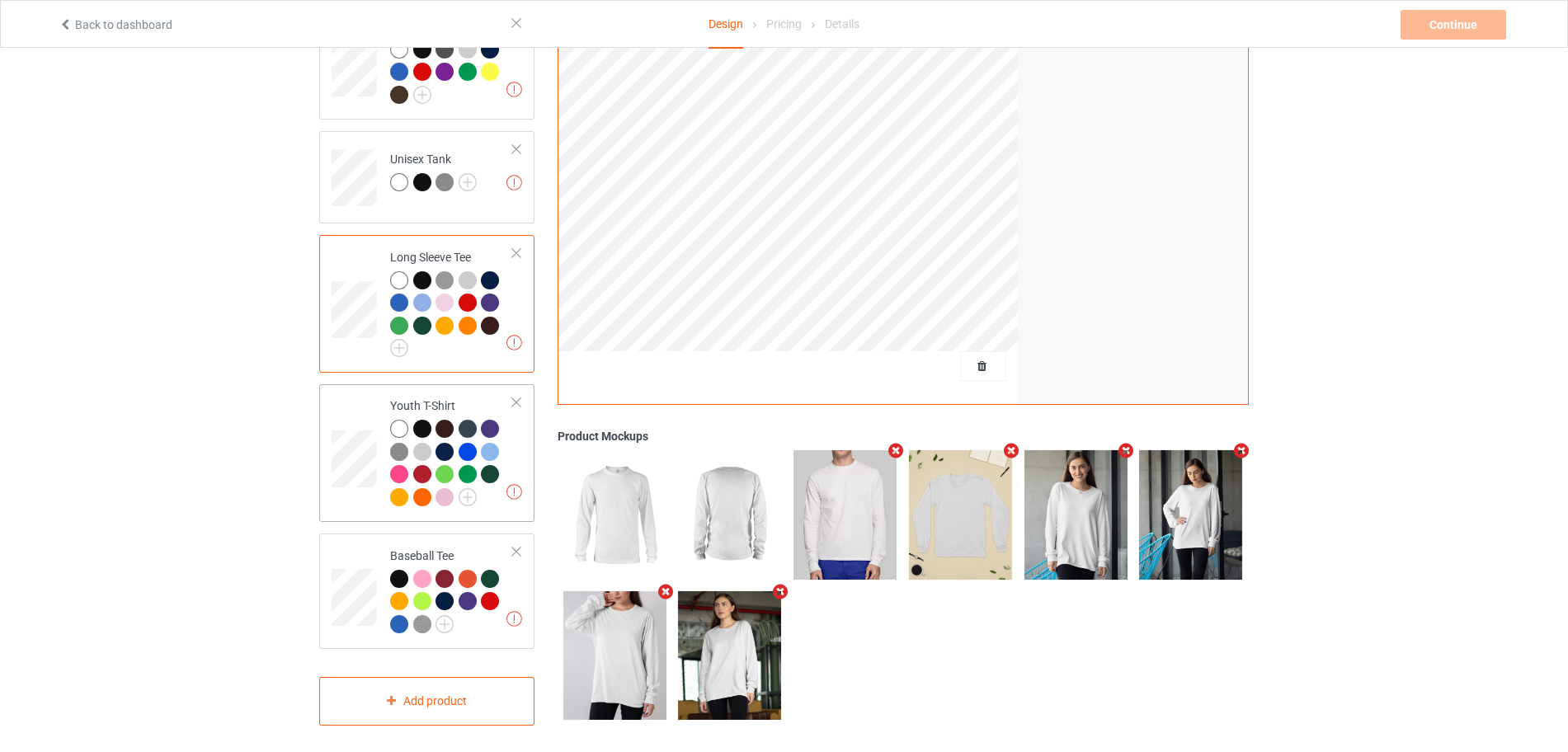
click at [507, 449] on div at bounding box center [452, 466] width 123 height 91
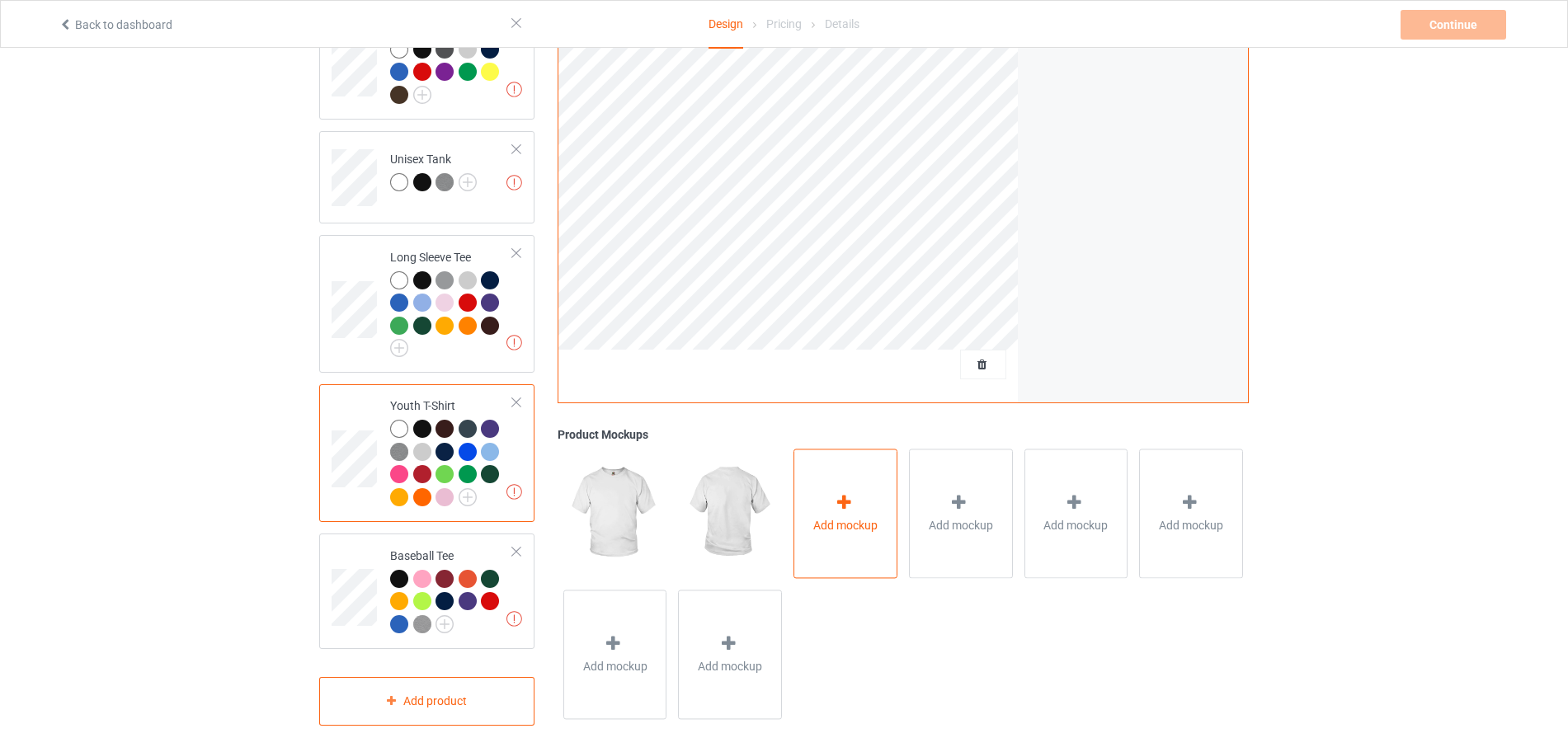
click at [818, 527] on div "Add mockup" at bounding box center [845, 514] width 104 height 130
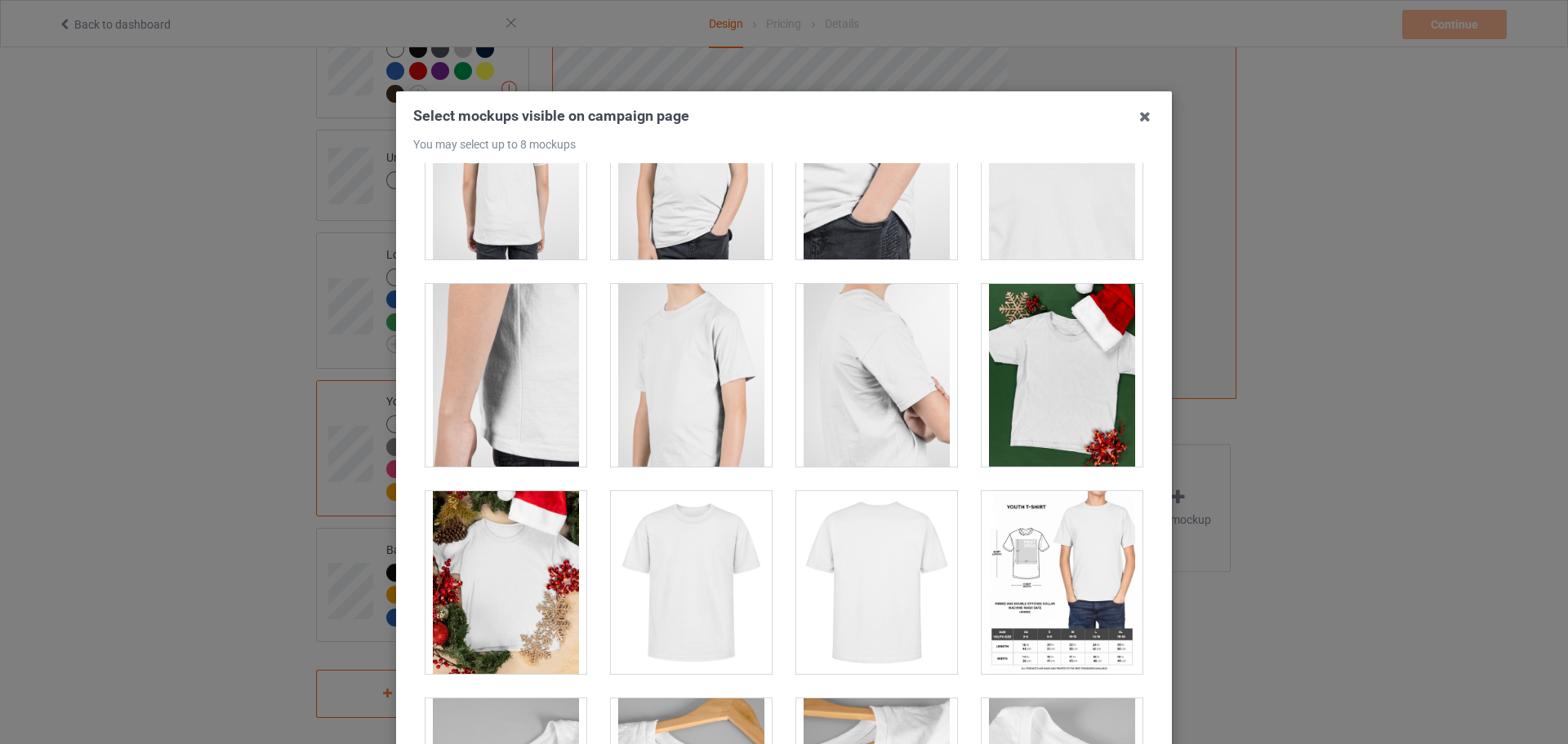
scroll to position [510, 0]
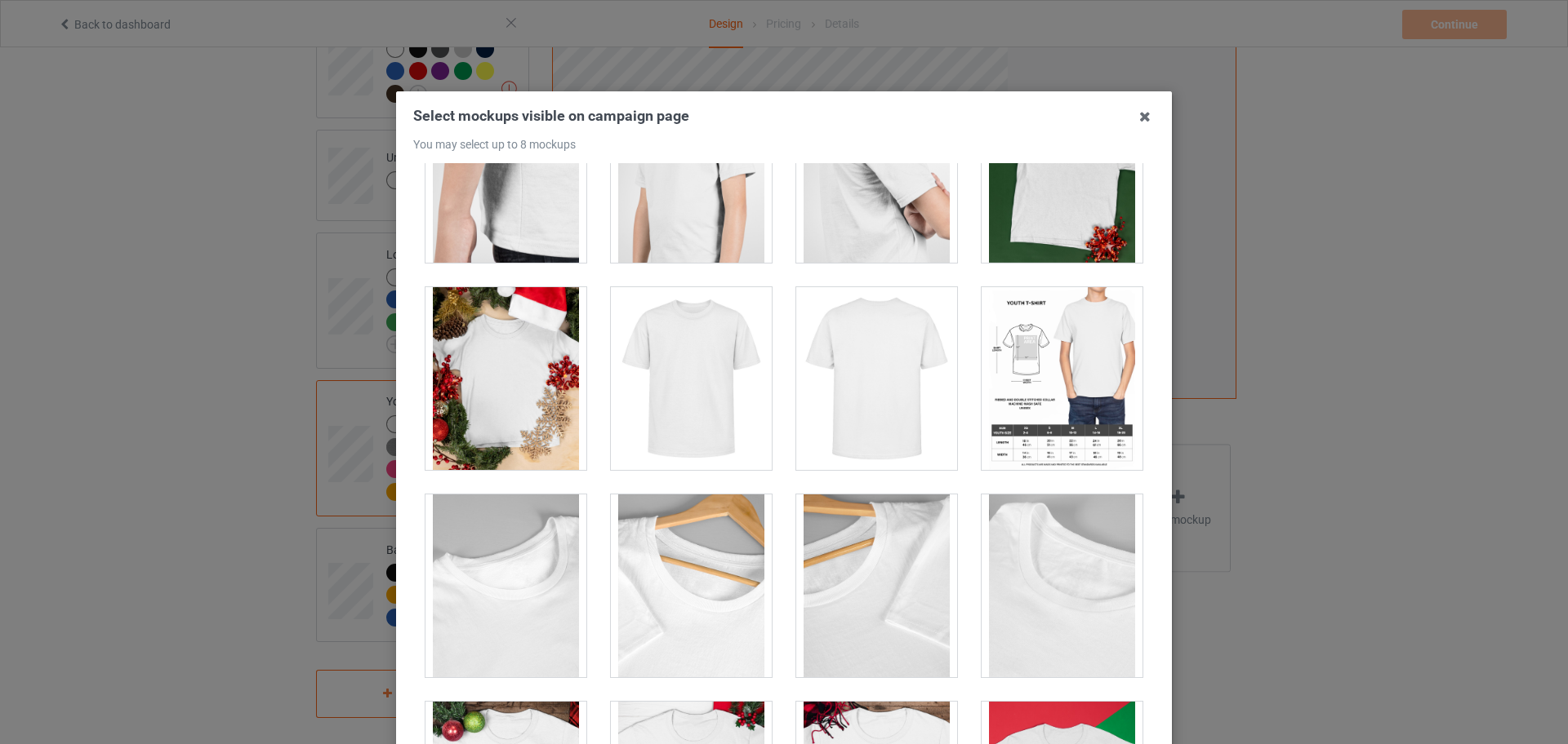
click at [709, 409] on div at bounding box center [691, 378] width 161 height 183
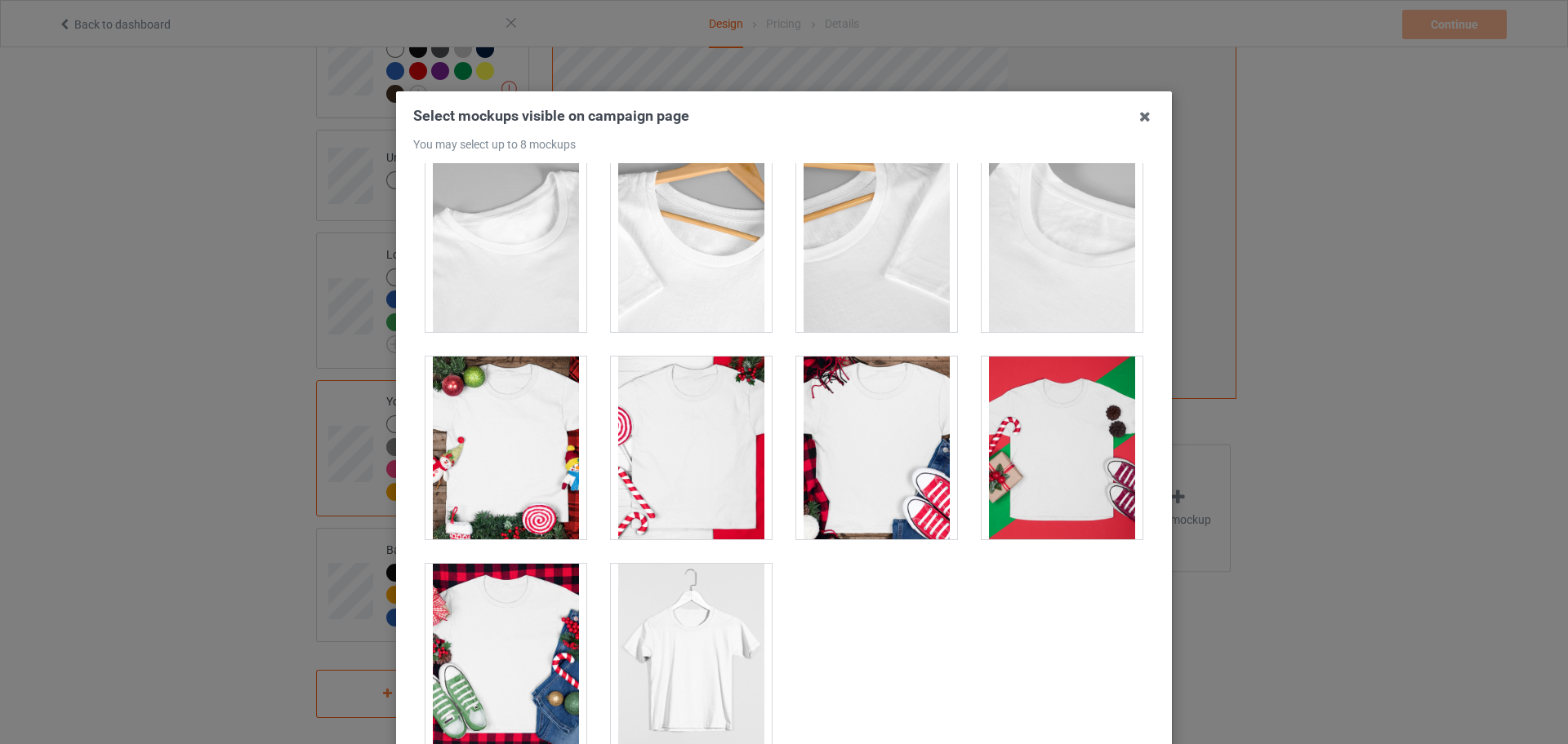
scroll to position [180, 0]
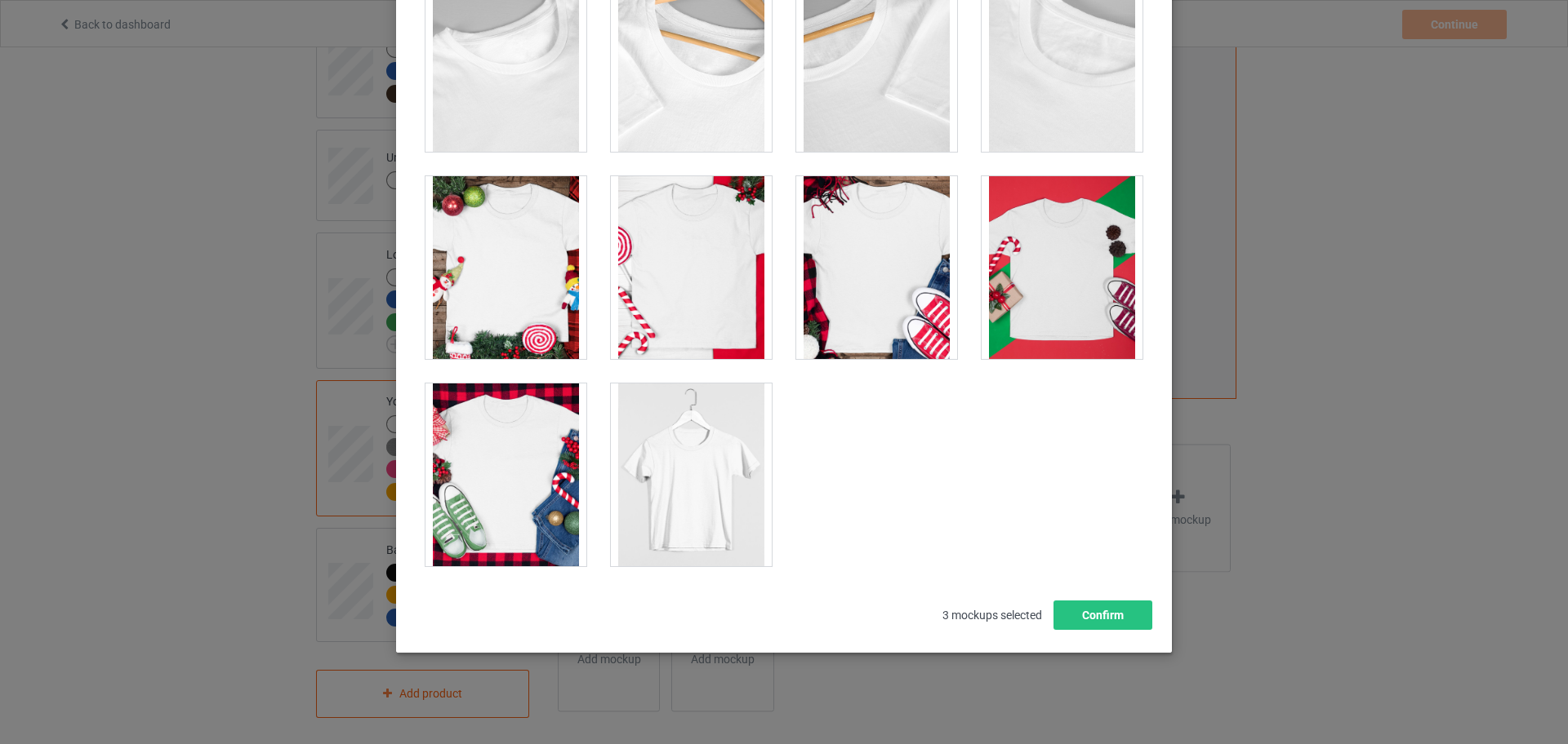
click at [529, 460] on div at bounding box center [506, 474] width 161 height 183
click at [500, 298] on div at bounding box center [506, 268] width 161 height 183
click at [635, 256] on div at bounding box center [691, 268] width 161 height 183
click at [838, 245] on div at bounding box center [877, 268] width 161 height 183
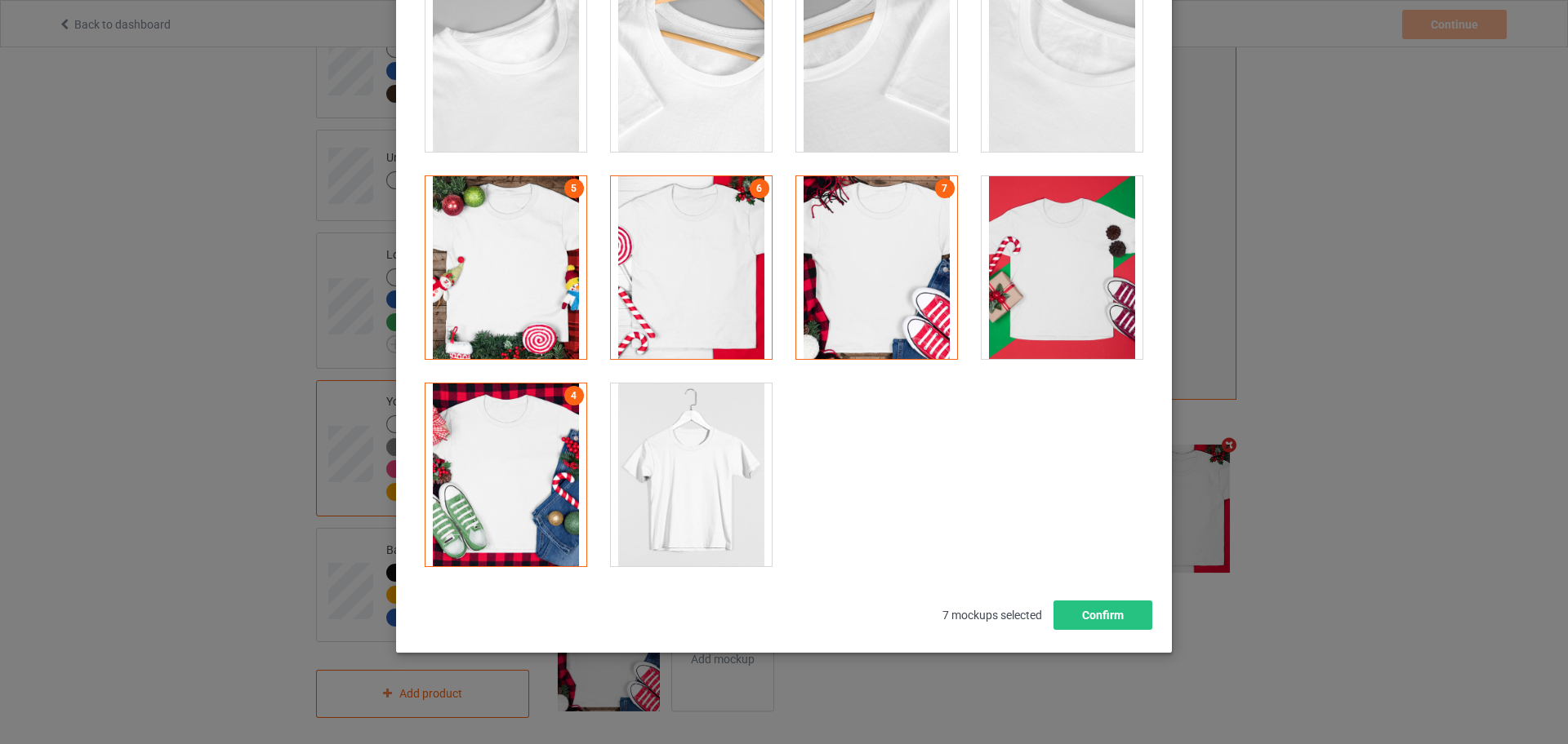
click at [1014, 267] on div at bounding box center [1062, 268] width 161 height 183
click at [1088, 621] on button "Confirm" at bounding box center [1102, 616] width 99 height 29
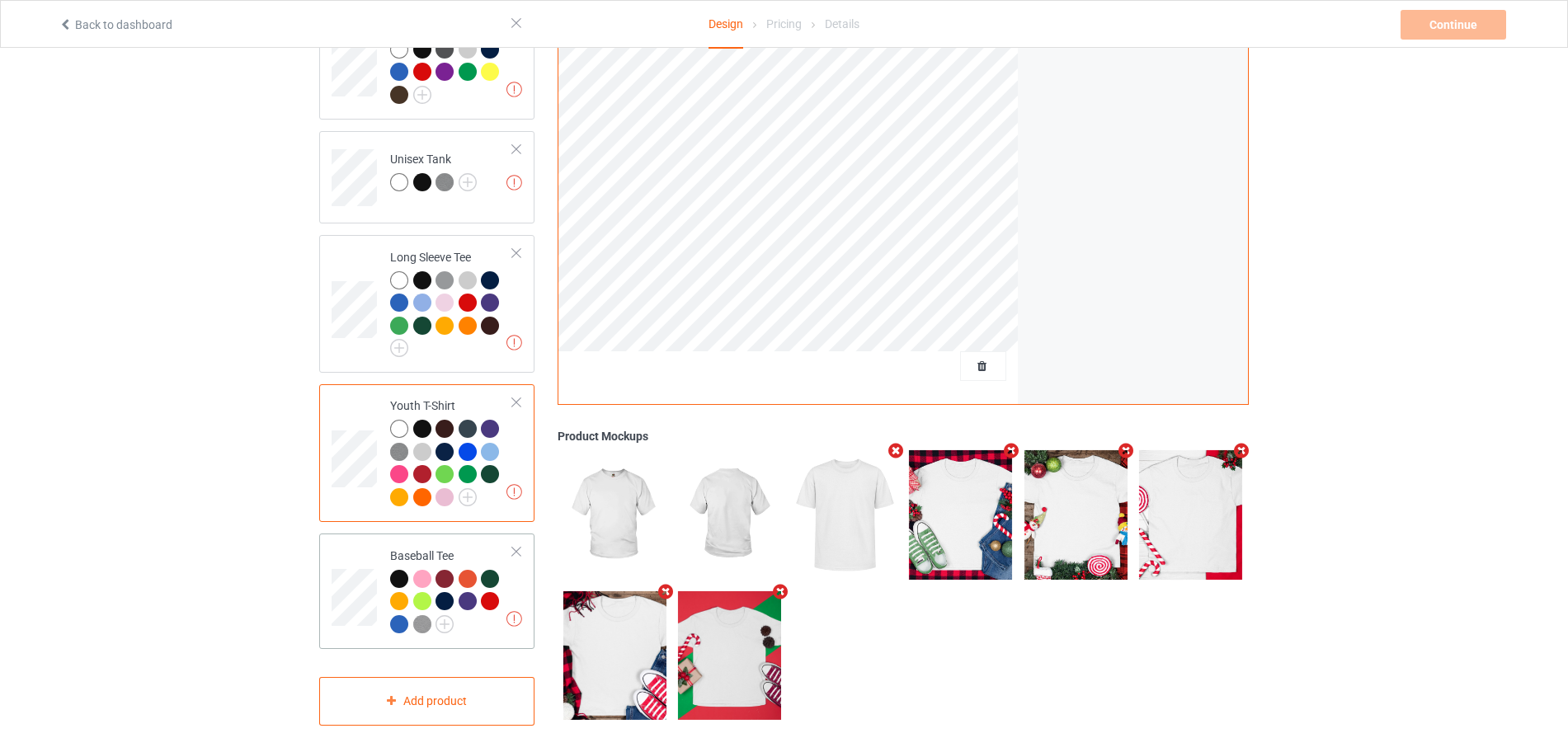
click at [520, 555] on td "Missing artworks Baseball Tee" at bounding box center [452, 591] width 141 height 102
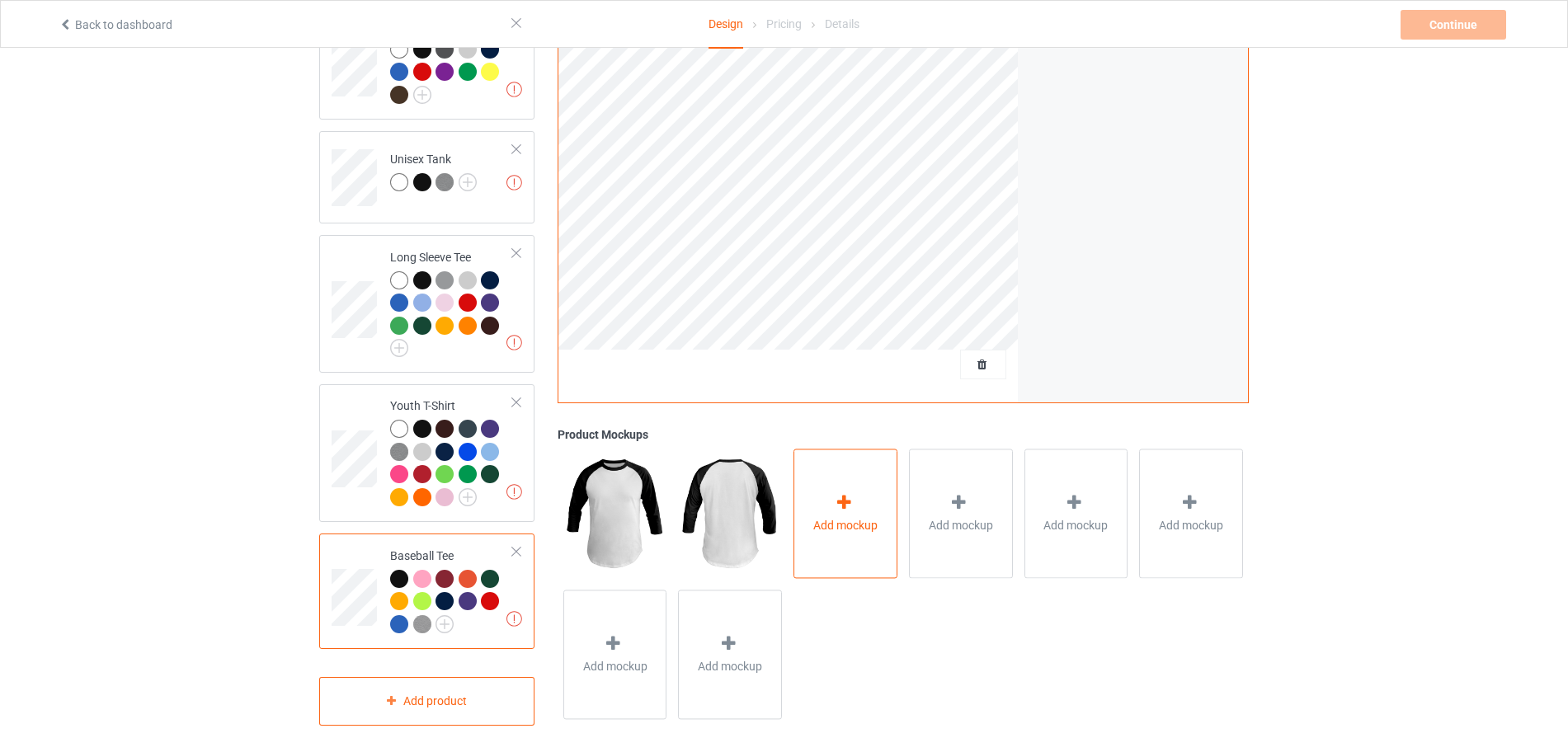
click at [836, 507] on div at bounding box center [845, 506] width 23 height 24
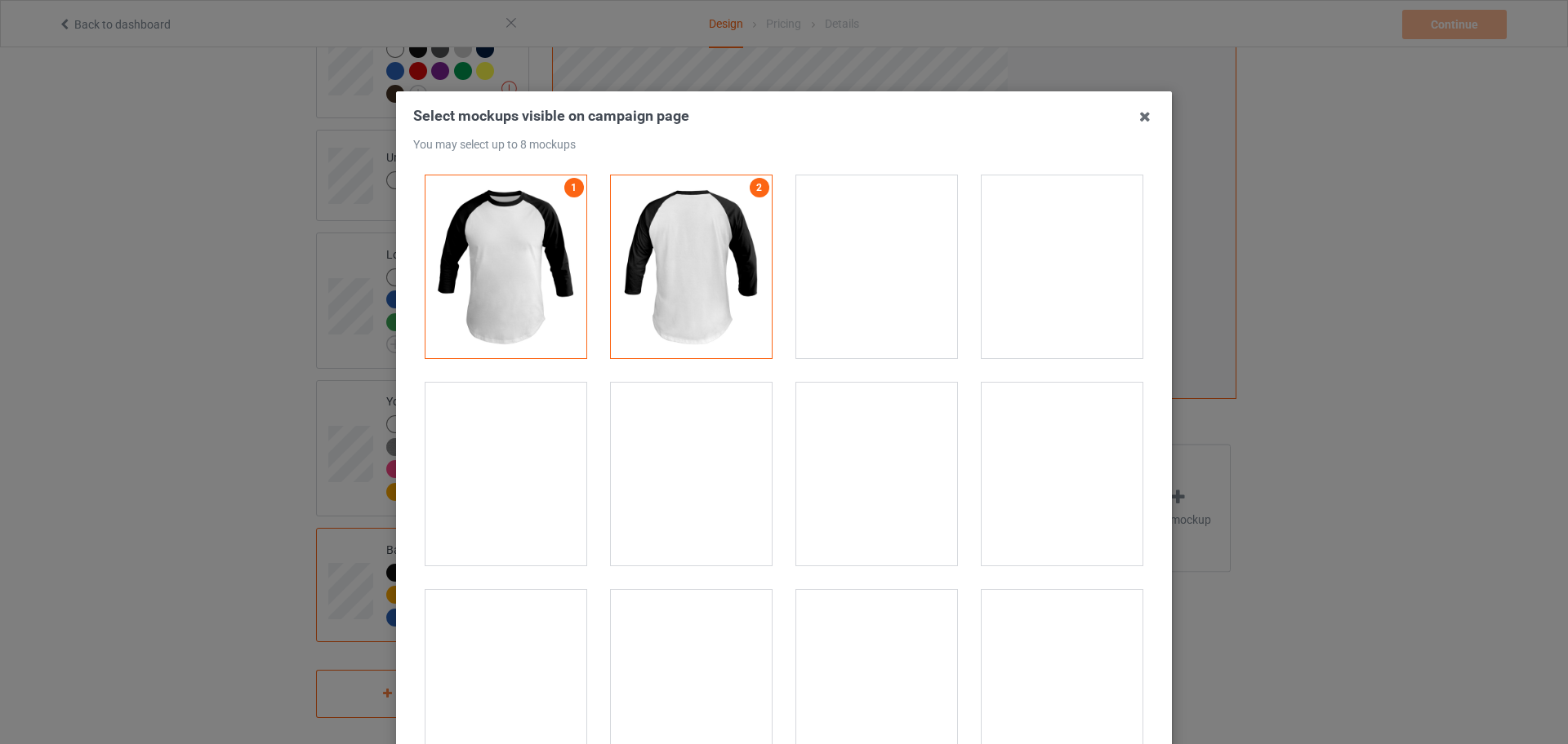
click at [885, 289] on div at bounding box center [877, 267] width 161 height 183
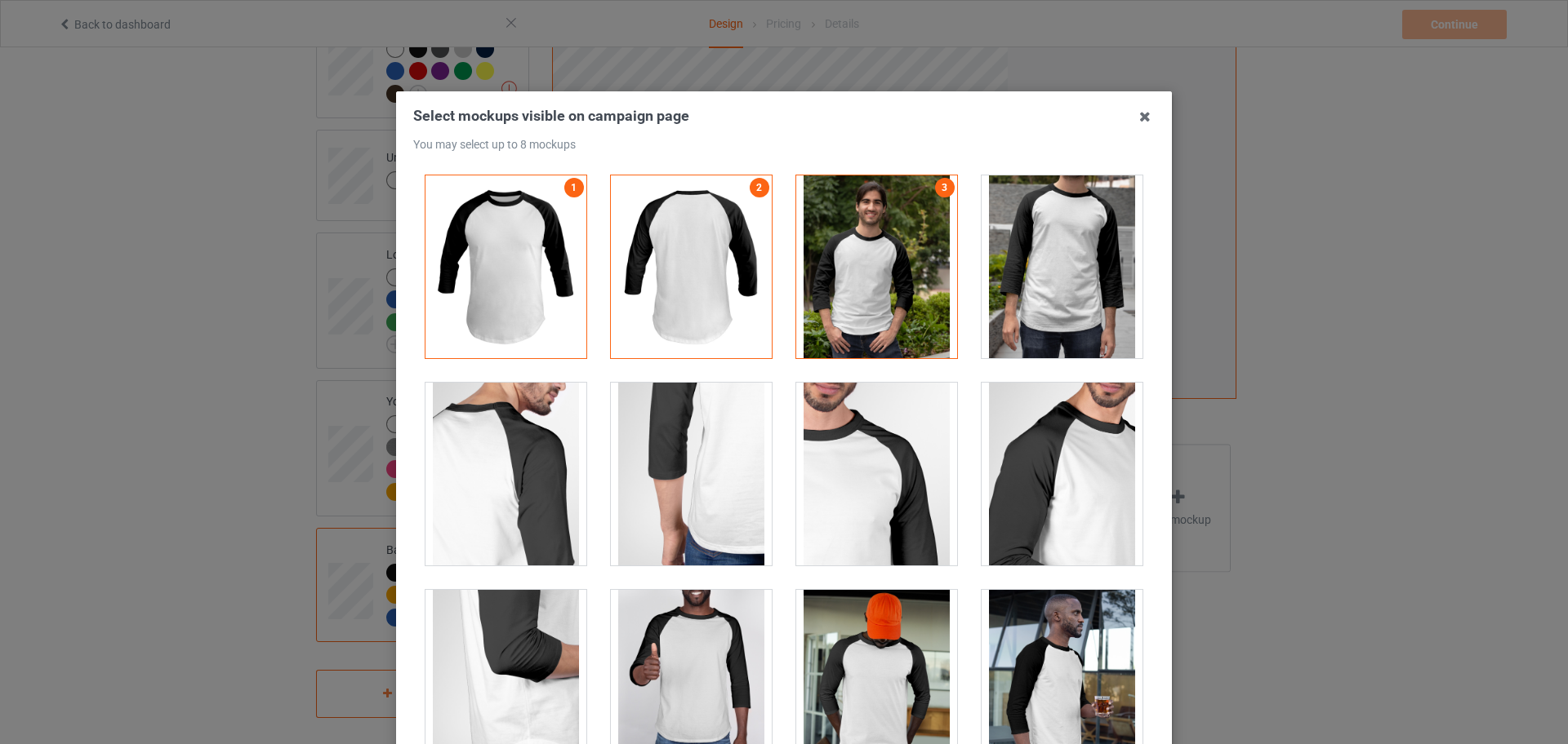
click at [859, 503] on div at bounding box center [877, 474] width 161 height 183
click at [1066, 315] on div at bounding box center [1062, 267] width 161 height 183
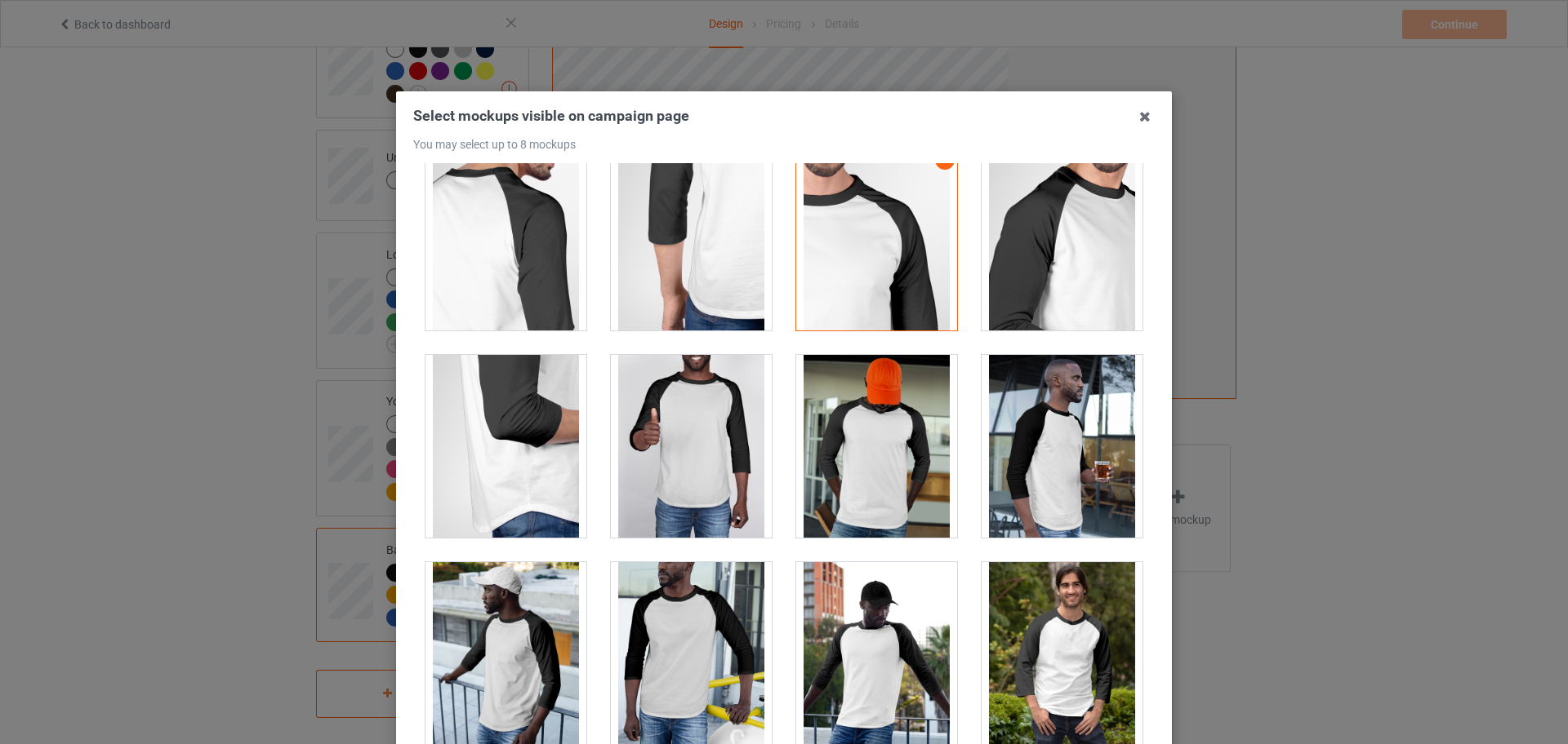
scroll to position [613, 0]
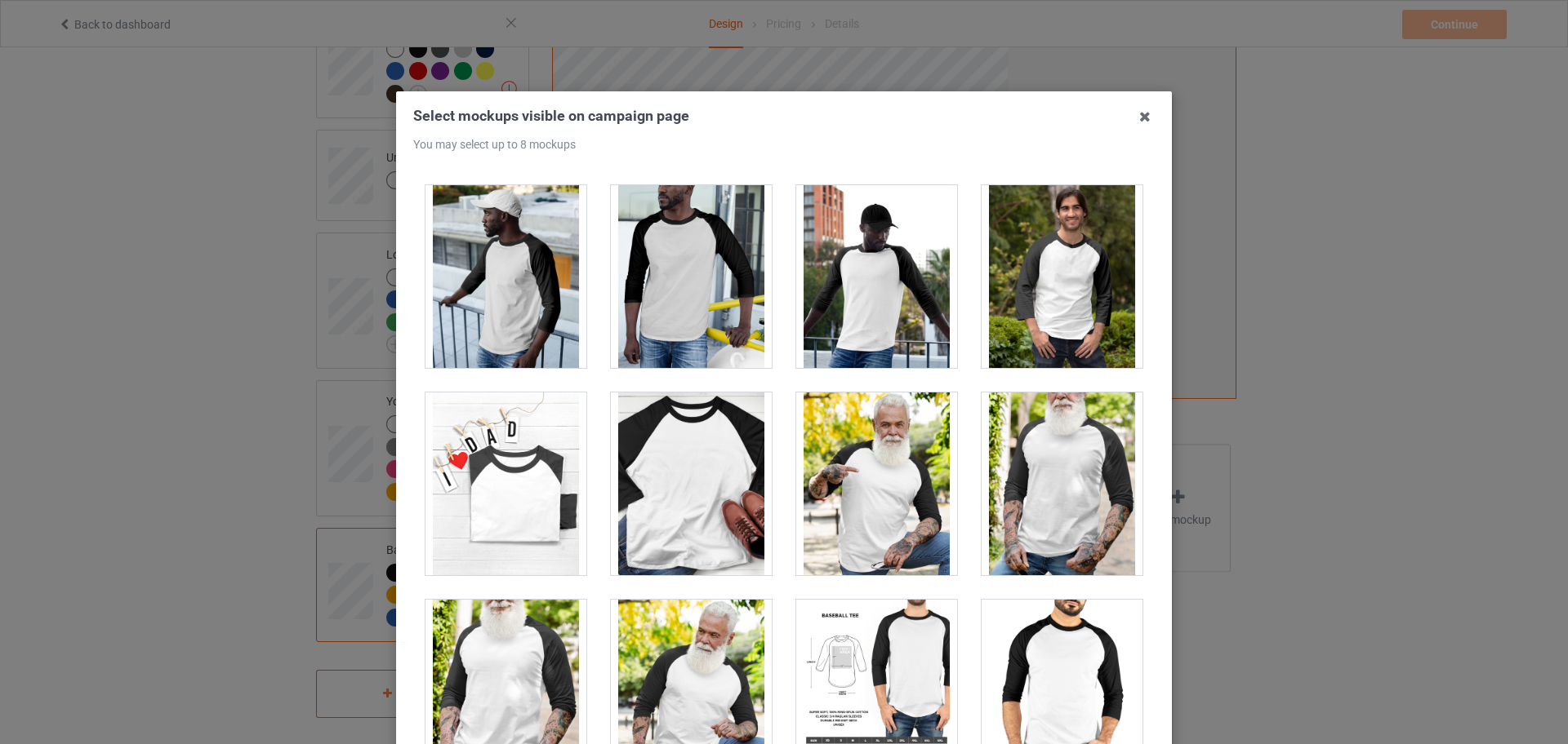
click at [842, 480] on div at bounding box center [877, 484] width 161 height 183
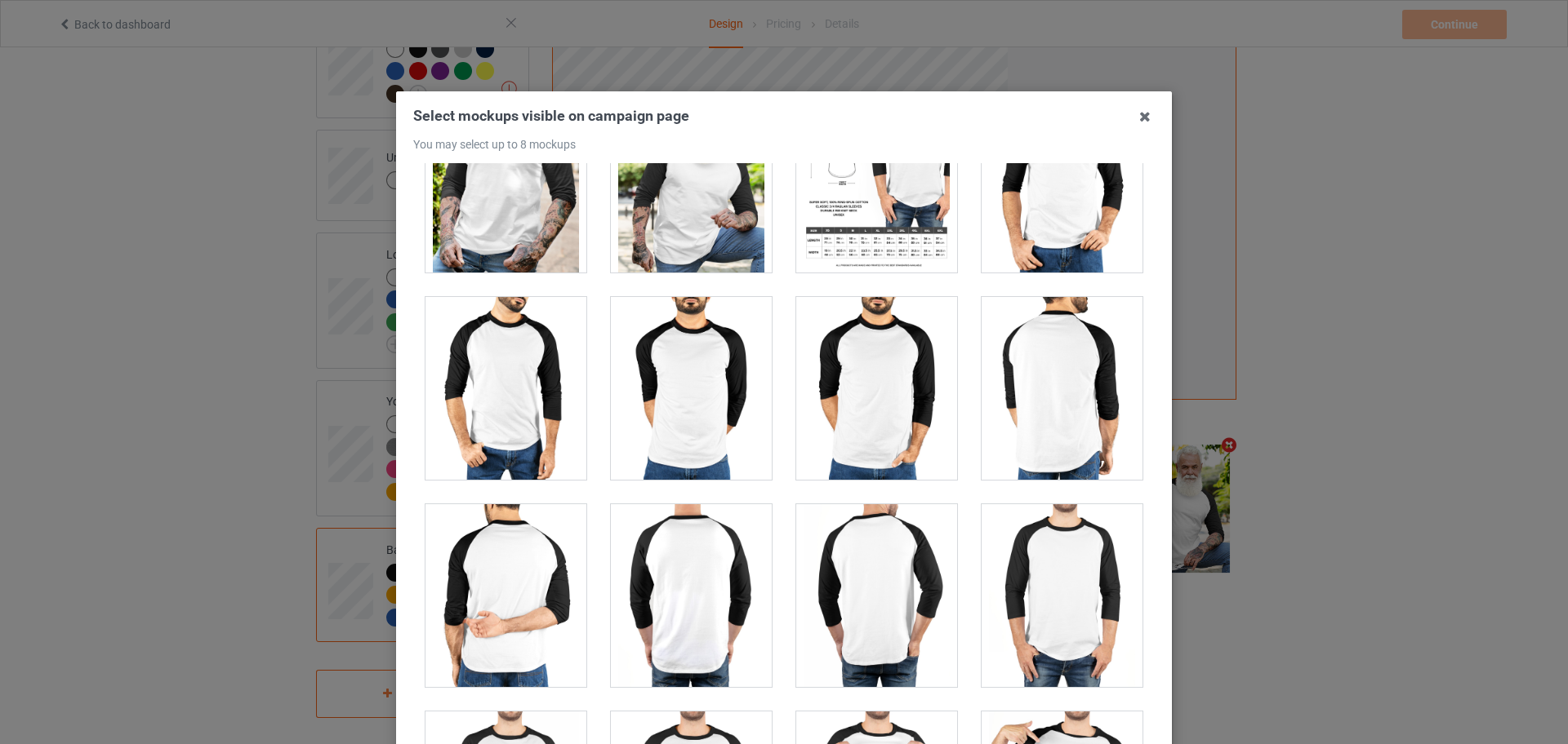
scroll to position [1477, 0]
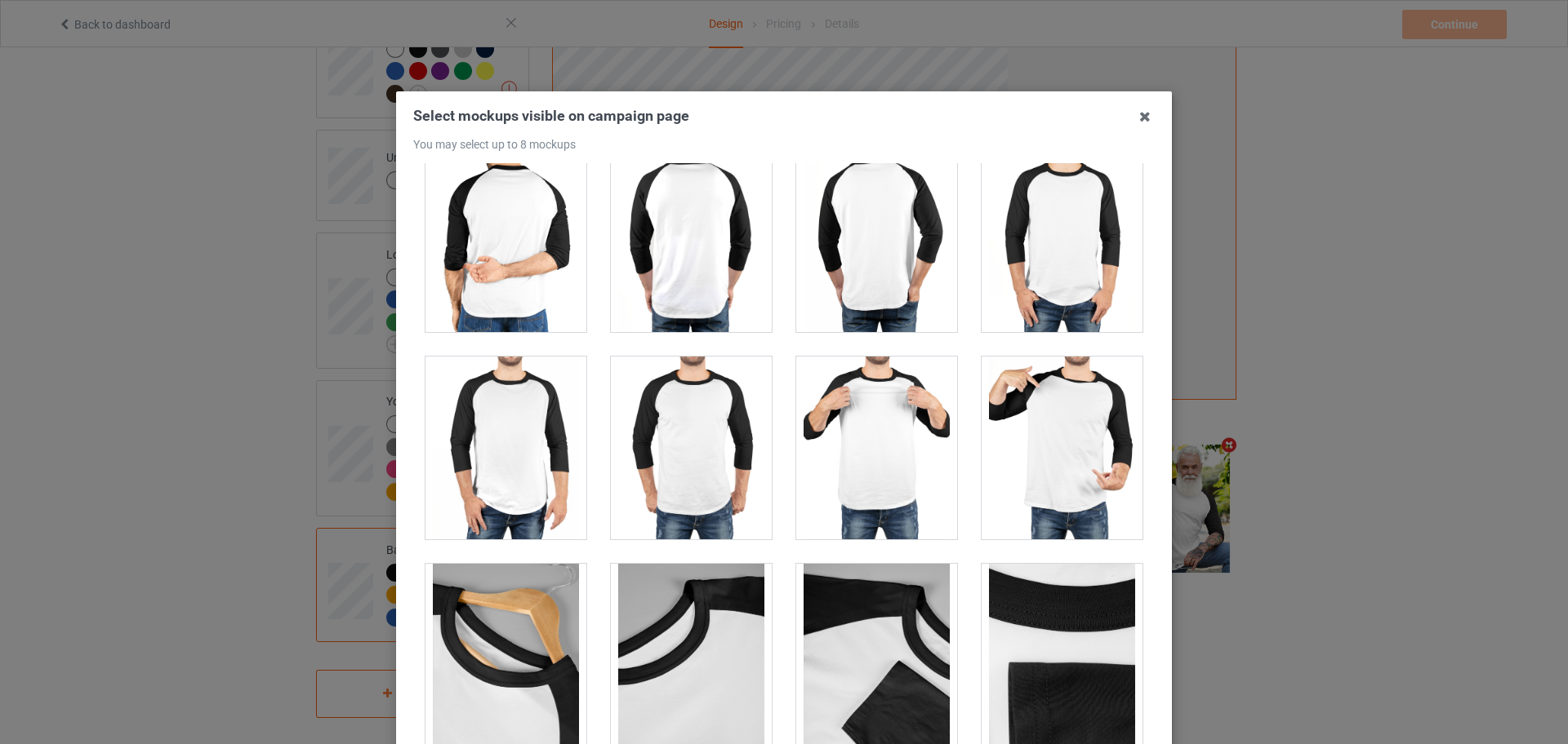
click at [839, 480] on div at bounding box center [877, 448] width 161 height 183
click at [660, 459] on div at bounding box center [691, 448] width 161 height 183
click at [476, 455] on div at bounding box center [506, 448] width 161 height 183
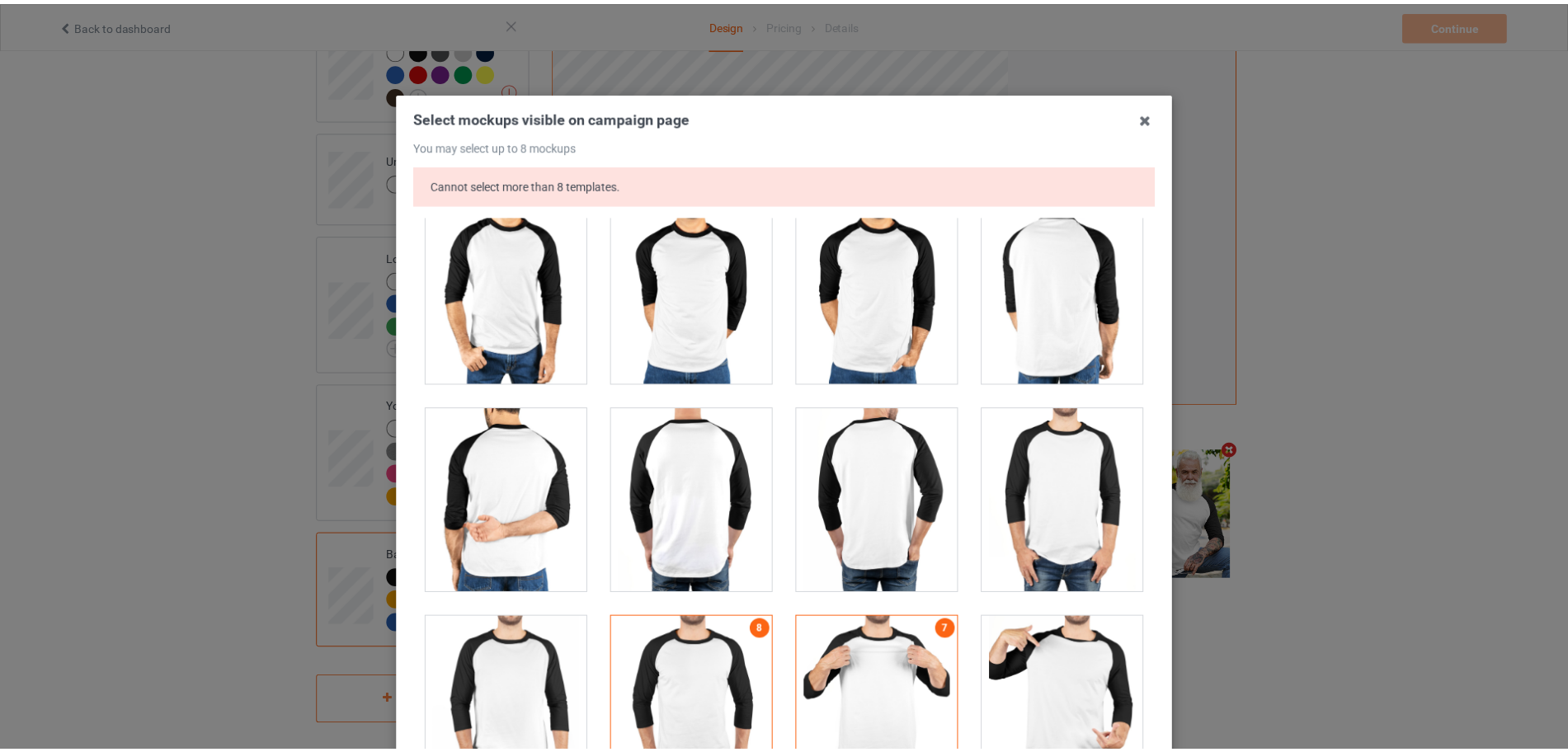
scroll to position [234, 0]
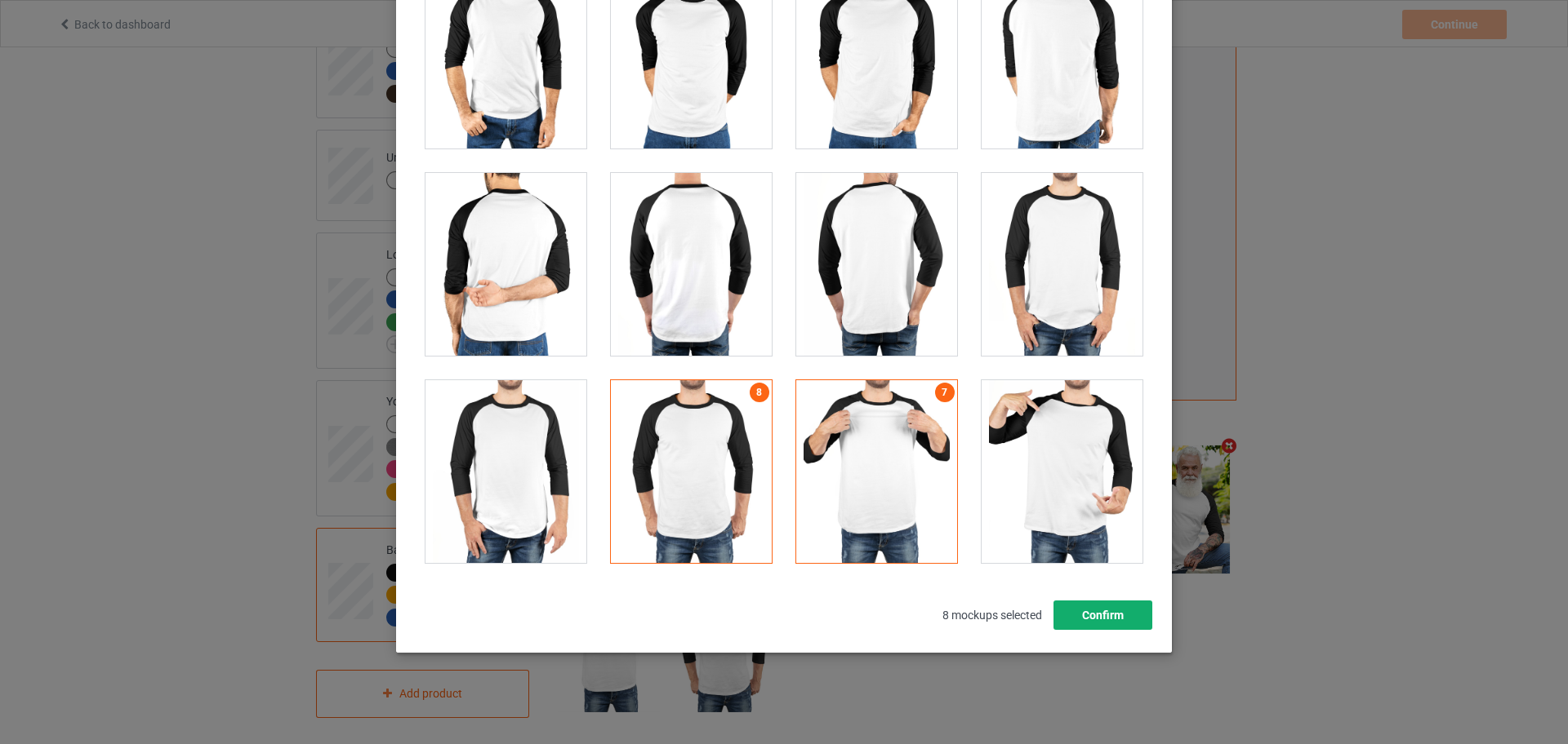
click at [1079, 606] on button "Confirm" at bounding box center [1102, 616] width 99 height 29
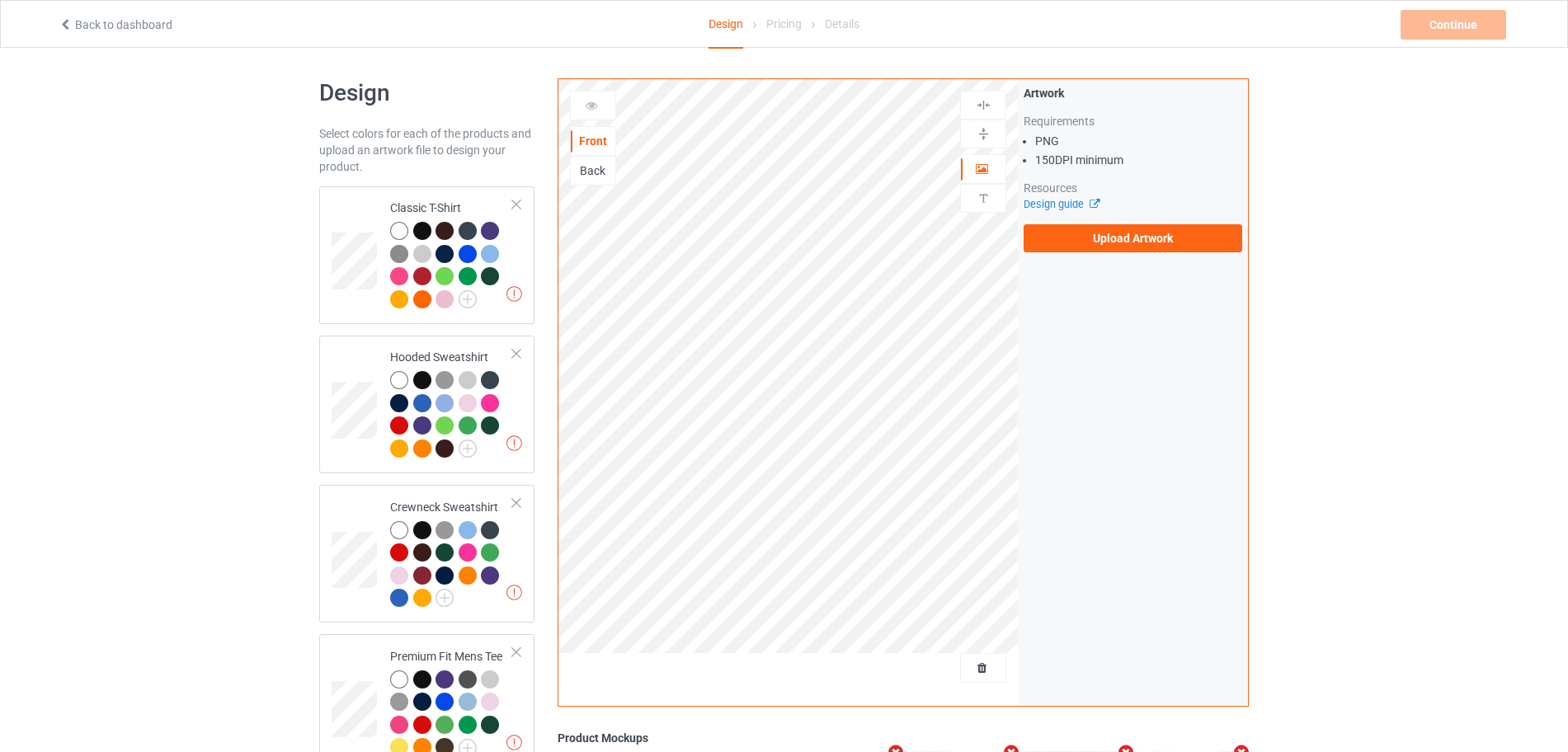
scroll to position [0, 0]
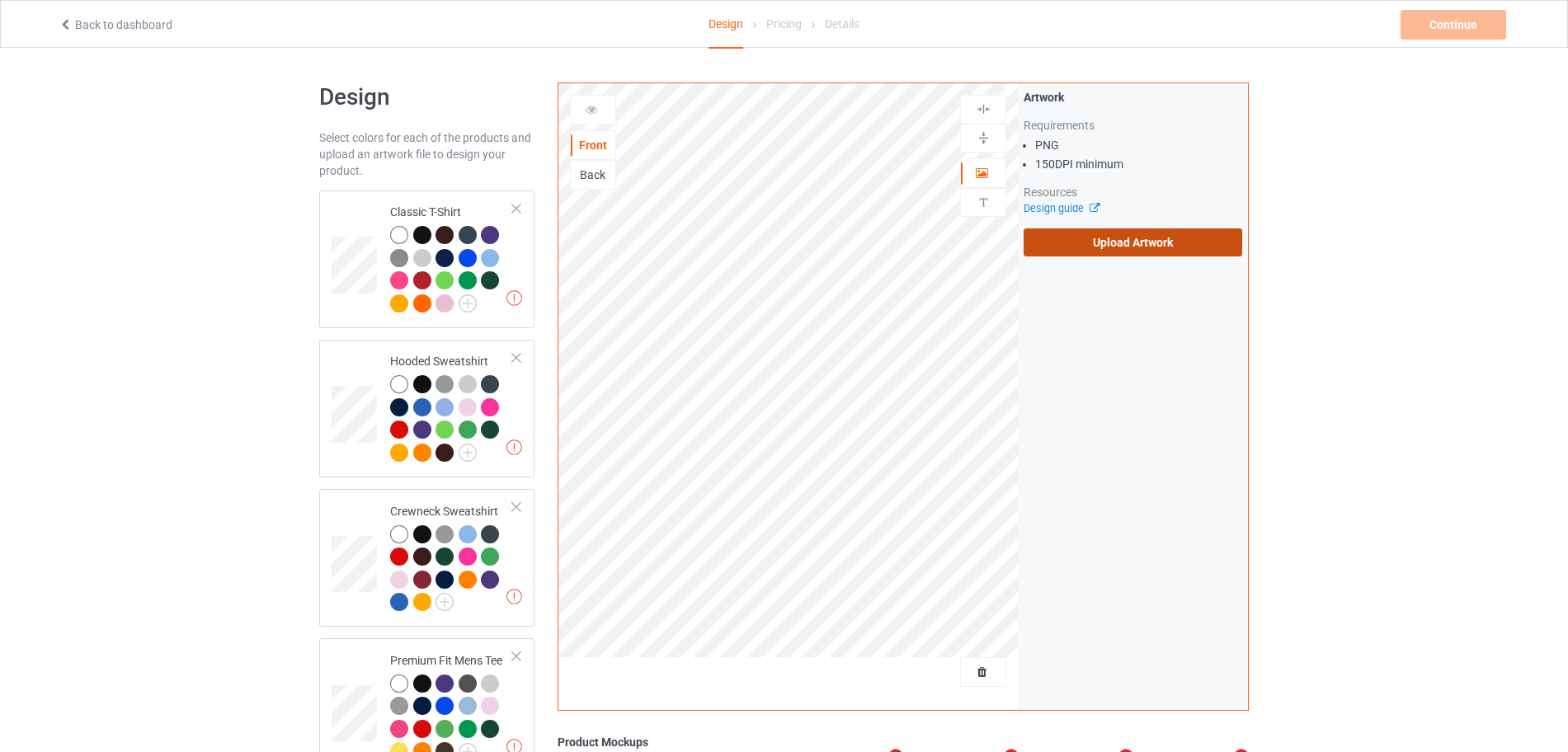
click at [1178, 249] on label "Upload Artwork" at bounding box center [1132, 243] width 219 height 28
click at [0, 0] on input "Upload Artwork" at bounding box center [0, 0] width 0 height 0
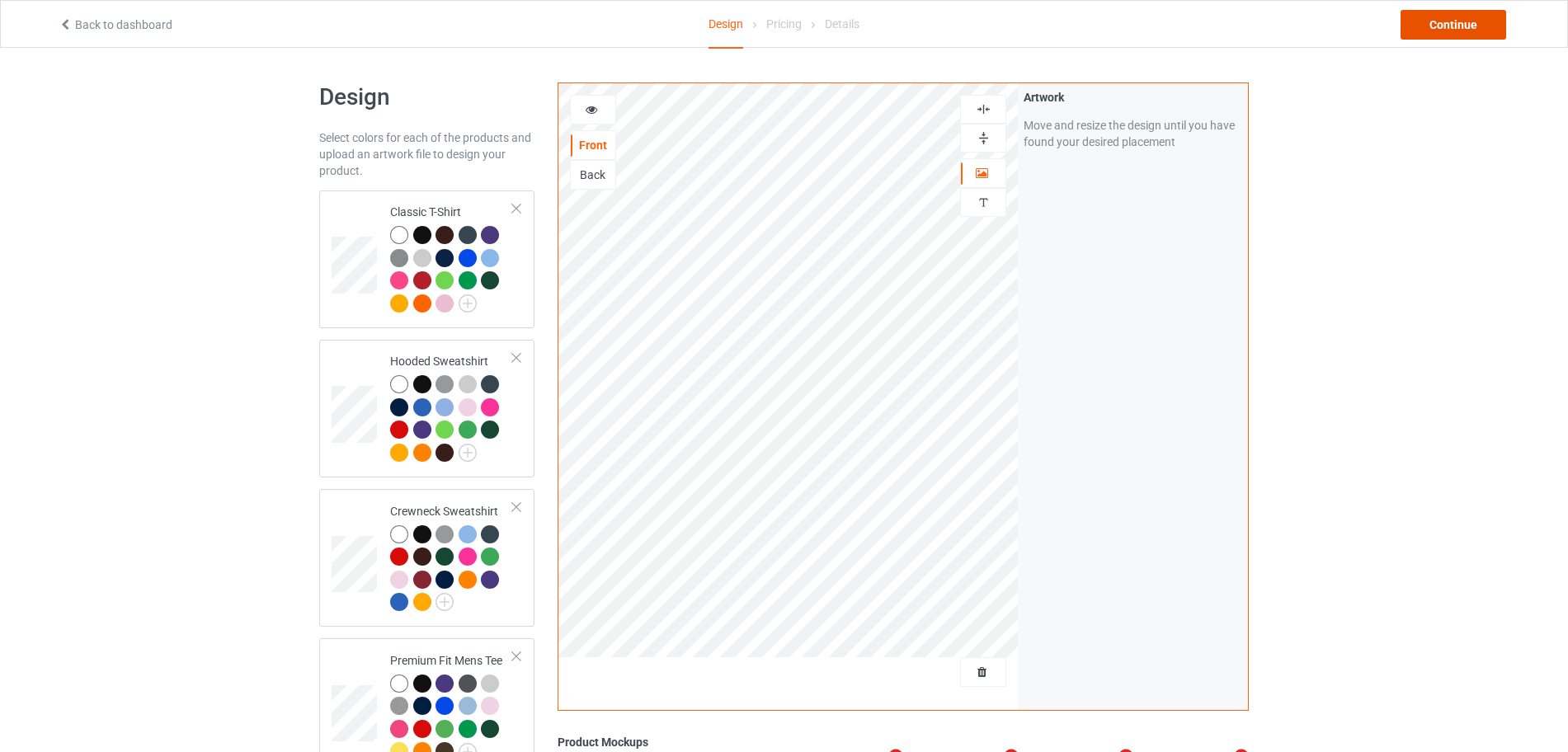
click at [1421, 23] on div "Continue" at bounding box center [1453, 25] width 106 height 30
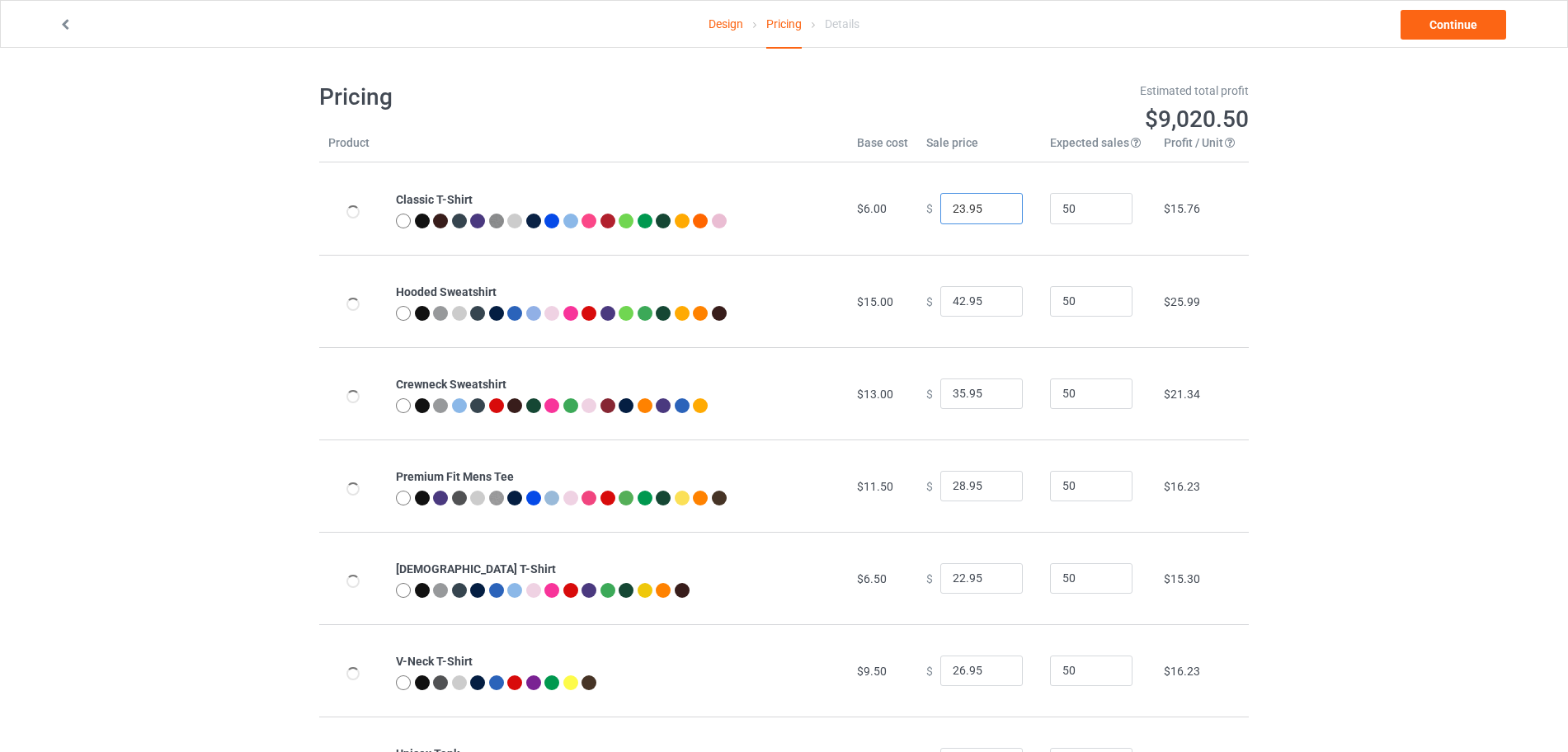
click at [993, 207] on input "23.95" at bounding box center [981, 209] width 82 height 32
click at [993, 207] on input "24.95" at bounding box center [981, 209] width 82 height 32
type input "25.95"
click at [993, 207] on input "25.95" at bounding box center [981, 209] width 82 height 32
click at [989, 298] on input "43.95" at bounding box center [981, 302] width 82 height 32
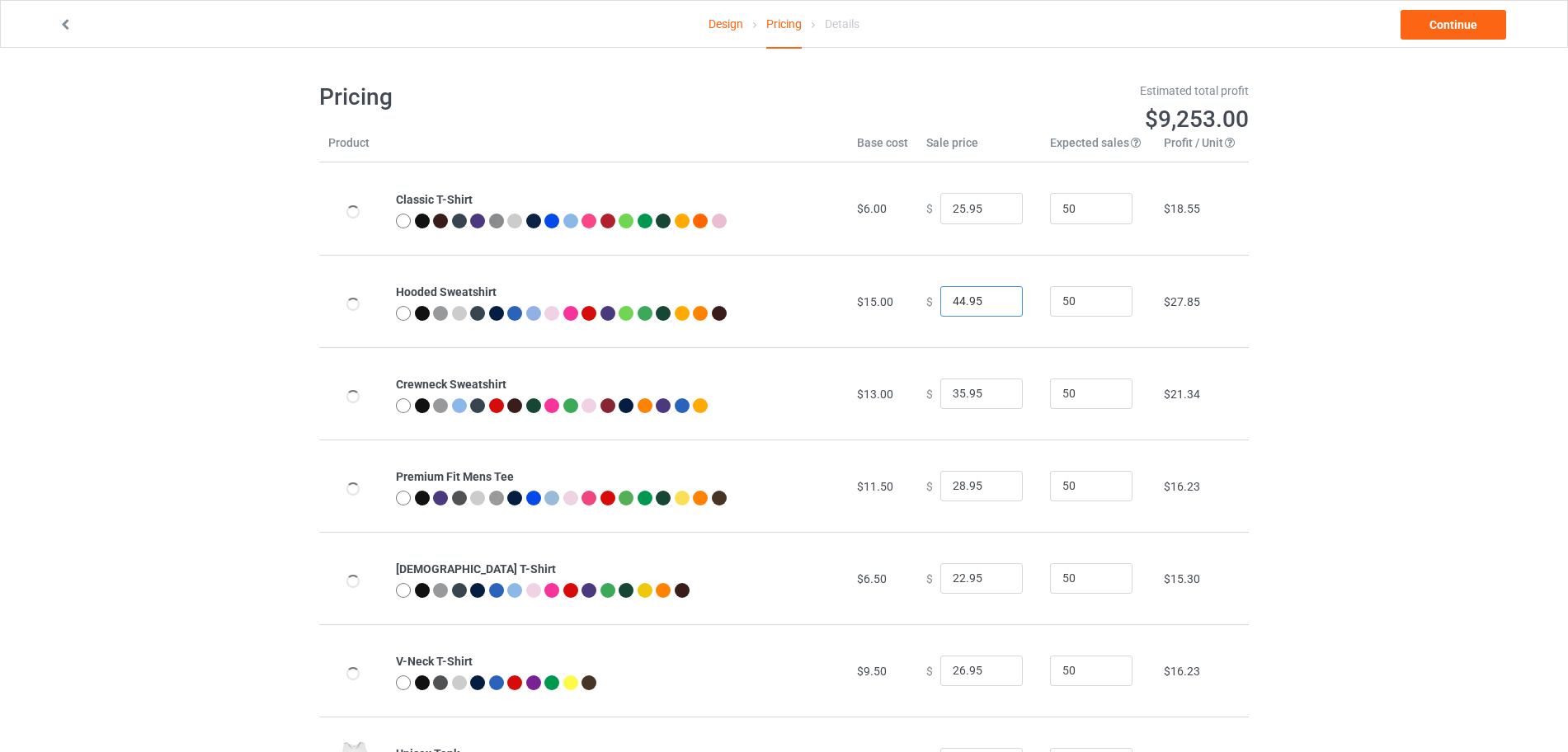
type input "44.95"
click at [989, 298] on input "44.95" at bounding box center [981, 302] width 82 height 32
click at [997, 389] on input "36.95" at bounding box center [981, 394] width 82 height 32
type input "37.95"
click at [997, 389] on input "37.95" at bounding box center [981, 394] width 82 height 32
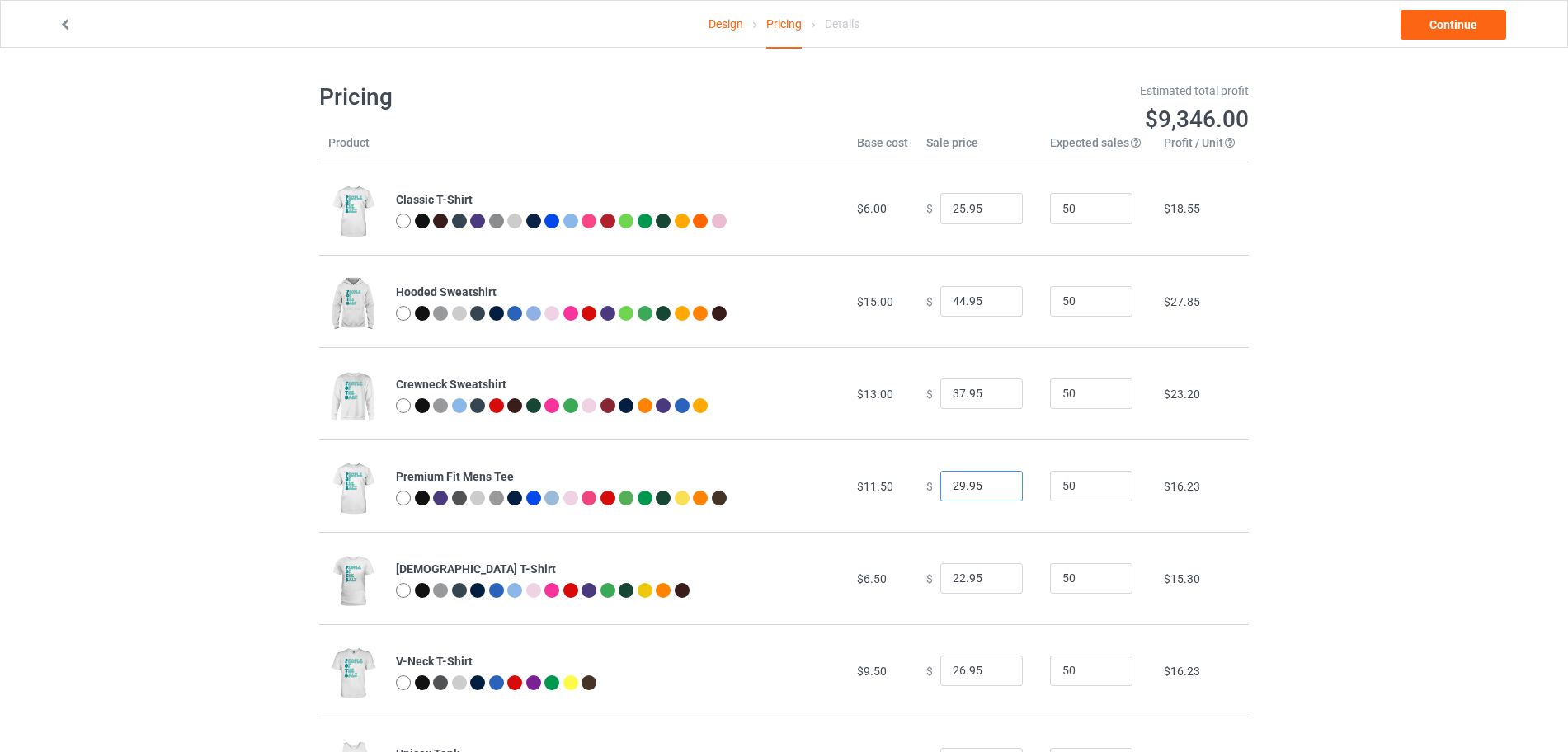
click at [991, 484] on input "29.95" at bounding box center [981, 486] width 82 height 32
click at [991, 484] on input "30.95" at bounding box center [981, 486] width 82 height 32
type input "31.95"
click at [991, 484] on input "31.95" at bounding box center [981, 486] width 82 height 32
click at [1463, 31] on link "Continue" at bounding box center [1453, 25] width 106 height 30
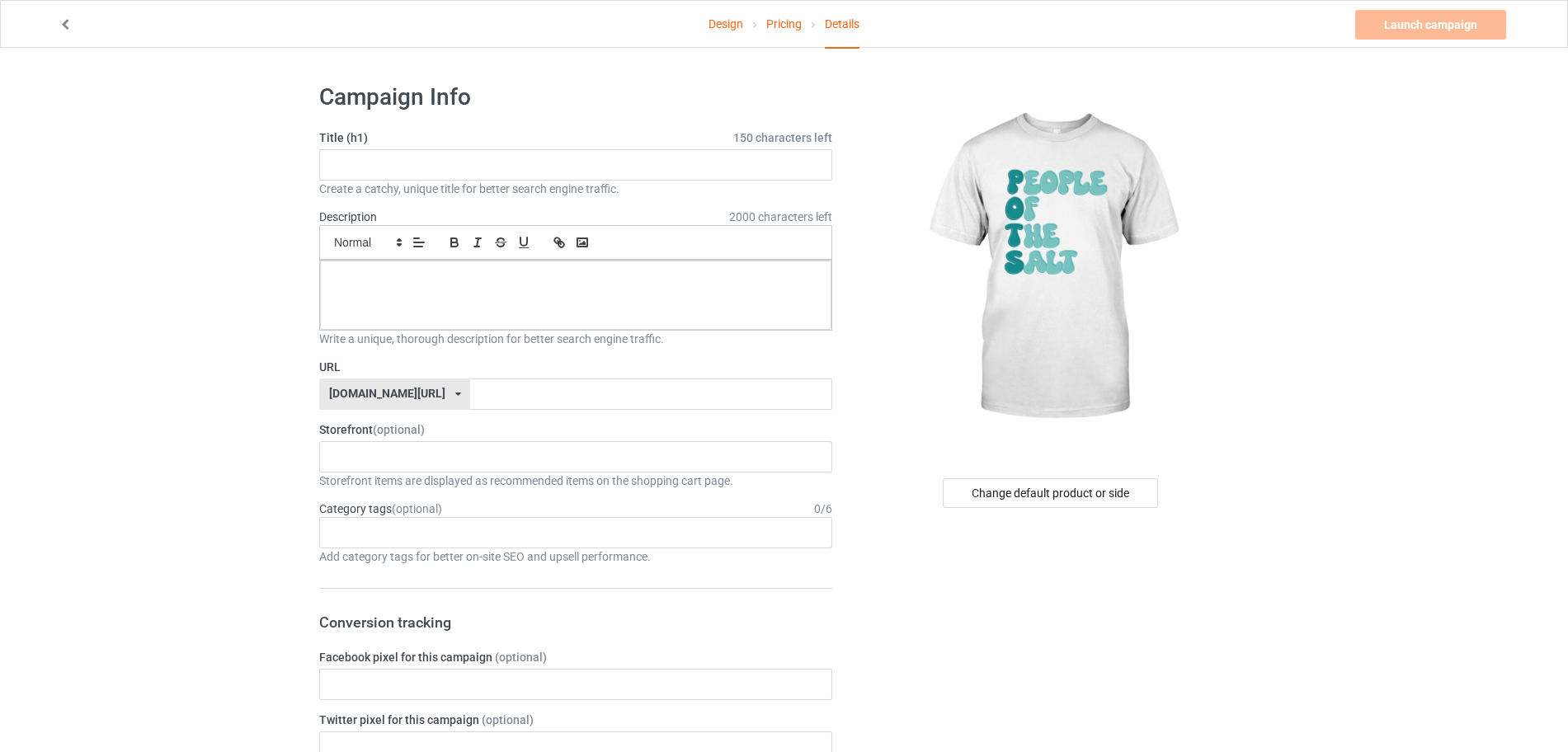
drag, startPoint x: 426, startPoint y: 130, endPoint x: 419, endPoint y: 163, distance: 33.7
click at [425, 136] on label "Title (h1) 150 characters left" at bounding box center [575, 138] width 513 height 17
click at [418, 163] on input "text" at bounding box center [575, 165] width 513 height 32
paste input "LIMITED EDITION"
type input "LIMITED EDITION"
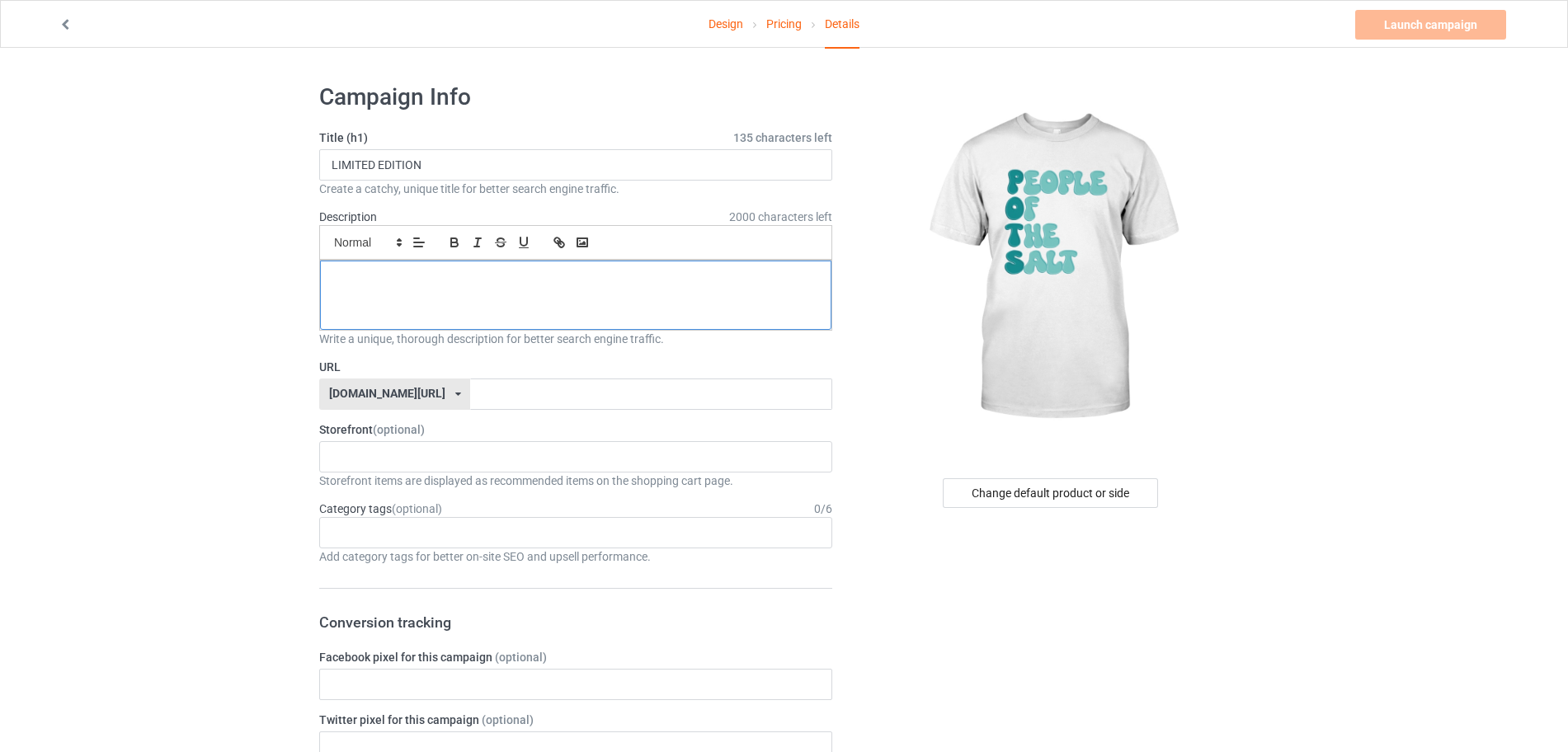
click at [408, 296] on div at bounding box center [575, 295] width 511 height 69
paste div
click at [470, 389] on input "text" at bounding box center [651, 394] width 362 height 32
paste input "LIMITED EDITION"
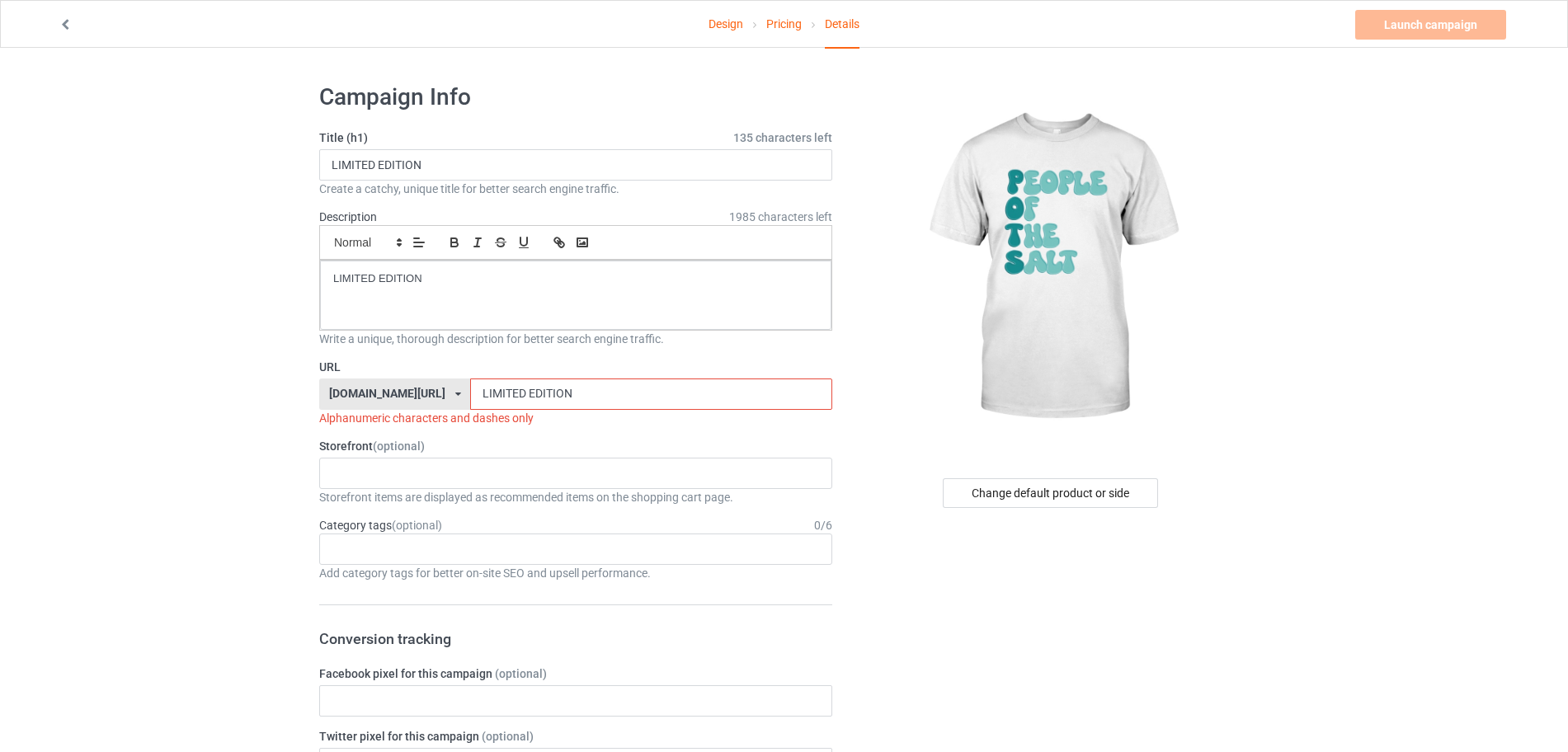
click at [484, 395] on input "LIMITED EDITION" at bounding box center [651, 394] width 362 height 32
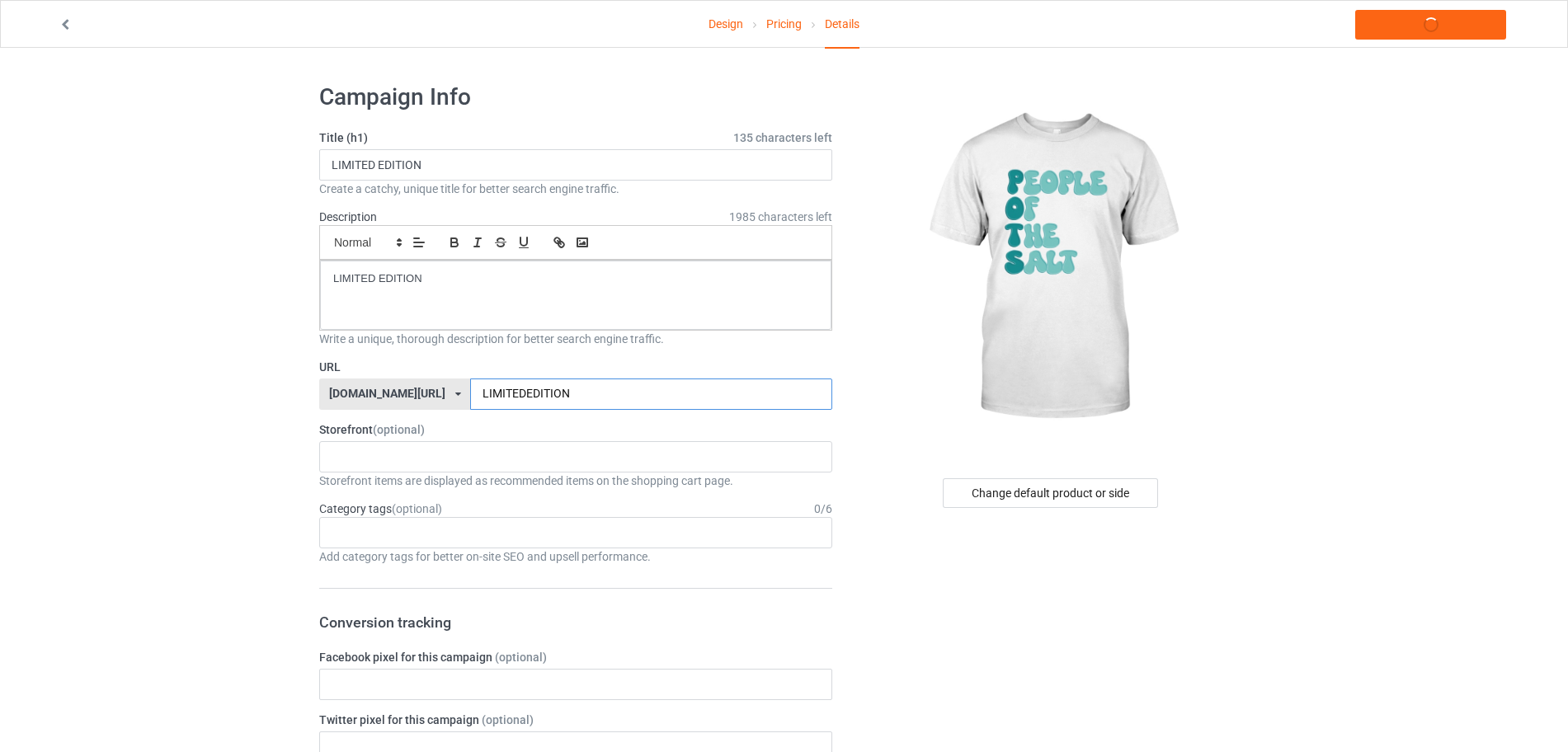
click at [553, 393] on input "LIMITEDEDITION" at bounding box center [651, 394] width 362 height 32
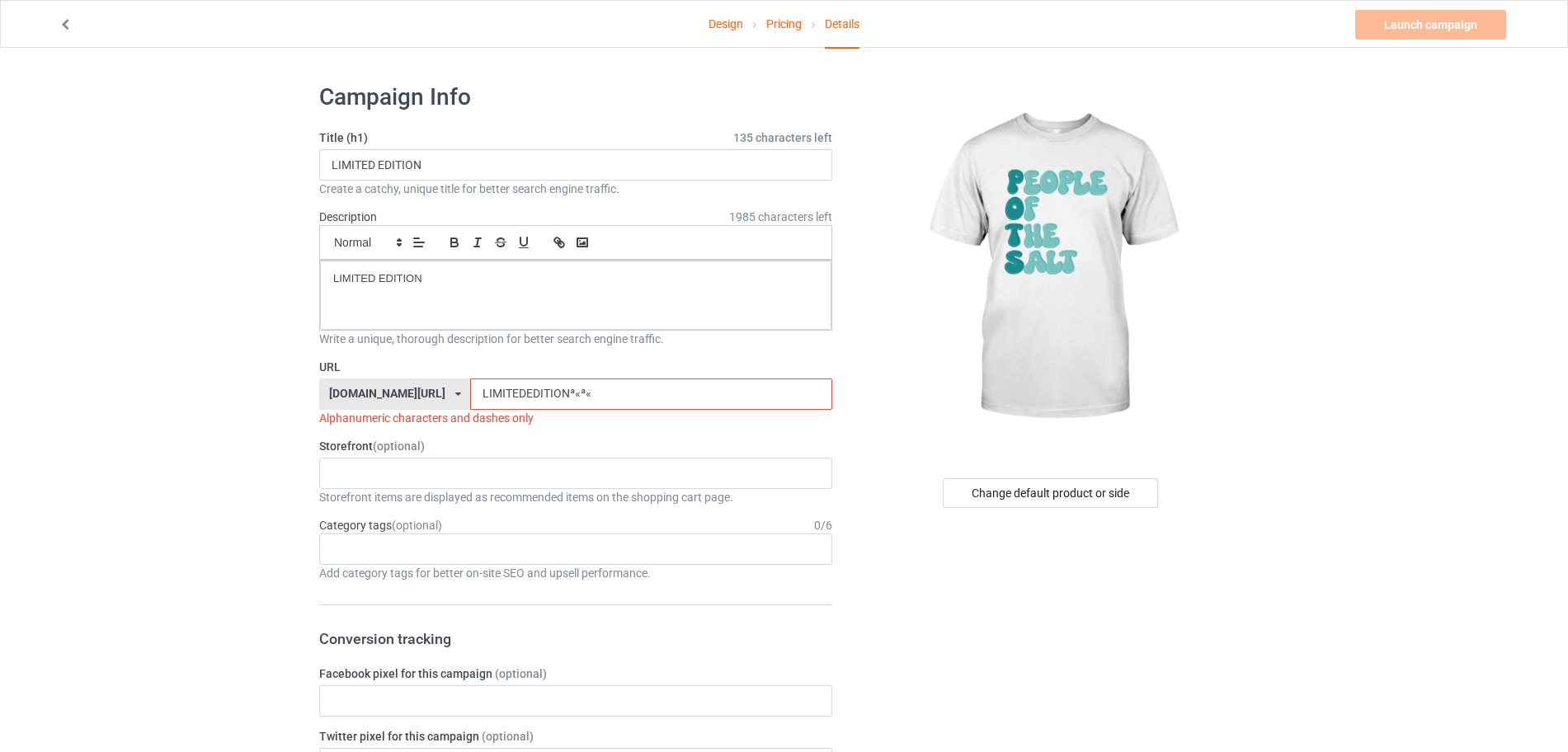
drag, startPoint x: 553, startPoint y: 393, endPoint x: 524, endPoint y: 393, distance: 29.0
click at [524, 393] on input "LIMITEDEDITIONª«ª«" at bounding box center [651, 394] width 362 height 32
drag, startPoint x: 585, startPoint y: 400, endPoint x: 522, endPoint y: 393, distance: 63.4
click at [522, 393] on input "LIMITEDEDITION··" at bounding box center [651, 394] width 362 height 32
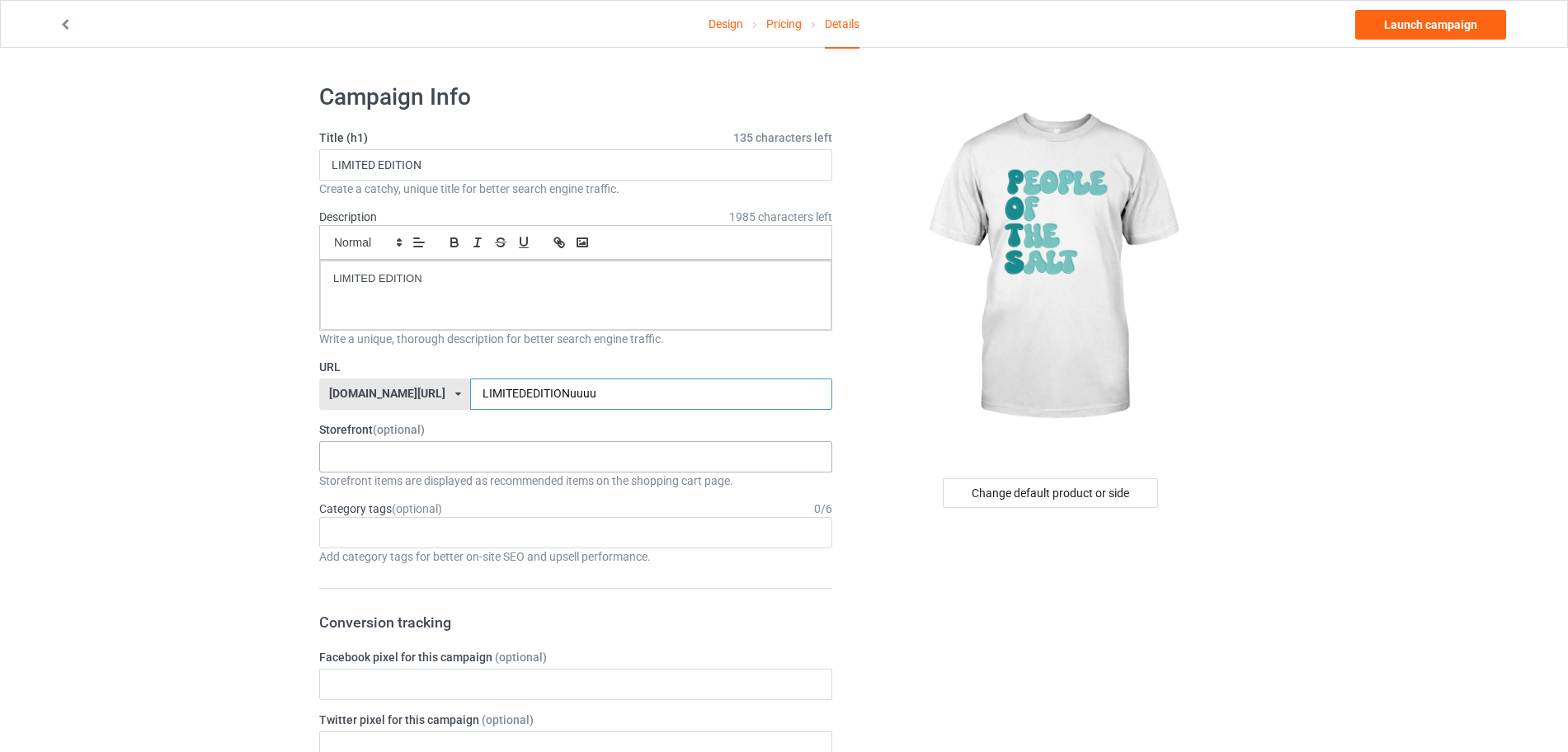
type input "LIMITEDEDITIONuuuu"
click at [512, 455] on div "ASL Society Lung Cancer Awareness LUPUS AWARENESS SUICIDE PREVENTION AWARENESS …" at bounding box center [575, 458] width 513 height 32
type input "dy"
click at [492, 485] on div "DYSAUTONOMIA AWARENESS" at bounding box center [575, 486] width 511 height 31
click at [1009, 490] on div "Change default product or side" at bounding box center [1050, 493] width 215 height 30
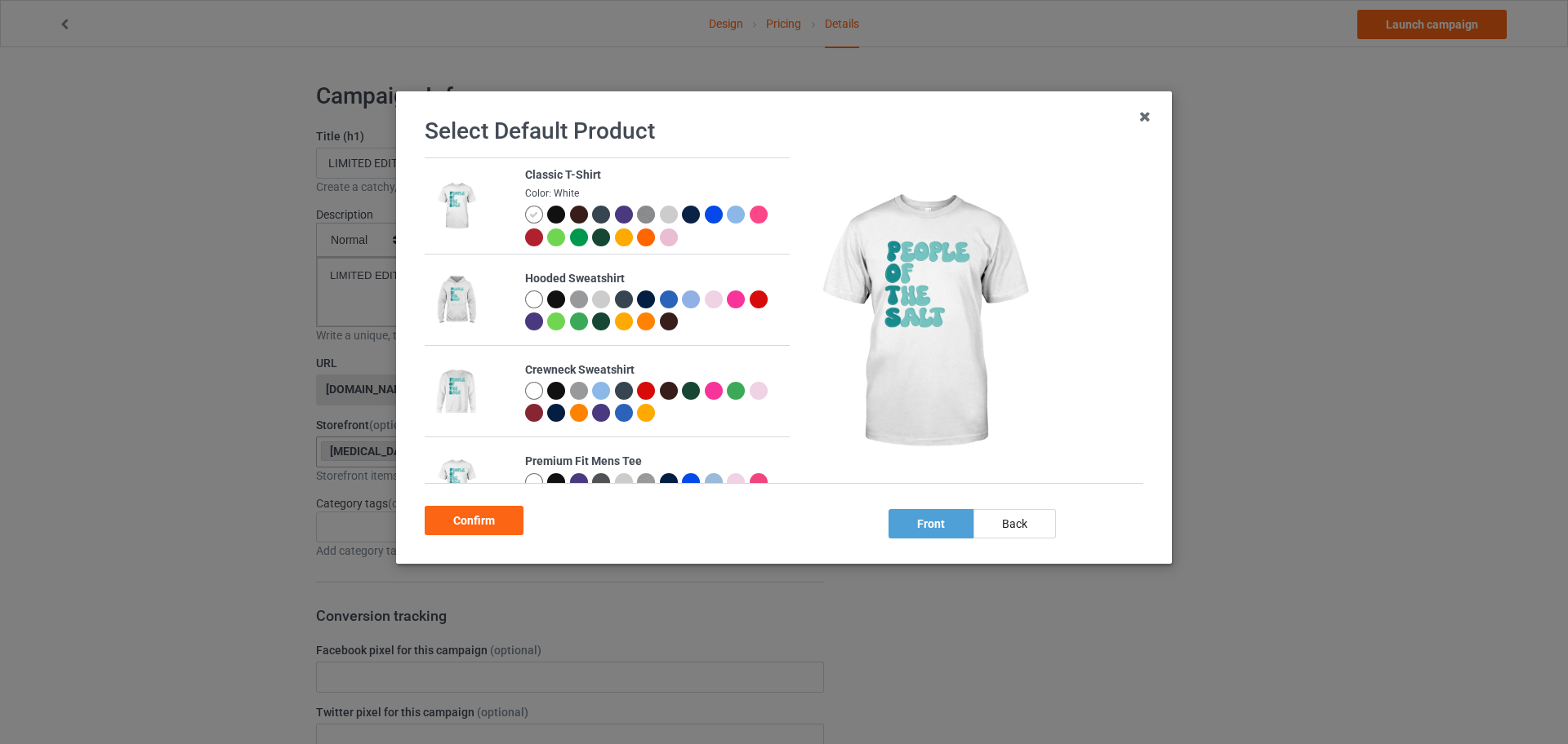
click at [562, 300] on div at bounding box center [558, 301] width 23 height 23
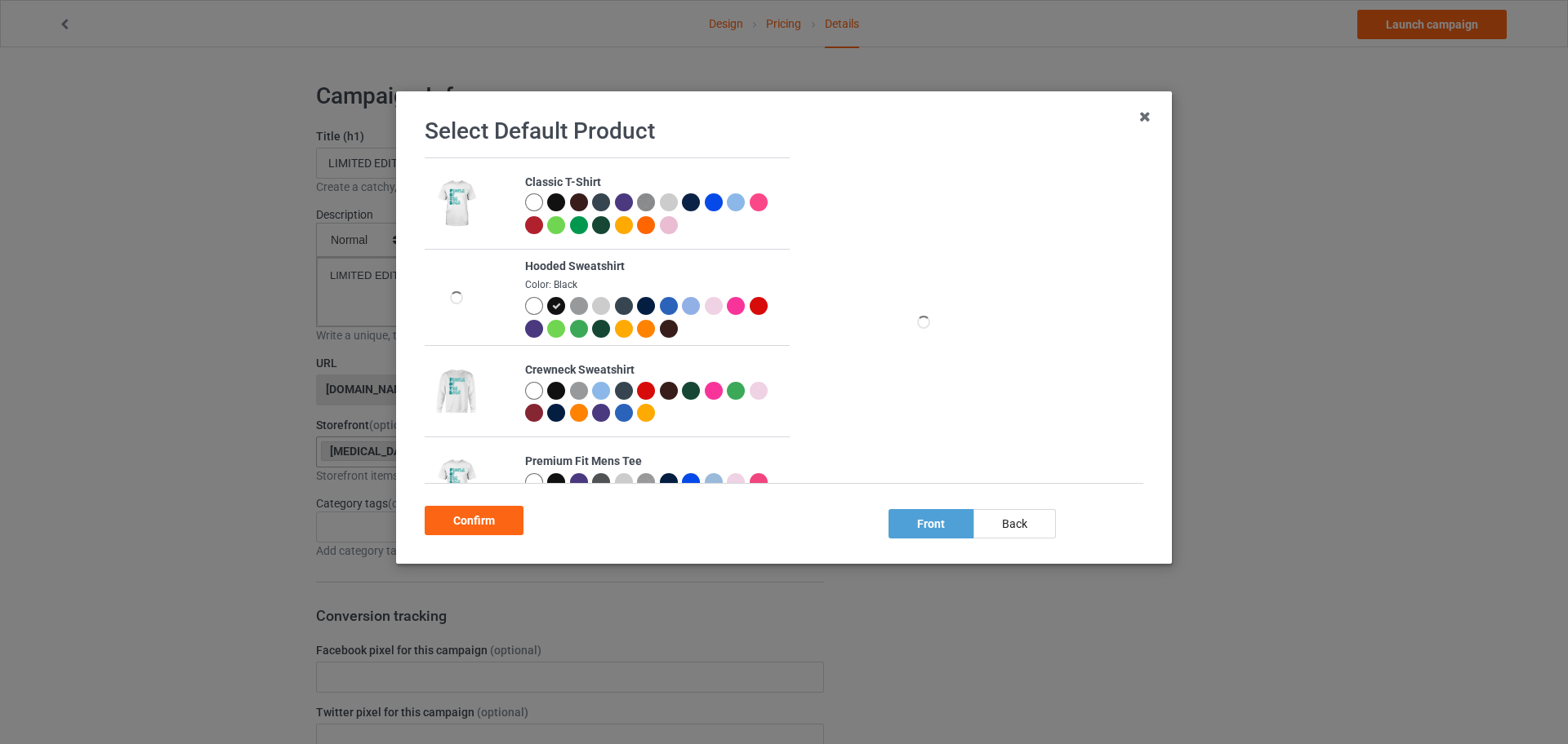
click at [559, 300] on div at bounding box center [556, 306] width 18 height 18
click at [477, 524] on div "Confirm" at bounding box center [474, 521] width 99 height 29
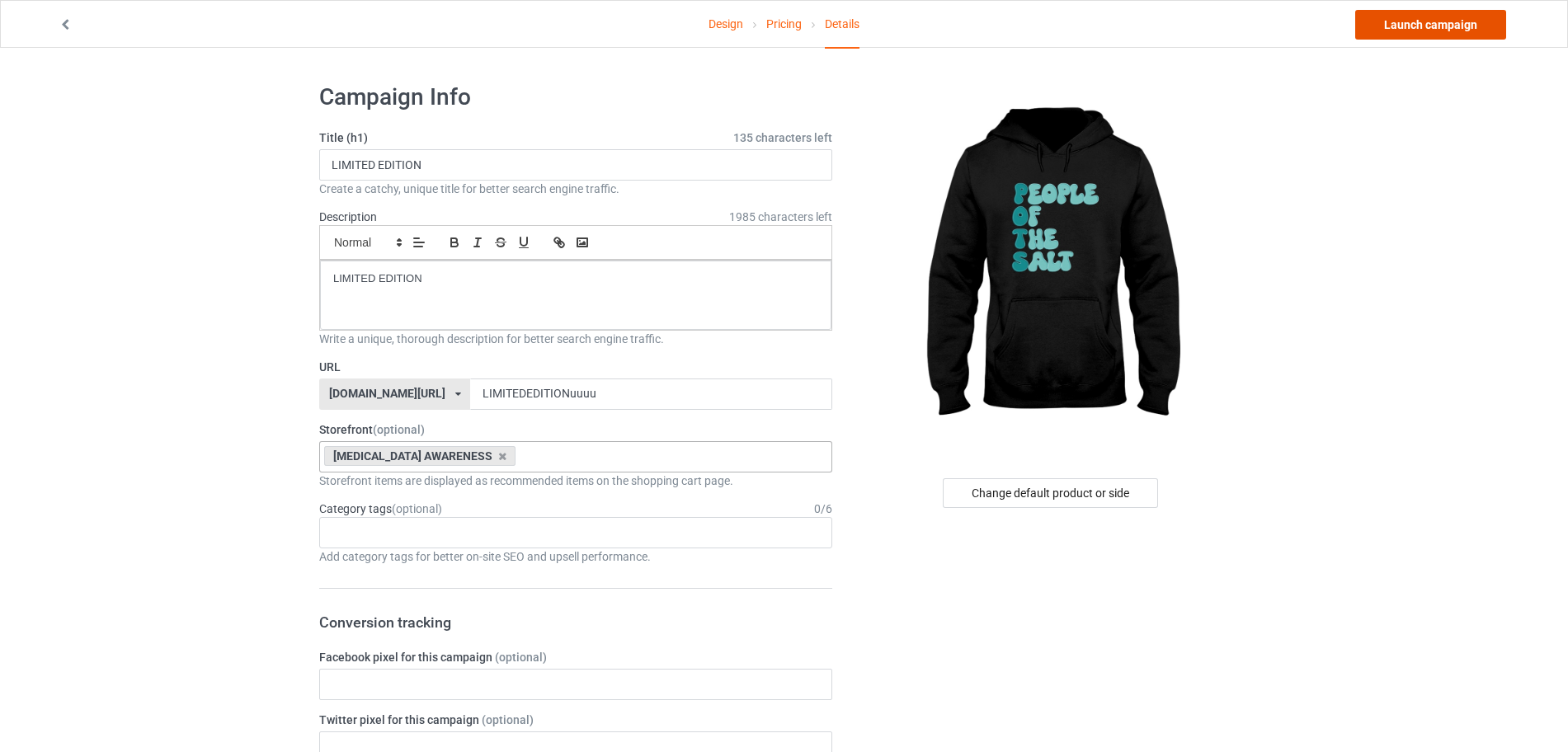
click at [1410, 33] on link "Launch campaign" at bounding box center [1430, 25] width 151 height 30
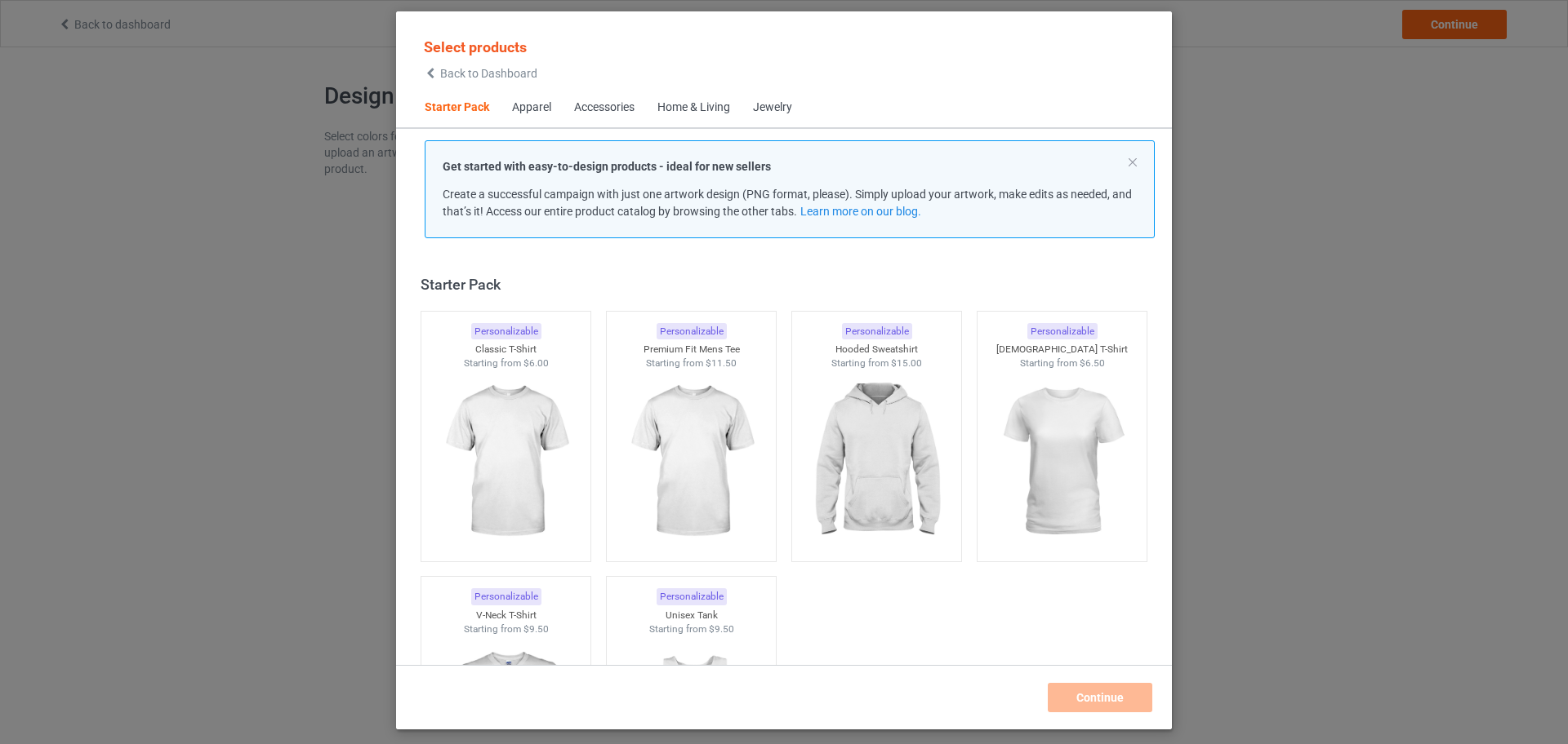
scroll to position [22, 0]
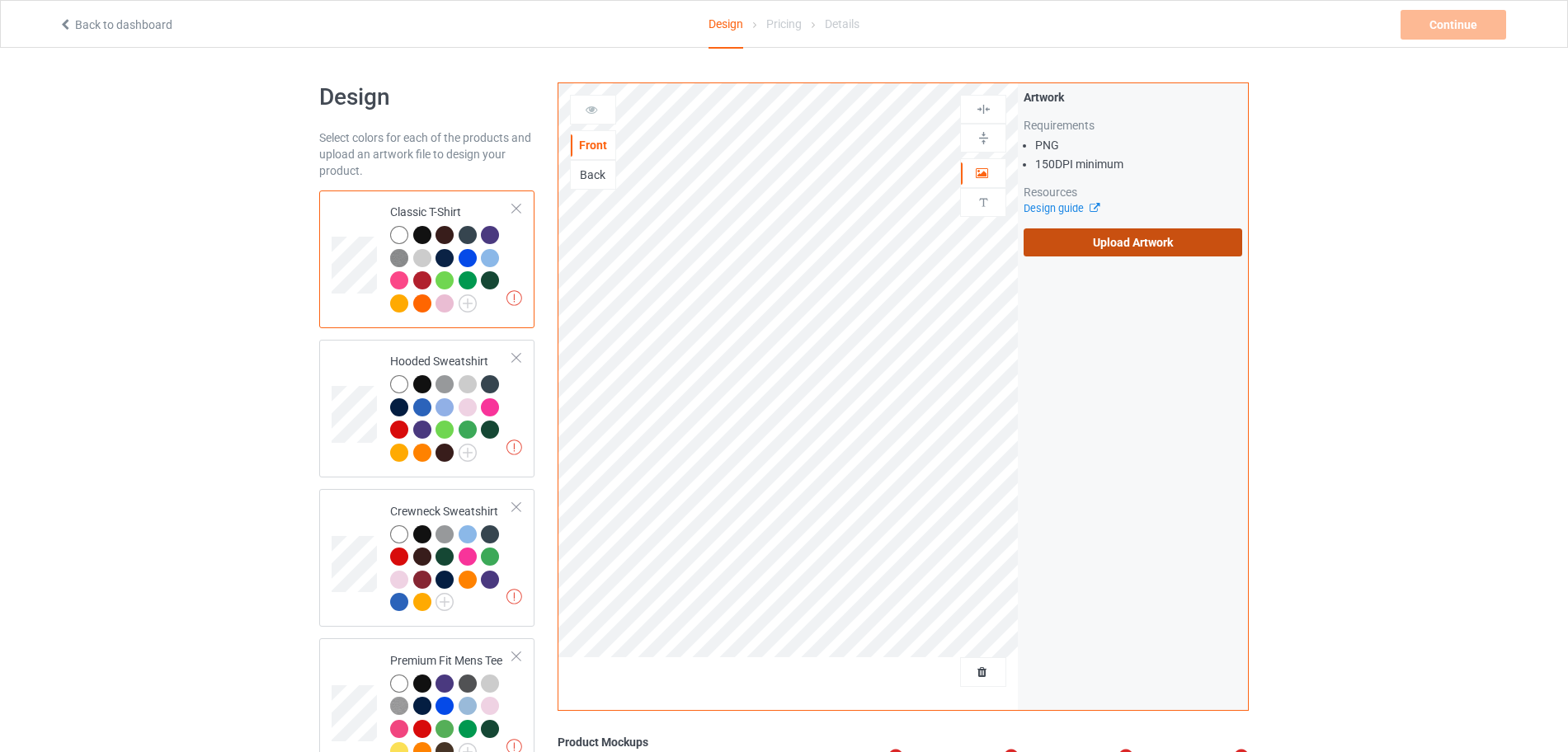
click at [1056, 243] on label "Upload Artwork" at bounding box center [1132, 243] width 219 height 28
click at [0, 0] on input "Upload Artwork" at bounding box center [0, 0] width 0 height 0
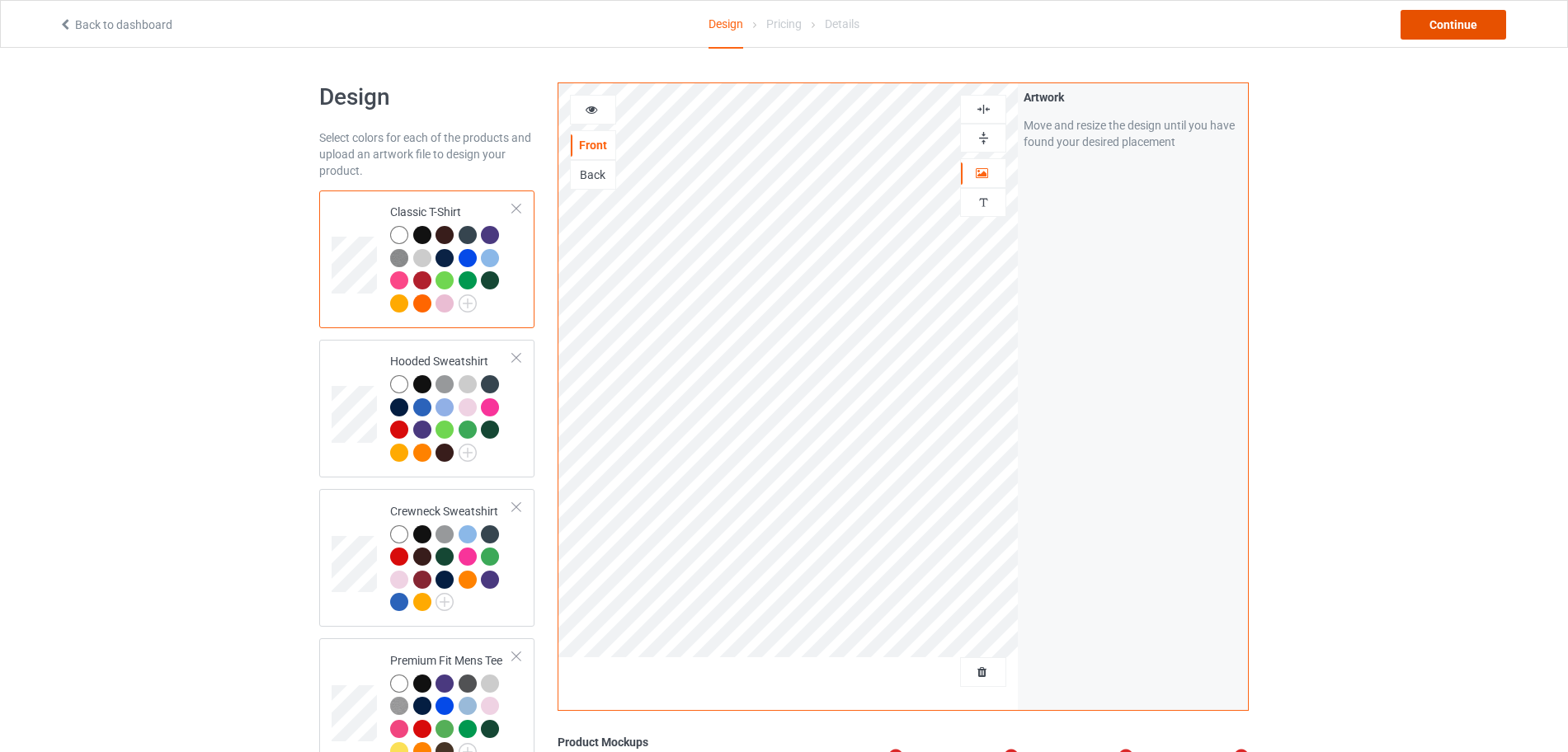
click at [1452, 31] on div "Continue" at bounding box center [1453, 25] width 106 height 30
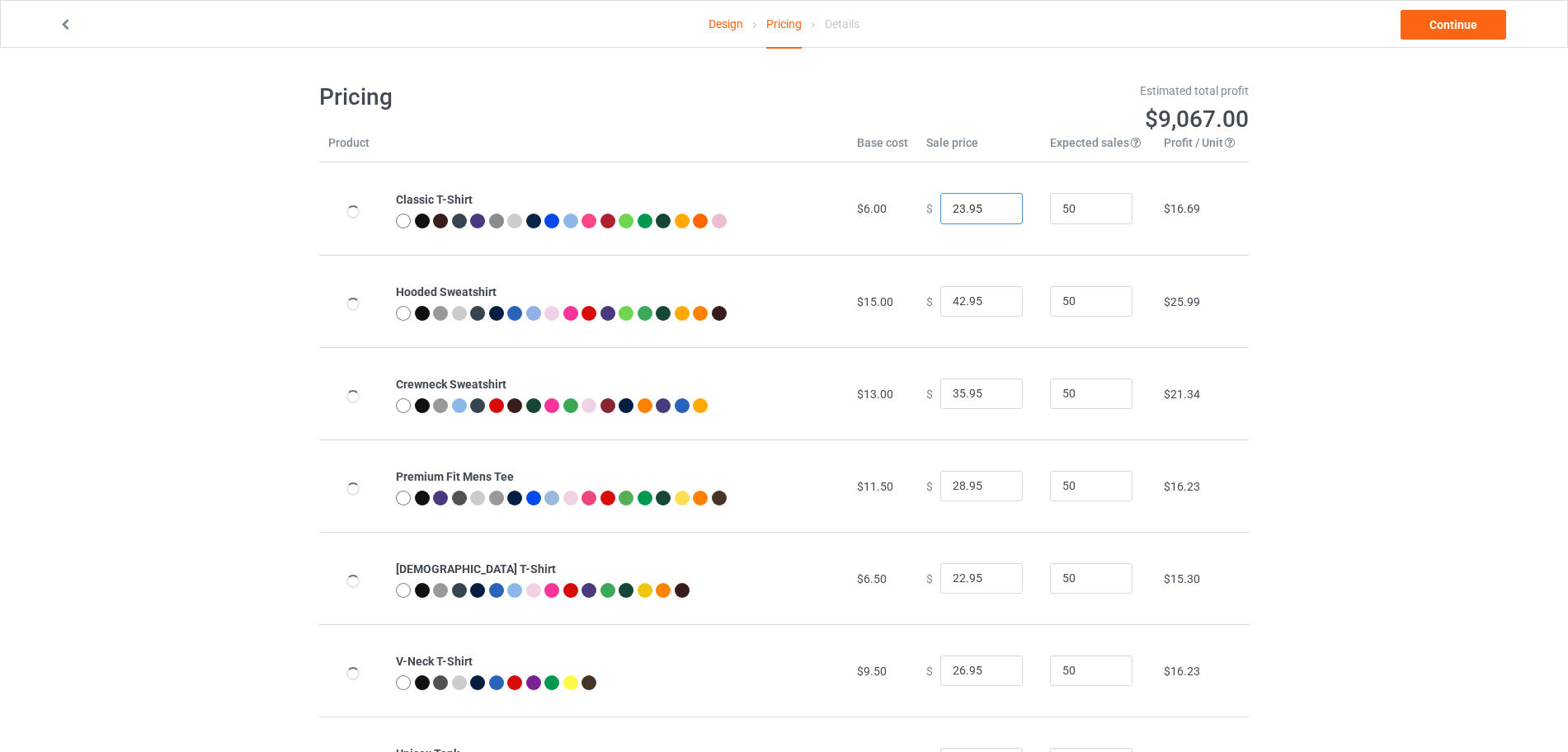
click at [993, 204] on input "23.95" at bounding box center [981, 209] width 82 height 32
click at [993, 204] on input "24.95" at bounding box center [981, 209] width 82 height 32
click at [993, 204] on input "25.95" at bounding box center [981, 209] width 82 height 32
type input "26.95"
click at [994, 205] on input "26.95" at bounding box center [981, 209] width 82 height 32
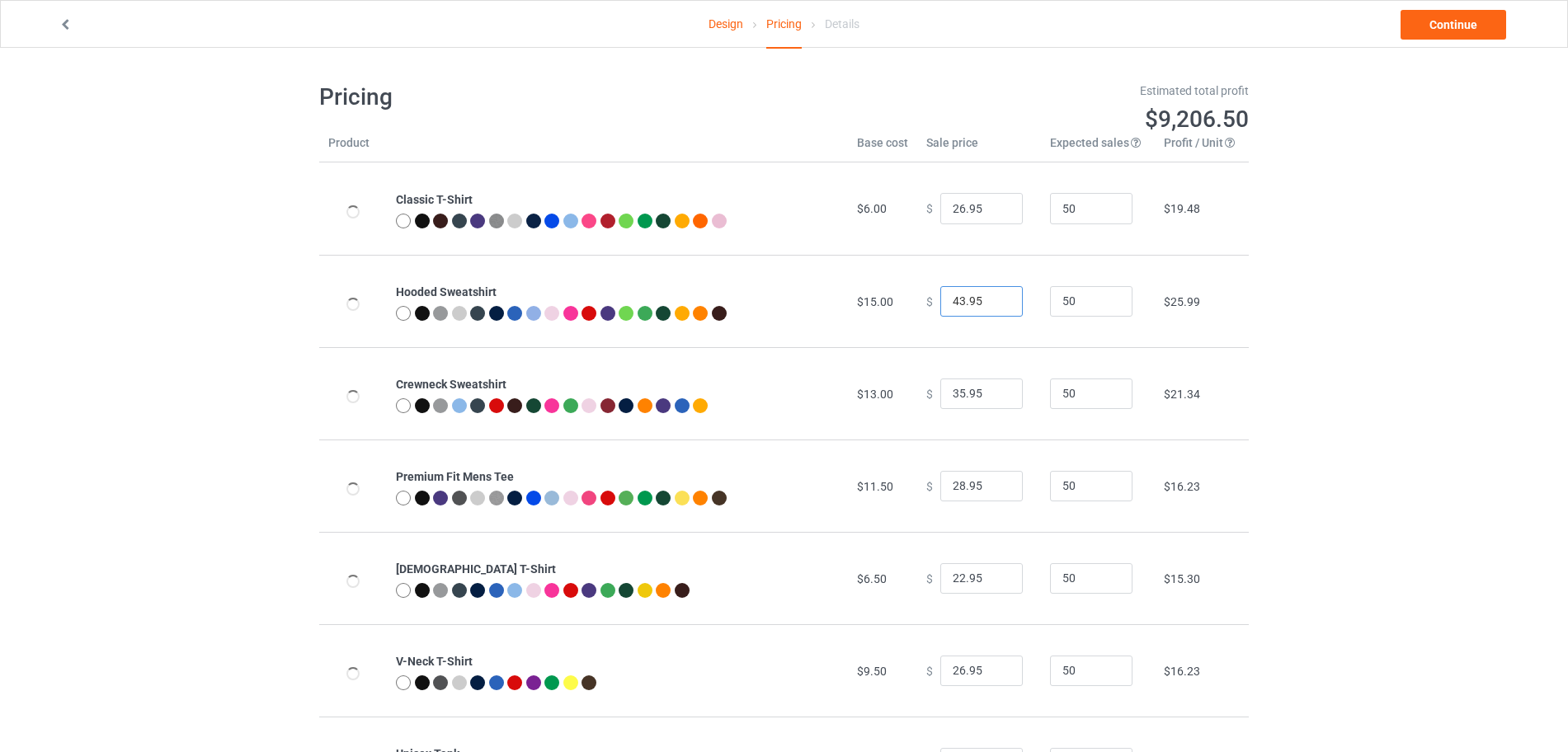
click at [993, 294] on input "43.95" at bounding box center [981, 302] width 82 height 32
type input "44.95"
click at [993, 294] on input "44.95" at bounding box center [981, 302] width 82 height 32
type input "36.95"
click at [996, 391] on input "36.95" at bounding box center [981, 394] width 82 height 32
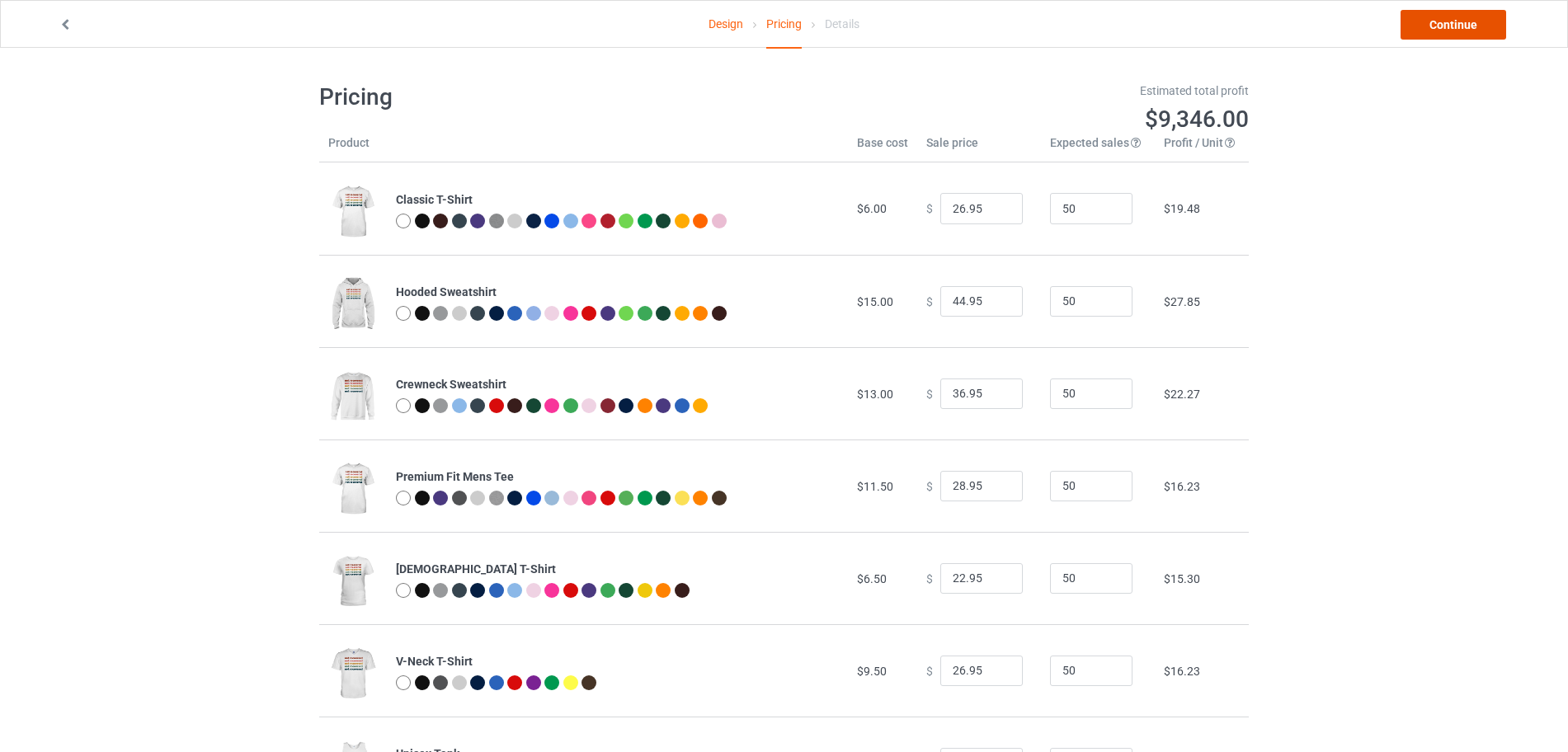
click at [1472, 30] on link "Continue" at bounding box center [1453, 25] width 106 height 30
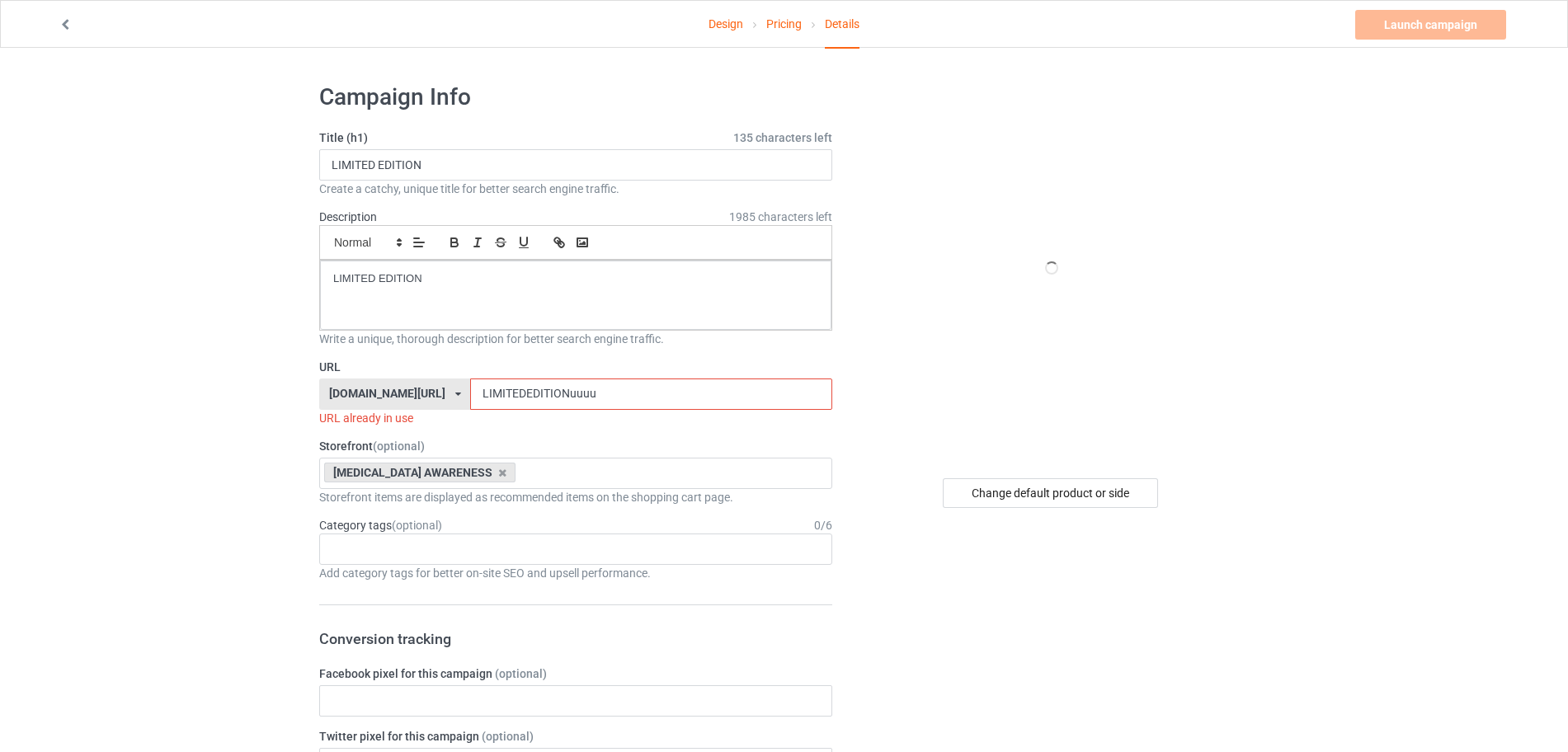
click at [644, 397] on input "LIMITEDEDITIONuuuu" at bounding box center [651, 394] width 362 height 32
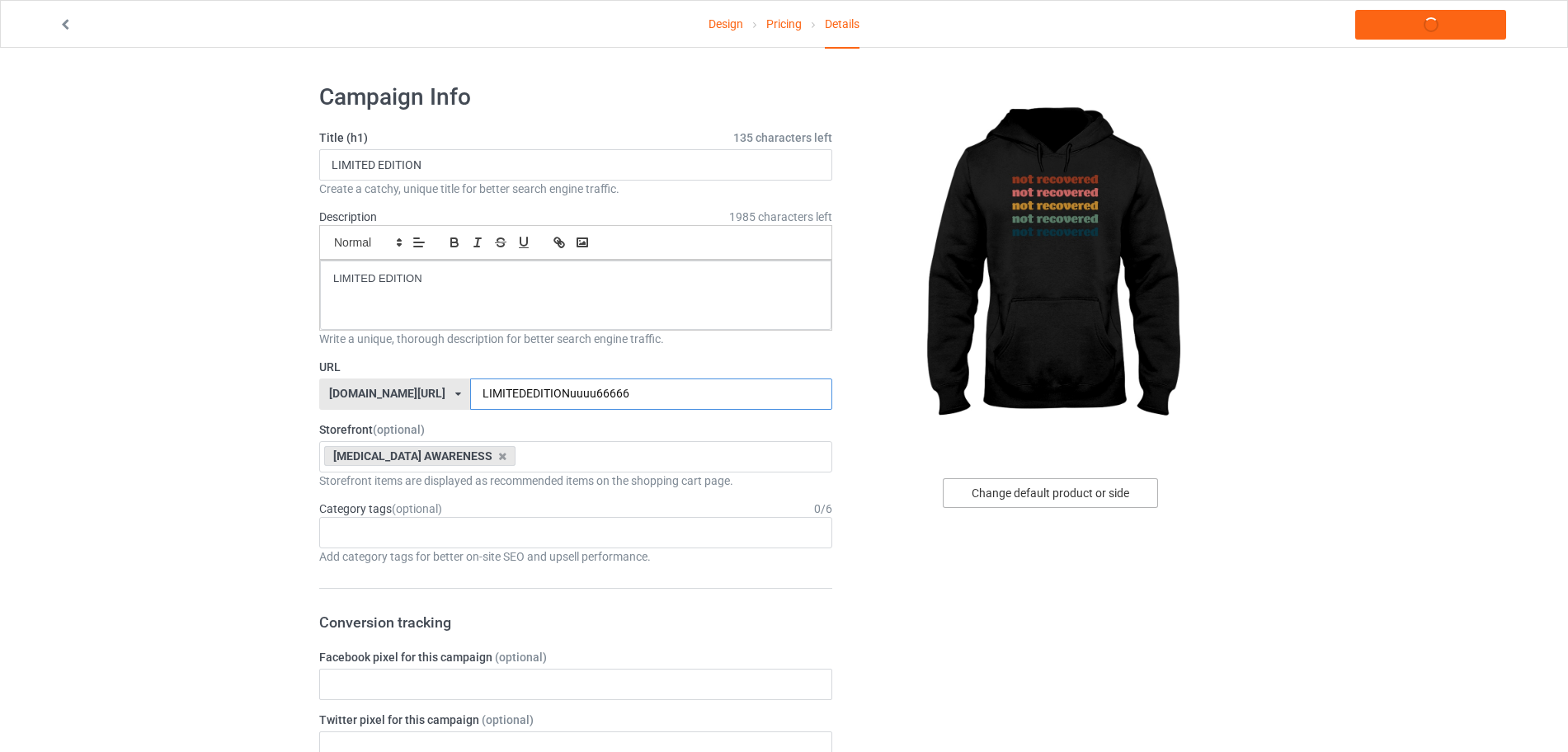
type input "LIMITEDEDITIONuuuu66666"
click at [1002, 479] on div "Change default product or side" at bounding box center [1050, 493] width 215 height 30
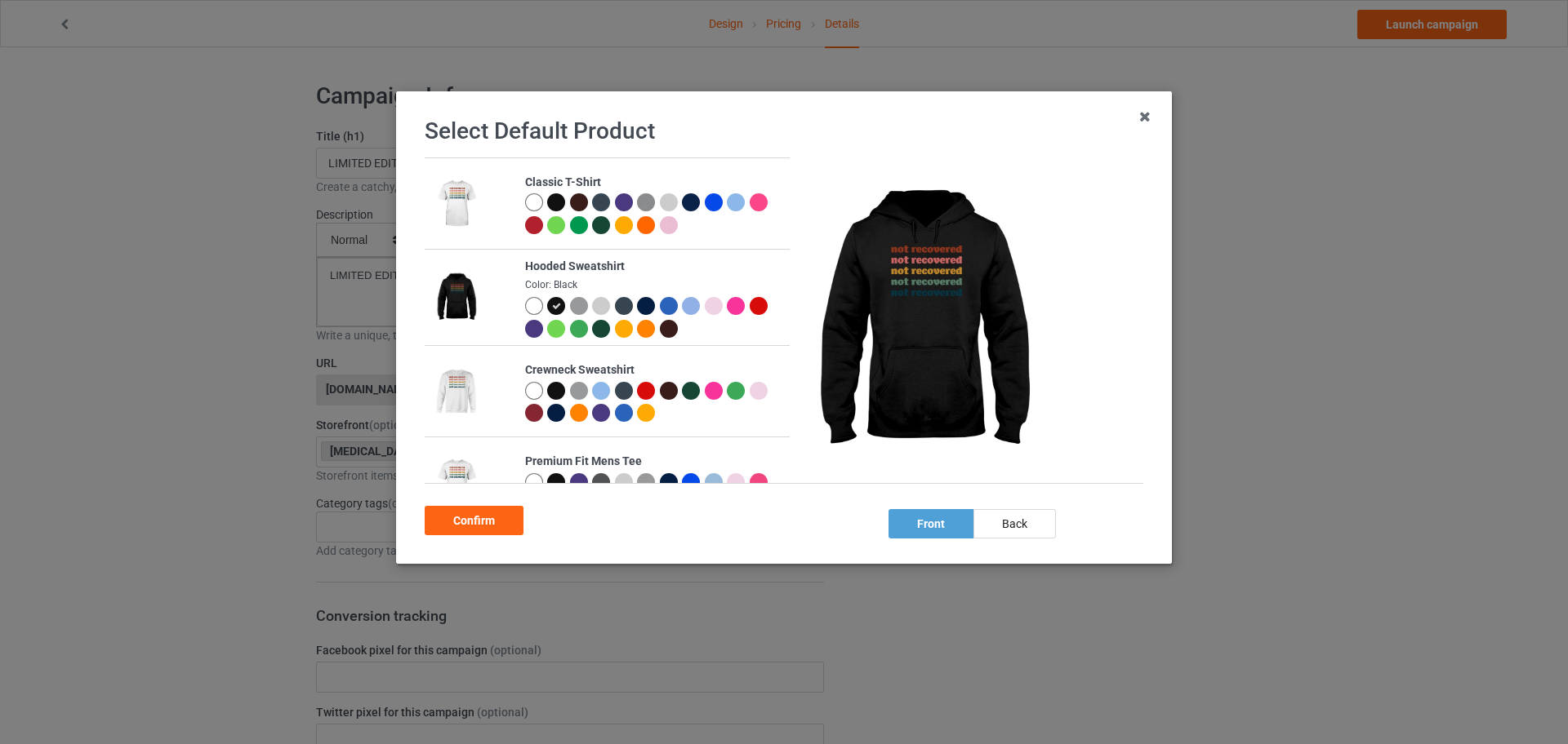
click at [532, 203] on div at bounding box center [533, 202] width 18 height 18
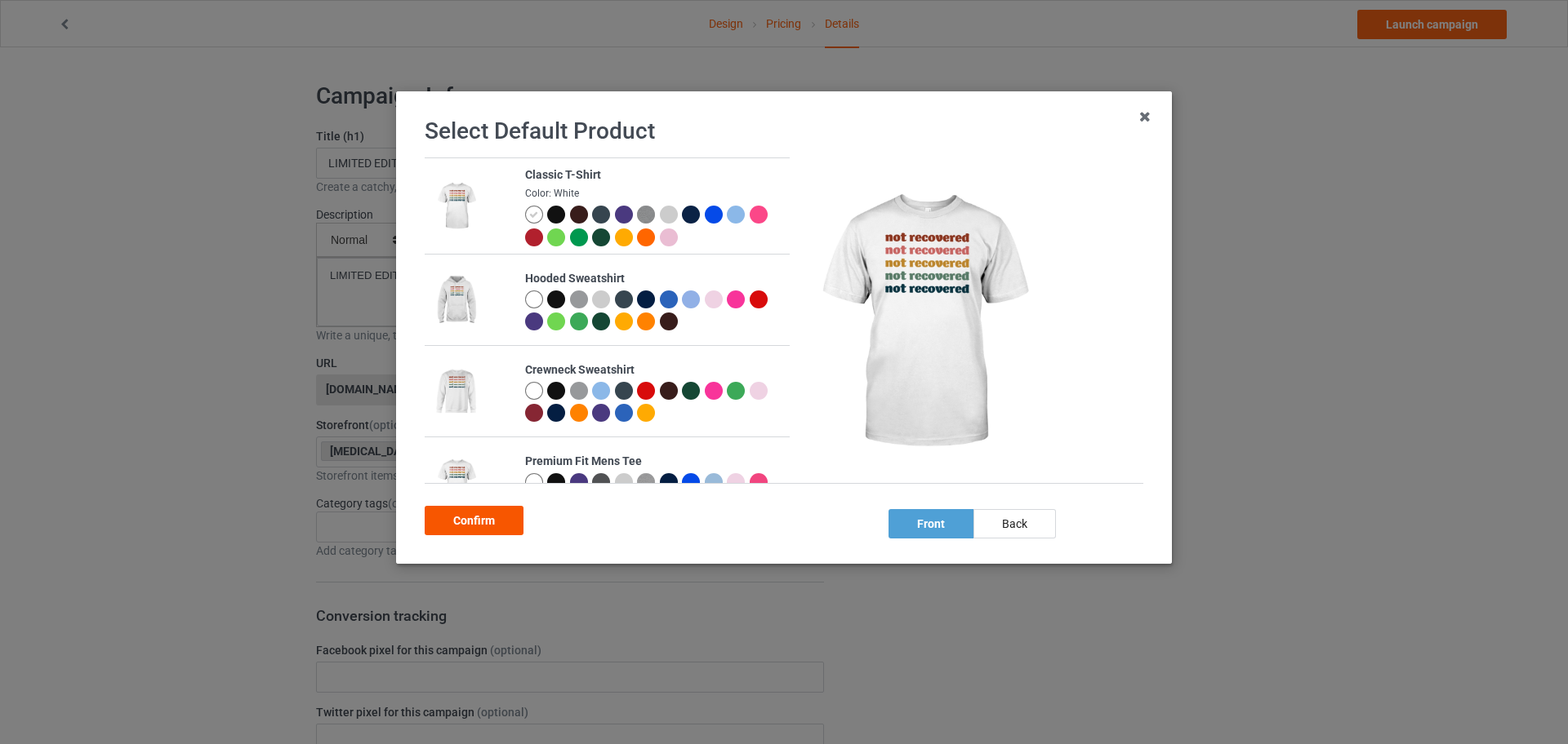
click at [494, 526] on div "Confirm" at bounding box center [474, 521] width 99 height 29
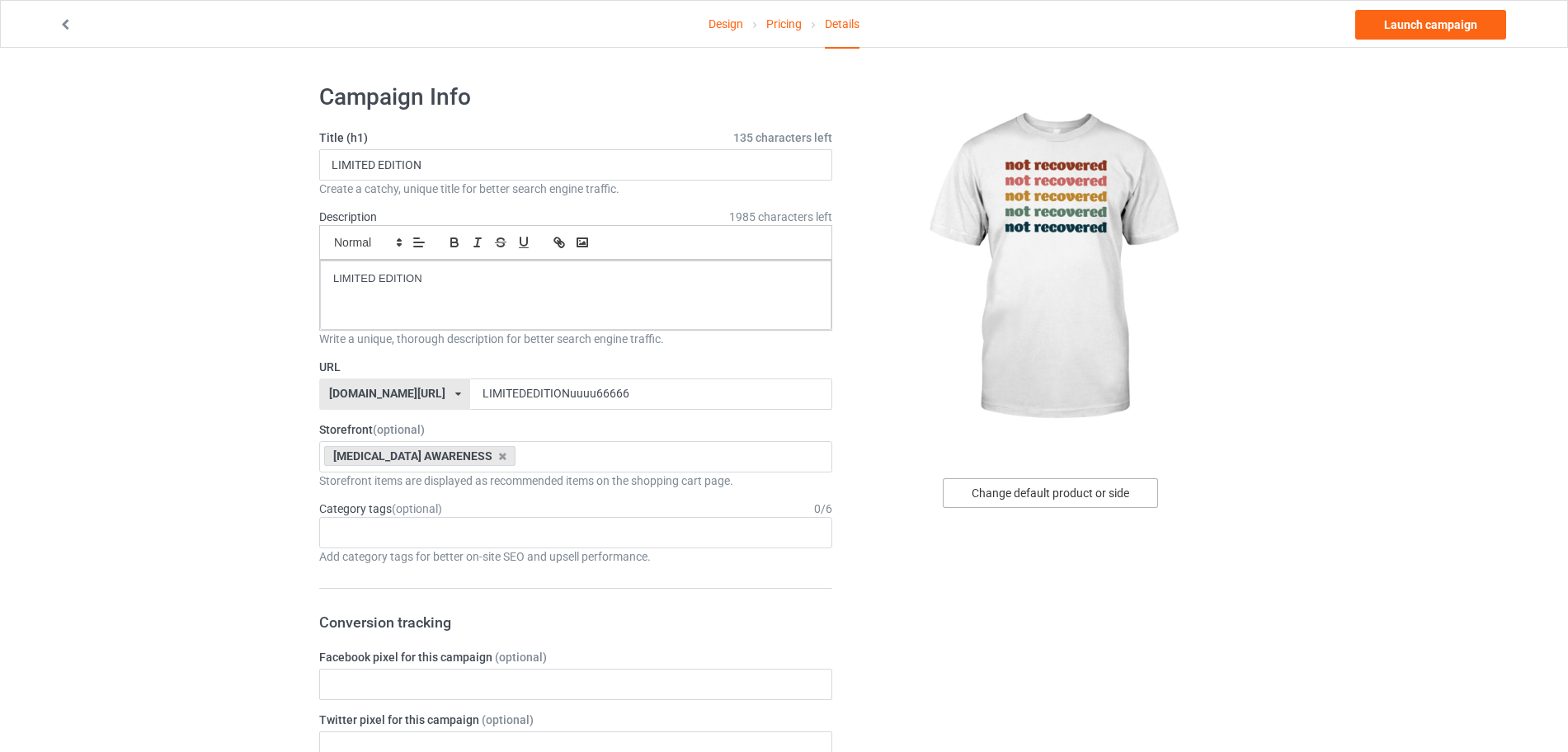
click at [1035, 492] on div "Change default product or side" at bounding box center [1050, 493] width 215 height 30
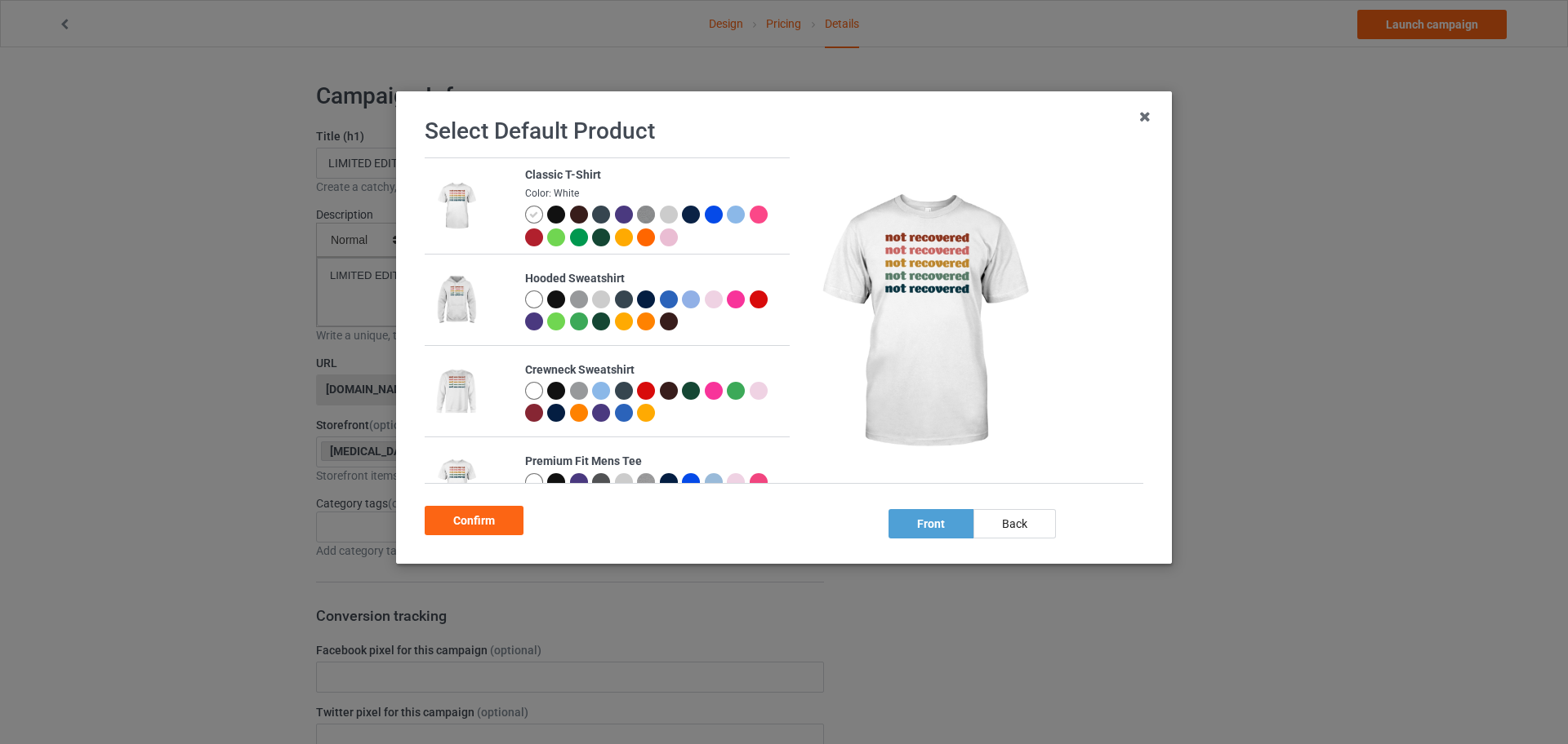
click at [525, 295] on div at bounding box center [533, 299] width 18 height 18
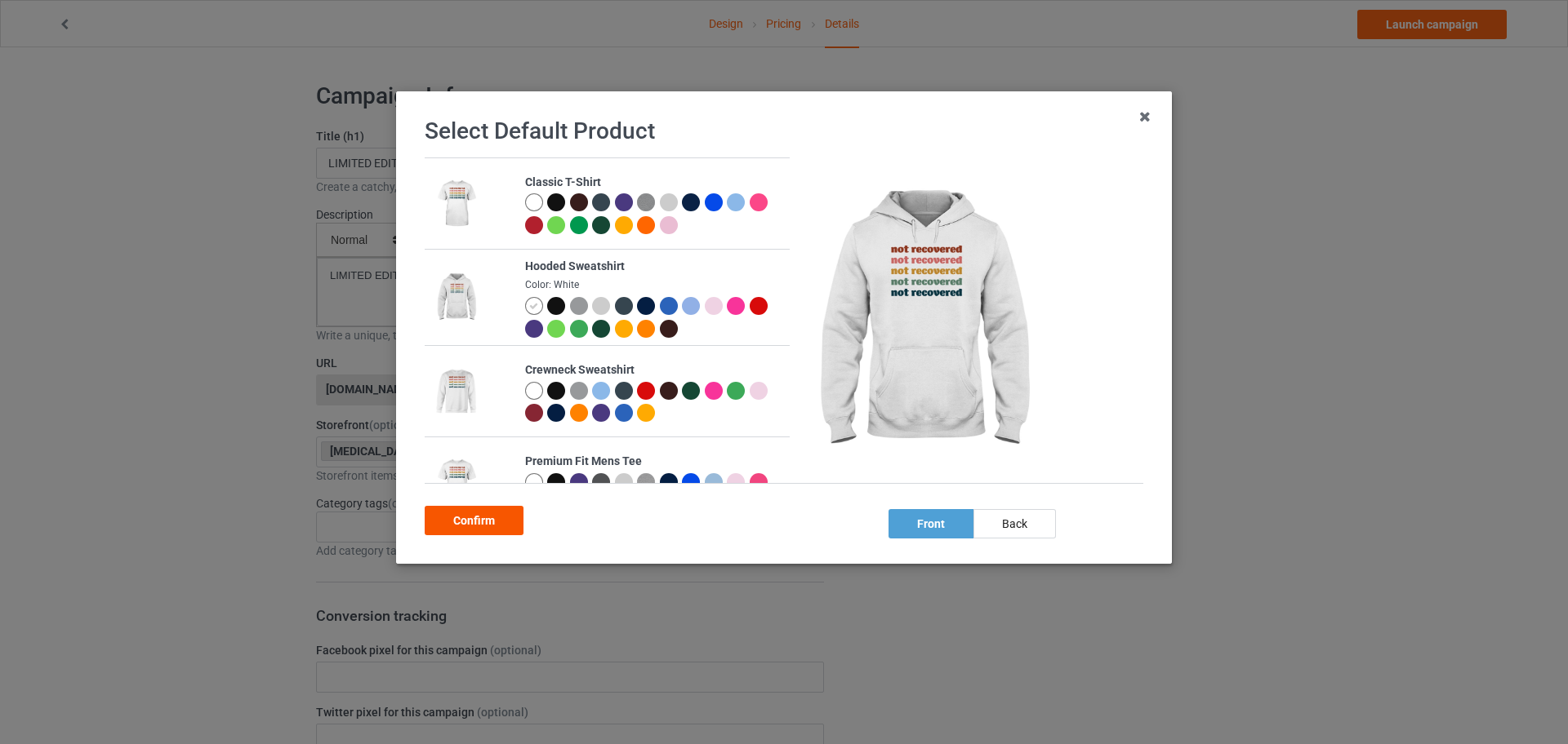
click at [466, 526] on div "Confirm" at bounding box center [474, 521] width 99 height 29
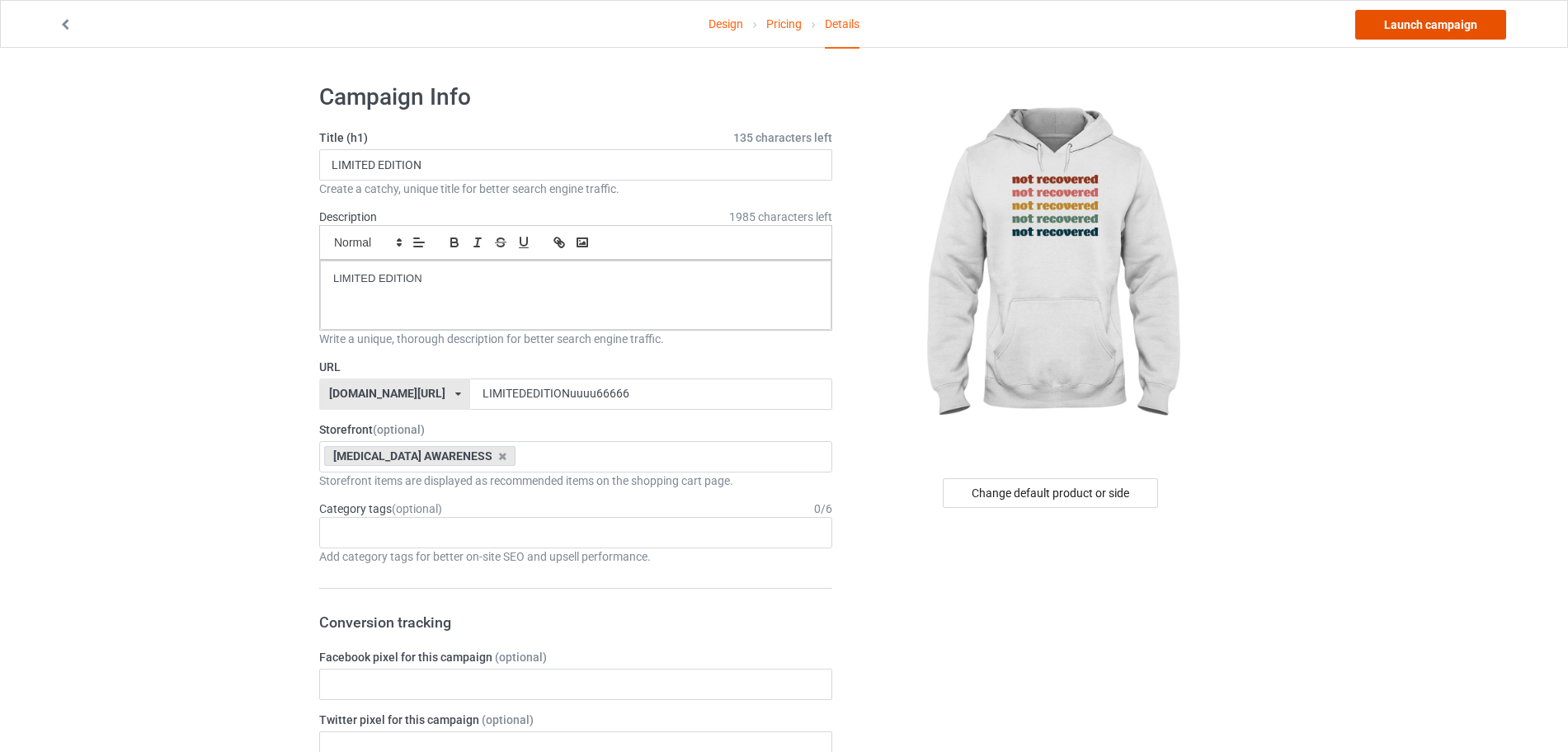
click at [1409, 31] on link "Launch campaign" at bounding box center [1430, 25] width 151 height 30
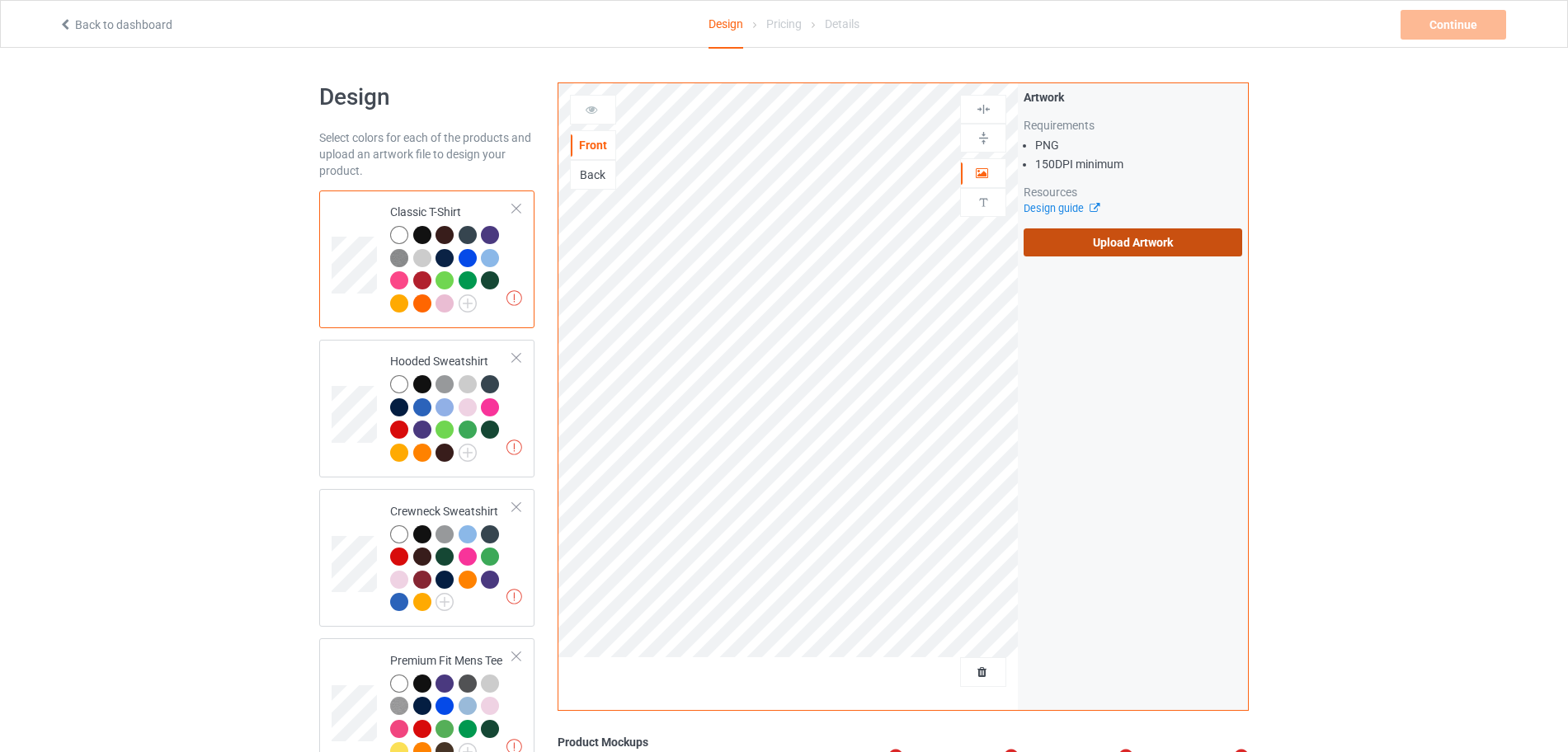
click at [1070, 247] on label "Upload Artwork" at bounding box center [1132, 243] width 219 height 28
click at [0, 0] on input "Upload Artwork" at bounding box center [0, 0] width 0 height 0
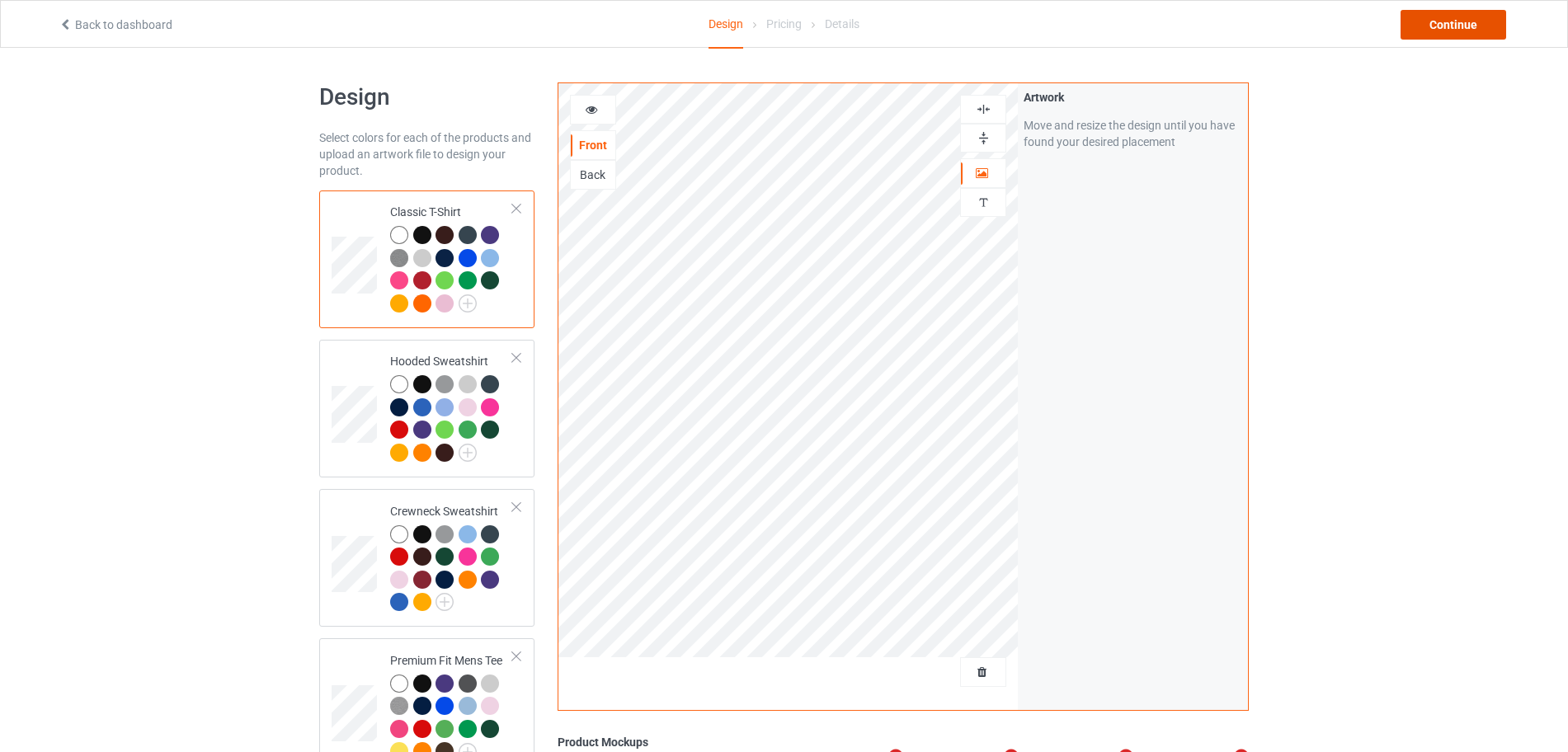
click at [1254, 30] on div "Continue" at bounding box center [1453, 25] width 106 height 30
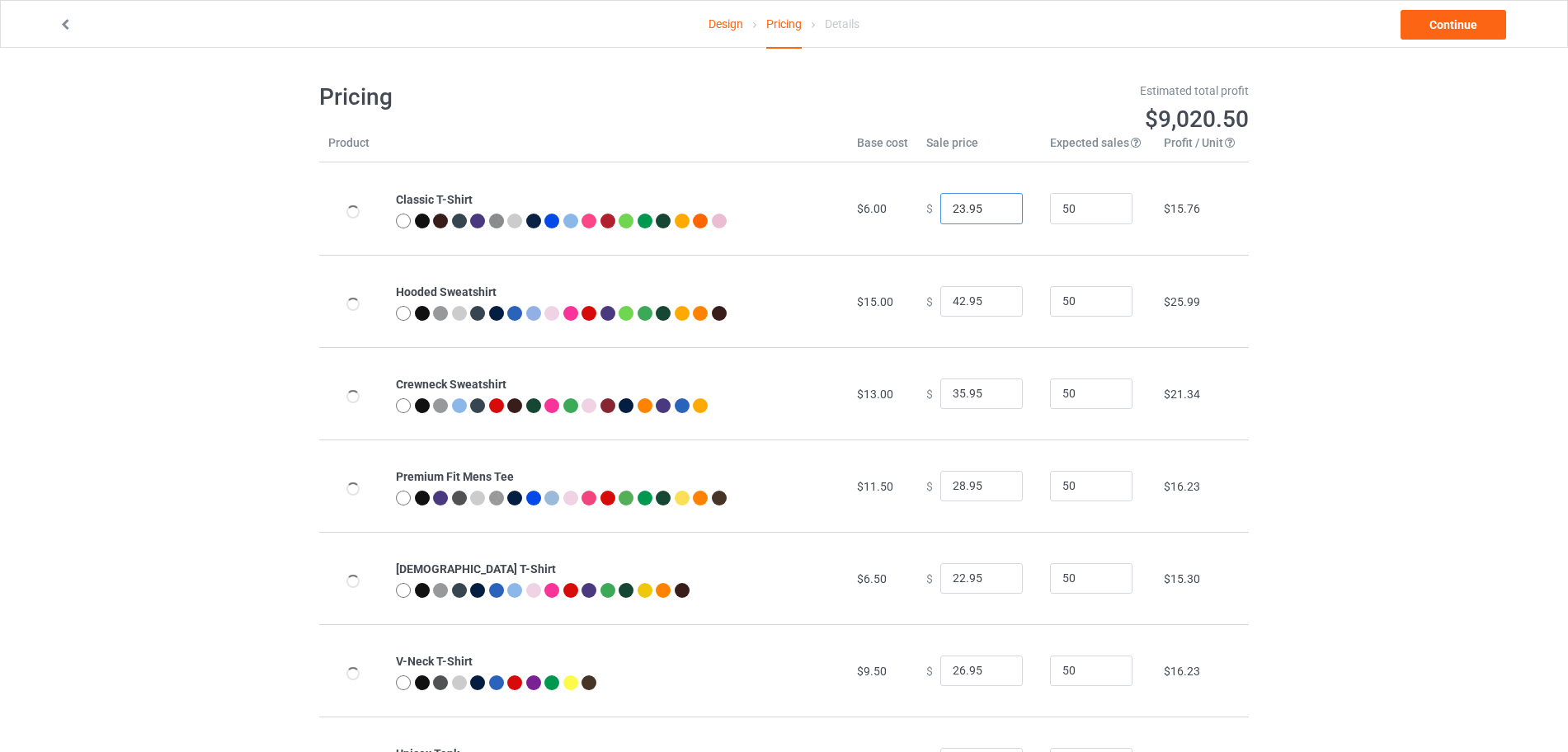
click at [992, 205] on input "23.95" at bounding box center [981, 209] width 82 height 32
click at [992, 205] on input "24.95" at bounding box center [981, 209] width 82 height 32
click at [992, 205] on input "25.95" at bounding box center [981, 209] width 82 height 32
type input "26.95"
click at [992, 205] on input "26.95" at bounding box center [981, 209] width 82 height 32
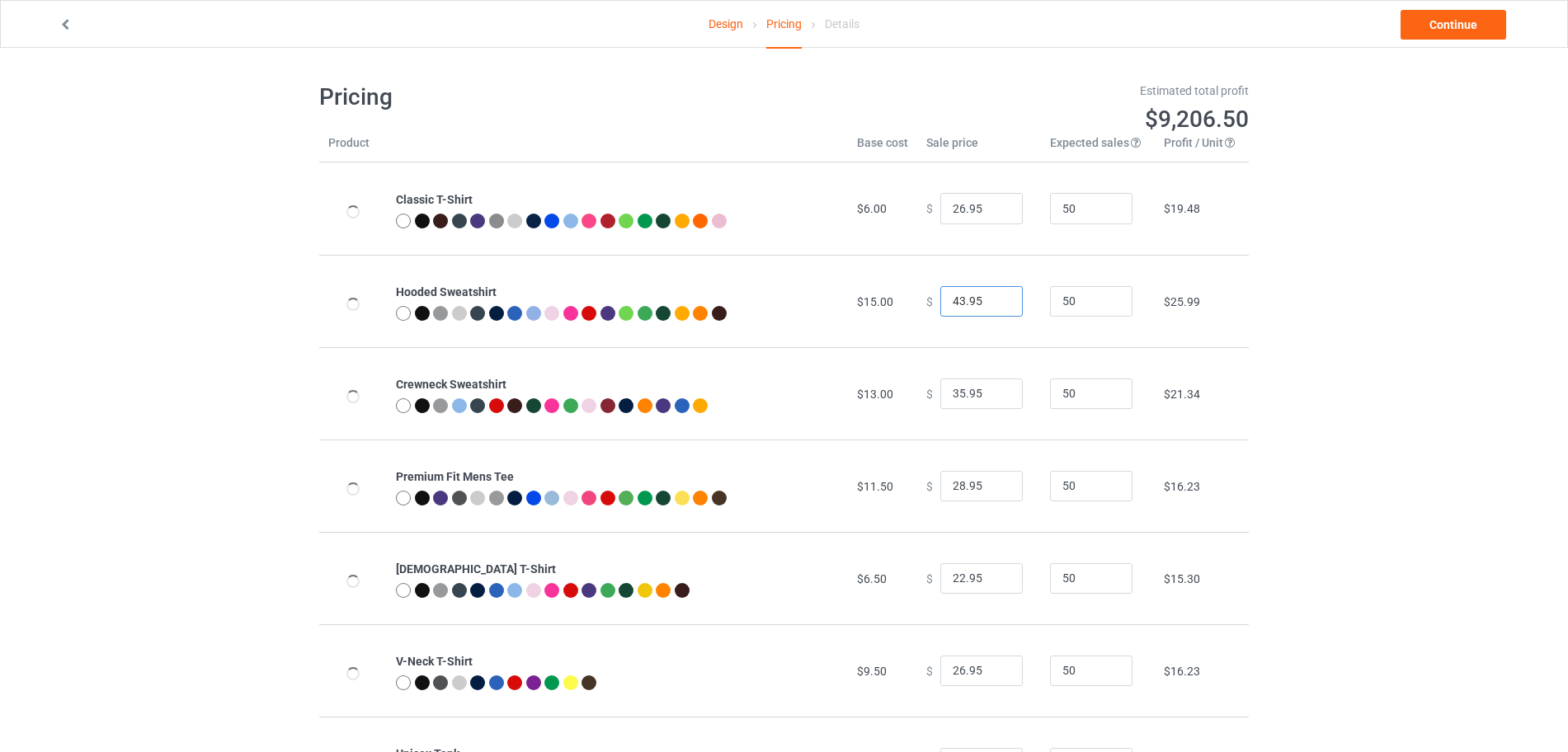
click at [996, 298] on input "43.95" at bounding box center [981, 302] width 82 height 32
type input "44.95"
click at [996, 298] on input "44.95" at bounding box center [981, 302] width 82 height 32
click at [992, 391] on input "36.95" at bounding box center [981, 394] width 82 height 32
type input "37.95"
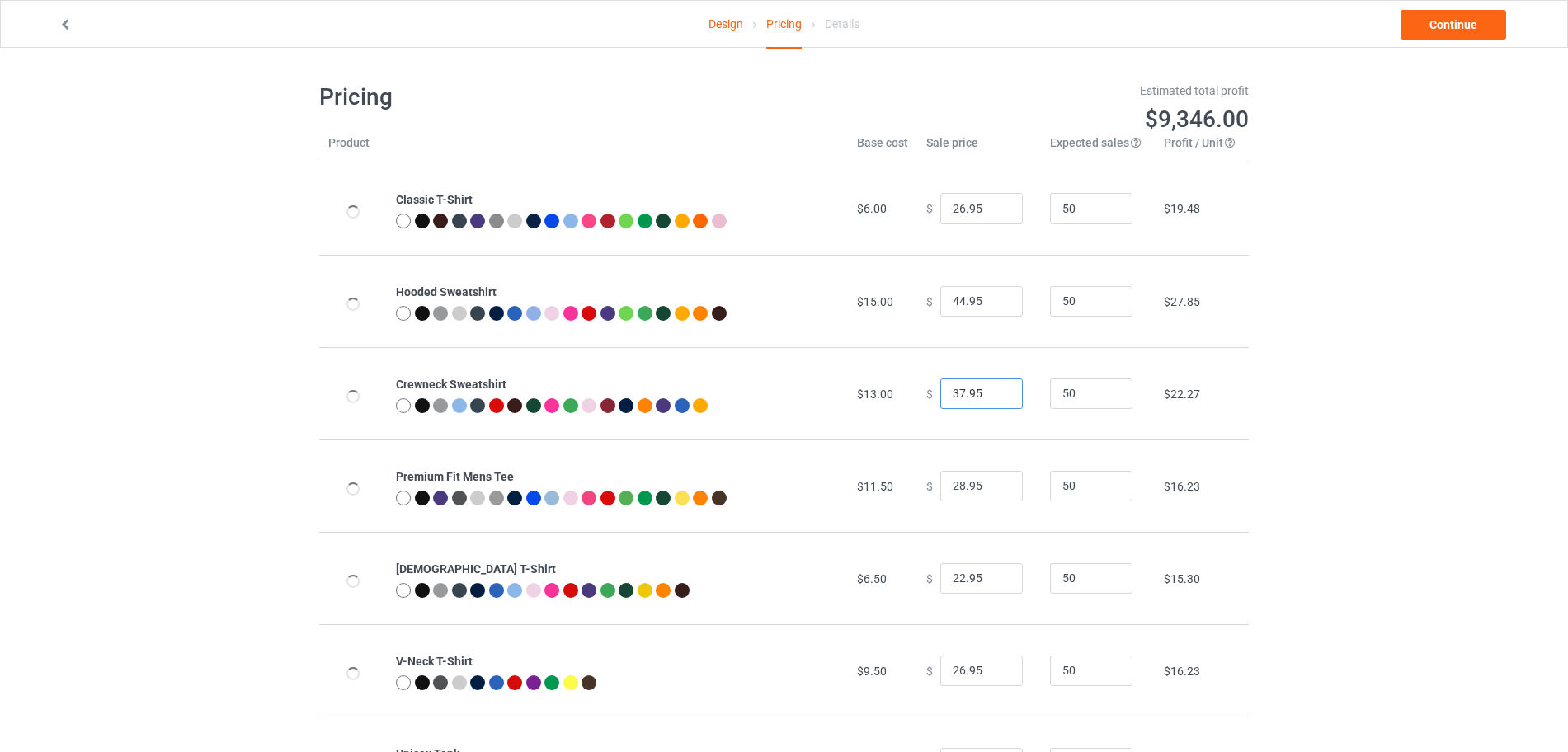
click at [992, 391] on input "37.95" at bounding box center [981, 394] width 82 height 32
click at [993, 482] on input "29.95" at bounding box center [981, 486] width 82 height 32
drag, startPoint x: 994, startPoint y: 482, endPoint x: 1138, endPoint y: 288, distance: 241.6
type input "30.95"
click at [993, 482] on input "30.95" at bounding box center [981, 486] width 82 height 32
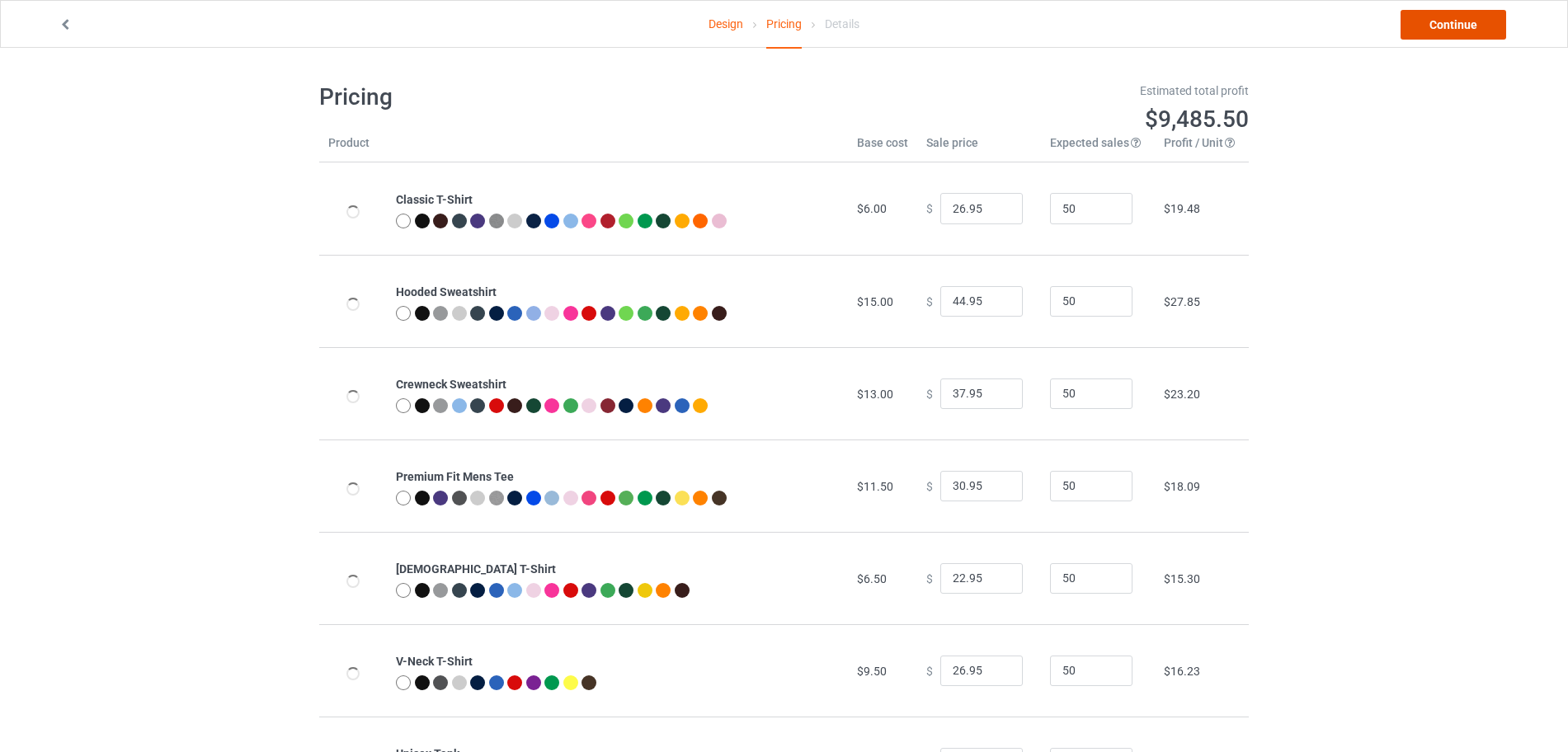
click at [1254, 33] on link "Continue" at bounding box center [1453, 25] width 106 height 30
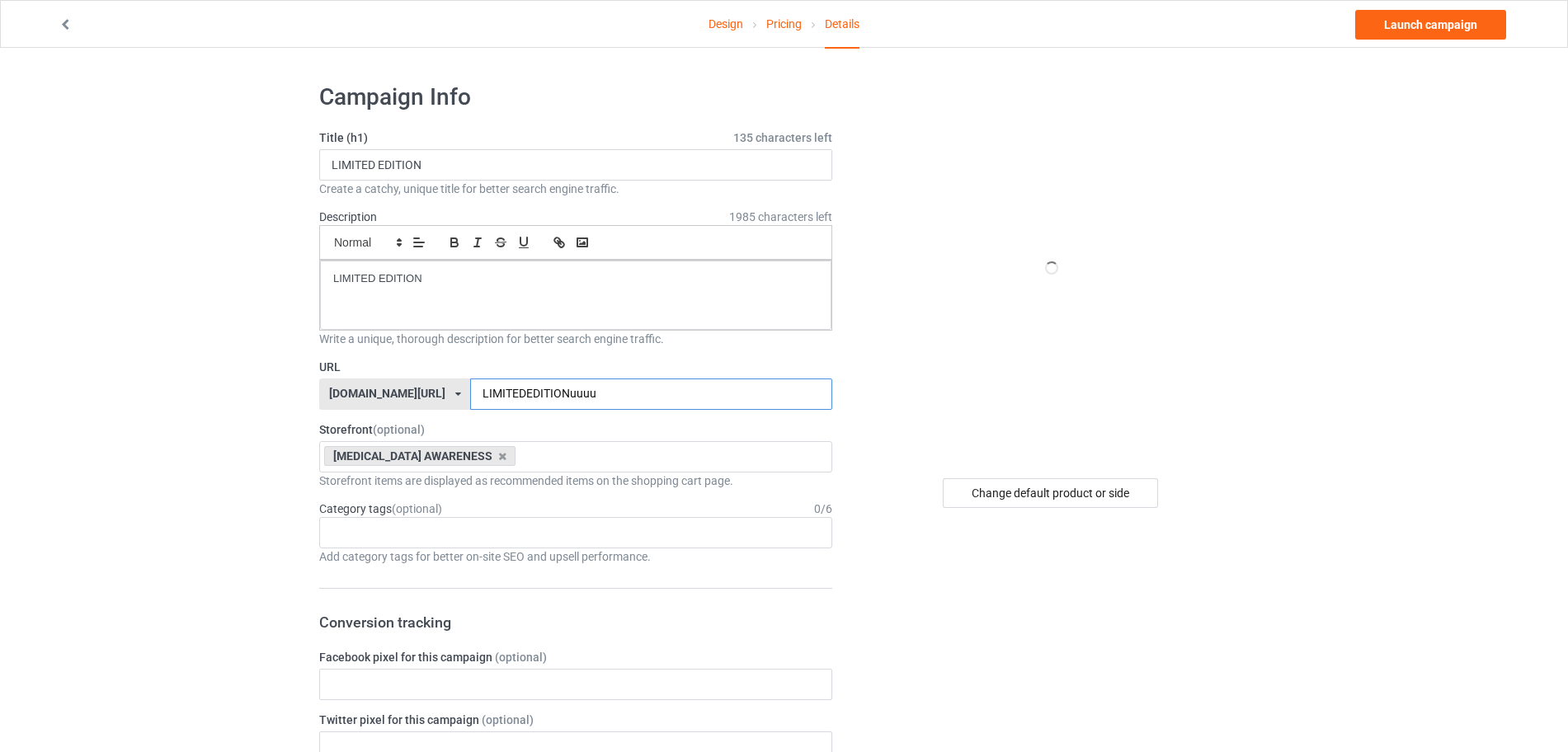
click at [618, 392] on input "LIMITEDEDITIONuuuu" at bounding box center [651, 394] width 362 height 32
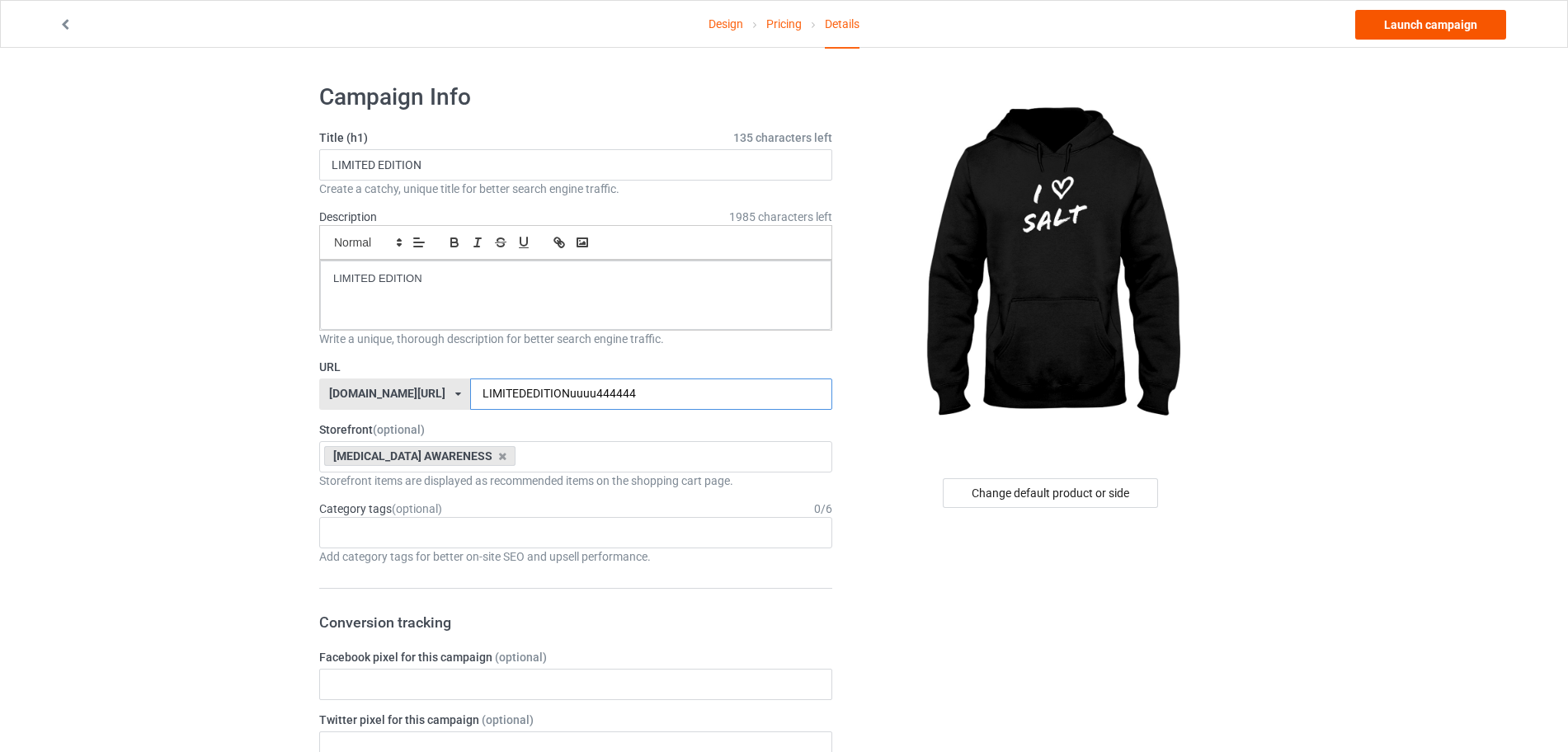
type input "LIMITEDEDITIONuuuu444444"
click at [1254, 19] on link "Launch campaign" at bounding box center [1430, 25] width 151 height 30
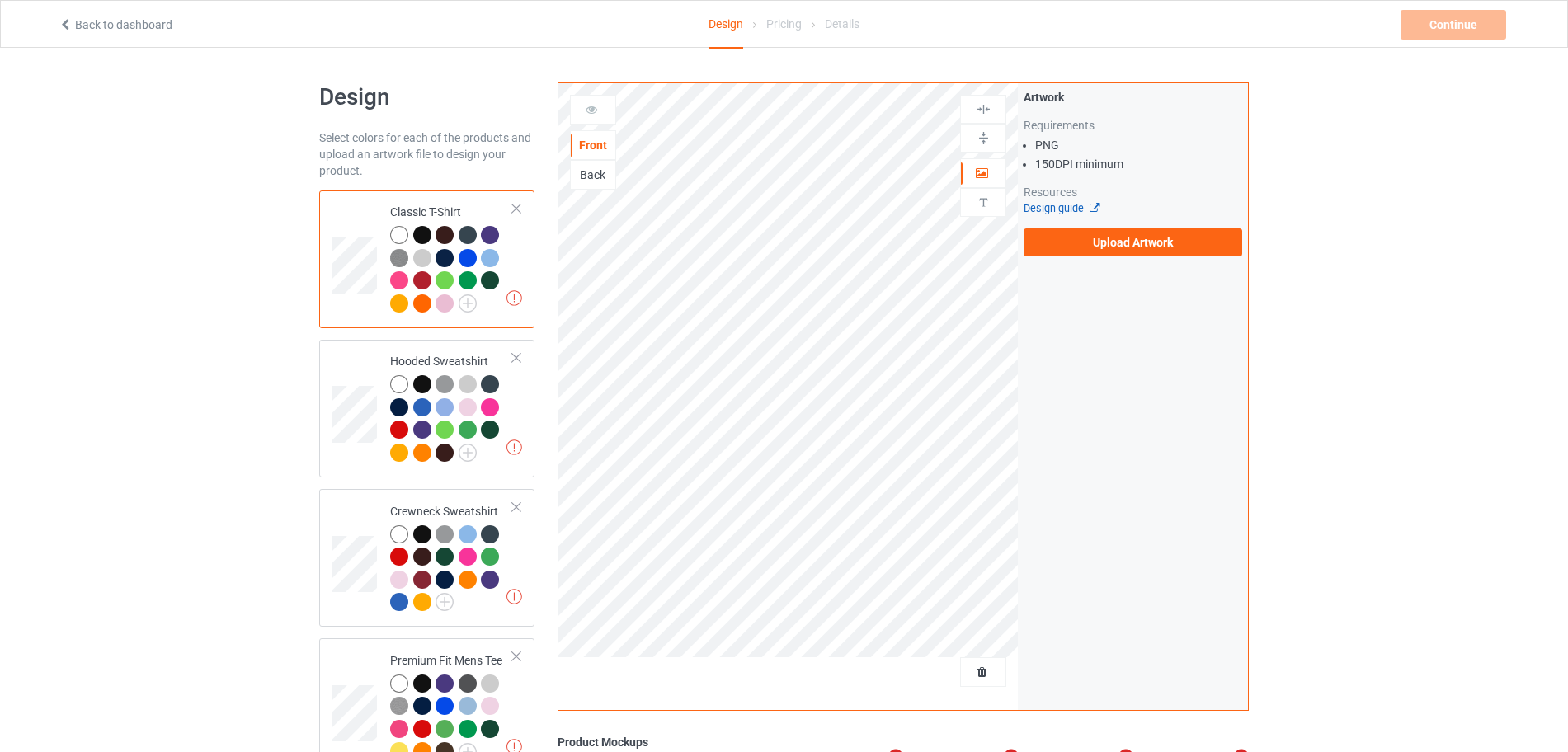
click at [1043, 205] on link "Design guide" at bounding box center [1061, 208] width 75 height 12
click at [1066, 251] on label "Upload Artwork" at bounding box center [1132, 243] width 219 height 28
click at [0, 0] on input "Upload Artwork" at bounding box center [0, 0] width 0 height 0
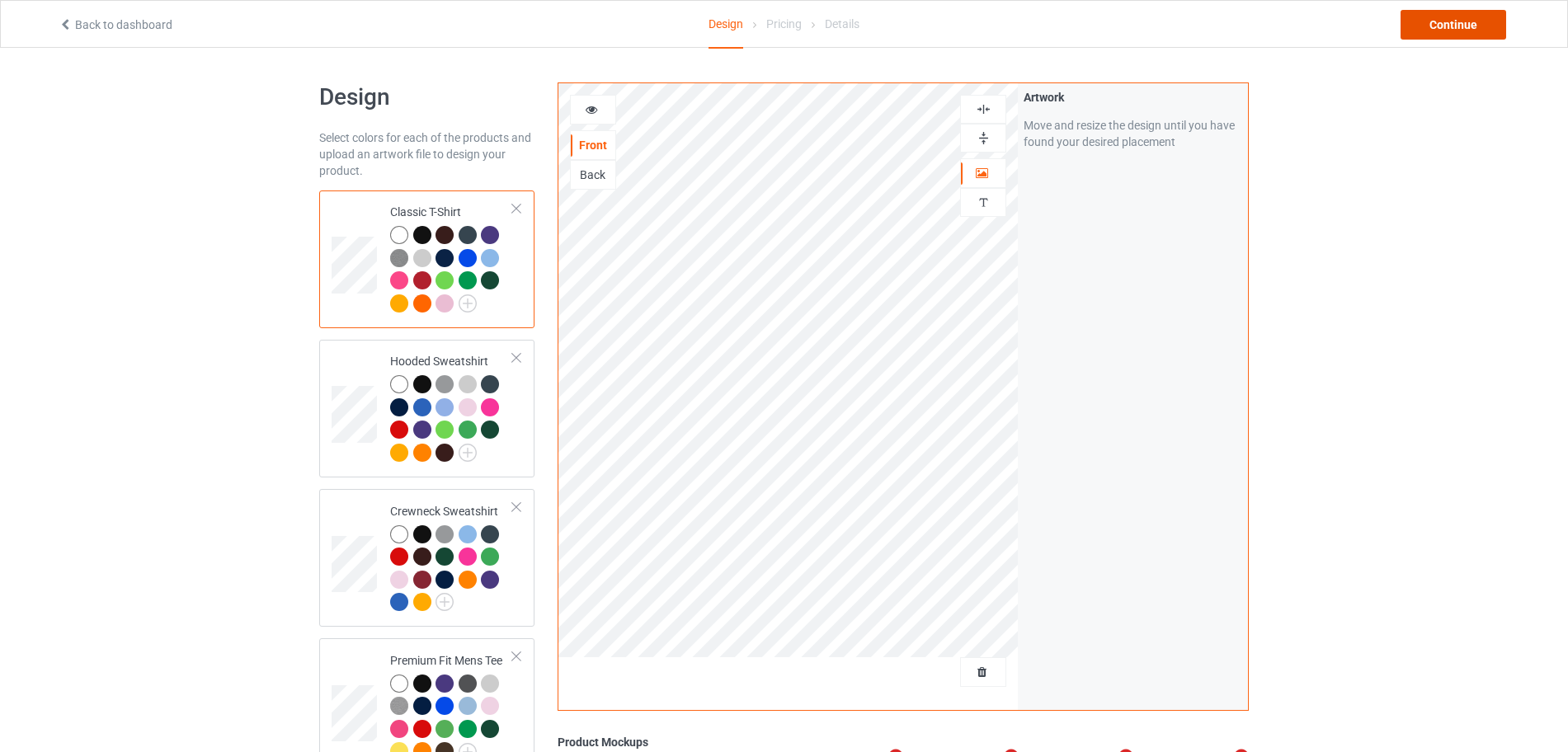
click at [1435, 21] on div "Continue" at bounding box center [1453, 25] width 106 height 30
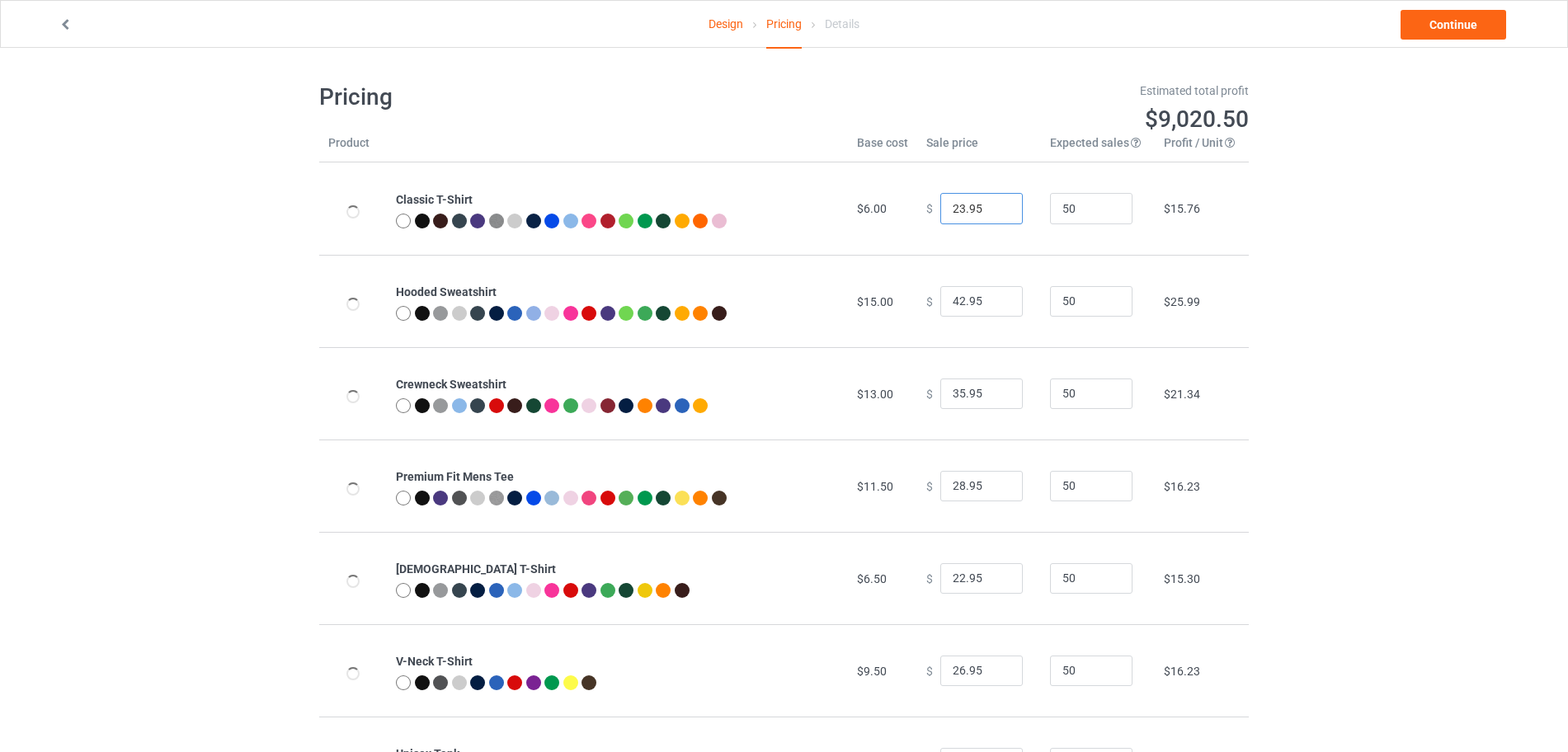
click at [997, 207] on input "23.95" at bounding box center [981, 209] width 82 height 32
click at [997, 207] on input "24.95" at bounding box center [981, 209] width 82 height 32
click at [997, 207] on input "25.95" at bounding box center [981, 209] width 82 height 32
type input "26.95"
click at [997, 207] on input "26.95" at bounding box center [981, 209] width 82 height 32
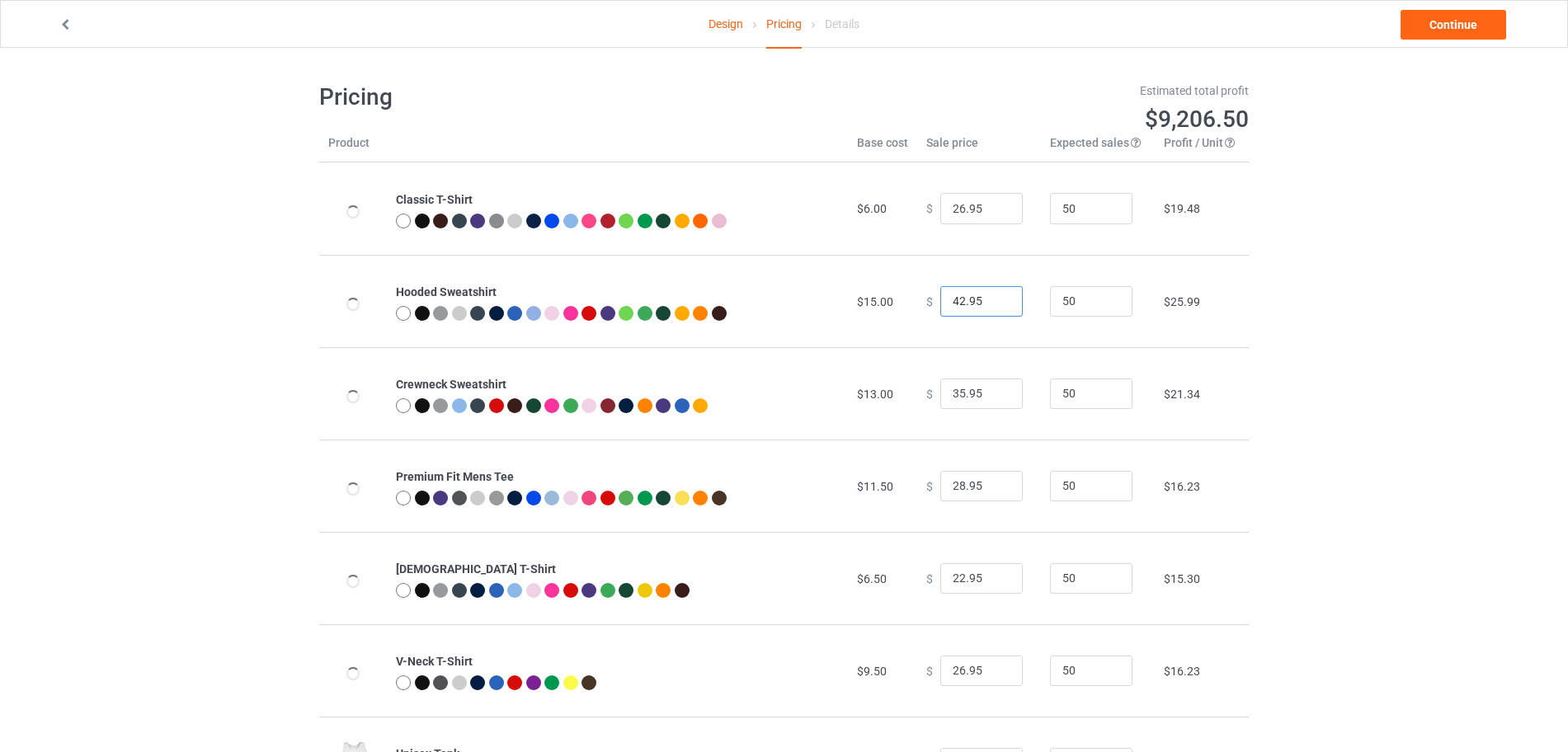
click at [995, 291] on input "42.95" at bounding box center [981, 302] width 82 height 32
type input "43.95"
click at [997, 302] on input "43.95" at bounding box center [981, 302] width 82 height 32
click at [997, 390] on input "36.95" at bounding box center [981, 394] width 82 height 32
type input "37.95"
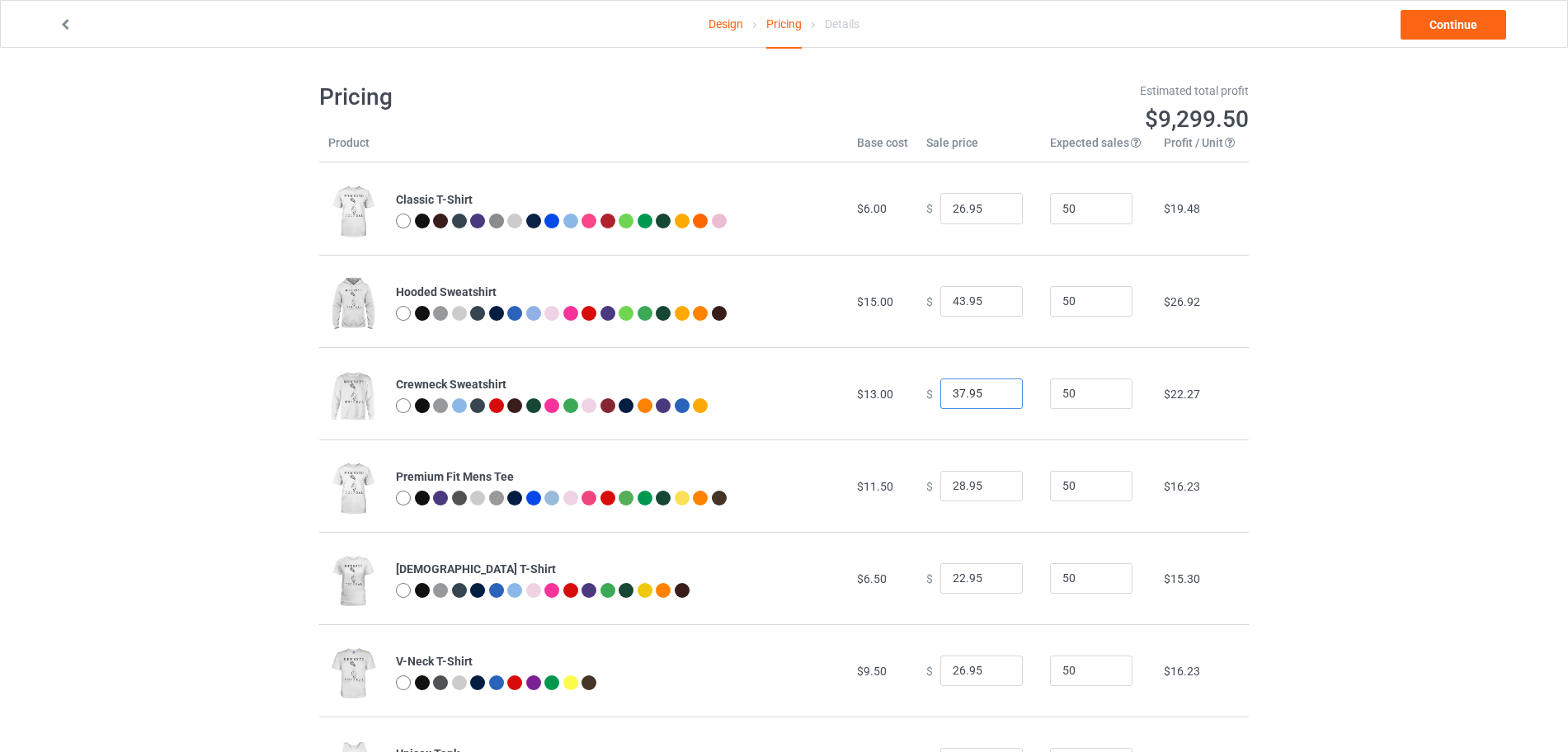
click at [997, 390] on input "37.95" at bounding box center [981, 394] width 82 height 32
click at [1429, 30] on link "Continue" at bounding box center [1453, 25] width 106 height 30
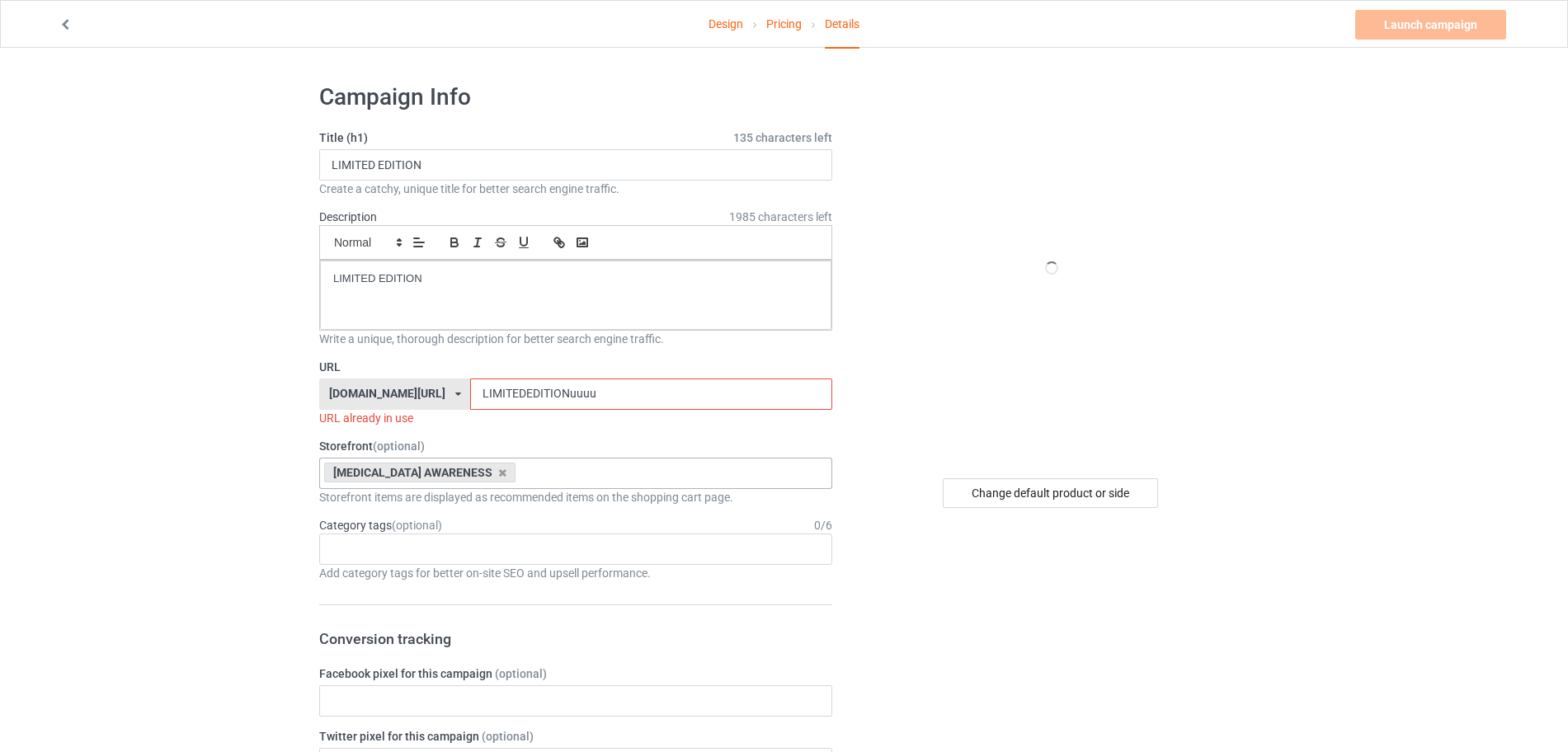
click at [640, 472] on div "[MEDICAL_DATA] AWARENESS Loading..." at bounding box center [575, 474] width 513 height 32
click at [618, 400] on input "LIMITEDEDITIONuuuu" at bounding box center [651, 394] width 362 height 32
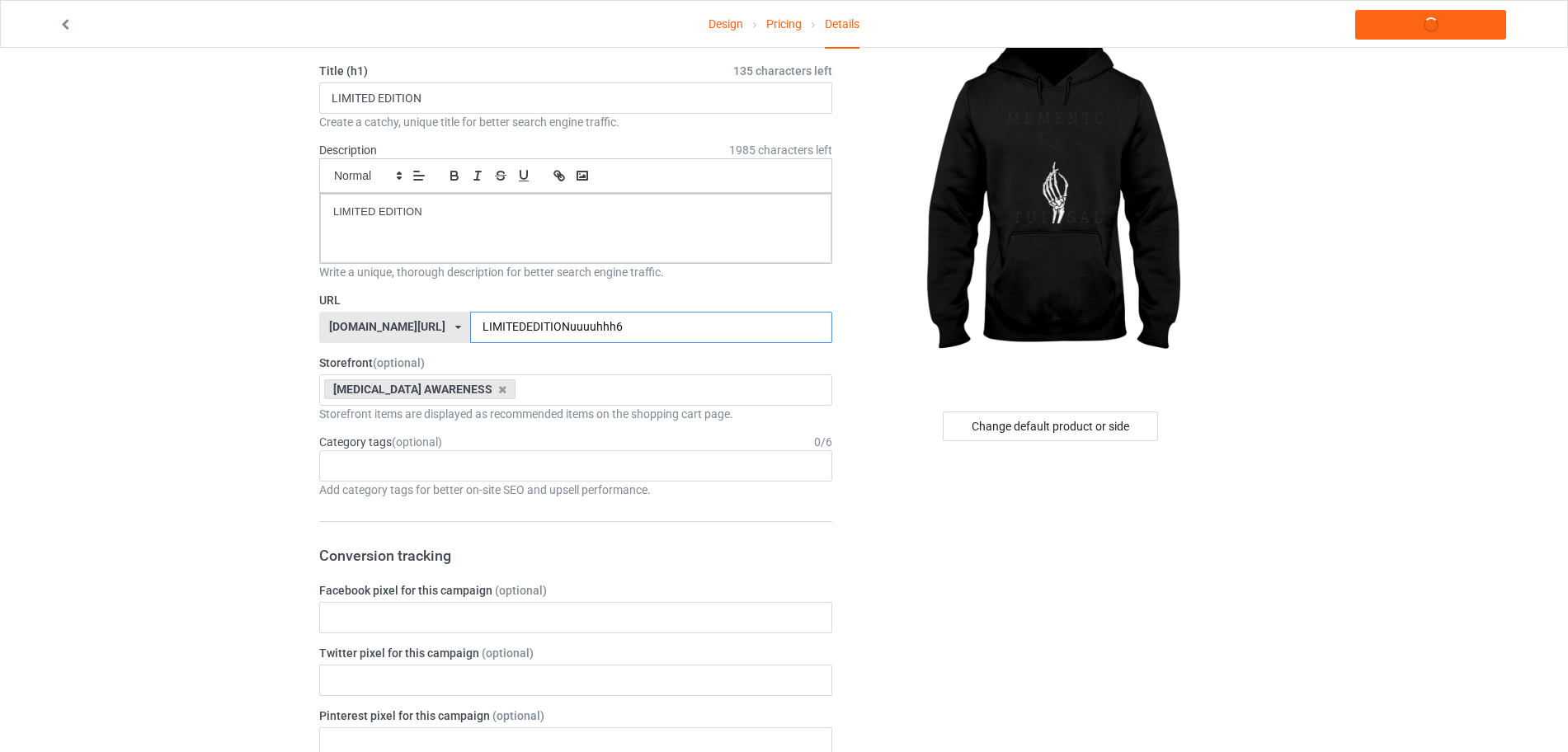
scroll to position [103, 0]
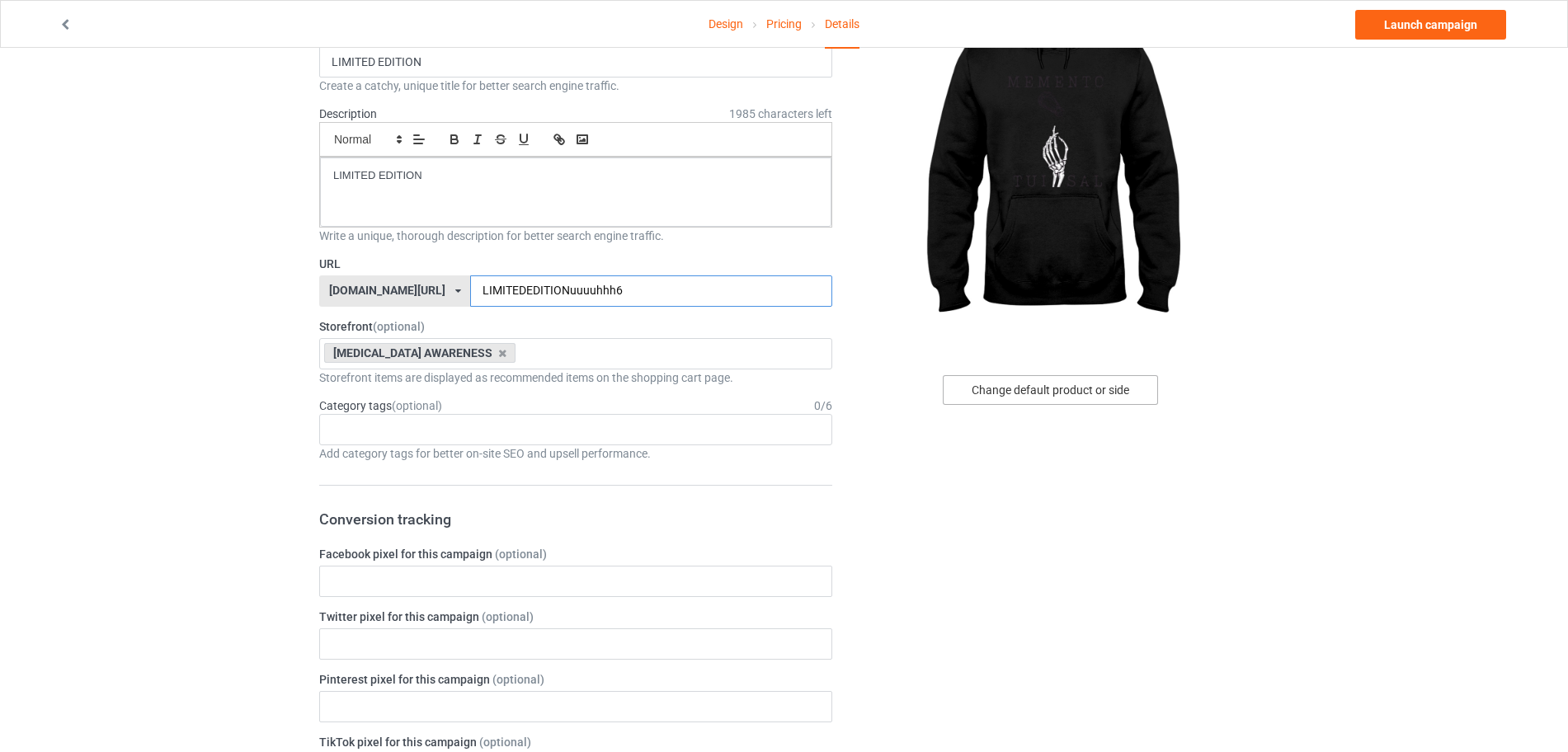
type input "LIMITEDEDITIONuuuuhhh6"
click at [1090, 395] on div "Change default product or side" at bounding box center [1050, 390] width 215 height 30
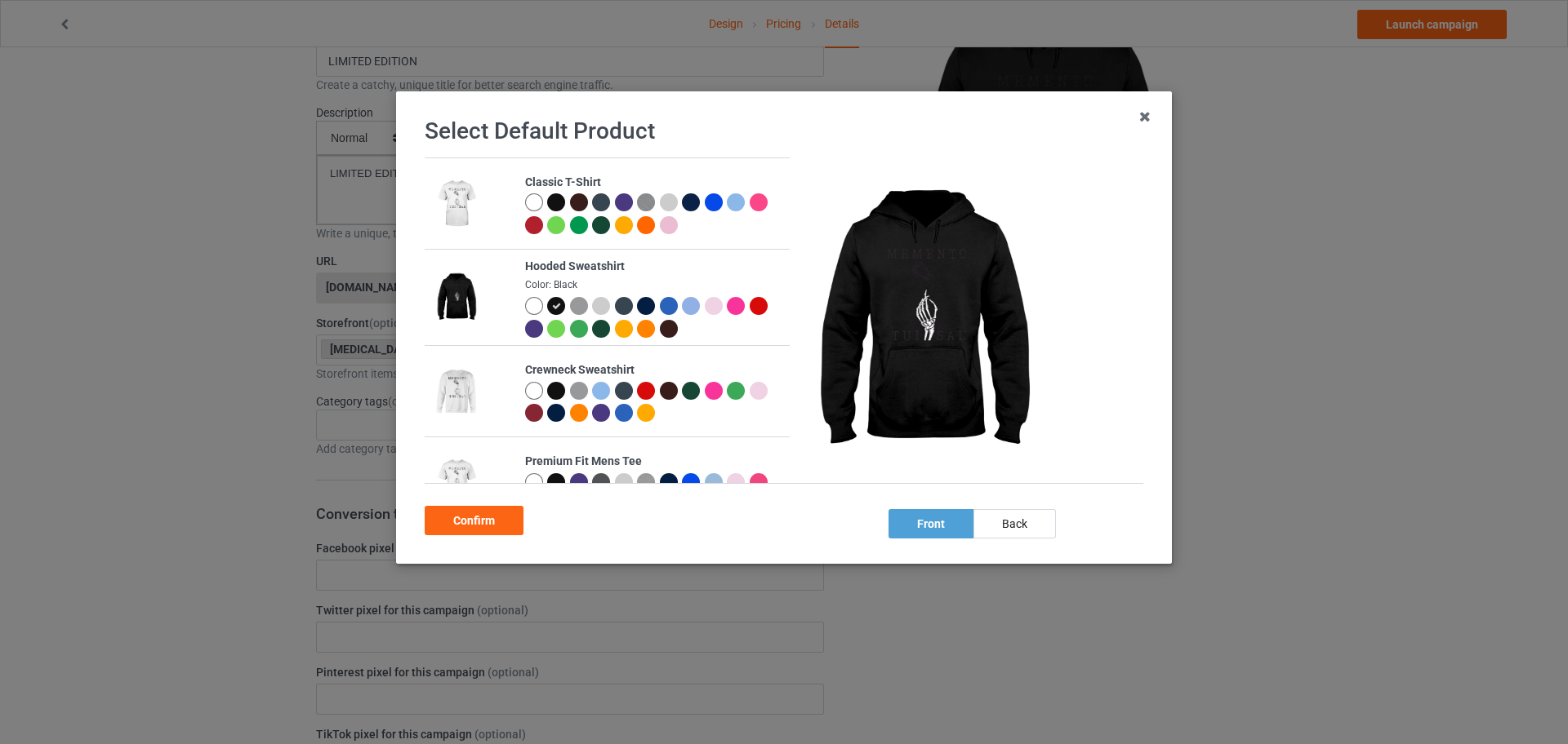
click at [530, 388] on div at bounding box center [533, 391] width 18 height 18
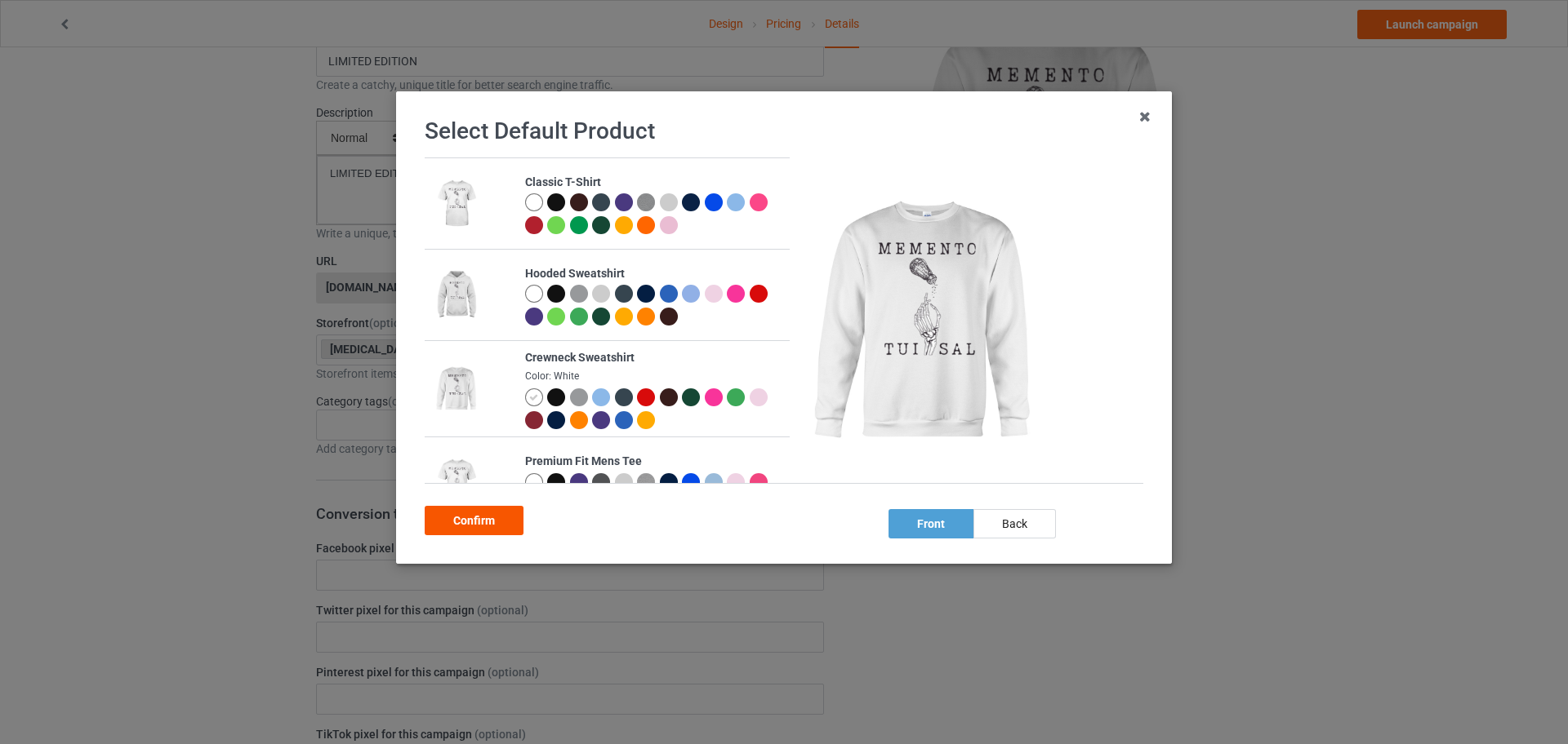
click at [492, 509] on div "Confirm" at bounding box center [474, 521] width 99 height 29
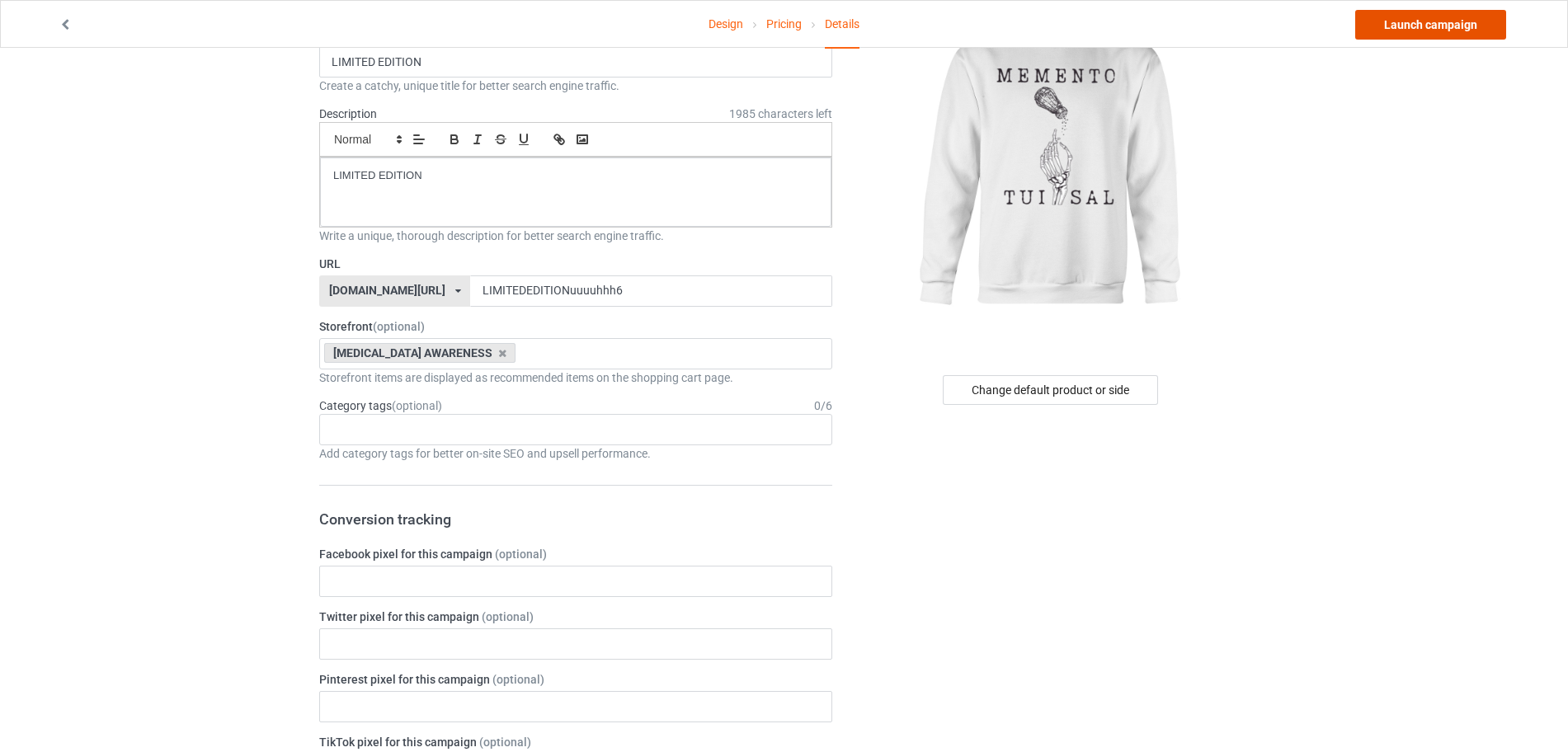
click at [1410, 27] on link "Launch campaign" at bounding box center [1430, 25] width 151 height 30
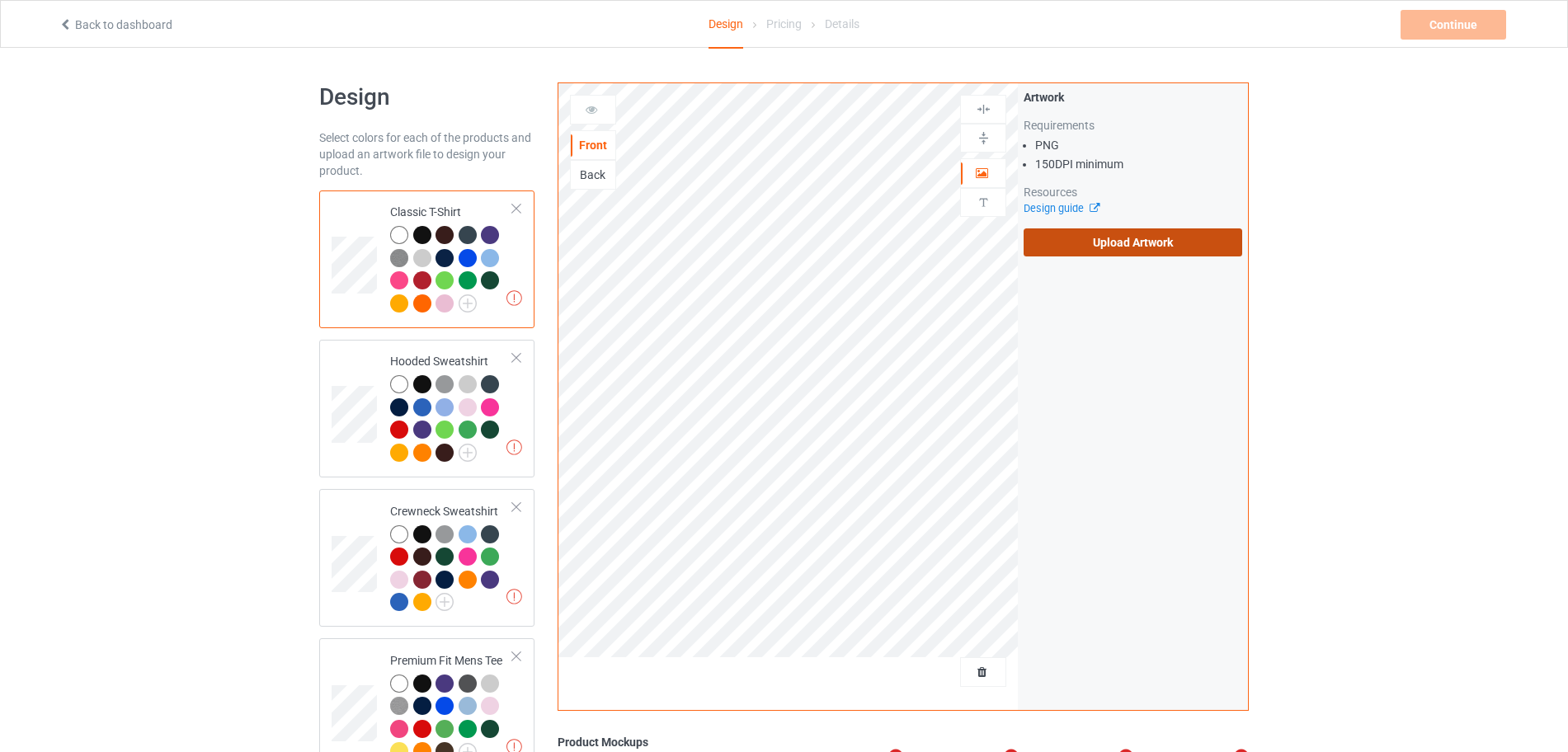
click at [1039, 239] on label "Upload Artwork" at bounding box center [1132, 243] width 219 height 28
click at [0, 0] on input "Upload Artwork" at bounding box center [0, 0] width 0 height 0
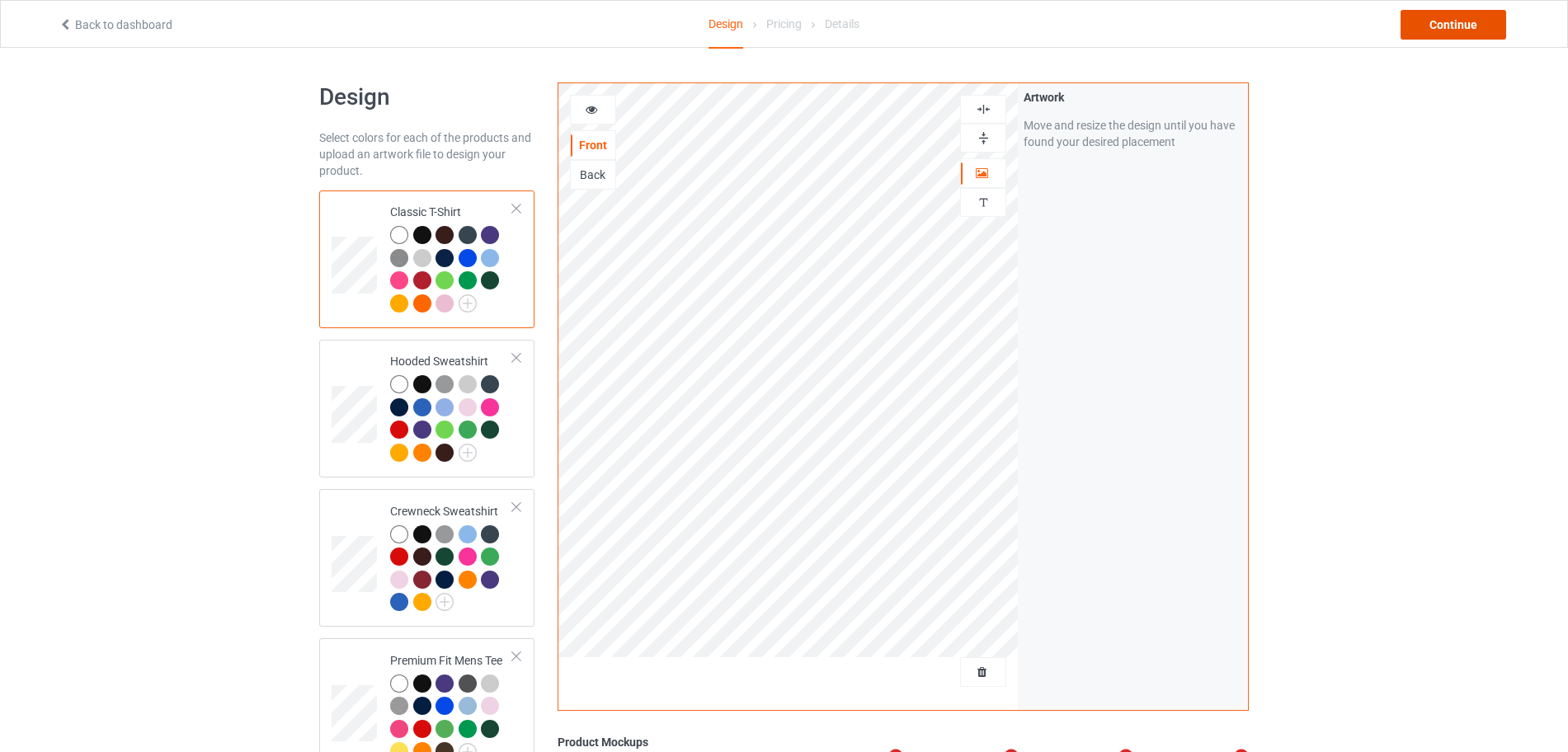
click at [1438, 16] on div "Continue" at bounding box center [1453, 25] width 106 height 30
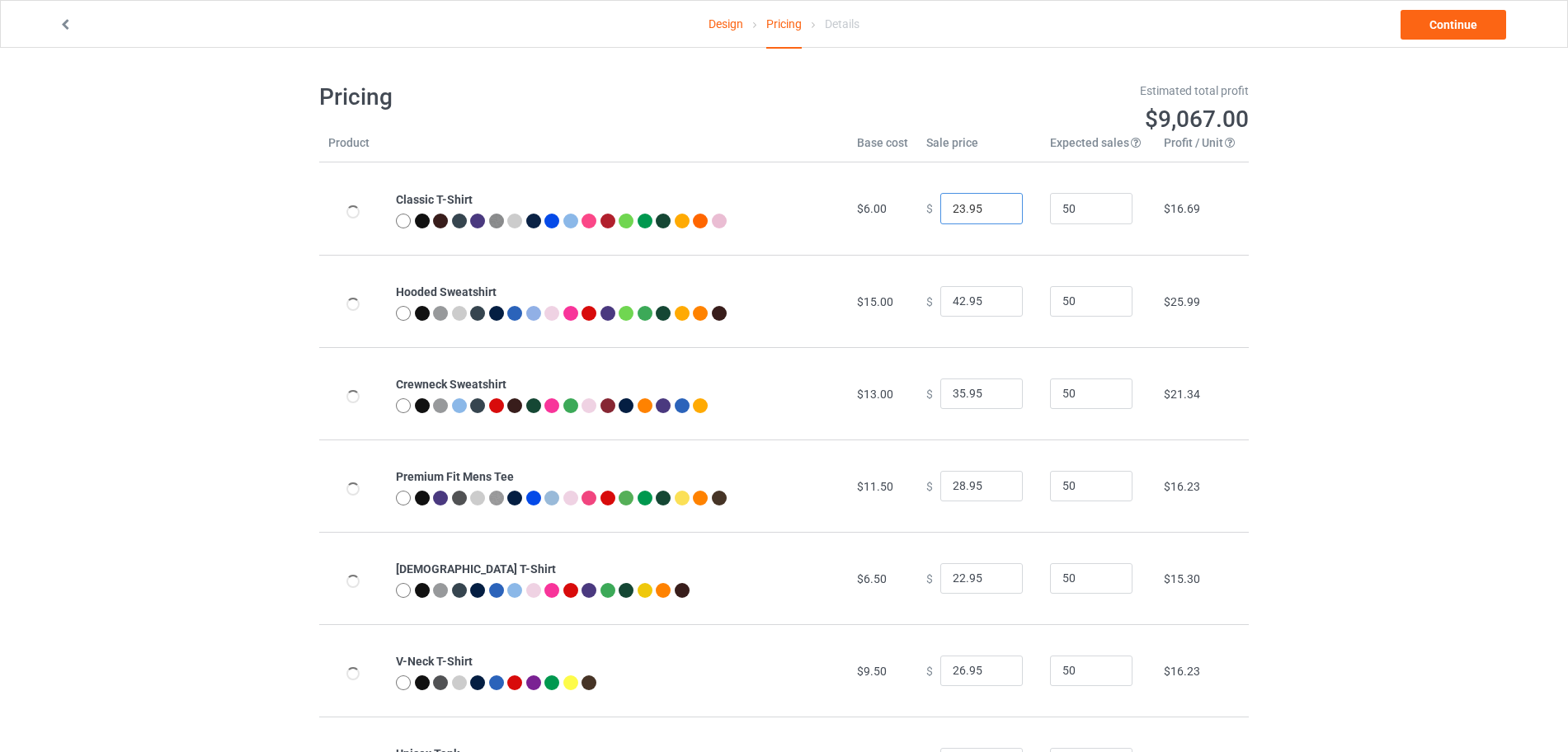
click at [996, 204] on input "23.95" at bounding box center [981, 209] width 82 height 32
click at [996, 204] on input "24.95" at bounding box center [981, 209] width 82 height 32
click at [996, 204] on input "25.95" at bounding box center [981, 209] width 82 height 32
type input "26.95"
click at [996, 204] on input "26.95" at bounding box center [981, 209] width 82 height 32
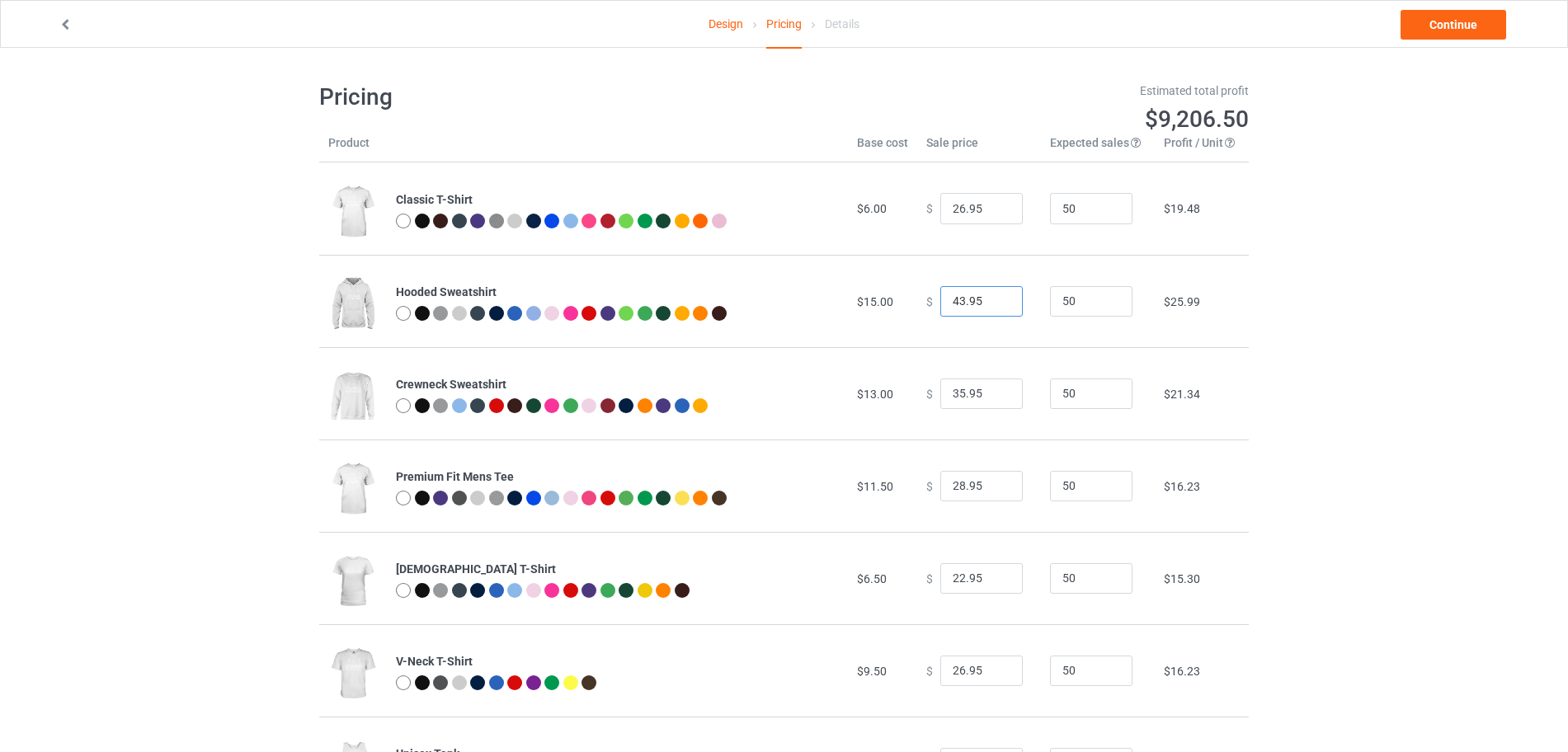
click at [993, 296] on input "43.95" at bounding box center [981, 302] width 82 height 32
type input "44.95"
click at [993, 296] on input "44.95" at bounding box center [981, 302] width 82 height 32
click at [992, 391] on input "36.95" at bounding box center [981, 394] width 82 height 32
type input "37.95"
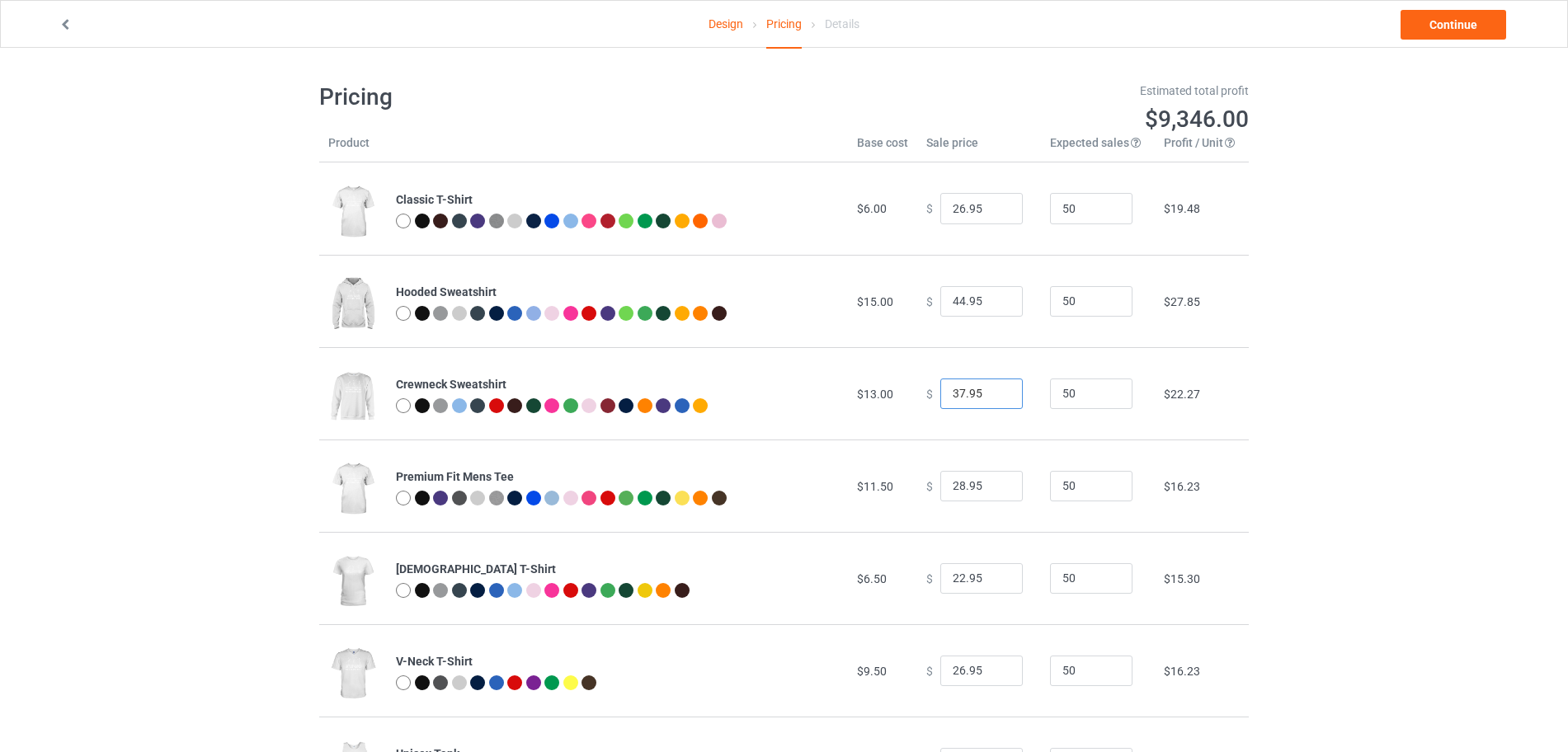
click at [992, 391] on input "37.95" at bounding box center [981, 394] width 82 height 32
click at [1471, 17] on link "Continue" at bounding box center [1453, 25] width 106 height 30
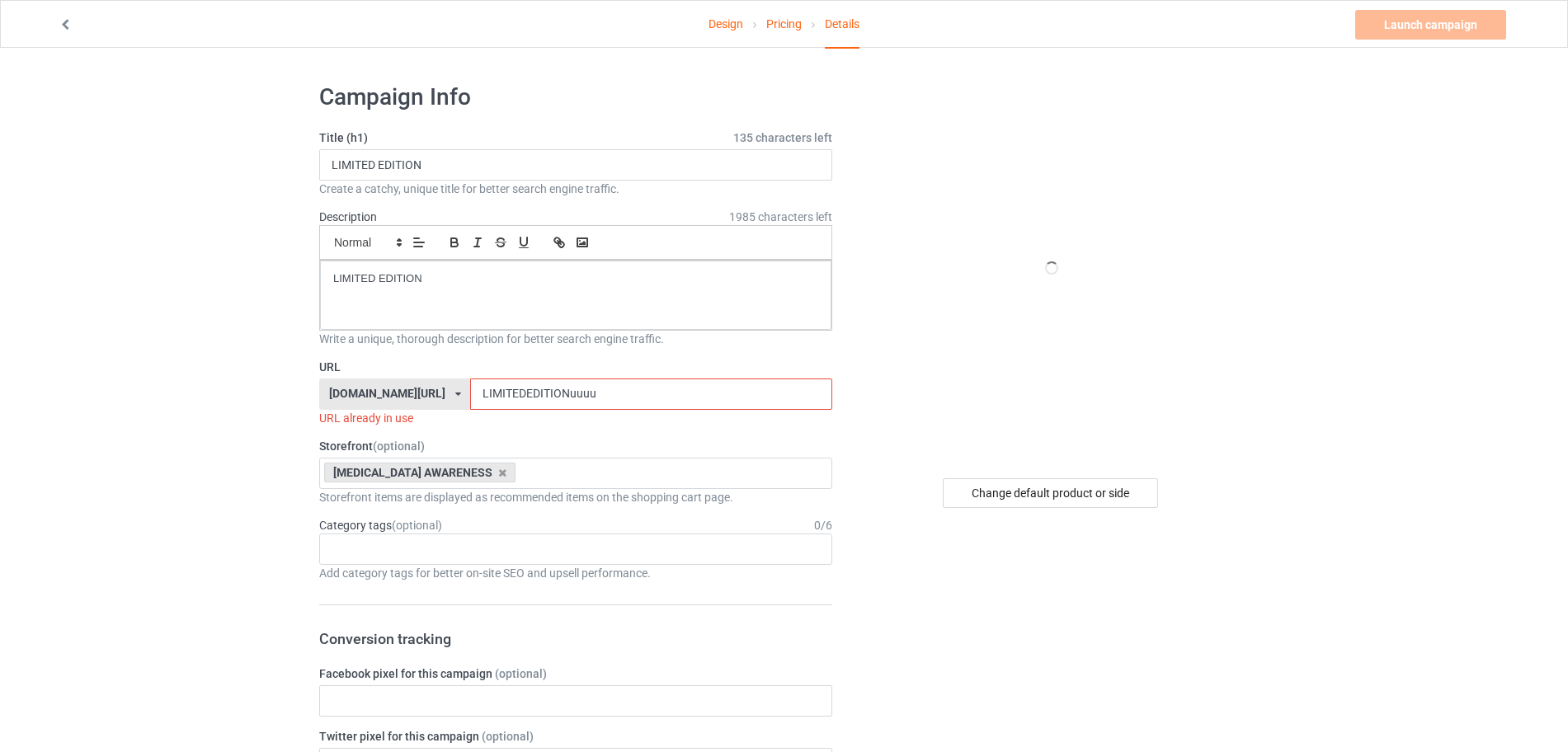
click at [632, 386] on input "LIMITEDEDITIONuuuu" at bounding box center [651, 394] width 362 height 32
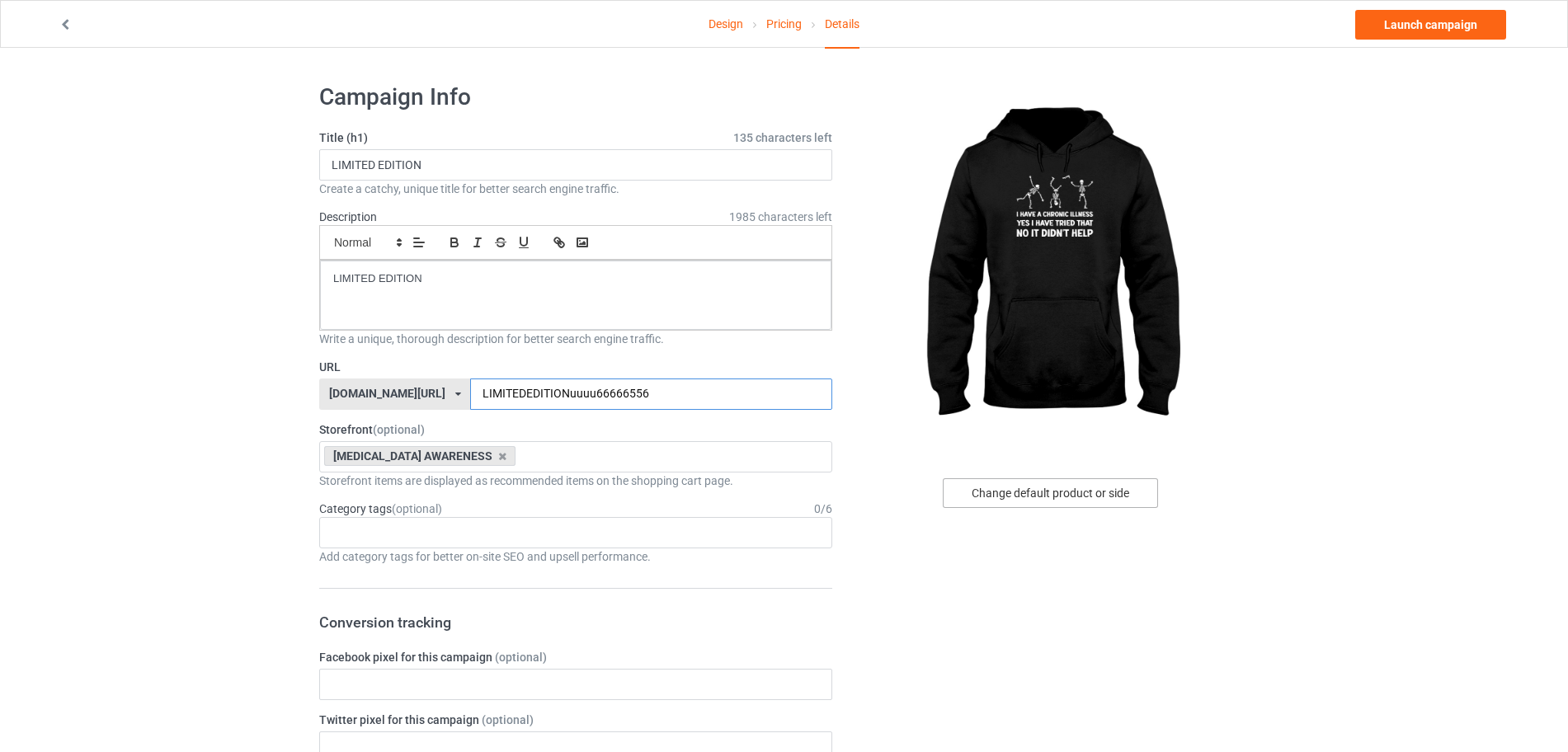
type input "LIMITEDEDITIONuuuu66666556"
click at [1072, 482] on div "Change default product or side" at bounding box center [1050, 493] width 215 height 30
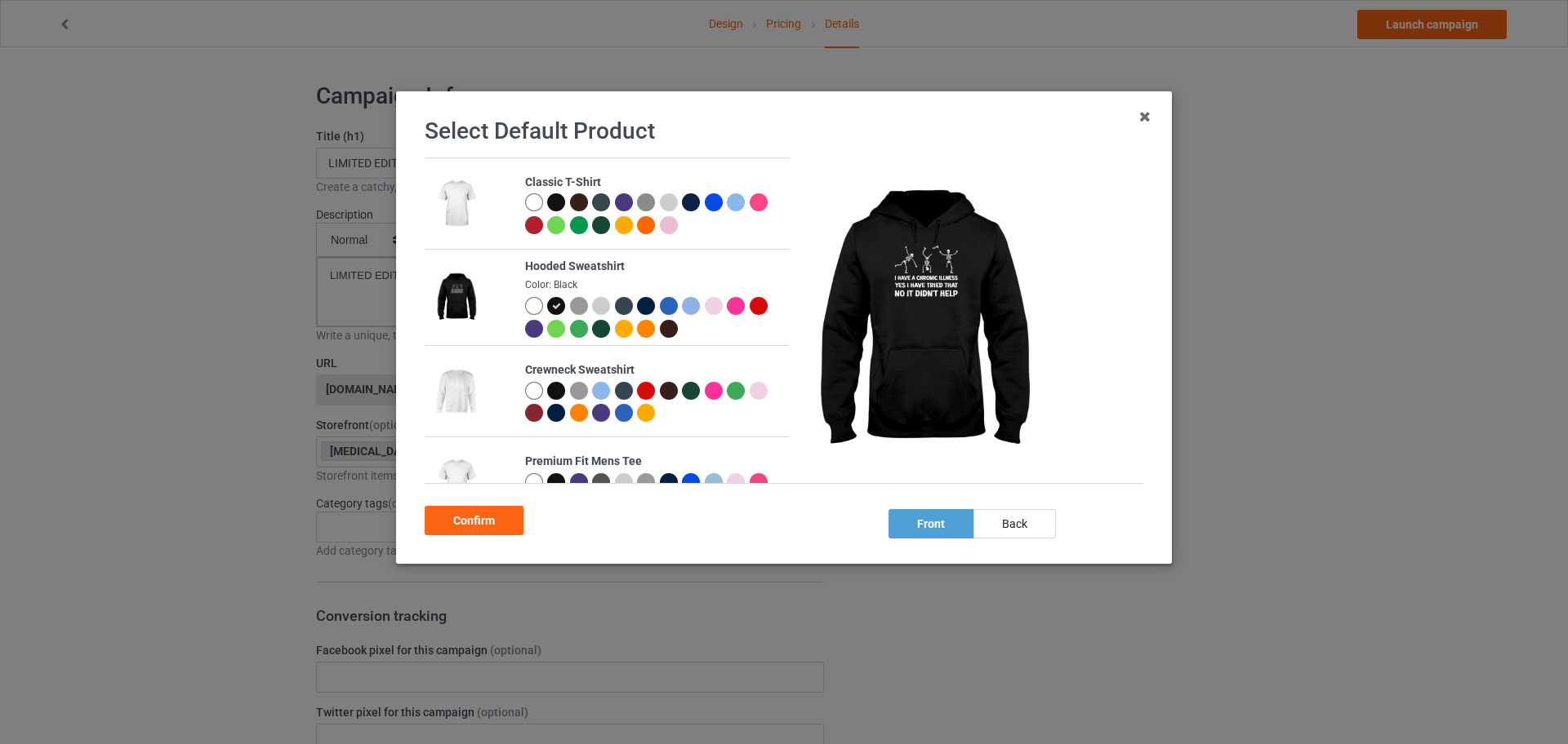
click at [548, 206] on div at bounding box center [556, 202] width 18 height 18
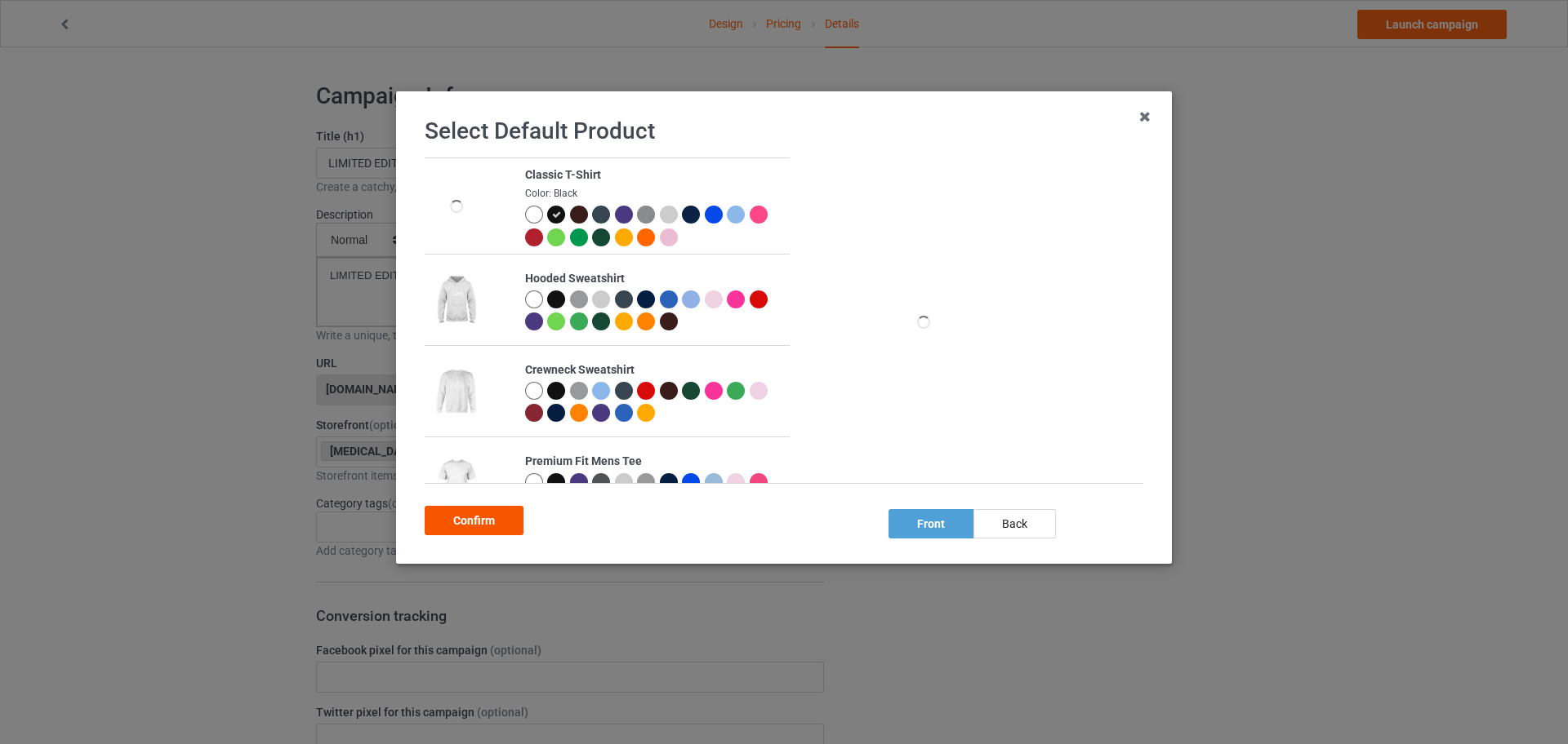
click at [447, 510] on div "Confirm" at bounding box center [474, 521] width 99 height 29
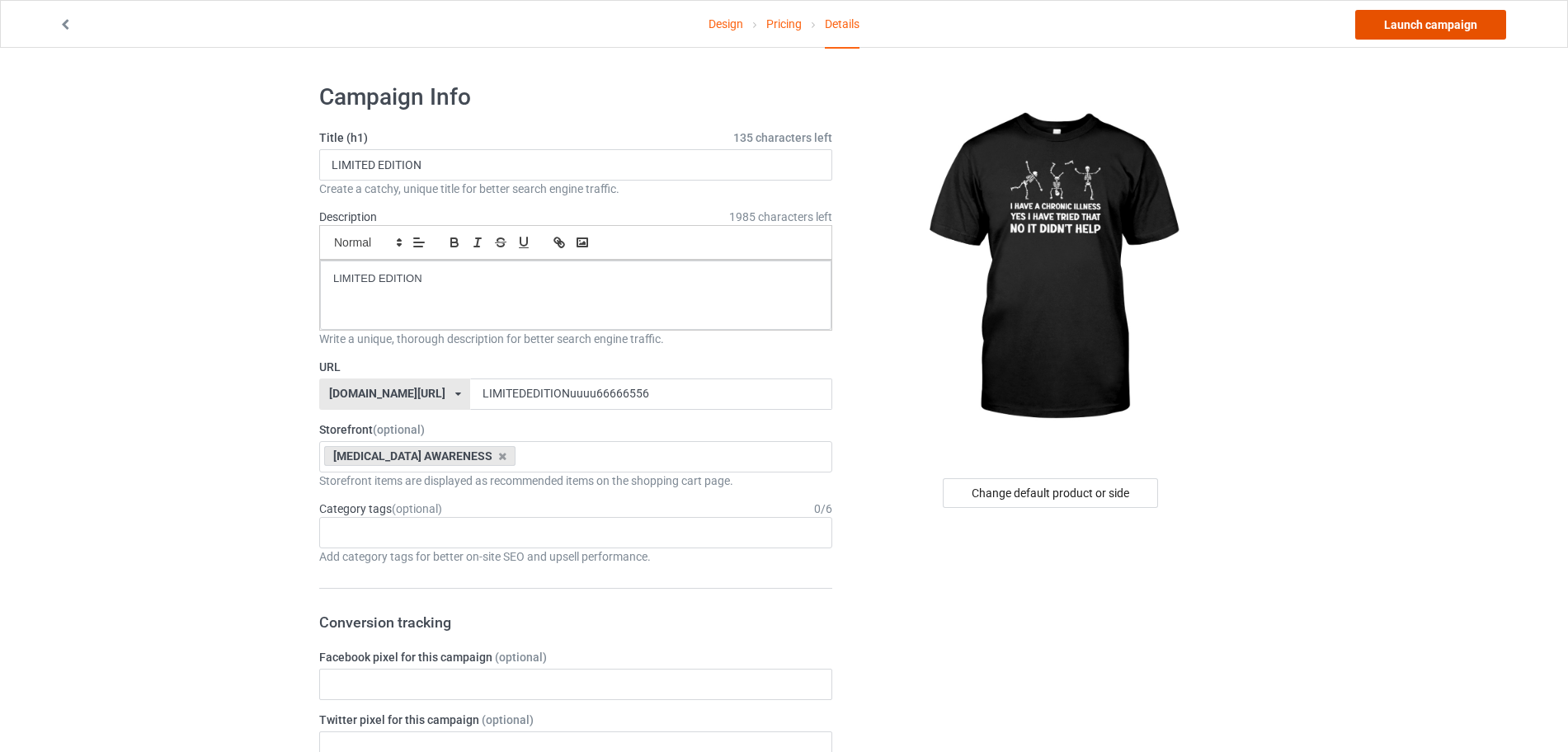
click at [1454, 18] on link "Launch campaign" at bounding box center [1430, 25] width 151 height 30
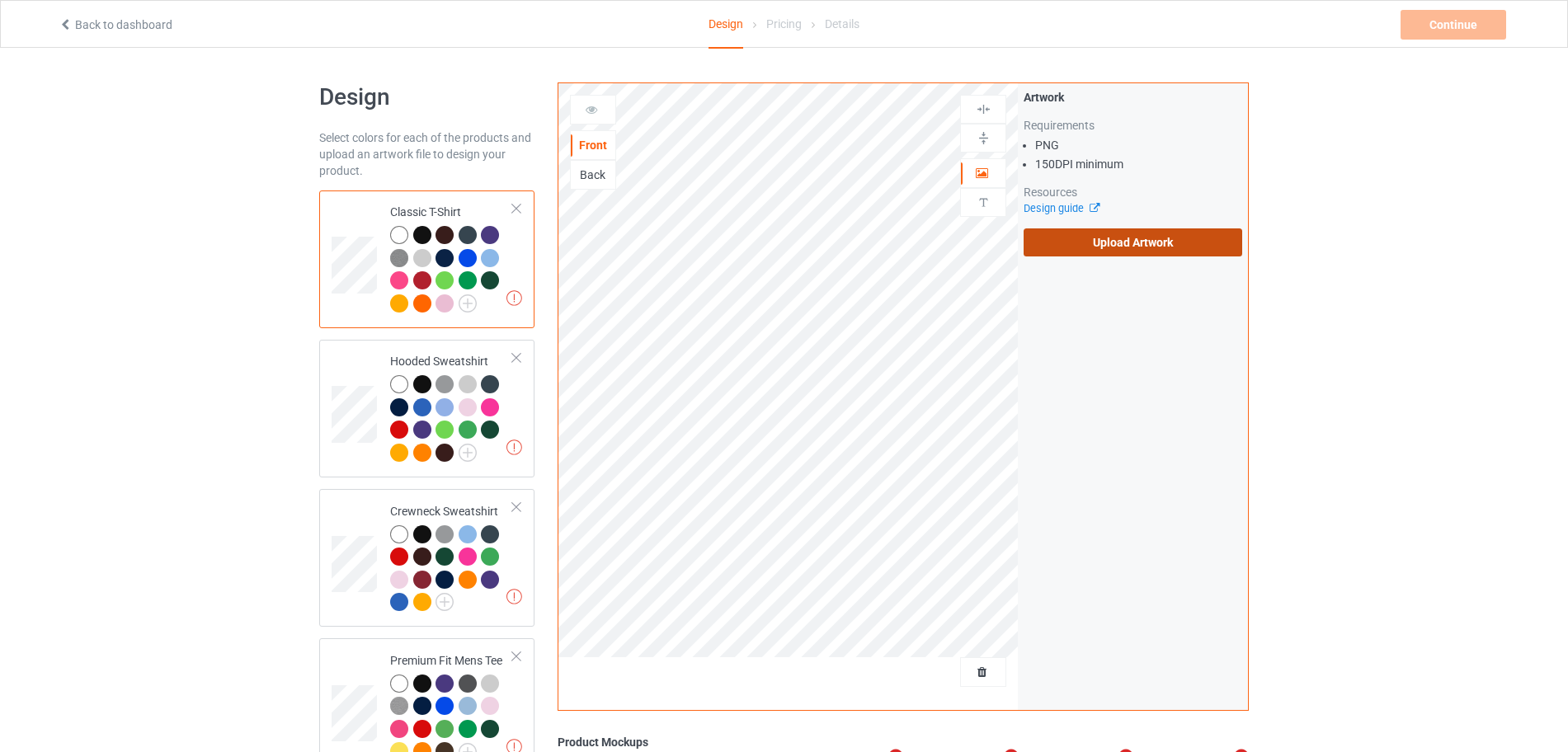
click at [1073, 249] on label "Upload Artwork" at bounding box center [1132, 243] width 219 height 28
click at [0, 0] on input "Upload Artwork" at bounding box center [0, 0] width 0 height 0
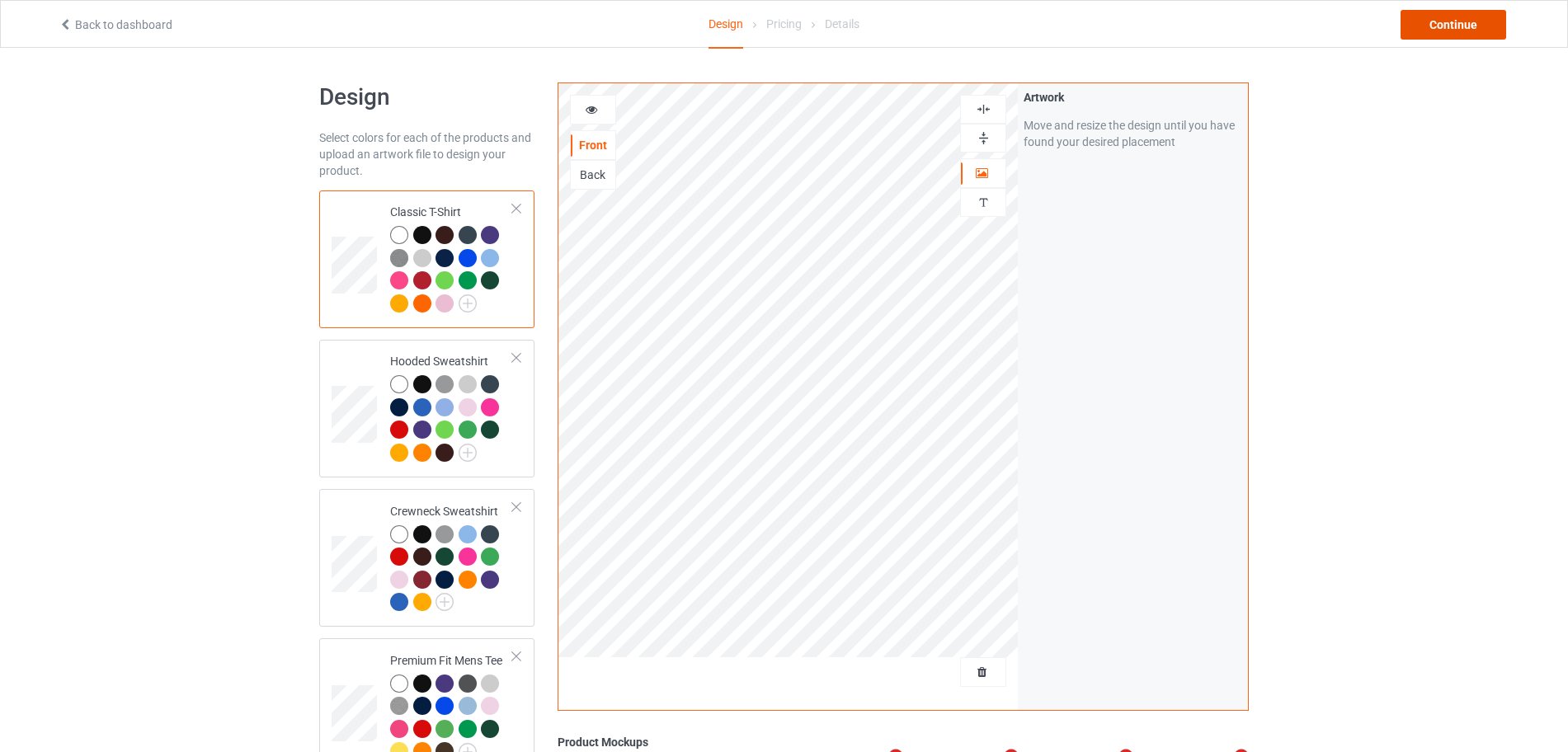
click at [1448, 30] on div "Continue" at bounding box center [1453, 25] width 106 height 30
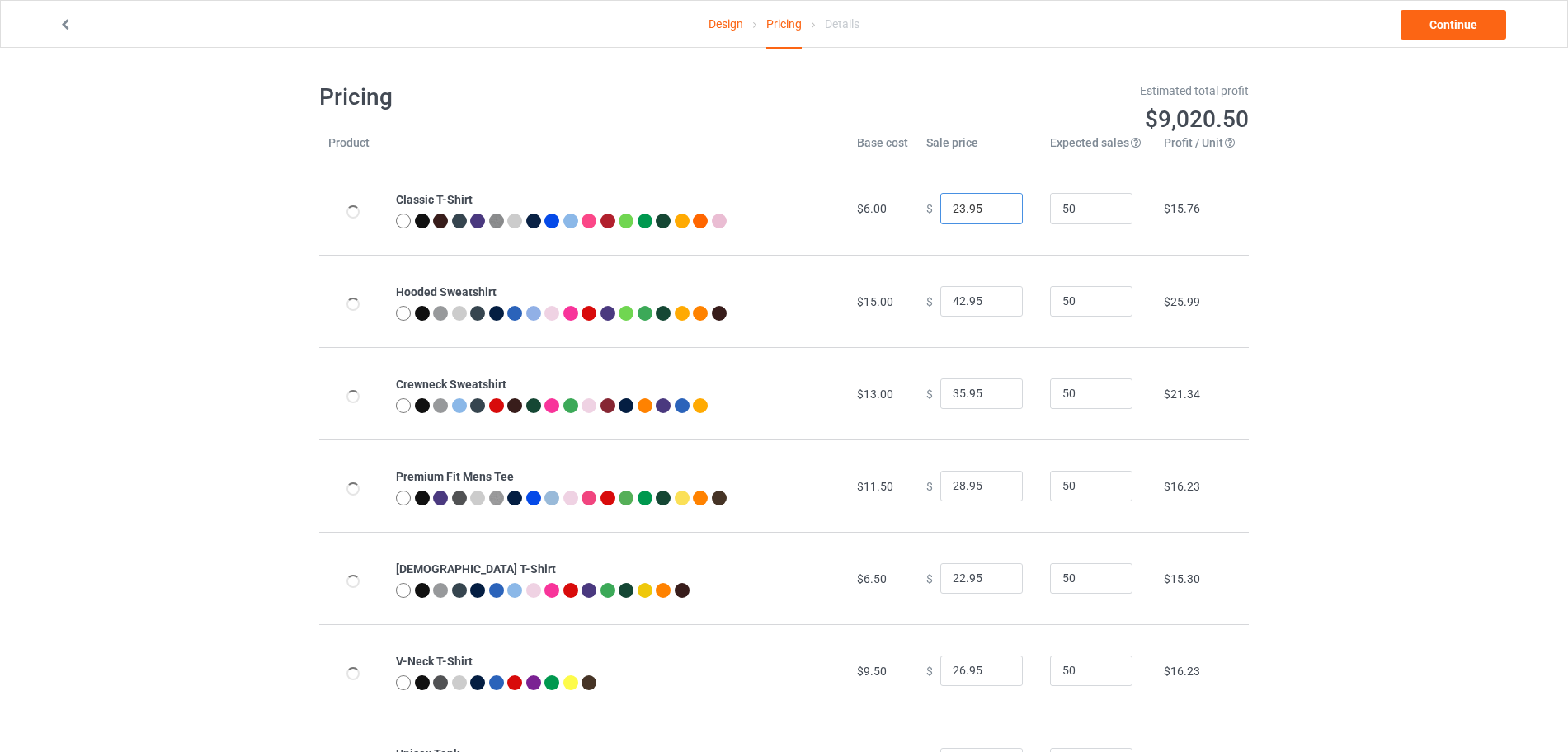
click at [995, 206] on input "23.95" at bounding box center [981, 209] width 82 height 32
click at [995, 206] on input "24.95" at bounding box center [981, 209] width 82 height 32
click at [995, 206] on input "25.95" at bounding box center [981, 209] width 82 height 32
type input "26.95"
click at [995, 206] on input "26.95" at bounding box center [981, 209] width 82 height 32
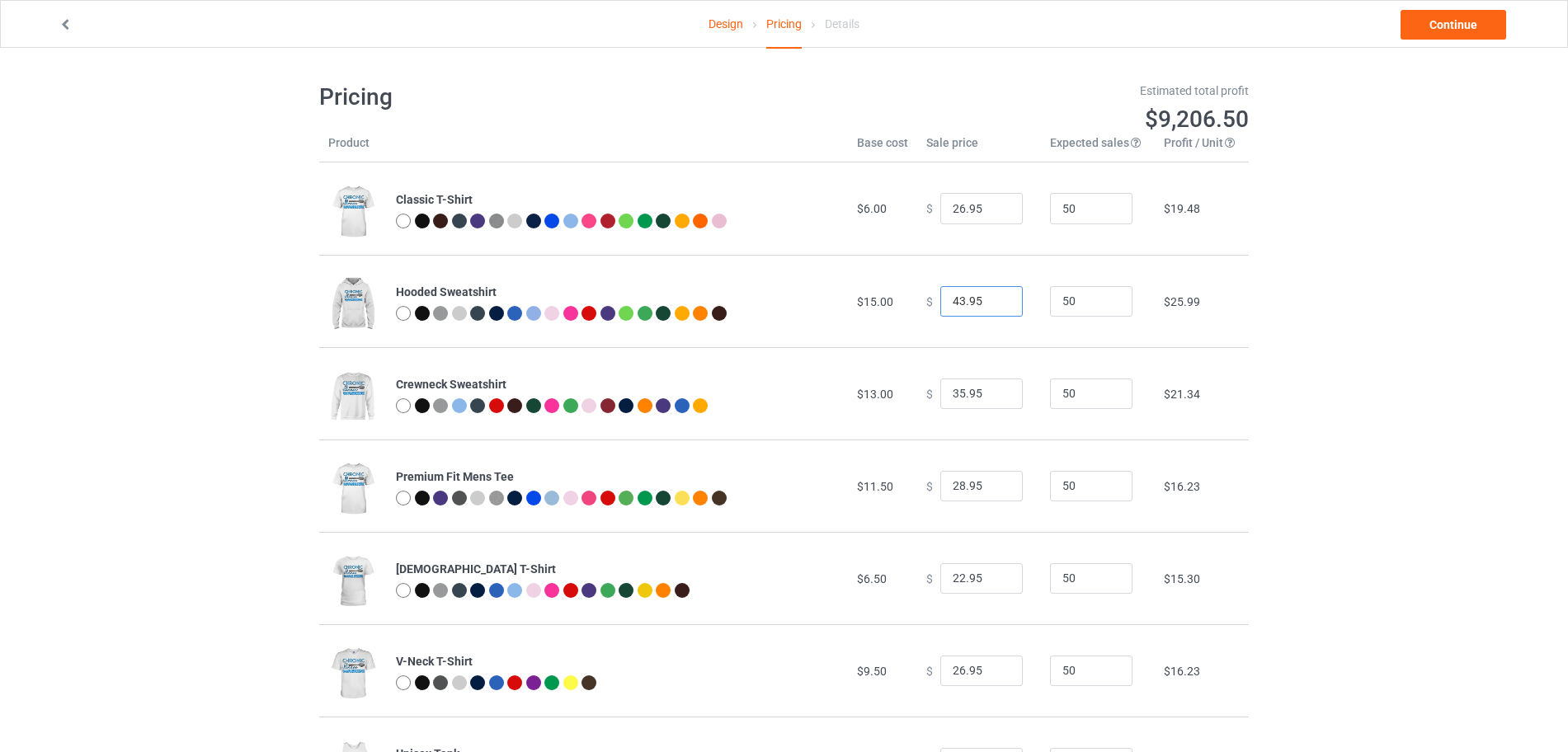
click at [993, 296] on input "43.95" at bounding box center [981, 302] width 82 height 32
type input "44.95"
click at [993, 296] on input "44.95" at bounding box center [981, 302] width 82 height 32
click at [995, 388] on input "36.95" at bounding box center [981, 394] width 82 height 32
type input "37.95"
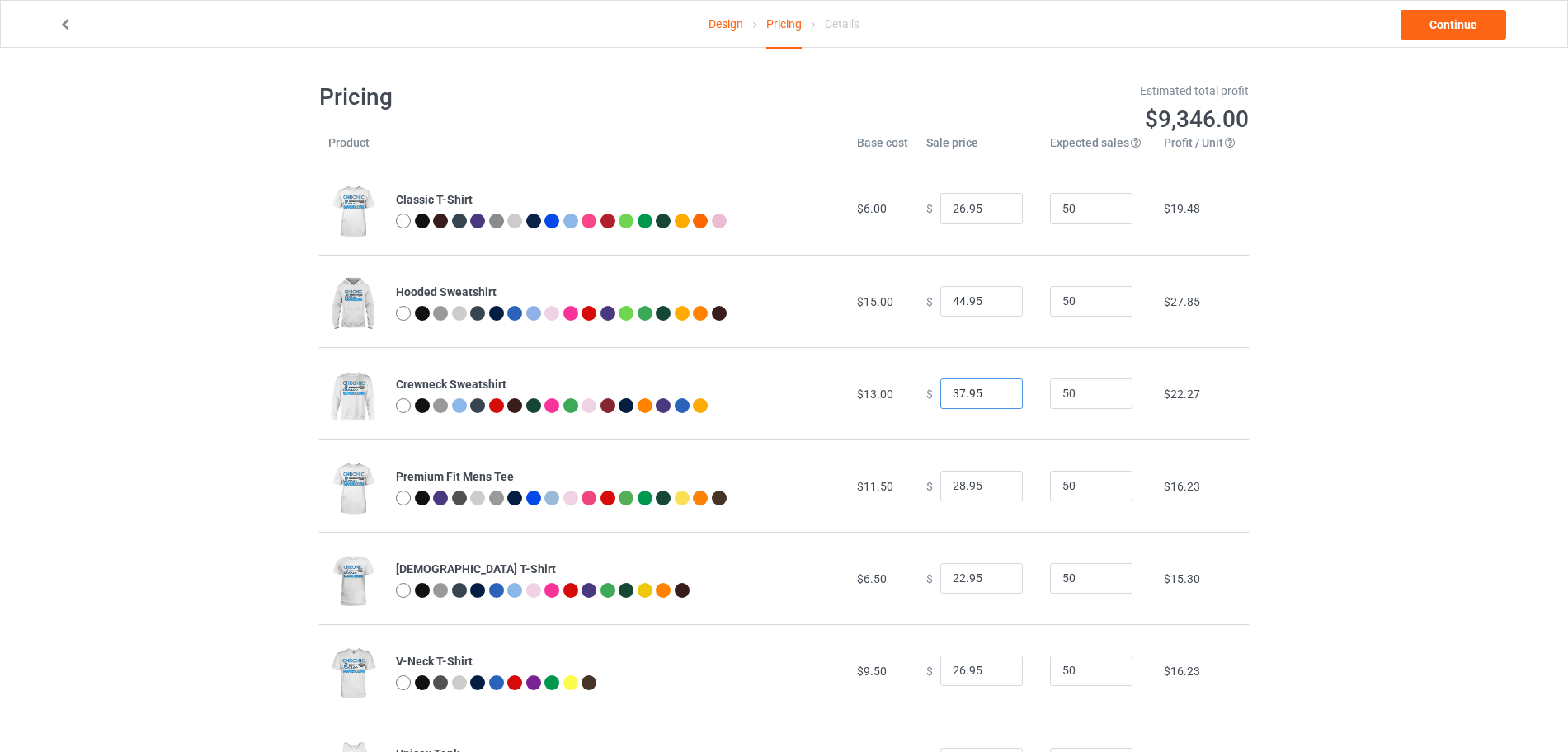
click at [995, 388] on input "37.95" at bounding box center [981, 394] width 82 height 32
click at [1436, 32] on link "Continue" at bounding box center [1453, 25] width 106 height 30
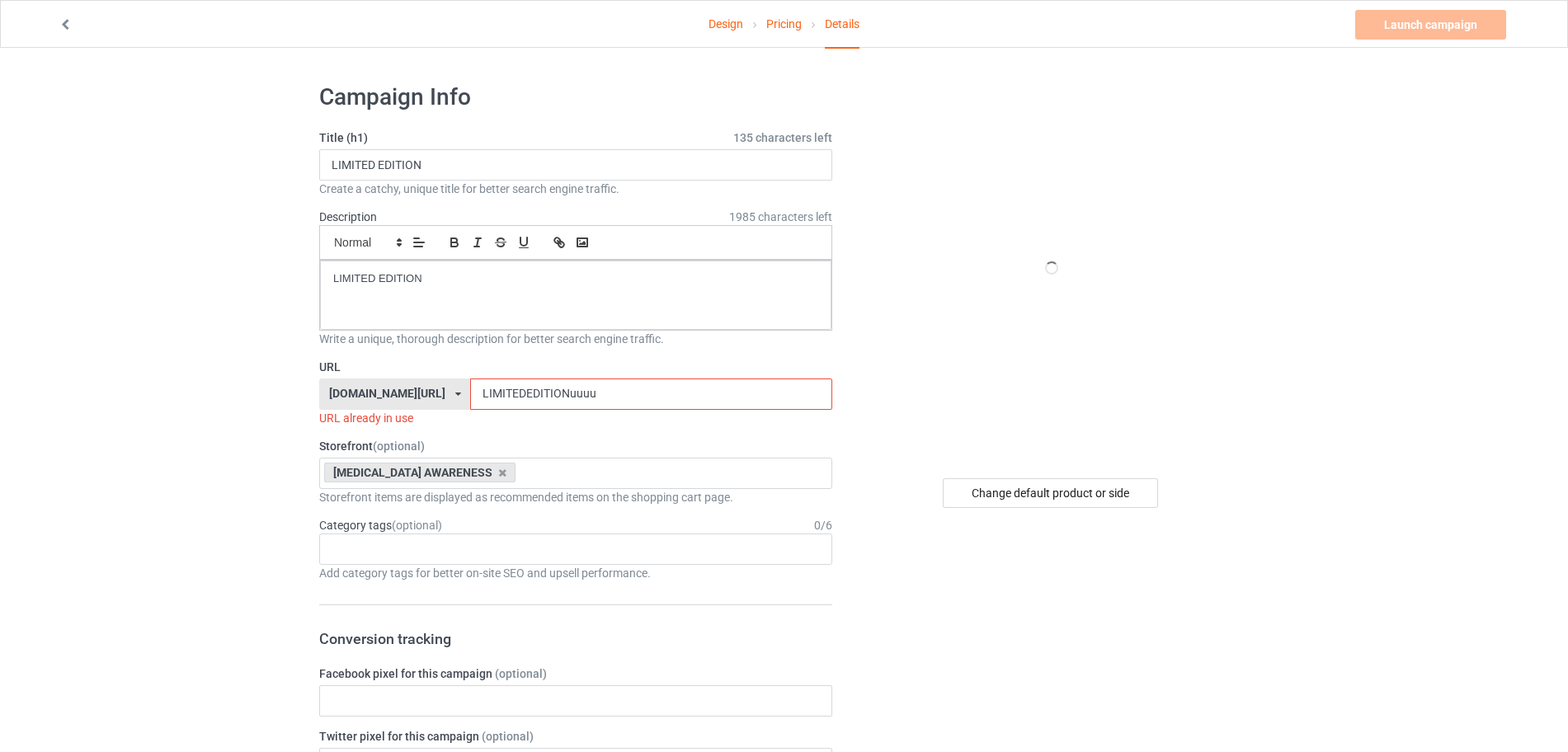
click at [680, 403] on input "LIMITEDEDITIONuuuu" at bounding box center [651, 394] width 362 height 32
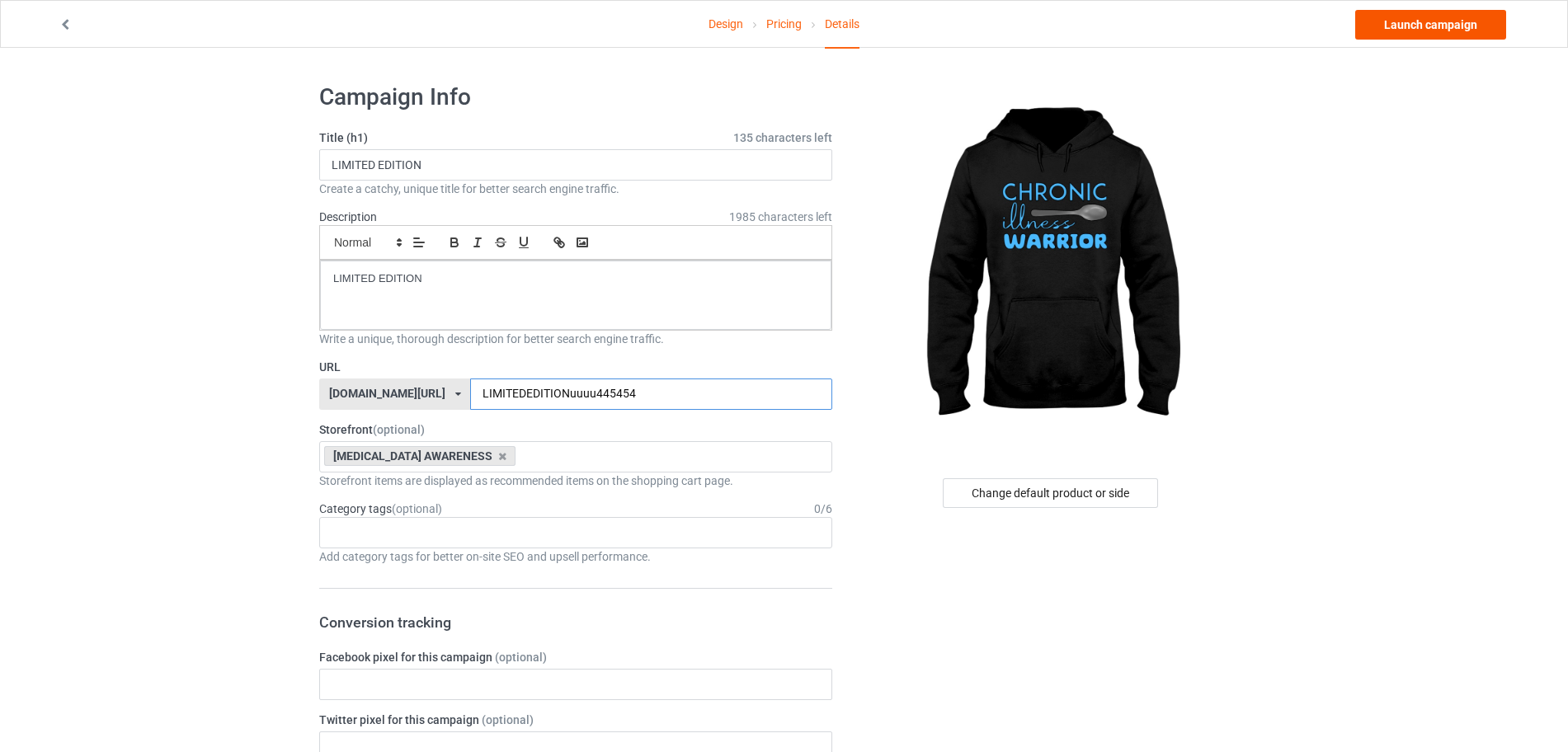
type input "LIMITEDEDITIONuuuu445454"
click at [1411, 34] on link "Launch campaign" at bounding box center [1430, 25] width 151 height 30
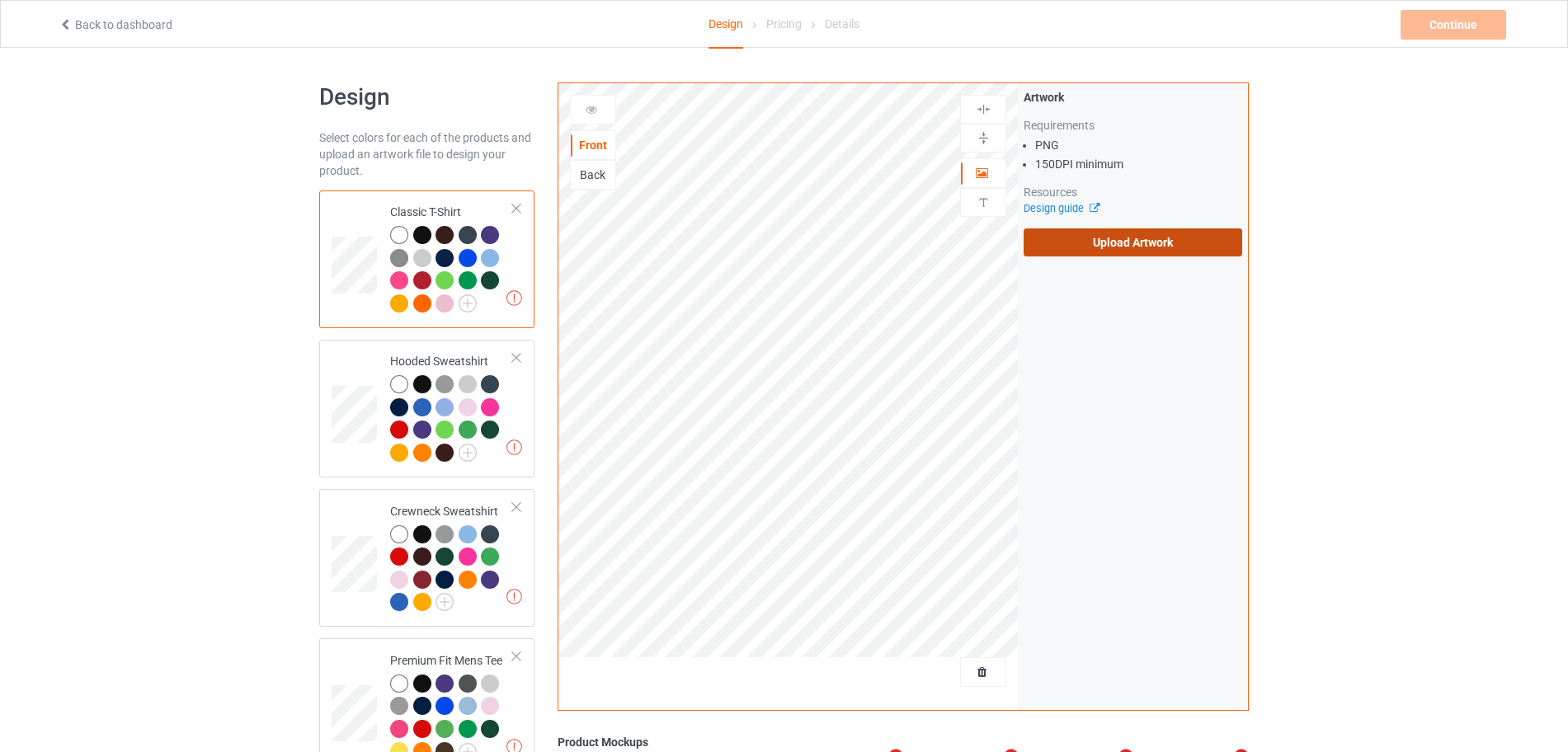
click at [1029, 254] on label "Upload Artwork" at bounding box center [1132, 243] width 219 height 28
click at [0, 0] on input "Upload Artwork" at bounding box center [0, 0] width 0 height 0
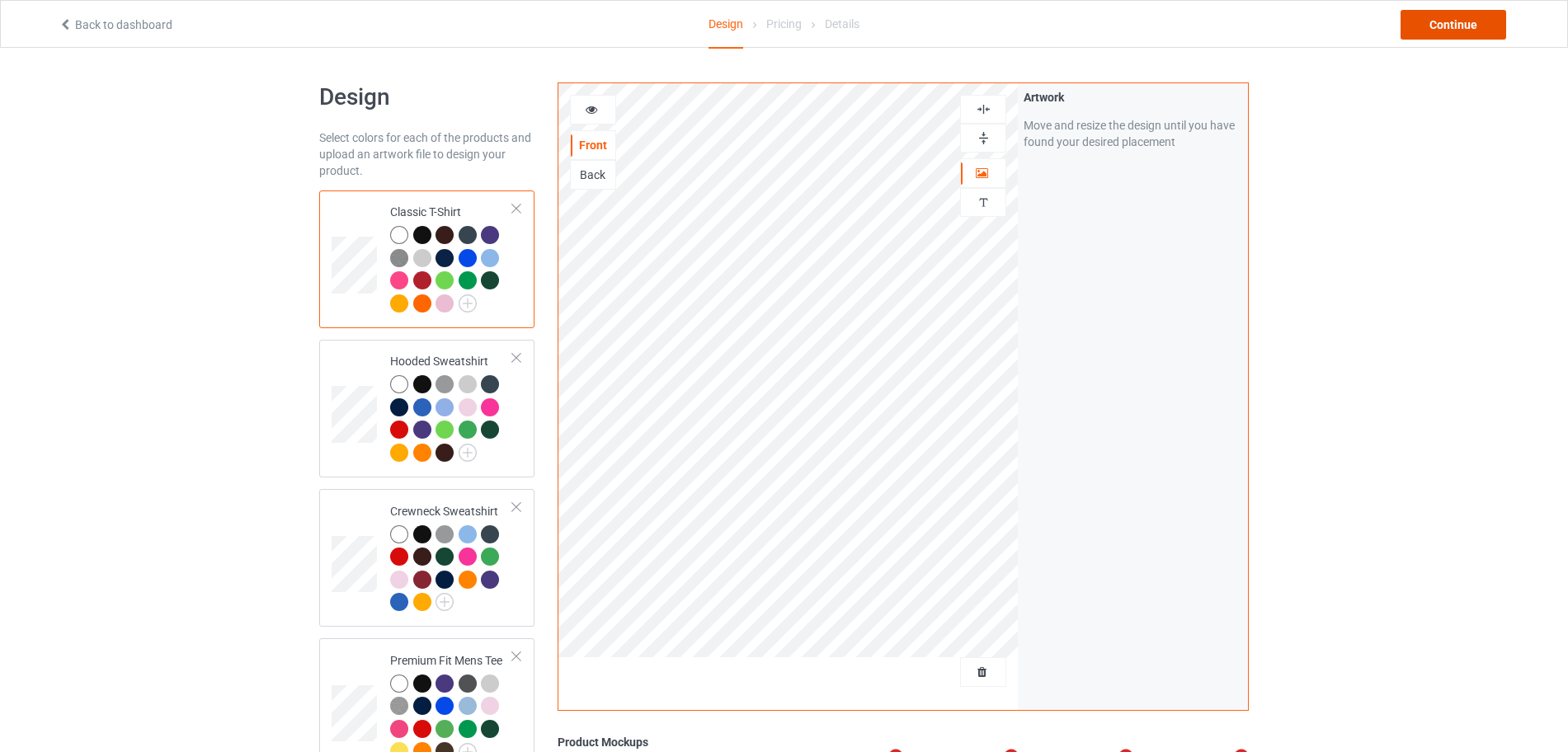
click at [1412, 20] on div "Continue" at bounding box center [1453, 25] width 106 height 30
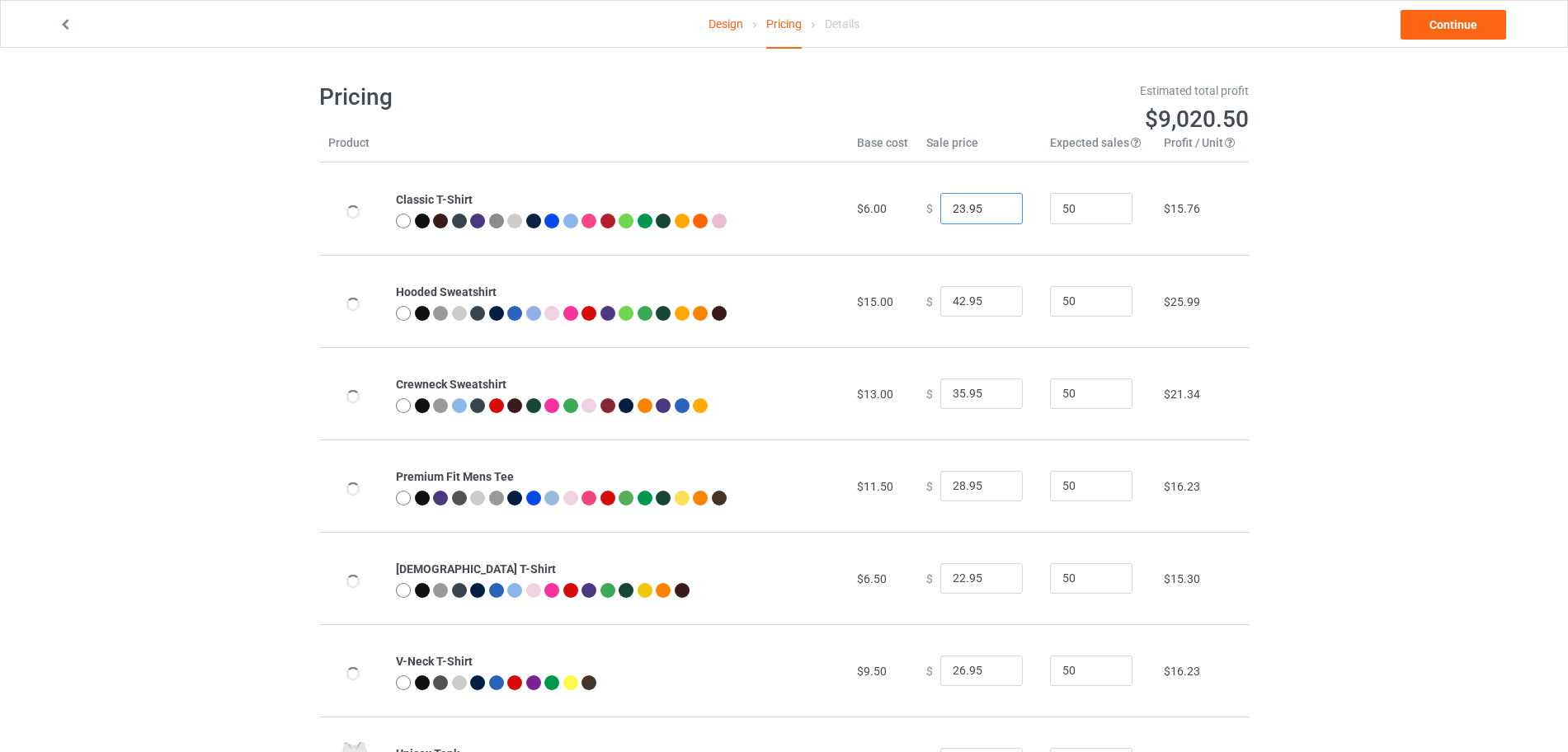
click at [991, 206] on input "23.95" at bounding box center [981, 209] width 82 height 32
click at [991, 206] on input "24.95" at bounding box center [981, 209] width 82 height 32
click at [991, 206] on input "25.95" at bounding box center [981, 209] width 82 height 32
type input "26.95"
click at [991, 206] on input "26.95" at bounding box center [981, 209] width 82 height 32
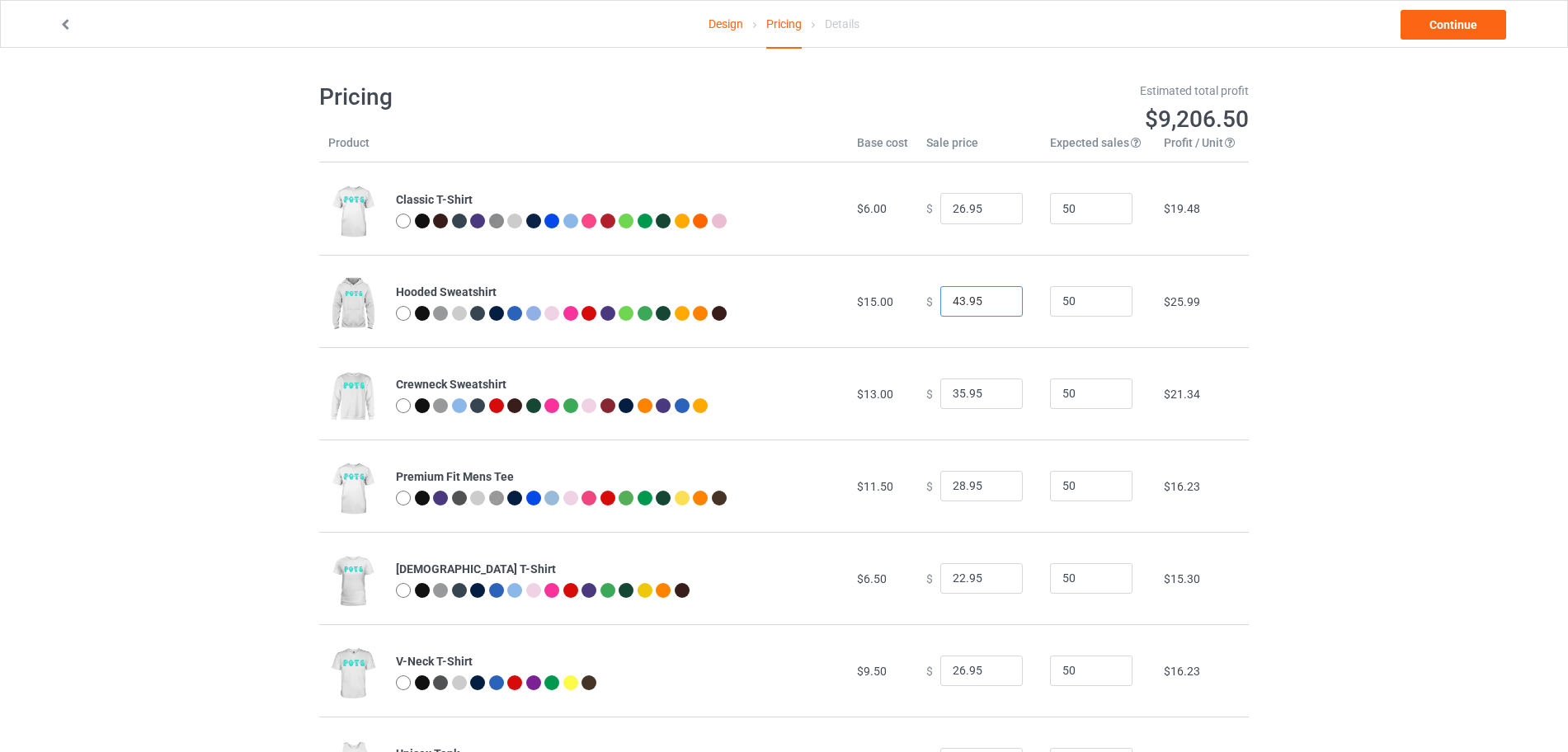
click at [995, 298] on input "43.95" at bounding box center [981, 302] width 82 height 32
type input "44.95"
click at [995, 298] on input "44.95" at bounding box center [981, 302] width 82 height 32
click at [998, 387] on input "36.95" at bounding box center [981, 394] width 82 height 32
type input "37.95"
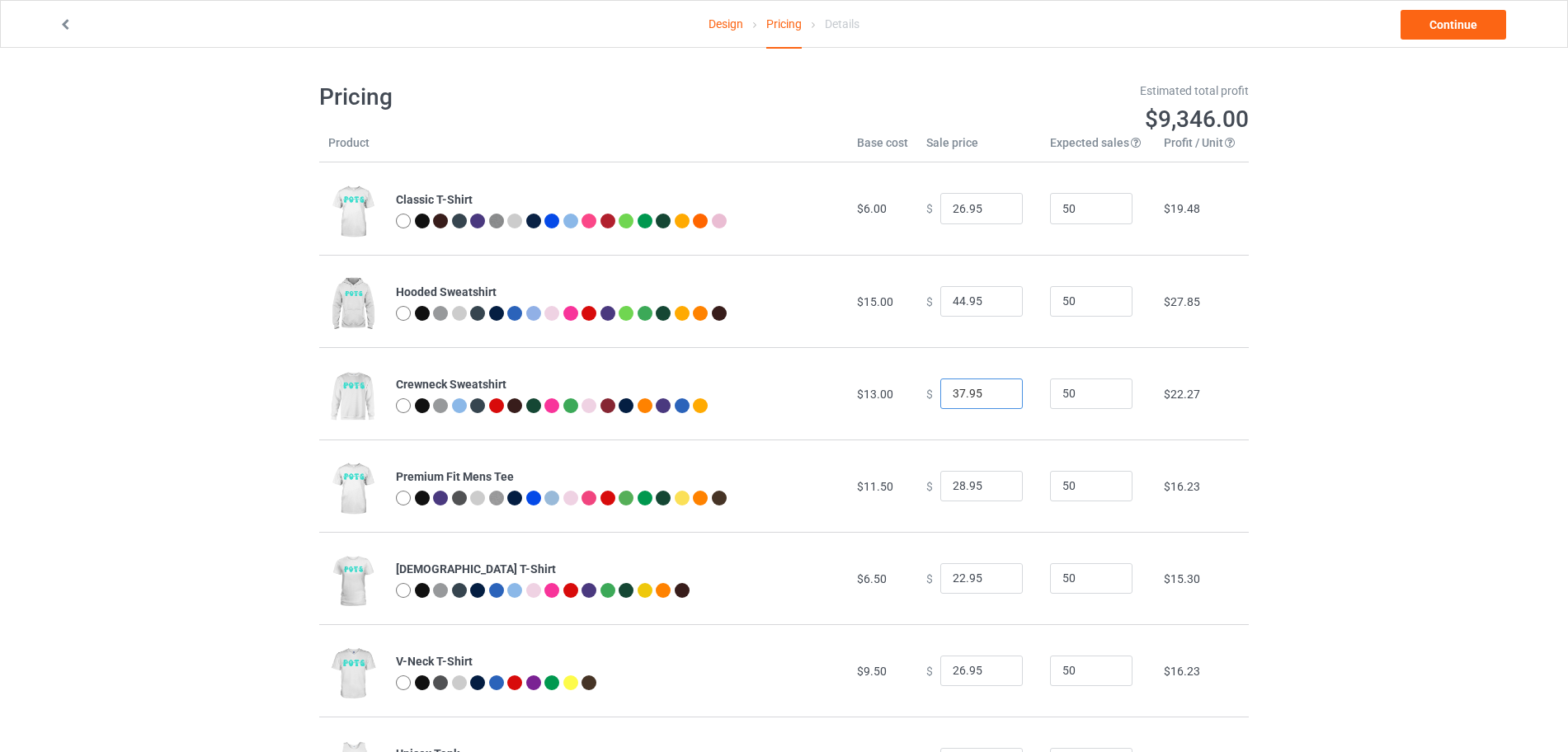
click at [998, 387] on input "37.95" at bounding box center [981, 394] width 82 height 32
click at [998, 485] on input "29.95" at bounding box center [981, 486] width 82 height 32
type input "30.95"
click at [998, 485] on input "30.95" at bounding box center [981, 486] width 82 height 32
click at [1455, 35] on link "Continue" at bounding box center [1453, 25] width 106 height 30
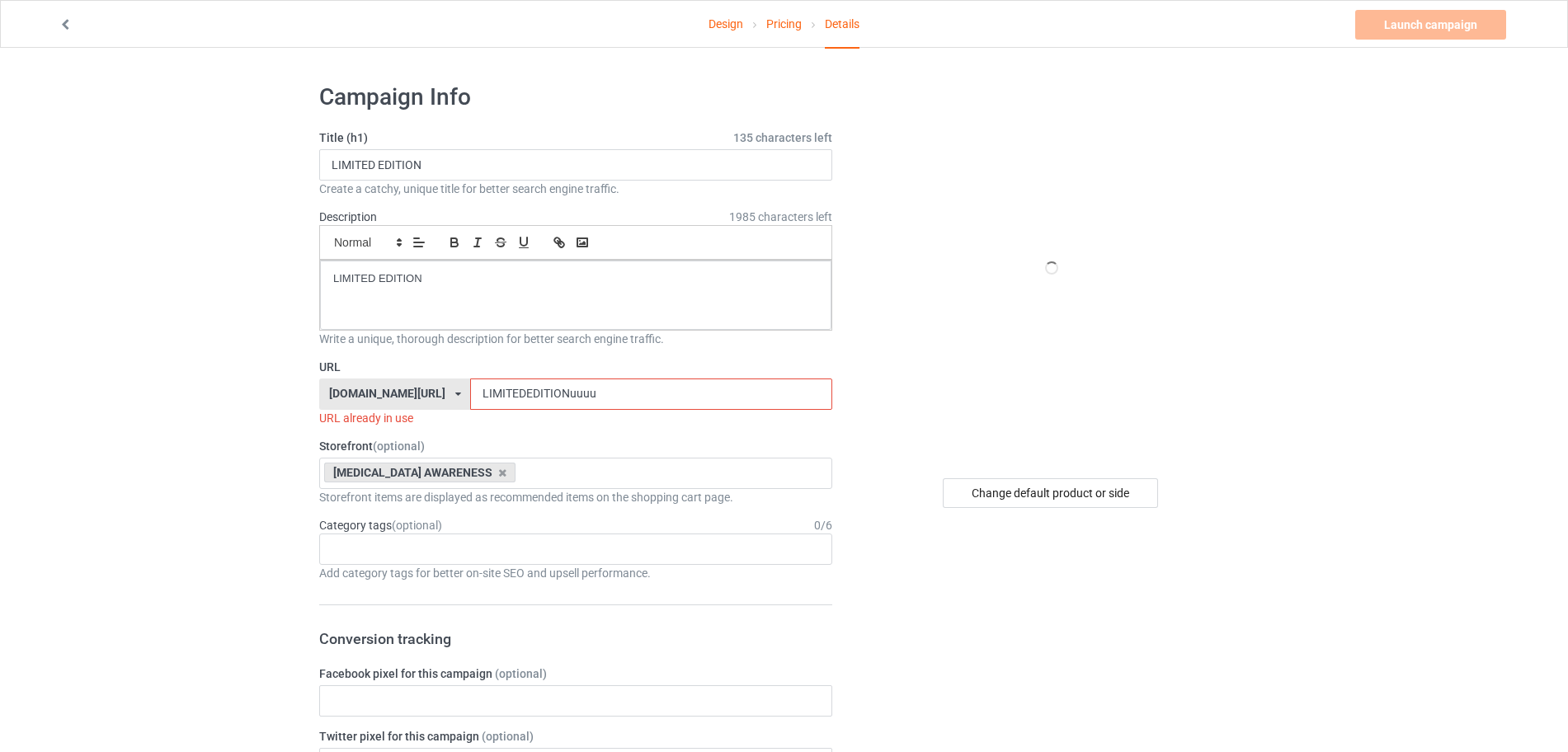
click at [605, 388] on input "LIMITEDEDITIONuuuu" at bounding box center [651, 394] width 362 height 32
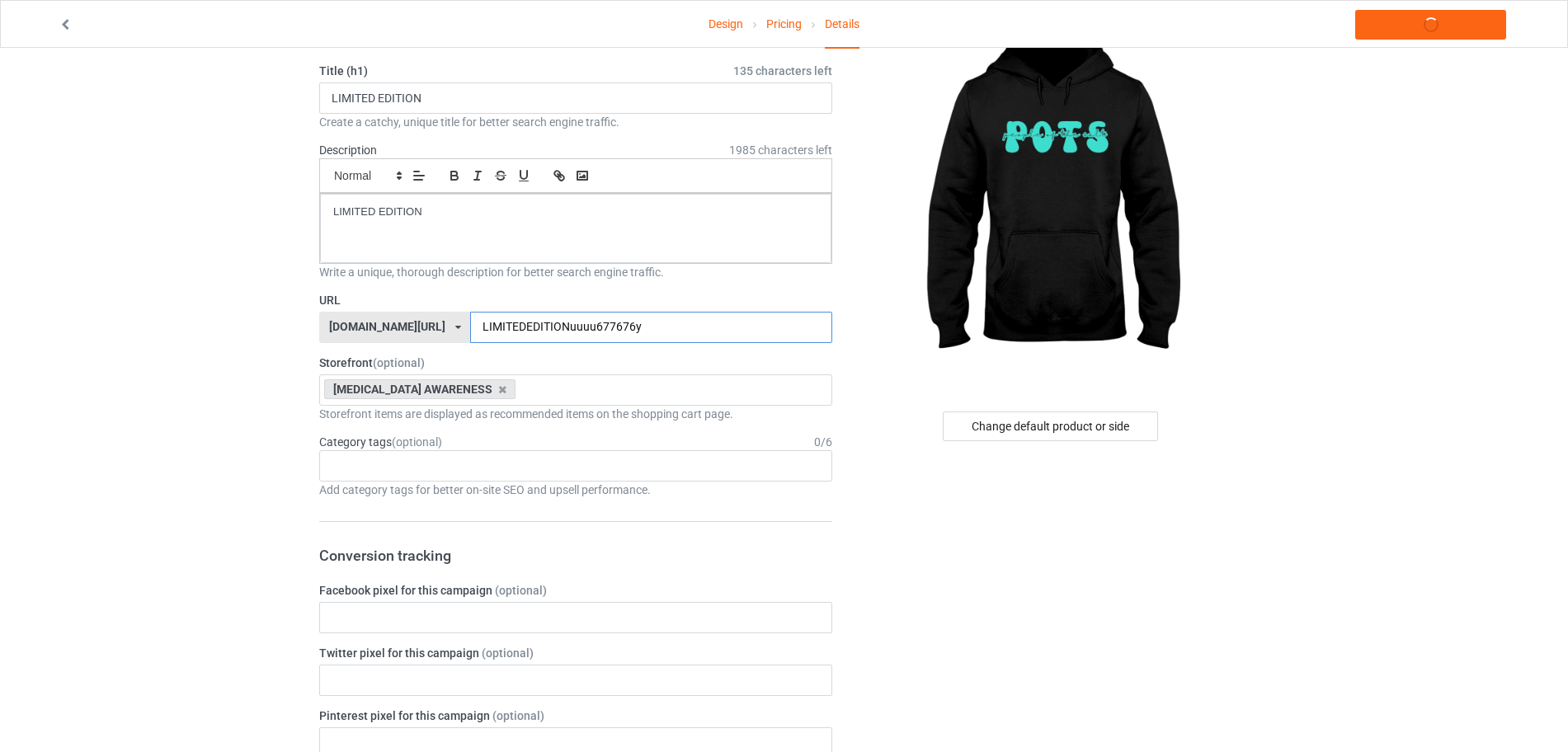
scroll to position [103, 0]
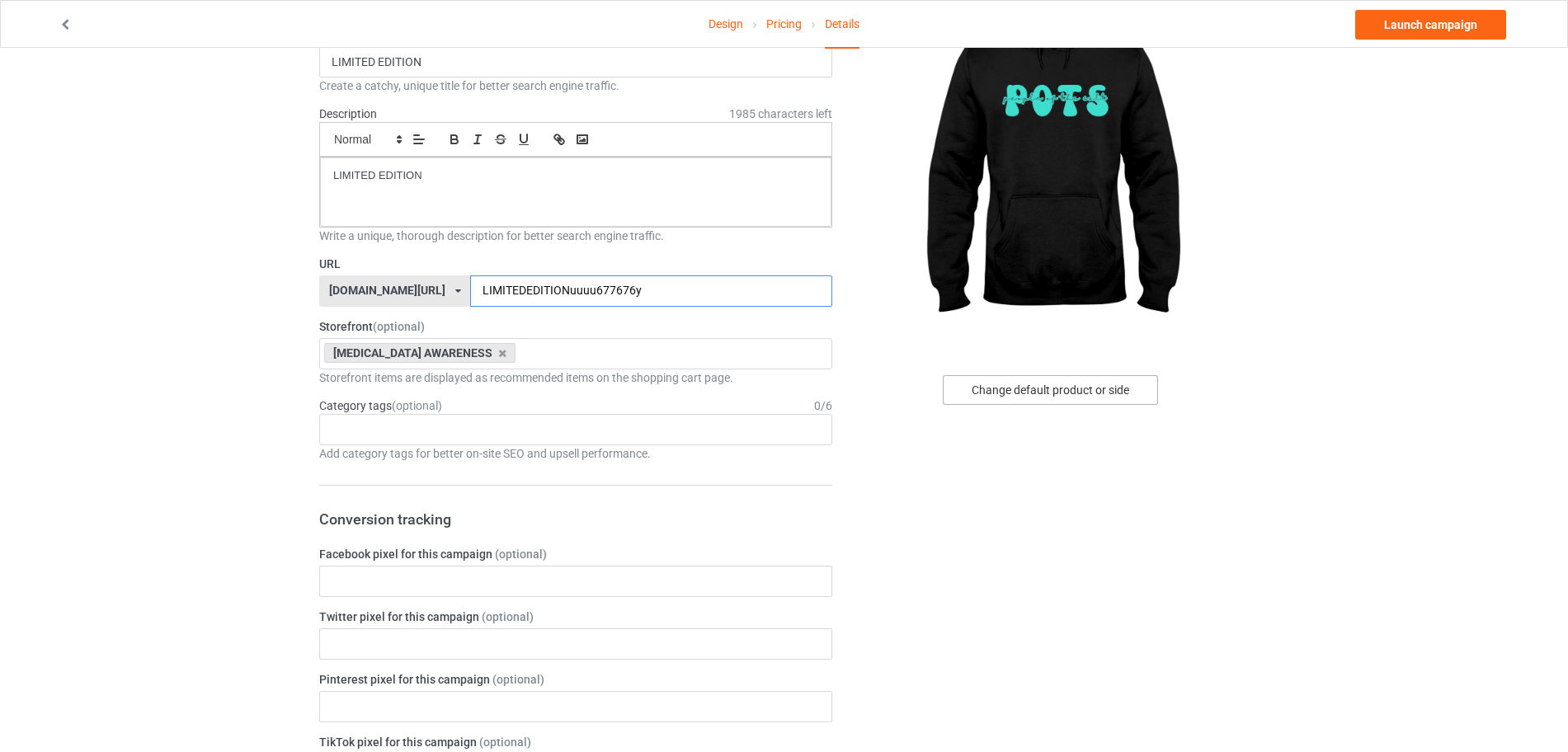
type input "LIMITEDEDITIONuuuu677676y"
click at [1062, 394] on div "Change default product or side" at bounding box center [1050, 390] width 215 height 30
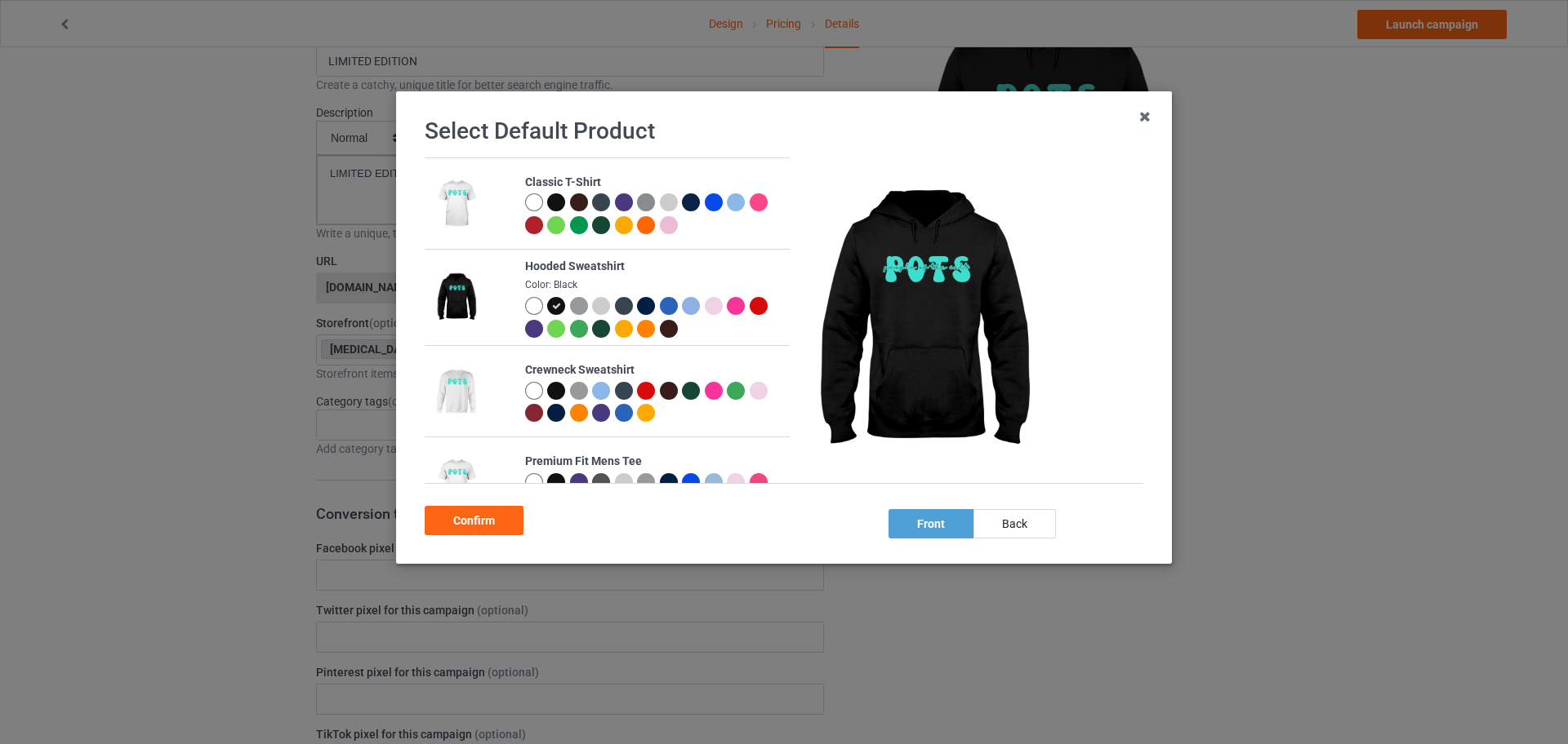
click at [525, 199] on div at bounding box center [533, 202] width 18 height 18
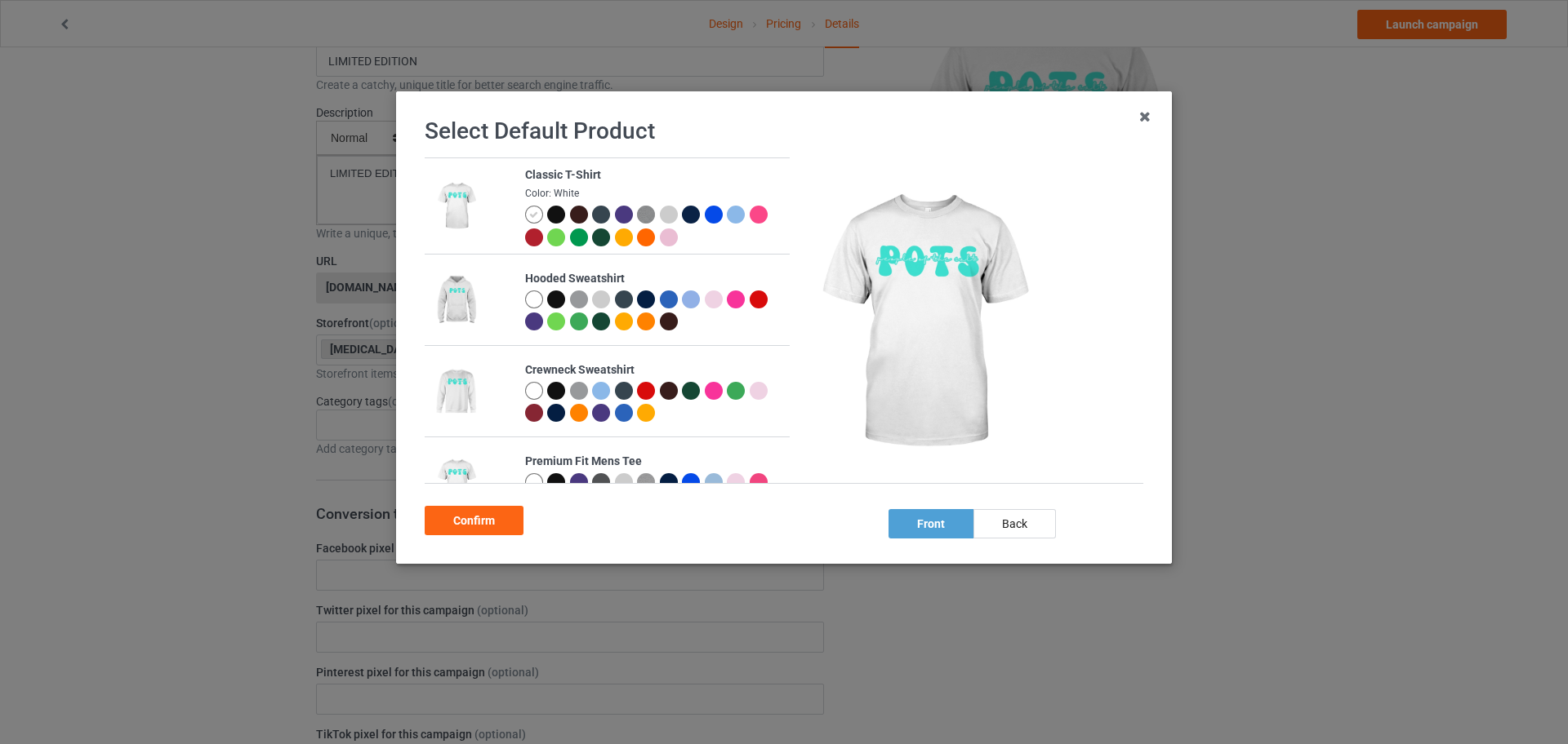
click at [548, 207] on div at bounding box center [556, 215] width 18 height 18
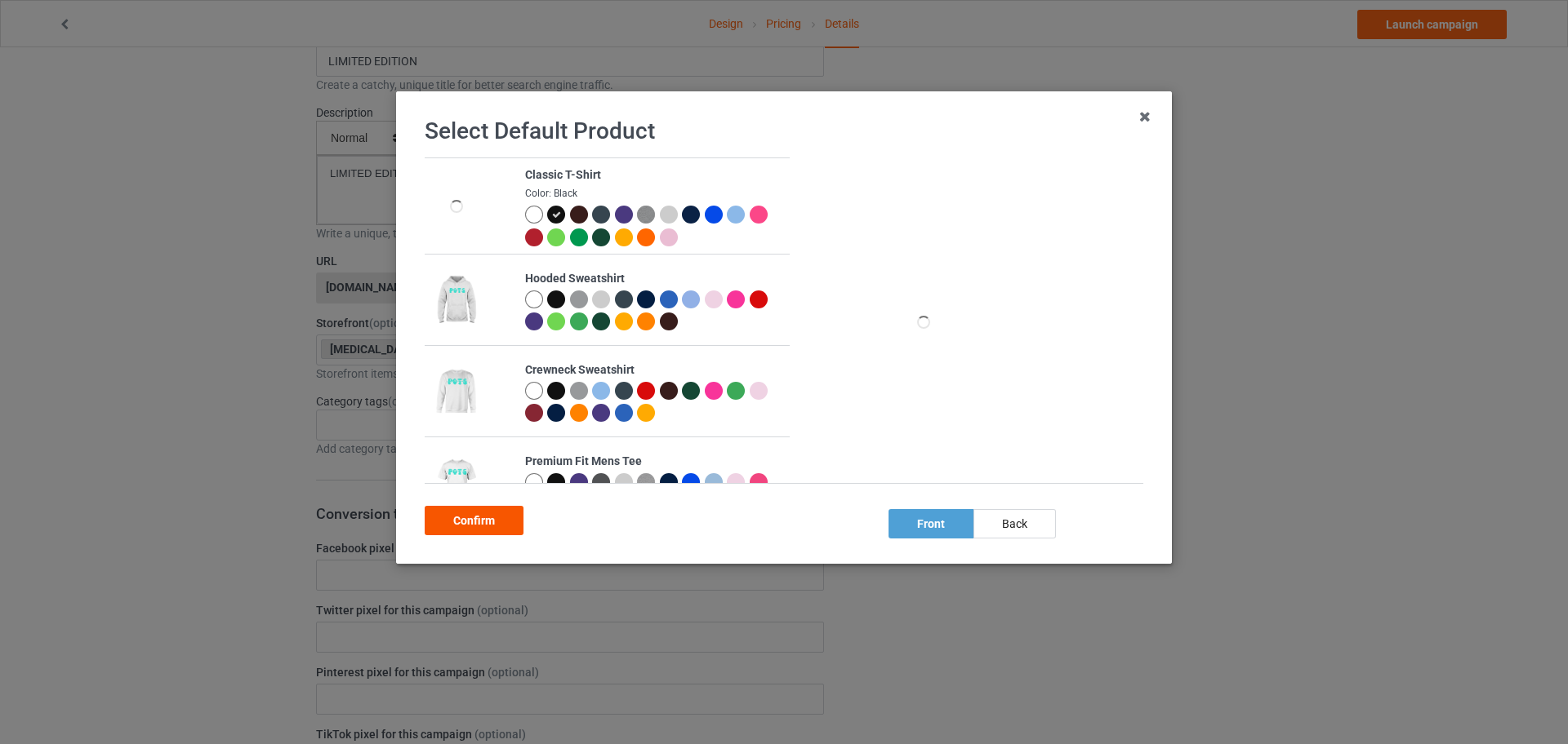
click at [495, 526] on div "Confirm" at bounding box center [474, 521] width 99 height 29
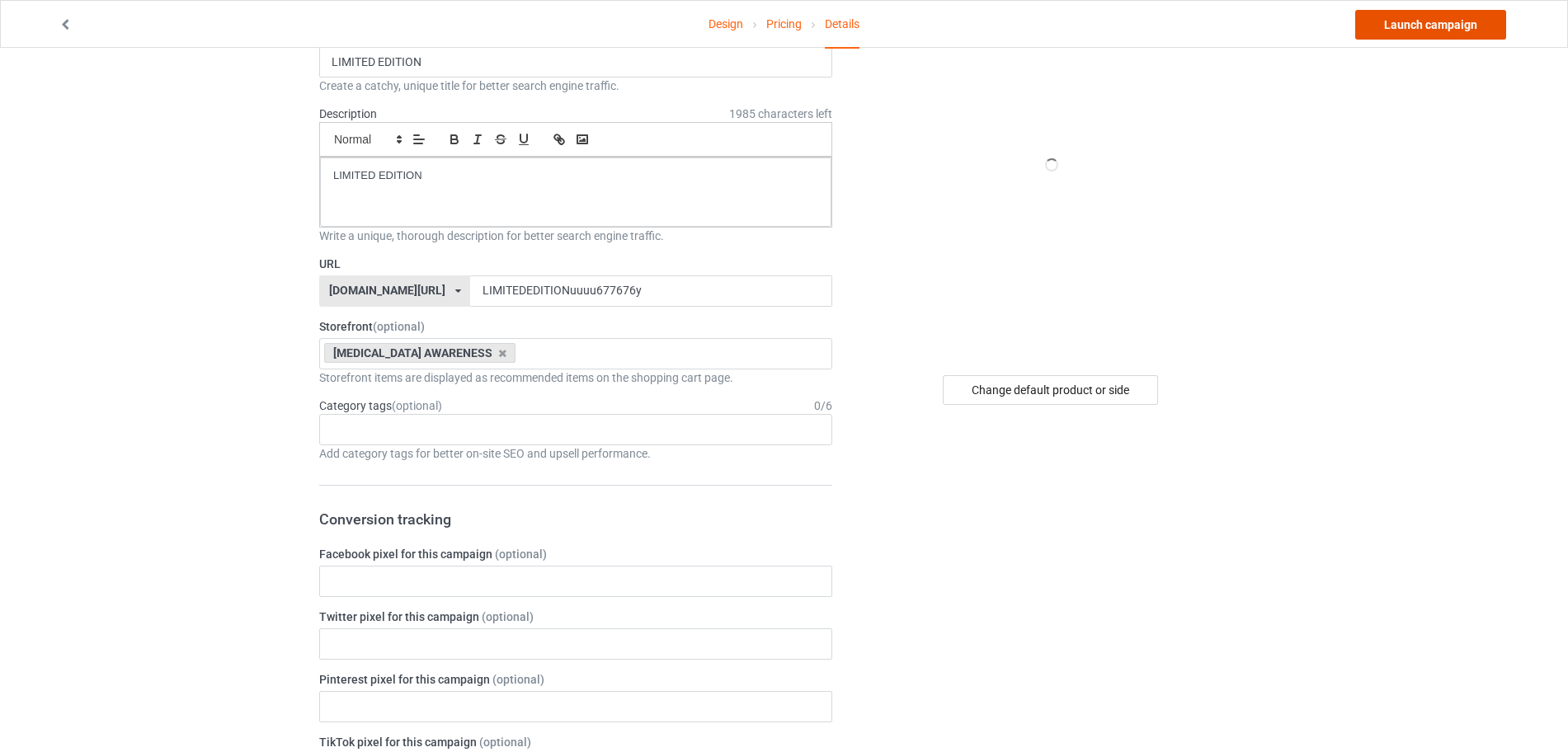
click at [1400, 12] on link "Launch campaign" at bounding box center [1430, 25] width 151 height 30
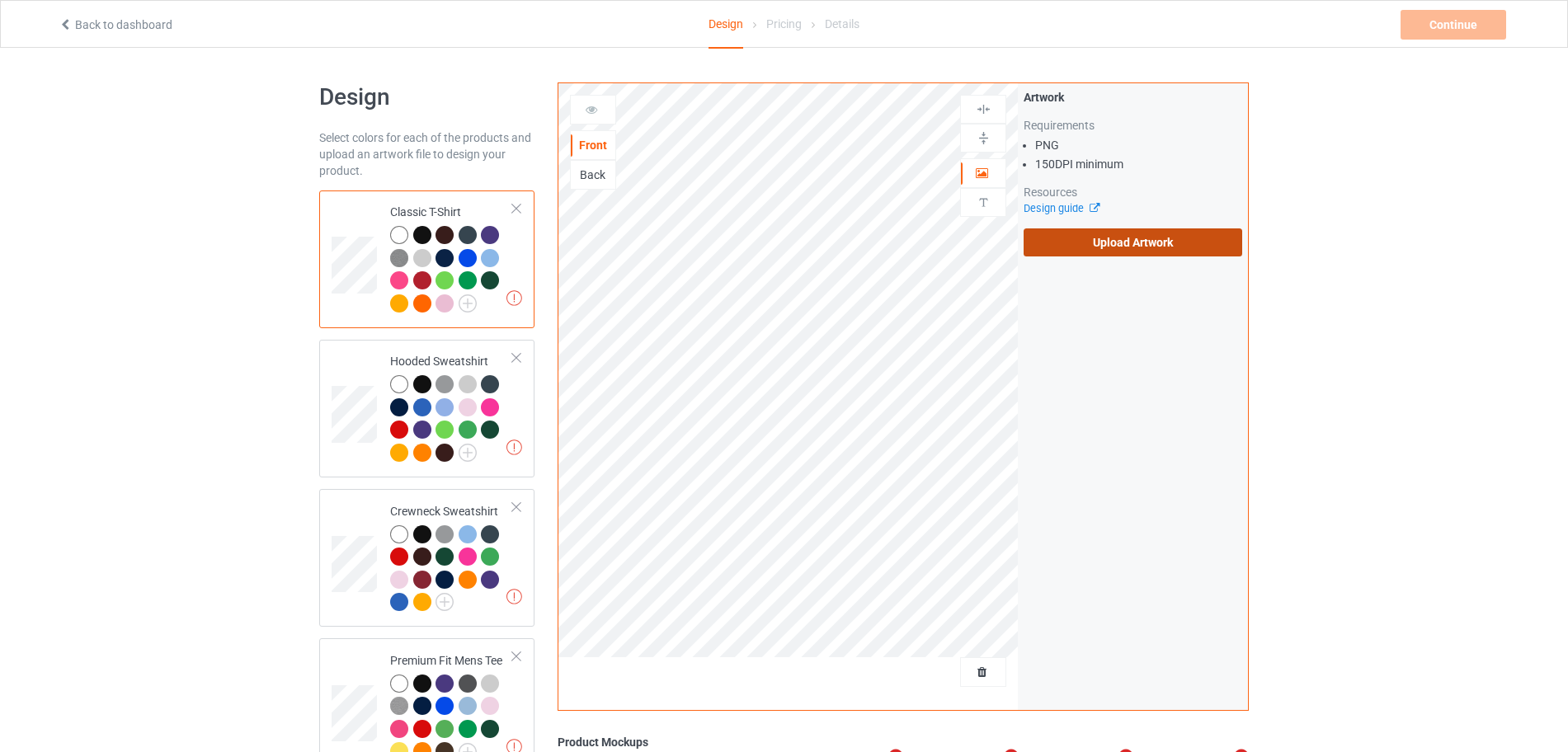
click at [1056, 239] on label "Upload Artwork" at bounding box center [1132, 243] width 219 height 28
click at [0, 0] on input "Upload Artwork" at bounding box center [0, 0] width 0 height 0
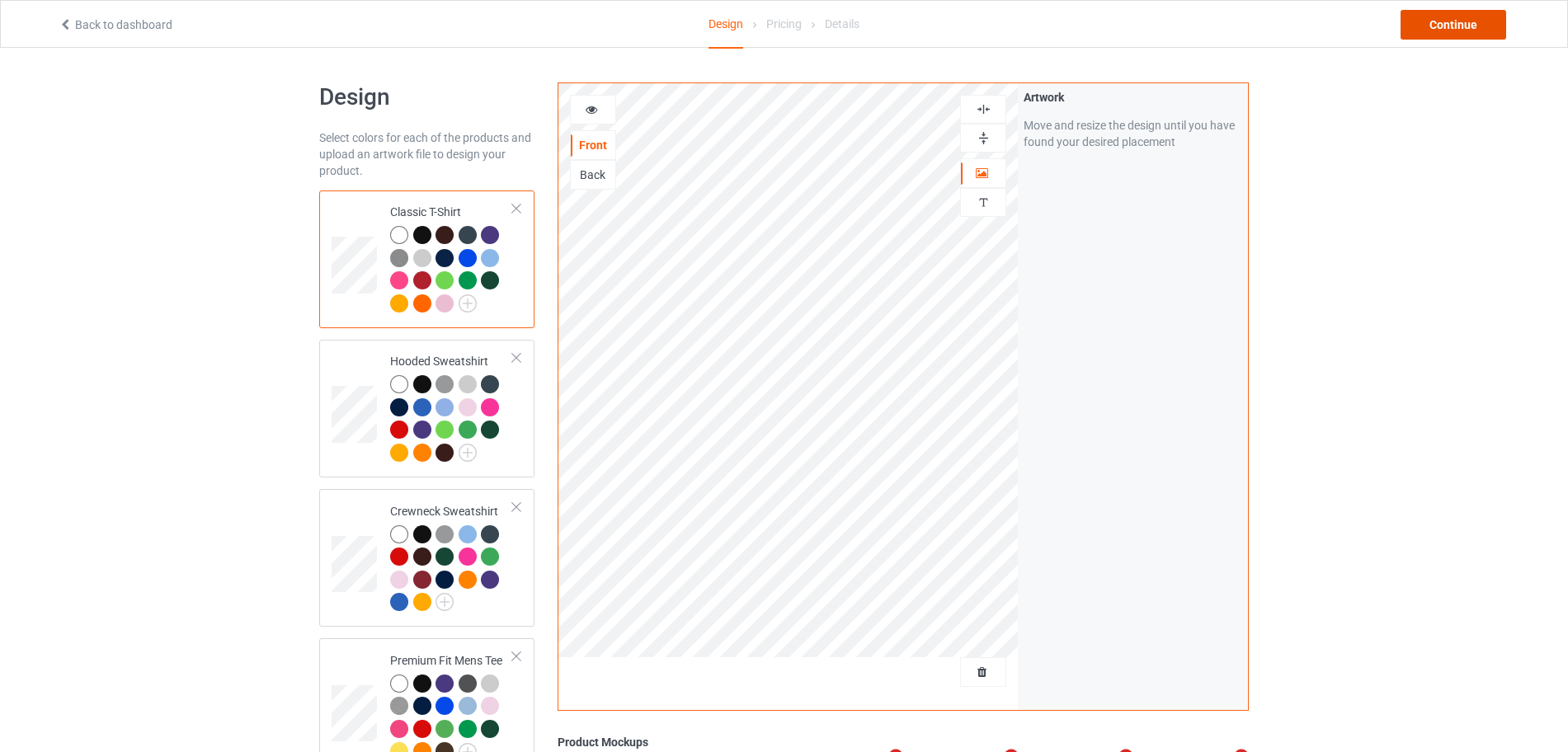
click at [1416, 33] on div "Continue" at bounding box center [1453, 25] width 106 height 30
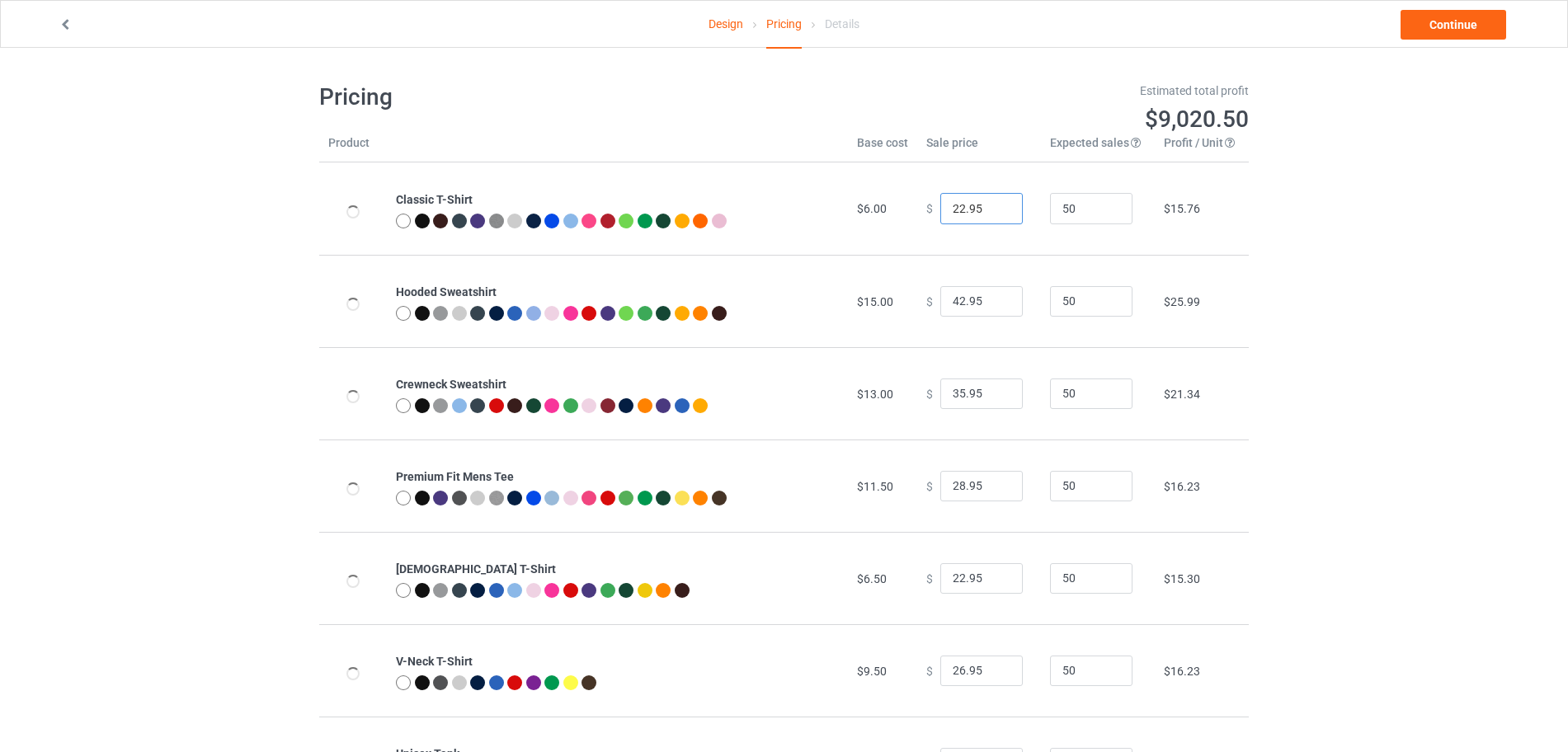
click at [993, 201] on input "22.95" at bounding box center [981, 209] width 82 height 32
click at [998, 208] on input "23.95" at bounding box center [981, 209] width 82 height 32
click at [998, 208] on input "24.95" at bounding box center [981, 209] width 82 height 32
click at [998, 208] on input "25.95" at bounding box center [981, 209] width 82 height 32
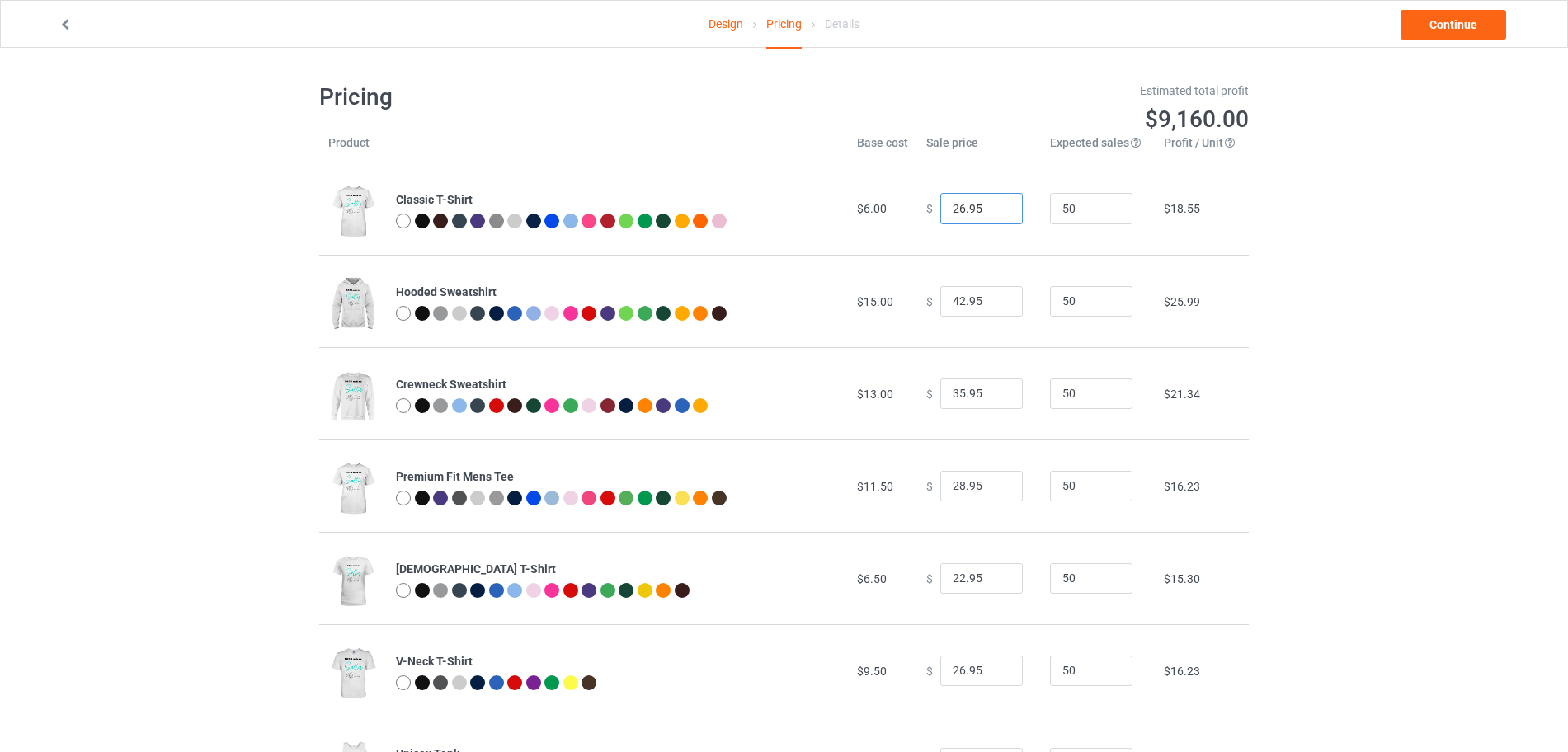
type input "26.95"
click at [998, 208] on input "26.95" at bounding box center [981, 209] width 82 height 32
click at [993, 298] on input "43.95" at bounding box center [981, 302] width 82 height 32
click at [993, 298] on input "44.95" at bounding box center [981, 302] width 82 height 32
type input "45.95"
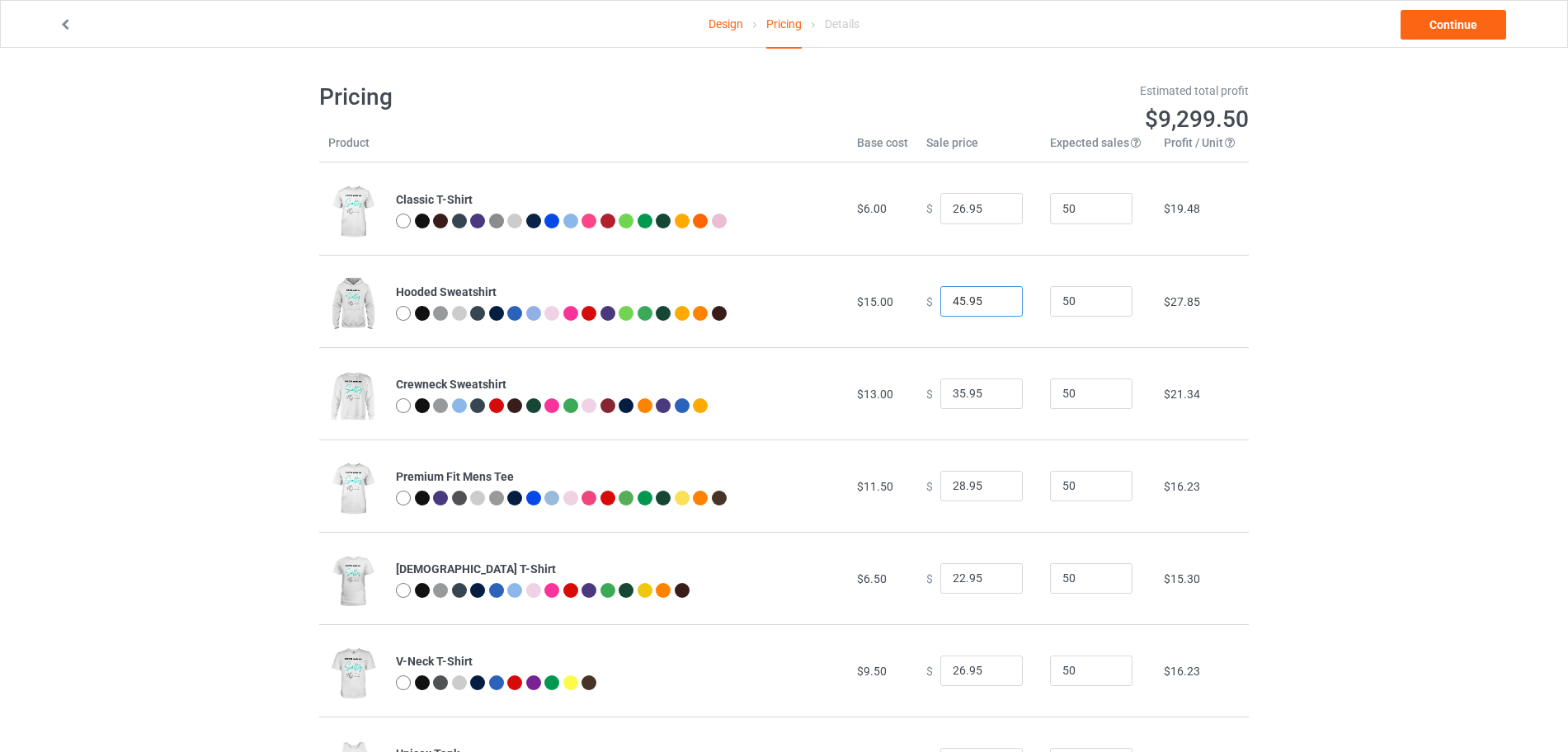
click at [993, 298] on input "45.95" at bounding box center [981, 302] width 82 height 32
click at [994, 387] on input "36.95" at bounding box center [981, 394] width 82 height 32
type input "37.95"
click at [994, 387] on input "37.95" at bounding box center [981, 394] width 82 height 32
type input "44.95"
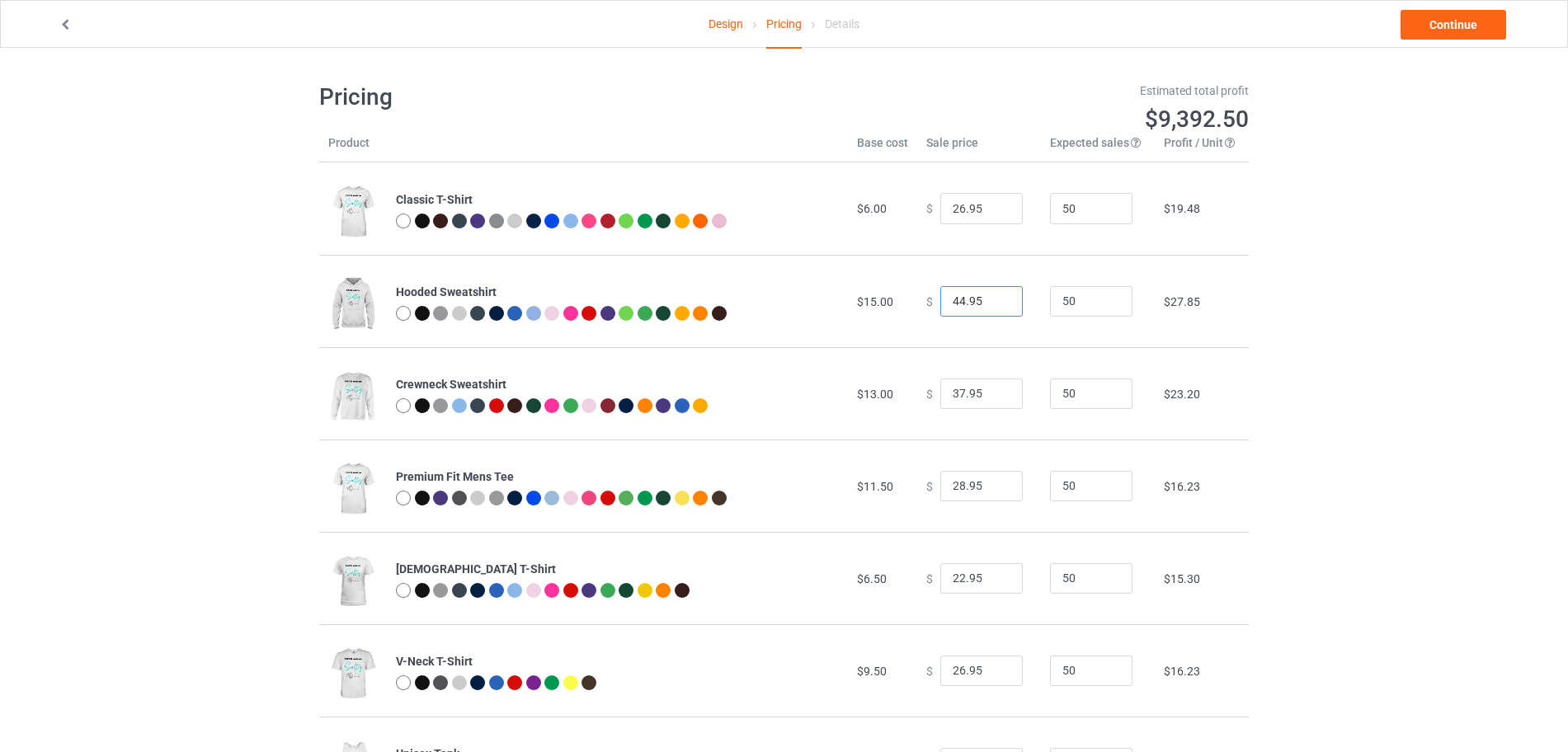
click at [997, 303] on input "44.95" at bounding box center [981, 302] width 82 height 32
click at [997, 480] on input "29.95" at bounding box center [981, 486] width 82 height 32
type input "30.95"
click at [997, 480] on input "30.95" at bounding box center [981, 486] width 82 height 32
click at [1466, 32] on link "Continue" at bounding box center [1453, 25] width 106 height 30
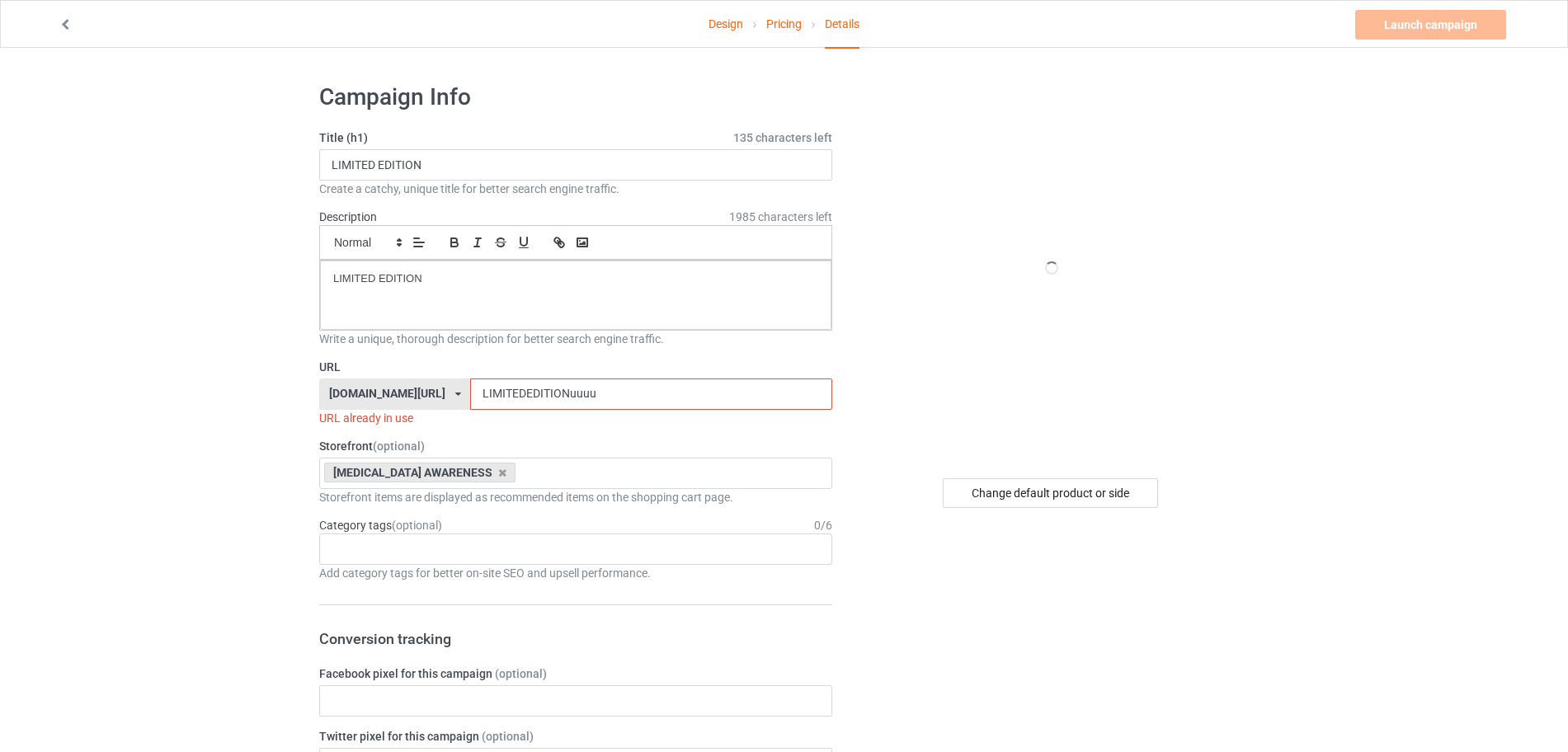
click at [696, 389] on input "LIMITEDEDITIONuuuu" at bounding box center [651, 394] width 362 height 32
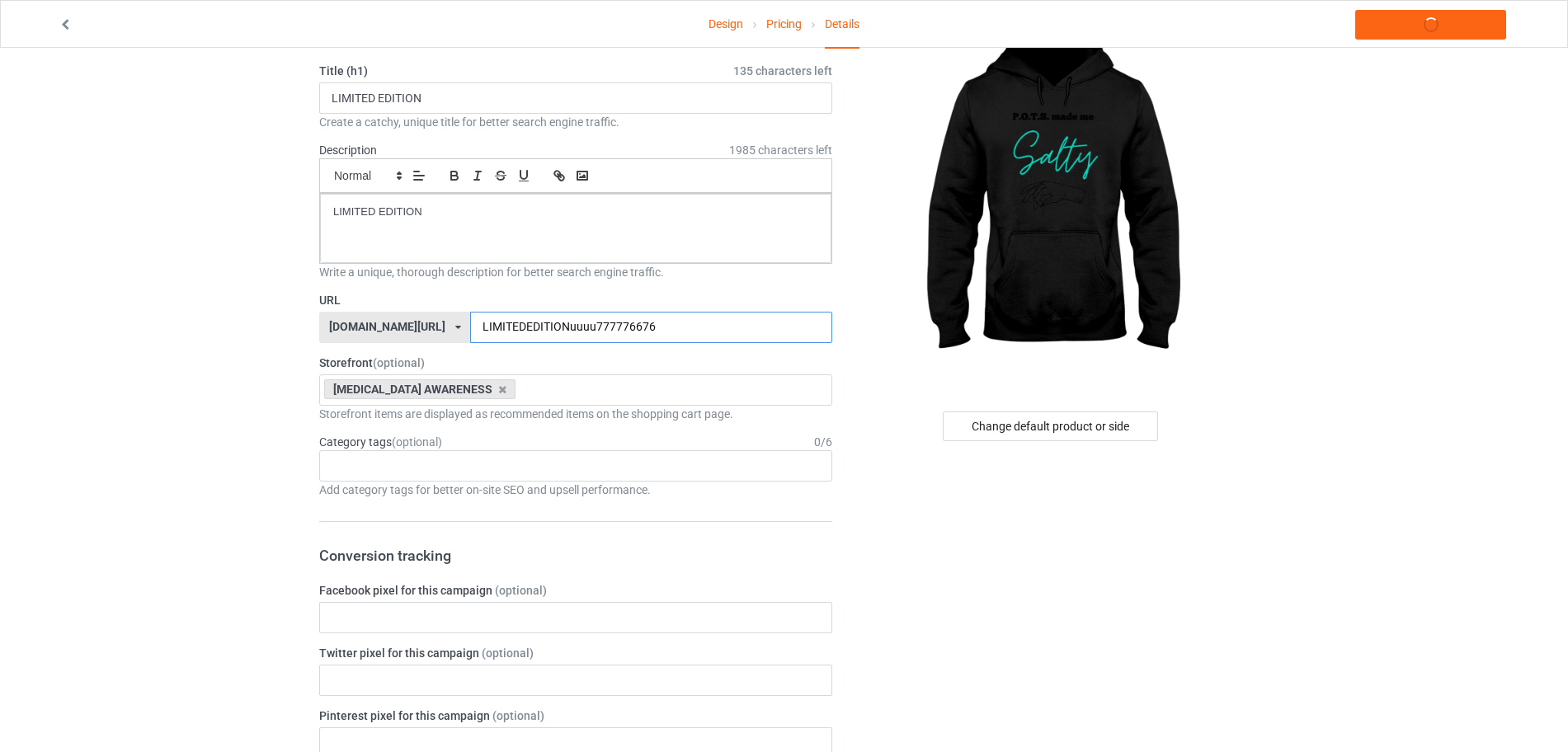
scroll to position [103, 0]
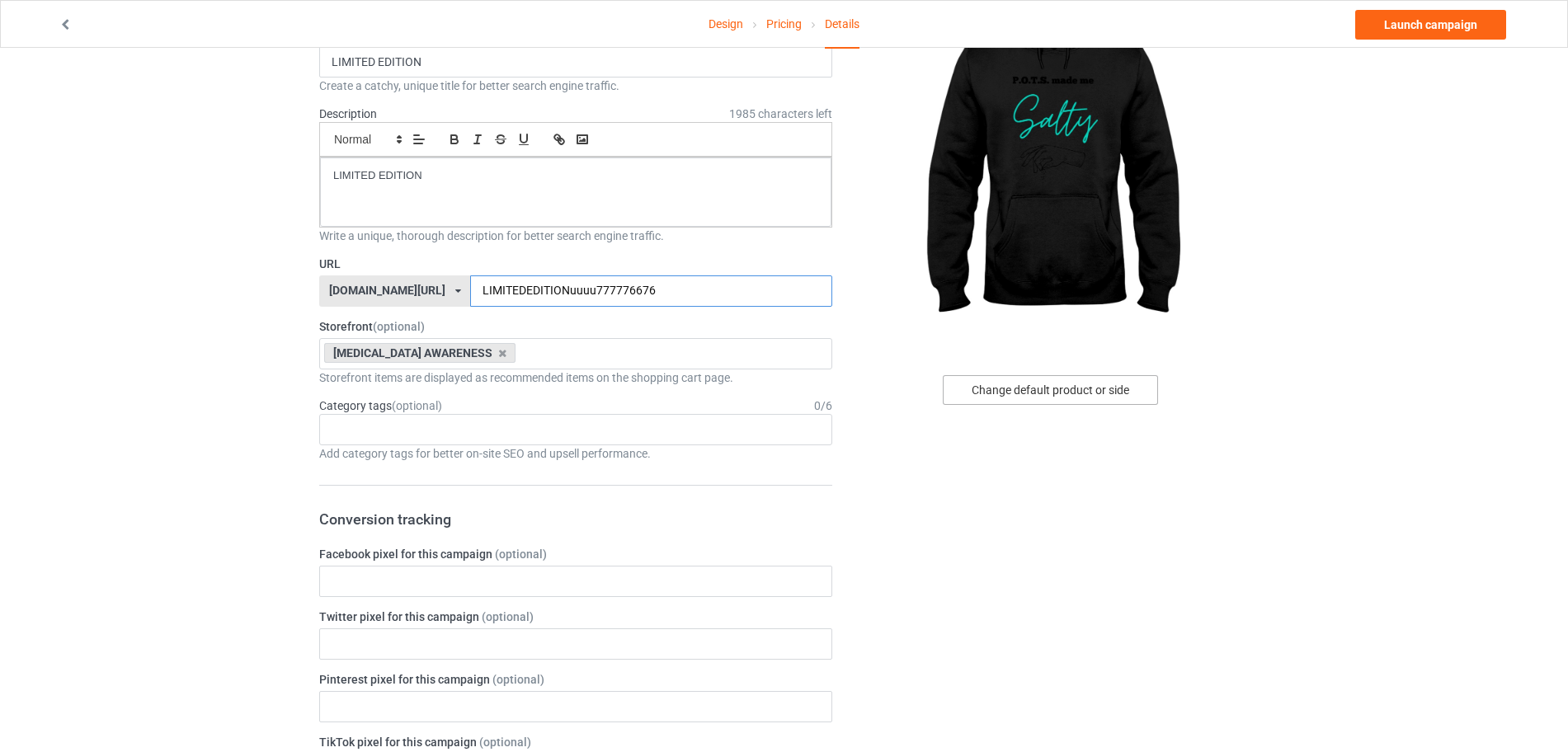
type input "LIMITEDEDITIONuuuu777776676"
click at [1003, 391] on div "Change default product or side" at bounding box center [1050, 390] width 215 height 30
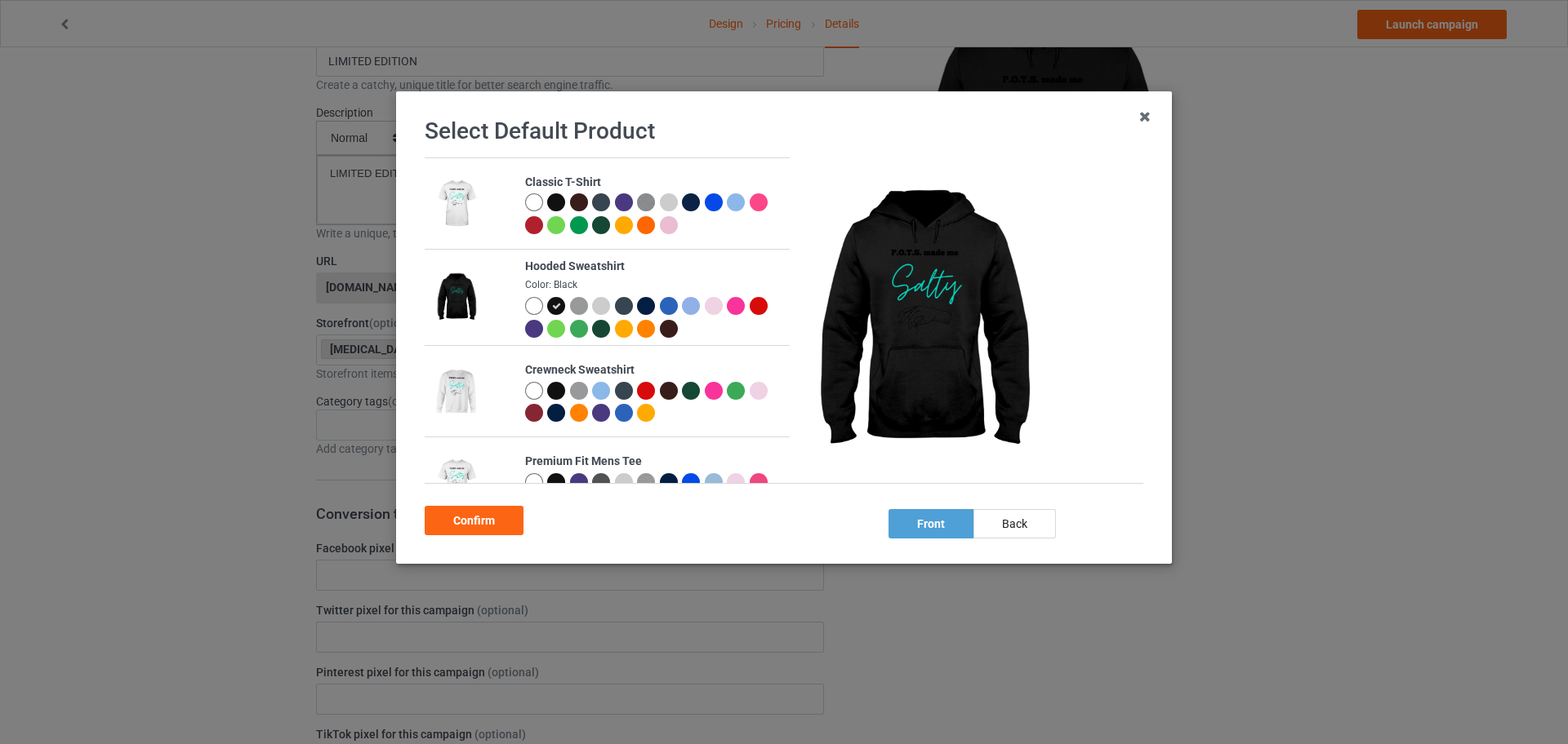
click at [530, 206] on div at bounding box center [533, 202] width 18 height 18
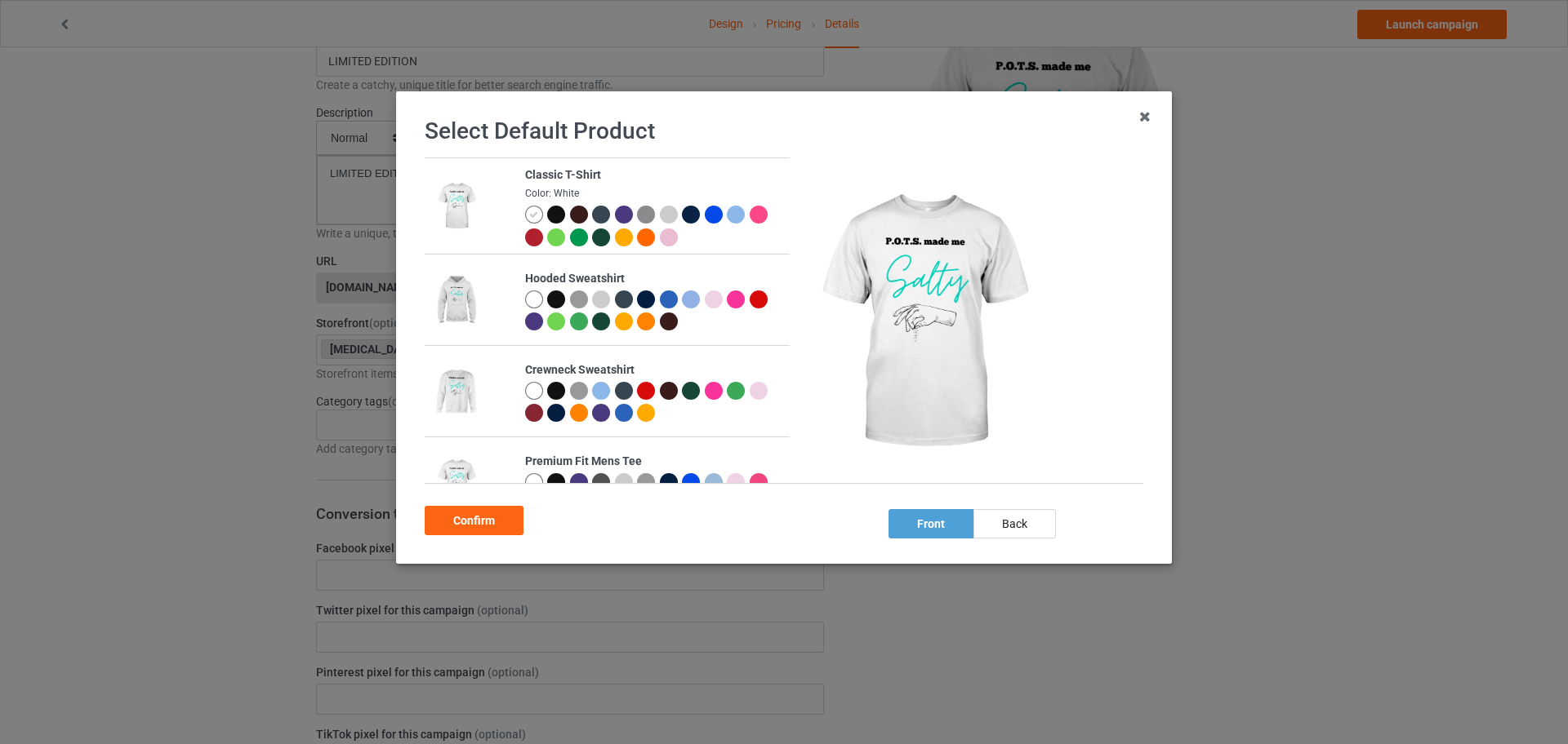
drag, startPoint x: 527, startPoint y: 393, endPoint x: 512, endPoint y: 440, distance: 49.3
click at [527, 393] on div at bounding box center [533, 391] width 18 height 18
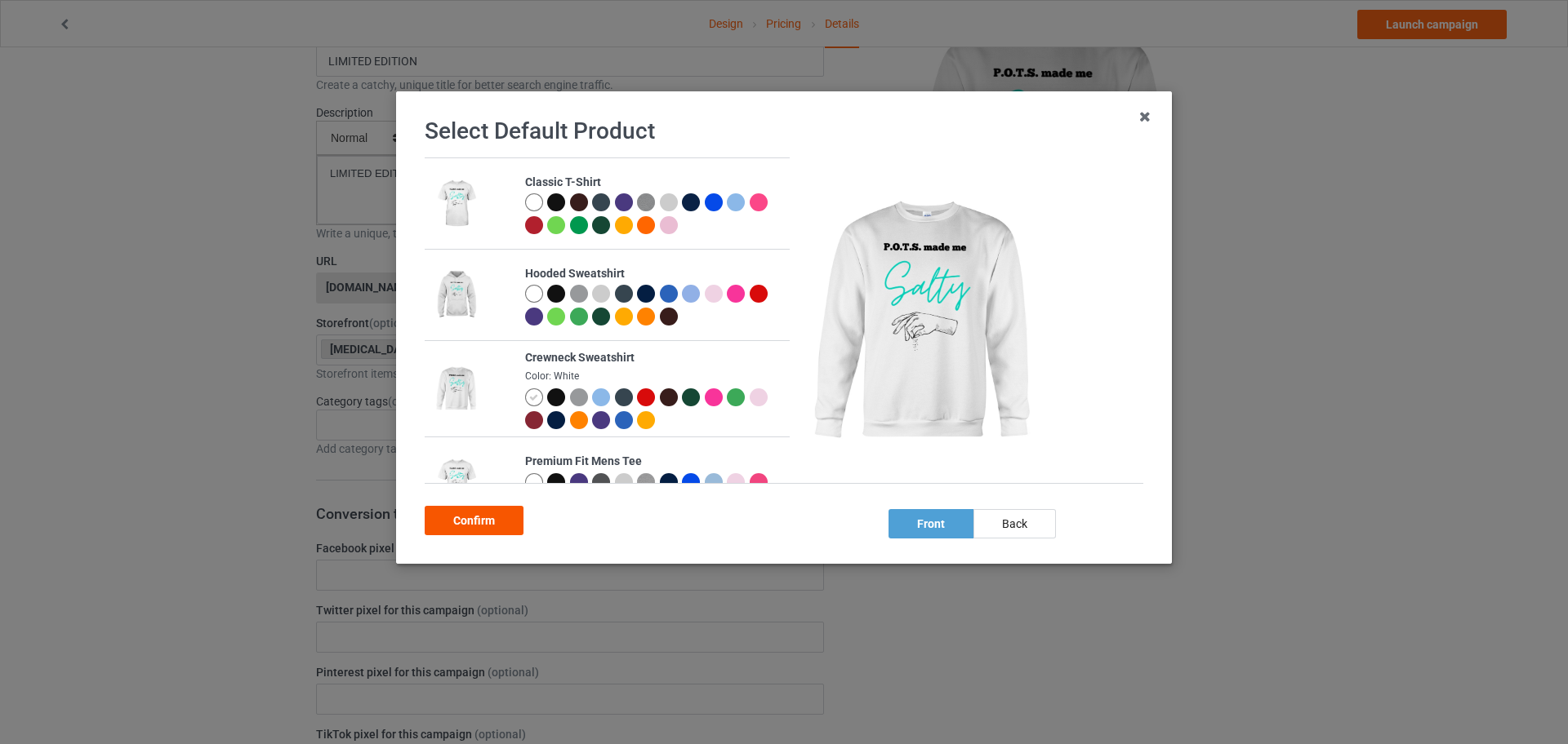
click at [488, 516] on div "Confirm" at bounding box center [474, 521] width 99 height 29
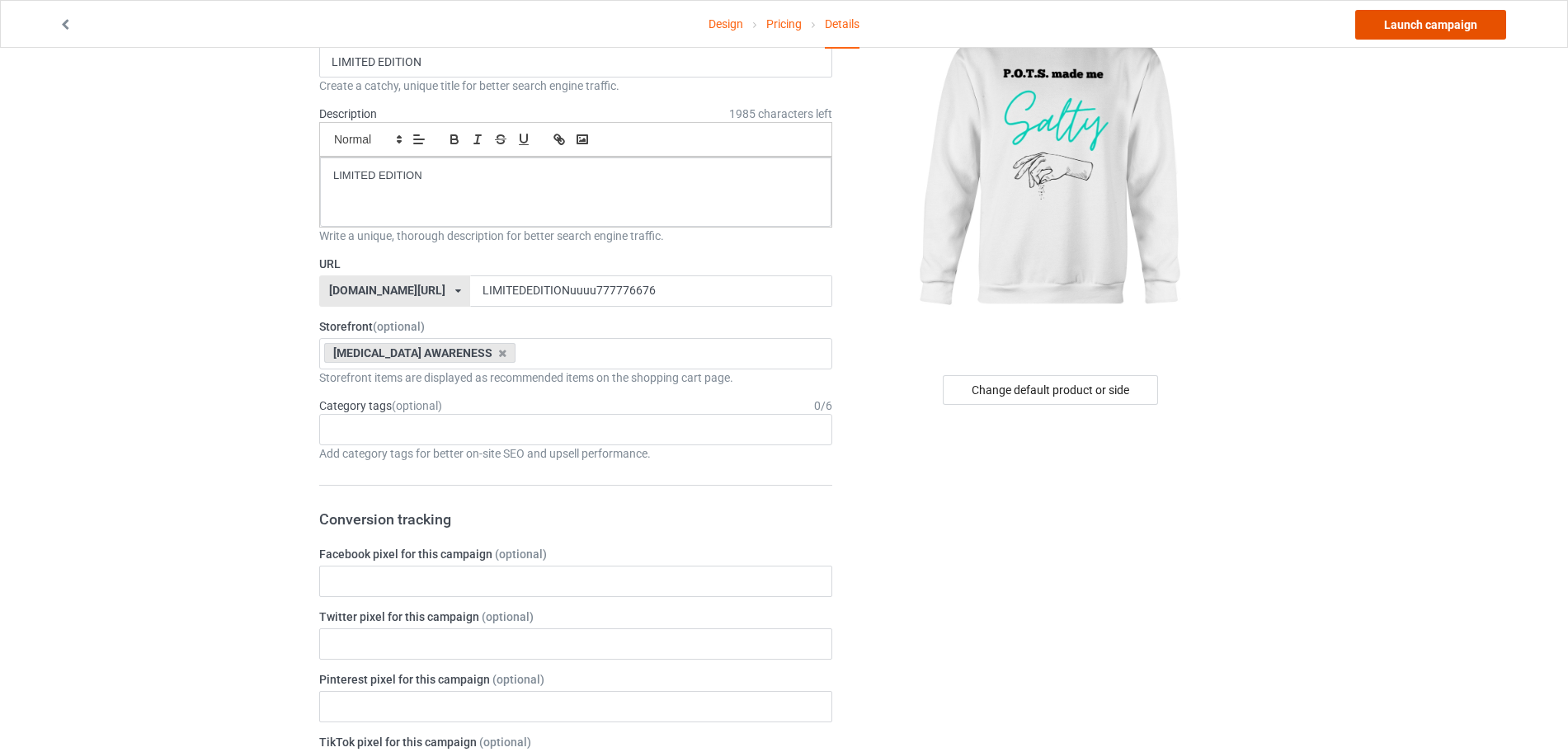
click at [1383, 17] on link "Launch campaign" at bounding box center [1430, 25] width 151 height 30
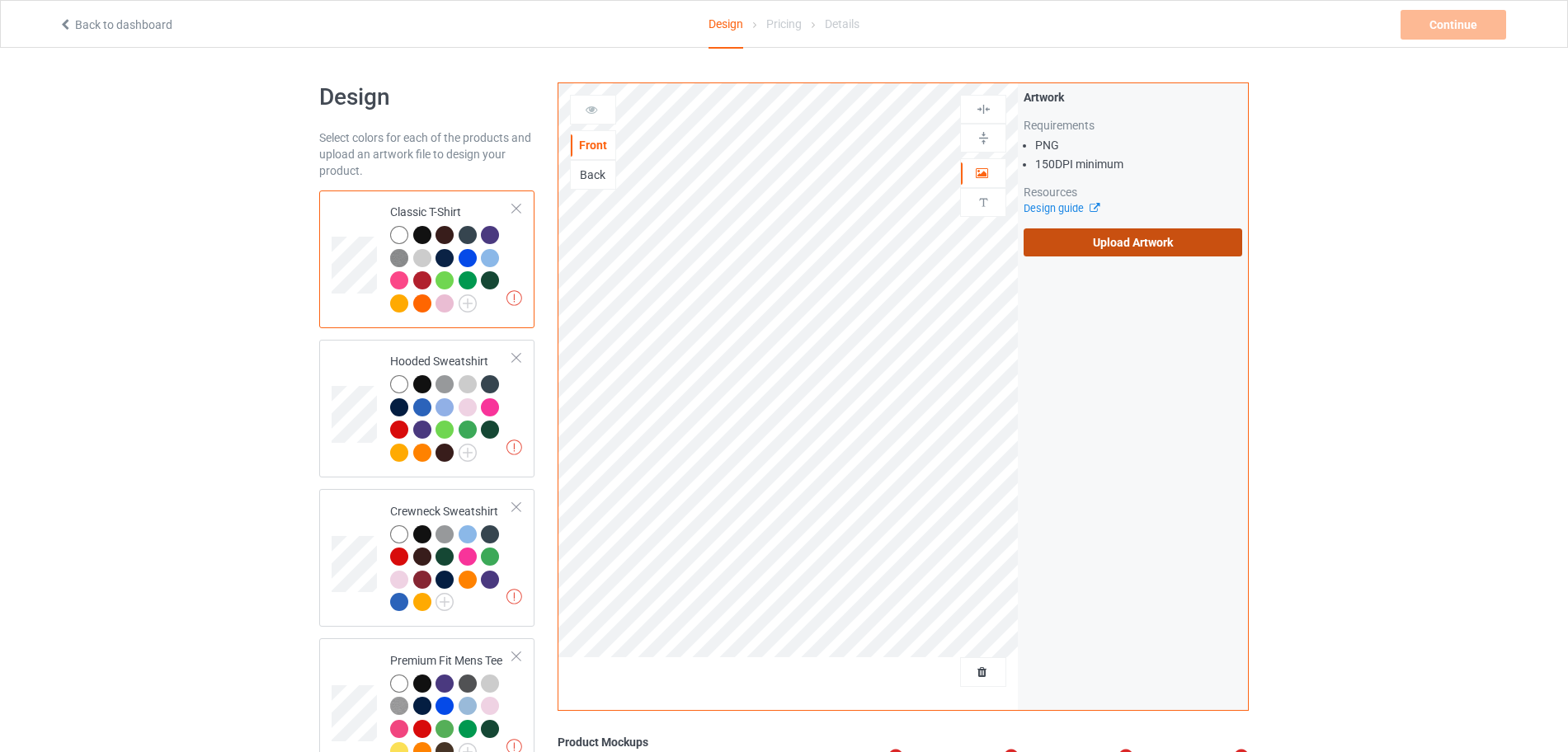
click at [1083, 233] on label "Upload Artwork" at bounding box center [1132, 243] width 219 height 28
click at [0, 0] on input "Upload Artwork" at bounding box center [0, 0] width 0 height 0
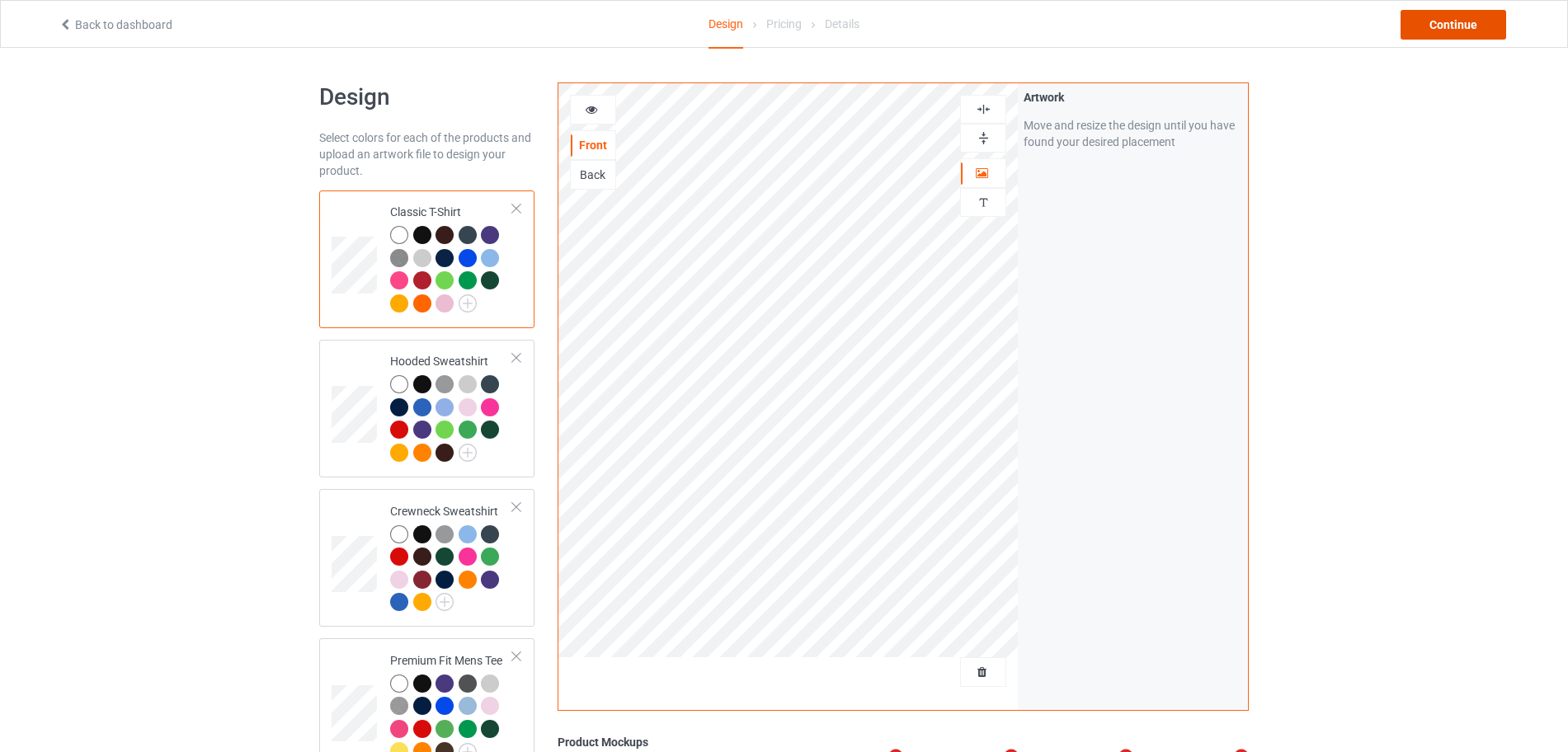
click at [1424, 17] on div "Continue" at bounding box center [1453, 25] width 106 height 30
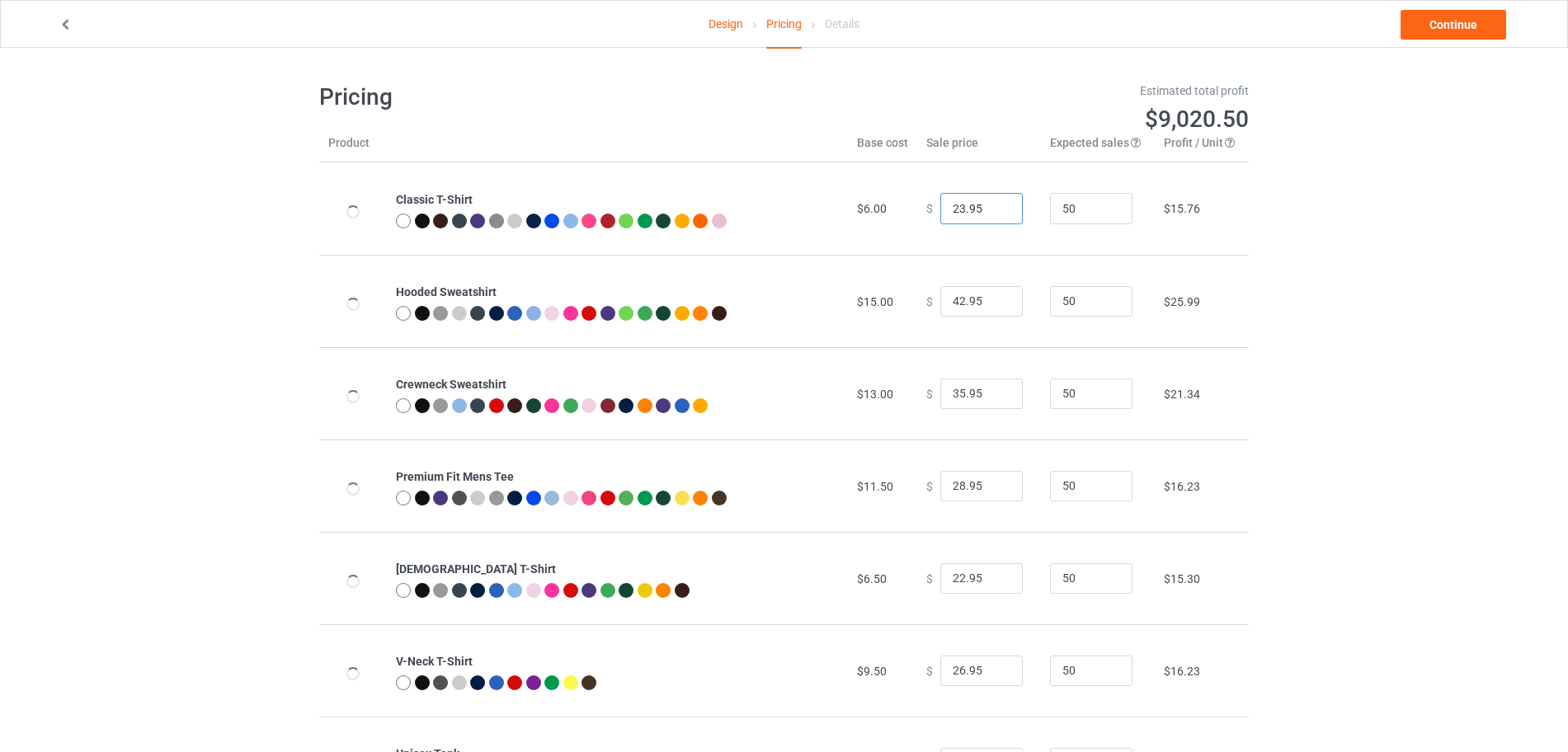
click at [999, 203] on input "23.95" at bounding box center [981, 209] width 82 height 32
click at [999, 203] on input "24.95" at bounding box center [981, 209] width 82 height 32
click at [999, 203] on input "25.95" at bounding box center [981, 209] width 82 height 32
type input "26.95"
click at [999, 203] on input "26.95" at bounding box center [981, 209] width 82 height 32
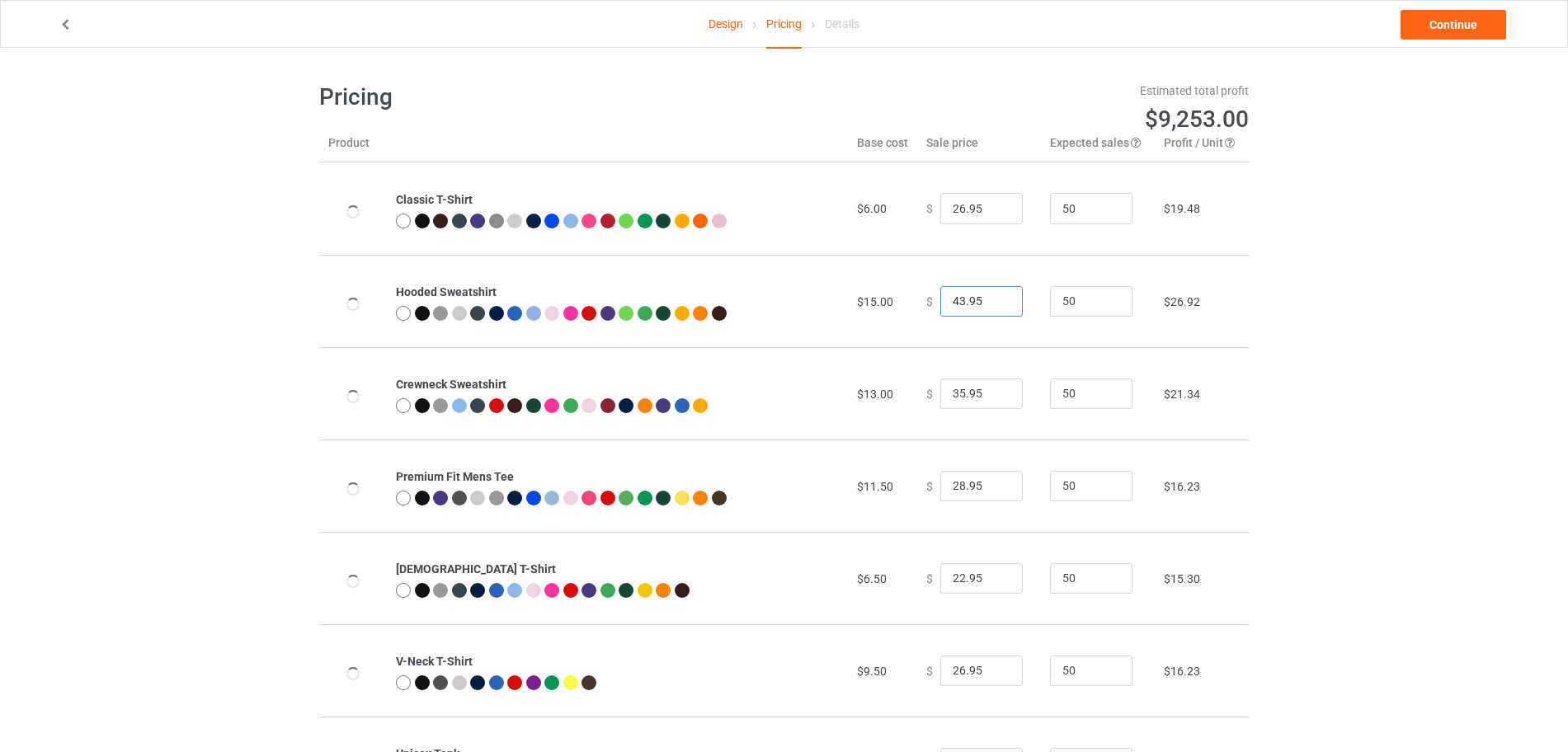
click at [999, 299] on input "43.95" at bounding box center [981, 302] width 82 height 32
type input "44.95"
click at [999, 299] on input "44.95" at bounding box center [981, 302] width 82 height 32
click at [994, 387] on input "36.95" at bounding box center [981, 394] width 82 height 32
type input "37.95"
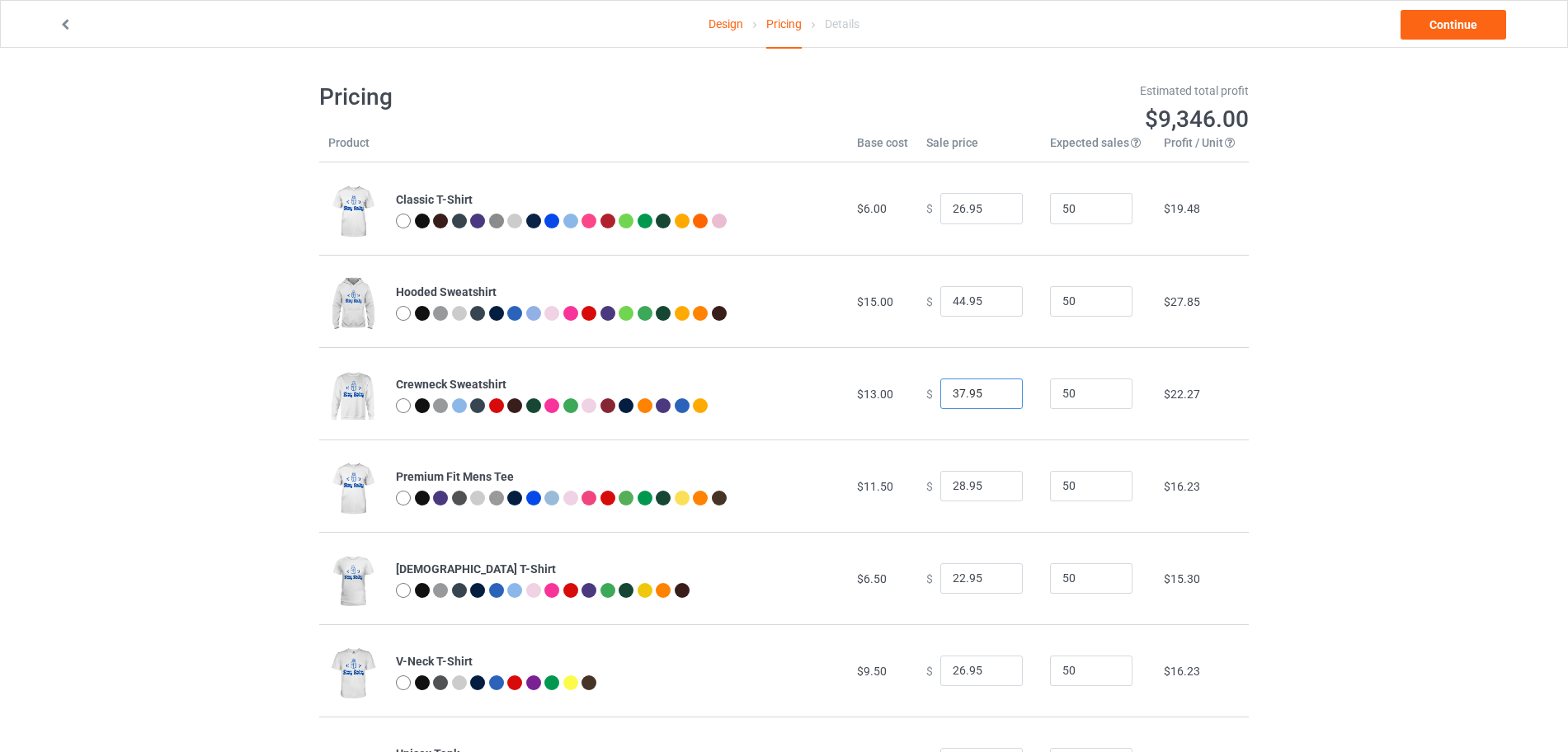
click at [994, 387] on input "37.95" at bounding box center [981, 394] width 82 height 32
click at [993, 483] on input "29.95" at bounding box center [981, 486] width 82 height 32
type input "30.95"
click at [993, 483] on input "30.95" at bounding box center [981, 486] width 82 height 32
click at [1455, 25] on link "Continue" at bounding box center [1453, 25] width 106 height 30
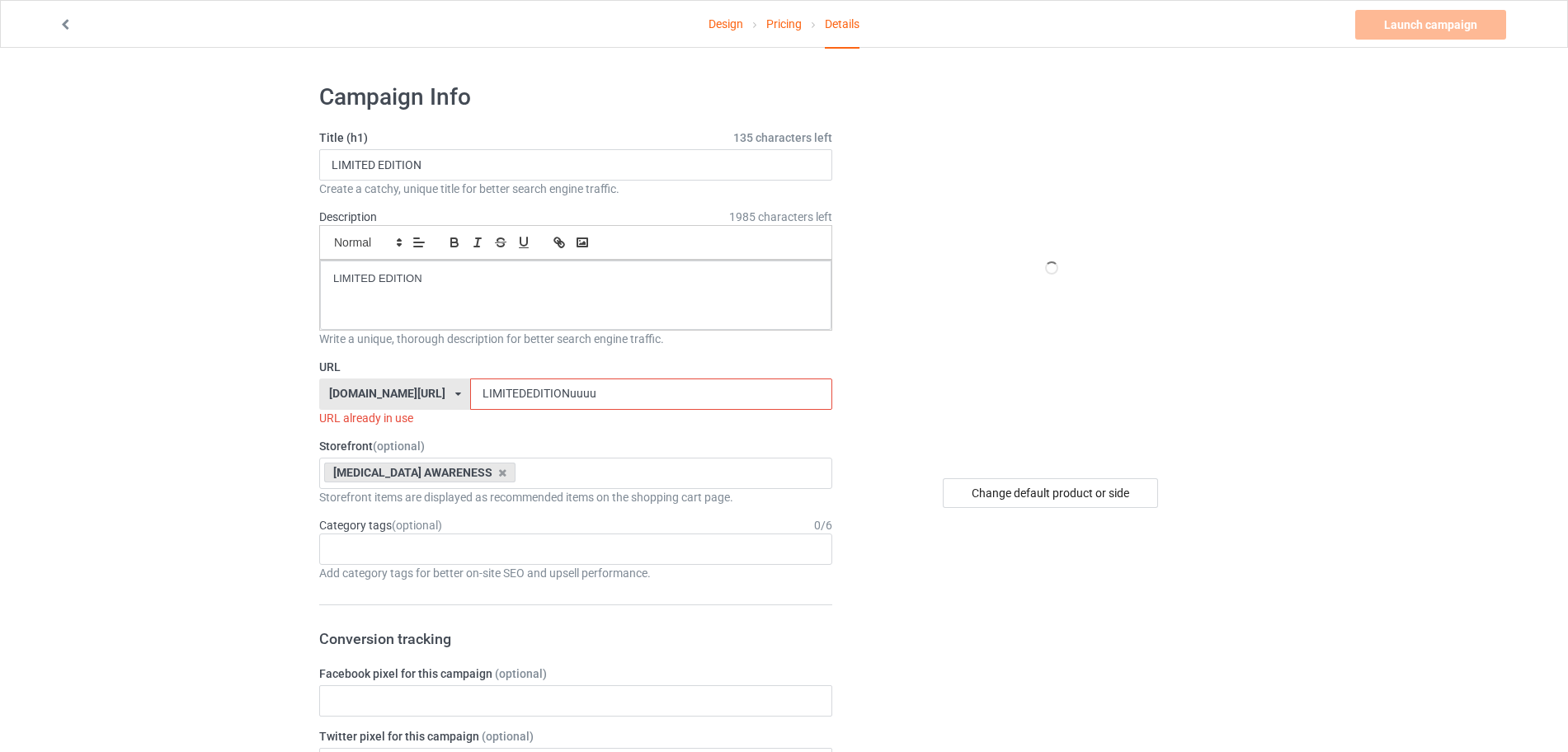
click at [697, 406] on input "LIMITEDEDITIONuuuu" at bounding box center [651, 394] width 362 height 32
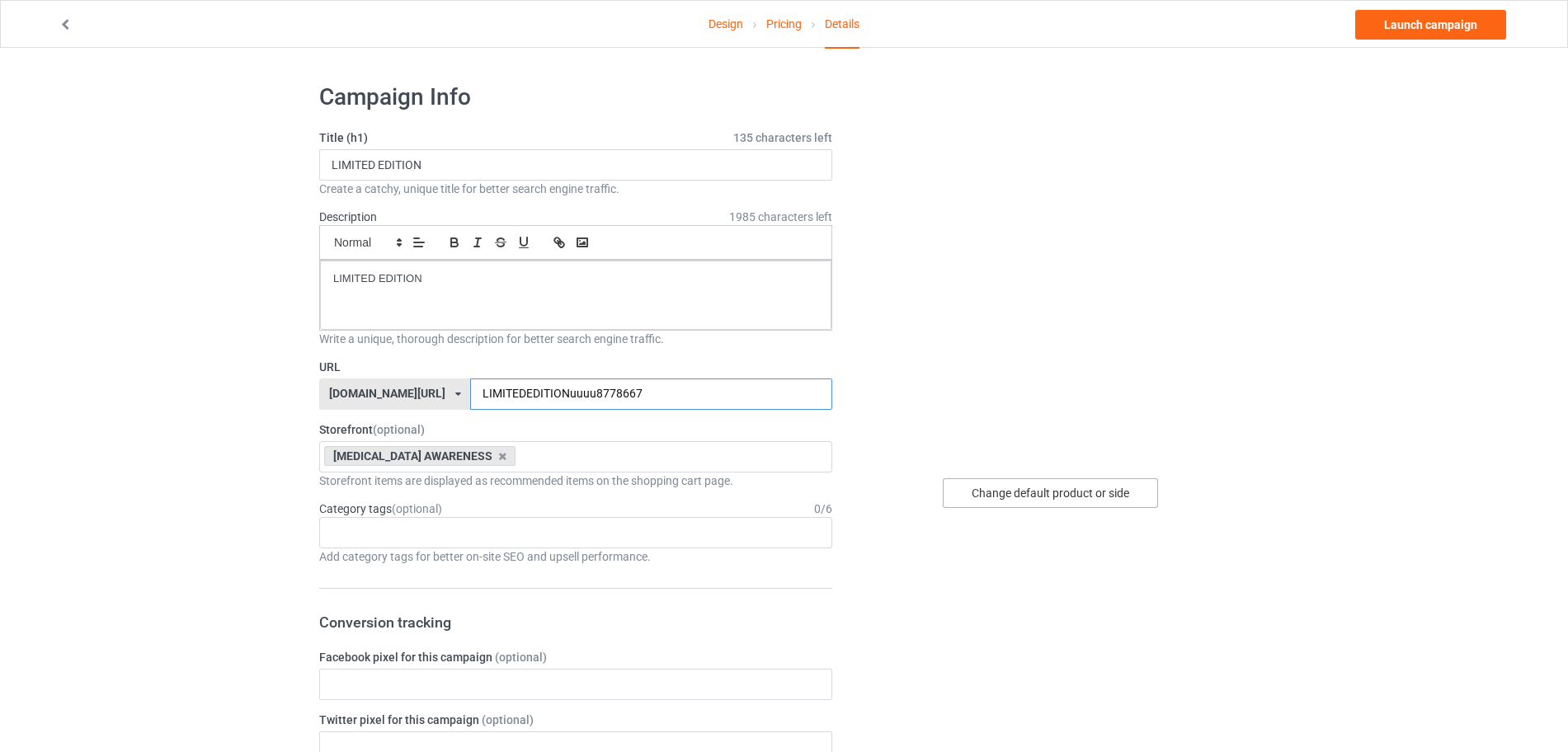
type input "LIMITEDEDITIONuuuu8778667"
click at [1080, 492] on div "Change default product or side" at bounding box center [1050, 493] width 215 height 30
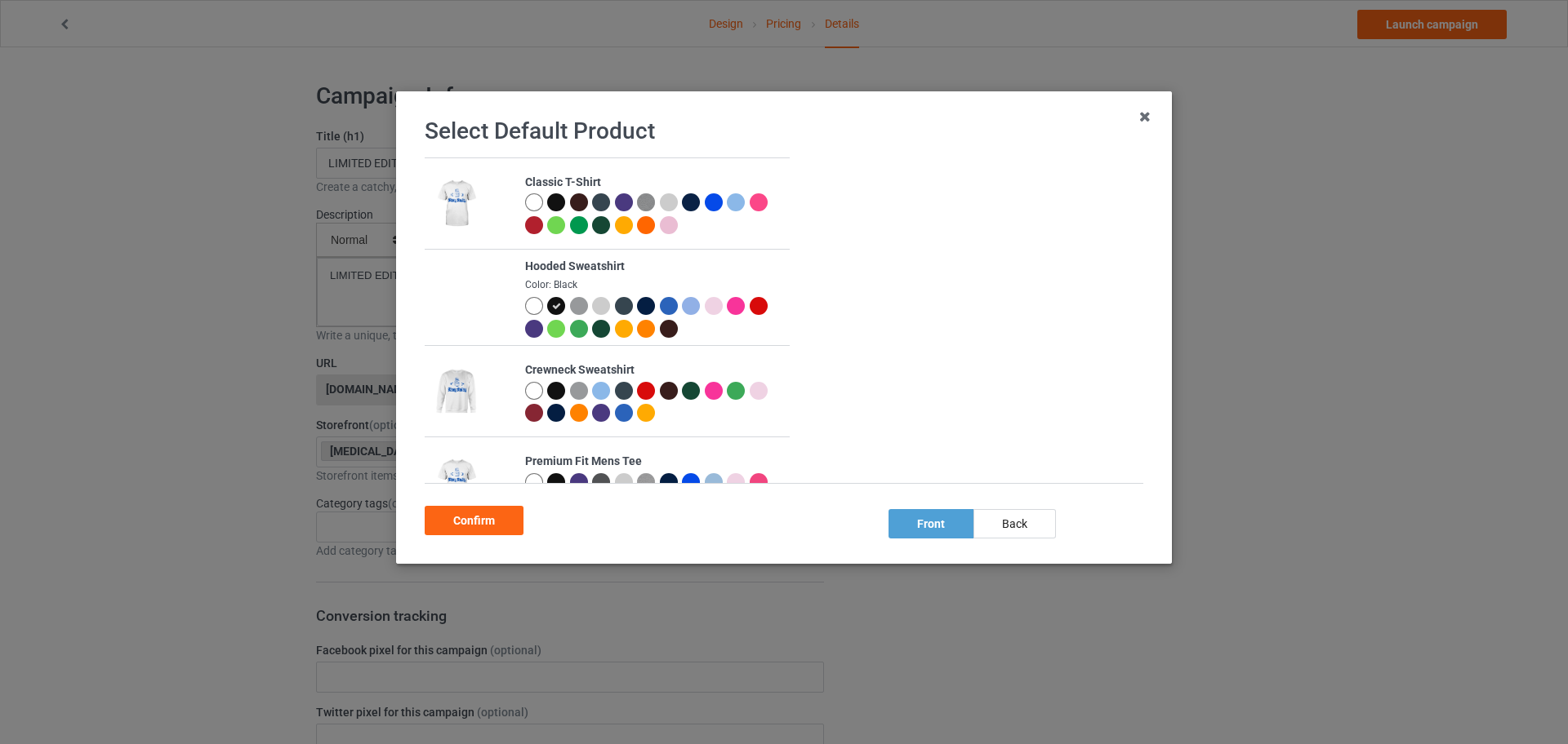
click at [549, 196] on div at bounding box center [556, 202] width 18 height 18
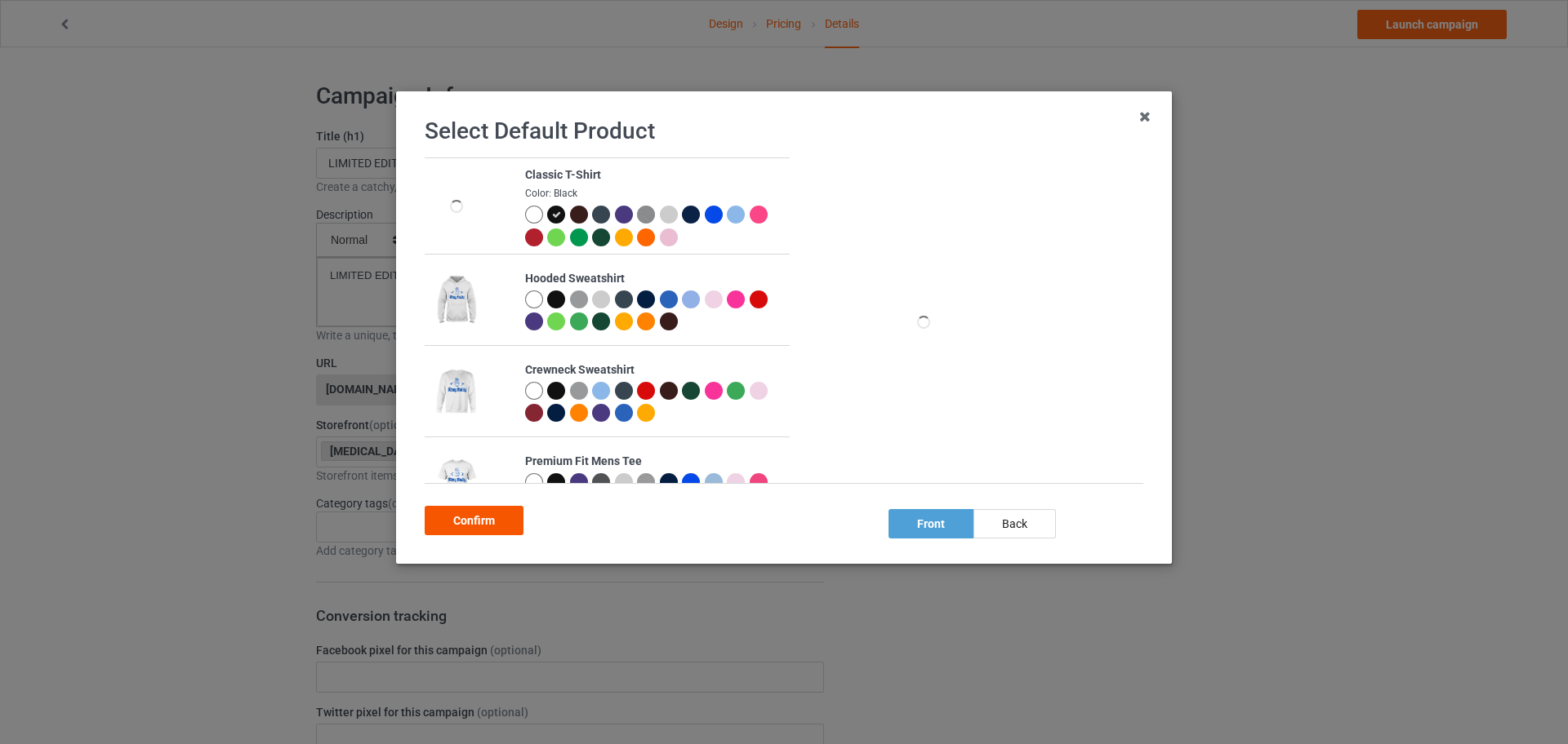
click at [459, 509] on div "Confirm" at bounding box center [474, 521] width 99 height 29
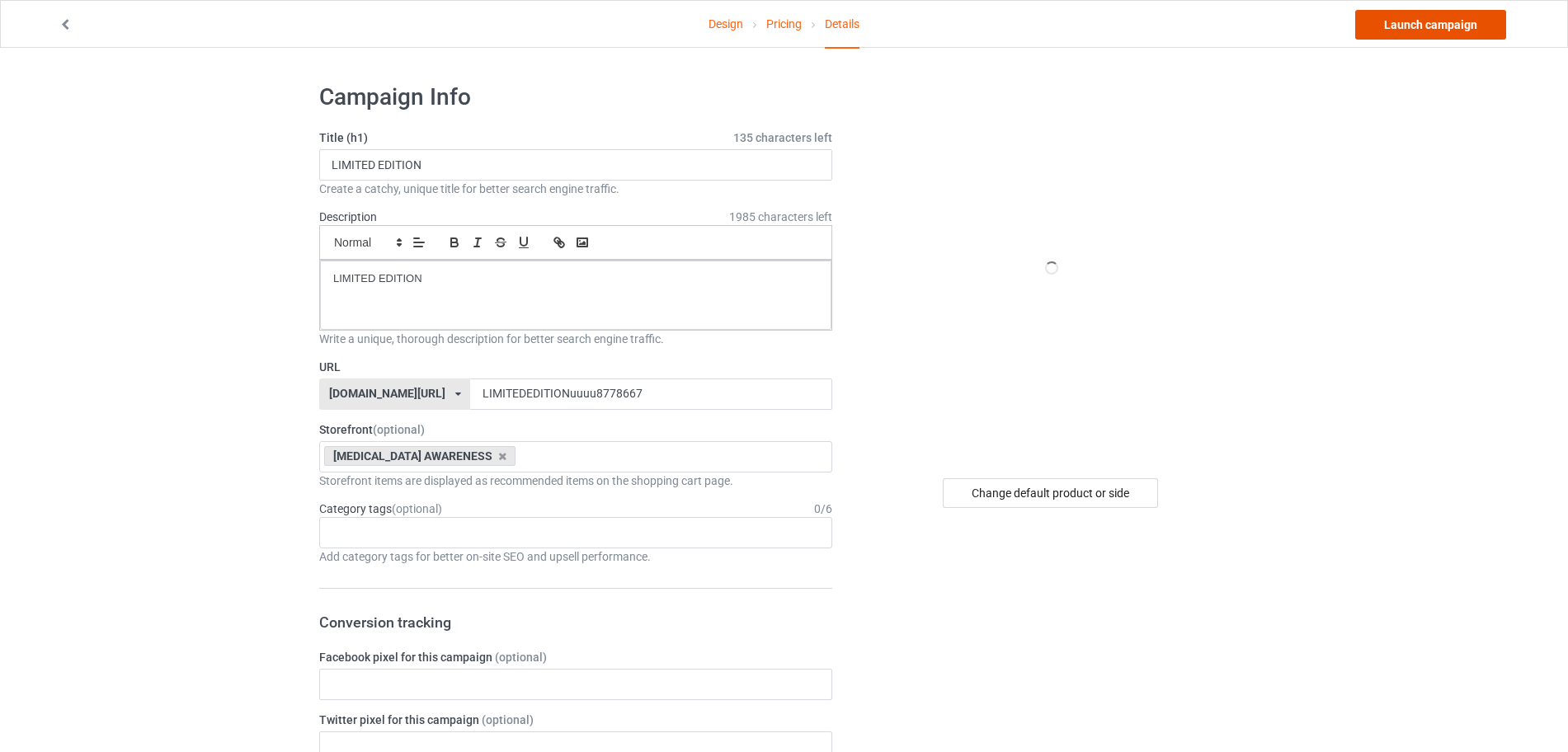
click at [1389, 31] on link "Launch campaign" at bounding box center [1430, 25] width 151 height 30
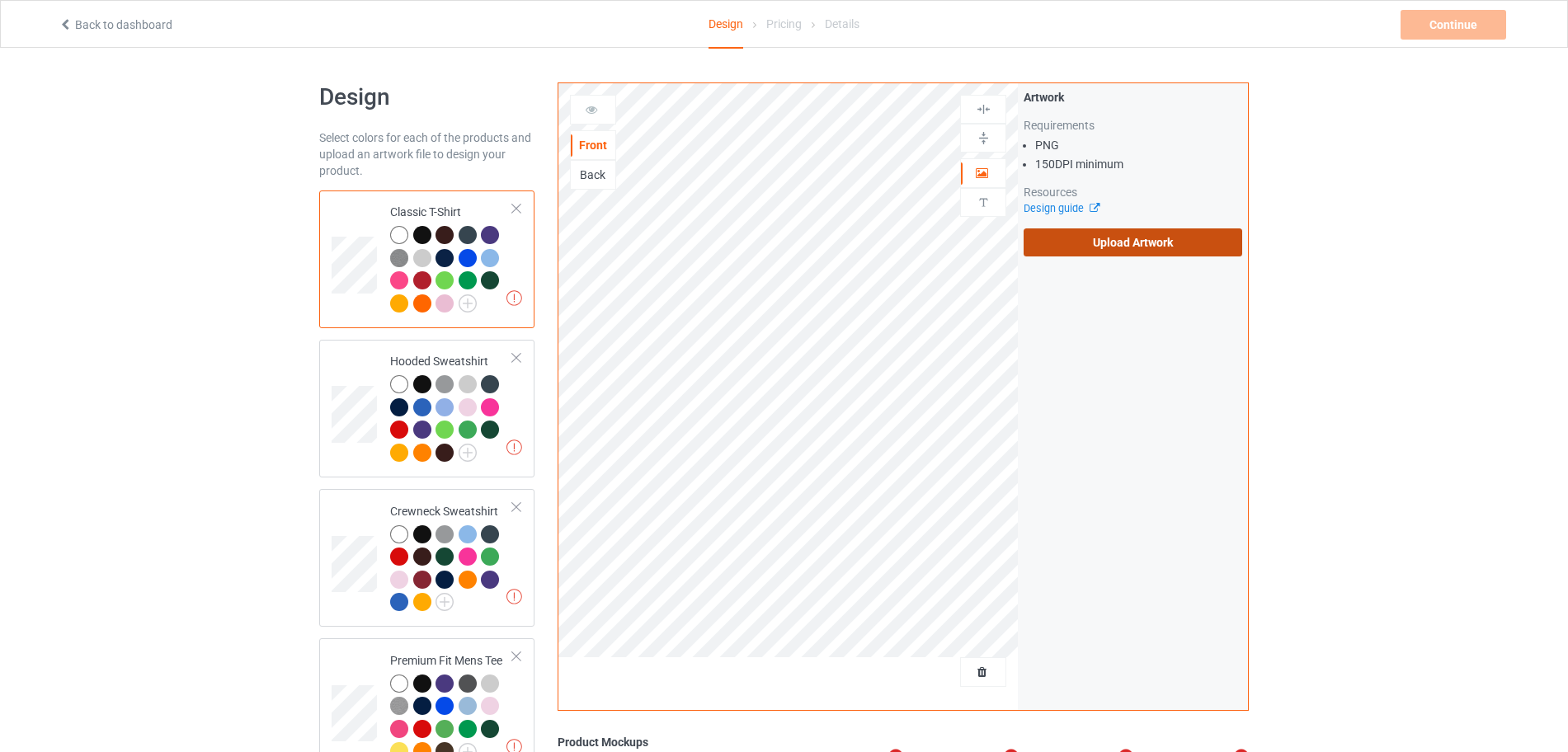
click at [1146, 235] on label "Upload Artwork" at bounding box center [1132, 243] width 219 height 28
click at [0, 0] on input "Upload Artwork" at bounding box center [0, 0] width 0 height 0
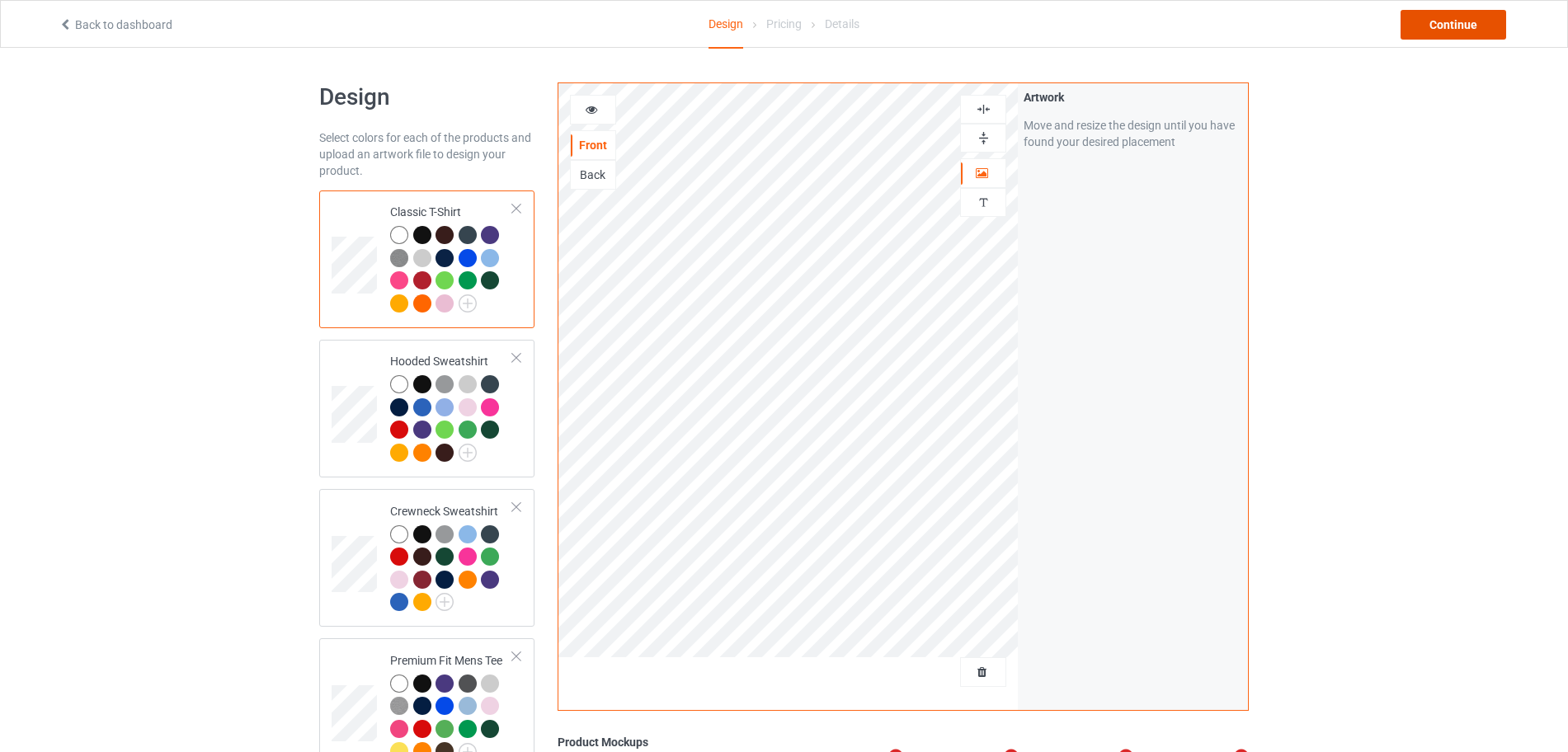
click at [1445, 16] on div "Continue" at bounding box center [1453, 25] width 106 height 30
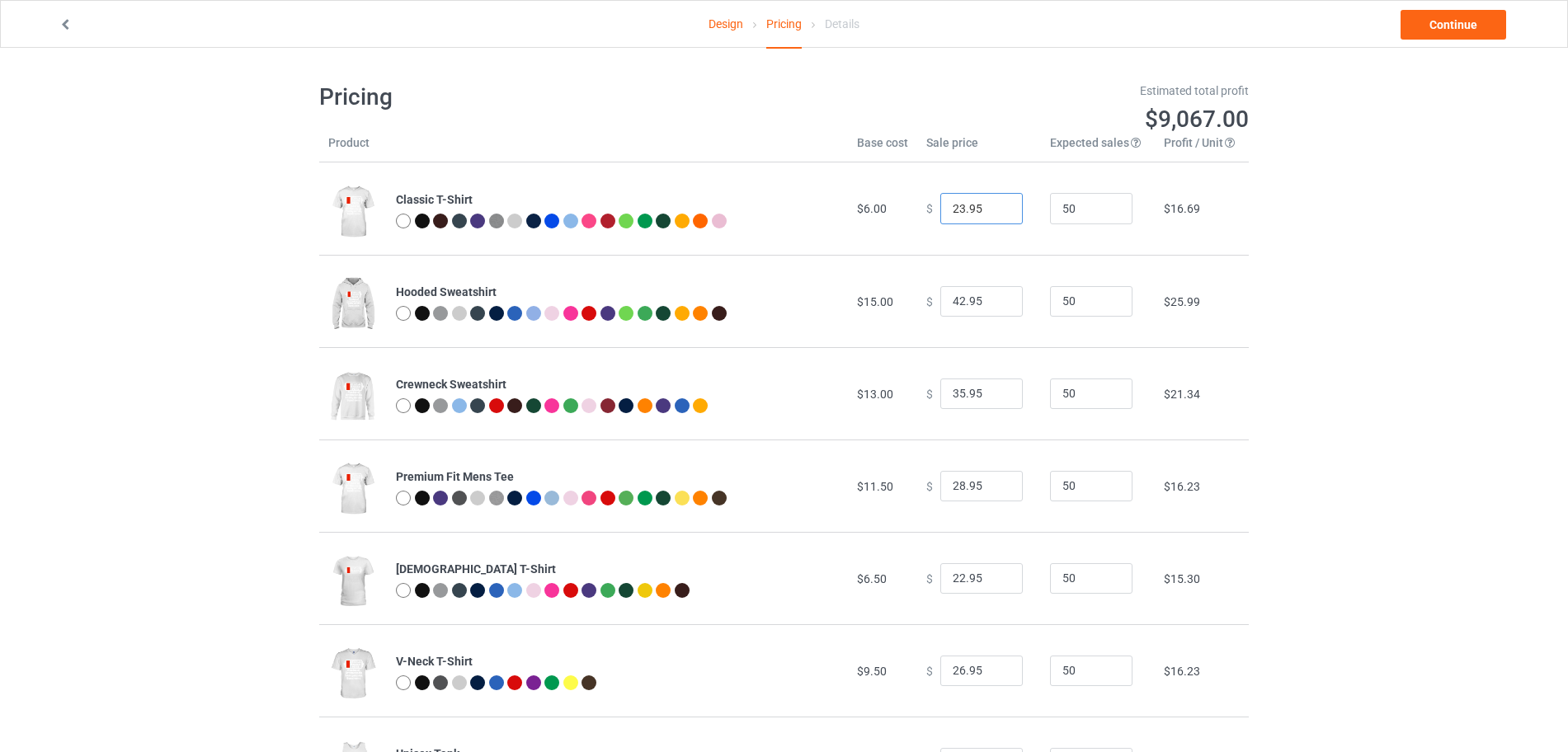
click at [993, 206] on input "23.95" at bounding box center [981, 209] width 82 height 32
click at [993, 206] on input "24.95" at bounding box center [981, 209] width 82 height 32
click at [993, 206] on input "25.95" at bounding box center [981, 209] width 82 height 32
type input "26.95"
click at [993, 206] on input "26.95" at bounding box center [981, 209] width 82 height 32
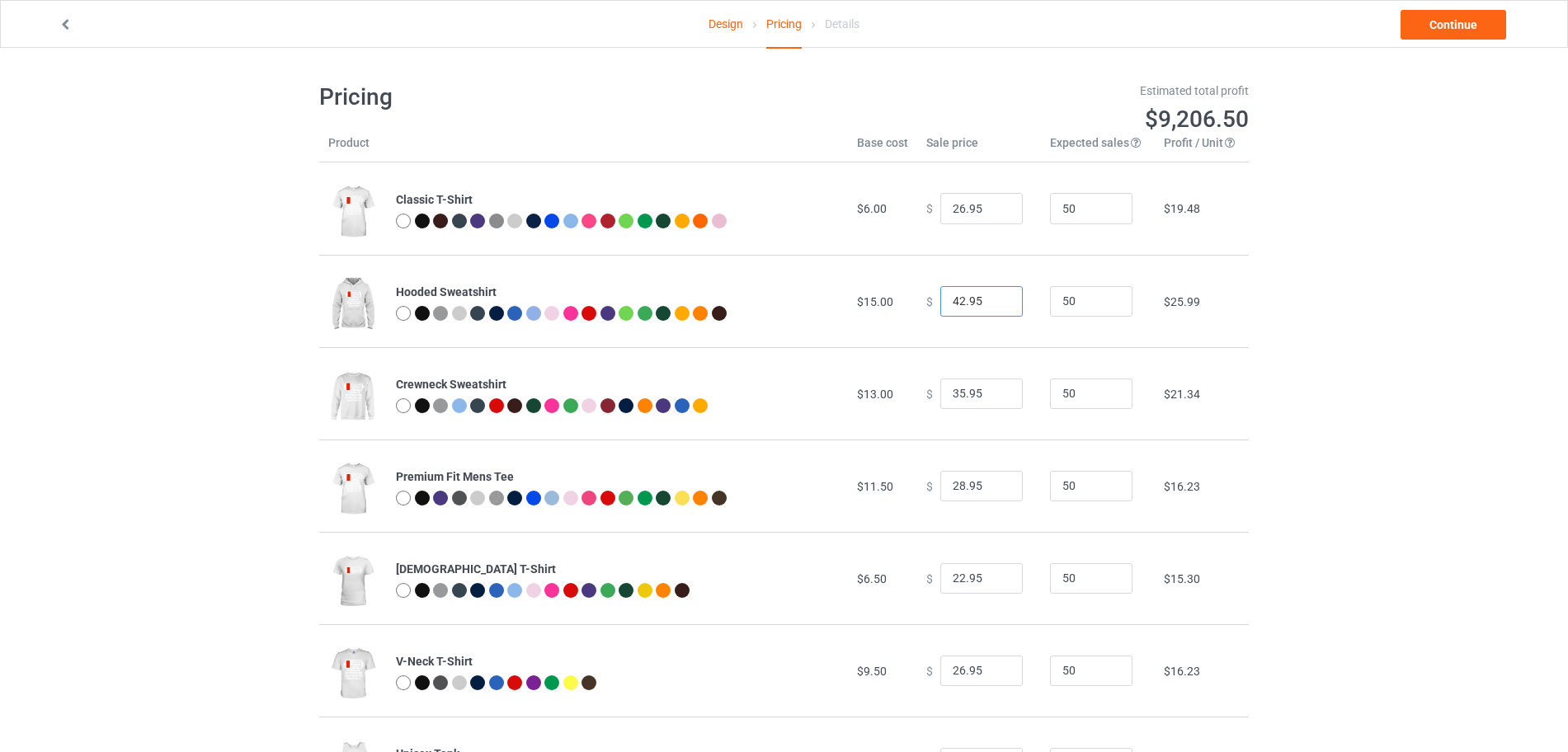
click at [995, 291] on input "42.95" at bounding box center [981, 302] width 82 height 32
click at [992, 298] on input "43.95" at bounding box center [981, 302] width 82 height 32
type input "44.95"
click at [992, 298] on input "44.95" at bounding box center [981, 302] width 82 height 32
click at [996, 384] on input "35.95" at bounding box center [981, 394] width 82 height 32
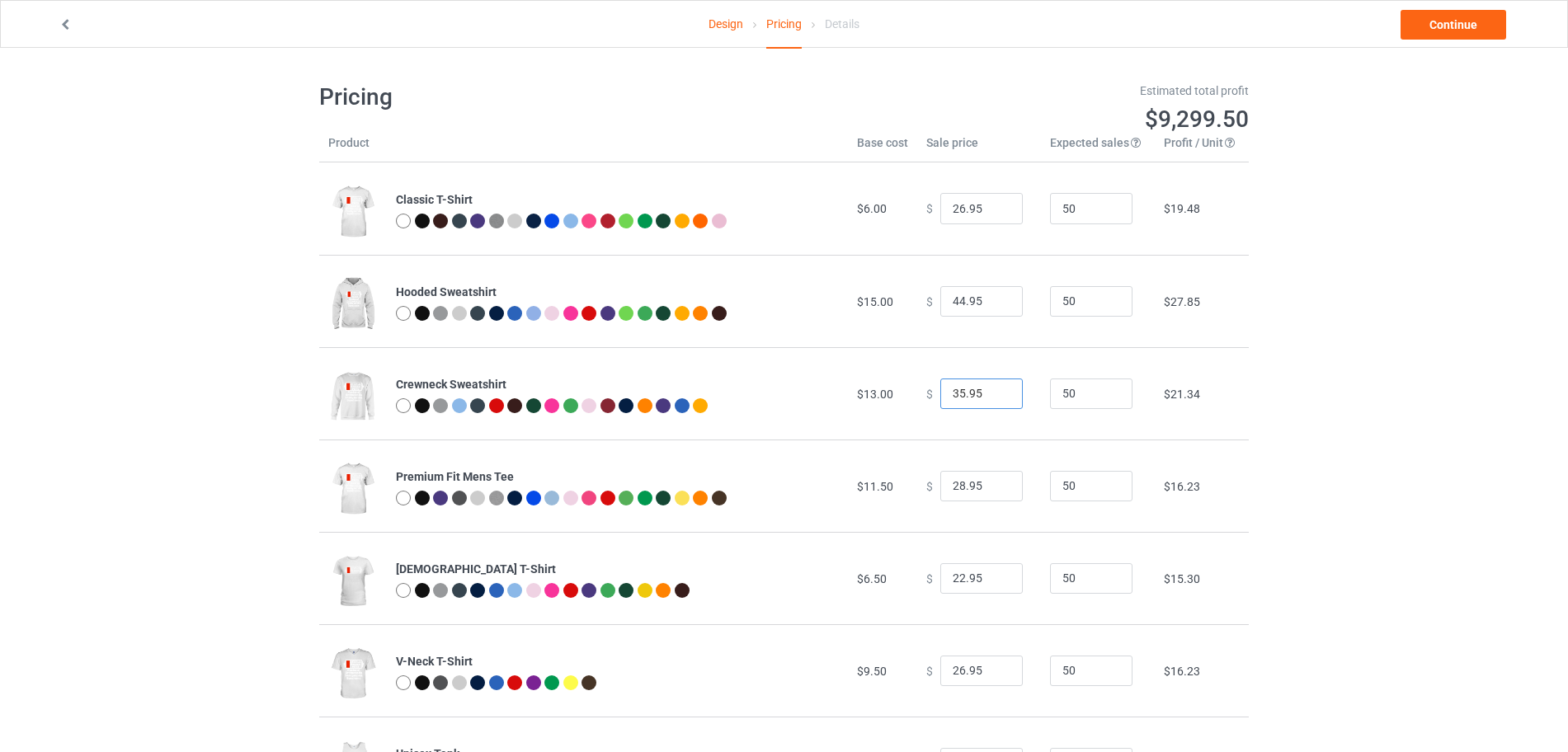
click at [996, 384] on input "35.95" at bounding box center [981, 394] width 82 height 32
click at [992, 392] on input "36.95" at bounding box center [981, 394] width 82 height 32
type input "37.95"
click at [992, 392] on input "37.95" at bounding box center [981, 394] width 82 height 32
click at [1426, 38] on link "Continue" at bounding box center [1453, 25] width 106 height 30
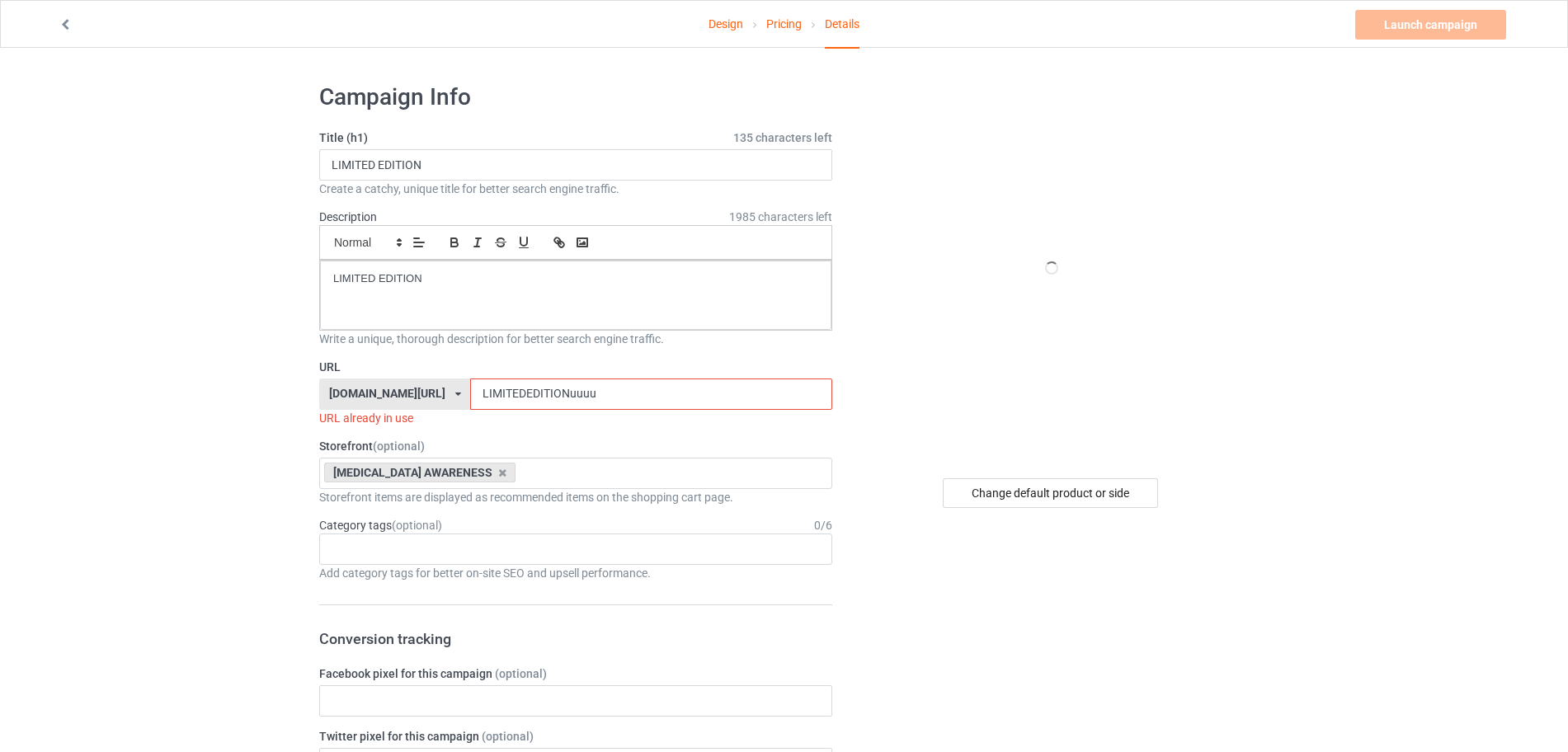
click at [609, 396] on input "LIMITEDEDITIONuuuu" at bounding box center [651, 394] width 362 height 32
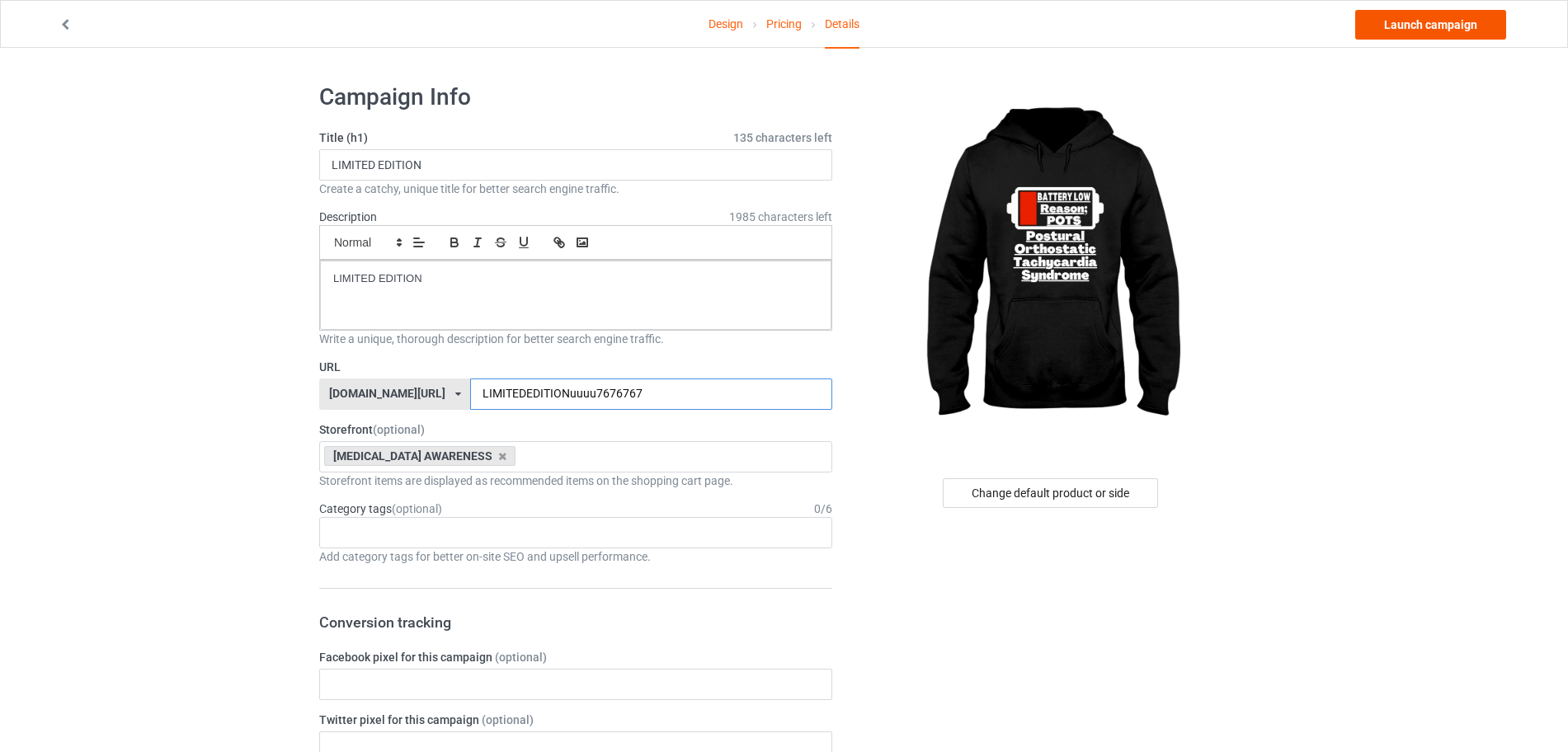
type input "LIMITEDEDITIONuuuu7676767"
click at [1385, 35] on link "Launch campaign" at bounding box center [1430, 25] width 151 height 30
click at [618, 392] on input "LIMITEDEDITIONuuuu7676767" at bounding box center [651, 394] width 362 height 32
type input "LIMITEDEDITIONuuuu7676767d"
click at [1392, 28] on link "Launch campaign" at bounding box center [1430, 25] width 151 height 30
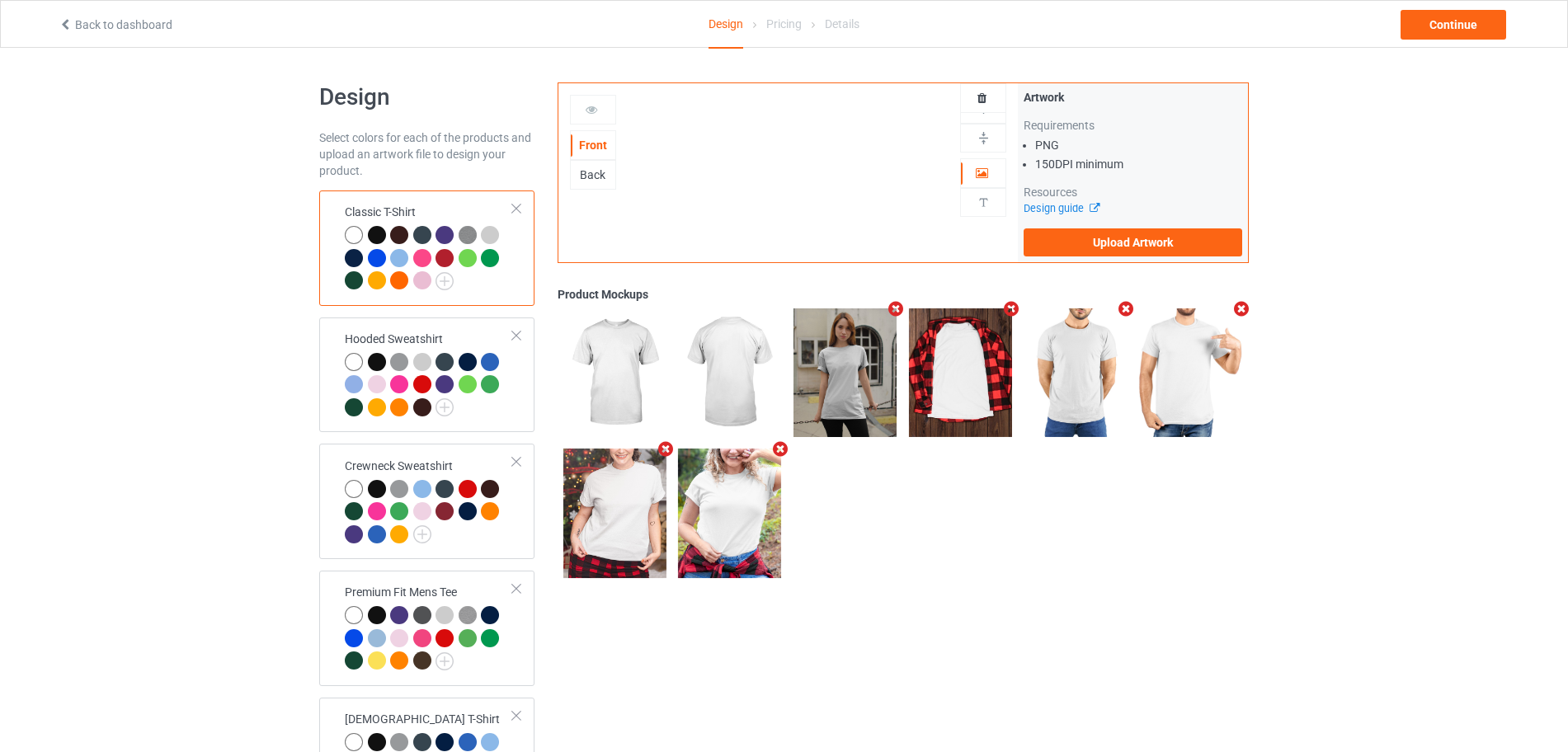
click at [143, 26] on link "Back to dashboard" at bounding box center [115, 24] width 114 height 13
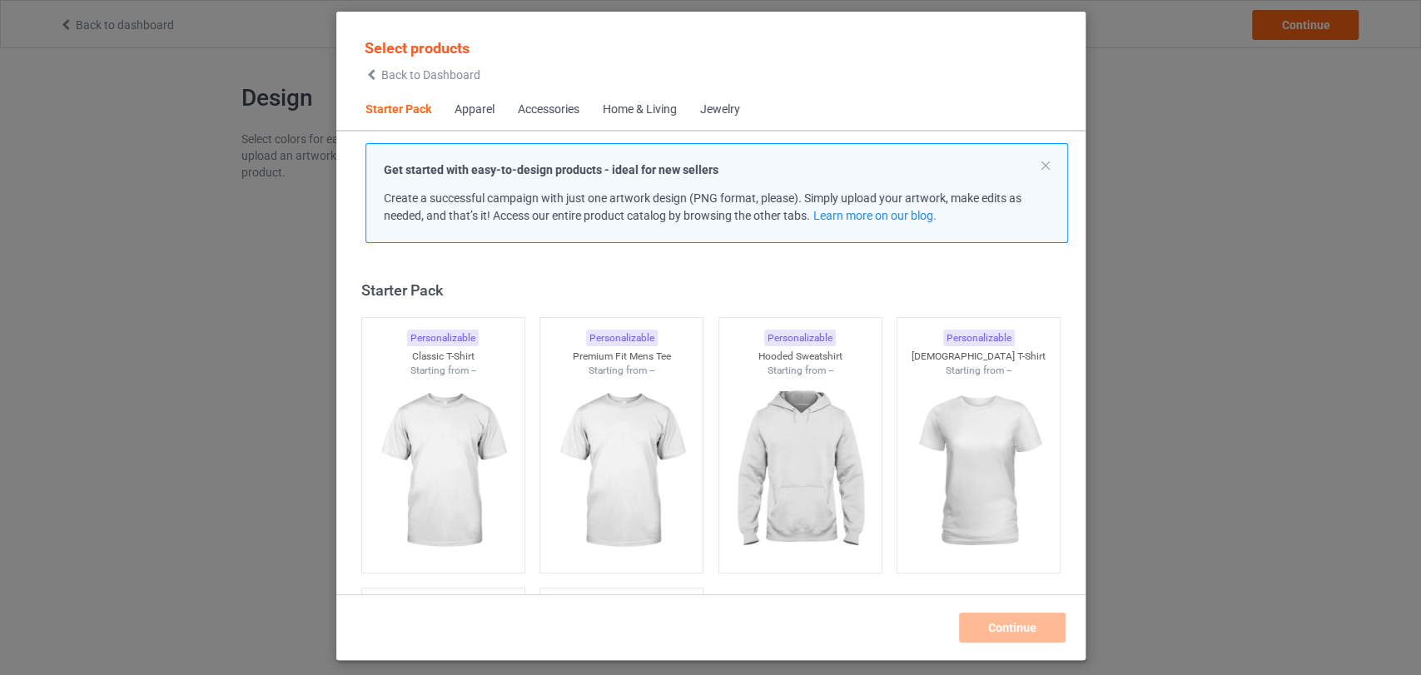
scroll to position [20, 0]
